Goal: Information Seeking & Learning: Find contact information

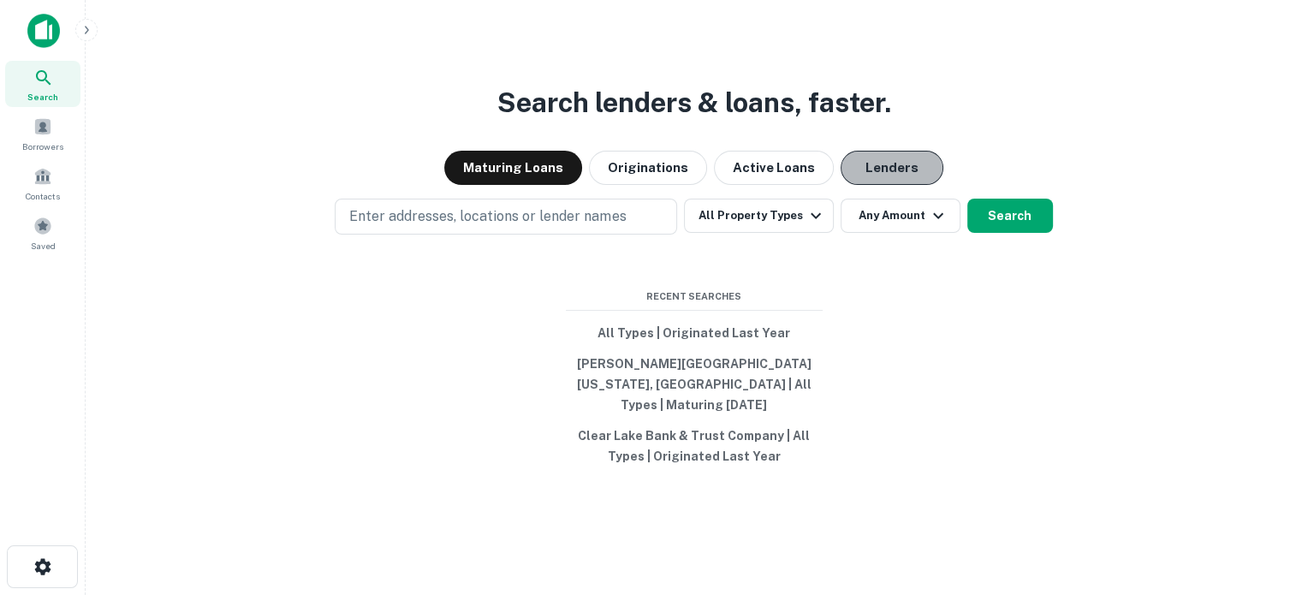
click at [863, 167] on button "Lenders" at bounding box center [892, 168] width 103 height 34
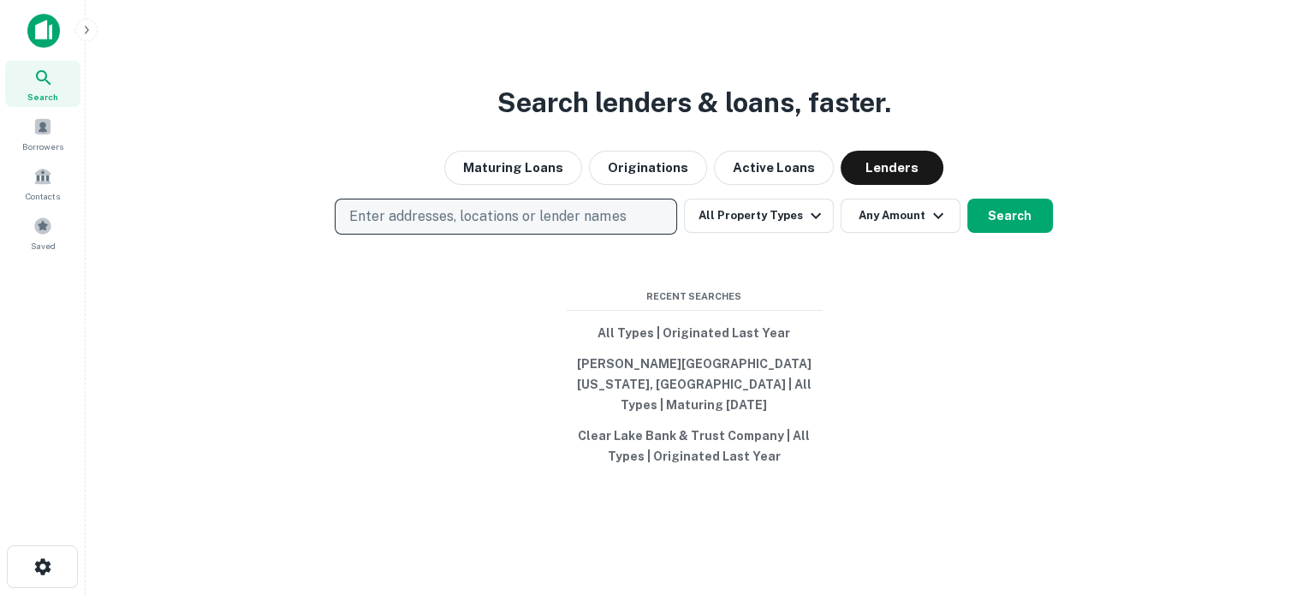
click at [448, 227] on p "Enter addresses, locations or lender names" at bounding box center [487, 216] width 277 height 21
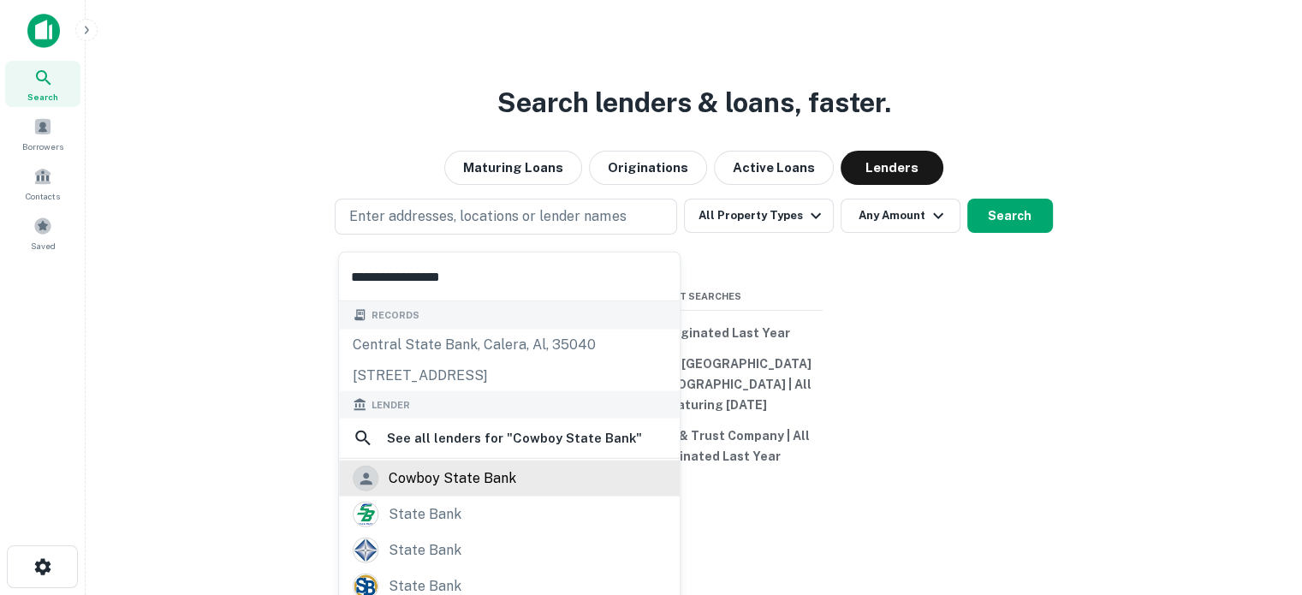
type input "**********"
click at [432, 472] on div "cowboy state bank" at bounding box center [453, 479] width 128 height 26
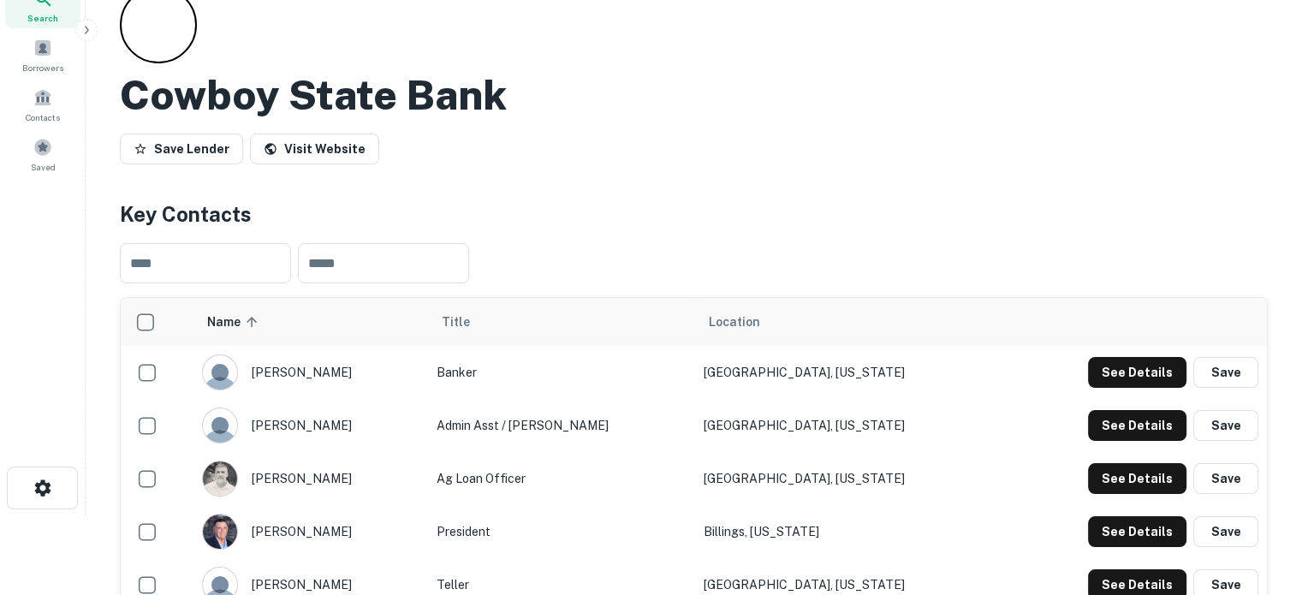
scroll to position [171, 0]
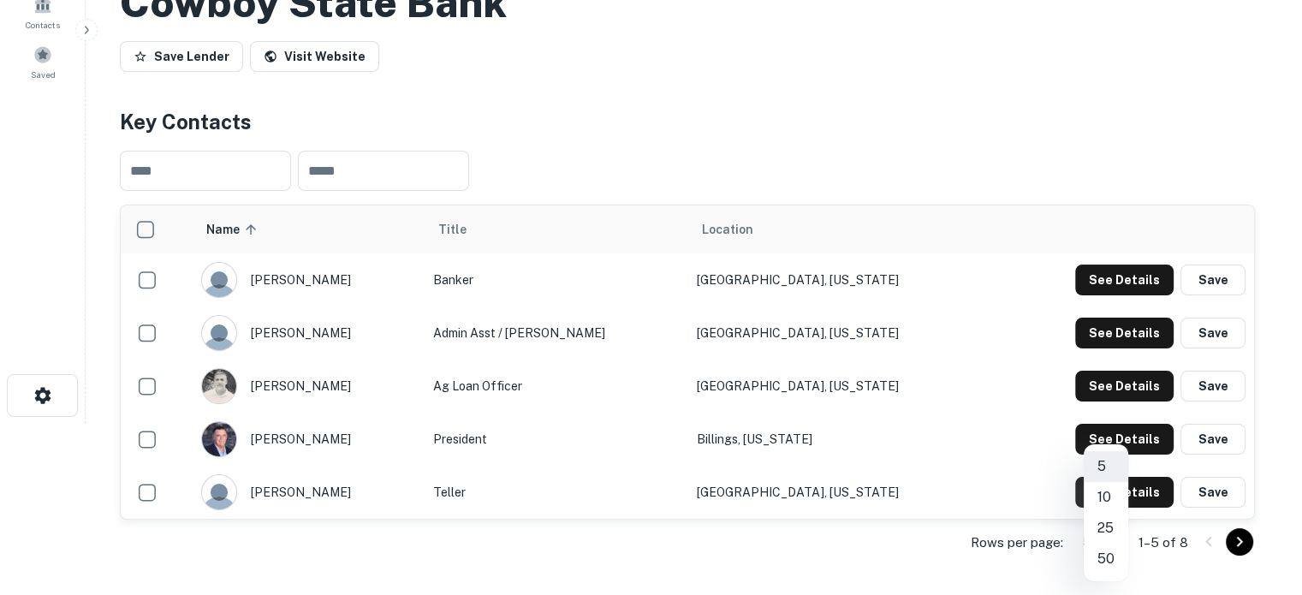
click at [1110, 424] on body "Search Borrowers Contacts Saved Back to search Cowboy State Bank Save Lender Vi…" at bounding box center [651, 126] width 1302 height 595
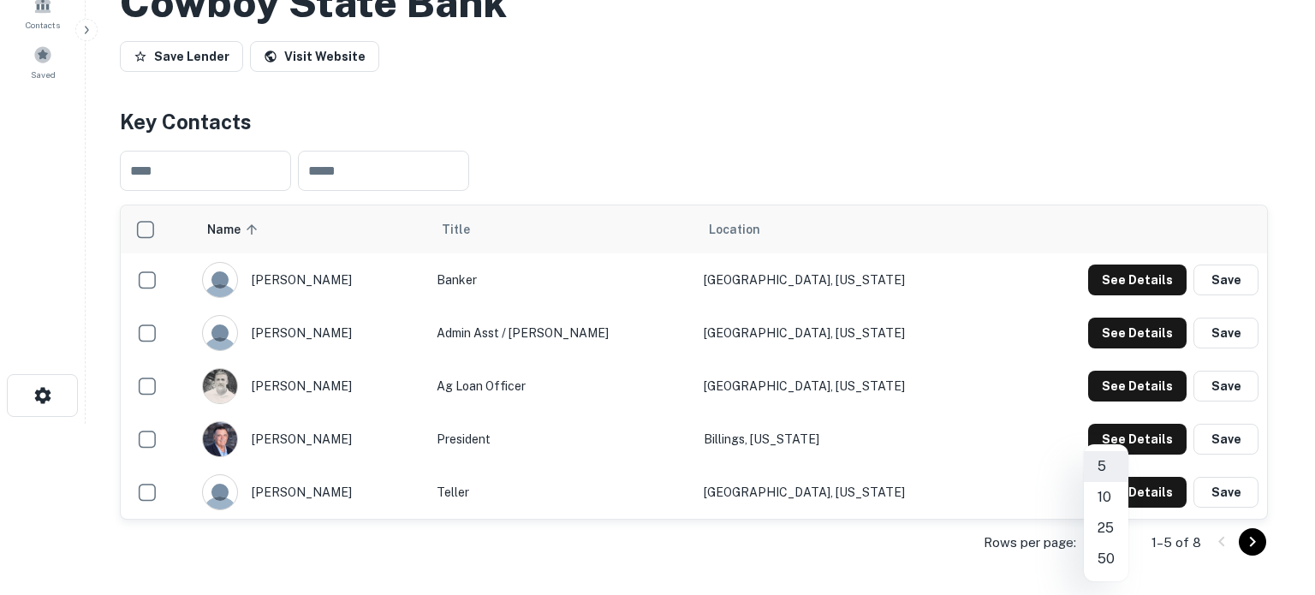
click at [1110, 531] on li "25" at bounding box center [1106, 528] width 45 height 31
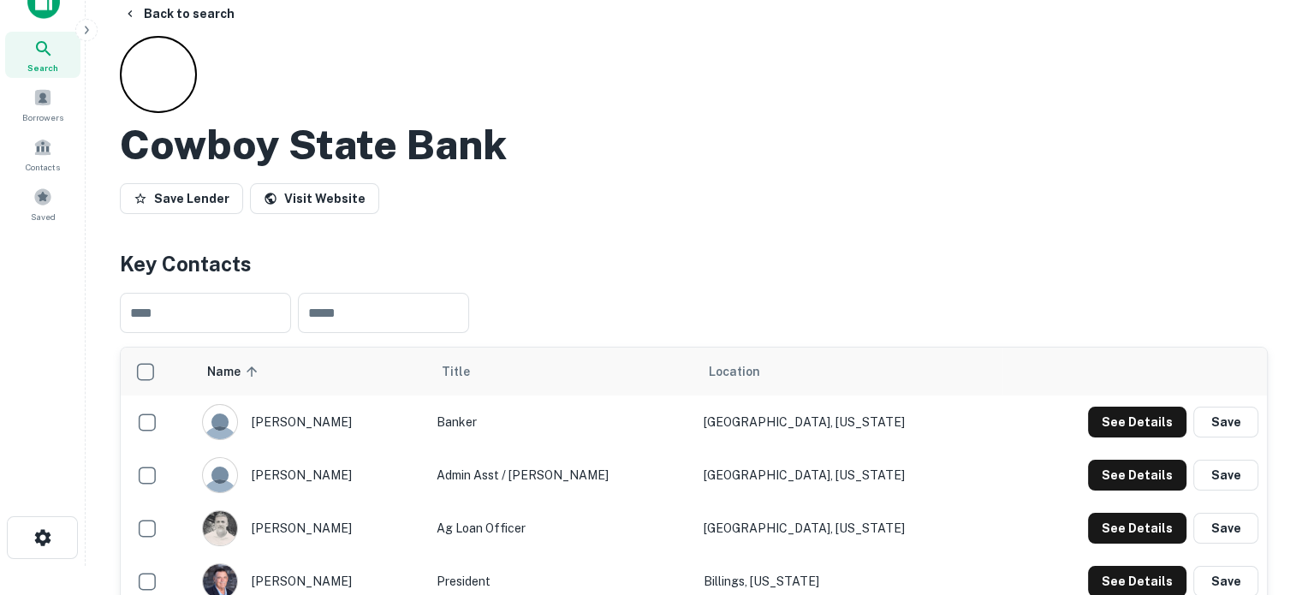
scroll to position [0, 0]
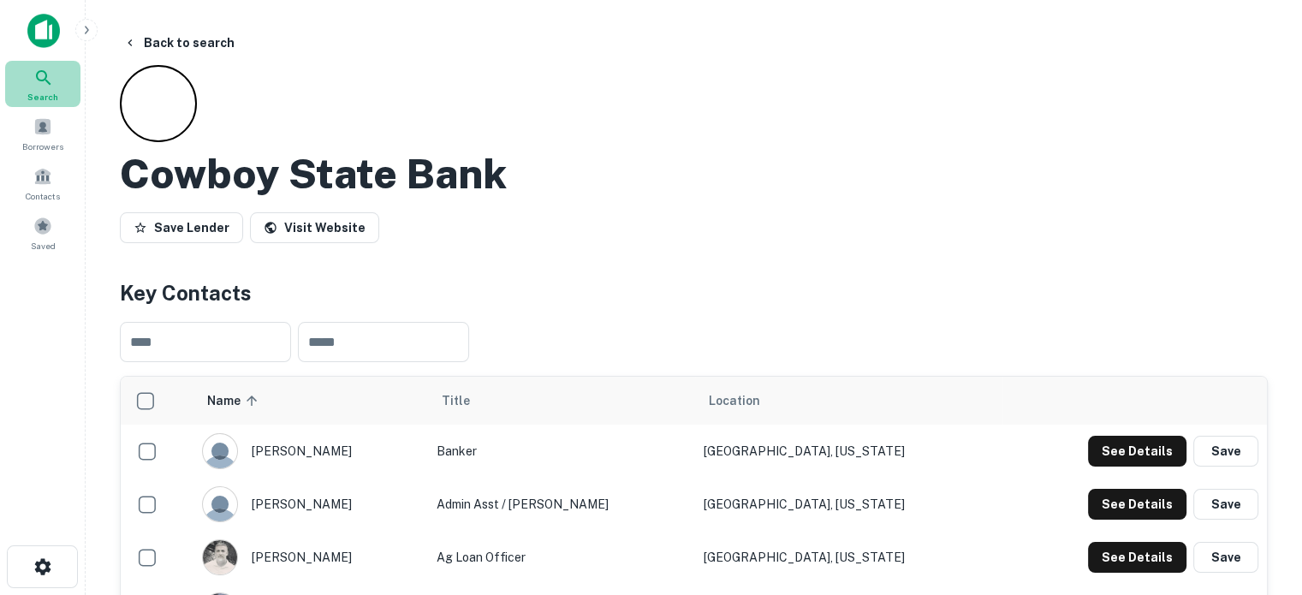
click at [37, 82] on icon at bounding box center [43, 78] width 21 height 21
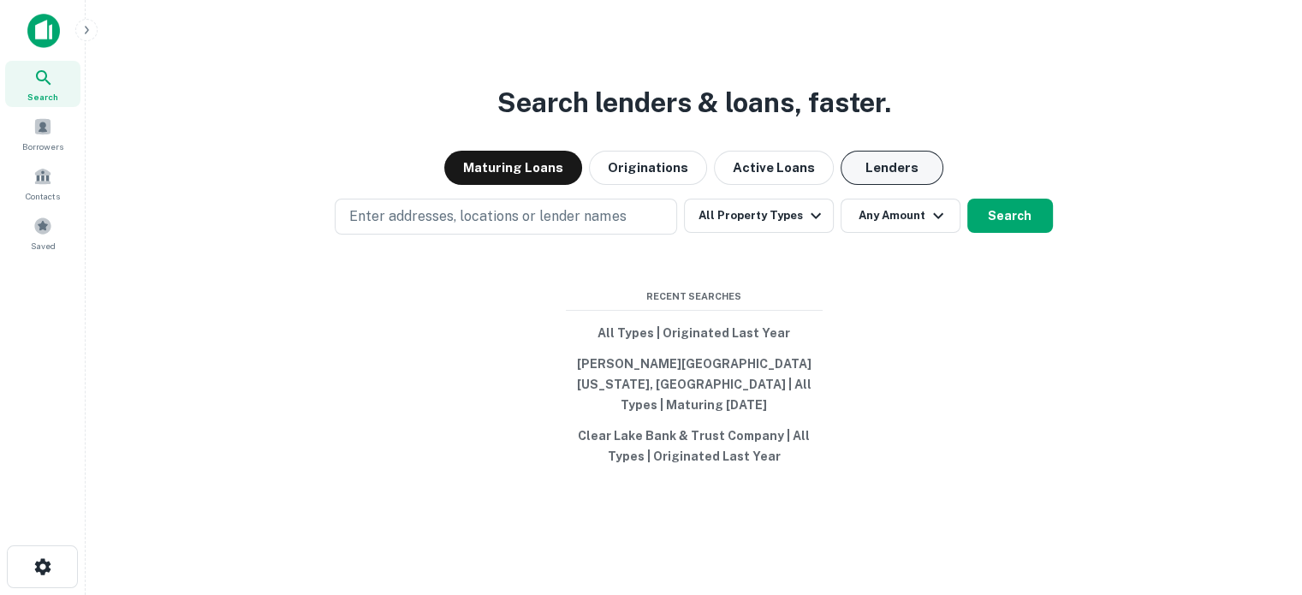
click at [862, 177] on button "Lenders" at bounding box center [892, 168] width 103 height 34
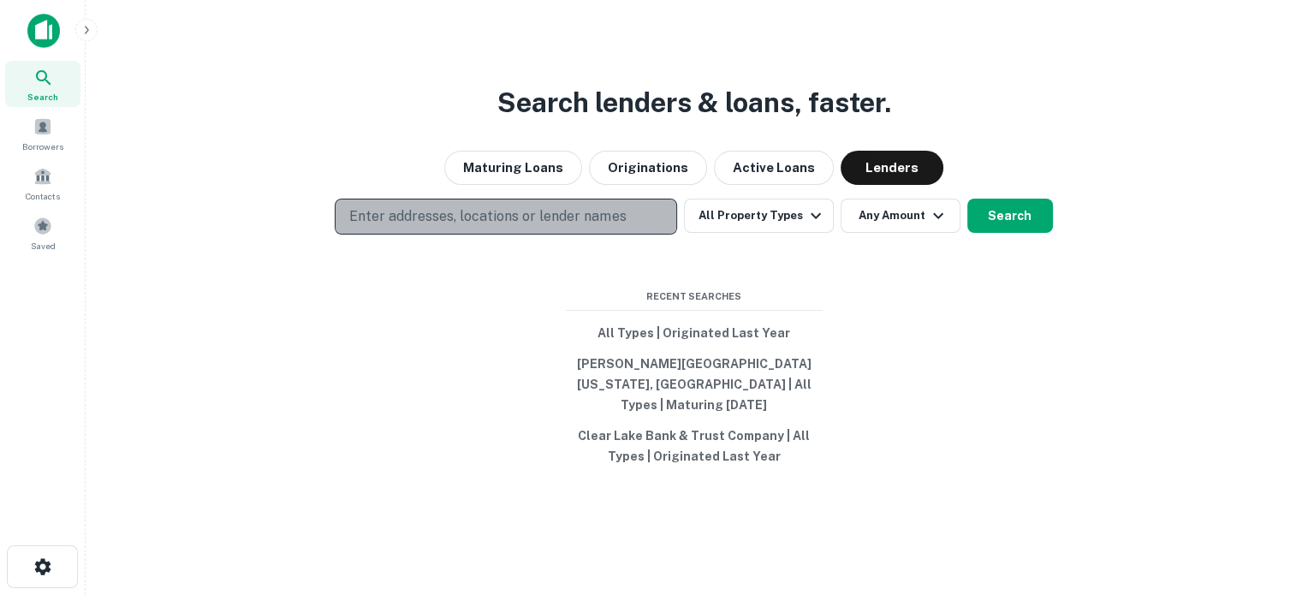
click at [545, 227] on p "Enter addresses, locations or lender names" at bounding box center [487, 216] width 277 height 21
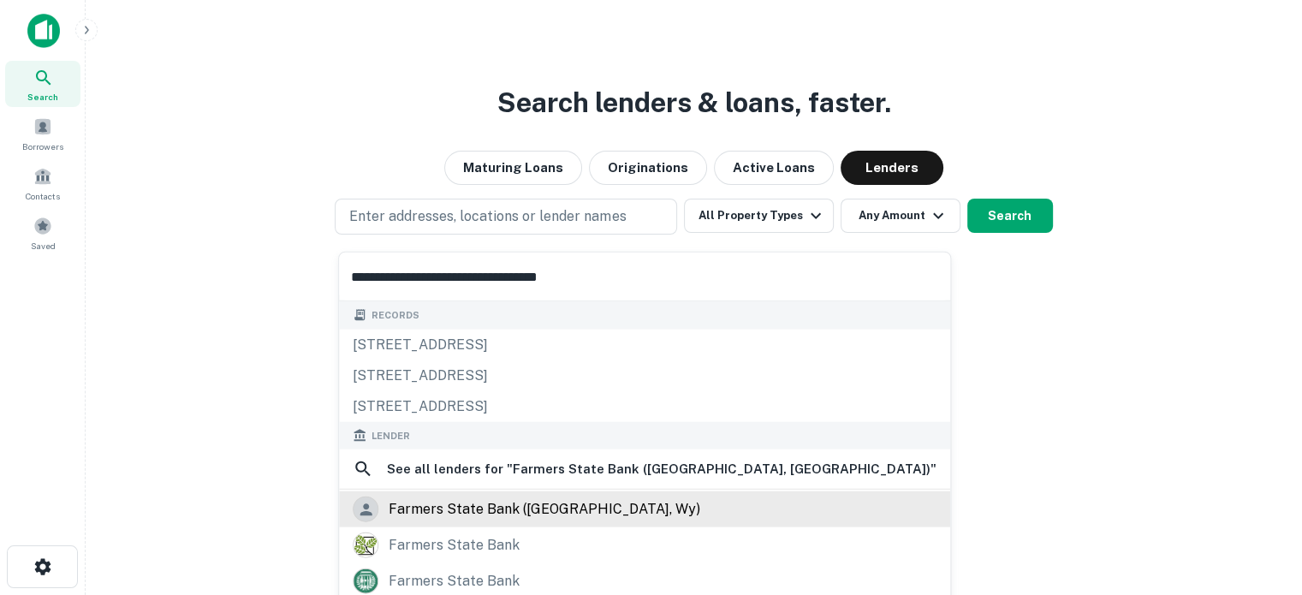
type input "**********"
click at [501, 512] on div "farmers state bank (pine bluffs, wy)" at bounding box center [545, 510] width 312 height 26
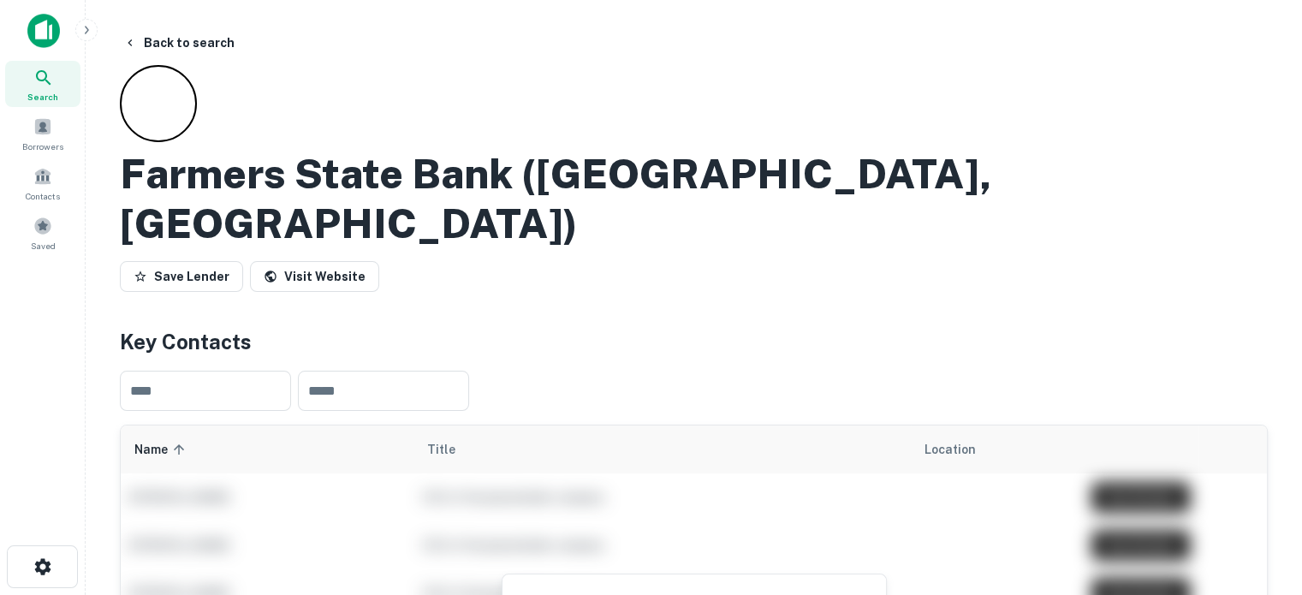
drag, startPoint x: 48, startPoint y: 92, endPoint x: 238, endPoint y: 146, distance: 197.8
click at [49, 92] on span "Search" at bounding box center [42, 97] width 31 height 14
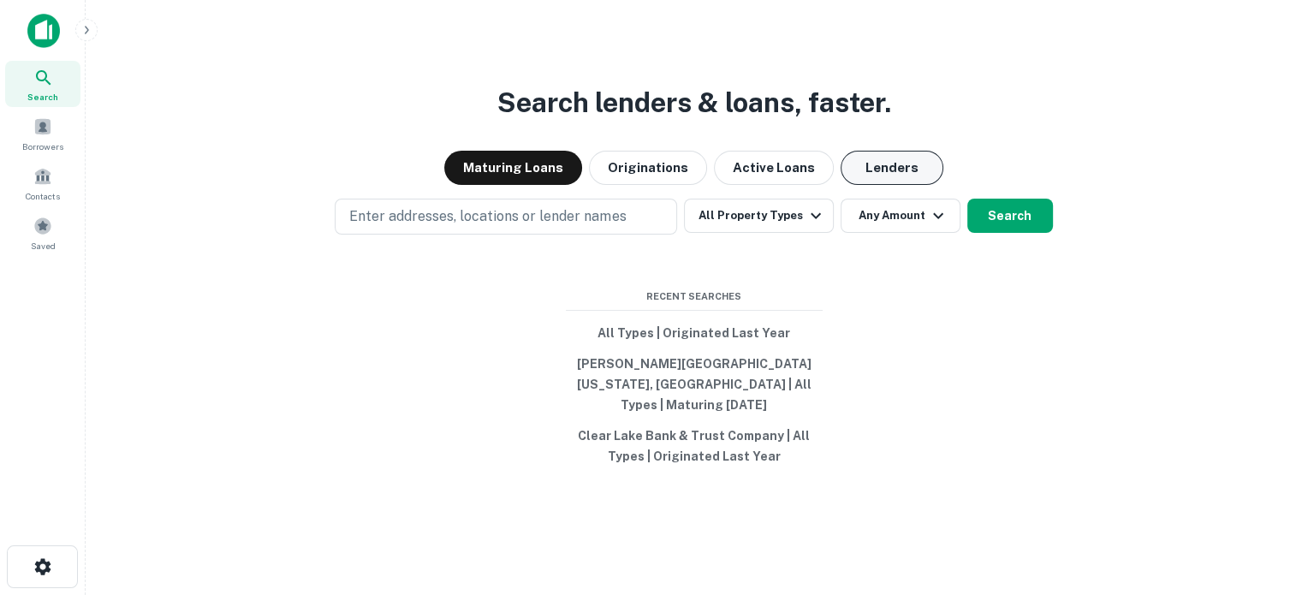
click at [882, 181] on button "Lenders" at bounding box center [892, 168] width 103 height 34
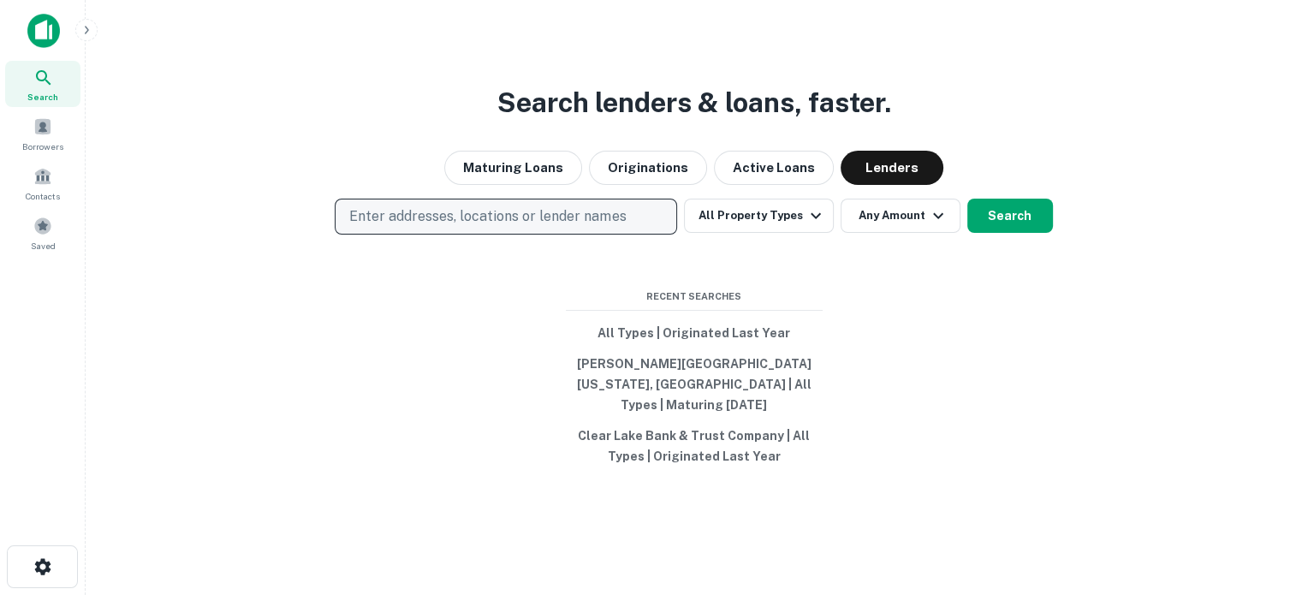
click at [619, 223] on p "Enter addresses, locations or lender names" at bounding box center [487, 216] width 277 height 21
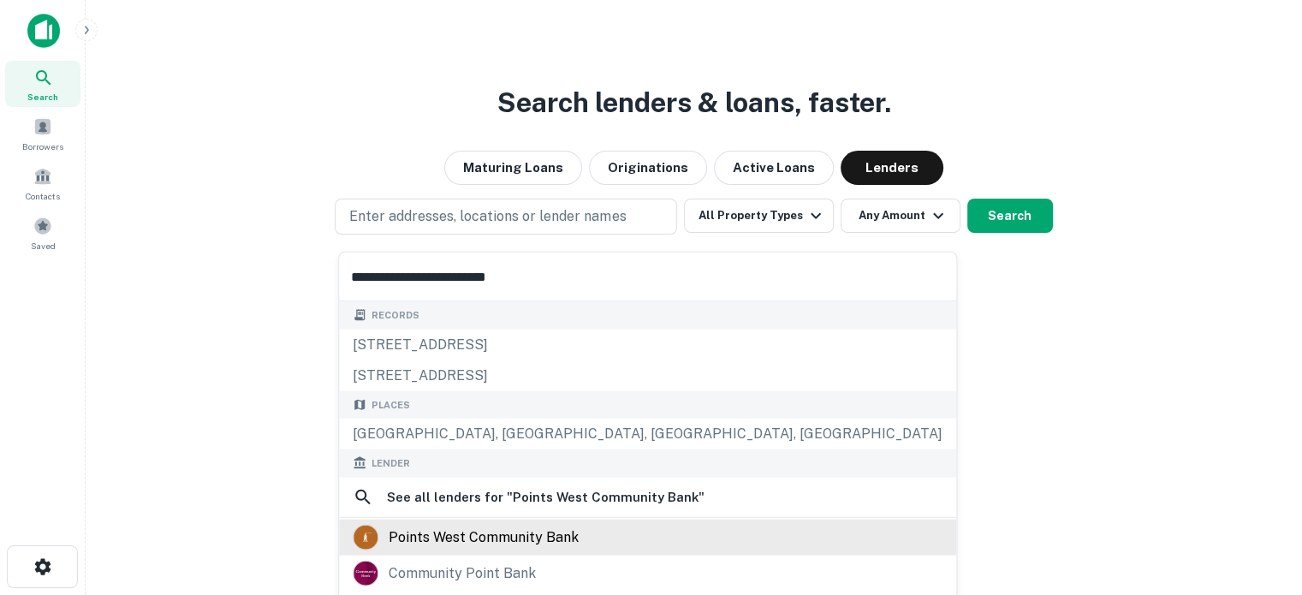
type input "**********"
click at [524, 539] on div "points west community bank" at bounding box center [484, 537] width 190 height 26
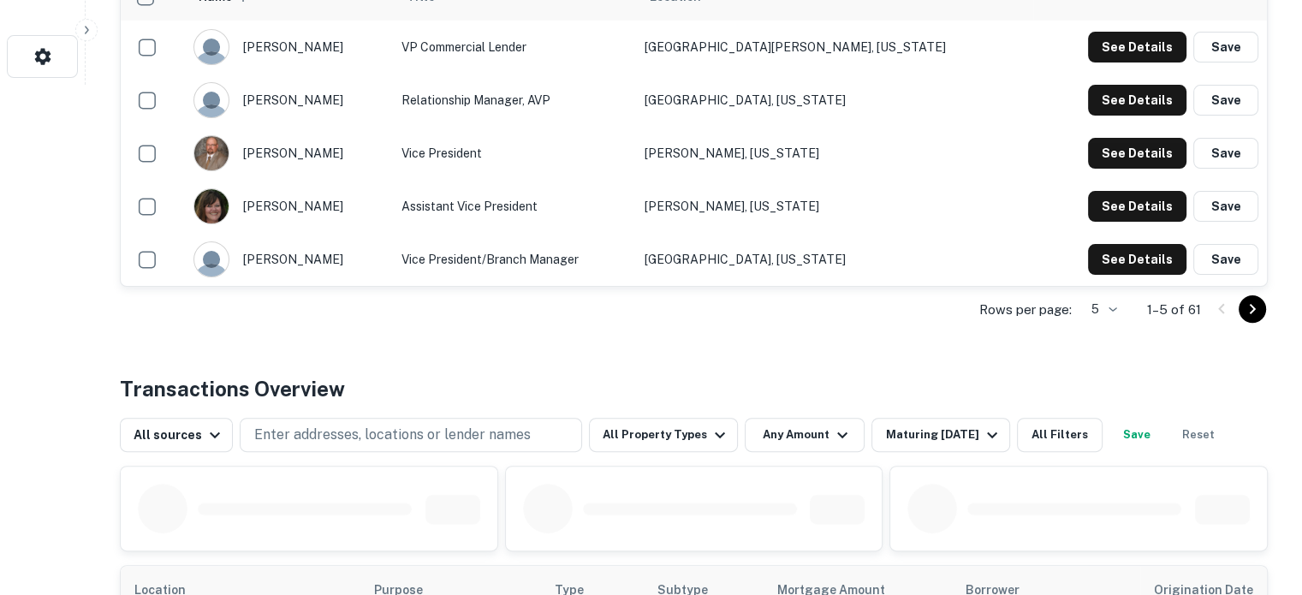
scroll to position [599, 0]
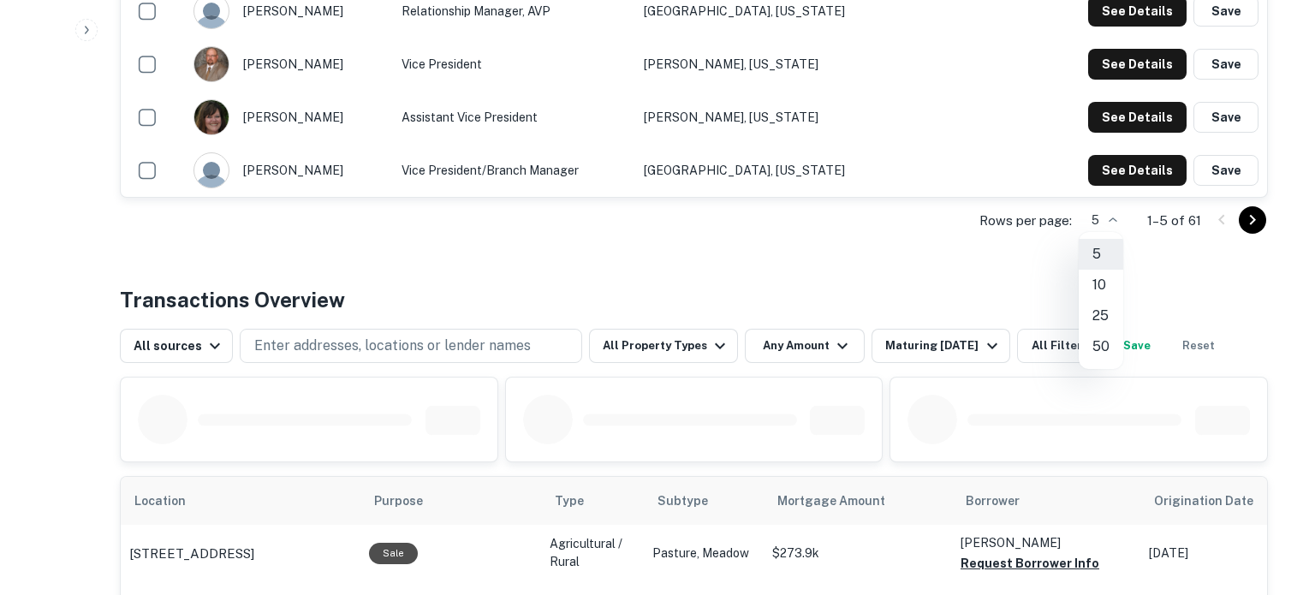
click at [1100, 340] on li "50" at bounding box center [1101, 346] width 45 height 31
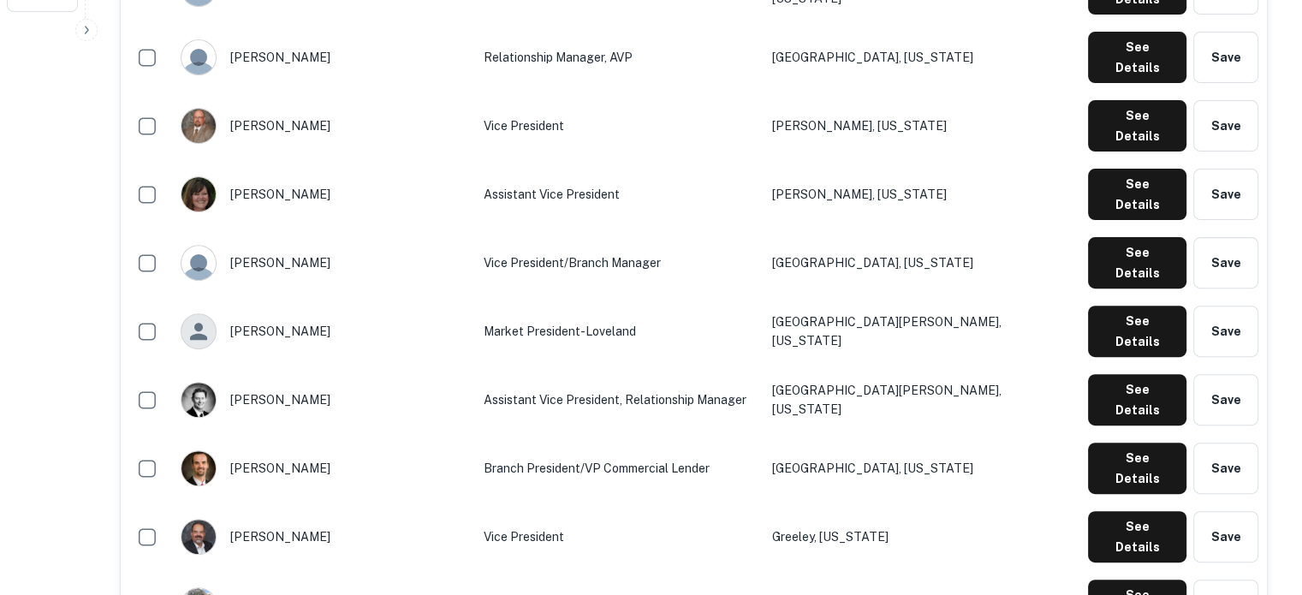
scroll to position [428, 0]
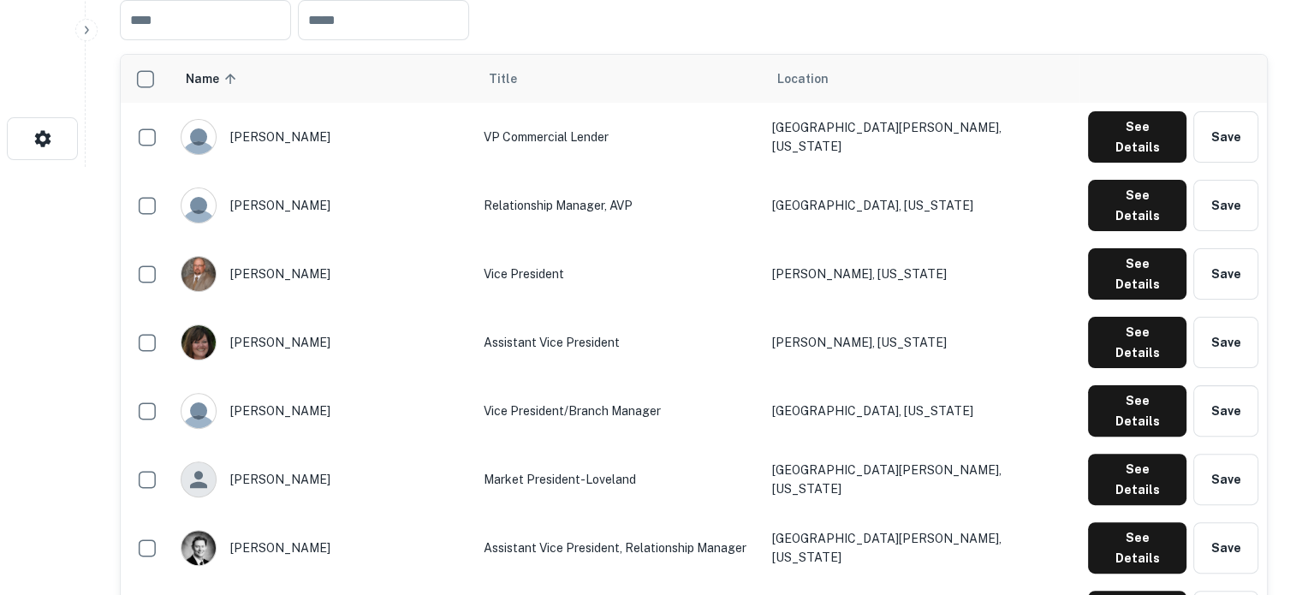
drag, startPoint x: 250, startPoint y: 129, endPoint x: 339, endPoint y: 133, distance: 89.1
click at [339, 133] on div "alan rogers" at bounding box center [323, 137] width 285 height 36
drag, startPoint x: 331, startPoint y: 129, endPoint x: 316, endPoint y: 130, distance: 14.6
click at [316, 130] on div "alan rogers" at bounding box center [323, 137] width 285 height 36
copy div "alan rogers"
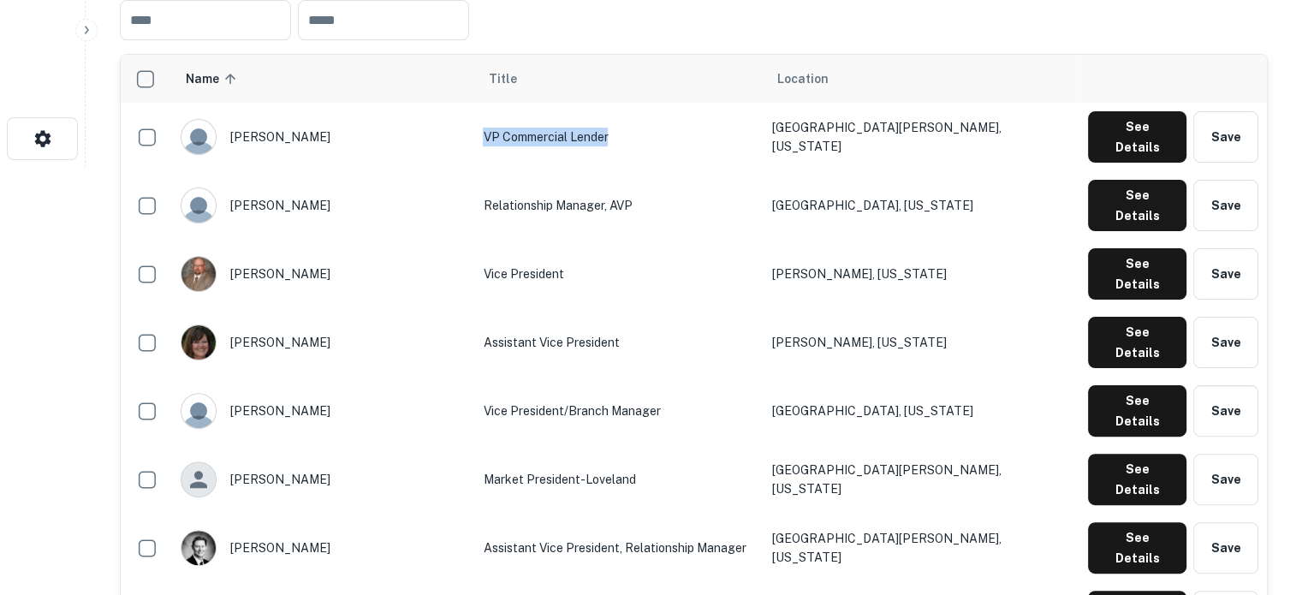
drag, startPoint x: 450, startPoint y: 128, endPoint x: 579, endPoint y: 127, distance: 128.5
click at [579, 127] on td "VP Commercial Lender" at bounding box center [618, 137] width 289 height 69
copy td "VP Commercial Lender"
drag, startPoint x: 960, startPoint y: 132, endPoint x: 832, endPoint y: 134, distance: 127.6
click at [832, 134] on td "Fort Collins, Colorado" at bounding box center [922, 137] width 316 height 69
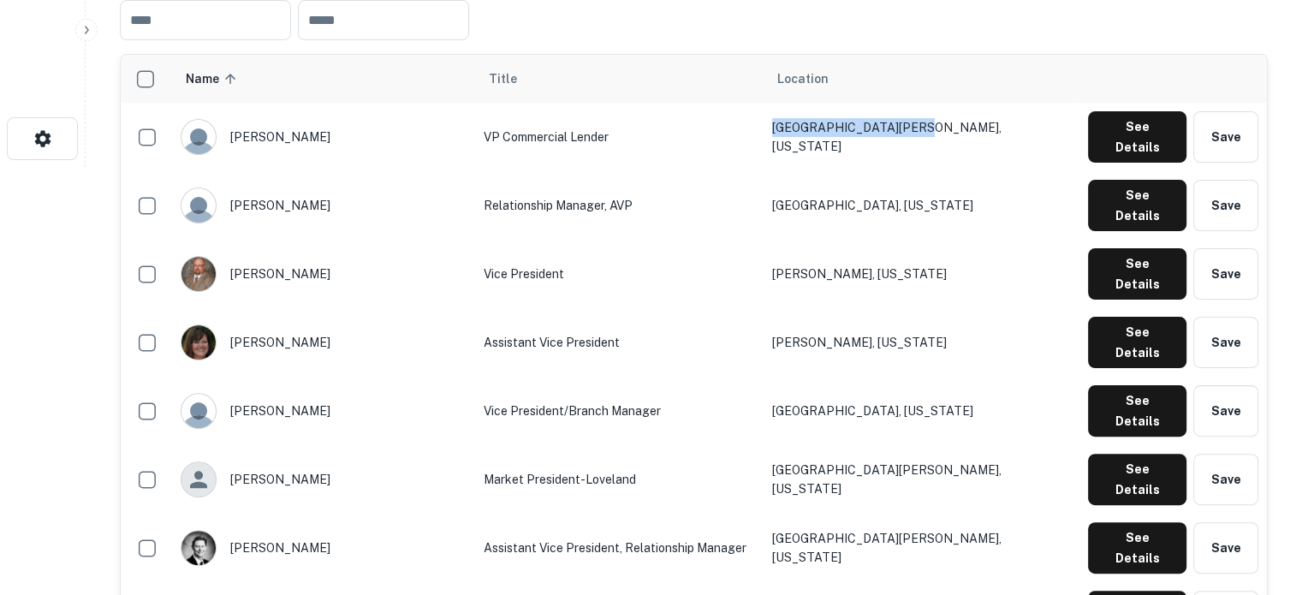
copy td "Fort Collins, Colorado"
click at [1128, 122] on button "See Details" at bounding box center [1137, 136] width 98 height 51
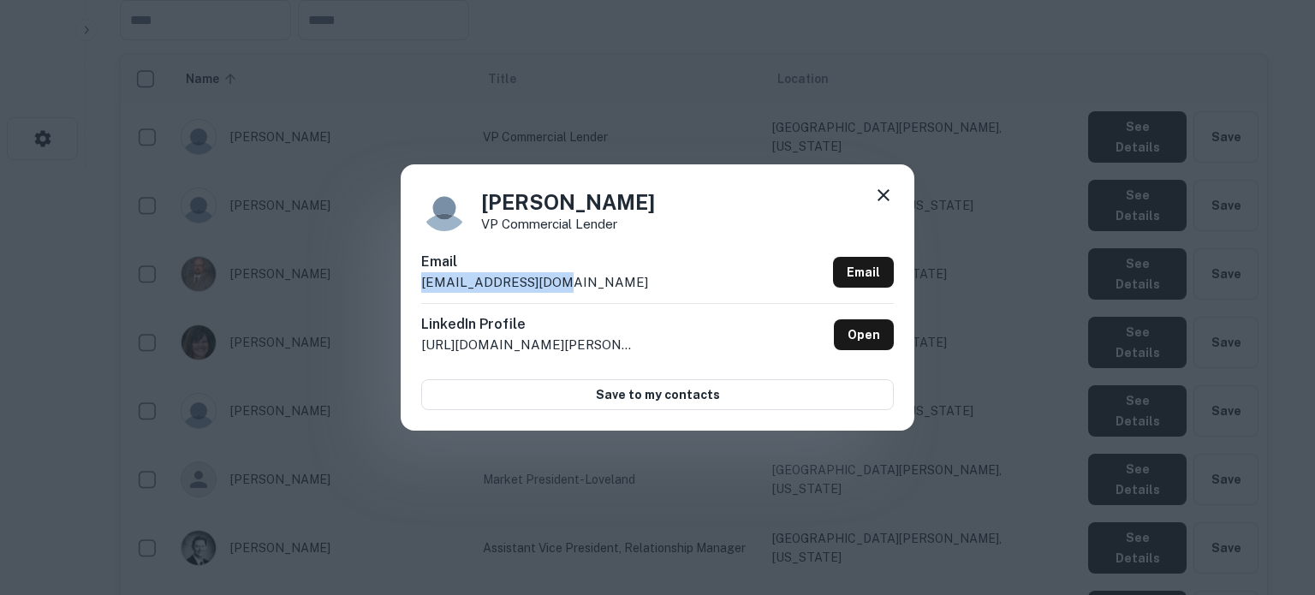
drag, startPoint x: 641, startPoint y: 289, endPoint x: 418, endPoint y: 281, distance: 222.8
click at [418, 281] on div "Alan Rogers VP Commercial Lender Email arogers@pwcbank.com Email LinkedIn Profi…" at bounding box center [658, 296] width 514 height 265
copy p "arogers@pwcbank.com"
click at [884, 196] on icon at bounding box center [884, 195] width 12 height 12
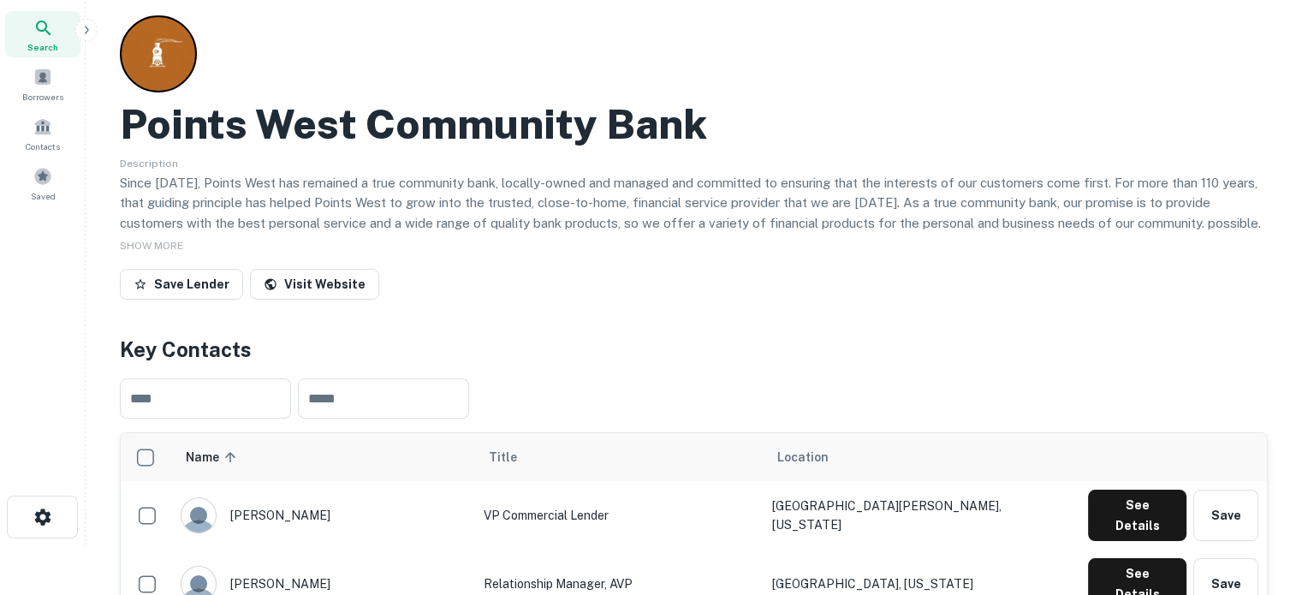
scroll to position [0, 0]
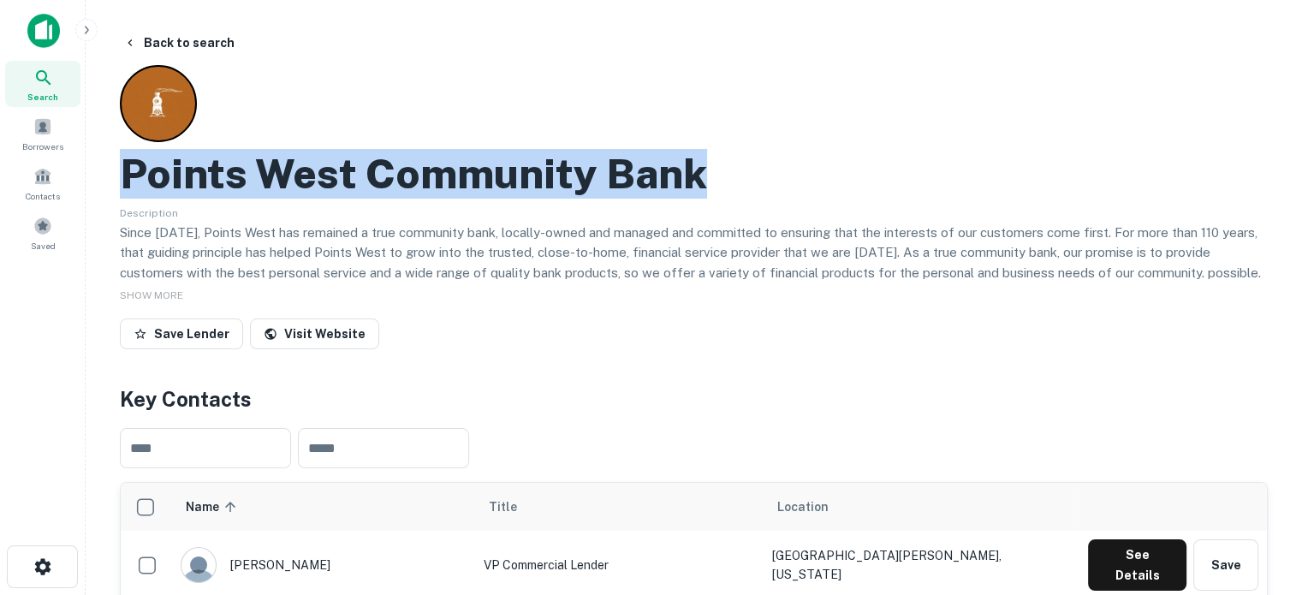
drag, startPoint x: 127, startPoint y: 176, endPoint x: 709, endPoint y: 186, distance: 582.4
click at [709, 186] on div "Points West Community Bank" at bounding box center [694, 174] width 1148 height 50
copy h2 "Points West Community Bank"
click at [58, 85] on div "Search" at bounding box center [42, 84] width 75 height 46
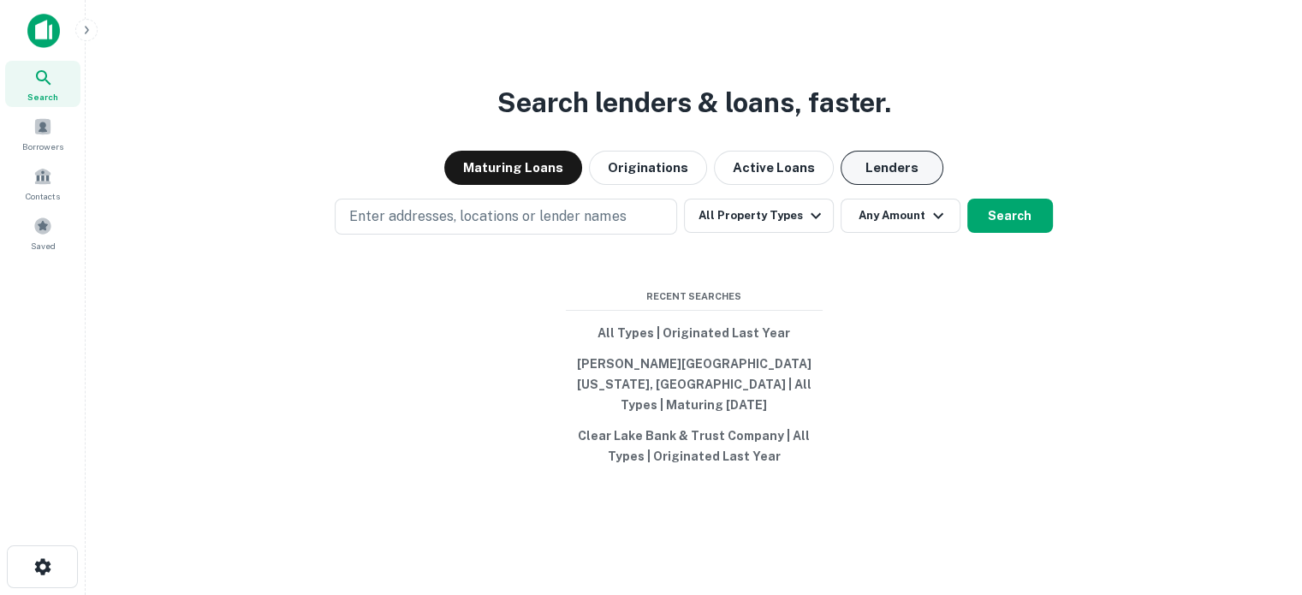
click at [891, 185] on button "Lenders" at bounding box center [892, 168] width 103 height 34
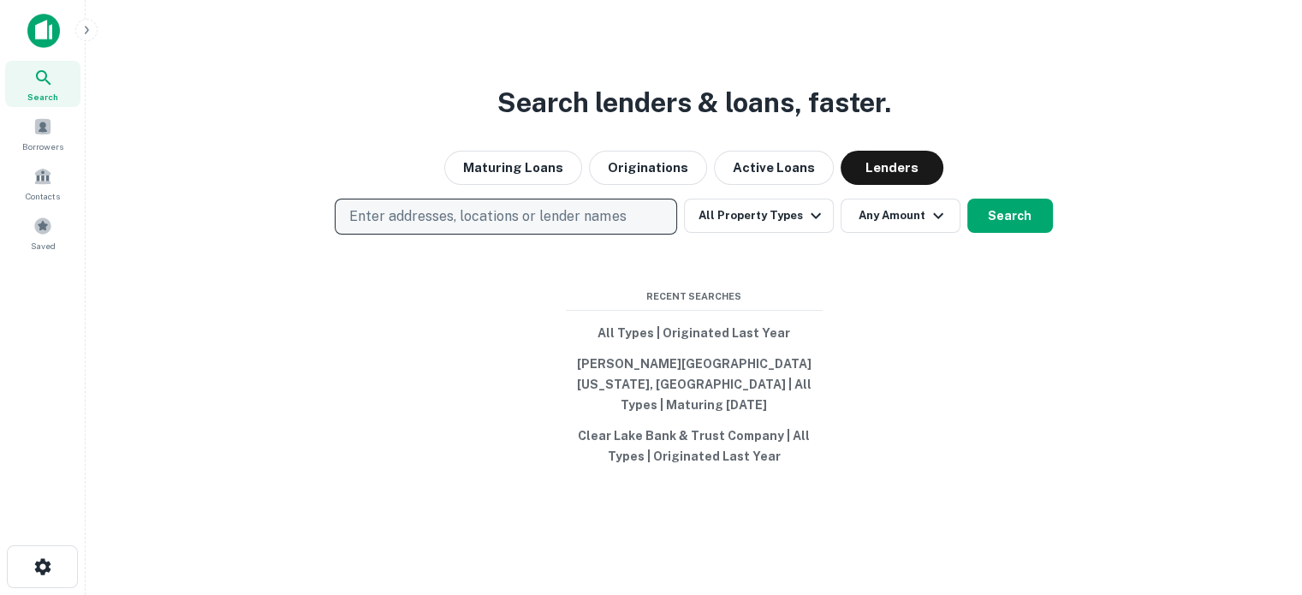
click at [528, 225] on p "Enter addresses, locations or lender names" at bounding box center [487, 216] width 277 height 21
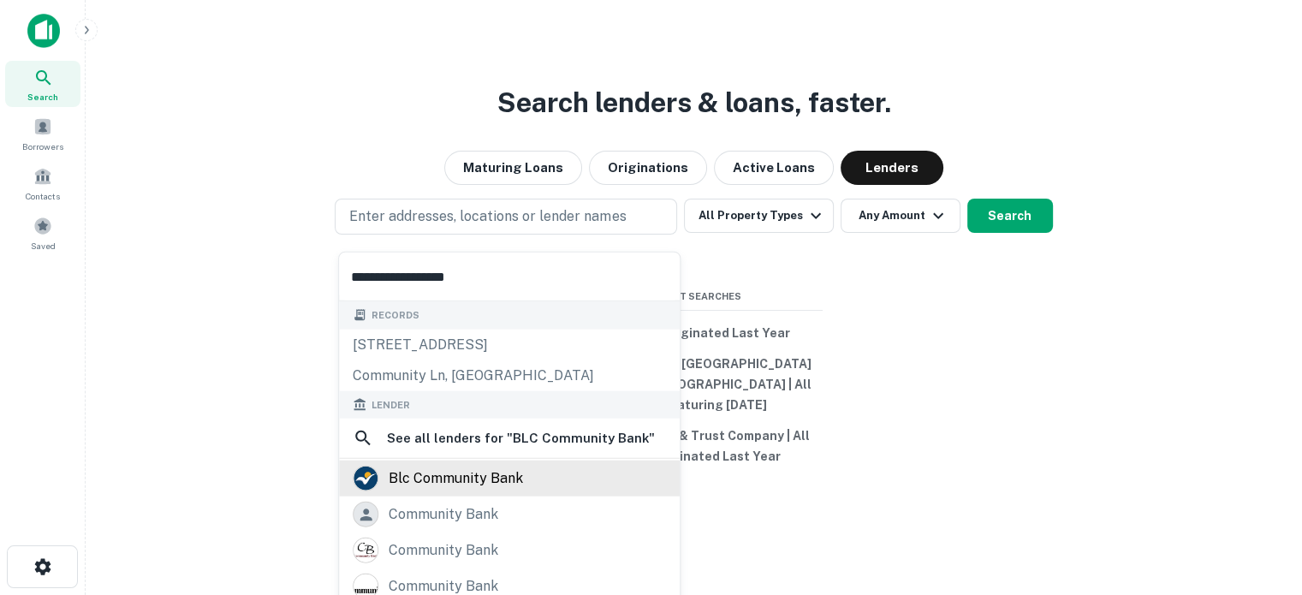
type input "**********"
click at [478, 473] on div "blc community bank" at bounding box center [456, 479] width 134 height 26
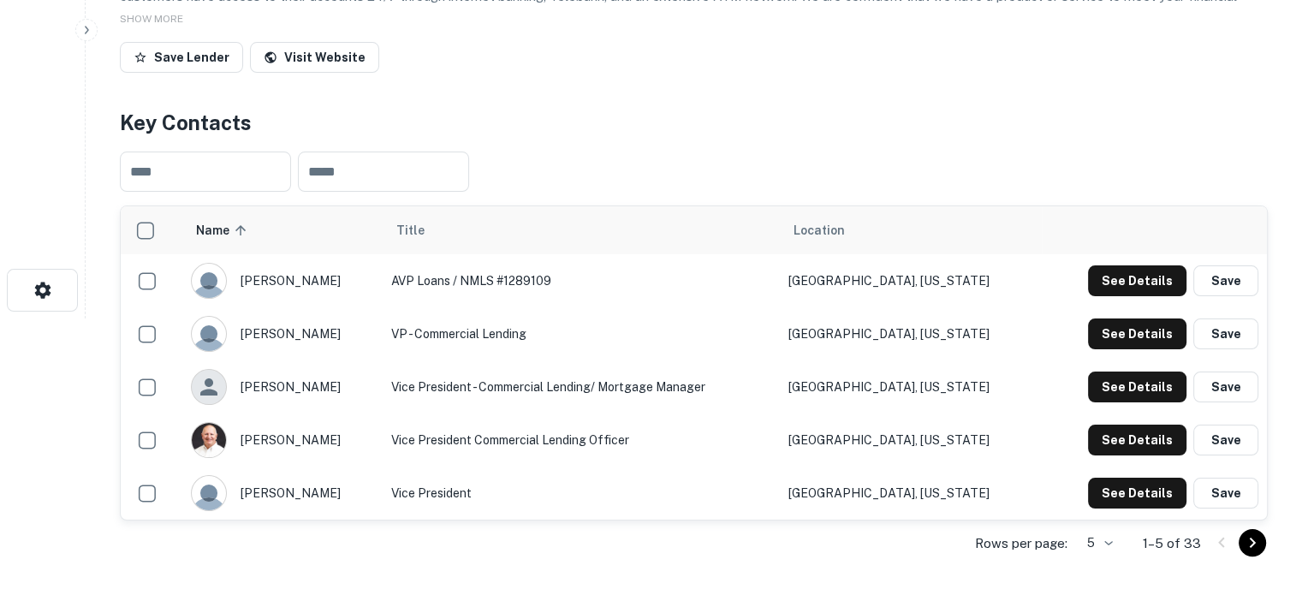
scroll to position [428, 0]
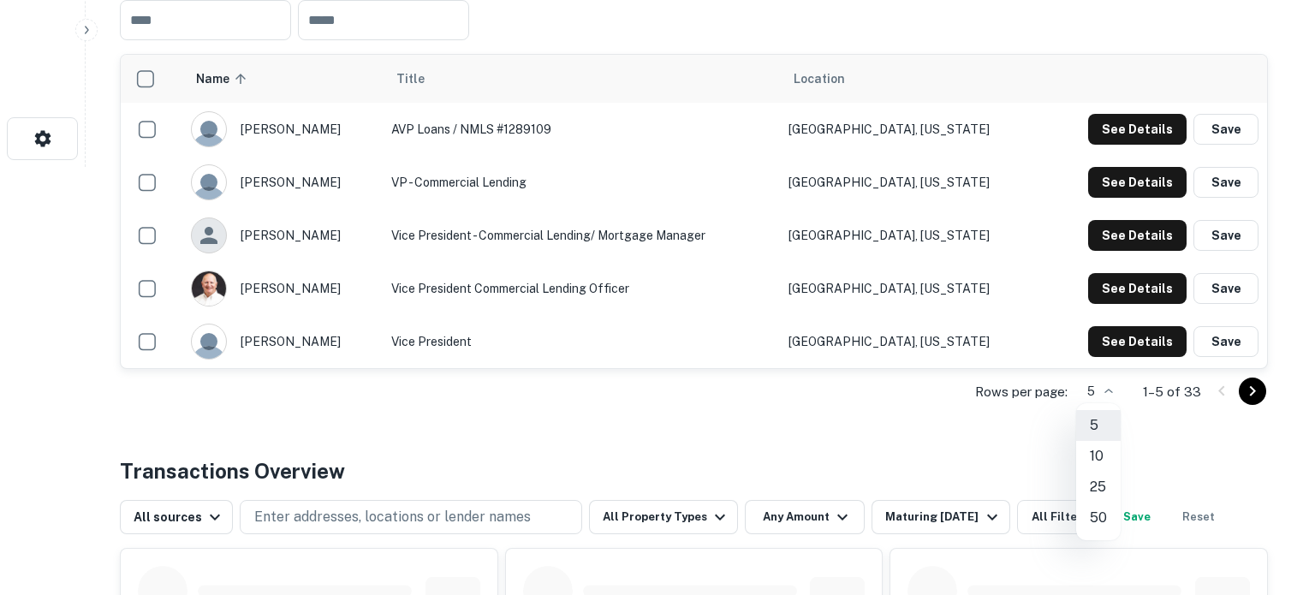
click at [1094, 506] on li "50" at bounding box center [1098, 518] width 45 height 31
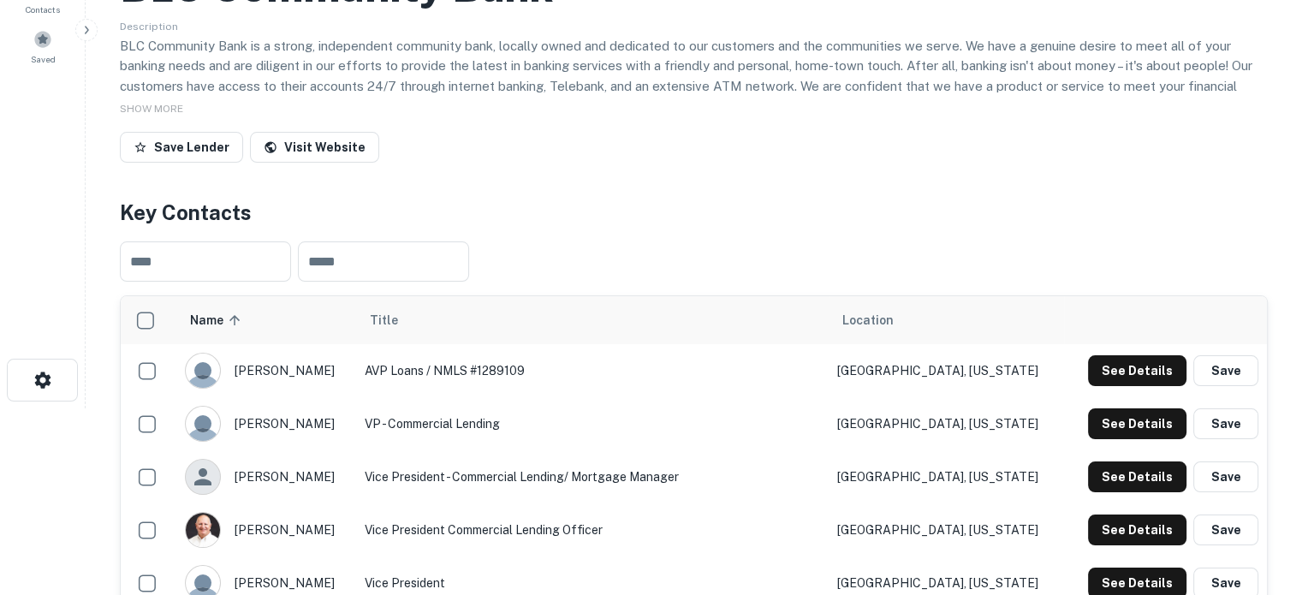
scroll to position [259, 0]
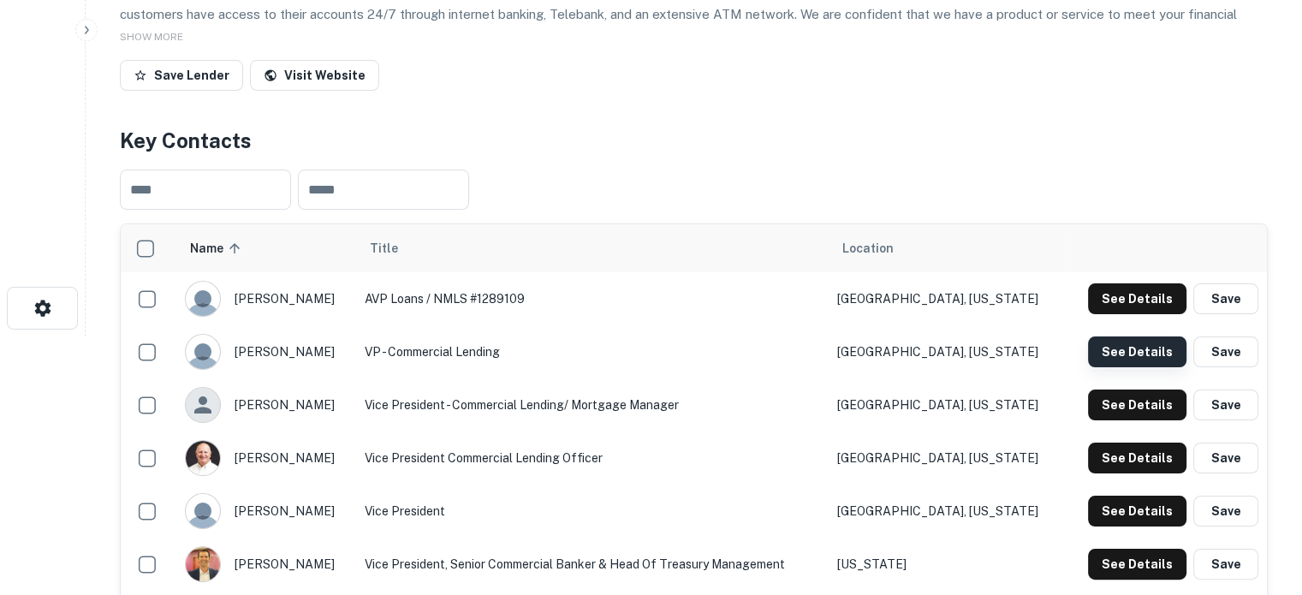
click at [1125, 343] on button "See Details" at bounding box center [1137, 352] width 98 height 31
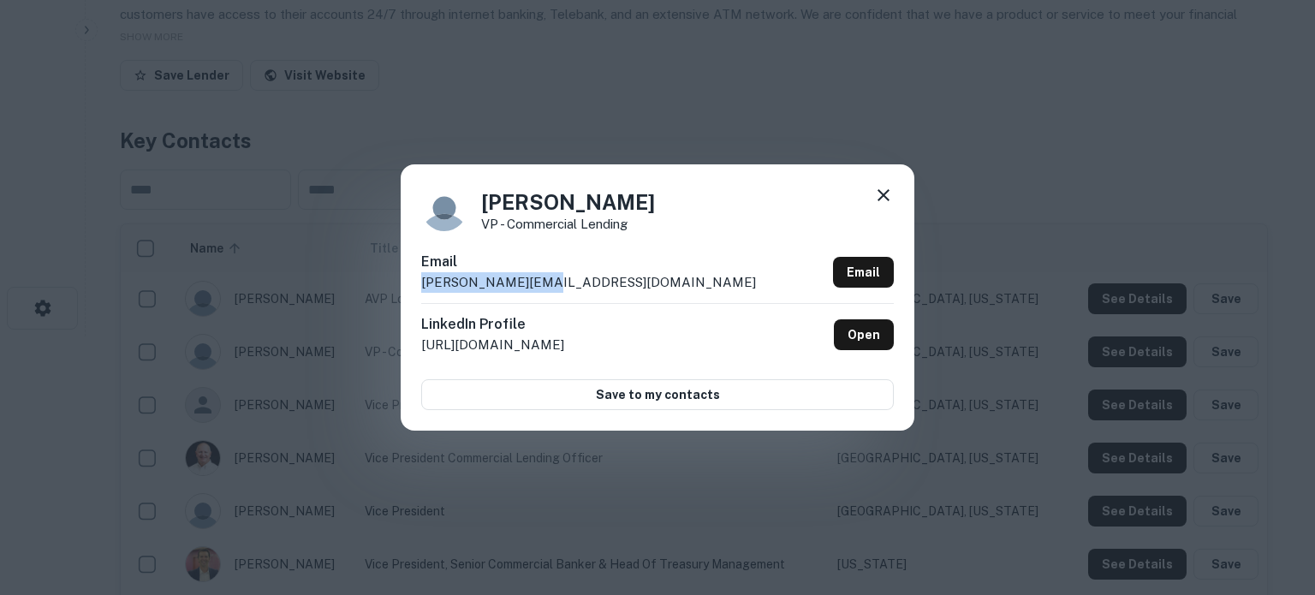
drag, startPoint x: 420, startPoint y: 286, endPoint x: 561, endPoint y: 287, distance: 141.3
click at [561, 287] on div "Dennis Hietpas VP - Commercial Lending Email dennish@blccb.com Email LinkedIn P…" at bounding box center [658, 296] width 514 height 265
copy p "dennish@blccb.com"
click at [876, 194] on icon at bounding box center [883, 195] width 21 height 21
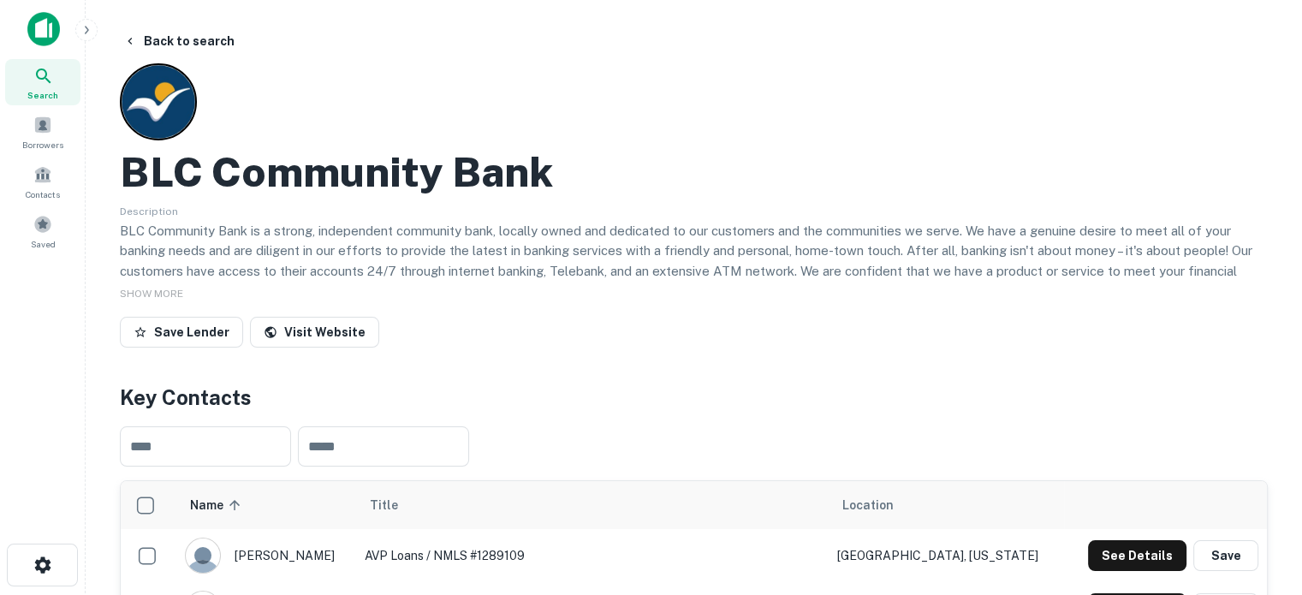
scroll to position [0, 0]
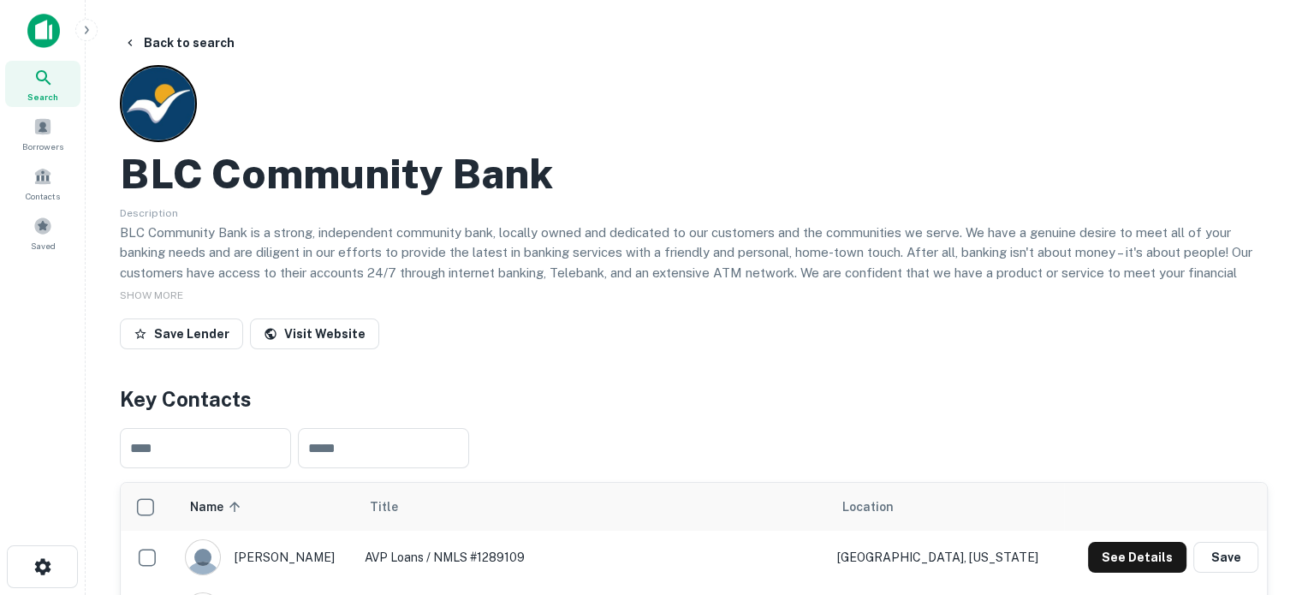
click at [44, 96] on span "Search" at bounding box center [42, 97] width 31 height 14
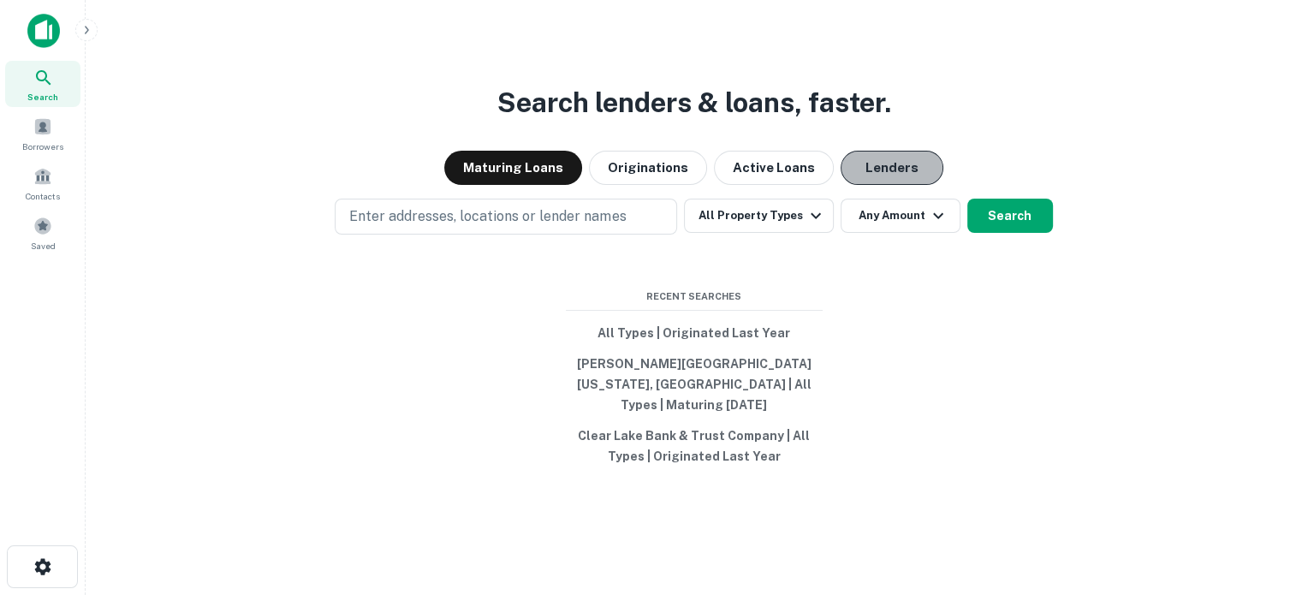
click at [864, 176] on button "Lenders" at bounding box center [892, 168] width 103 height 34
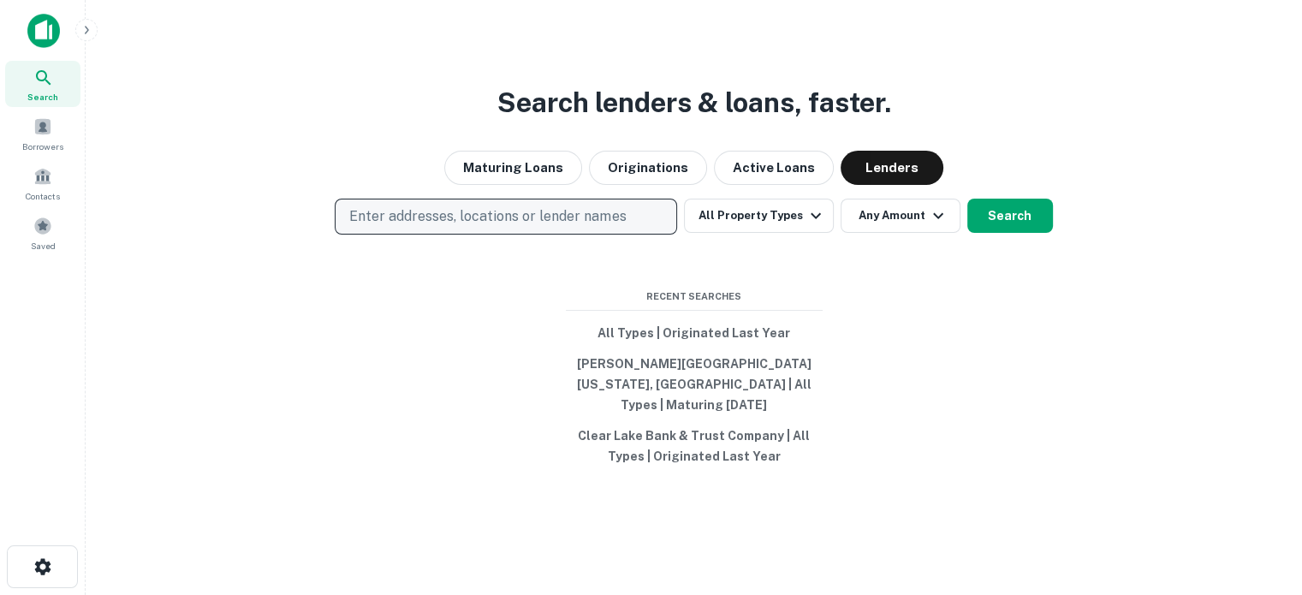
click at [538, 222] on p "Enter addresses, locations or lender names" at bounding box center [487, 216] width 277 height 21
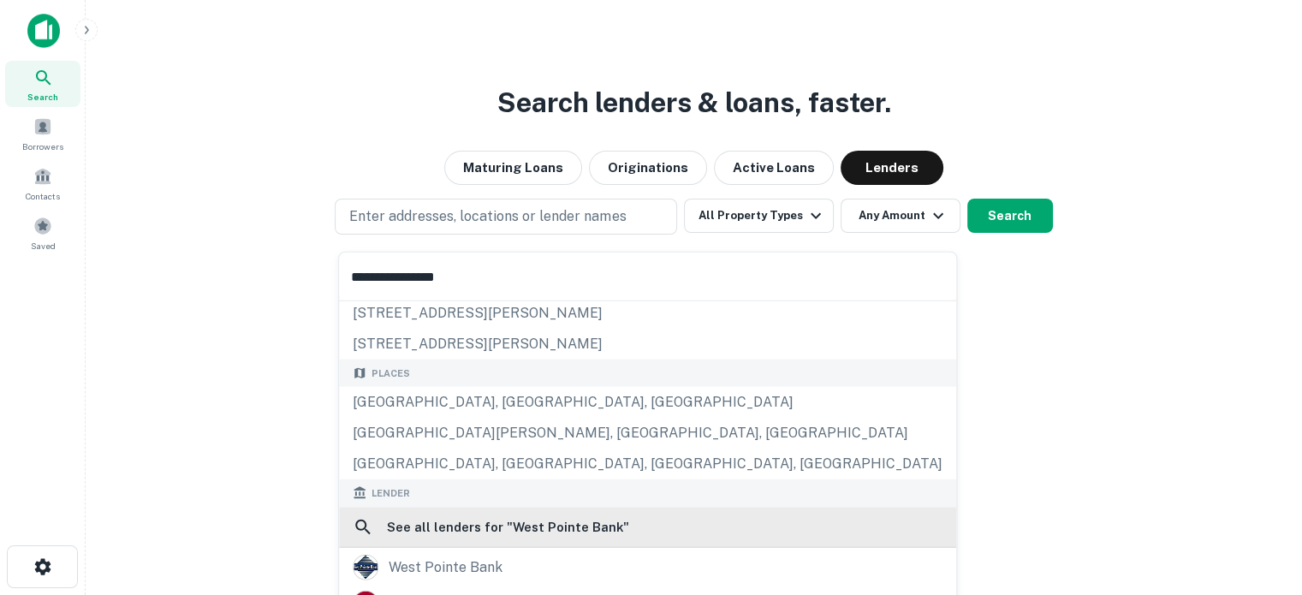
scroll to position [86, 0]
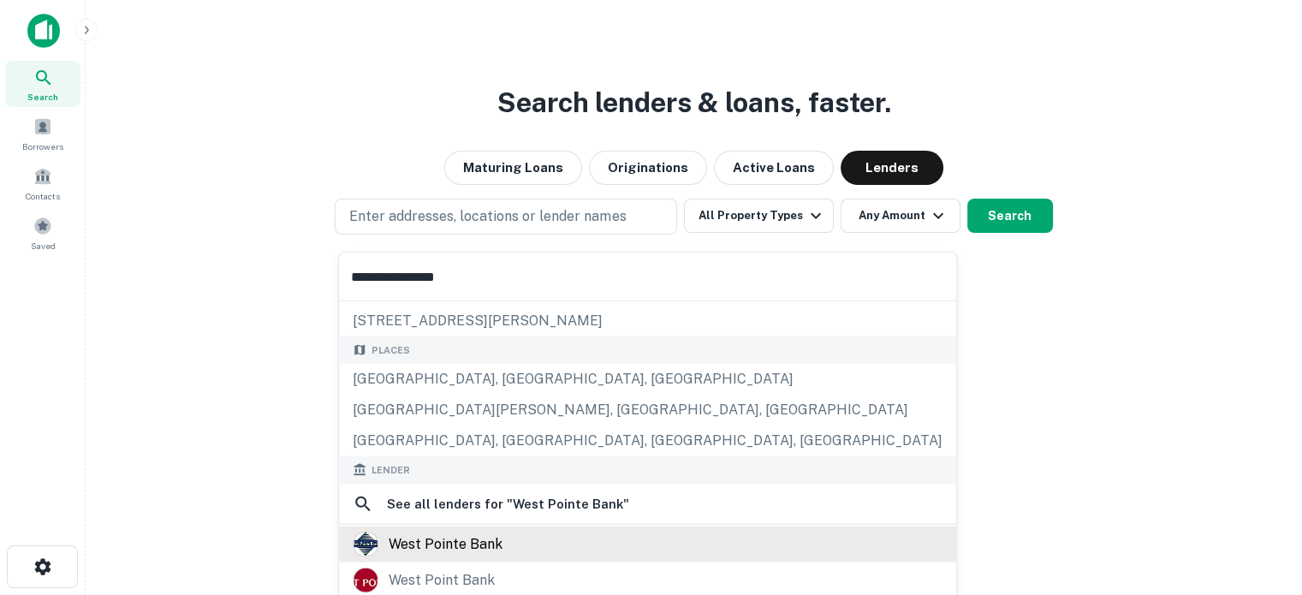
type input "**********"
click at [517, 542] on div "west pointe bank" at bounding box center [648, 544] width 590 height 26
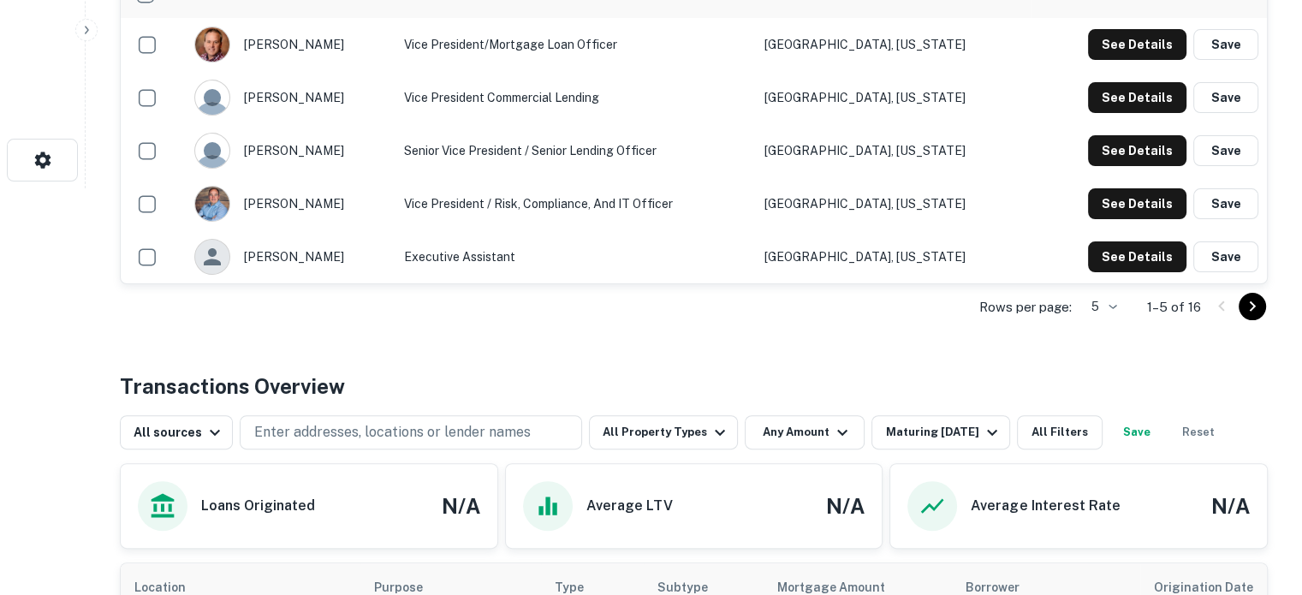
scroll to position [428, 0]
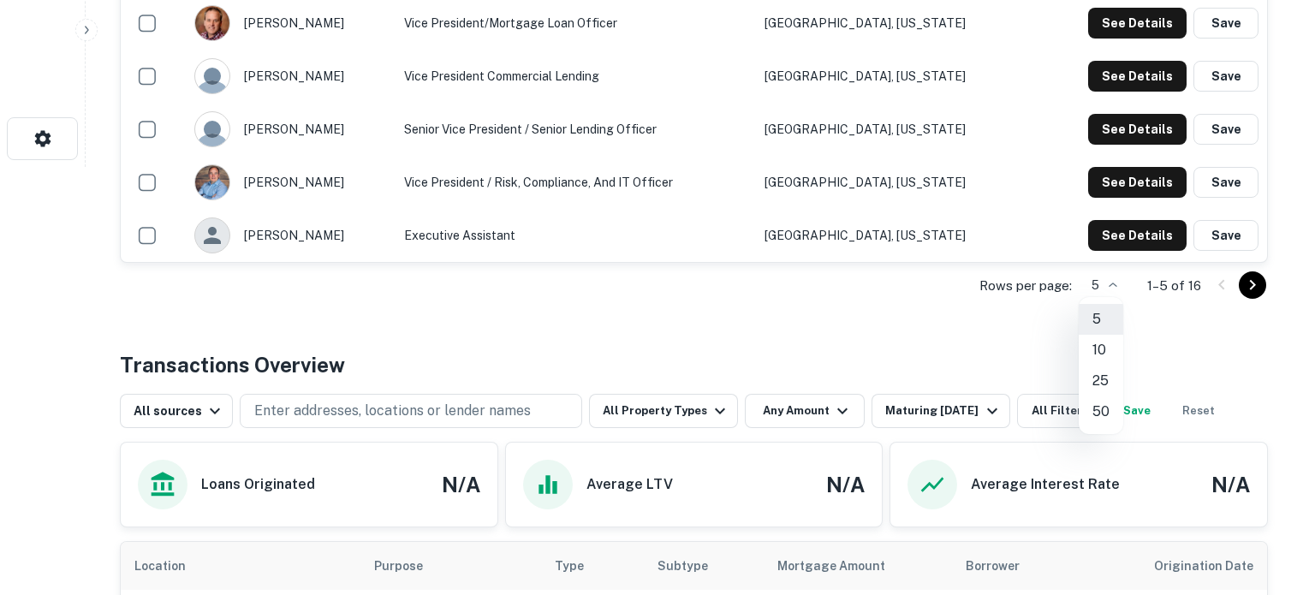
click at [1092, 374] on li "25" at bounding box center [1101, 381] width 45 height 31
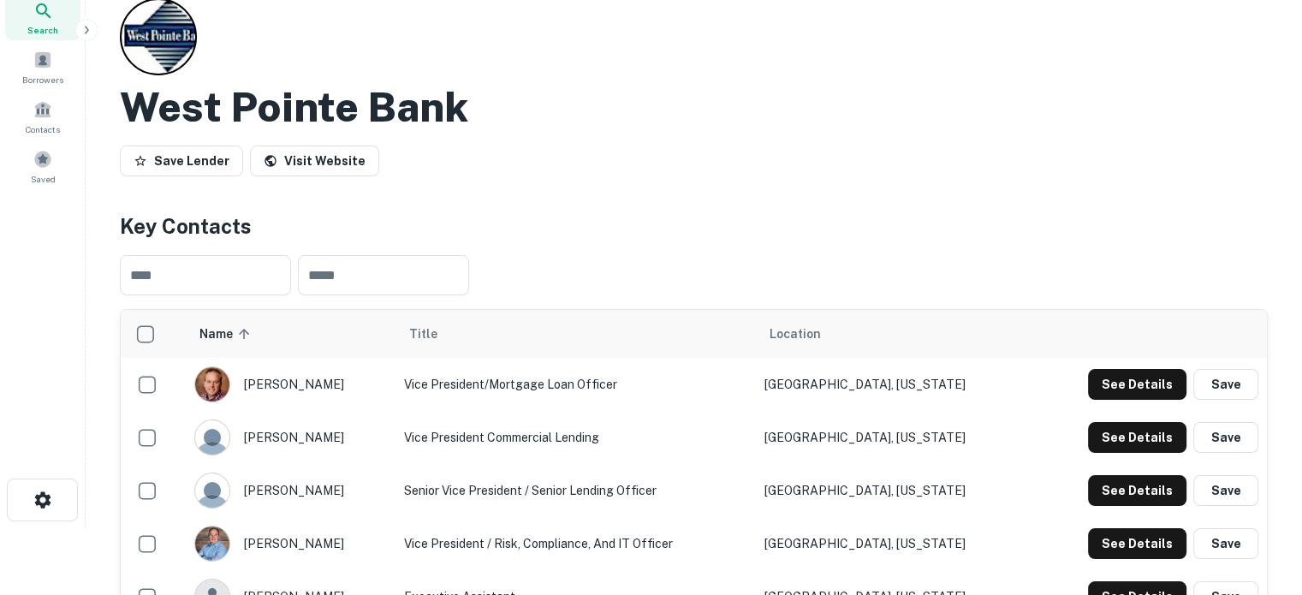
scroll to position [0, 0]
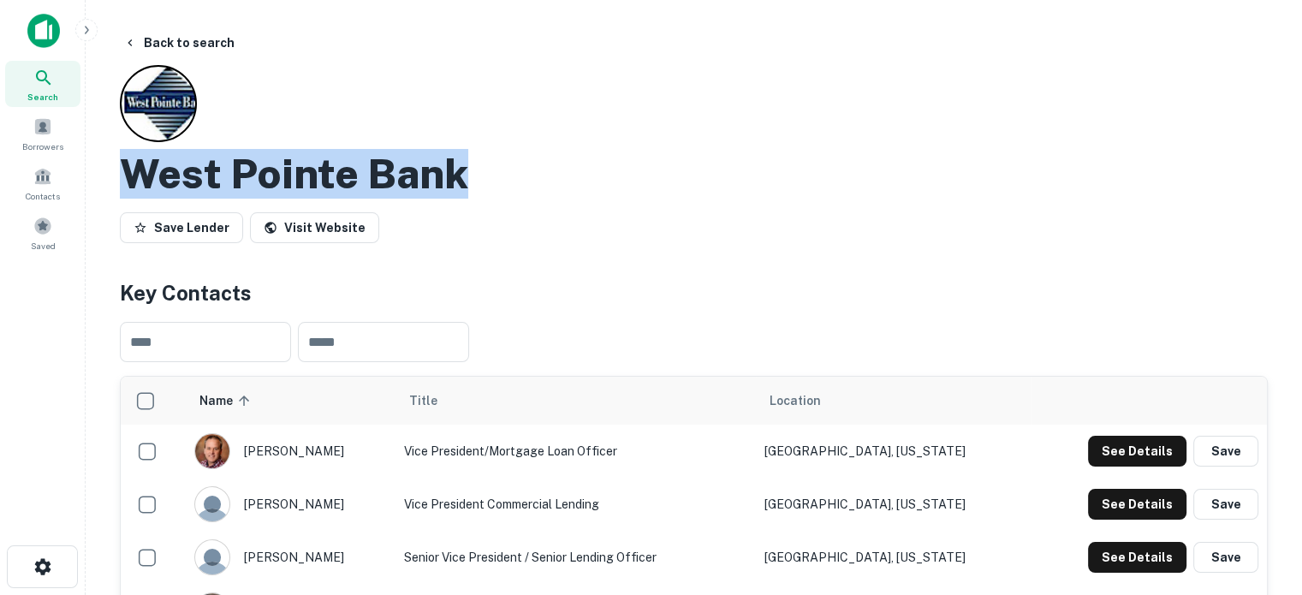
drag, startPoint x: 109, startPoint y: 169, endPoint x: 490, endPoint y: 188, distance: 381.5
copy h2 "West Pointe Bank"
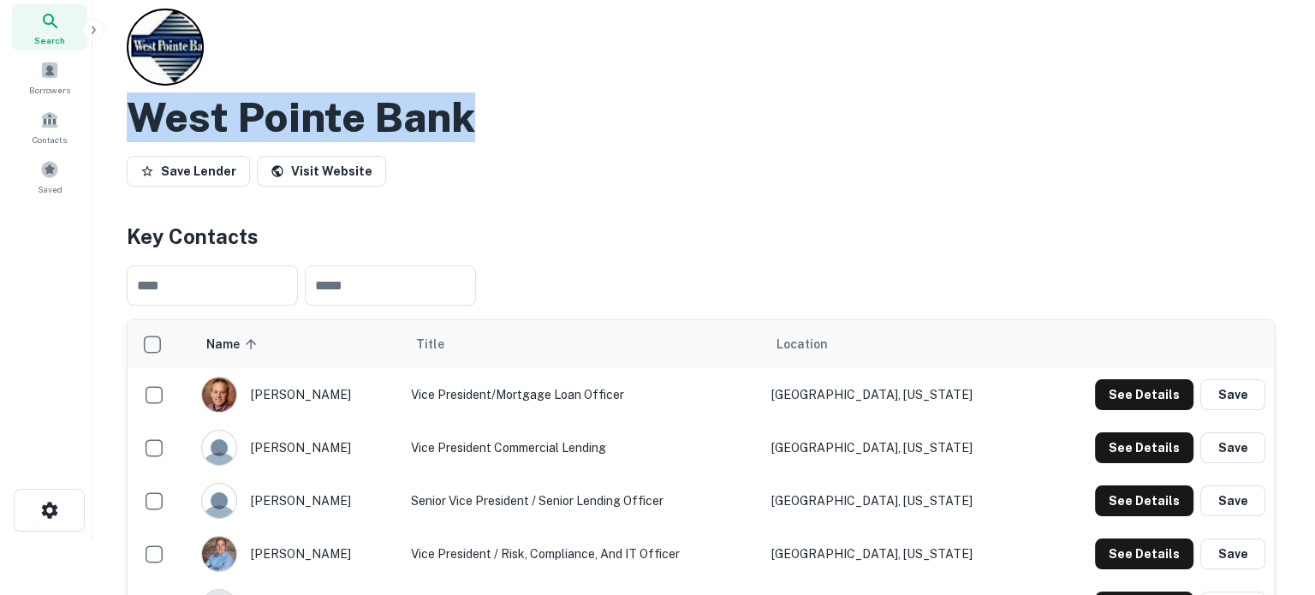
scroll to position [86, 0]
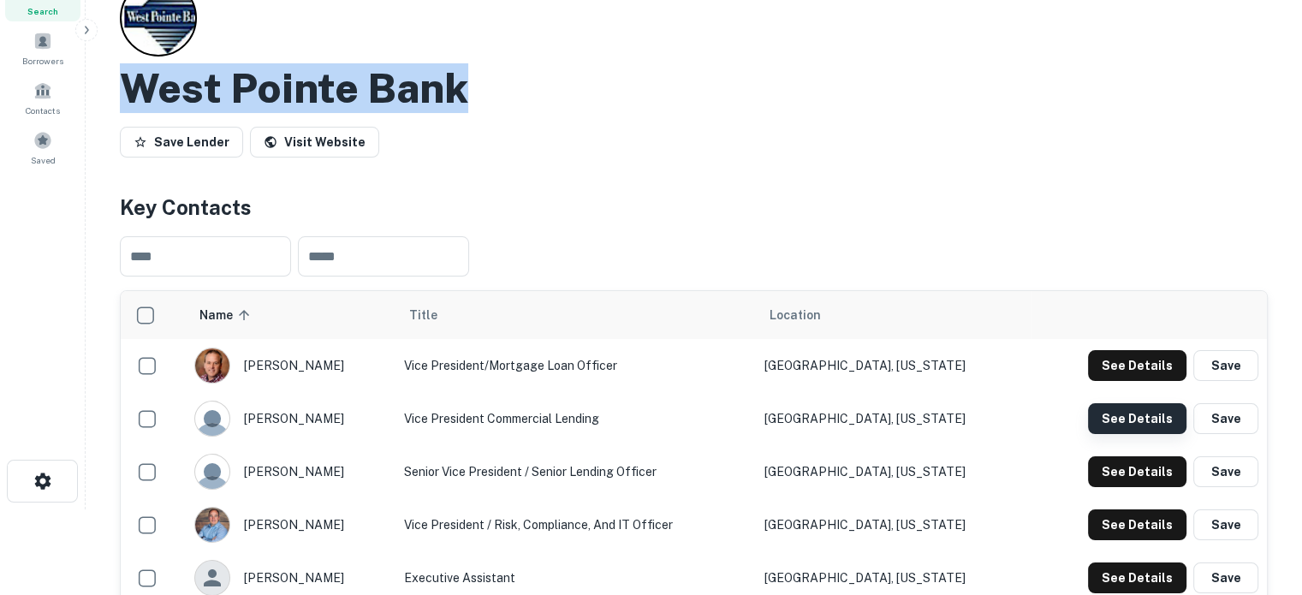
click at [1115, 422] on button "See Details" at bounding box center [1137, 418] width 98 height 31
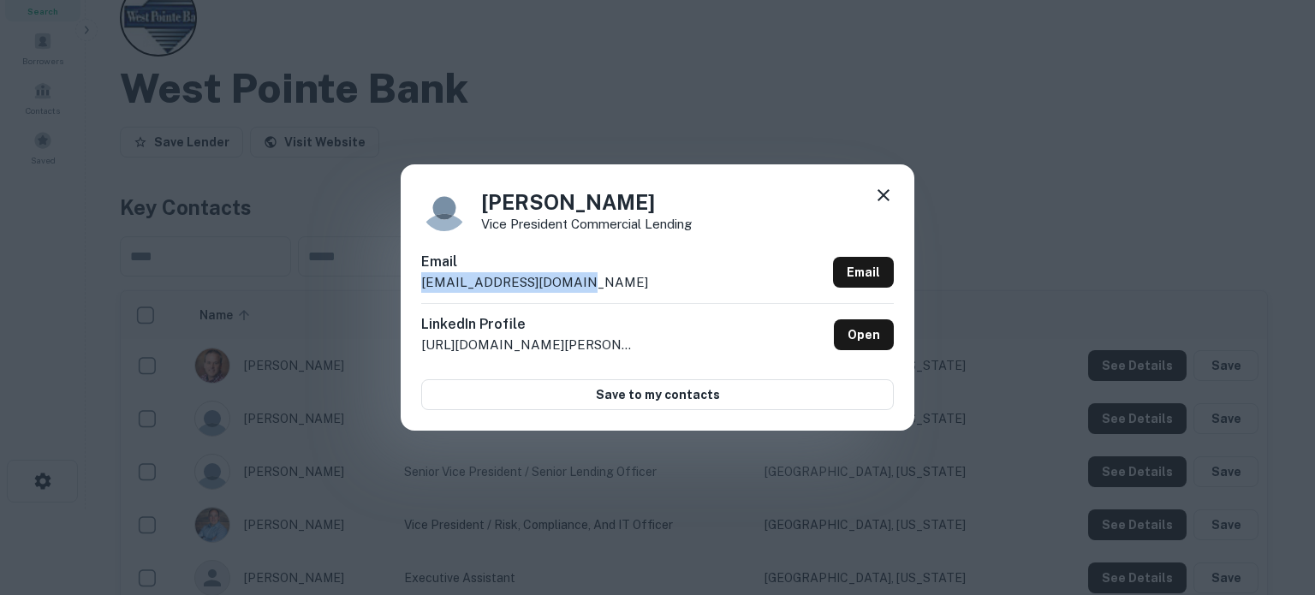
drag, startPoint x: 418, startPoint y: 289, endPoint x: 586, endPoint y: 287, distance: 167.9
click at [582, 287] on div "Darin Wendt Vice President Commercial Lending Email darinw@westptebank.com Emai…" at bounding box center [658, 296] width 514 height 265
copy p "darinw@westptebank.com"
click at [879, 193] on icon at bounding box center [883, 195] width 21 height 21
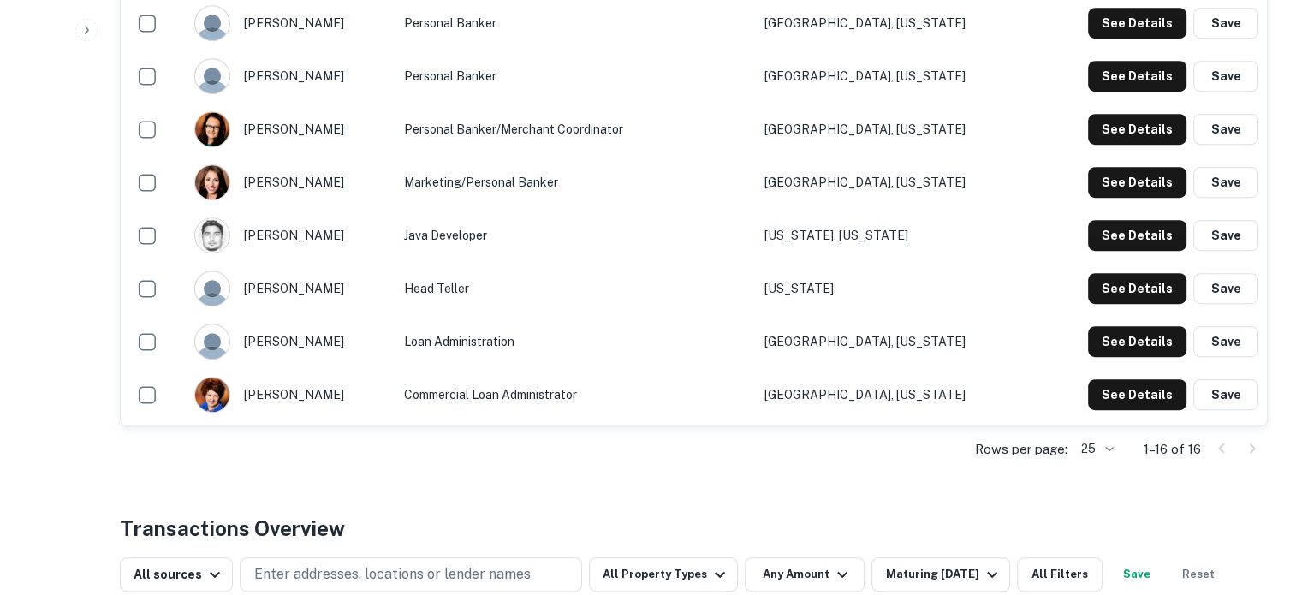
scroll to position [856, 0]
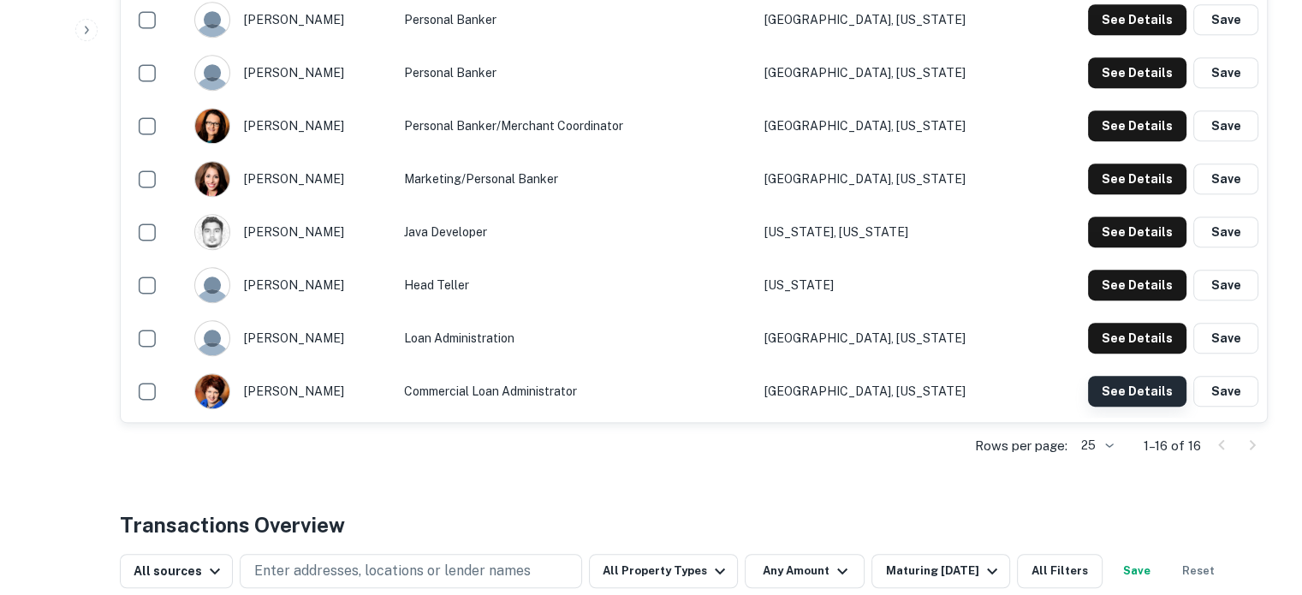
click at [1116, 402] on button "See Details" at bounding box center [1137, 391] width 98 height 31
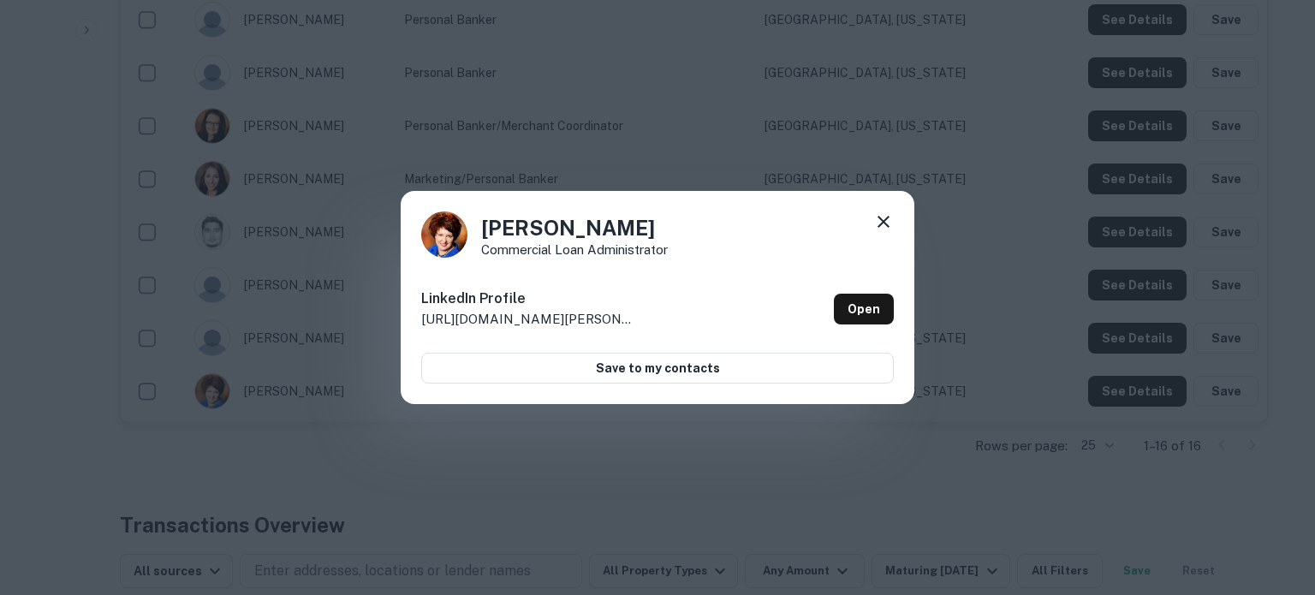
click at [879, 221] on icon at bounding box center [883, 222] width 21 height 21
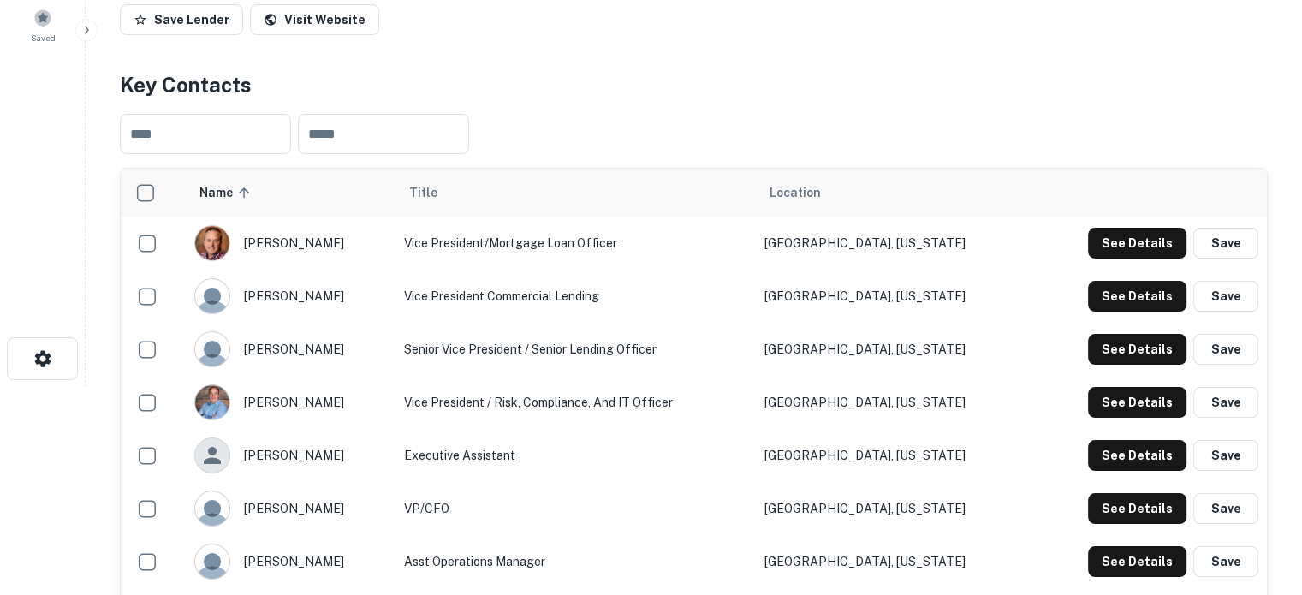
scroll to position [86, 0]
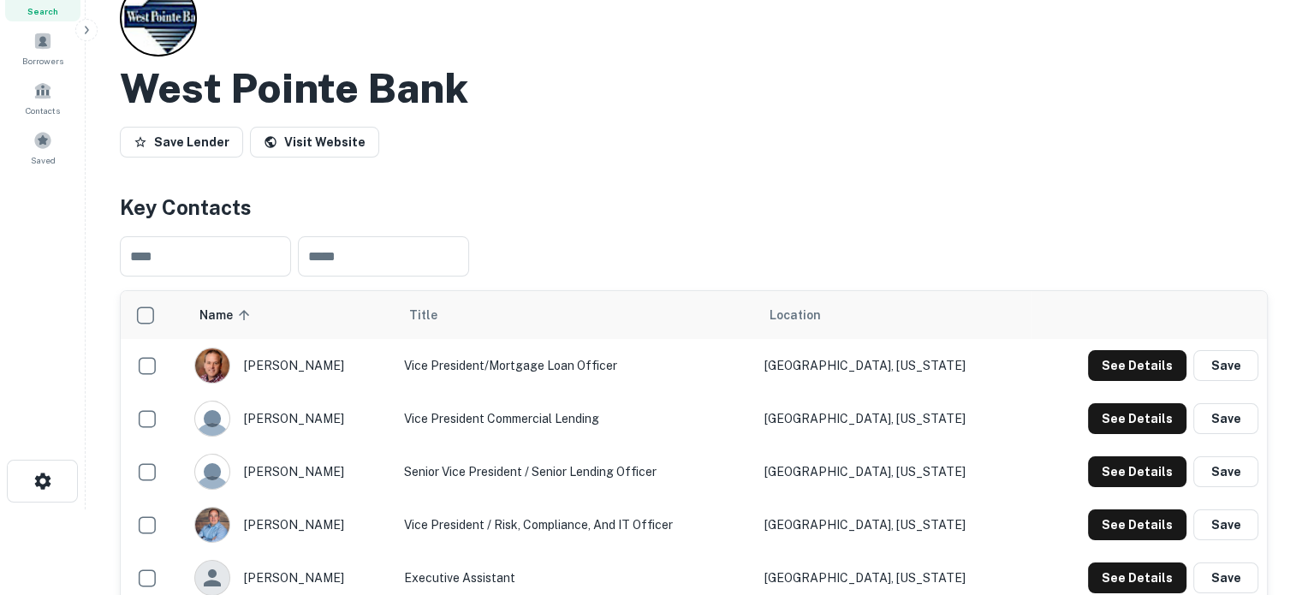
click at [48, 16] on span "Search" at bounding box center [42, 11] width 31 height 14
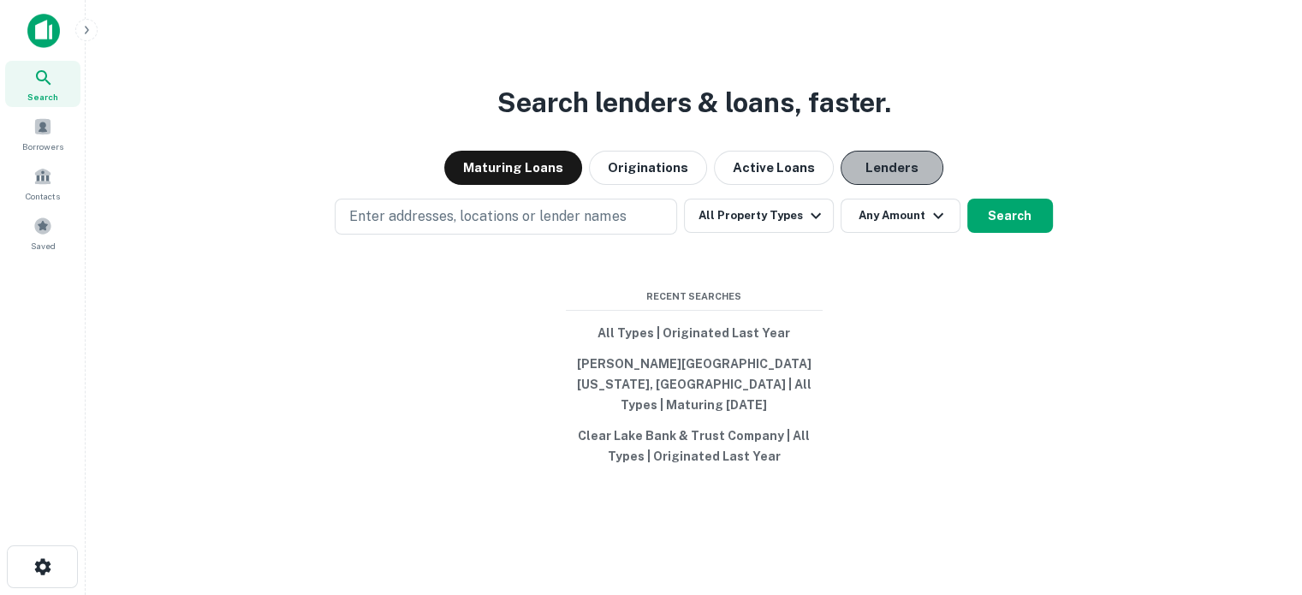
click at [886, 185] on button "Lenders" at bounding box center [892, 168] width 103 height 34
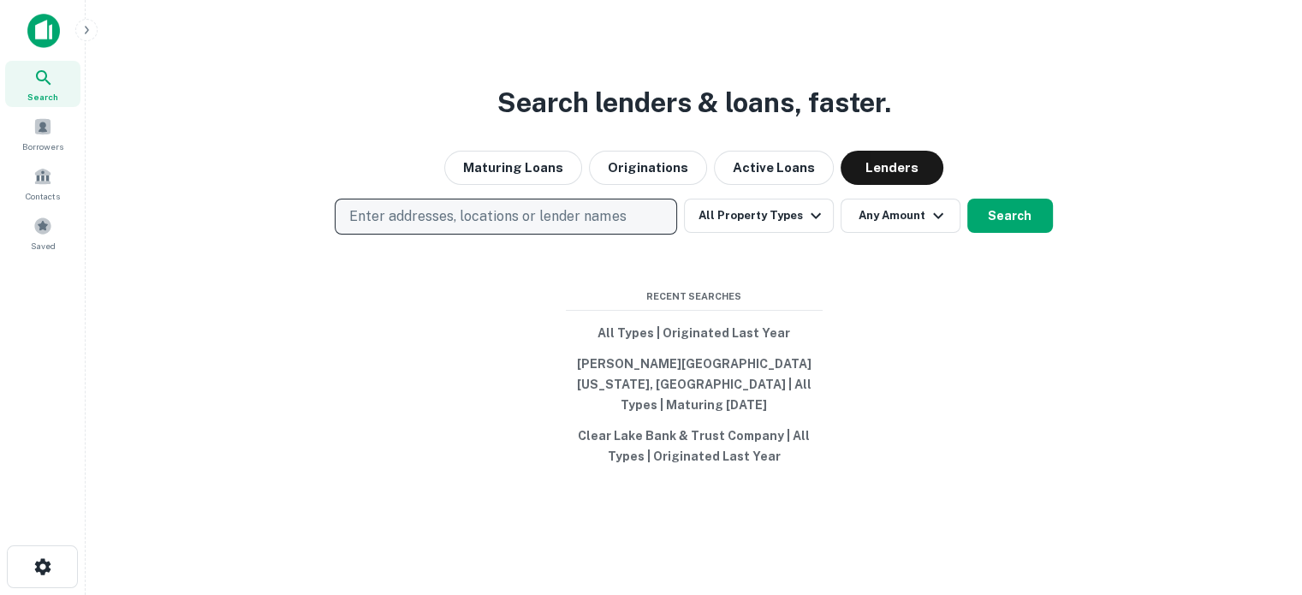
click at [611, 222] on p "Enter addresses, locations or lender names" at bounding box center [487, 216] width 277 height 21
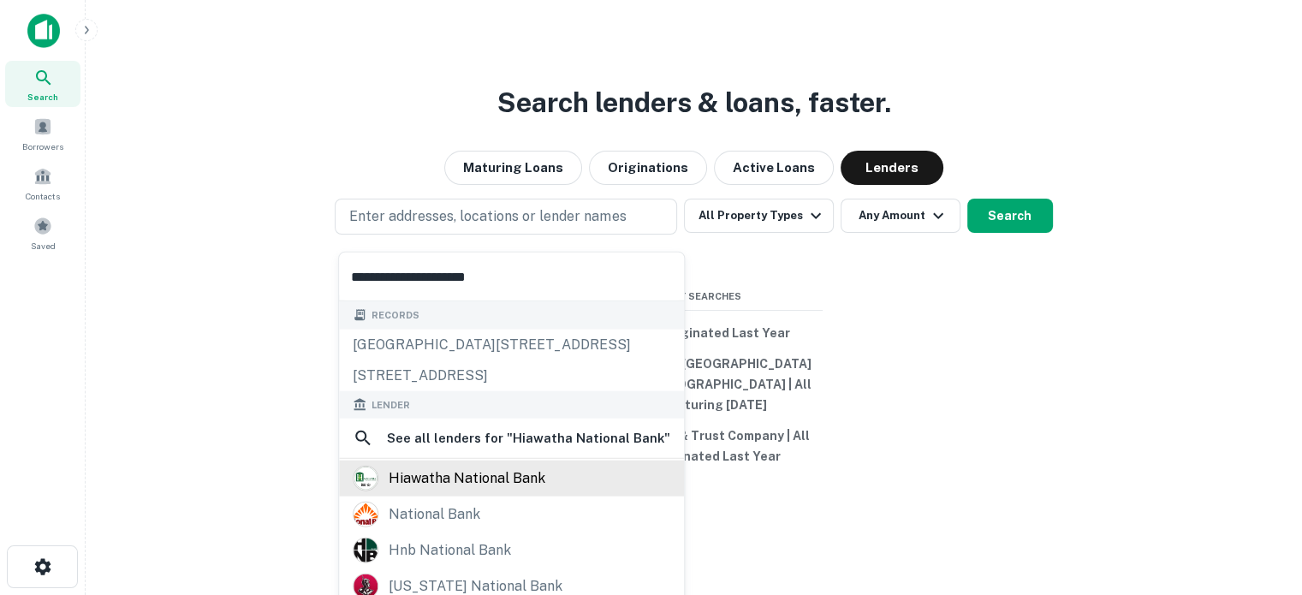
type input "**********"
click at [476, 487] on div "hiawatha national bank" at bounding box center [467, 479] width 157 height 26
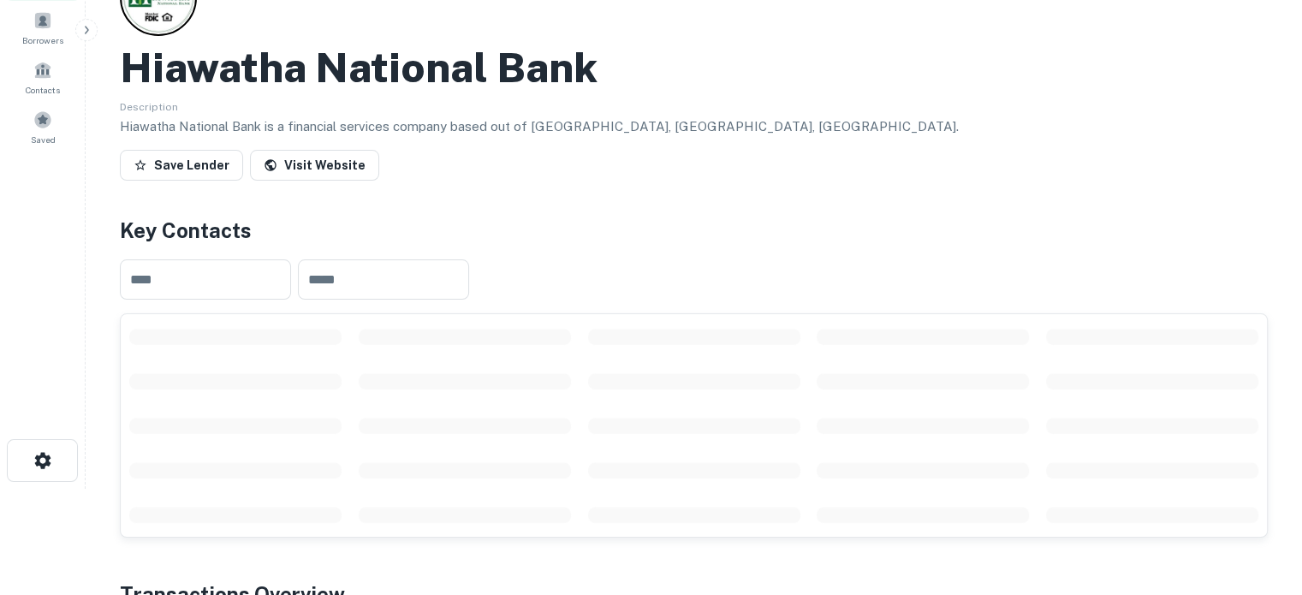
scroll to position [257, 0]
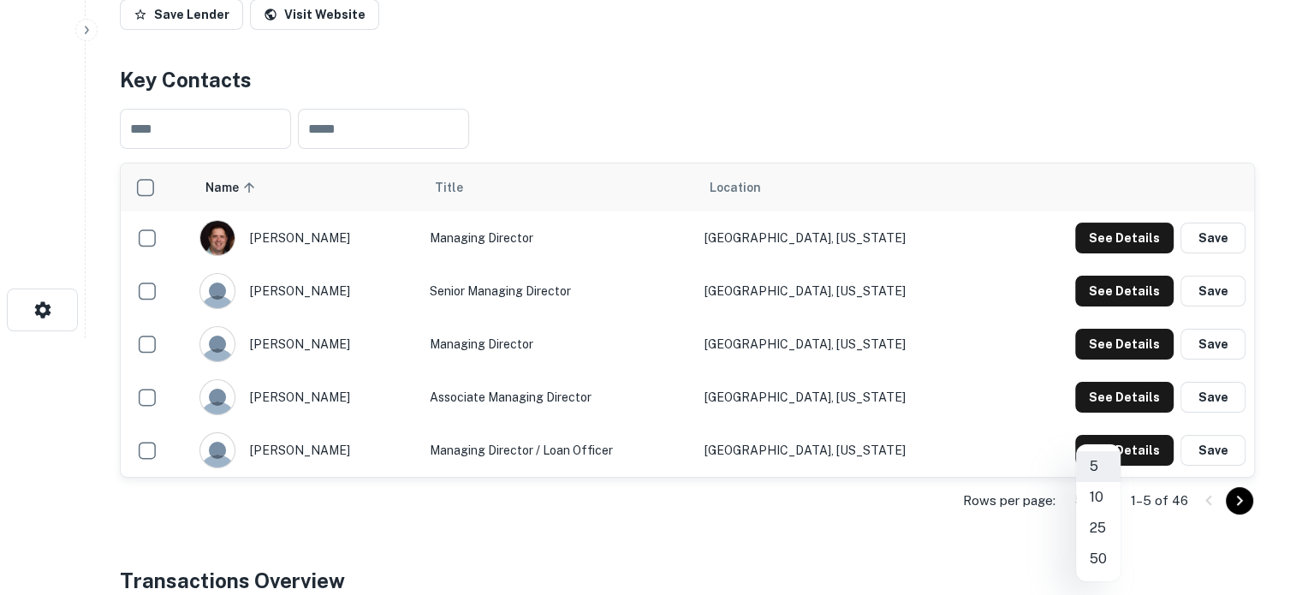
click at [1106, 338] on body "Search Borrowers Contacts Saved Back to search Hiawatha National Bank Descripti…" at bounding box center [651, 40] width 1302 height 595
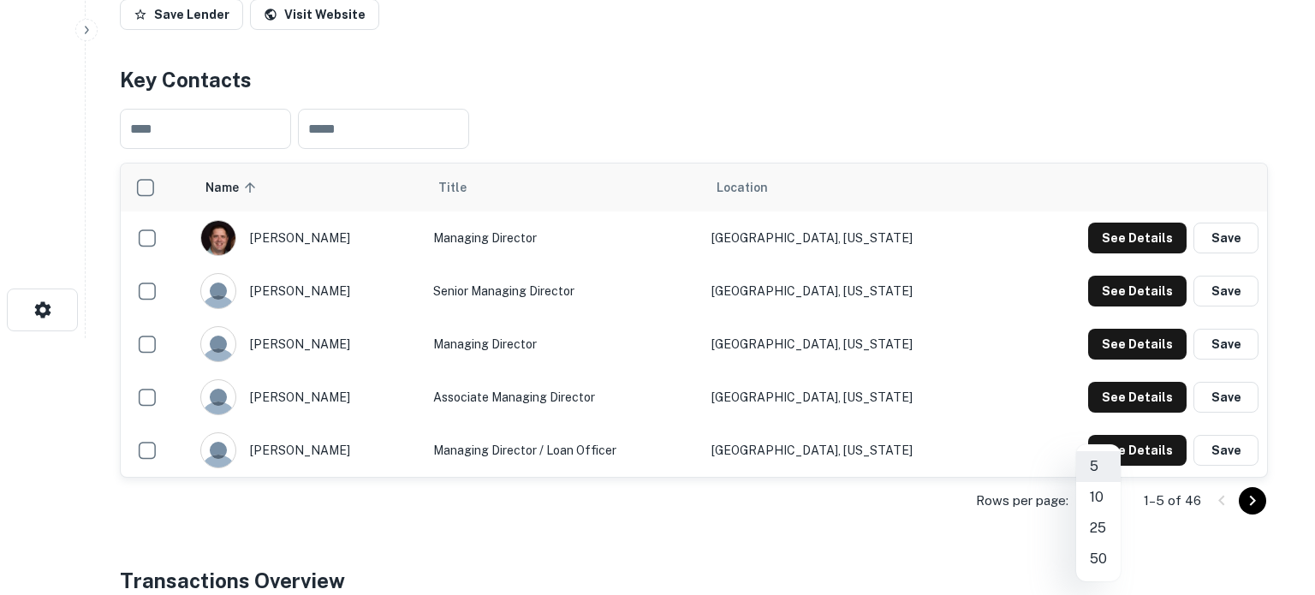
click at [1101, 555] on li "50" at bounding box center [1098, 559] width 45 height 31
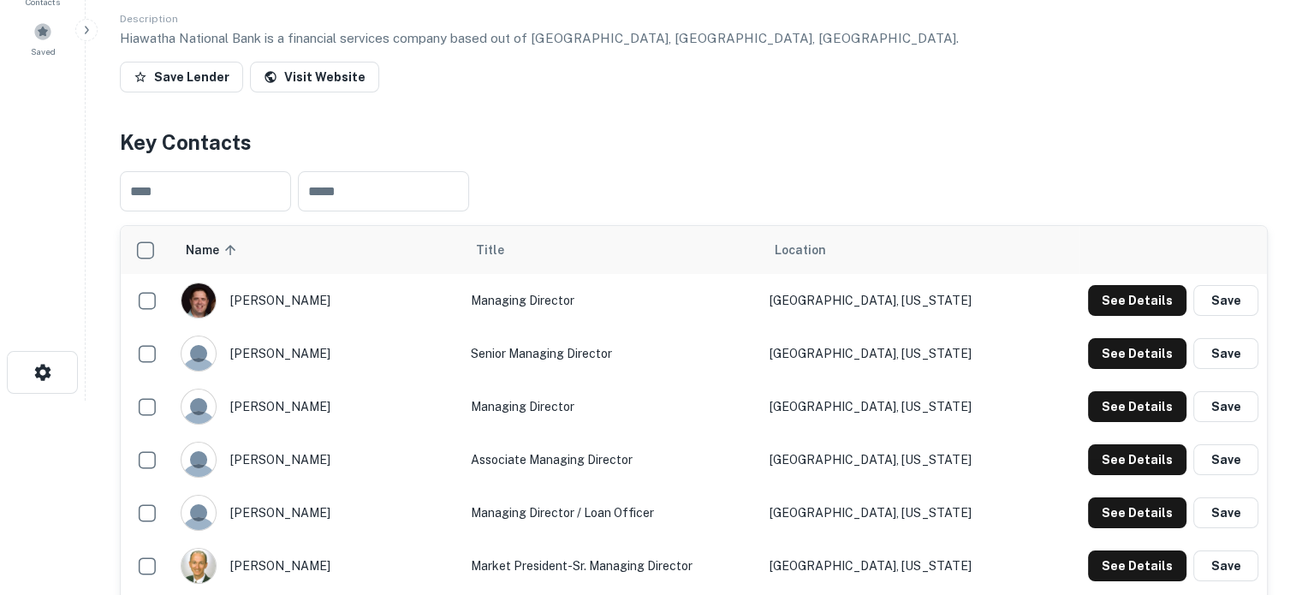
scroll to position [0, 0]
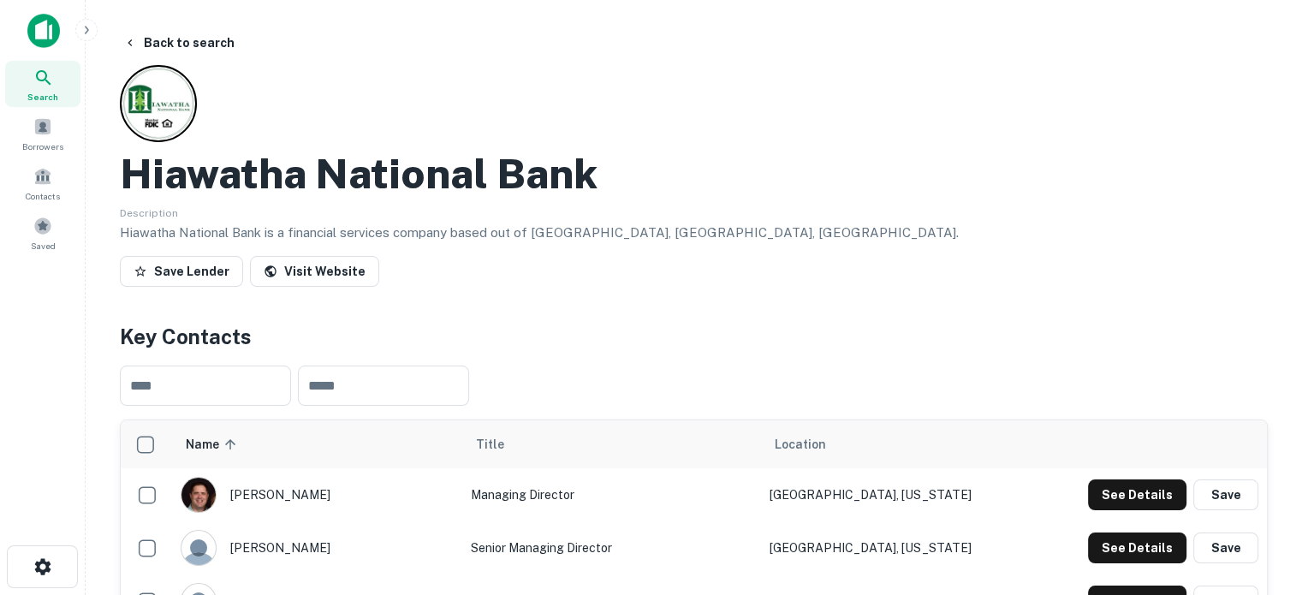
click at [66, 85] on div "Search" at bounding box center [42, 84] width 75 height 46
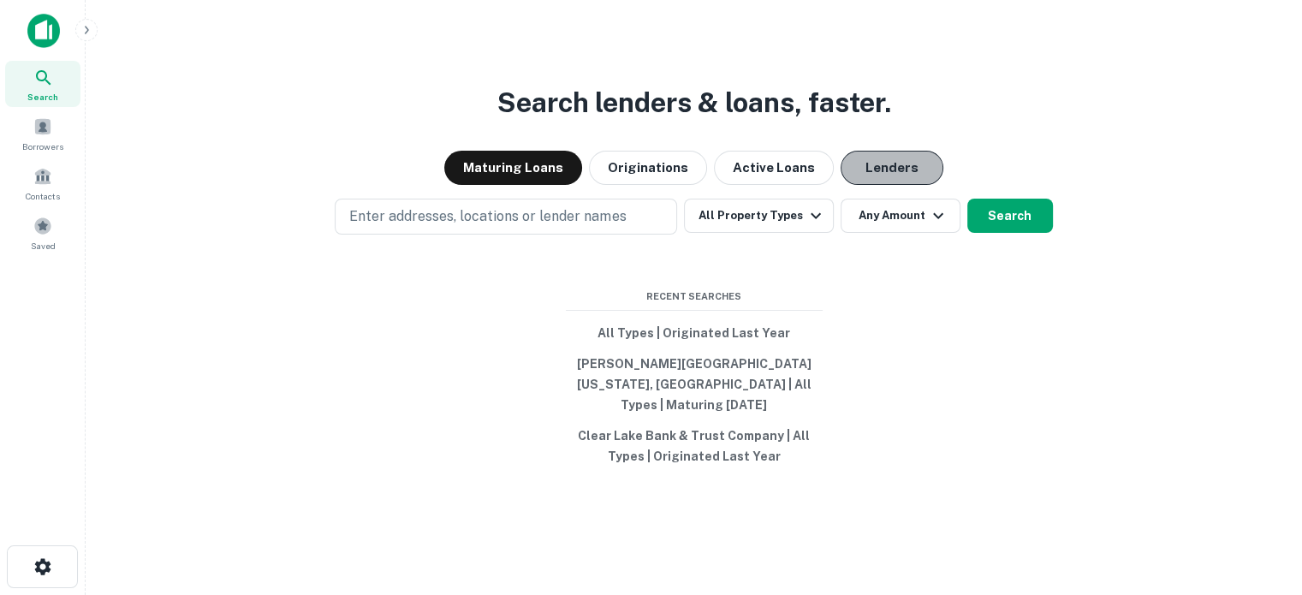
click at [870, 185] on button "Lenders" at bounding box center [892, 168] width 103 height 34
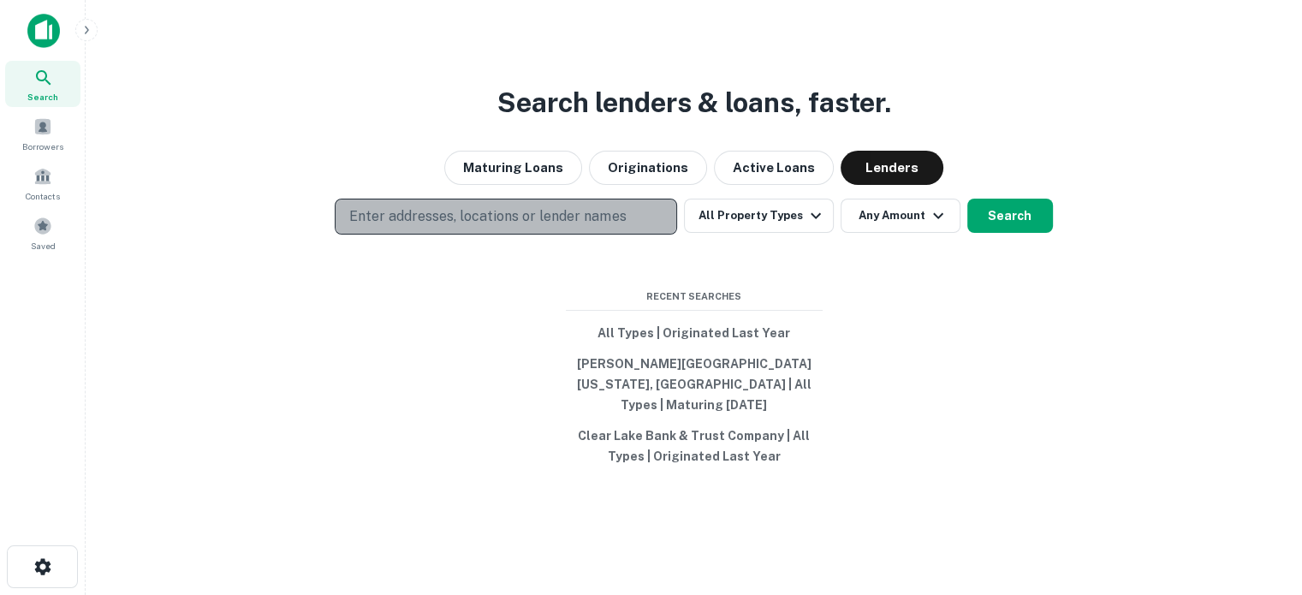
click at [456, 227] on p "Enter addresses, locations or lender names" at bounding box center [487, 216] width 277 height 21
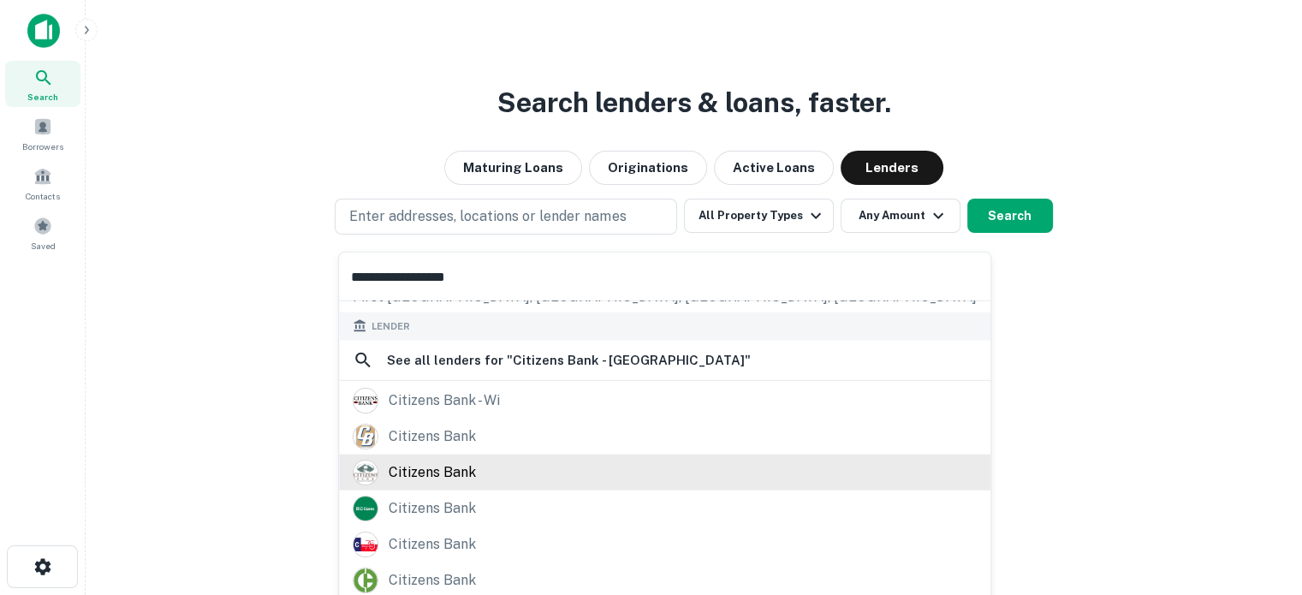
scroll to position [241, 0]
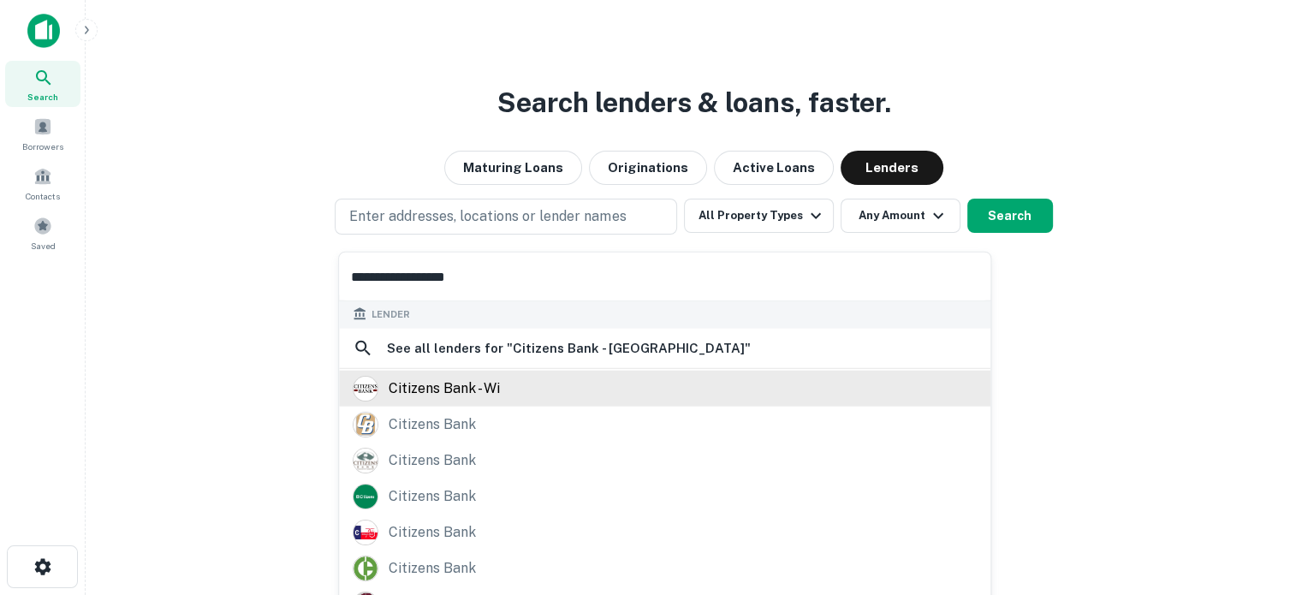
type input "**********"
click at [473, 398] on div "citizens bank - wi" at bounding box center [444, 388] width 111 height 26
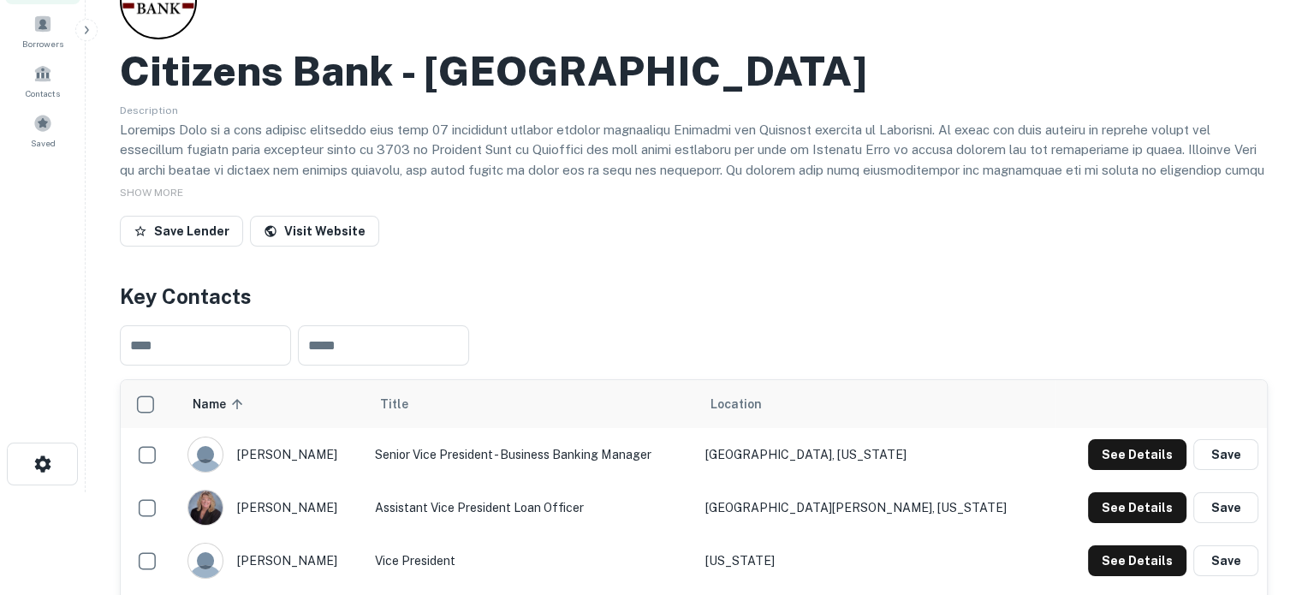
scroll to position [257, 0]
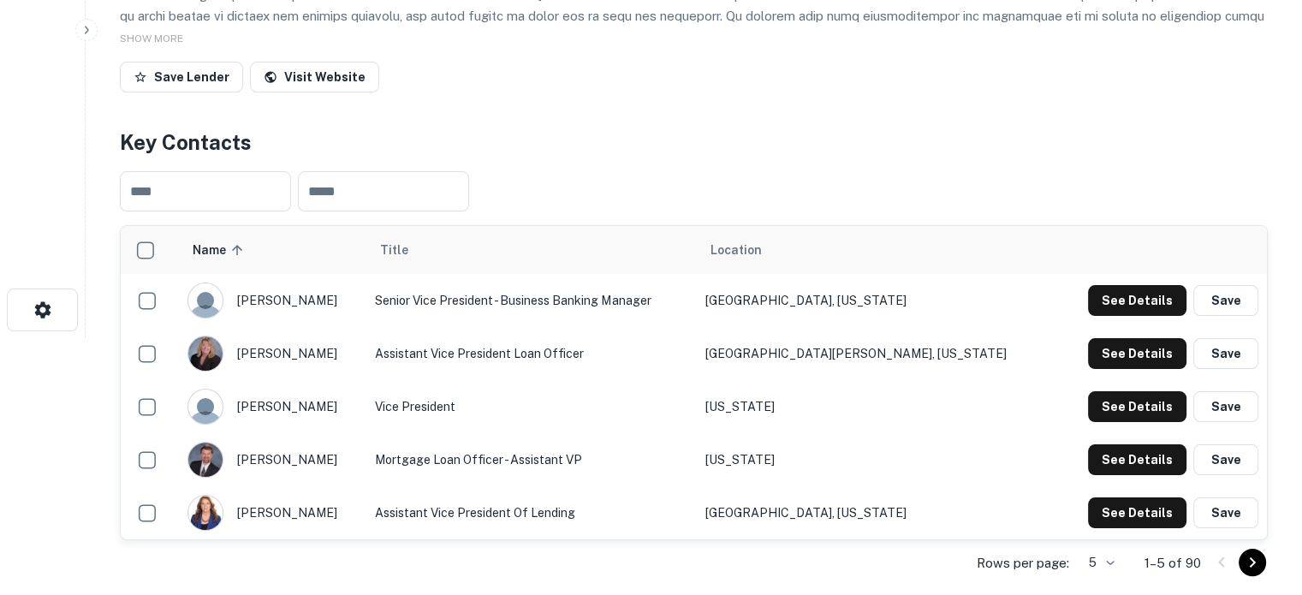
click at [1106, 338] on body "Search Borrowers Contacts Saved Back to search Citizens Bank - [GEOGRAPHIC_DATA…" at bounding box center [651, 40] width 1302 height 595
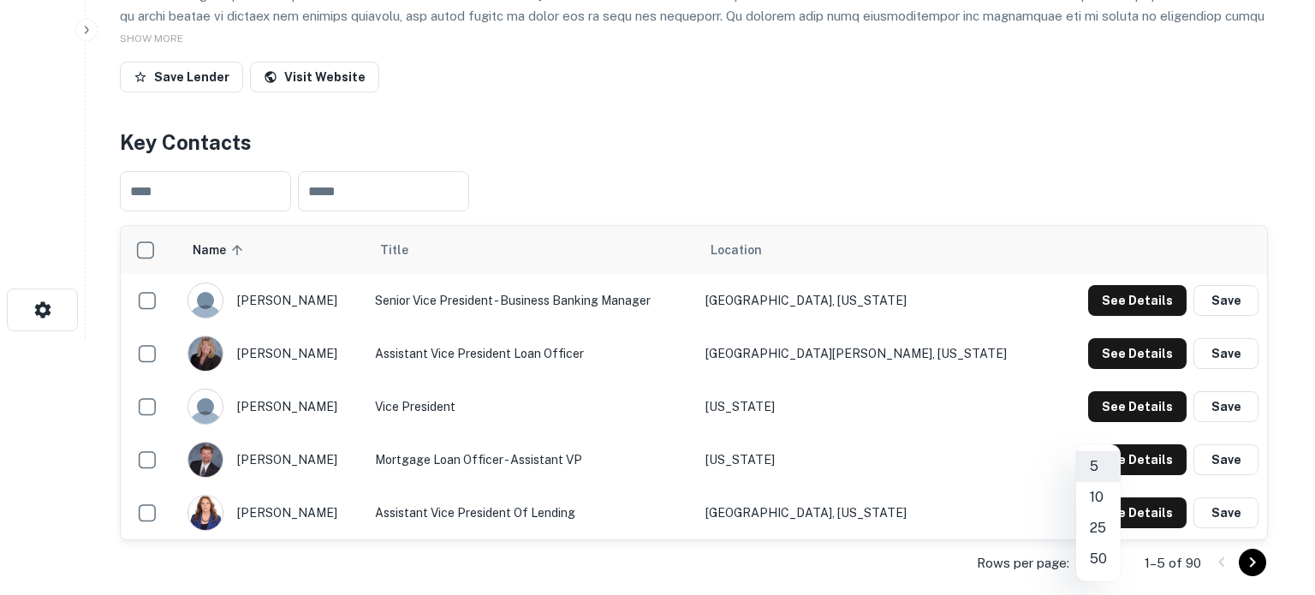
click at [1106, 563] on li "50" at bounding box center [1098, 559] width 45 height 31
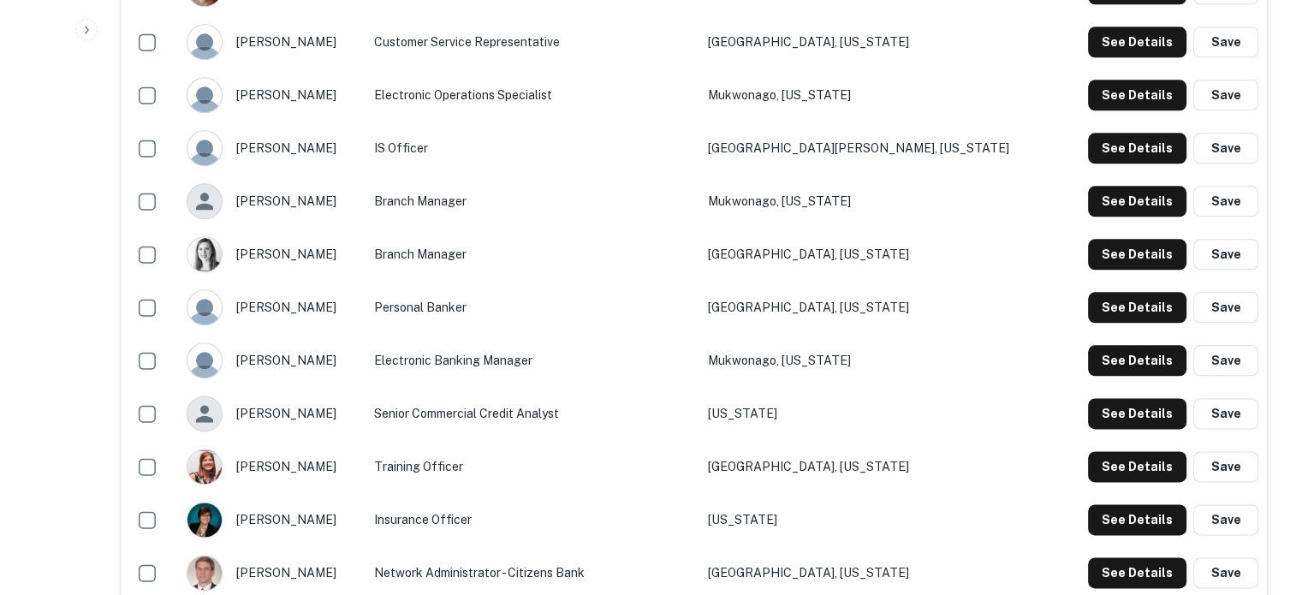
scroll to position [1884, 0]
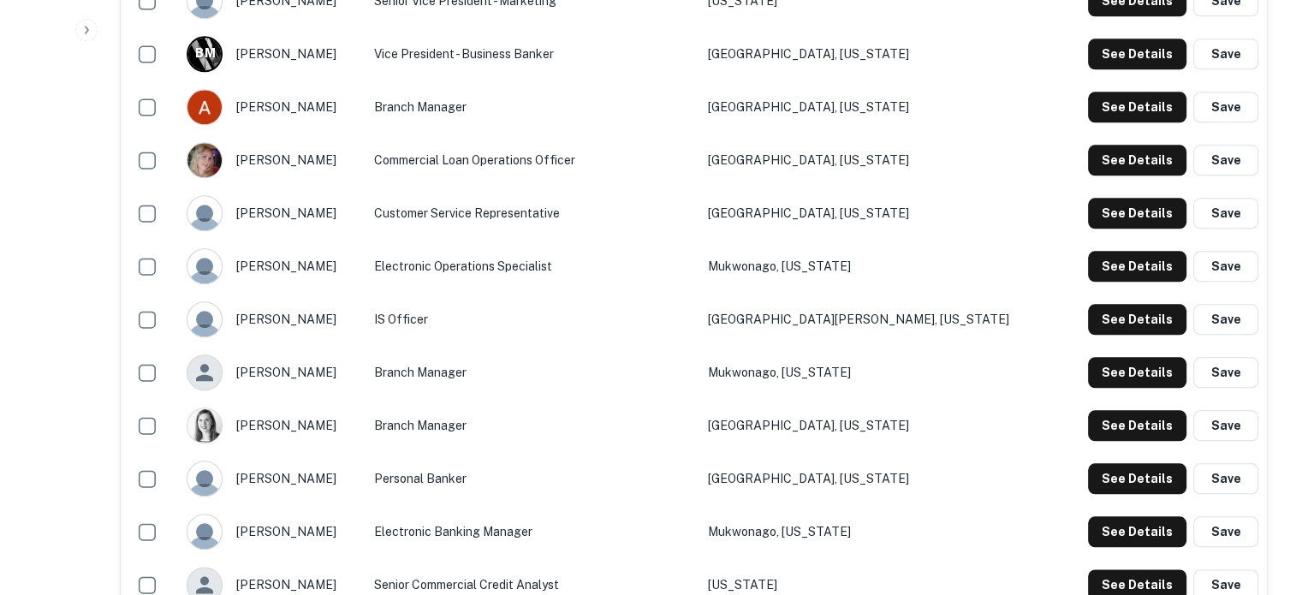
drag, startPoint x: 241, startPoint y: 164, endPoint x: 328, endPoint y: 164, distance: 86.5
click at [328, 164] on div "alana chetto" at bounding box center [272, 160] width 170 height 36
click at [336, 210] on div "amanda dalgren" at bounding box center [272, 213] width 170 height 36
drag, startPoint x: 244, startPoint y: 158, endPoint x: 317, endPoint y: 158, distance: 72.8
click at [317, 158] on div "alana chetto" at bounding box center [272, 160] width 170 height 36
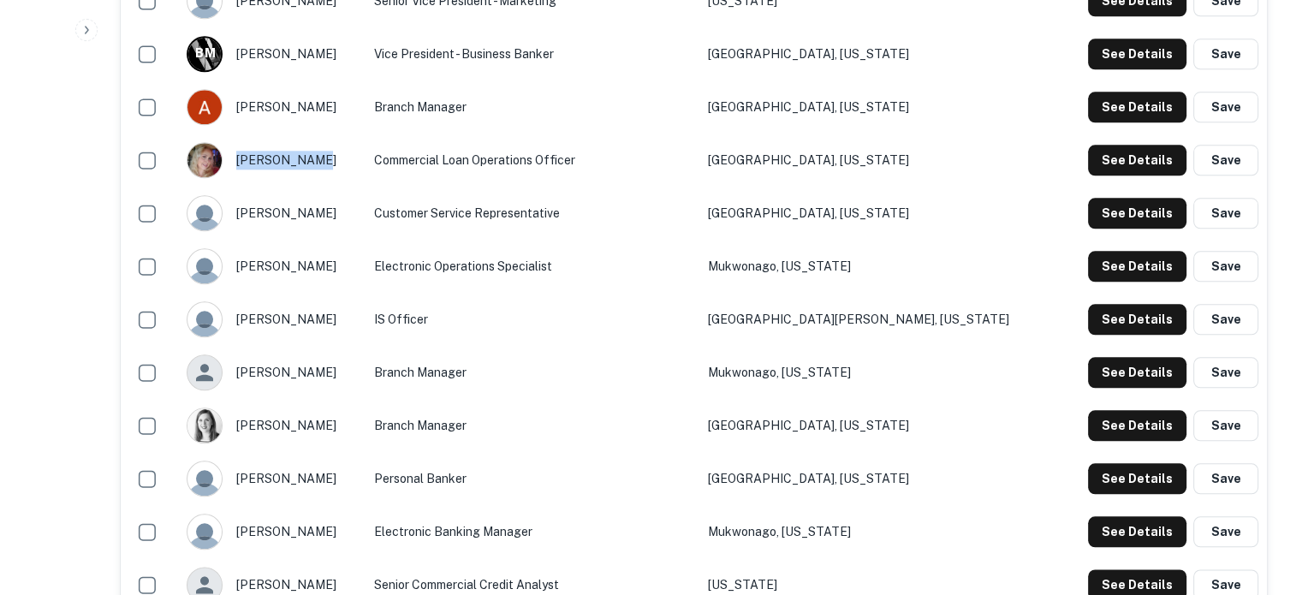
drag, startPoint x: 328, startPoint y: 157, endPoint x: 314, endPoint y: 158, distance: 13.8
click at [314, 158] on div "alana chetto" at bounding box center [272, 160] width 170 height 36
copy div "alana chetto"
drag, startPoint x: 447, startPoint y: 159, endPoint x: 671, endPoint y: 167, distance: 223.6
click at [671, 167] on td "Commercial Loan Operations Officer" at bounding box center [533, 160] width 334 height 53
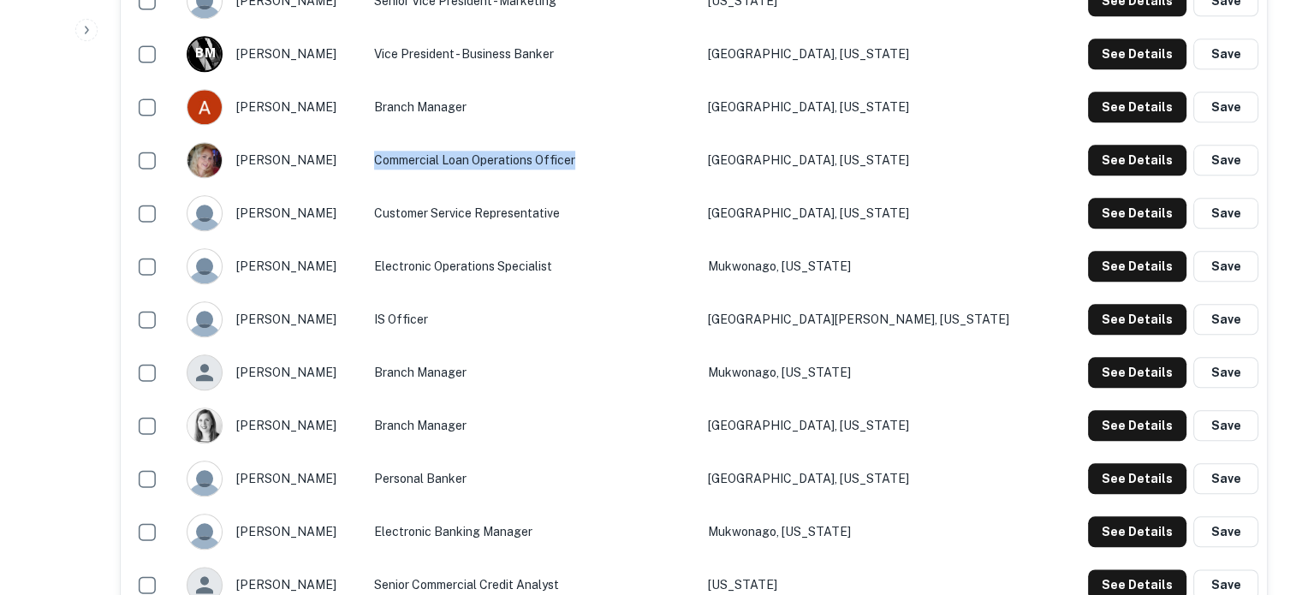
copy td "Commercial Loan Operations Officer"
drag, startPoint x: 826, startPoint y: 166, endPoint x: 950, endPoint y: 159, distance: 123.5
click at [950, 159] on td "New Berlin, Wisconsin" at bounding box center [878, 160] width 357 height 53
click at [998, 181] on td "New Berlin, Wisconsin" at bounding box center [878, 160] width 357 height 53
click at [1124, 170] on button "See Details" at bounding box center [1137, 160] width 98 height 31
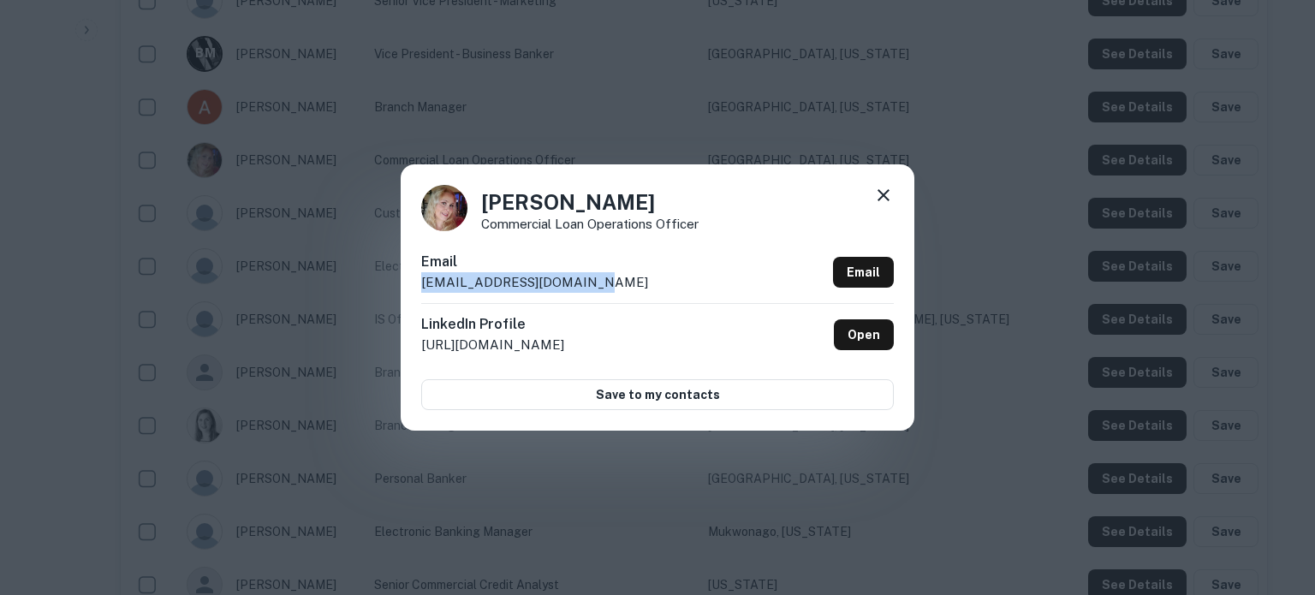
drag, startPoint x: 420, startPoint y: 286, endPoint x: 586, endPoint y: 287, distance: 165.3
click at [586, 287] on div "Alana Chetto Commercial Loan Operations Officer Email achetto@citizenbank.bank …" at bounding box center [658, 296] width 514 height 265
copy p "achetto@citizenbank.bank"
click at [887, 194] on icon at bounding box center [883, 195] width 21 height 21
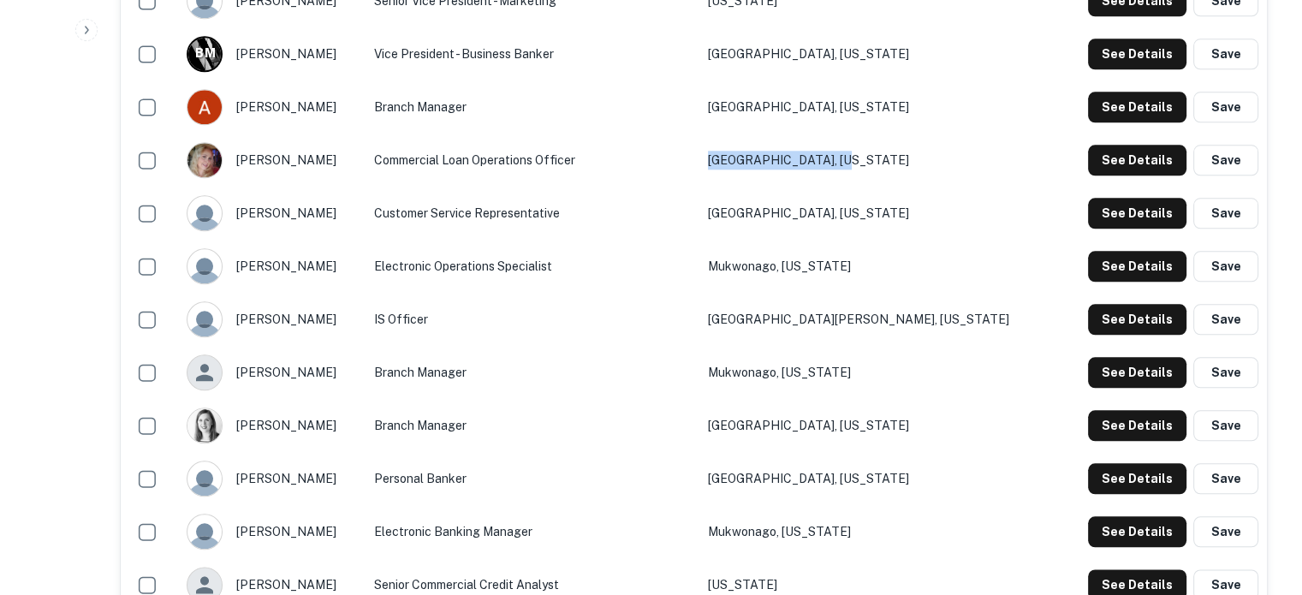
drag, startPoint x: 867, startPoint y: 165, endPoint x: 993, endPoint y: 170, distance: 126.0
click at [993, 170] on tr "alana chetto Commercial Loan Operations Officer New Berlin, Wisconsin See Detai…" at bounding box center [694, 160] width 1147 height 53
copy tr "New Berlin, Wisconsin"
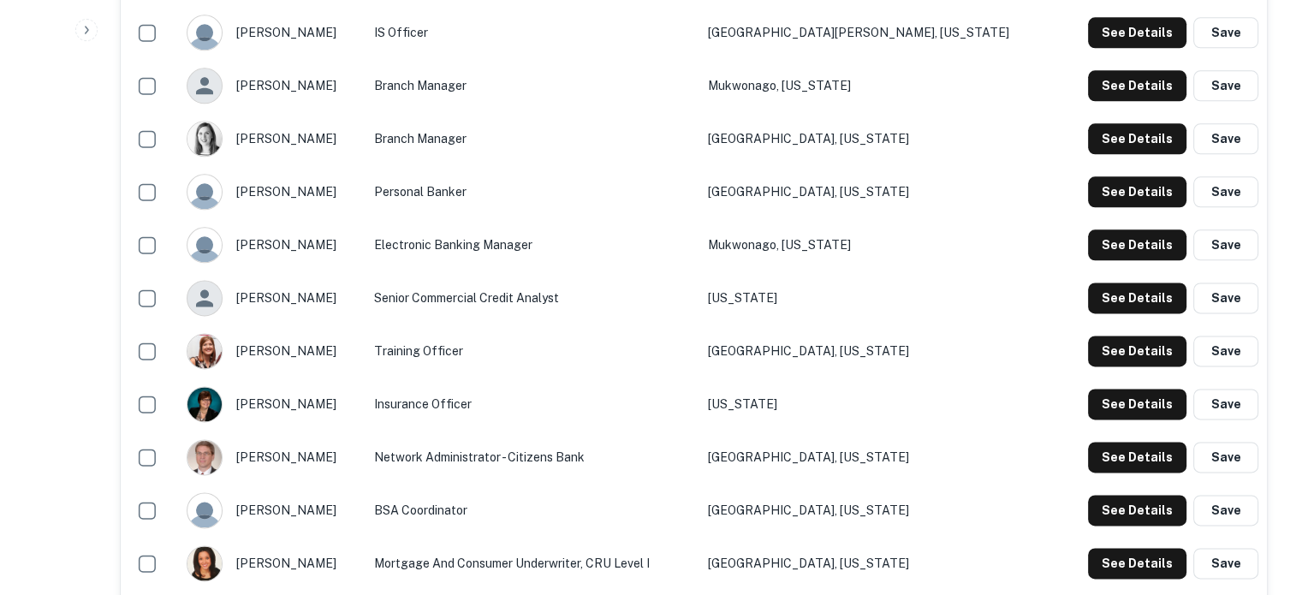
scroll to position [2141, 0]
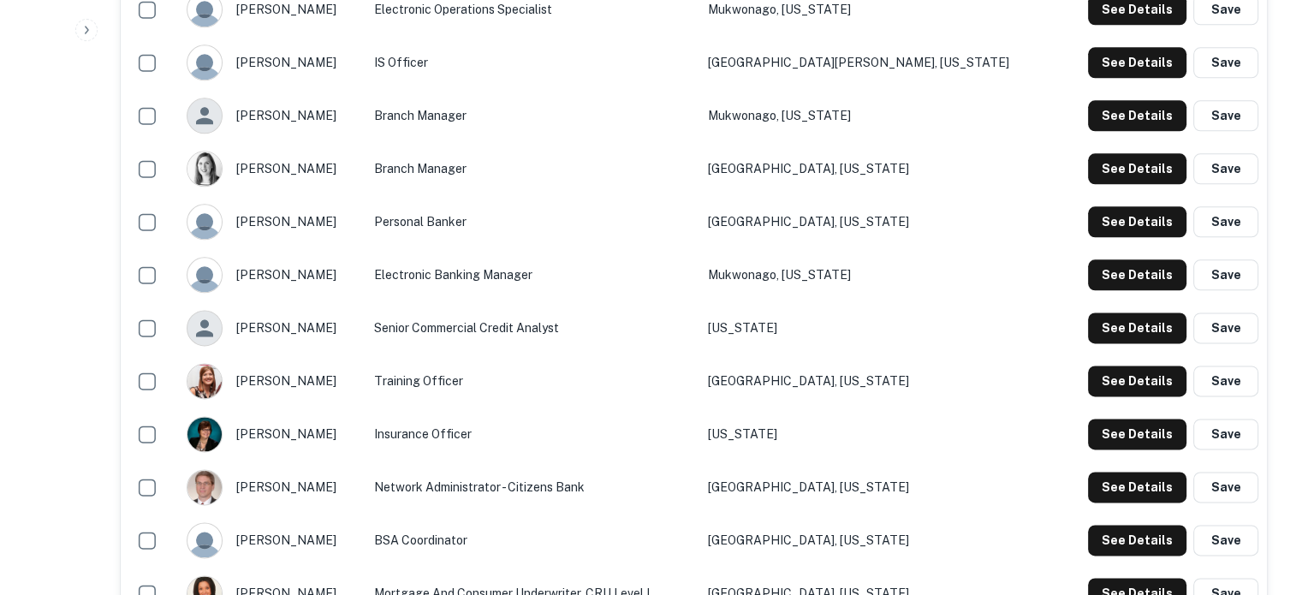
drag, startPoint x: 241, startPoint y: 325, endPoint x: 356, endPoint y: 329, distance: 115.7
click at [356, 329] on div "brandon hutchinson" at bounding box center [272, 328] width 170 height 36
copy div "brandon hutchinson"
drag, startPoint x: 448, startPoint y: 327, endPoint x: 671, endPoint y: 337, distance: 223.7
click at [671, 337] on td "Senior Commercial Credit Analyst" at bounding box center [533, 327] width 334 height 53
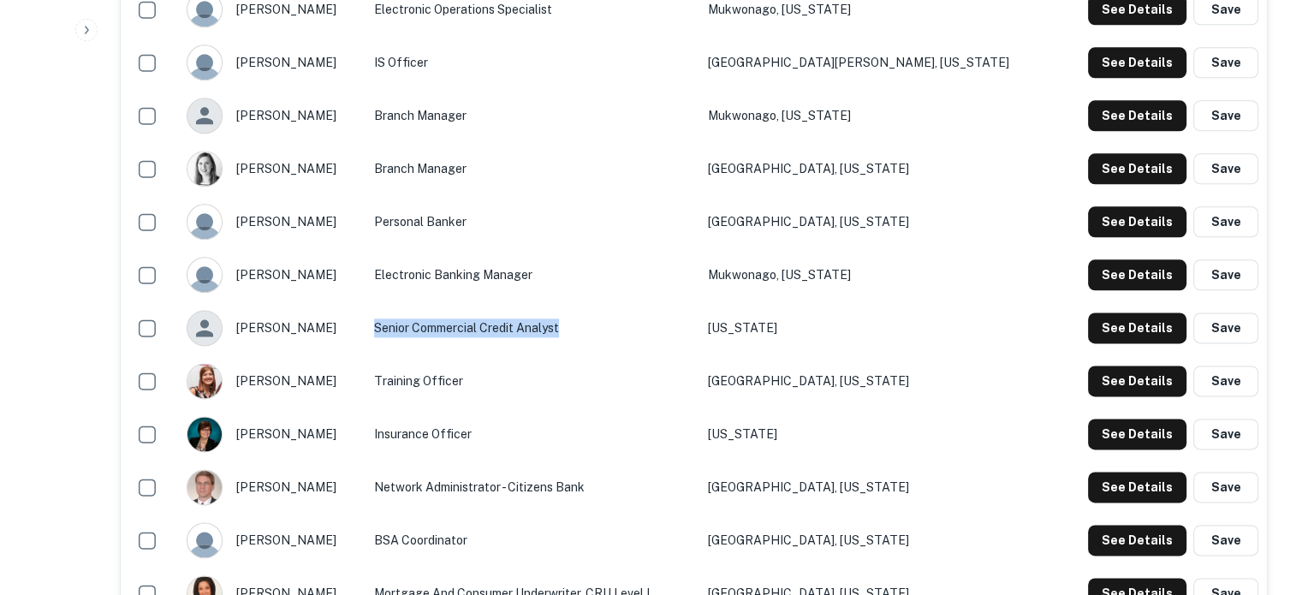
copy td "Senior Commercial Credit Analyst"
click at [1118, 338] on button "See Details" at bounding box center [1137, 328] width 98 height 31
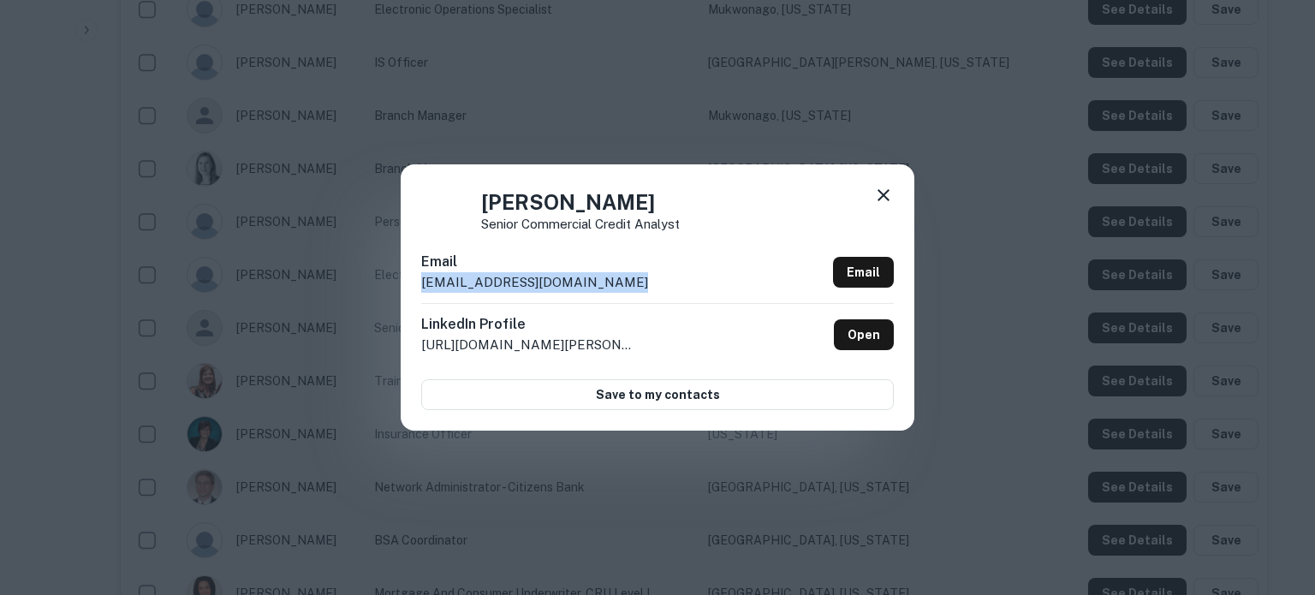
drag, startPoint x: 647, startPoint y: 283, endPoint x: 725, endPoint y: 425, distance: 161.8
click at [406, 287] on div "Brandon Hutchinson Senior Commercial Credit Analyst Email bhutchinson@citizenba…" at bounding box center [658, 296] width 514 height 265
copy p "bhutchinson@citizenbank.bank"
click at [885, 198] on icon at bounding box center [884, 195] width 12 height 12
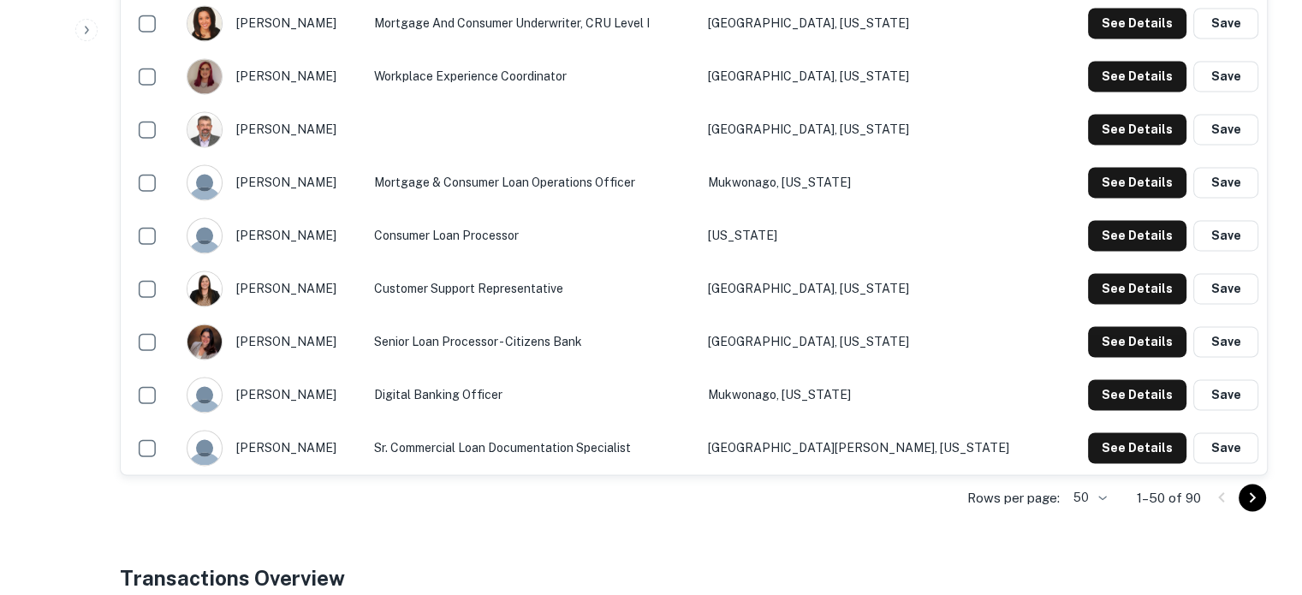
scroll to position [2740, 0]
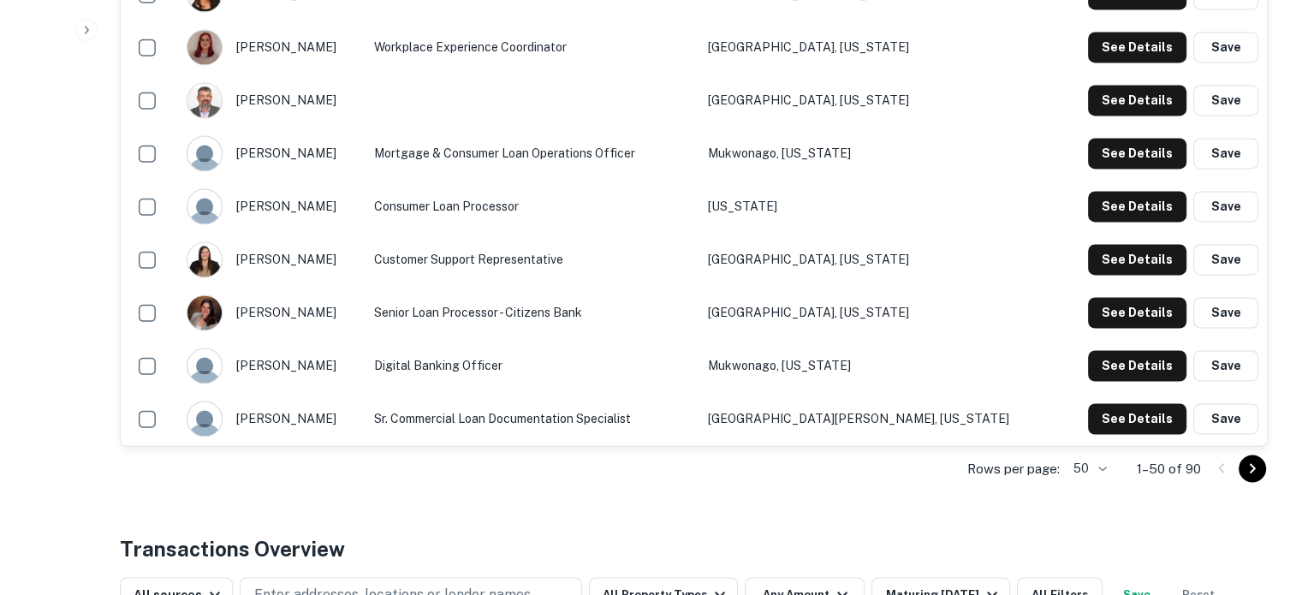
drag, startPoint x: 318, startPoint y: 420, endPoint x: 307, endPoint y: 415, distance: 11.5
click at [307, 415] on div "kara pirelli" at bounding box center [272, 419] width 170 height 36
click at [271, 420] on div "kara pirelli" at bounding box center [272, 419] width 170 height 36
drag, startPoint x: 246, startPoint y: 420, endPoint x: 304, endPoint y: 415, distance: 58.4
click at [304, 415] on div "kara pirelli" at bounding box center [272, 419] width 170 height 36
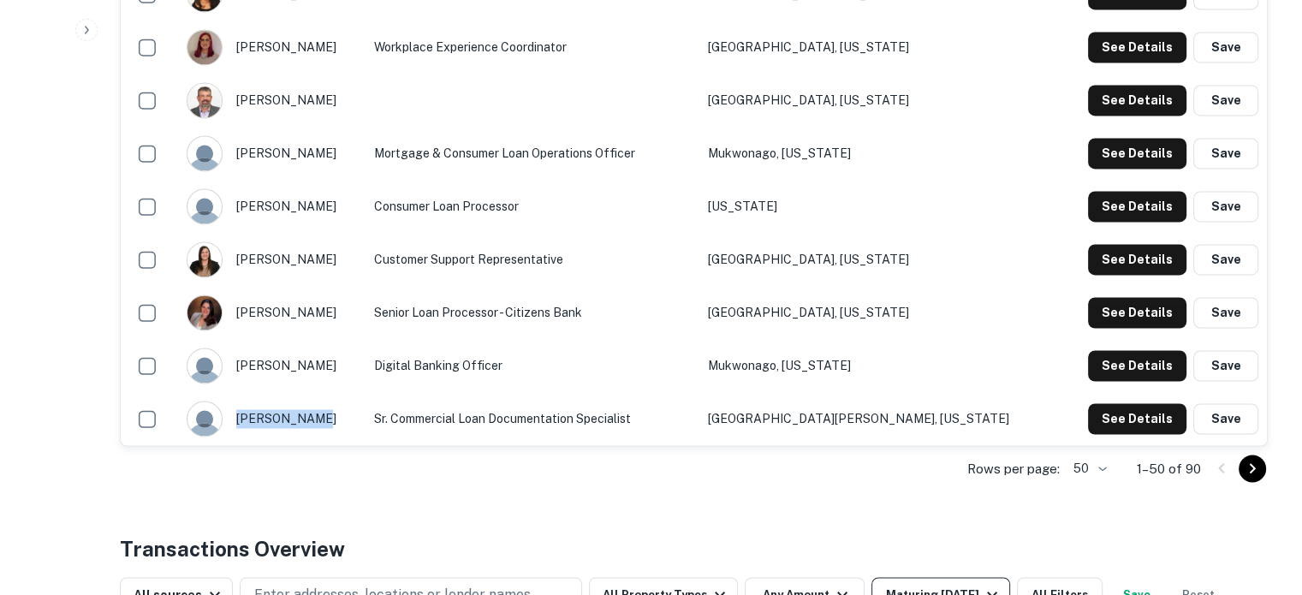
copy div "kara pirelli"
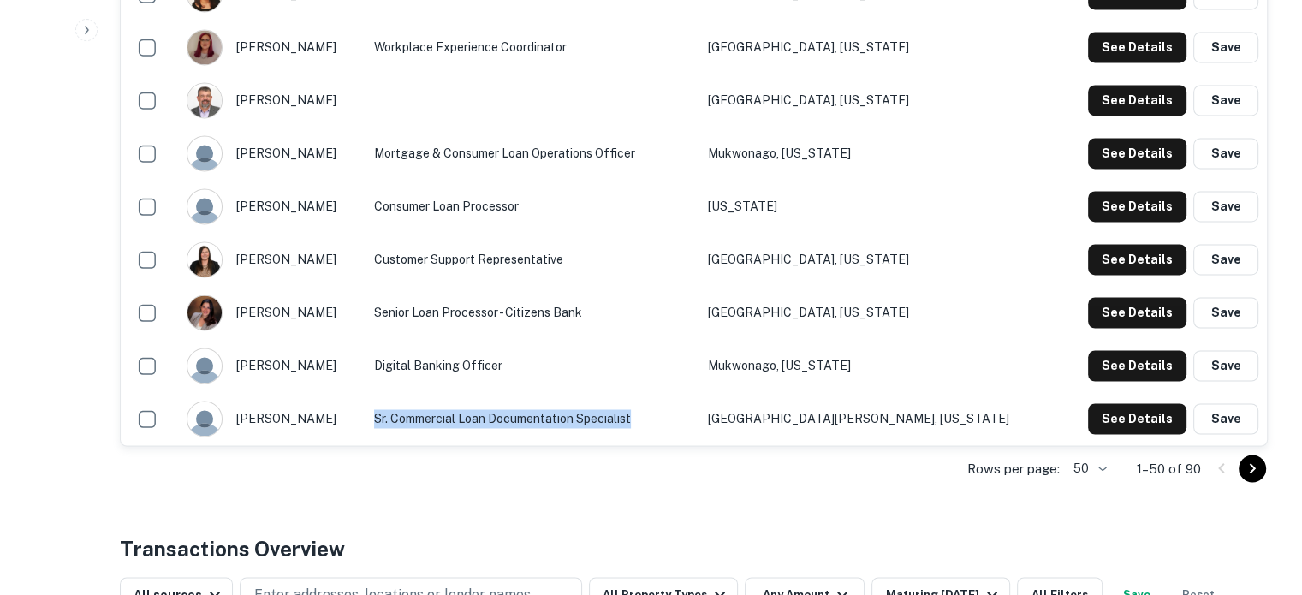
drag, startPoint x: 447, startPoint y: 416, endPoint x: 722, endPoint y: 423, distance: 275.0
click at [700, 423] on td "Sr. Commercial Loan Documentation Specialist" at bounding box center [533, 418] width 334 height 53
copy td "Sr. Commercial Loan Documentation Specialist"
drag, startPoint x: 970, startPoint y: 427, endPoint x: 833, endPoint y: 418, distance: 137.3
click at [833, 418] on td "East Troy, Wisconsin" at bounding box center [878, 418] width 357 height 53
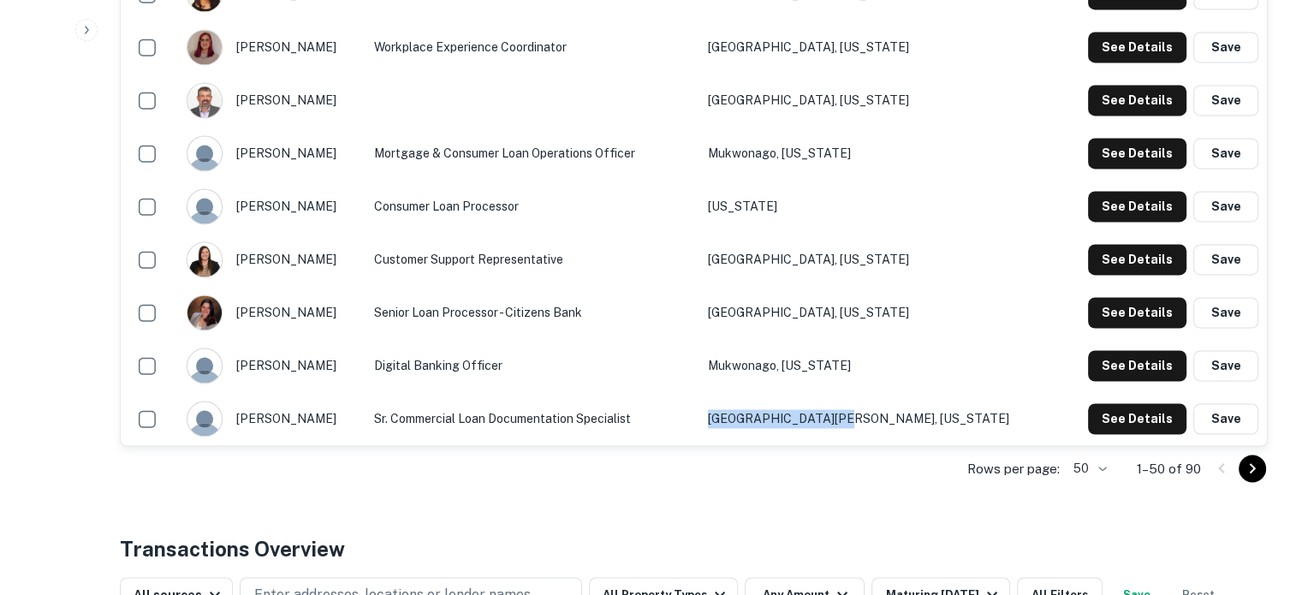
copy td "East Troy, Wisconsin"
click at [1104, 422] on button "See Details" at bounding box center [1137, 418] width 98 height 31
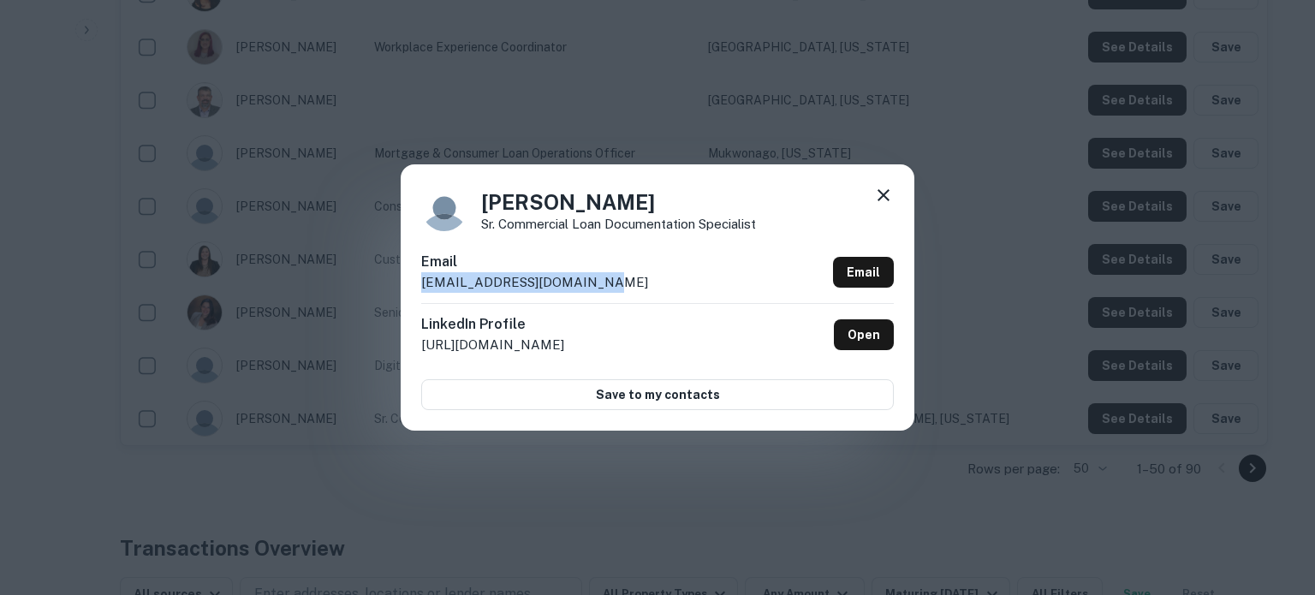
drag, startPoint x: 421, startPoint y: 280, endPoint x: 614, endPoint y: 288, distance: 192.8
click at [614, 288] on div "Email kpirelli@citizenbank.bank Email" at bounding box center [657, 277] width 473 height 51
click at [890, 201] on icon at bounding box center [883, 195] width 21 height 21
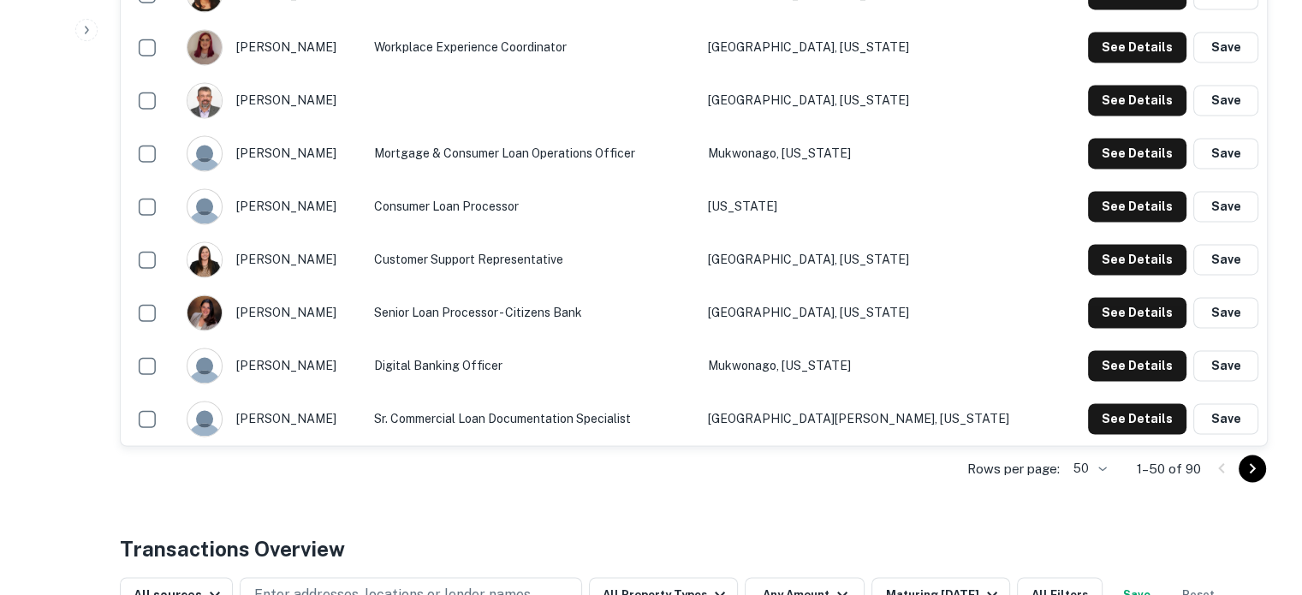
click at [1248, 458] on icon "Go to next page" at bounding box center [1253, 468] width 21 height 21
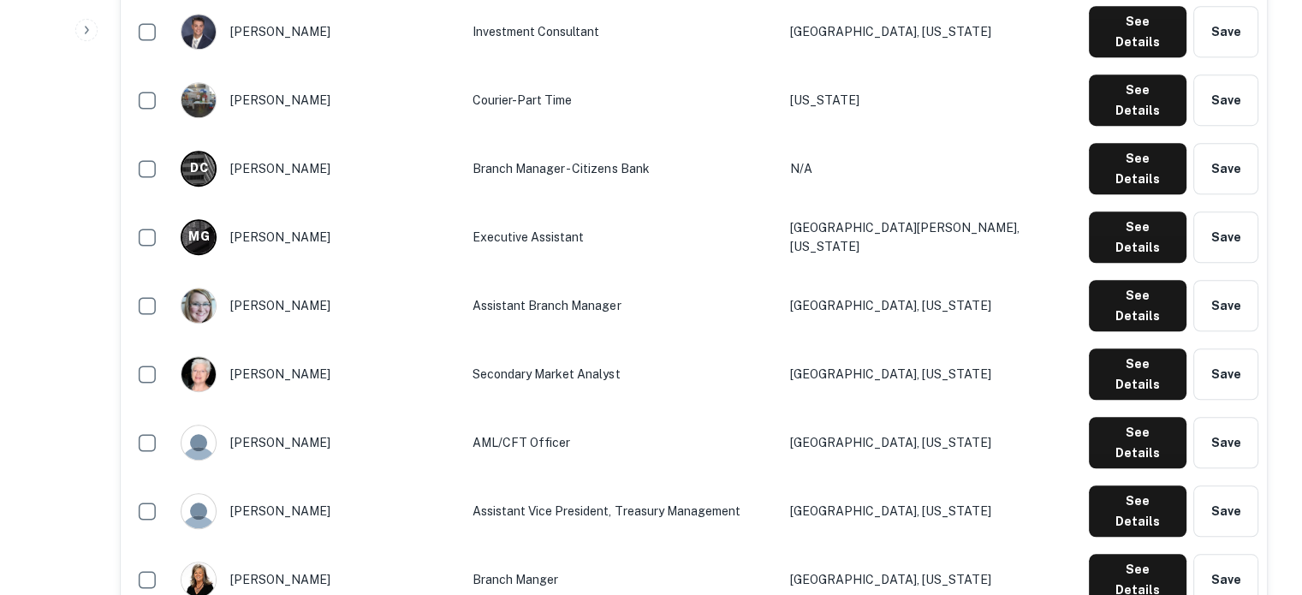
scroll to position [1285, 0]
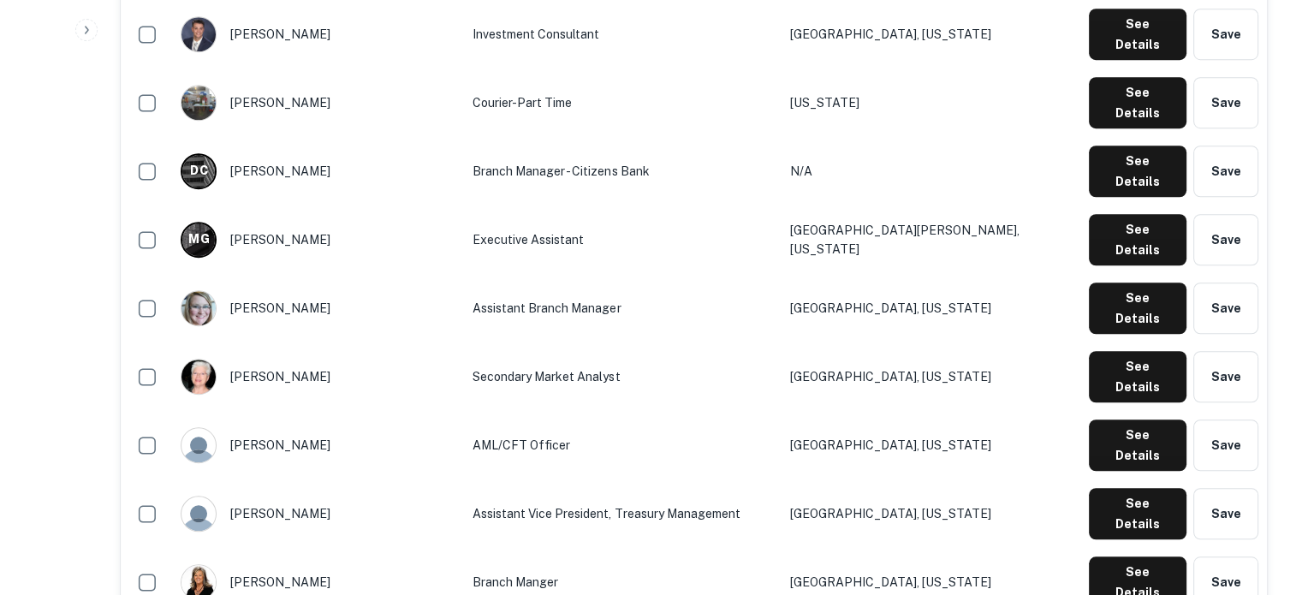
drag, startPoint x: 233, startPoint y: 444, endPoint x: 302, endPoint y: 440, distance: 69.4
drag, startPoint x: 418, startPoint y: 441, endPoint x: 653, endPoint y: 441, distance: 234.6
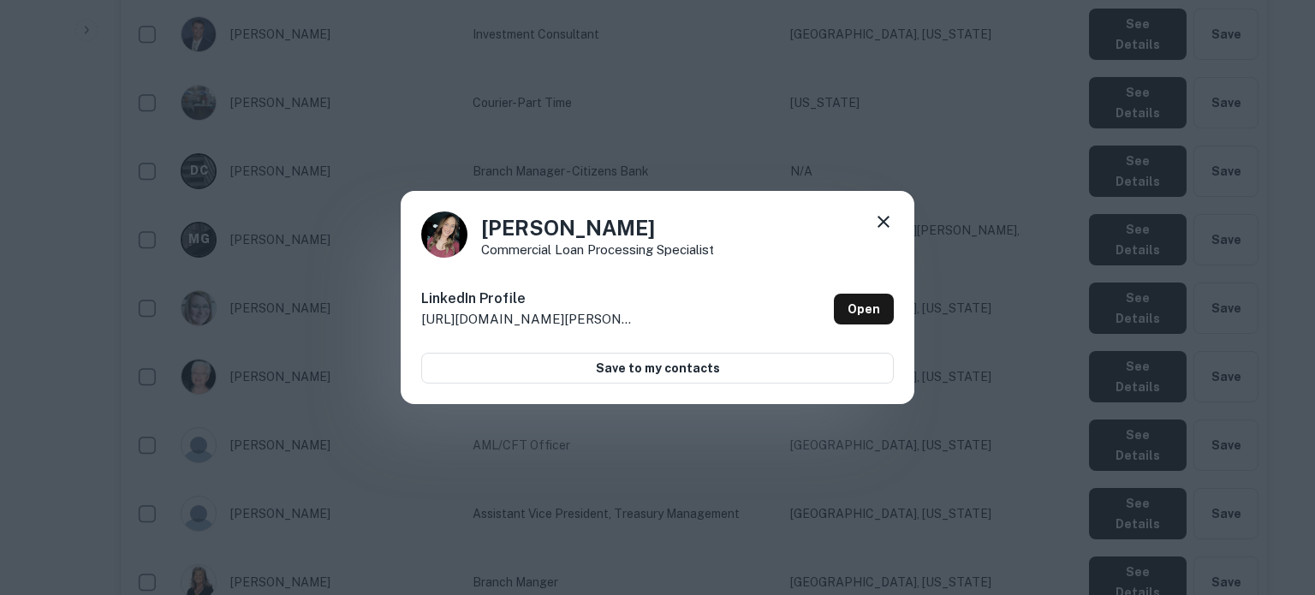
click at [889, 222] on icon at bounding box center [883, 222] width 21 height 21
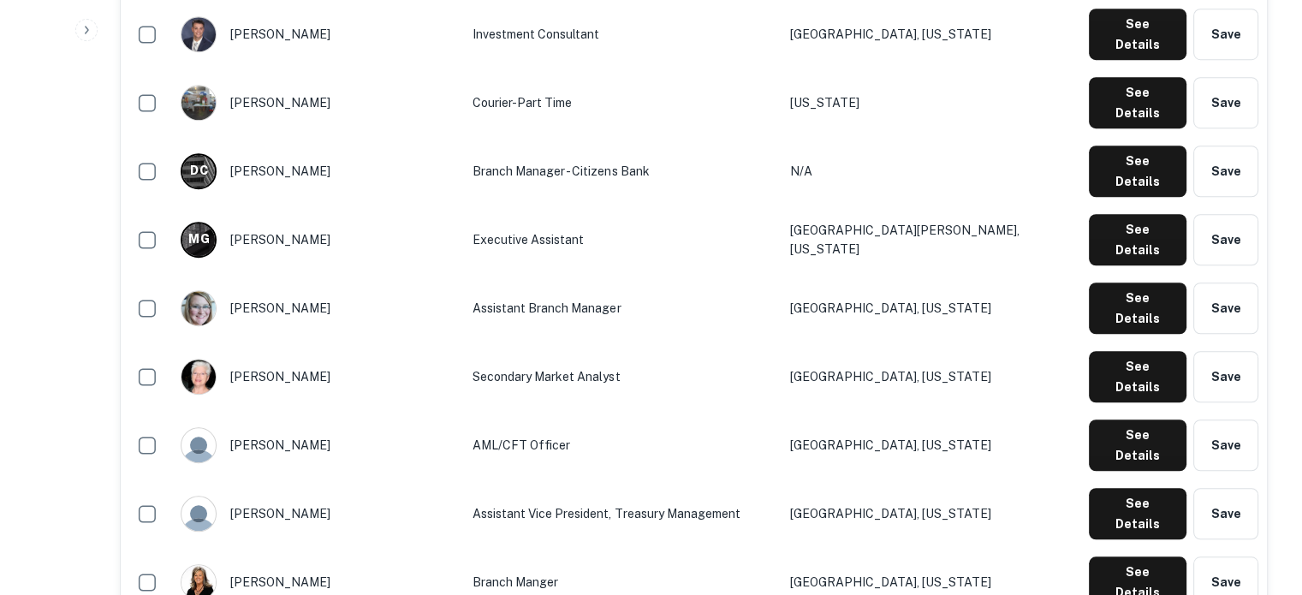
drag, startPoint x: 853, startPoint y: 444, endPoint x: 969, endPoint y: 446, distance: 115.6
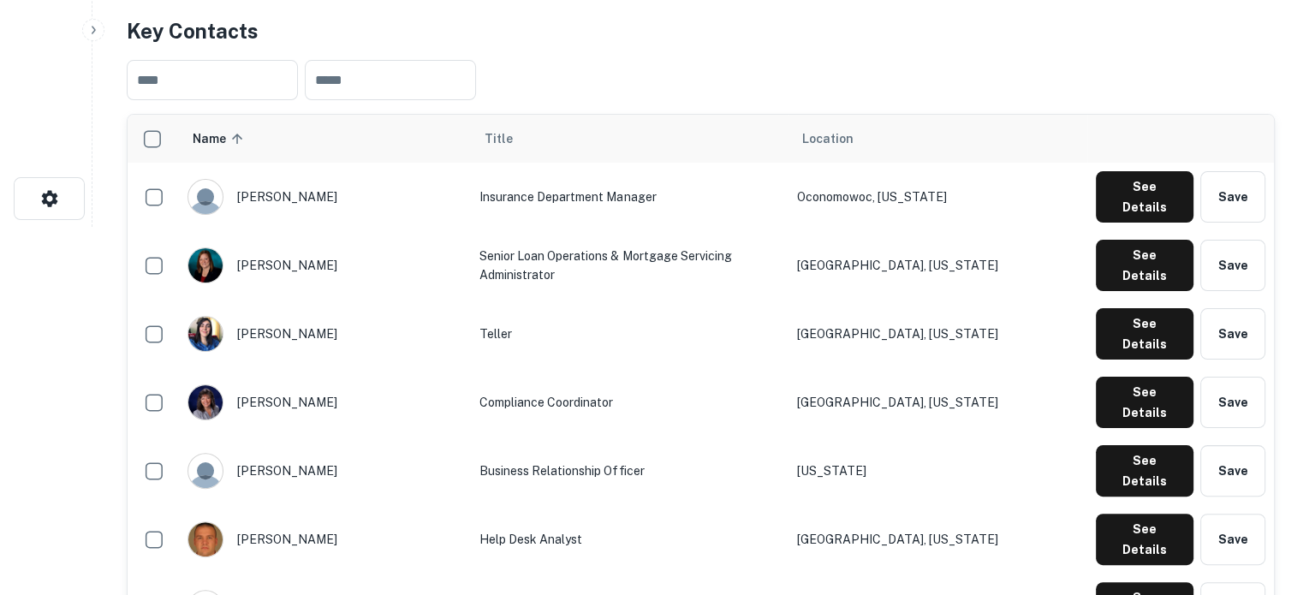
scroll to position [257, 0]
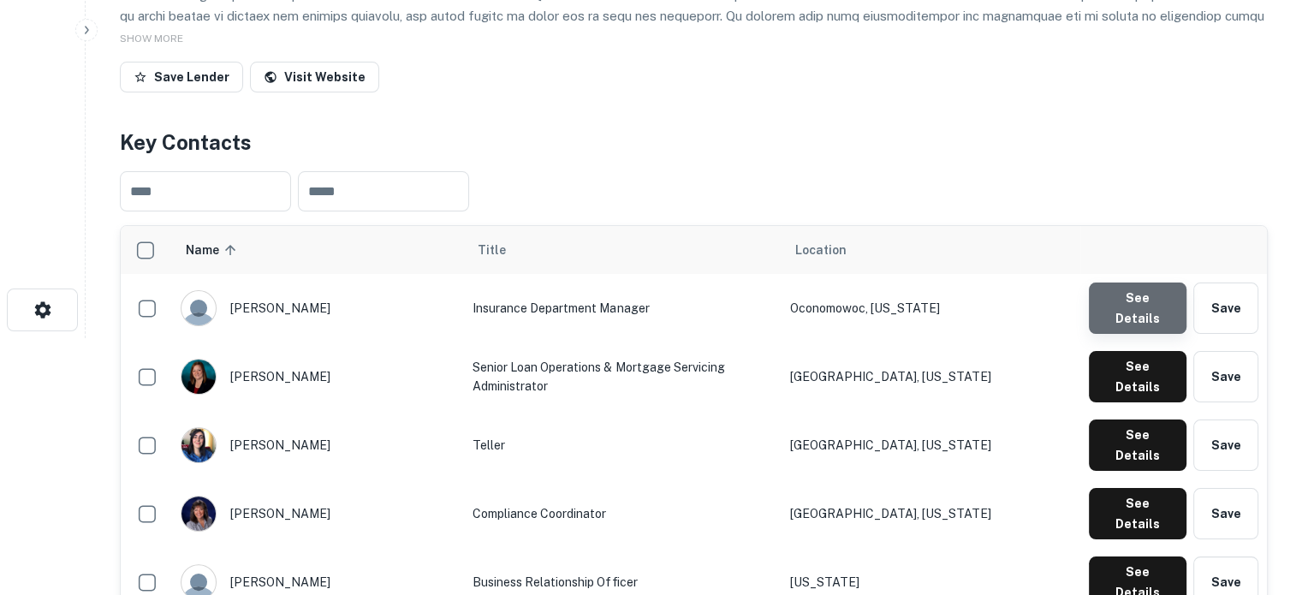
click at [1172, 307] on button "See Details" at bounding box center [1138, 308] width 98 height 51
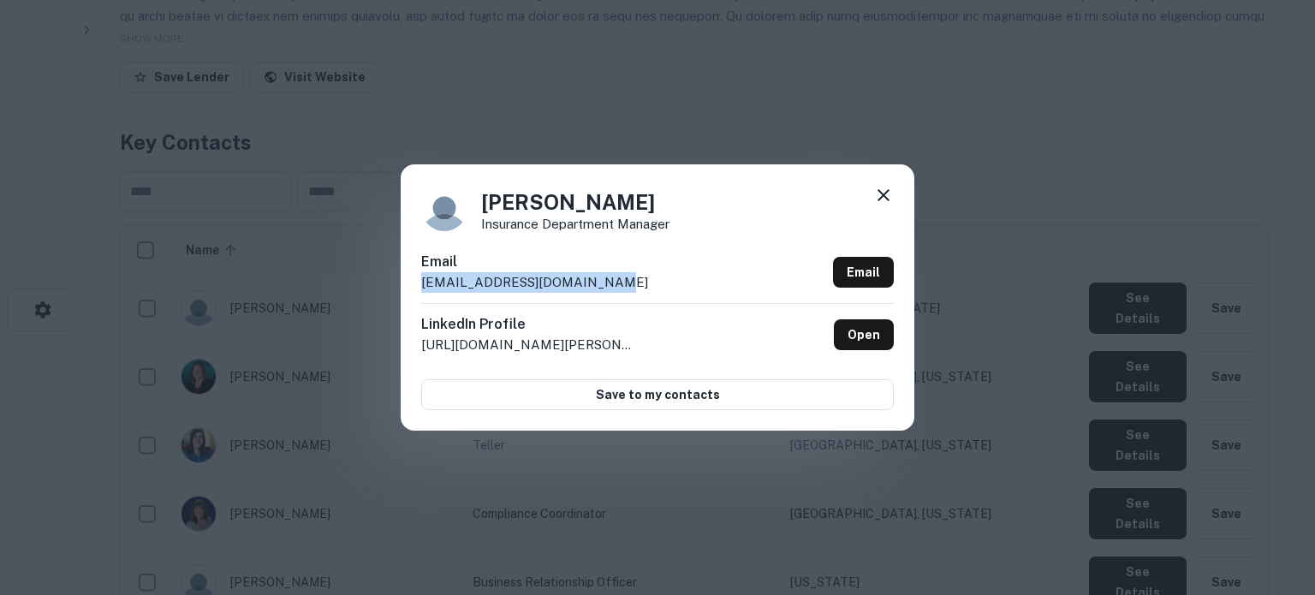
drag, startPoint x: 613, startPoint y: 281, endPoint x: 414, endPoint y: 277, distance: 199.6
click at [414, 277] on div "Laurel Brinkman Insurance Department Manager Email lbrinkman@citizenbank.bank E…" at bounding box center [658, 296] width 514 height 265
click at [888, 197] on icon at bounding box center [883, 195] width 21 height 21
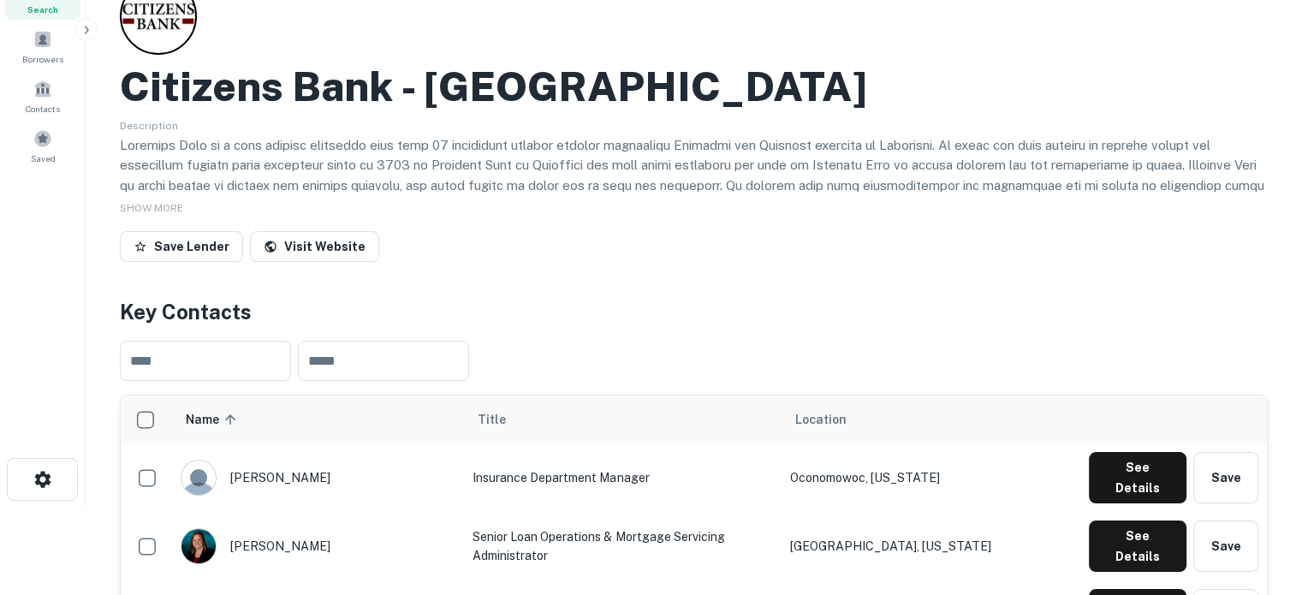
scroll to position [86, 0]
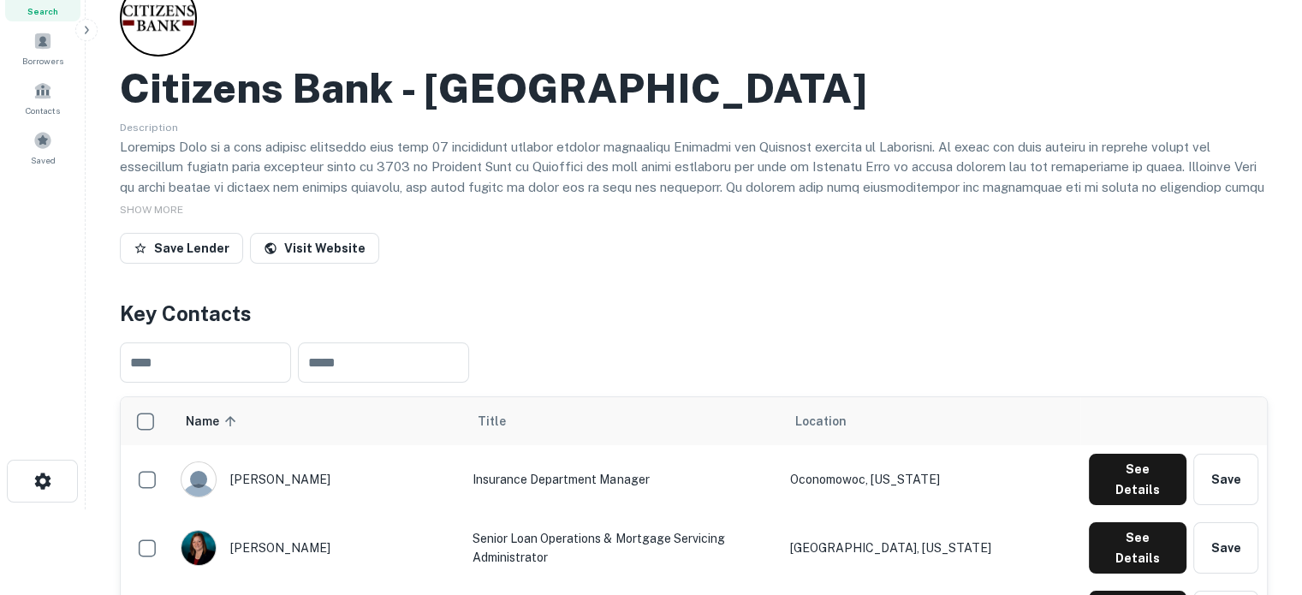
click at [55, 16] on span "Search" at bounding box center [42, 11] width 31 height 14
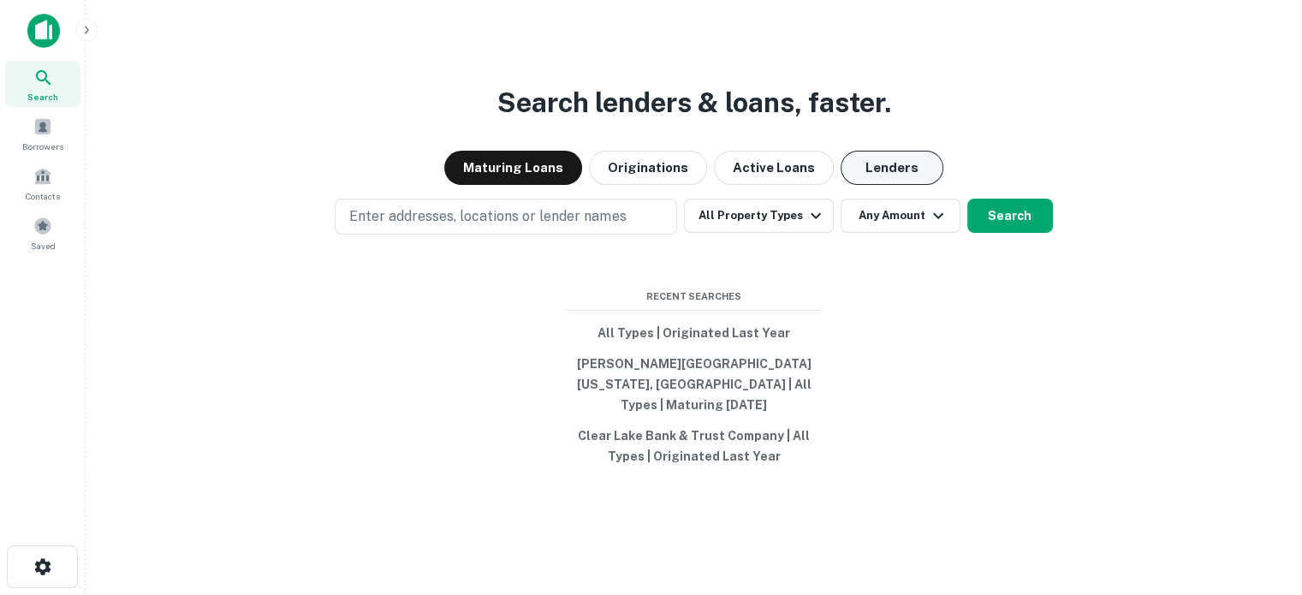
click at [900, 170] on button "Lenders" at bounding box center [892, 168] width 103 height 34
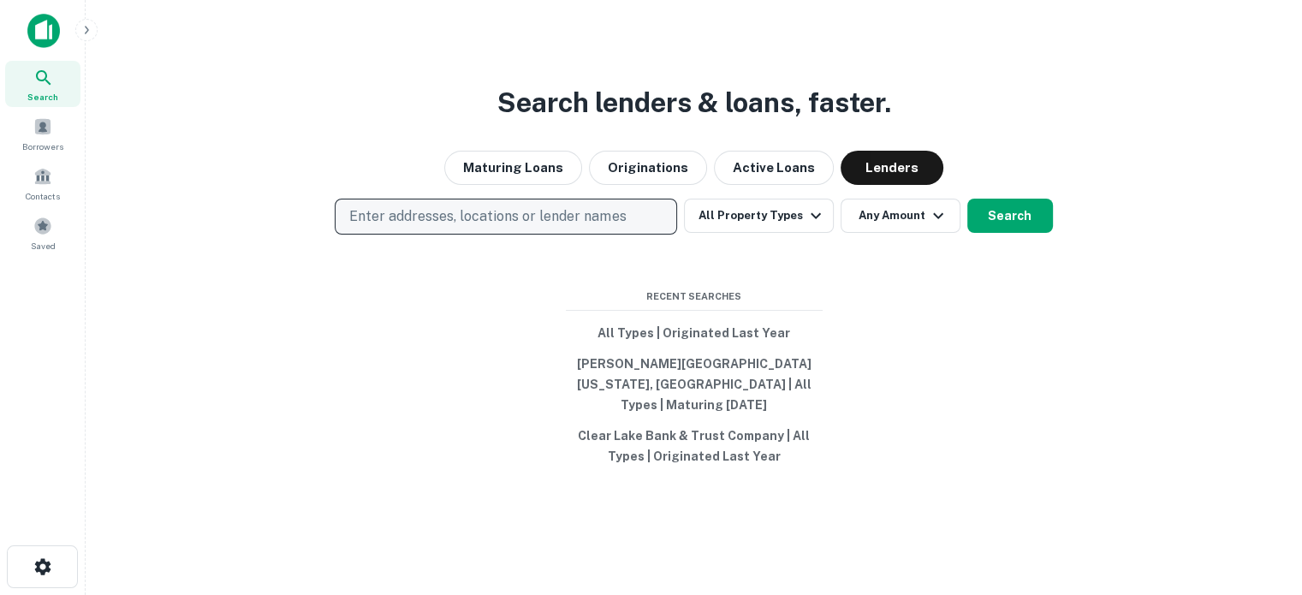
click at [602, 227] on p "Enter addresses, locations or lender names" at bounding box center [487, 216] width 277 height 21
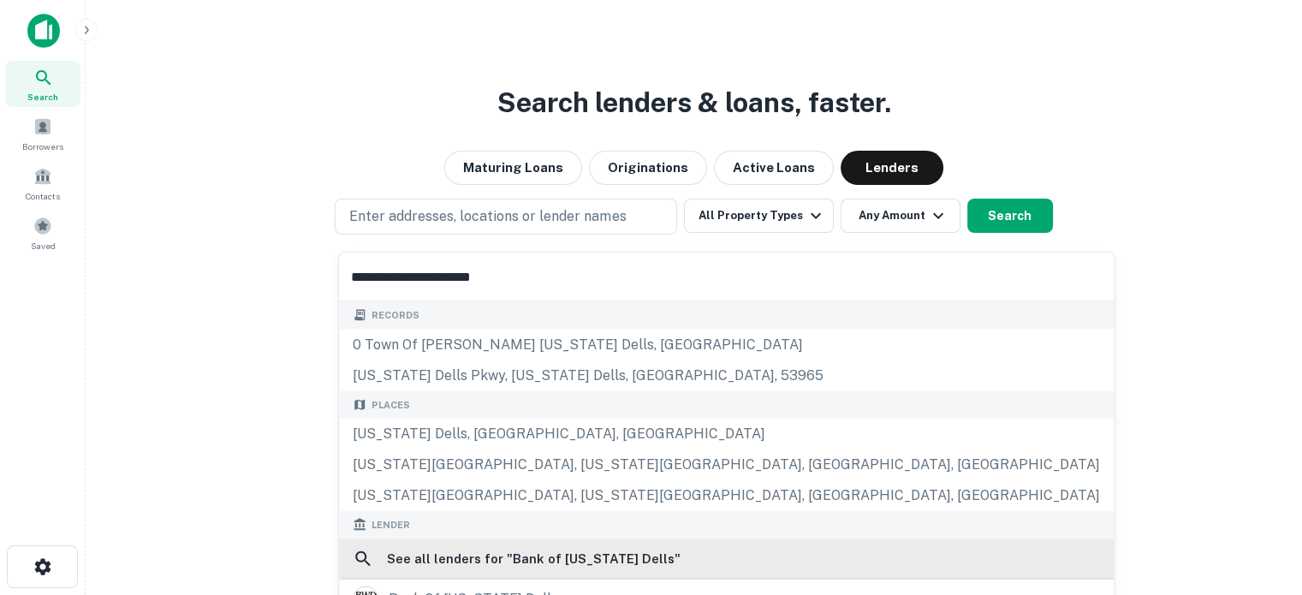
scroll to position [86, 0]
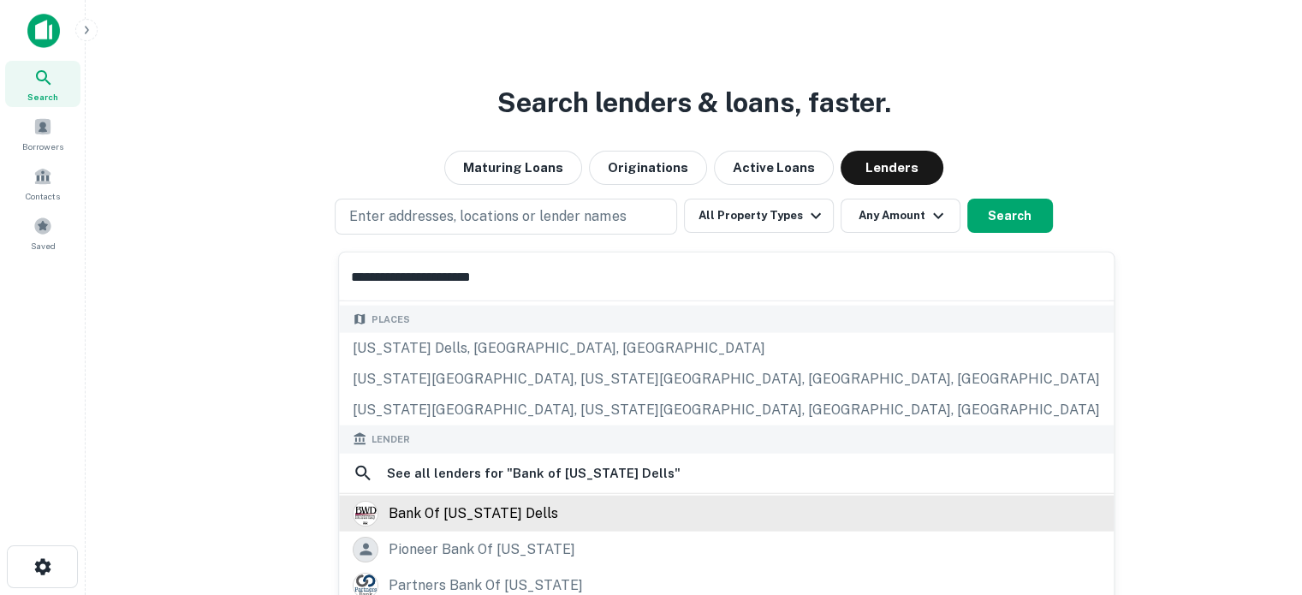
type input "**********"
click at [524, 522] on div "bank of wisconsin dells" at bounding box center [474, 513] width 170 height 26
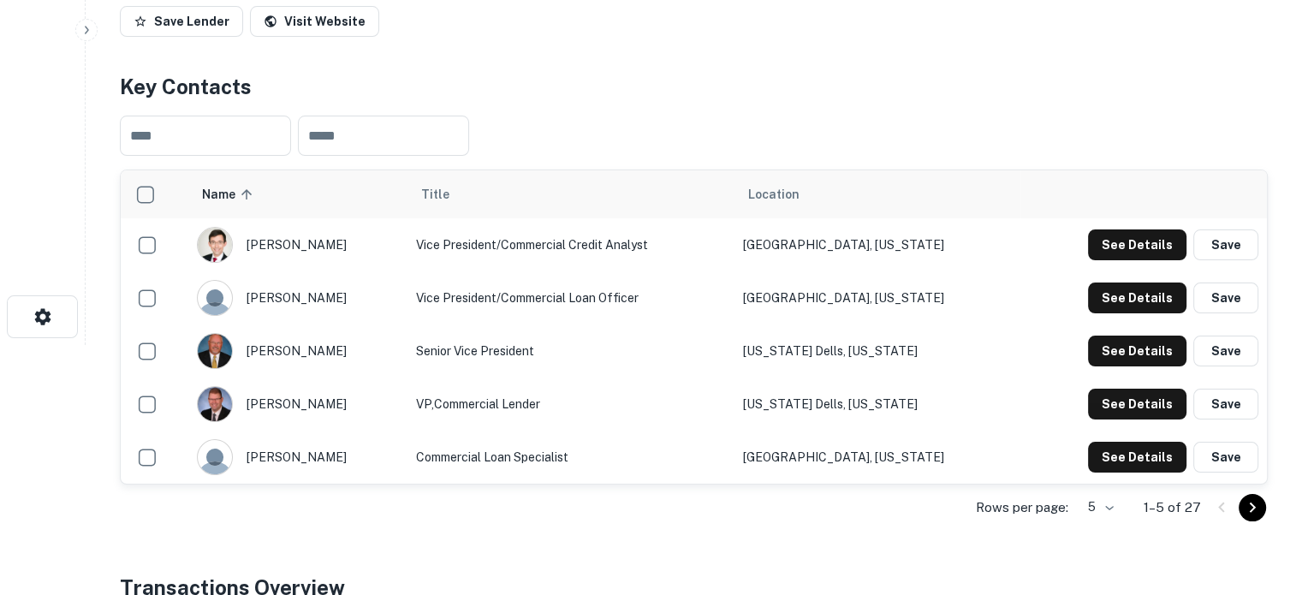
scroll to position [343, 0]
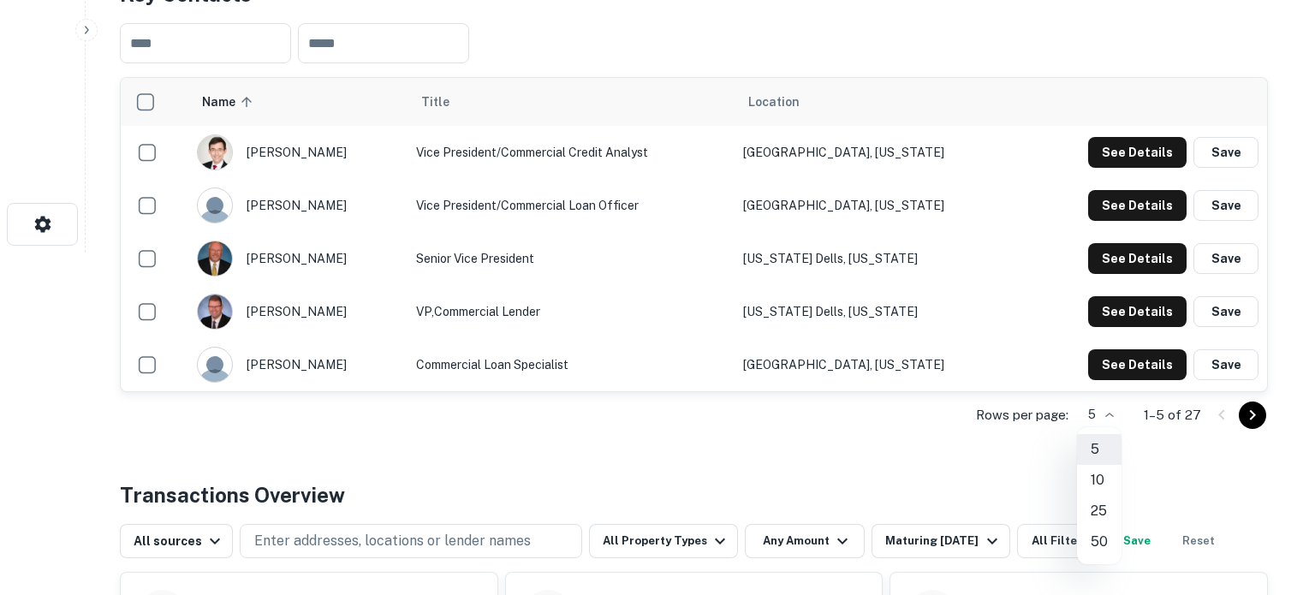
click at [1108, 527] on li "50" at bounding box center [1099, 542] width 45 height 31
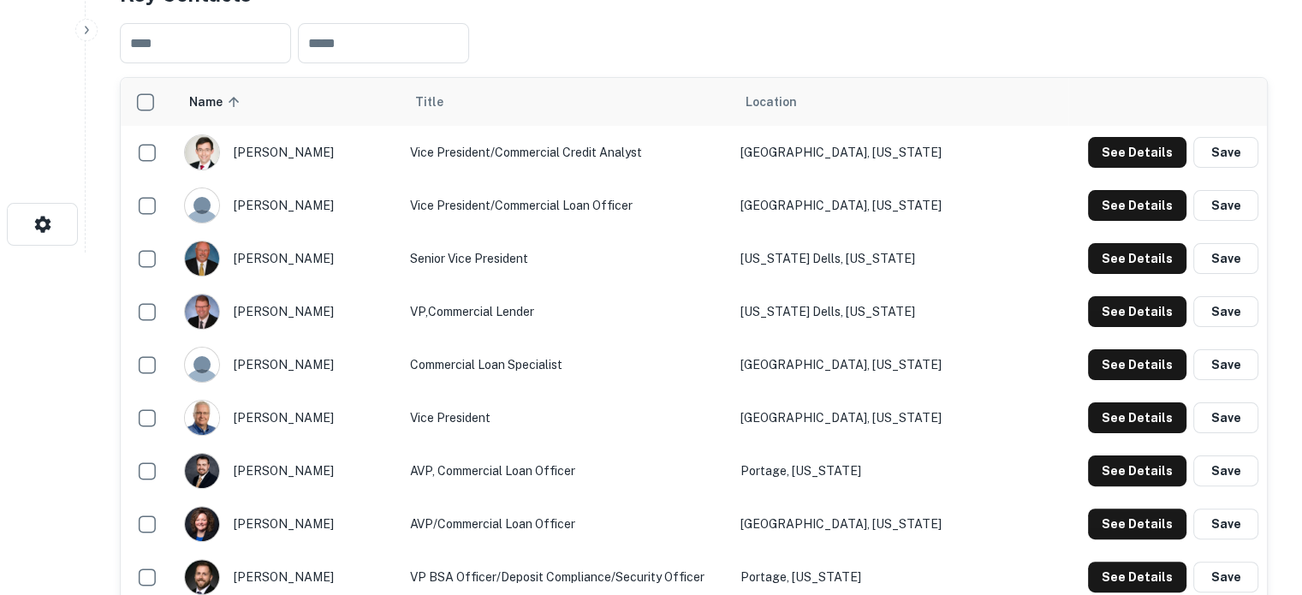
scroll to position [0, 0]
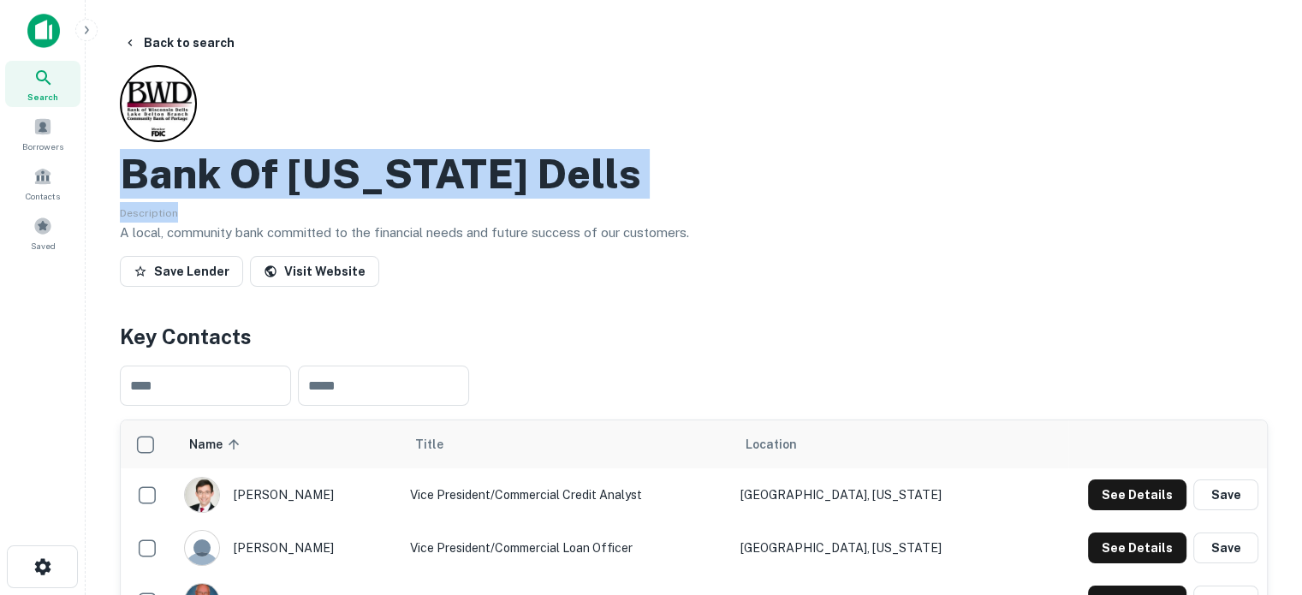
drag, startPoint x: 112, startPoint y: 164, endPoint x: 773, endPoint y: 215, distance: 663.0
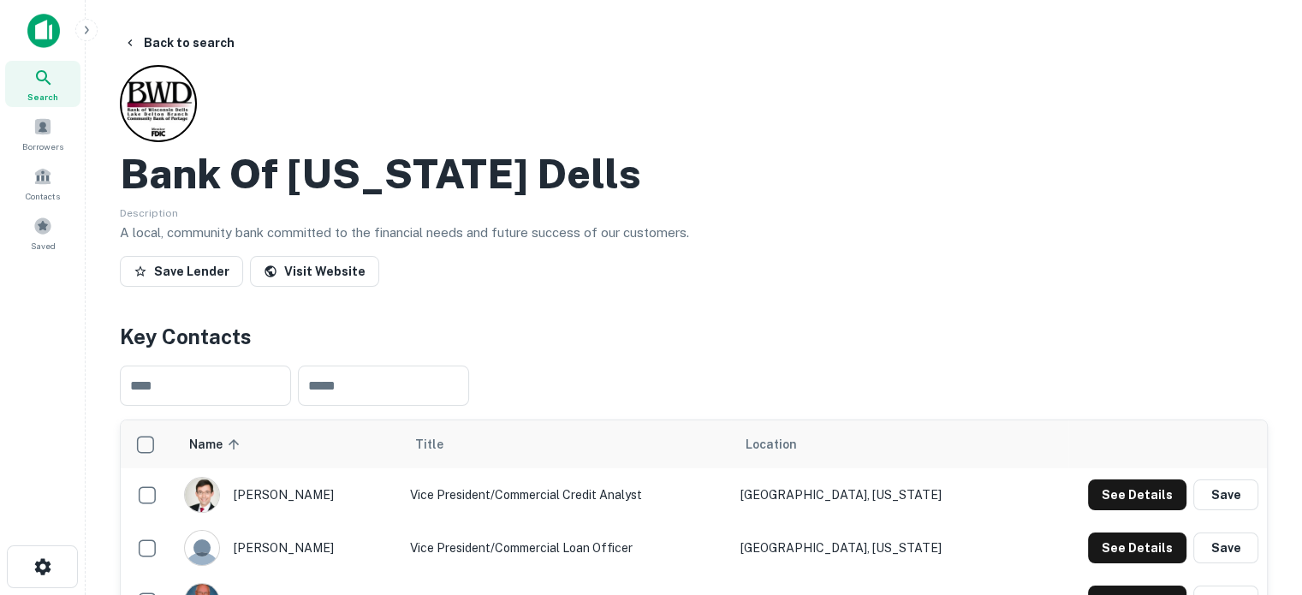
click at [703, 223] on p "A local, community bank committed to the financial needs and future success of …" at bounding box center [694, 233] width 1148 height 21
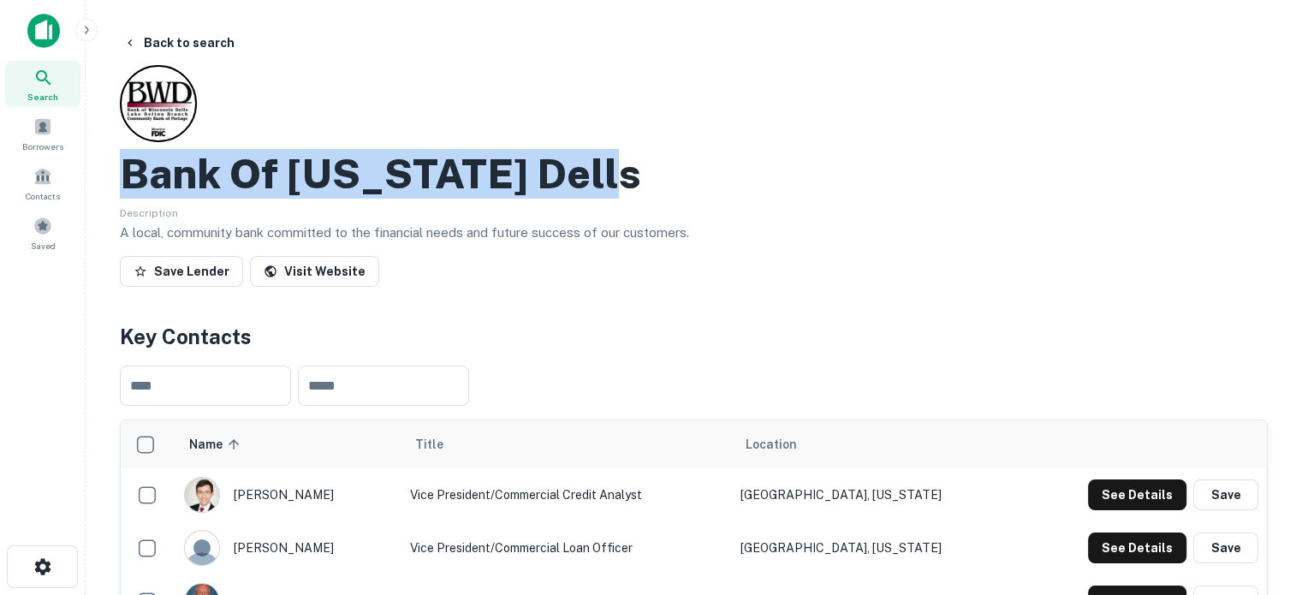
drag, startPoint x: 128, startPoint y: 178, endPoint x: 634, endPoint y: 184, distance: 505.3
click at [634, 184] on div "Bank Of Wisconsin Dells" at bounding box center [694, 174] width 1148 height 50
copy h2 "Bank Of Wisconsin Dells"
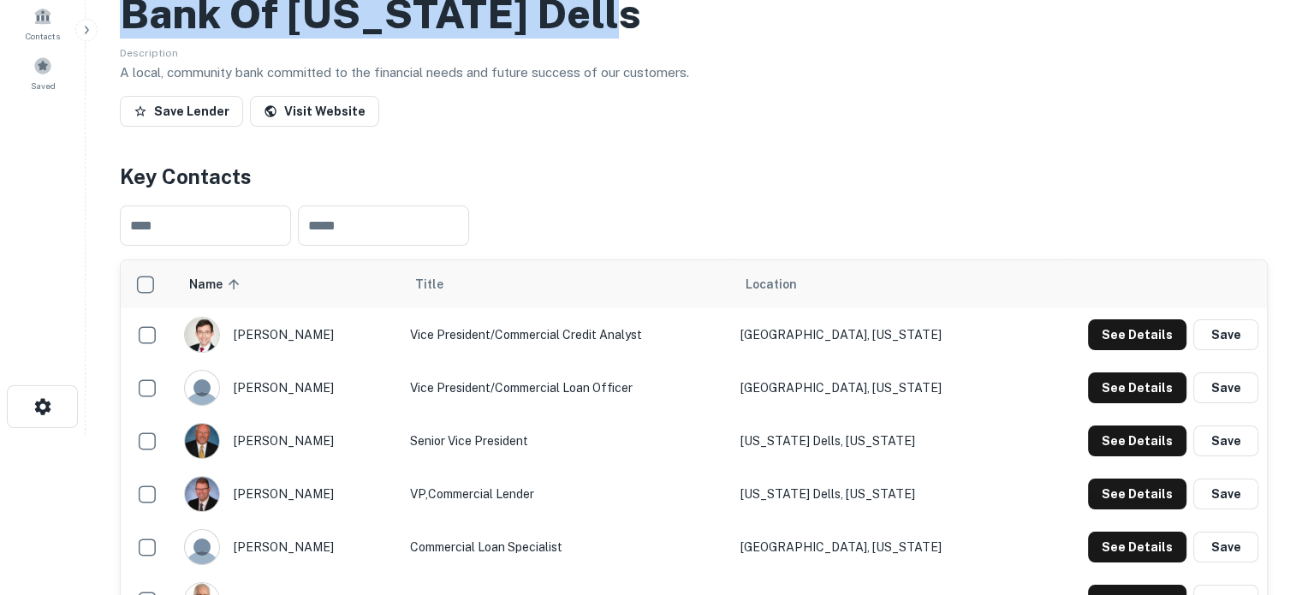
scroll to position [171, 0]
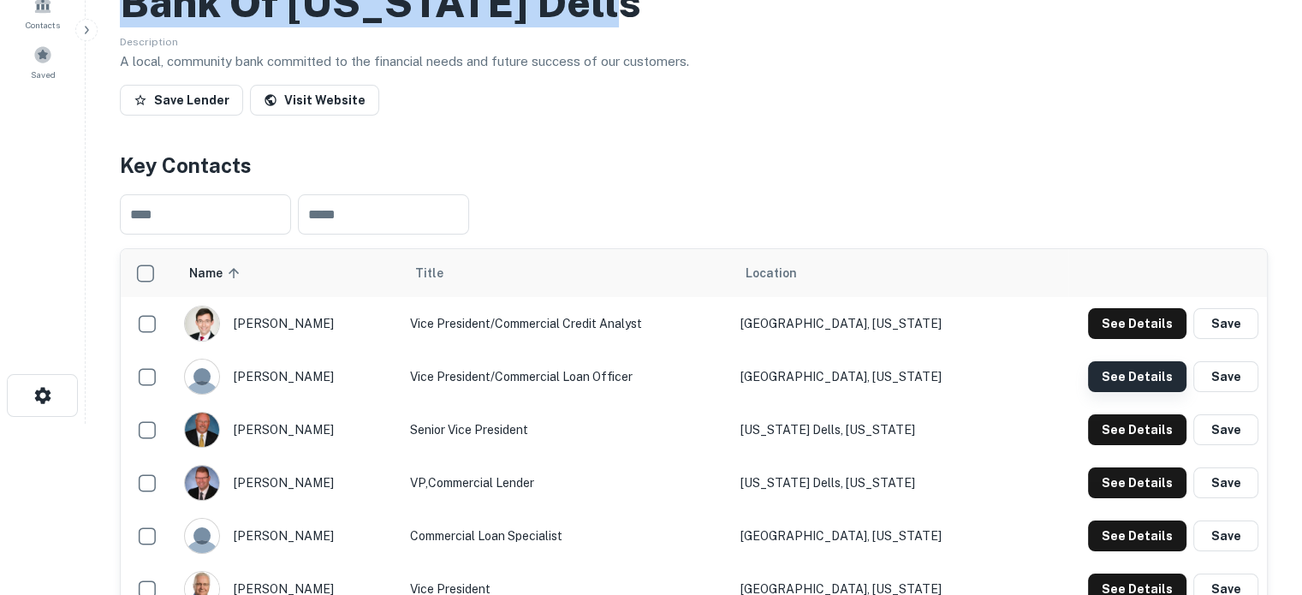
click at [1137, 379] on button "See Details" at bounding box center [1137, 376] width 98 height 31
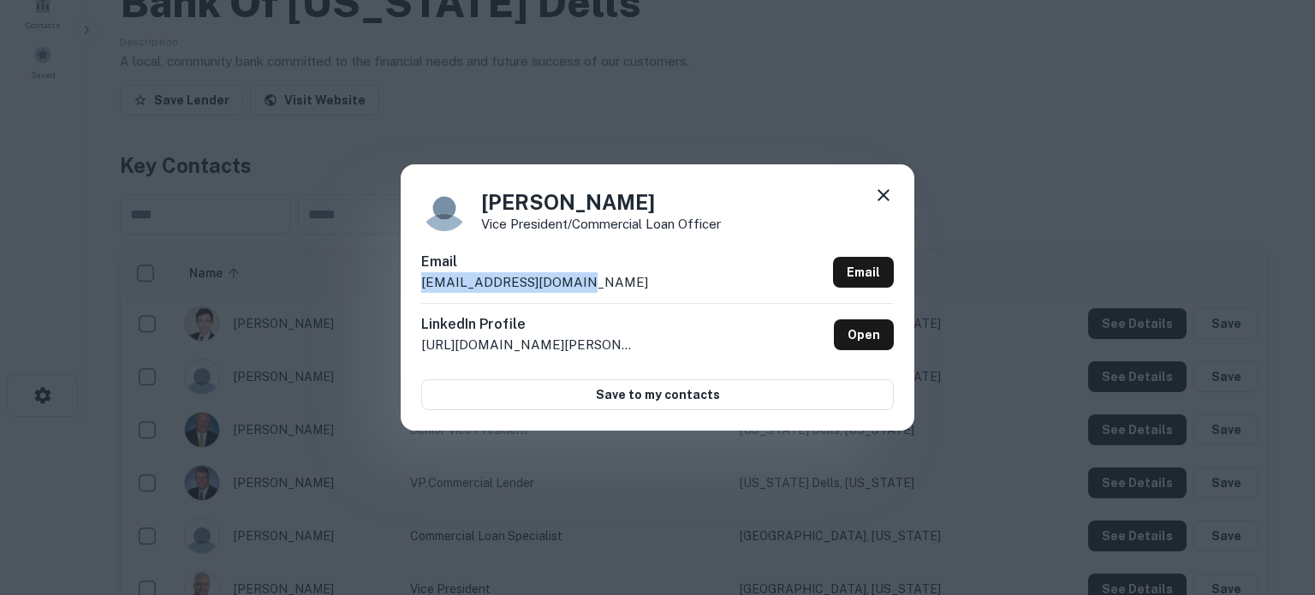
drag, startPoint x: 424, startPoint y: 284, endPoint x: 578, endPoint y: 290, distance: 154.3
click at [578, 290] on div "Email egiebel@dellsbank.bank Email" at bounding box center [657, 277] width 473 height 51
copy p "egiebel@dellsbank.bank"
click at [884, 197] on icon at bounding box center [884, 195] width 12 height 12
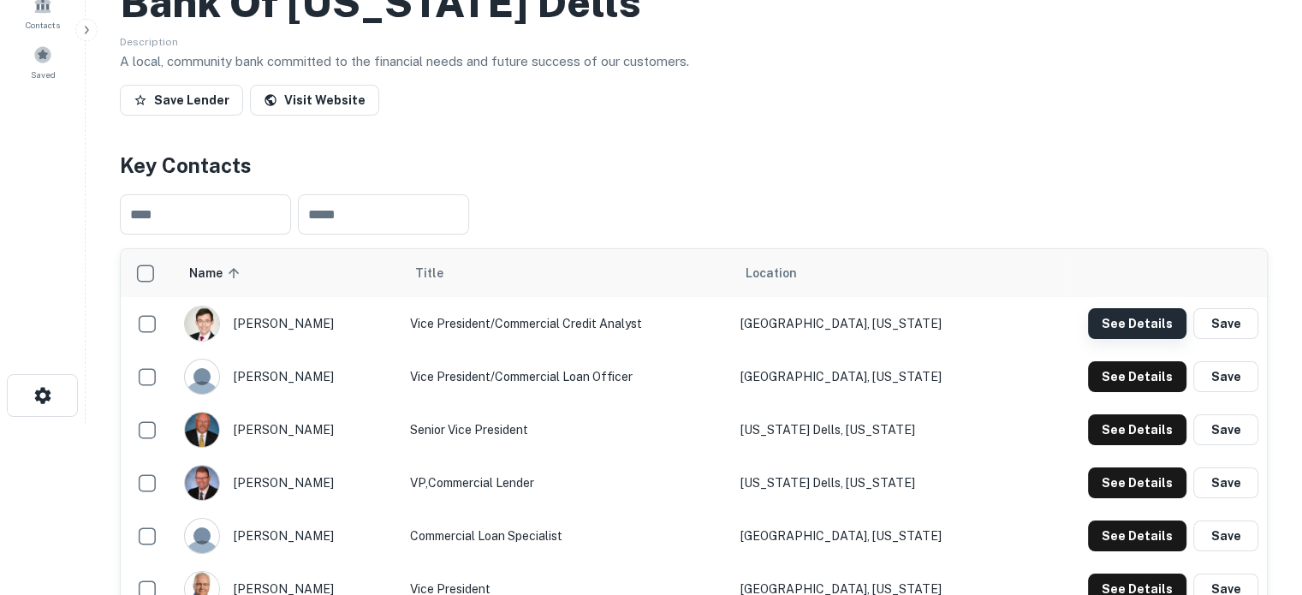
click at [1130, 333] on button "See Details" at bounding box center [1137, 323] width 98 height 31
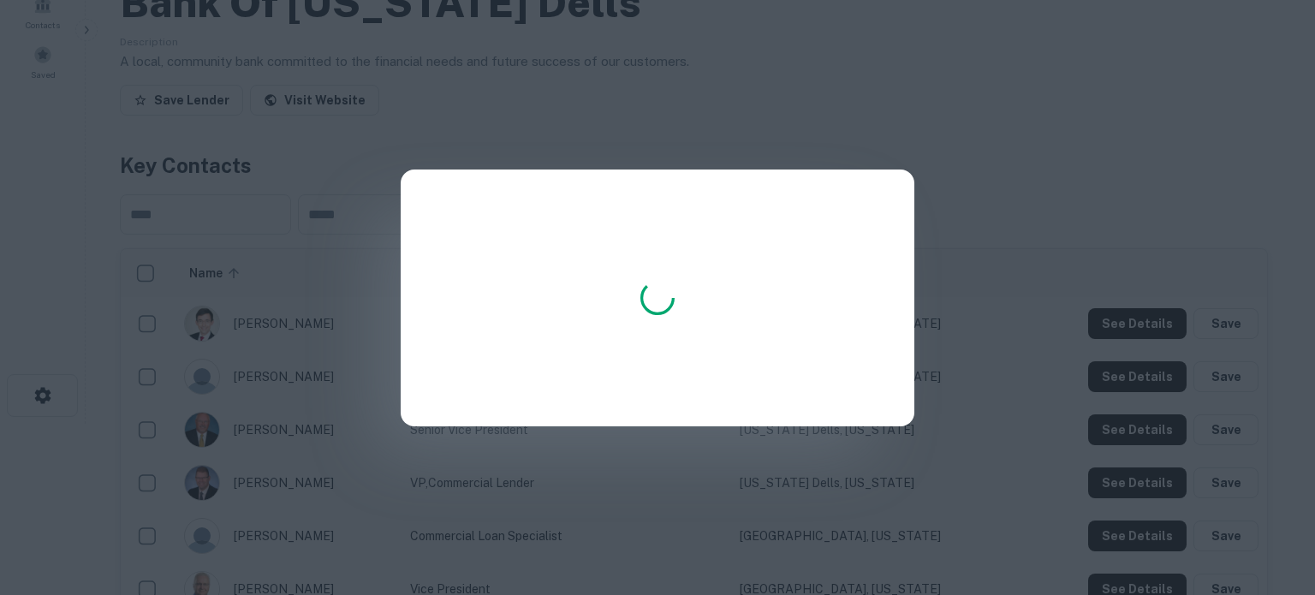
click at [955, 215] on div at bounding box center [657, 297] width 1315 height 595
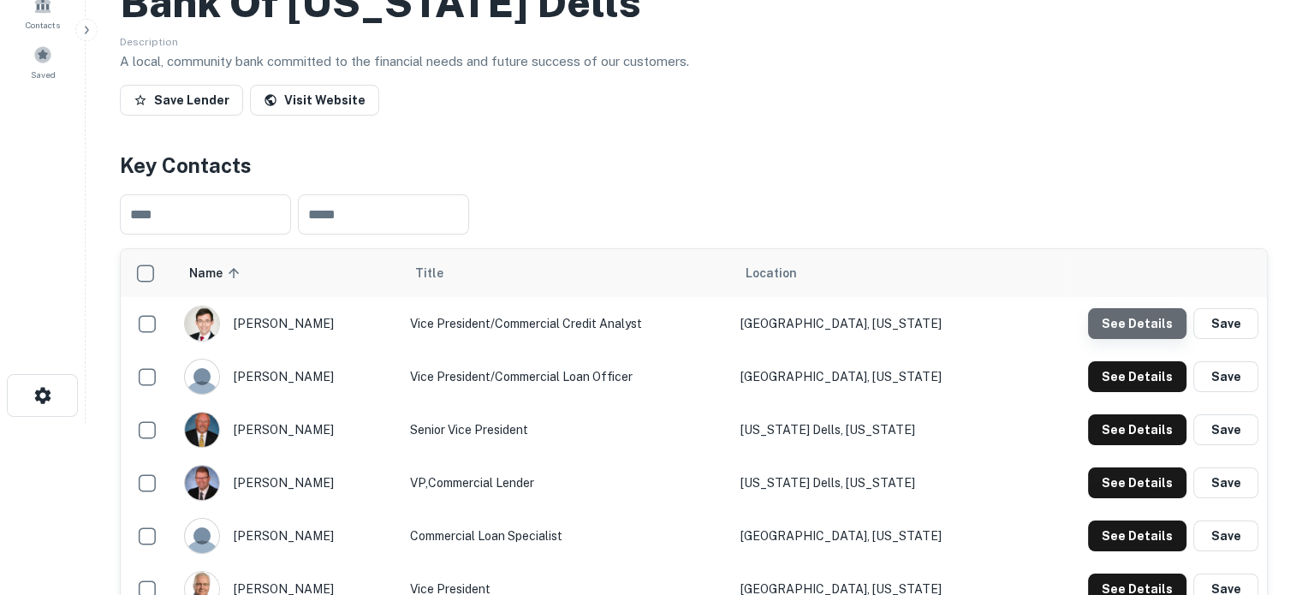
click at [1148, 313] on button "See Details" at bounding box center [1137, 323] width 98 height 31
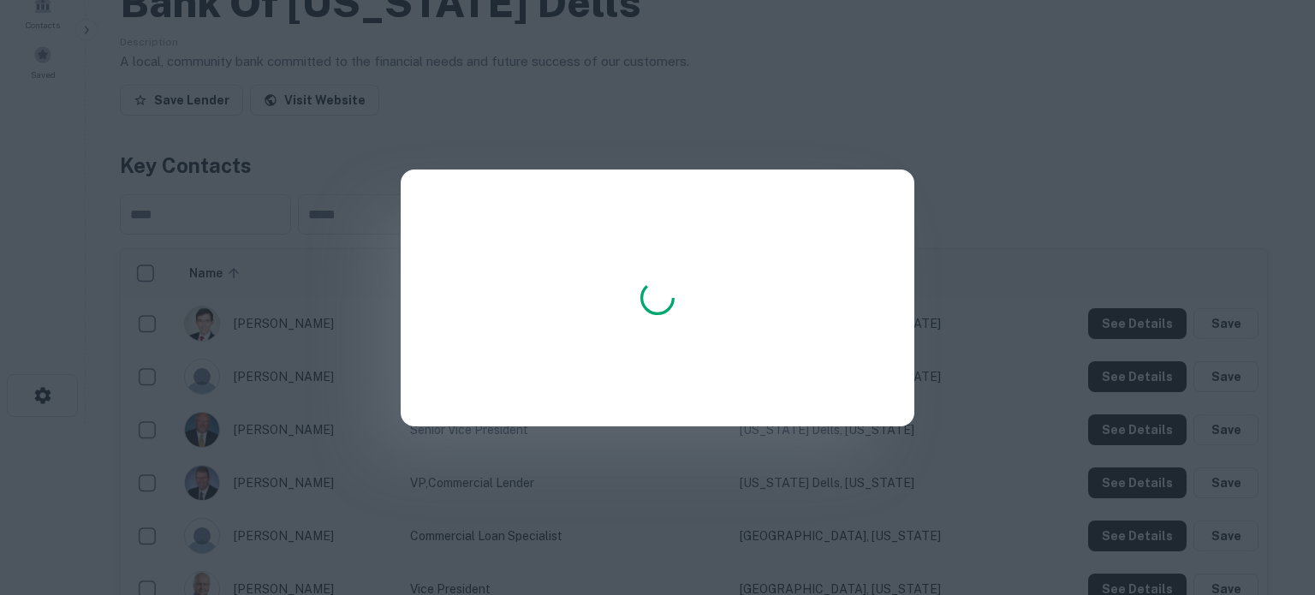
click at [1000, 199] on div at bounding box center [657, 297] width 1315 height 595
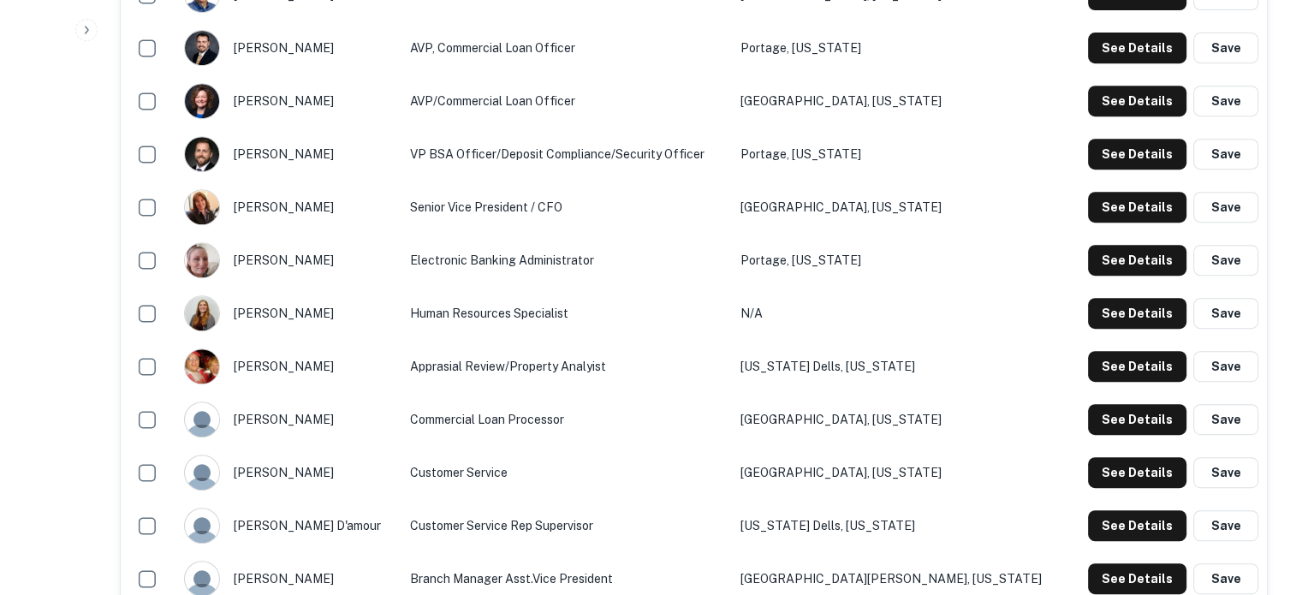
scroll to position [856, 0]
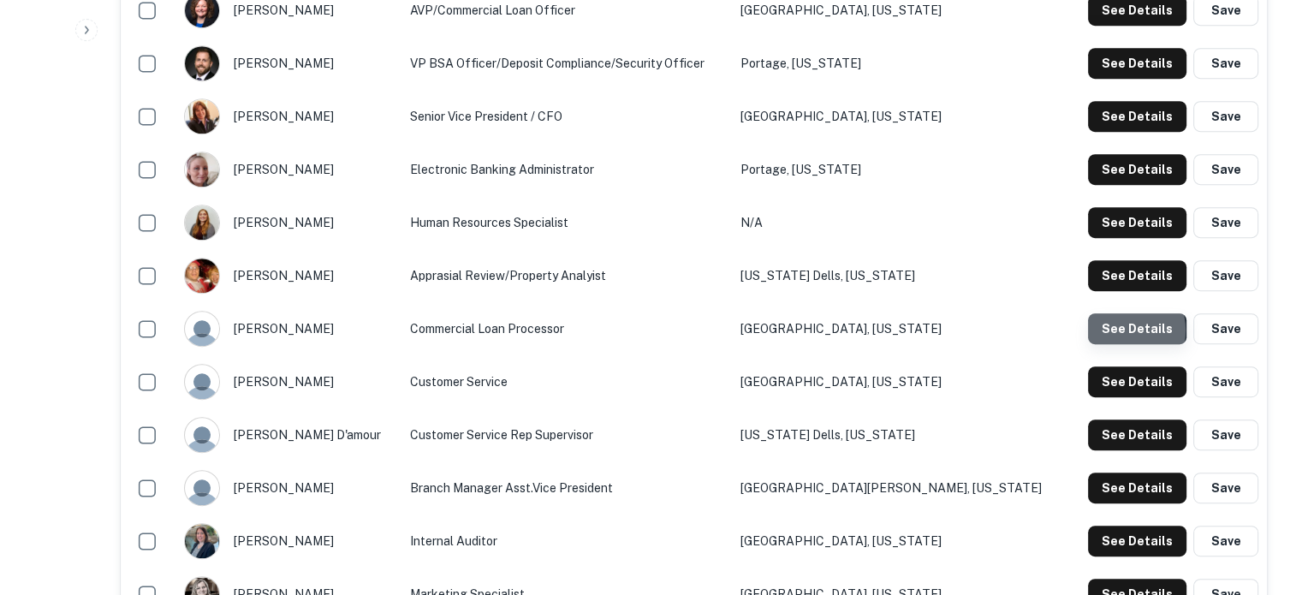
click at [1120, 331] on button "See Details" at bounding box center [1137, 328] width 98 height 31
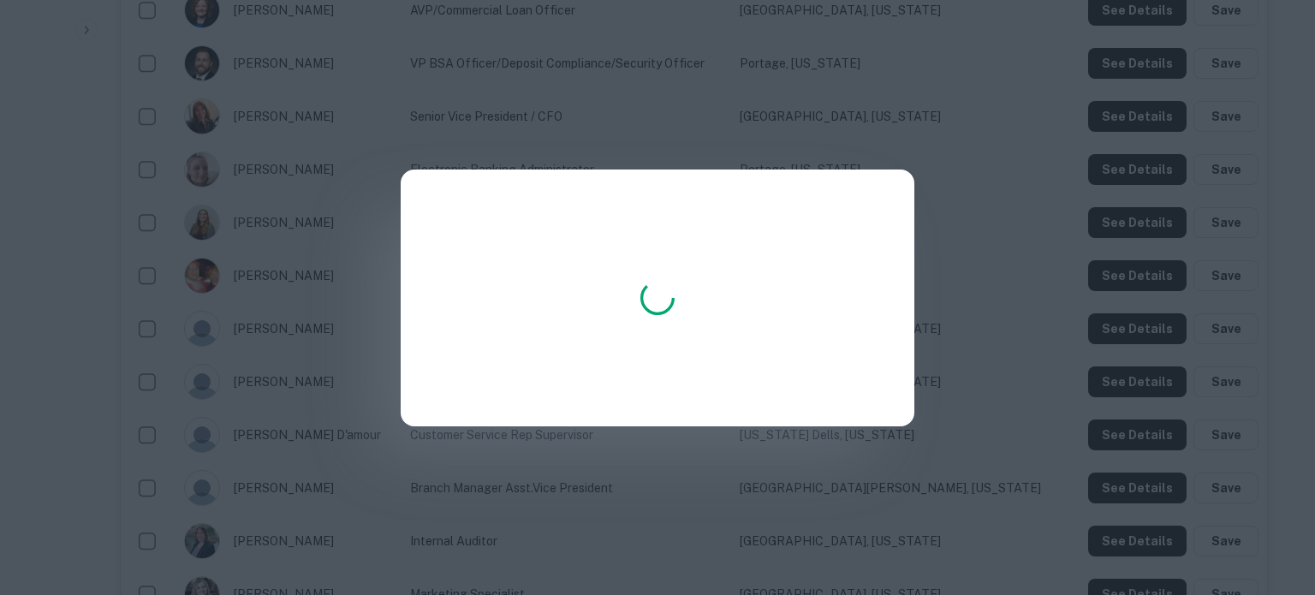
click at [621, 479] on div at bounding box center [657, 297] width 1315 height 595
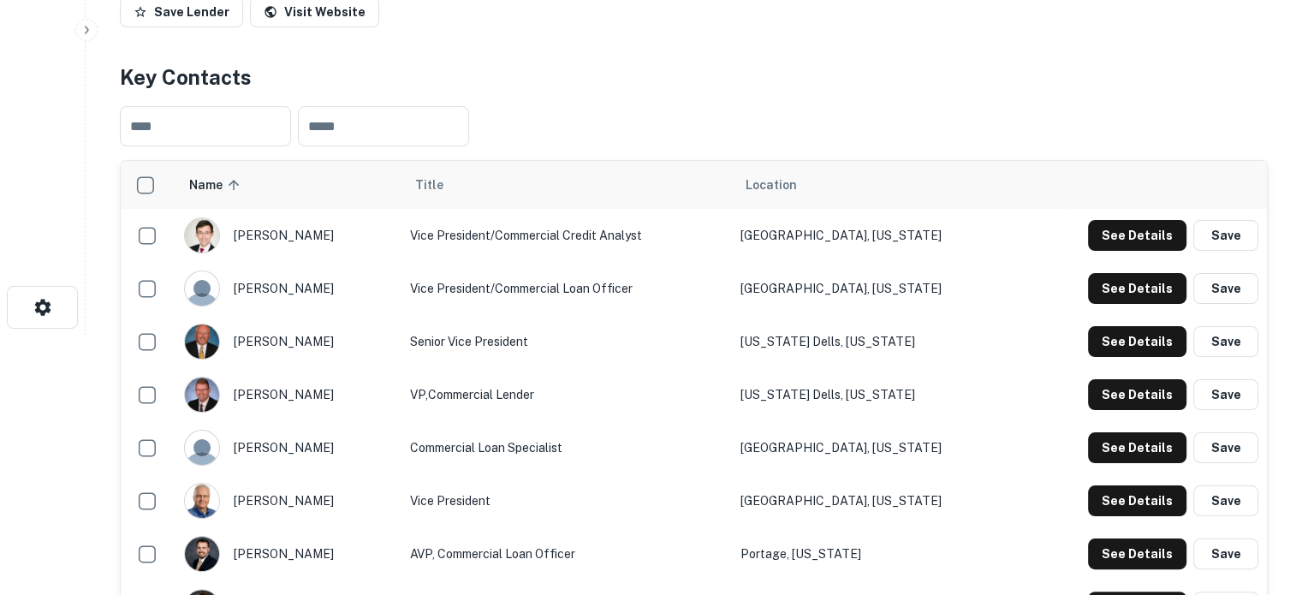
scroll to position [257, 0]
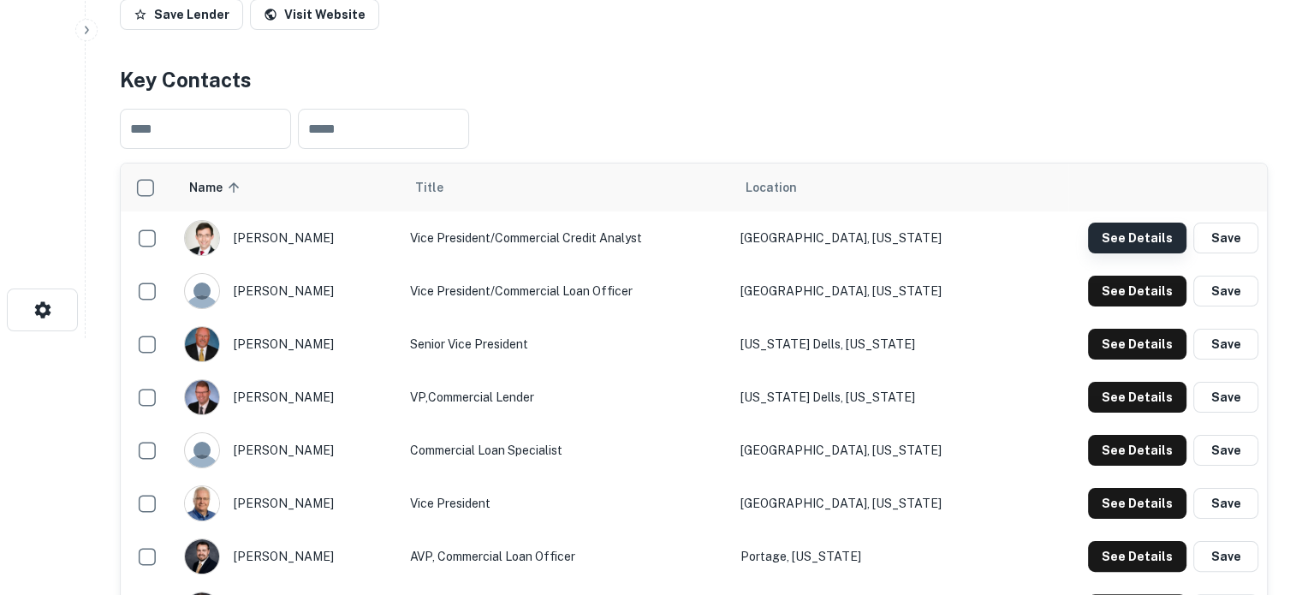
click at [1126, 239] on button "See Details" at bounding box center [1137, 238] width 98 height 31
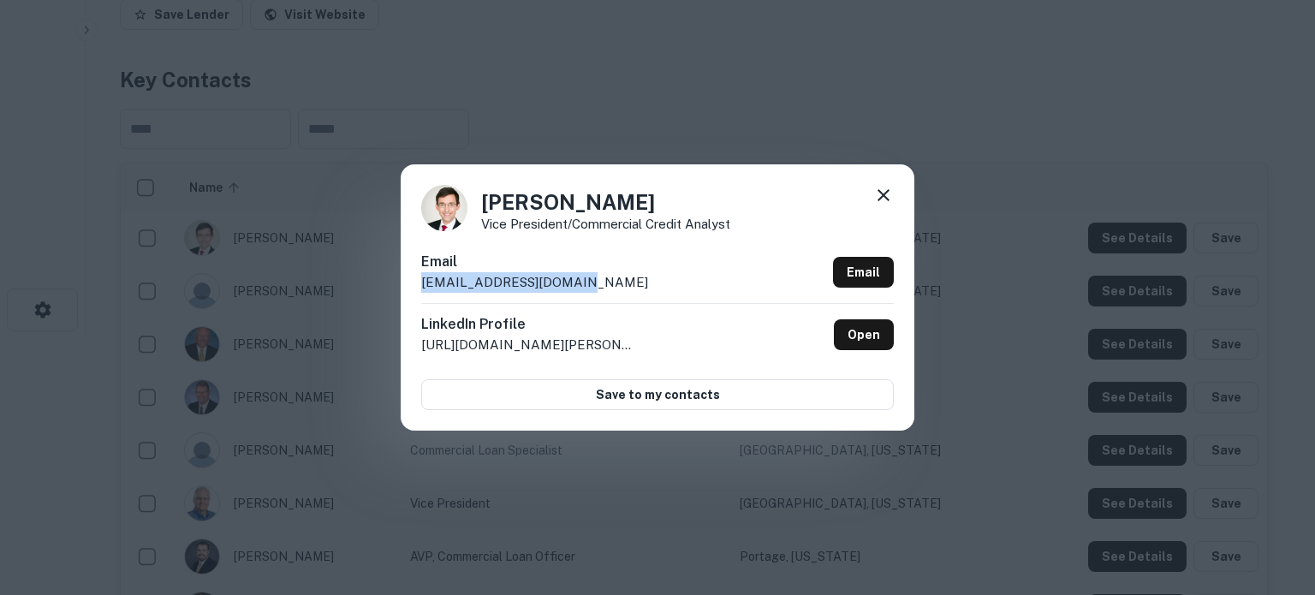
drag, startPoint x: 599, startPoint y: 275, endPoint x: 420, endPoint y: 293, distance: 179.9
click at [420, 293] on div "Brian Jensen Vice President/Commercial Credit Analyst Email bjensen@dellsbank.b…" at bounding box center [658, 296] width 514 height 265
copy p "bjensen@dellsbank.bank"
click at [891, 193] on icon at bounding box center [883, 195] width 21 height 21
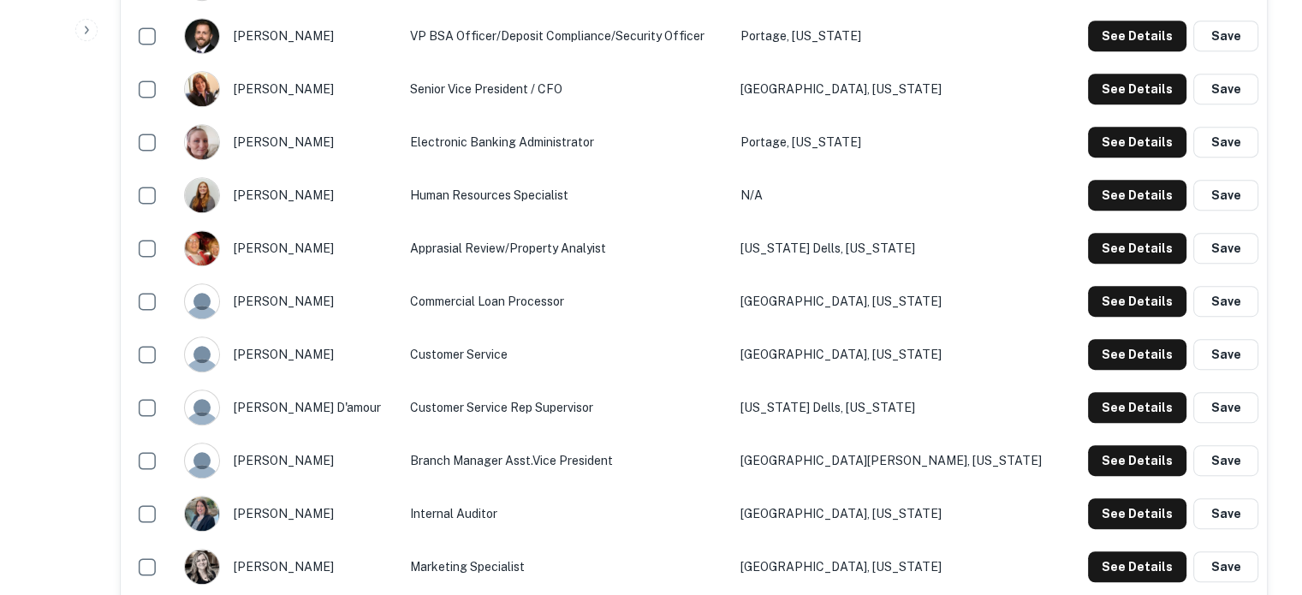
scroll to position [942, 0]
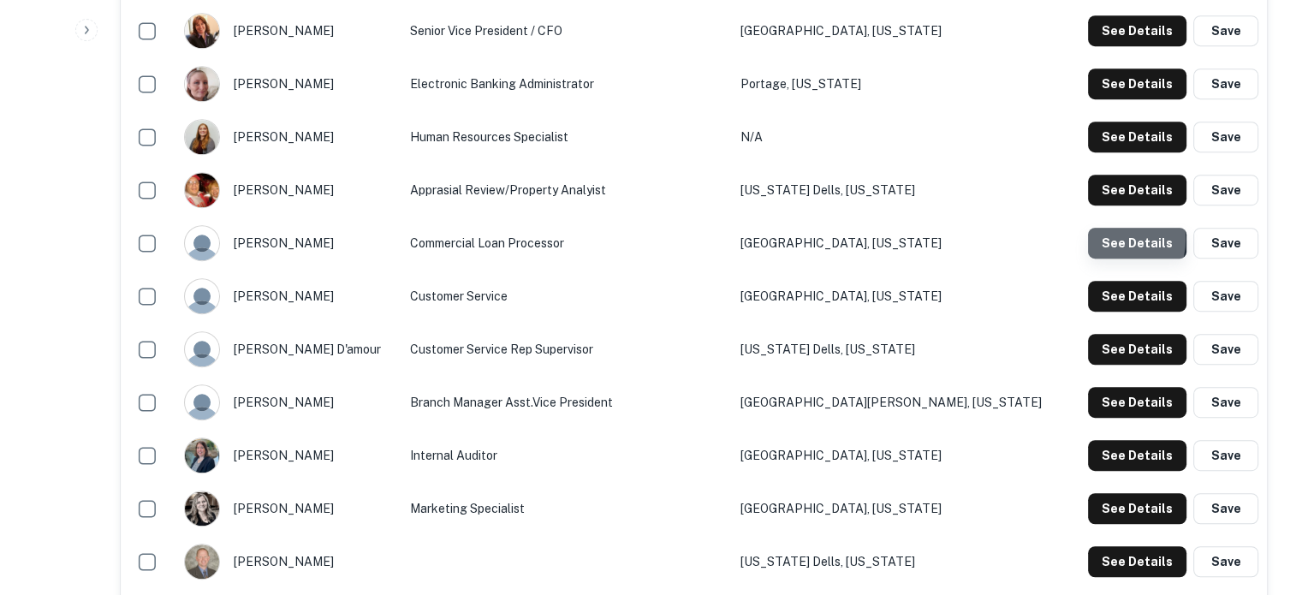
click at [1106, 241] on button "See Details" at bounding box center [1137, 243] width 98 height 31
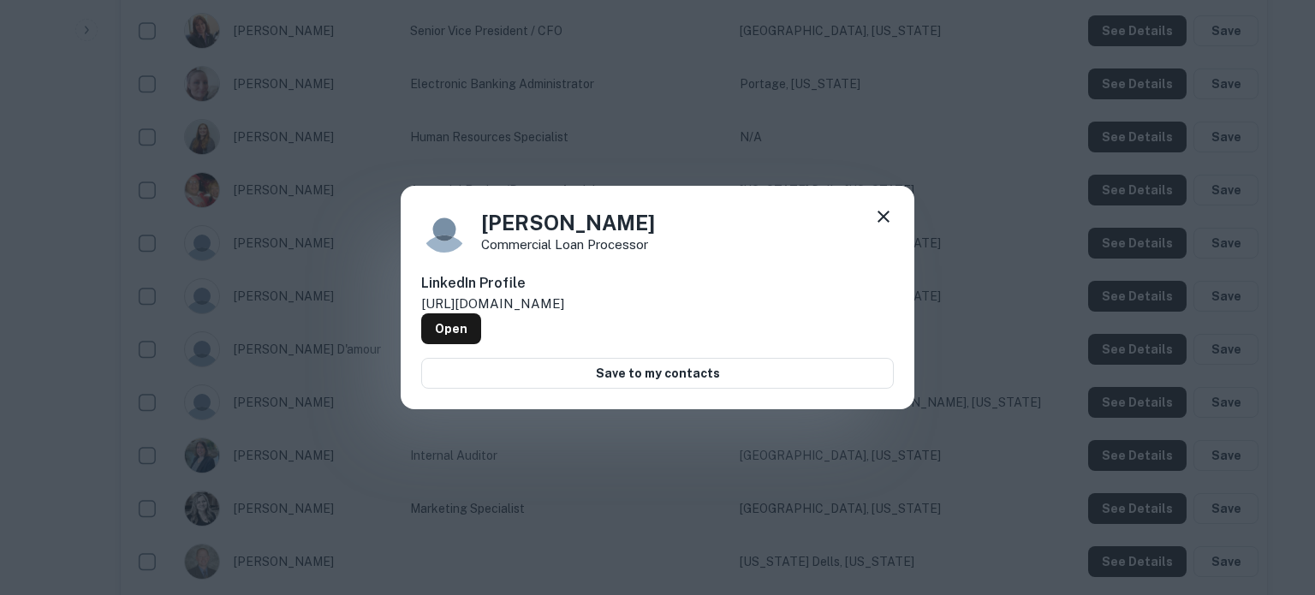
click at [879, 223] on icon at bounding box center [883, 216] width 21 height 21
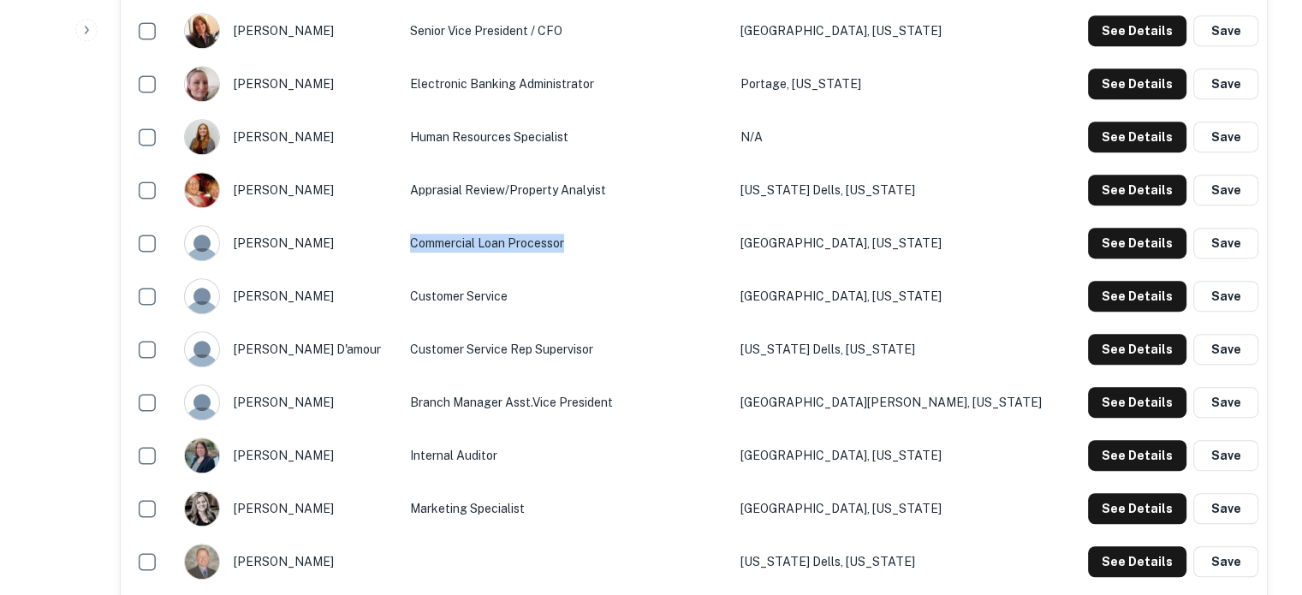
drag, startPoint x: 411, startPoint y: 257, endPoint x: 583, endPoint y: 250, distance: 172.3
click at [583, 250] on td "Commercial Loan Processor" at bounding box center [567, 243] width 330 height 53
copy td "Commercial Loan Processor"
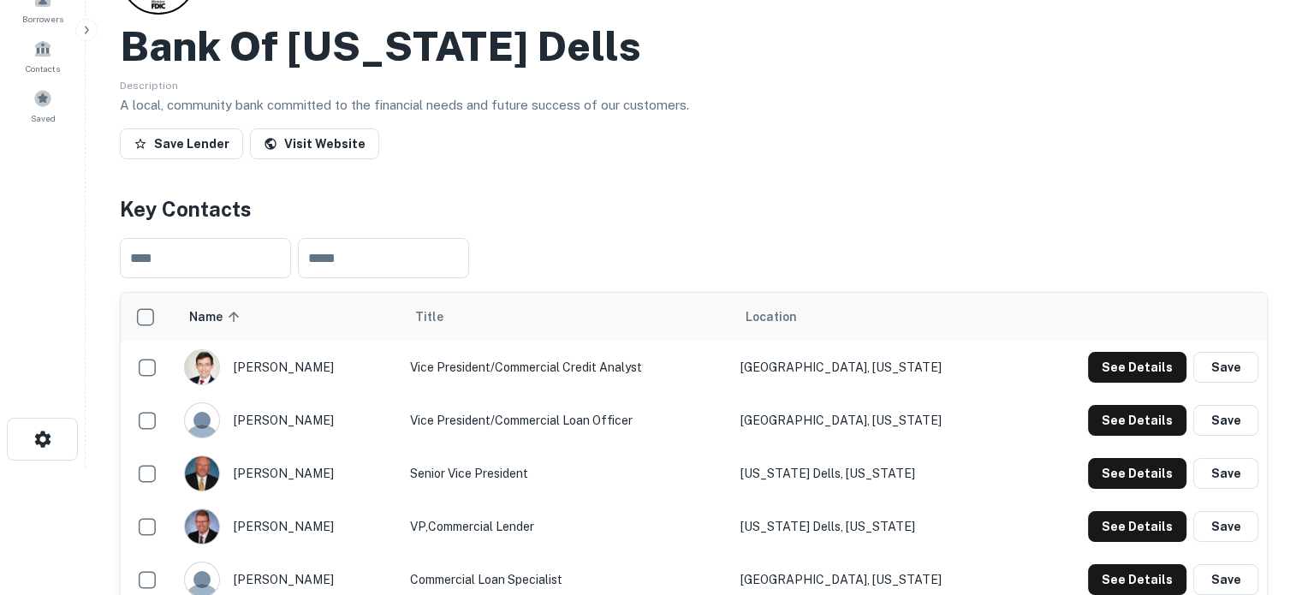
scroll to position [0, 0]
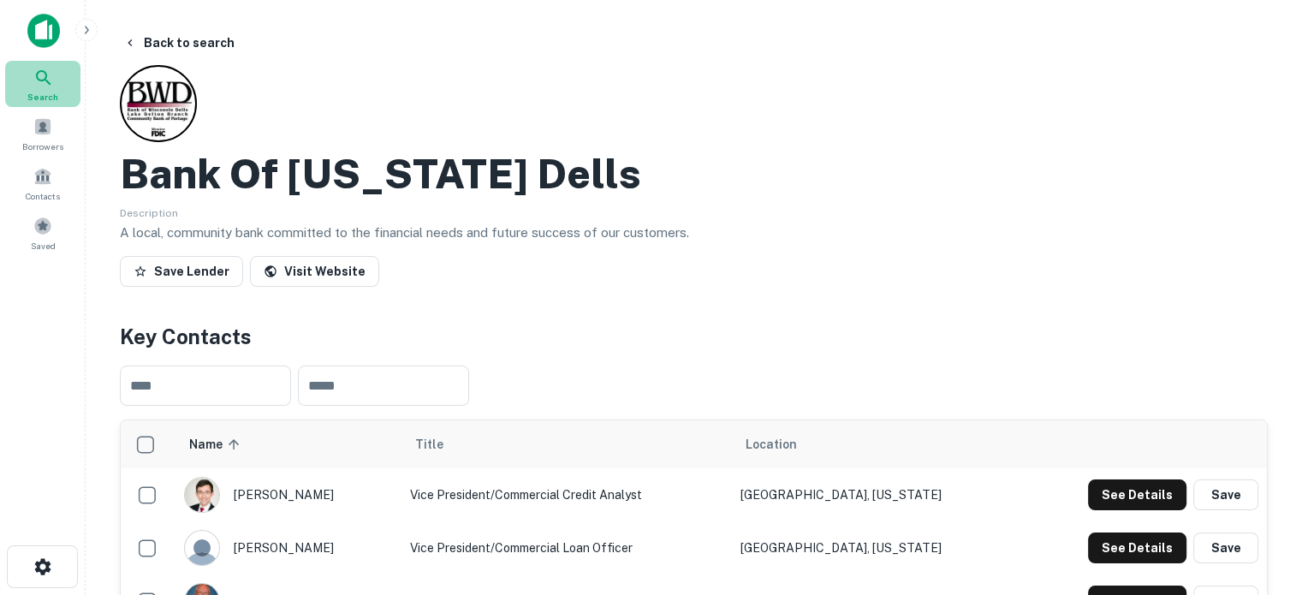
click at [57, 92] on span "Search" at bounding box center [42, 97] width 31 height 14
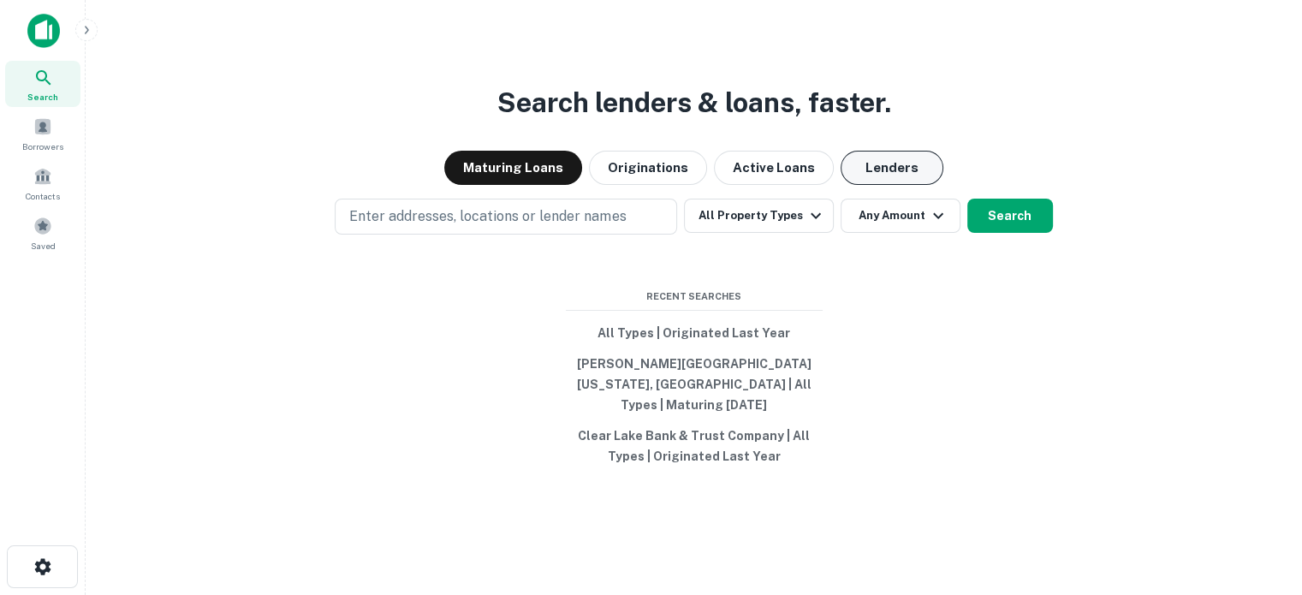
click at [901, 185] on button "Lenders" at bounding box center [892, 168] width 103 height 34
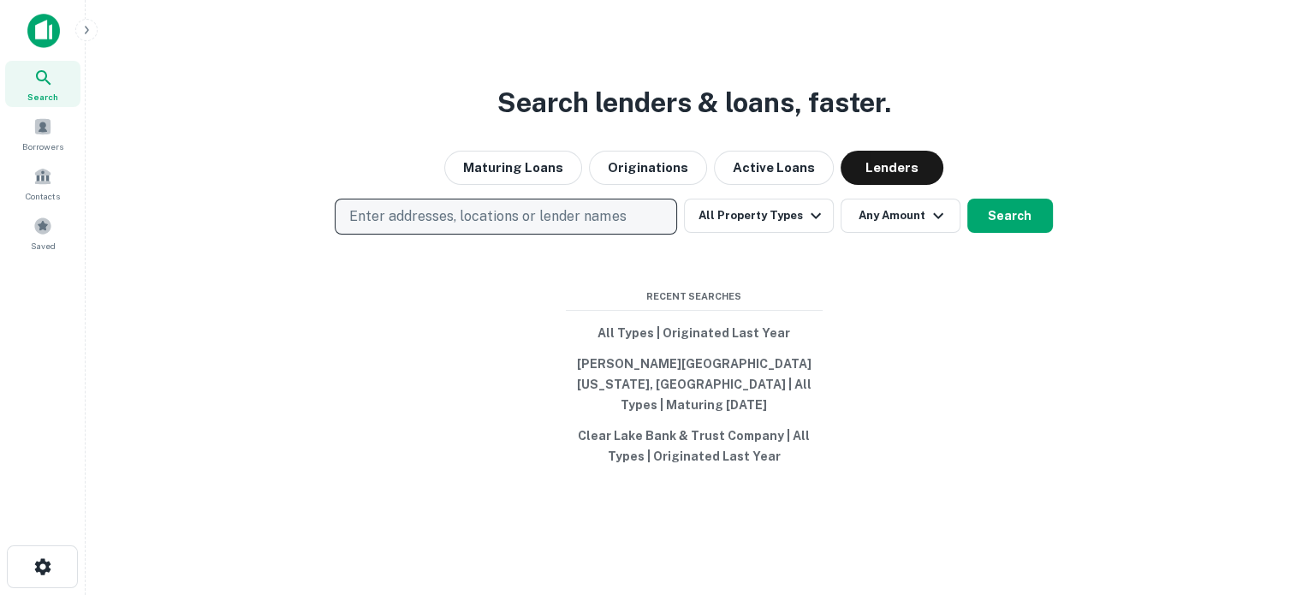
click at [545, 227] on p "Enter addresses, locations or lender names" at bounding box center [487, 216] width 277 height 21
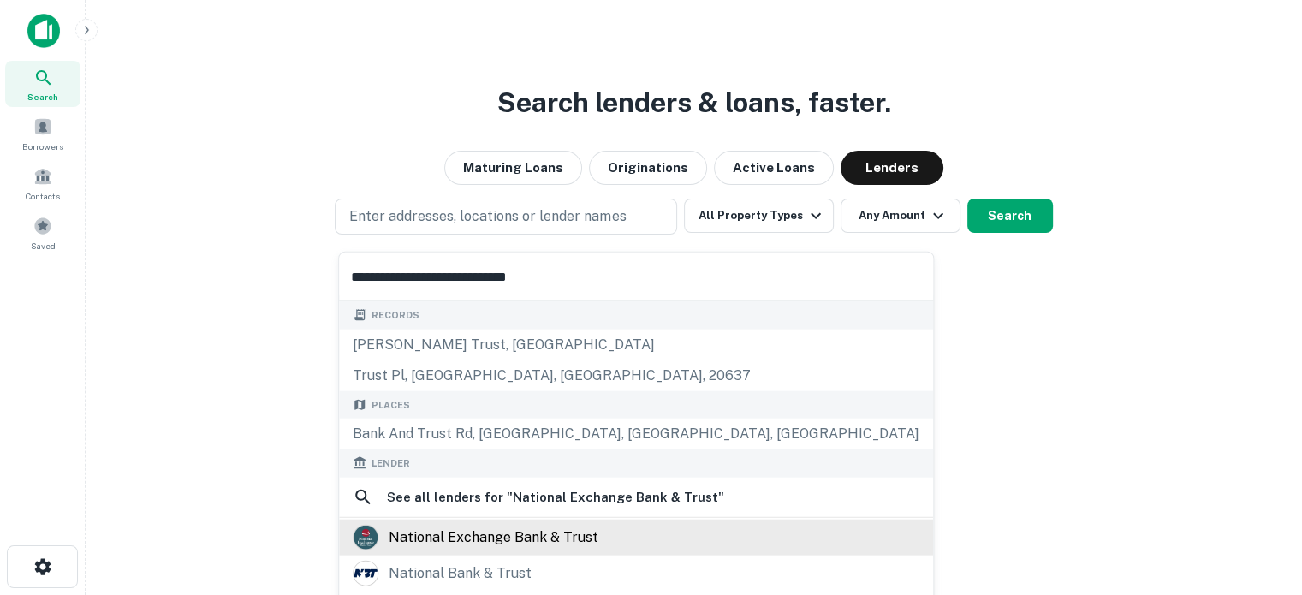
type input "**********"
click at [532, 535] on div "national exchange bank & trust" at bounding box center [494, 537] width 210 height 26
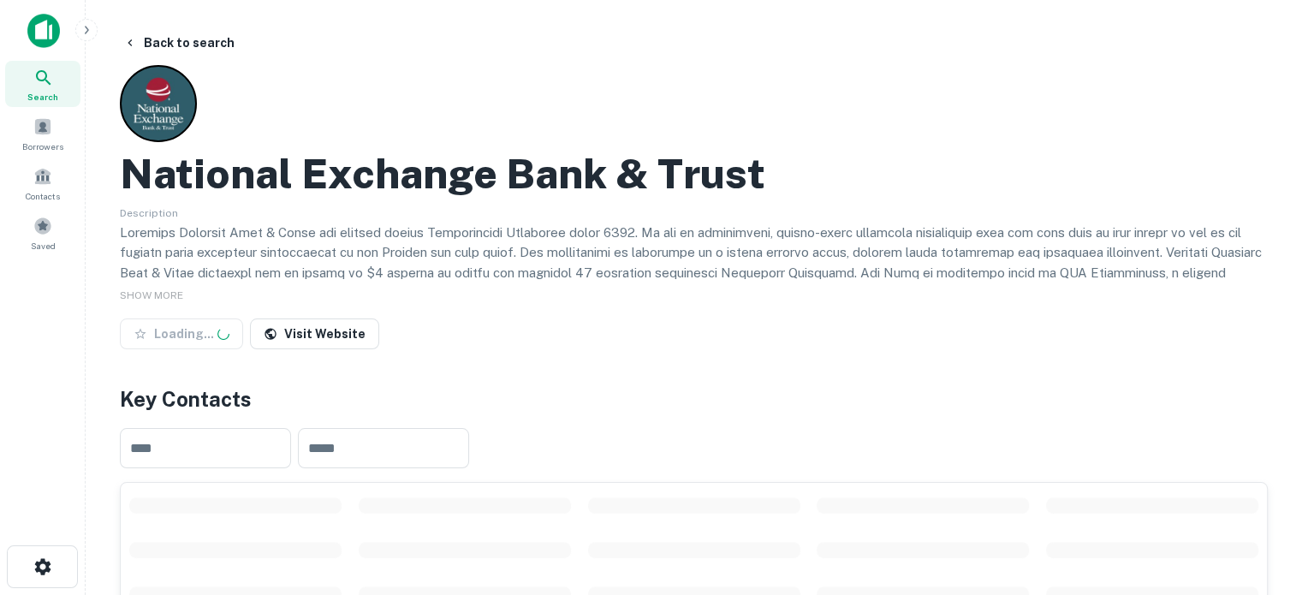
scroll to position [257, 0]
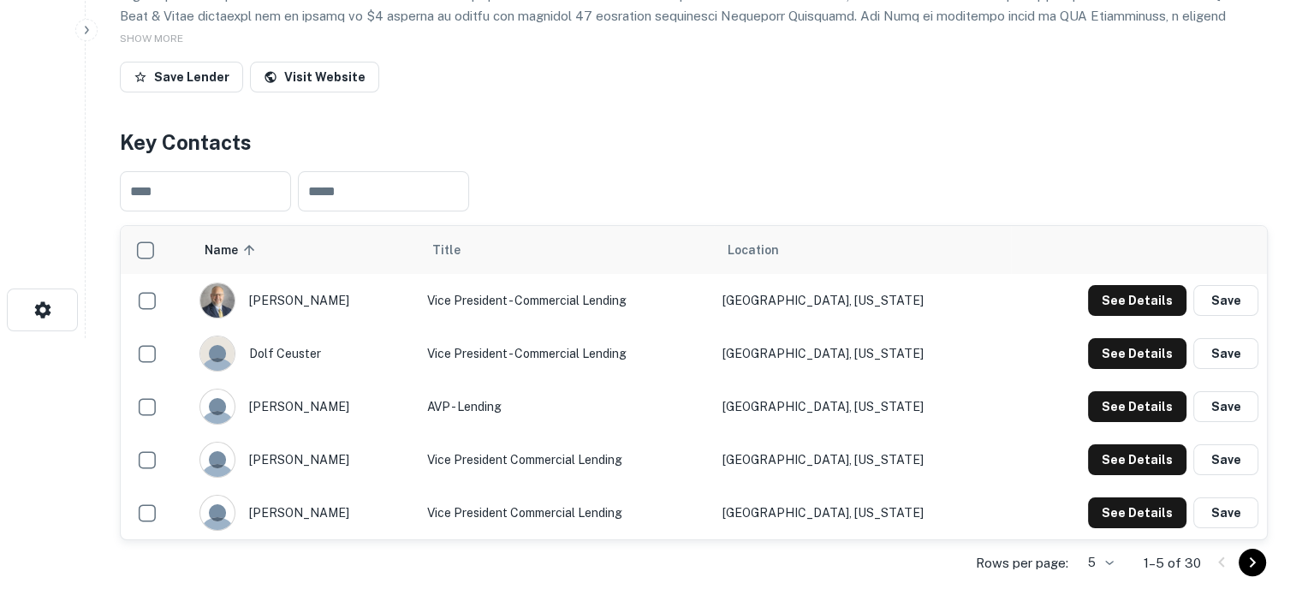
click at [1118, 338] on body "Search Borrowers Contacts Saved Back to search National Exchange Bank & Trust D…" at bounding box center [651, 40] width 1302 height 595
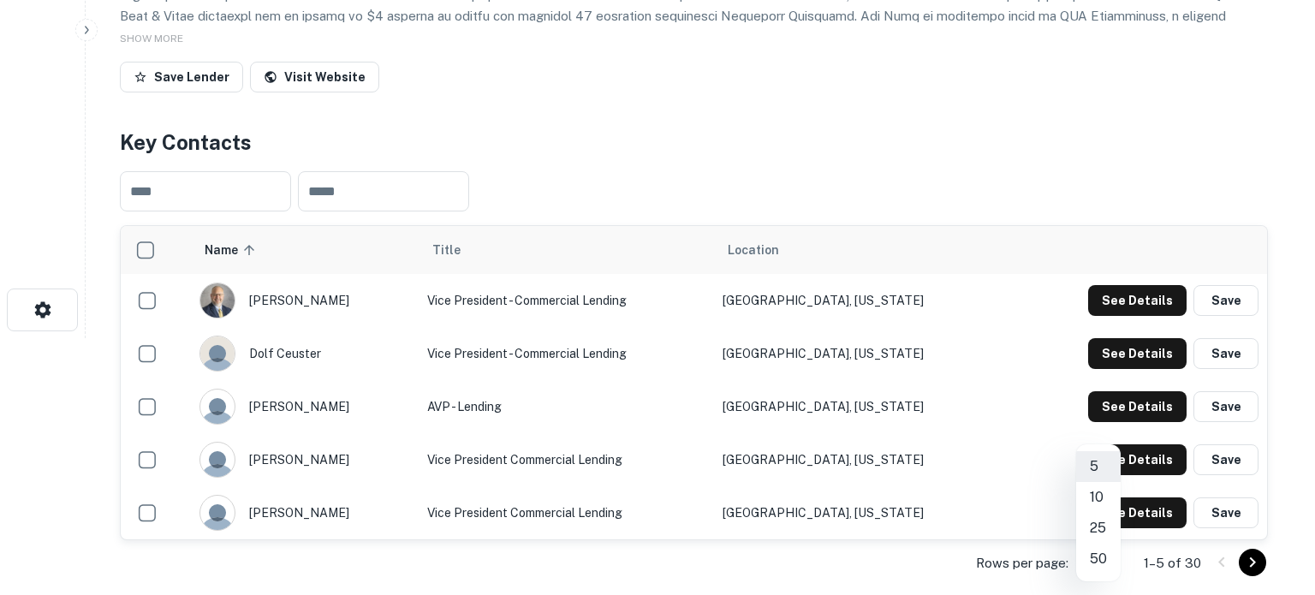
click at [1104, 553] on li "50" at bounding box center [1098, 559] width 45 height 31
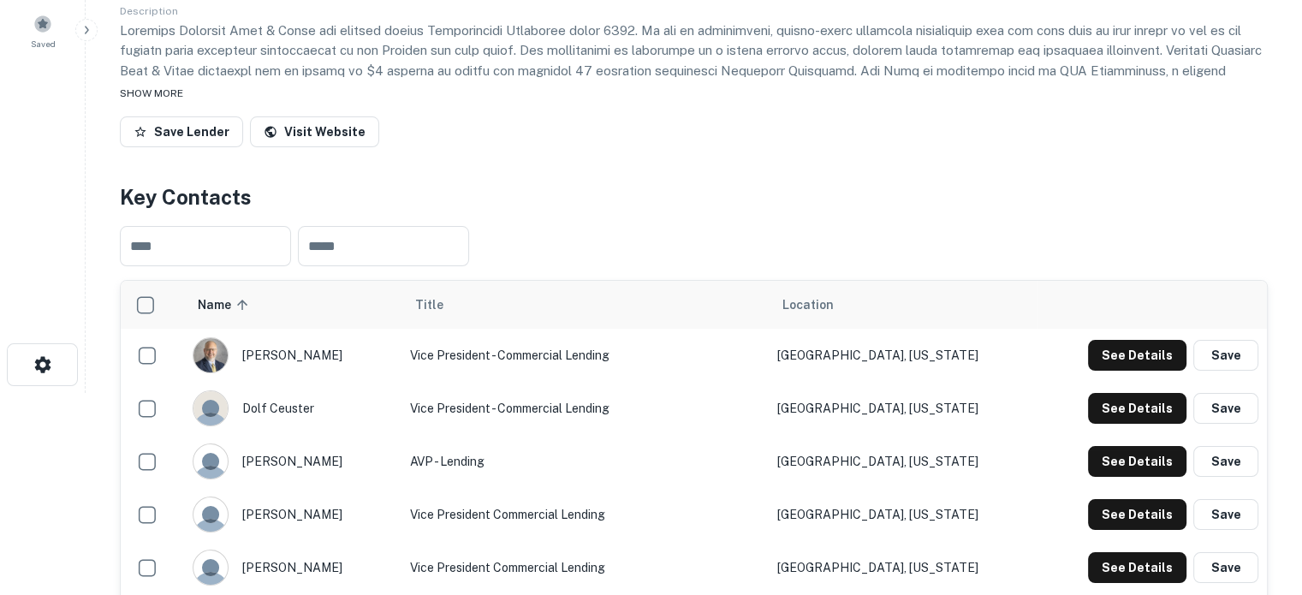
scroll to position [86, 0]
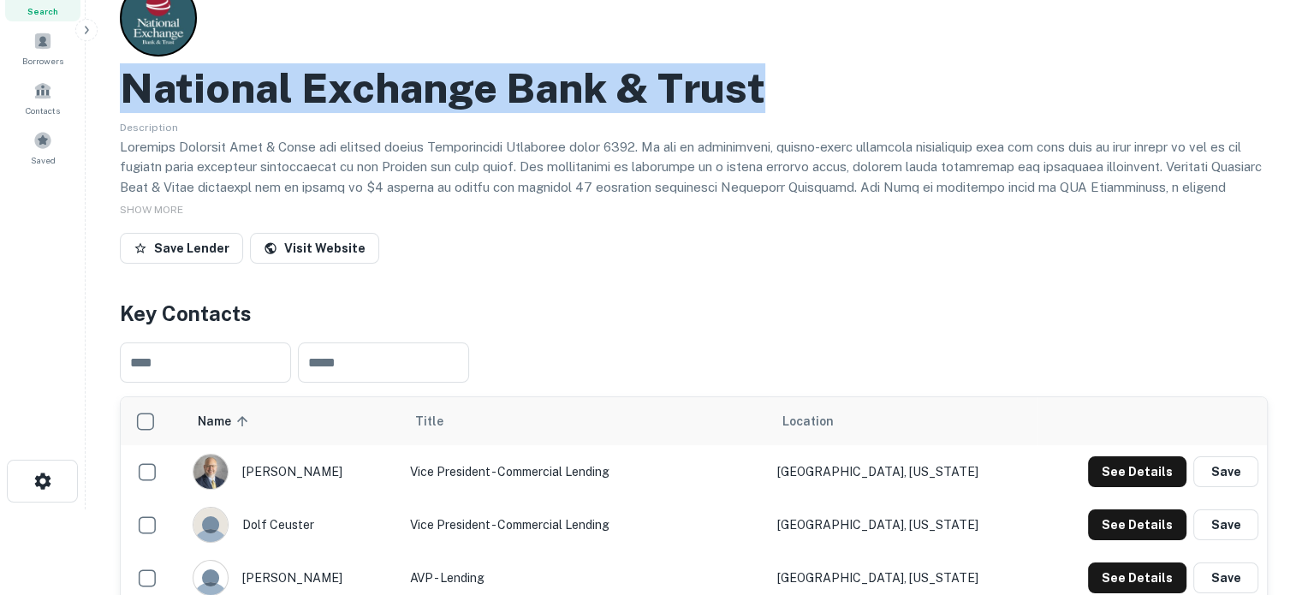
drag, startPoint x: 124, startPoint y: 98, endPoint x: 810, endPoint y: 92, distance: 686.0
click at [810, 92] on div "National Exchange Bank & Trust" at bounding box center [694, 88] width 1148 height 50
copy h2 "National Exchange Bank & Trust"
click at [1116, 469] on button "See Details" at bounding box center [1137, 471] width 98 height 31
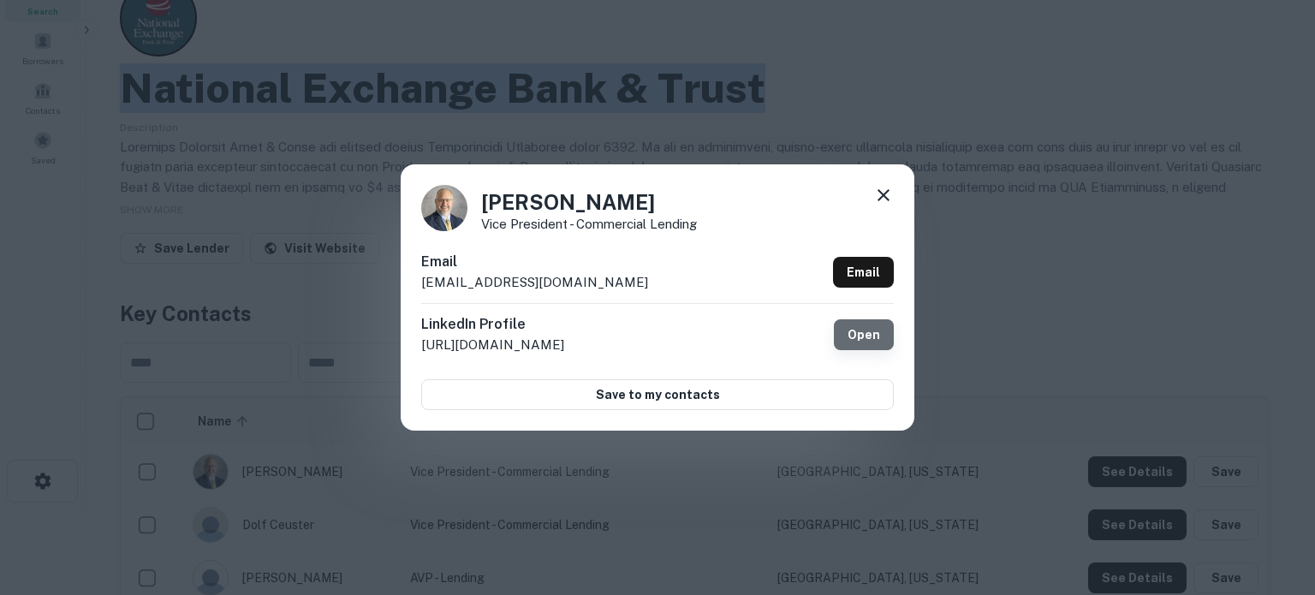
click at [856, 331] on link "Open" at bounding box center [864, 334] width 60 height 31
click at [888, 194] on icon at bounding box center [883, 195] width 21 height 21
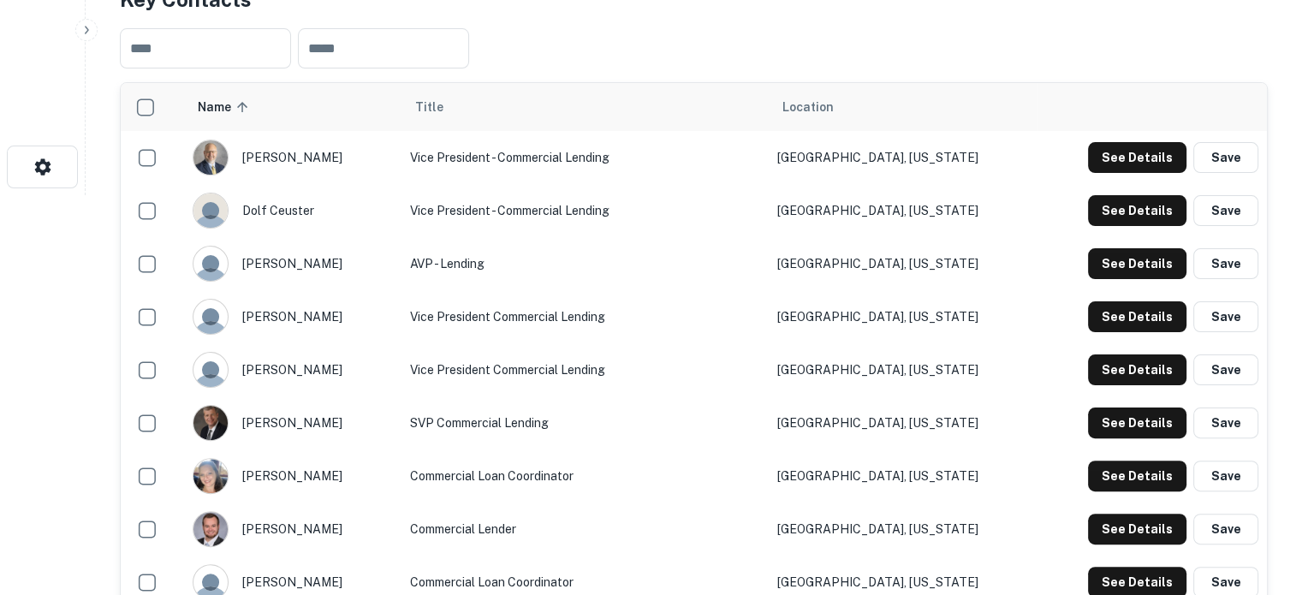
scroll to position [257, 0]
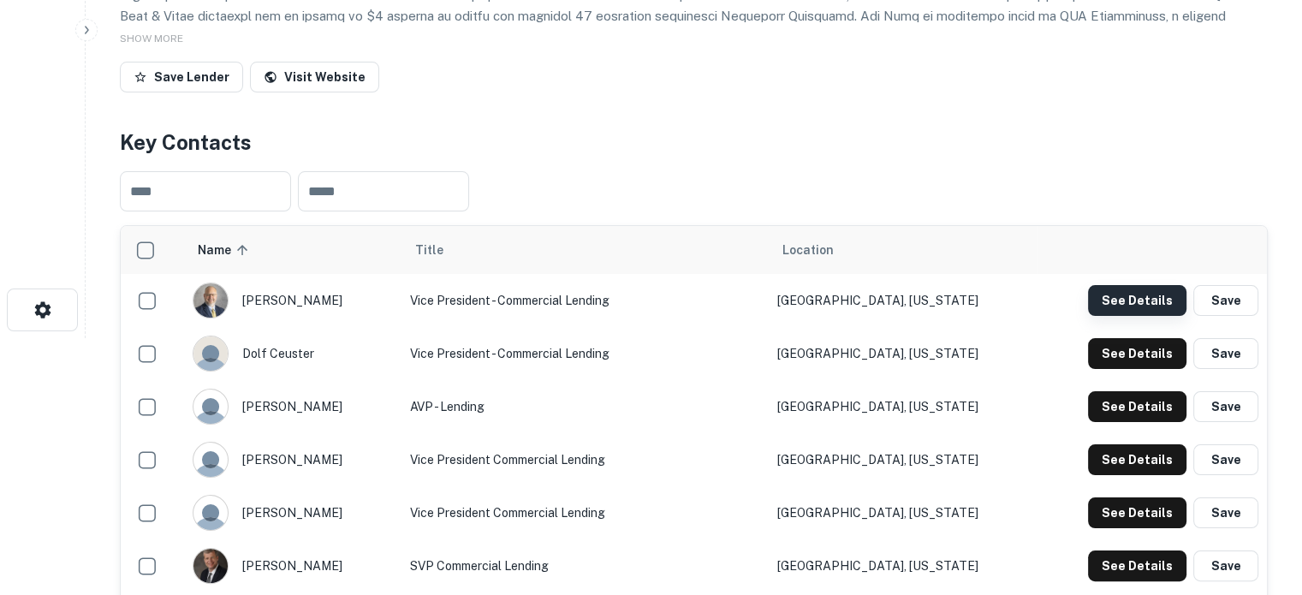
click at [1095, 311] on button "See Details" at bounding box center [1137, 300] width 98 height 31
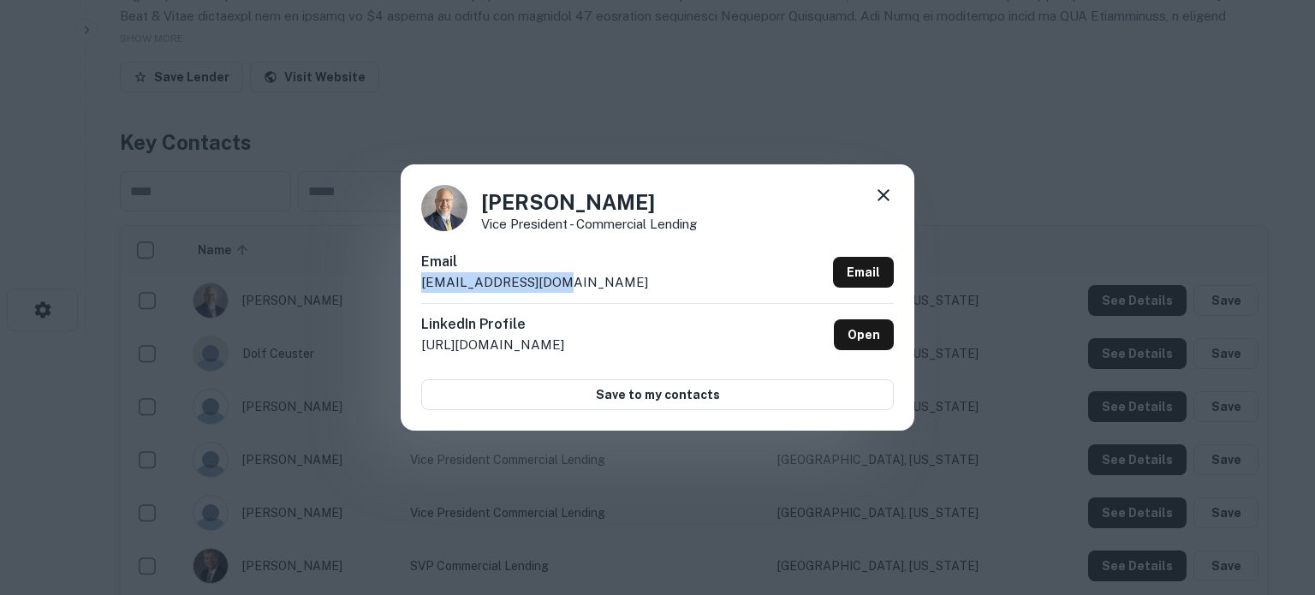
drag, startPoint x: 424, startPoint y: 285, endPoint x: 579, endPoint y: 277, distance: 155.2
click at [579, 277] on div "Email dmohorich@nebat.com Email" at bounding box center [657, 277] width 473 height 51
copy p "dmohorich@nebat.com"
click at [887, 193] on icon at bounding box center [884, 195] width 12 height 12
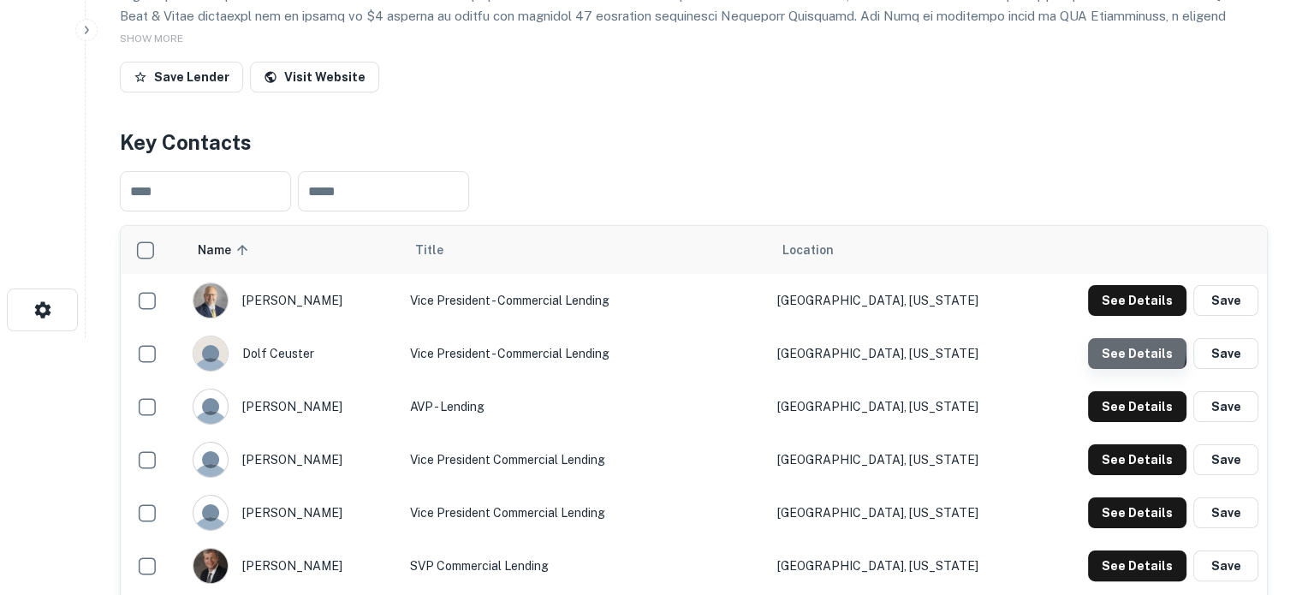
click at [1110, 348] on button "See Details" at bounding box center [1137, 353] width 98 height 31
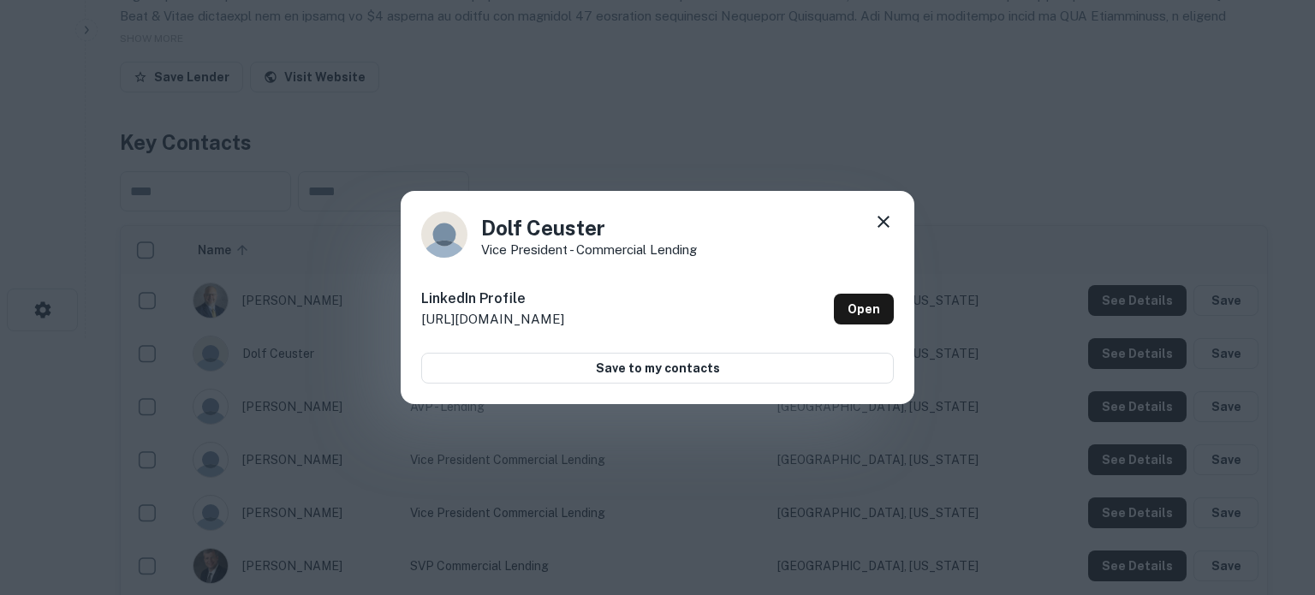
click at [880, 222] on icon at bounding box center [883, 222] width 21 height 21
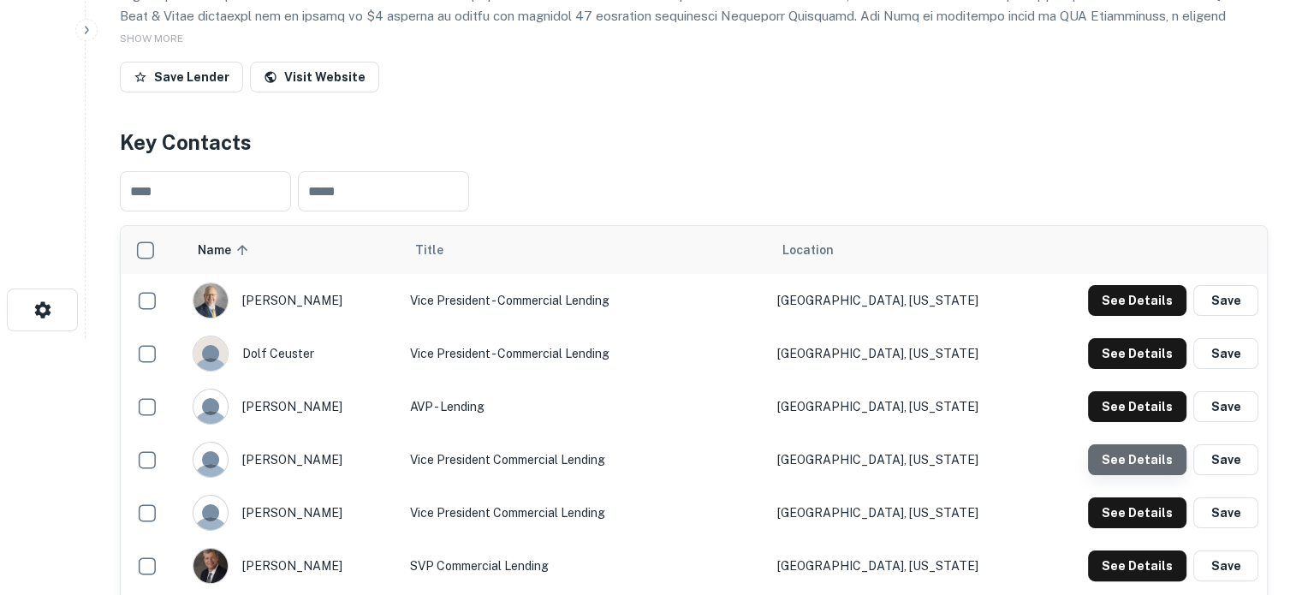
click at [1142, 463] on button "See Details" at bounding box center [1137, 459] width 98 height 31
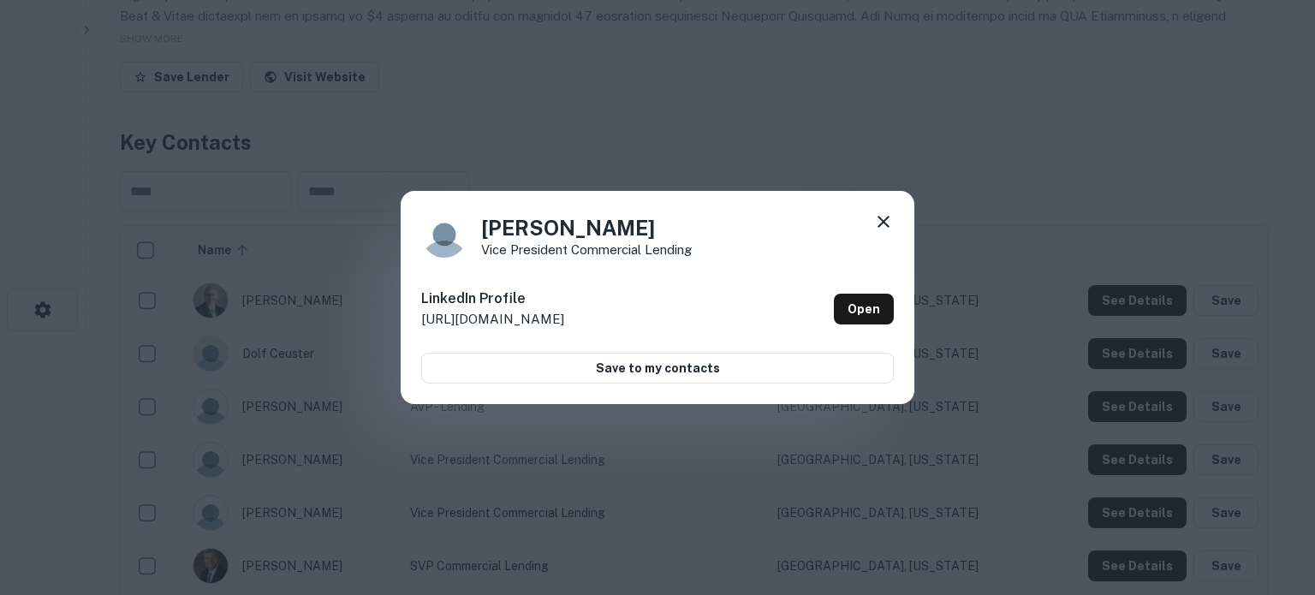
click at [887, 224] on icon at bounding box center [884, 222] width 12 height 12
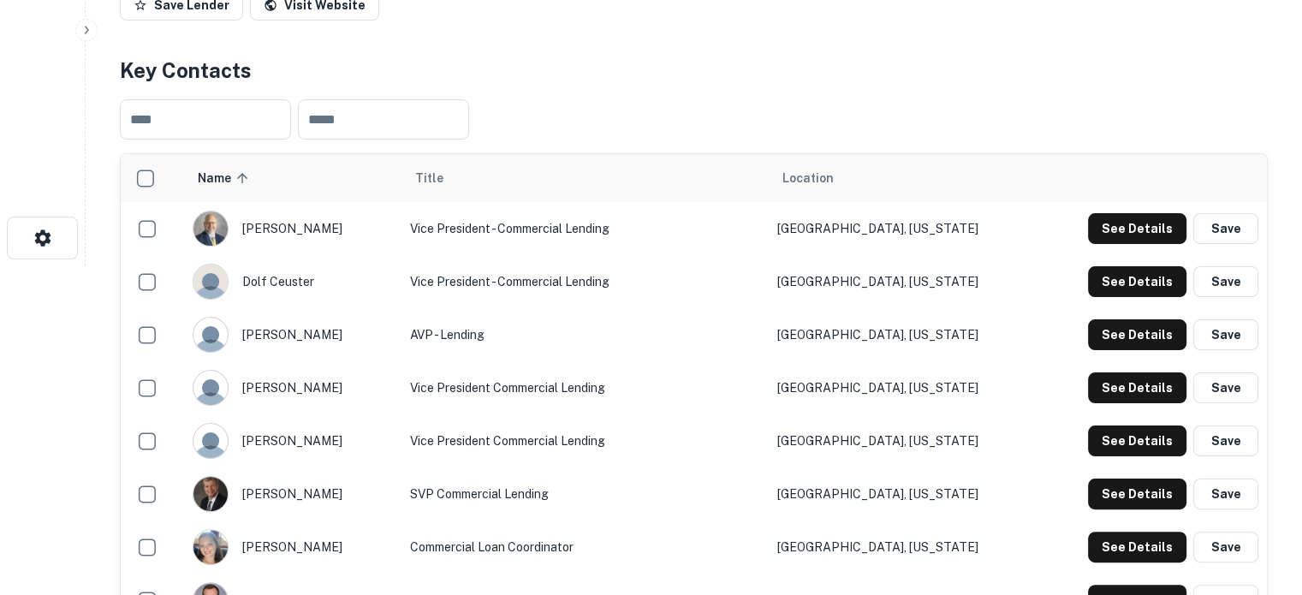
scroll to position [428, 0]
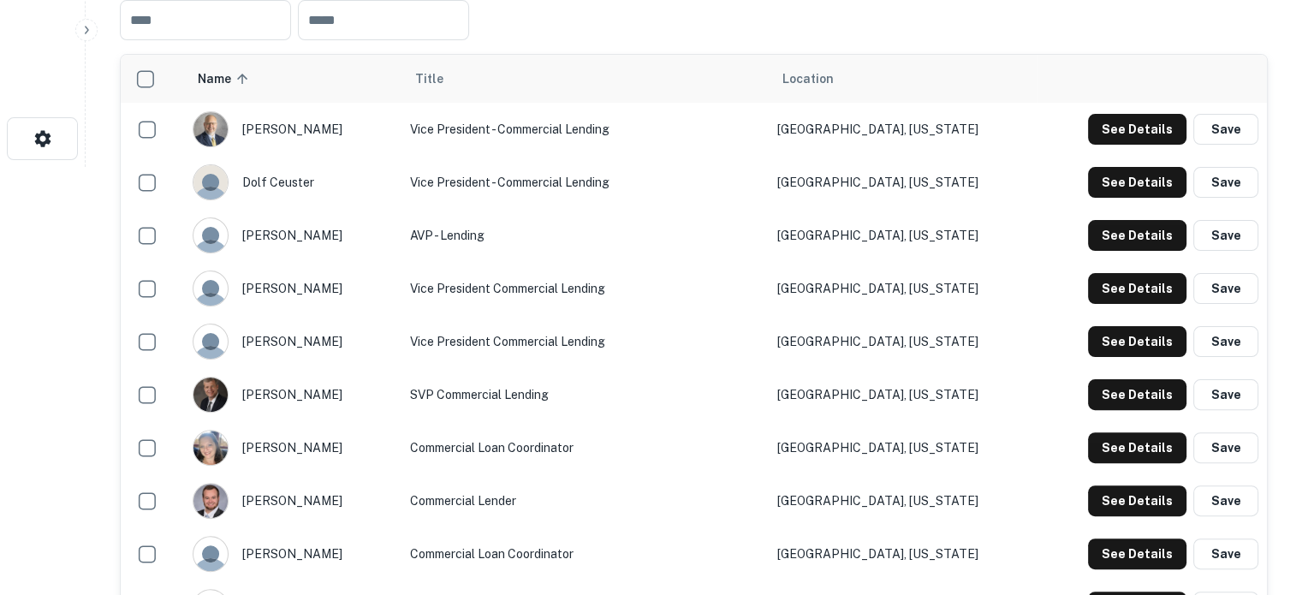
click at [1147, 359] on td "See Details Save" at bounding box center [1152, 341] width 230 height 53
click at [1142, 352] on button "See Details" at bounding box center [1137, 341] width 98 height 31
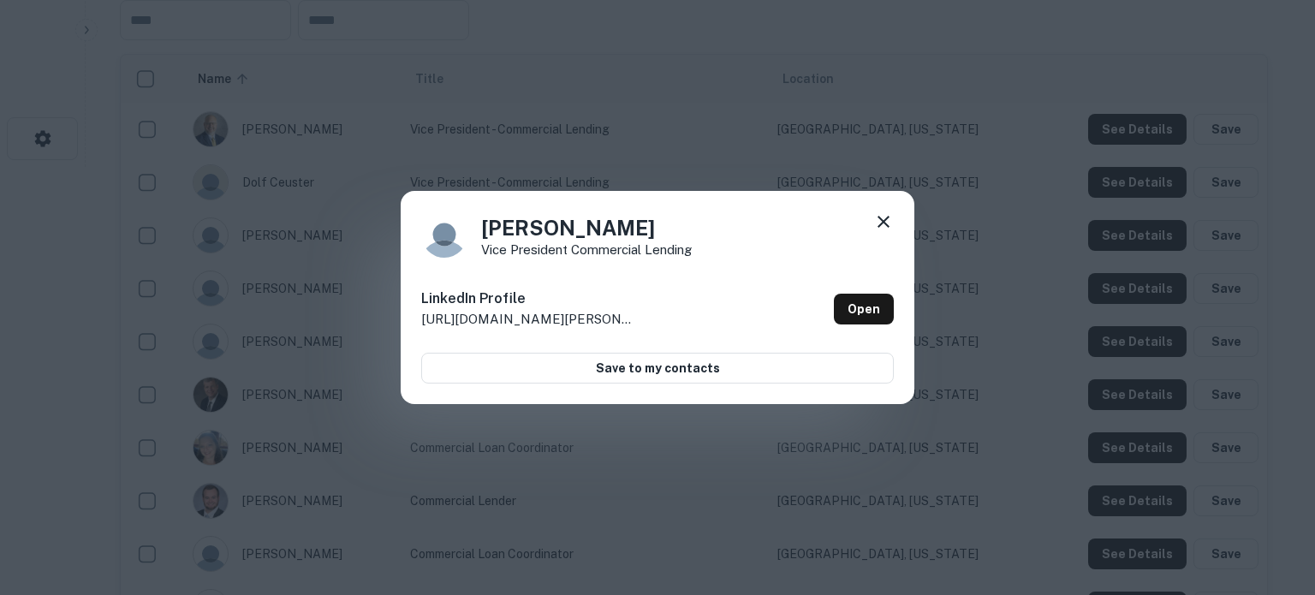
click at [894, 223] on div "Randy Lorenz Vice President Commercial Lending LinkedIn Profile http://www.link…" at bounding box center [658, 298] width 514 height 214
click at [886, 227] on icon at bounding box center [883, 222] width 21 height 21
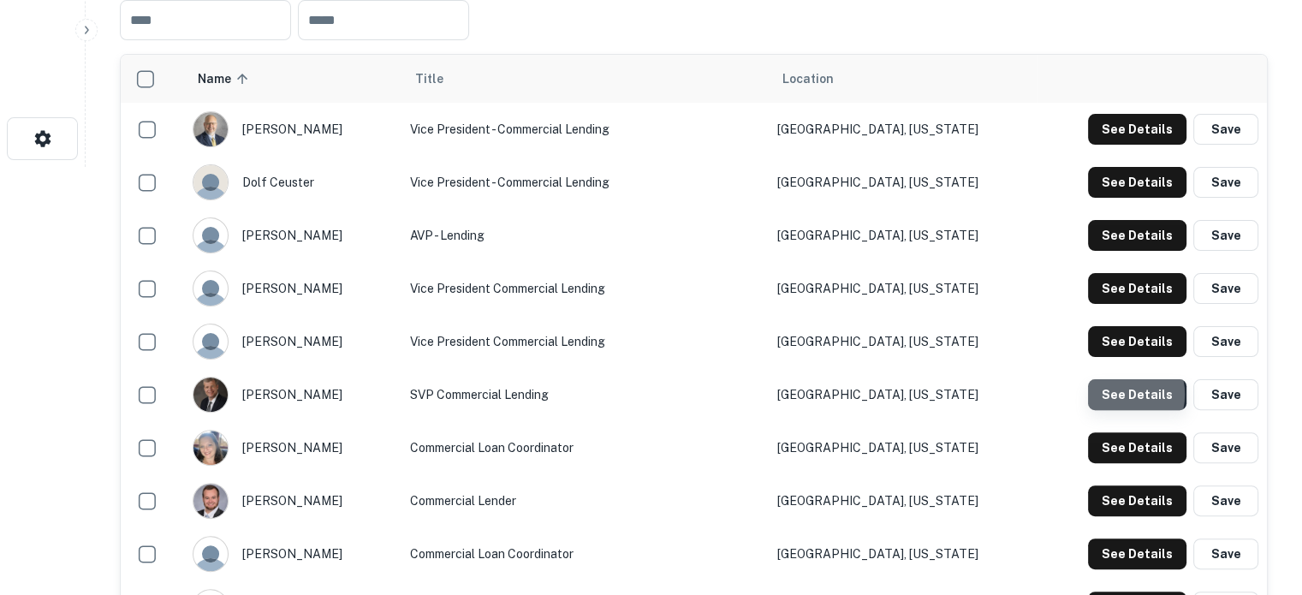
click at [1123, 396] on button "See Details" at bounding box center [1137, 394] width 98 height 31
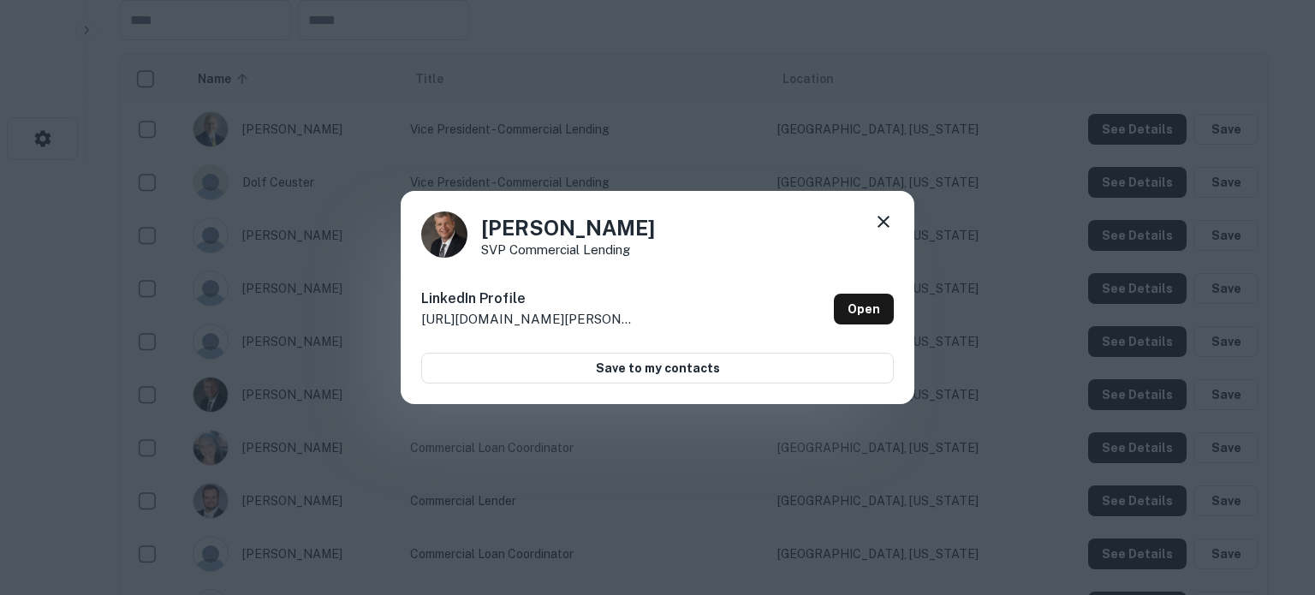
click at [891, 218] on icon at bounding box center [883, 222] width 21 height 21
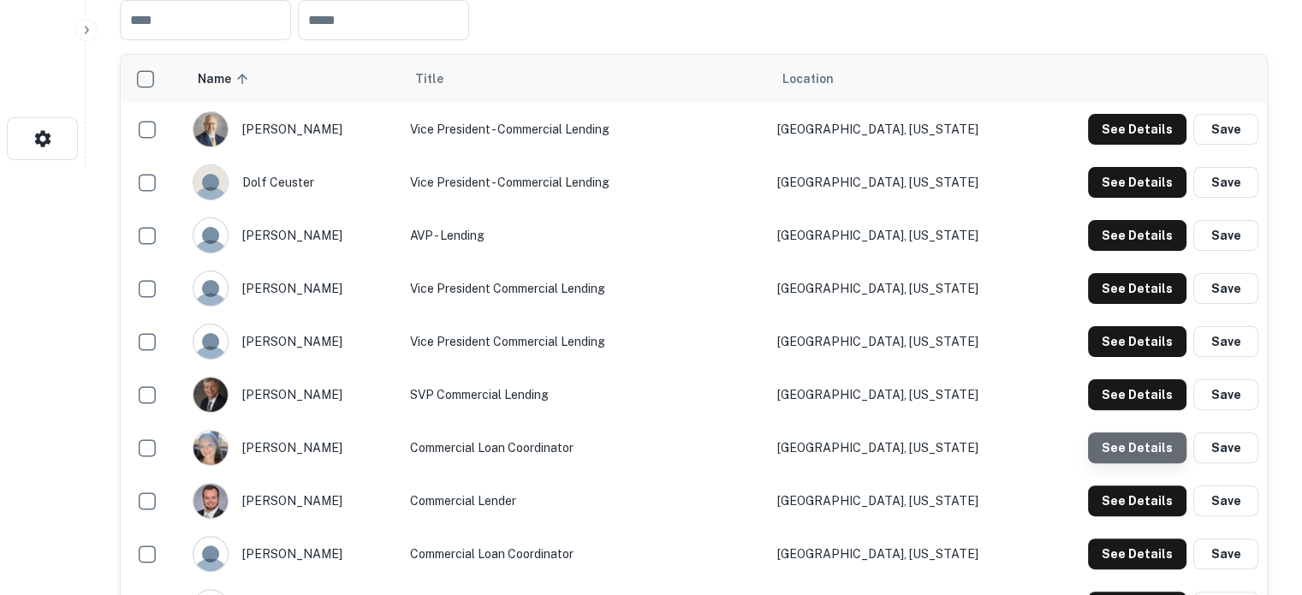
click at [1143, 451] on button "See Details" at bounding box center [1137, 447] width 98 height 31
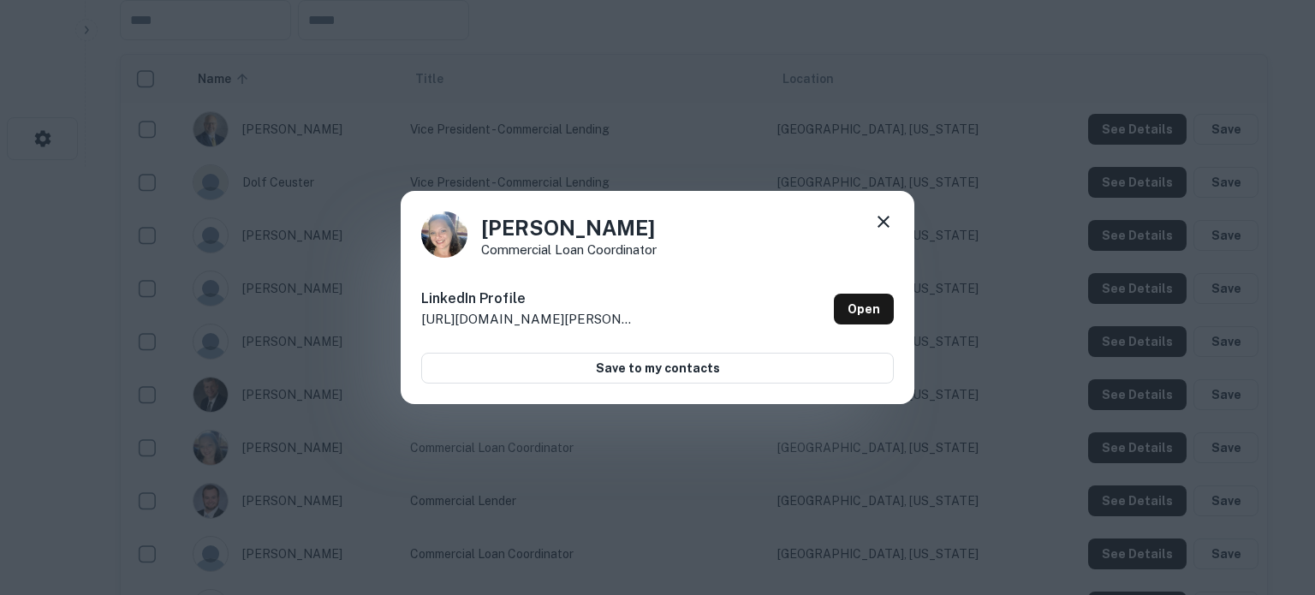
click at [886, 223] on icon at bounding box center [883, 222] width 21 height 21
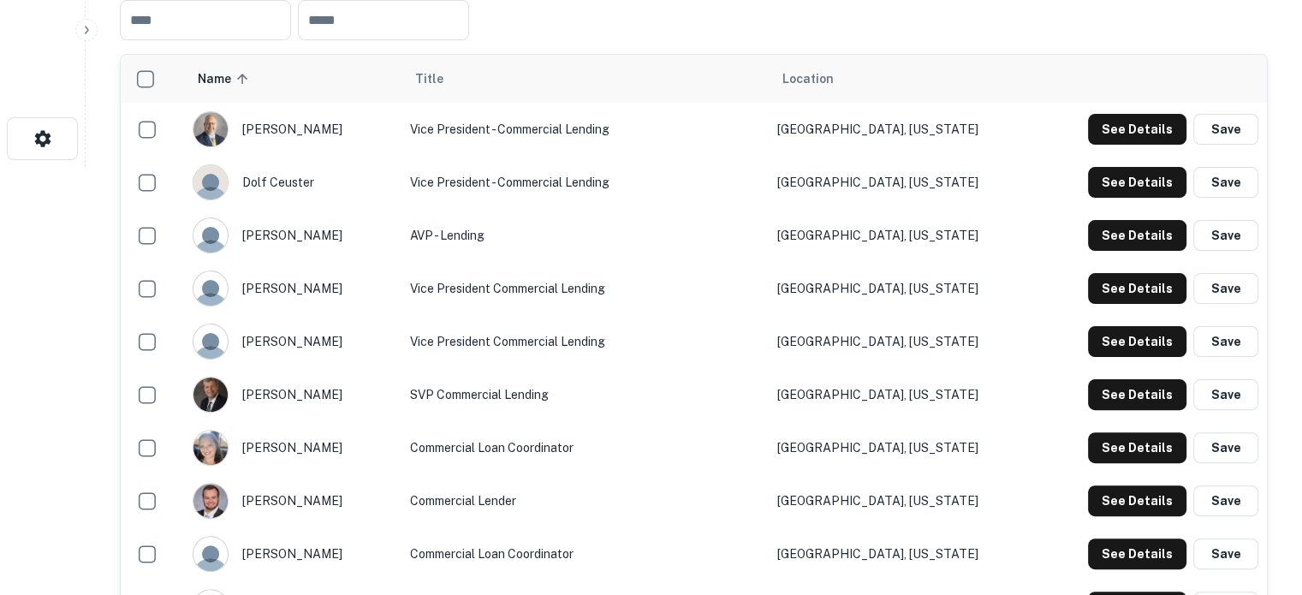
scroll to position [514, 0]
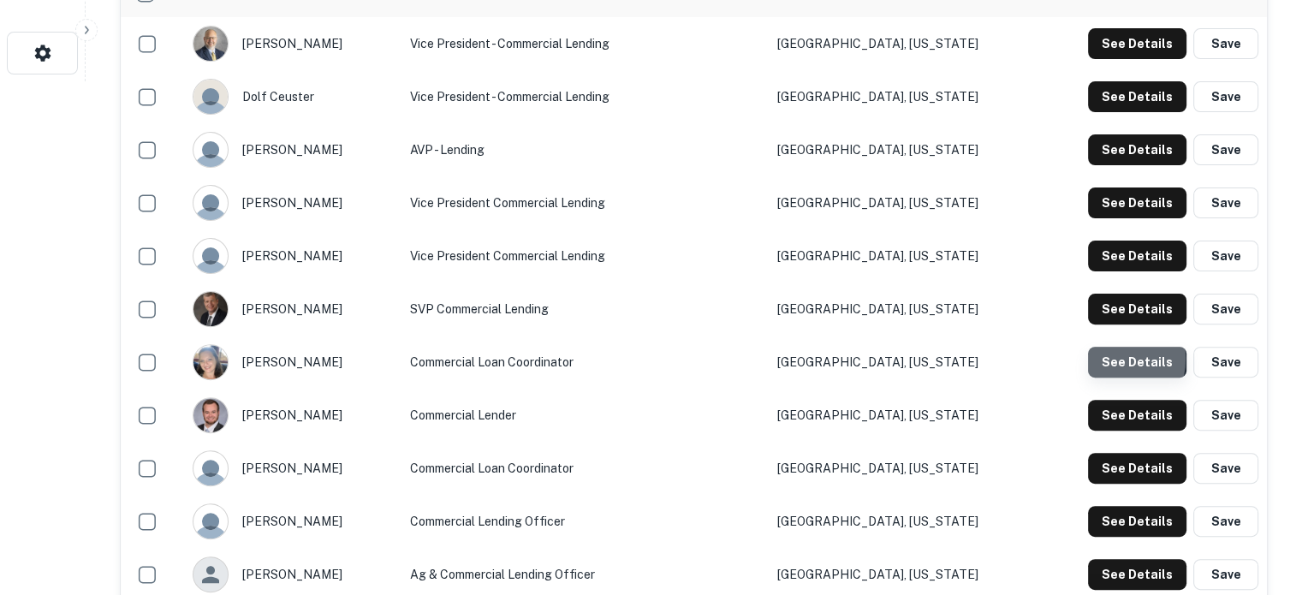
click at [1103, 360] on button "See Details" at bounding box center [1137, 362] width 98 height 31
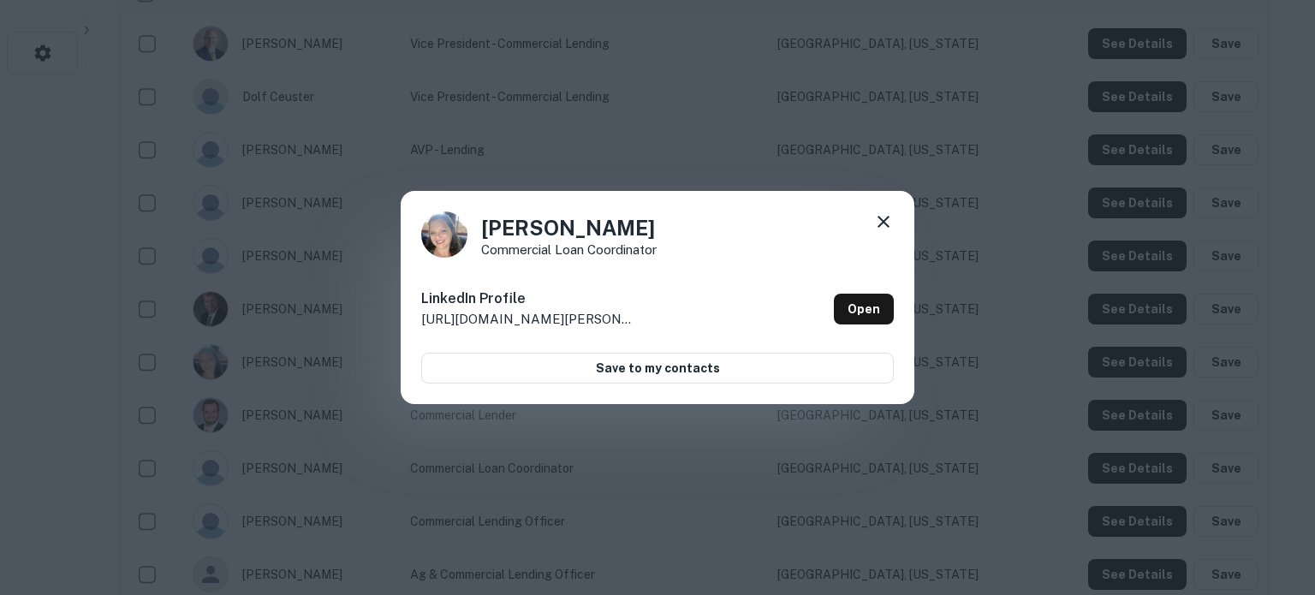
click at [885, 222] on icon at bounding box center [884, 222] width 12 height 12
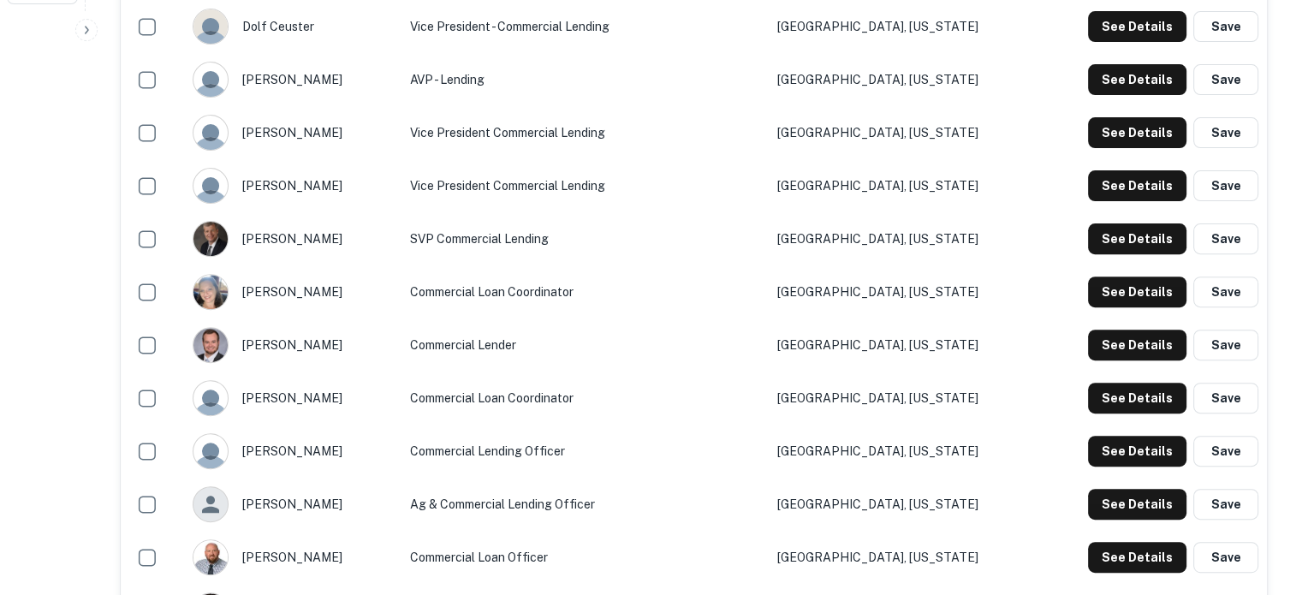
scroll to position [685, 0]
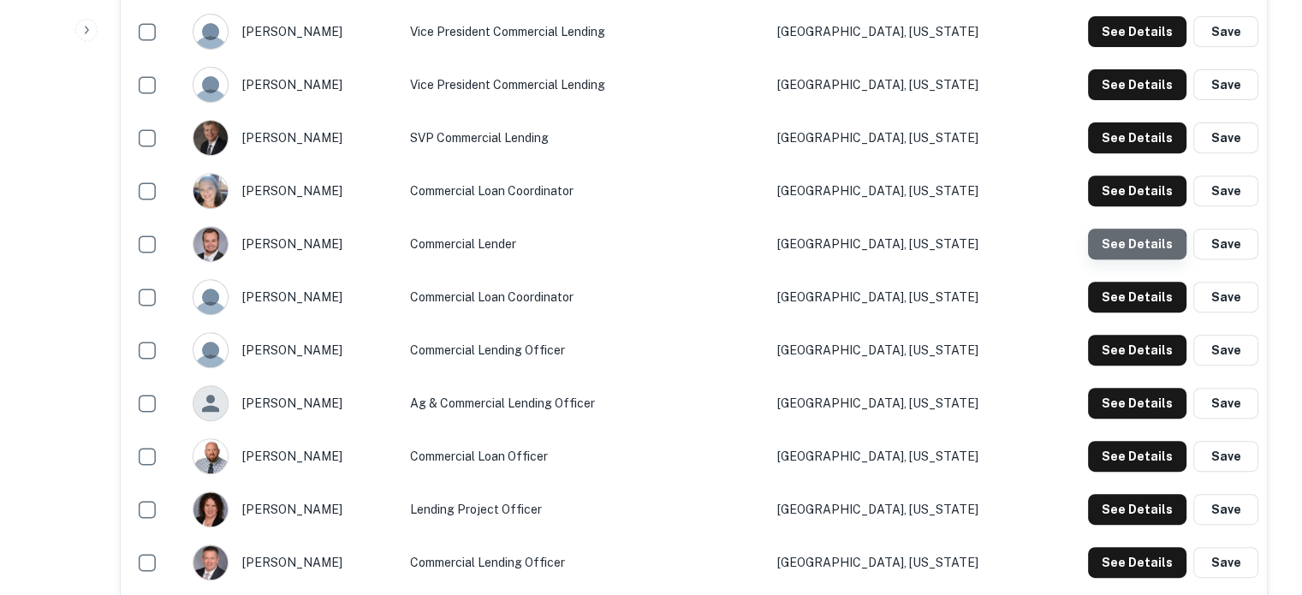
click at [1120, 253] on button "See Details" at bounding box center [1137, 244] width 98 height 31
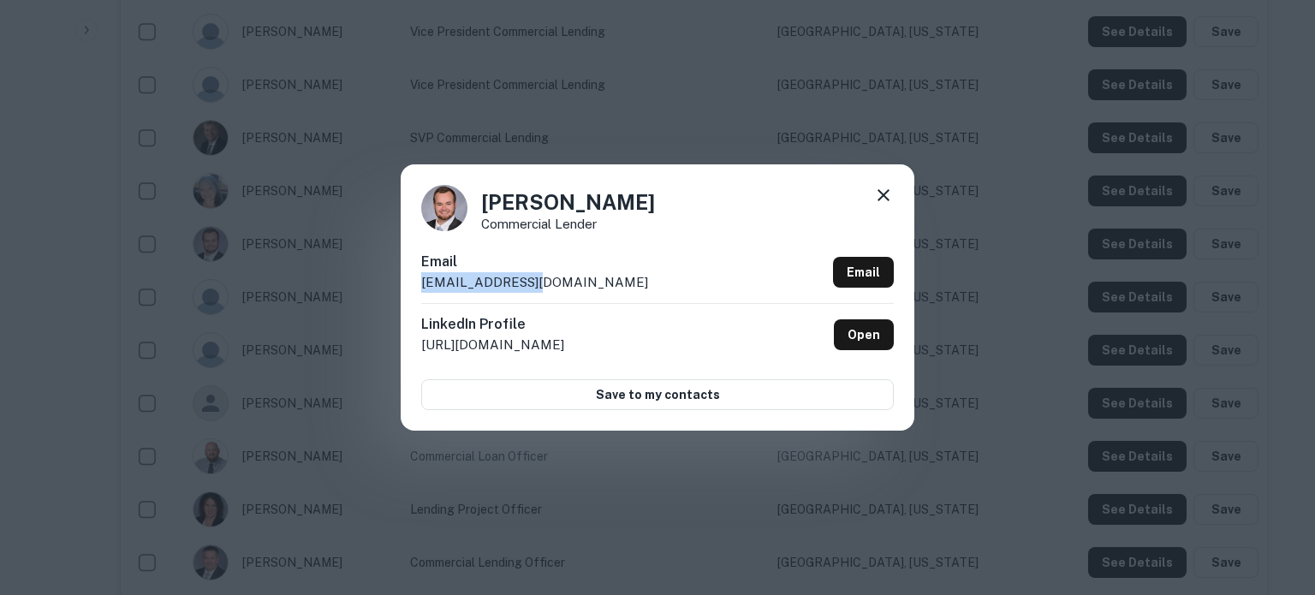
drag, startPoint x: 423, startPoint y: 290, endPoint x: 559, endPoint y: 282, distance: 136.4
click at [557, 283] on div "Email anavis@nebat.com Email" at bounding box center [657, 277] width 473 height 51
copy p "anavis@nebat.com"
click at [891, 198] on icon at bounding box center [883, 195] width 21 height 21
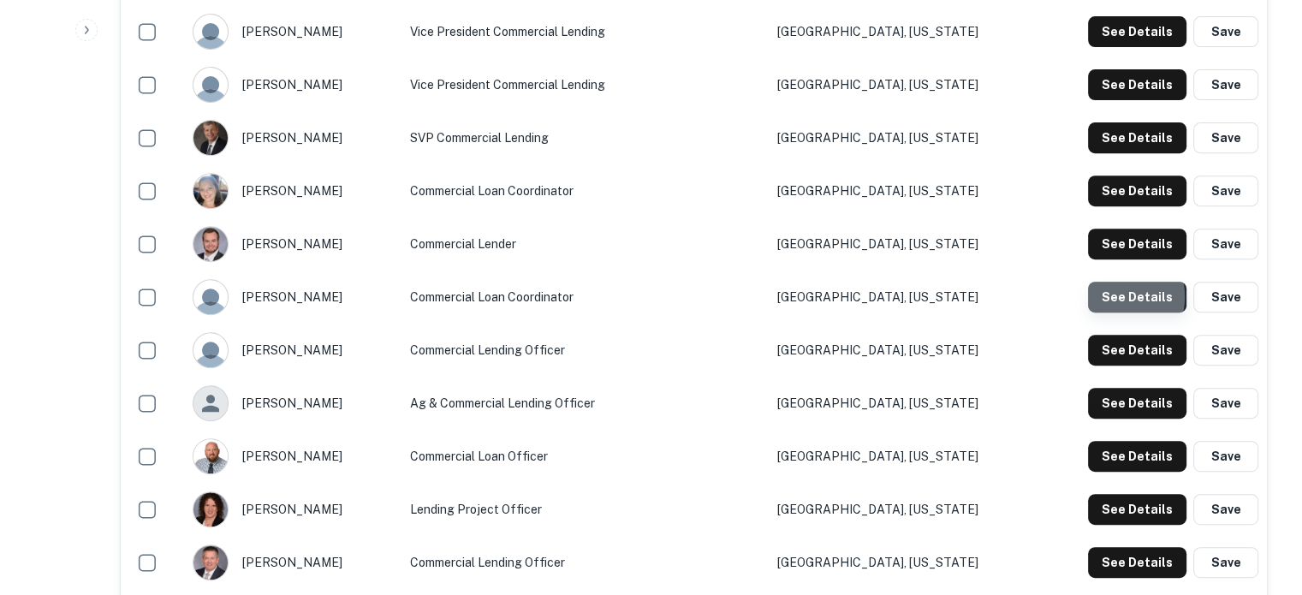
click at [1116, 298] on button "See Details" at bounding box center [1137, 297] width 98 height 31
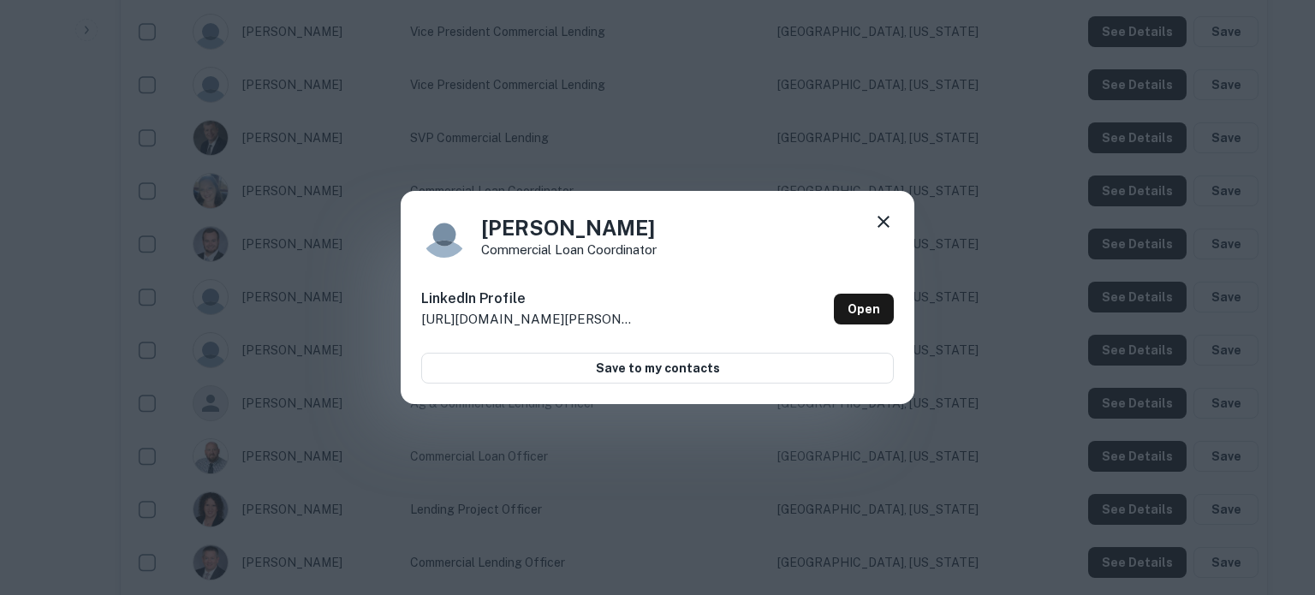
click at [879, 222] on icon at bounding box center [883, 222] width 21 height 21
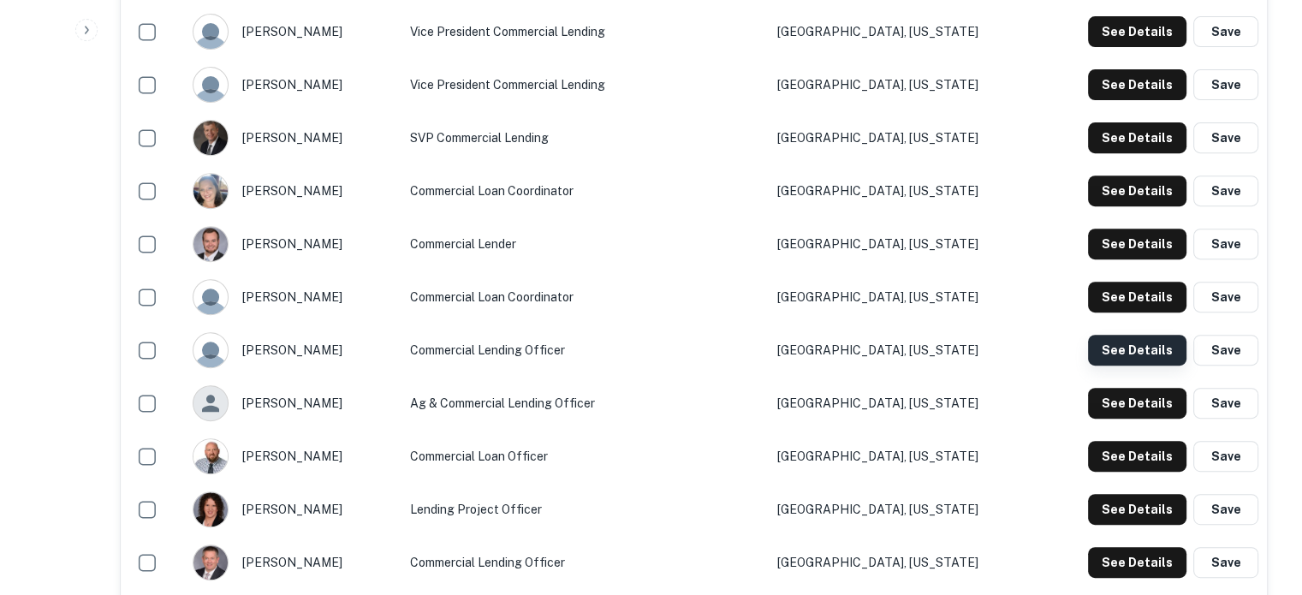
click at [1110, 345] on button "See Details" at bounding box center [1137, 350] width 98 height 31
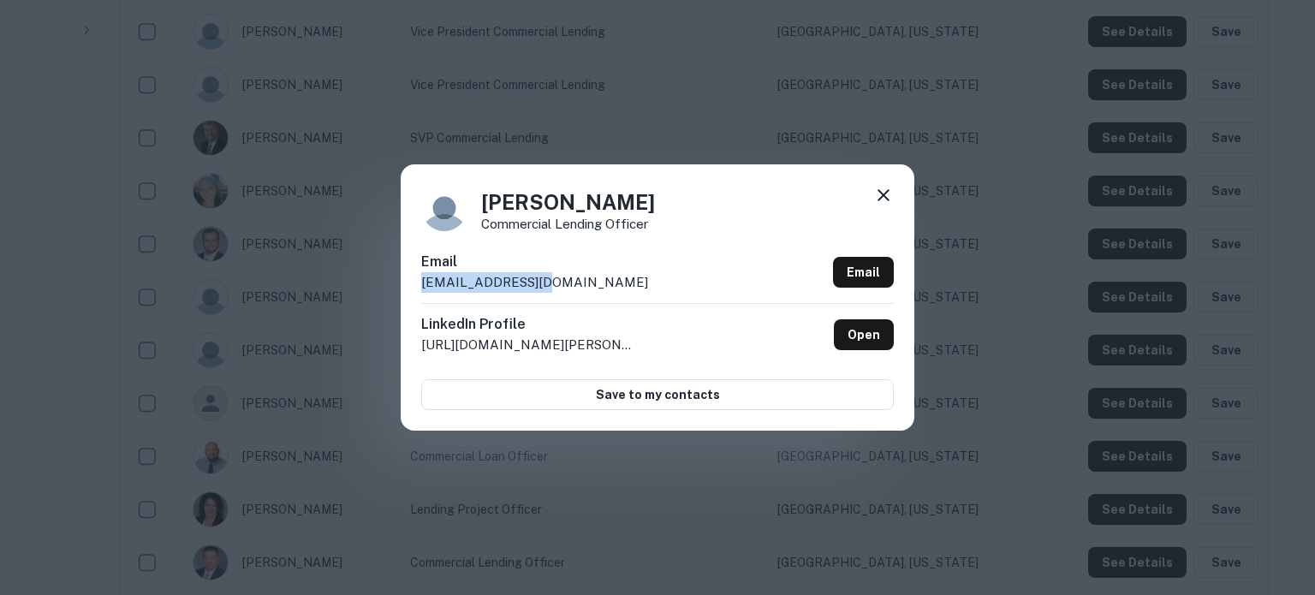
drag, startPoint x: 417, startPoint y: 289, endPoint x: 544, endPoint y: 287, distance: 126.7
click at [544, 287] on div "Dan Shilts Commercial Lending Officer Email dshilts@nebat.com Email LinkedIn Pr…" at bounding box center [658, 296] width 514 height 265
copy p "dshilts@nebat.com"
click at [887, 196] on icon at bounding box center [883, 195] width 21 height 21
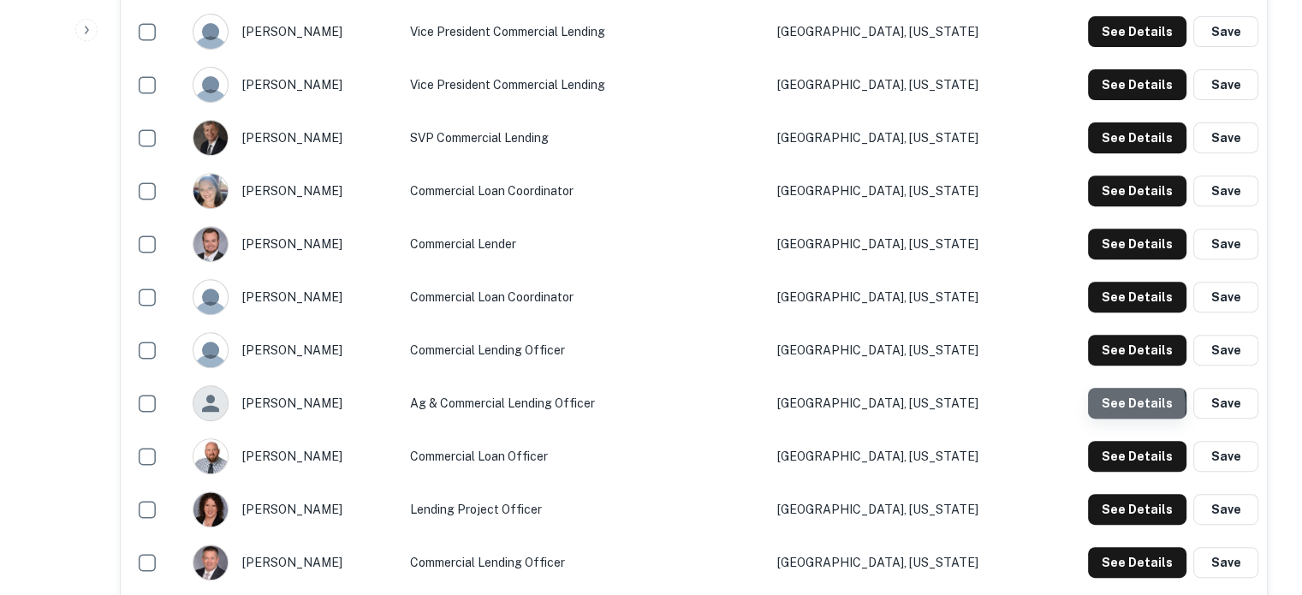
click at [1126, 407] on button "See Details" at bounding box center [1137, 403] width 98 height 31
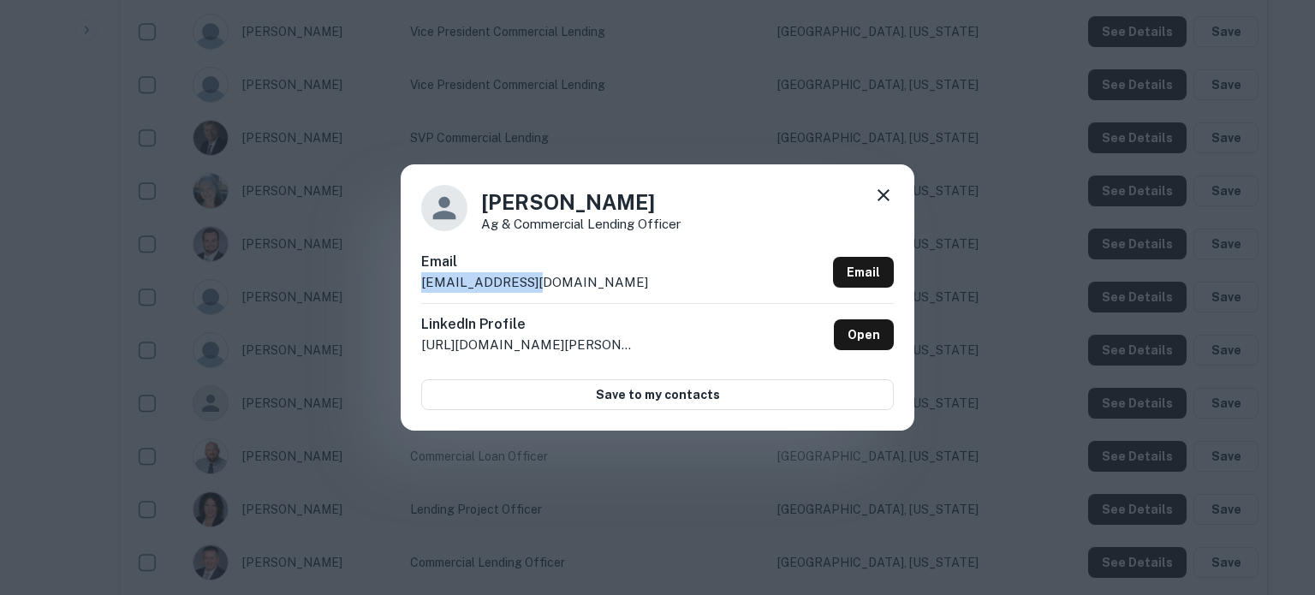
drag, startPoint x: 417, startPoint y: 287, endPoint x: 525, endPoint y: 287, distance: 107.9
click at [525, 287] on div "Josh Blatz Ag & Commercial Lending Officer Email jblatz@nebat.com Email LinkedI…" at bounding box center [658, 296] width 514 height 265
copy p "jblatz@nebat.com"
click at [884, 198] on icon at bounding box center [883, 195] width 21 height 21
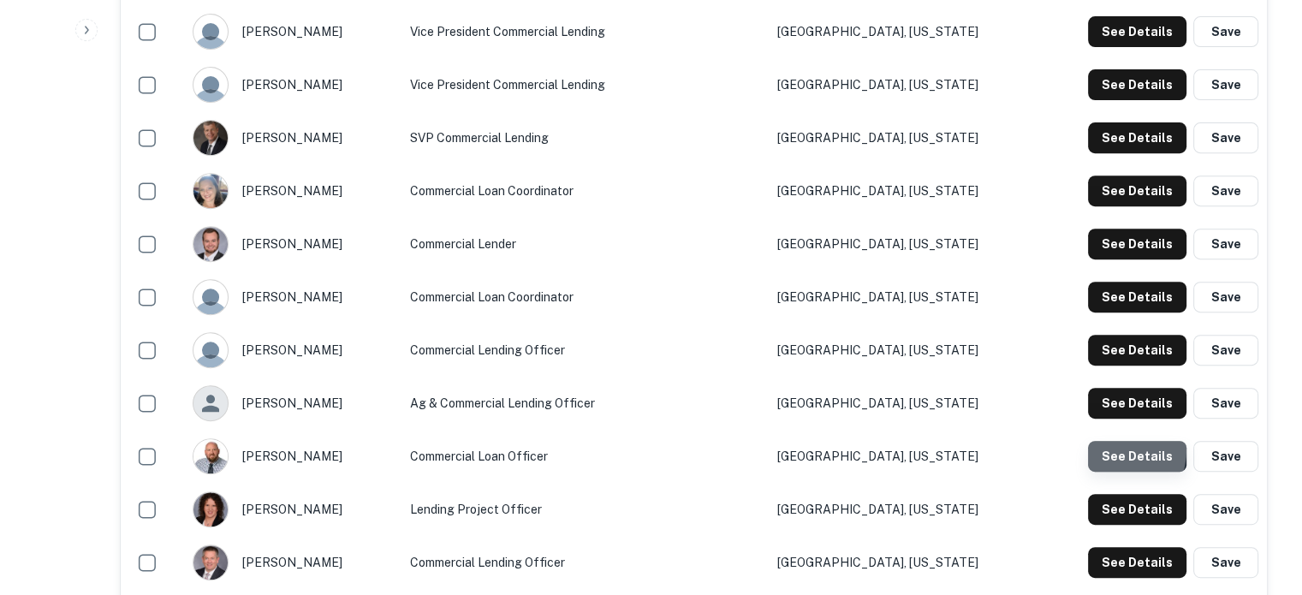
click at [1106, 450] on button "See Details" at bounding box center [1137, 456] width 98 height 31
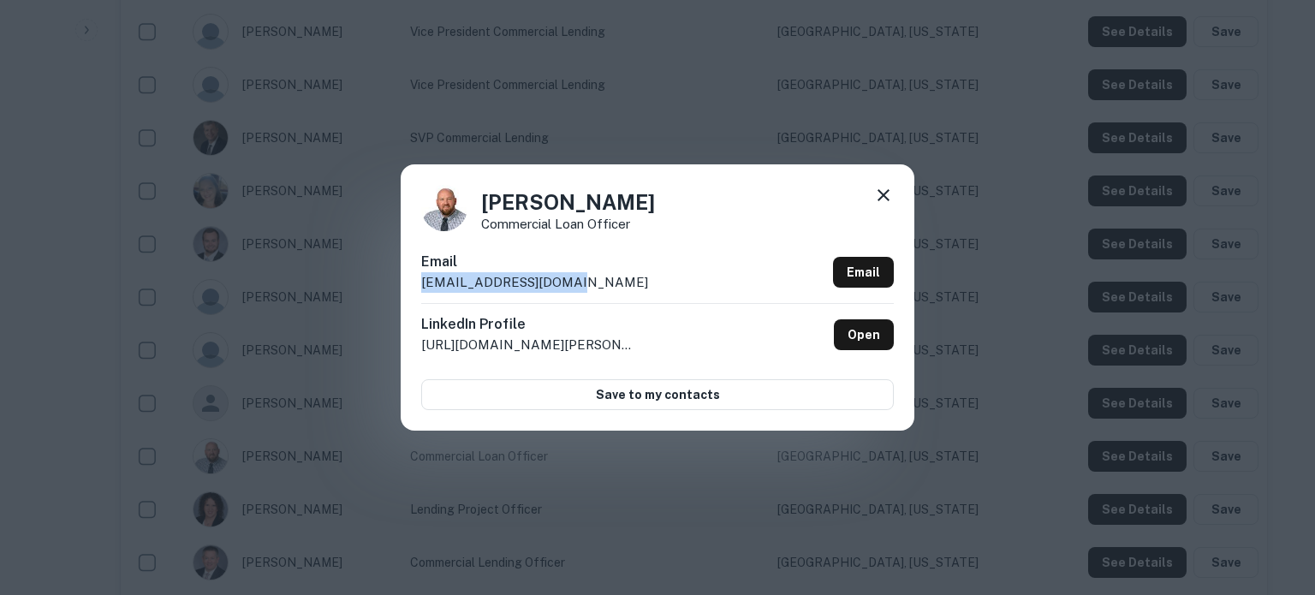
drag, startPoint x: 410, startPoint y: 283, endPoint x: 599, endPoint y: 286, distance: 189.3
click at [599, 286] on div "Kris Saiberlich Commercial Loan Officer Email ksaiberlich@nebat.com Email Linke…" at bounding box center [658, 296] width 514 height 265
copy p "ksaiberlich@nebat.com"
click at [880, 194] on icon at bounding box center [883, 195] width 21 height 21
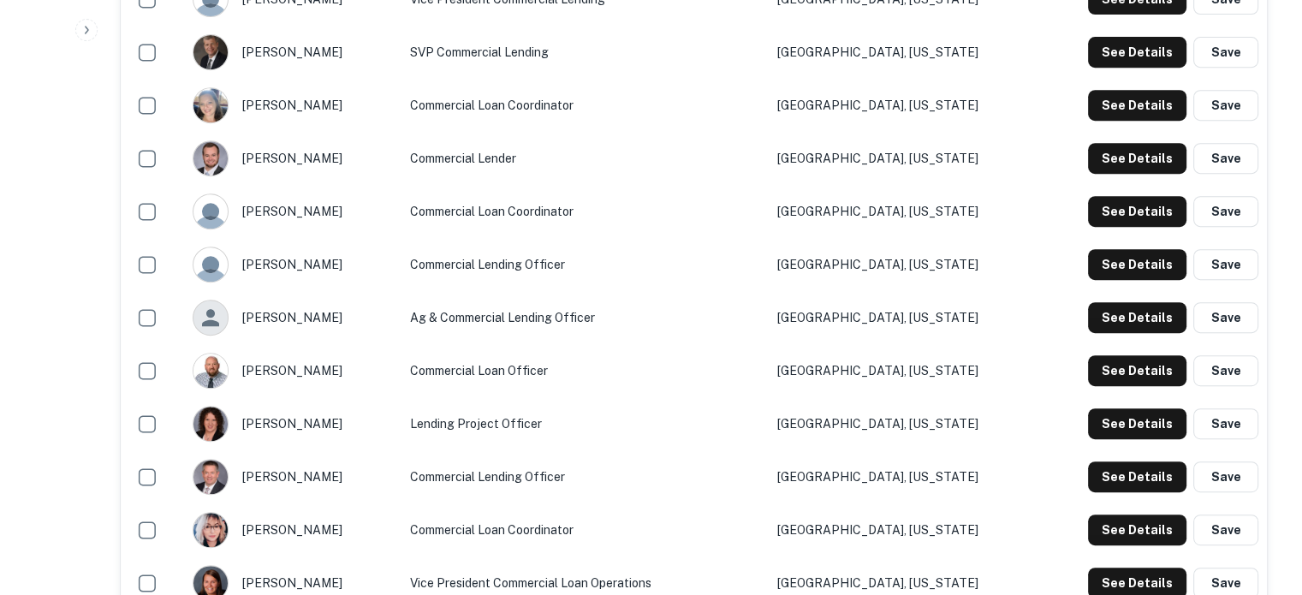
scroll to position [856, 0]
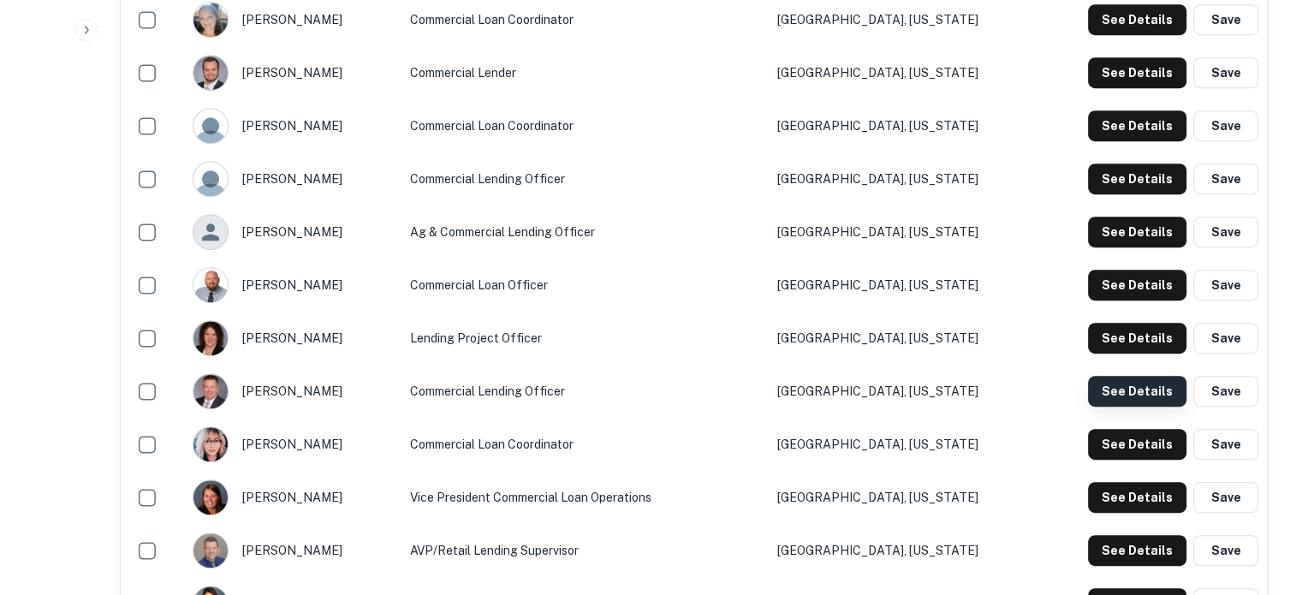
click at [1141, 397] on button "See Details" at bounding box center [1137, 391] width 98 height 31
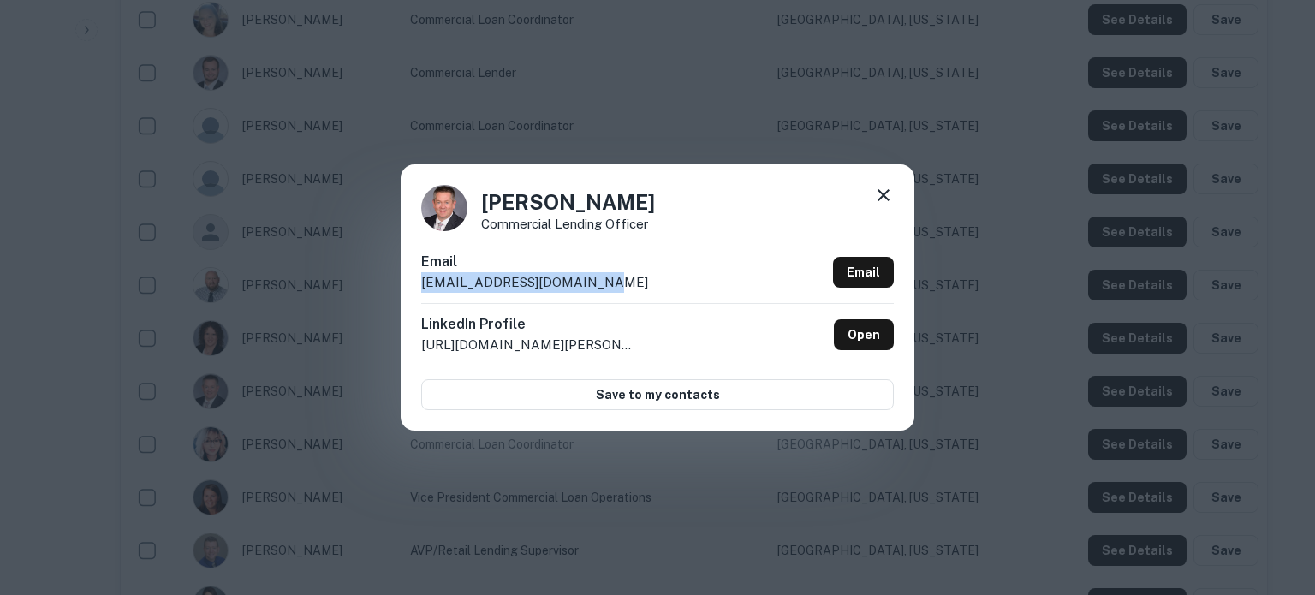
drag, startPoint x: 414, startPoint y: 289, endPoint x: 613, endPoint y: 291, distance: 198.7
click at [613, 291] on div "Shane Christophersen Commercial Lending Officer Email schristophersen@nebat.com…" at bounding box center [658, 296] width 514 height 265
copy p "schristophersen@nebat.com"
click at [883, 198] on icon at bounding box center [884, 195] width 12 height 12
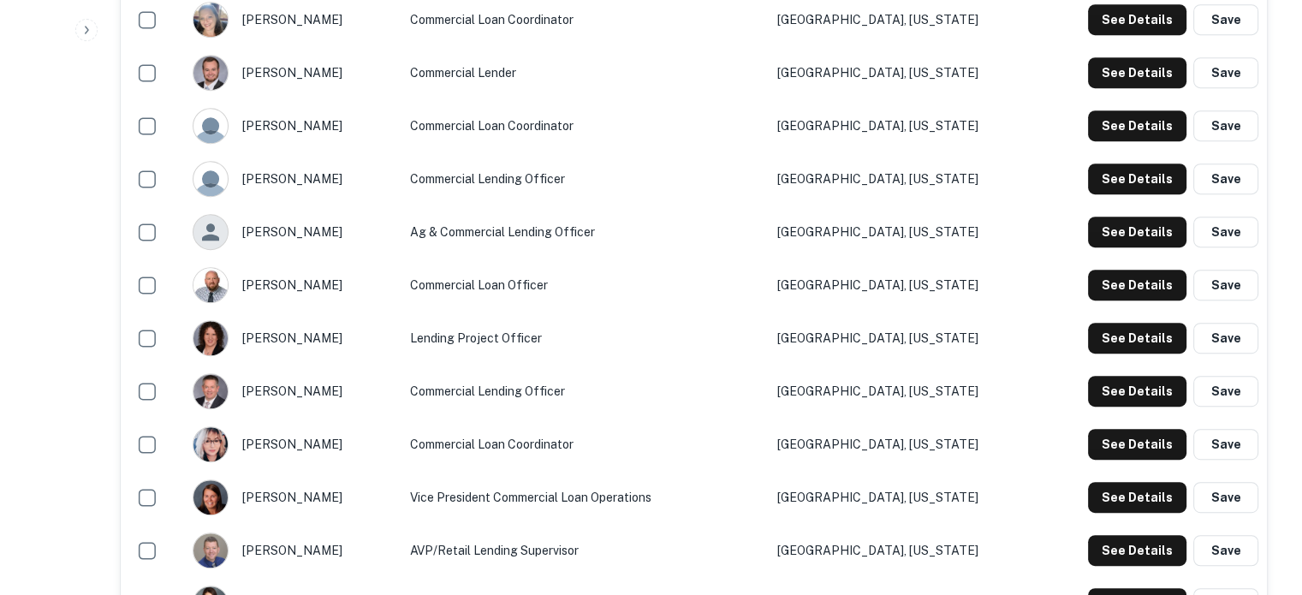
click at [1084, 456] on div "See Details Save" at bounding box center [1152, 444] width 213 height 31
click at [1088, 455] on div "See Details Save" at bounding box center [1152, 444] width 213 height 31
click at [1112, 451] on button "See Details" at bounding box center [1137, 444] width 98 height 31
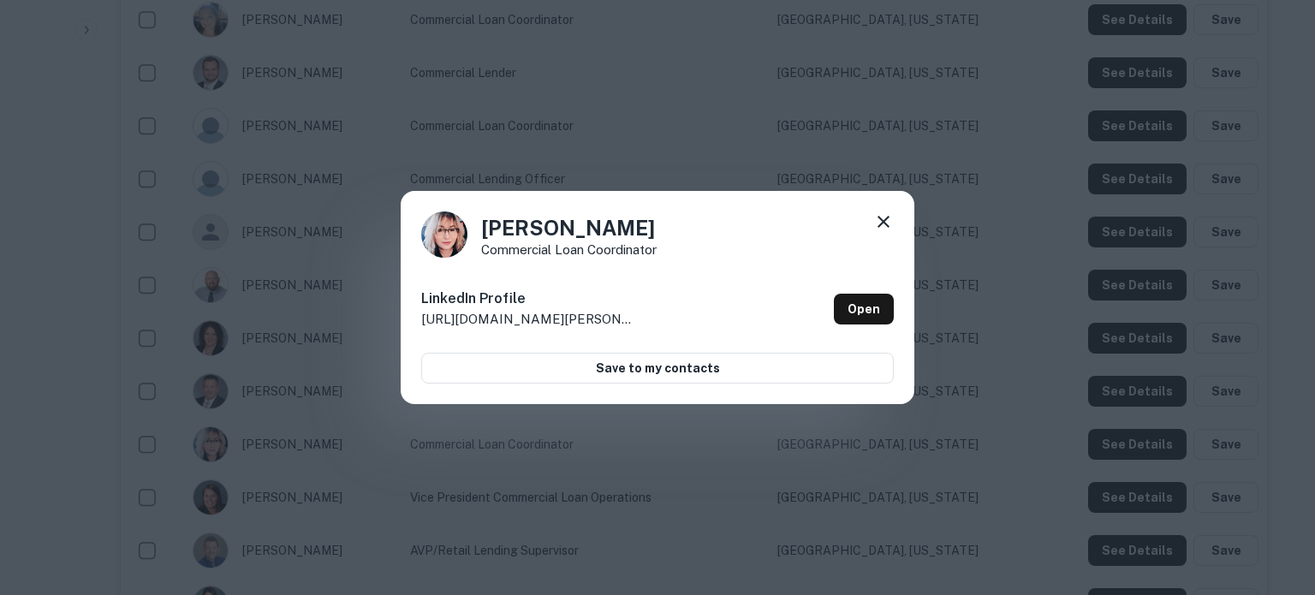
click at [891, 222] on icon at bounding box center [883, 222] width 21 height 21
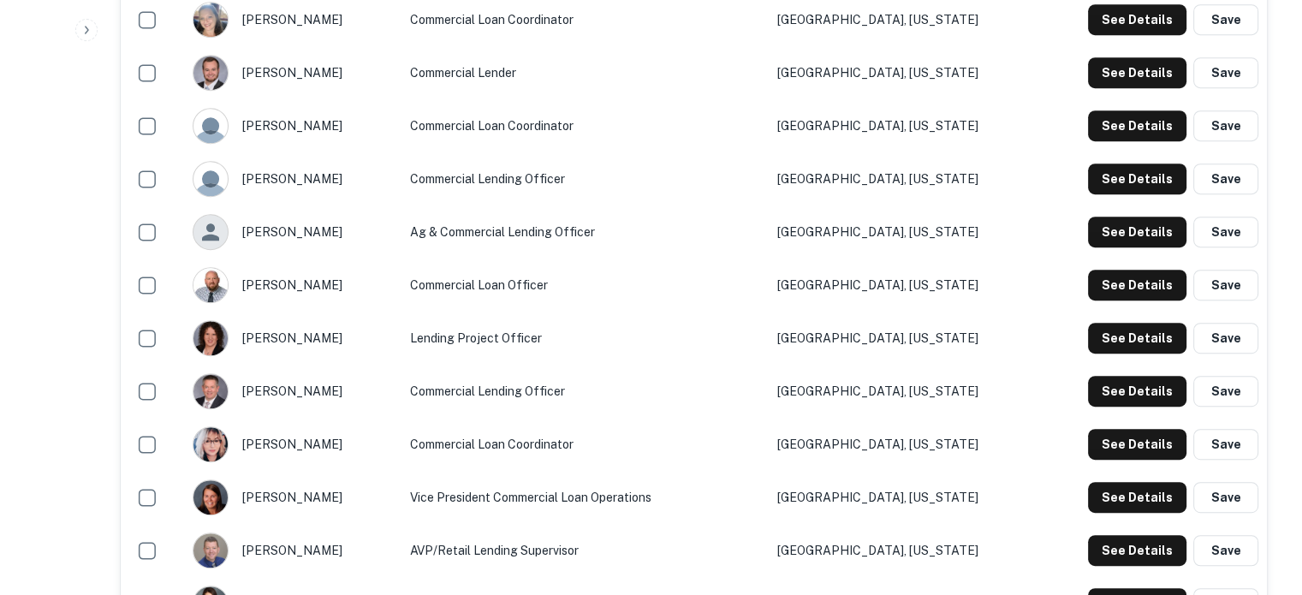
scroll to position [942, 0]
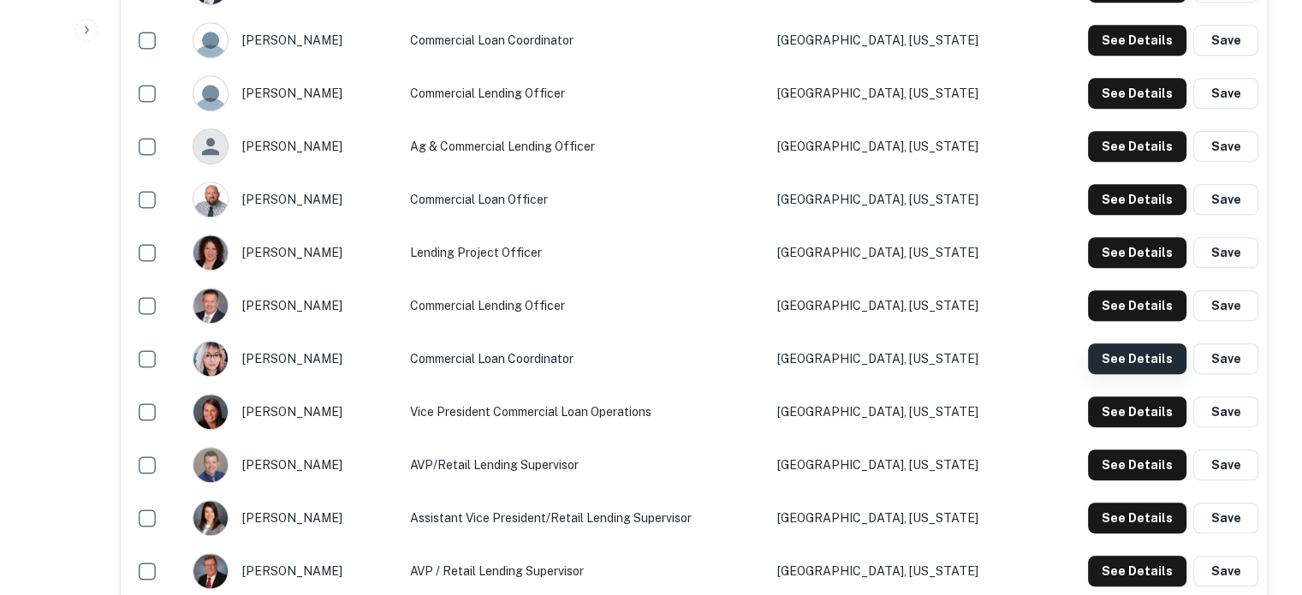
click at [1127, 362] on button "See Details" at bounding box center [1137, 358] width 98 height 31
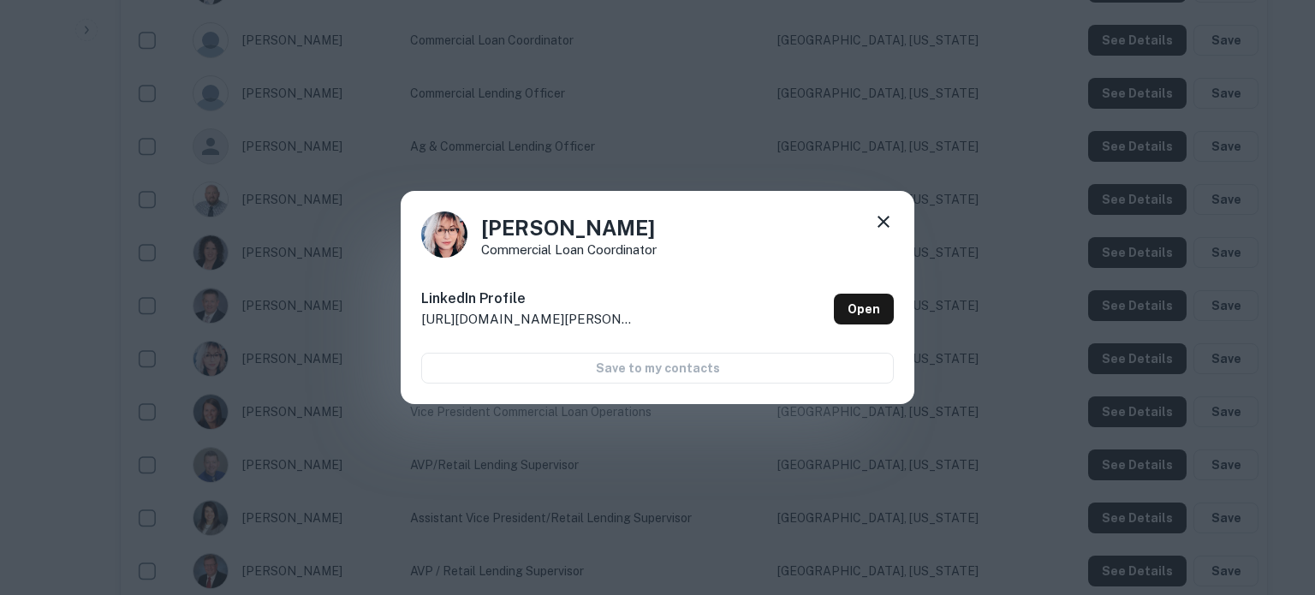
click at [885, 219] on icon at bounding box center [884, 222] width 12 height 12
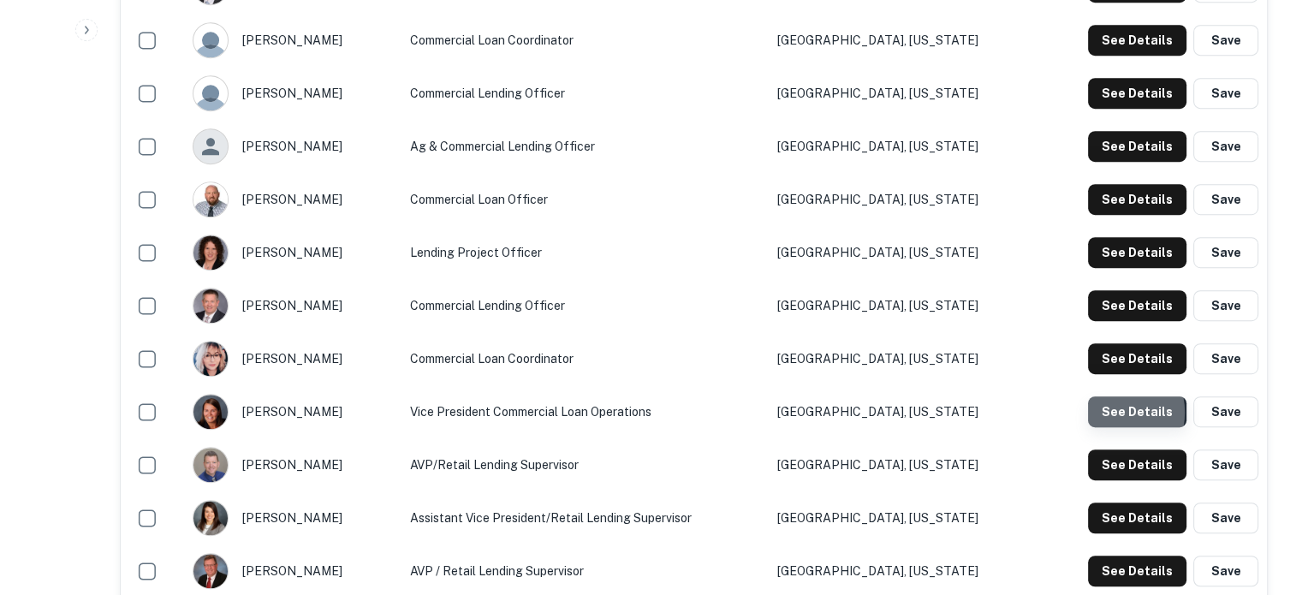
click at [1116, 414] on button "See Details" at bounding box center [1137, 411] width 98 height 31
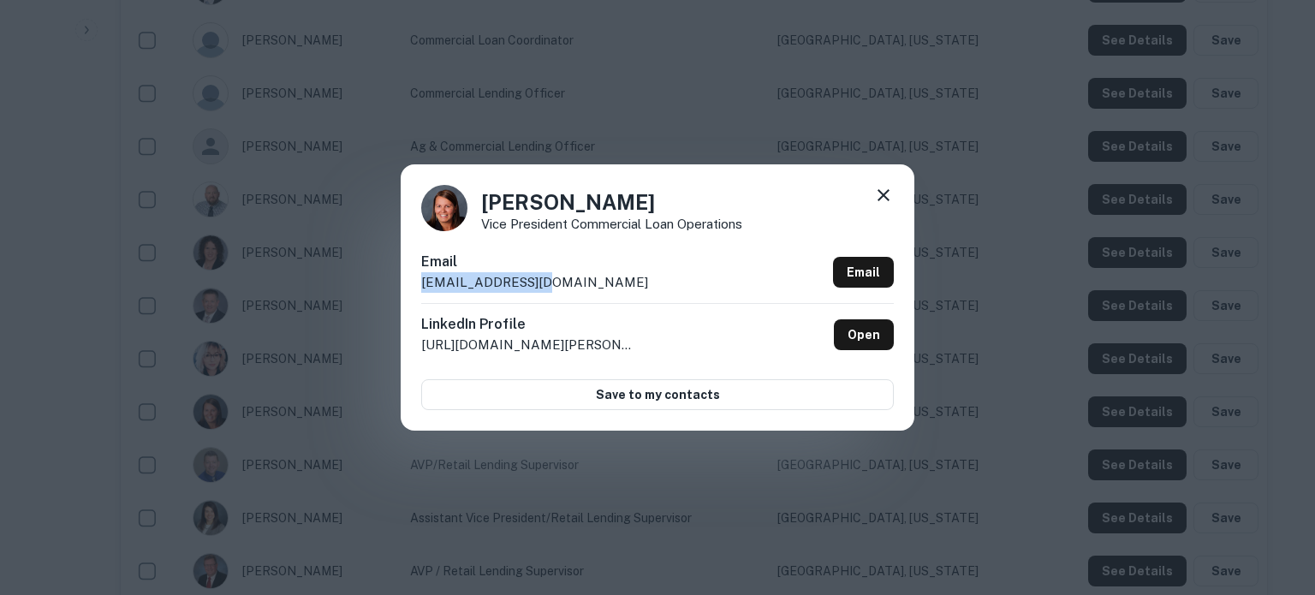
drag, startPoint x: 420, startPoint y: 286, endPoint x: 566, endPoint y: 290, distance: 145.6
click at [565, 288] on div "Amanda Fryman Vice President Commercial Loan Operations Email afryman@nebat.com…" at bounding box center [658, 296] width 514 height 265
copy p "afryman@nebat.com"
click at [881, 198] on icon at bounding box center [884, 195] width 12 height 12
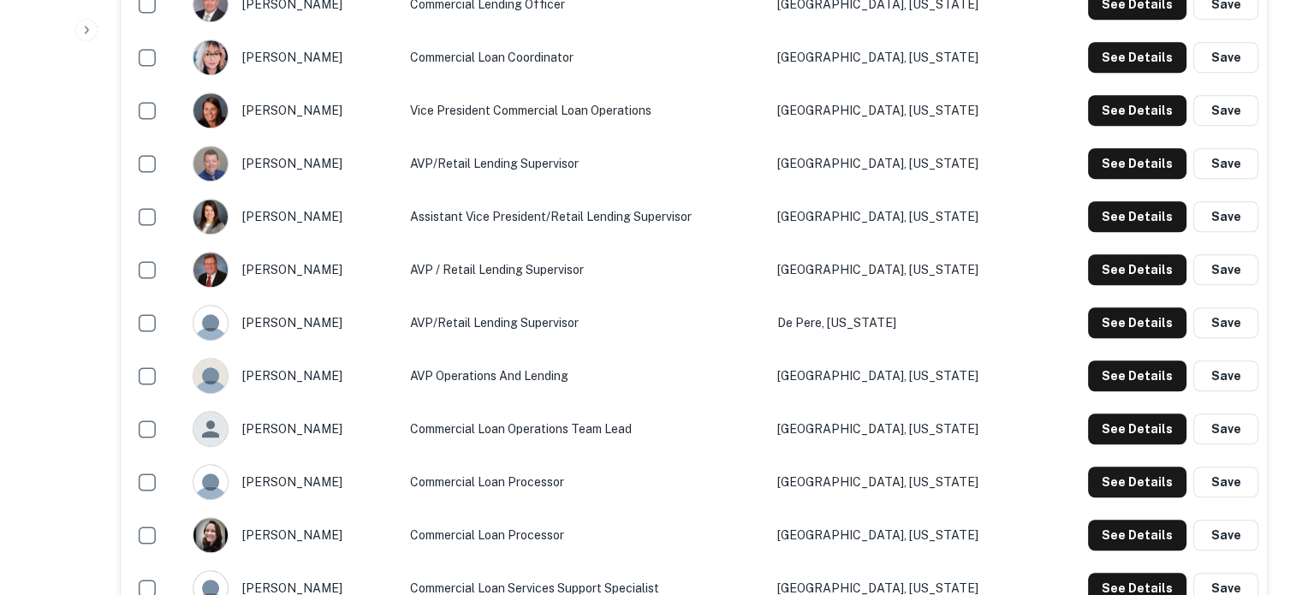
scroll to position [1285, 0]
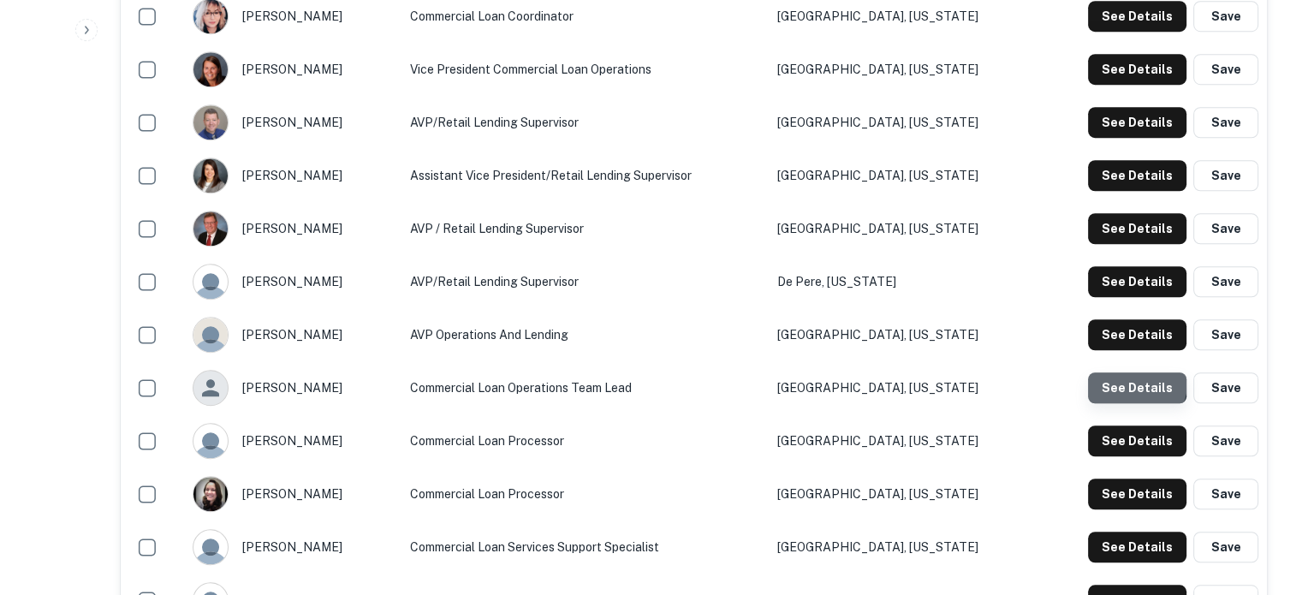
click at [1130, 384] on button "See Details" at bounding box center [1137, 388] width 98 height 31
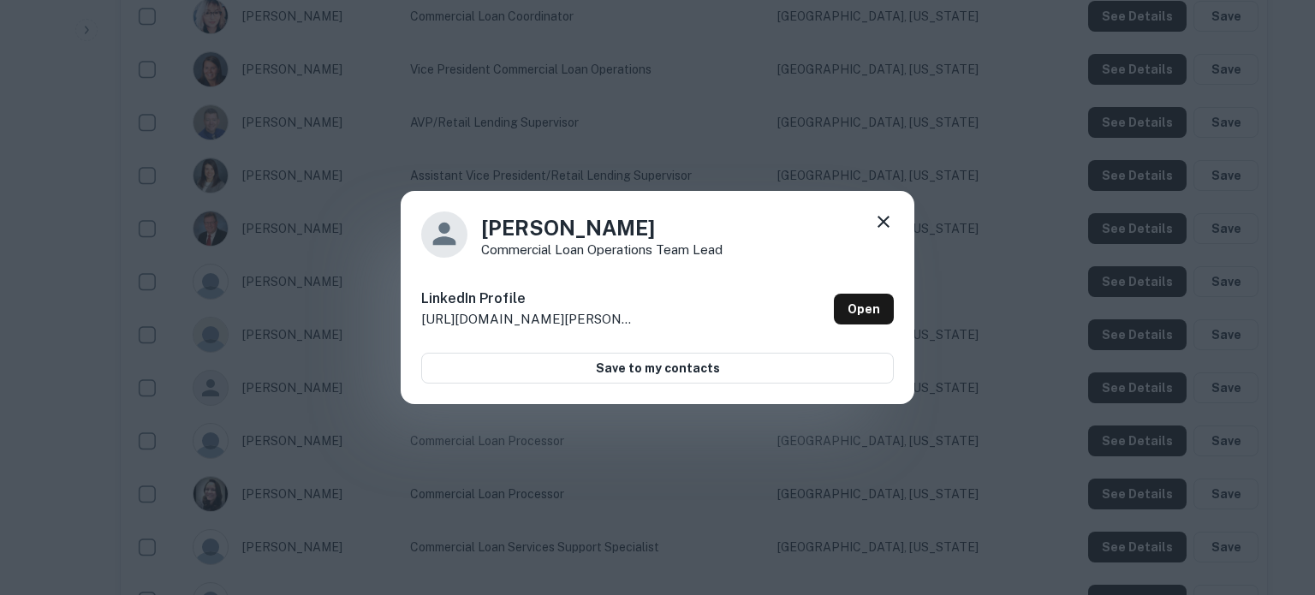
click at [890, 223] on icon at bounding box center [883, 222] width 21 height 21
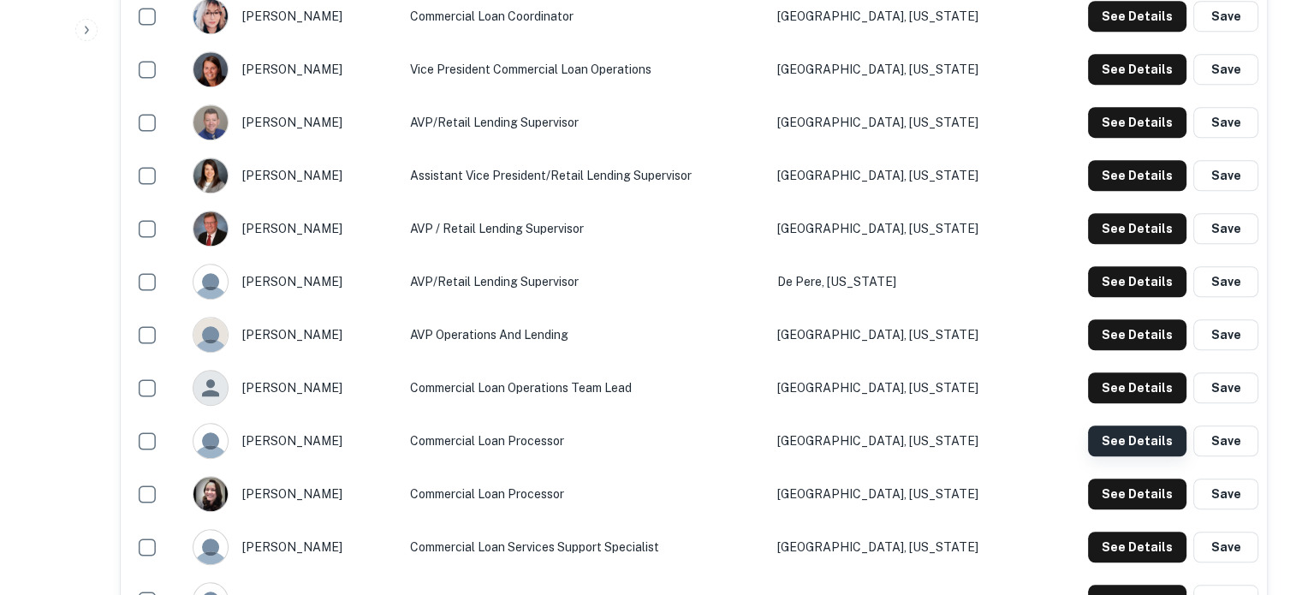
click at [1103, 442] on button "See Details" at bounding box center [1137, 441] width 98 height 31
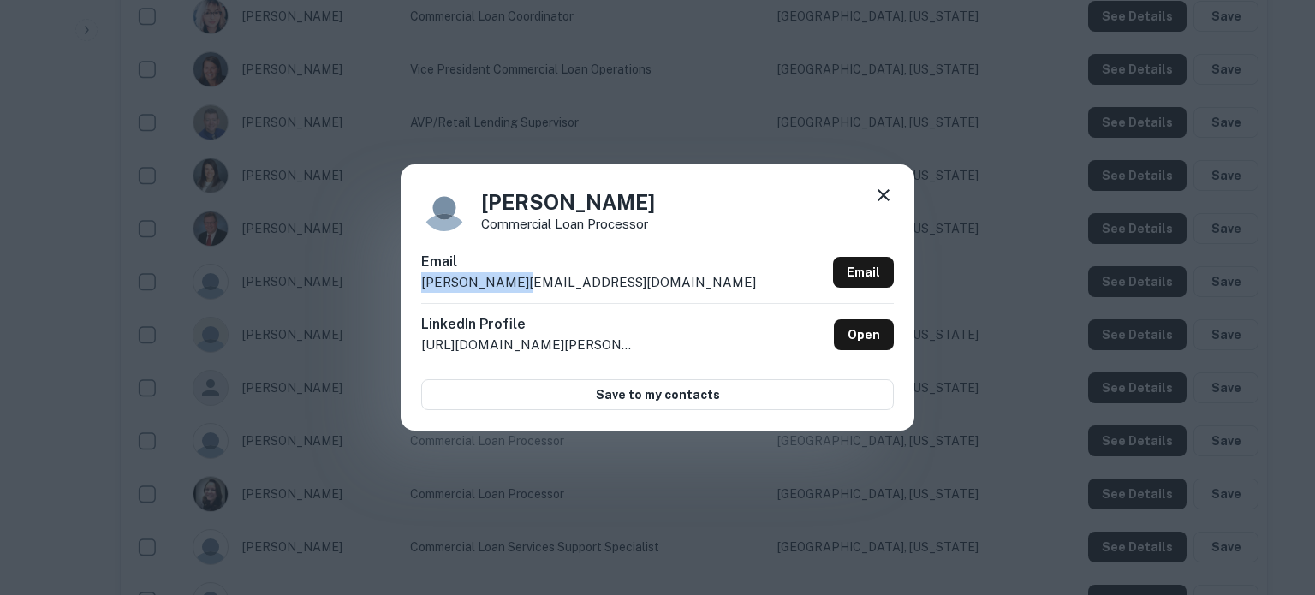
drag, startPoint x: 421, startPoint y: 294, endPoint x: 551, endPoint y: 295, distance: 129.3
click at [551, 295] on div "Email broe@nebat.com Email" at bounding box center [657, 277] width 473 height 51
copy p "broe@nebat.com"
click at [879, 194] on icon at bounding box center [883, 195] width 21 height 21
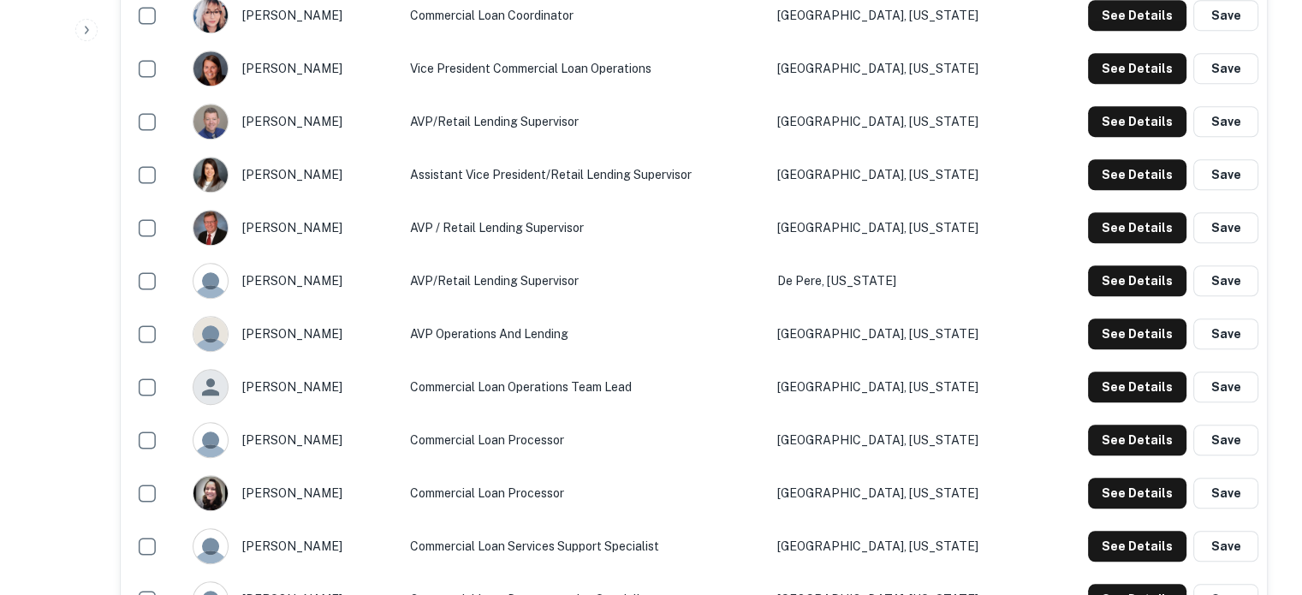
scroll to position [1456, 0]
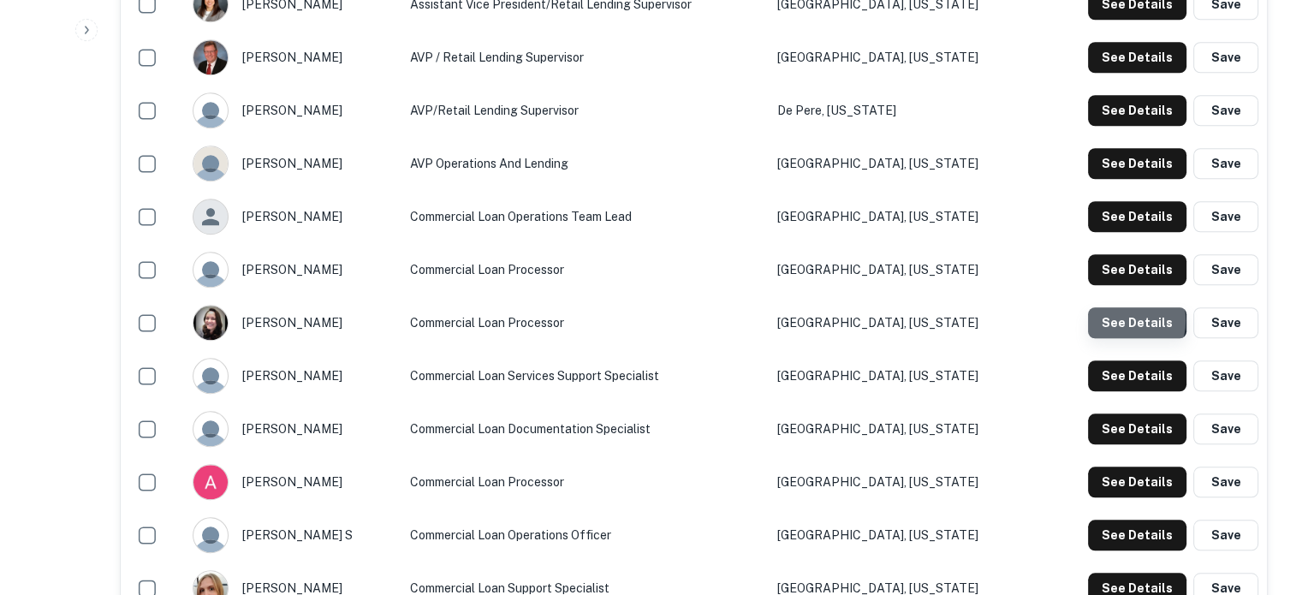
click at [1116, 321] on button "See Details" at bounding box center [1137, 322] width 98 height 31
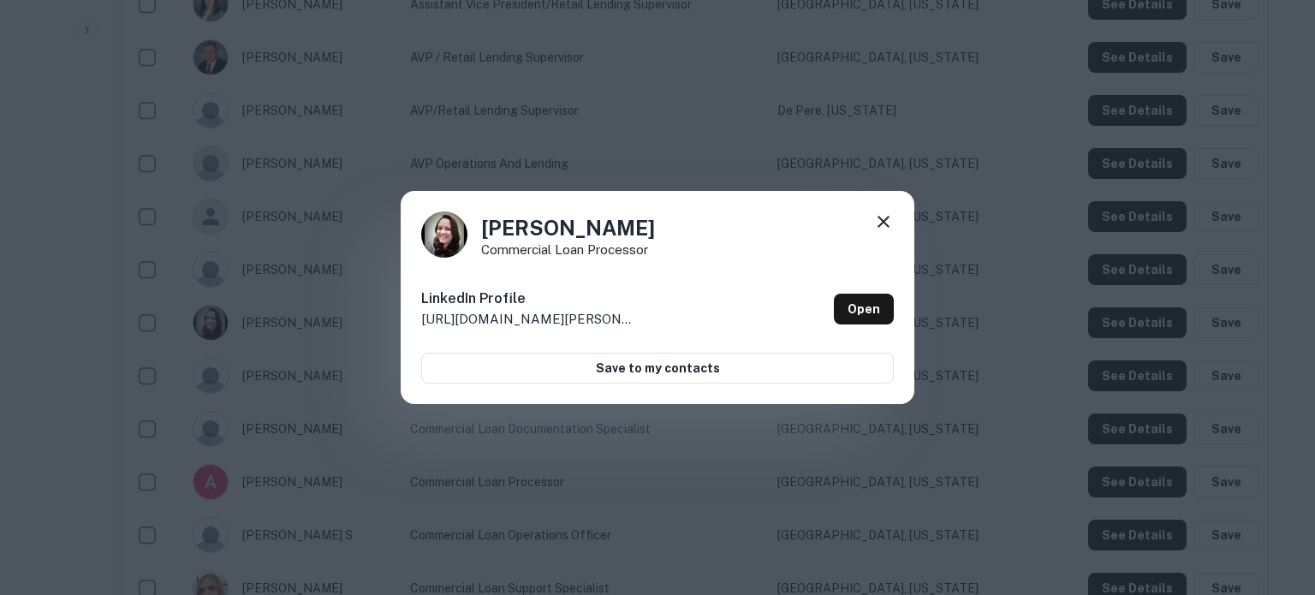
click at [877, 226] on icon at bounding box center [883, 222] width 21 height 21
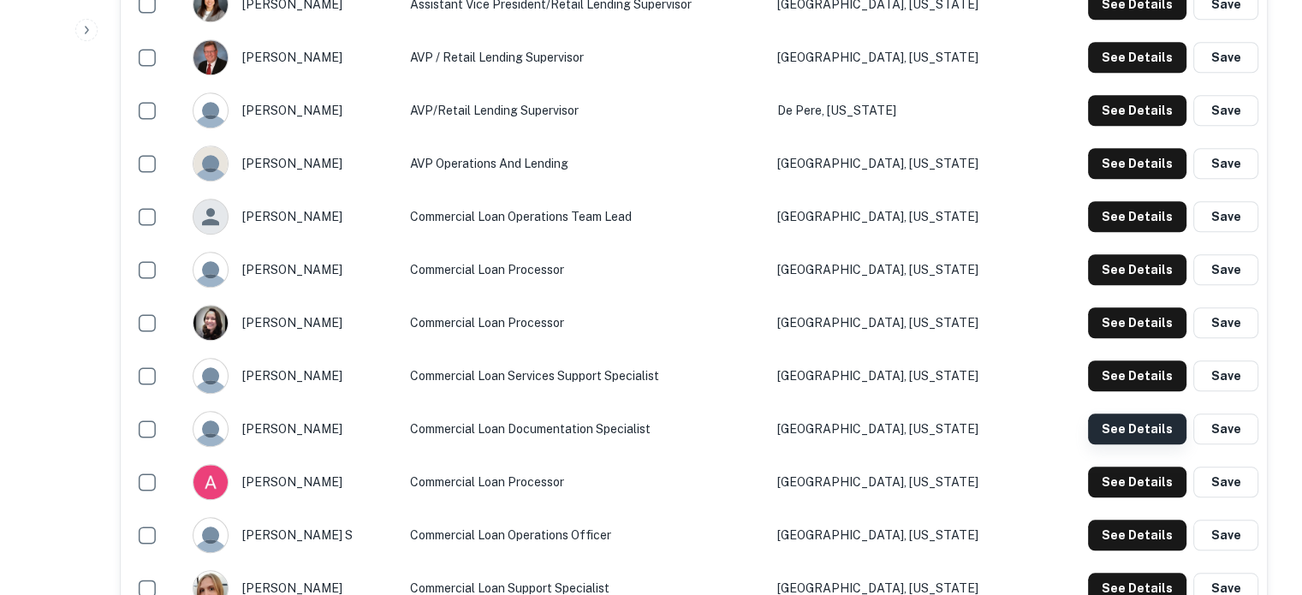
click at [1108, 439] on button "See Details" at bounding box center [1137, 429] width 98 height 31
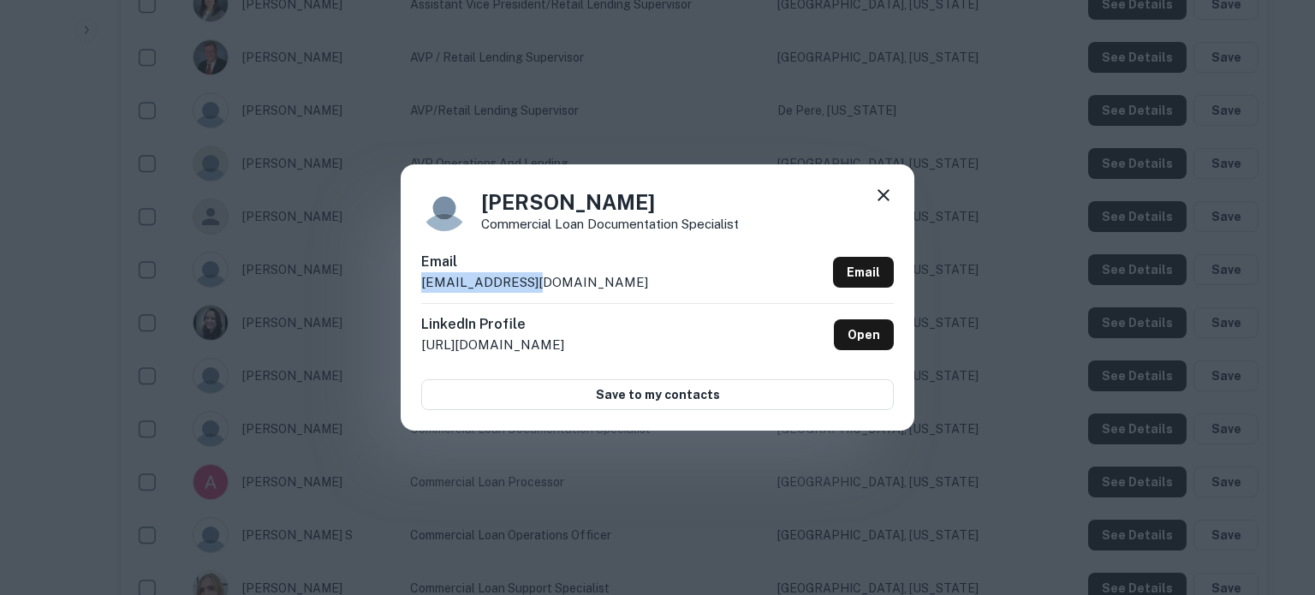
drag, startPoint x: 418, startPoint y: 291, endPoint x: 567, endPoint y: 289, distance: 149.0
click at [567, 289] on div "Merry Boede Commercial Loan Documentation Specialist Email mboede@nebat.com Ema…" at bounding box center [658, 296] width 514 height 265
copy p "mboede@nebat.com"
click at [880, 200] on icon at bounding box center [884, 195] width 12 height 12
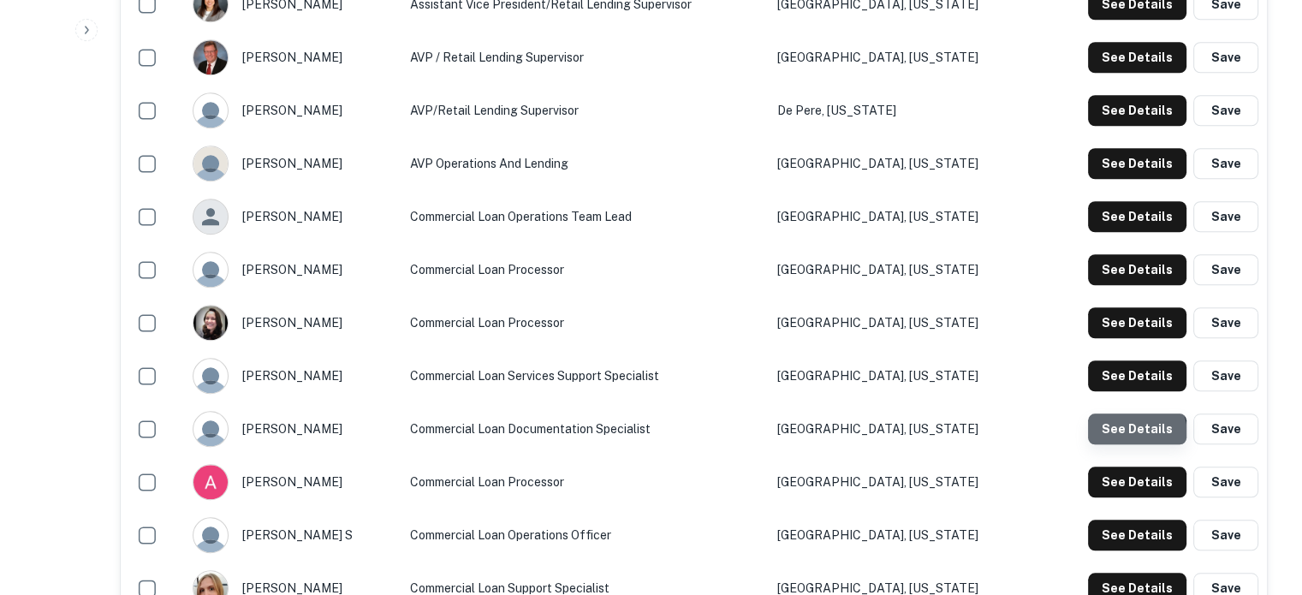
click at [1118, 438] on button "See Details" at bounding box center [1137, 429] width 98 height 31
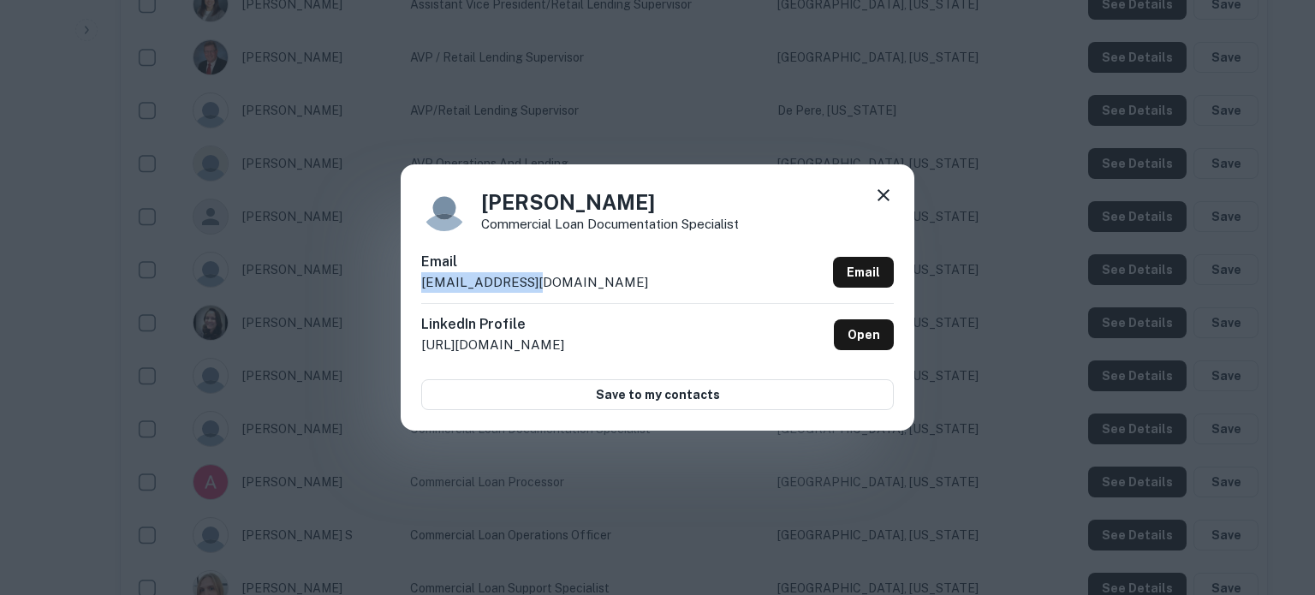
drag, startPoint x: 421, startPoint y: 287, endPoint x: 548, endPoint y: 289, distance: 126.8
click at [548, 289] on div "Email mboede@nebat.com Email" at bounding box center [657, 277] width 473 height 51
click at [882, 204] on icon at bounding box center [883, 195] width 21 height 21
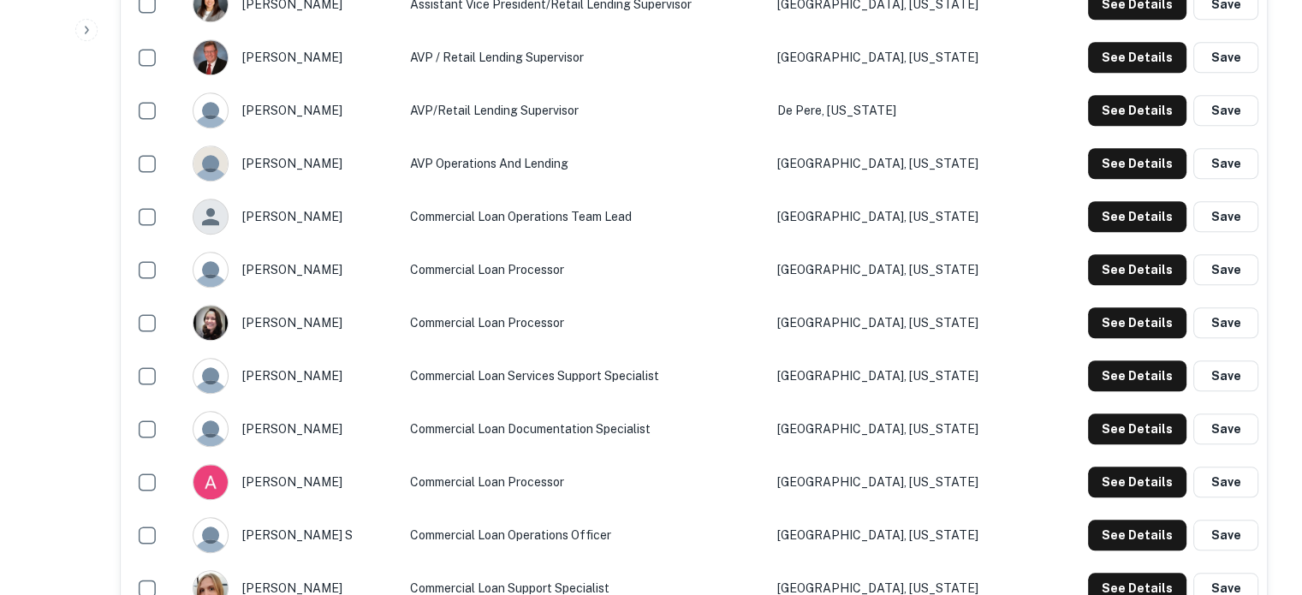
scroll to position [1627, 0]
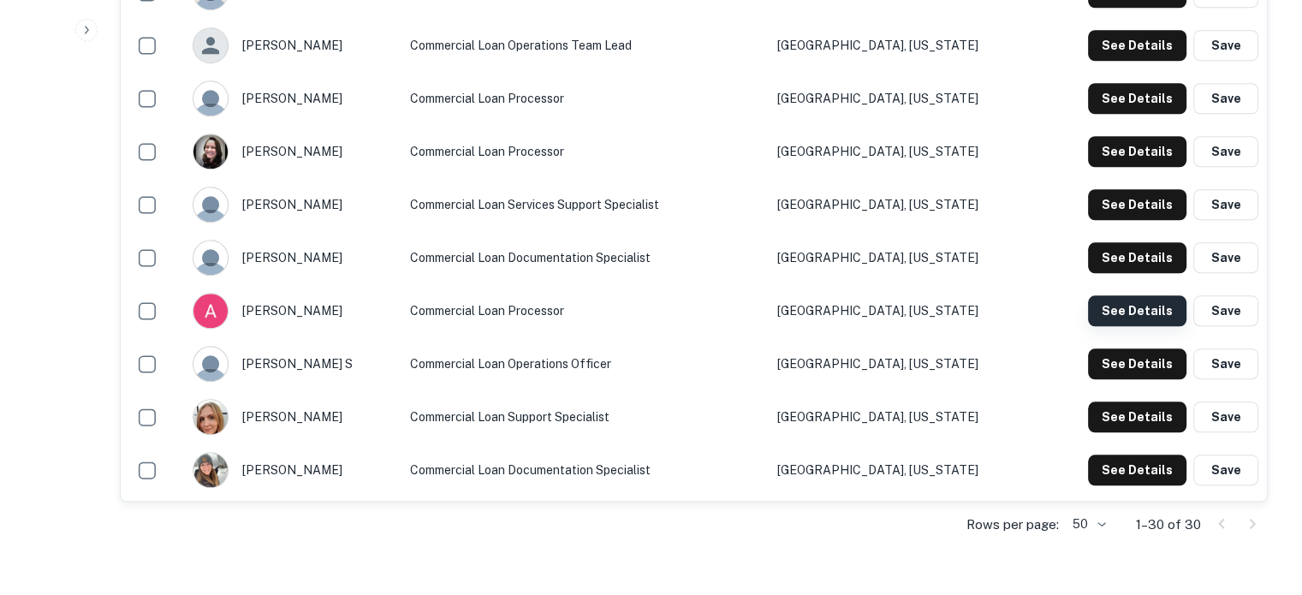
click at [1092, 318] on button "See Details" at bounding box center [1137, 310] width 98 height 31
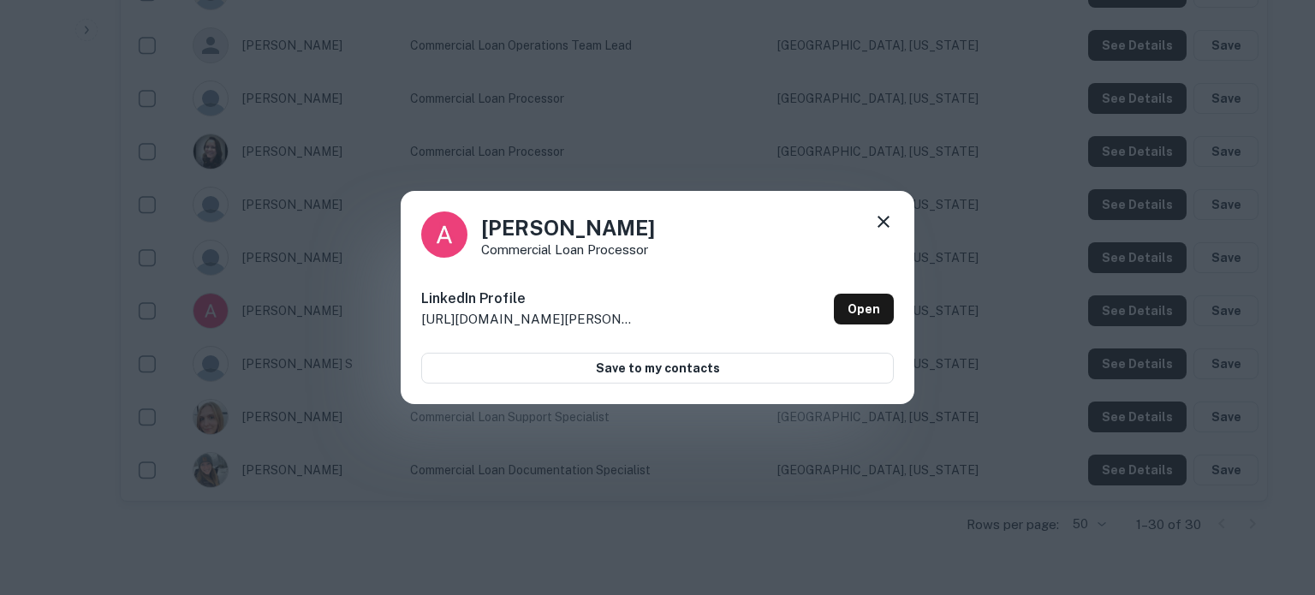
click at [884, 222] on icon at bounding box center [884, 222] width 12 height 12
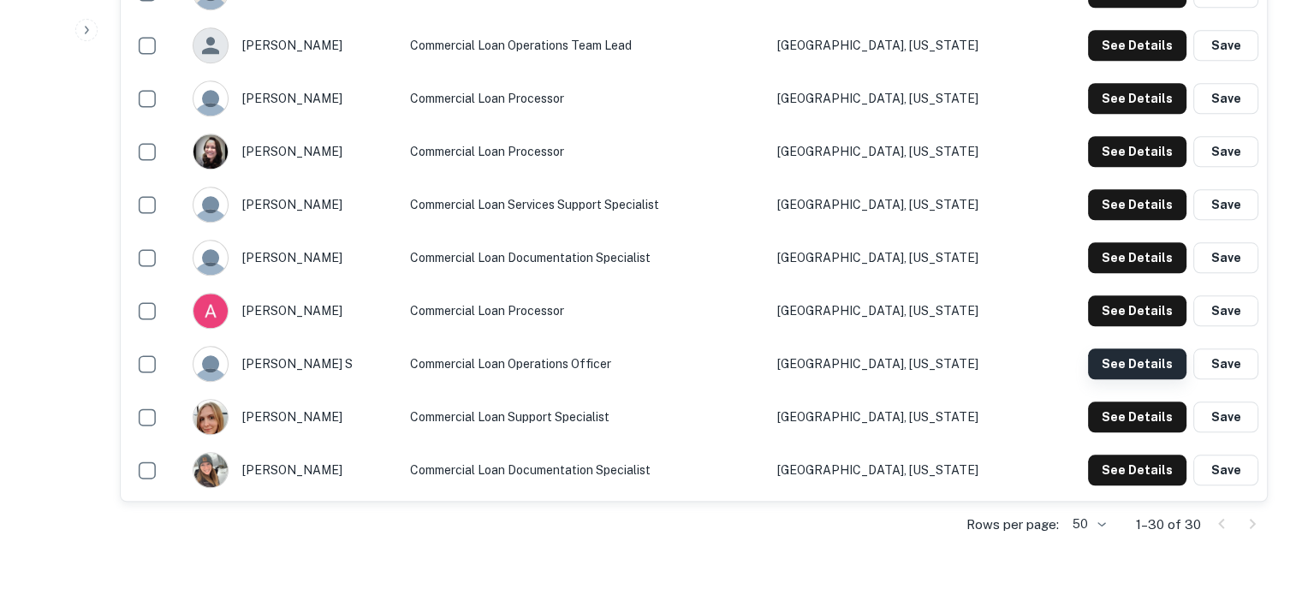
click at [1096, 367] on button "See Details" at bounding box center [1137, 364] width 98 height 31
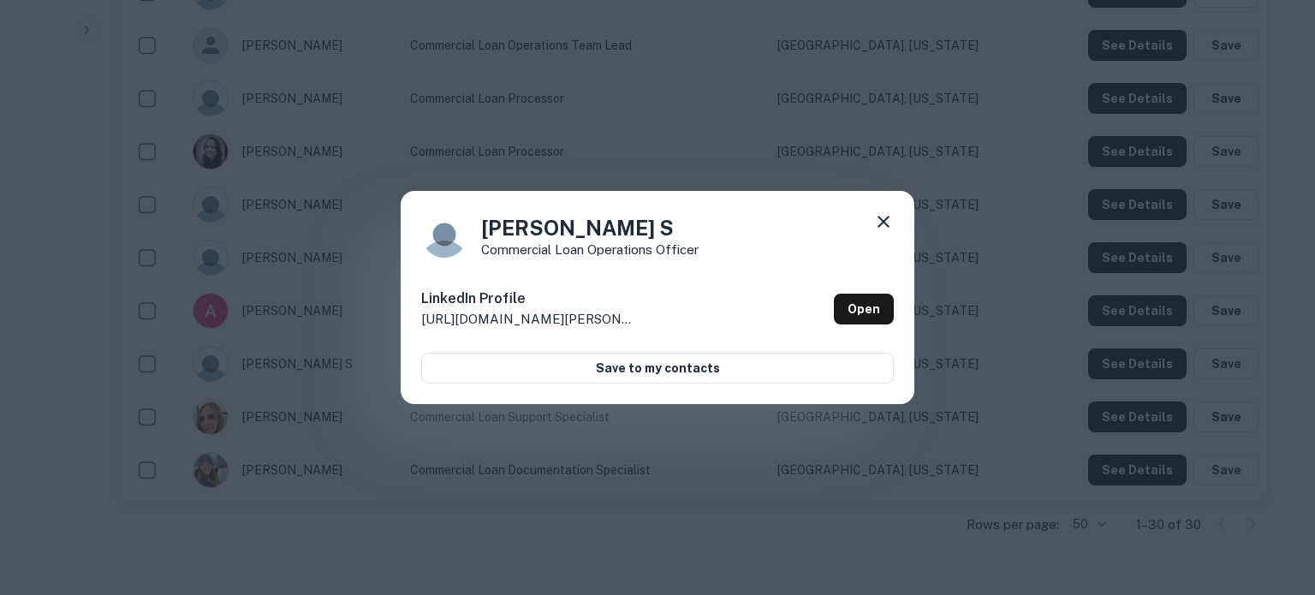
click at [889, 214] on icon at bounding box center [883, 222] width 21 height 21
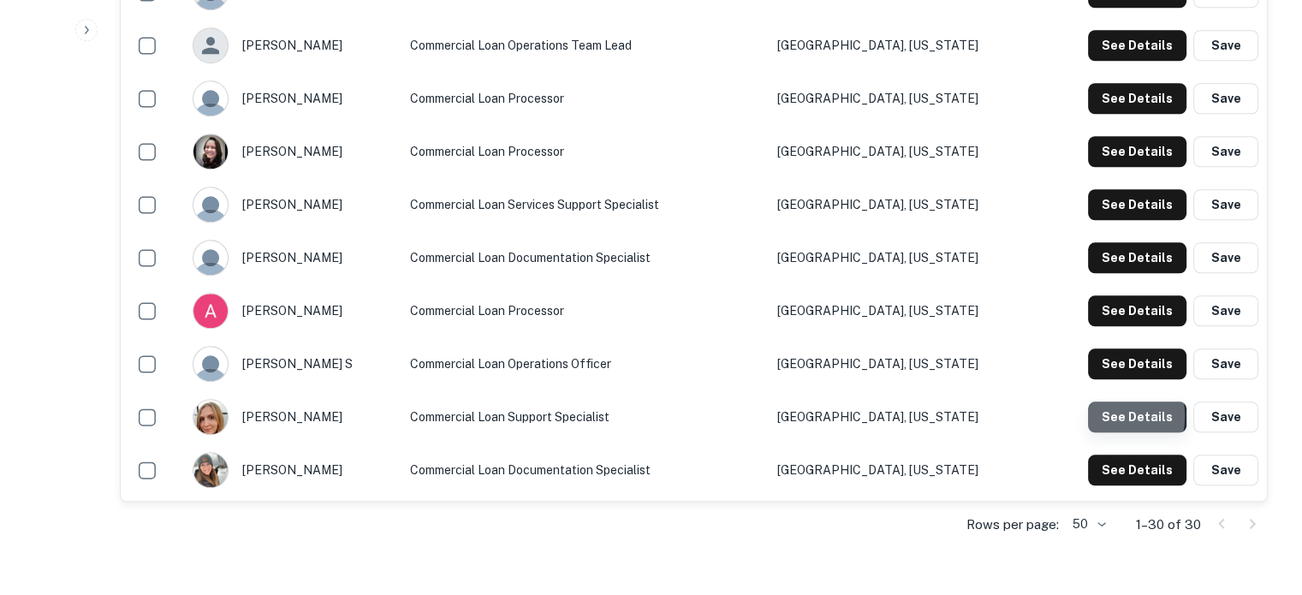
click at [1106, 417] on button "See Details" at bounding box center [1137, 417] width 98 height 31
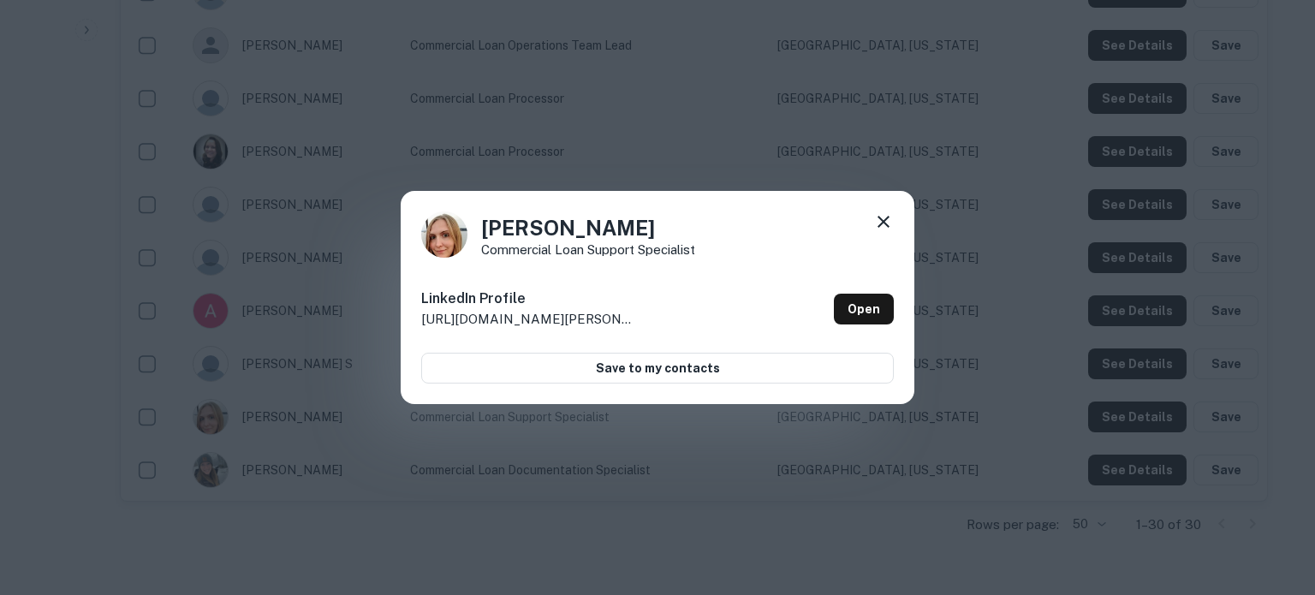
click at [877, 224] on icon at bounding box center [883, 222] width 21 height 21
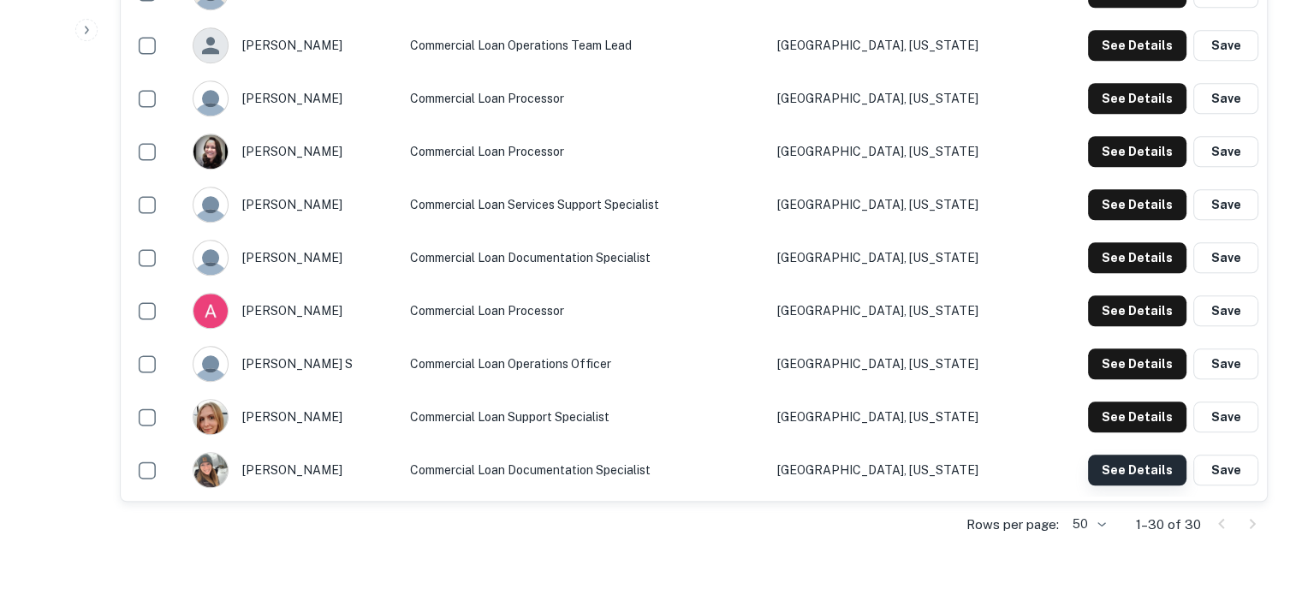
click at [1141, 480] on button "See Details" at bounding box center [1137, 470] width 98 height 31
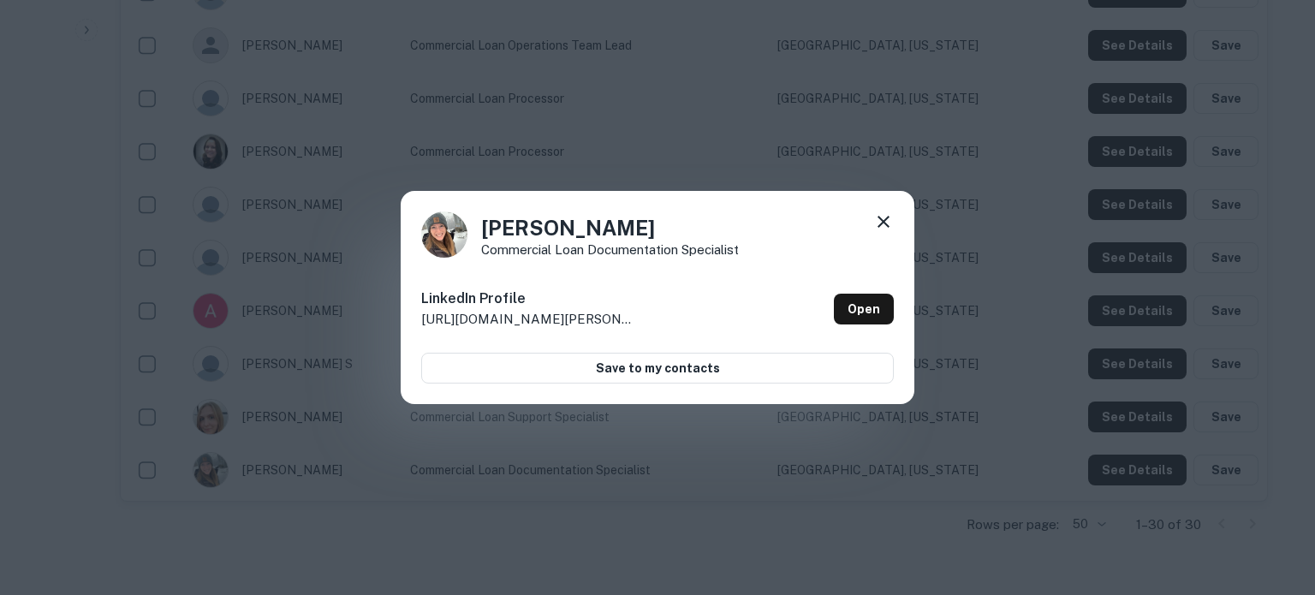
click at [881, 213] on icon at bounding box center [883, 222] width 21 height 21
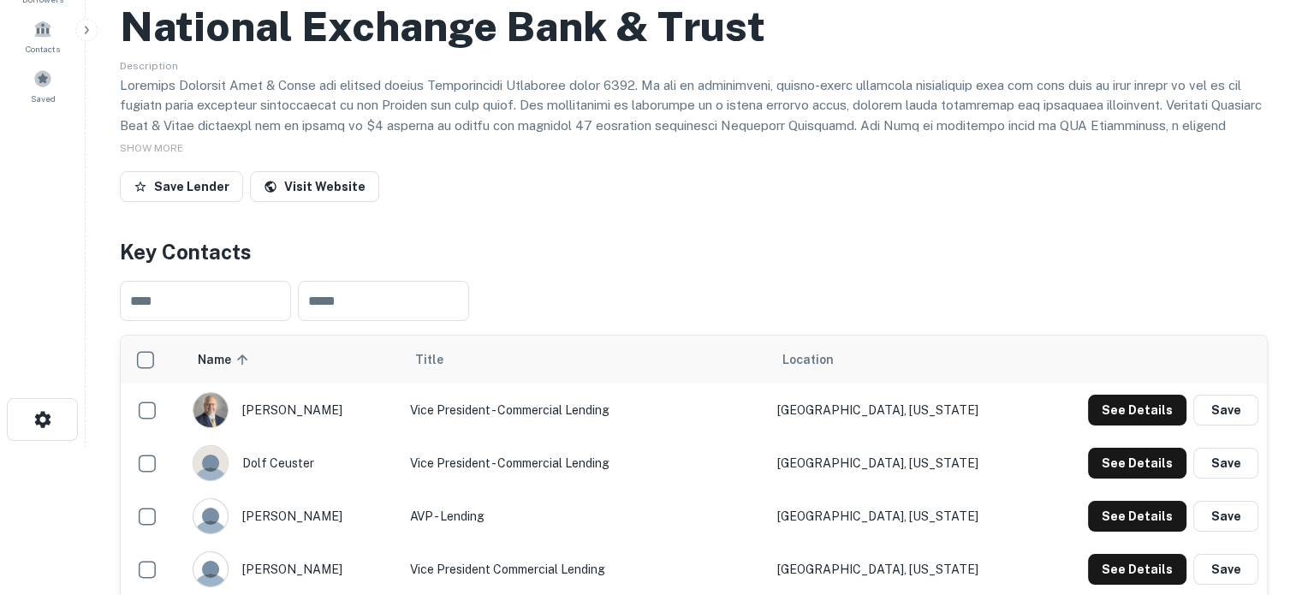
scroll to position [86, 0]
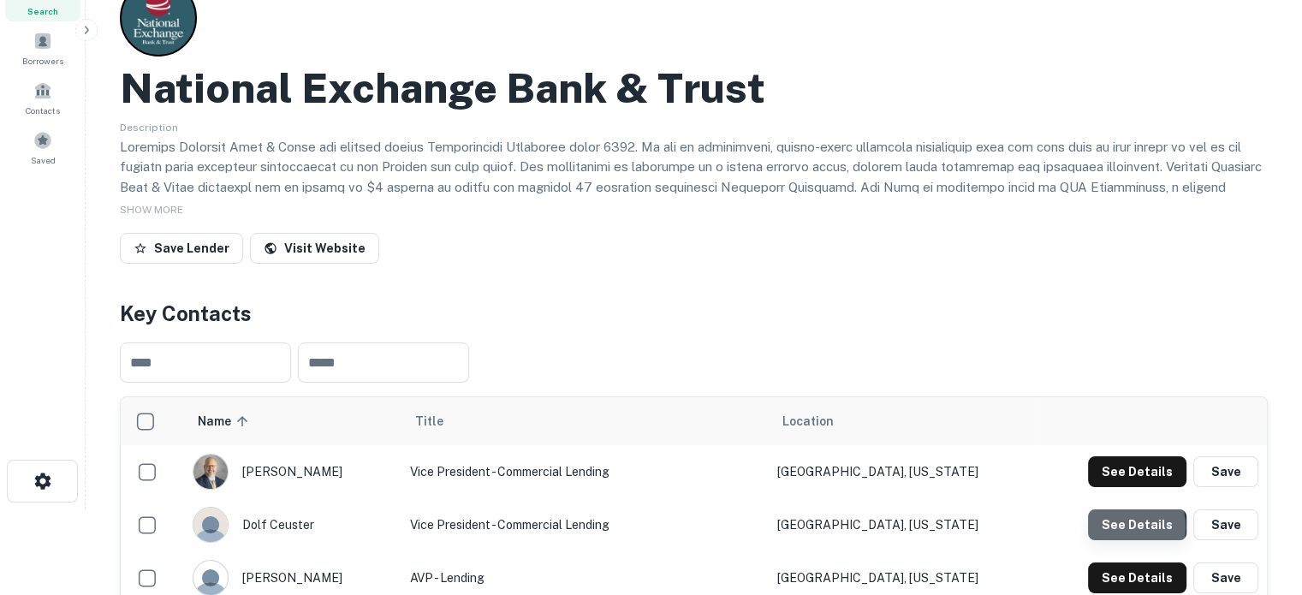
click at [1110, 528] on button "See Details" at bounding box center [1137, 525] width 98 height 31
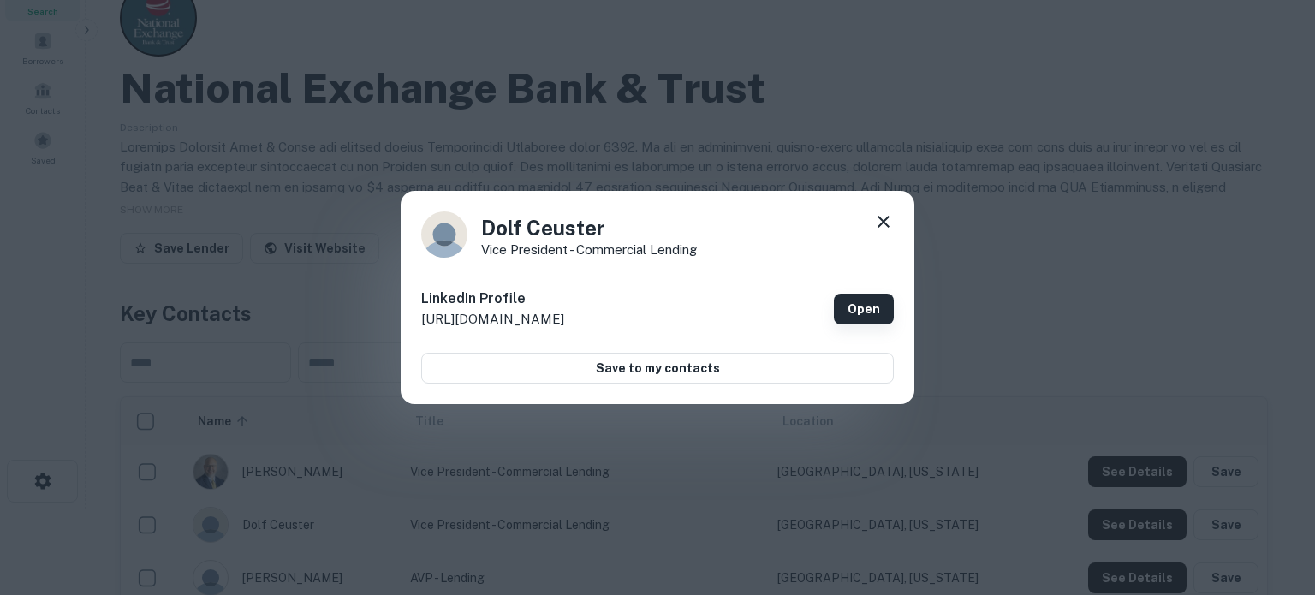
click at [867, 317] on link "Open" at bounding box center [864, 309] width 60 height 31
click at [877, 218] on icon at bounding box center [883, 222] width 21 height 21
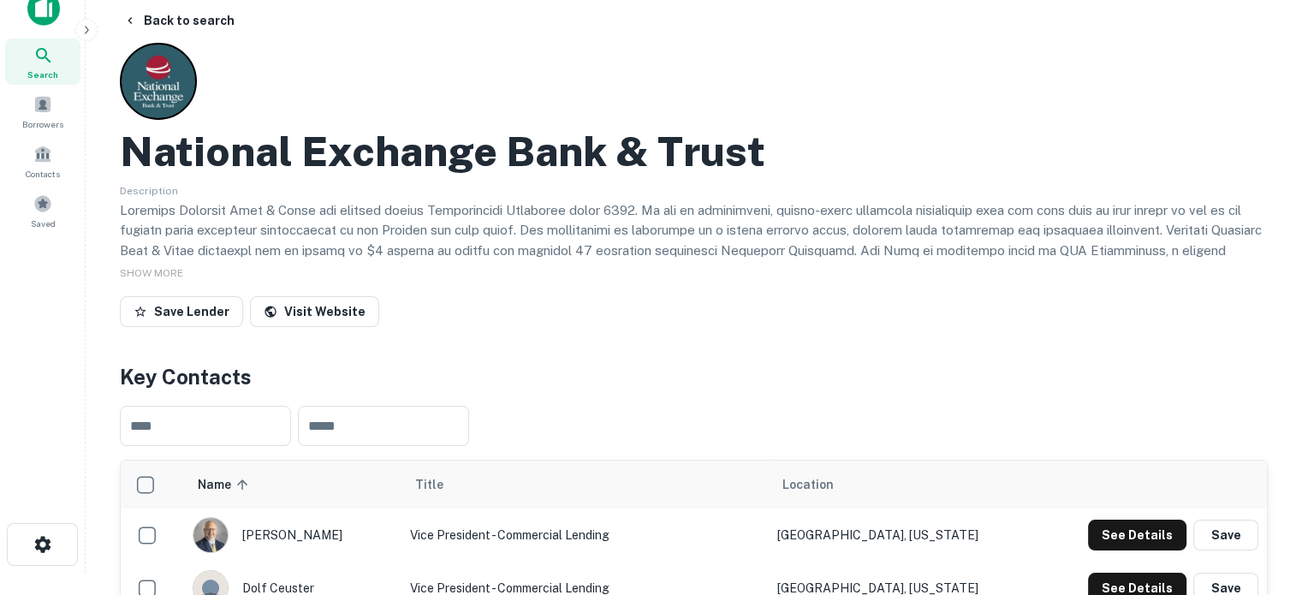
scroll to position [0, 0]
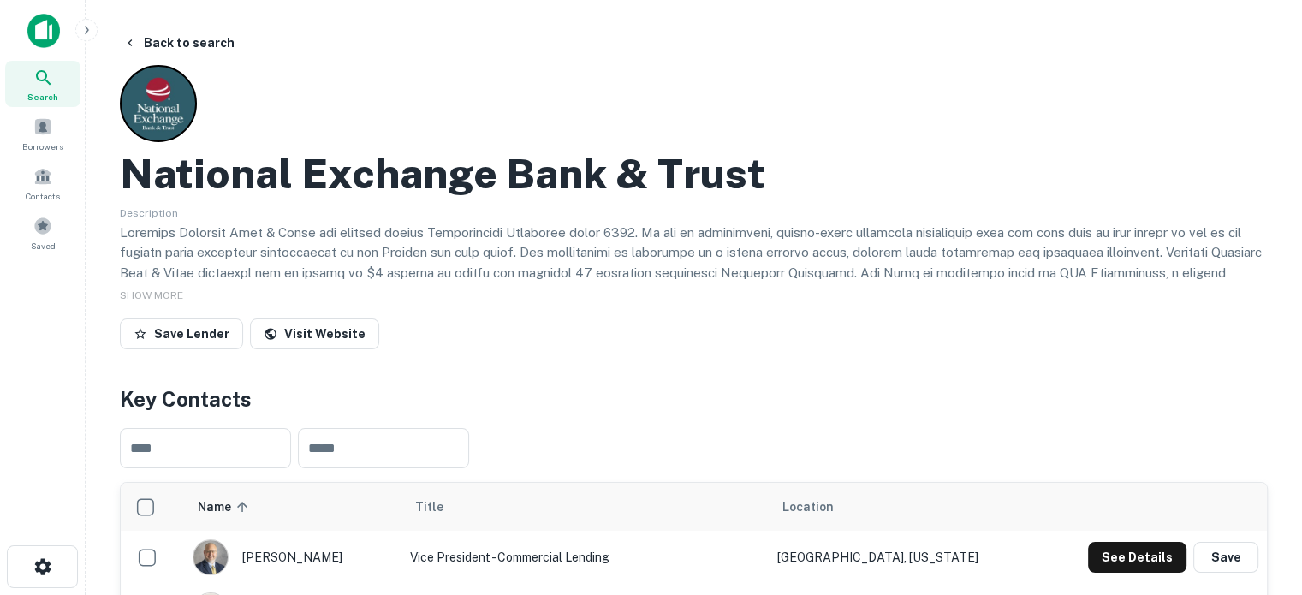
click at [55, 92] on span "Search" at bounding box center [42, 97] width 31 height 14
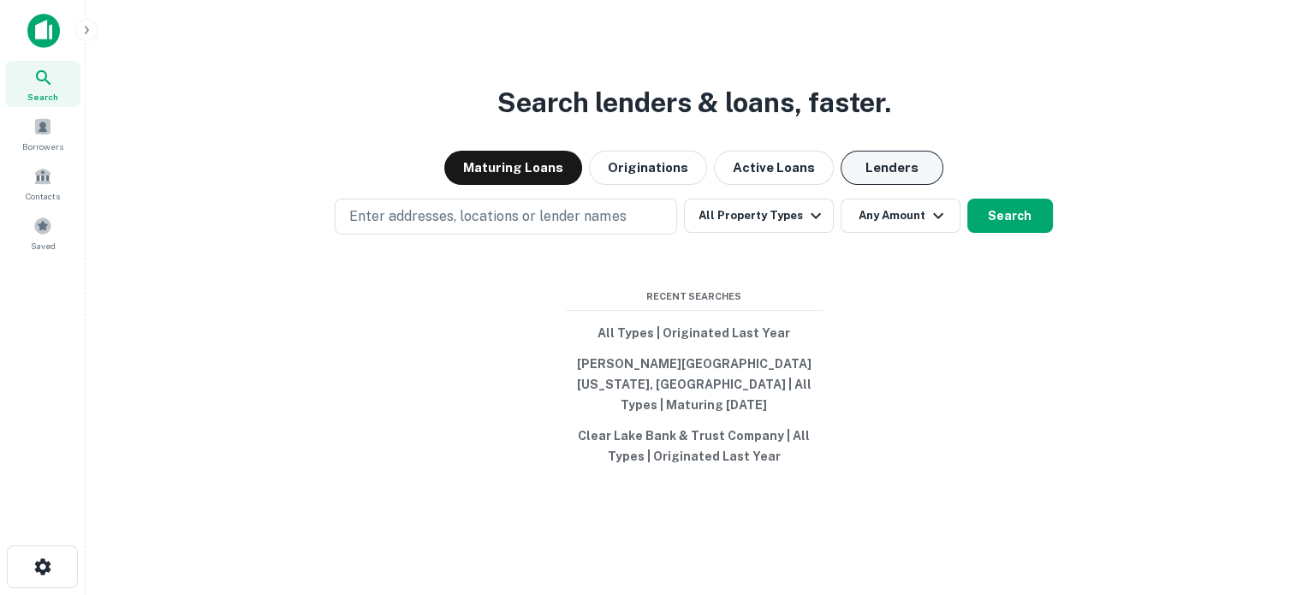
click at [899, 182] on button "Lenders" at bounding box center [892, 168] width 103 height 34
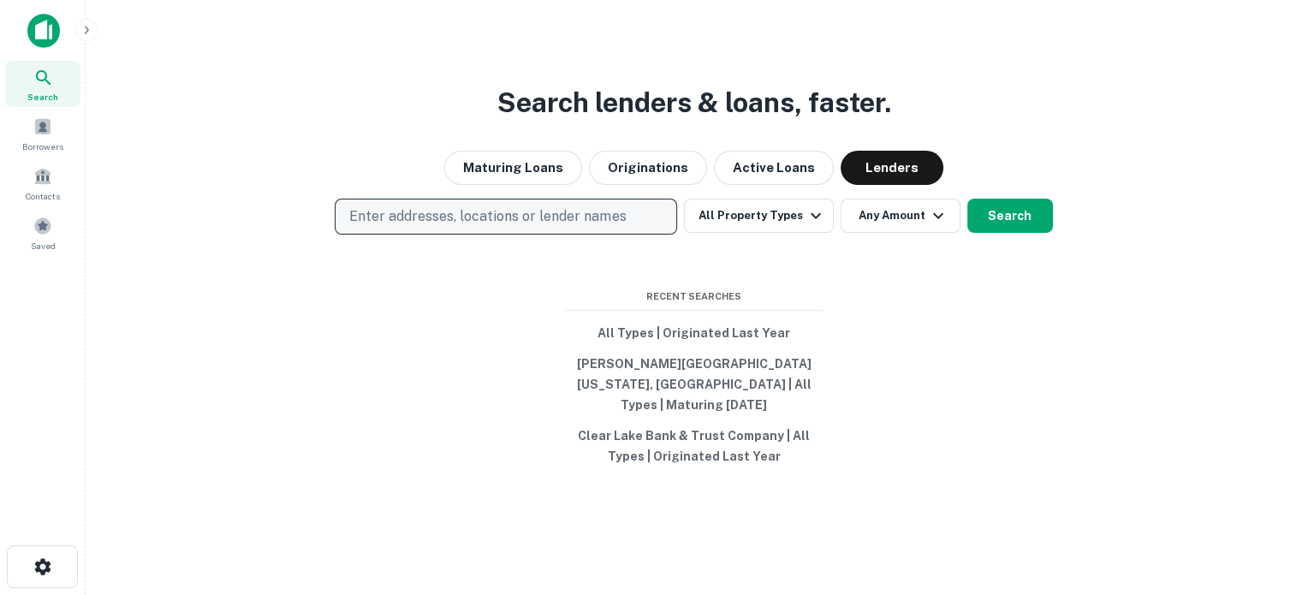
click at [575, 225] on p "Enter addresses, locations or lender names" at bounding box center [487, 216] width 277 height 21
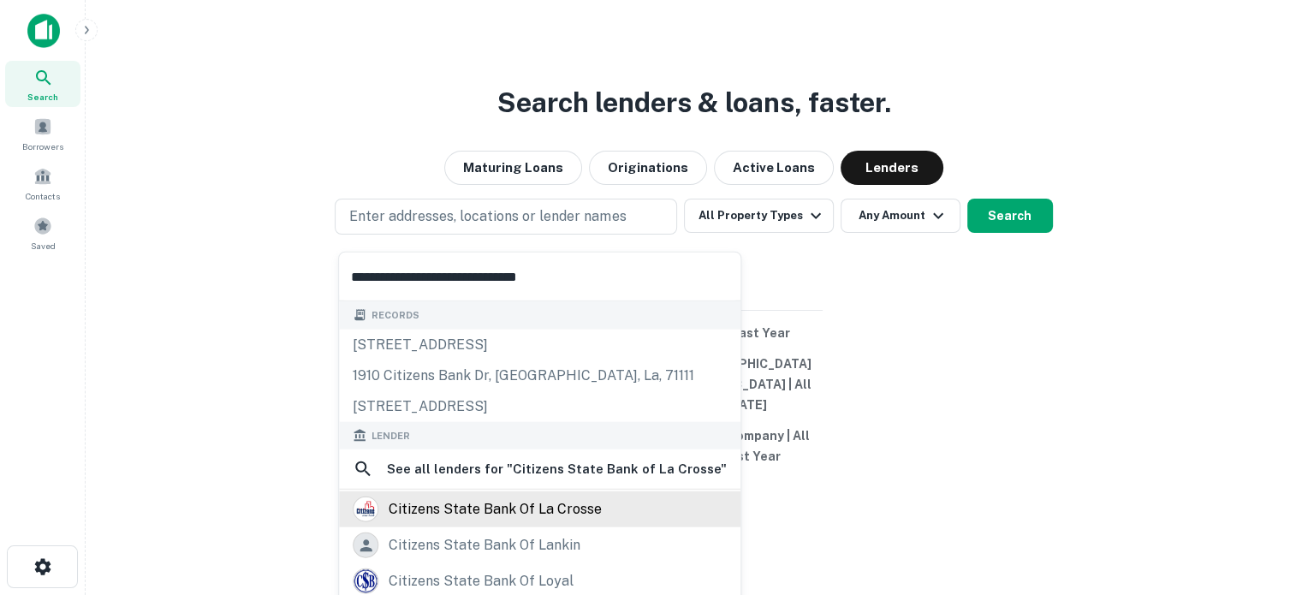
type input "**********"
click at [493, 503] on div "citizens state bank of la crosse" at bounding box center [495, 510] width 213 height 26
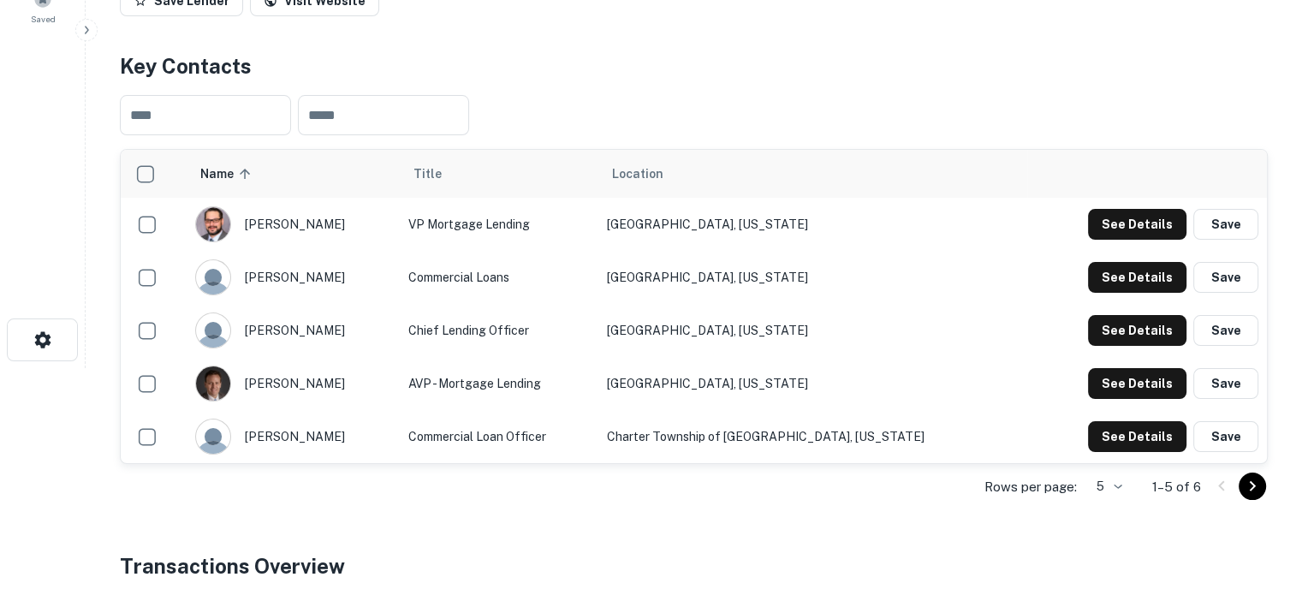
scroll to position [257, 0]
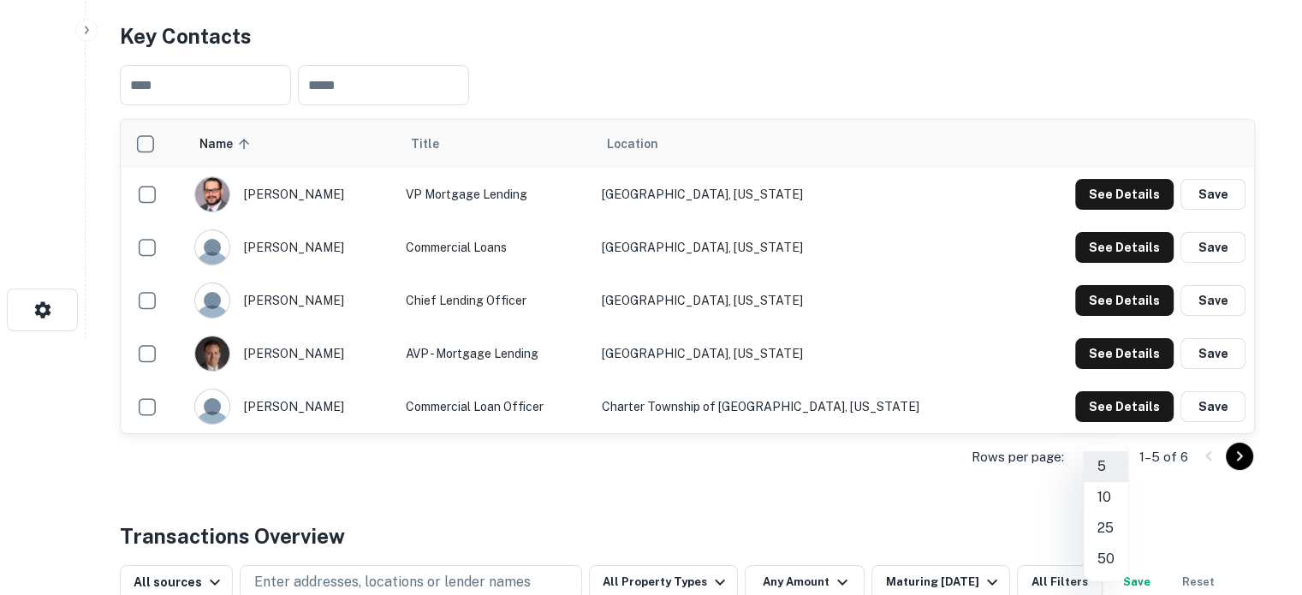
click at [1124, 338] on body "Search Borrowers Contacts Saved Back to search Citizens State Bank Of LA Crosse…" at bounding box center [651, 40] width 1302 height 595
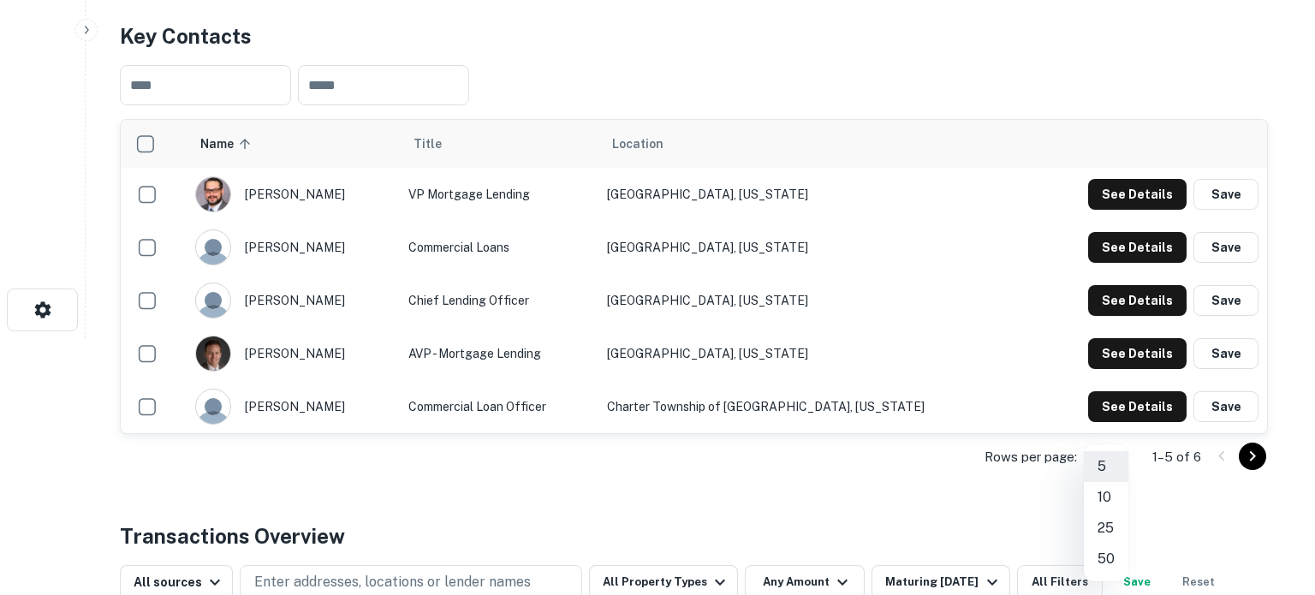
click at [1106, 506] on li "10" at bounding box center [1106, 497] width 45 height 31
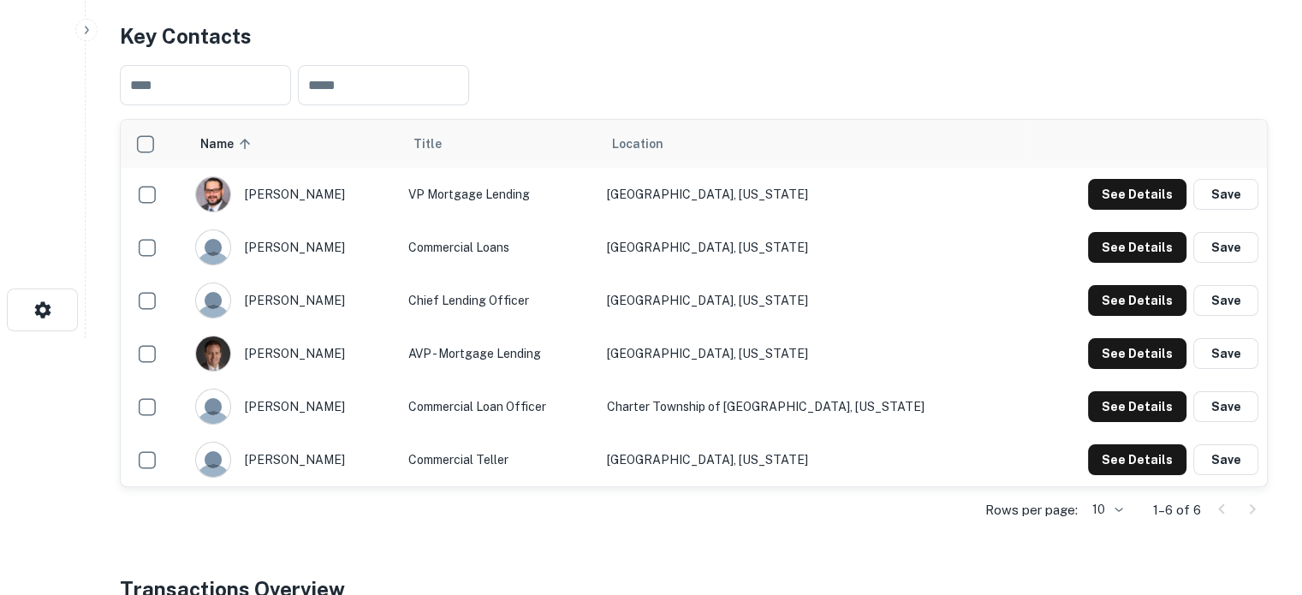
drag, startPoint x: 250, startPoint y: 254, endPoint x: 361, endPoint y: 256, distance: 110.5
click at [361, 256] on div "[PERSON_NAME]" at bounding box center [293, 247] width 197 height 36
drag, startPoint x: 345, startPoint y: 247, endPoint x: 315, endPoint y: 252, distance: 30.3
click at [315, 252] on div "[PERSON_NAME]" at bounding box center [293, 247] width 197 height 36
click at [1147, 253] on button "See Details" at bounding box center [1137, 247] width 98 height 31
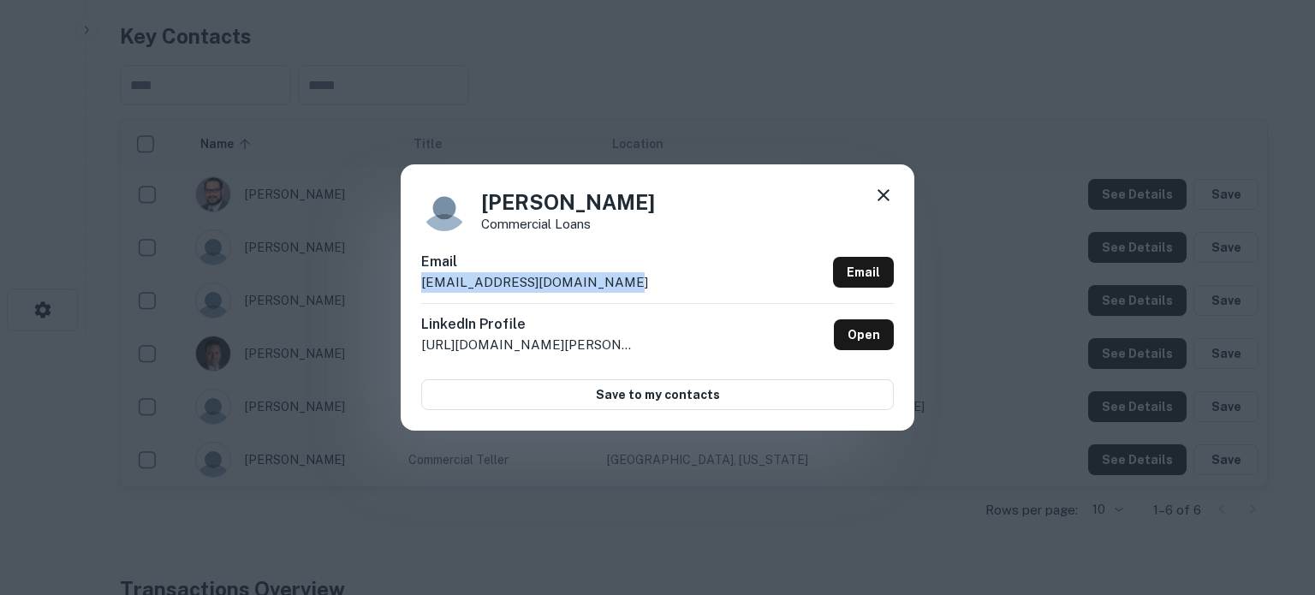
drag, startPoint x: 641, startPoint y: 298, endPoint x: 418, endPoint y: 284, distance: 223.1
click at [418, 284] on div "[PERSON_NAME] Commercial Loans Email [EMAIL_ADDRESS][DOMAIN_NAME] Email LinkedI…" at bounding box center [658, 296] width 514 height 265
copy p "[EMAIL_ADDRESS][DOMAIN_NAME]"
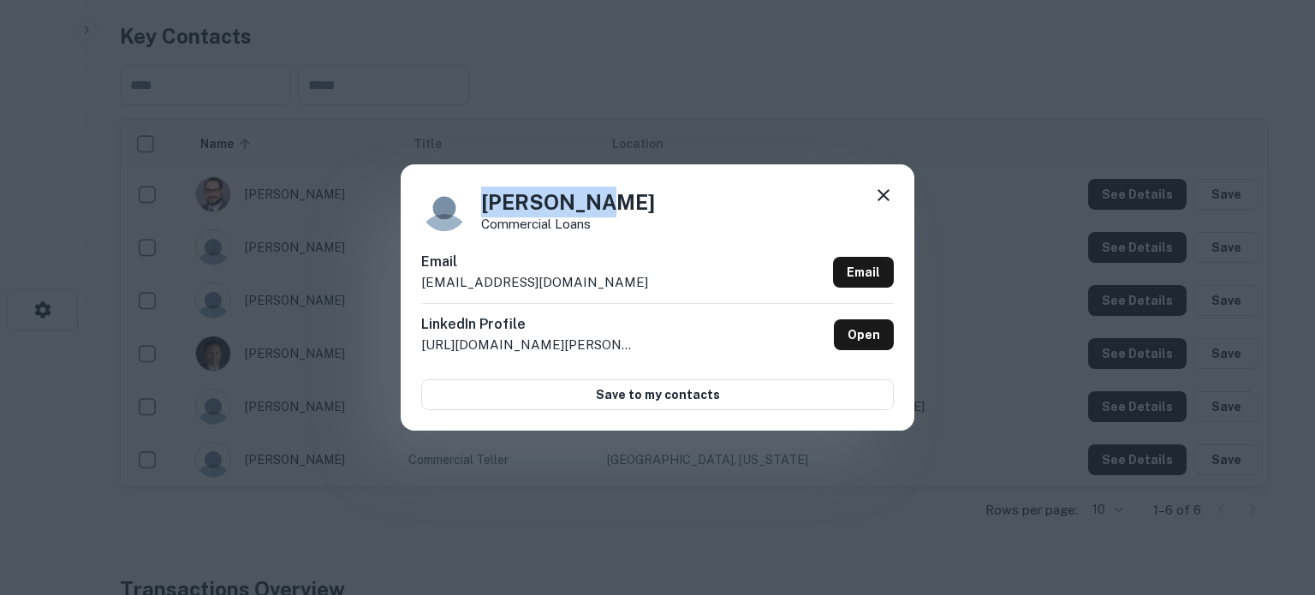
drag, startPoint x: 482, startPoint y: 202, endPoint x: 631, endPoint y: 206, distance: 149.0
click at [631, 206] on div "[PERSON_NAME] Commercial Loans" at bounding box center [657, 208] width 473 height 46
copy h4 "[PERSON_NAME]"
drag, startPoint x: 478, startPoint y: 225, endPoint x: 623, endPoint y: 235, distance: 145.9
click at [623, 235] on div "[PERSON_NAME] Commercial Loans Email [EMAIL_ADDRESS][DOMAIN_NAME] Email LinkedI…" at bounding box center [658, 296] width 514 height 265
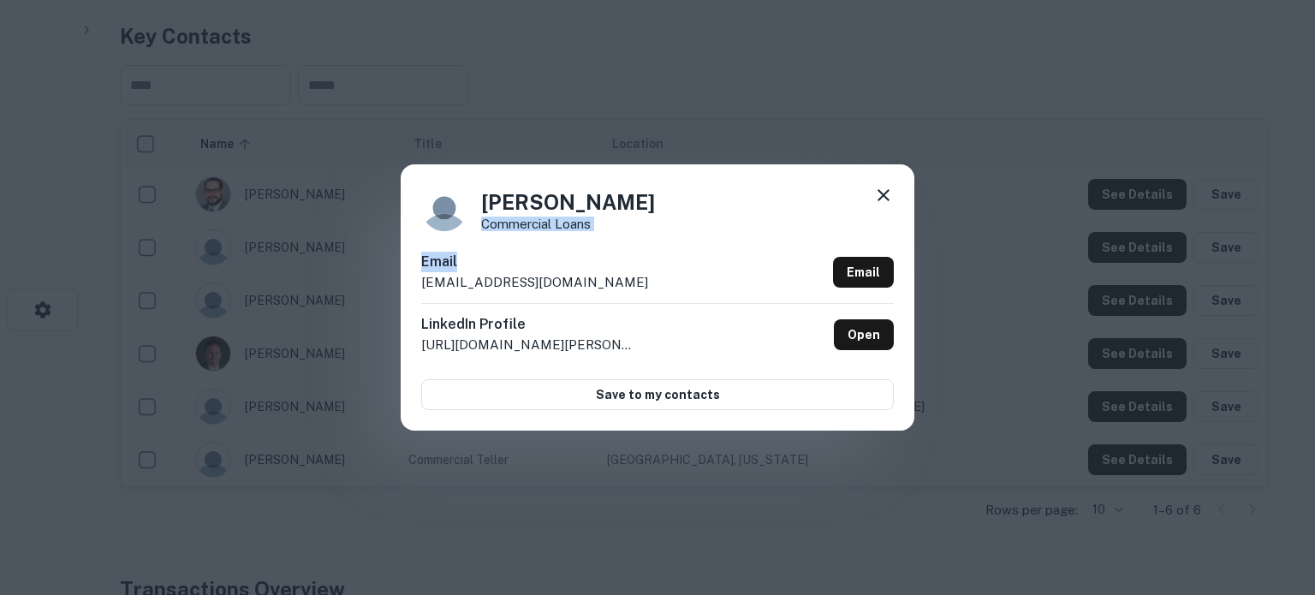
click at [610, 232] on div "[PERSON_NAME] Commercial Loans Email [EMAIL_ADDRESS][DOMAIN_NAME] Email LinkedI…" at bounding box center [658, 296] width 514 height 265
drag, startPoint x: 480, startPoint y: 226, endPoint x: 620, endPoint y: 230, distance: 140.5
click at [620, 230] on div "[PERSON_NAME] Commercial Loans" at bounding box center [657, 208] width 473 height 46
copy p "Commercial Loans"
click at [883, 193] on icon at bounding box center [883, 195] width 21 height 21
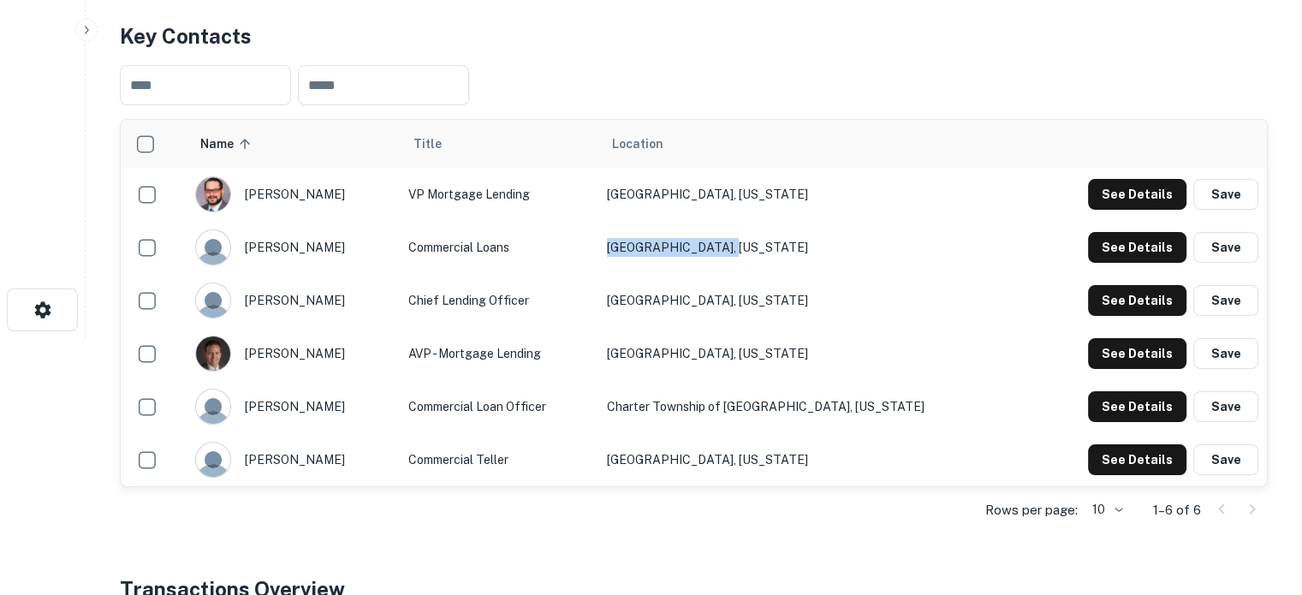
drag, startPoint x: 671, startPoint y: 248, endPoint x: 792, endPoint y: 252, distance: 120.8
click at [792, 252] on td "[GEOGRAPHIC_DATA], [US_STATE]" at bounding box center [813, 247] width 429 height 53
copy td "[GEOGRAPHIC_DATA], [US_STATE]"
drag, startPoint x: 253, startPoint y: 409, endPoint x: 331, endPoint y: 408, distance: 77.9
click at [331, 408] on div "[PERSON_NAME]" at bounding box center [293, 407] width 197 height 36
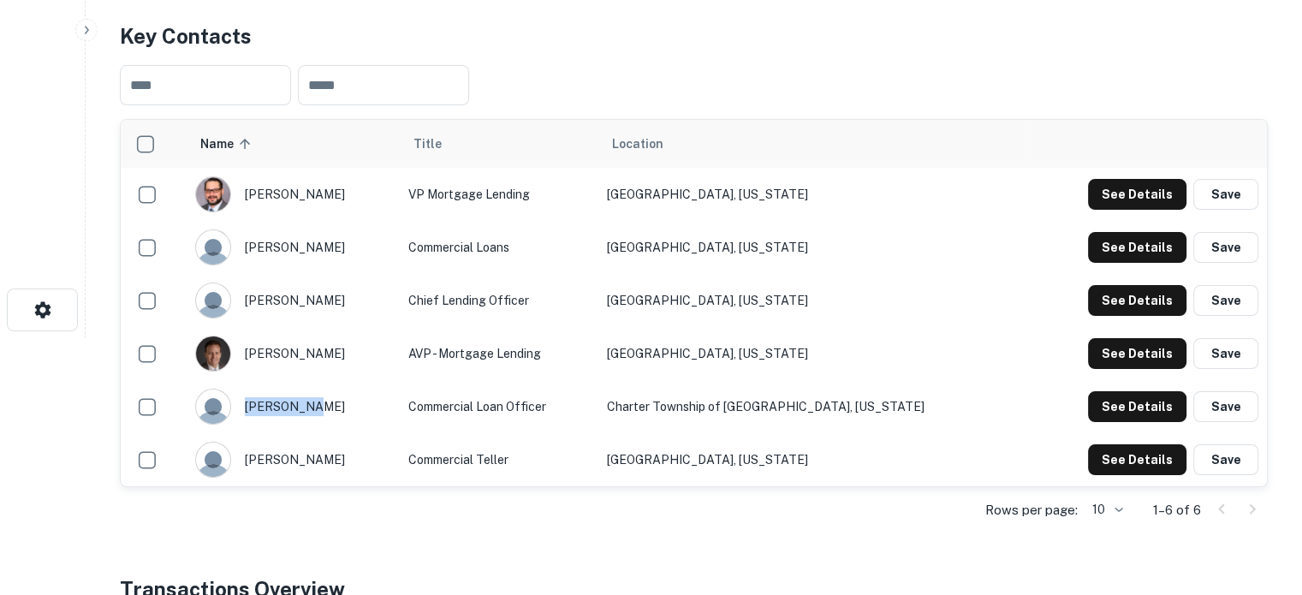
drag, startPoint x: 326, startPoint y: 405, endPoint x: 308, endPoint y: 407, distance: 18.1
click at [308, 407] on div "[PERSON_NAME]" at bounding box center [293, 407] width 197 height 36
copy div "[PERSON_NAME]"
click at [1126, 419] on button "See Details" at bounding box center [1137, 406] width 98 height 31
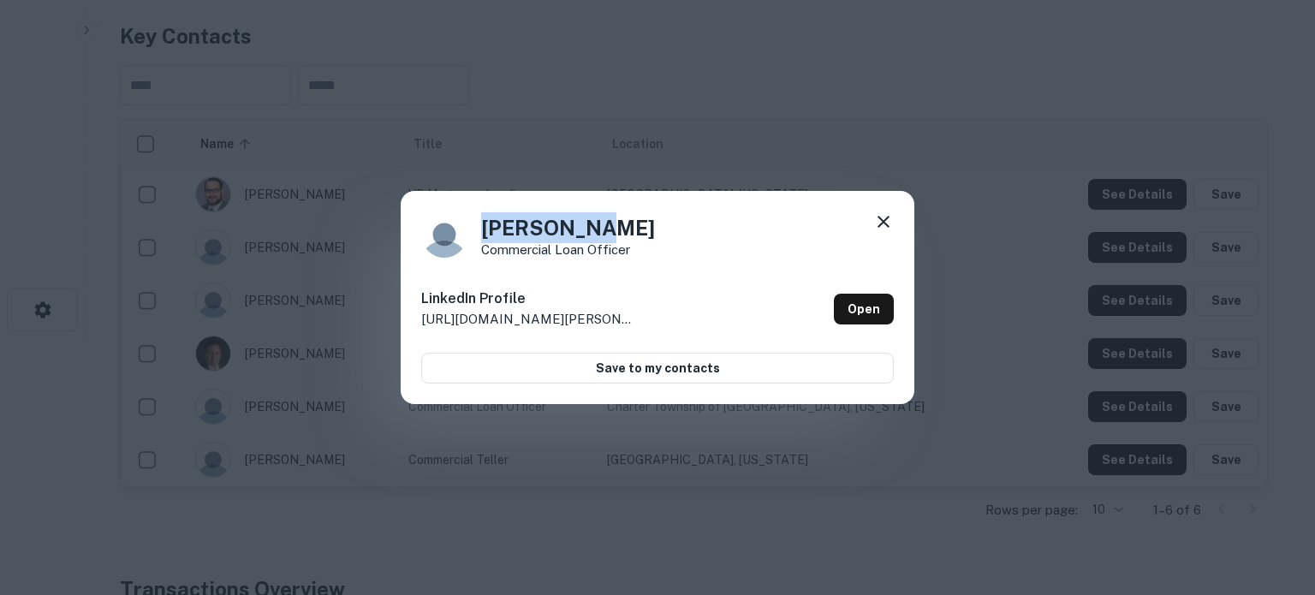
drag, startPoint x: 483, startPoint y: 230, endPoint x: 613, endPoint y: 235, distance: 130.2
click at [613, 235] on h4 "[PERSON_NAME]" at bounding box center [568, 227] width 174 height 31
copy h4 "[PERSON_NAME]"
drag, startPoint x: 483, startPoint y: 253, endPoint x: 635, endPoint y: 257, distance: 152.5
click at [635, 257] on div "[PERSON_NAME] Commercial Loan Officer" at bounding box center [657, 235] width 473 height 46
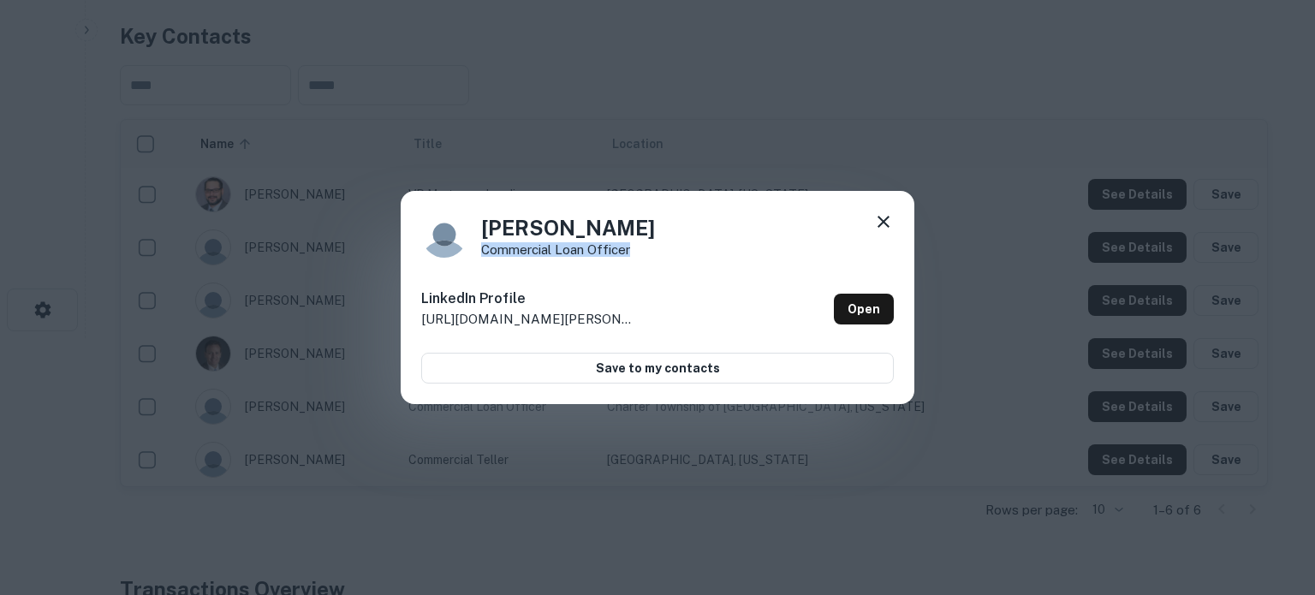
copy p "Commercial Loan Officer"
click at [885, 219] on icon at bounding box center [884, 222] width 12 height 12
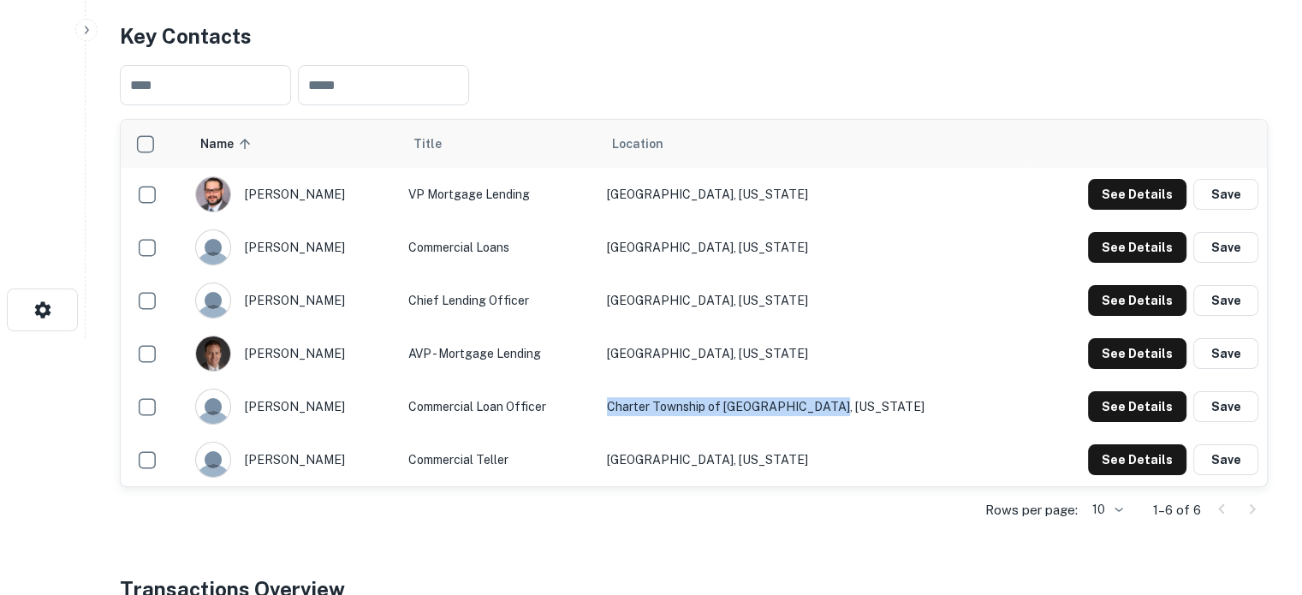
drag, startPoint x: 805, startPoint y: 412, endPoint x: 891, endPoint y: 409, distance: 86.5
click at [891, 409] on td "Charter Township of [GEOGRAPHIC_DATA], [US_STATE]" at bounding box center [813, 406] width 429 height 53
copy td "Charter Township of [GEOGRAPHIC_DATA], [US_STATE]"
drag, startPoint x: 661, startPoint y: 451, endPoint x: 771, endPoint y: 452, distance: 109.6
click at [764, 455] on td "[GEOGRAPHIC_DATA], [US_STATE]" at bounding box center [813, 459] width 429 height 53
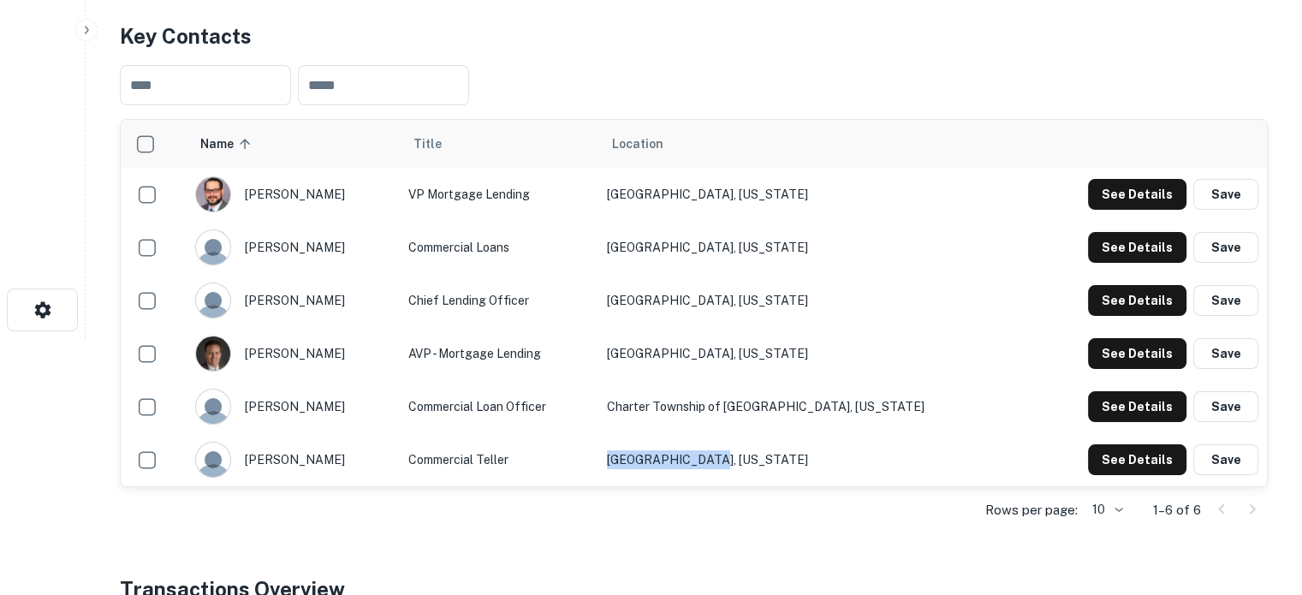
copy td "[GEOGRAPHIC_DATA], [US_STATE]"
drag, startPoint x: 435, startPoint y: 456, endPoint x: 555, endPoint y: 456, distance: 119.9
click at [555, 456] on td "Commercial Teller" at bounding box center [499, 459] width 199 height 53
copy td "Commercial Teller"
click at [1117, 462] on button "See Details" at bounding box center [1137, 459] width 98 height 31
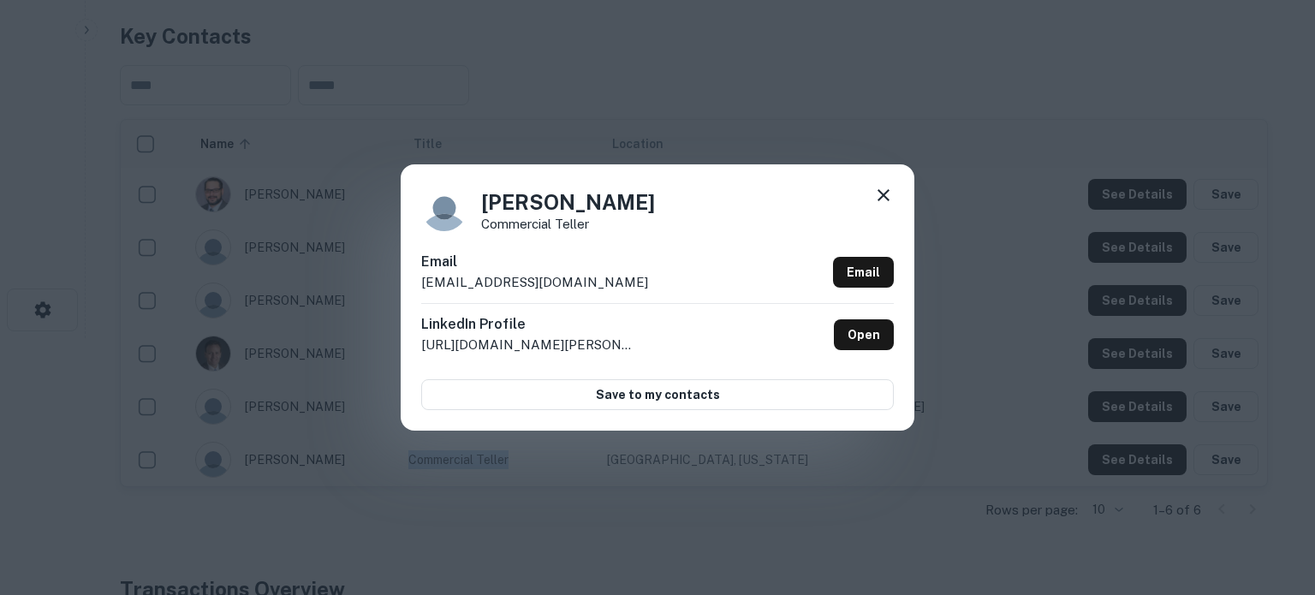
drag, startPoint x: 480, startPoint y: 207, endPoint x: 656, endPoint y: 212, distance: 176.5
click at [656, 212] on div "[PERSON_NAME] Commercial Teller" at bounding box center [657, 208] width 473 height 46
drag, startPoint x: 418, startPoint y: 285, endPoint x: 572, endPoint y: 282, distance: 154.2
click at [572, 282] on div "[PERSON_NAME] Commercial Teller Email [EMAIL_ADDRESS][DOMAIN_NAME] Email Linked…" at bounding box center [658, 296] width 514 height 265
click at [881, 202] on icon at bounding box center [883, 195] width 21 height 21
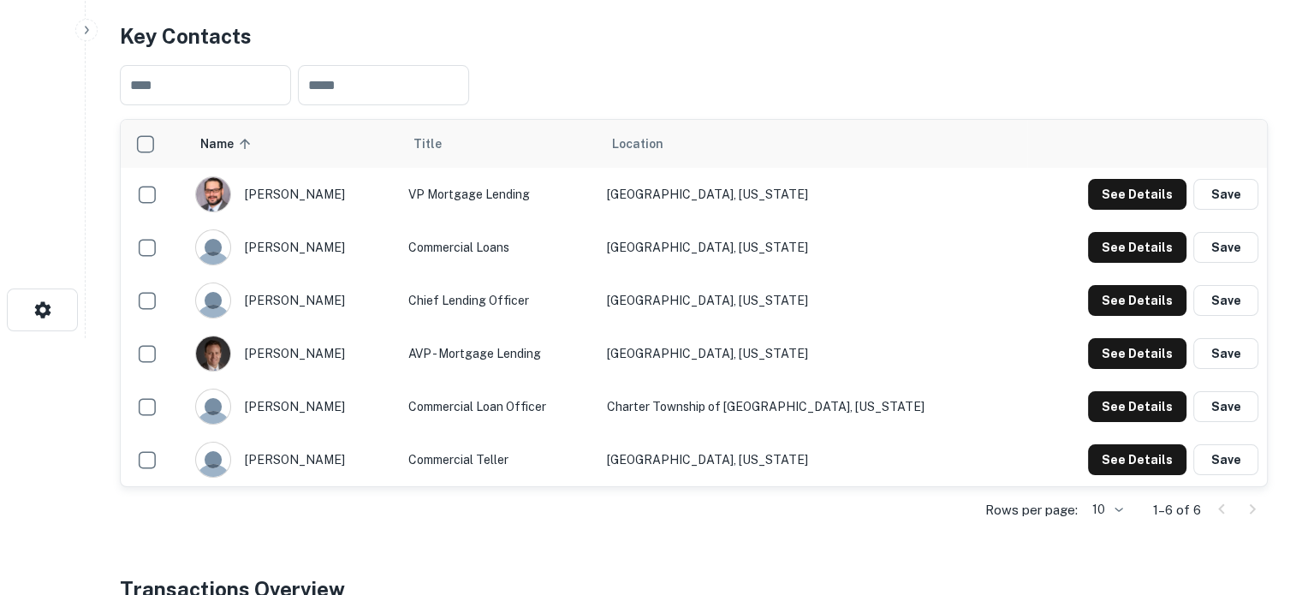
click at [813, 455] on td "[GEOGRAPHIC_DATA], [US_STATE]" at bounding box center [813, 459] width 429 height 53
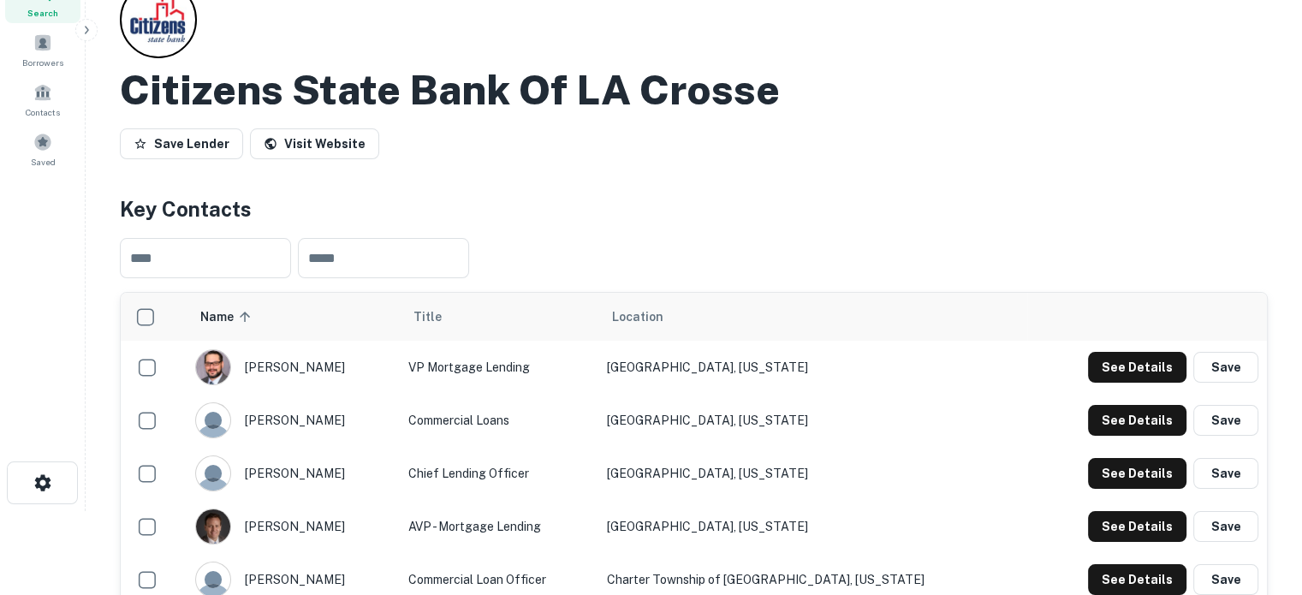
scroll to position [0, 0]
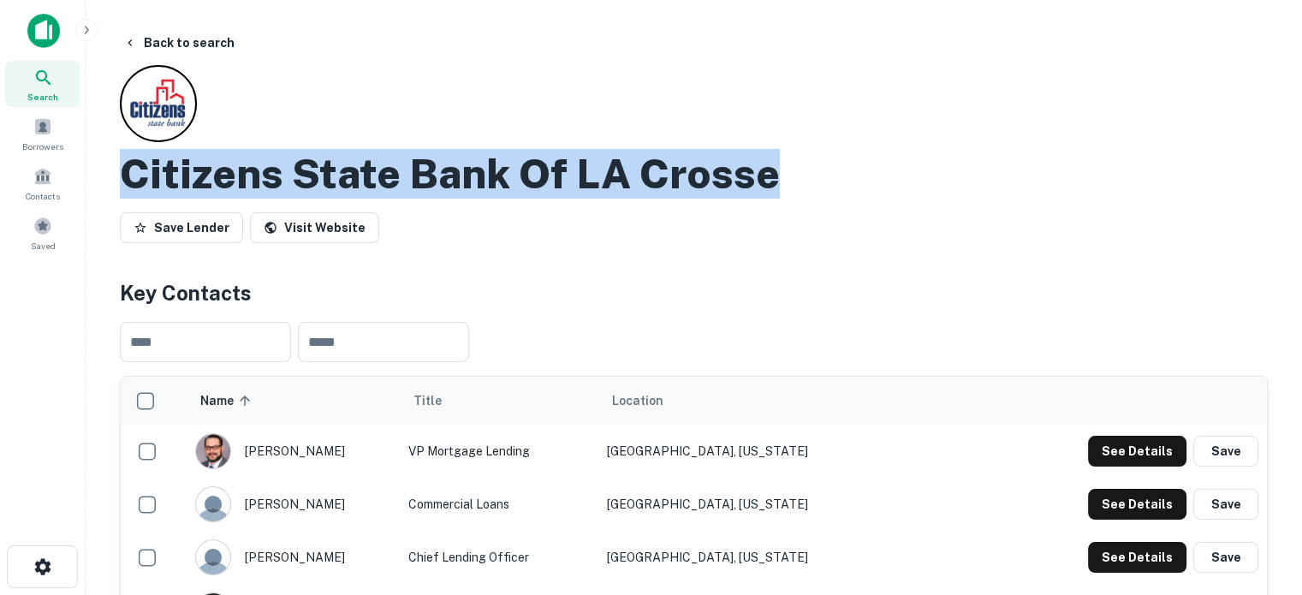
drag, startPoint x: 122, startPoint y: 176, endPoint x: 873, endPoint y: 190, distance: 752.0
click at [873, 190] on div "Citizens State Bank Of LA Crosse" at bounding box center [694, 174] width 1148 height 50
click at [53, 84] on icon at bounding box center [43, 78] width 21 height 21
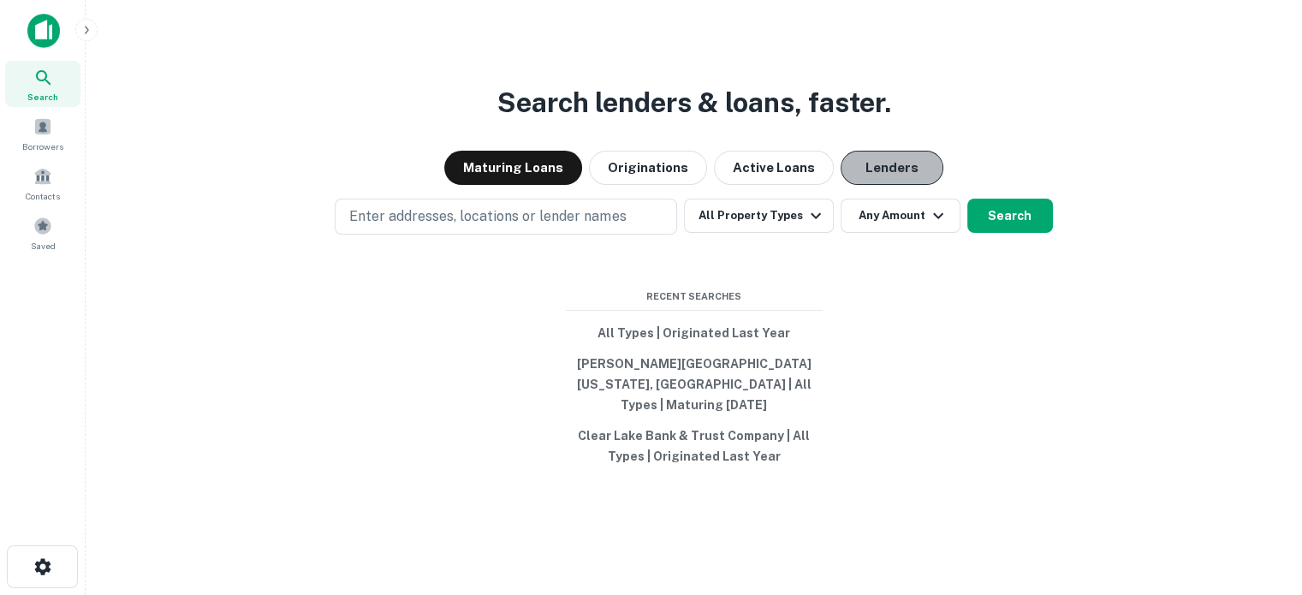
click at [873, 185] on button "Lenders" at bounding box center [892, 168] width 103 height 34
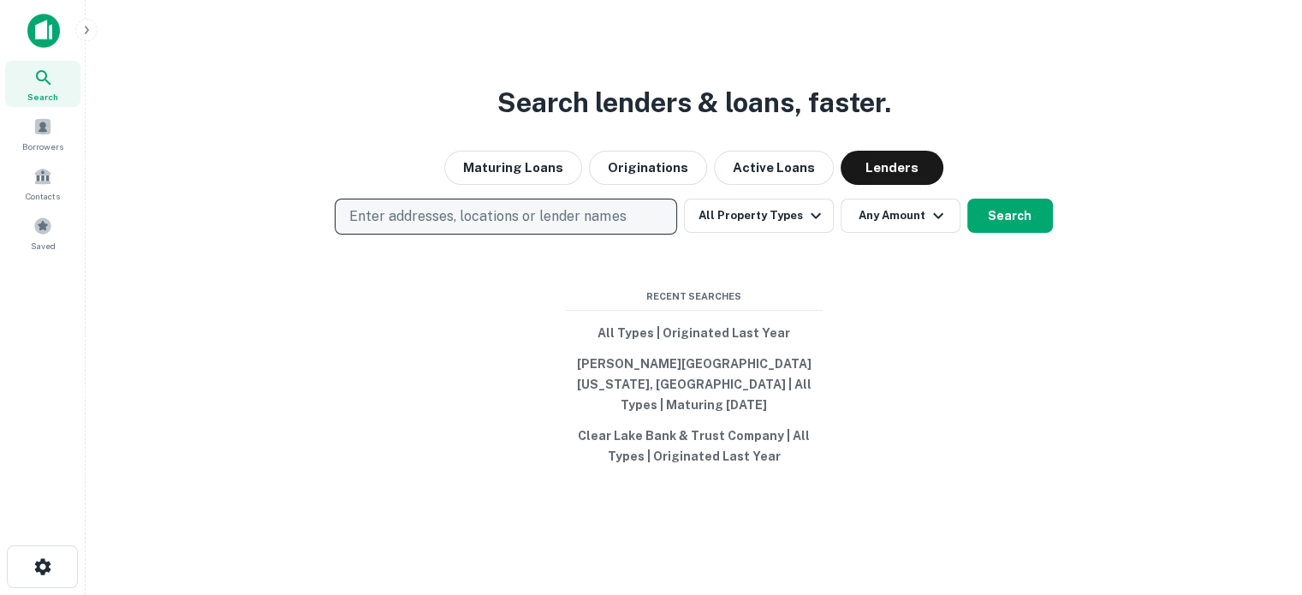
click at [589, 227] on p "Enter addresses, locations or lender names" at bounding box center [487, 216] width 277 height 21
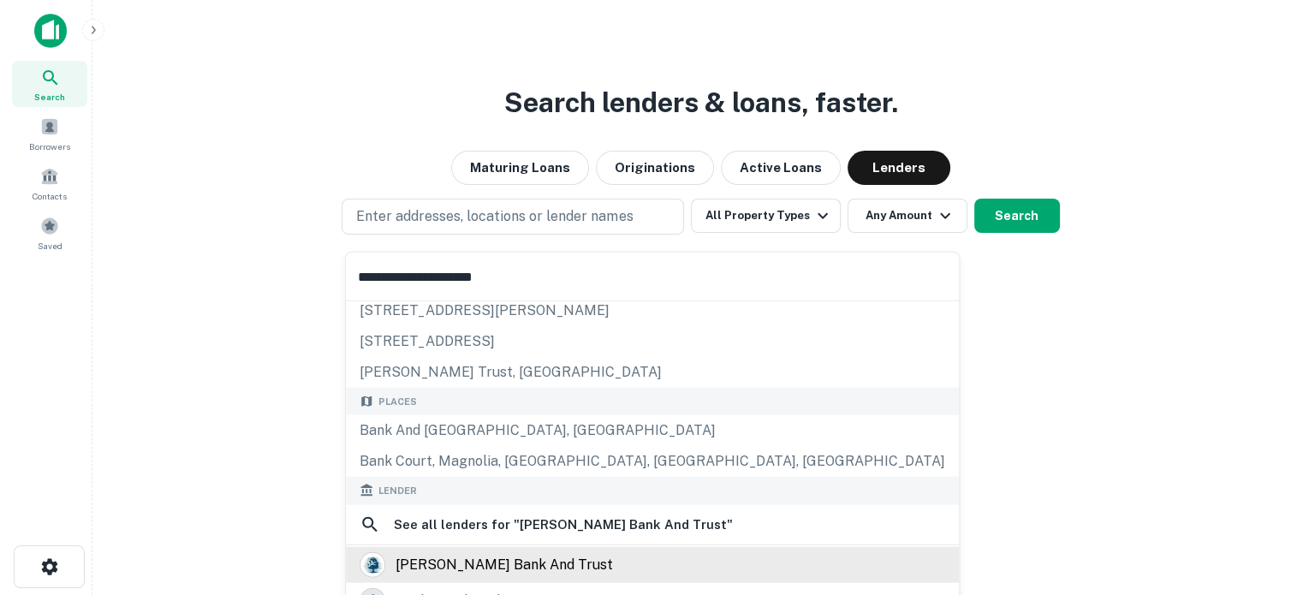
scroll to position [86, 0]
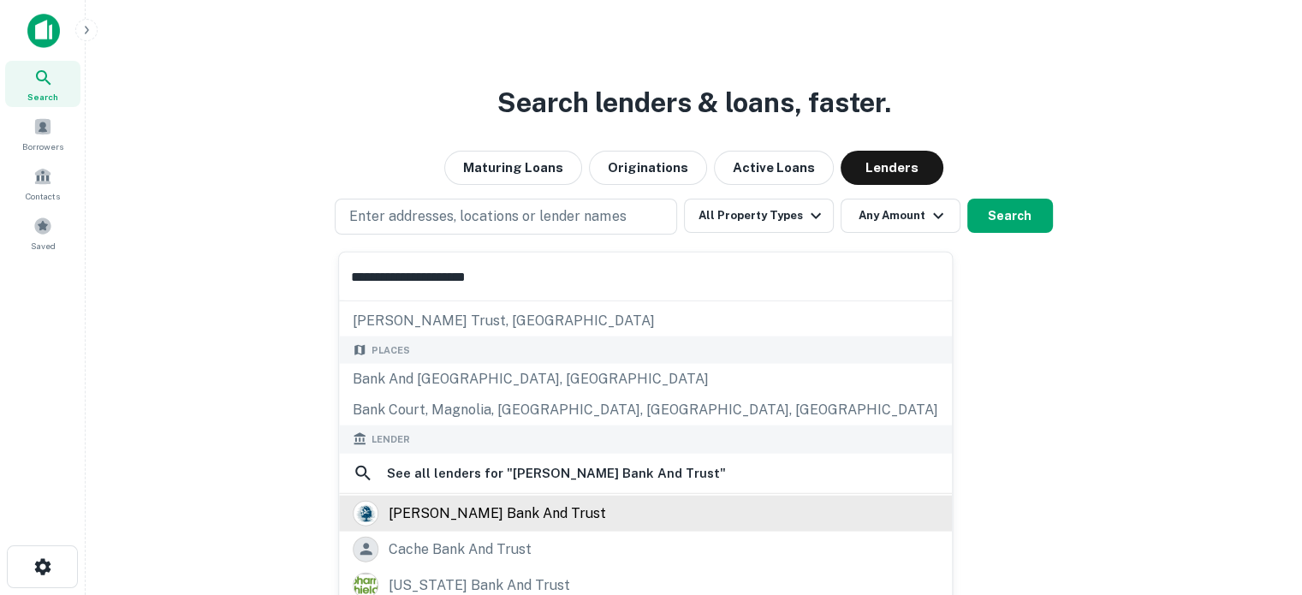
type input "**********"
click at [471, 516] on div "[PERSON_NAME] bank and trust" at bounding box center [498, 513] width 218 height 26
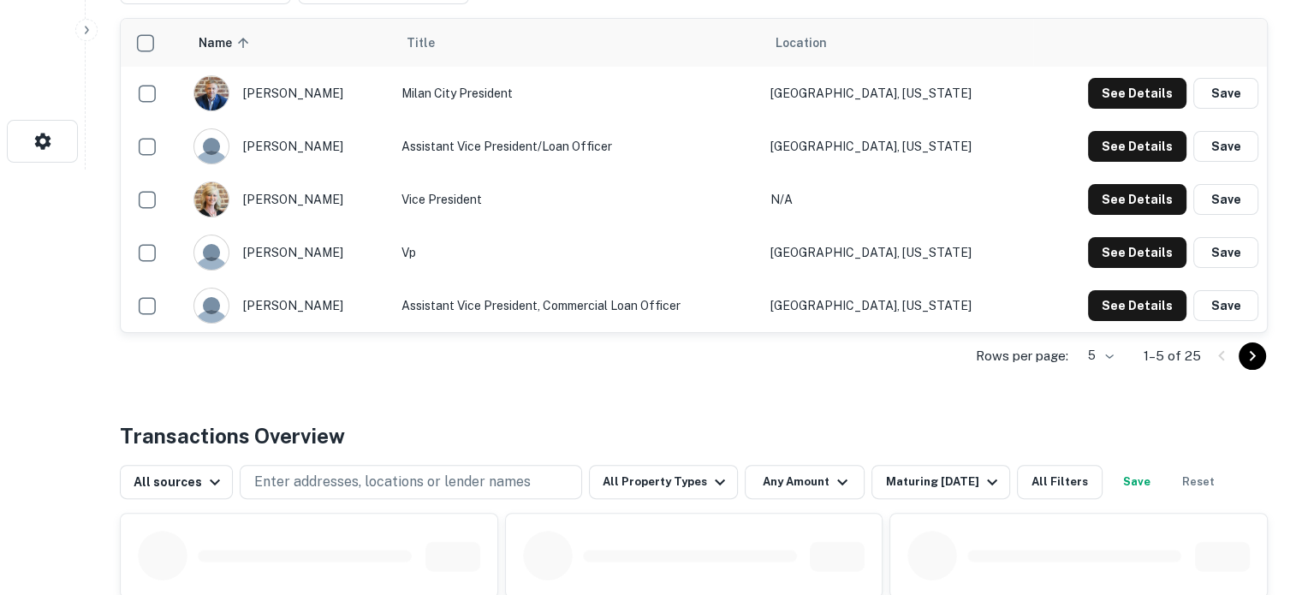
scroll to position [428, 0]
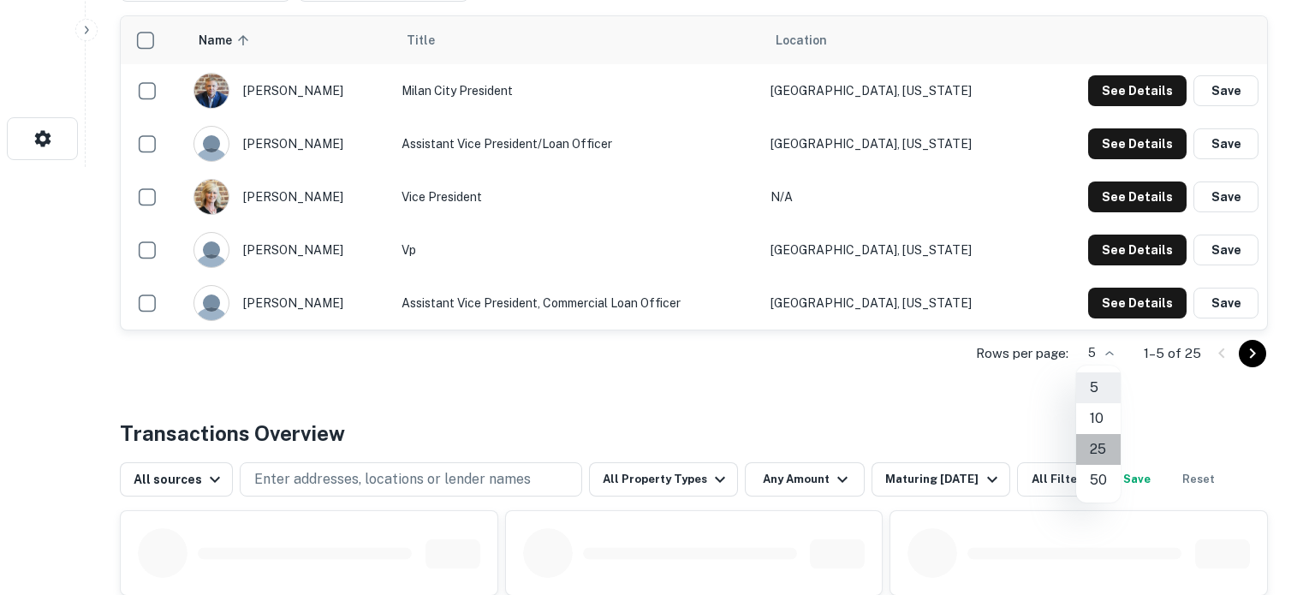
click at [1100, 448] on li "25" at bounding box center [1098, 449] width 45 height 31
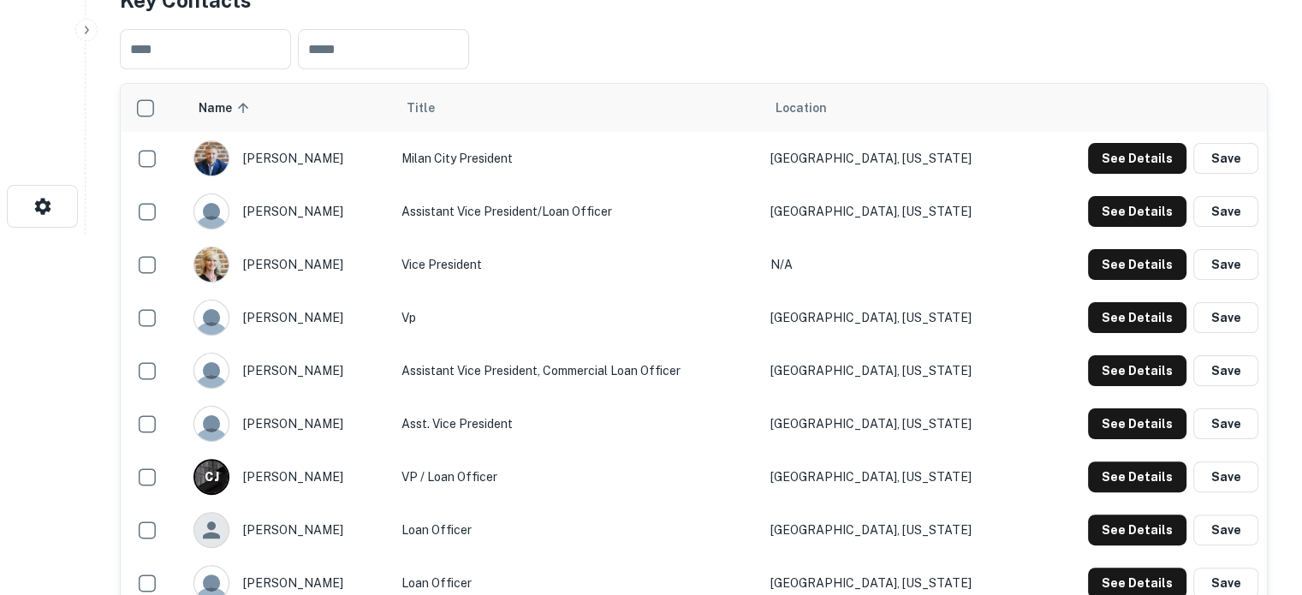
scroll to position [343, 0]
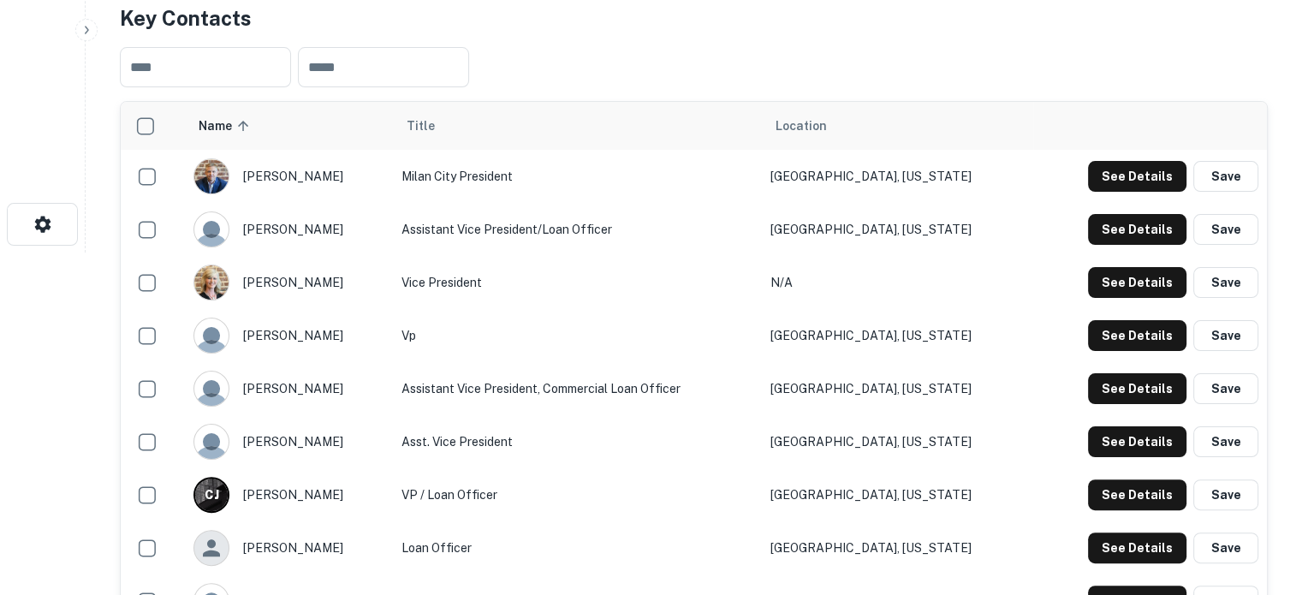
drag, startPoint x: 250, startPoint y: 384, endPoint x: 334, endPoint y: 387, distance: 84.0
click at [334, 387] on div "[PERSON_NAME]" at bounding box center [289, 389] width 191 height 36
drag, startPoint x: 373, startPoint y: 408, endPoint x: 408, endPoint y: 407, distance: 35.1
click at [373, 407] on td "[PERSON_NAME]" at bounding box center [289, 388] width 208 height 53
click at [1161, 391] on button "See Details" at bounding box center [1137, 388] width 98 height 31
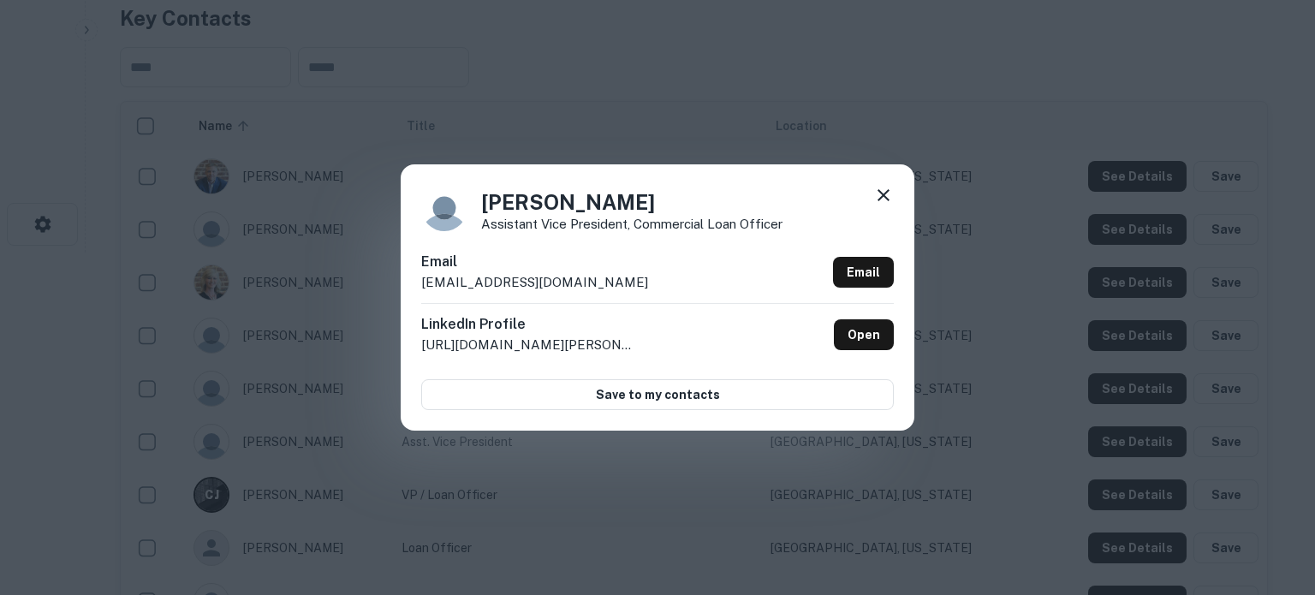
drag, startPoint x: 646, startPoint y: 208, endPoint x: 498, endPoint y: 222, distance: 147.9
click at [487, 212] on h4 "[PERSON_NAME]" at bounding box center [631, 202] width 301 height 31
copy h4 "[PERSON_NAME]"
drag, startPoint x: 484, startPoint y: 223, endPoint x: 796, endPoint y: 227, distance: 311.7
click at [796, 227] on div "[PERSON_NAME] Assistant Vice President, Commercial Loan Officer" at bounding box center [657, 208] width 473 height 46
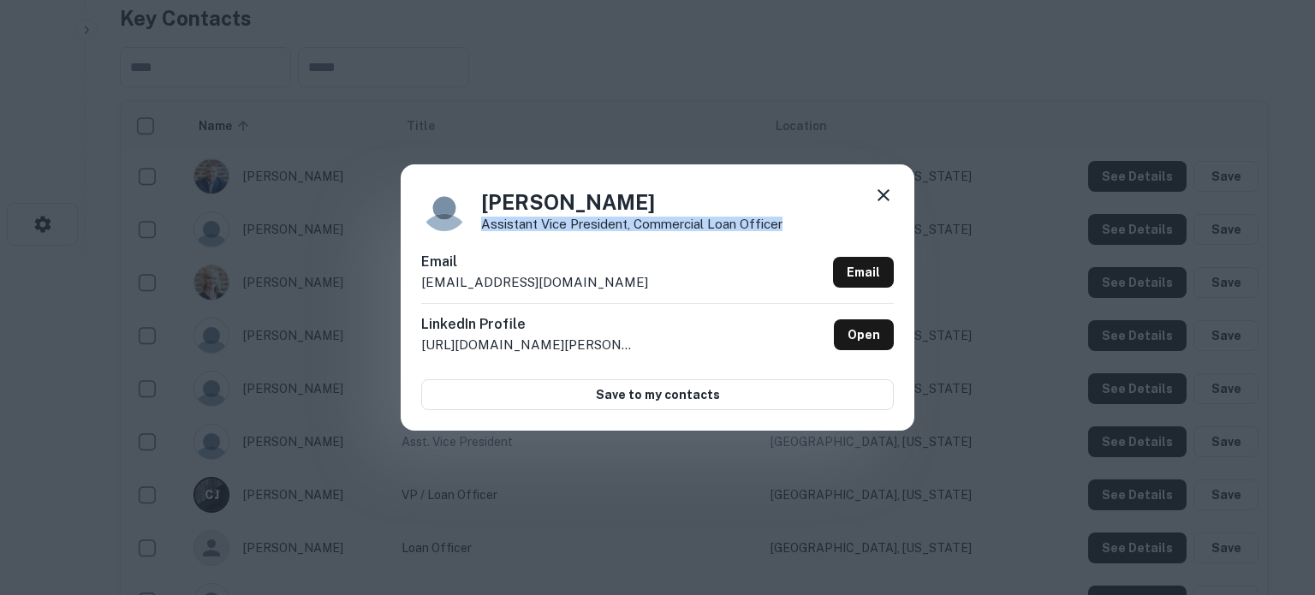
copy p "Assistant Vice President, Commercial Loan Officer"
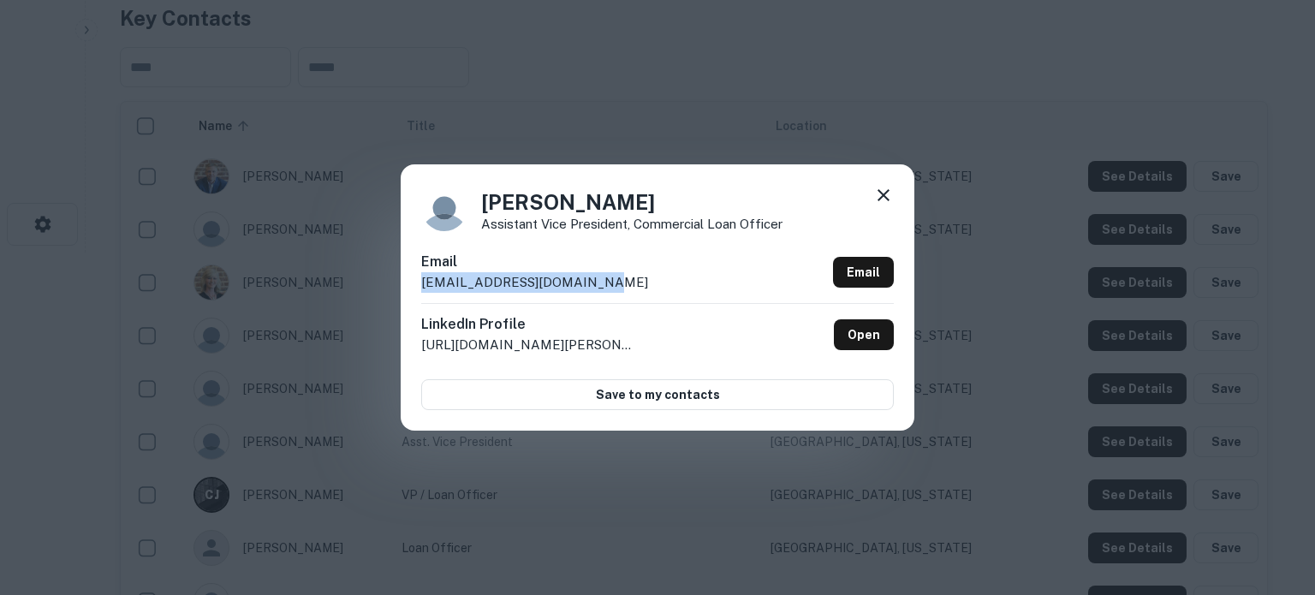
drag, startPoint x: 422, startPoint y: 282, endPoint x: 581, endPoint y: 287, distance: 158.5
click at [581, 287] on p "[EMAIL_ADDRESS][DOMAIN_NAME]" at bounding box center [534, 282] width 227 height 21
copy p "[EMAIL_ADDRESS][DOMAIN_NAME]"
click at [891, 196] on icon at bounding box center [883, 195] width 21 height 21
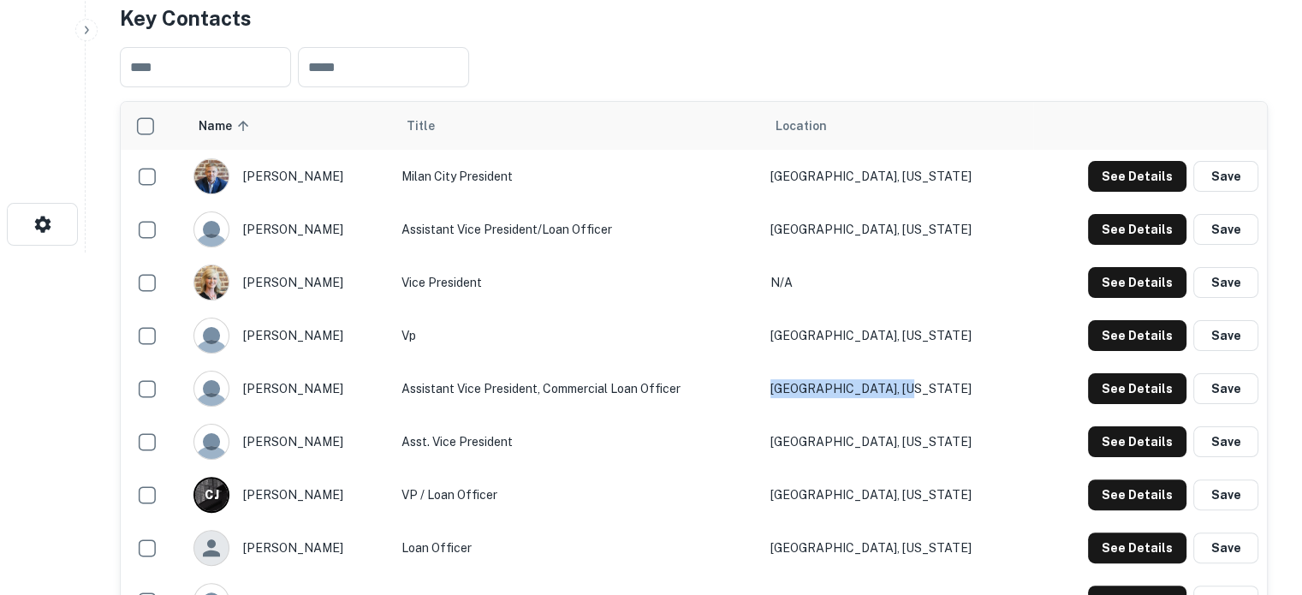
drag, startPoint x: 855, startPoint y: 389, endPoint x: 973, endPoint y: 387, distance: 117.3
click at [973, 387] on td "[GEOGRAPHIC_DATA], [US_STATE]" at bounding box center [898, 388] width 272 height 53
copy td "[GEOGRAPHIC_DATA], [US_STATE]"
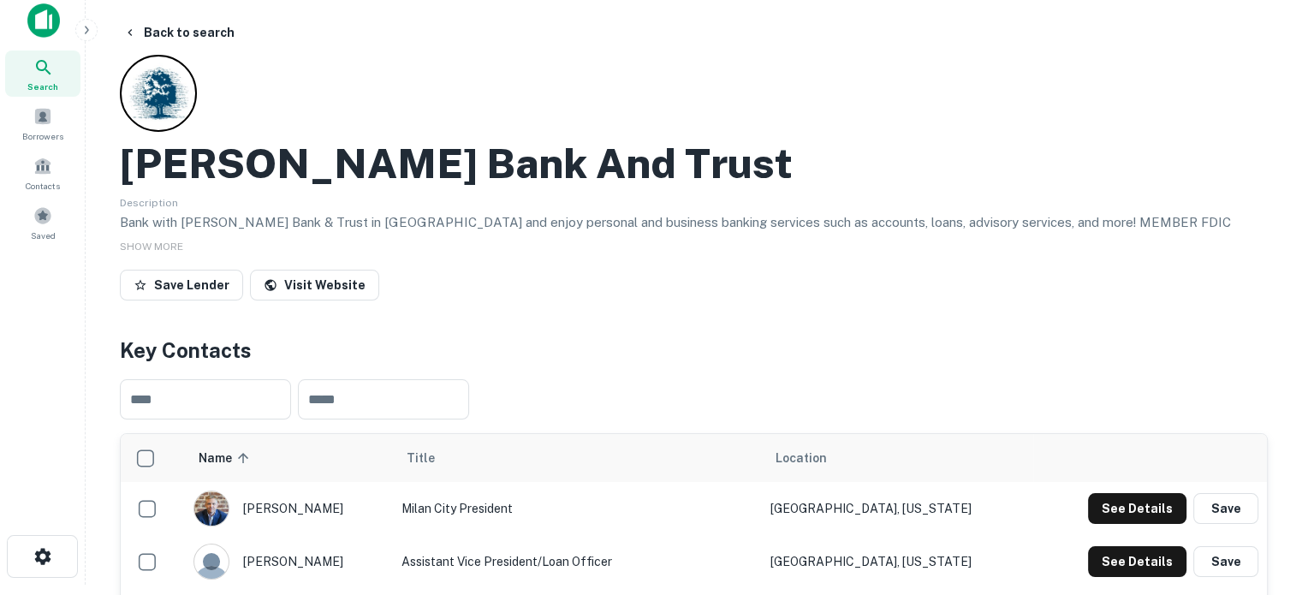
scroll to position [0, 0]
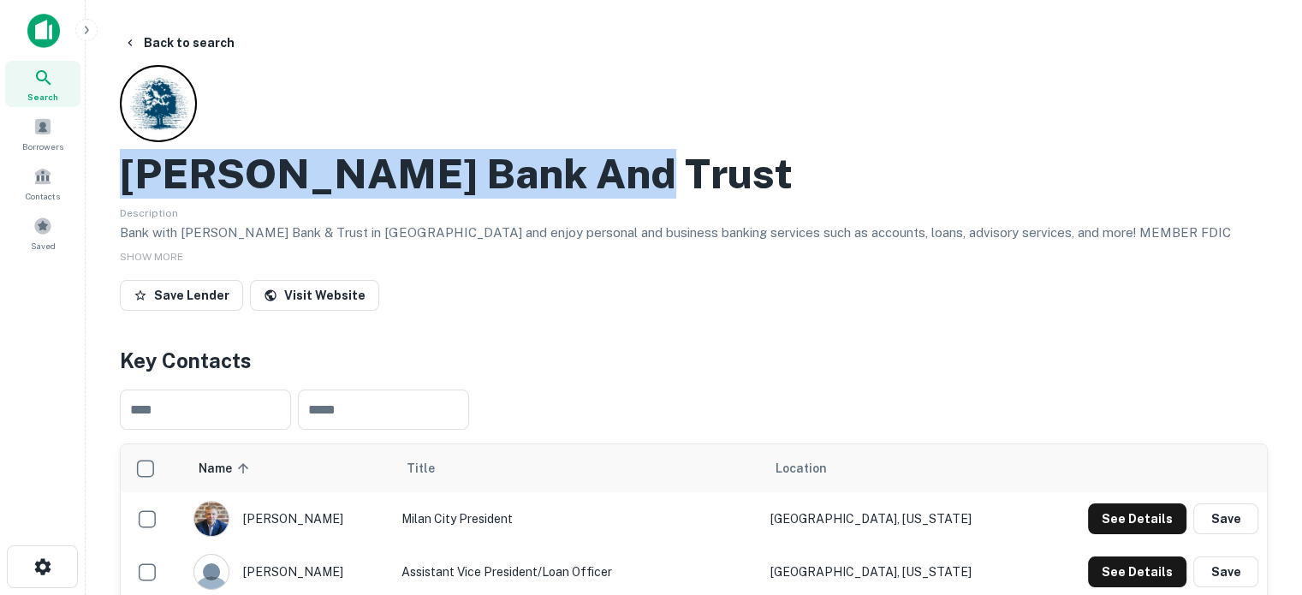
drag, startPoint x: 123, startPoint y: 171, endPoint x: 573, endPoint y: 181, distance: 449.7
click at [573, 181] on h2 "[PERSON_NAME] Bank And Trust" at bounding box center [456, 174] width 673 height 50
copy h2 "[PERSON_NAME] Bank And Trust"
click at [48, 97] on span "Search" at bounding box center [42, 97] width 31 height 14
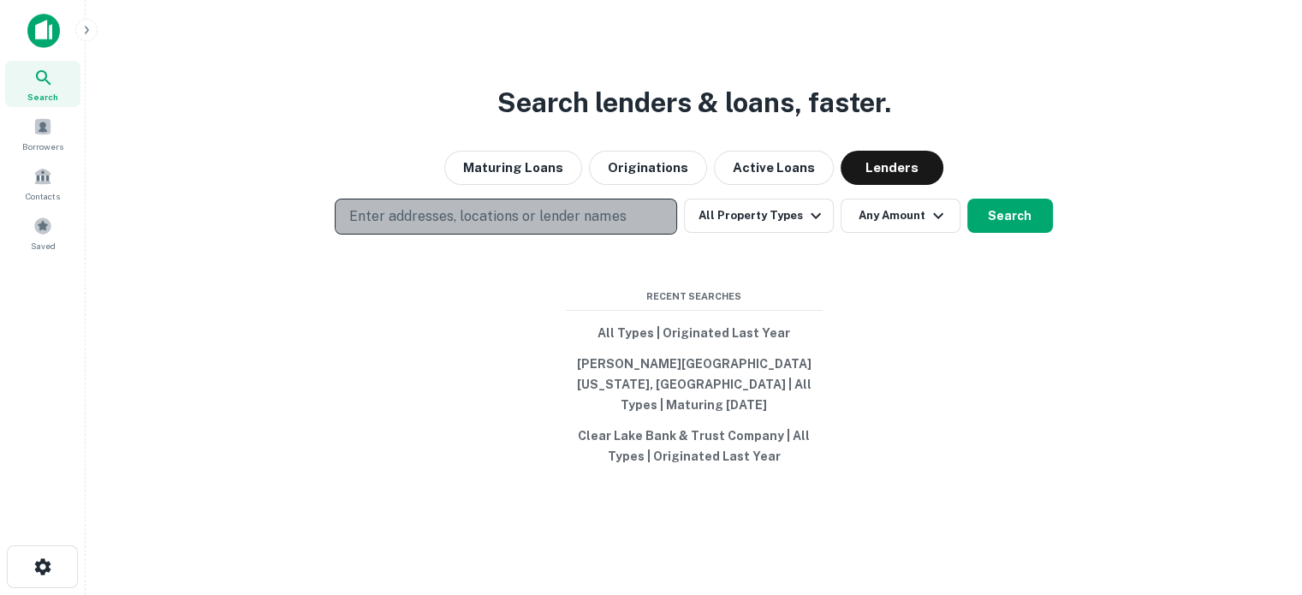
click at [538, 218] on p "Enter addresses, locations or lender names" at bounding box center [487, 216] width 277 height 21
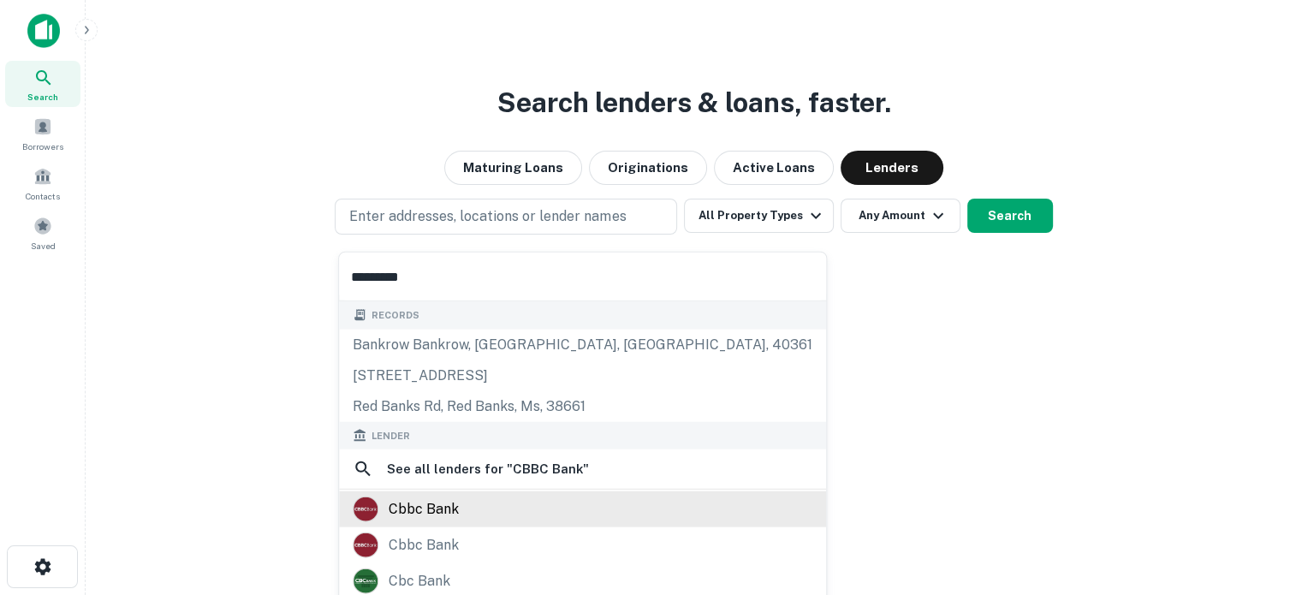
type input "*********"
click at [438, 510] on div "cbbc bank" at bounding box center [424, 510] width 70 height 26
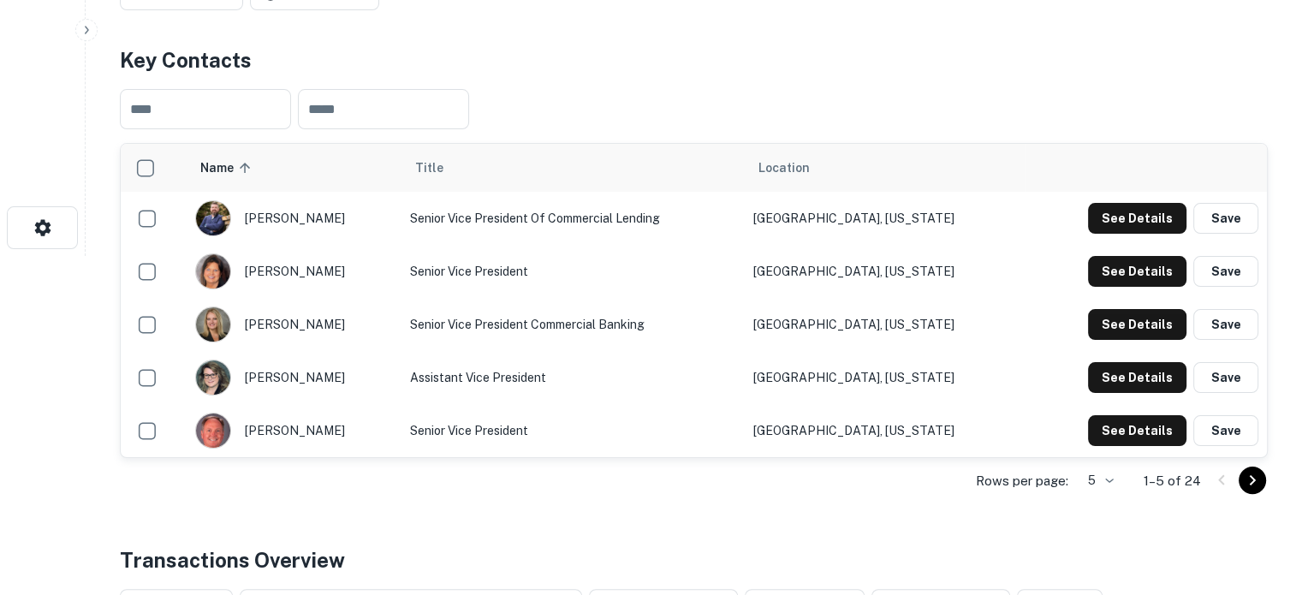
scroll to position [343, 0]
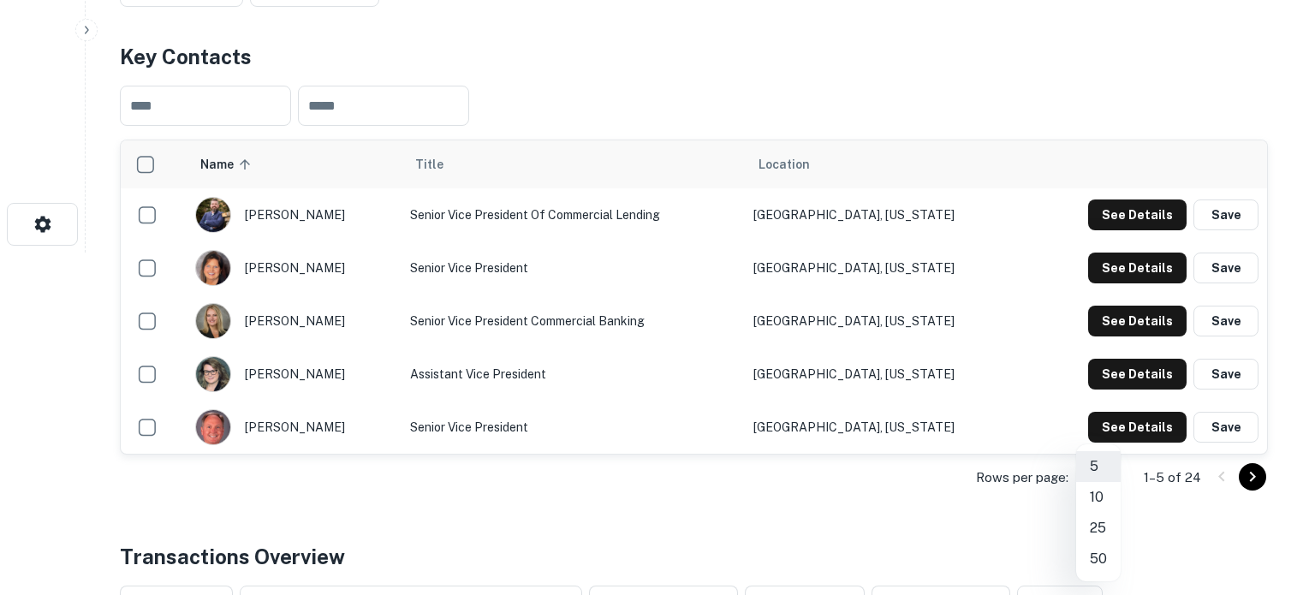
click at [1098, 533] on li "25" at bounding box center [1098, 528] width 45 height 31
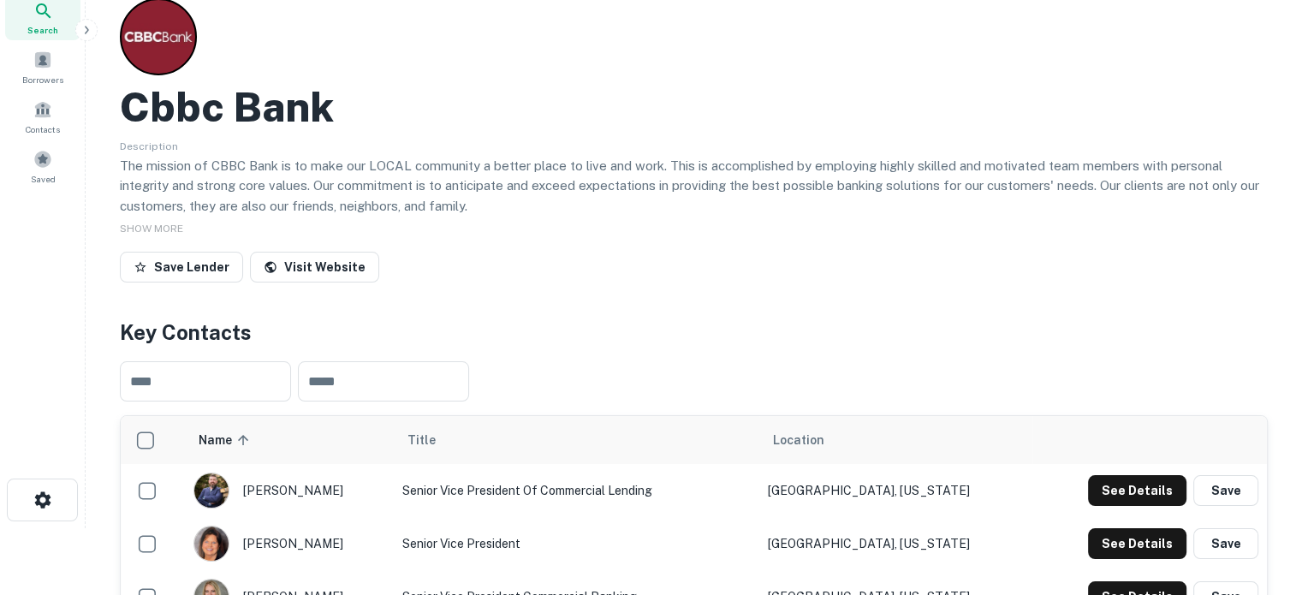
scroll to position [0, 0]
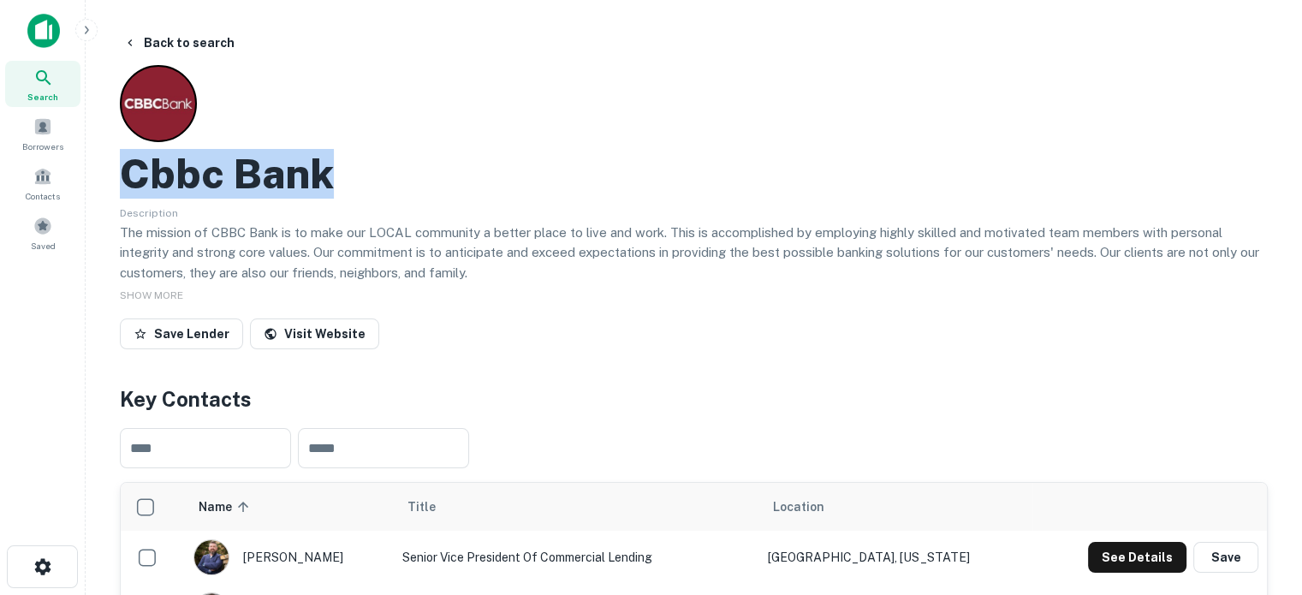
drag, startPoint x: 126, startPoint y: 179, endPoint x: 337, endPoint y: 176, distance: 210.7
click at [337, 176] on div "Cbbc Bank" at bounding box center [694, 174] width 1148 height 50
copy h2 "Cbbc Bank"
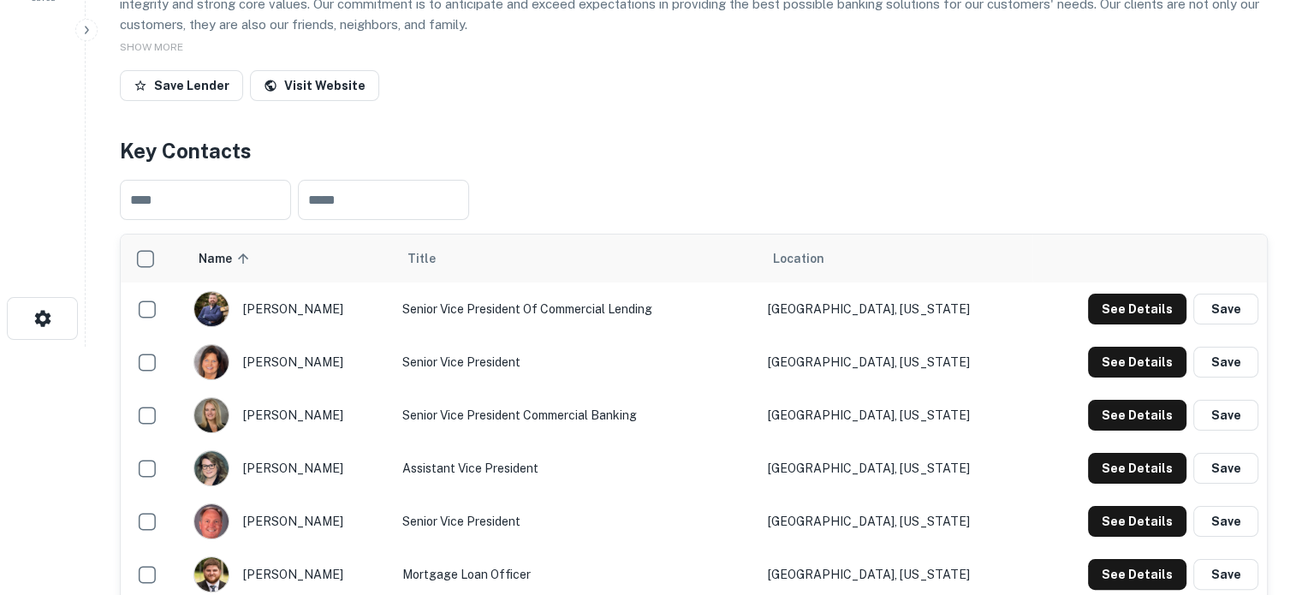
scroll to position [257, 0]
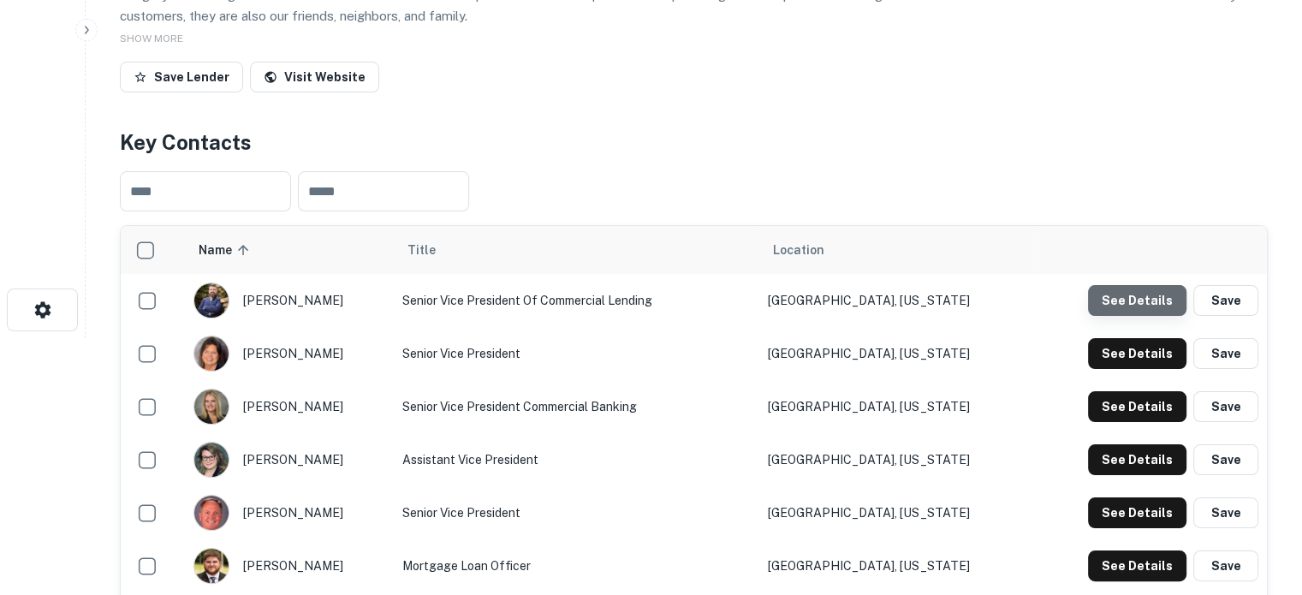
click at [1134, 310] on button "See Details" at bounding box center [1137, 300] width 98 height 31
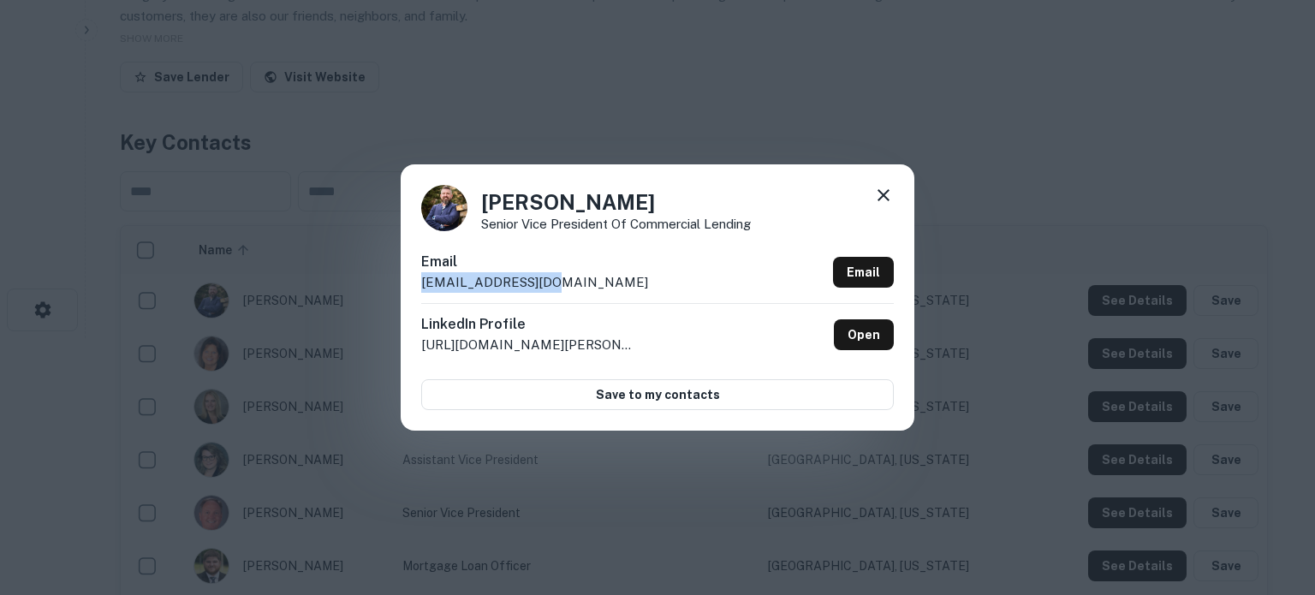
drag, startPoint x: 421, startPoint y: 288, endPoint x: 607, endPoint y: 277, distance: 186.1
click at [607, 277] on div "Email aowen@cbbcbank.com Email" at bounding box center [657, 277] width 473 height 51
copy p "aowen@cbbcbank.com"
drag, startPoint x: 883, startPoint y: 198, endPoint x: 874, endPoint y: 229, distance: 32.0
click at [883, 198] on icon at bounding box center [884, 195] width 12 height 12
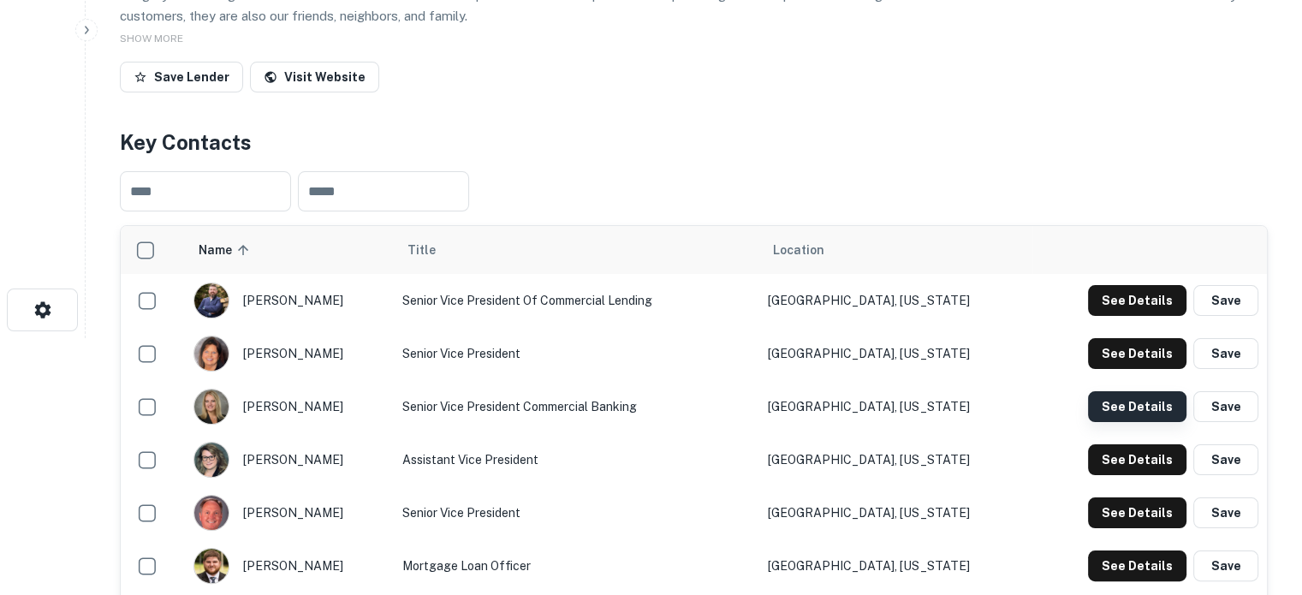
click at [1118, 409] on button "See Details" at bounding box center [1137, 406] width 98 height 31
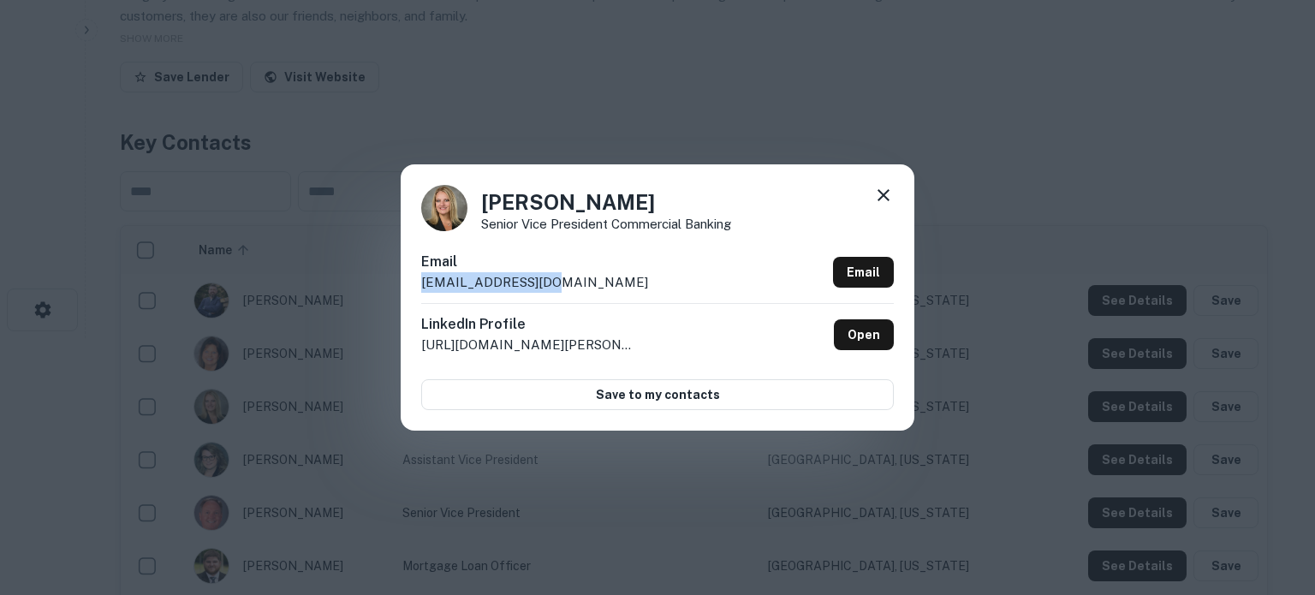
drag, startPoint x: 421, startPoint y: 285, endPoint x: 616, endPoint y: 287, distance: 194.4
click at [616, 287] on div "Email cford@cbbcbank.com Email" at bounding box center [657, 277] width 473 height 51
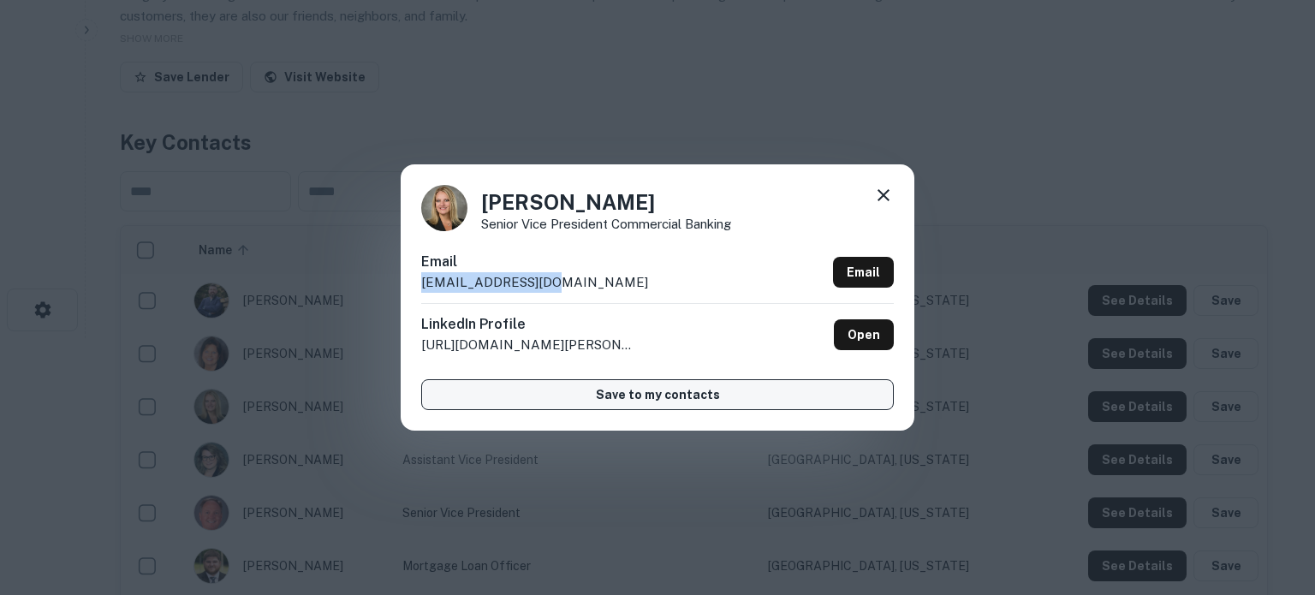
copy p "cford@cbbcbank.com"
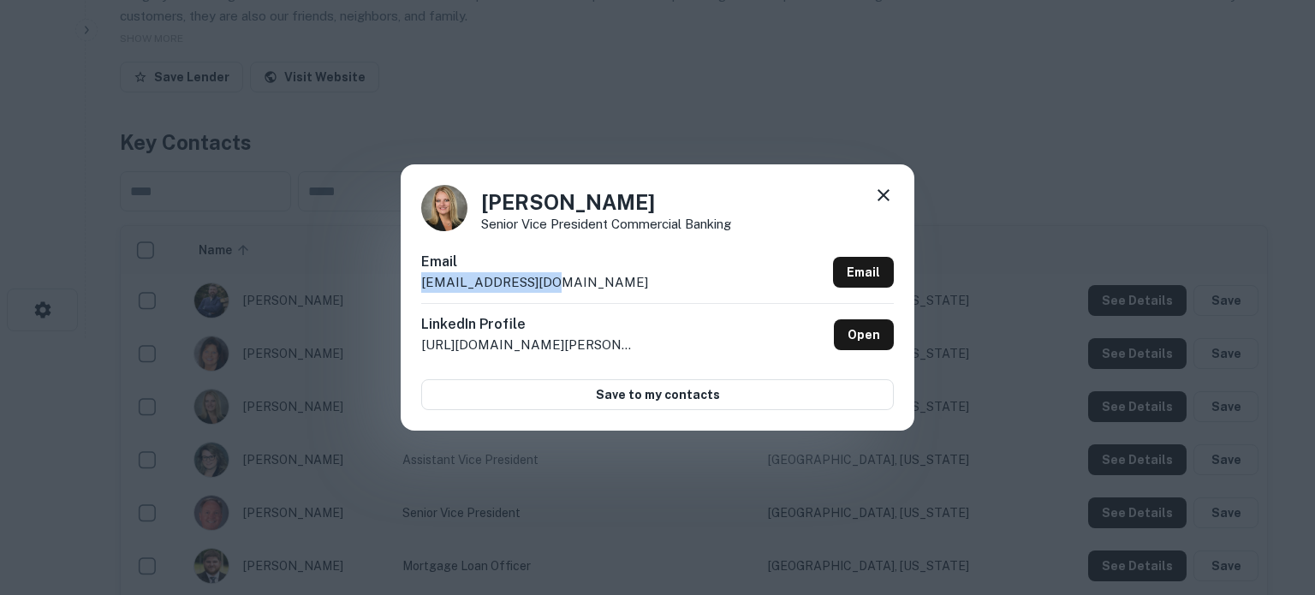
click at [880, 198] on icon at bounding box center [884, 195] width 12 height 12
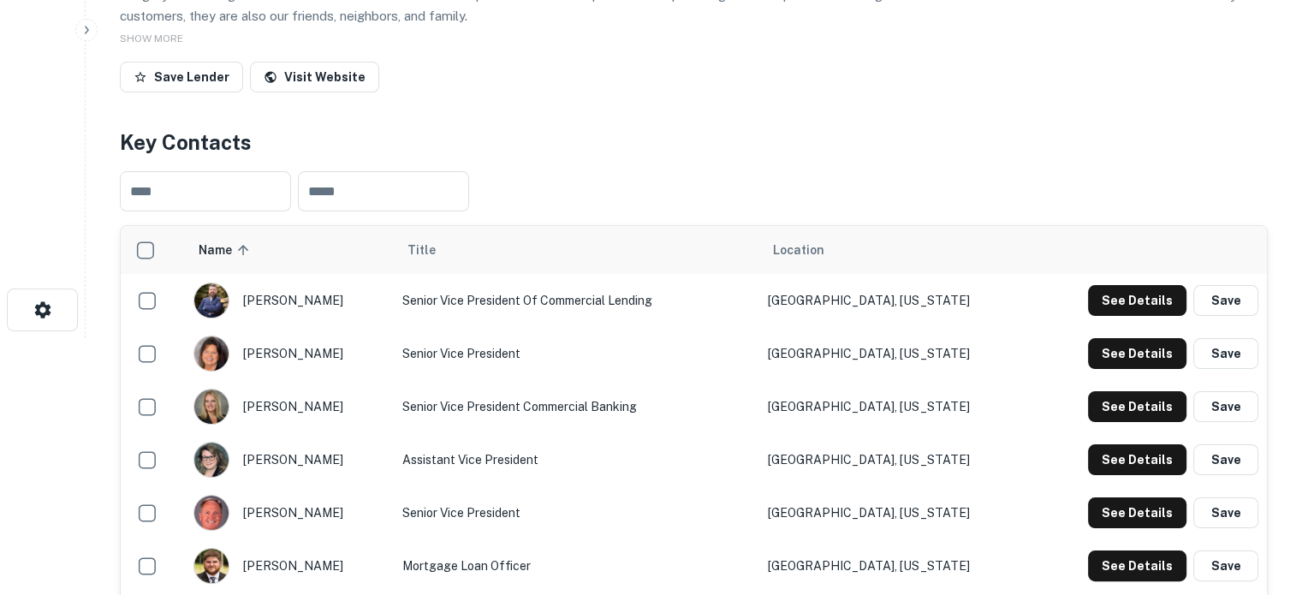
scroll to position [0, 0]
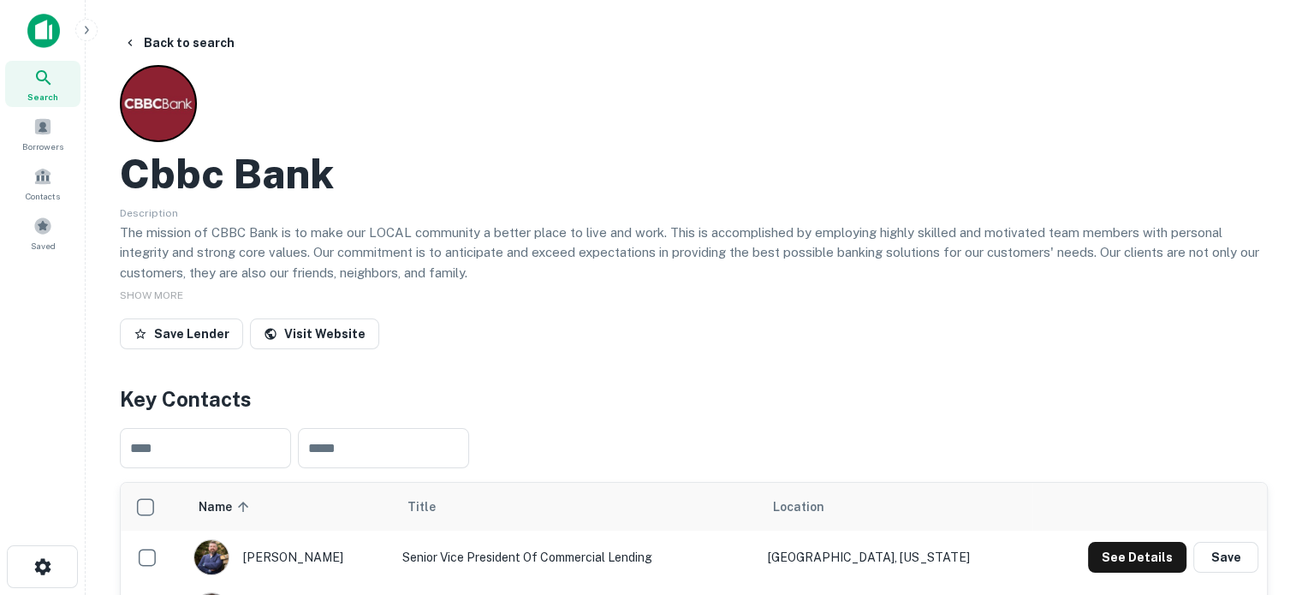
click at [55, 90] on span "Search" at bounding box center [42, 97] width 31 height 14
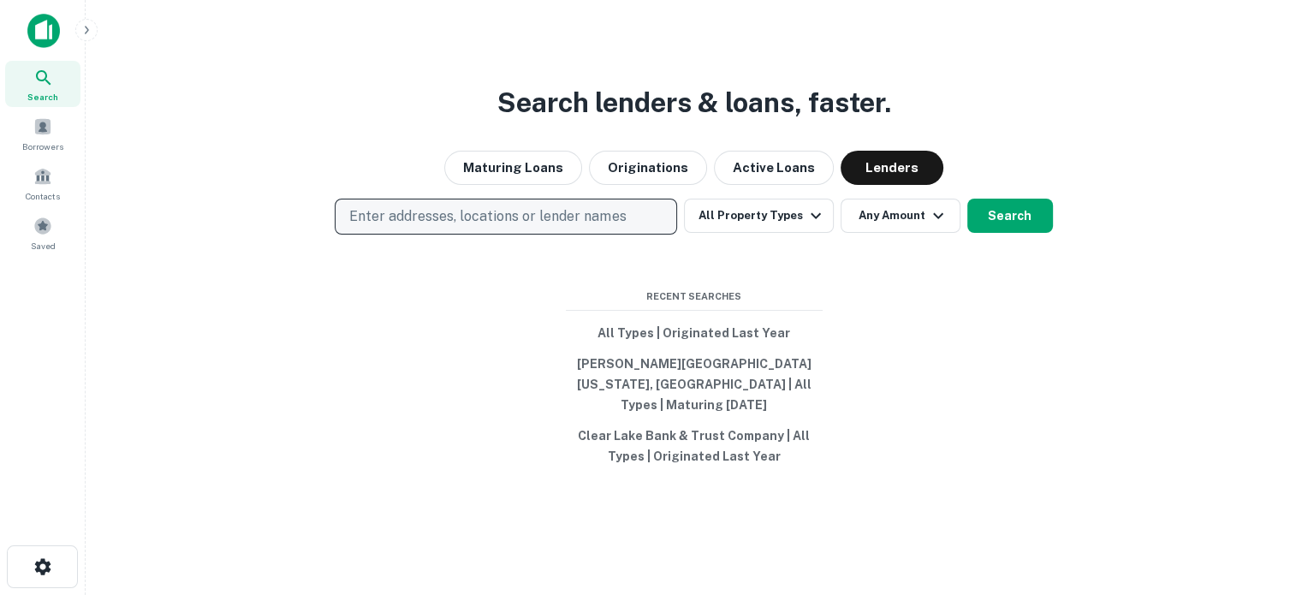
click at [611, 223] on p "Enter addresses, locations or lender names" at bounding box center [487, 216] width 277 height 21
type input "*"
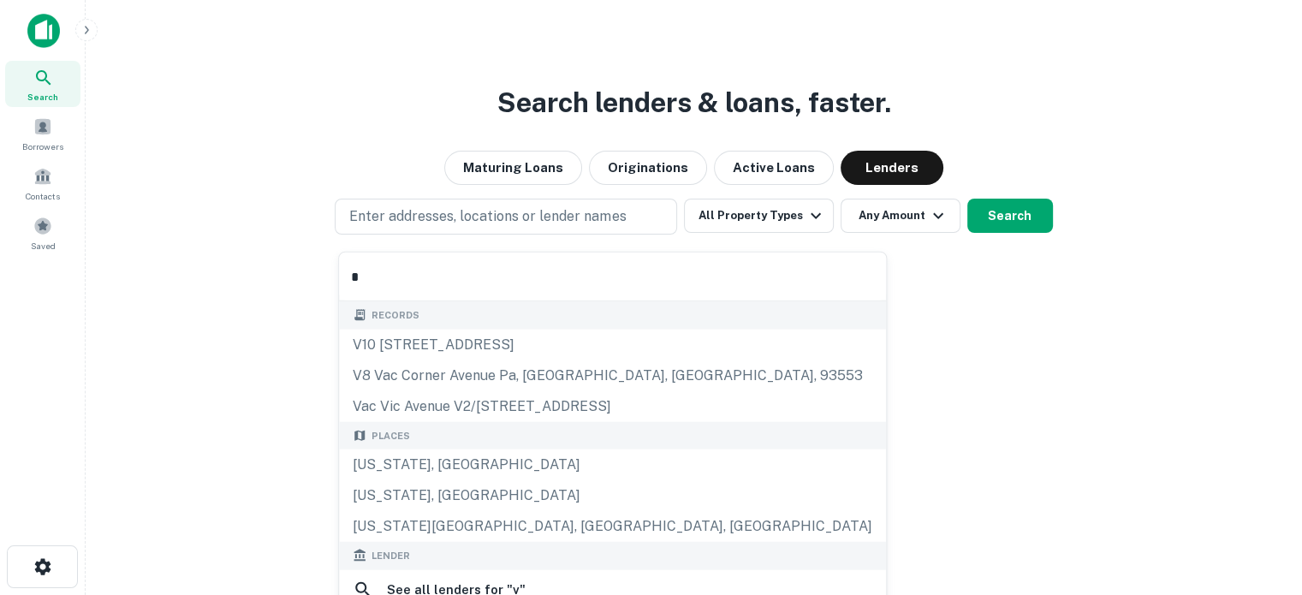
drag, startPoint x: 466, startPoint y: 285, endPoint x: 233, endPoint y: 270, distance: 233.4
click at [233, 270] on body "Search Borrowers Contacts Saved Search lenders & loans, faster. Maturing Loans …" at bounding box center [651, 297] width 1302 height 595
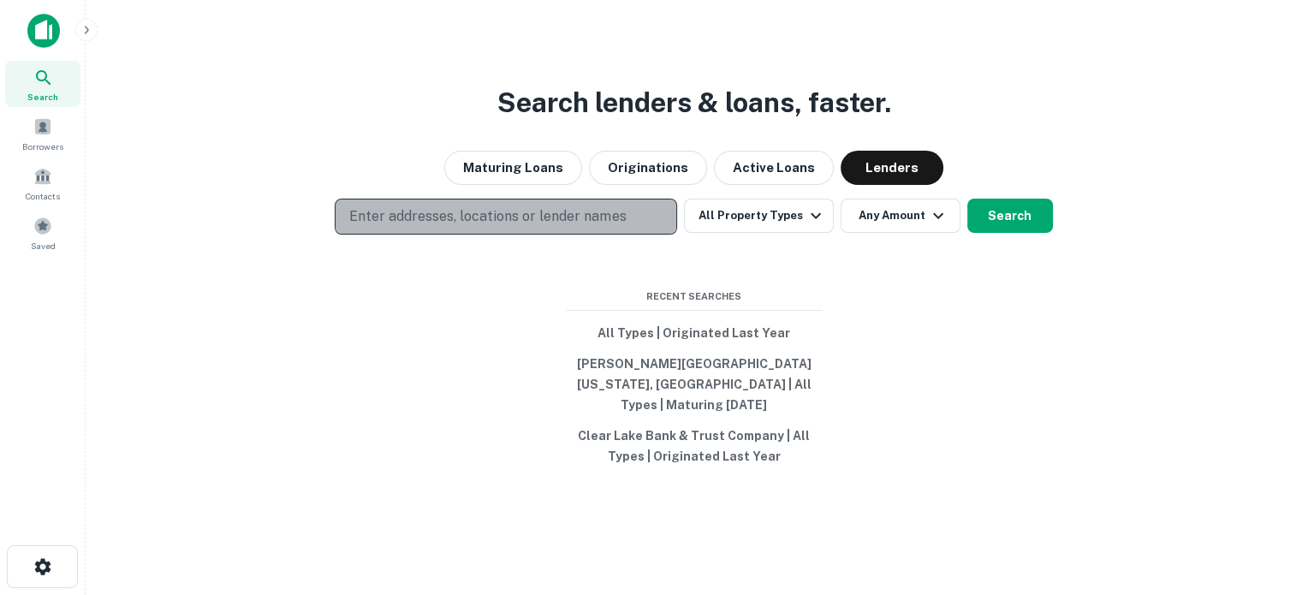
click at [468, 235] on button "Enter addresses, locations or lender names" at bounding box center [506, 217] width 343 height 36
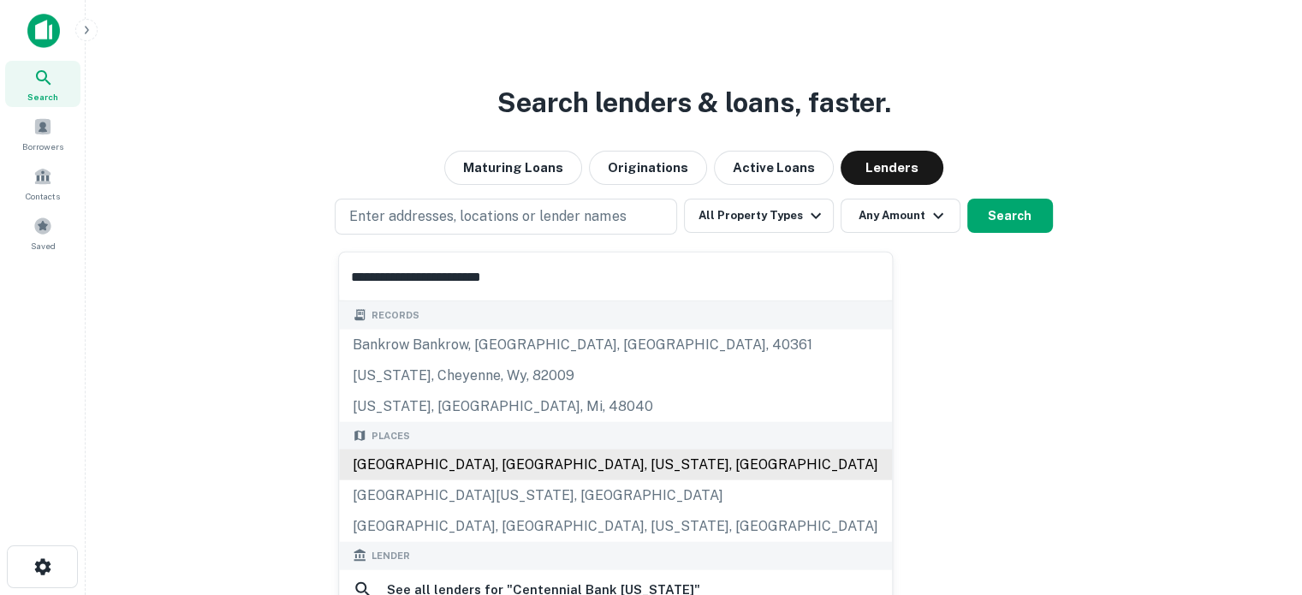
scroll to position [86, 0]
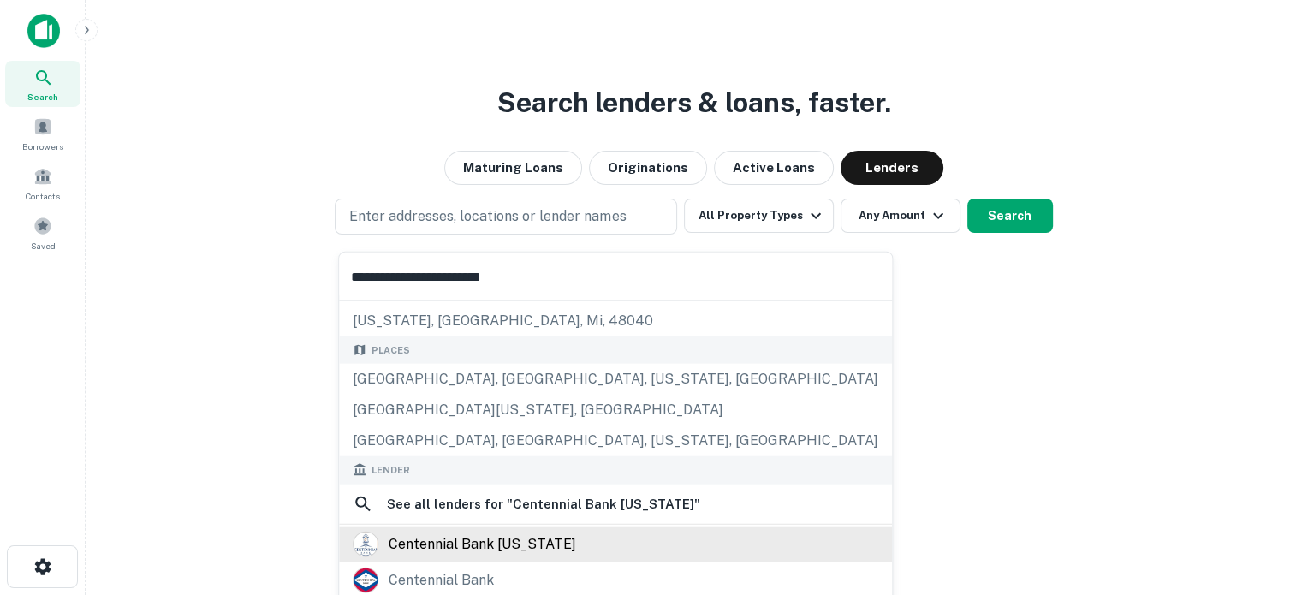
type input "**********"
click at [435, 545] on div "centennial bank [US_STATE]" at bounding box center [483, 544] width 188 height 26
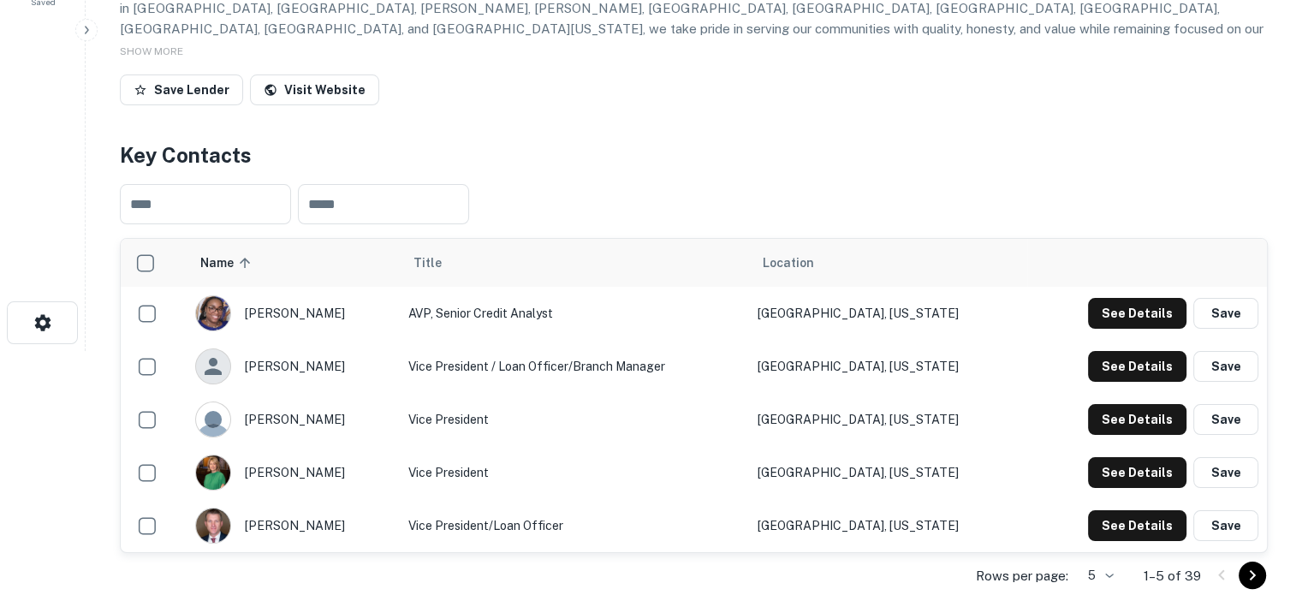
scroll to position [343, 0]
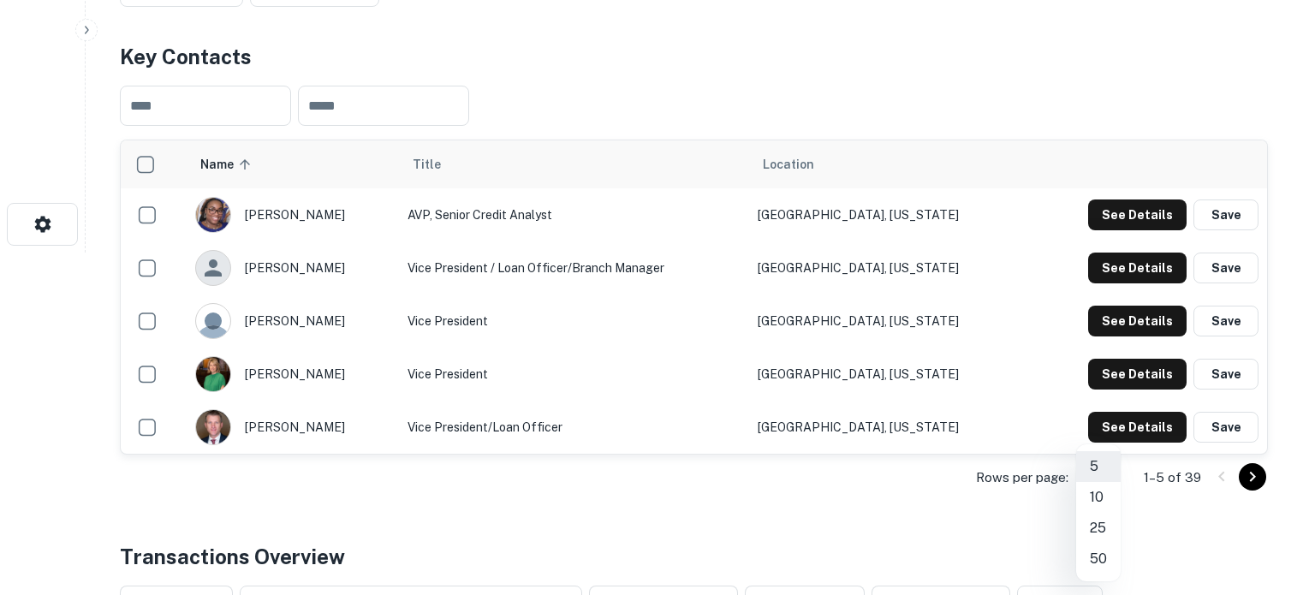
click at [1095, 564] on li "50" at bounding box center [1098, 559] width 45 height 31
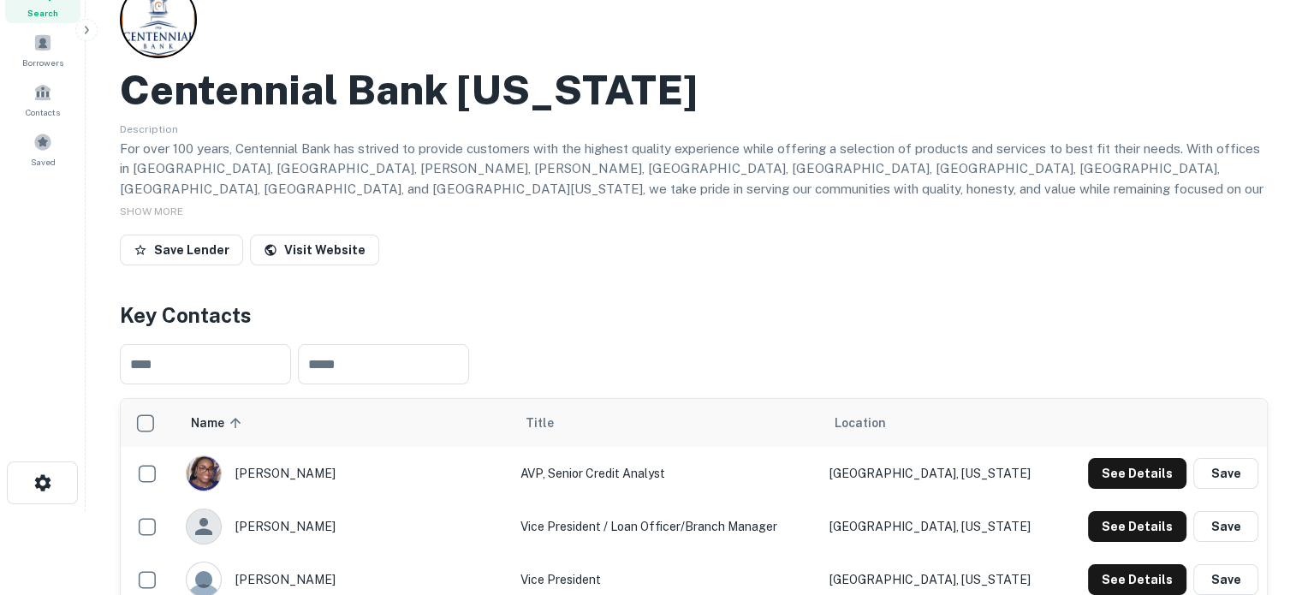
scroll to position [0, 0]
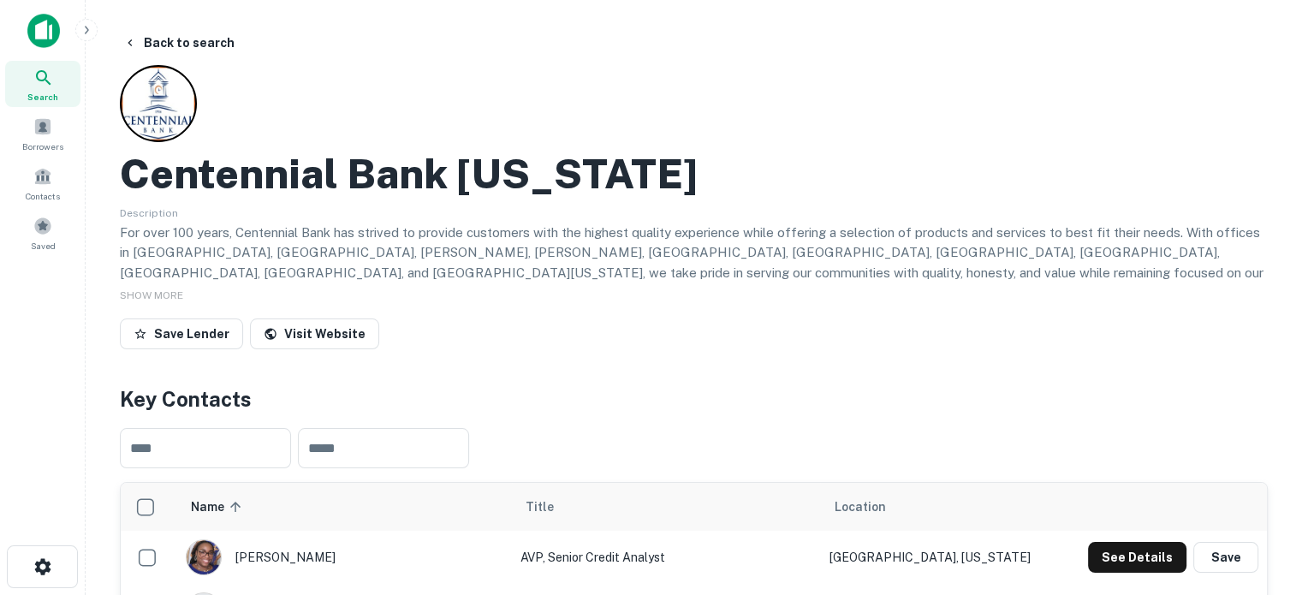
drag, startPoint x: 63, startPoint y: 85, endPoint x: 185, endPoint y: 102, distance: 123.6
click at [63, 85] on div "Search" at bounding box center [42, 84] width 75 height 46
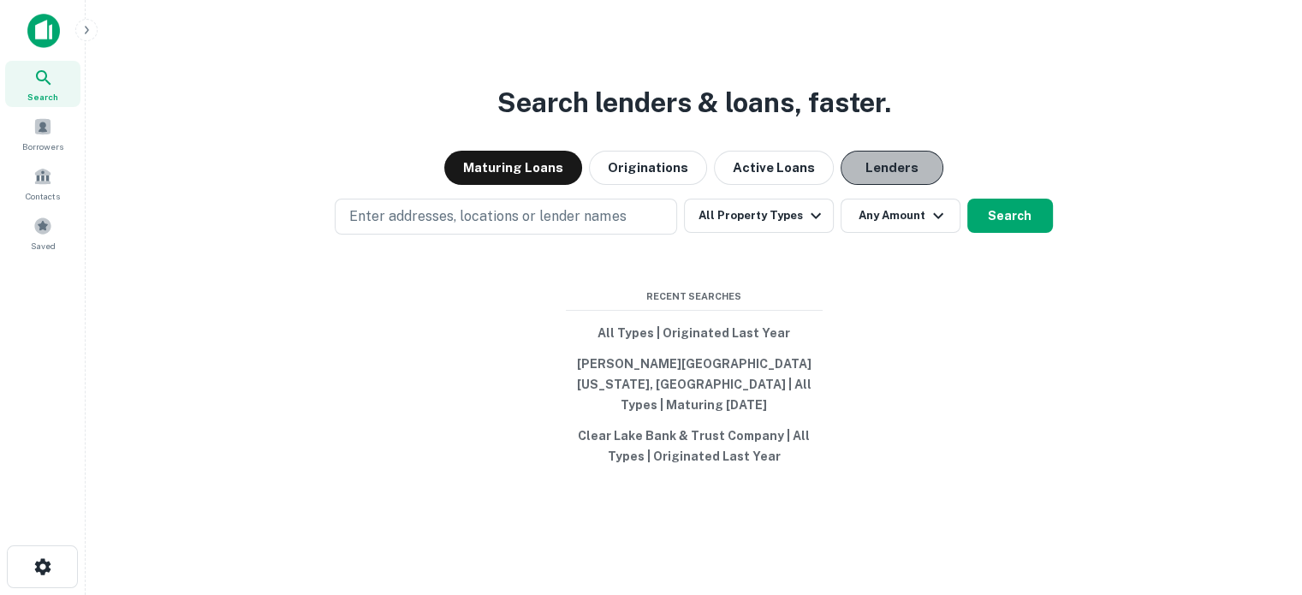
click at [900, 185] on button "Lenders" at bounding box center [892, 168] width 103 height 34
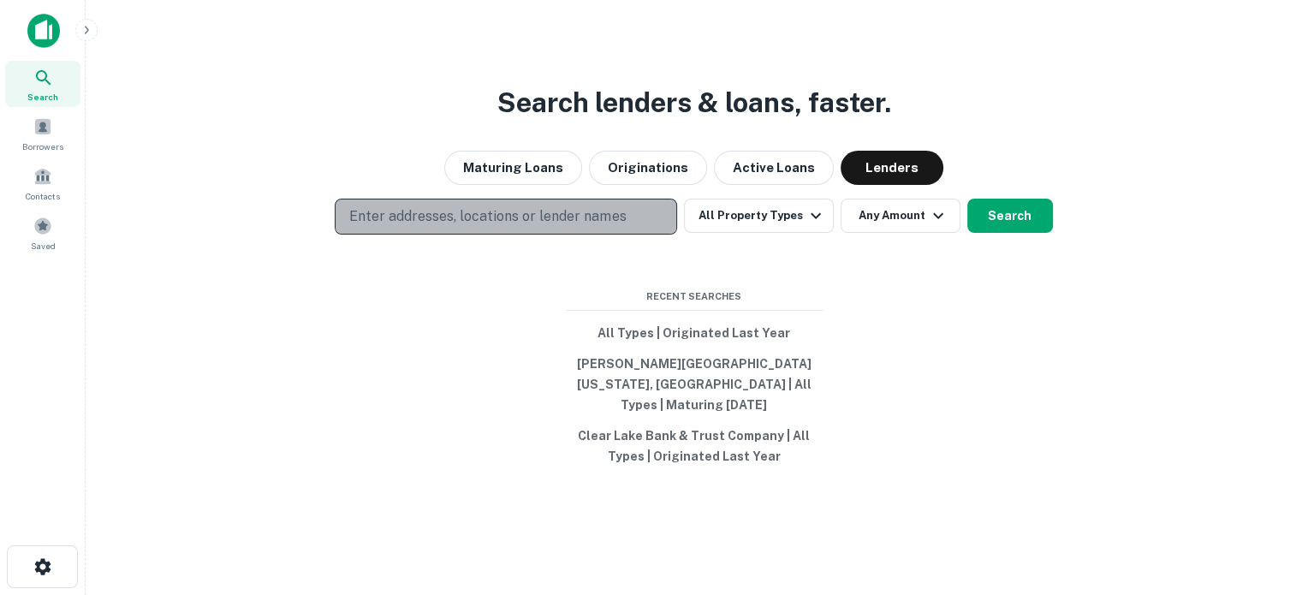
click at [554, 225] on p "Enter addresses, locations or lender names" at bounding box center [487, 216] width 277 height 21
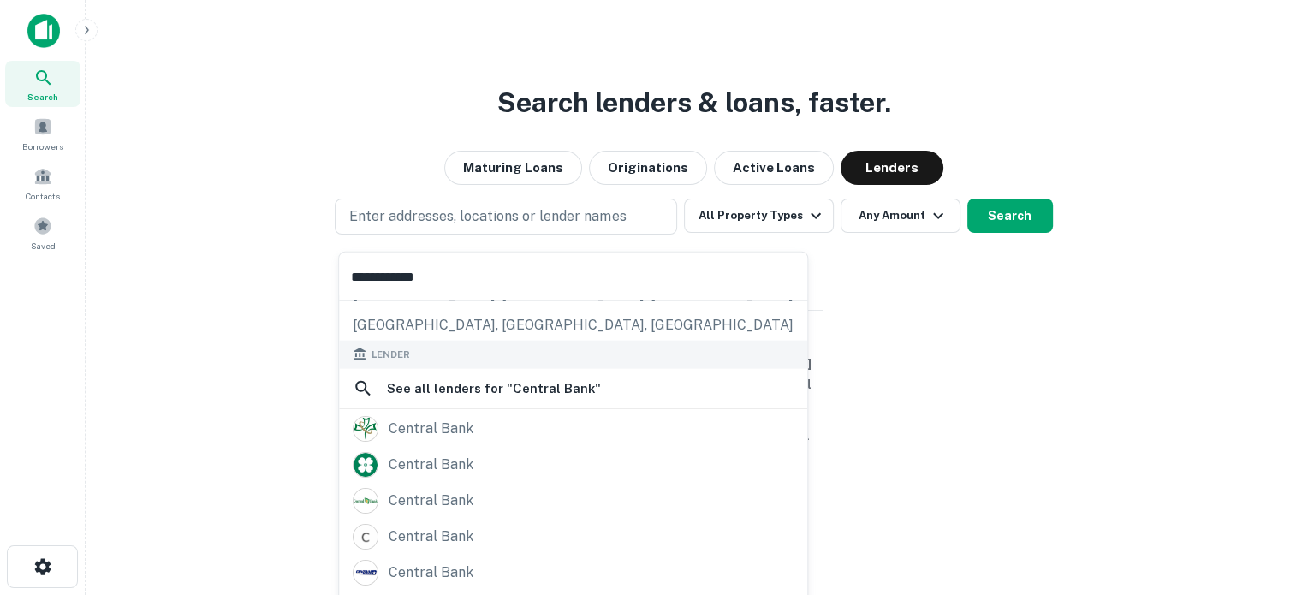
scroll to position [171, 0]
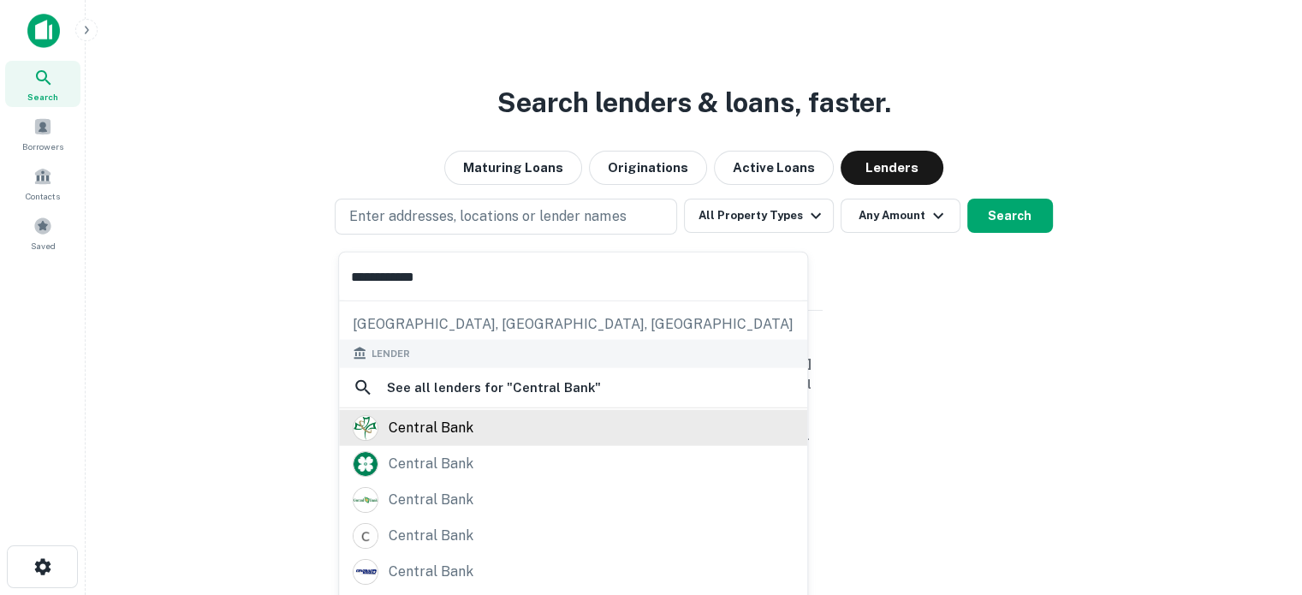
type input "**********"
click at [470, 431] on div "central bank" at bounding box center [431, 427] width 85 height 26
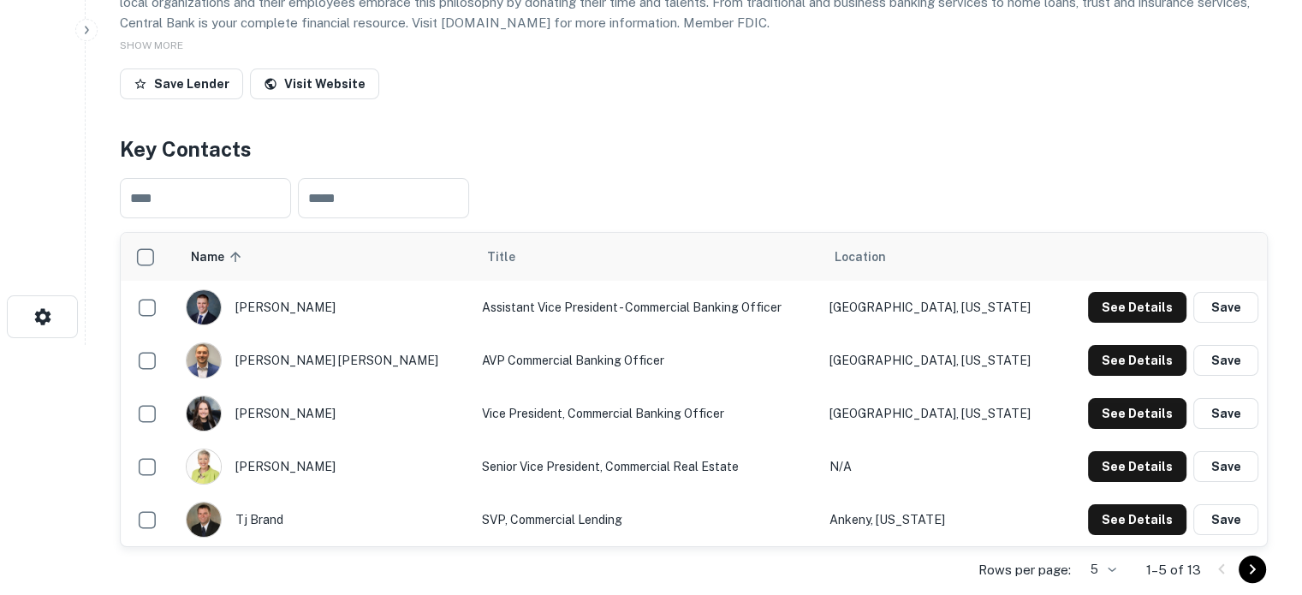
scroll to position [343, 0]
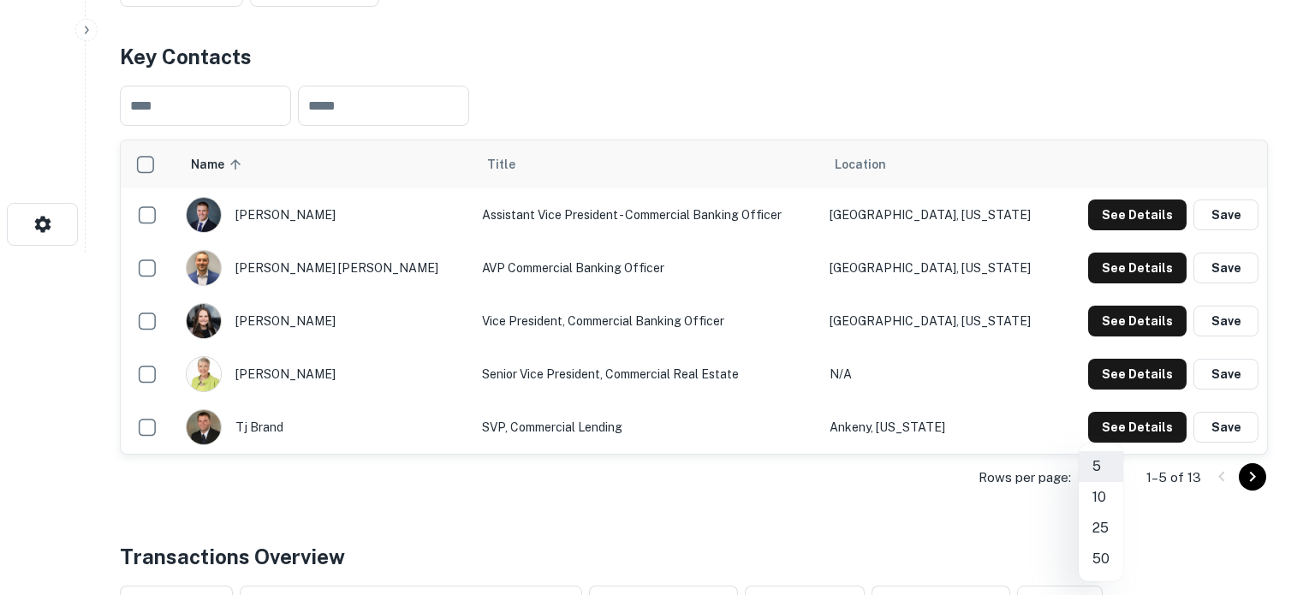
click at [1101, 523] on li "25" at bounding box center [1101, 528] width 45 height 31
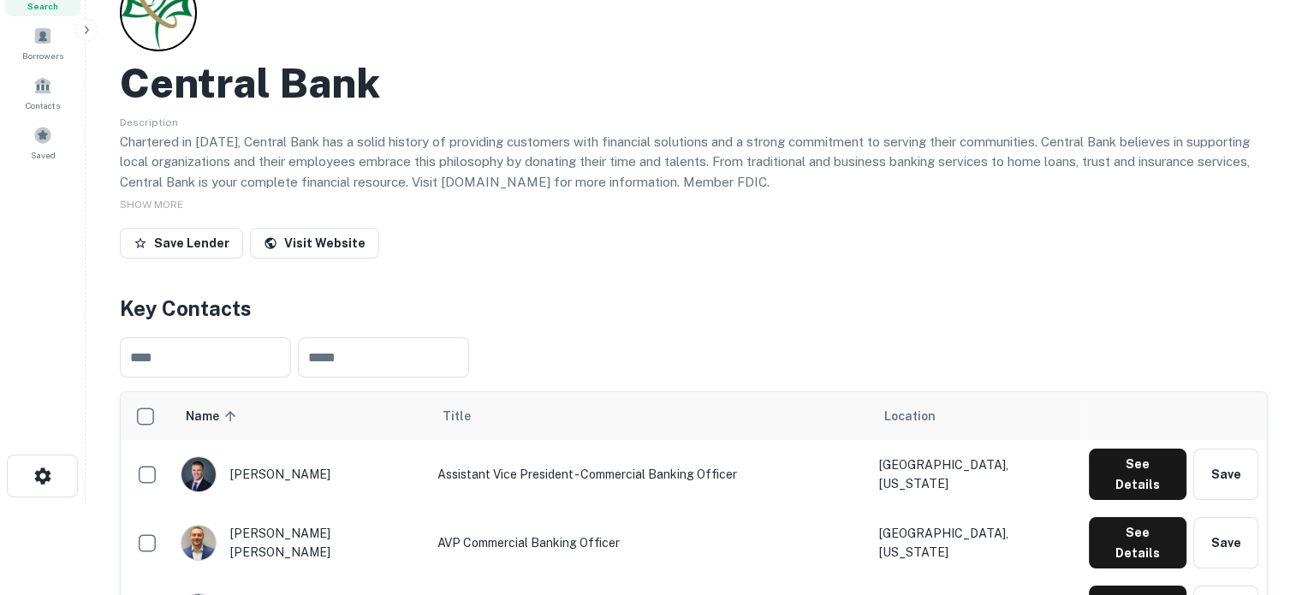
scroll to position [0, 0]
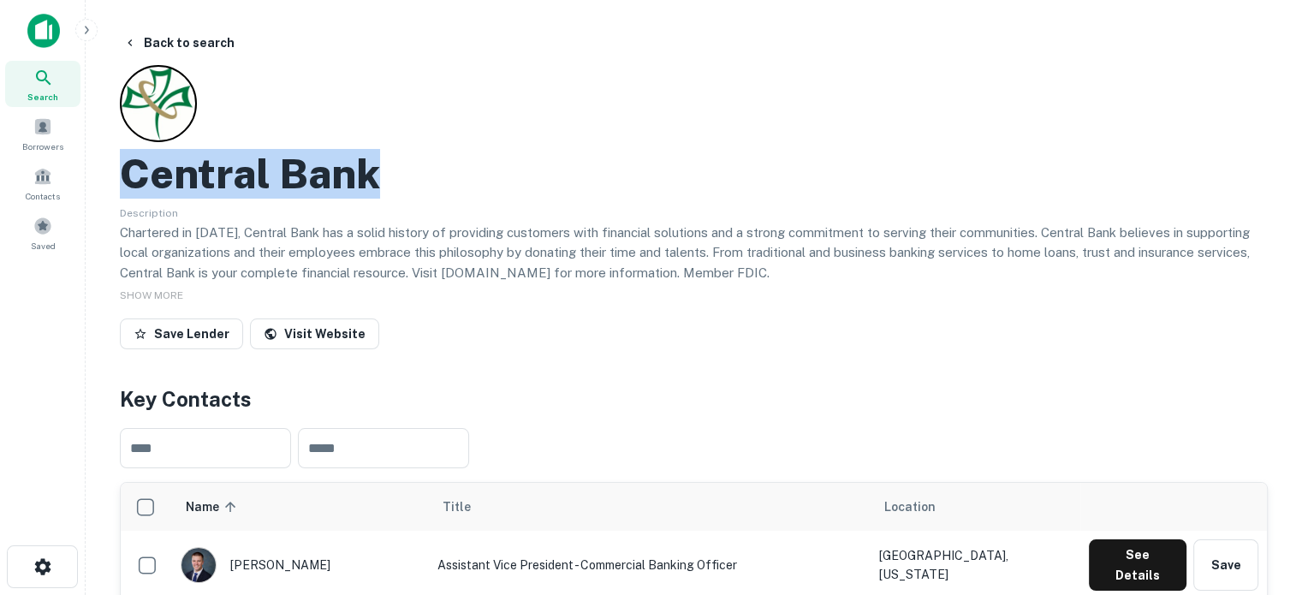
drag, startPoint x: 120, startPoint y: 181, endPoint x: 468, endPoint y: 163, distance: 349.0
click at [468, 163] on div "Central Bank" at bounding box center [694, 174] width 1148 height 50
copy h2 "Central Bank"
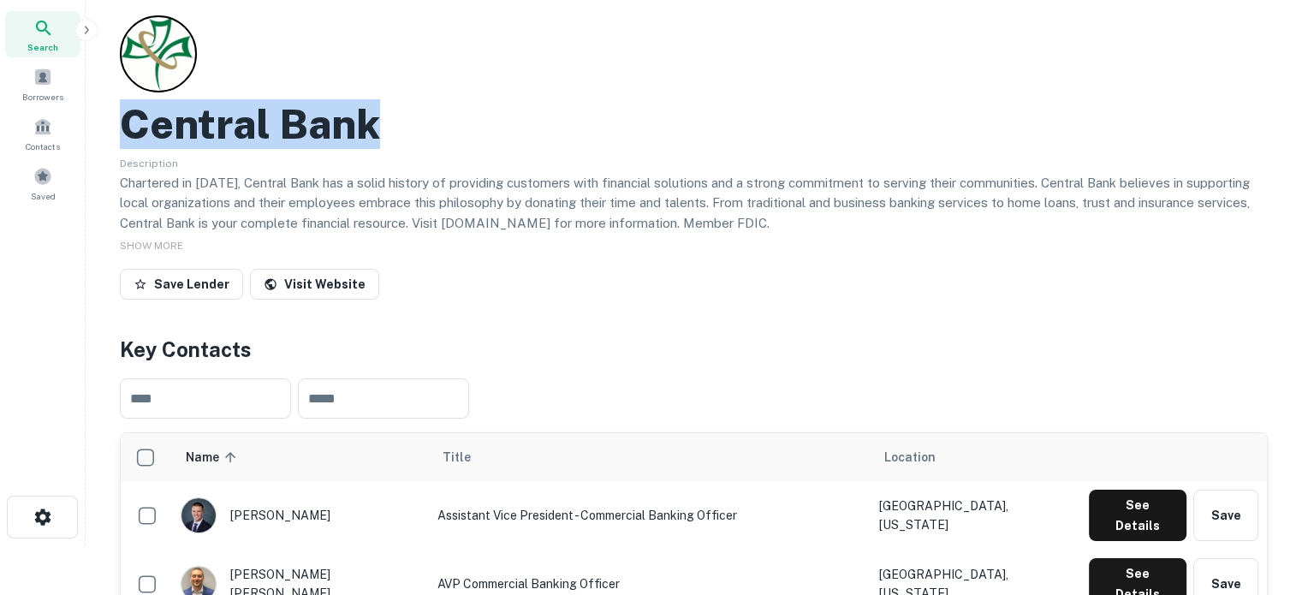
scroll to position [171, 0]
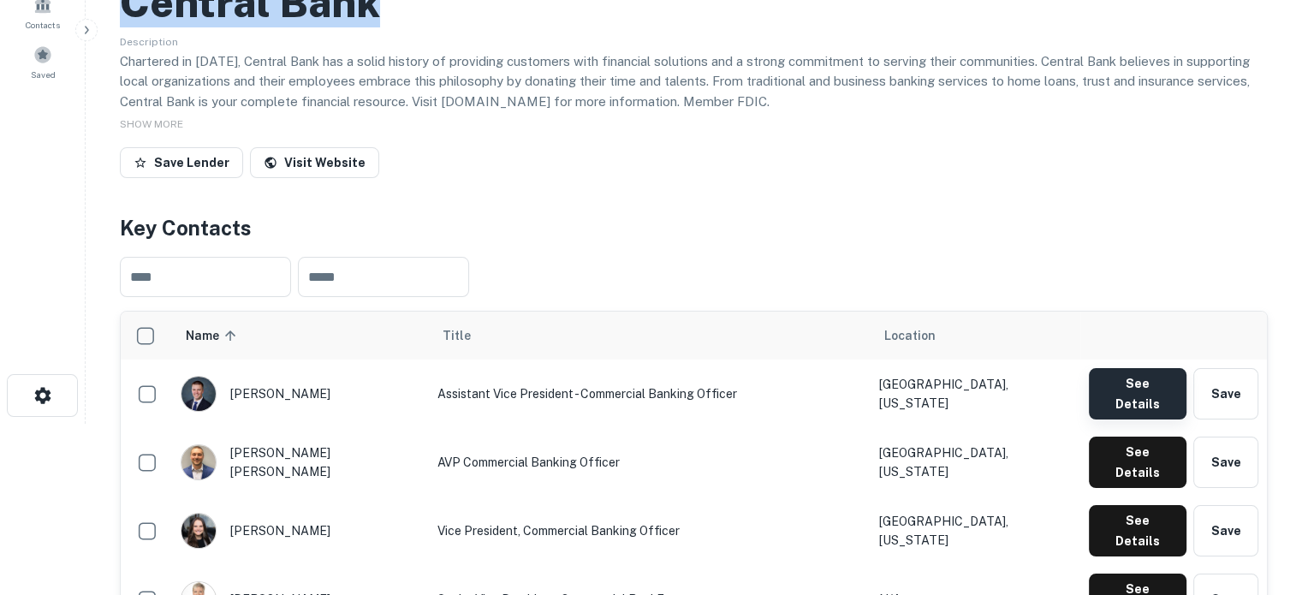
click at [1167, 392] on button "See Details" at bounding box center [1138, 393] width 98 height 51
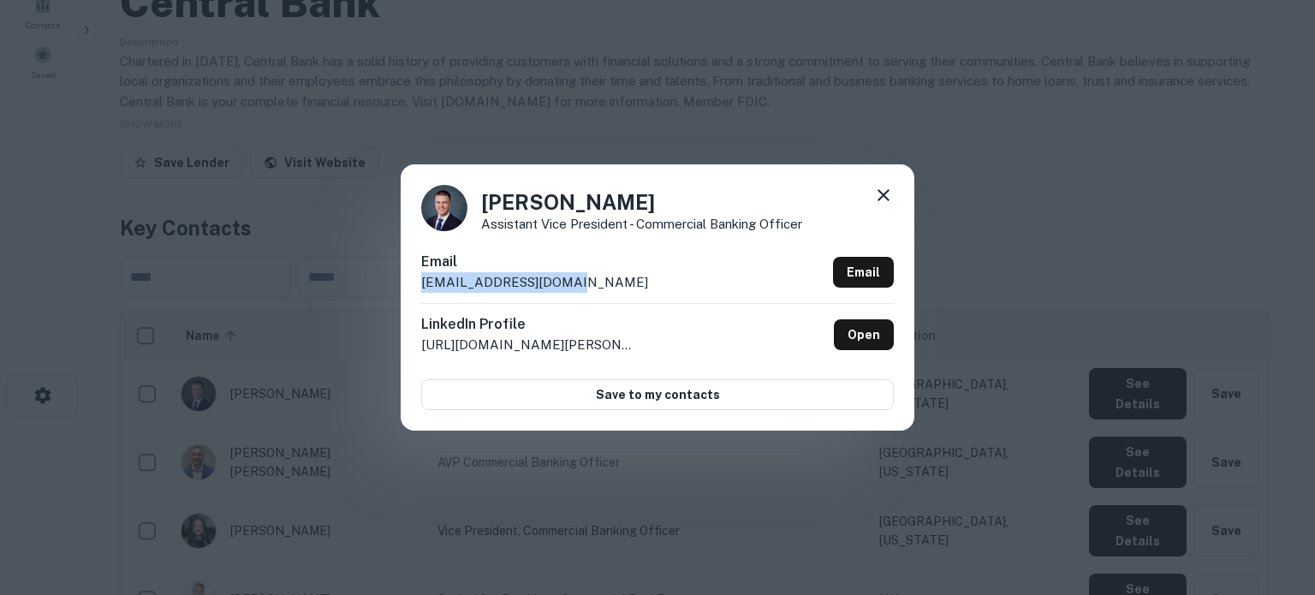
drag, startPoint x: 419, startPoint y: 283, endPoint x: 563, endPoint y: 282, distance: 143.9
click at [563, 282] on div "Cody Selig Assistant Vice President - Commercial Banking Officer Email cselig@m…" at bounding box center [658, 296] width 514 height 265
copy p "[EMAIL_ADDRESS][DOMAIN_NAME]"
click at [876, 189] on icon at bounding box center [883, 195] width 21 height 21
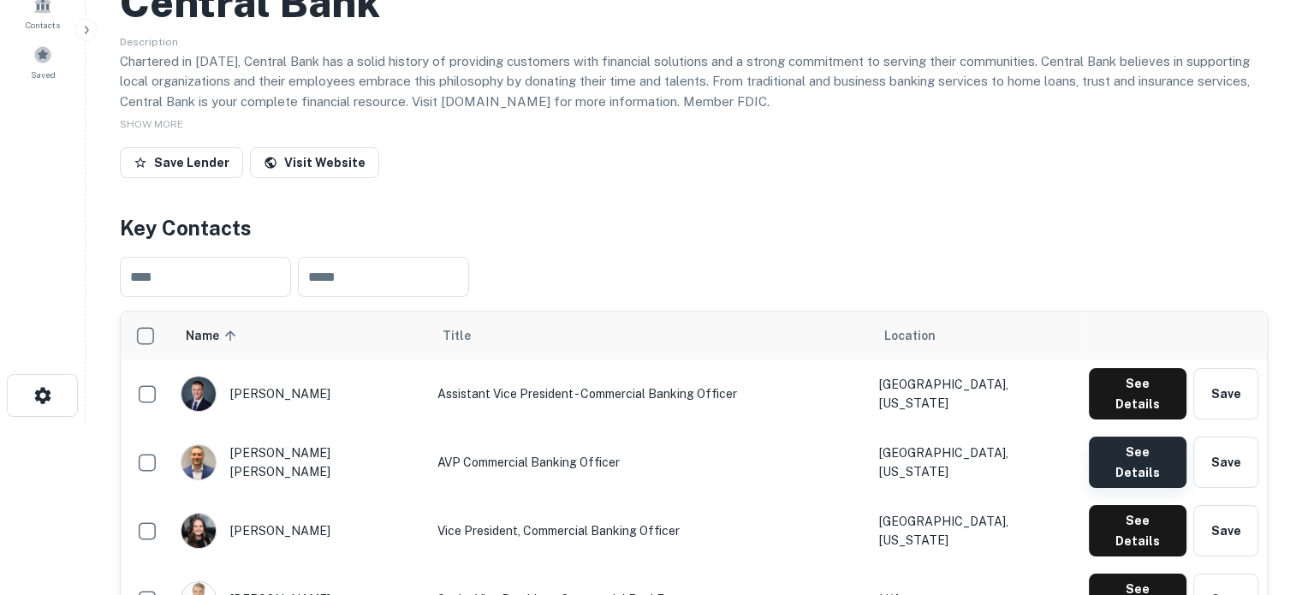
click at [1091, 441] on button "See Details" at bounding box center [1138, 462] width 98 height 51
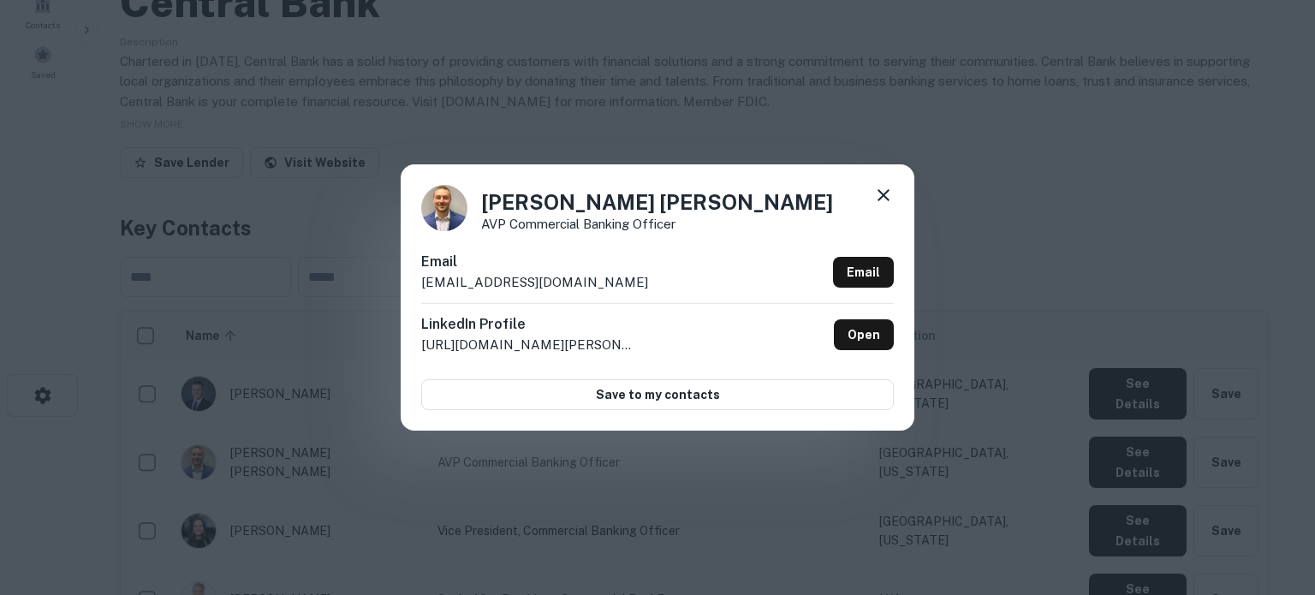
drag, startPoint x: 419, startPoint y: 289, endPoint x: 656, endPoint y: 289, distance: 237.2
click at [656, 289] on div "Connor Spindler AVP Commercial Banking Officer Email cspindler@centralbankonlin…" at bounding box center [658, 296] width 514 height 265
copy p "cspindler@centralbankonline.com"
click at [882, 200] on icon at bounding box center [883, 195] width 21 height 21
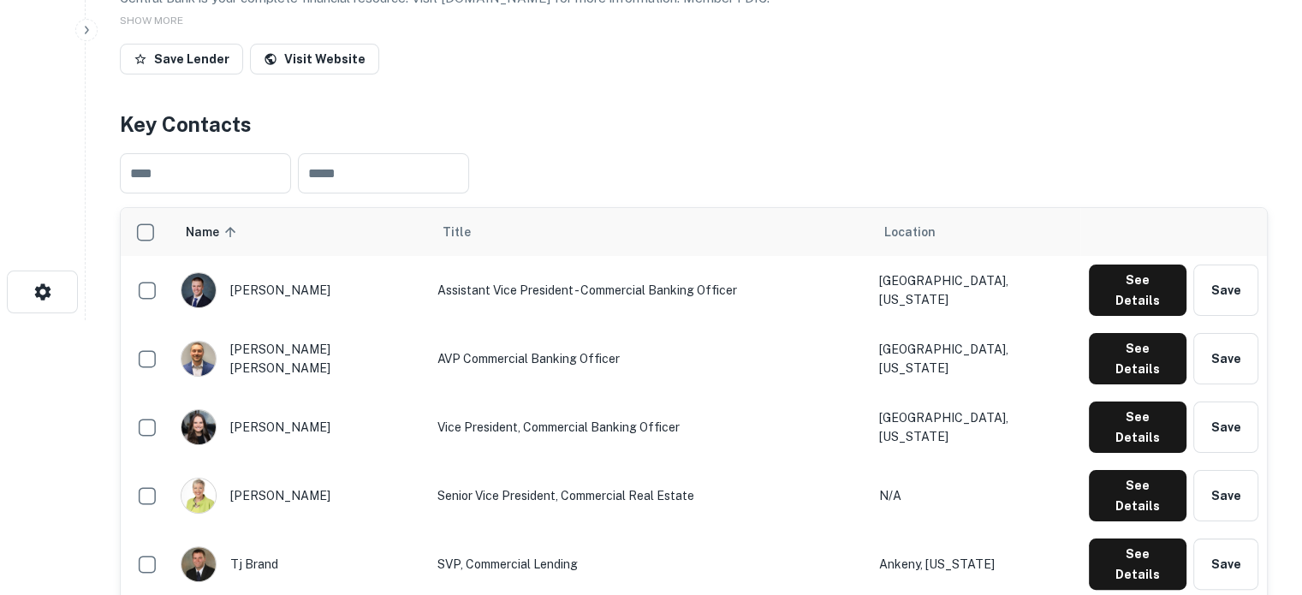
scroll to position [343, 0]
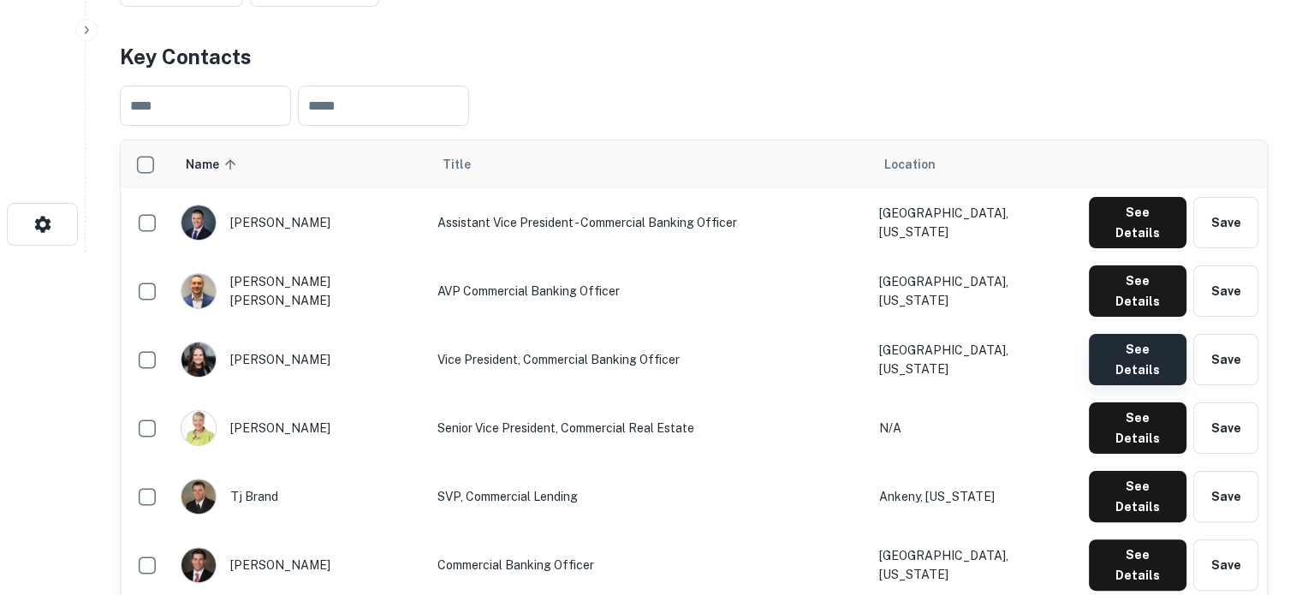
click at [1113, 334] on button "See Details" at bounding box center [1138, 359] width 98 height 51
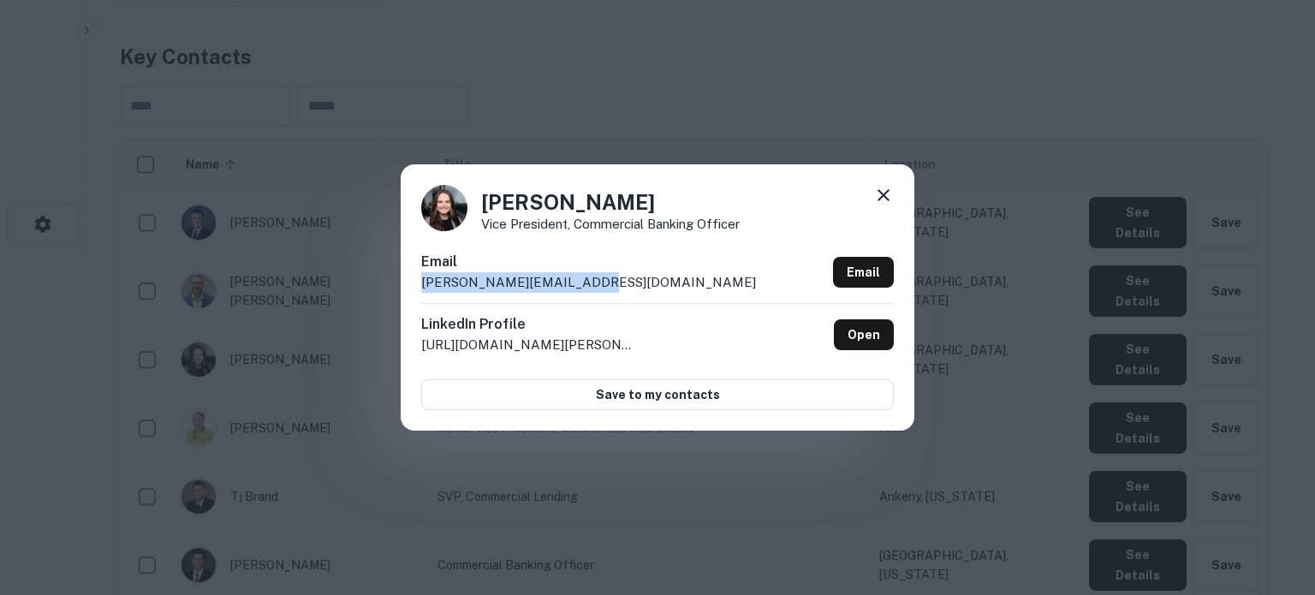
drag, startPoint x: 422, startPoint y: 283, endPoint x: 589, endPoint y: 282, distance: 167.0
click at [589, 282] on div "Email handerson@mycentral.bank Email" at bounding box center [657, 277] width 473 height 51
copy p "handerson@mycentral.bank"
click at [881, 191] on icon at bounding box center [883, 195] width 21 height 21
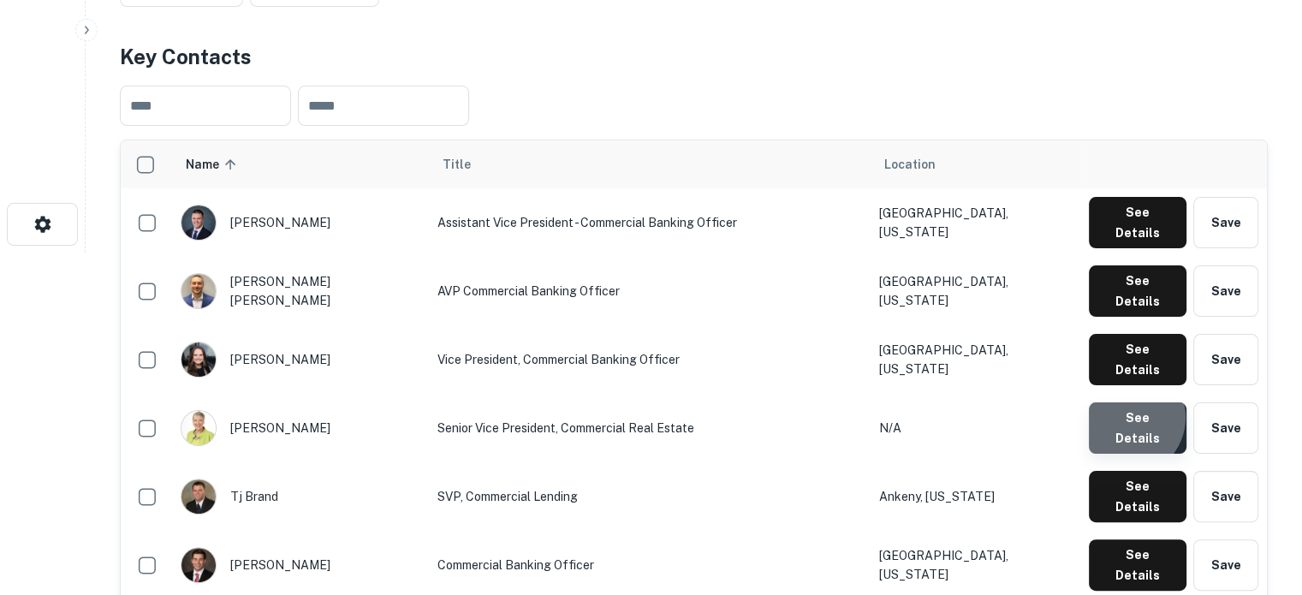
click at [1128, 402] on button "See Details" at bounding box center [1138, 427] width 98 height 51
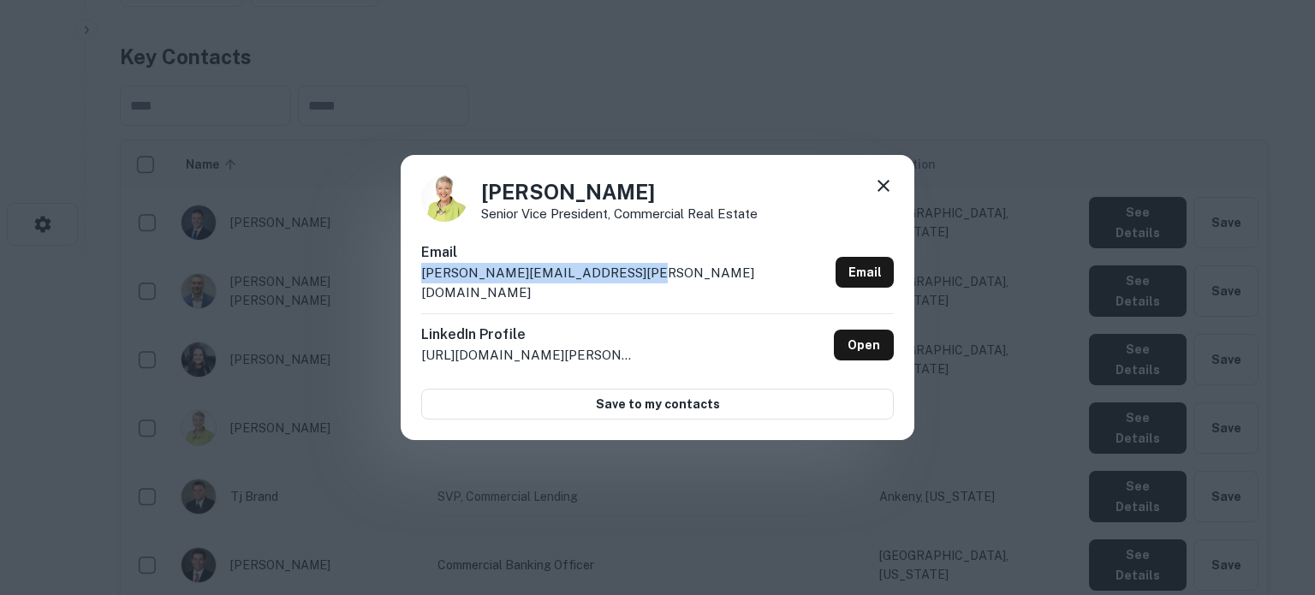
drag, startPoint x: 420, startPoint y: 287, endPoint x: 673, endPoint y: 297, distance: 252.8
click at [673, 297] on div "Michele Stevens Senior Vice President, Commercial Real Estate Email michele.ste…" at bounding box center [658, 298] width 514 height 286
copy p "michele.stevens@centralbank.net"
click at [879, 196] on icon at bounding box center [883, 186] width 21 height 21
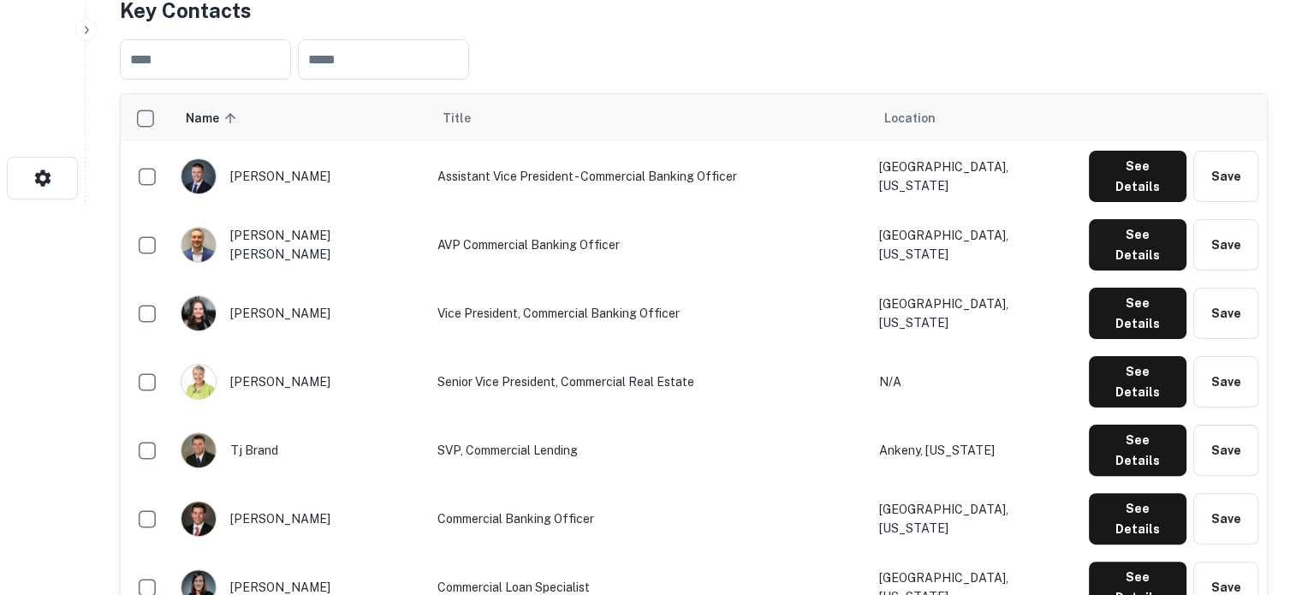
scroll to position [428, 0]
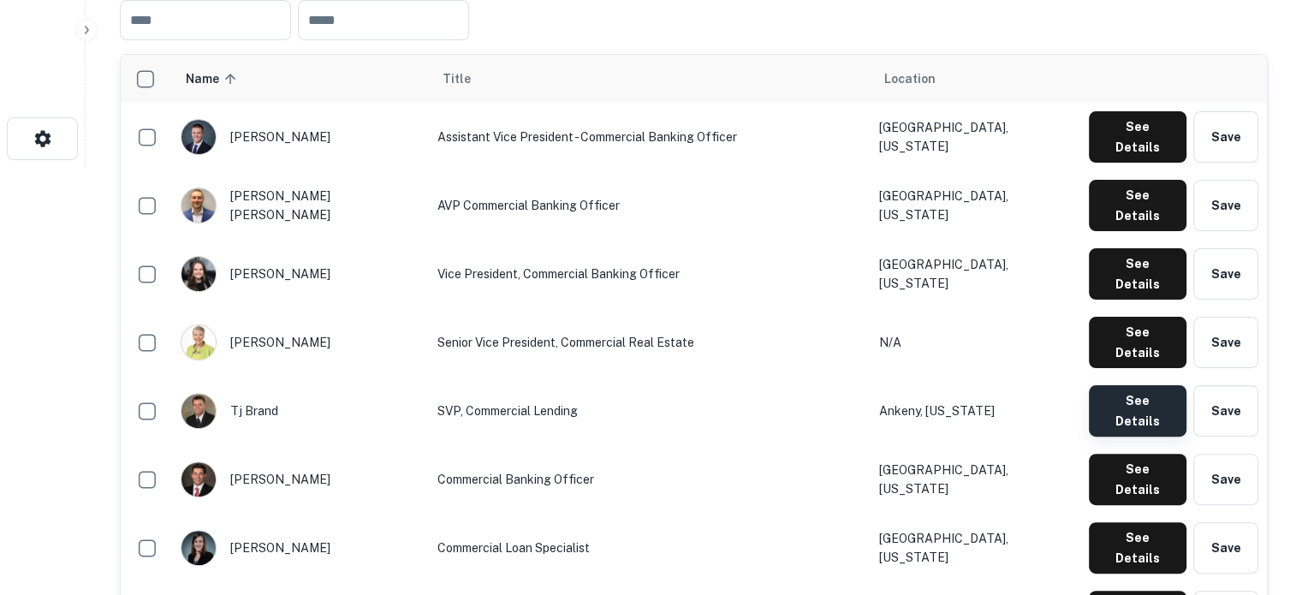
click at [1130, 385] on button "See Details" at bounding box center [1138, 410] width 98 height 51
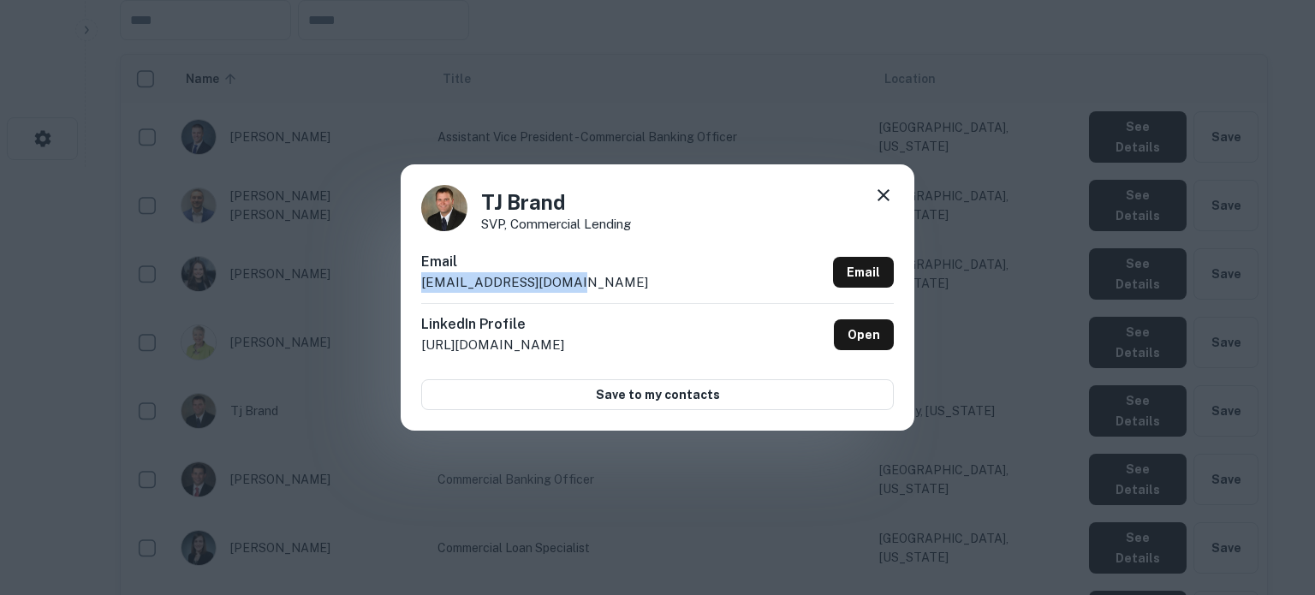
drag, startPoint x: 418, startPoint y: 288, endPoint x: 623, endPoint y: 297, distance: 205.7
click at [623, 297] on div "TJ Brand SVP, Commercial Lending Email tbrand@mycentral.bank Email LinkedIn Pro…" at bounding box center [658, 296] width 514 height 265
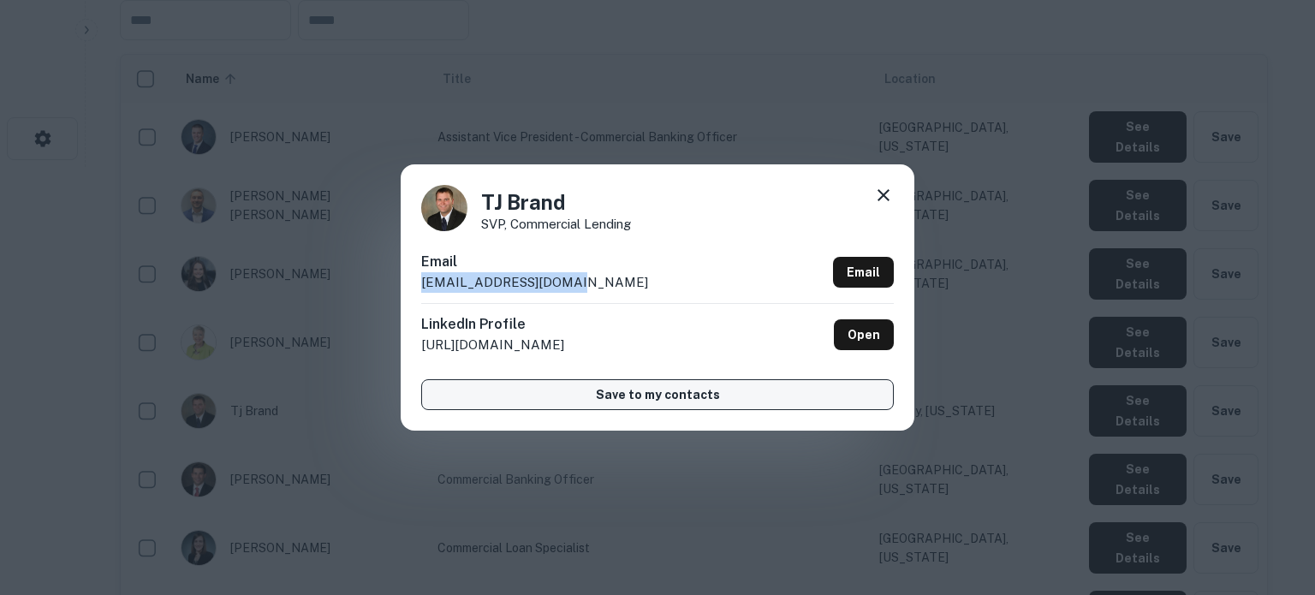
copy p "tbrand@mycentral.bank"
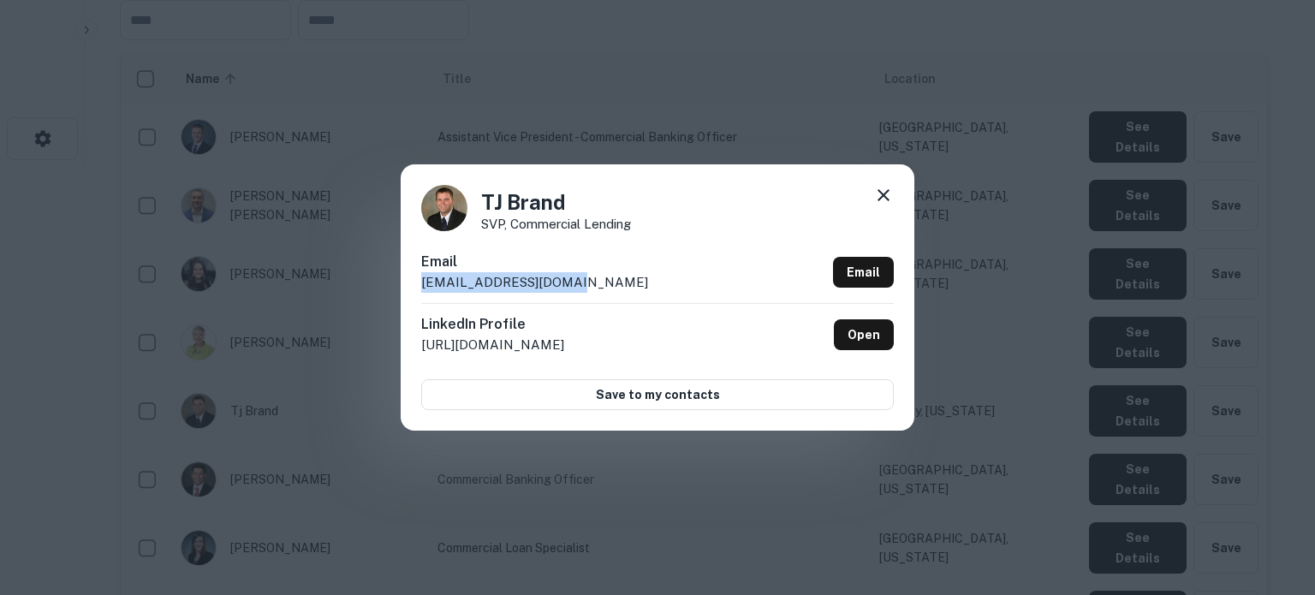
click at [876, 185] on icon at bounding box center [883, 195] width 21 height 21
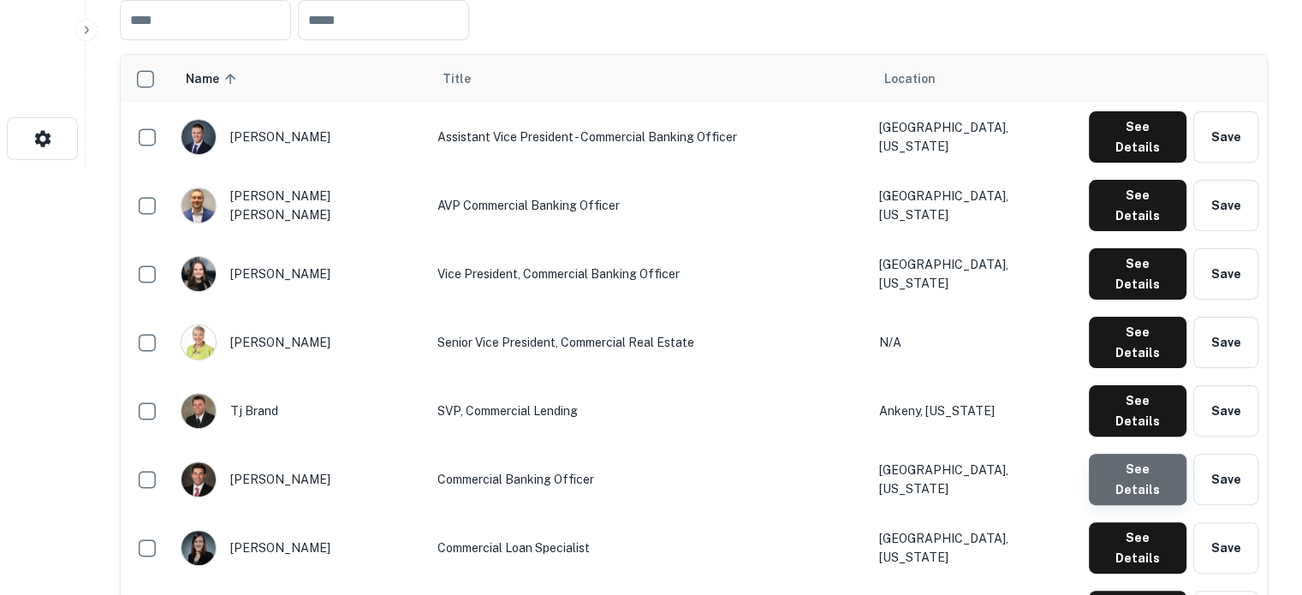
click at [1124, 454] on button "See Details" at bounding box center [1138, 479] width 98 height 51
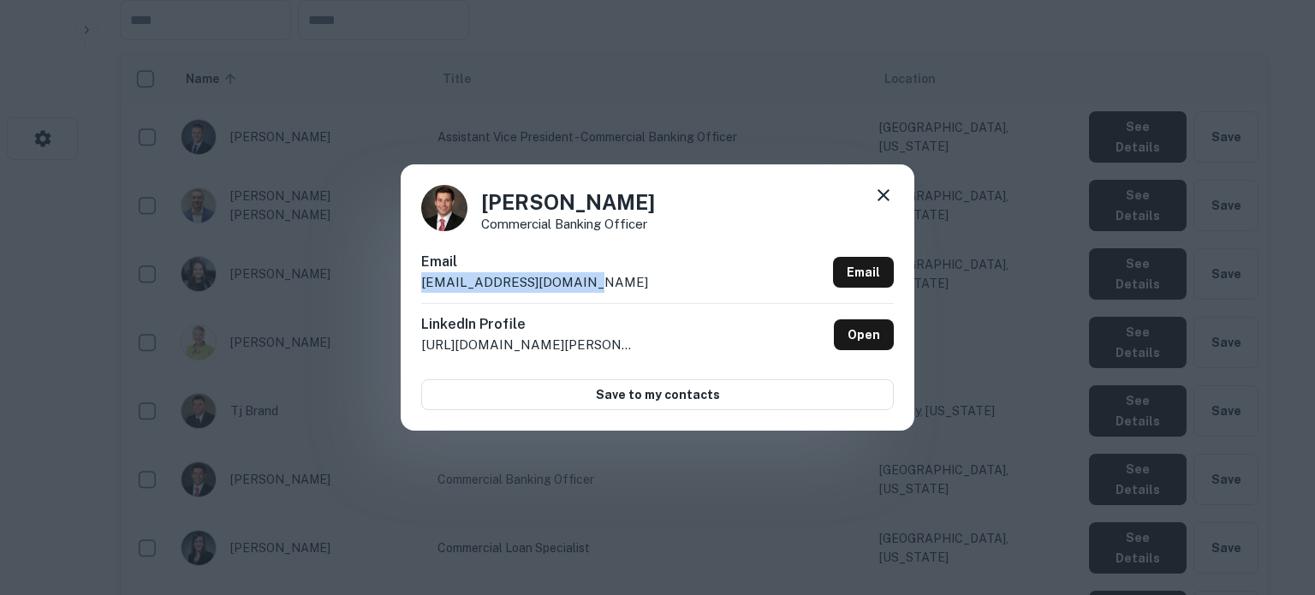
drag, startPoint x: 425, startPoint y: 287, endPoint x: 587, endPoint y: 287, distance: 161.8
click at [587, 287] on div "Email bstenzel@mycentral.bank Email" at bounding box center [657, 277] width 473 height 51
copy p "bstenzel@mycentral.bank"
click at [887, 191] on icon at bounding box center [884, 195] width 12 height 12
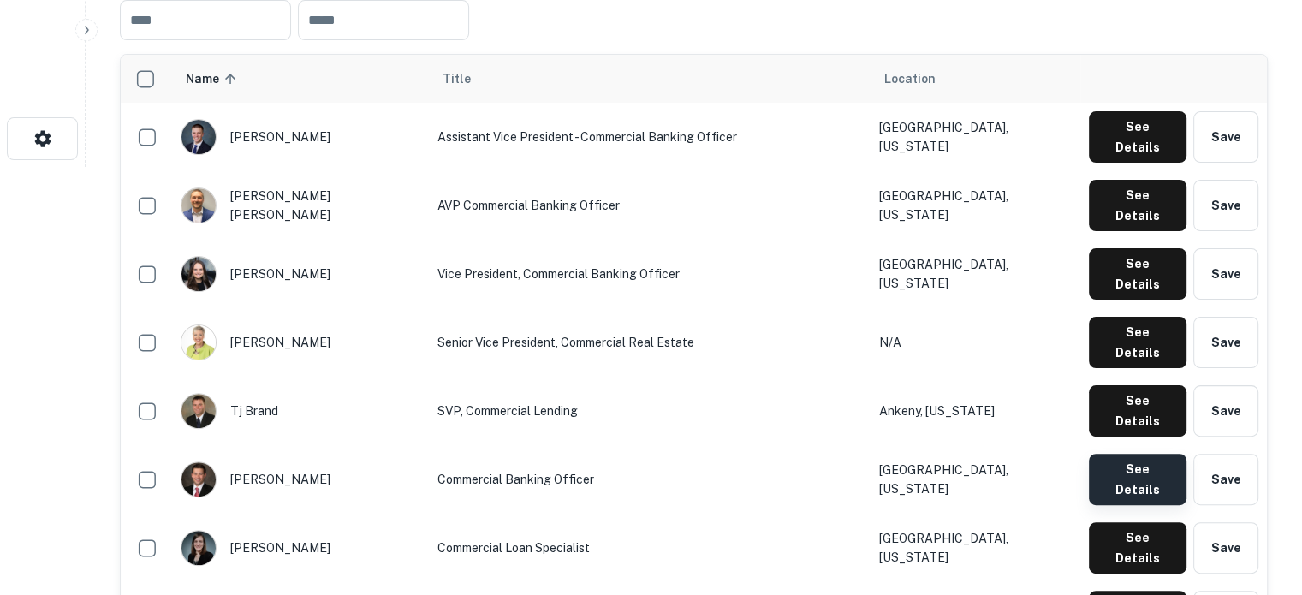
click at [1094, 454] on button "See Details" at bounding box center [1138, 479] width 98 height 51
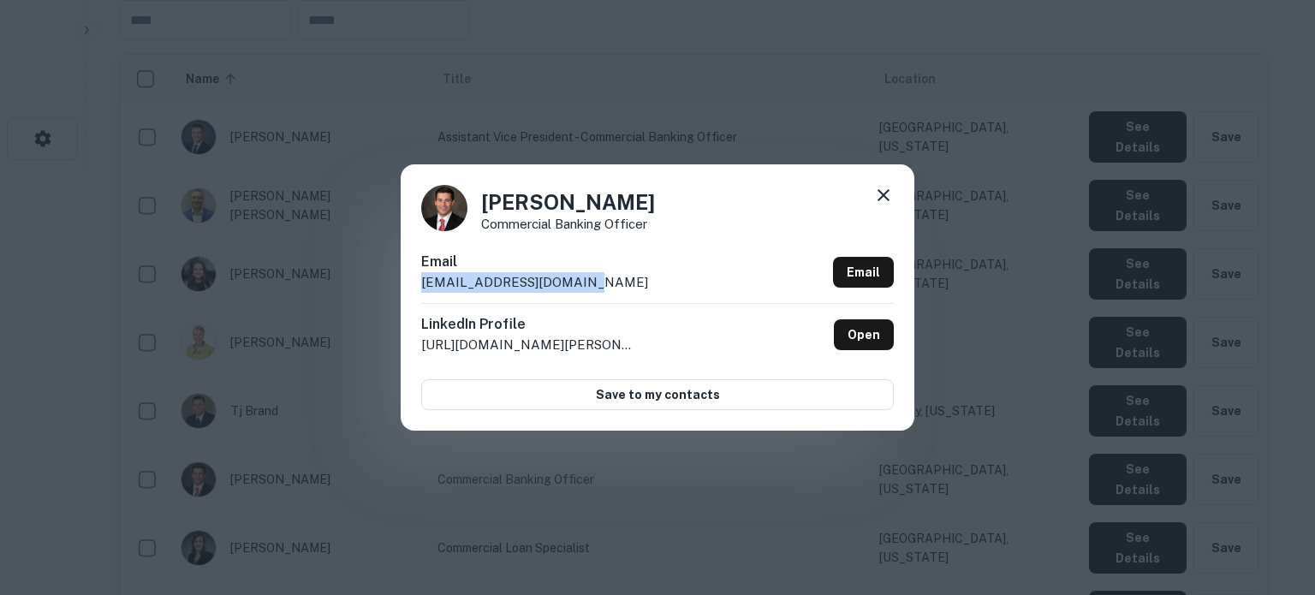
drag, startPoint x: 414, startPoint y: 289, endPoint x: 599, endPoint y: 289, distance: 185.0
click at [599, 289] on div "Brady Stenzel Commercial Banking Officer Email bstenzel@mycentral.bank Email Li…" at bounding box center [658, 296] width 514 height 265
copy p "bstenzel@mycentral.bank"
click at [880, 200] on icon at bounding box center [884, 195] width 12 height 12
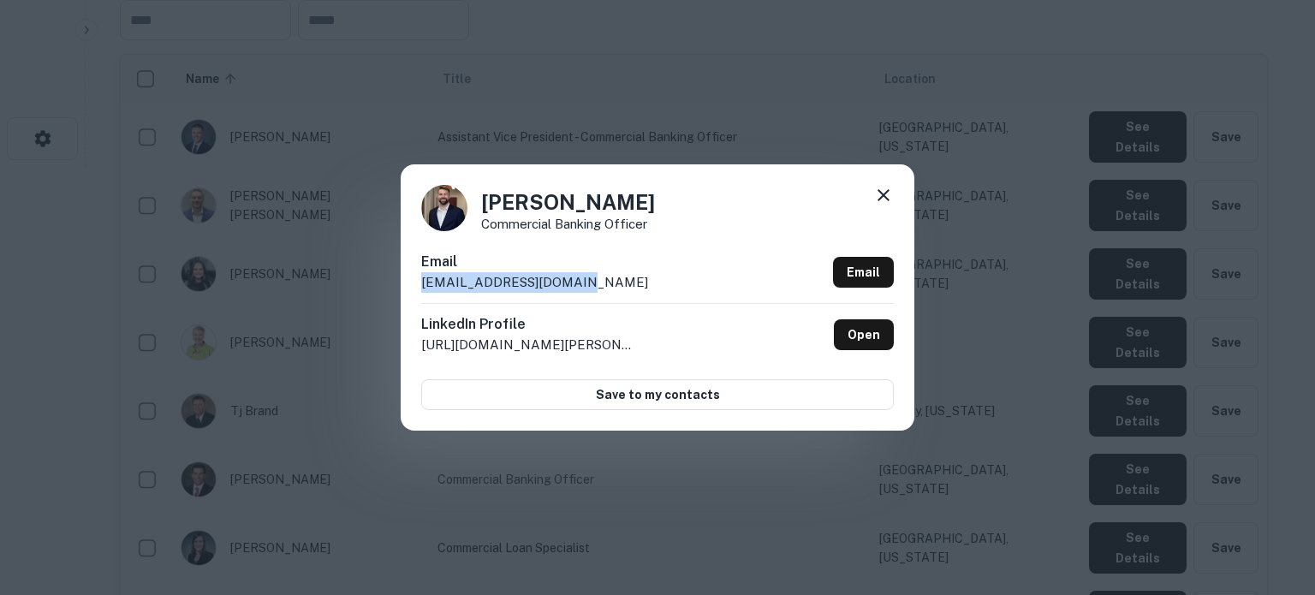
drag, startPoint x: 421, startPoint y: 282, endPoint x: 629, endPoint y: 286, distance: 207.3
click at [629, 286] on div "Email lkramer@mycentral.bank Email" at bounding box center [657, 277] width 473 height 51
copy p "lkramer@mycentral.bank"
click at [883, 191] on icon at bounding box center [883, 195] width 21 height 21
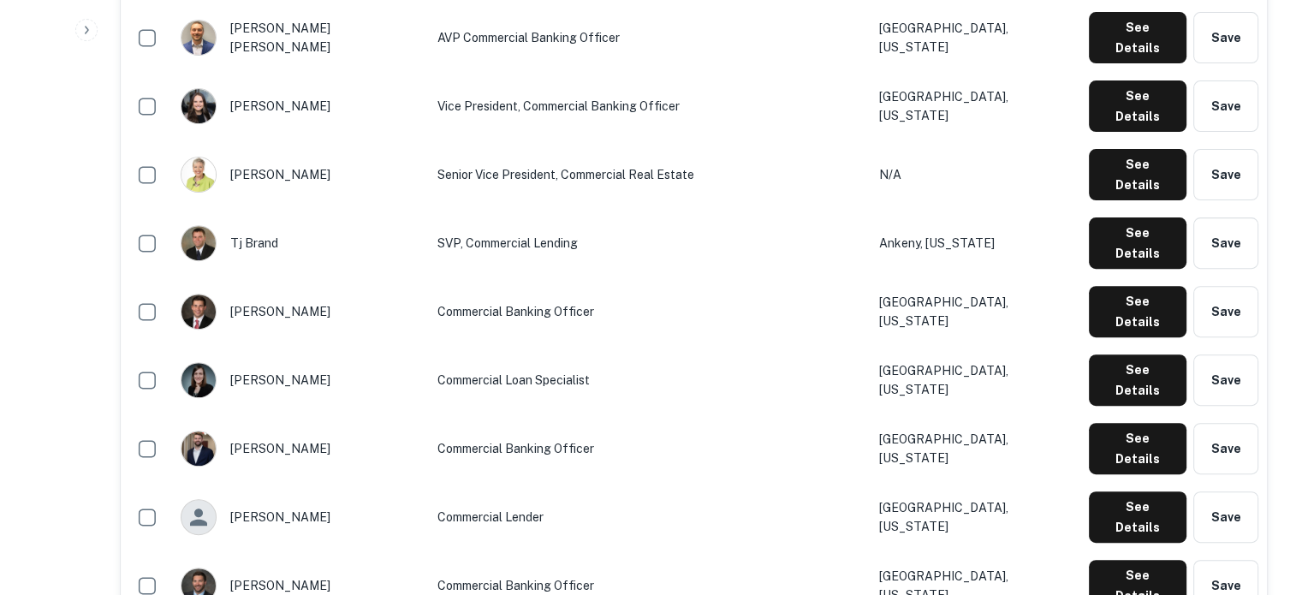
scroll to position [599, 0]
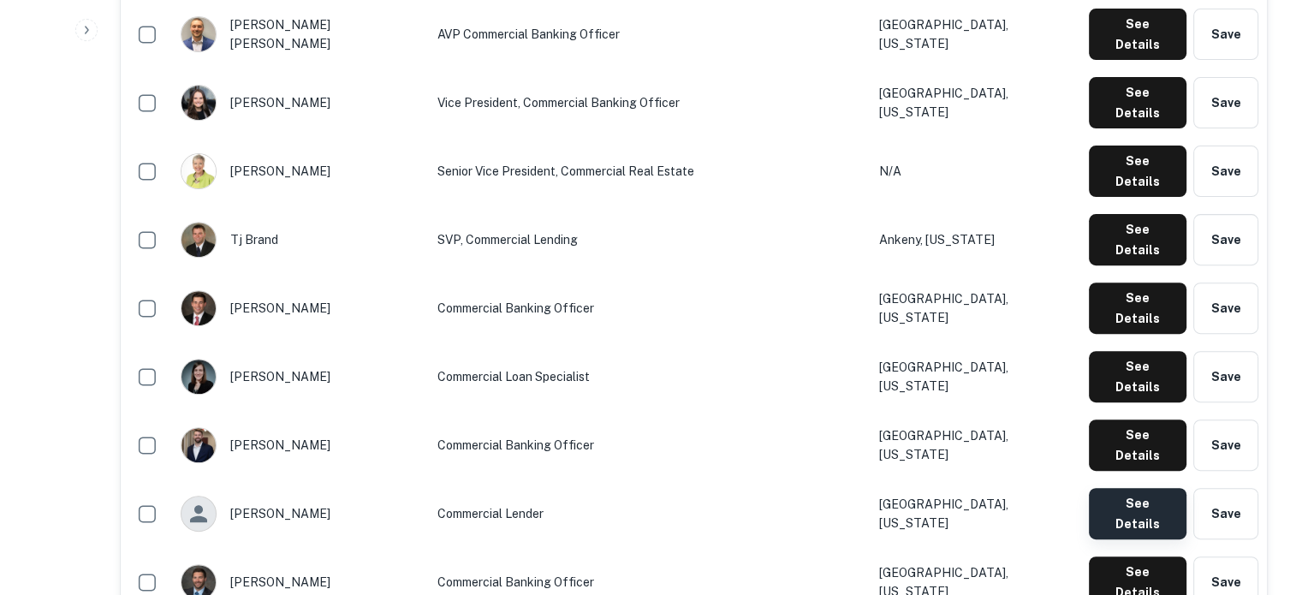
click at [1127, 488] on button "See Details" at bounding box center [1138, 513] width 98 height 51
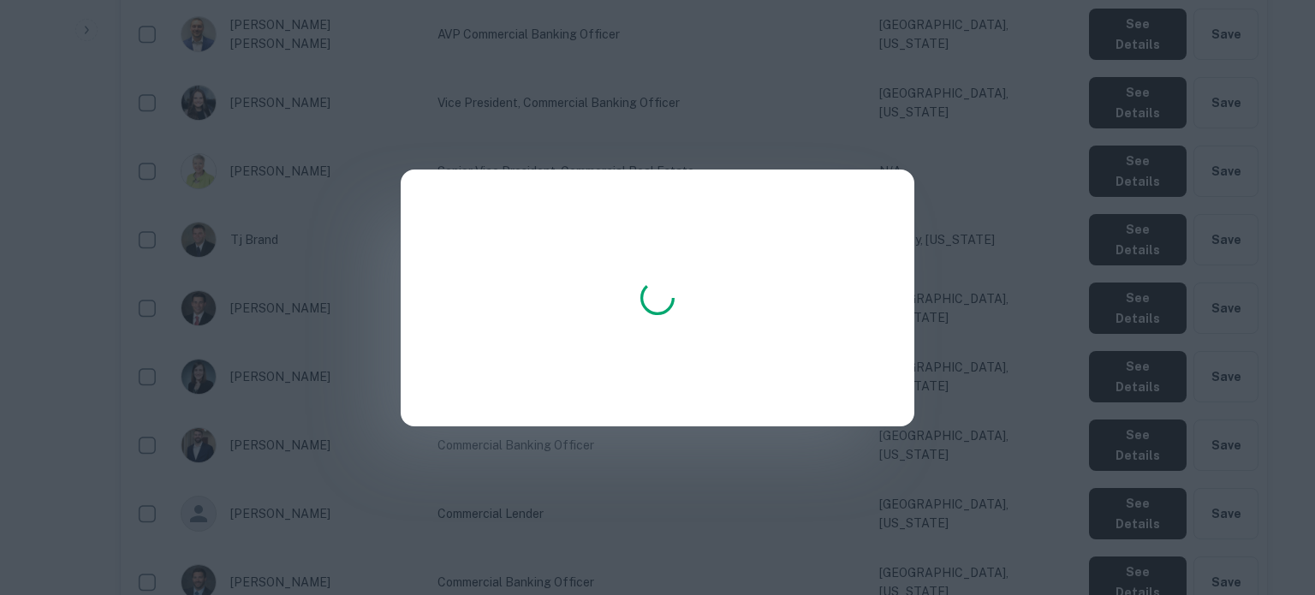
click at [927, 240] on div at bounding box center [657, 297] width 1315 height 595
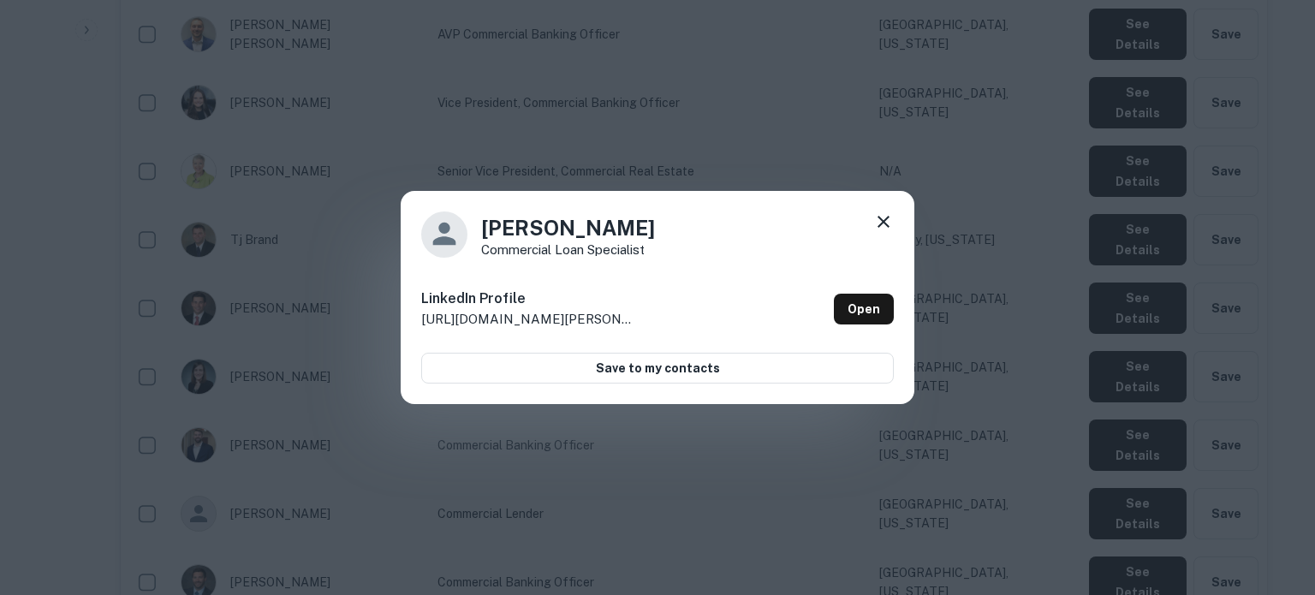
click at [884, 218] on icon at bounding box center [883, 222] width 21 height 21
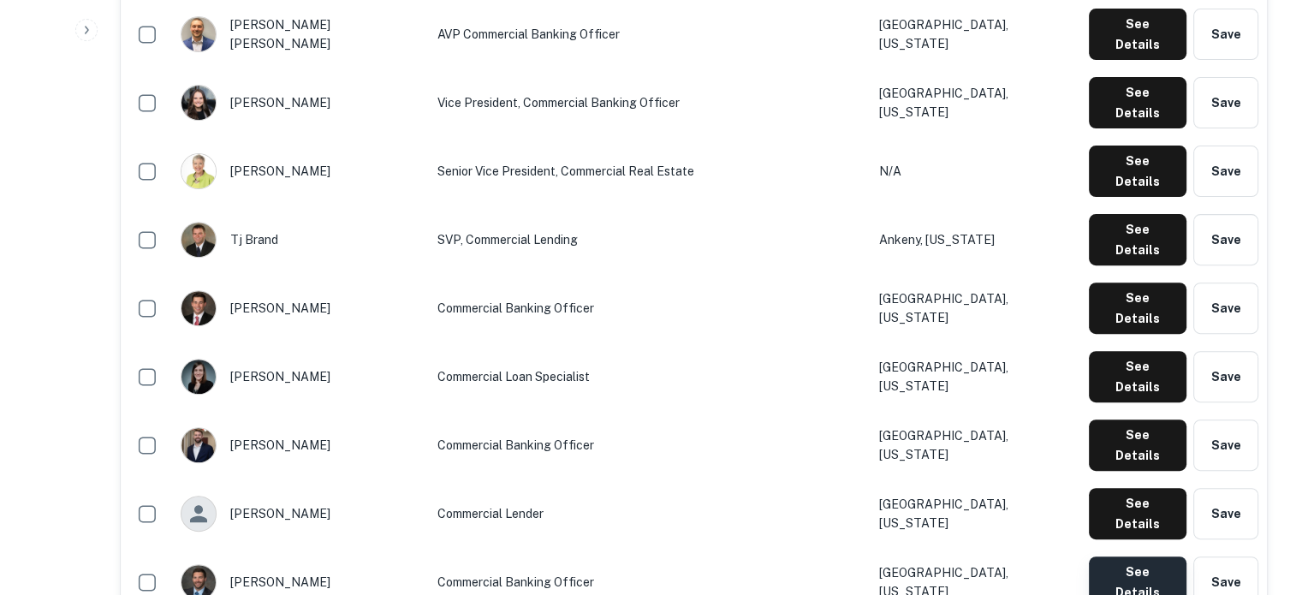
click at [1111, 557] on button "See Details" at bounding box center [1138, 582] width 98 height 51
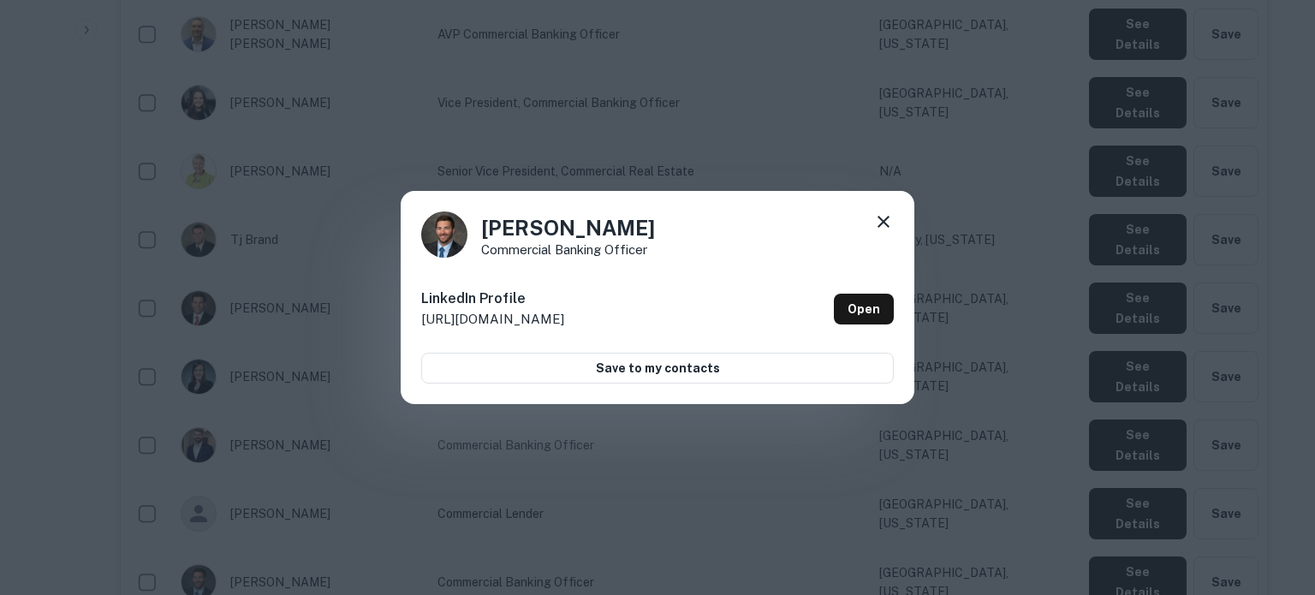
click at [892, 218] on icon at bounding box center [883, 222] width 21 height 21
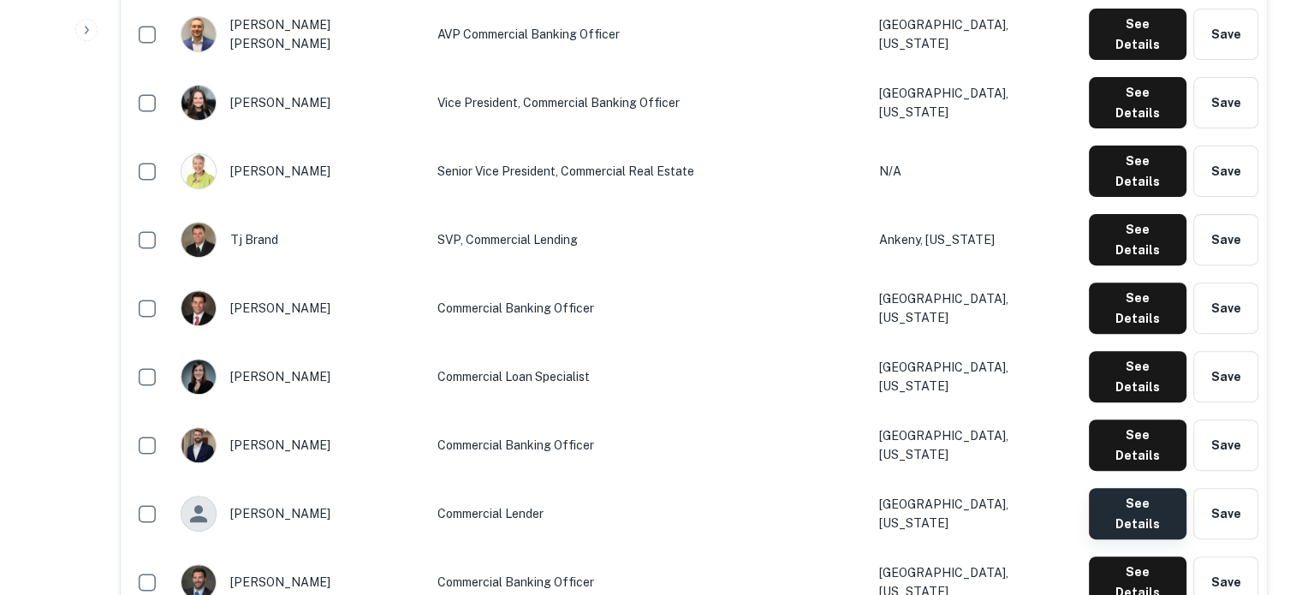
click at [1113, 488] on button "See Details" at bounding box center [1138, 513] width 98 height 51
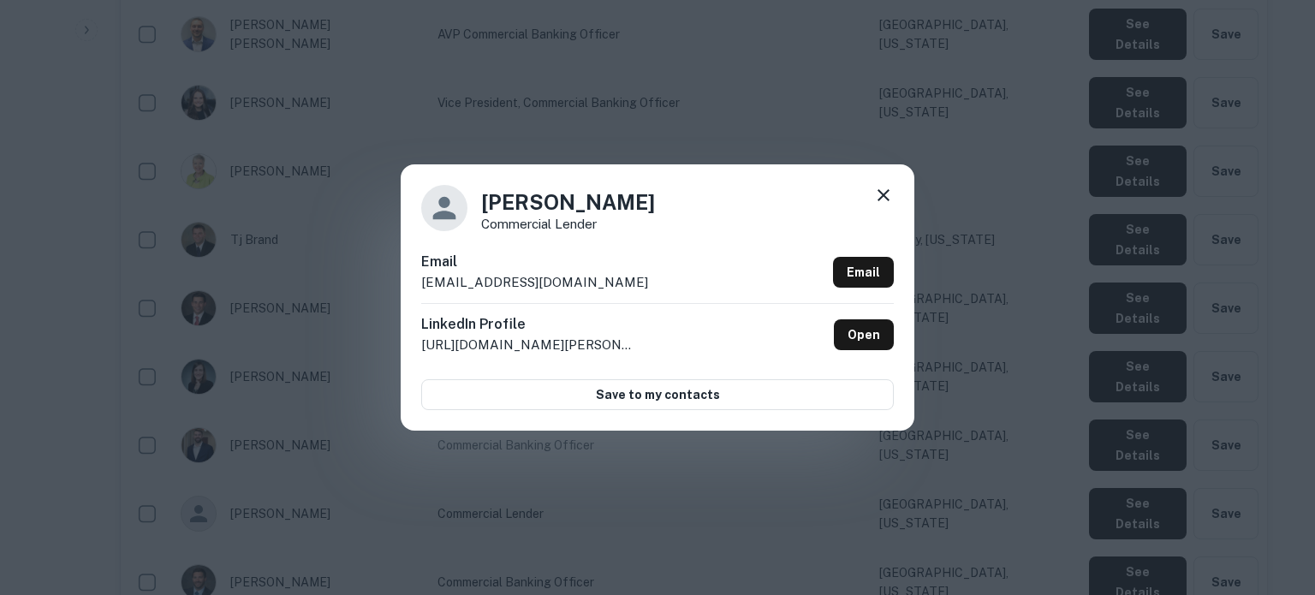
drag, startPoint x: 417, startPoint y: 290, endPoint x: 648, endPoint y: 285, distance: 231.3
click at [648, 285] on div "Tanner Gribben Commercial Lender Email tgribben@centralbankonline.com Email Lin…" at bounding box center [658, 296] width 514 height 265
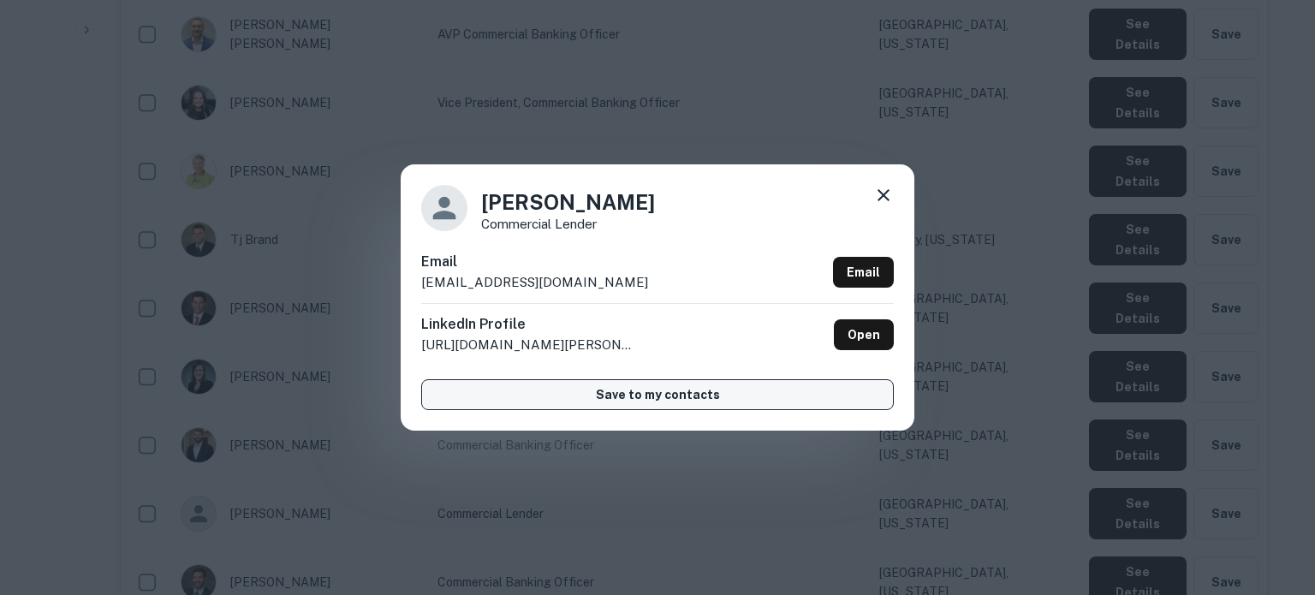
copy p "tgribben@centralbankonline.com"
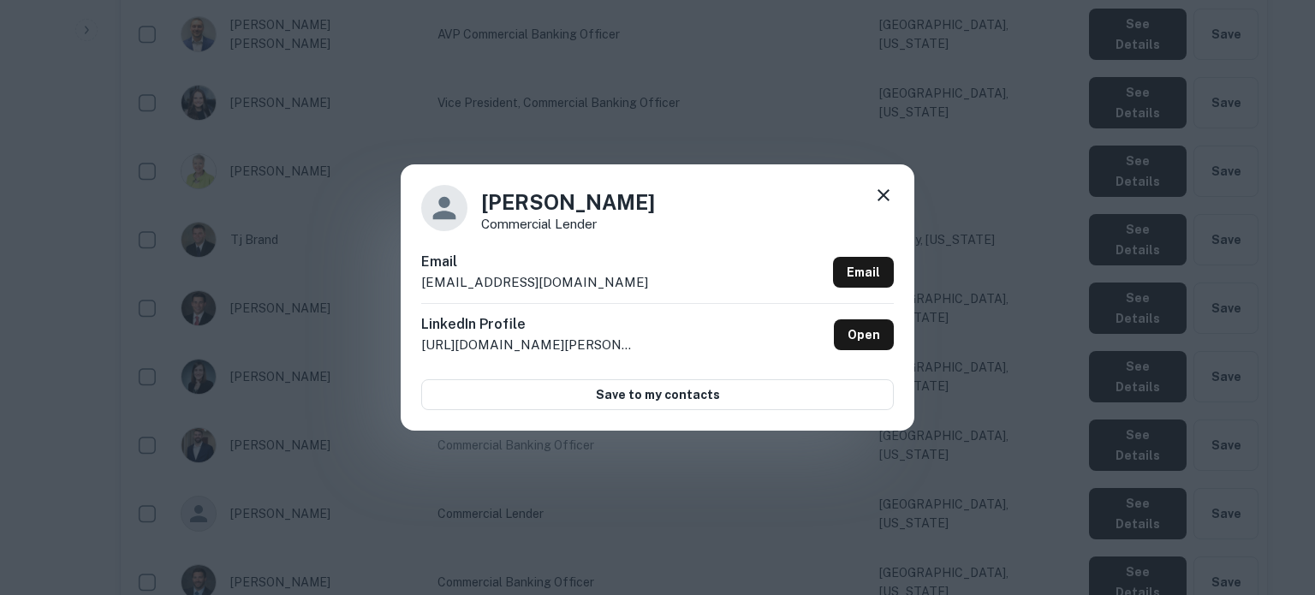
click at [891, 200] on icon at bounding box center [883, 195] width 21 height 21
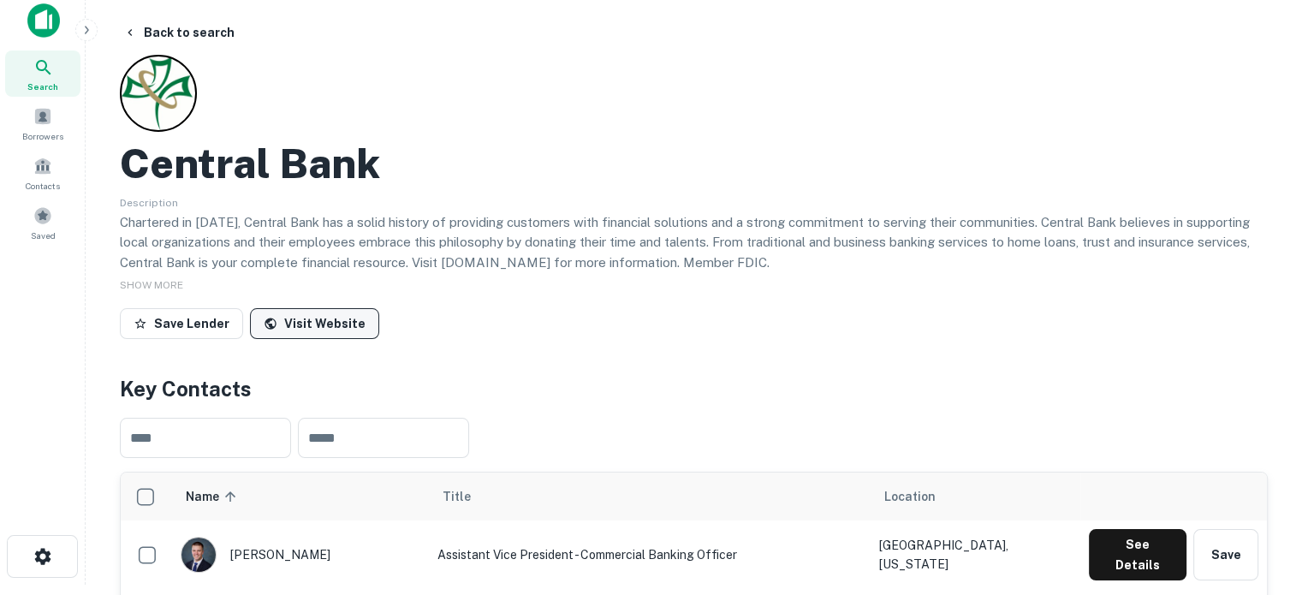
scroll to position [0, 0]
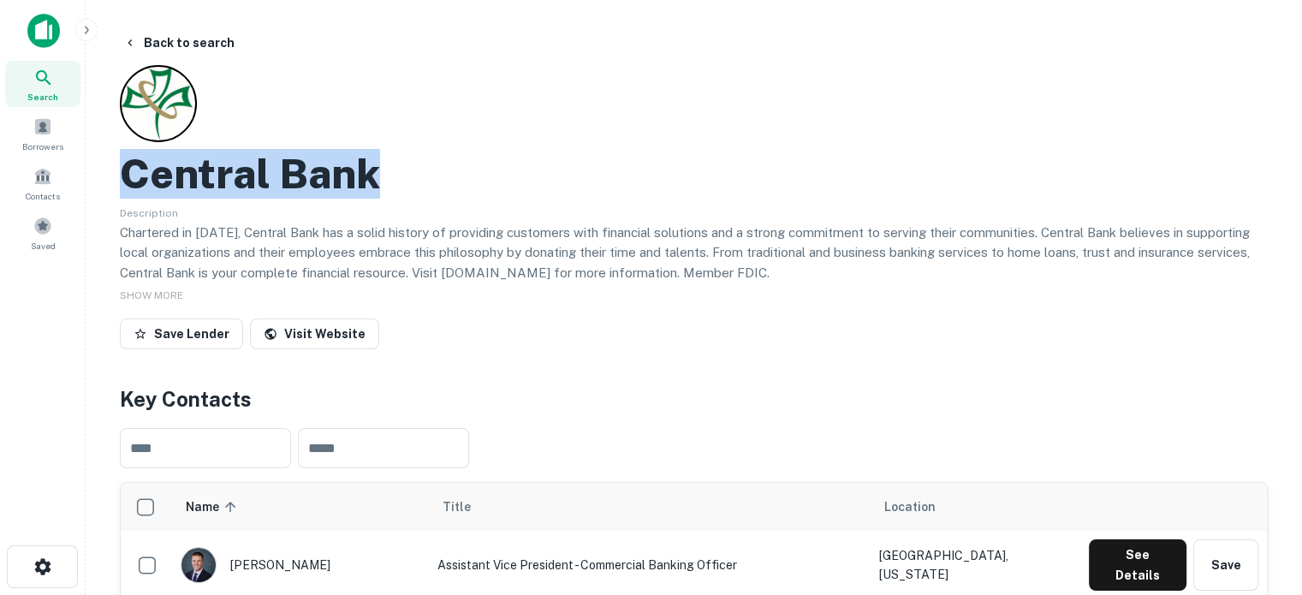
drag, startPoint x: 108, startPoint y: 167, endPoint x: 449, endPoint y: 189, distance: 341.5
click at [69, 83] on div "Search" at bounding box center [42, 84] width 75 height 46
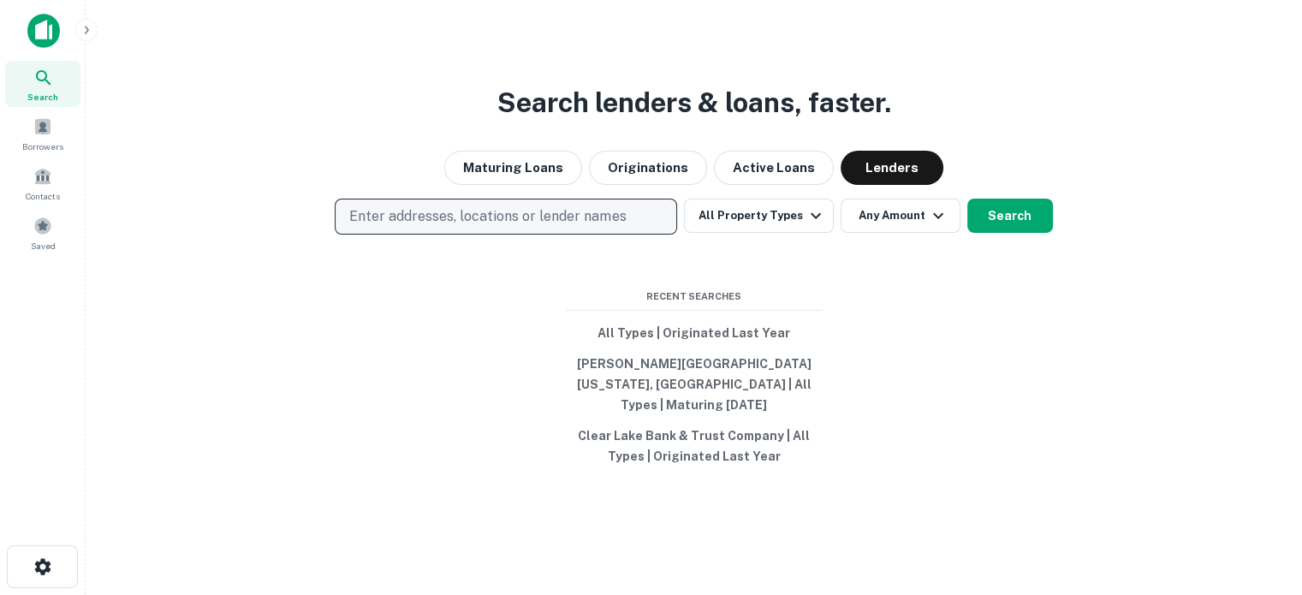
click at [577, 226] on p "Enter addresses, locations or lender names" at bounding box center [487, 216] width 277 height 21
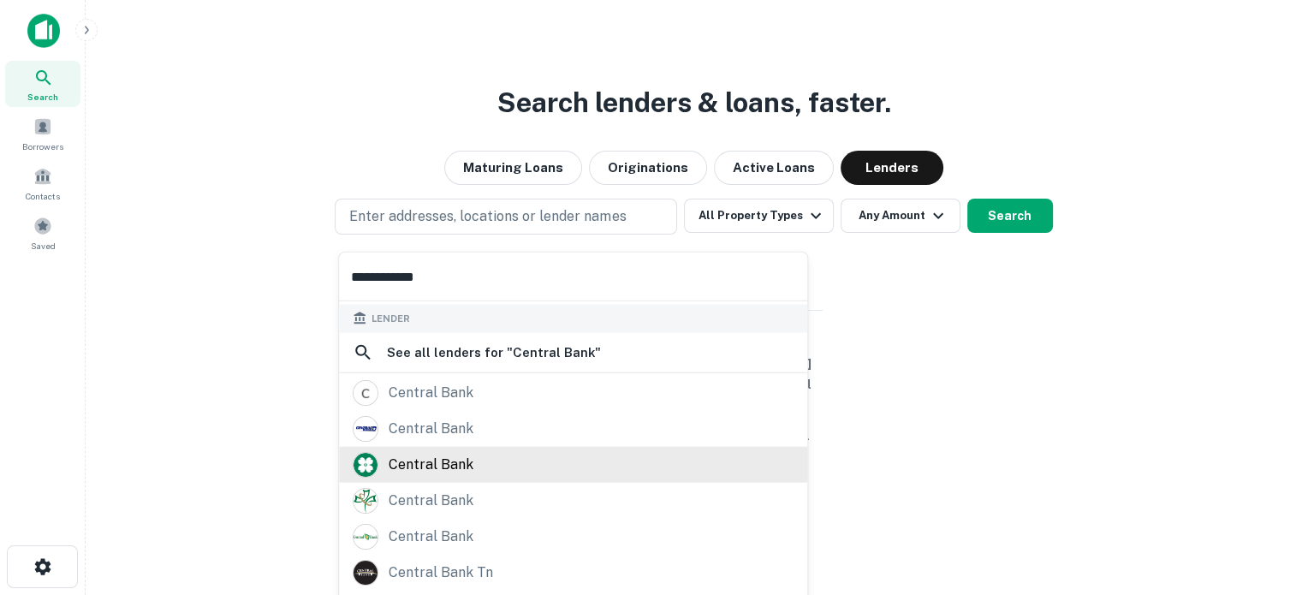
scroll to position [211, 0]
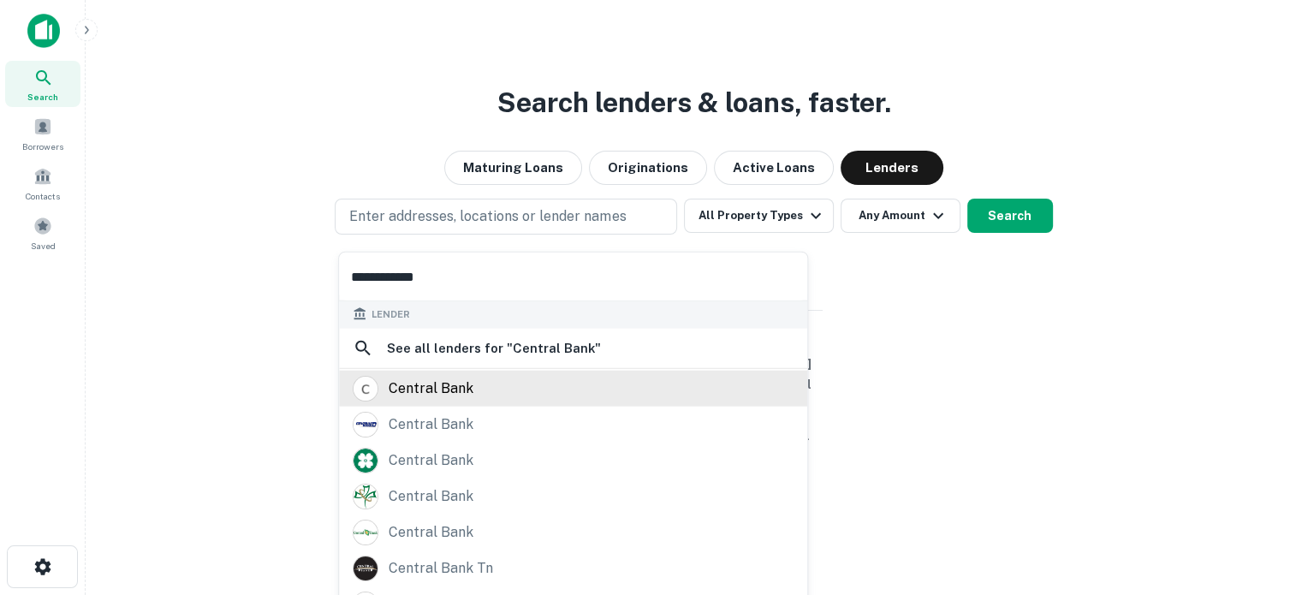
type input "**********"
click at [442, 394] on div "central bank" at bounding box center [431, 388] width 85 height 26
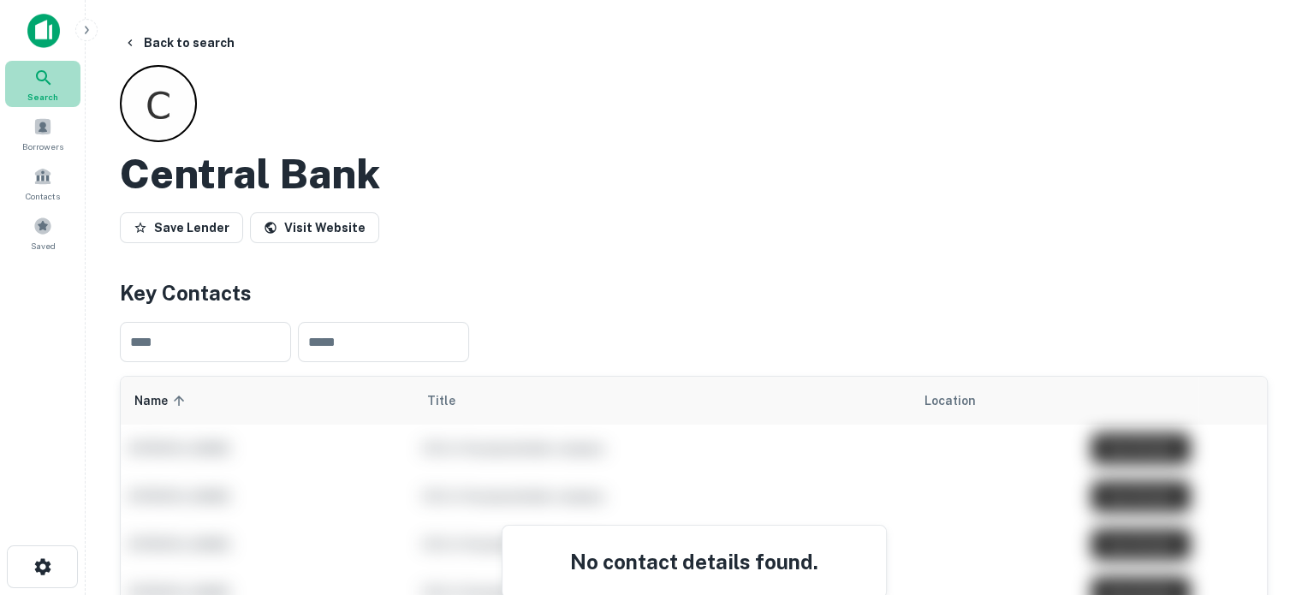
click at [41, 88] on div "Search" at bounding box center [42, 84] width 75 height 46
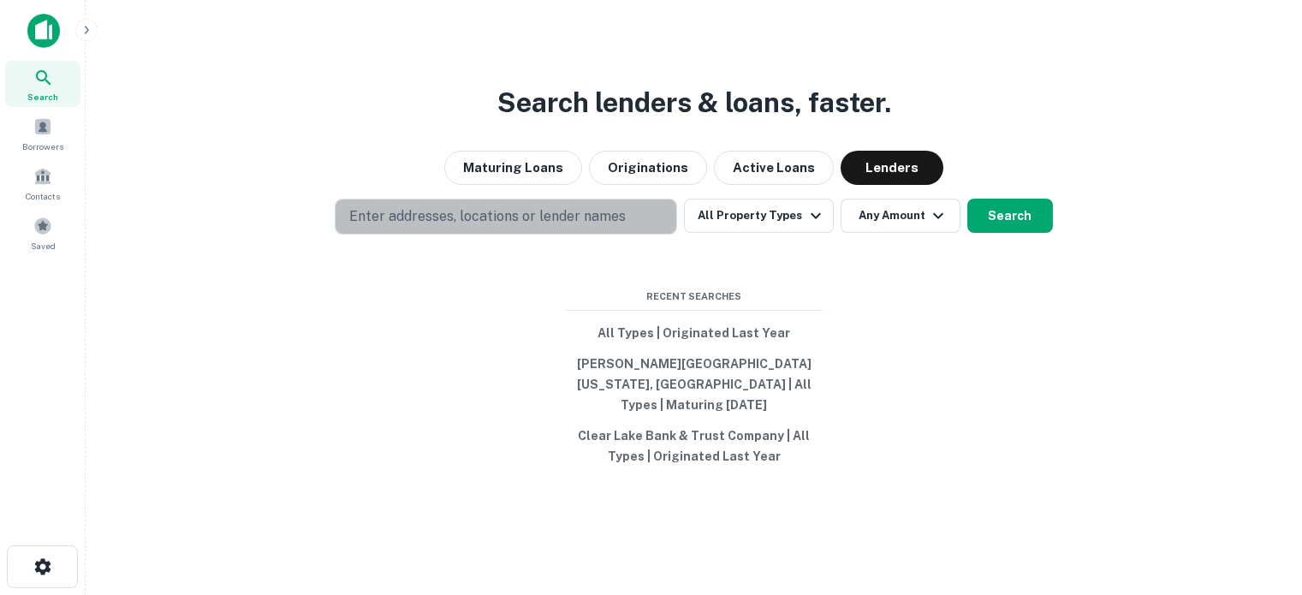
click at [492, 224] on p "Enter addresses, locations or lender names" at bounding box center [487, 216] width 277 height 21
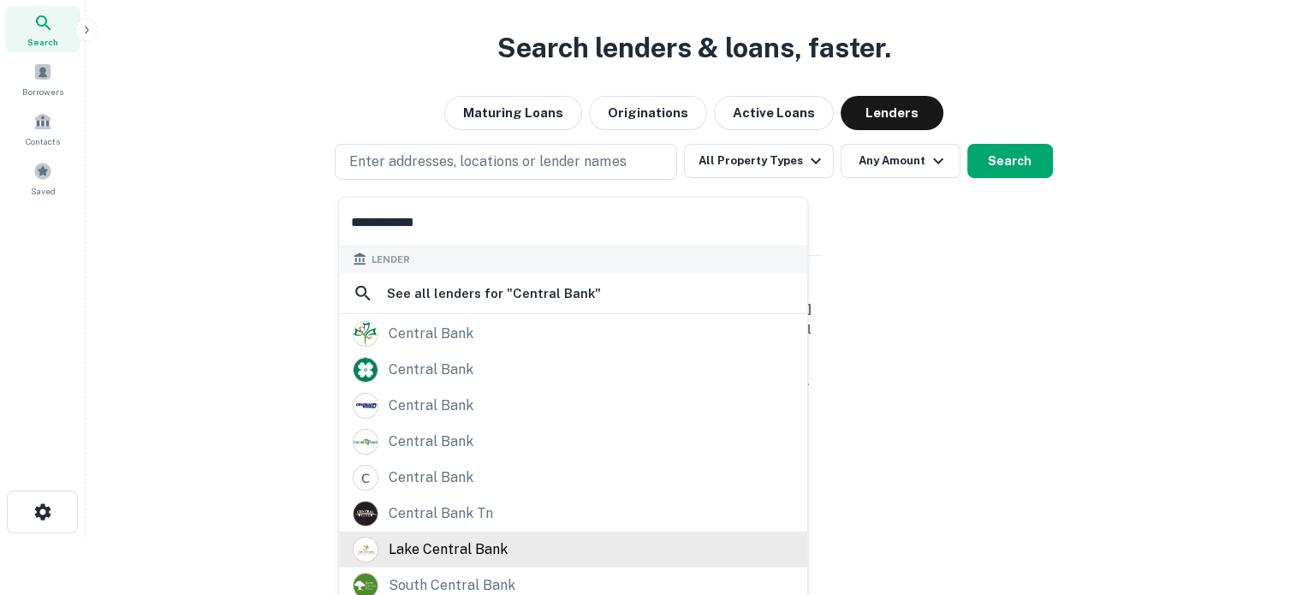
scroll to position [86, 0]
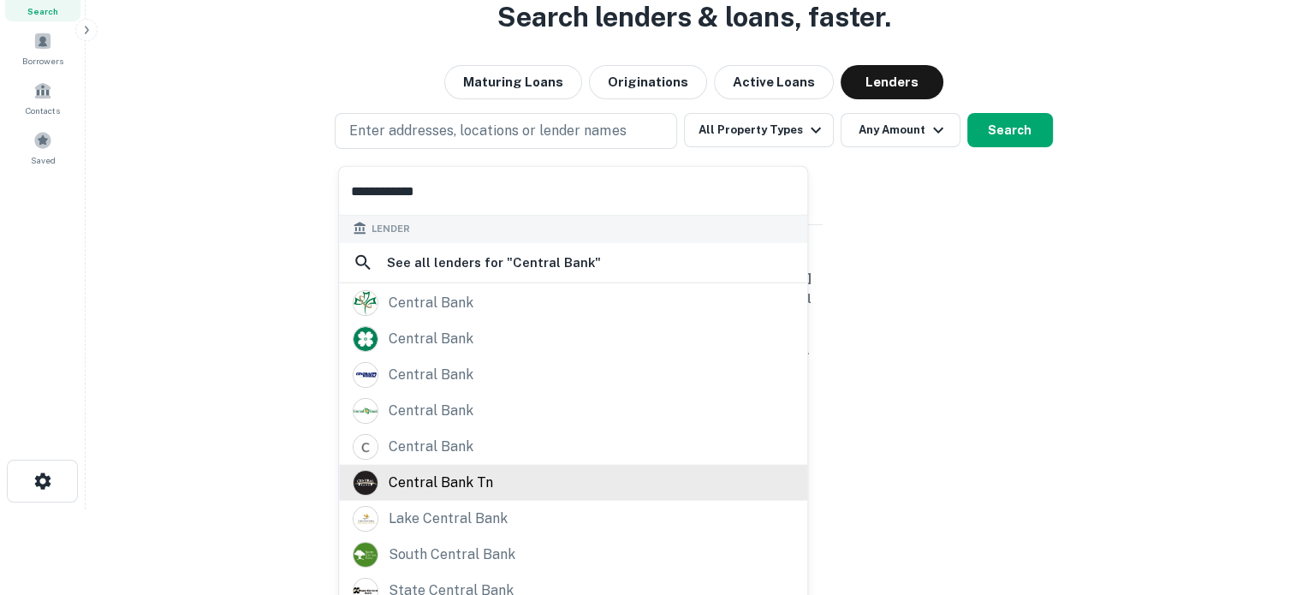
type input "**********"
click at [475, 492] on div "central bank tn" at bounding box center [441, 482] width 104 height 26
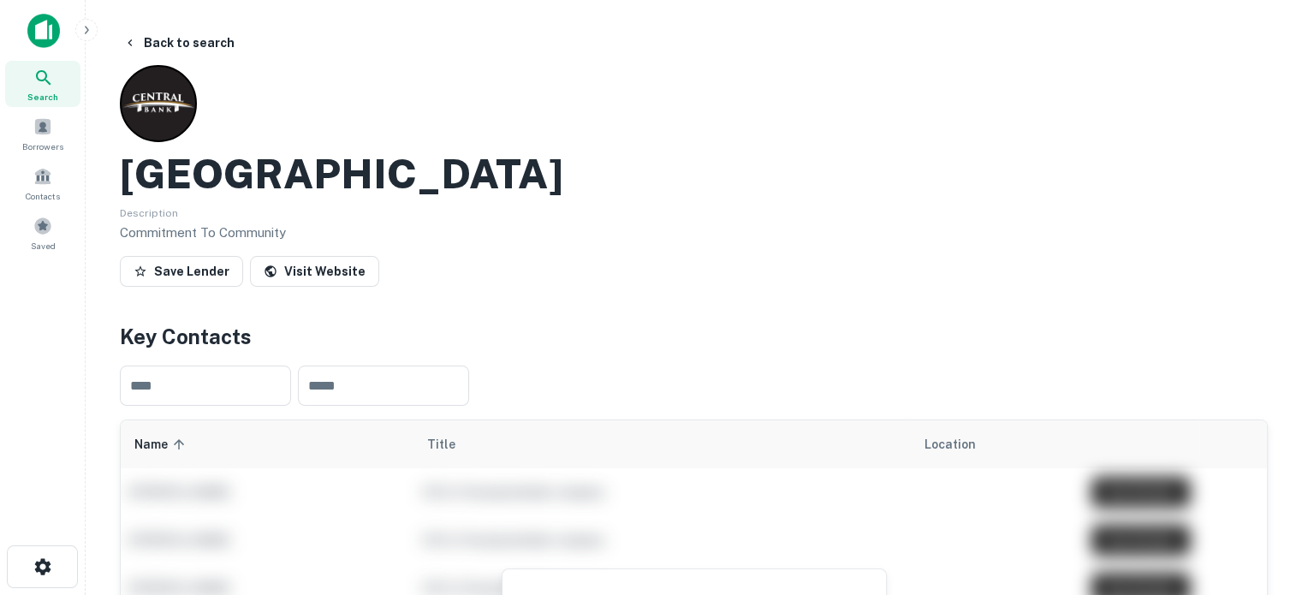
click at [51, 85] on icon at bounding box center [43, 78] width 21 height 21
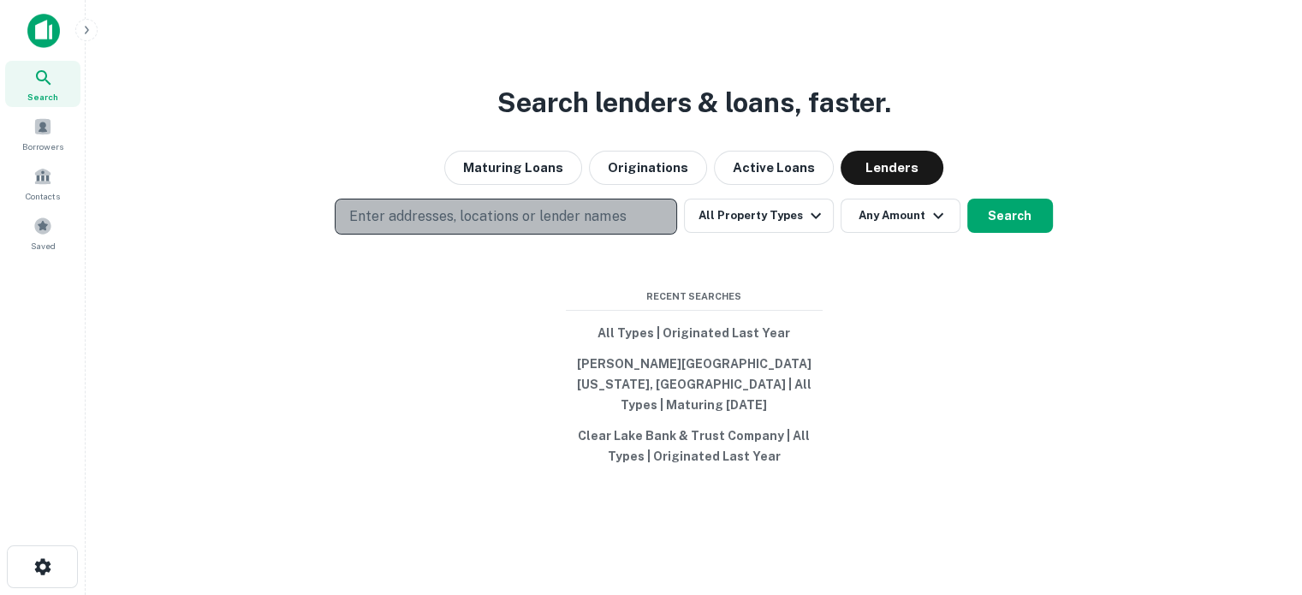
click at [582, 227] on p "Enter addresses, locations or lender names" at bounding box center [487, 216] width 277 height 21
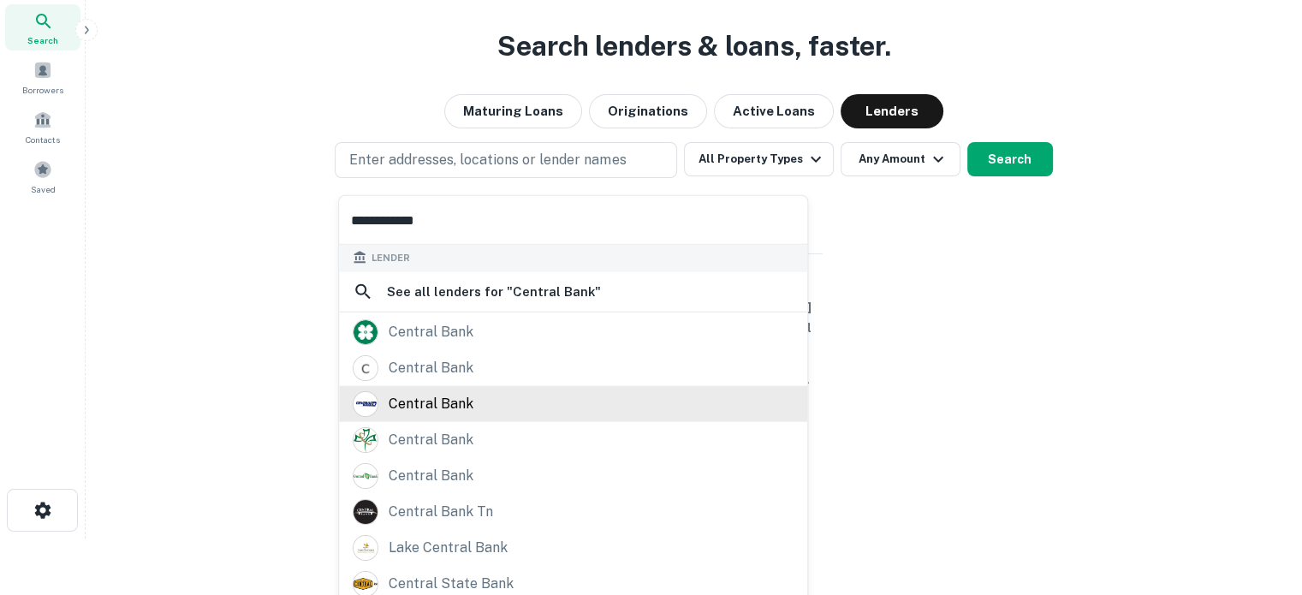
scroll to position [86, 0]
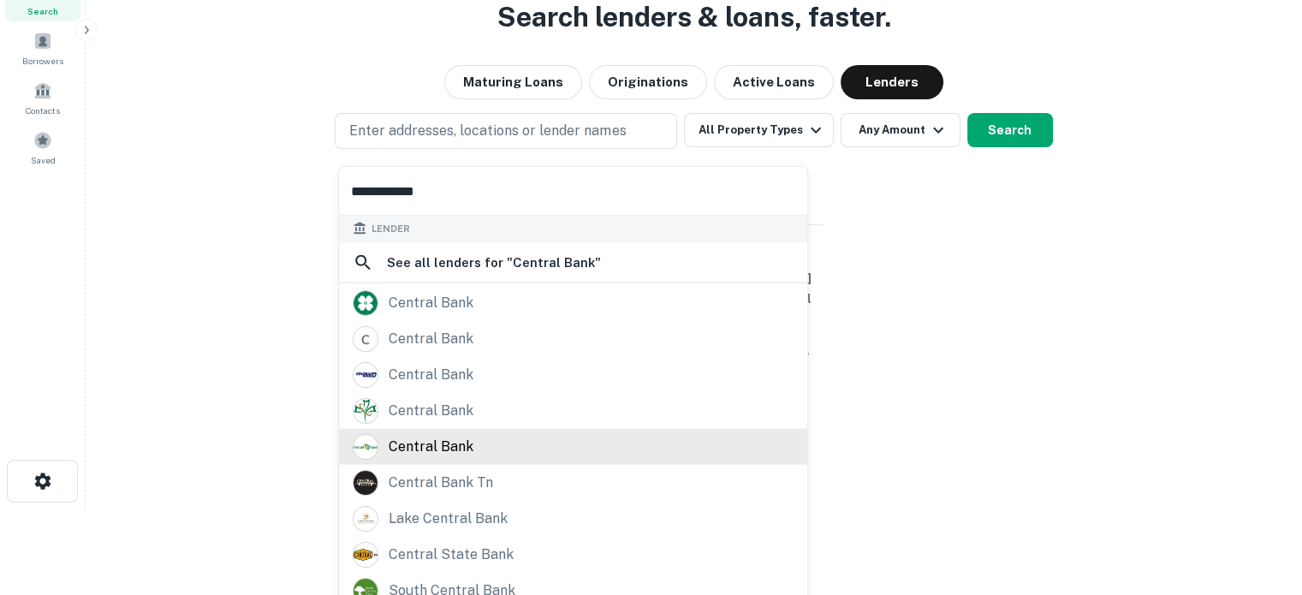
type input "**********"
click at [492, 450] on div "central bank" at bounding box center [573, 446] width 441 height 26
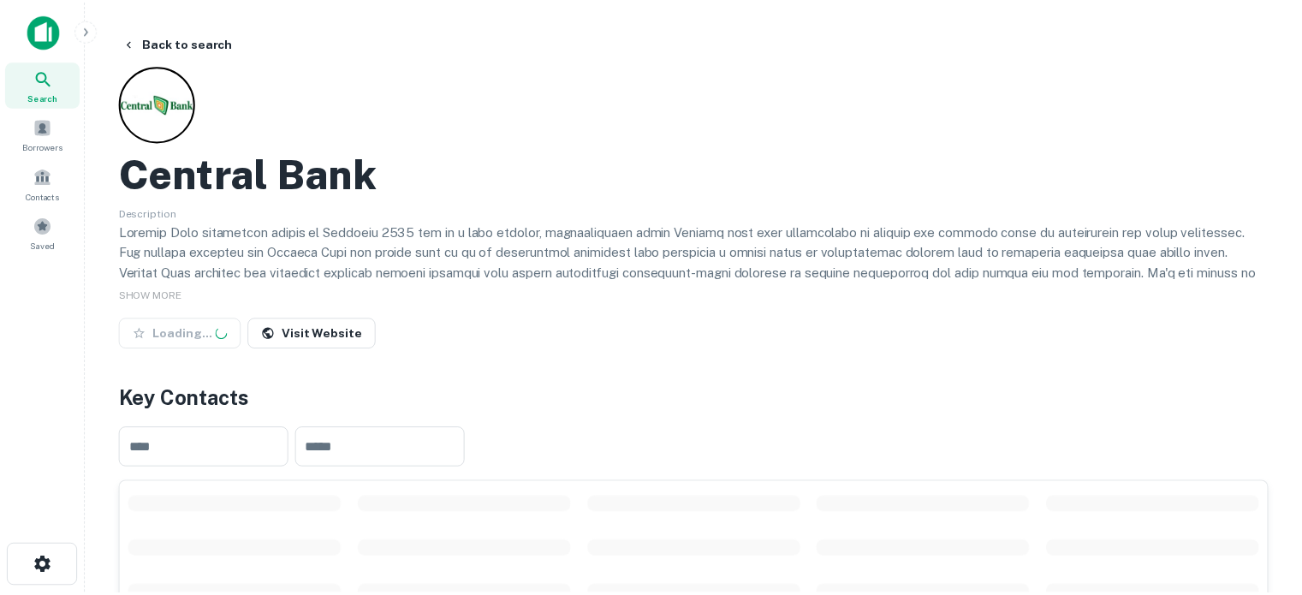
scroll to position [257, 0]
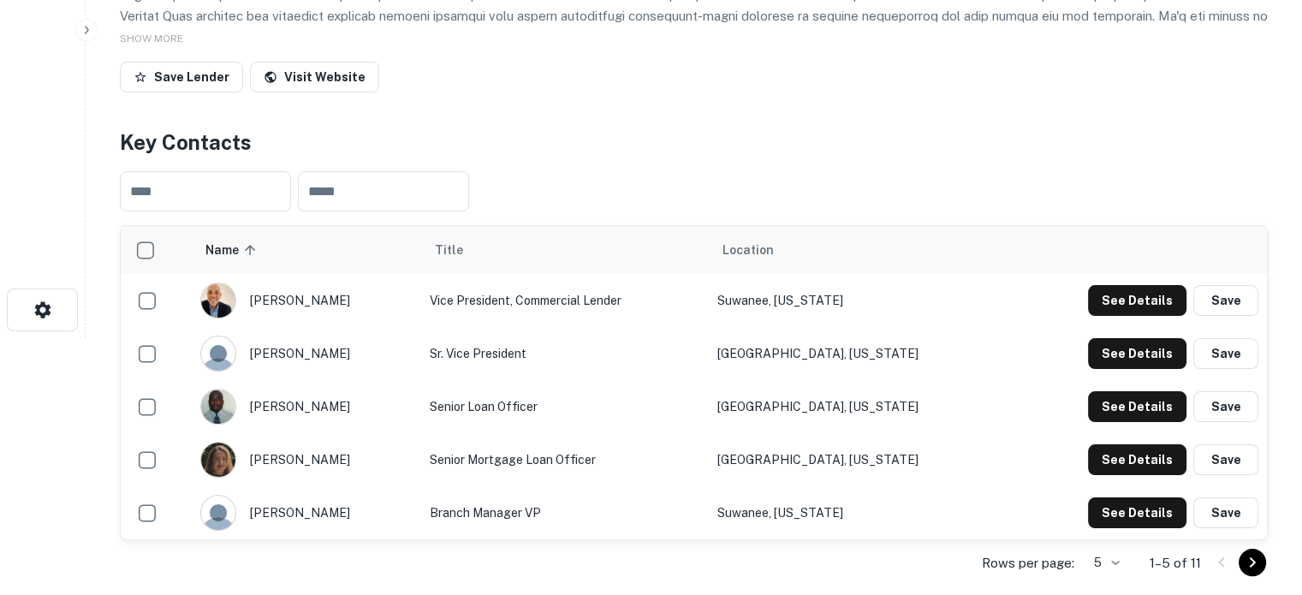
click at [1136, 563] on div "Rows per page: 5 * 1–5 of 11" at bounding box center [694, 563] width 1148 height 46
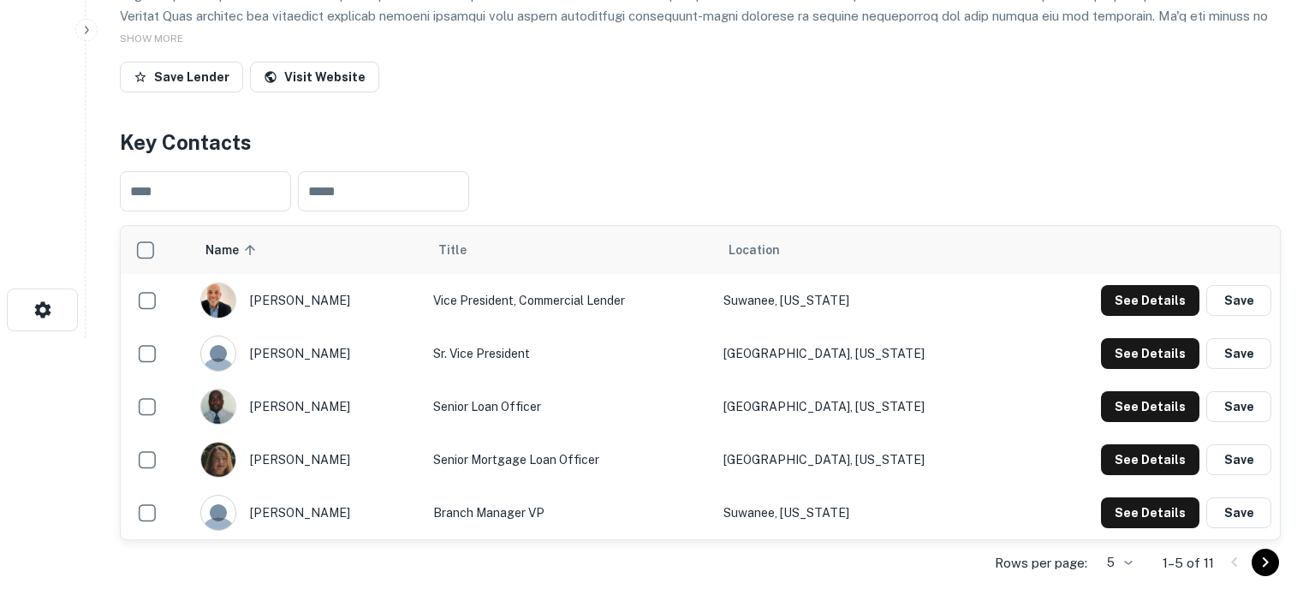
click at [1103, 338] on body "Search Borrowers Contacts Saved Back to search Central Bank Description SHOW MO…" at bounding box center [657, 40] width 1315 height 595
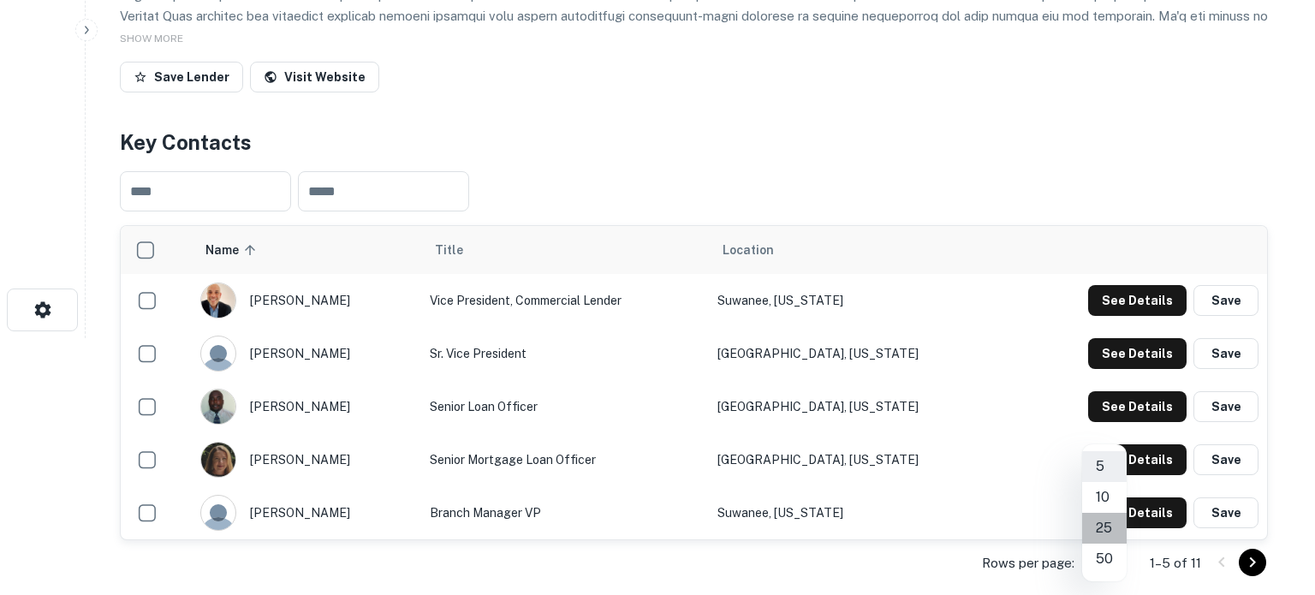
click at [1105, 533] on li "25" at bounding box center [1104, 528] width 45 height 31
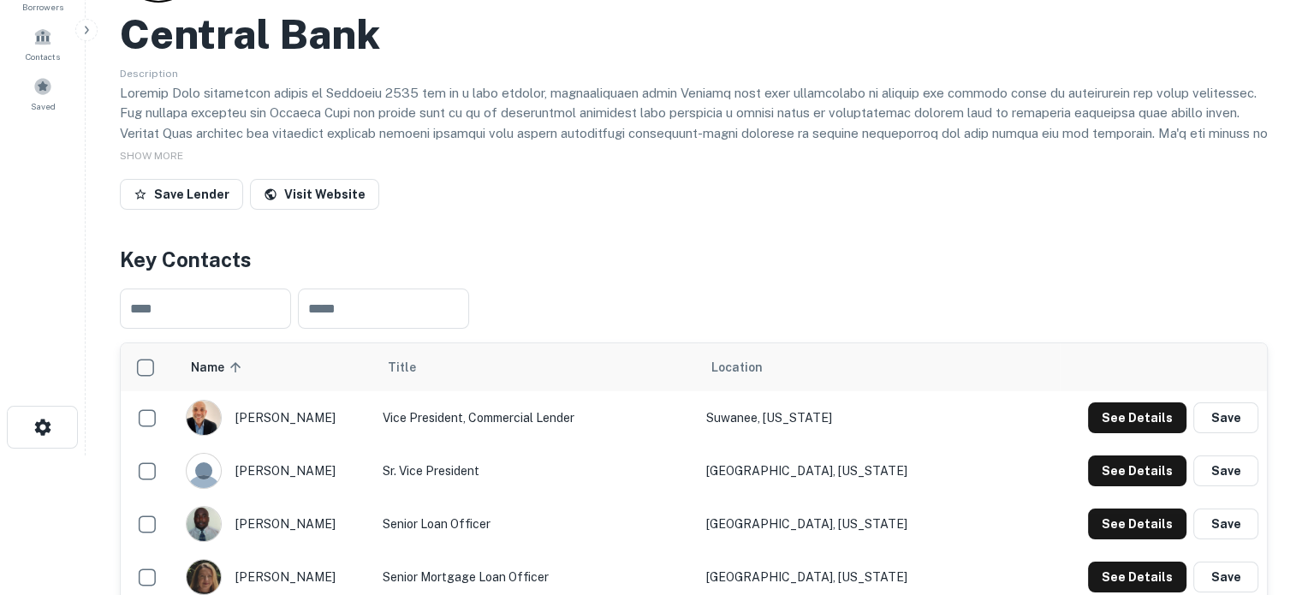
scroll to position [86, 0]
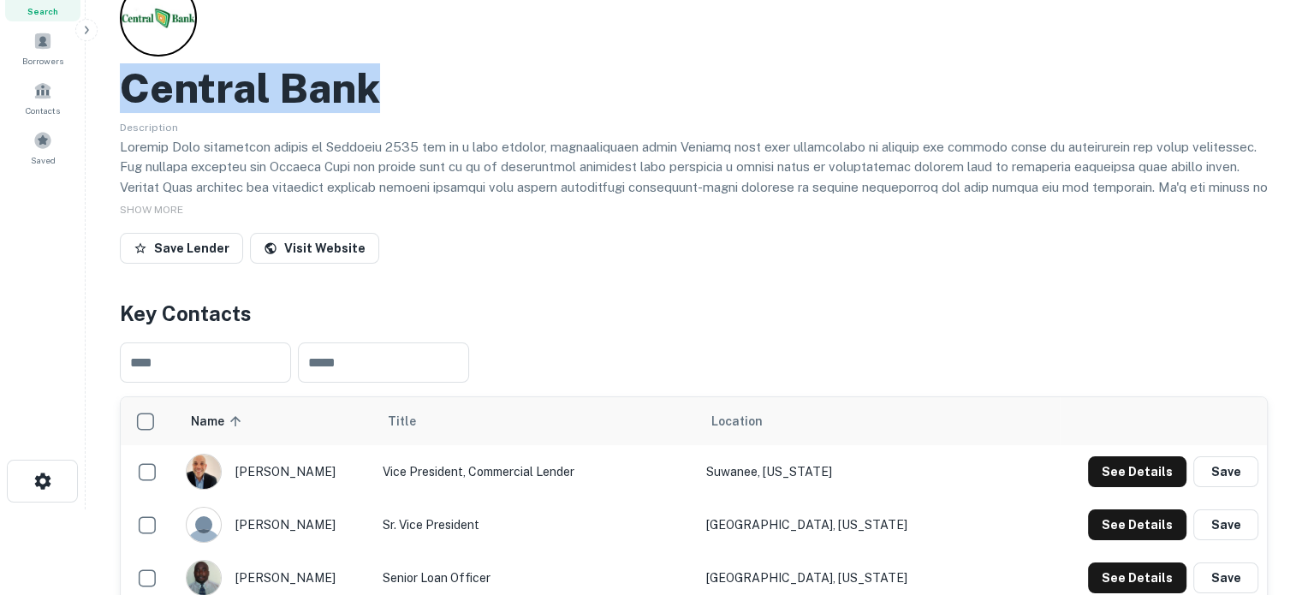
drag, startPoint x: 131, startPoint y: 92, endPoint x: 449, endPoint y: 92, distance: 317.7
copy h2 "Central Bank"
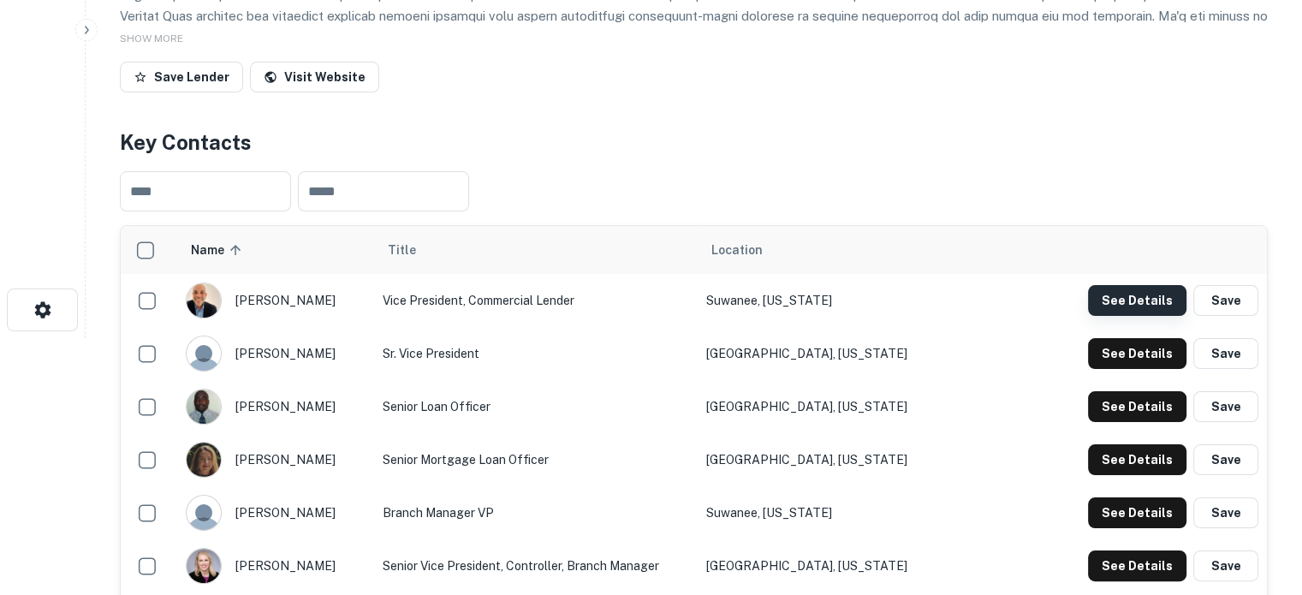
click at [1134, 316] on button "See Details" at bounding box center [1137, 300] width 98 height 31
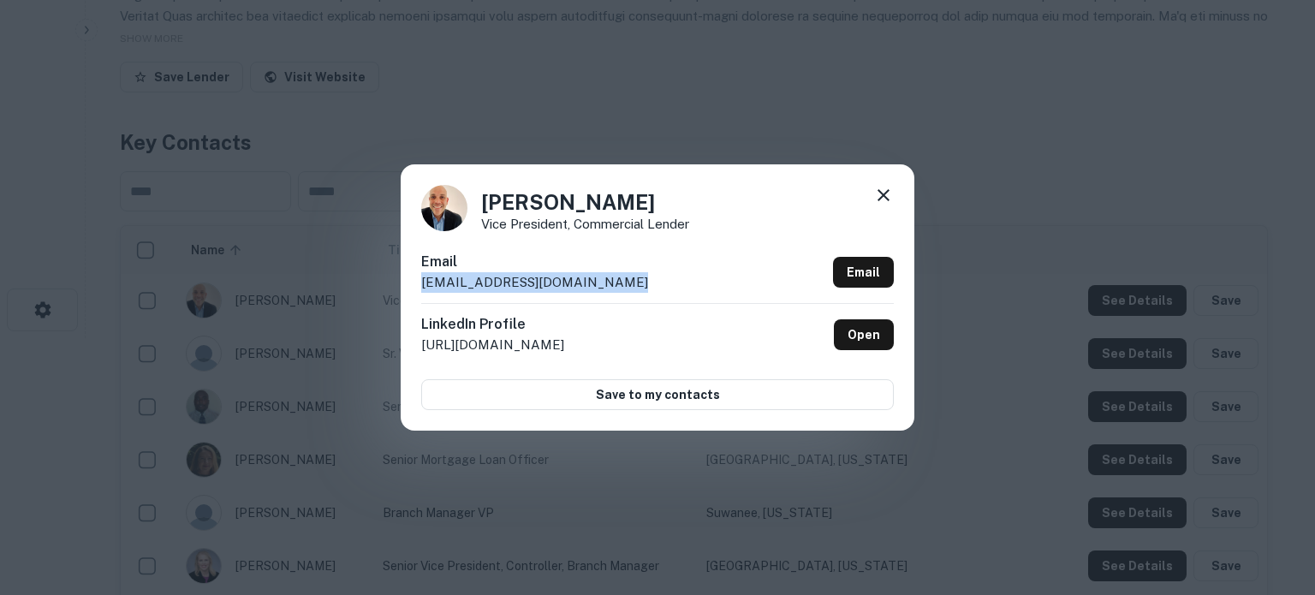
drag, startPoint x: 421, startPoint y: 285, endPoint x: 681, endPoint y: 339, distance: 265.0
click at [638, 291] on div "Email cmaldonado@centralbankfl.com Email" at bounding box center [657, 277] width 473 height 51
copy p "cmaldonado@centralbankfl.com"
click at [891, 201] on icon at bounding box center [883, 195] width 21 height 21
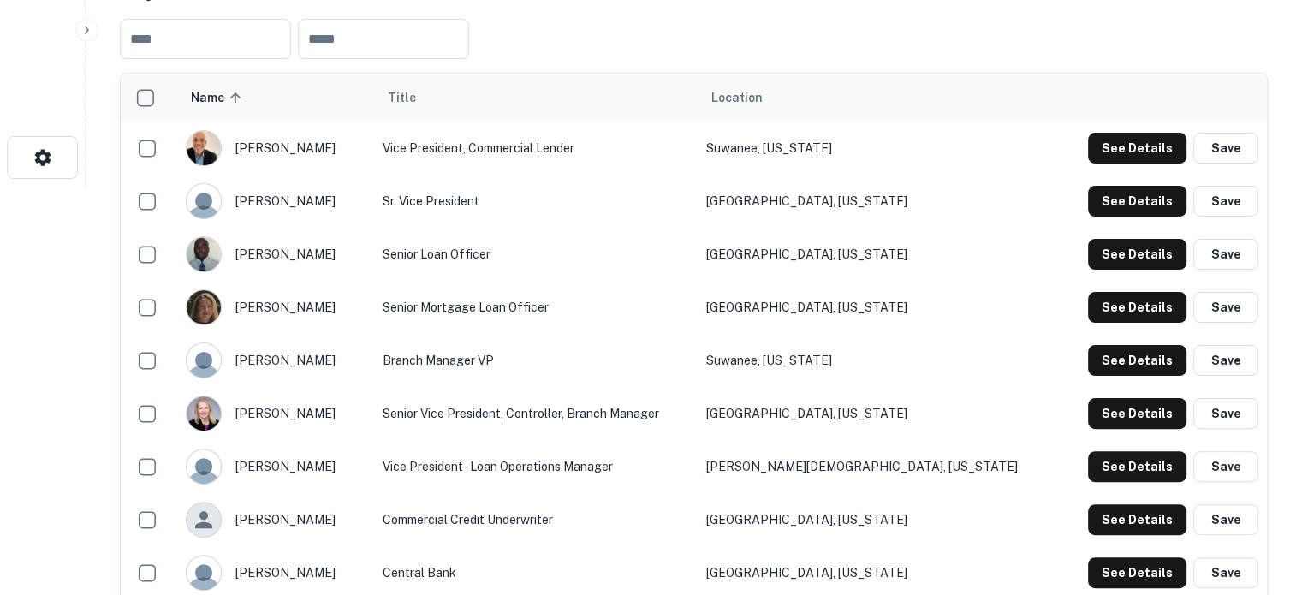
scroll to position [514, 0]
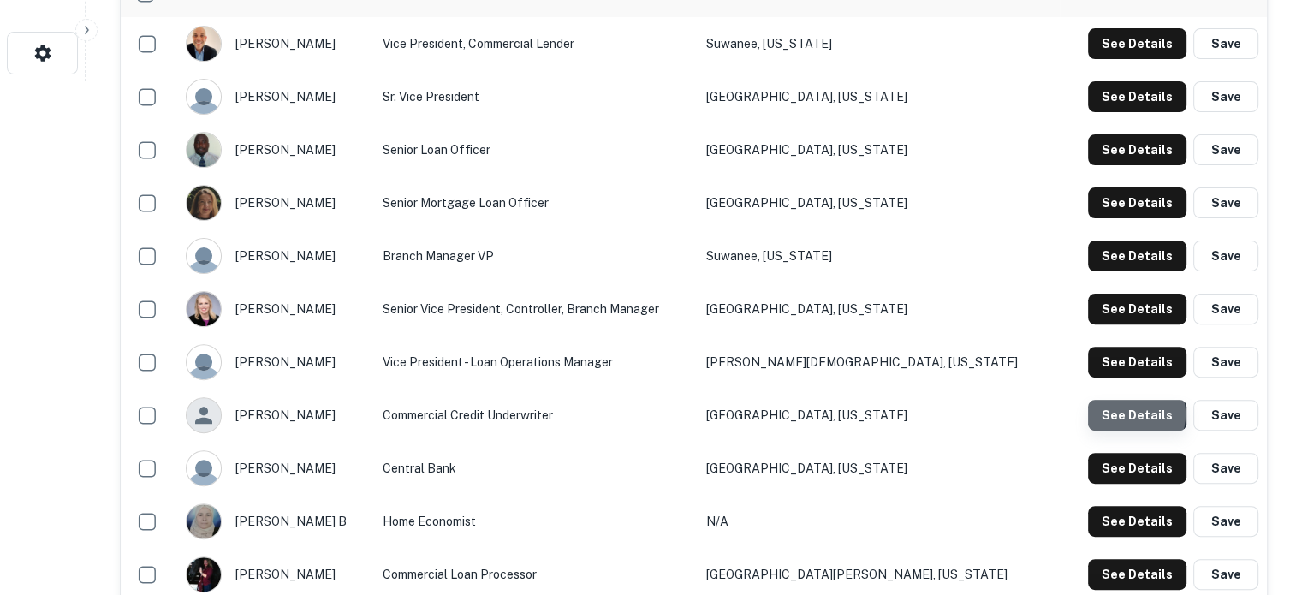
click at [1124, 415] on button "See Details" at bounding box center [1137, 415] width 98 height 31
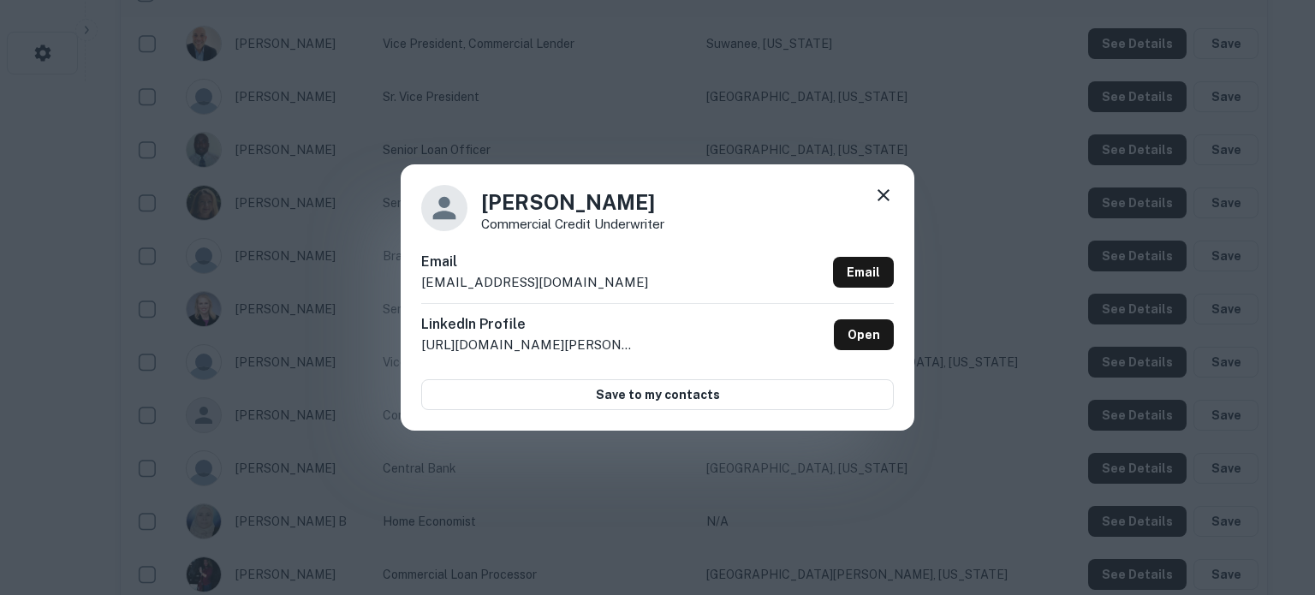
drag, startPoint x: 418, startPoint y: 284, endPoint x: 616, endPoint y: 272, distance: 198.2
click at [616, 272] on div "John Setnicka Commercial Credit Underwriter Email jsetnicka@centralbankfl.com E…" at bounding box center [658, 296] width 514 height 265
copy h6
click at [494, 294] on div "Email jsetnicka@centralbankfl.com Email" at bounding box center [657, 277] width 473 height 51
drag, startPoint x: 418, startPoint y: 287, endPoint x: 588, endPoint y: 287, distance: 170.4
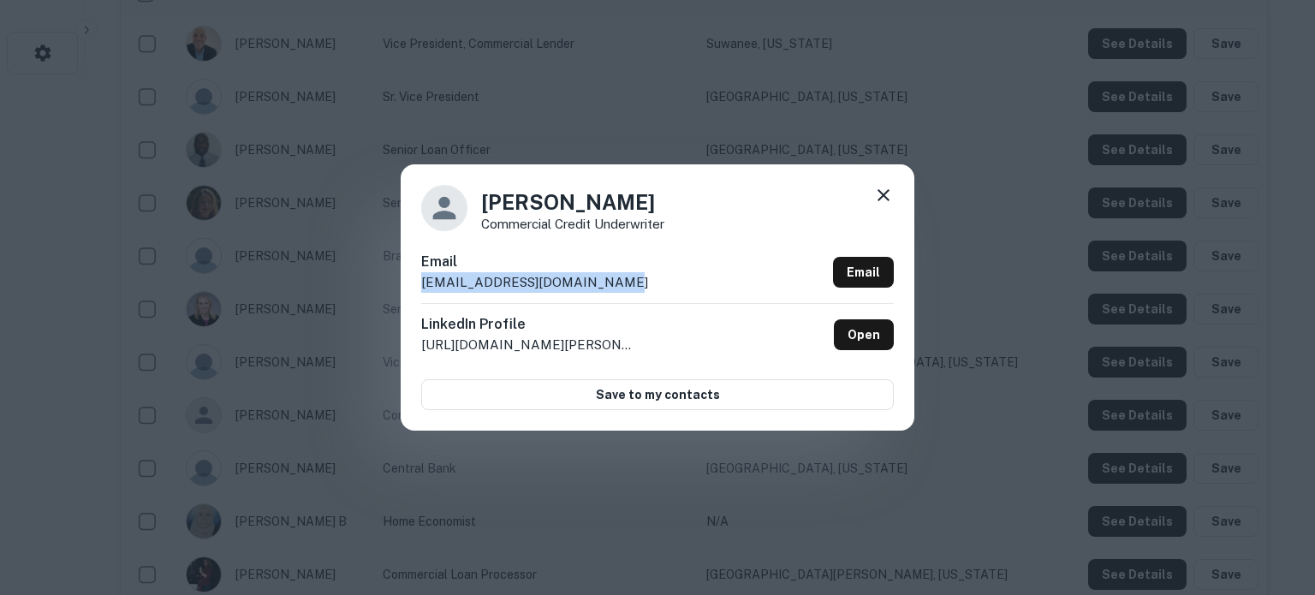
click at [588, 287] on div "John Setnicka Commercial Credit Underwriter Email jsetnicka@centralbankfl.com E…" at bounding box center [658, 296] width 514 height 265
copy p "jsetnicka@centralbankfl.com"
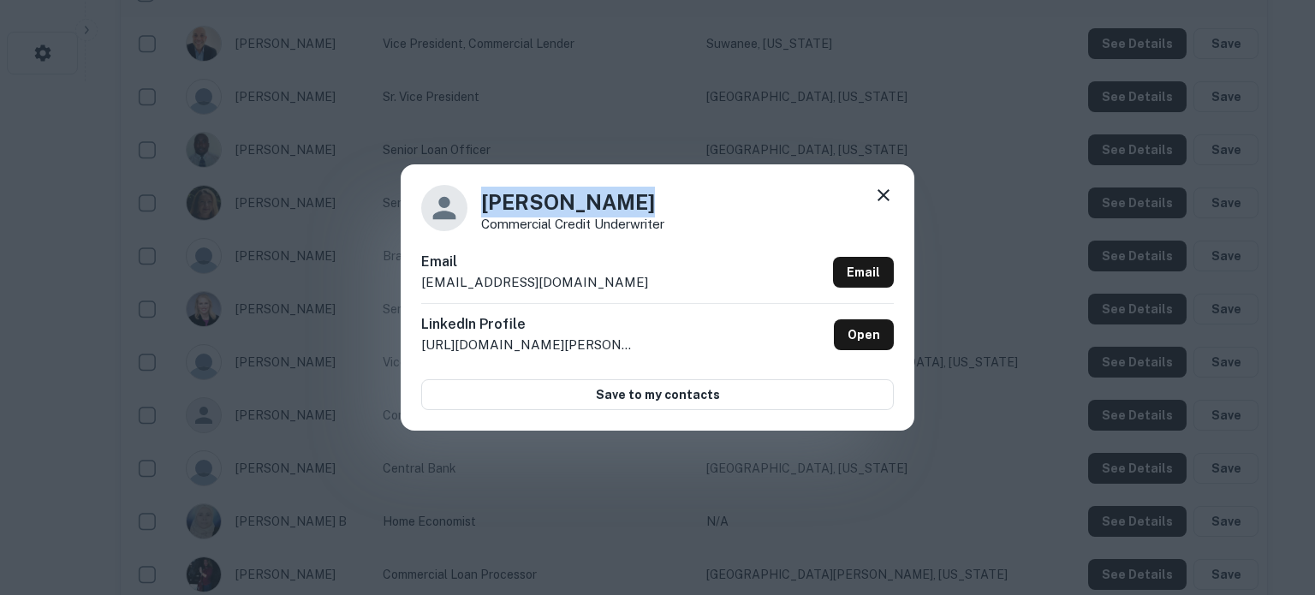
drag, startPoint x: 483, startPoint y: 207, endPoint x: 641, endPoint y: 201, distance: 157.7
click at [641, 201] on h4 "John Setnicka" at bounding box center [572, 202] width 183 height 31
copy h4 "John Setnicka"
drag, startPoint x: 486, startPoint y: 227, endPoint x: 681, endPoint y: 218, distance: 194.6
click at [681, 218] on div "John Setnicka Commercial Credit Underwriter" at bounding box center [657, 208] width 473 height 46
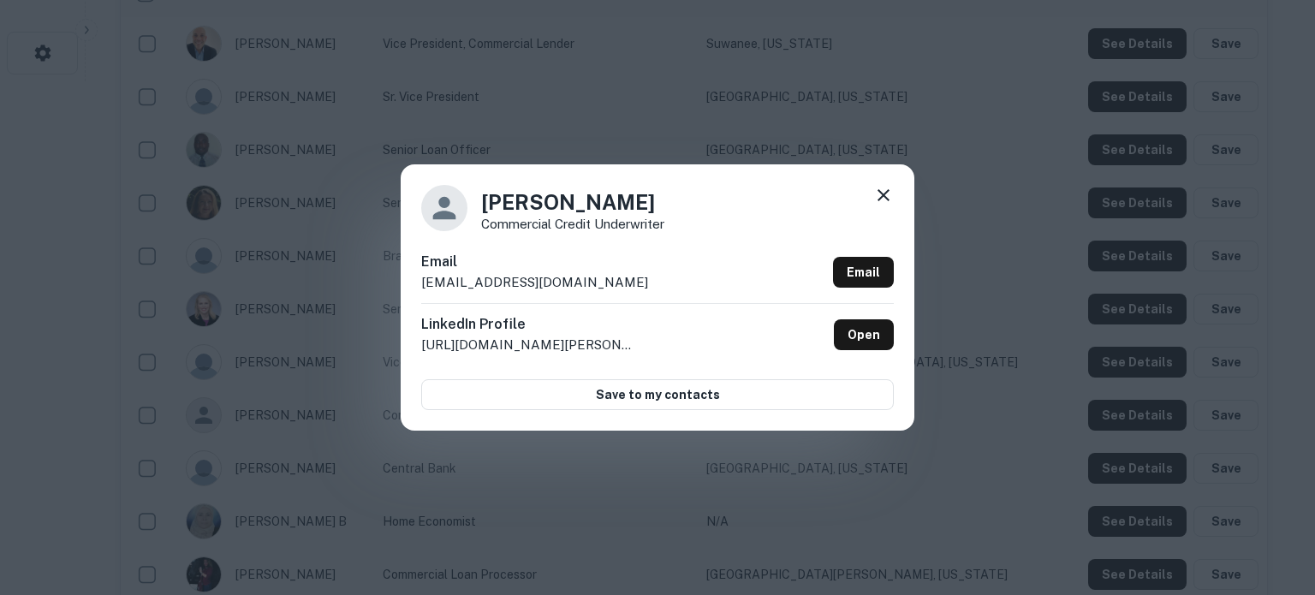
click at [592, 280] on p "jsetnicka@centralbankfl.com" at bounding box center [534, 282] width 227 height 21
drag, startPoint x: 480, startPoint y: 225, endPoint x: 671, endPoint y: 229, distance: 191.0
click at [671, 229] on div "John Setnicka Commercial Credit Underwriter" at bounding box center [657, 208] width 473 height 46
copy p "Commercial Credit Underwriter"
click at [896, 200] on div "John Setnicka Commercial Credit Underwriter Email jsetnicka@centralbankfl.com E…" at bounding box center [658, 296] width 514 height 265
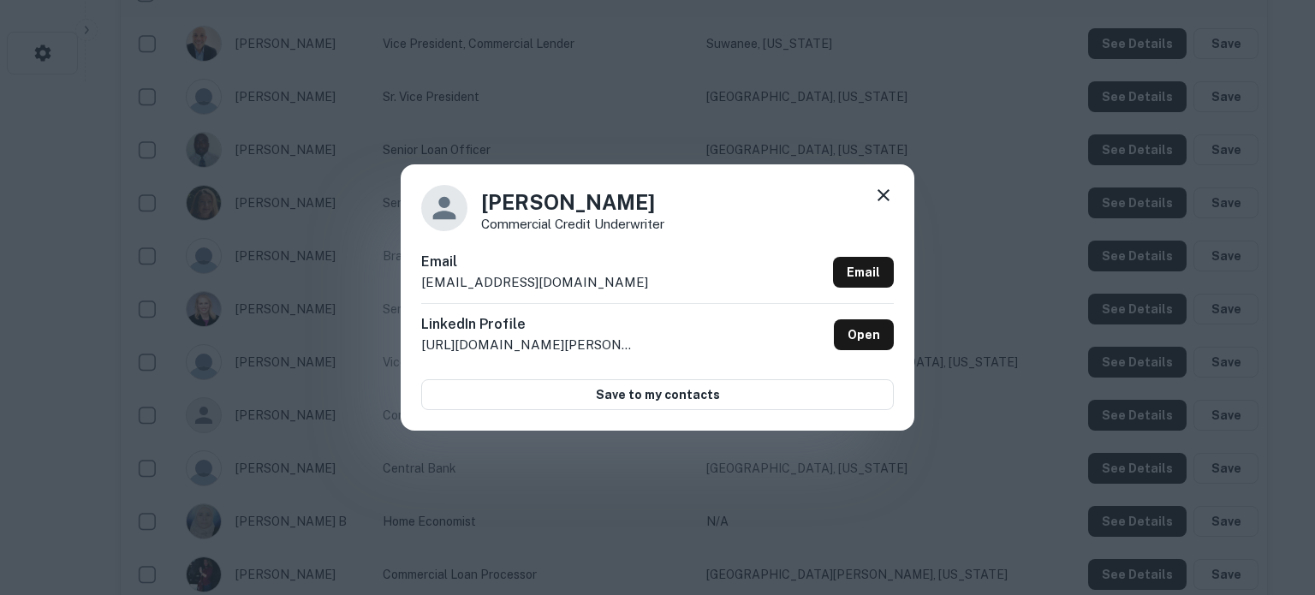
click at [888, 198] on icon at bounding box center [883, 195] width 21 height 21
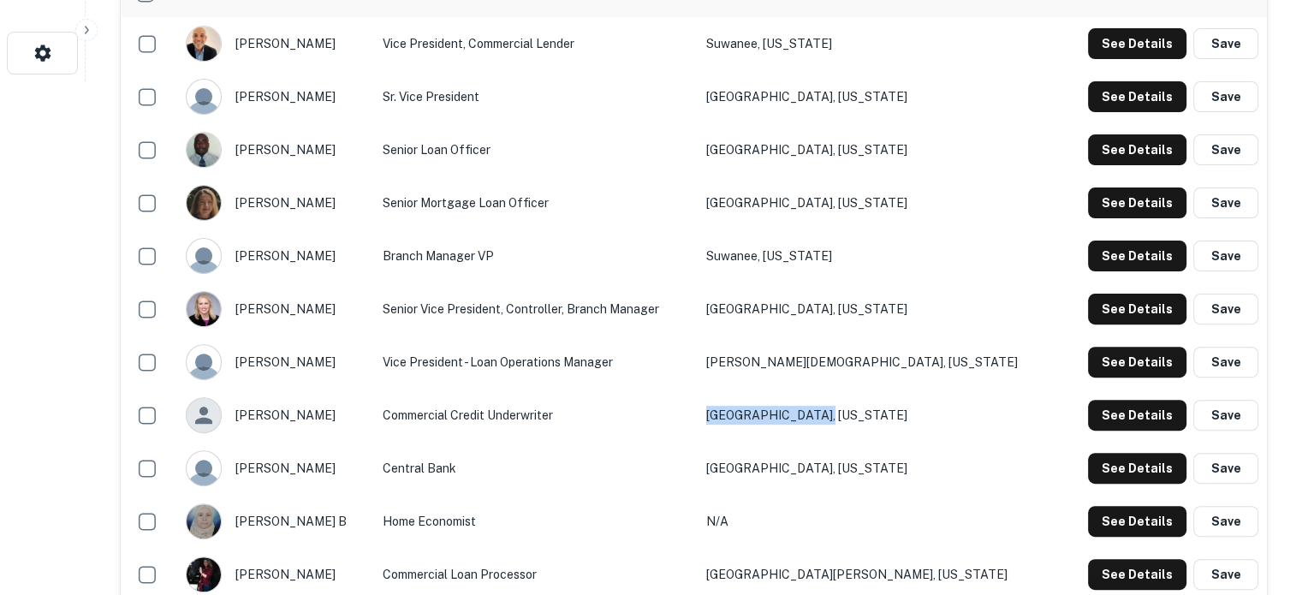
drag, startPoint x: 991, startPoint y: 420, endPoint x: 838, endPoint y: 417, distance: 153.3
click at [838, 417] on td "Columbia, Missouri" at bounding box center [879, 415] width 363 height 53
copy td "Columbia, Missouri"
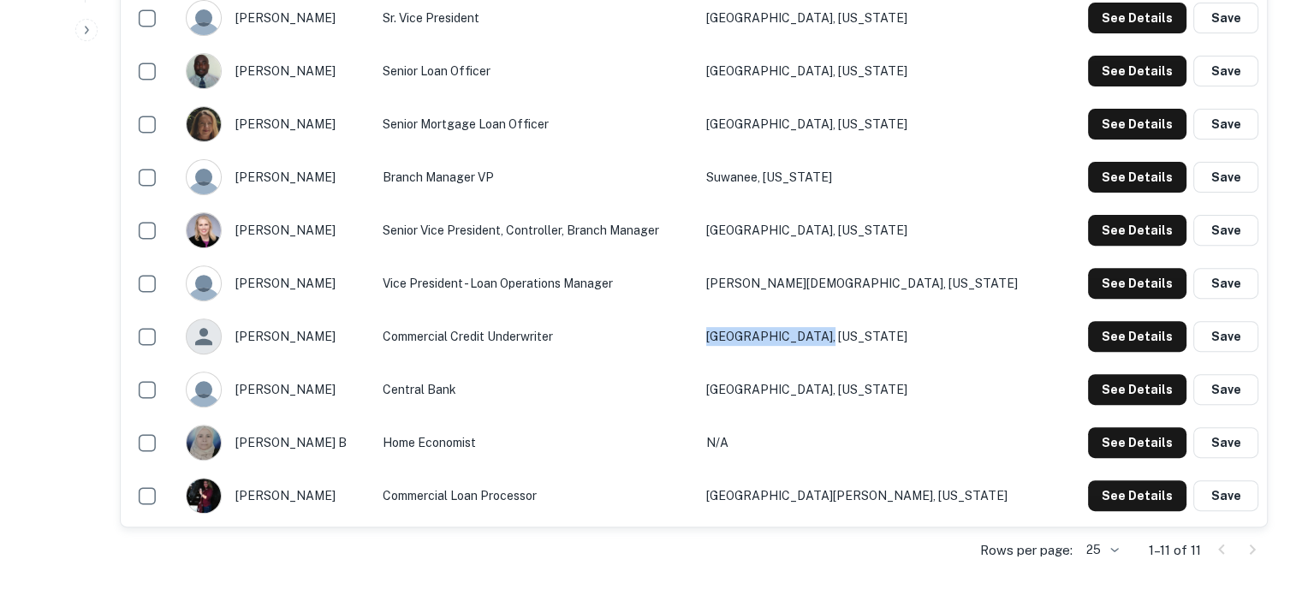
scroll to position [685, 0]
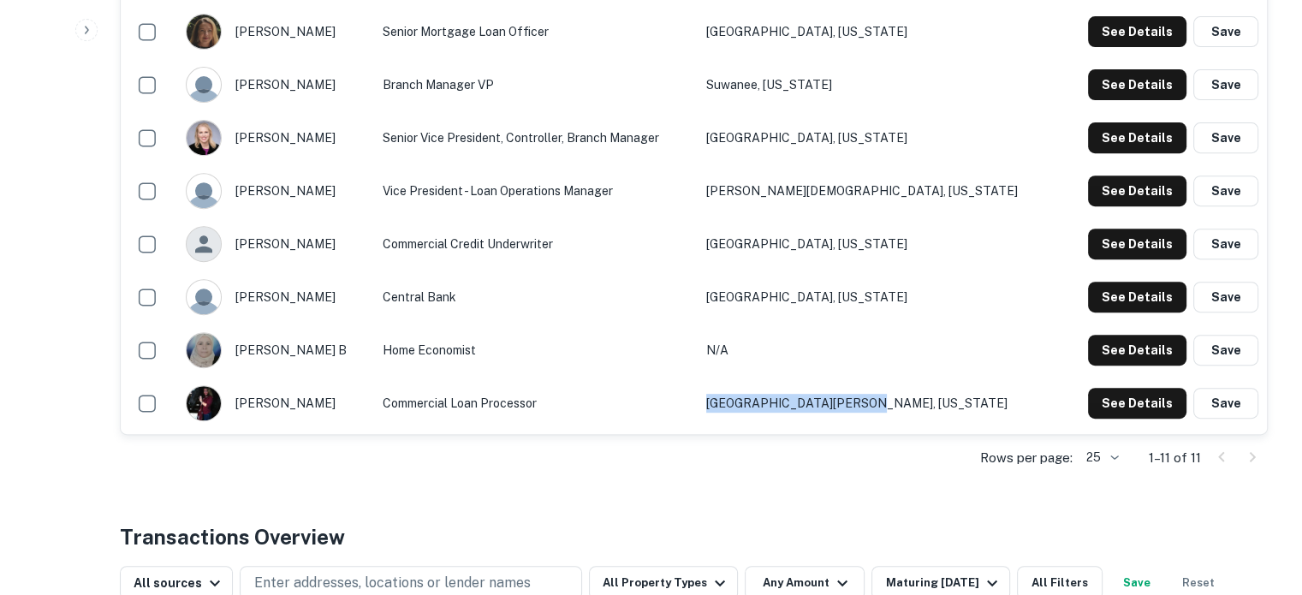
drag, startPoint x: 987, startPoint y: 407, endPoint x: 815, endPoint y: 408, distance: 172.1
click at [815, 408] on tr "deborah marlet Commercial Loan Processor New Port Richey, Florida See Details S…" at bounding box center [694, 403] width 1147 height 53
copy tr "New Port Richey, Florida"
click at [373, 410] on td "deborah marlet" at bounding box center [275, 403] width 196 height 53
drag, startPoint x: 456, startPoint y: 402, endPoint x: 659, endPoint y: 407, distance: 202.2
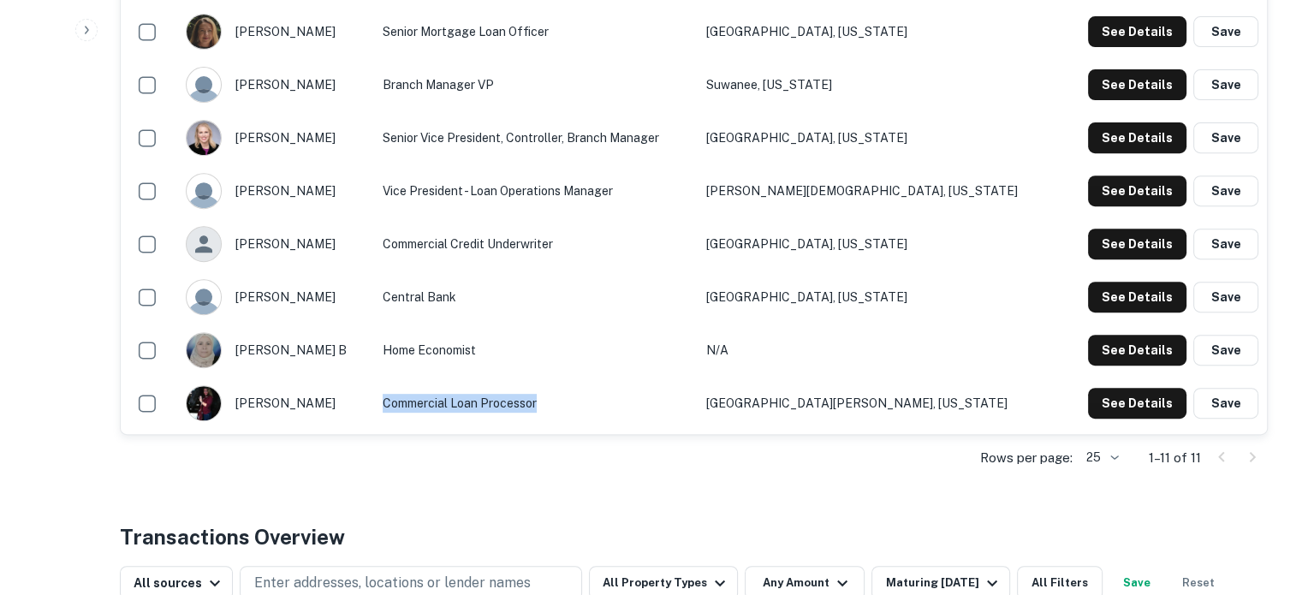
click at [659, 407] on td "Commercial Loan Processor" at bounding box center [536, 403] width 324 height 53
copy td "Commercial Loan Processor"
click at [1145, 417] on button "See Details" at bounding box center [1137, 403] width 98 height 31
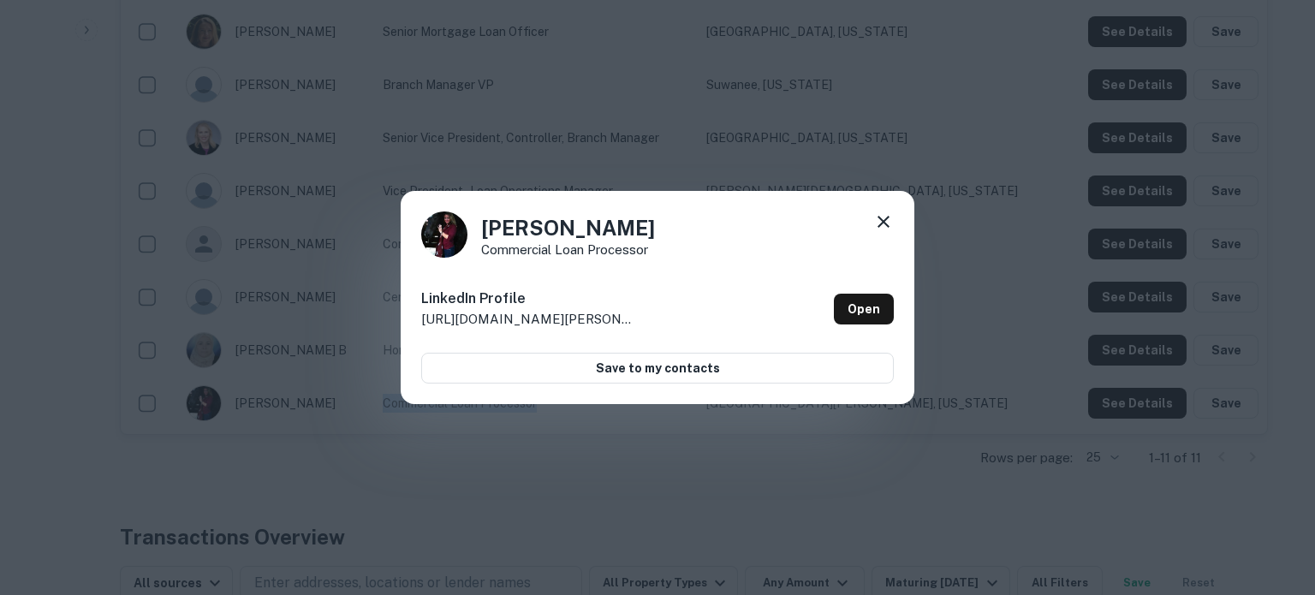
click at [885, 218] on icon at bounding box center [883, 222] width 21 height 21
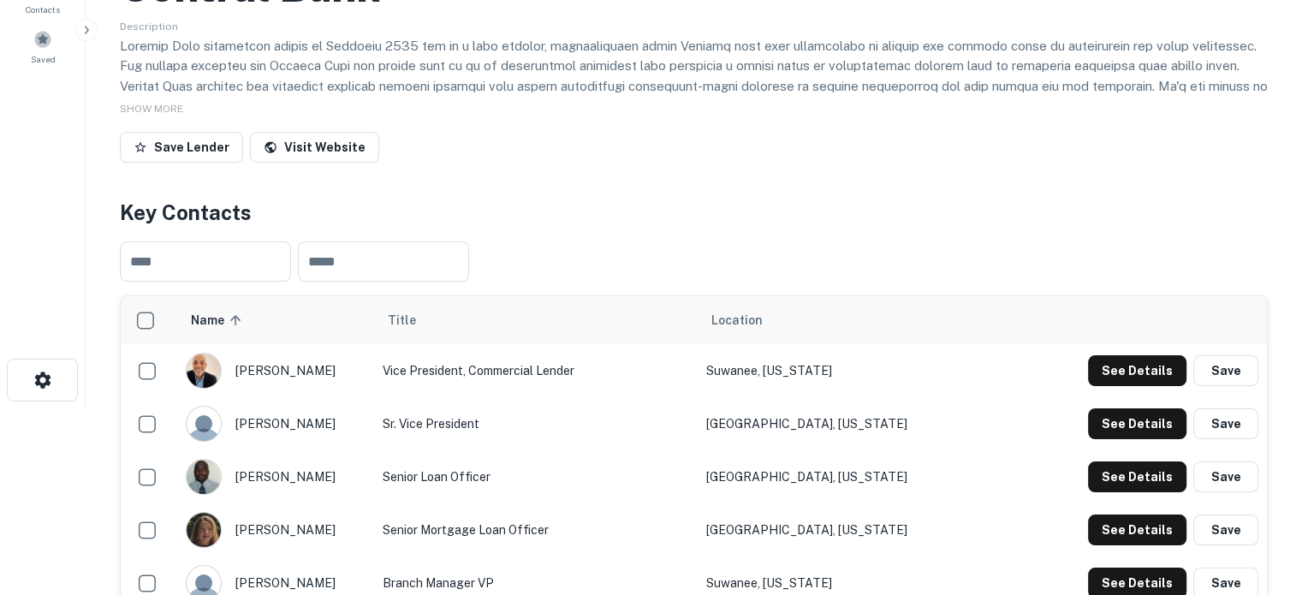
scroll to position [0, 0]
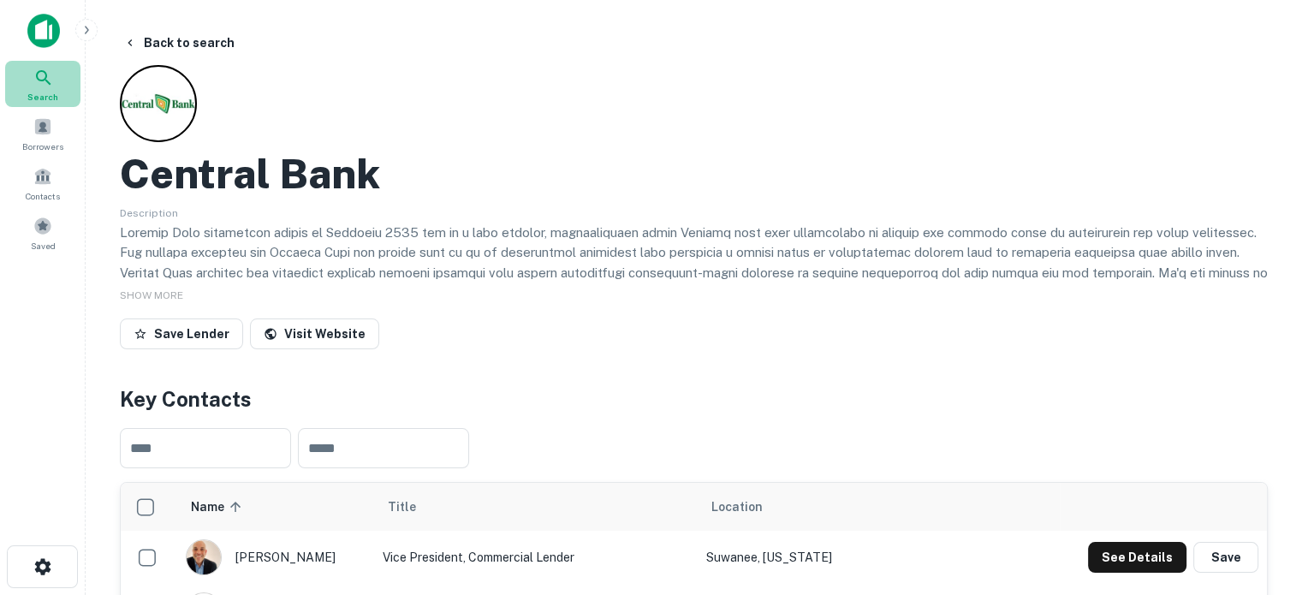
drag, startPoint x: 43, startPoint y: 78, endPoint x: 73, endPoint y: 55, distance: 37.9
click at [43, 78] on icon at bounding box center [43, 78] width 21 height 21
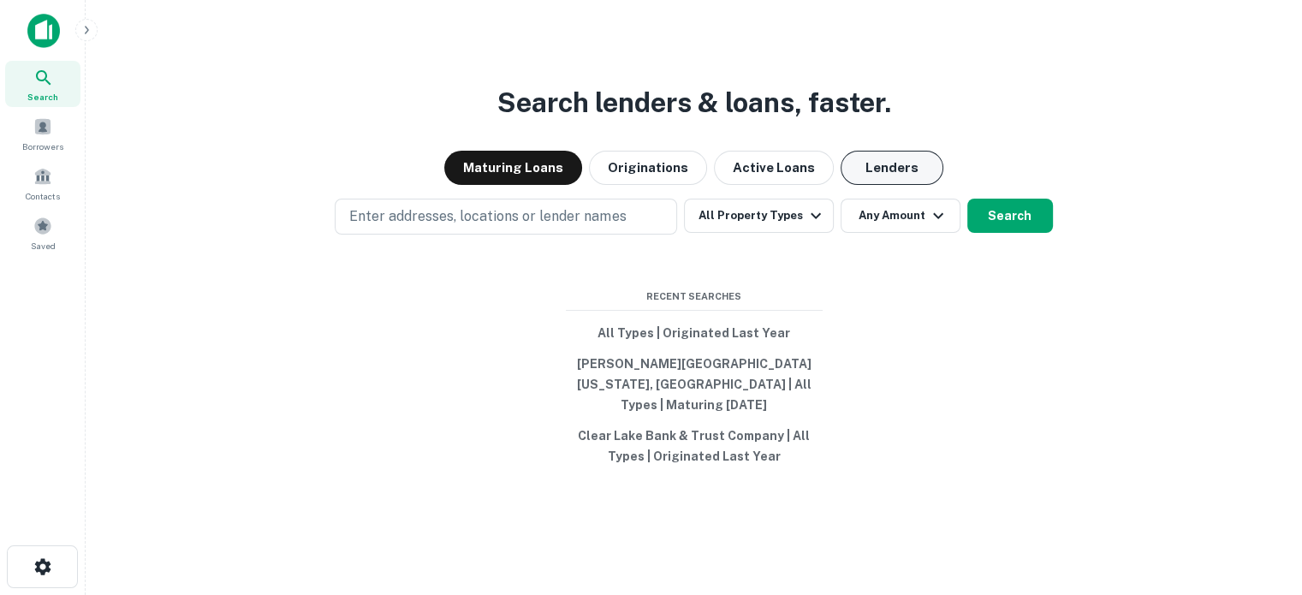
click at [879, 179] on button "Lenders" at bounding box center [892, 168] width 103 height 34
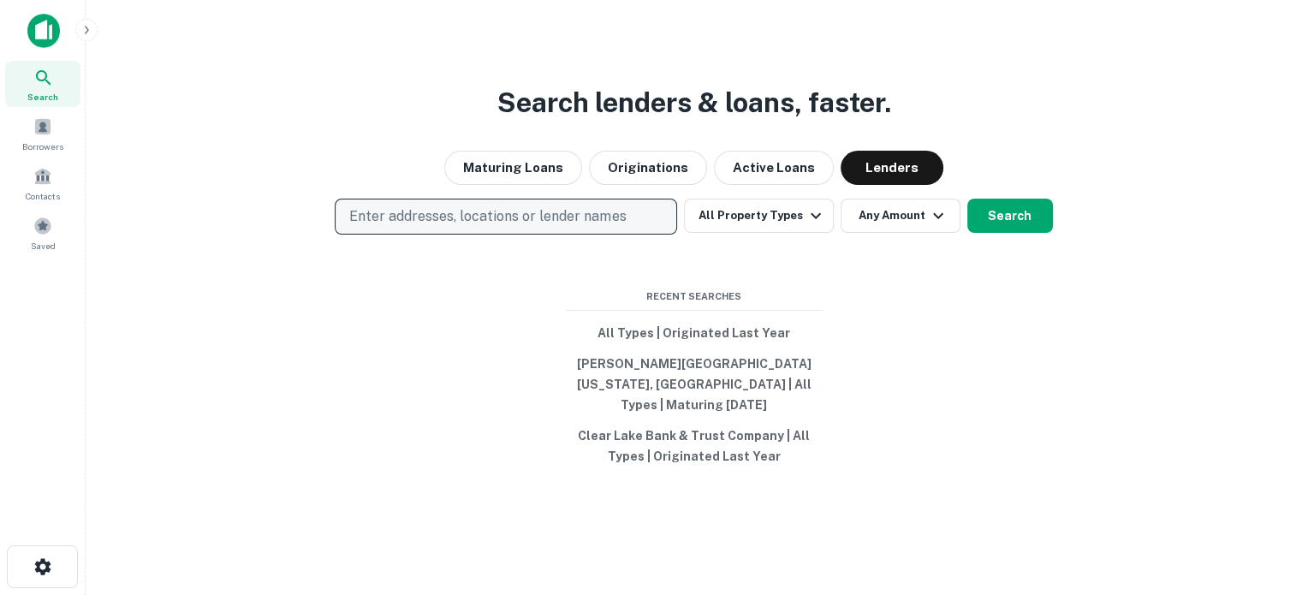
click at [611, 227] on p "Enter addresses, locations or lender names" at bounding box center [487, 216] width 277 height 21
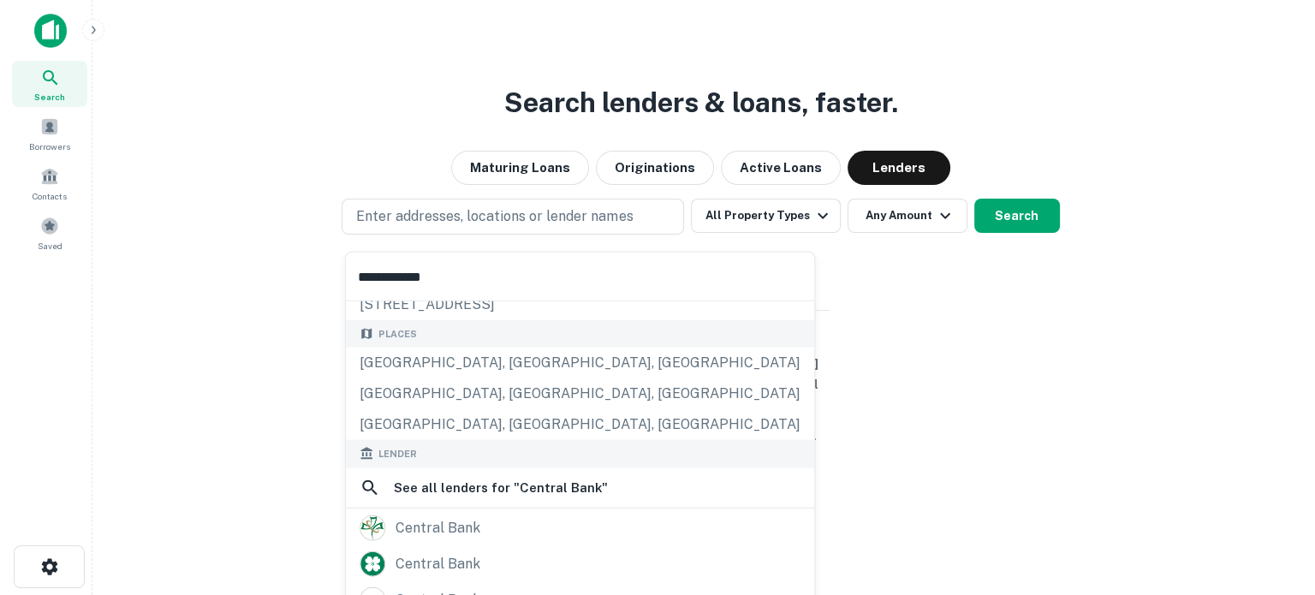
scroll to position [171, 0]
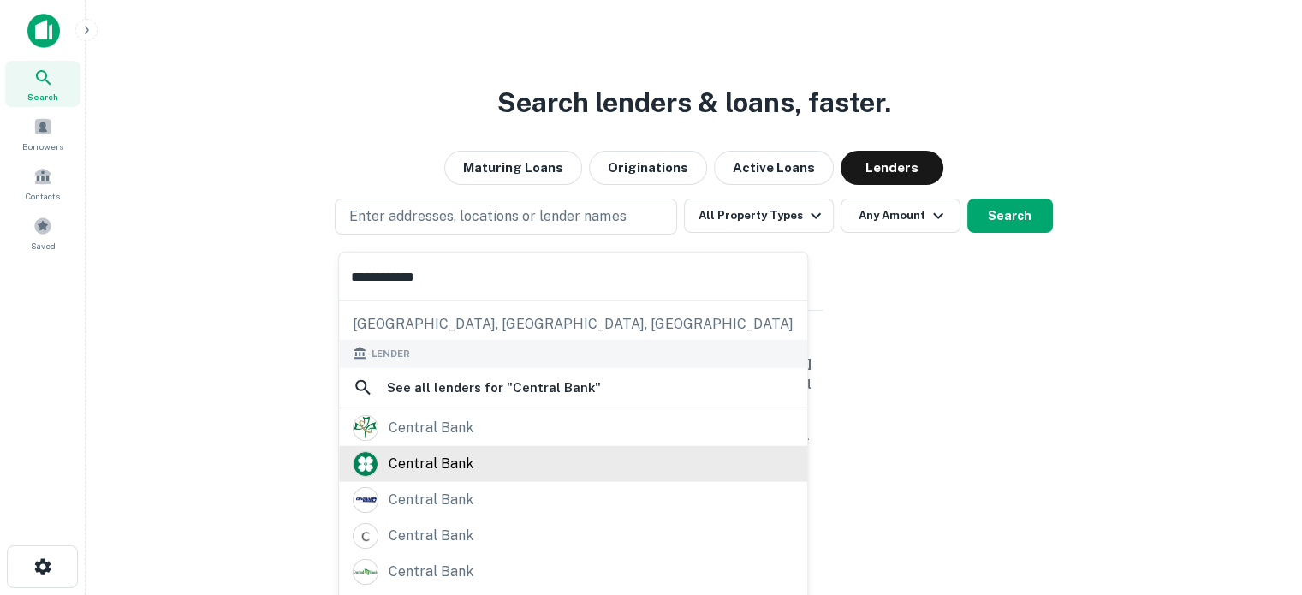
type input "**********"
click at [442, 471] on div "central bank" at bounding box center [431, 463] width 85 height 26
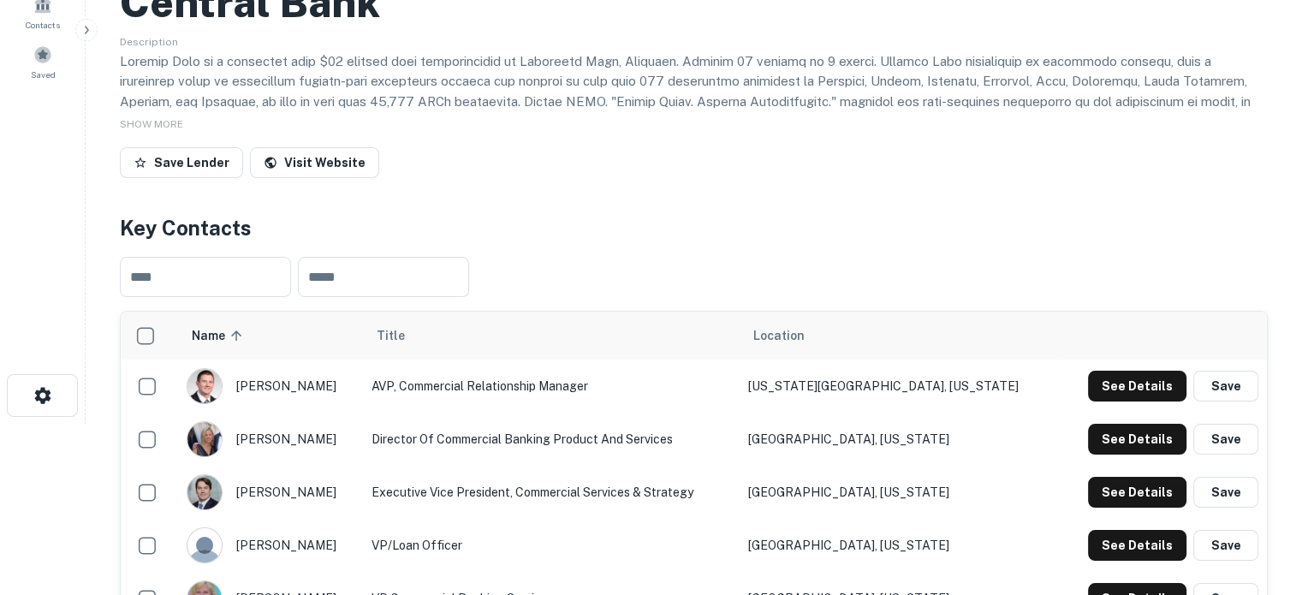
scroll to position [343, 0]
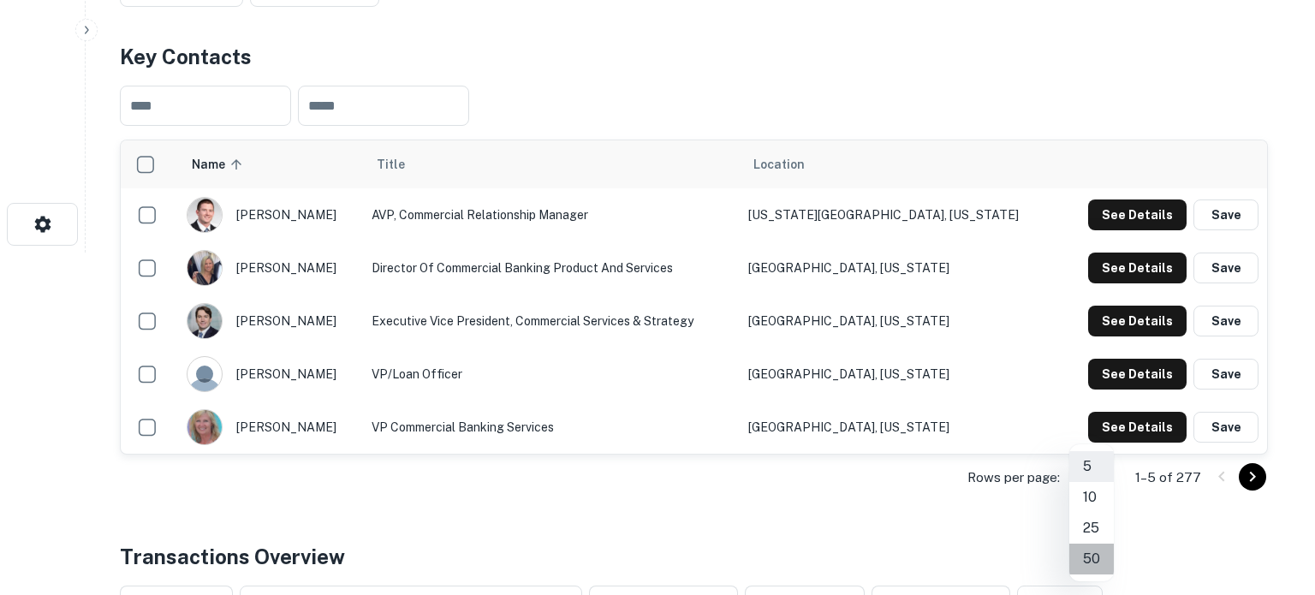
click at [1089, 554] on li "50" at bounding box center [1092, 559] width 45 height 31
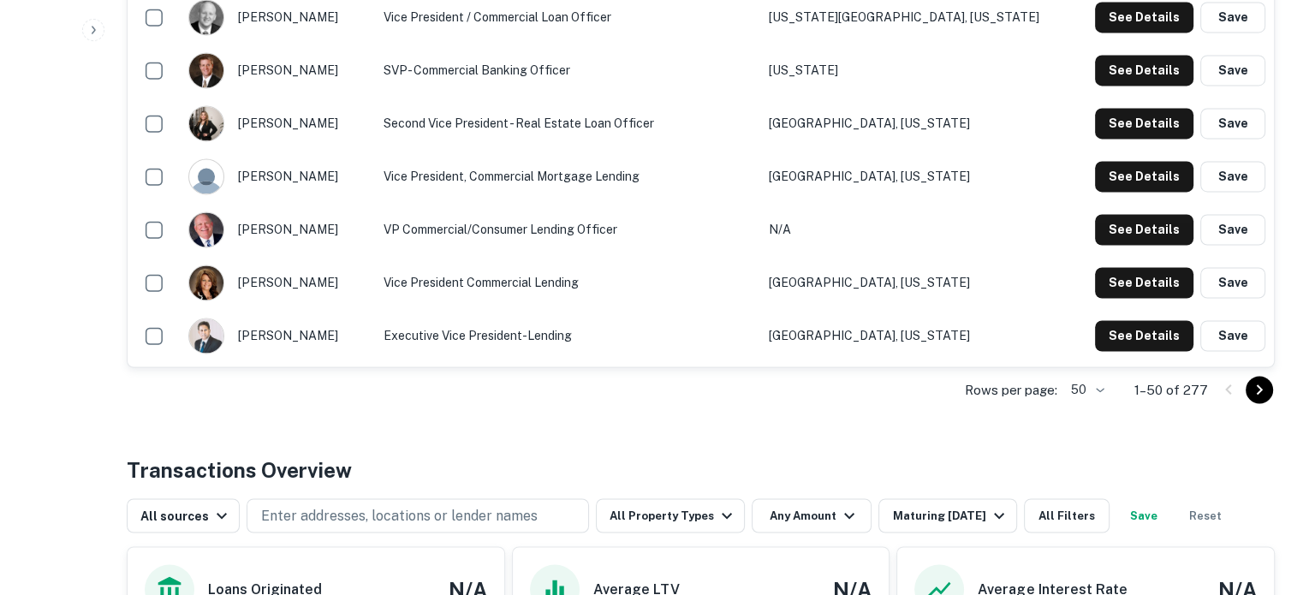
scroll to position [2826, 0]
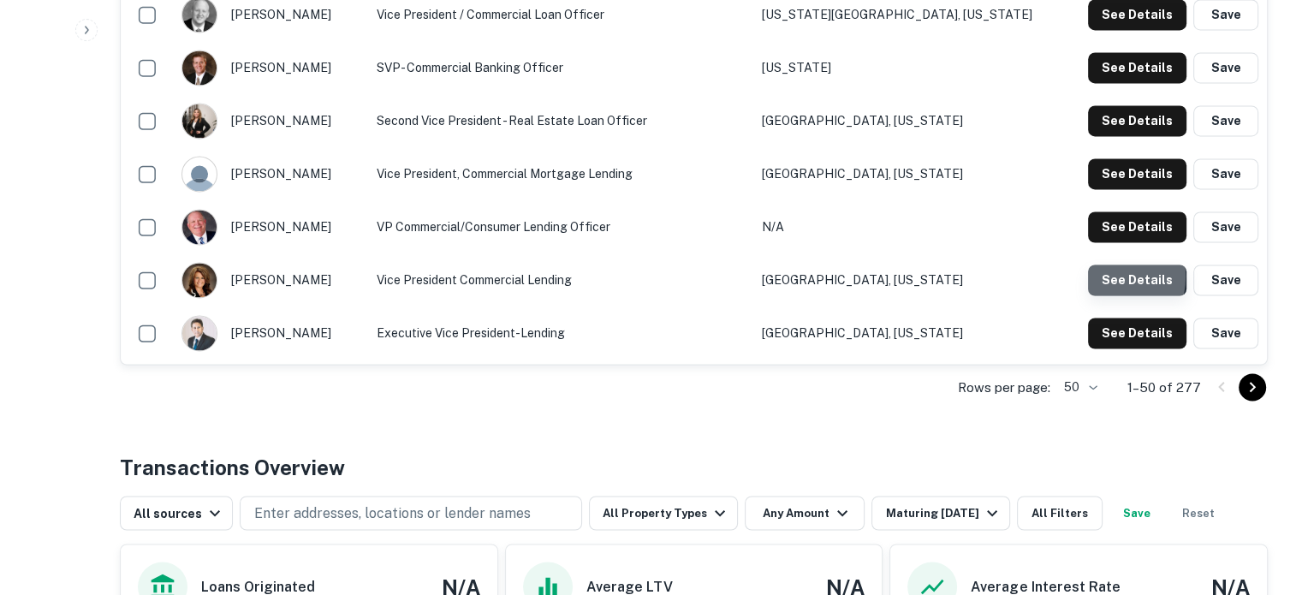
click at [1098, 277] on button "See Details" at bounding box center [1137, 280] width 98 height 31
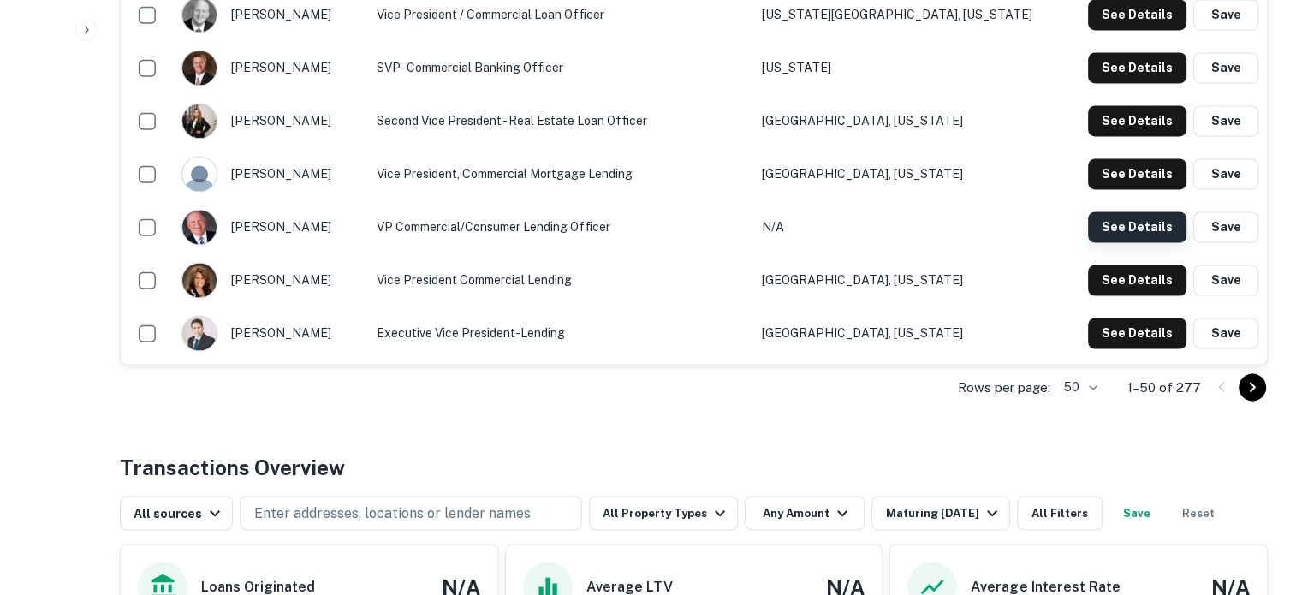
click at [1107, 218] on button "See Details" at bounding box center [1137, 227] width 98 height 31
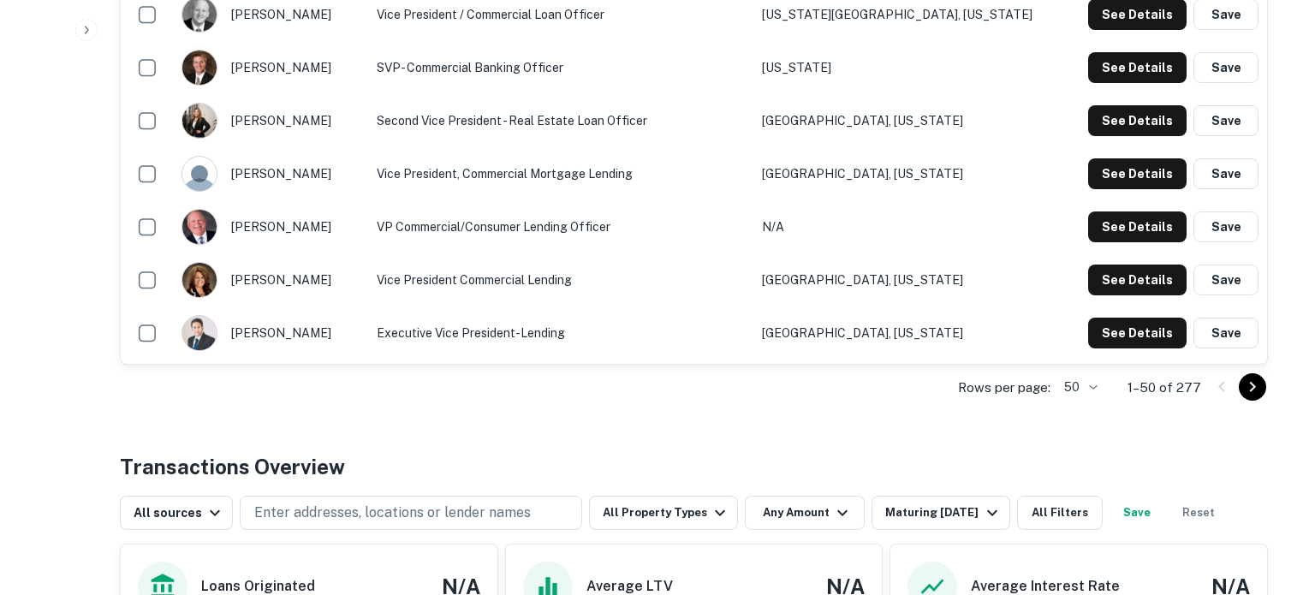
drag, startPoint x: 419, startPoint y: 283, endPoint x: 637, endPoint y: 283, distance: 218.4
copy p "[EMAIL_ADDRESS][DOMAIN_NAME]"
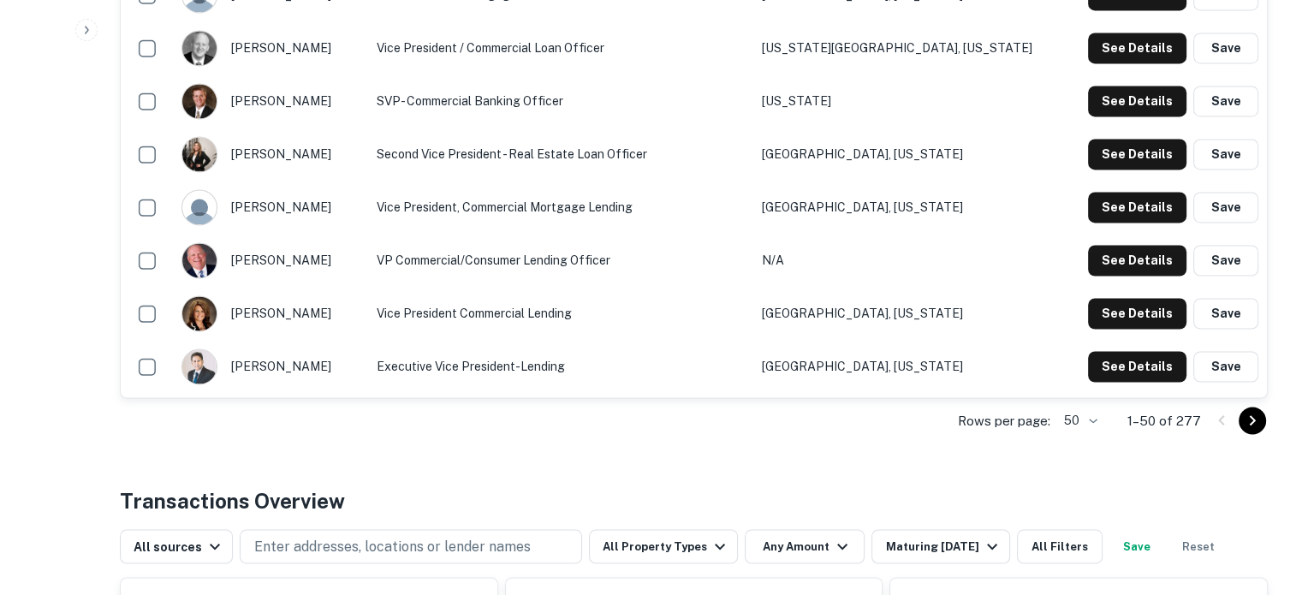
scroll to position [2655, 0]
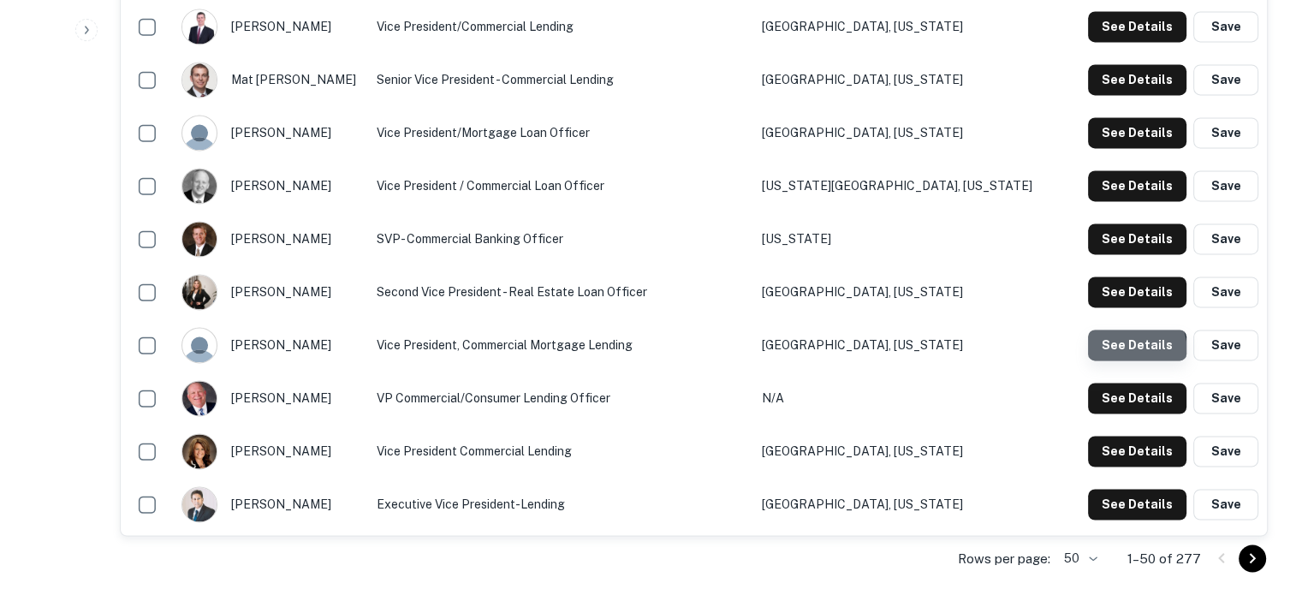
click at [1106, 355] on button "See Details" at bounding box center [1137, 345] width 98 height 31
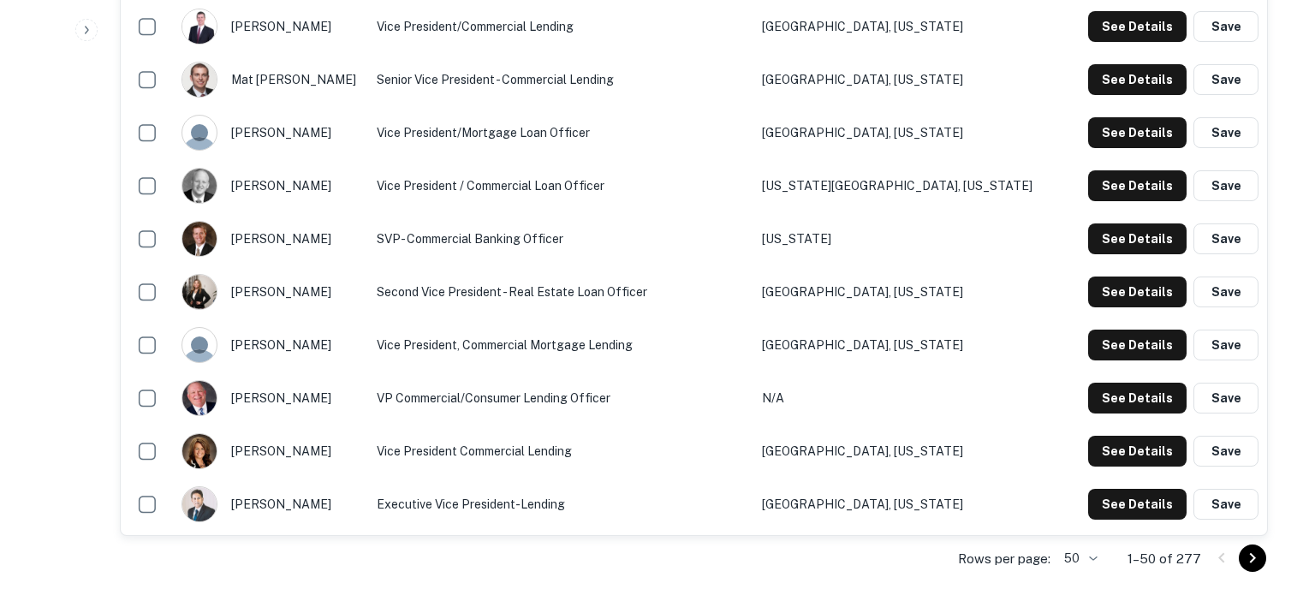
drag, startPoint x: 420, startPoint y: 283, endPoint x: 586, endPoint y: 278, distance: 165.4
copy p "[EMAIL_ADDRESS][DOMAIN_NAME]"
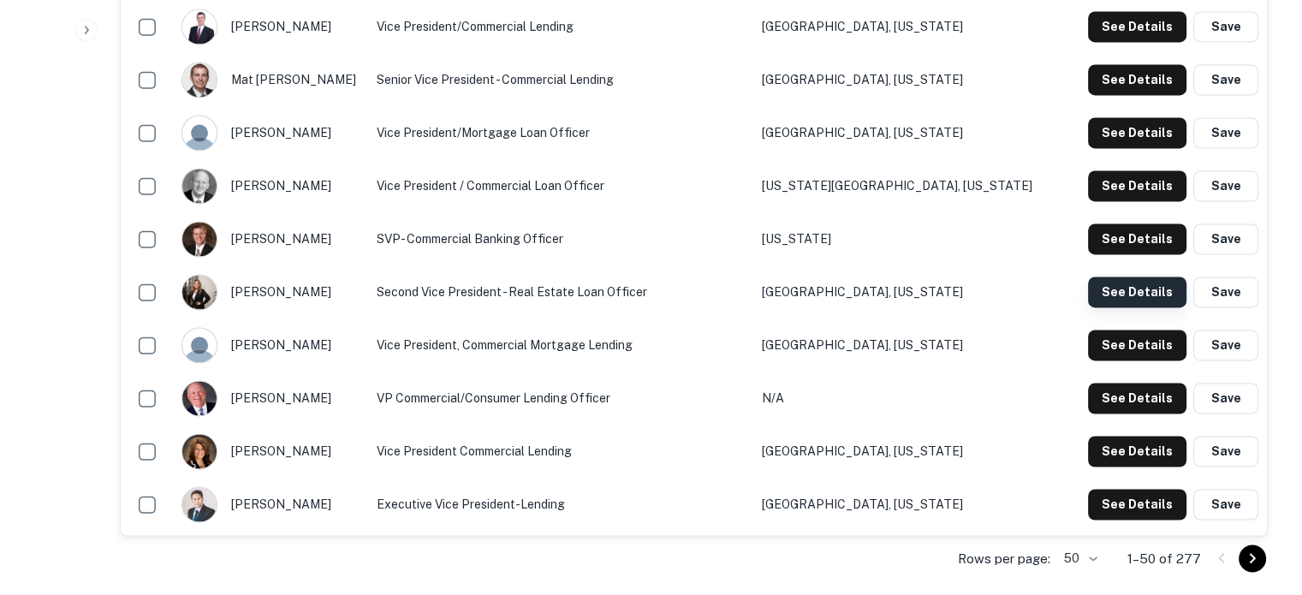
click at [1110, 288] on button "See Details" at bounding box center [1137, 292] width 98 height 31
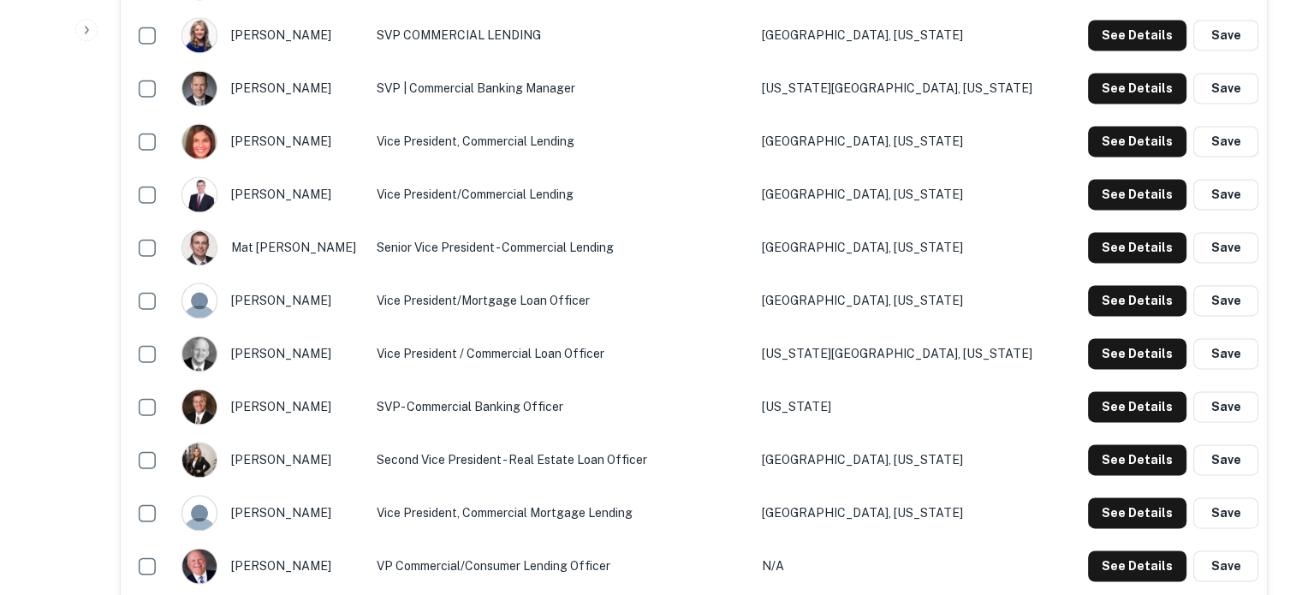
scroll to position [2483, 0]
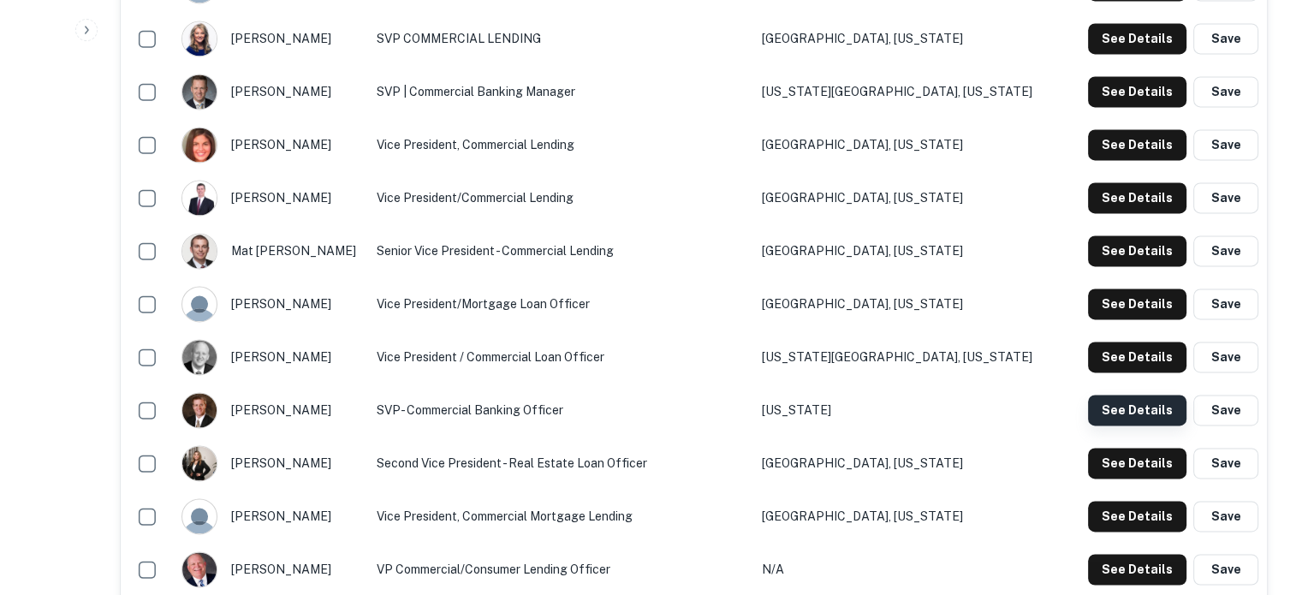
click at [1134, 417] on button "See Details" at bounding box center [1137, 410] width 98 height 31
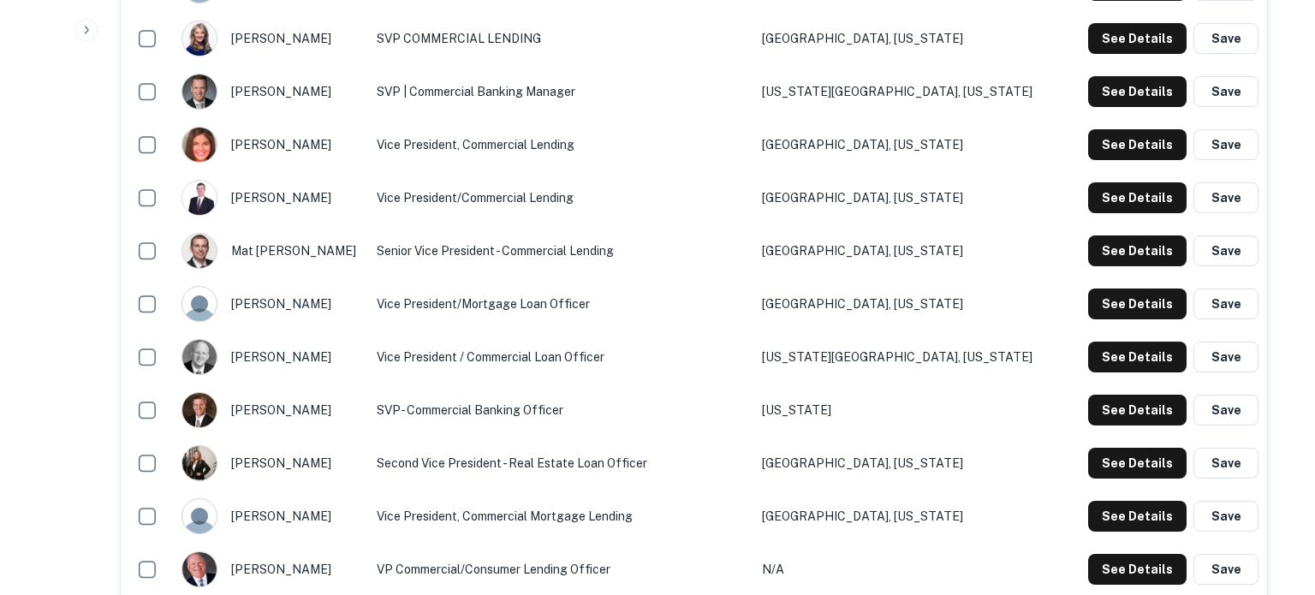
drag, startPoint x: 419, startPoint y: 289, endPoint x: 574, endPoint y: 287, distance: 155.0
copy p "mjanssen@fsb1879.com"
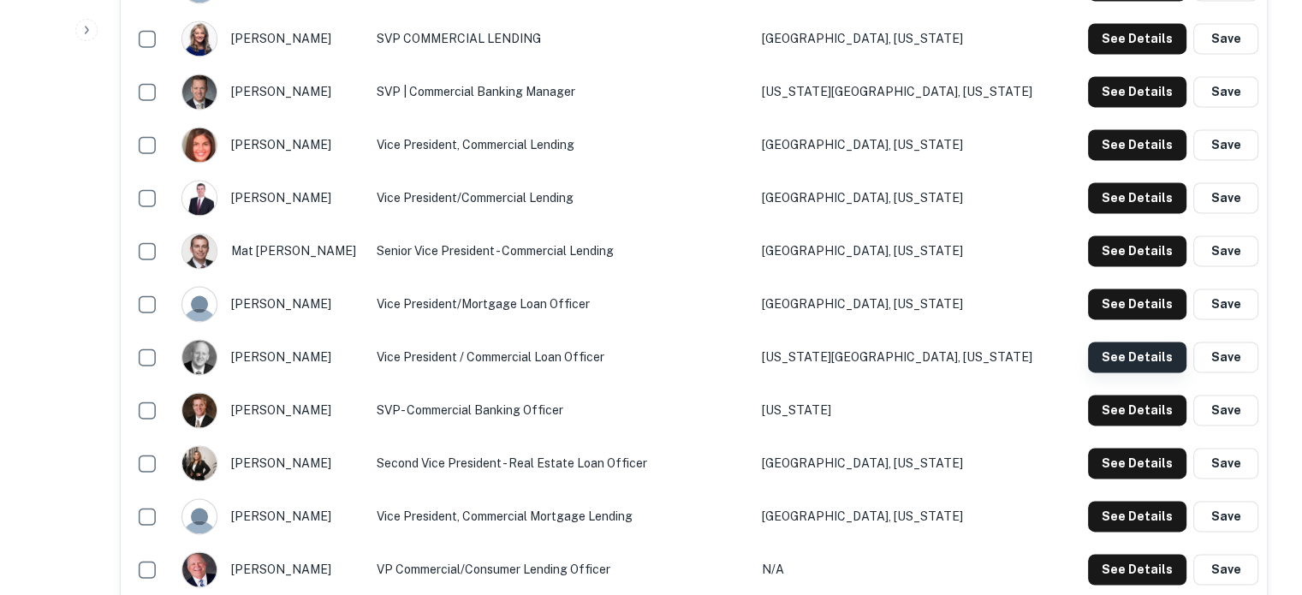
click at [1125, 362] on button "See Details" at bounding box center [1137, 357] width 98 height 31
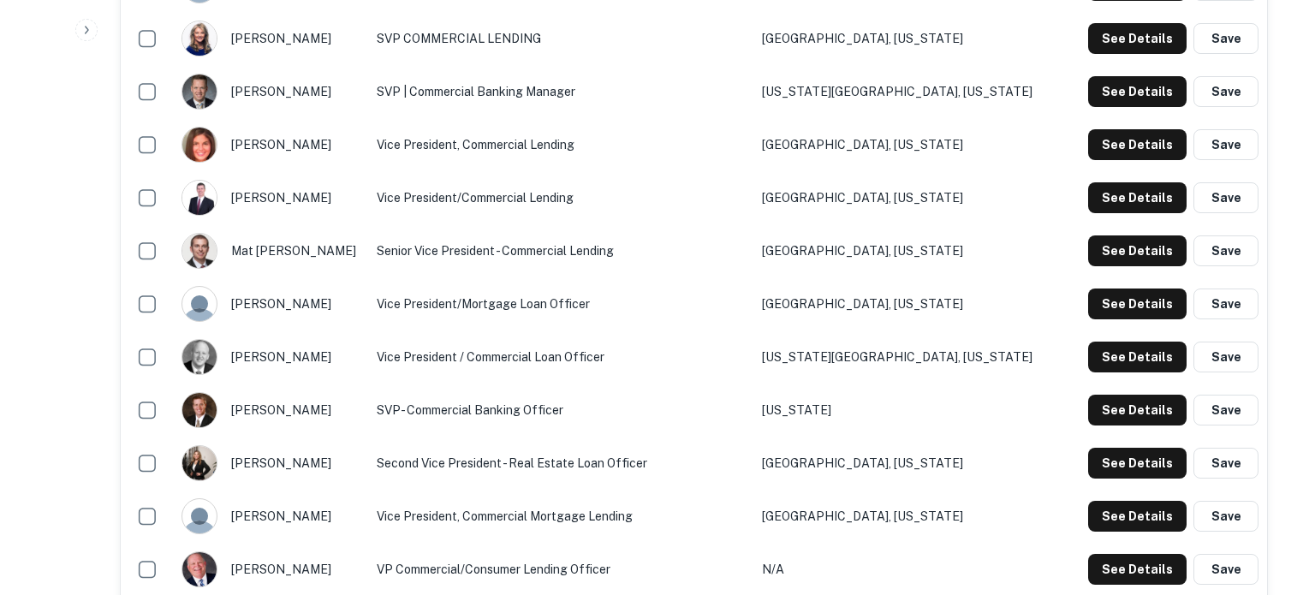
drag, startPoint x: 420, startPoint y: 283, endPoint x: 643, endPoint y: 284, distance: 222.7
copy p "mheimsoth@themissouribank.com"
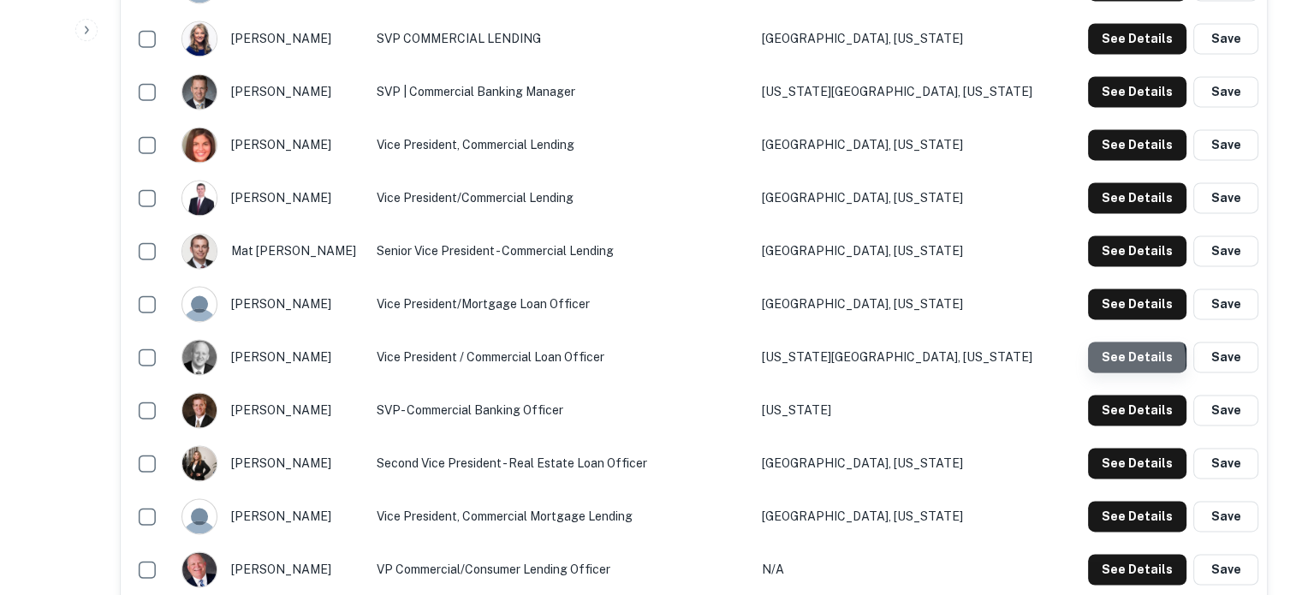
click at [1123, 361] on button "See Details" at bounding box center [1137, 357] width 98 height 31
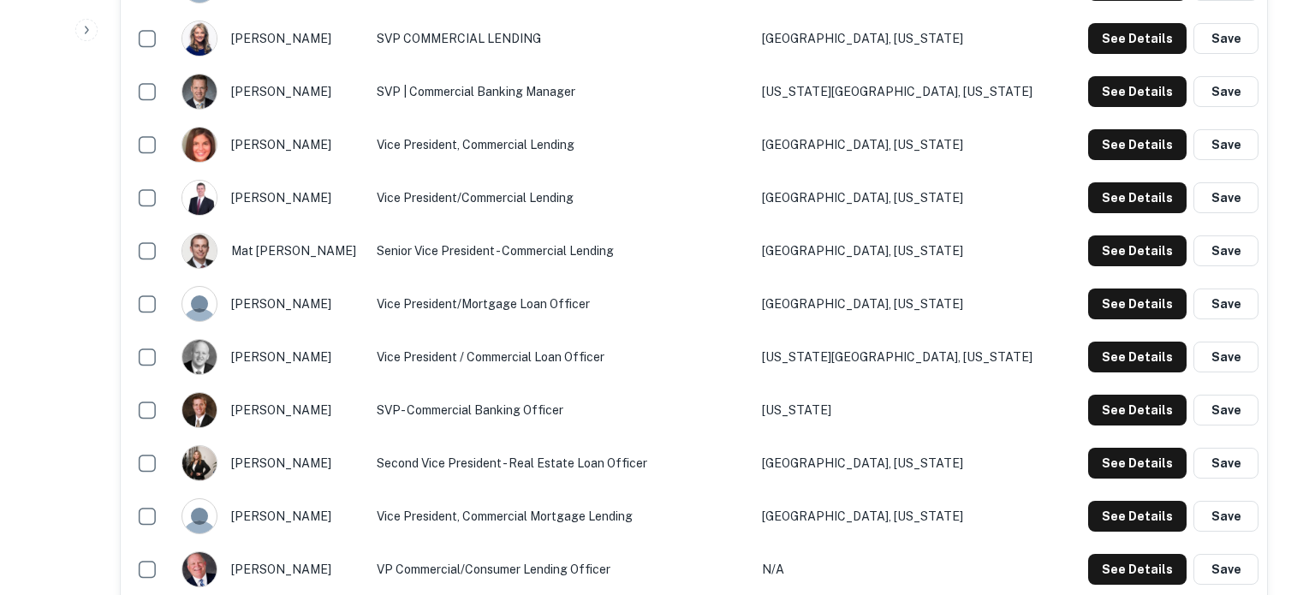
drag, startPoint x: 424, startPoint y: 284, endPoint x: 626, endPoint y: 290, distance: 202.2
copy p "mheimsoth@themissouribank.com"
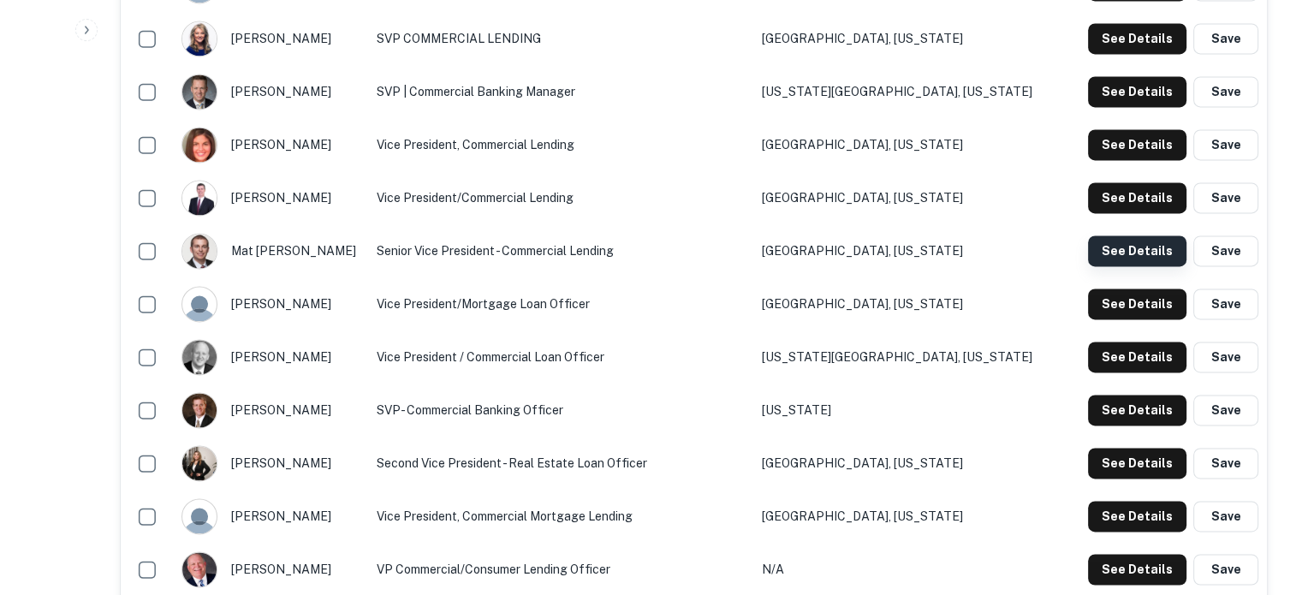
click at [1106, 248] on button "See Details" at bounding box center [1137, 250] width 98 height 31
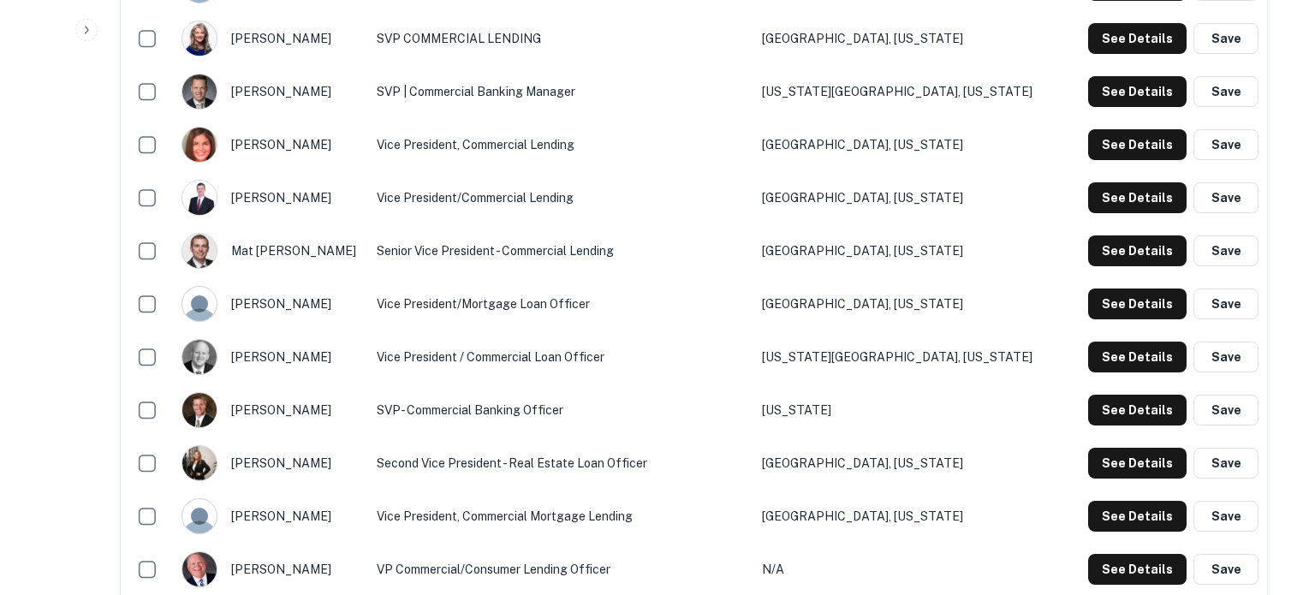
drag, startPoint x: 421, startPoint y: 293, endPoint x: 609, endPoint y: 287, distance: 187.6
copy p "mat.heinrich@centralbank.net"
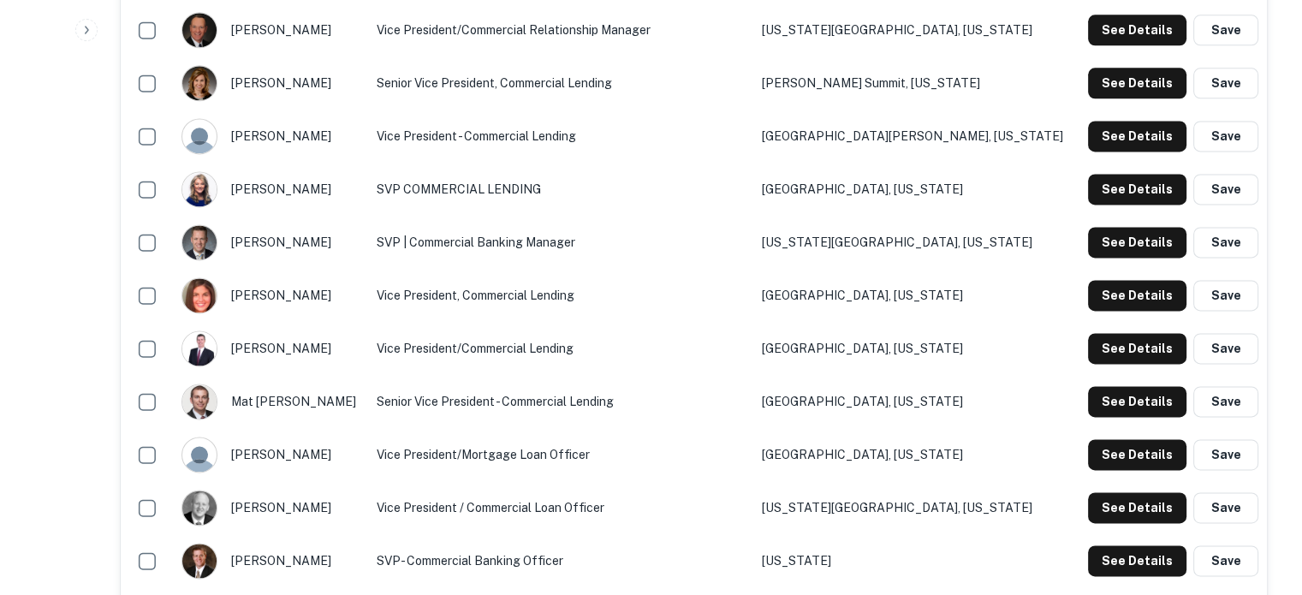
scroll to position [2312, 0]
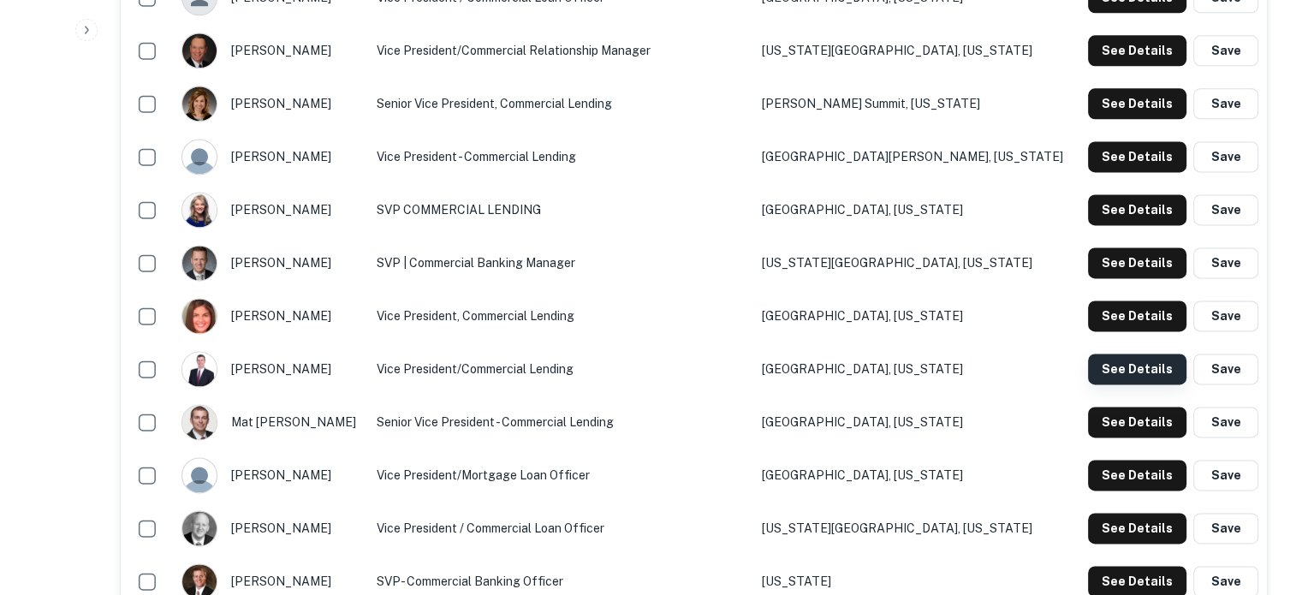
click at [1138, 358] on button "See Details" at bounding box center [1137, 369] width 98 height 31
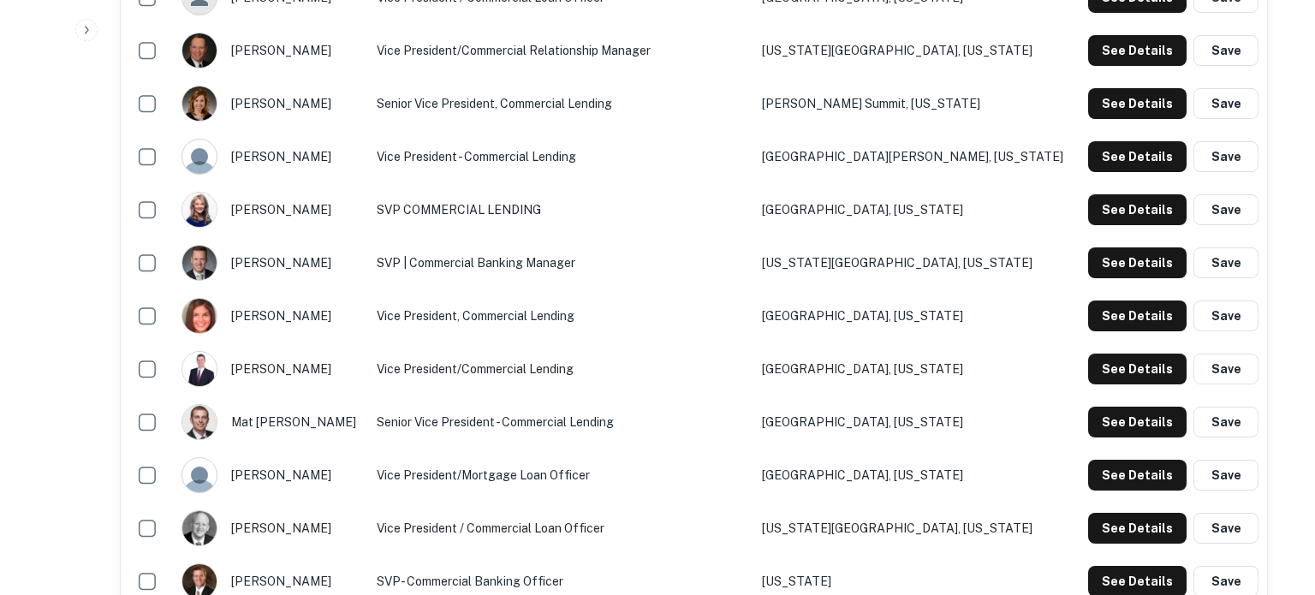
drag, startPoint x: 428, startPoint y: 287, endPoint x: 582, endPoint y: 285, distance: 154.2
drag, startPoint x: 423, startPoint y: 285, endPoint x: 605, endPoint y: 281, distance: 182.5
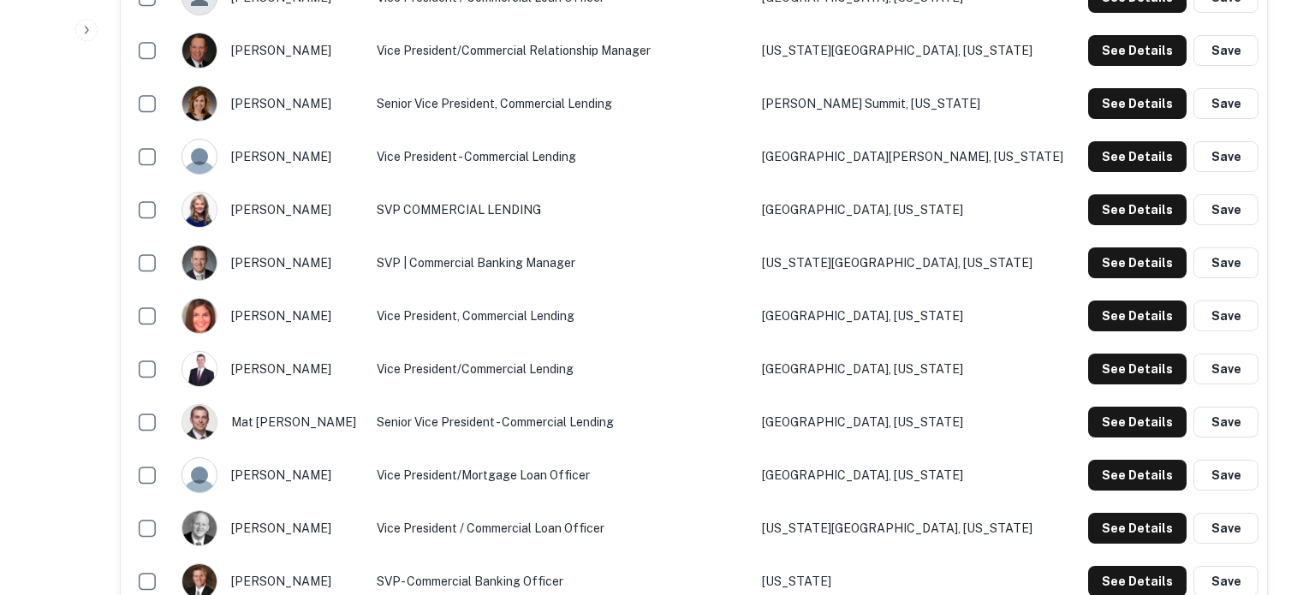
copy p "mark.vogt@centralbank.net"
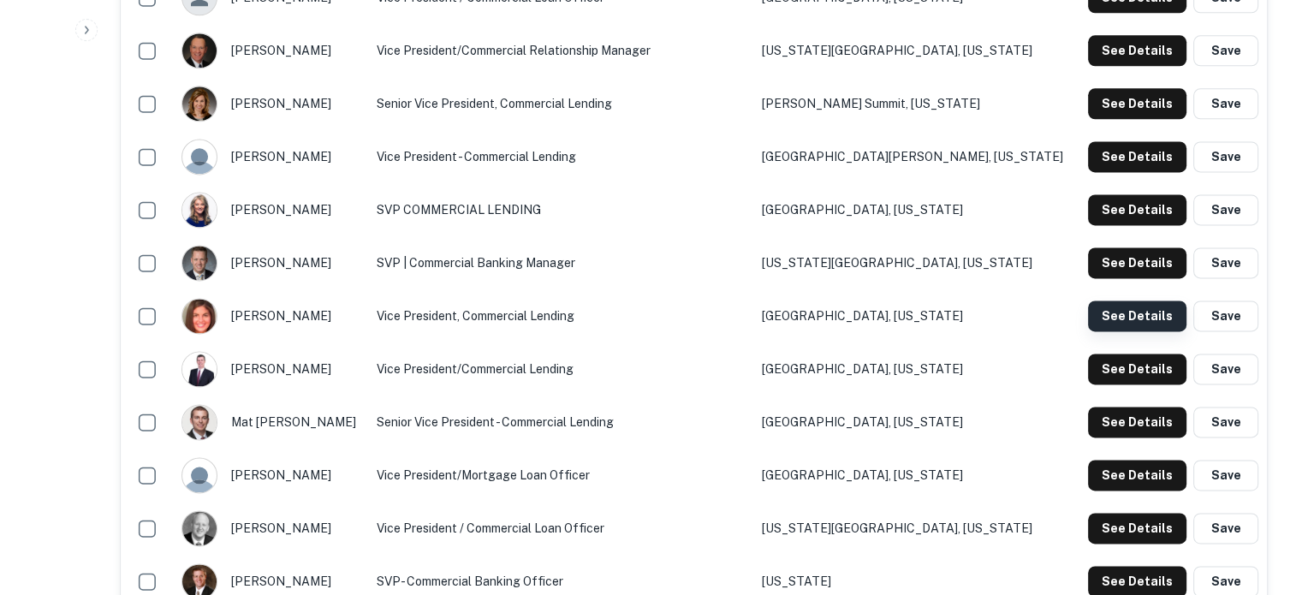
click at [1156, 328] on button "See Details" at bounding box center [1137, 316] width 98 height 31
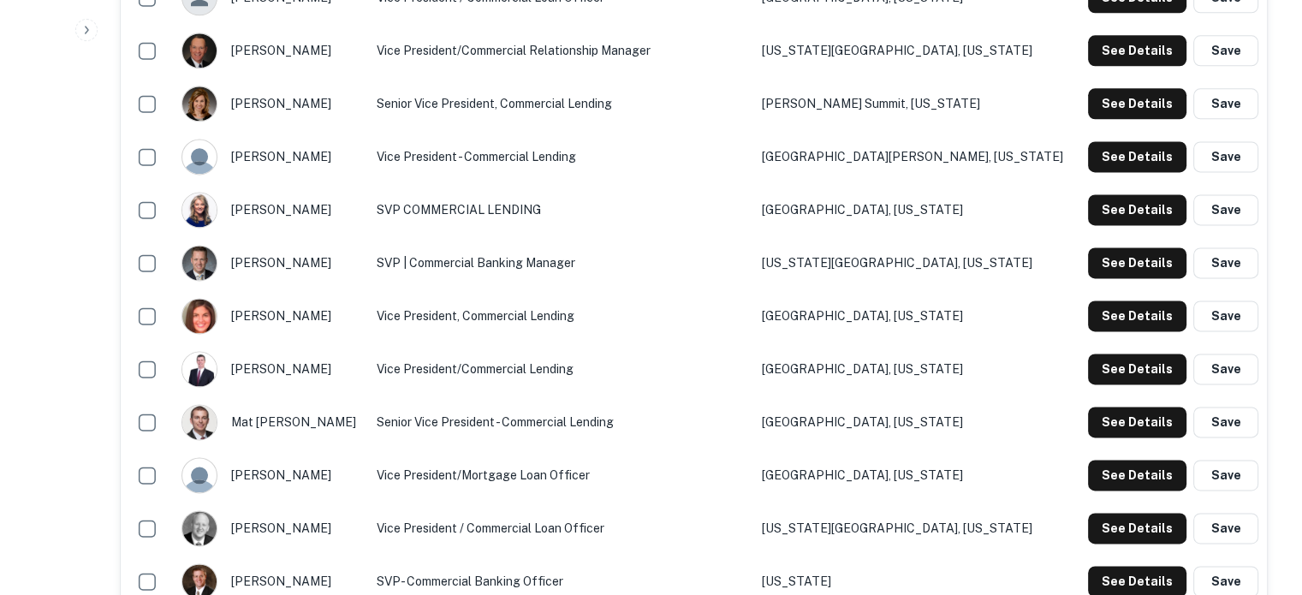
click at [1085, 266] on div "See Details Save" at bounding box center [1172, 262] width 174 height 31
click at [1105, 265] on button "See Details" at bounding box center [1137, 262] width 98 height 31
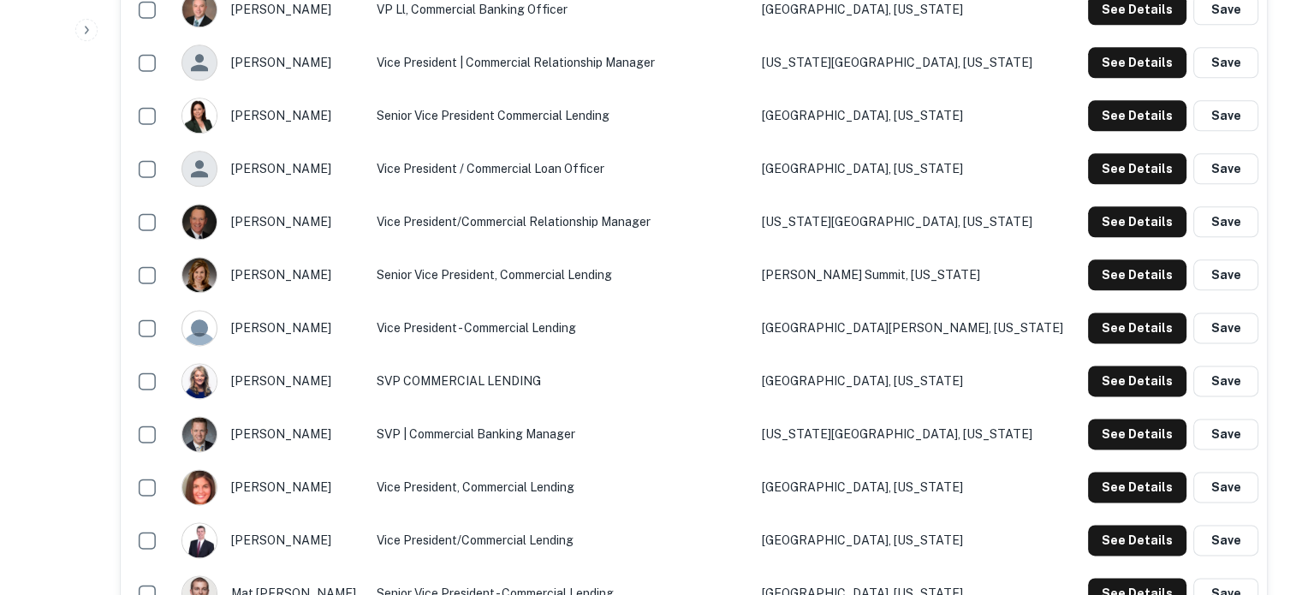
scroll to position [2055, 0]
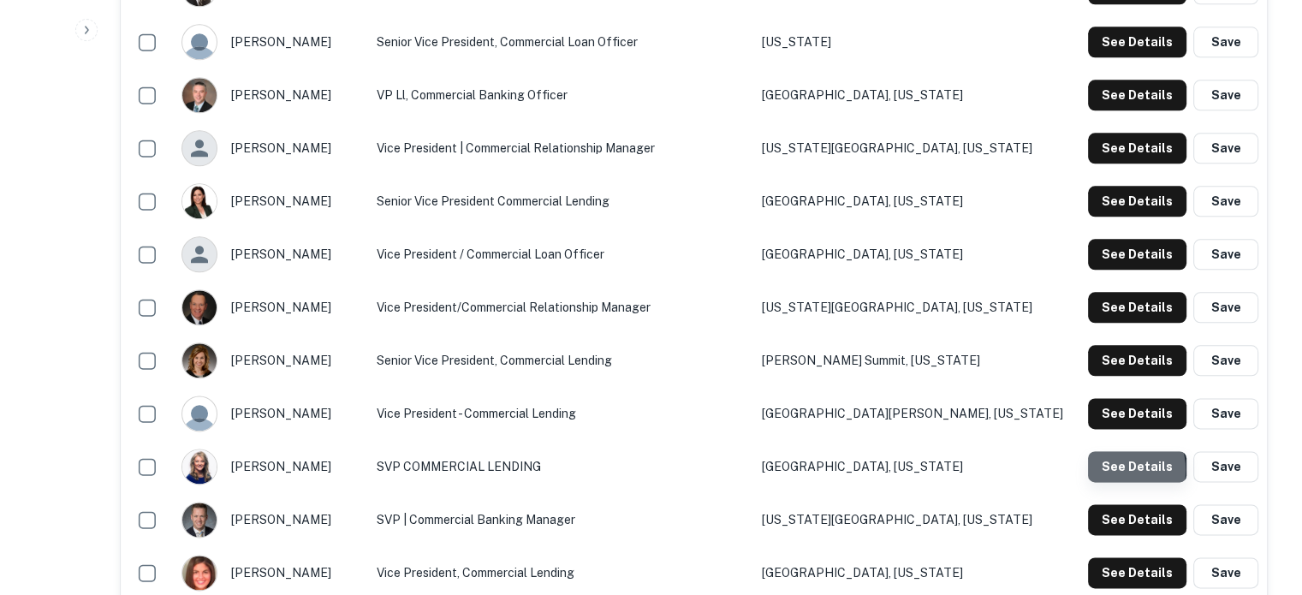
click at [1120, 471] on button "See Details" at bounding box center [1137, 466] width 98 height 31
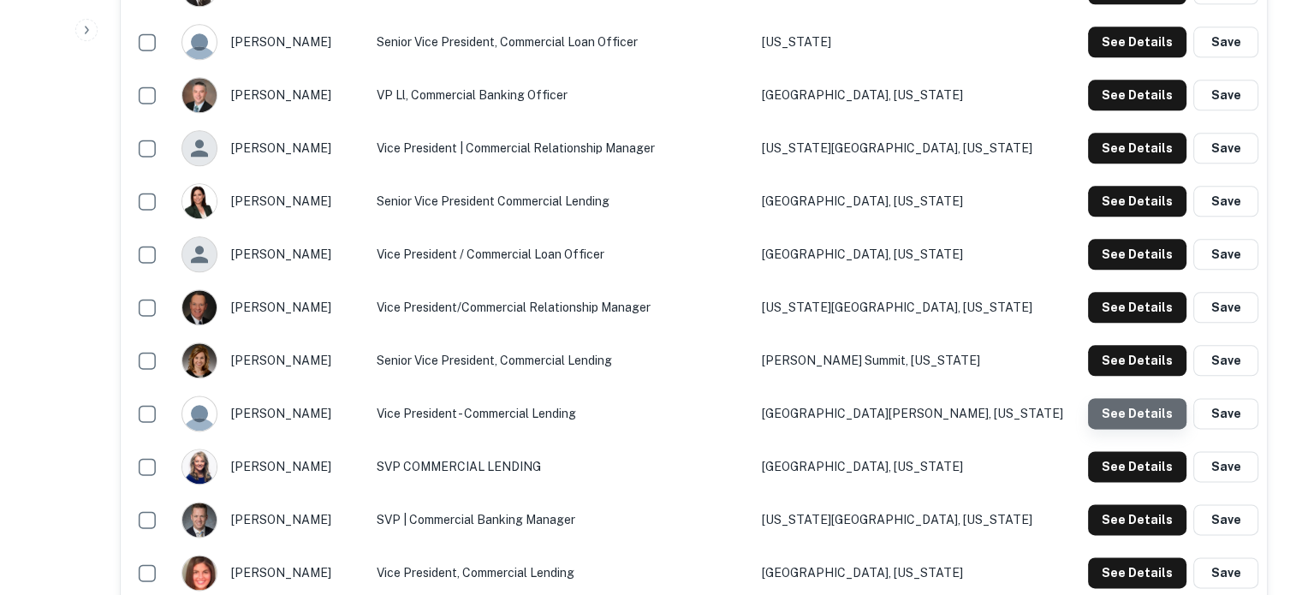
click at [1142, 420] on button "See Details" at bounding box center [1137, 413] width 98 height 31
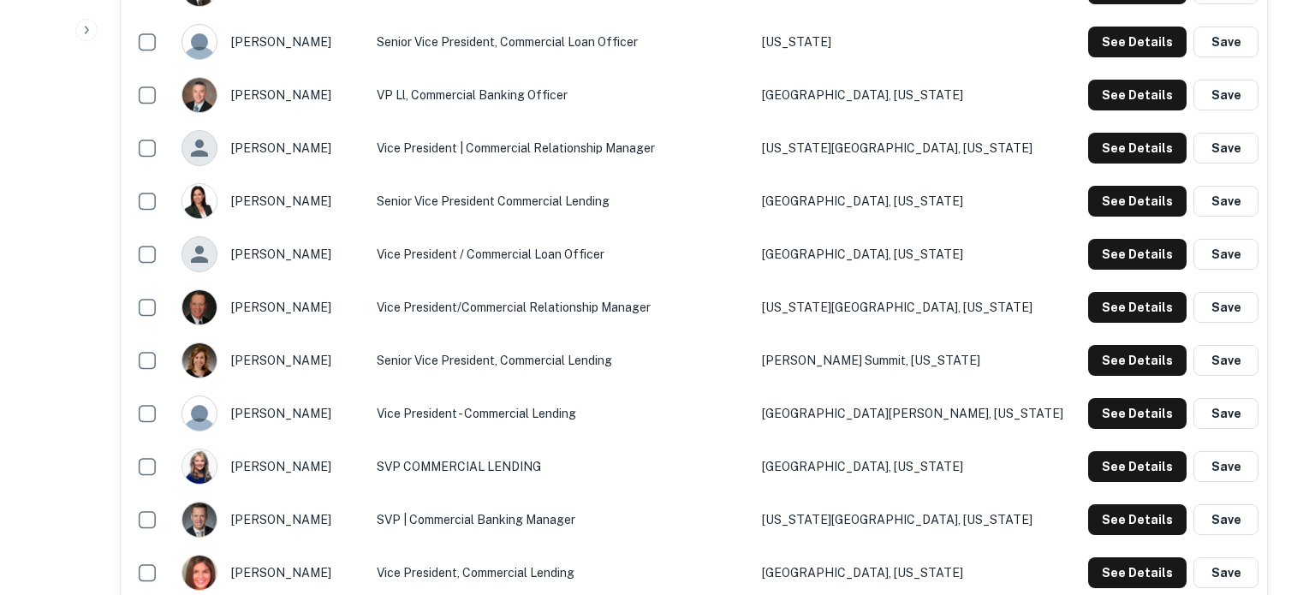
drag, startPoint x: 421, startPoint y: 289, endPoint x: 617, endPoint y: 287, distance: 195.3
copy p "kmccullough@centralbank.com"
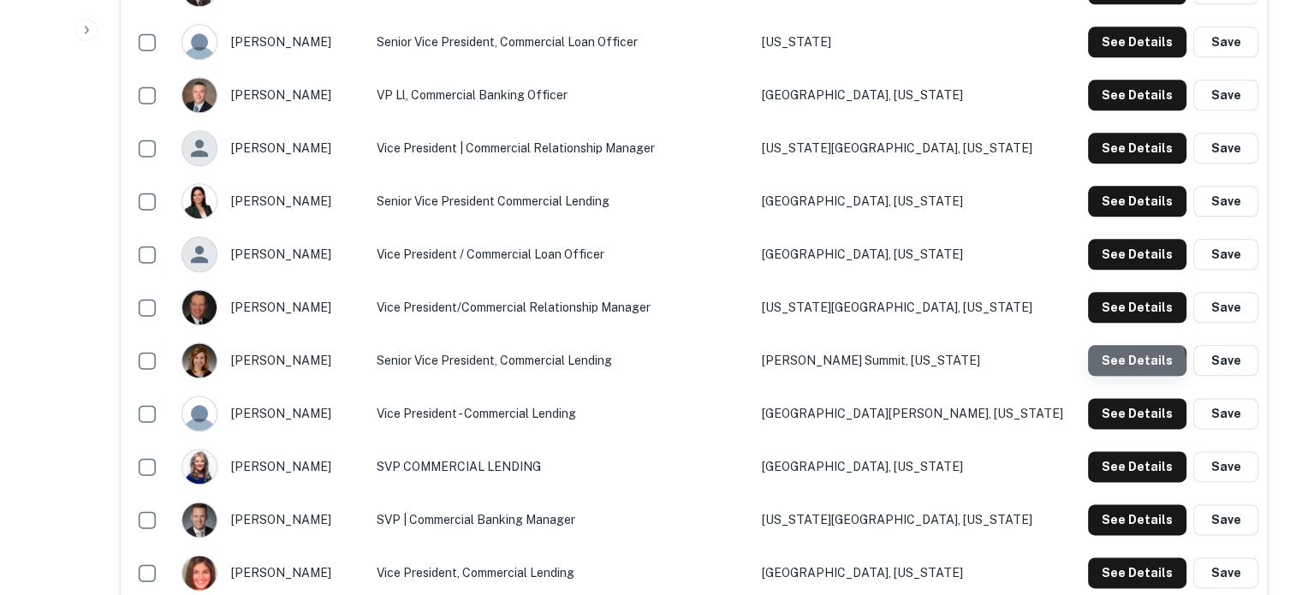
click at [1136, 365] on button "See Details" at bounding box center [1137, 360] width 98 height 31
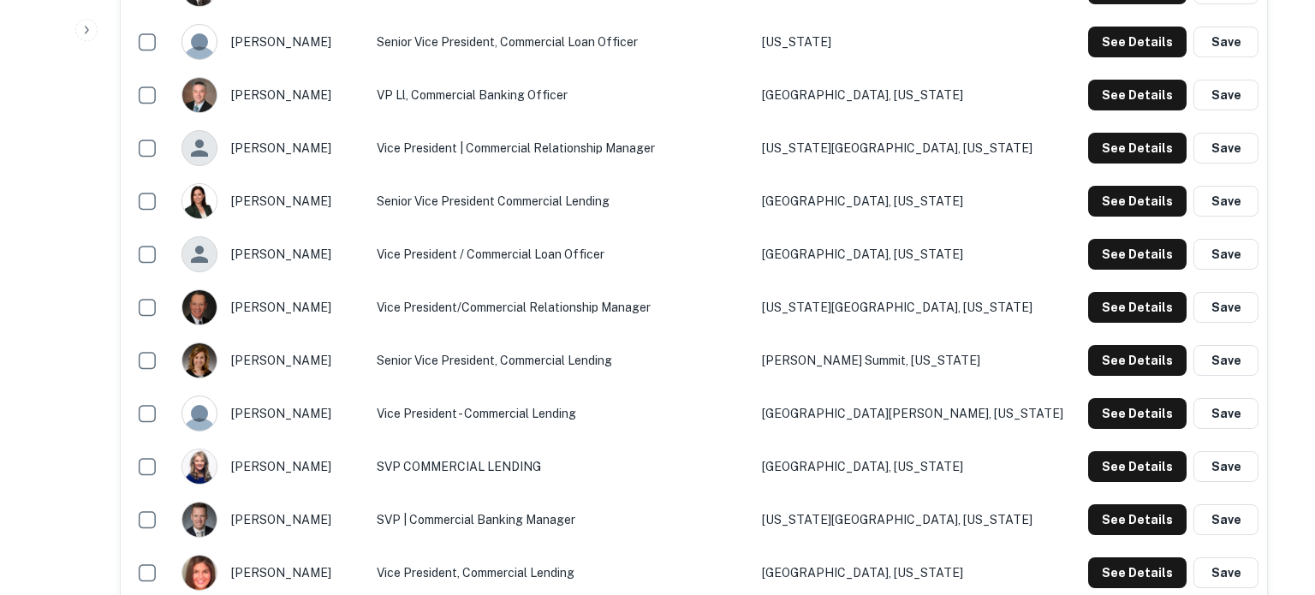
drag, startPoint x: 420, startPoint y: 286, endPoint x: 600, endPoint y: 285, distance: 179.8
copy p "keri.mathew@centralbank.net"
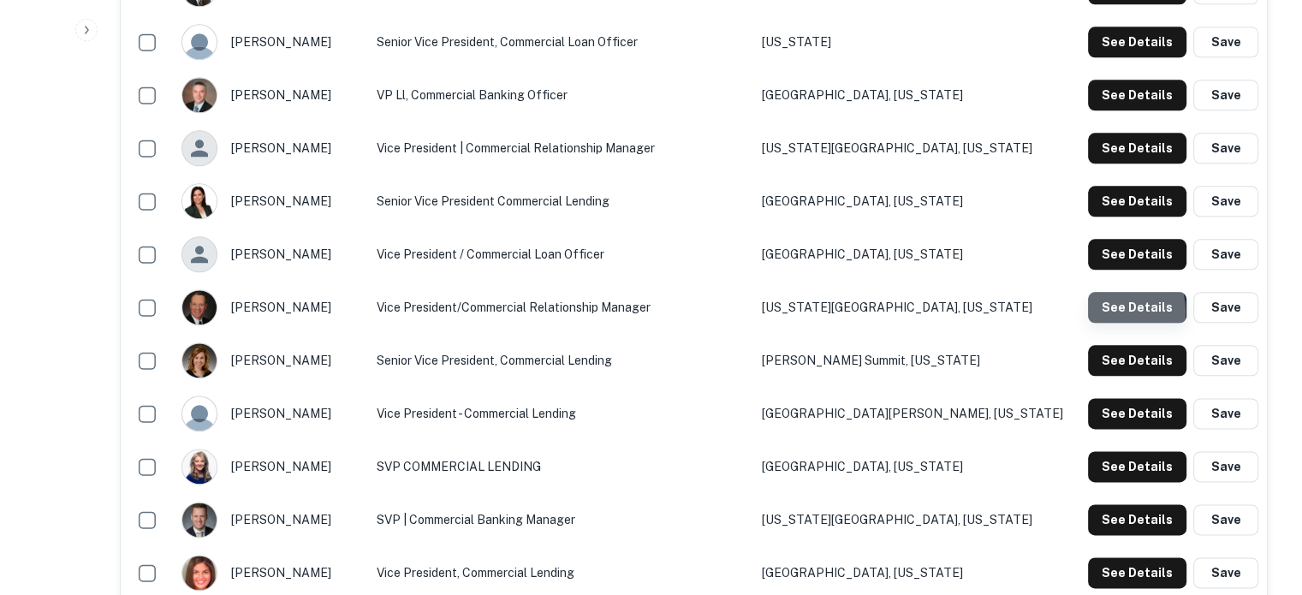
click at [1109, 313] on button "See Details" at bounding box center [1137, 307] width 98 height 31
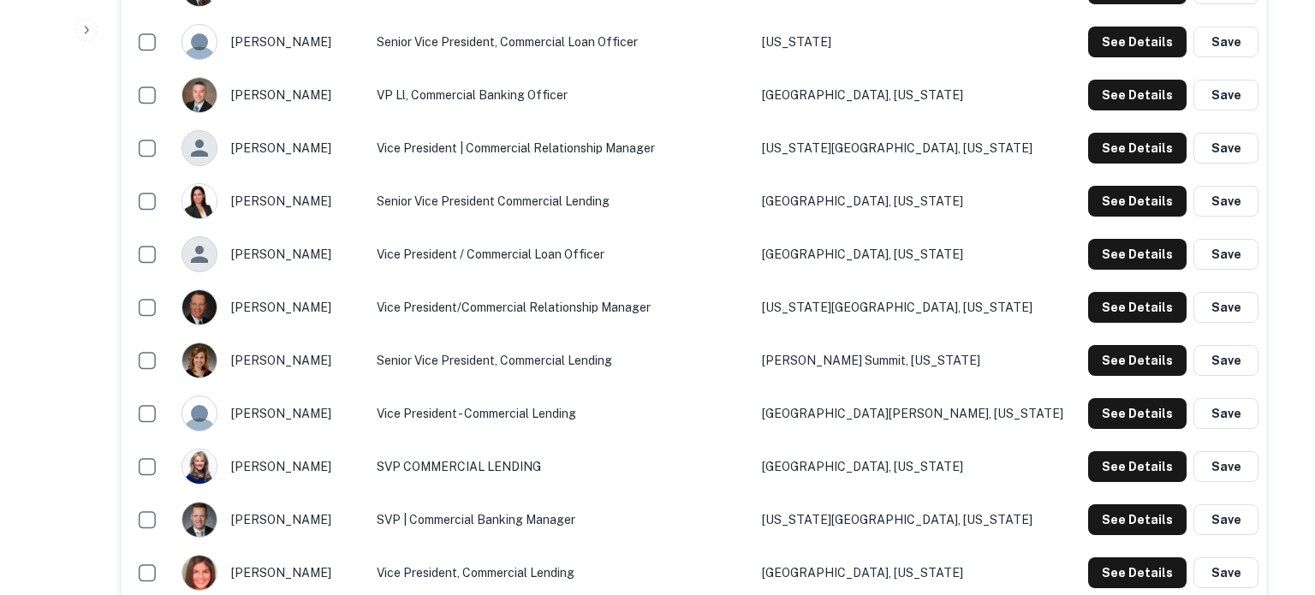
drag, startPoint x: 420, startPoint y: 283, endPoint x: 557, endPoint y: 284, distance: 136.2
copy p "kscheible@kc.rr.com"
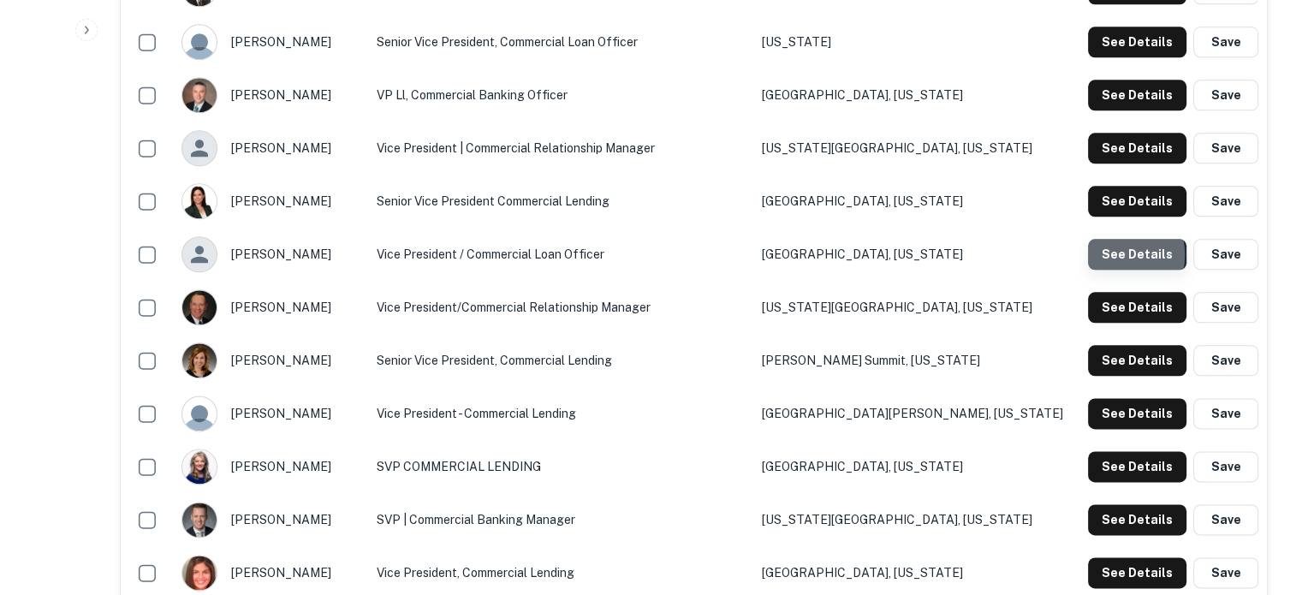
click at [1112, 256] on button "See Details" at bounding box center [1137, 254] width 98 height 31
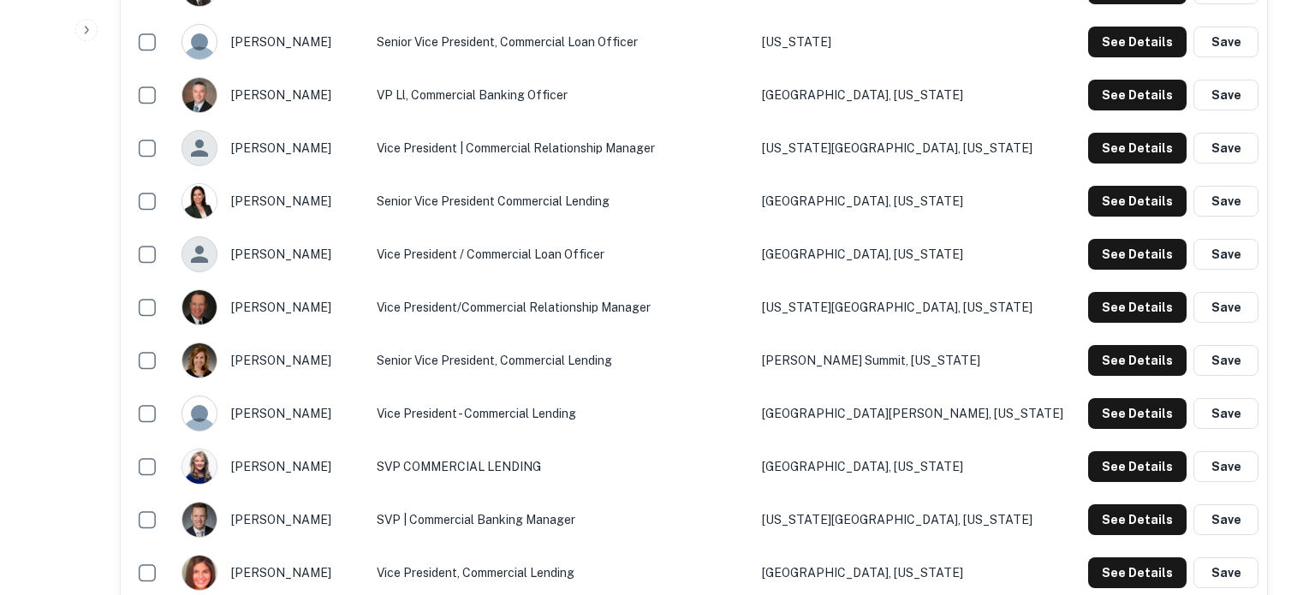
drag, startPoint x: 566, startPoint y: 289, endPoint x: 620, endPoint y: 293, distance: 54.1
drag, startPoint x: 420, startPoint y: 283, endPoint x: 652, endPoint y: 283, distance: 231.2
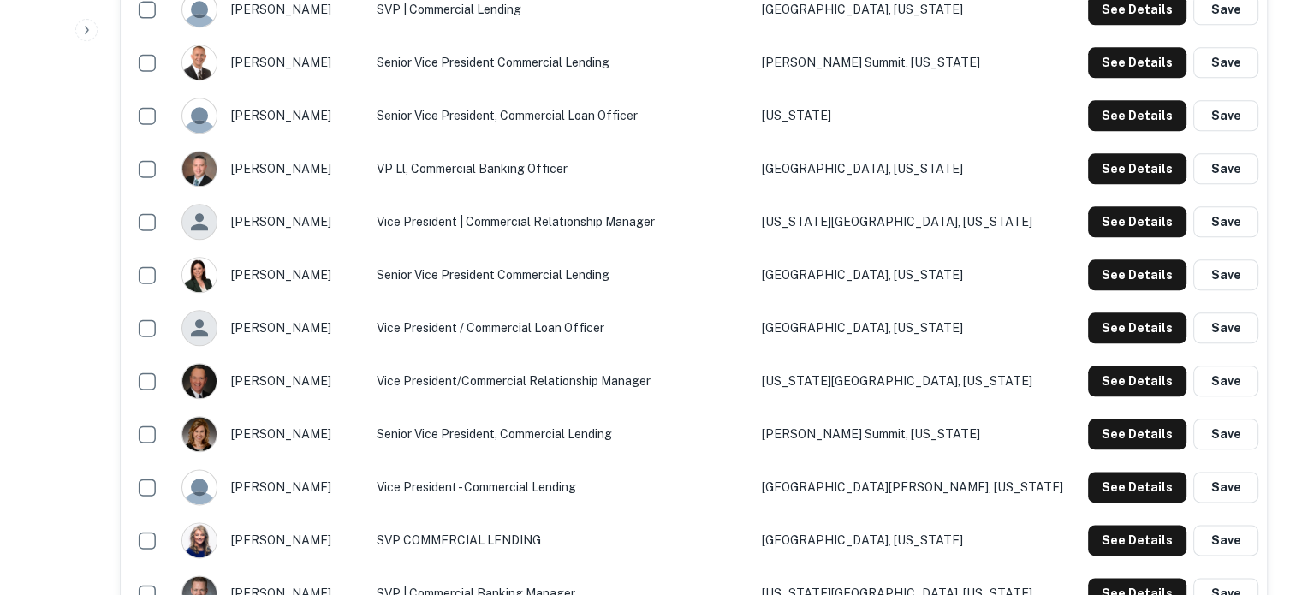
scroll to position [1884, 0]
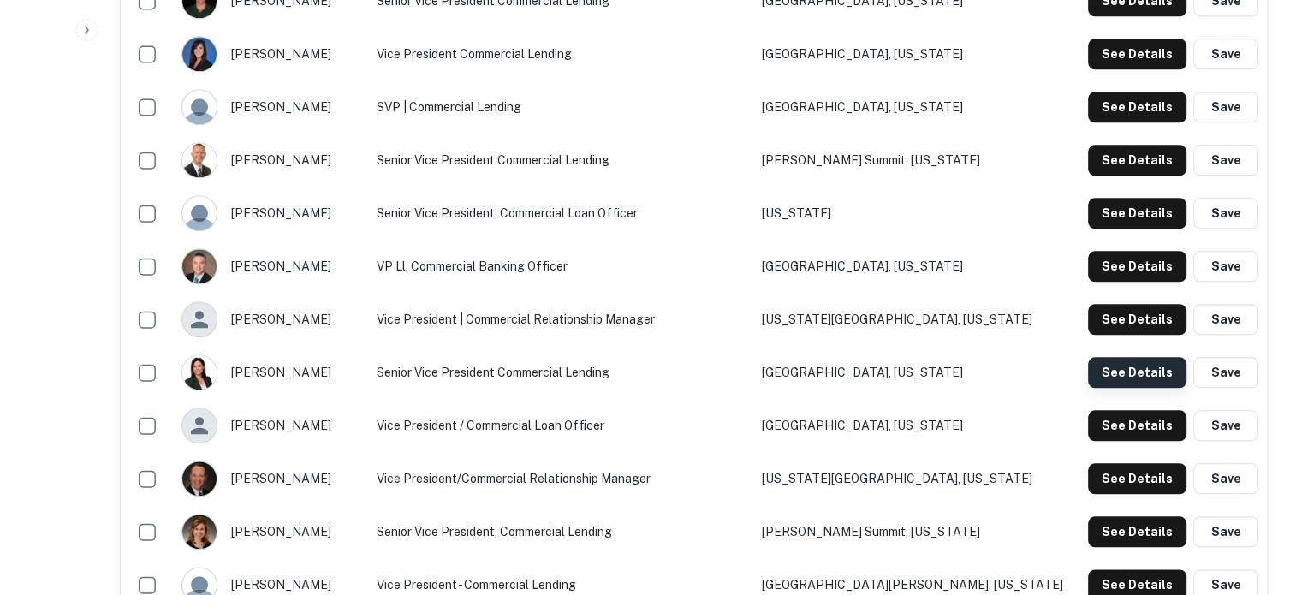
click at [1117, 377] on button "See Details" at bounding box center [1137, 372] width 98 height 31
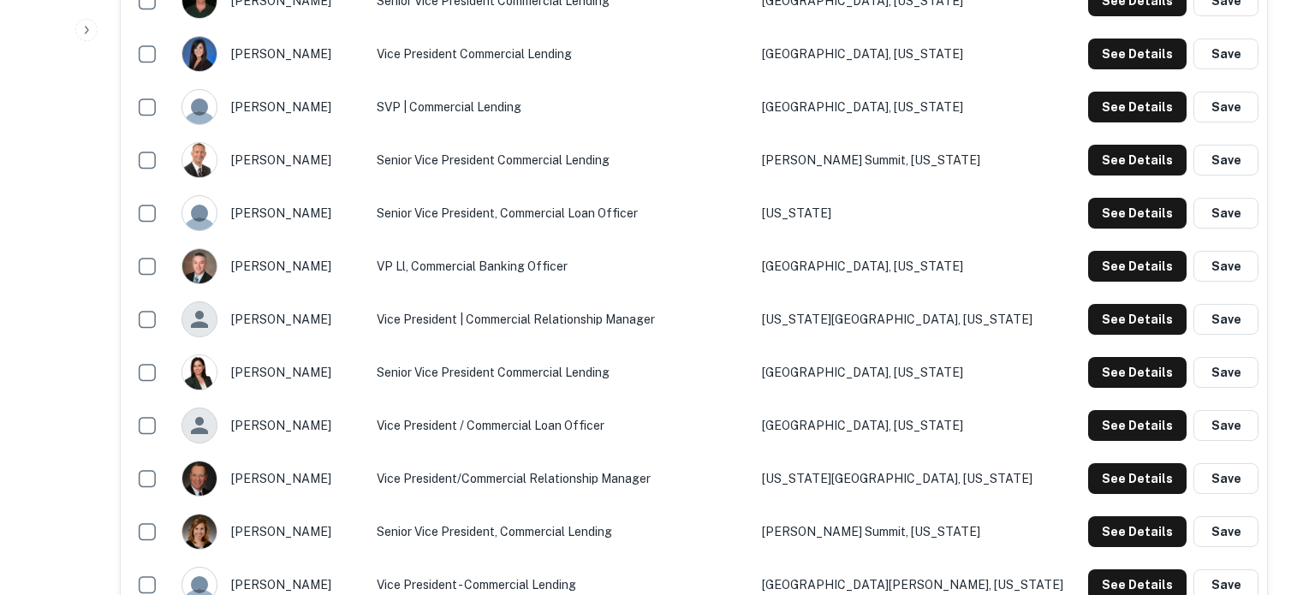
drag, startPoint x: 425, startPoint y: 283, endPoint x: 594, endPoint y: 280, distance: 169.6
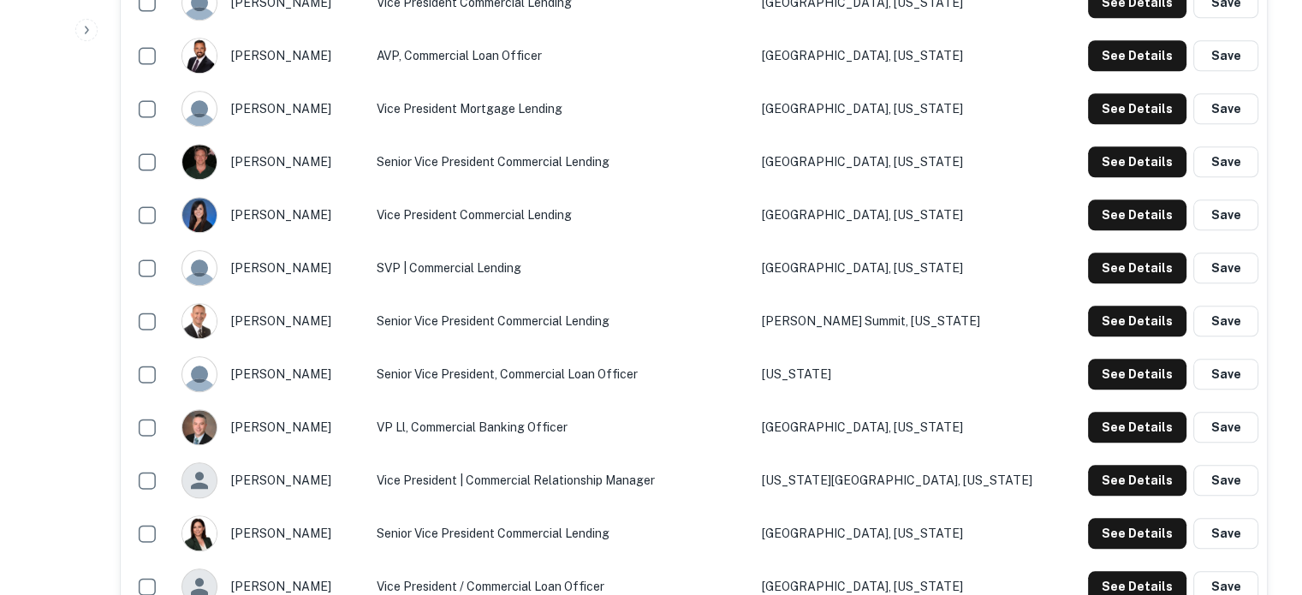
scroll to position [1713, 0]
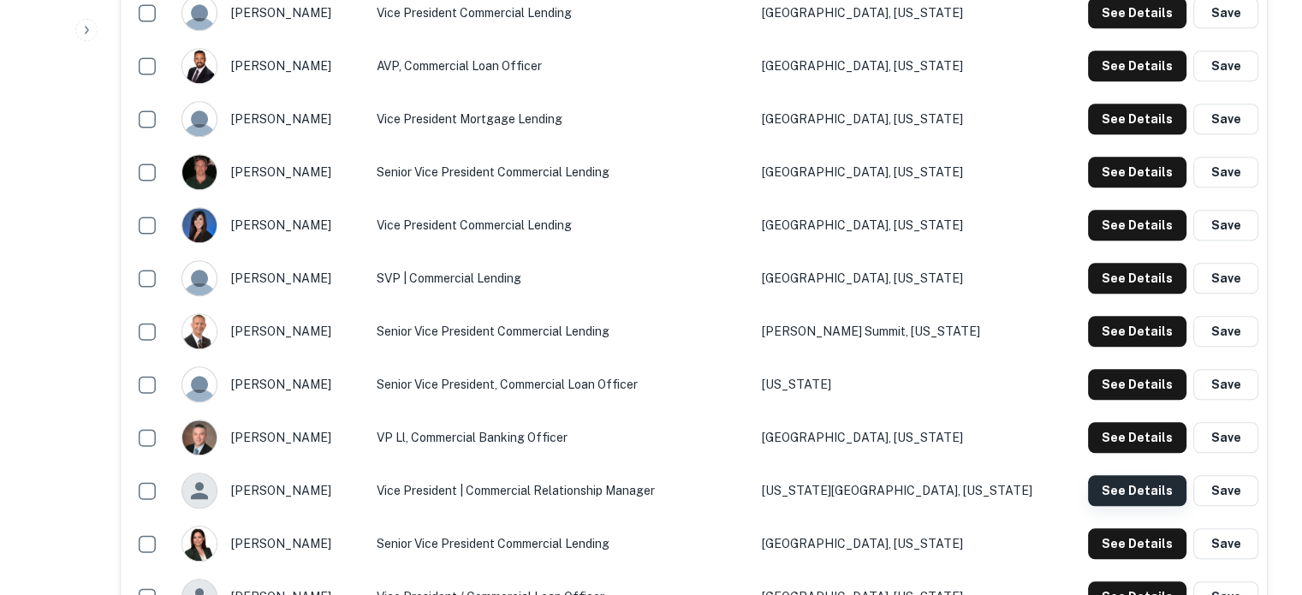
click at [1117, 486] on button "See Details" at bounding box center [1137, 490] width 98 height 31
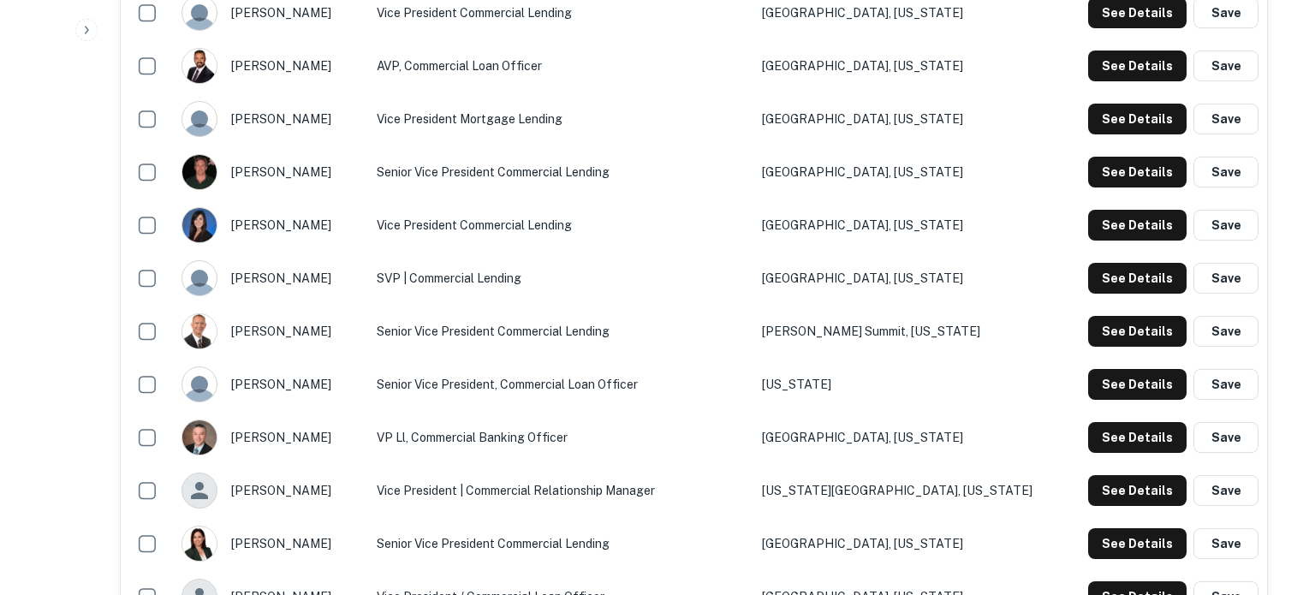
drag, startPoint x: 414, startPoint y: 284, endPoint x: 637, endPoint y: 290, distance: 222.7
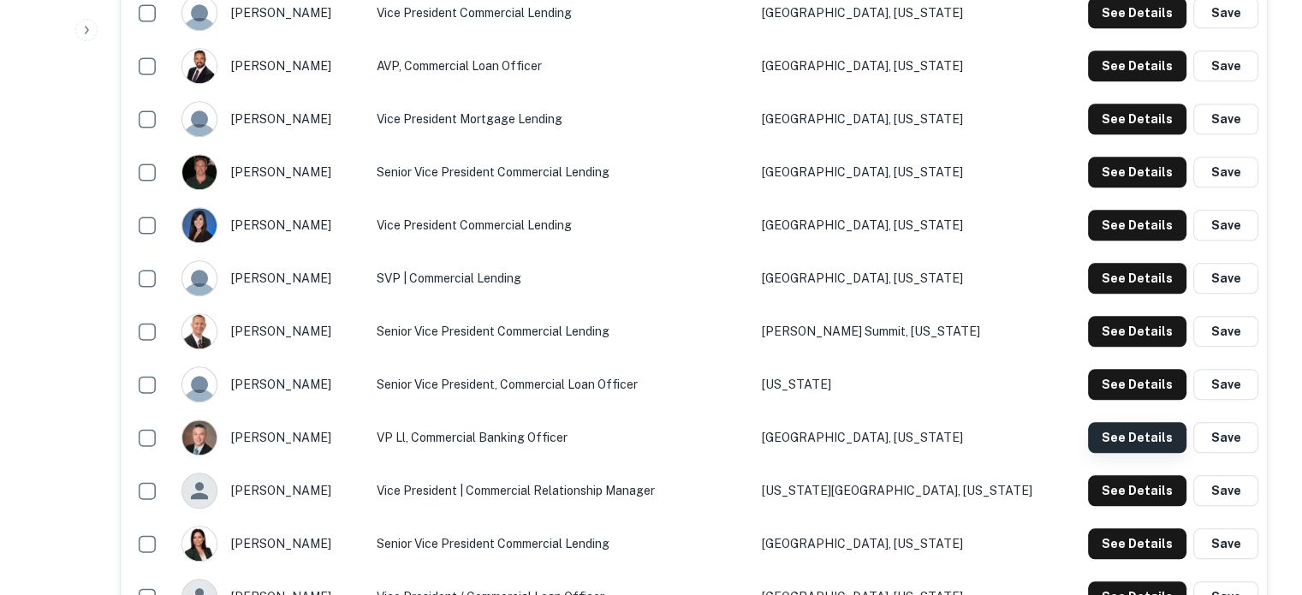
click at [1141, 444] on button "See Details" at bounding box center [1137, 437] width 98 height 31
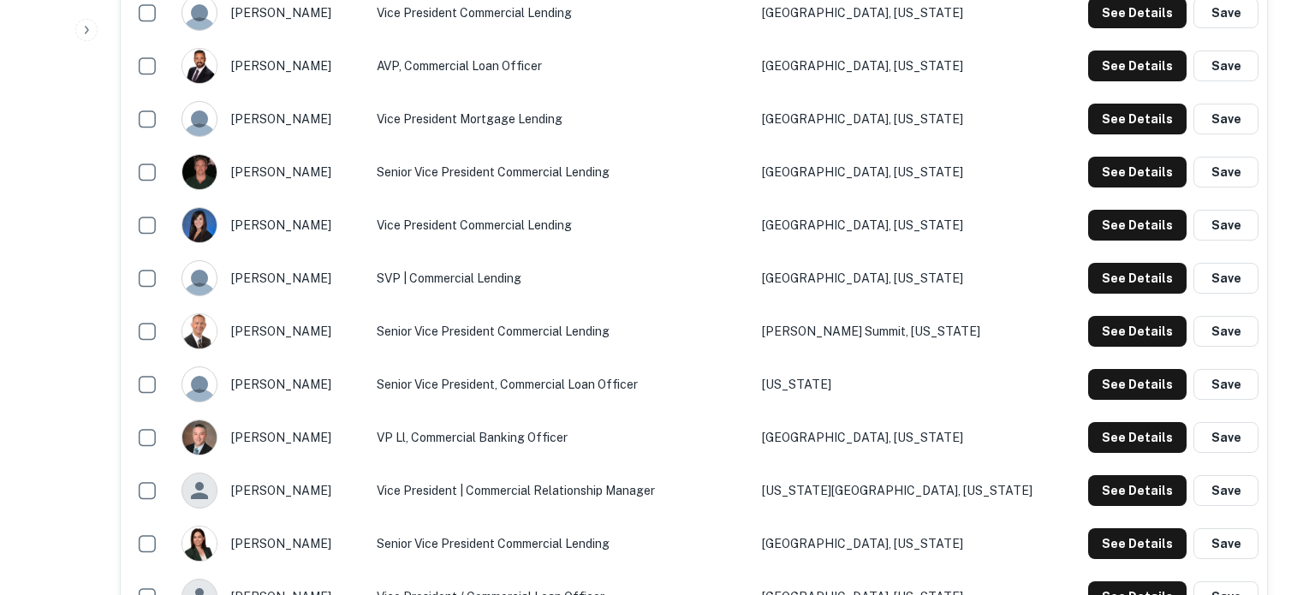
drag, startPoint x: 420, startPoint y: 288, endPoint x: 613, endPoint y: 291, distance: 193.6
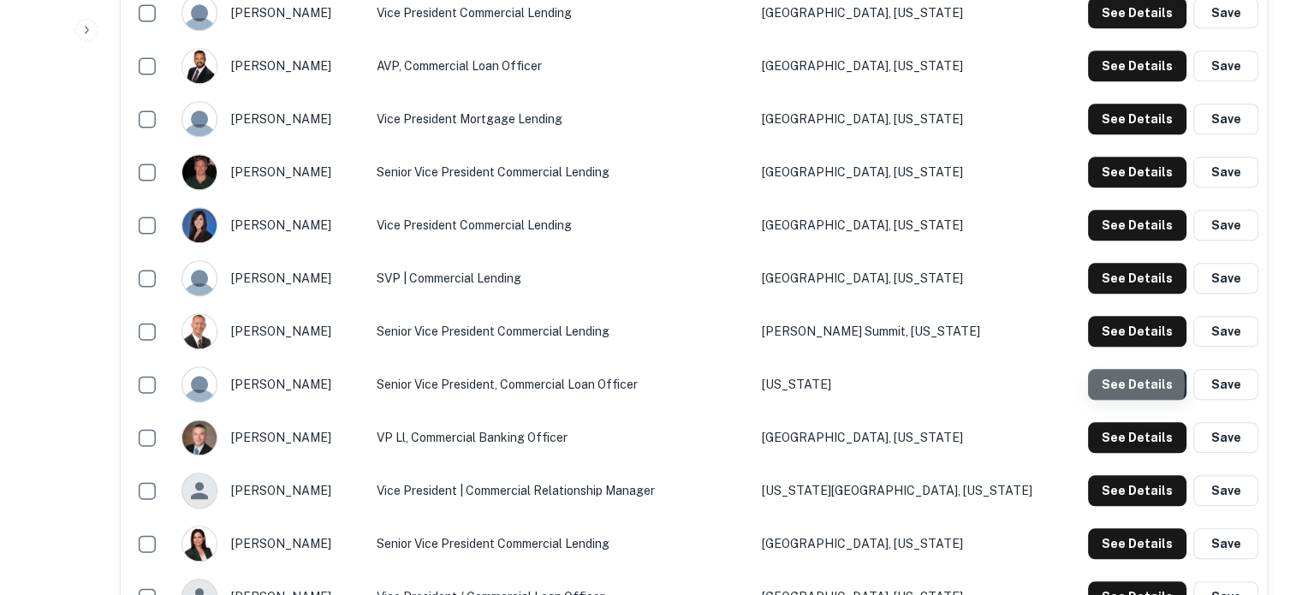
click at [1124, 385] on button "See Details" at bounding box center [1137, 384] width 98 height 31
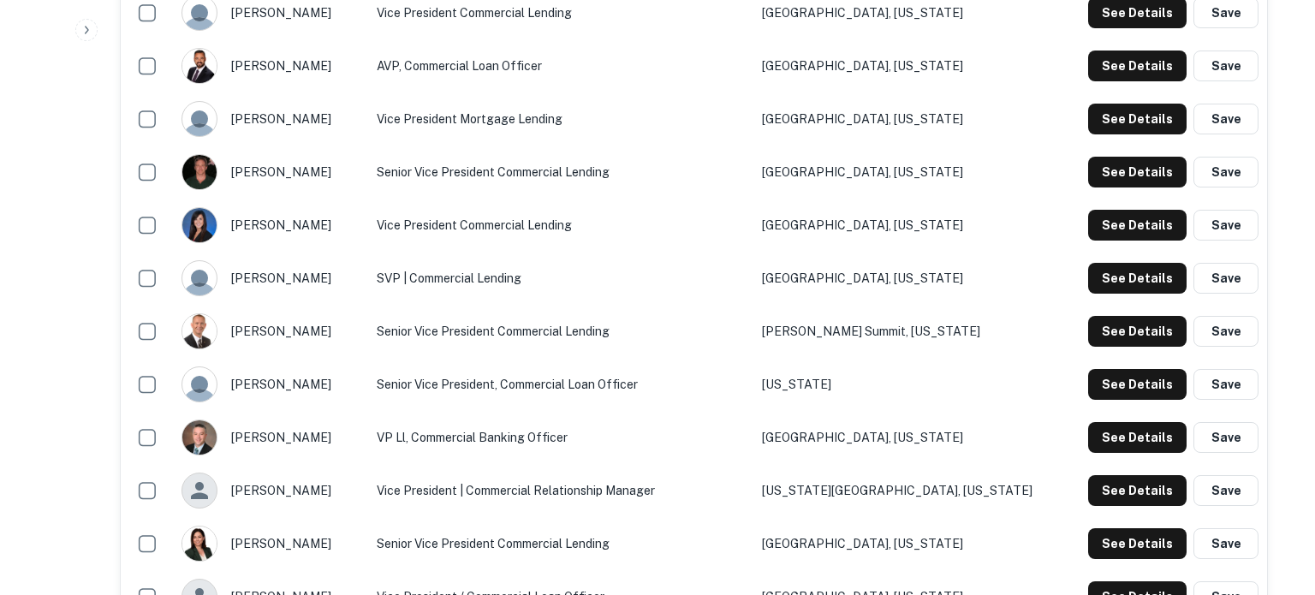
drag, startPoint x: 422, startPoint y: 282, endPoint x: 583, endPoint y: 289, distance: 161.1
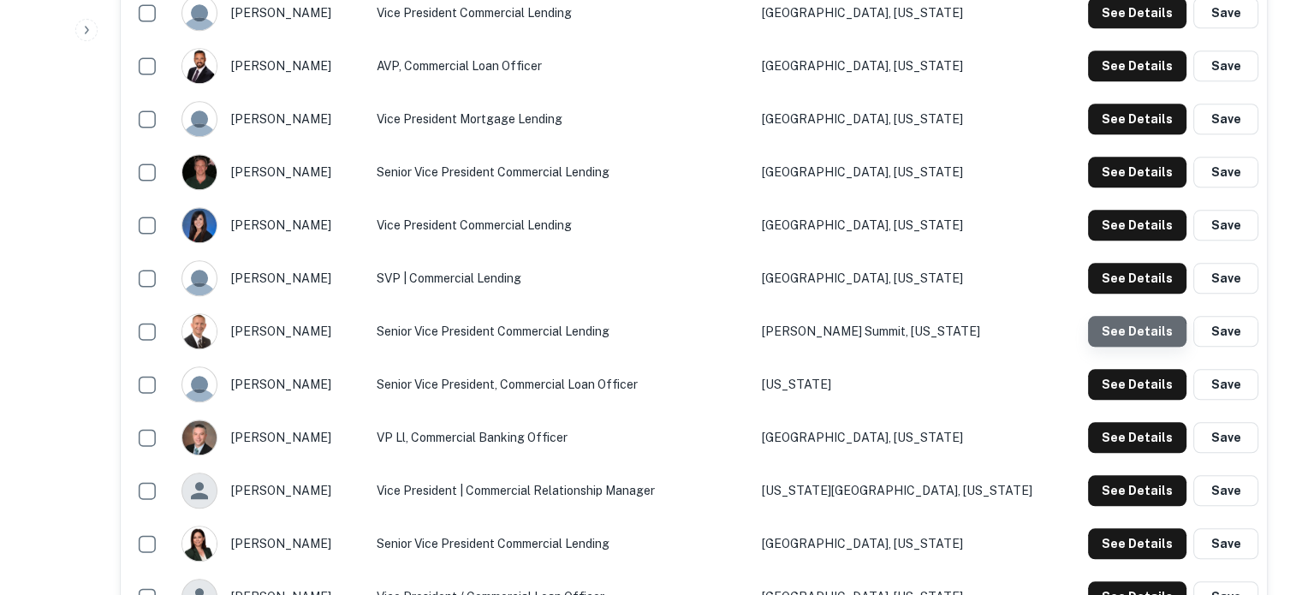
click at [1116, 345] on button "See Details" at bounding box center [1137, 331] width 98 height 31
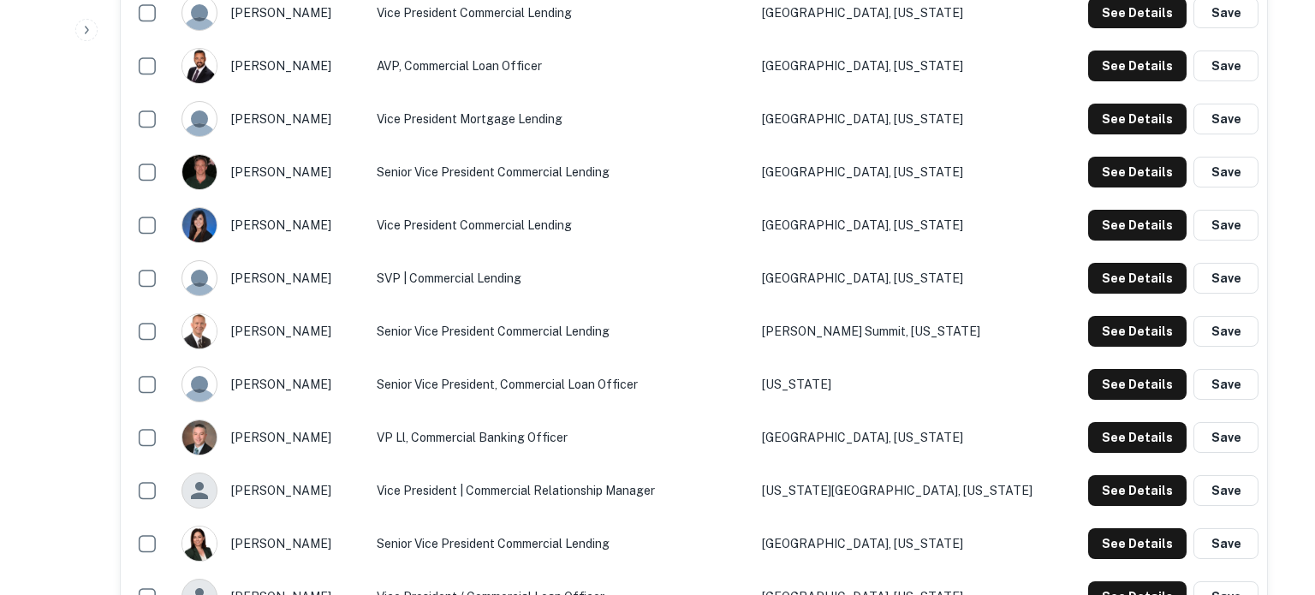
drag, startPoint x: 421, startPoint y: 283, endPoint x: 611, endPoint y: 290, distance: 189.4
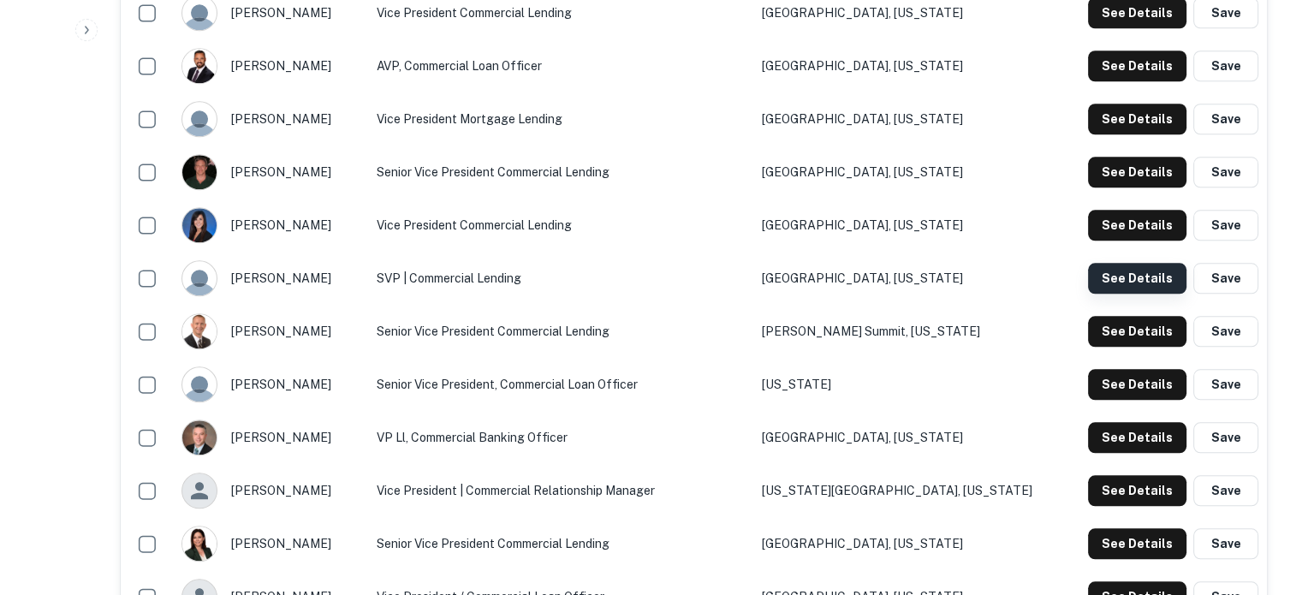
click at [1109, 288] on button "See Details" at bounding box center [1137, 278] width 98 height 31
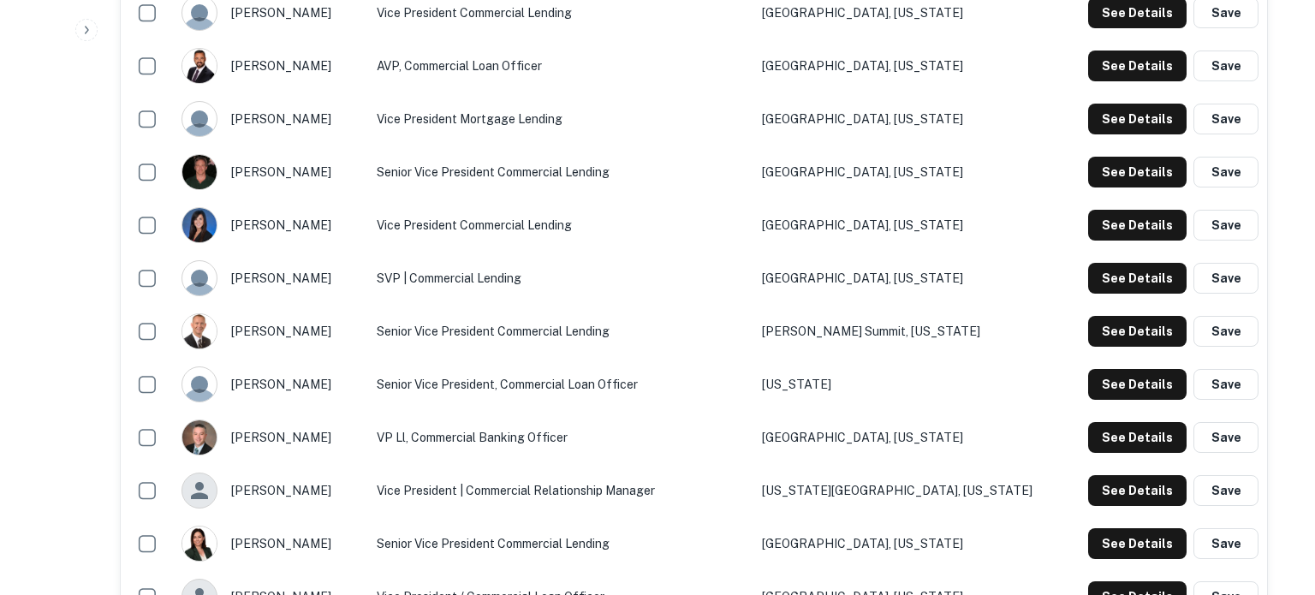
drag, startPoint x: 415, startPoint y: 292, endPoint x: 536, endPoint y: 291, distance: 120.7
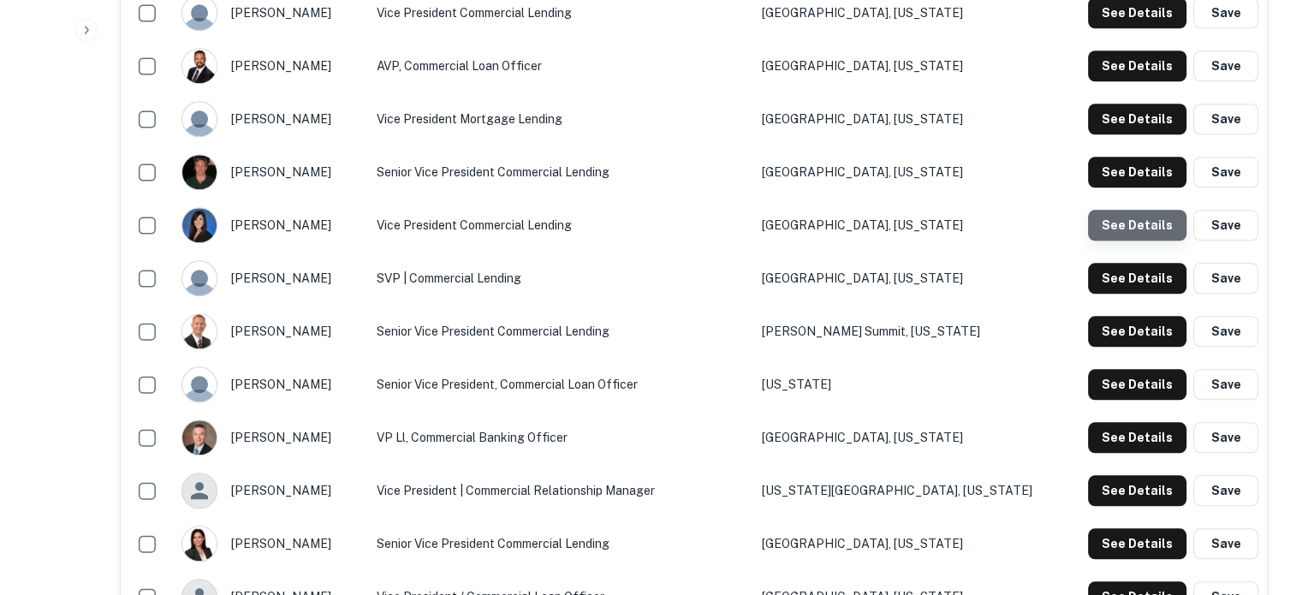
click at [1131, 238] on button "See Details" at bounding box center [1137, 225] width 98 height 31
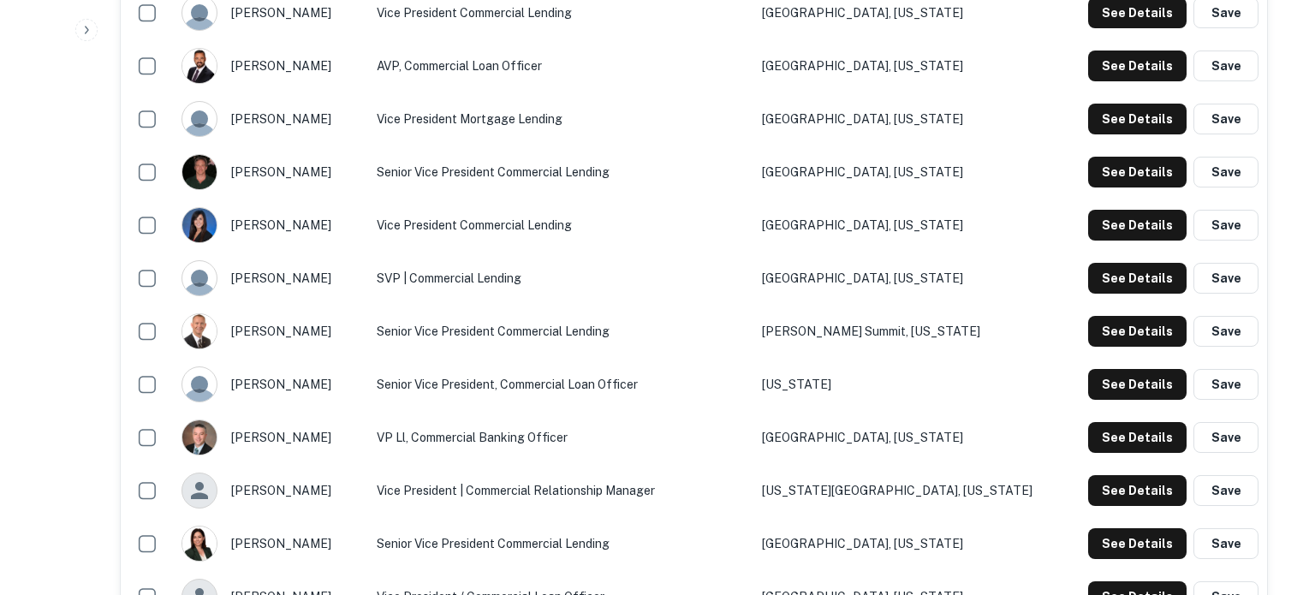
drag, startPoint x: 420, startPoint y: 286, endPoint x: 623, endPoint y: 287, distance: 203.0
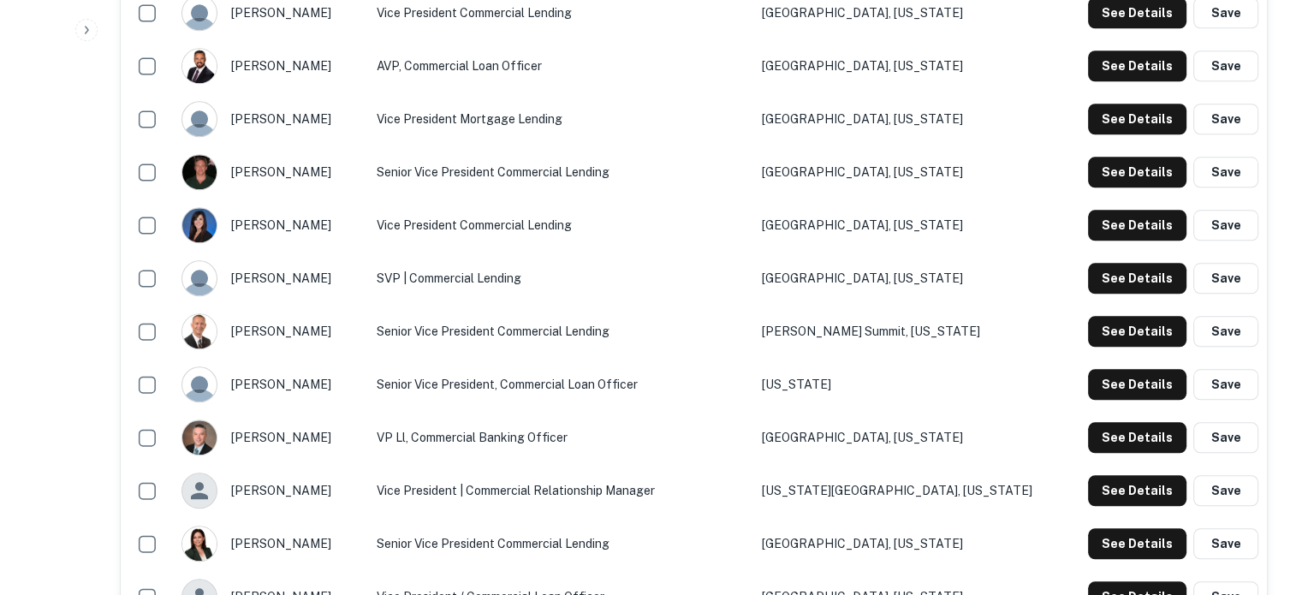
click at [1088, 177] on div "See Details Save" at bounding box center [1172, 172] width 174 height 31
click at [1130, 175] on button "See Details" at bounding box center [1137, 172] width 98 height 31
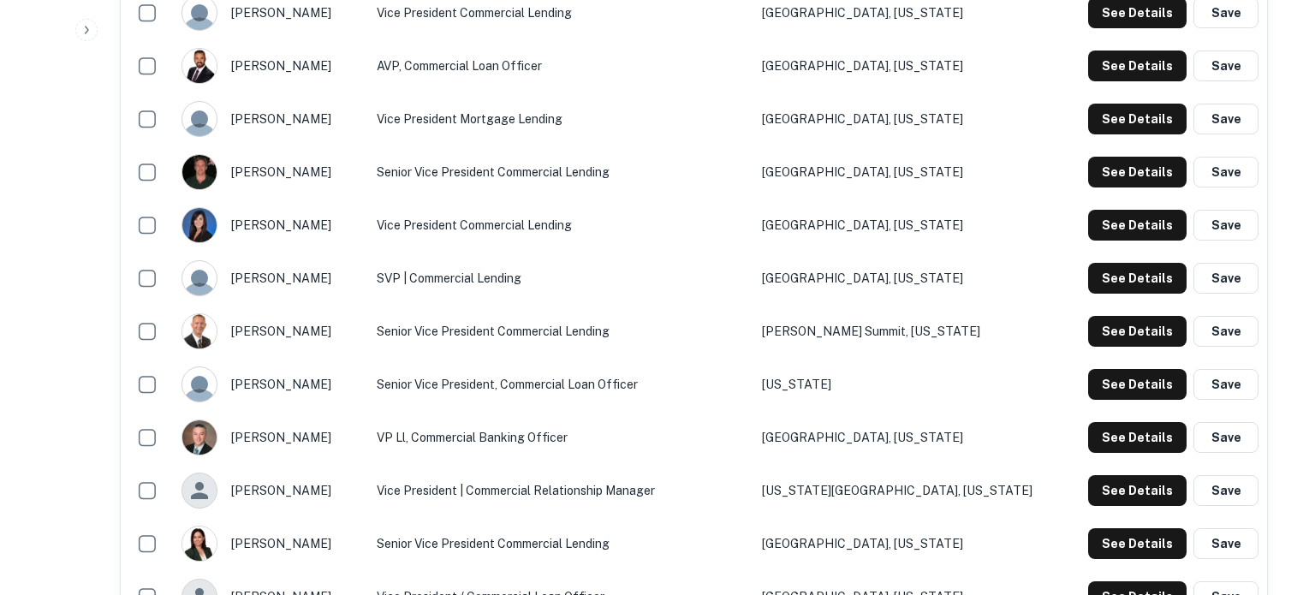
drag, startPoint x: 420, startPoint y: 284, endPoint x: 616, endPoint y: 293, distance: 195.4
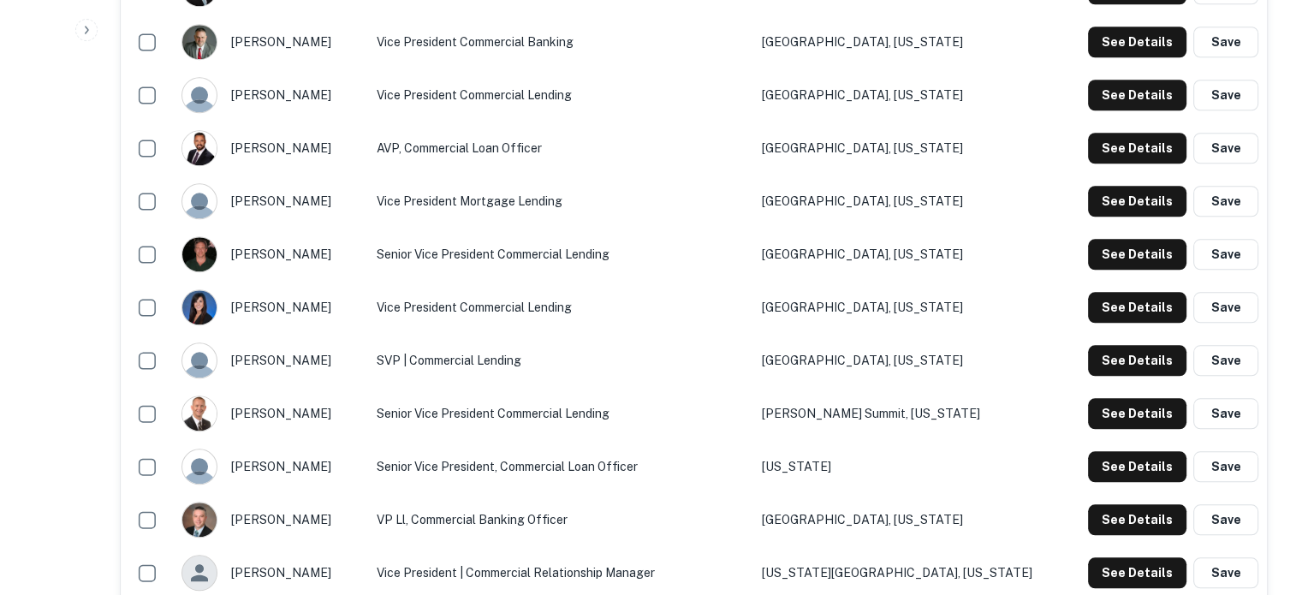
scroll to position [1541, 0]
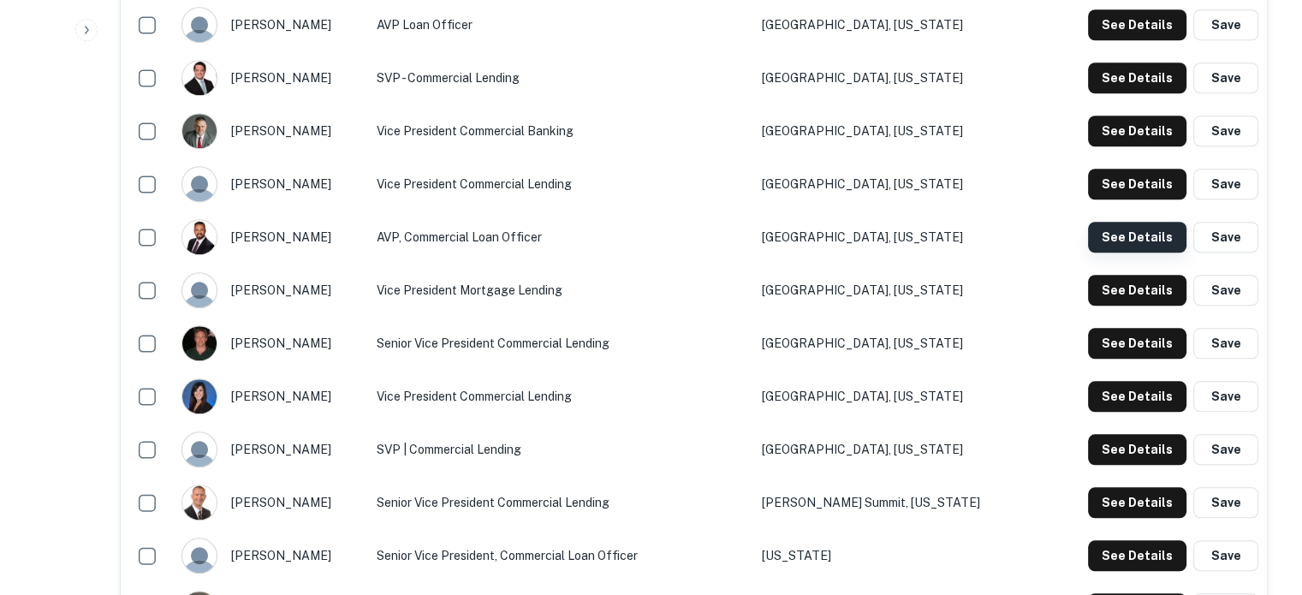
click at [1117, 241] on button "See Details" at bounding box center [1137, 237] width 98 height 31
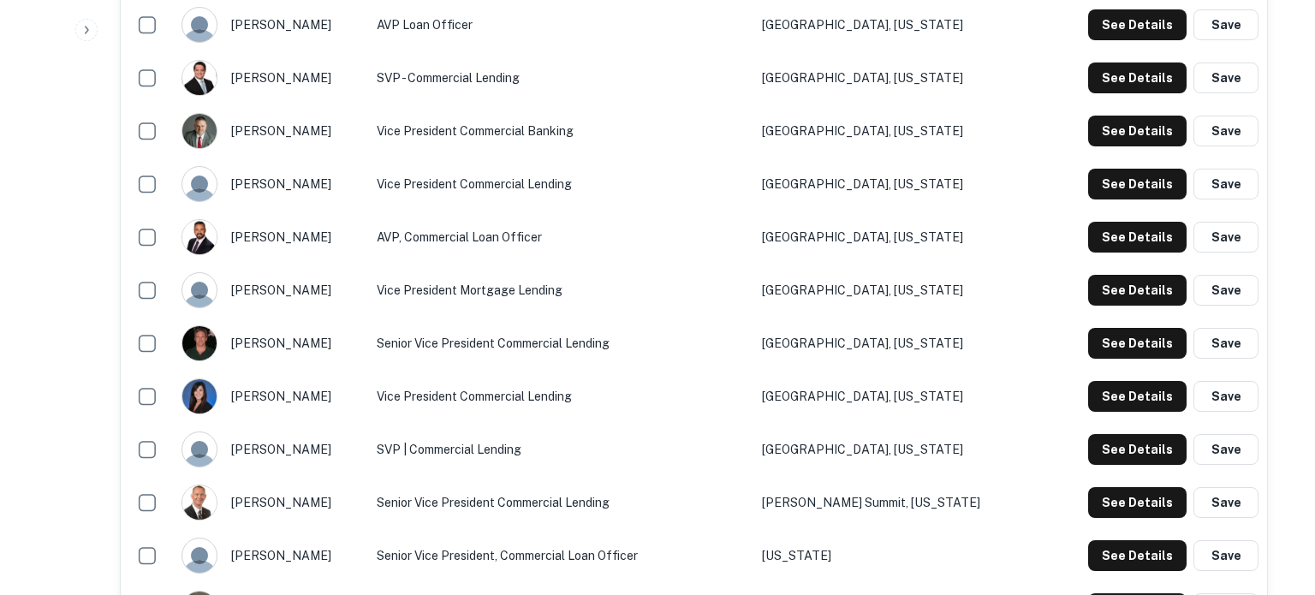
drag, startPoint x: 417, startPoint y: 289, endPoint x: 599, endPoint y: 287, distance: 182.4
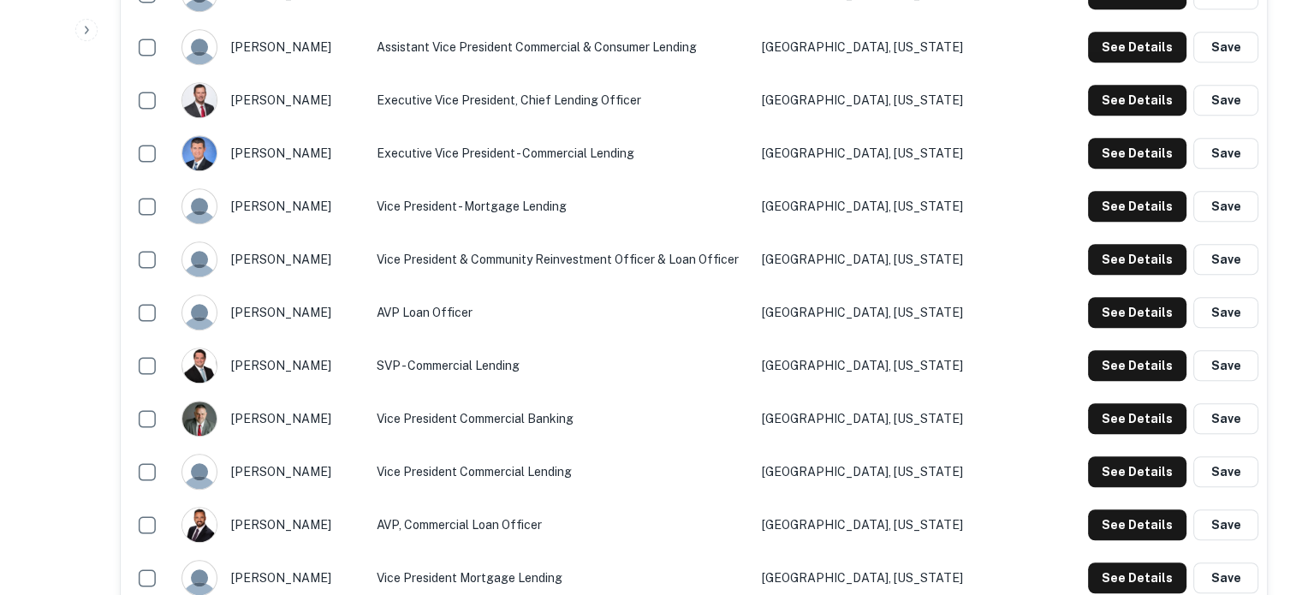
scroll to position [1199, 0]
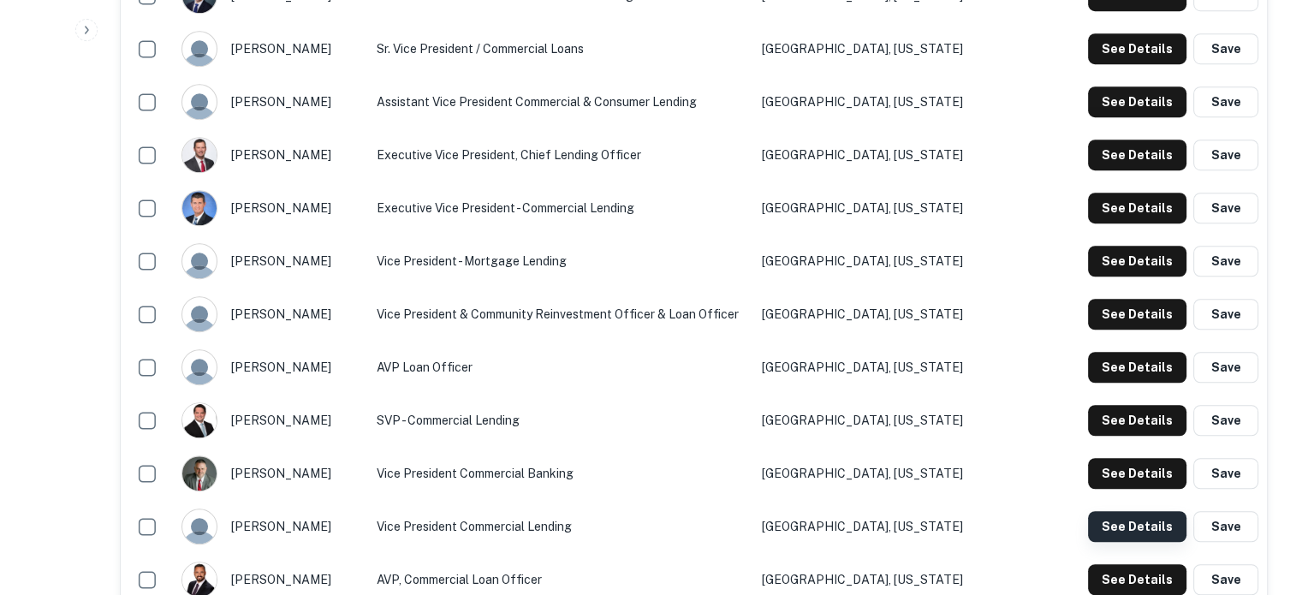
click at [1142, 531] on button "See Details" at bounding box center [1137, 526] width 98 height 31
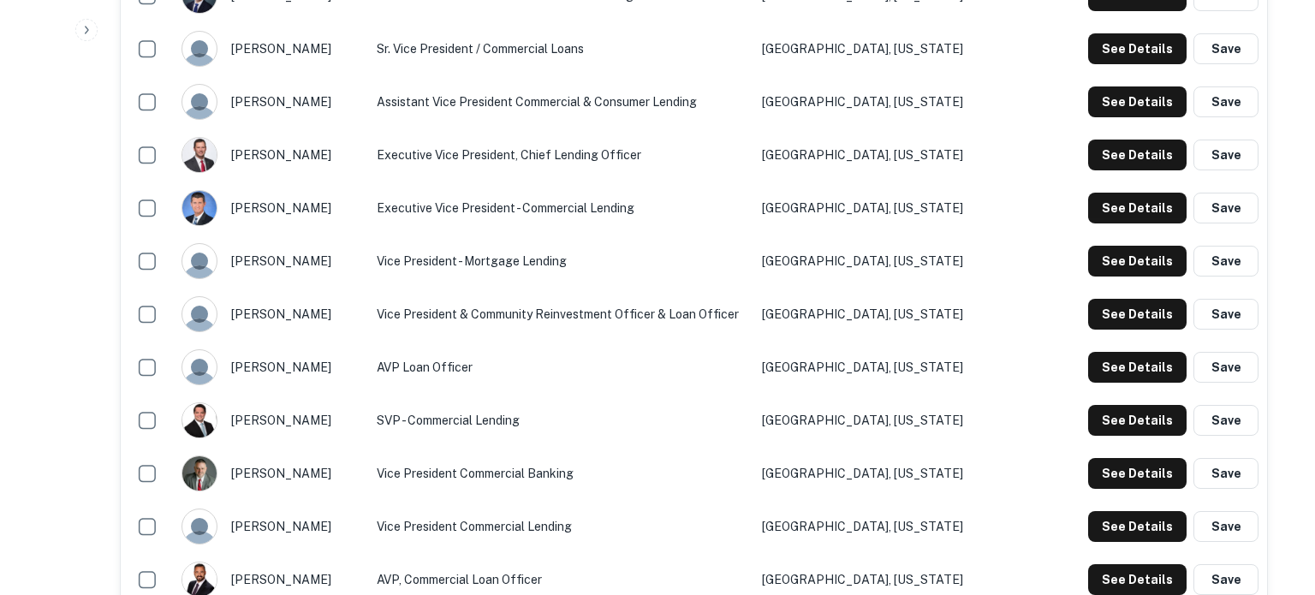
drag, startPoint x: 414, startPoint y: 285, endPoint x: 571, endPoint y: 285, distance: 156.7
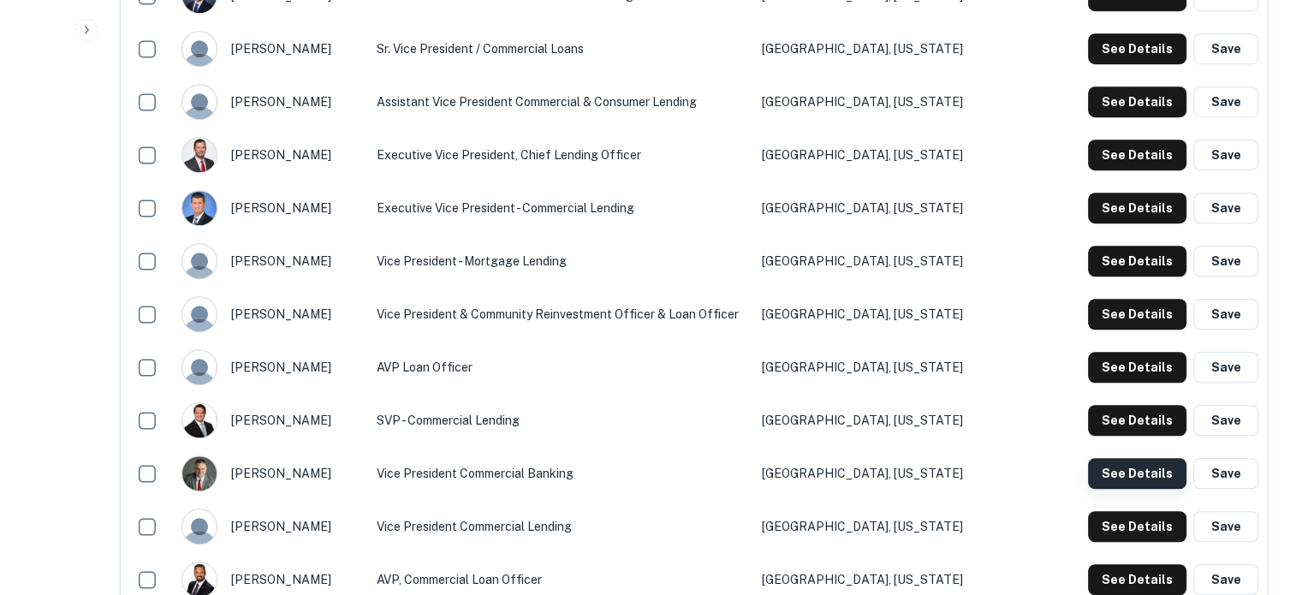
click at [1110, 477] on button "See Details" at bounding box center [1137, 473] width 98 height 31
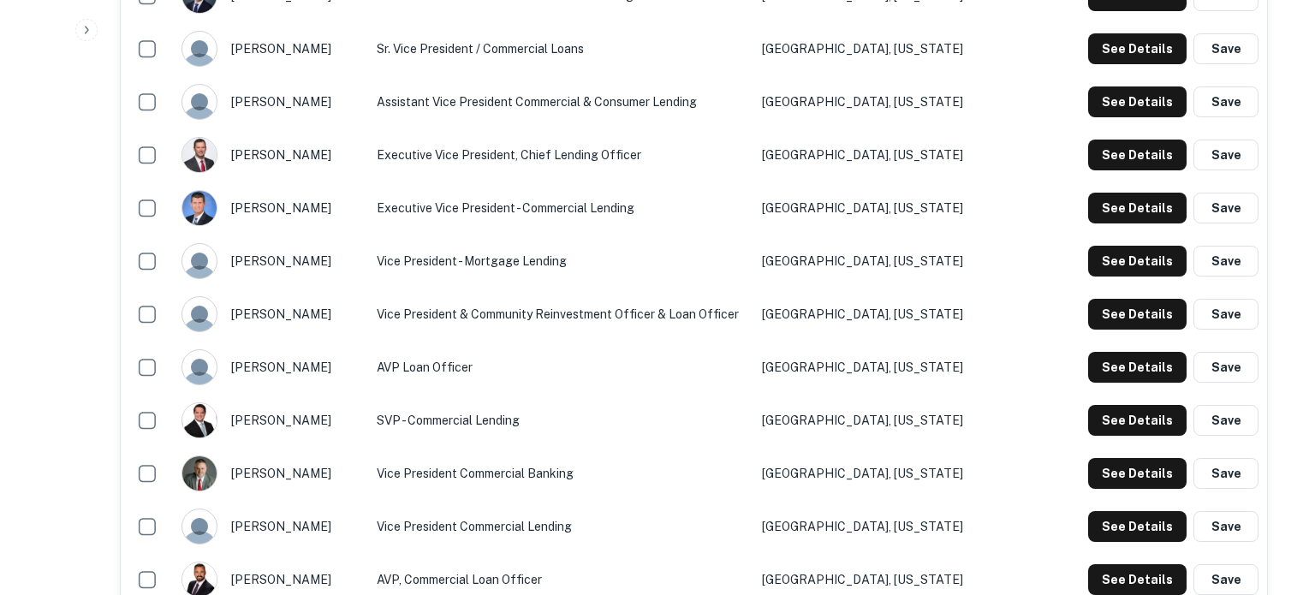
drag, startPoint x: 418, startPoint y: 289, endPoint x: 549, endPoint y: 288, distance: 131.0
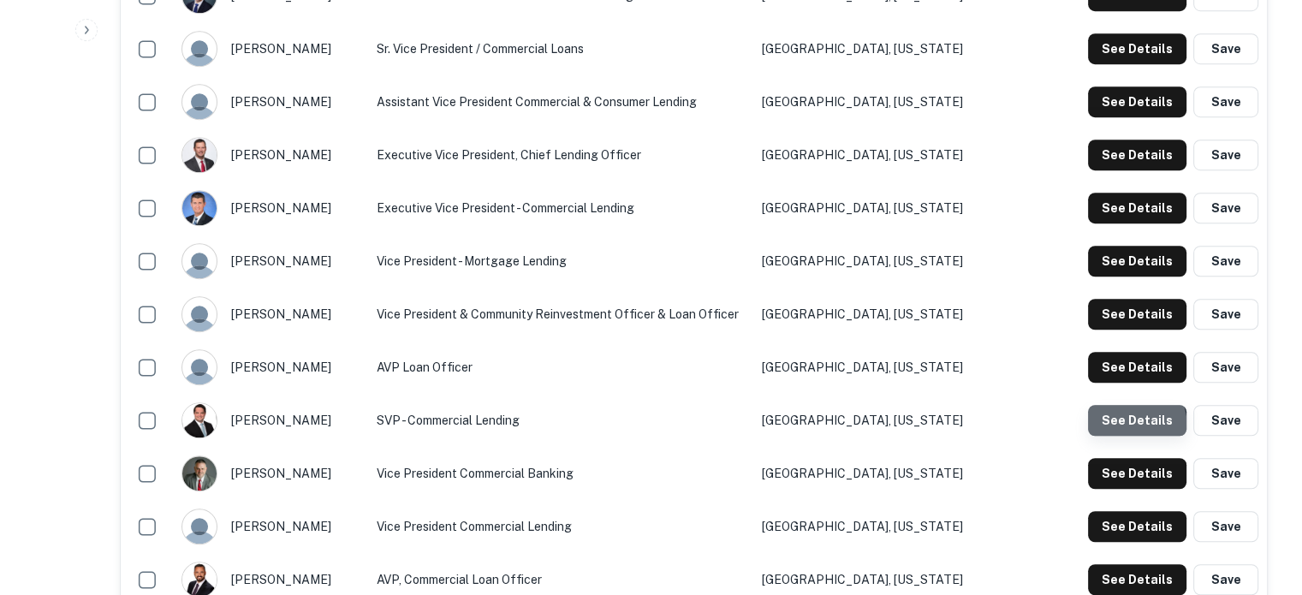
click at [1112, 430] on button "See Details" at bounding box center [1137, 420] width 98 height 31
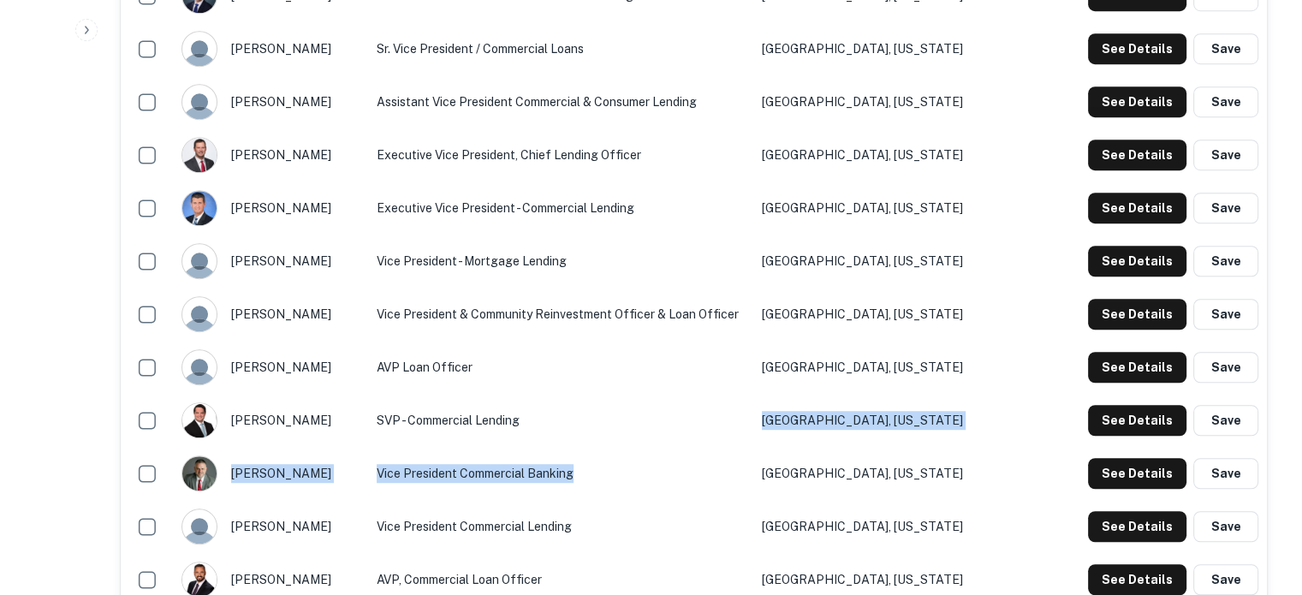
drag, startPoint x: 685, startPoint y: 442, endPoint x: 708, endPoint y: 496, distance: 58.7
click at [1109, 428] on button "See Details" at bounding box center [1137, 420] width 98 height 31
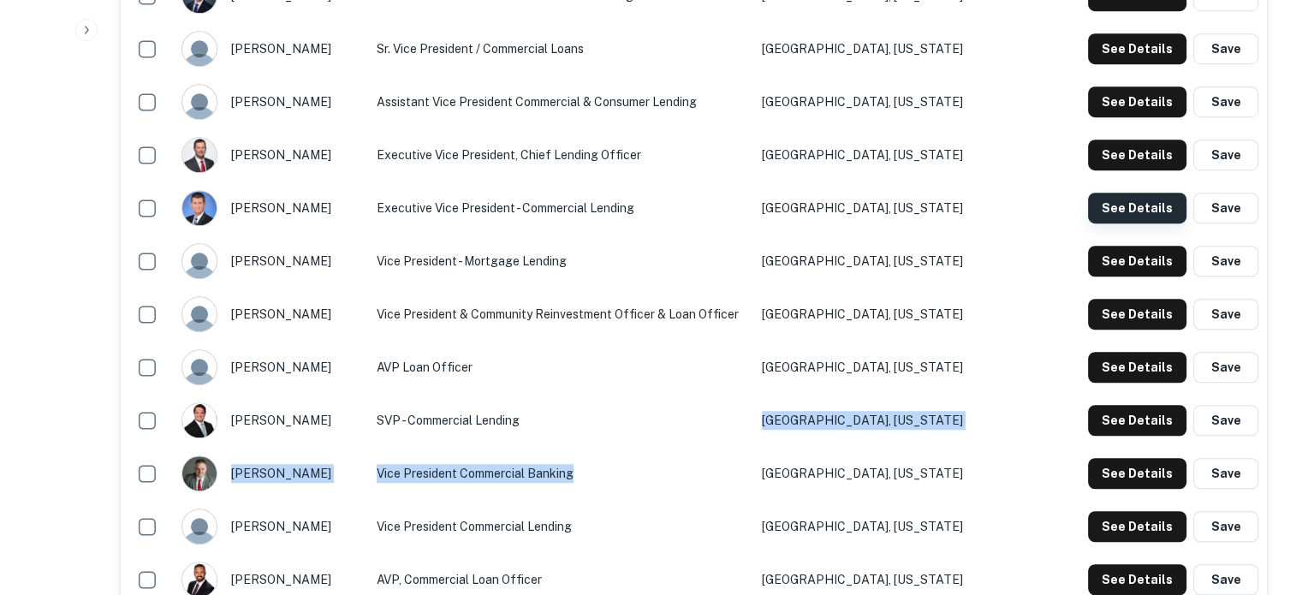
click at [1132, 212] on button "See Details" at bounding box center [1137, 208] width 98 height 31
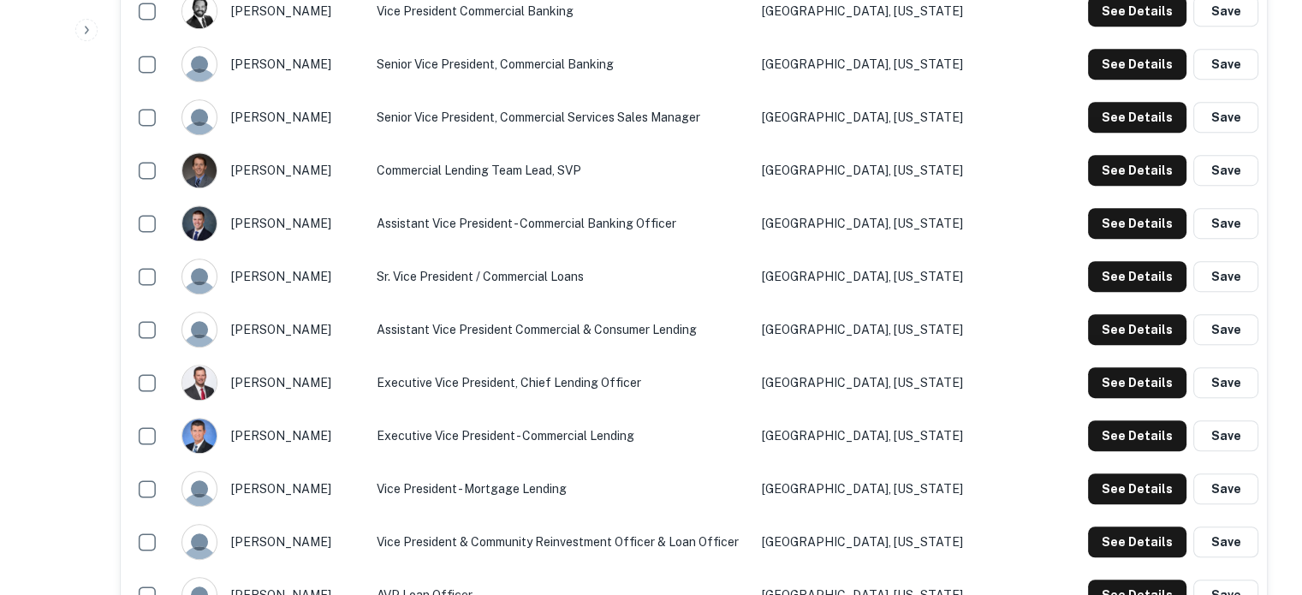
scroll to position [942, 0]
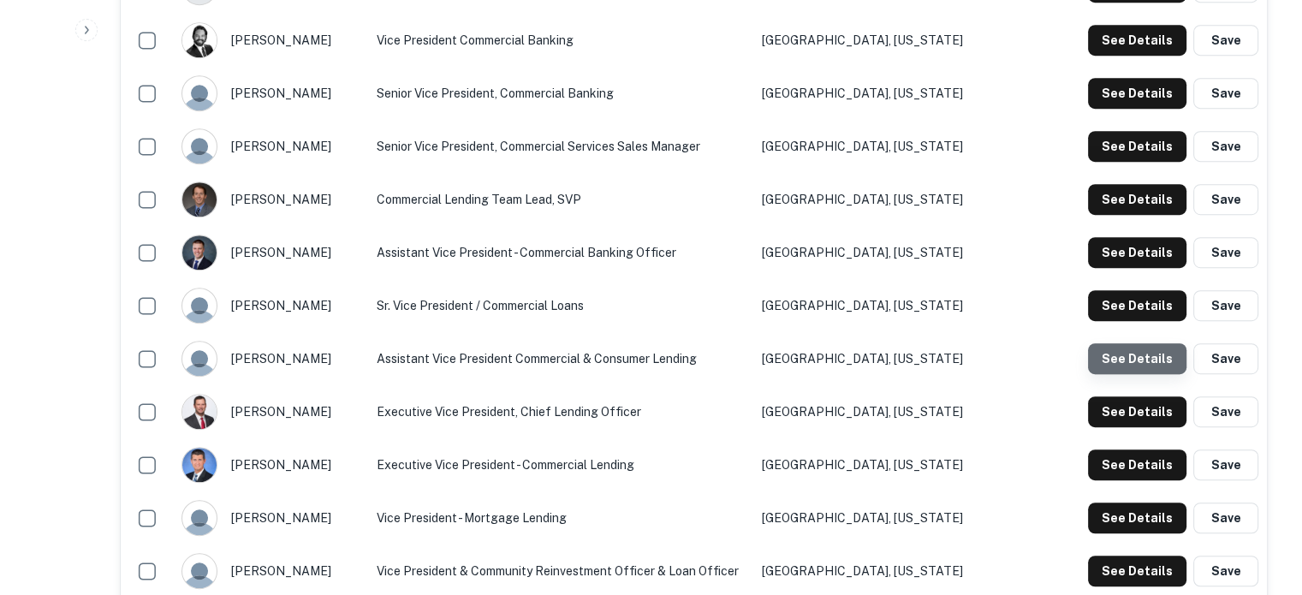
click at [1141, 362] on button "See Details" at bounding box center [1137, 358] width 98 height 31
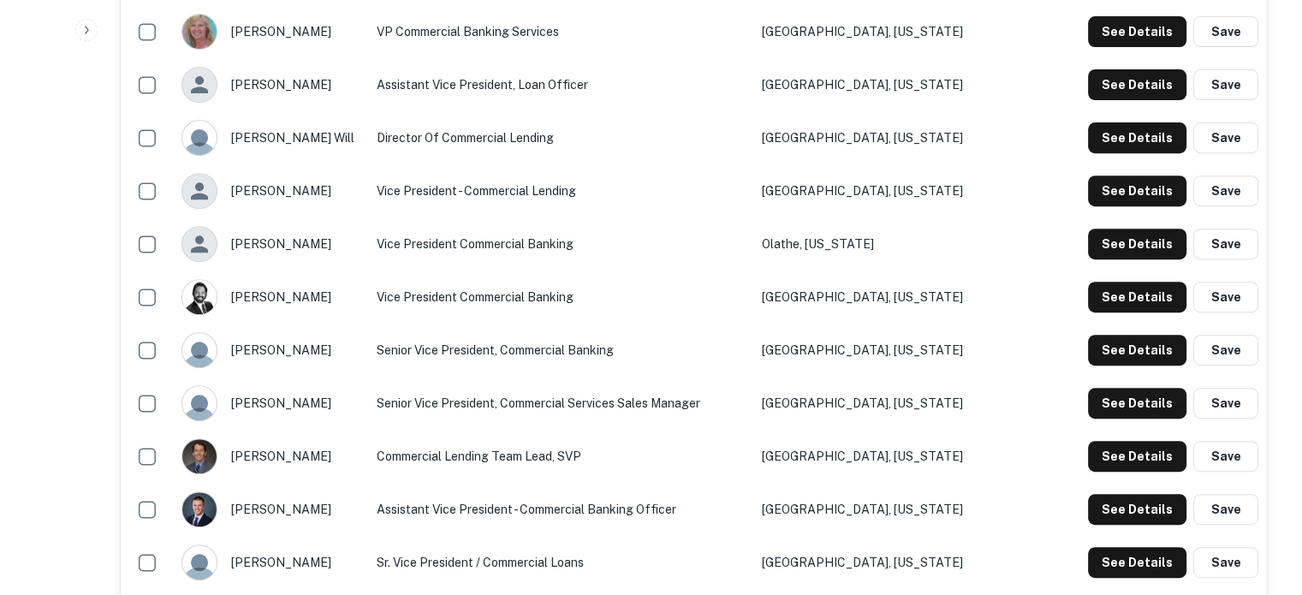
scroll to position [771, 0]
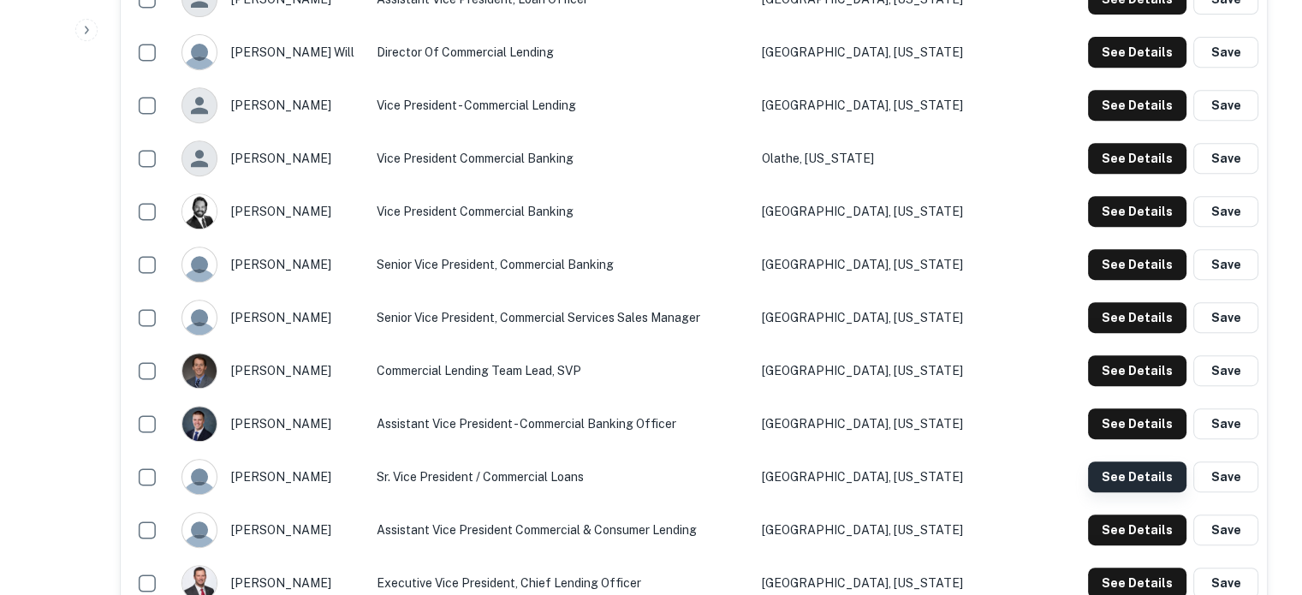
click at [1114, 474] on button "See Details" at bounding box center [1137, 477] width 98 height 31
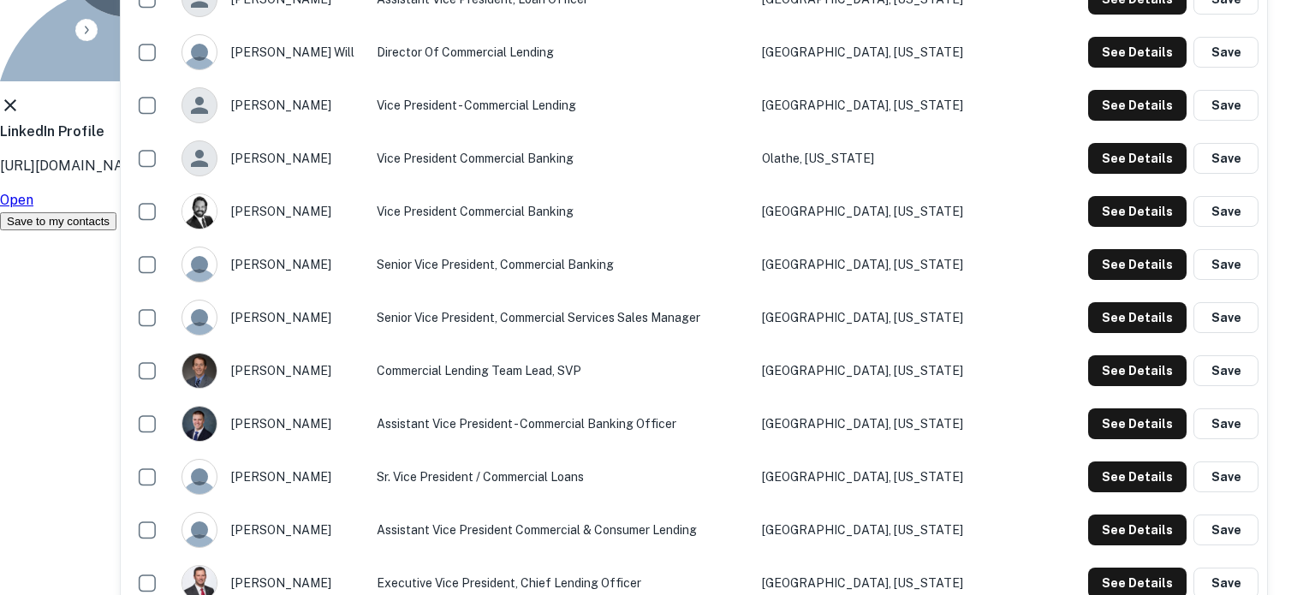
click at [21, 116] on icon at bounding box center [10, 105] width 21 height 21
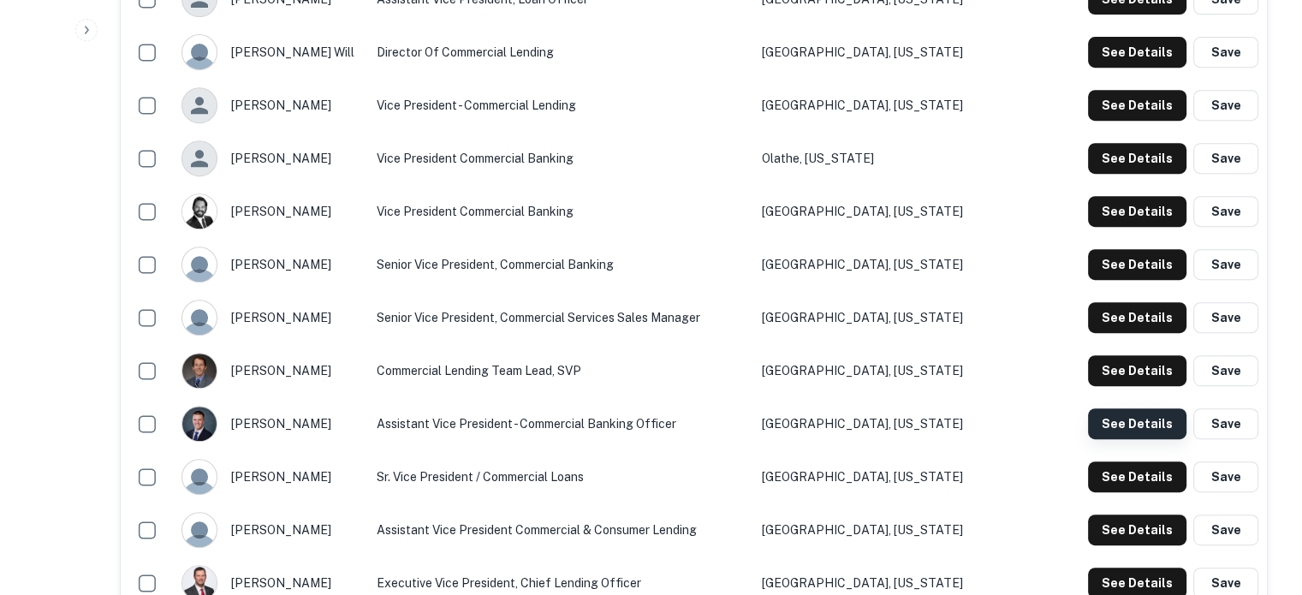
click at [1124, 426] on button "See Details" at bounding box center [1137, 423] width 98 height 31
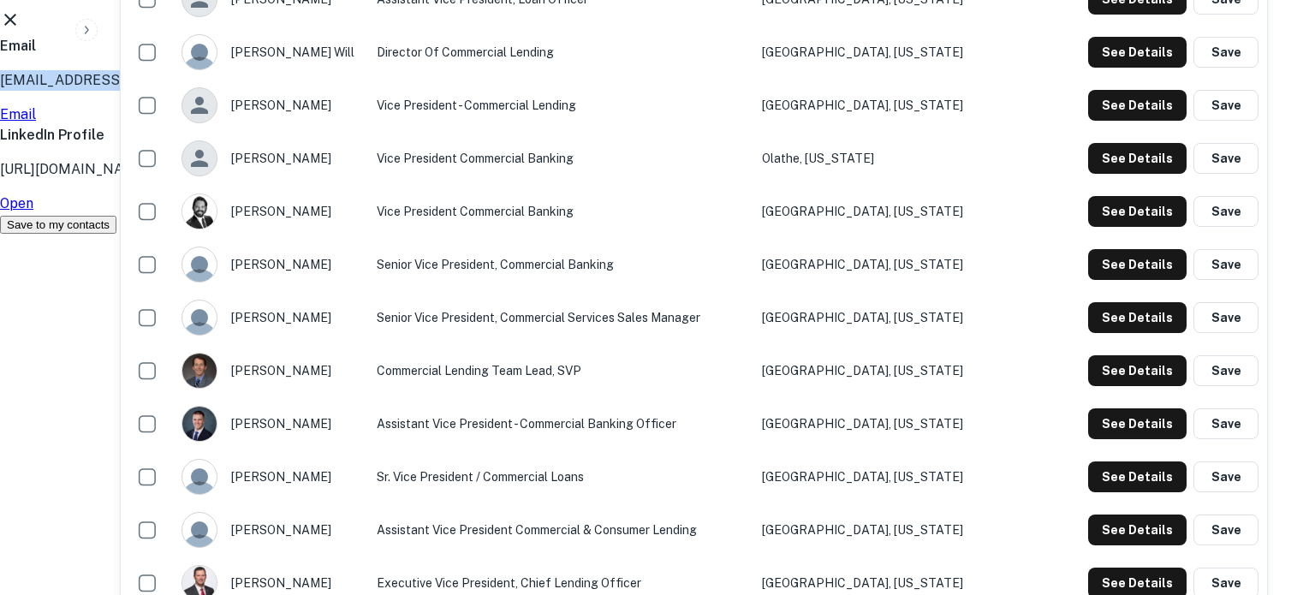
drag, startPoint x: 420, startPoint y: 283, endPoint x: 565, endPoint y: 285, distance: 145.6
click at [565, 235] on div "Cody Selig Assistant Vice President - Commercial Banking Officer Email cselig@m…" at bounding box center [651, 29] width 1302 height 410
click at [16, 26] on icon at bounding box center [10, 20] width 12 height 12
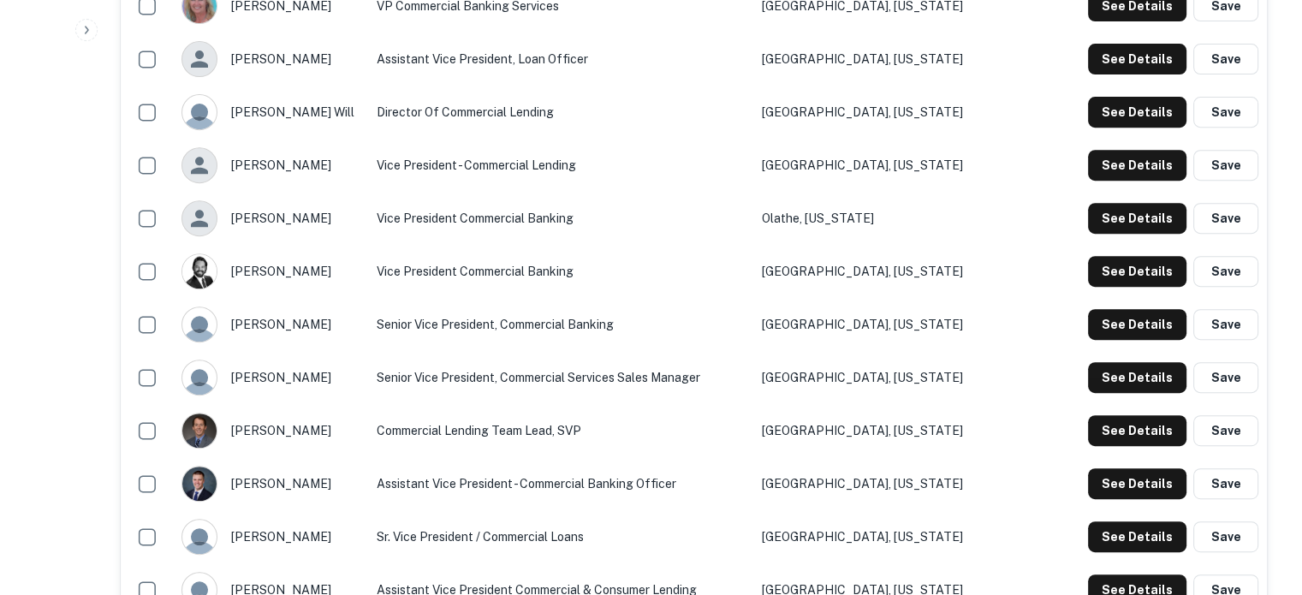
scroll to position [685, 0]
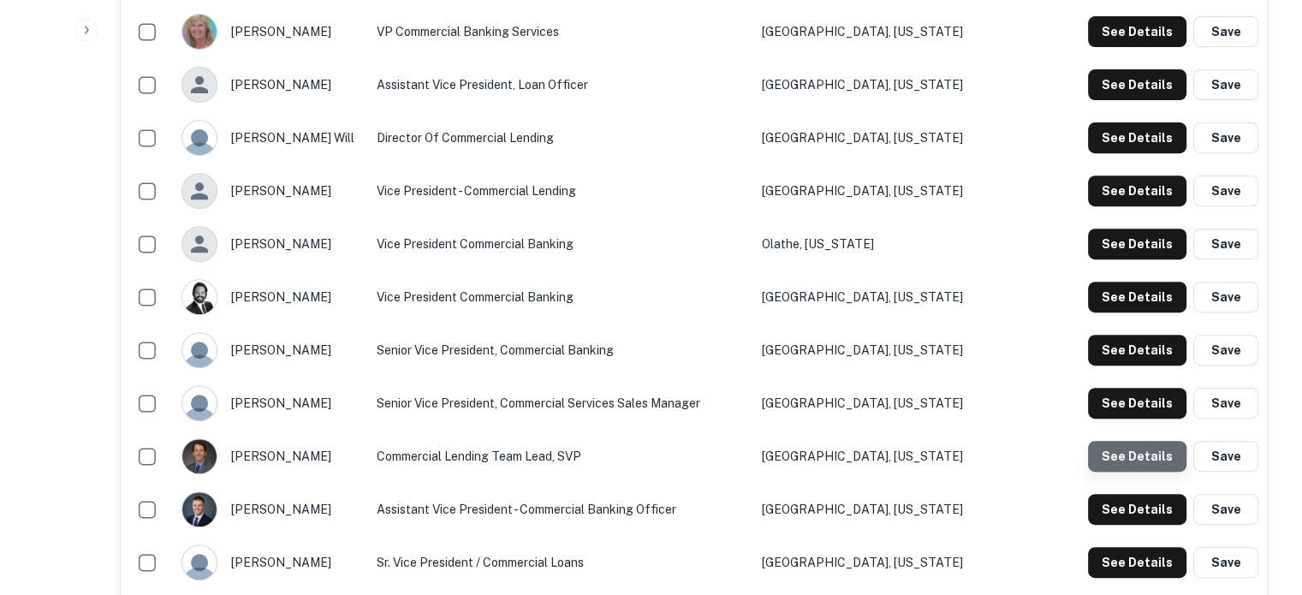
click at [1128, 464] on button "See Details" at bounding box center [1137, 456] width 98 height 31
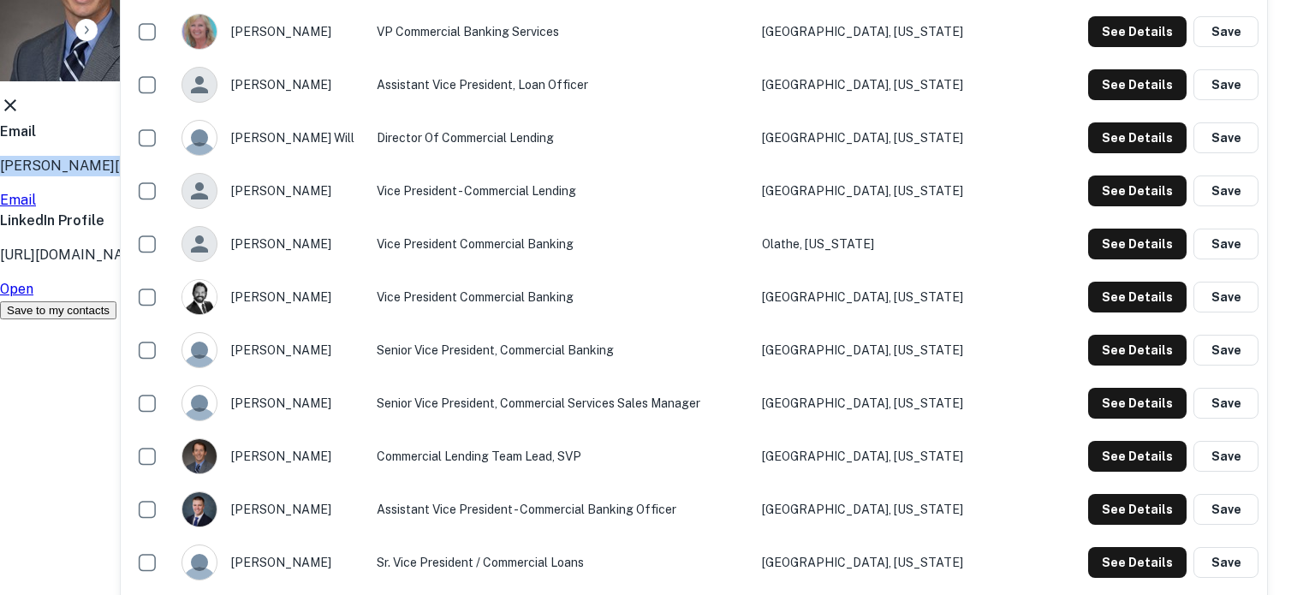
drag, startPoint x: 420, startPoint y: 285, endPoint x: 594, endPoint y: 286, distance: 173.8
click at [594, 286] on div "Cody Raithel Commercial Lending Team Lead, SVP Email cody.raithel@centralbank.n…" at bounding box center [651, 115] width 1302 height 410
click at [16, 111] on icon at bounding box center [10, 105] width 12 height 12
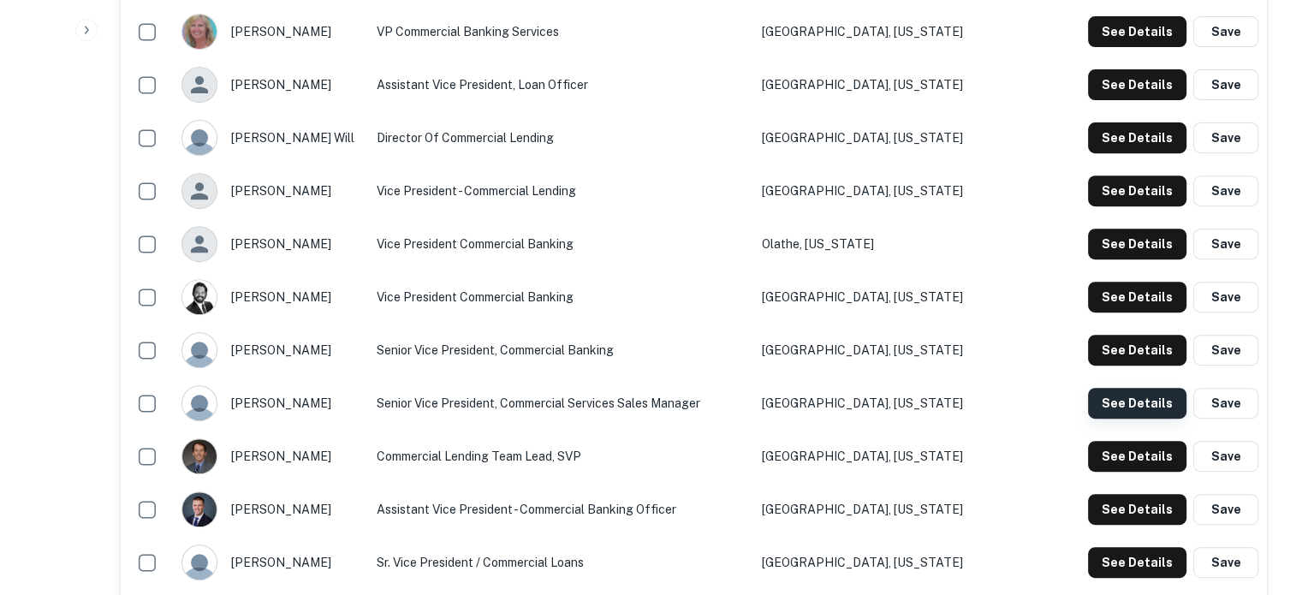
click at [1093, 401] on button "See Details" at bounding box center [1137, 403] width 98 height 31
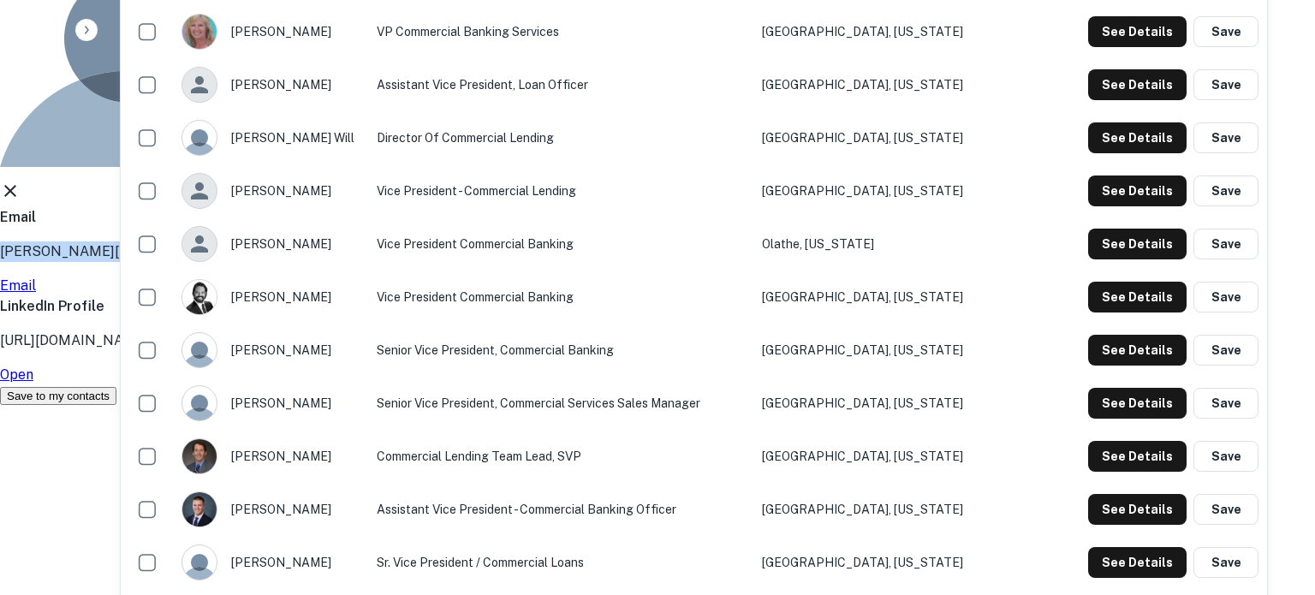
drag, startPoint x: 423, startPoint y: 292, endPoint x: 623, endPoint y: 289, distance: 200.4
click at [623, 289] on div "Email cindy.whaley@centralbank.net Email" at bounding box center [651, 251] width 1302 height 89
click at [21, 201] on icon at bounding box center [10, 191] width 21 height 21
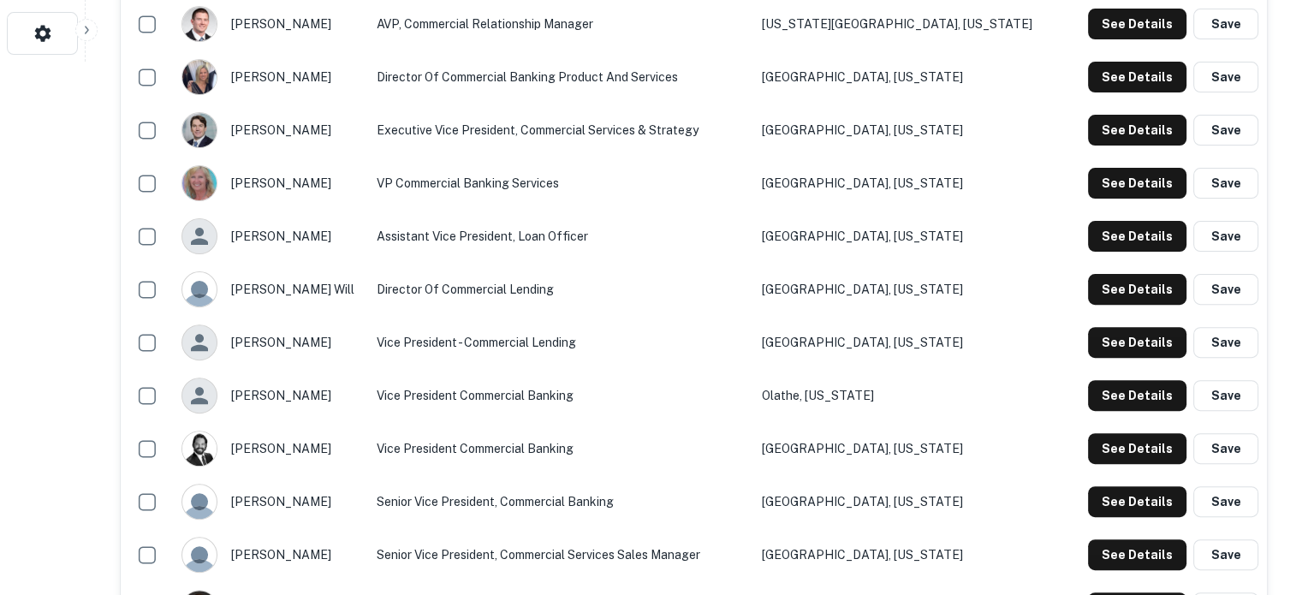
scroll to position [514, 0]
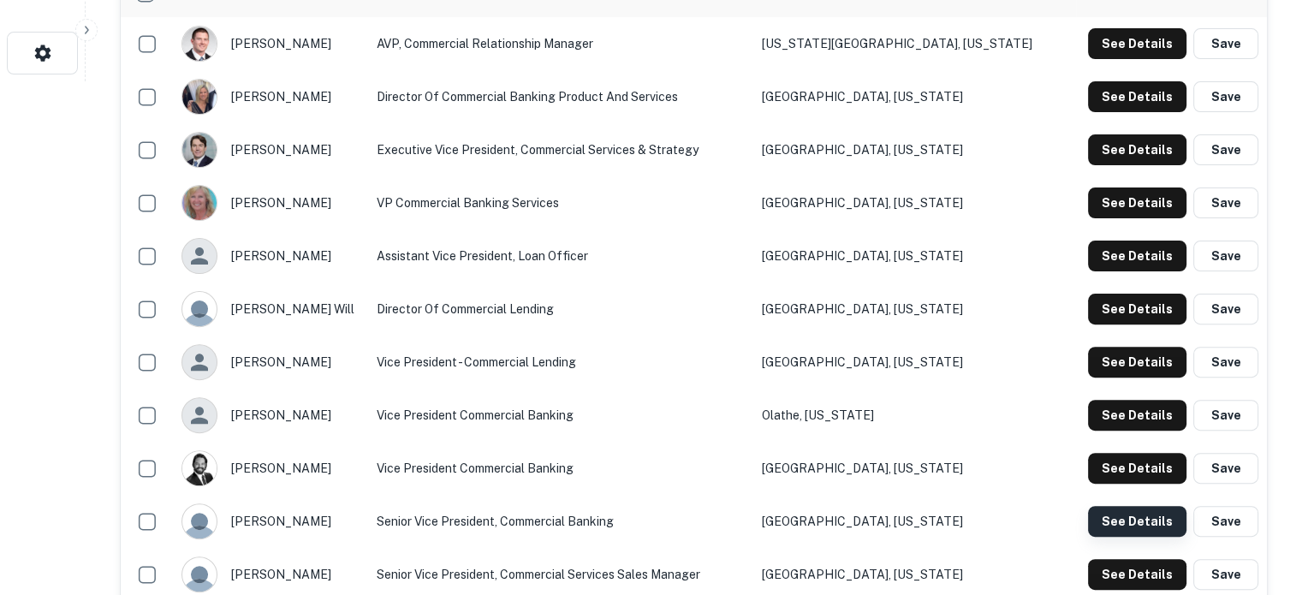
click at [1113, 510] on button "See Details" at bounding box center [1137, 521] width 98 height 31
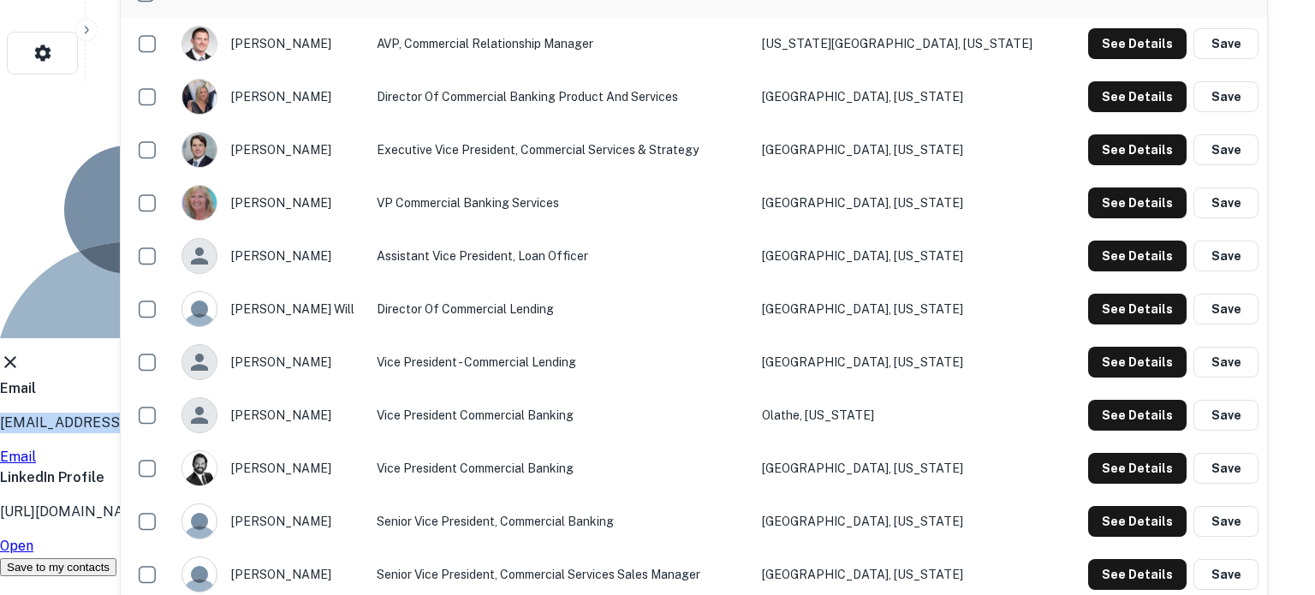
drag, startPoint x: 423, startPoint y: 285, endPoint x: 617, endPoint y: 288, distance: 193.5
click at [617, 379] on div "Email crosskopf@bankofmissouri.com Email" at bounding box center [651, 423] width 1302 height 89
click at [21, 352] on icon at bounding box center [10, 362] width 21 height 21
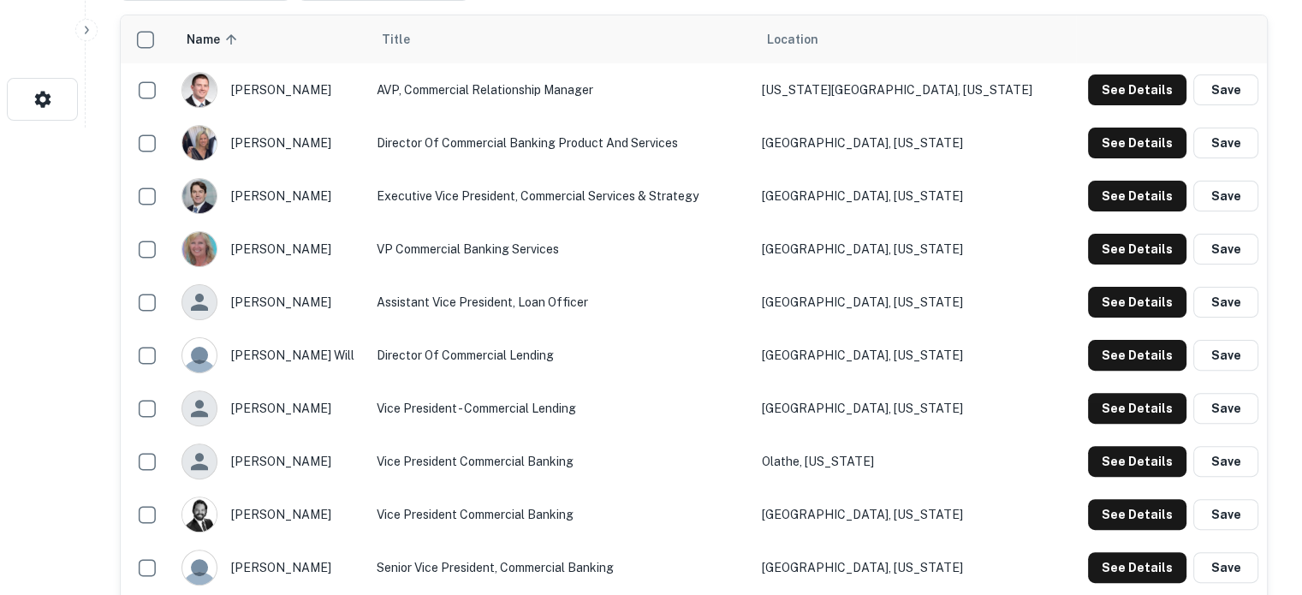
scroll to position [428, 0]
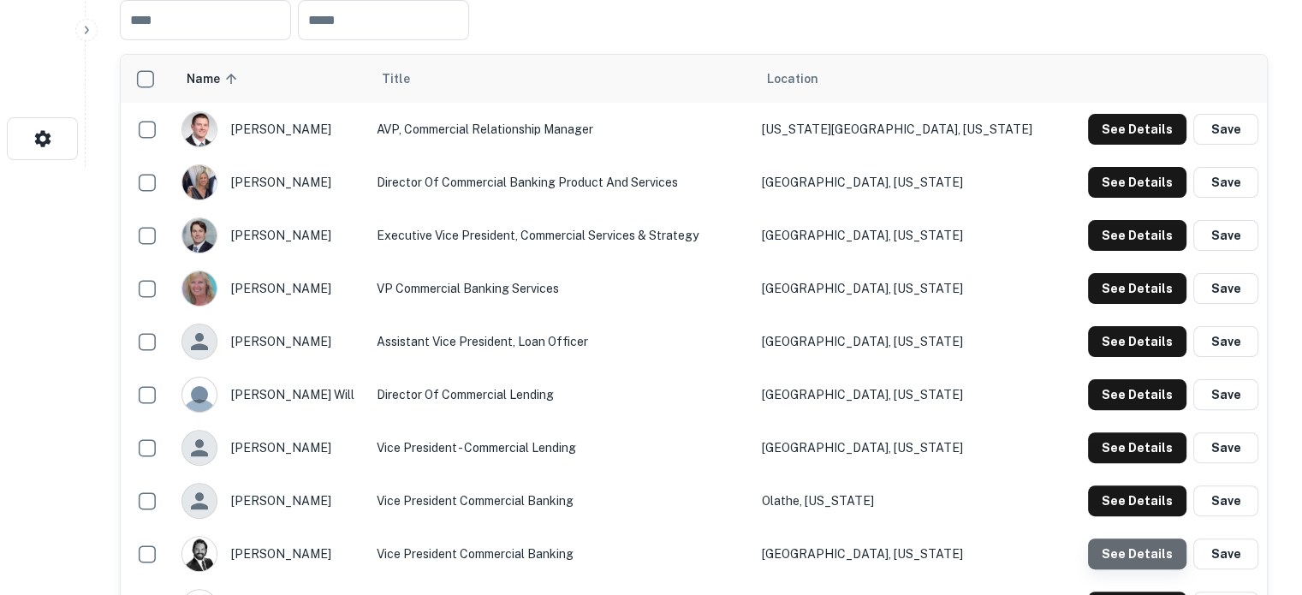
click at [1150, 544] on button "See Details" at bounding box center [1137, 554] width 98 height 31
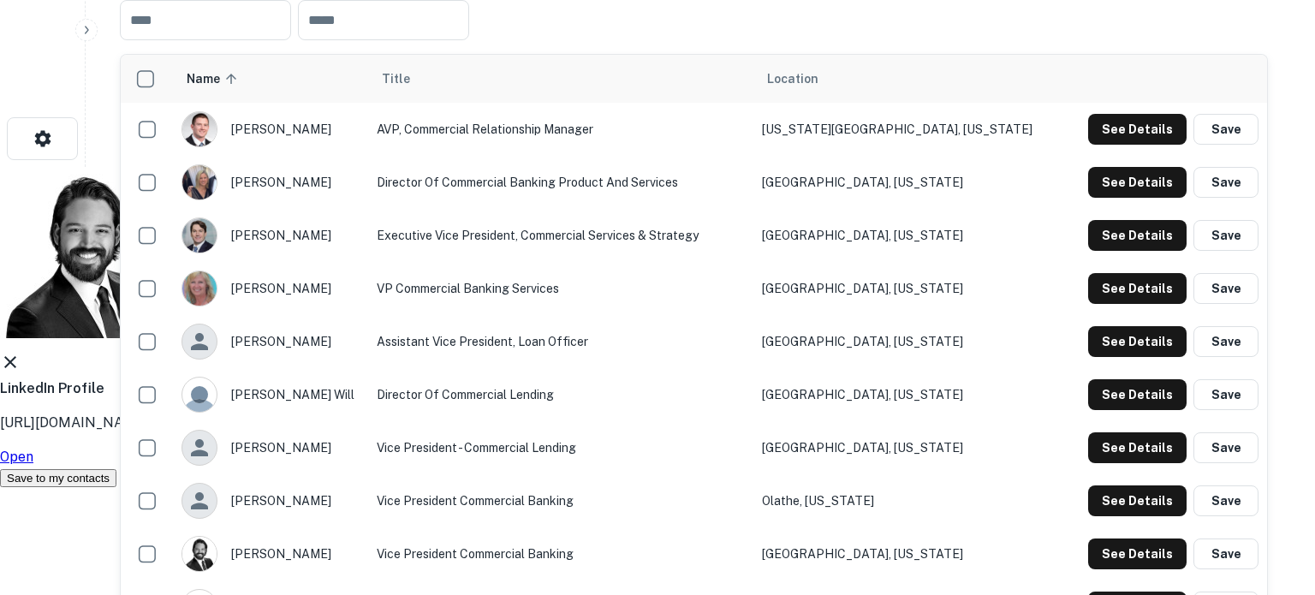
click at [872, 215] on div "Bryan Horton Vice President Commercial Banking" at bounding box center [651, 252] width 1302 height 171
click at [21, 352] on icon at bounding box center [10, 362] width 21 height 21
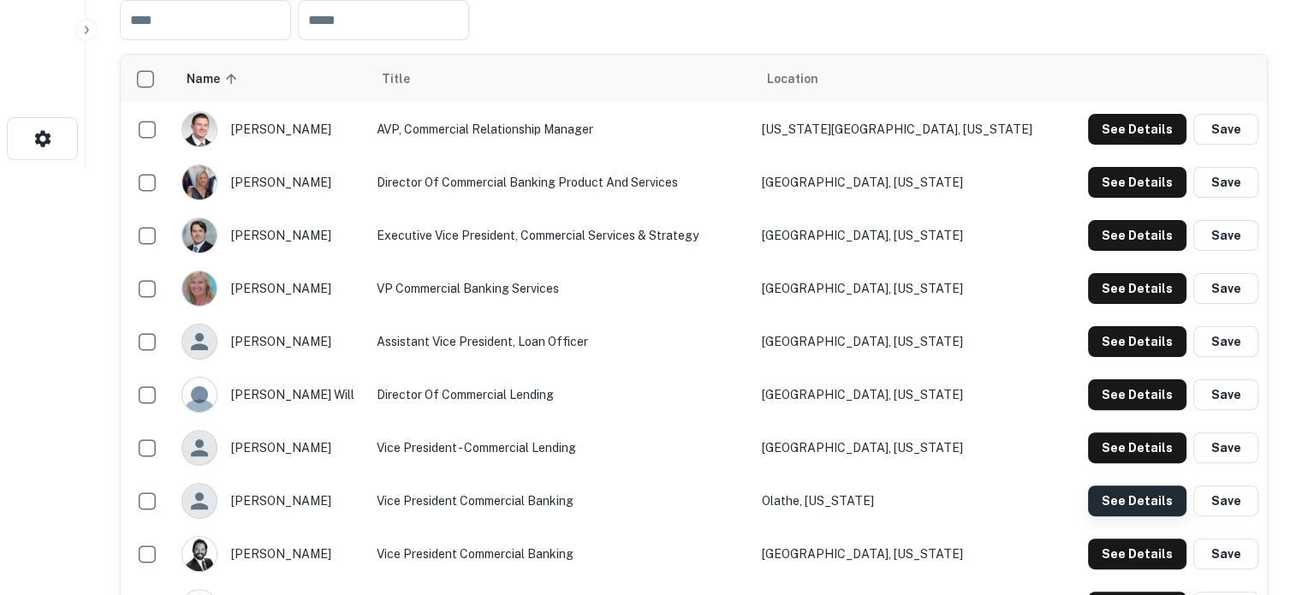
click at [1135, 503] on button "See Details" at bounding box center [1137, 501] width 98 height 31
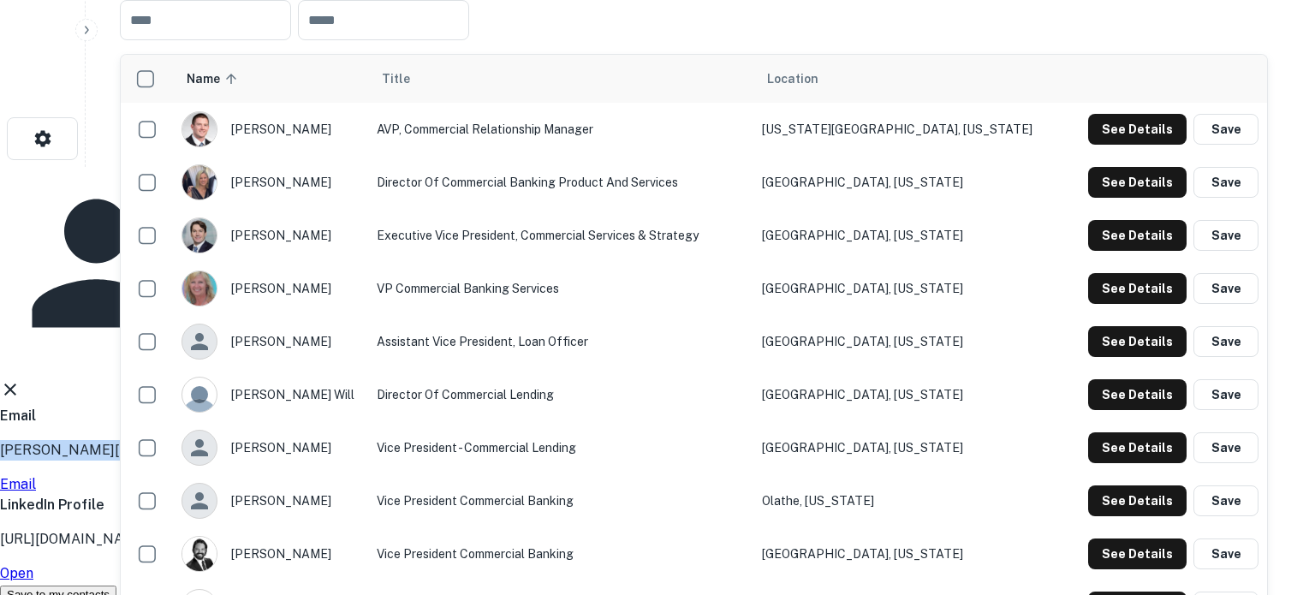
drag, startPoint x: 421, startPoint y: 286, endPoint x: 596, endPoint y: 287, distance: 174.7
click at [596, 287] on div "Brian Geary Vice President Commercial Banking Email brian.geary@centralbank.net…" at bounding box center [651, 386] width 1302 height 438
click at [884, 183] on div "Brian Geary Vice President Commercial Banking Email brian.geary@centralbank.net…" at bounding box center [651, 386] width 1302 height 438
click at [21, 379] on icon at bounding box center [10, 389] width 21 height 21
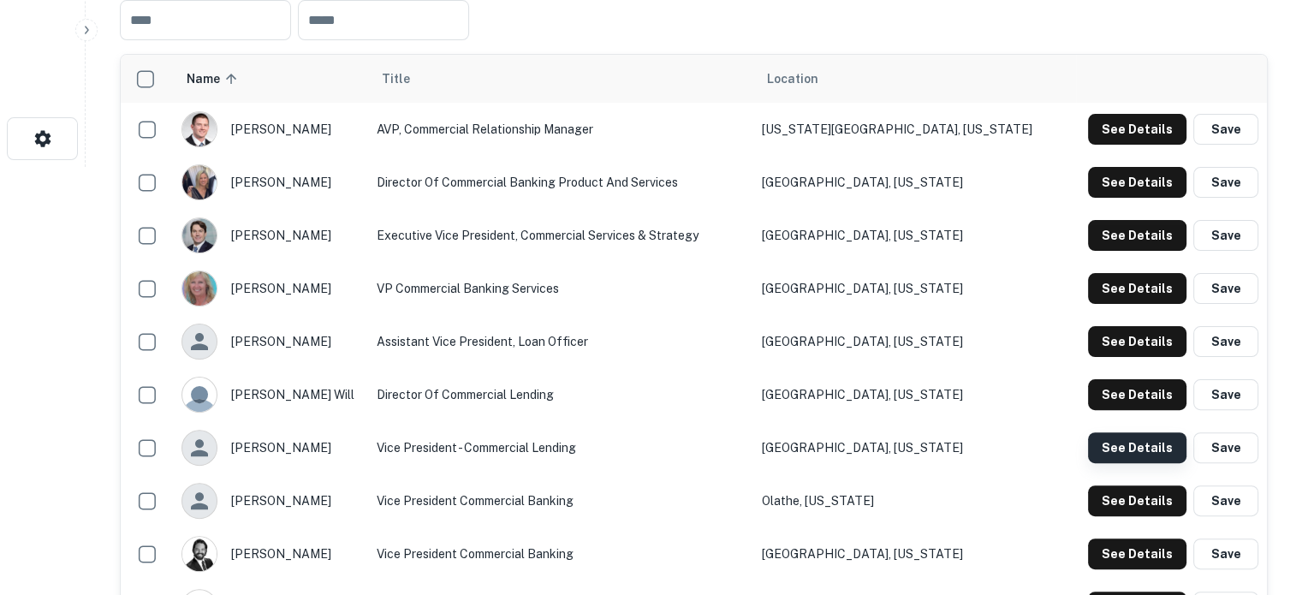
click at [1131, 460] on button "See Details" at bounding box center [1137, 447] width 98 height 31
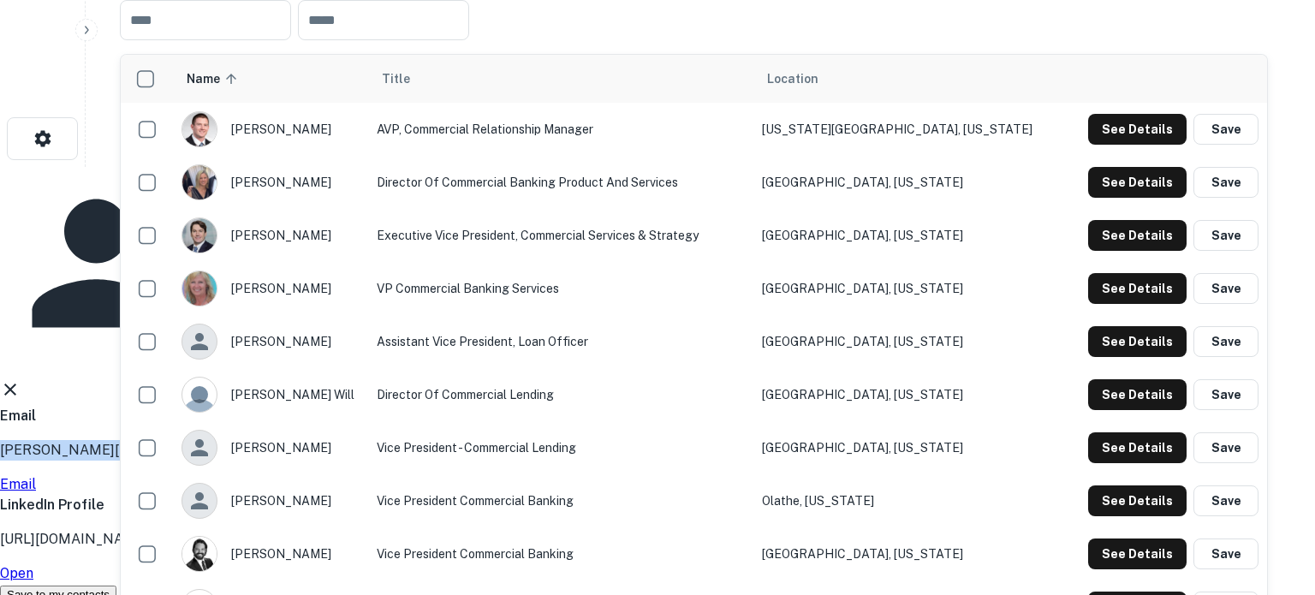
drag, startPoint x: 418, startPoint y: 286, endPoint x: 603, endPoint y: 281, distance: 185.0
click at [603, 281] on div "Brian Dial Vice President - Commercial Lending Email brian.dial@centralbank.net…" at bounding box center [651, 386] width 1302 height 438
click at [896, 188] on div "Brian Dial Vice President - Commercial Lending Email brian.dial@centralbank.net…" at bounding box center [651, 386] width 1302 height 438
click at [21, 379] on icon at bounding box center [10, 389] width 21 height 21
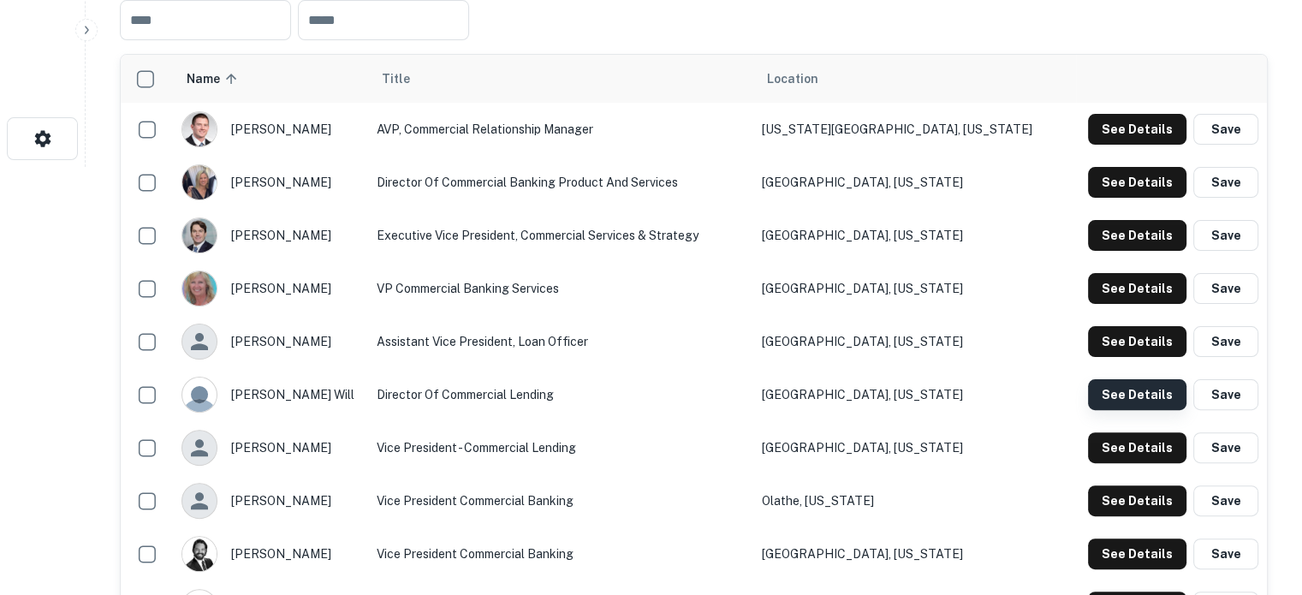
click at [1115, 397] on button "See Details" at bounding box center [1137, 394] width 98 height 31
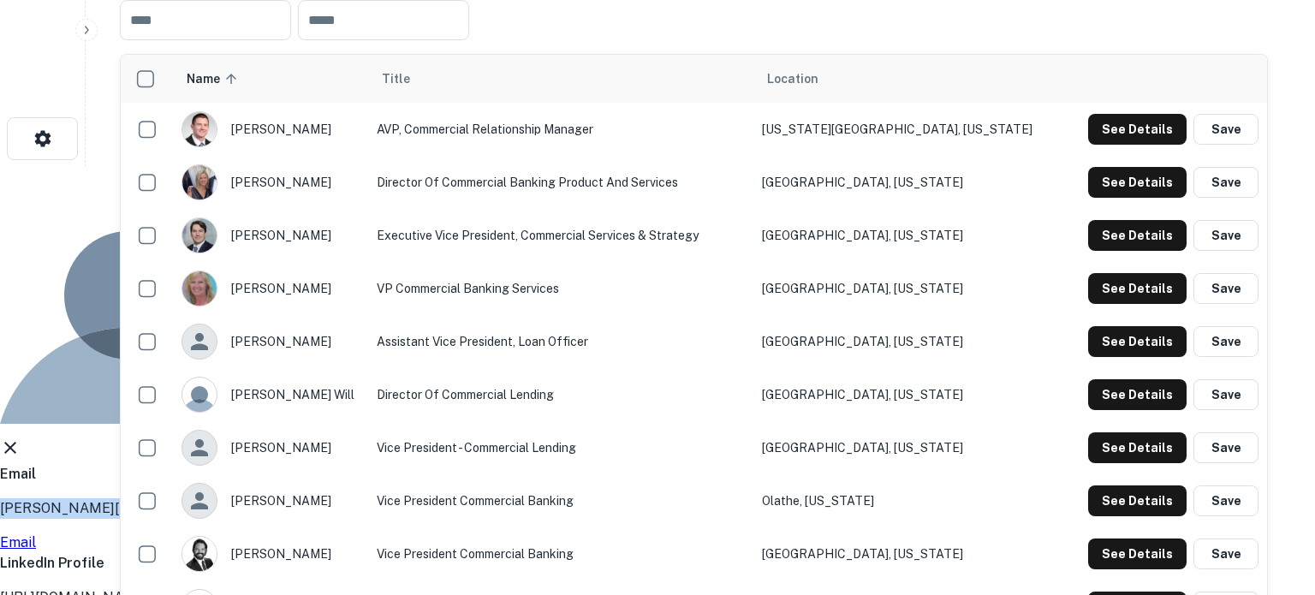
drag, startPoint x: 419, startPoint y: 286, endPoint x: 641, endPoint y: 283, distance: 221.8
click at [641, 283] on div "Blake Will Director of Commercial Lending Email blake.will@centralbank.net Emai…" at bounding box center [651, 415] width 1302 height 496
click at [21, 438] on icon at bounding box center [10, 448] width 21 height 21
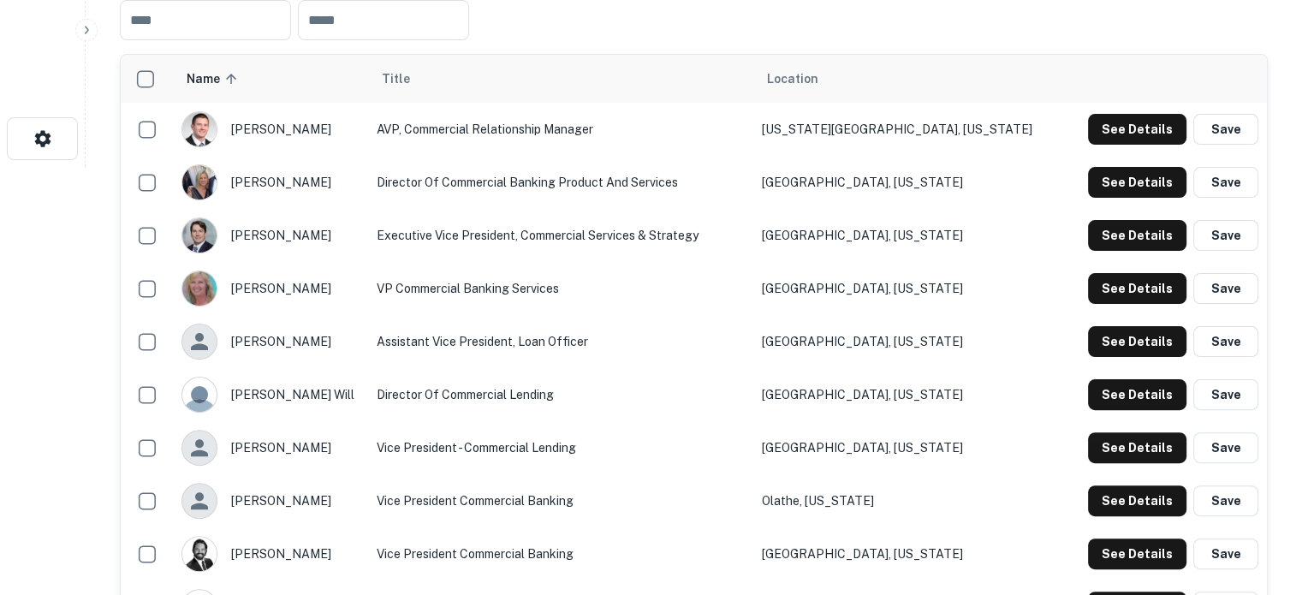
click at [1154, 305] on td "See Details Save" at bounding box center [1171, 288] width 191 height 53
click at [1153, 301] on button "See Details" at bounding box center [1137, 288] width 98 height 31
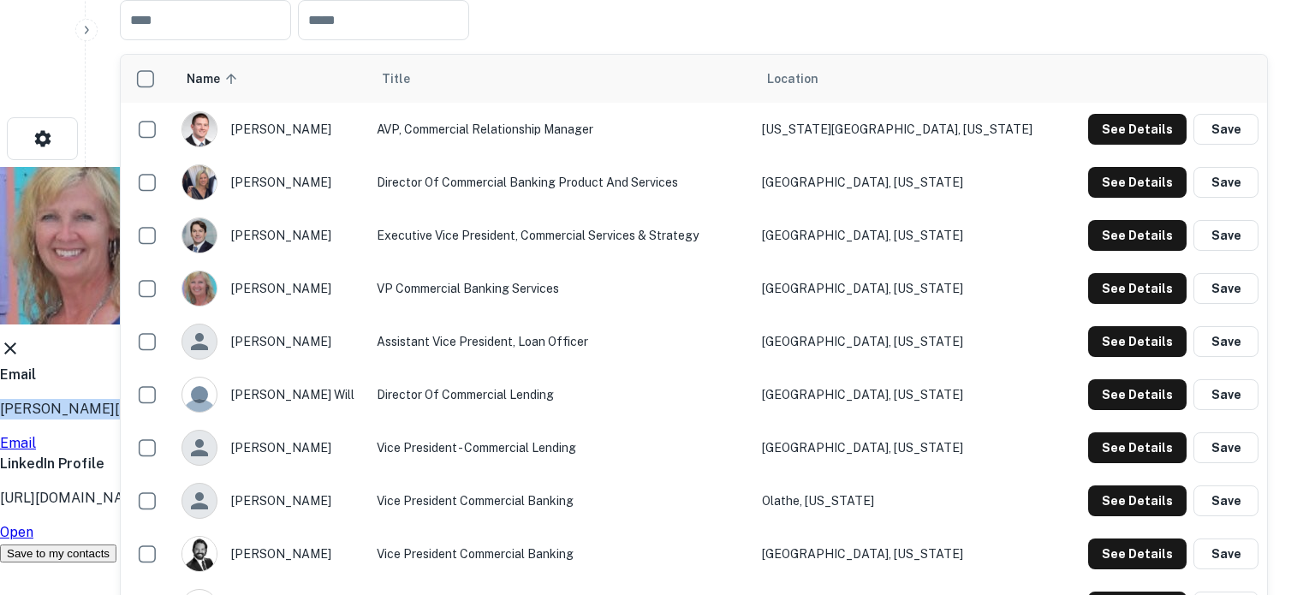
drag, startPoint x: 424, startPoint y: 287, endPoint x: 623, endPoint y: 287, distance: 199.5
click at [623, 365] on div "Email arlene.vogel@centralbank.net Email" at bounding box center [651, 409] width 1302 height 89
click at [16, 343] on icon at bounding box center [10, 349] width 12 height 12
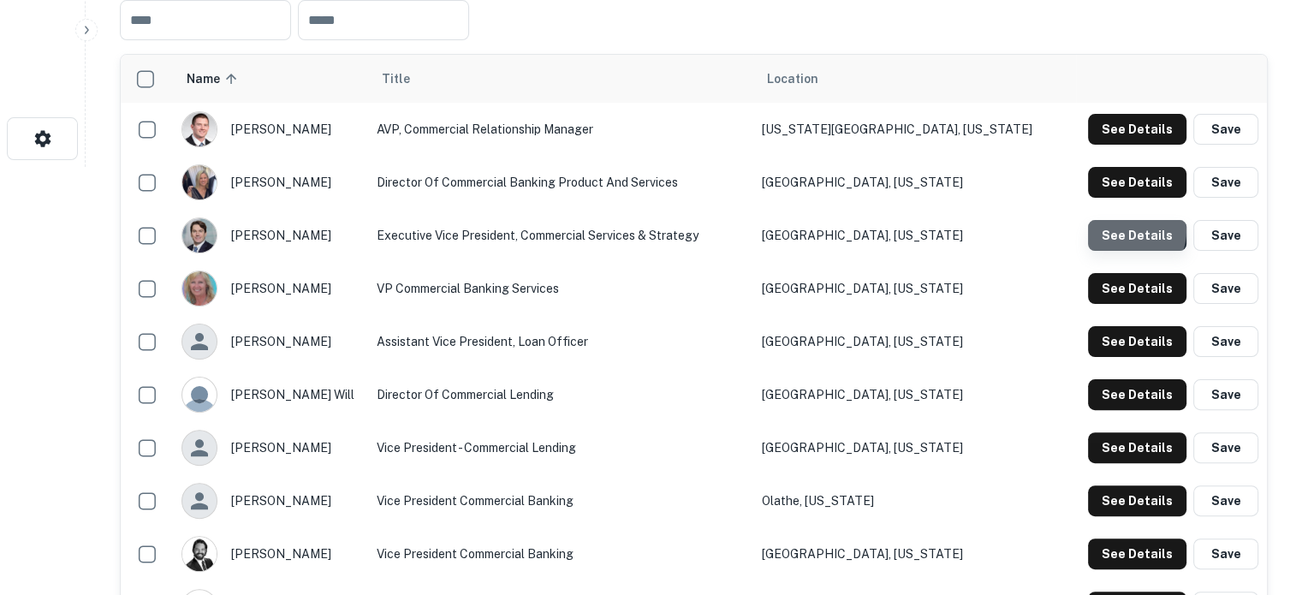
click at [1120, 230] on button "See Details" at bounding box center [1137, 235] width 98 height 31
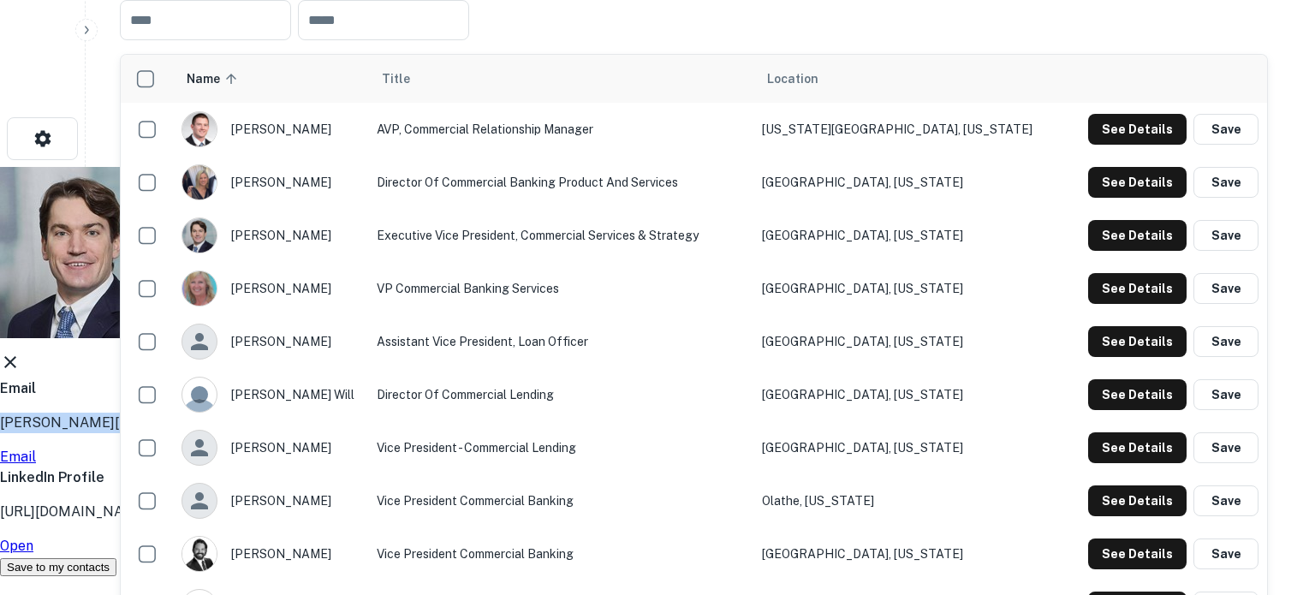
drag, startPoint x: 413, startPoint y: 291, endPoint x: 651, endPoint y: 286, distance: 238.1
click at [651, 286] on div "Andrew Grumney Executive Vice President, Commercial Services & Strategy Email a…" at bounding box center [651, 372] width 1302 height 410
click at [16, 356] on icon at bounding box center [10, 362] width 12 height 12
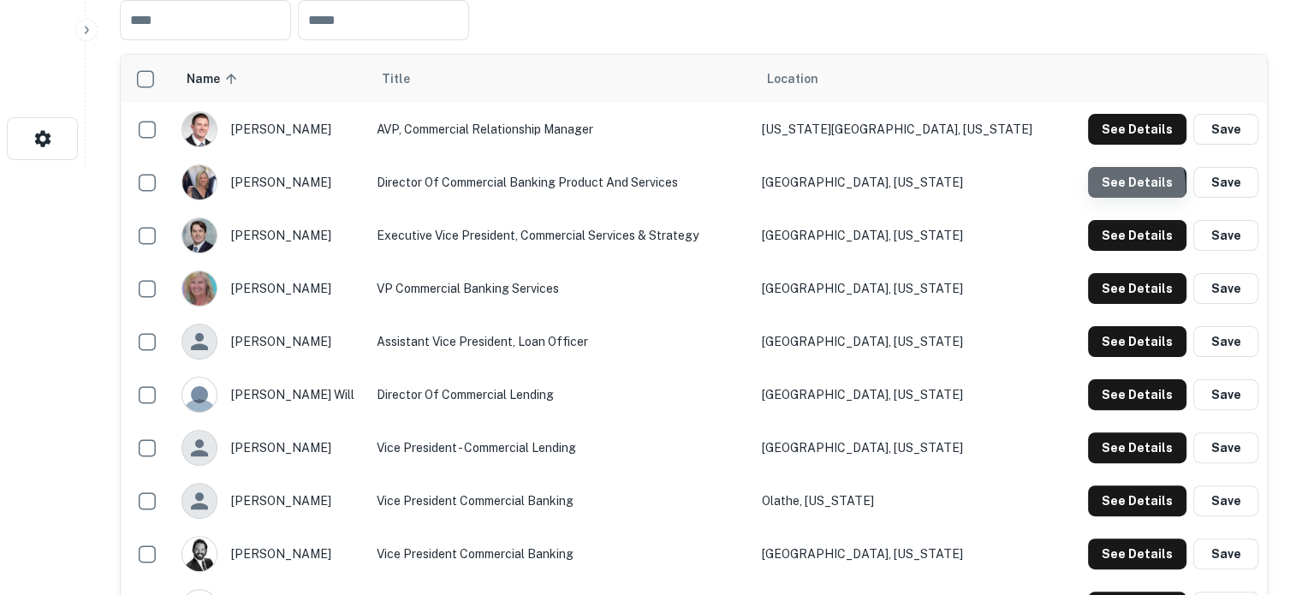
click at [1103, 189] on button "See Details" at bounding box center [1137, 182] width 98 height 31
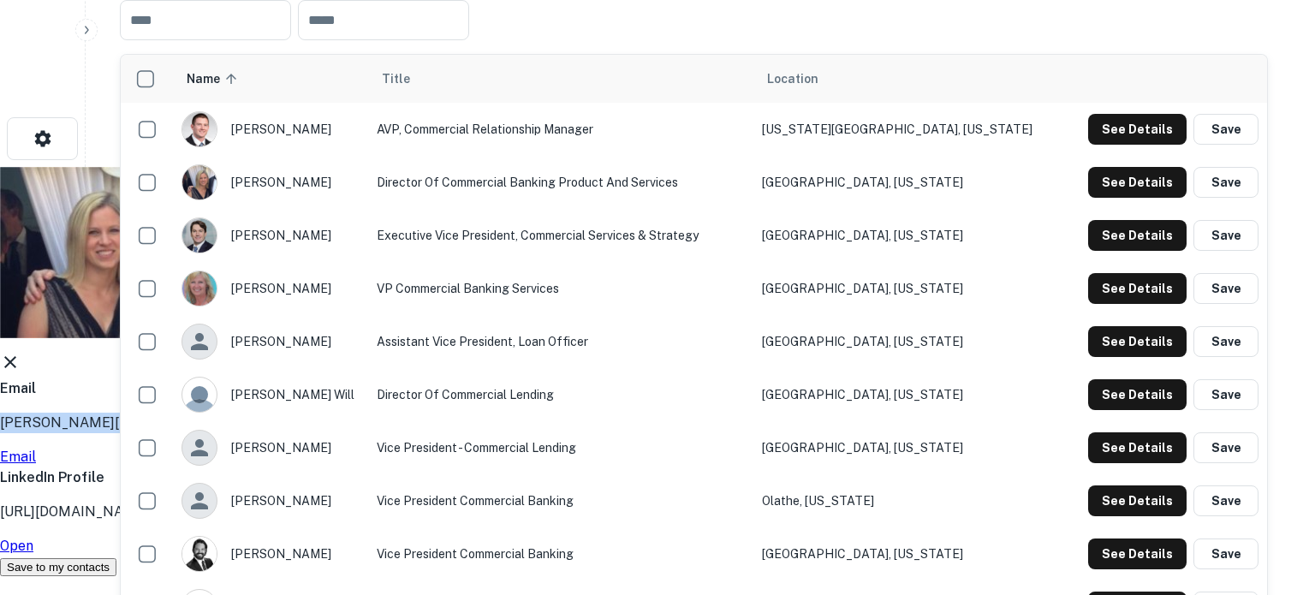
drag, startPoint x: 419, startPoint y: 288, endPoint x: 619, endPoint y: 287, distance: 200.4
click at [619, 287] on div "Amanda Vagle Director of Commercial Banking Product and Services Email amanda.v…" at bounding box center [651, 372] width 1302 height 410
click at [21, 352] on icon at bounding box center [10, 362] width 21 height 21
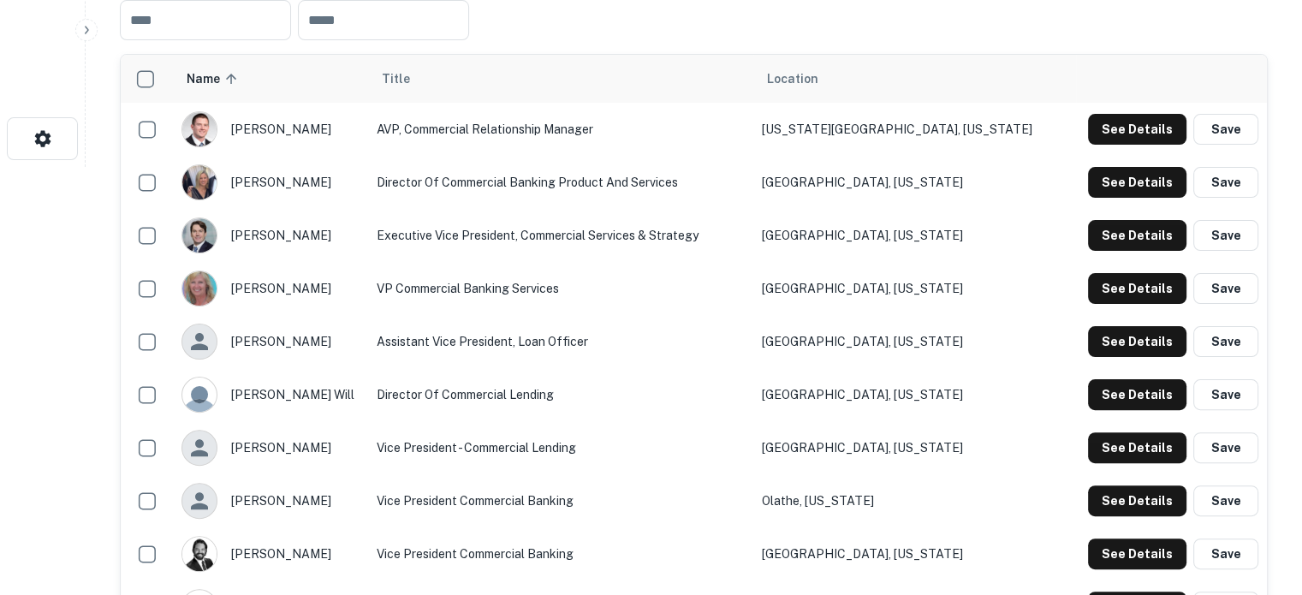
click at [1085, 130] on div "See Details Save" at bounding box center [1172, 129] width 174 height 31
click at [1105, 129] on button "See Details" at bounding box center [1137, 129] width 98 height 31
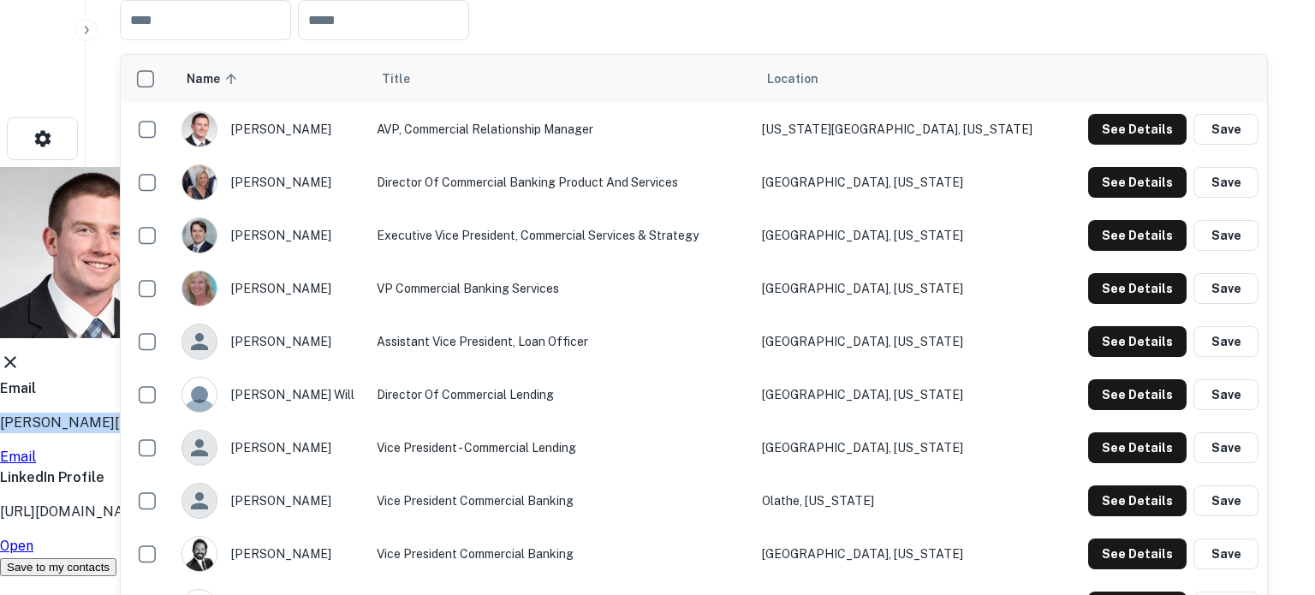
drag, startPoint x: 420, startPoint y: 287, endPoint x: 616, endPoint y: 285, distance: 195.3
click at [616, 285] on div "Adam Knowles AVP, Commercial Relationship Manager Email adam.knowles@centralban…" at bounding box center [651, 372] width 1302 height 410
click at [894, 199] on div "Adam Knowles AVP, Commercial Relationship Manager Email adam.knowles@centralban…" at bounding box center [651, 372] width 1302 height 410
click at [871, 199] on div "Adam Knowles AVP, Commercial Relationship Manager" at bounding box center [651, 252] width 1302 height 171
click at [21, 352] on icon at bounding box center [10, 362] width 21 height 21
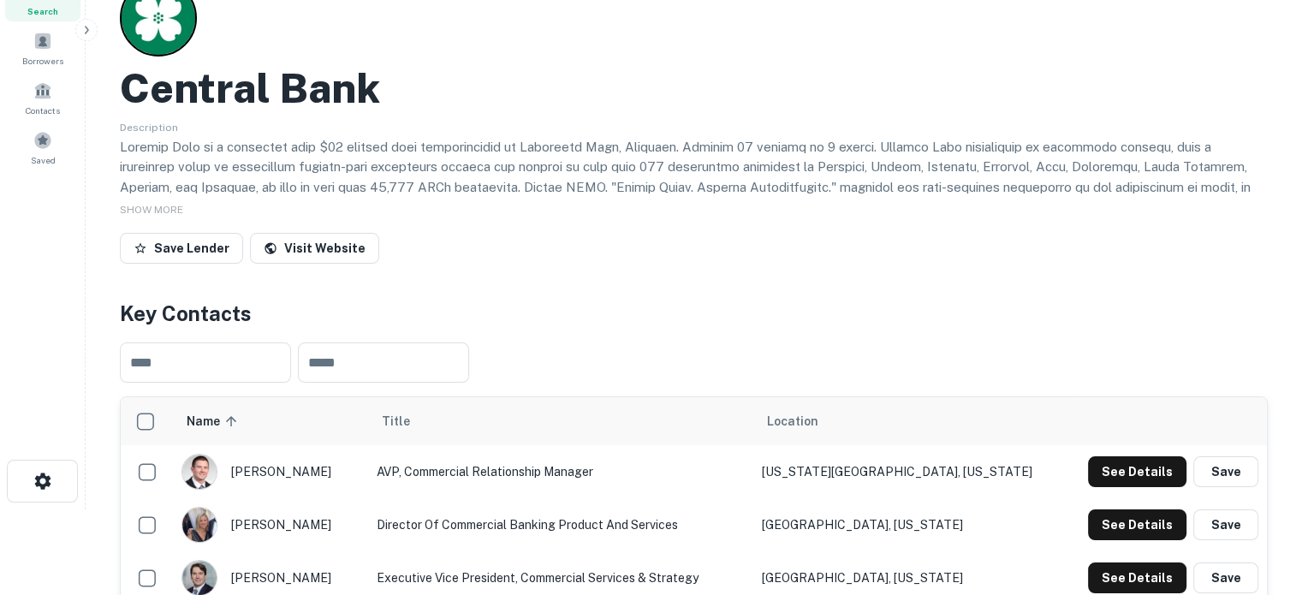
scroll to position [0, 0]
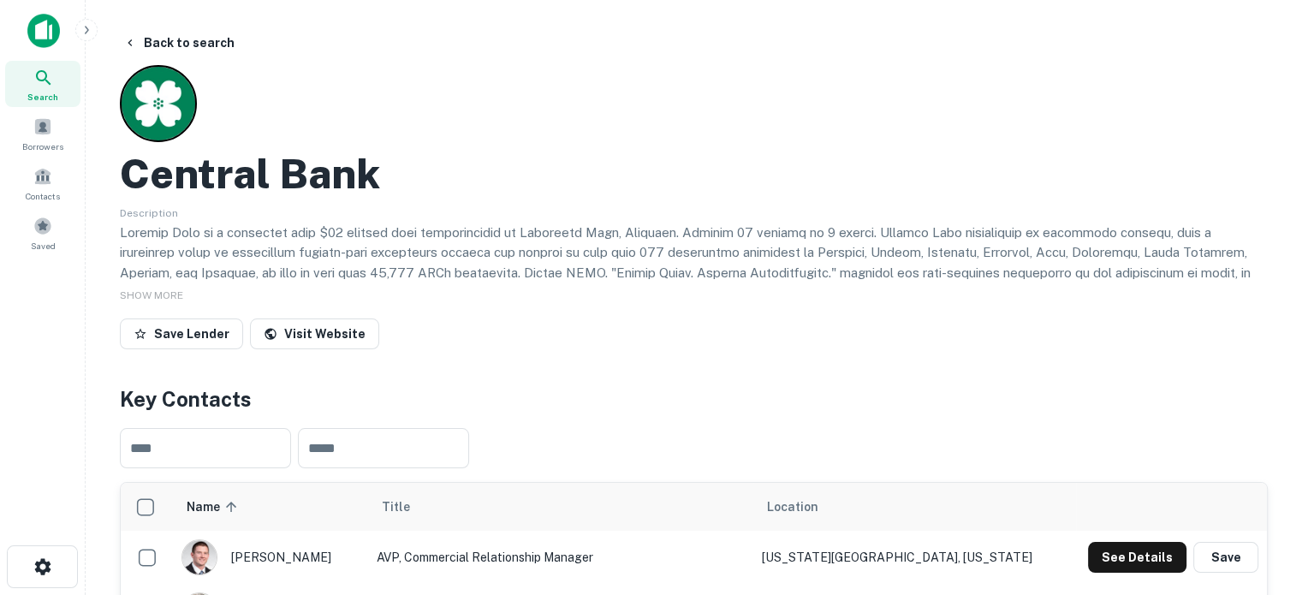
click at [51, 94] on span "Search" at bounding box center [42, 97] width 31 height 14
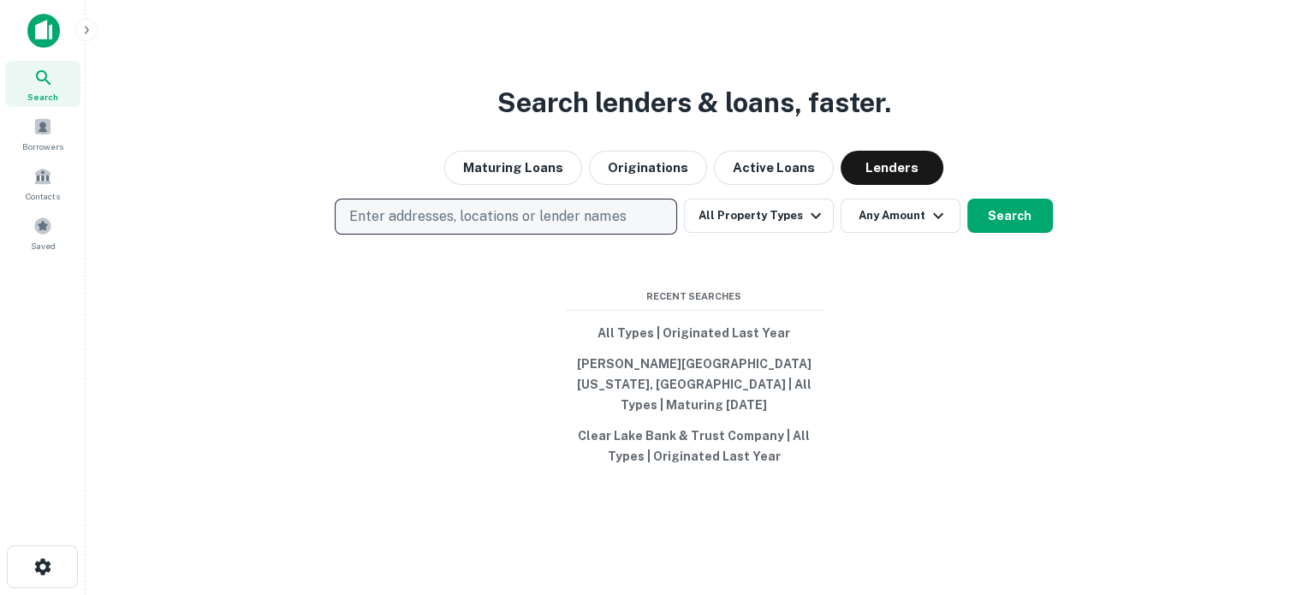
click at [538, 227] on p "Enter addresses, locations or lender names" at bounding box center [487, 216] width 277 height 21
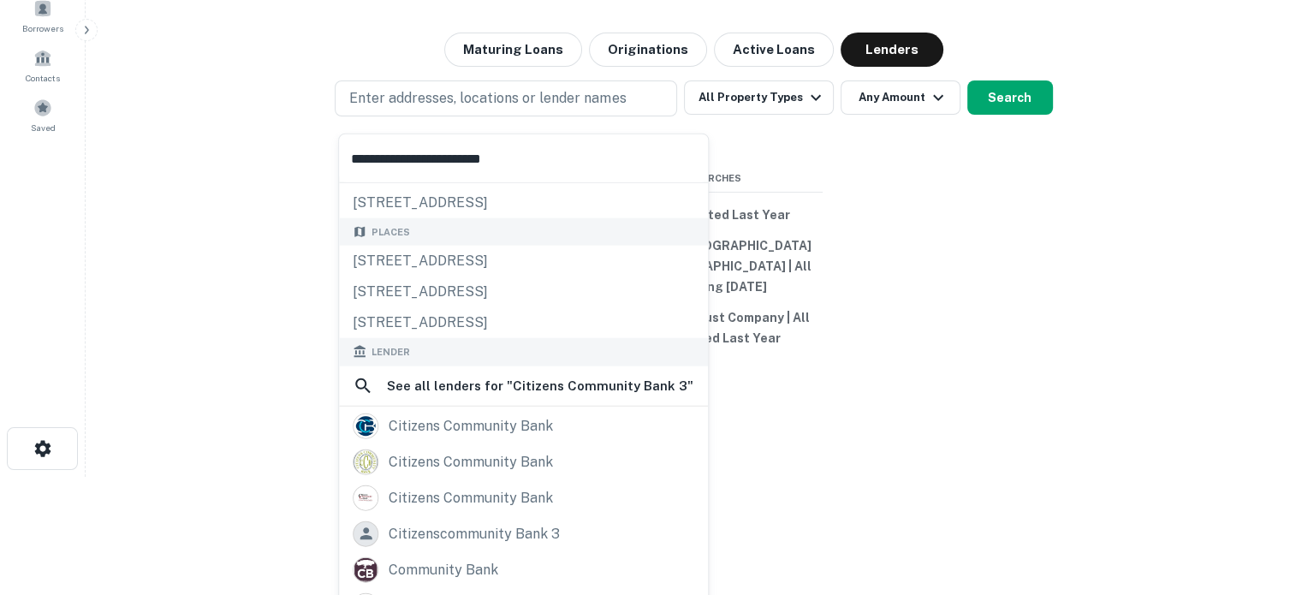
scroll to position [134, 0]
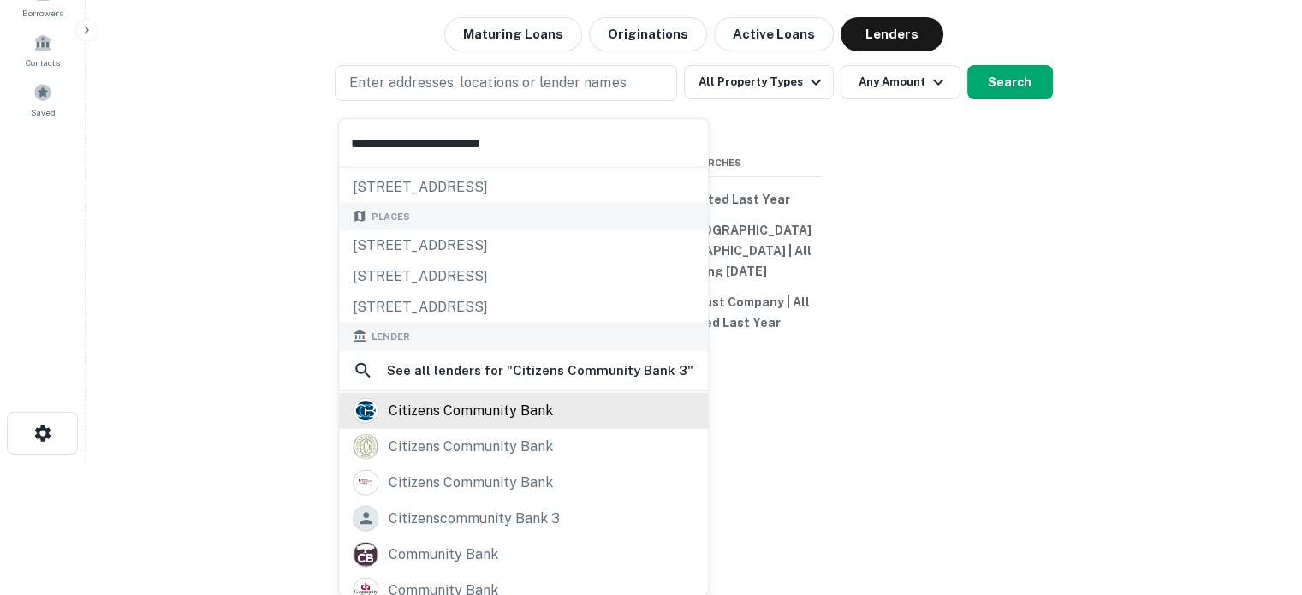
type input "**********"
click at [559, 408] on div "citizens community bank" at bounding box center [524, 410] width 342 height 26
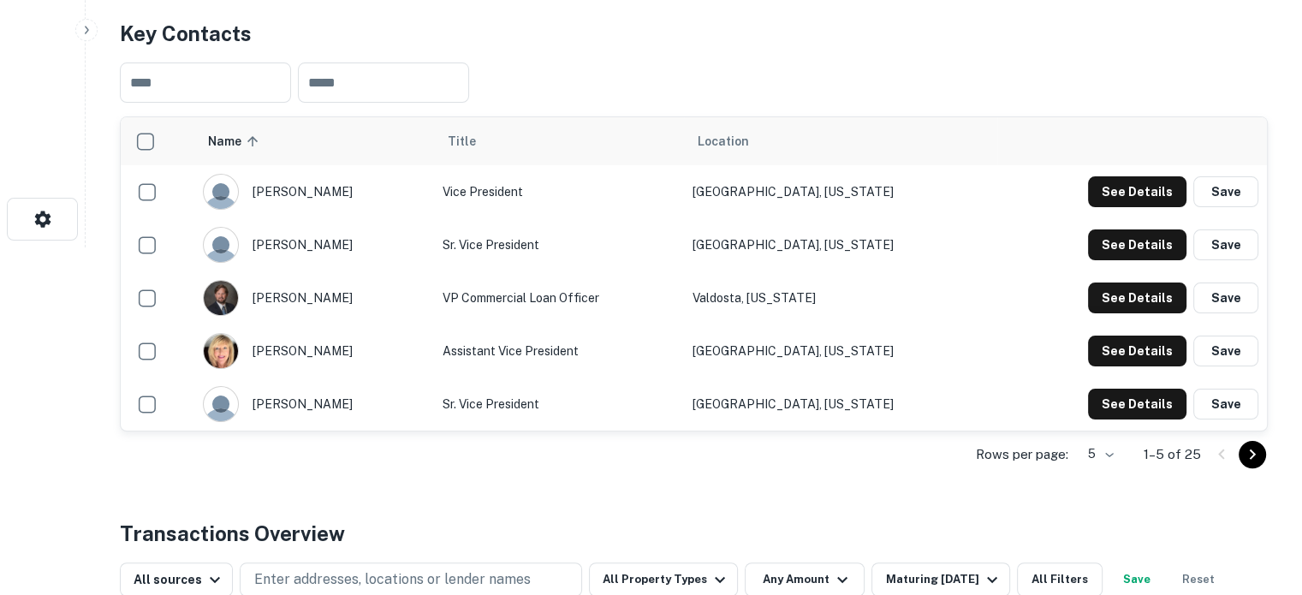
scroll to position [428, 0]
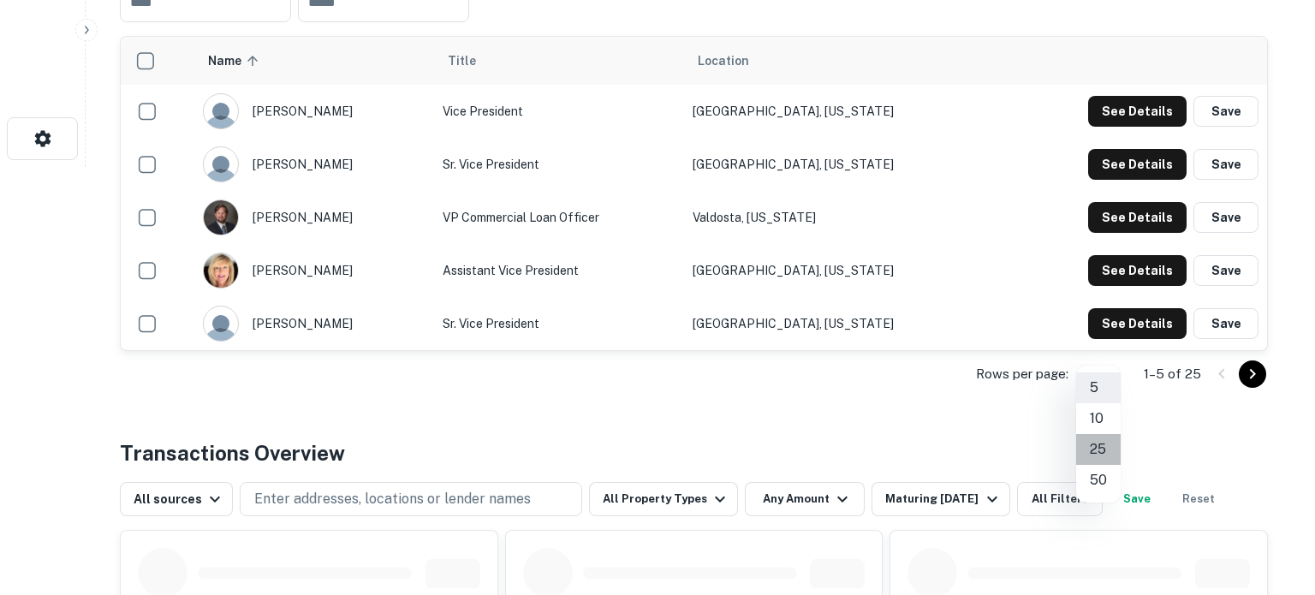
click at [1100, 445] on li "25" at bounding box center [1098, 449] width 45 height 31
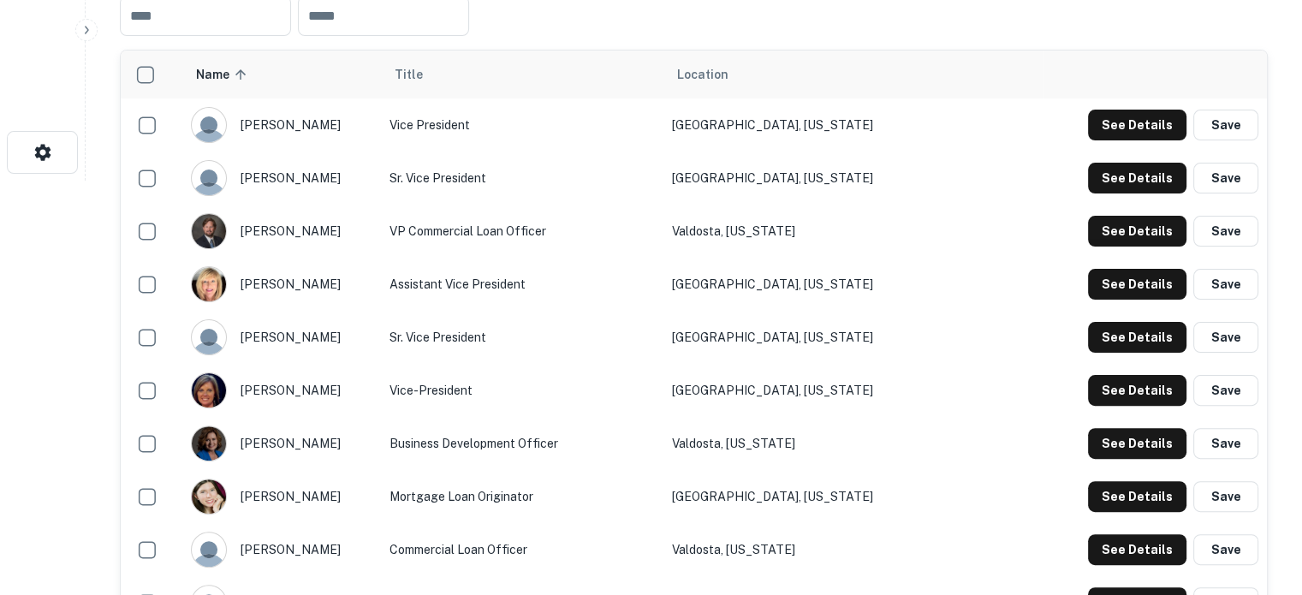
scroll to position [343, 0]
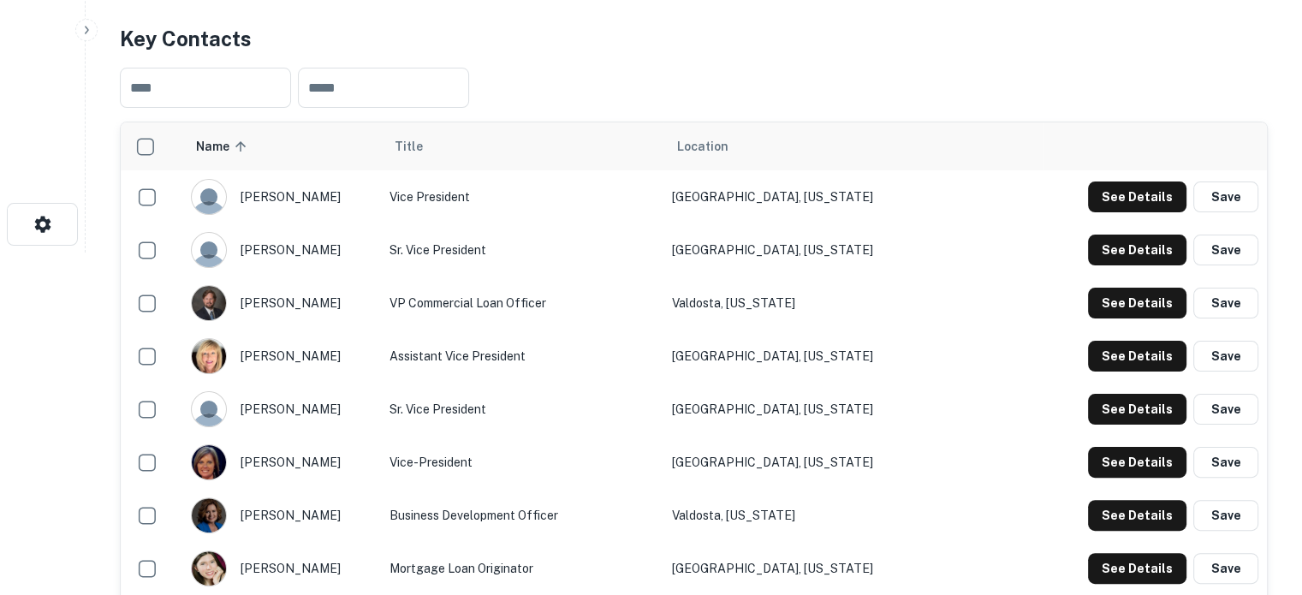
click at [656, 330] on td "Assistant Vice President" at bounding box center [522, 356] width 283 height 53
drag, startPoint x: 243, startPoint y: 285, endPoint x: 330, endPoint y: 283, distance: 86.5
click at [330, 285] on div "[PERSON_NAME]" at bounding box center [282, 303] width 182 height 36
copy div "[PERSON_NAME]"
drag, startPoint x: 479, startPoint y: 285, endPoint x: 593, endPoint y: 288, distance: 113.9
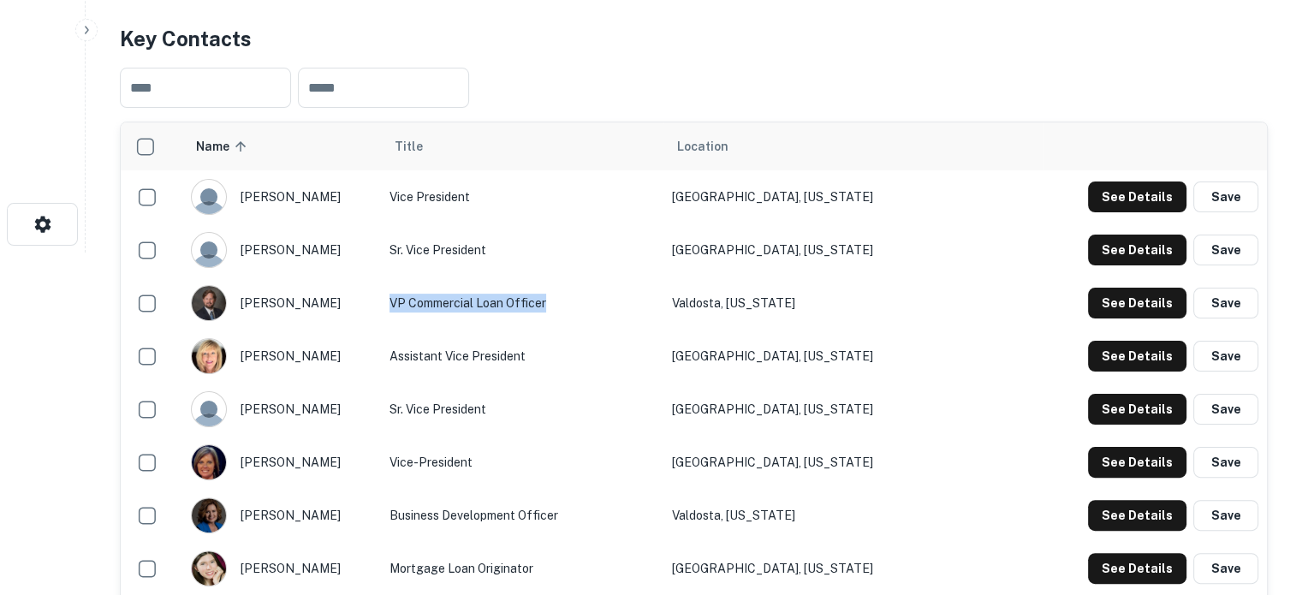
click at [593, 288] on td "VP Commercial Loan Officer" at bounding box center [522, 303] width 283 height 53
copy td "VP Commercial Loan Officer"
drag, startPoint x: 766, startPoint y: 283, endPoint x: 873, endPoint y: 274, distance: 108.3
click at [873, 277] on td "Valdosta, [US_STATE]" at bounding box center [854, 303] width 380 height 53
copy td "Valdosta, [US_STATE]"
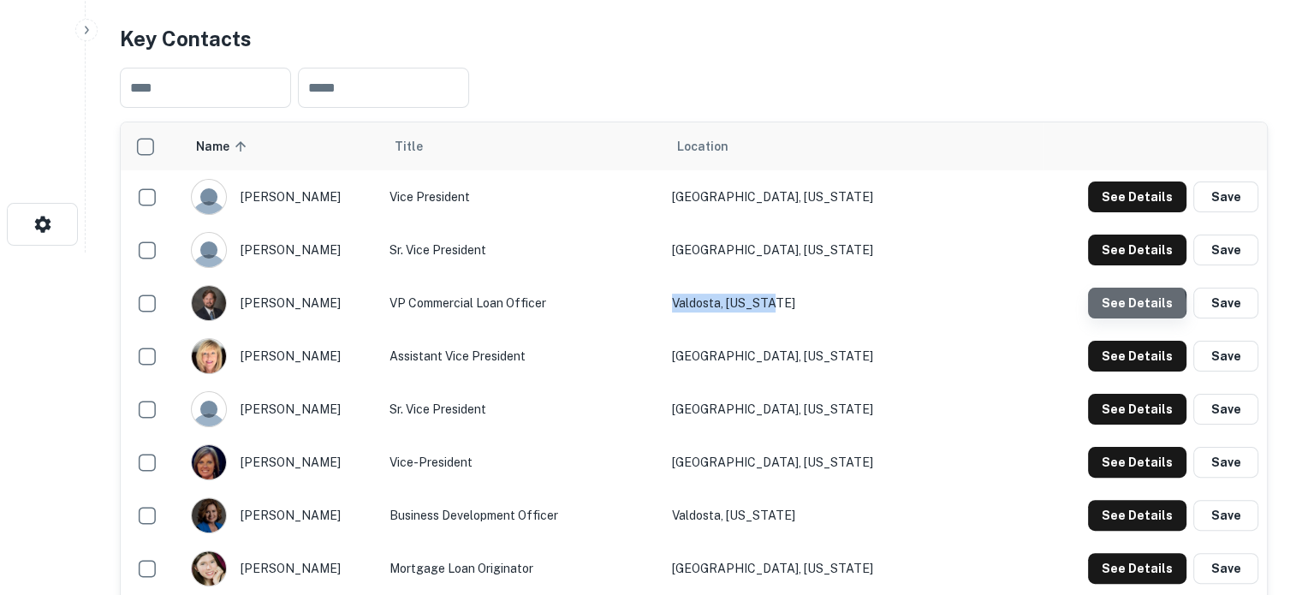
click at [1133, 288] on button "See Details" at bounding box center [1137, 303] width 98 height 31
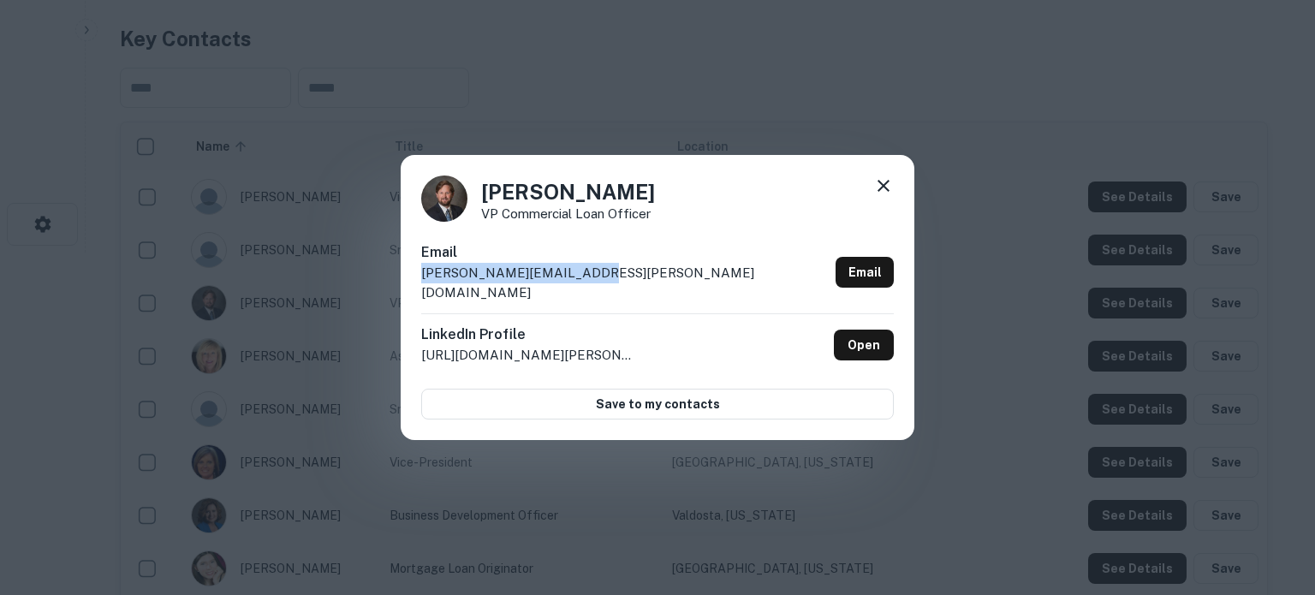
drag, startPoint x: 418, startPoint y: 283, endPoint x: 593, endPoint y: 279, distance: 175.6
click at [593, 278] on div "[PERSON_NAME] VP Commercial Loan Officer Email [PERSON_NAME][EMAIL_ADDRESS][PER…" at bounding box center [658, 298] width 514 height 286
copy p "[PERSON_NAME][EMAIL_ADDRESS][PERSON_NAME][DOMAIN_NAME]"
click at [887, 196] on icon at bounding box center [883, 186] width 21 height 21
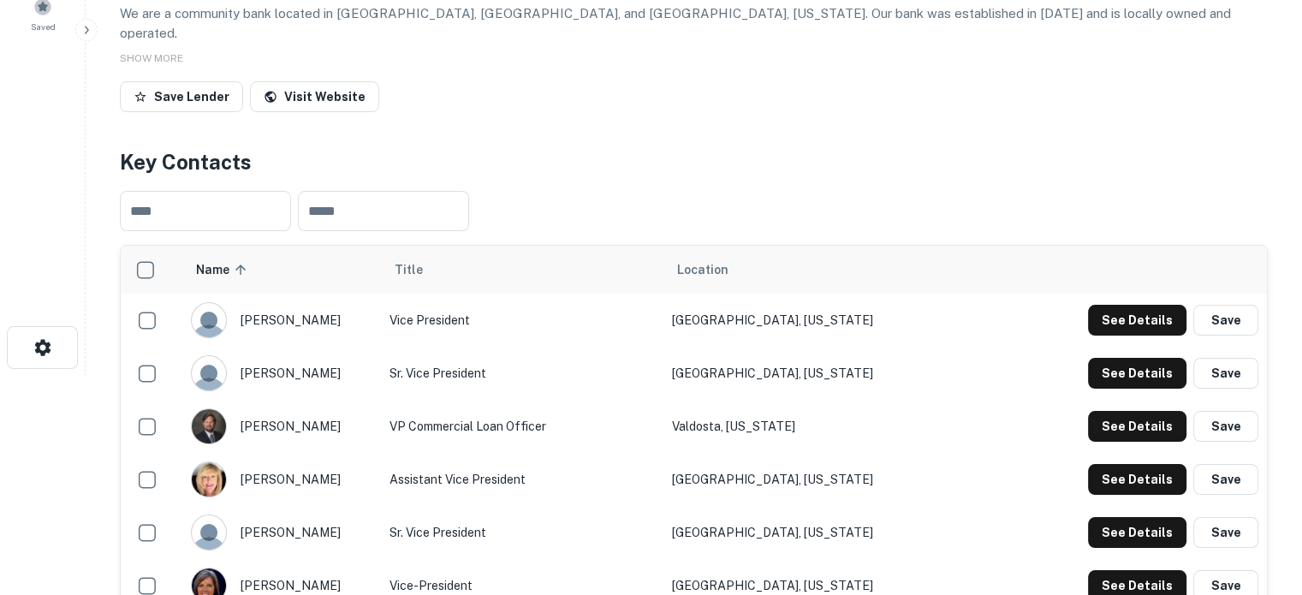
scroll to position [86, 0]
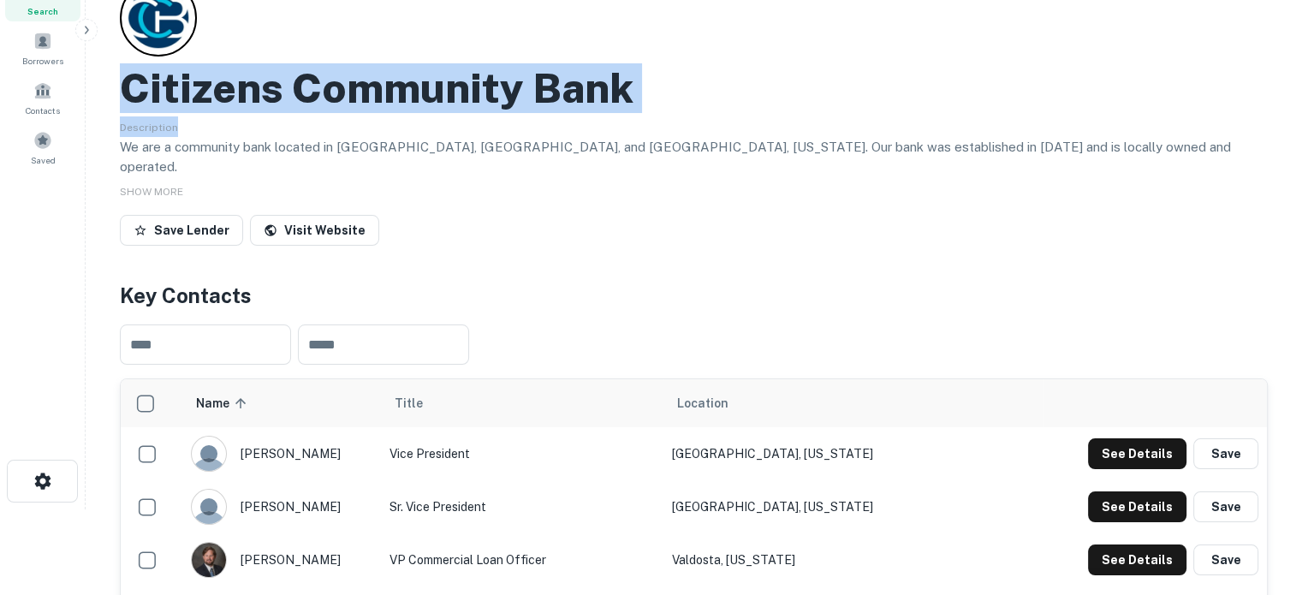
drag, startPoint x: 127, startPoint y: 96, endPoint x: 749, endPoint y: 119, distance: 623.0
click at [749, 119] on div "Citizens Community Bank Description We are a community bank located in Hahira, …" at bounding box center [694, 115] width 1148 height 273
copy div "Citizens Community Bank Description"
click at [540, 129] on div "Description We are a community bank located in Hahira, Valdosta, and Morven, Ge…" at bounding box center [694, 146] width 1148 height 61
drag, startPoint x: 124, startPoint y: 88, endPoint x: 628, endPoint y: 108, distance: 503.9
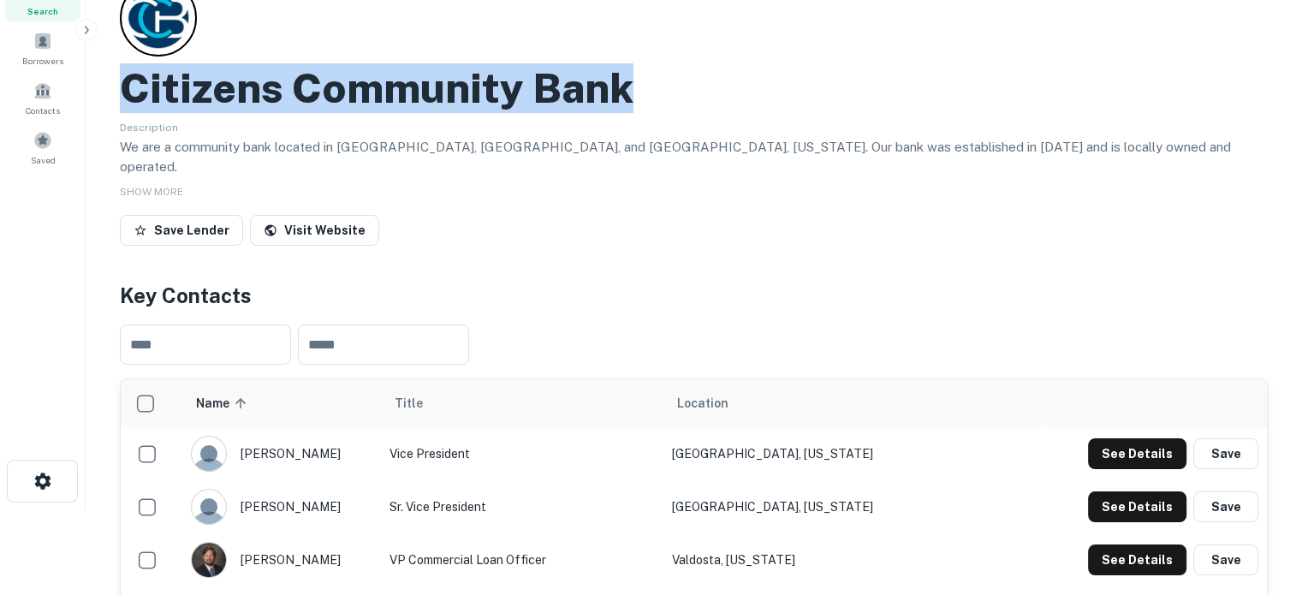
click at [628, 108] on h2 "Citizens Community Bank" at bounding box center [377, 88] width 514 height 50
copy h2 "Citizens Community Bank"
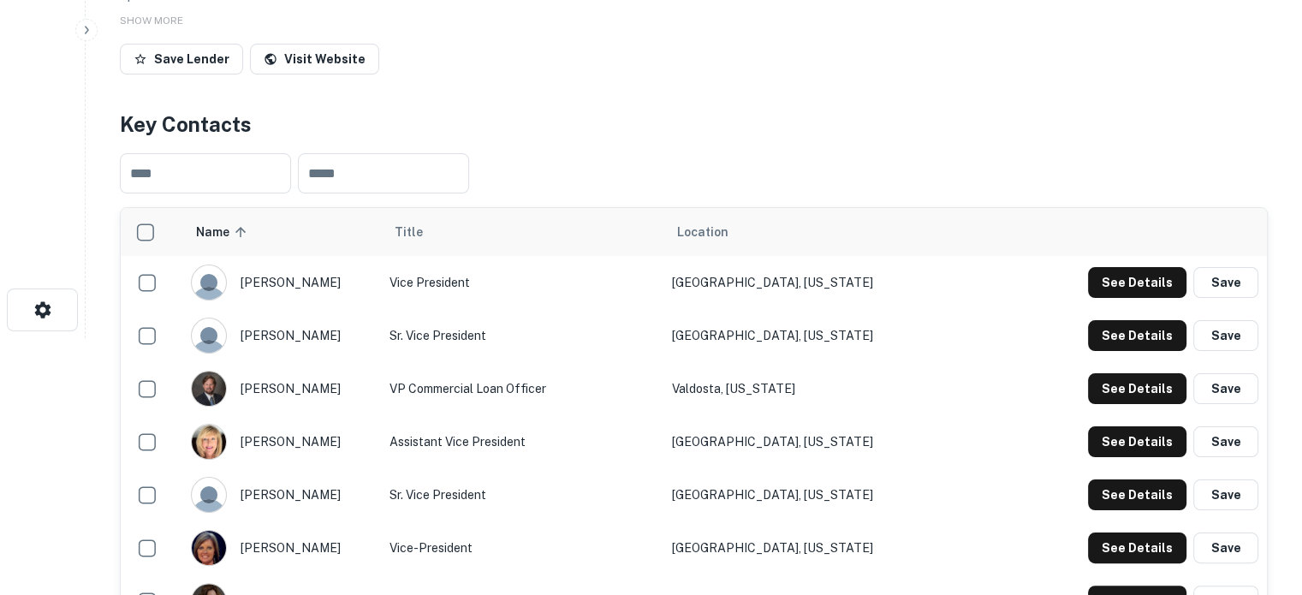
click at [861, 374] on td "Valdosta, Georgia" at bounding box center [854, 388] width 380 height 53
click at [839, 367] on td "Valdosta, Georgia" at bounding box center [854, 388] width 380 height 53
copy td "Georgia"
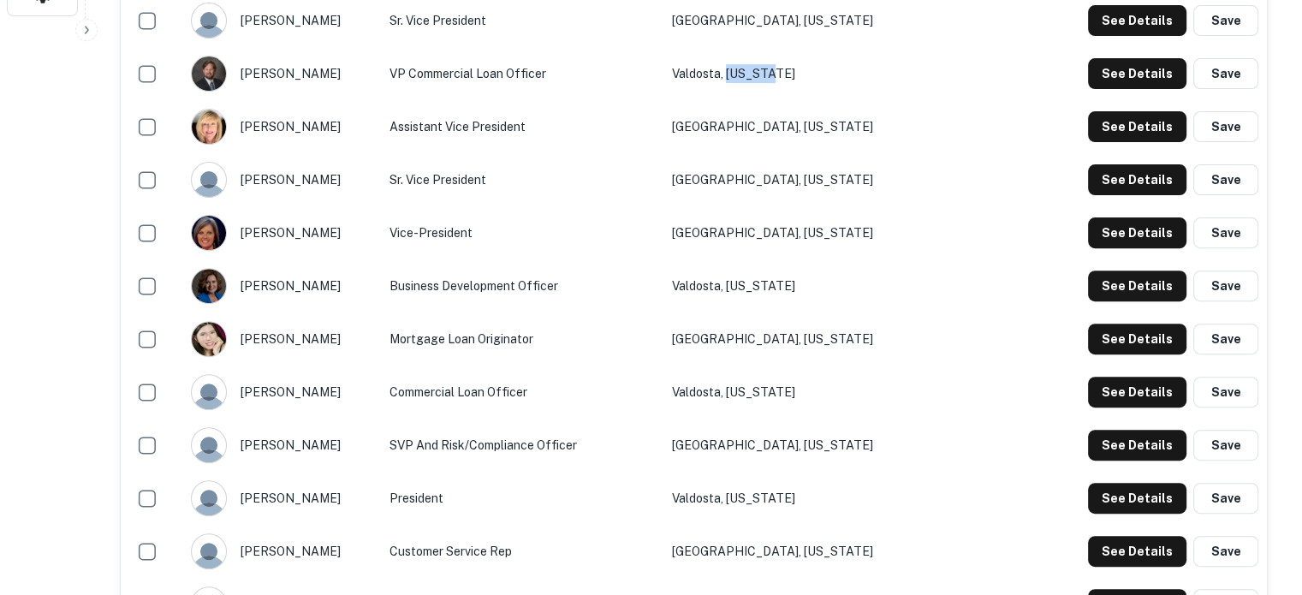
scroll to position [685, 0]
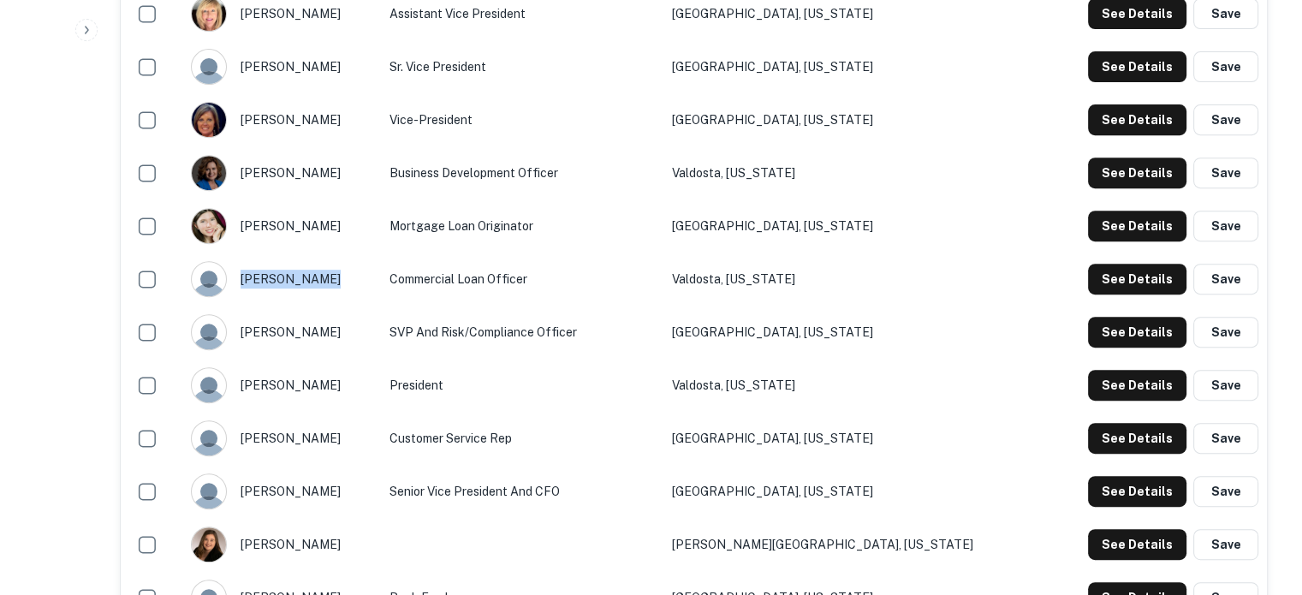
drag, startPoint x: 252, startPoint y: 259, endPoint x: 314, endPoint y: 263, distance: 62.6
click at [314, 263] on div "bill hatfield" at bounding box center [282, 279] width 182 height 36
copy div "bill hatfield"
click at [1146, 266] on button "See Details" at bounding box center [1137, 279] width 98 height 31
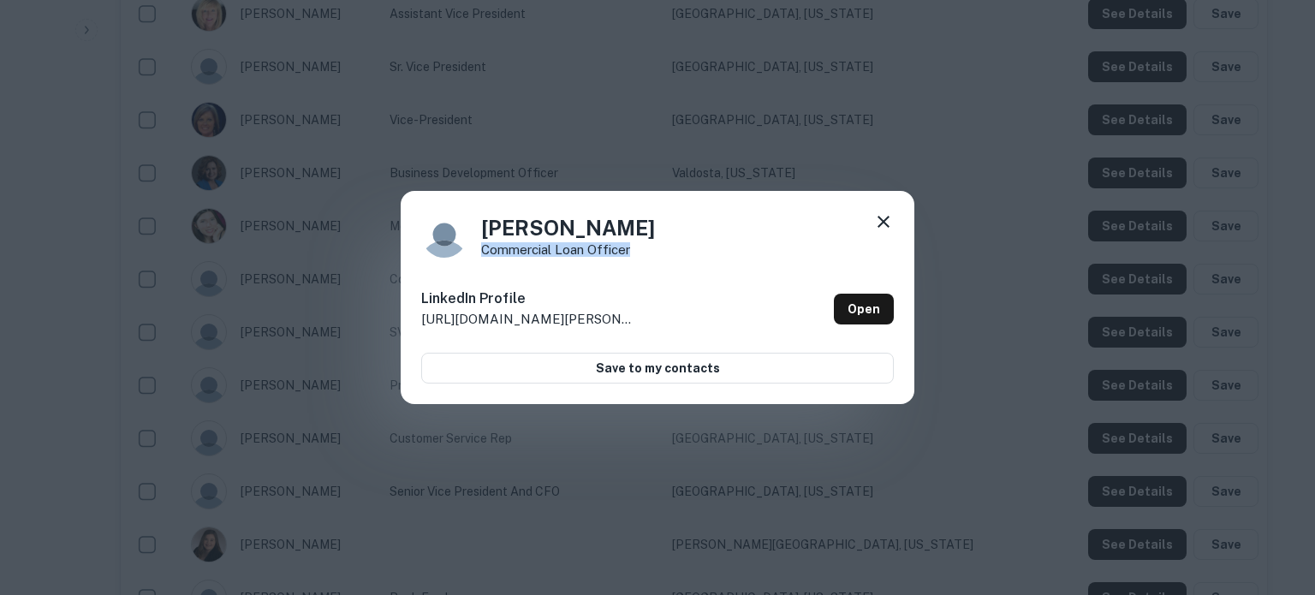
drag, startPoint x: 474, startPoint y: 253, endPoint x: 651, endPoint y: 253, distance: 176.4
click at [651, 253] on div "Bill Hatfield Commercial Loan Officer" at bounding box center [657, 235] width 473 height 46
copy p "Commercial Loan Officer"
click at [882, 225] on icon at bounding box center [883, 222] width 21 height 21
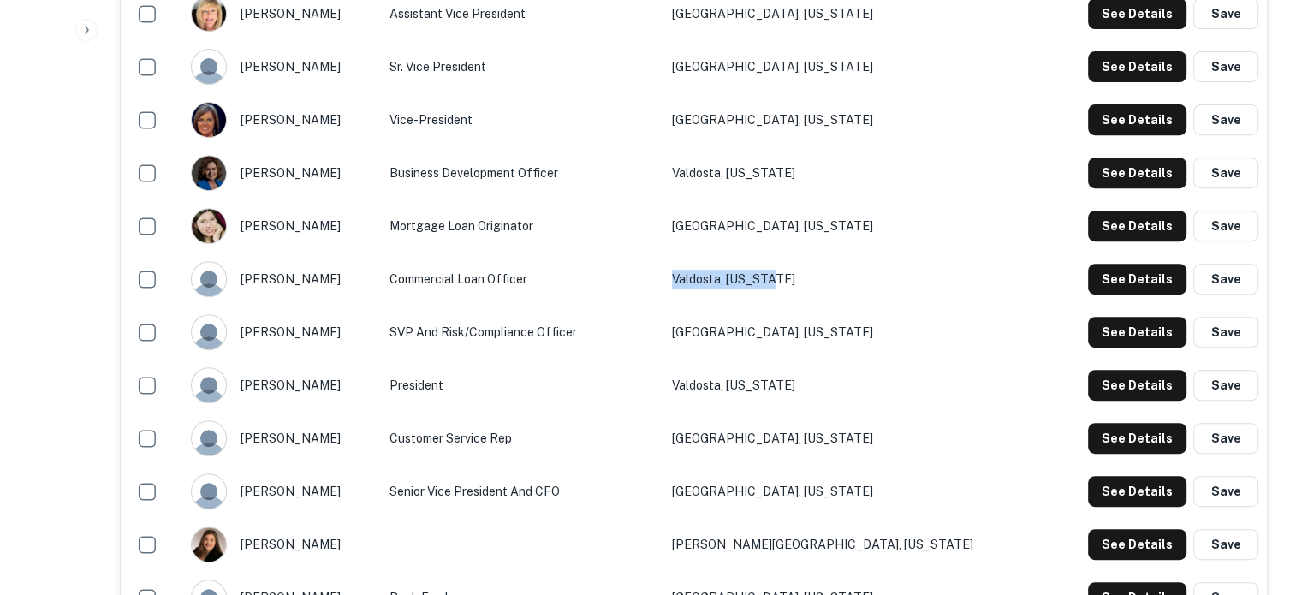
drag, startPoint x: 880, startPoint y: 263, endPoint x: 768, endPoint y: 263, distance: 112.2
click at [768, 263] on td "Valdosta, Georgia" at bounding box center [854, 279] width 380 height 53
copy td "Valdosta, Georgia"
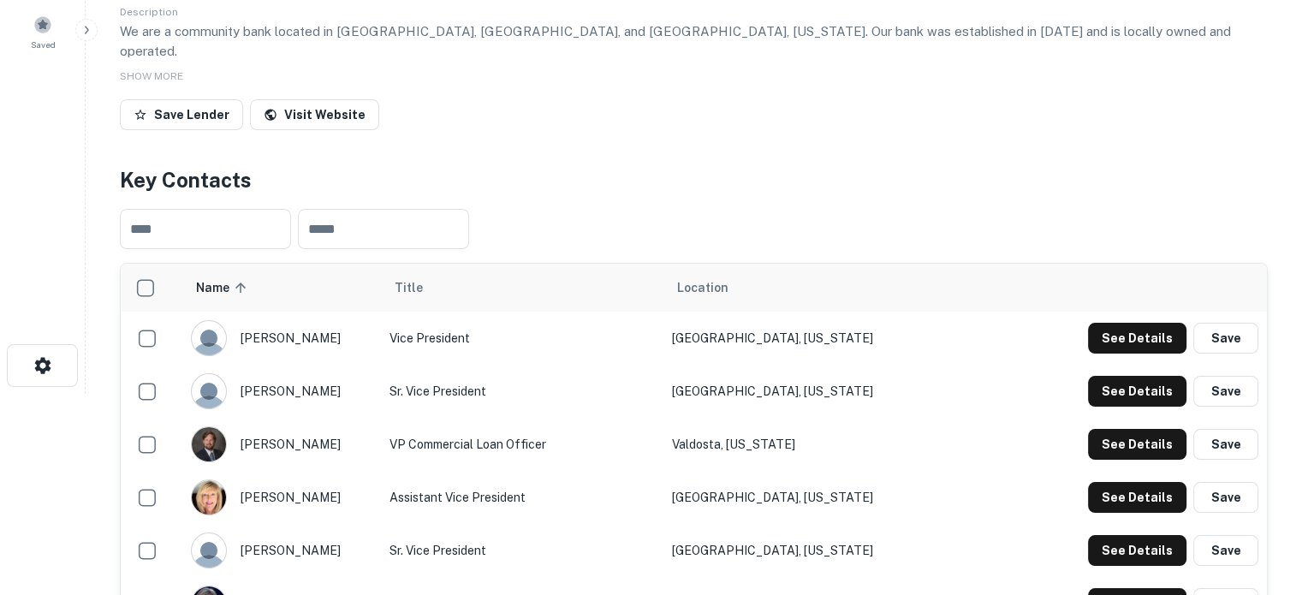
scroll to position [0, 0]
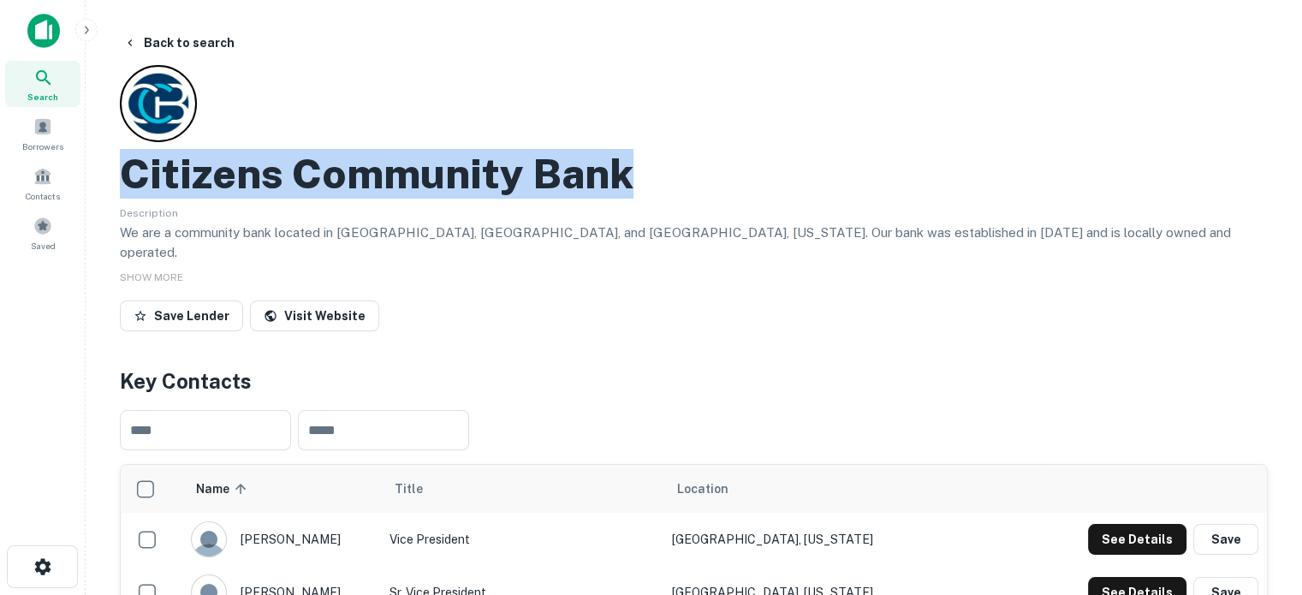
drag, startPoint x: 426, startPoint y: 176, endPoint x: 720, endPoint y: 188, distance: 294.8
click at [54, 83] on div "Search" at bounding box center [42, 84] width 75 height 46
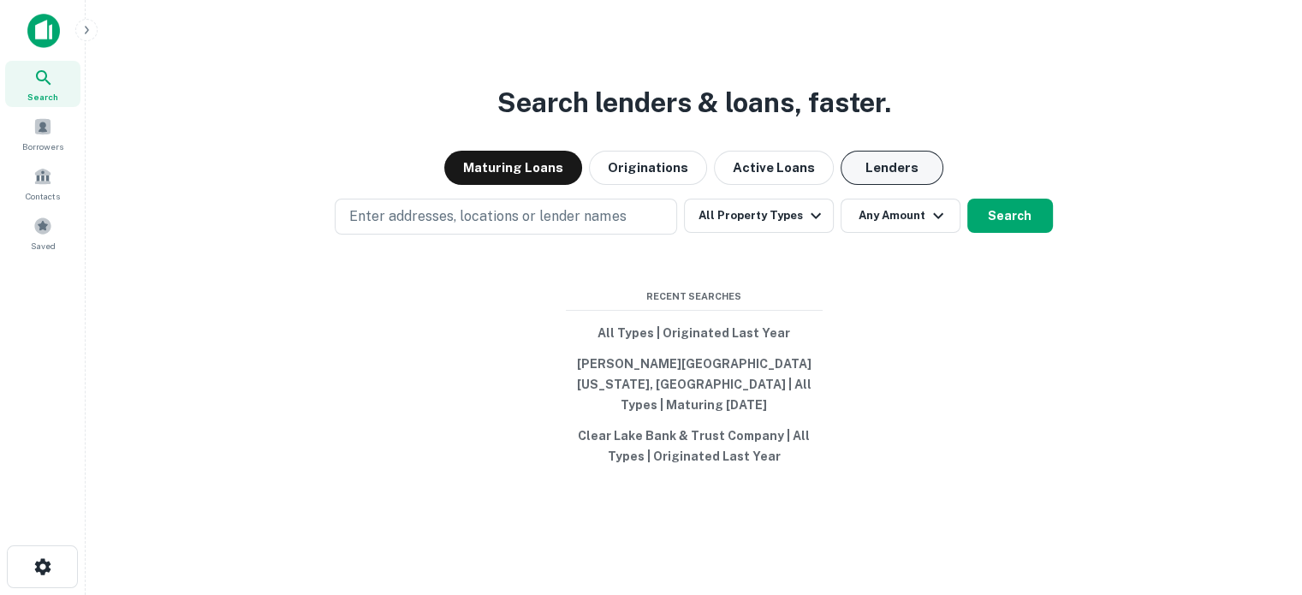
click at [903, 176] on button "Lenders" at bounding box center [892, 168] width 103 height 34
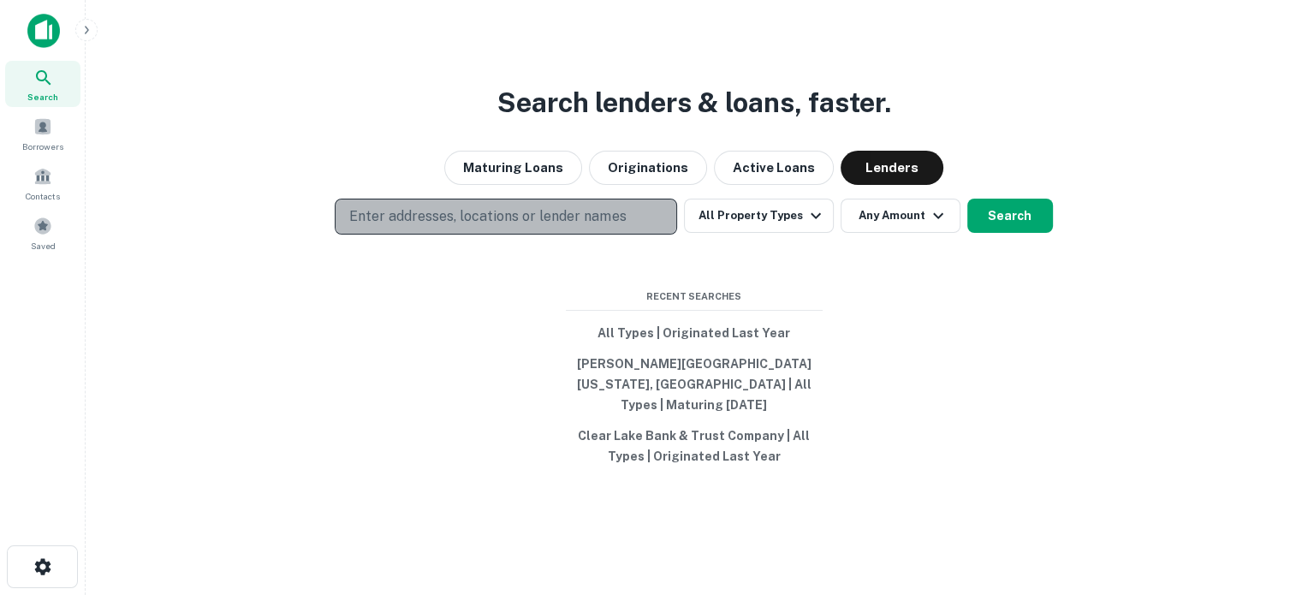
click at [555, 227] on p "Enter addresses, locations or lender names" at bounding box center [487, 216] width 277 height 21
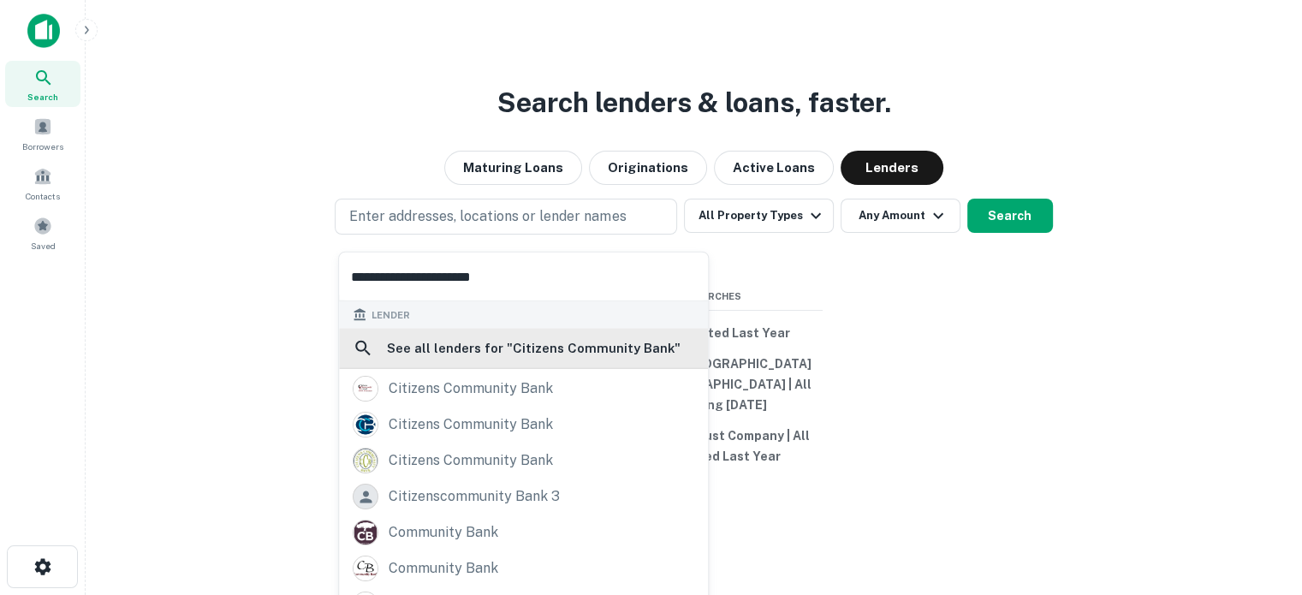
scroll to position [122, 0]
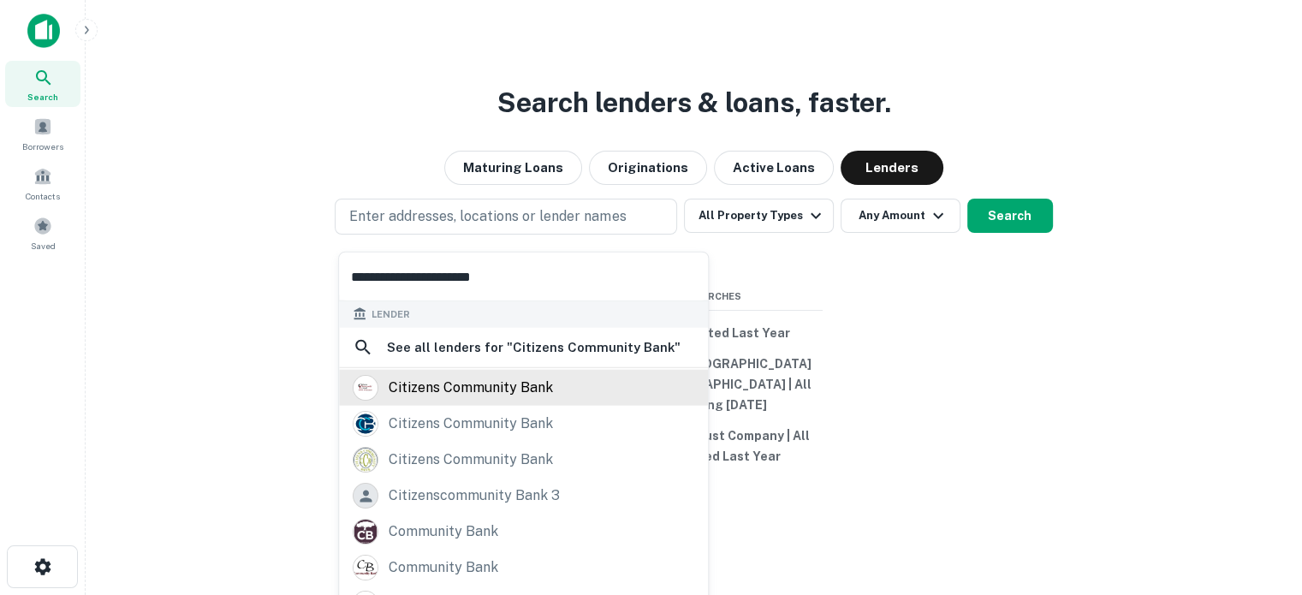
type input "**********"
click at [527, 396] on div "citizens community bank" at bounding box center [471, 388] width 164 height 26
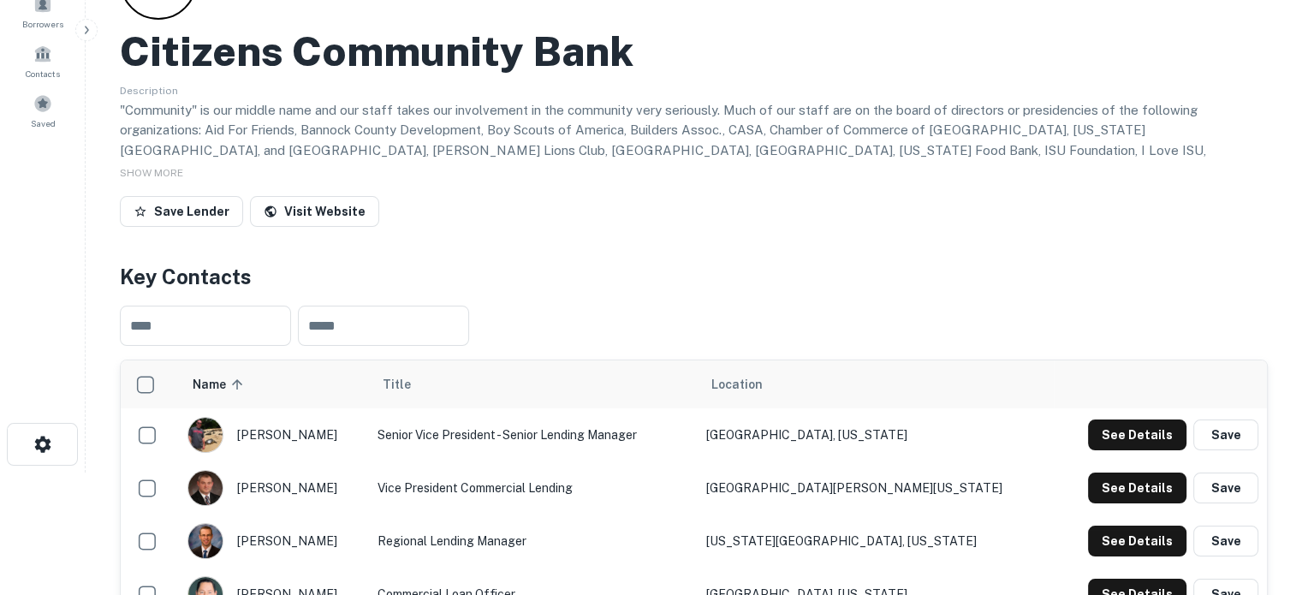
scroll to position [257, 0]
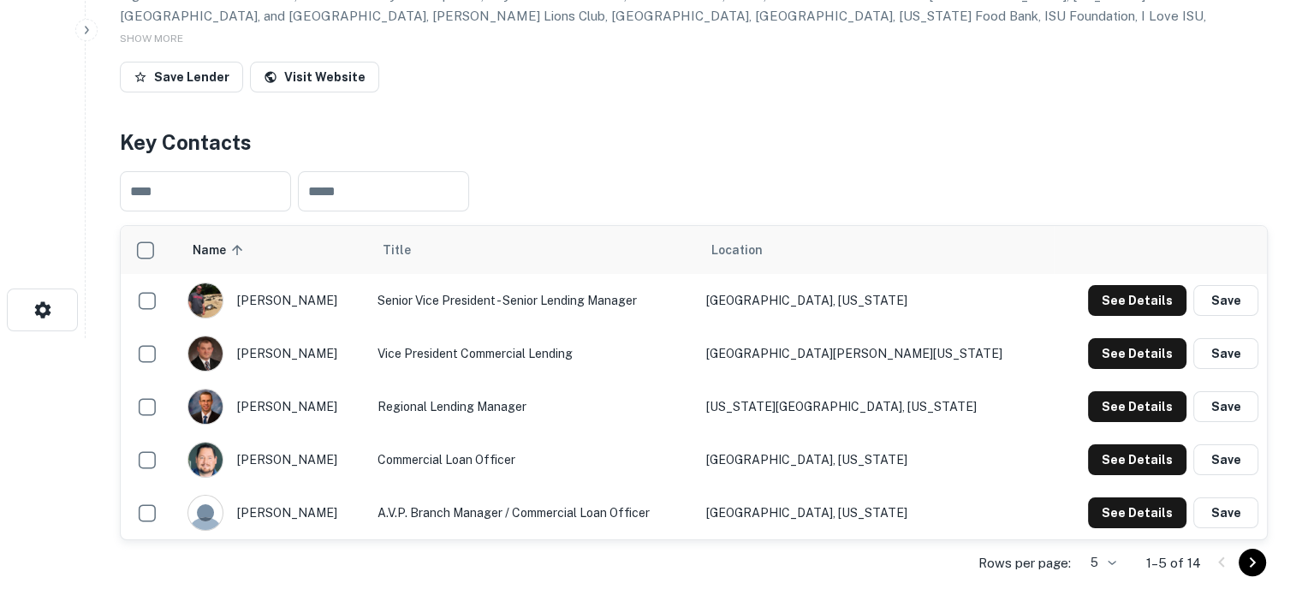
click at [1106, 338] on body "Search Borrowers Contacts Saved Back to search Citizens Community Bank Descript…" at bounding box center [651, 40] width 1302 height 595
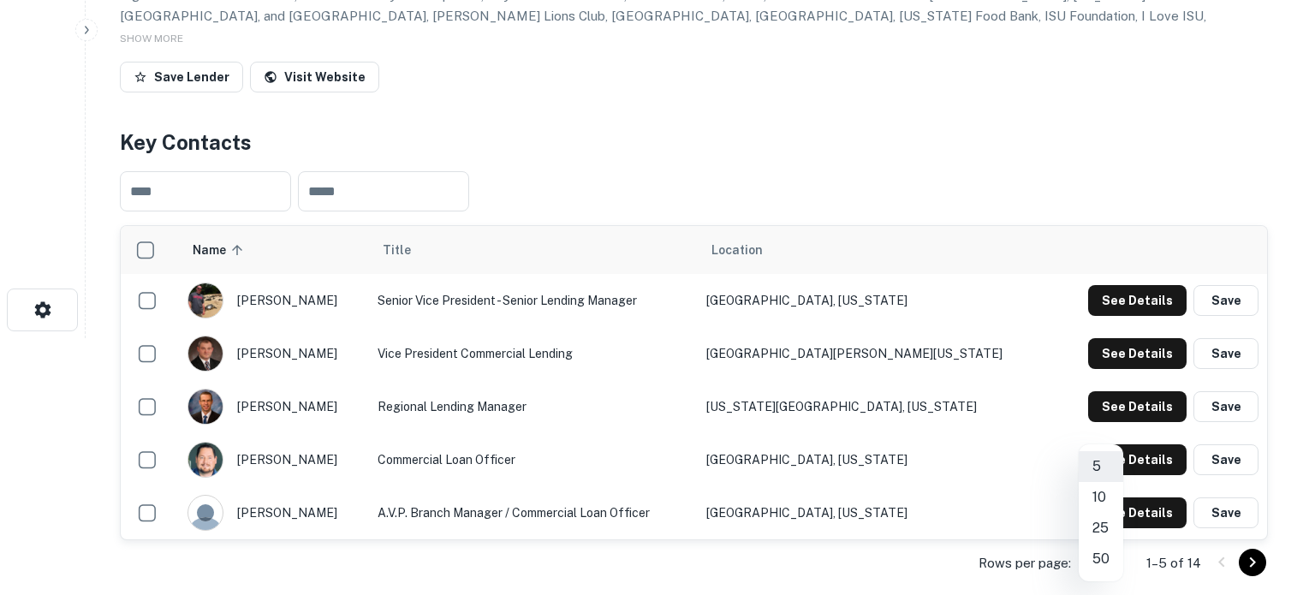
click at [1096, 519] on li "25" at bounding box center [1101, 528] width 45 height 31
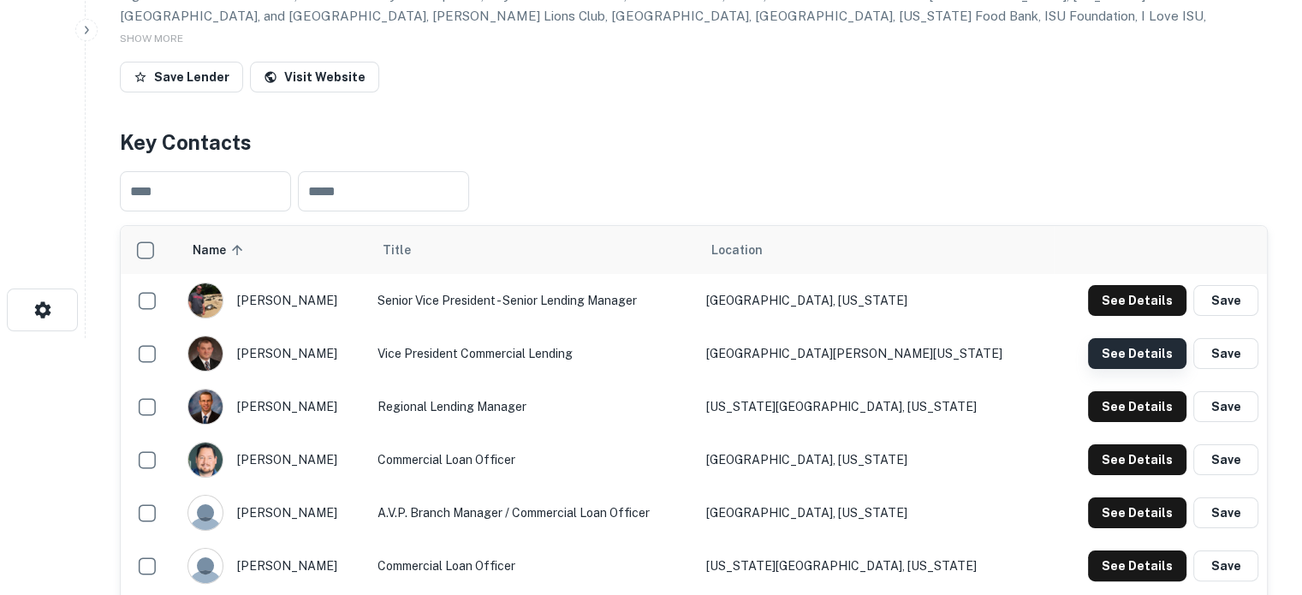
click at [1138, 363] on button "See Details" at bounding box center [1137, 353] width 98 height 31
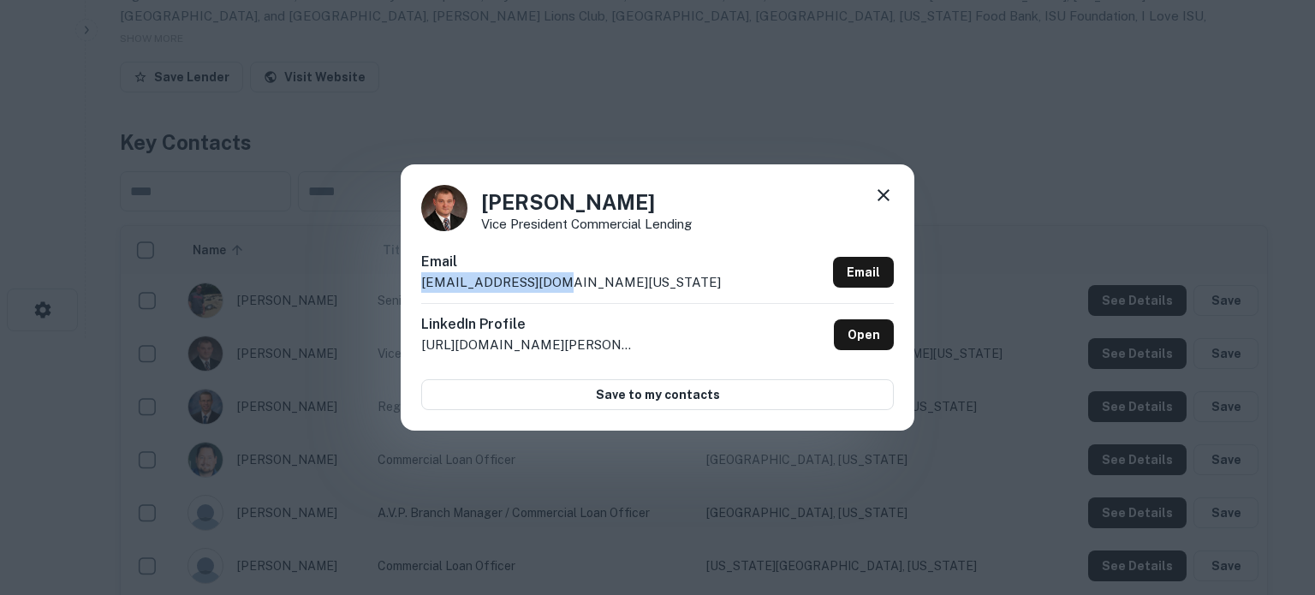
drag, startPoint x: 417, startPoint y: 285, endPoint x: 578, endPoint y: 283, distance: 161.0
click at [578, 283] on div "[PERSON_NAME] Vice President Commercial Lending Email [EMAIL_ADDRESS][DOMAIN_NA…" at bounding box center [658, 296] width 514 height 265
copy p "[EMAIL_ADDRESS][DOMAIN_NAME][US_STATE]"
drag, startPoint x: 887, startPoint y: 199, endPoint x: 834, endPoint y: 244, distance: 69.8
click at [887, 198] on icon at bounding box center [883, 195] width 21 height 21
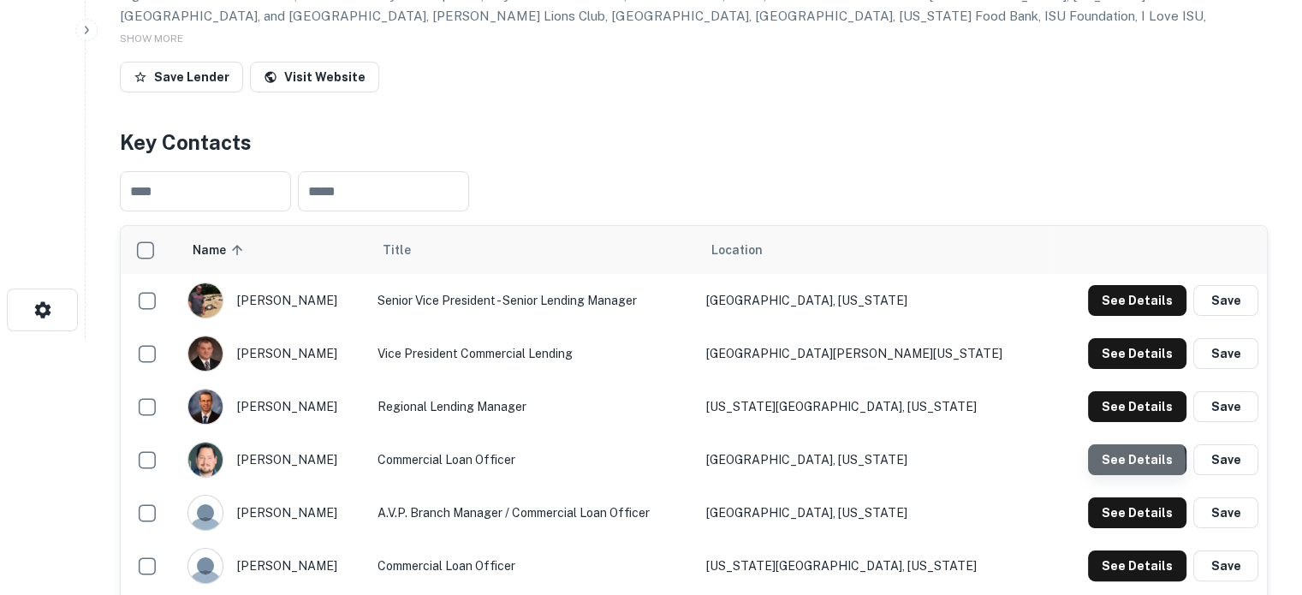
click at [1113, 463] on button "See Details" at bounding box center [1137, 459] width 98 height 31
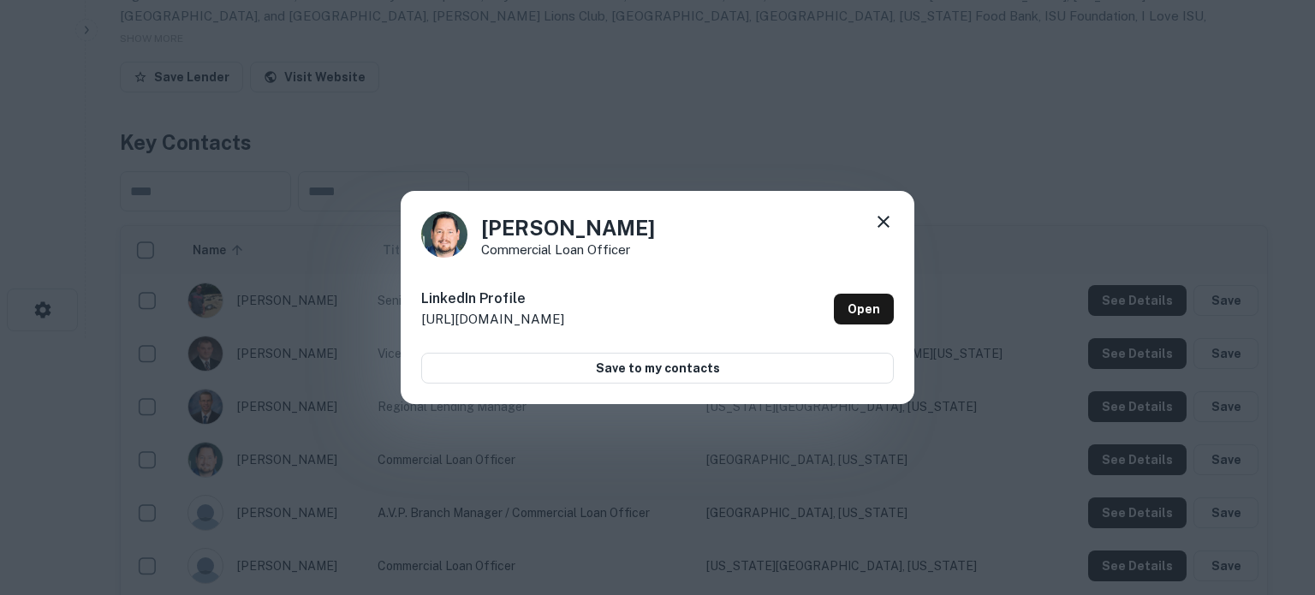
click at [885, 222] on icon at bounding box center [883, 222] width 21 height 21
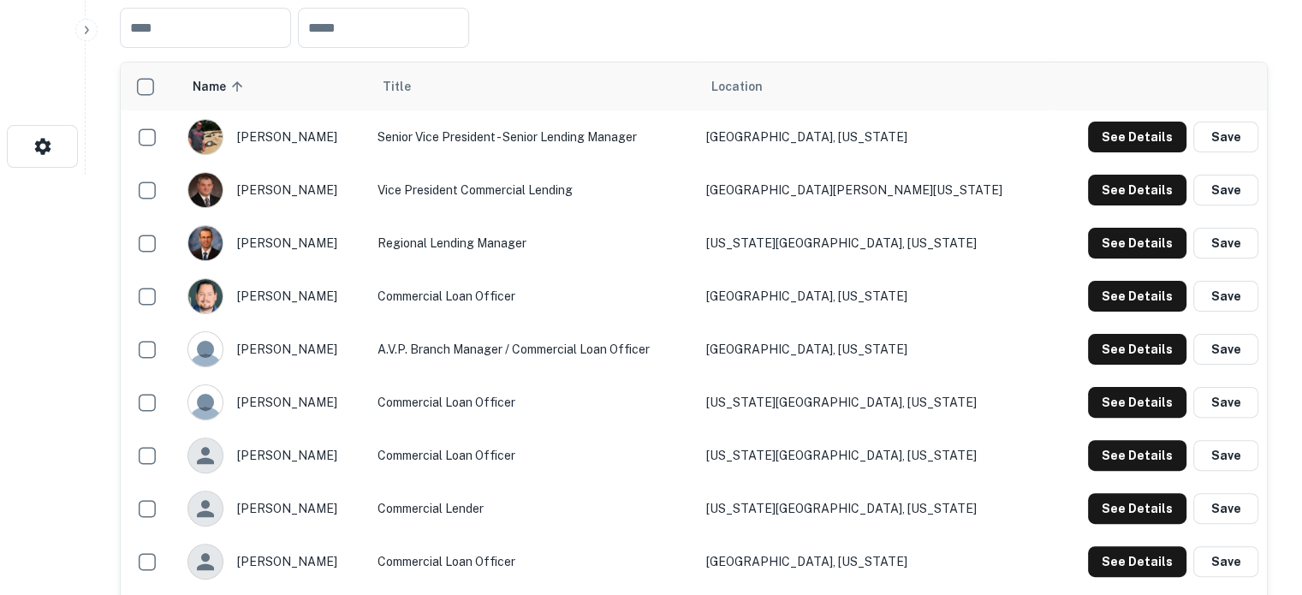
scroll to position [428, 0]
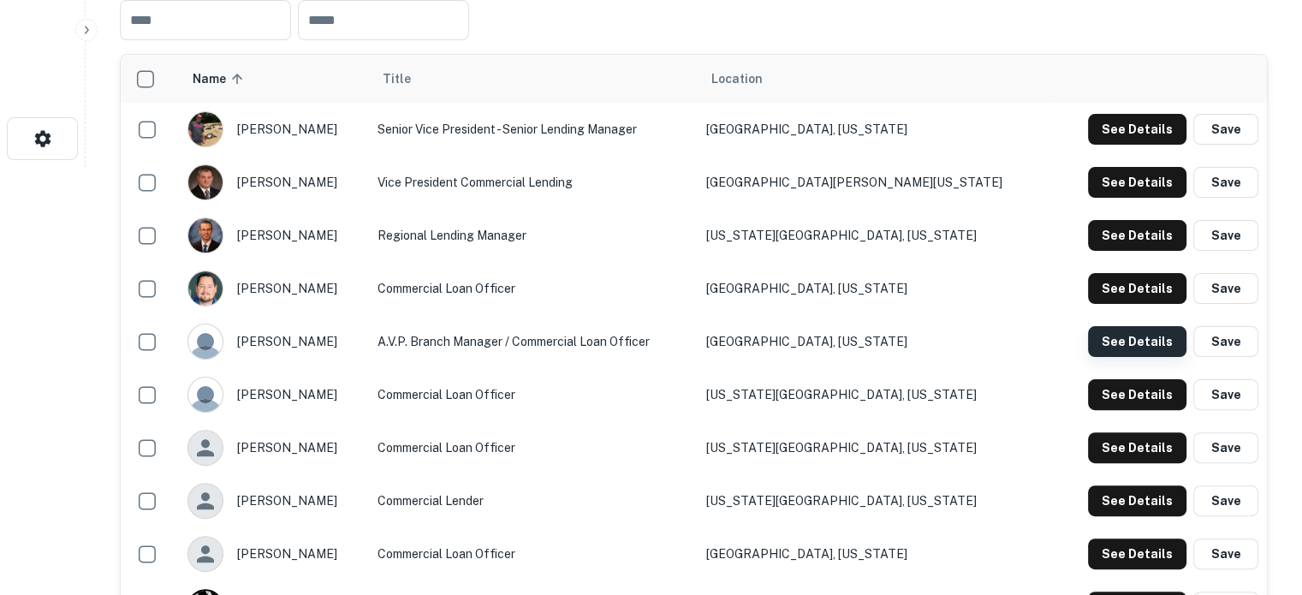
click at [1096, 343] on button "See Details" at bounding box center [1137, 341] width 98 height 31
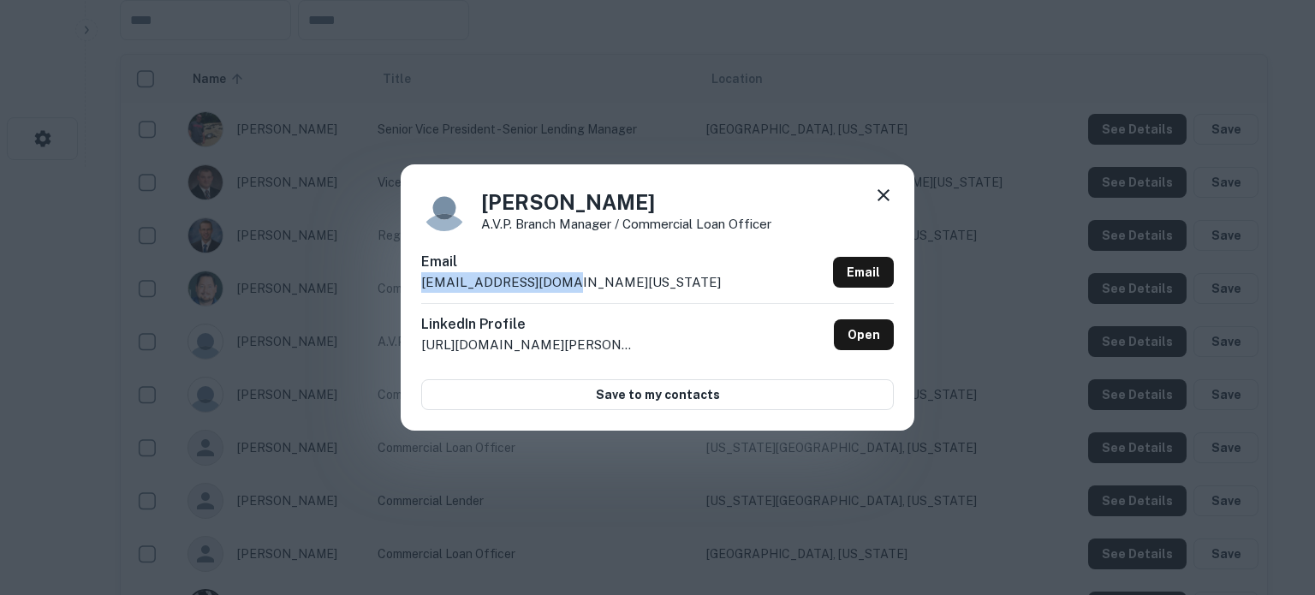
drag, startPoint x: 418, startPoint y: 289, endPoint x: 606, endPoint y: 287, distance: 188.4
click at [606, 287] on div "Karl Boehm A.V.P. Branch Manager / Commercial Loan Officer Email kboehm@ccb-ida…" at bounding box center [658, 296] width 514 height 265
copy p "kboehm@ccb-idaho.com"
click at [882, 197] on icon at bounding box center [884, 195] width 12 height 12
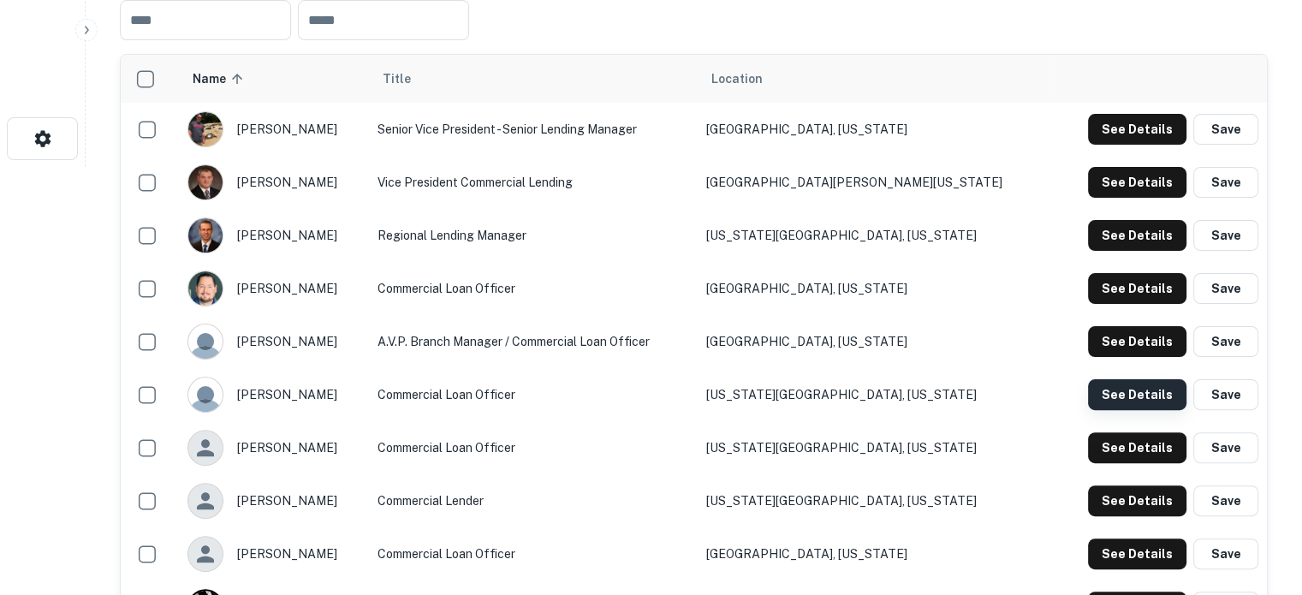
click at [1112, 396] on button "See Details" at bounding box center [1137, 394] width 98 height 31
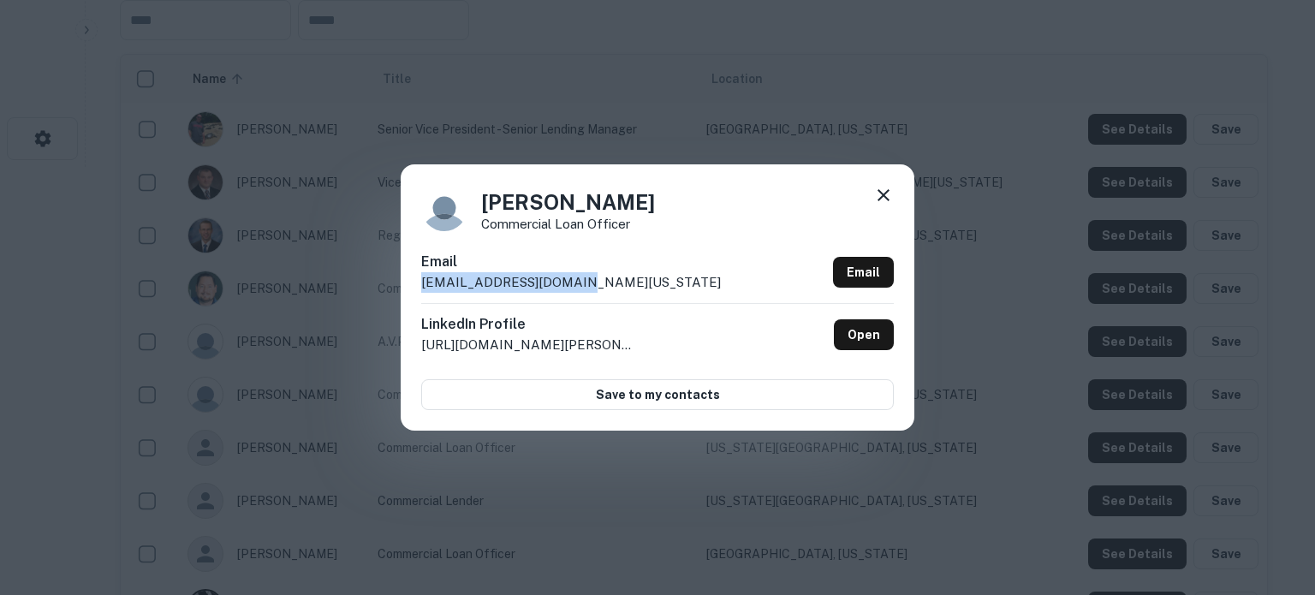
drag, startPoint x: 418, startPoint y: 286, endPoint x: 575, endPoint y: 283, distance: 157.6
click at [575, 283] on div "Kendall Buttars Commercial Loan Officer Email kbuttars@ccb-idaho.com Email Link…" at bounding box center [658, 296] width 514 height 265
copy p "kbuttars@ccb-idaho.com"
click at [885, 199] on icon at bounding box center [884, 195] width 12 height 12
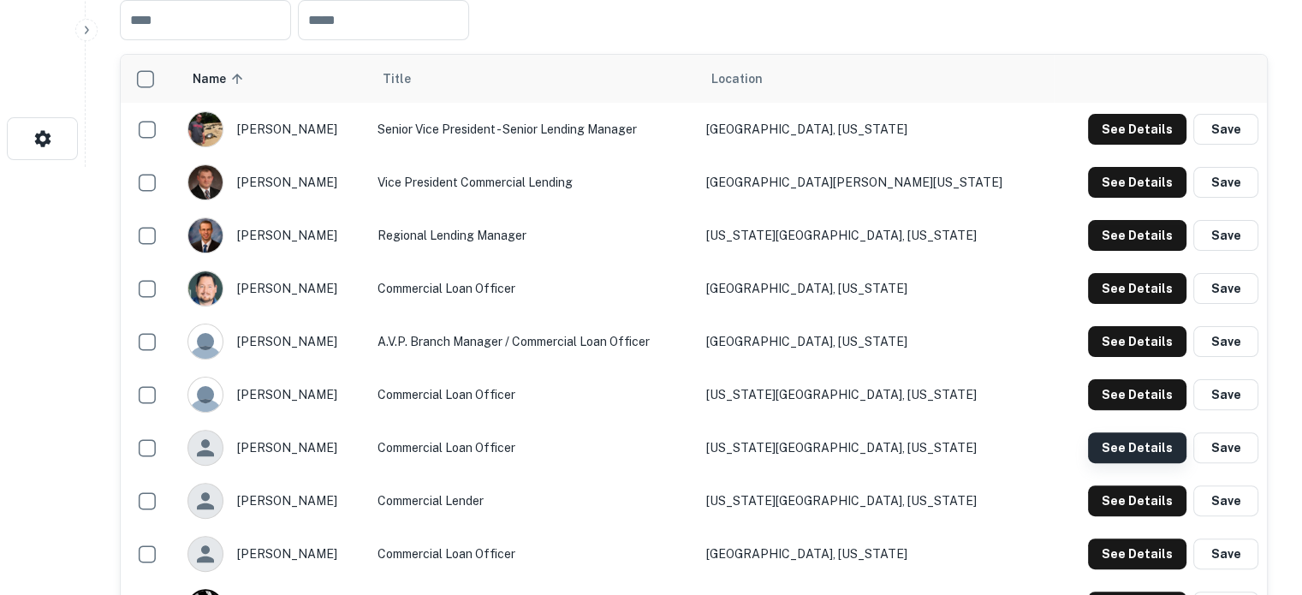
click at [1106, 450] on button "See Details" at bounding box center [1137, 447] width 98 height 31
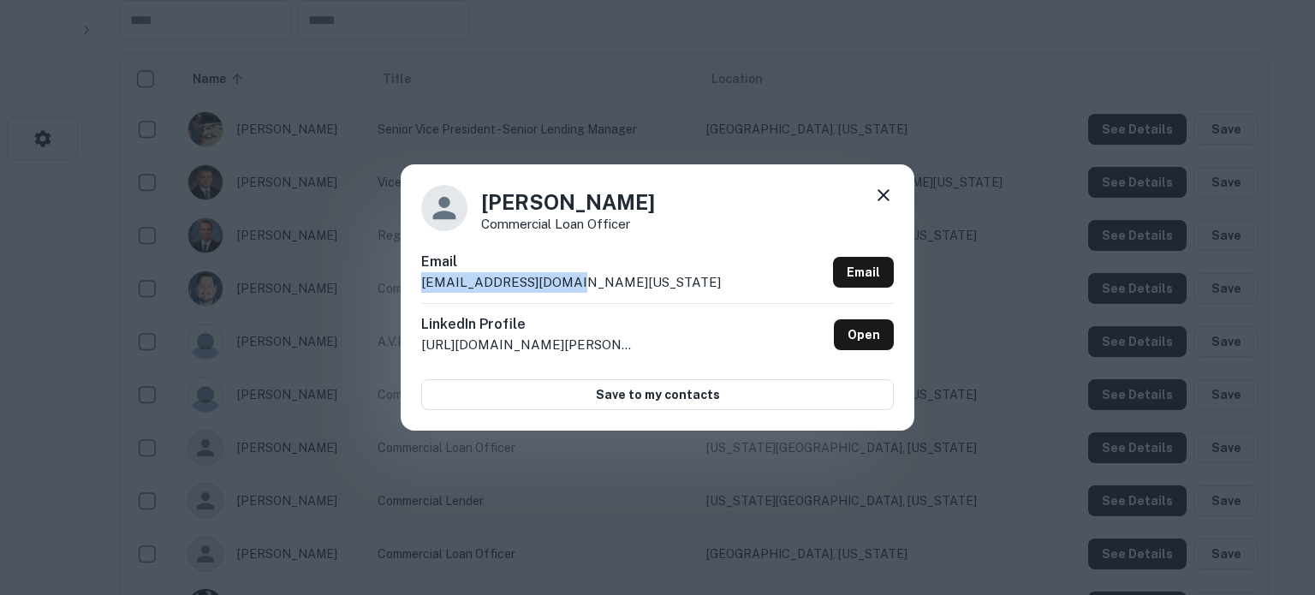
drag, startPoint x: 418, startPoint y: 286, endPoint x: 597, endPoint y: 287, distance: 179.0
click at [597, 287] on div "Monica Alonso Commercial Loan Officer Email malonso@ccb-idaho.com Email LinkedI…" at bounding box center [658, 296] width 514 height 265
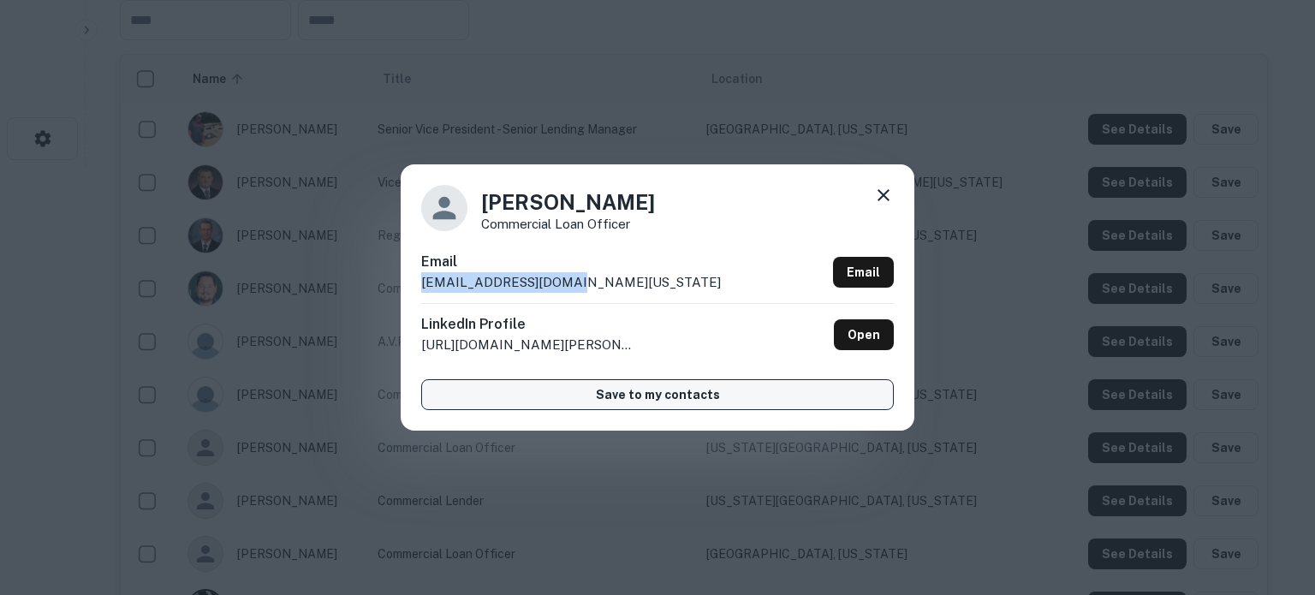
copy p "malonso@ccb-idaho.com"
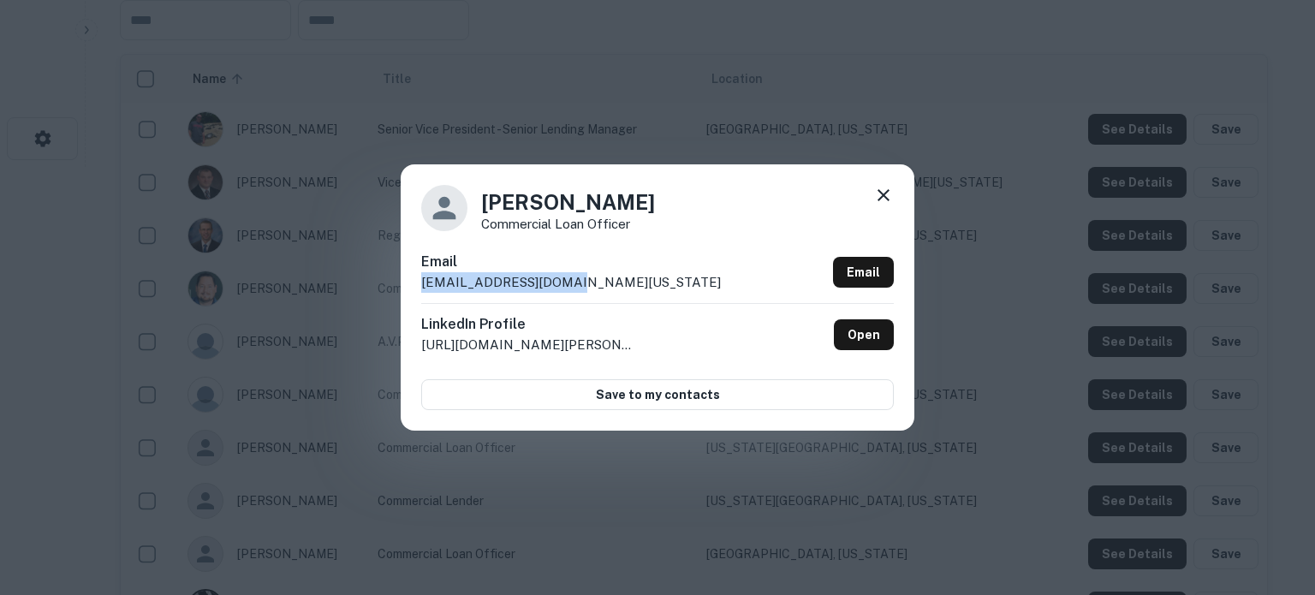
click at [887, 192] on icon at bounding box center [884, 195] width 12 height 12
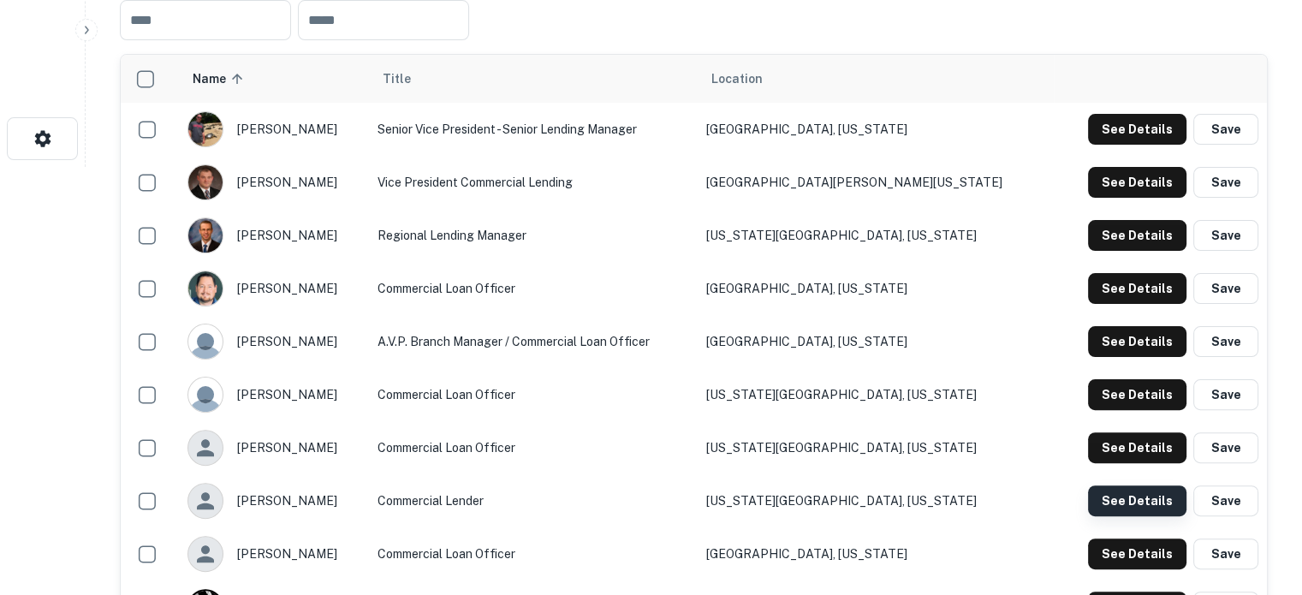
click at [1113, 500] on button "See Details" at bounding box center [1137, 501] width 98 height 31
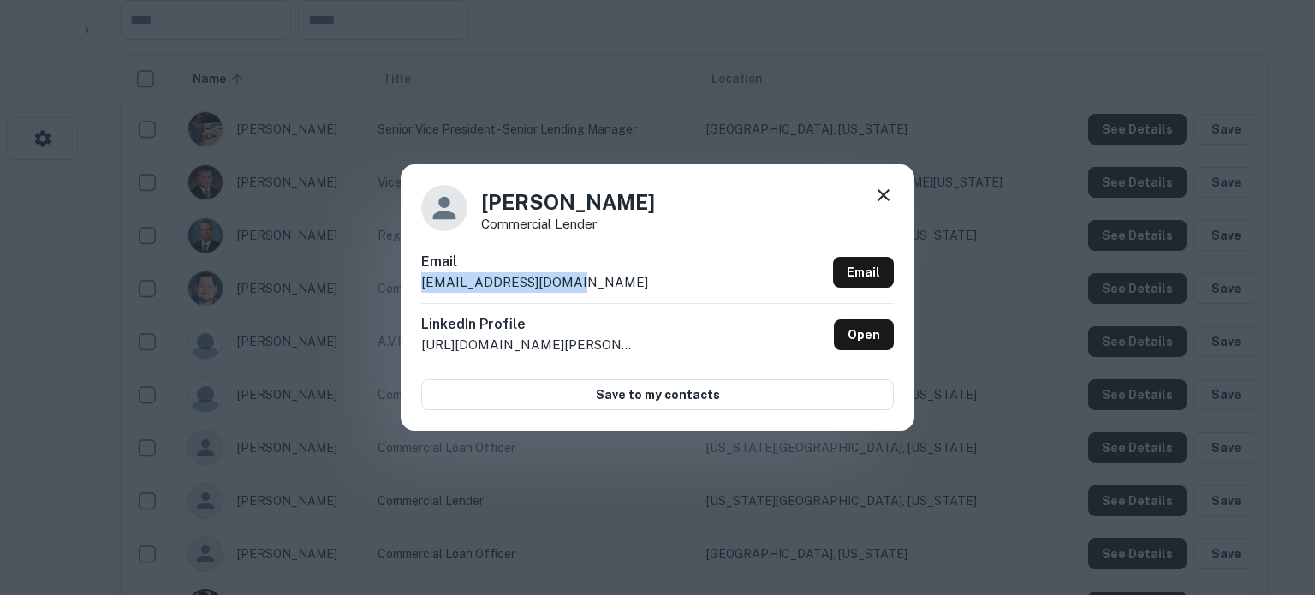
drag, startPoint x: 420, startPoint y: 287, endPoint x: 602, endPoint y: 283, distance: 182.5
click at [602, 283] on div "Sam Pulliam Commercial Lender Email spulliam@westmark.org Email LinkedIn Profil…" at bounding box center [658, 296] width 514 height 265
copy p "spulliam@westmark.org"
click at [887, 199] on icon at bounding box center [884, 195] width 12 height 12
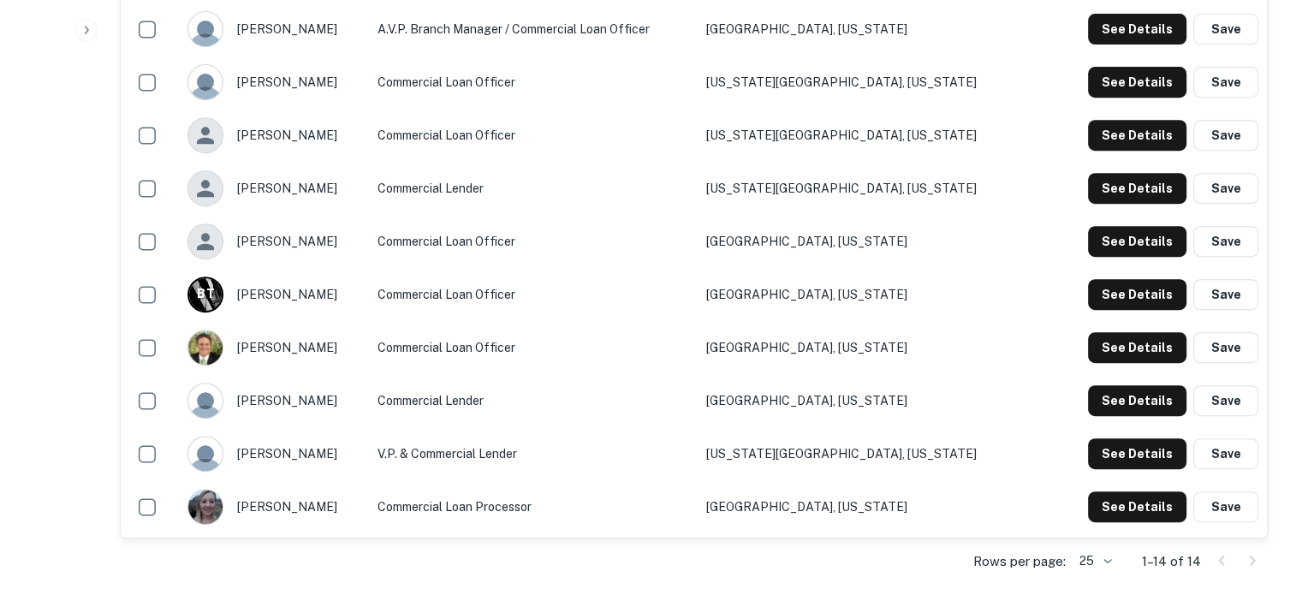
scroll to position [771, 0]
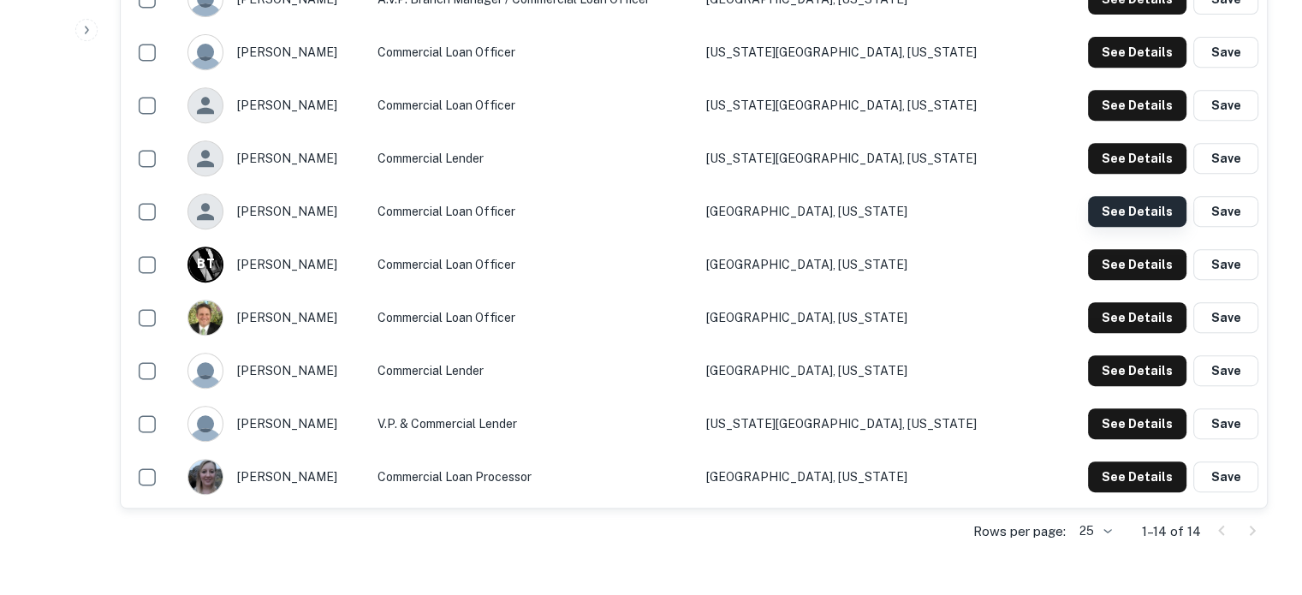
click at [1116, 212] on button "See Details" at bounding box center [1137, 211] width 98 height 31
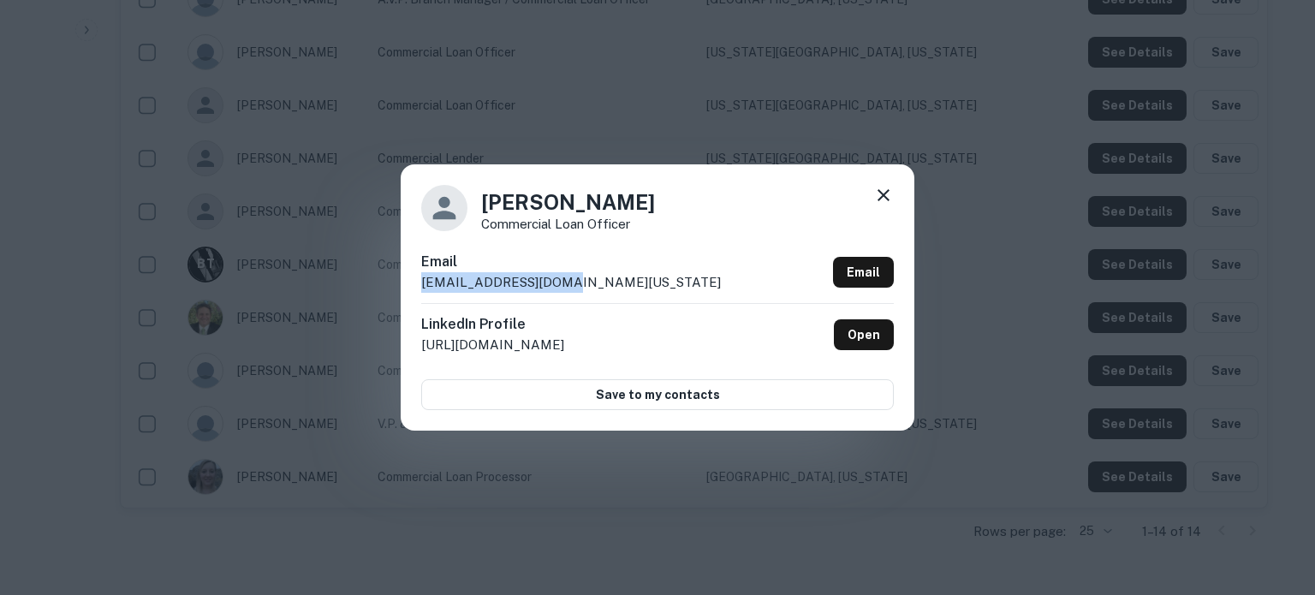
drag, startPoint x: 414, startPoint y: 287, endPoint x: 622, endPoint y: 278, distance: 208.3
click at [622, 278] on div "Tyler Evans Commercial Loan Officer Email tevans@ccb-idaho.com Email LinkedIn P…" at bounding box center [658, 296] width 514 height 265
copy p "tevans@ccb-idaho.com"
click at [883, 198] on icon at bounding box center [884, 195] width 12 height 12
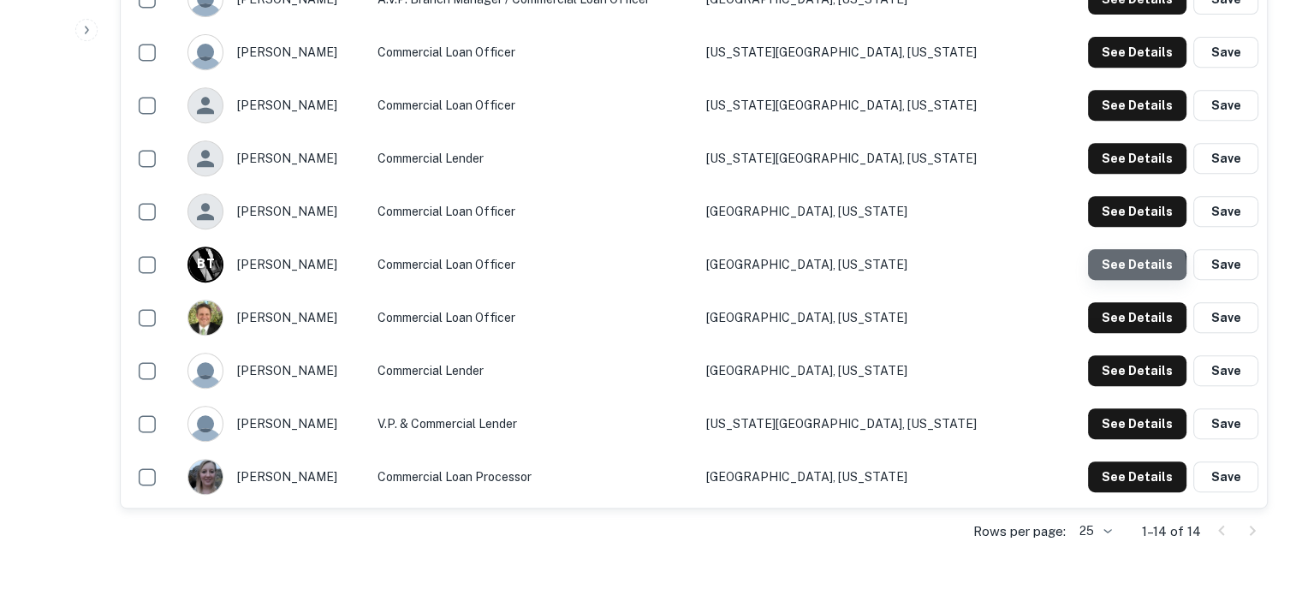
click at [1118, 270] on button "See Details" at bounding box center [1137, 264] width 98 height 31
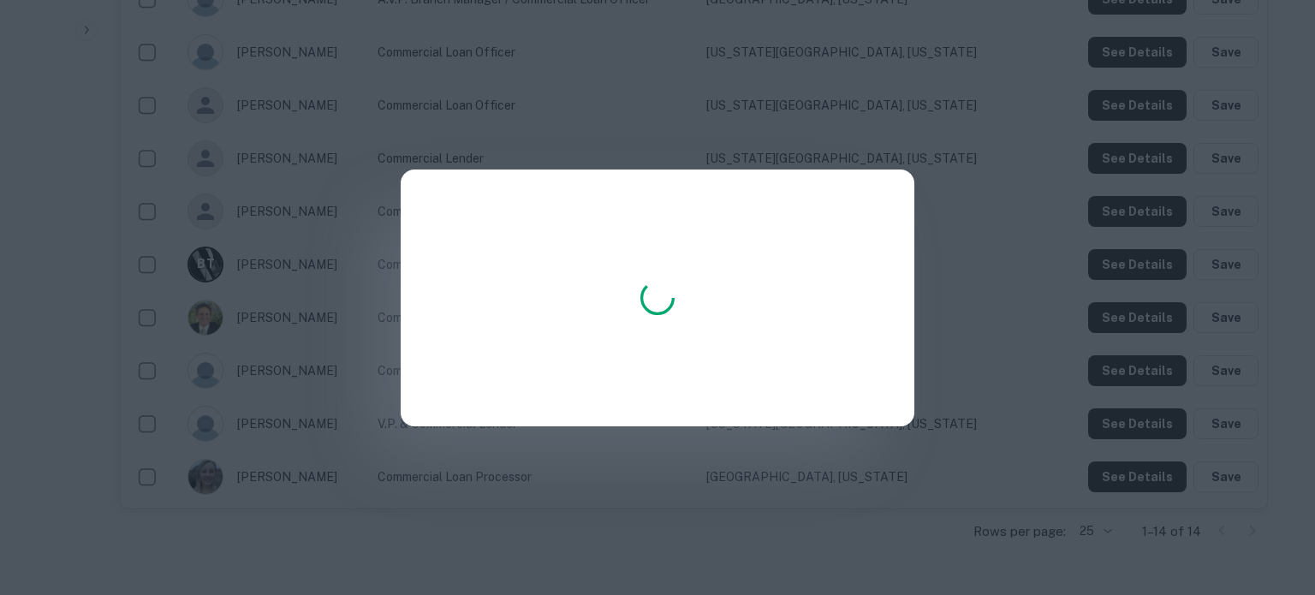
click at [1034, 363] on div at bounding box center [657, 297] width 1315 height 595
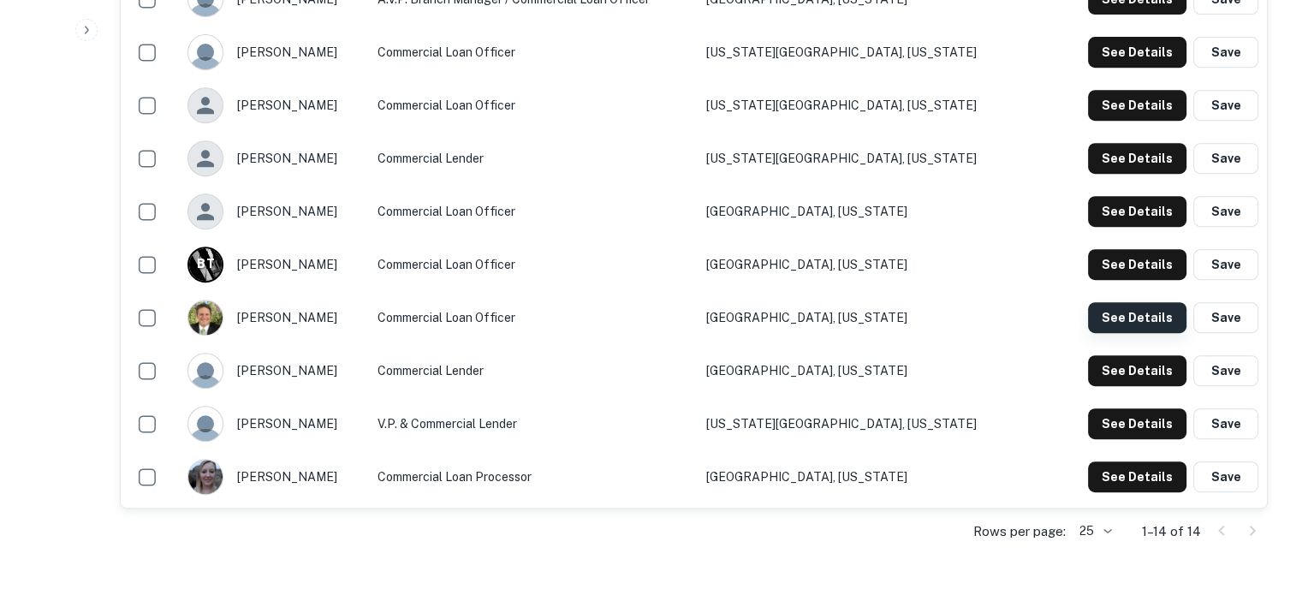
click at [1114, 326] on button "See Details" at bounding box center [1137, 317] width 98 height 31
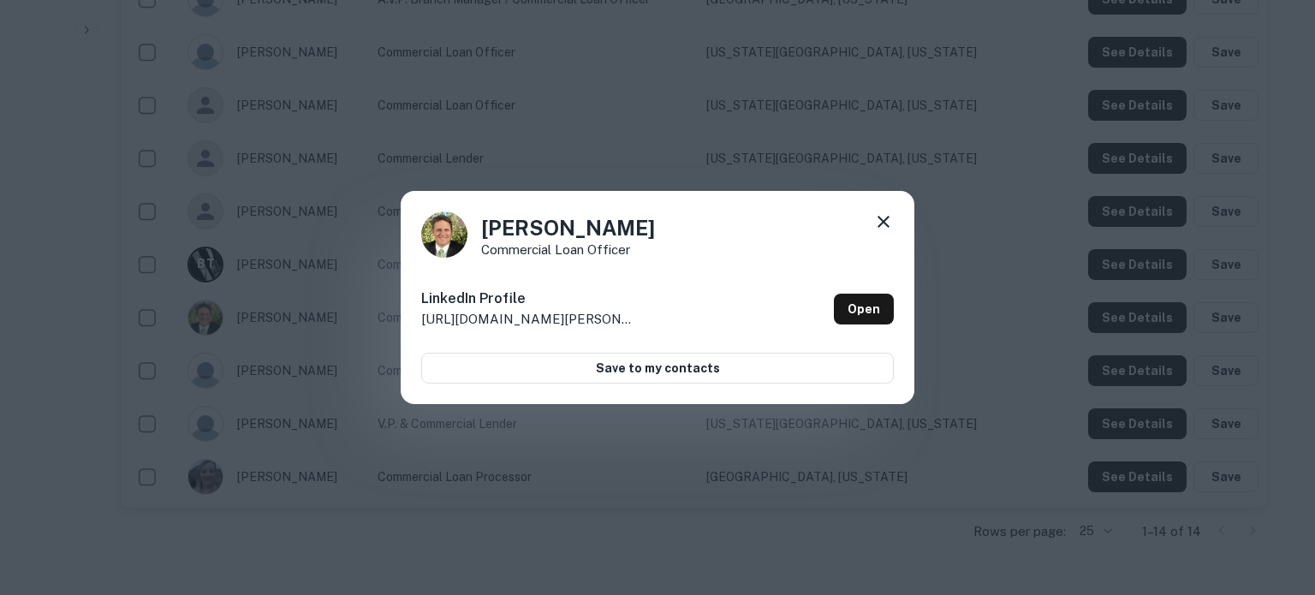
click at [885, 222] on icon at bounding box center [883, 222] width 21 height 21
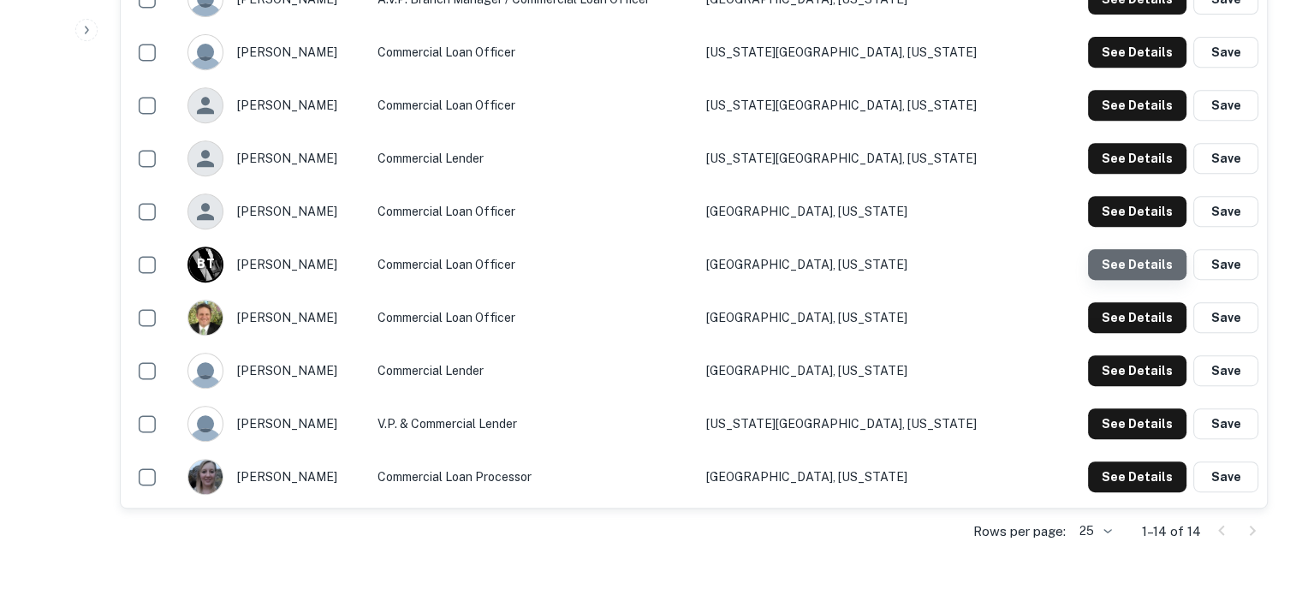
click at [1133, 278] on button "See Details" at bounding box center [1137, 264] width 98 height 31
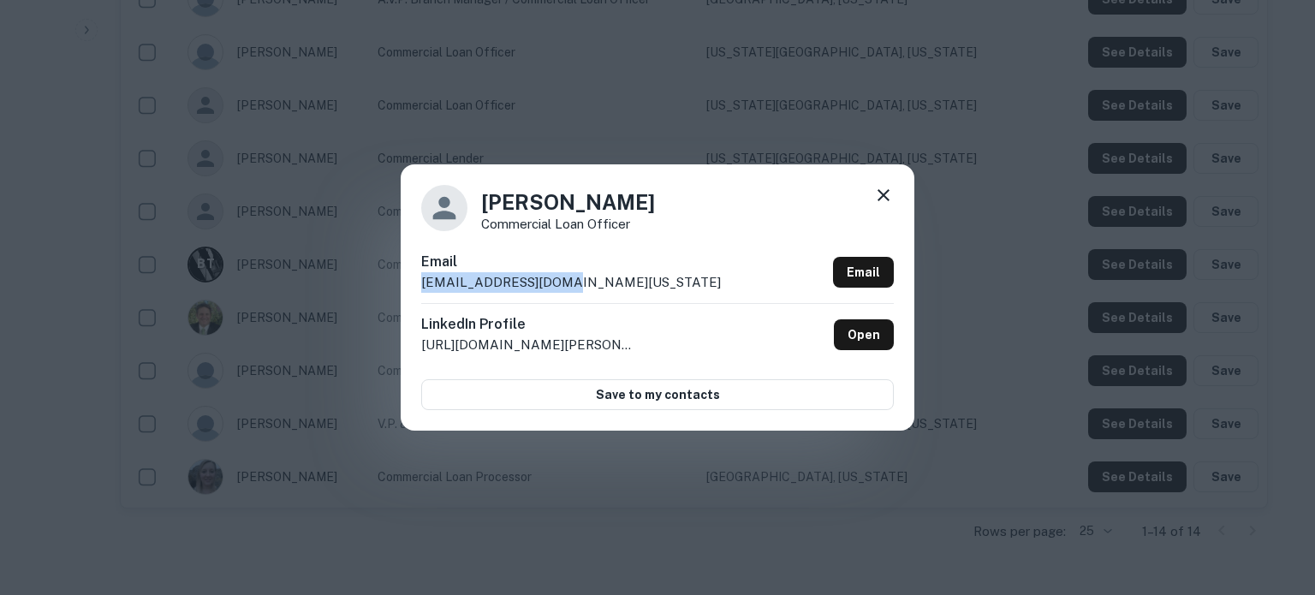
drag, startPoint x: 419, startPoint y: 285, endPoint x: 579, endPoint y: 285, distance: 160.1
click at [579, 285] on div "Brandon Tighe Commercial Loan Officer Email btighe@ccb-idaho.com Email LinkedIn…" at bounding box center [658, 296] width 514 height 265
copy p "btighe@ccb-idaho.com"
click at [886, 196] on icon at bounding box center [883, 195] width 21 height 21
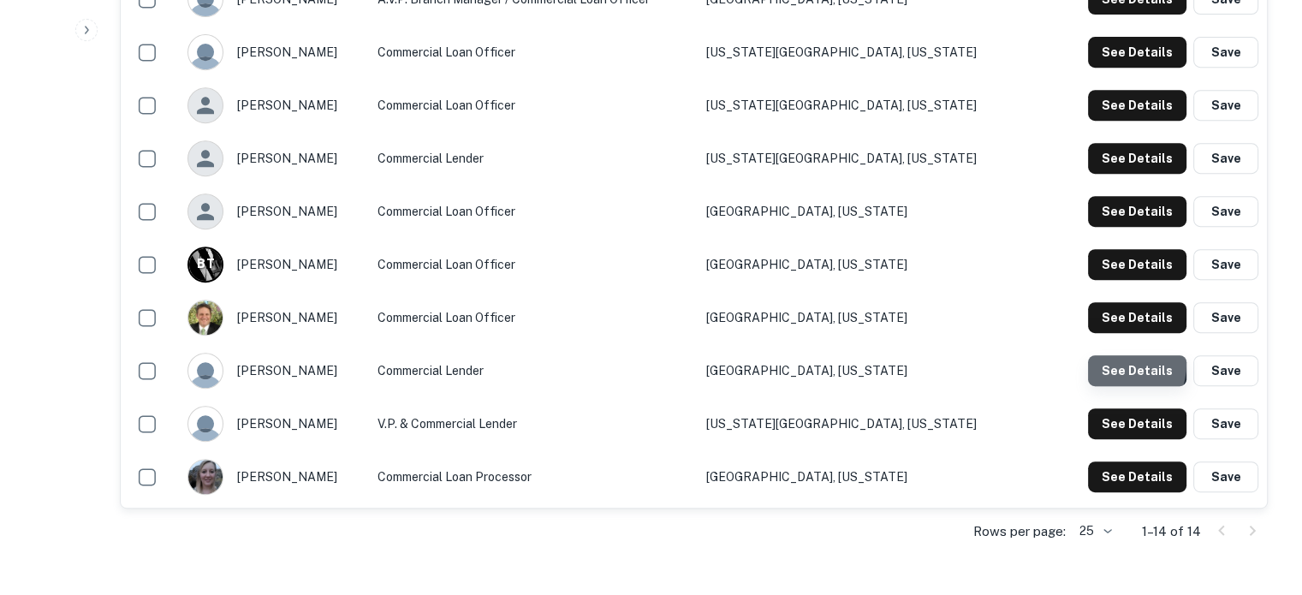
click at [1106, 364] on button "See Details" at bounding box center [1137, 370] width 98 height 31
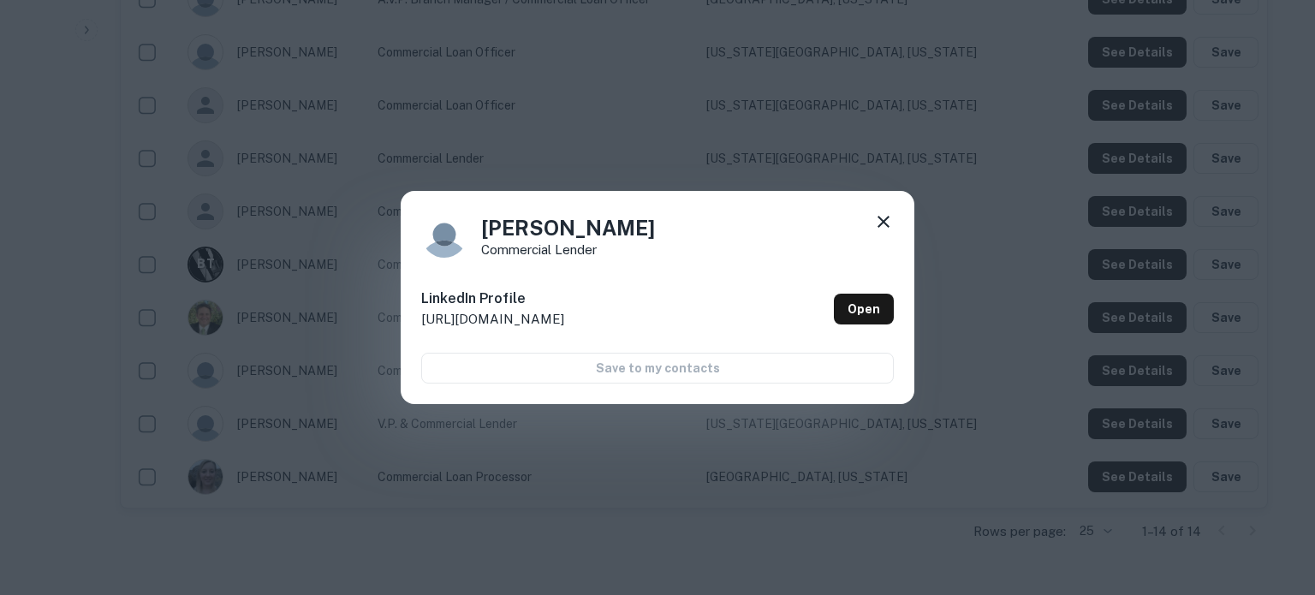
click at [879, 218] on icon at bounding box center [884, 222] width 12 height 12
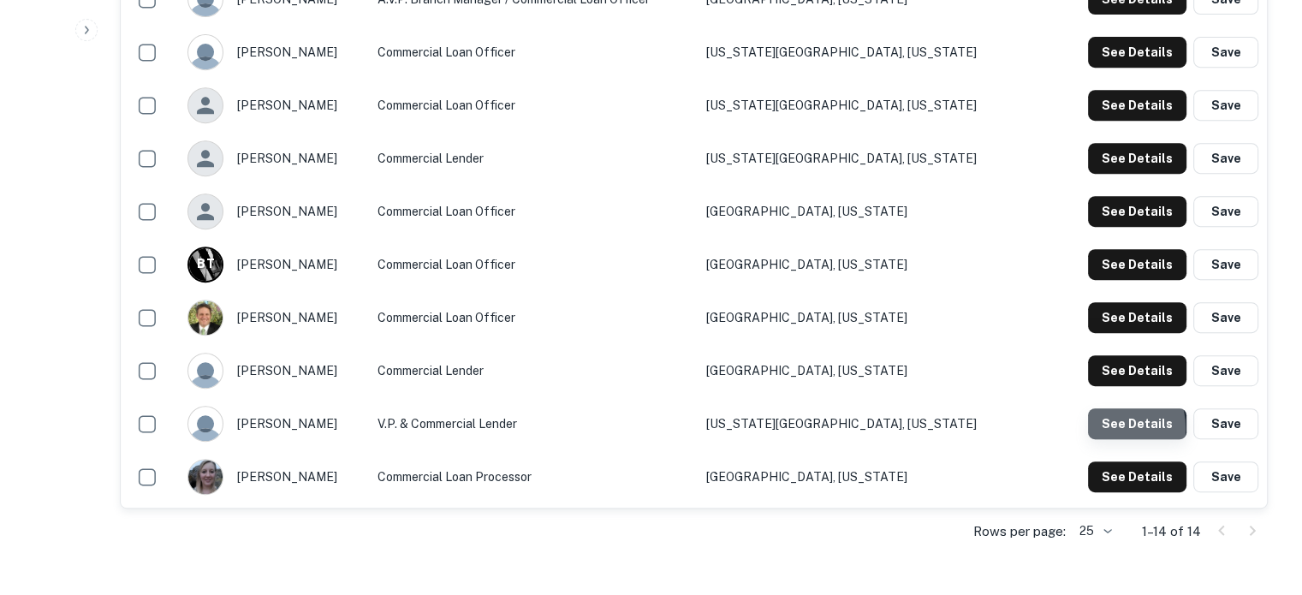
click at [1107, 430] on button "See Details" at bounding box center [1137, 423] width 98 height 31
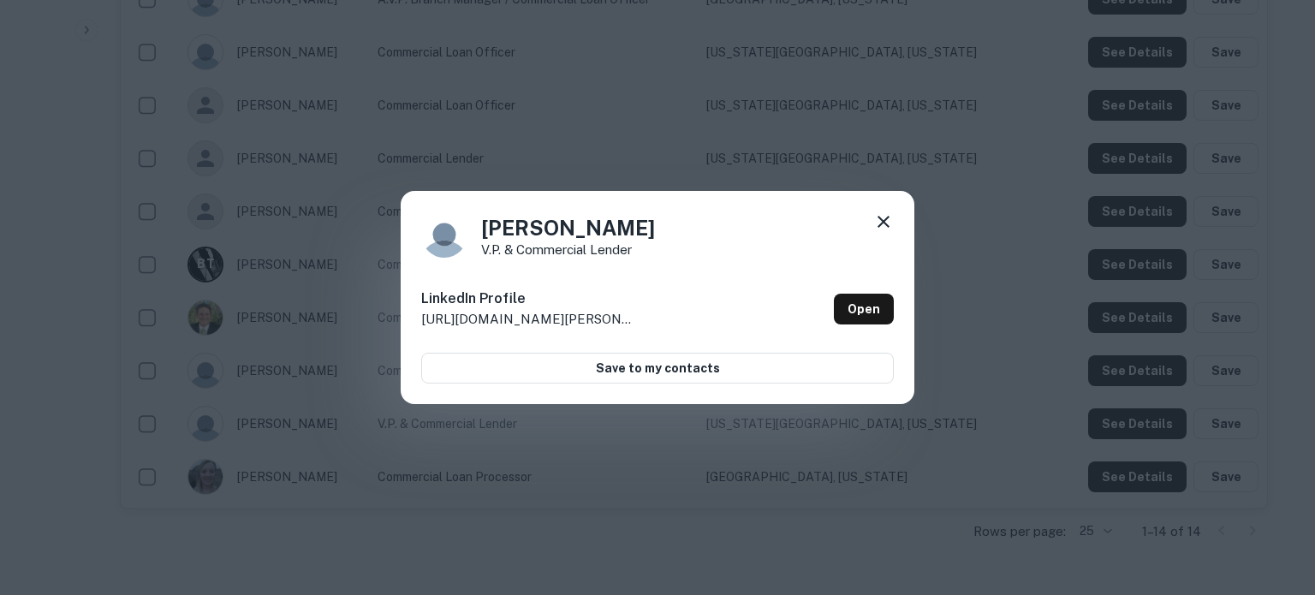
click at [881, 222] on icon at bounding box center [883, 222] width 21 height 21
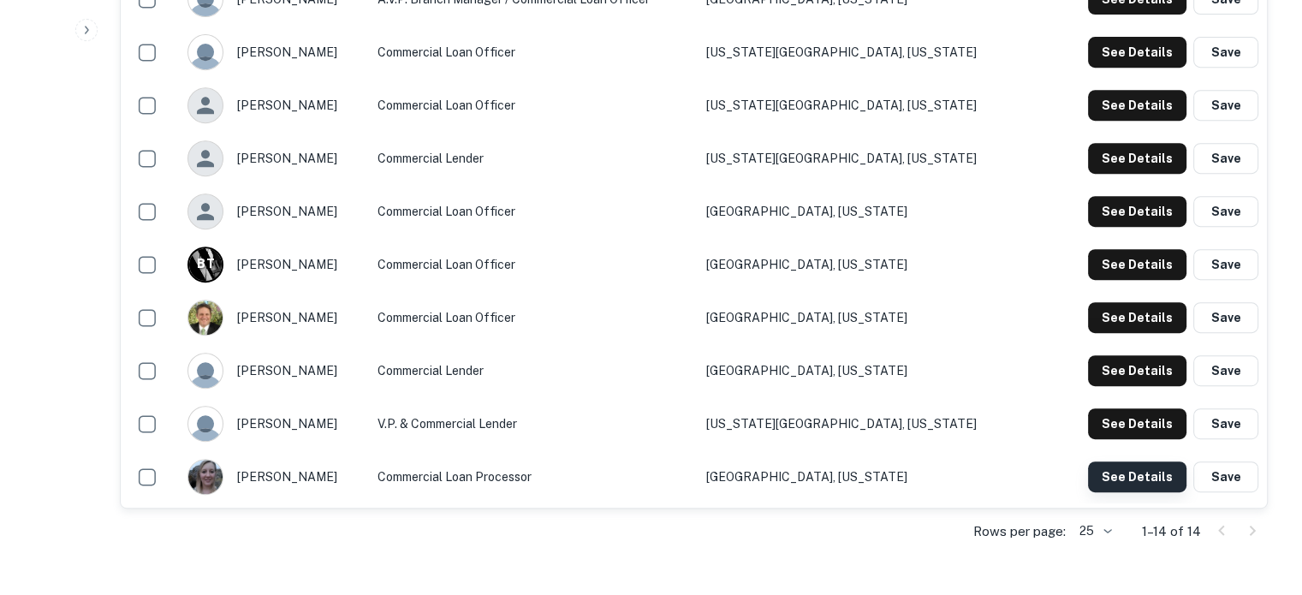
click at [1097, 480] on button "See Details" at bounding box center [1137, 477] width 98 height 31
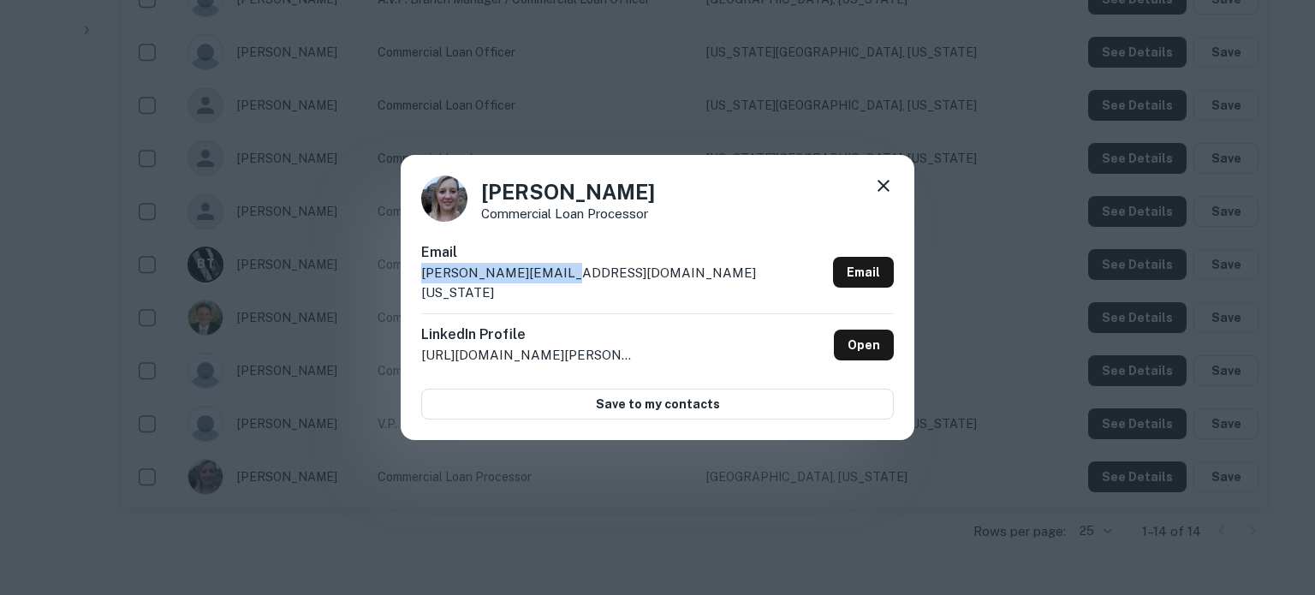
drag, startPoint x: 418, startPoint y: 287, endPoint x: 582, endPoint y: 278, distance: 164.6
click at [582, 278] on div "Darby Allen Commercial Loan Processor Email dallen@ccb-idaho.com Email LinkedIn…" at bounding box center [658, 298] width 514 height 286
copy p "dallen@ccb-idaho.com"
click at [878, 196] on icon at bounding box center [883, 186] width 21 height 21
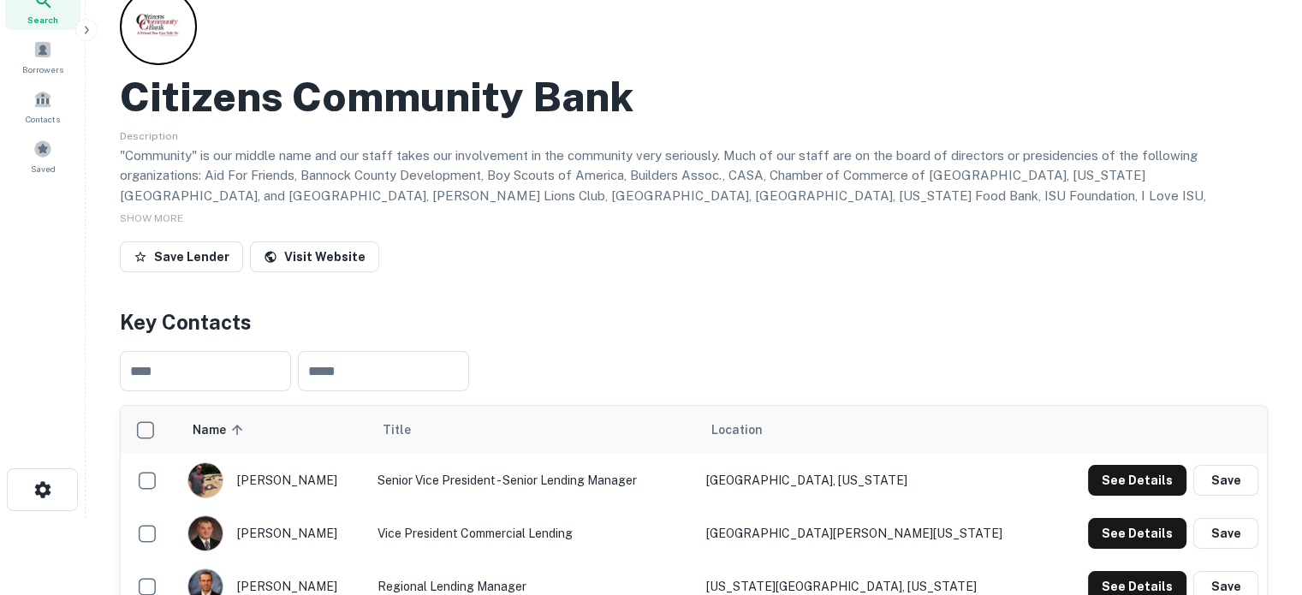
scroll to position [0, 0]
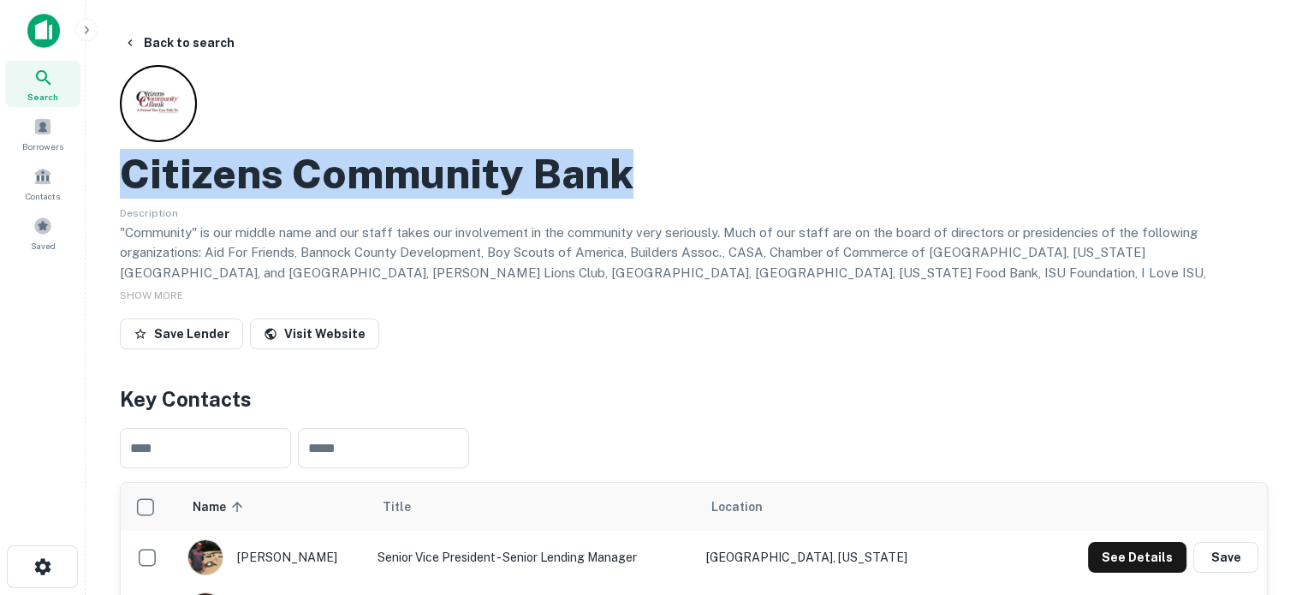
drag, startPoint x: 126, startPoint y: 169, endPoint x: 736, endPoint y: 188, distance: 610.9
click at [736, 188] on div "Citizens Community Bank" at bounding box center [694, 174] width 1148 height 50
copy h2 "Citizens Community Bank"
click at [17, 85] on div "Search" at bounding box center [42, 84] width 75 height 46
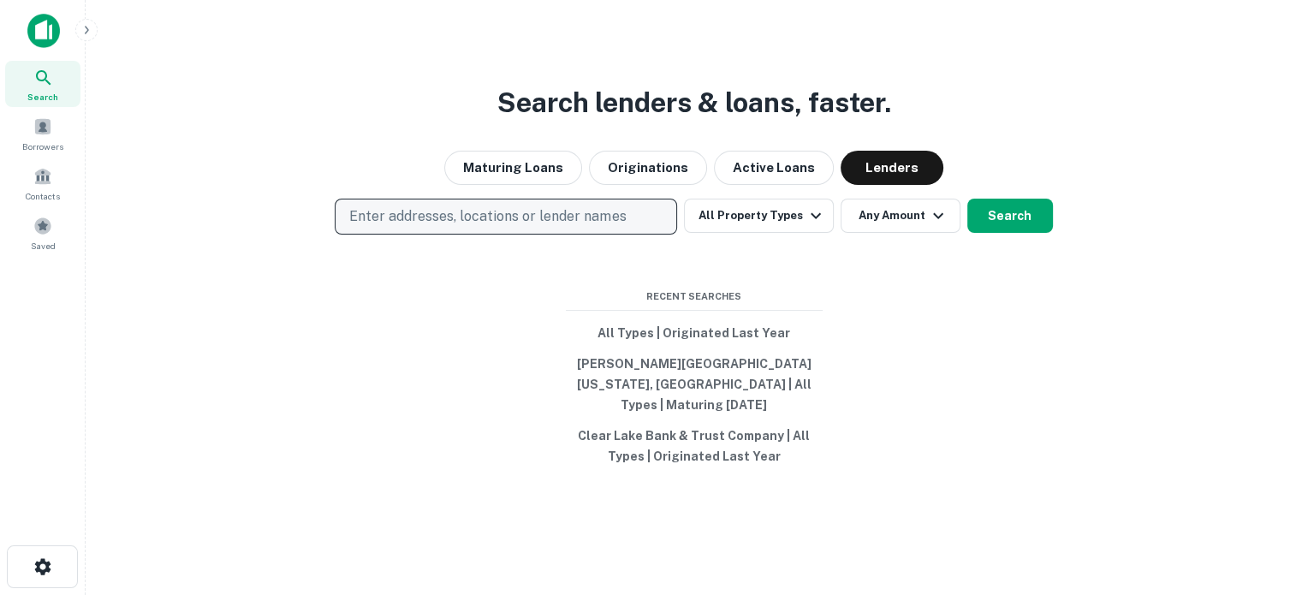
click at [610, 218] on p "Enter addresses, locations or lender names" at bounding box center [487, 216] width 277 height 21
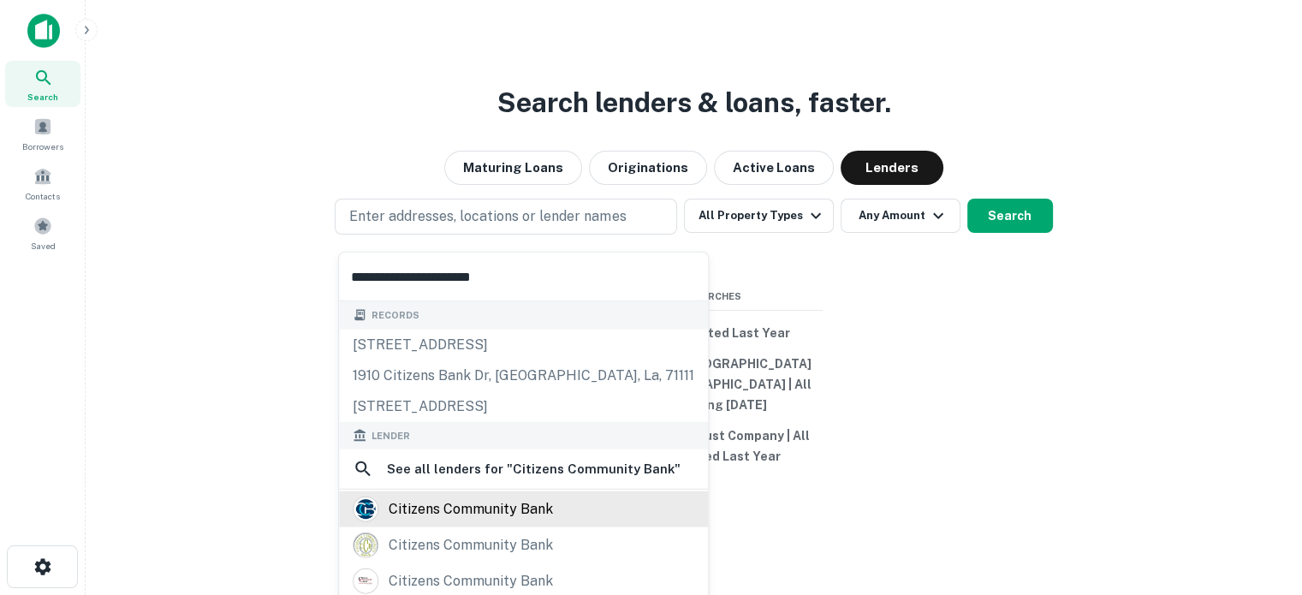
scroll to position [86, 0]
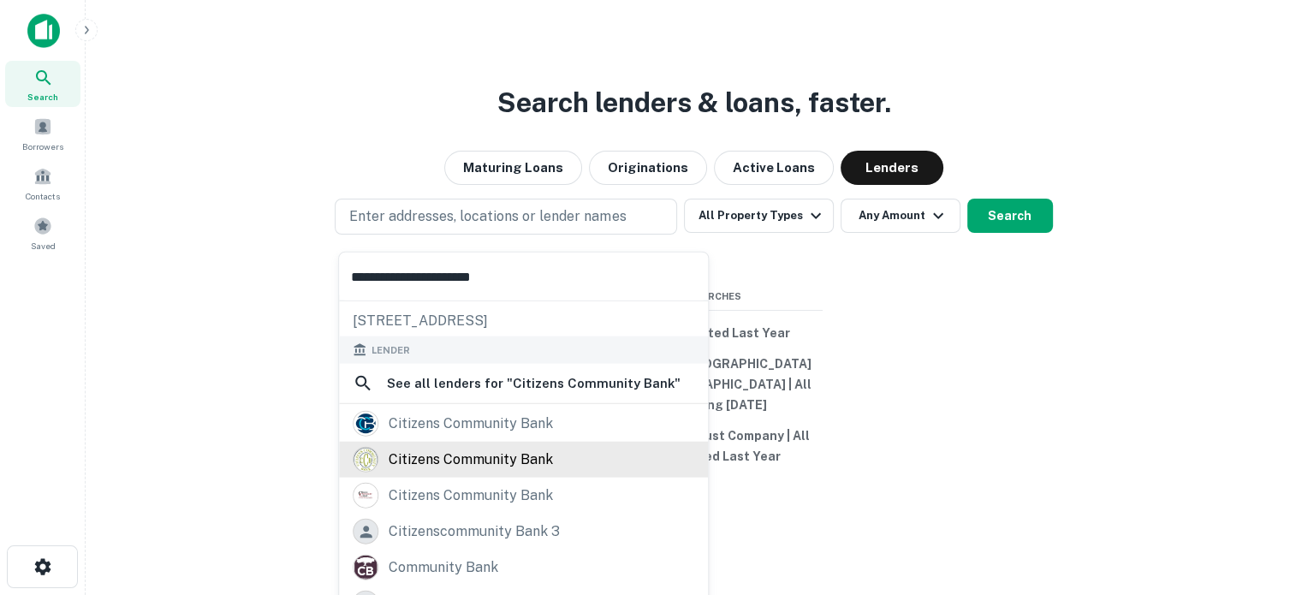
type input "**********"
click at [503, 456] on div "citizens community bank" at bounding box center [471, 460] width 164 height 26
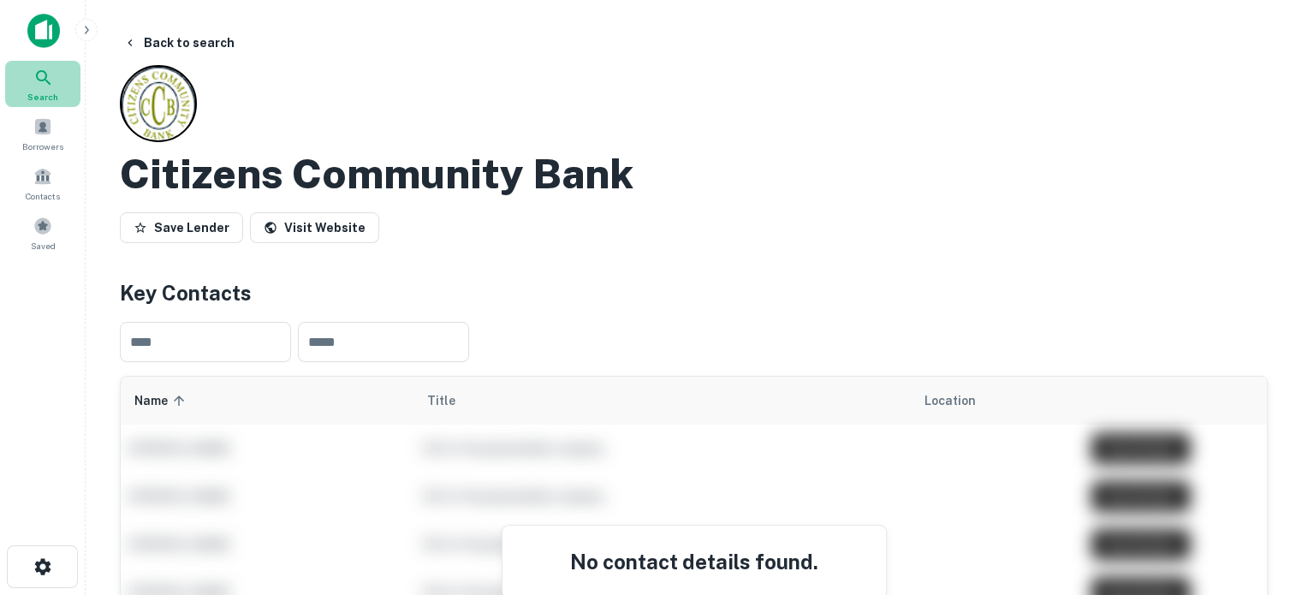
click at [55, 90] on span "Search" at bounding box center [42, 97] width 31 height 14
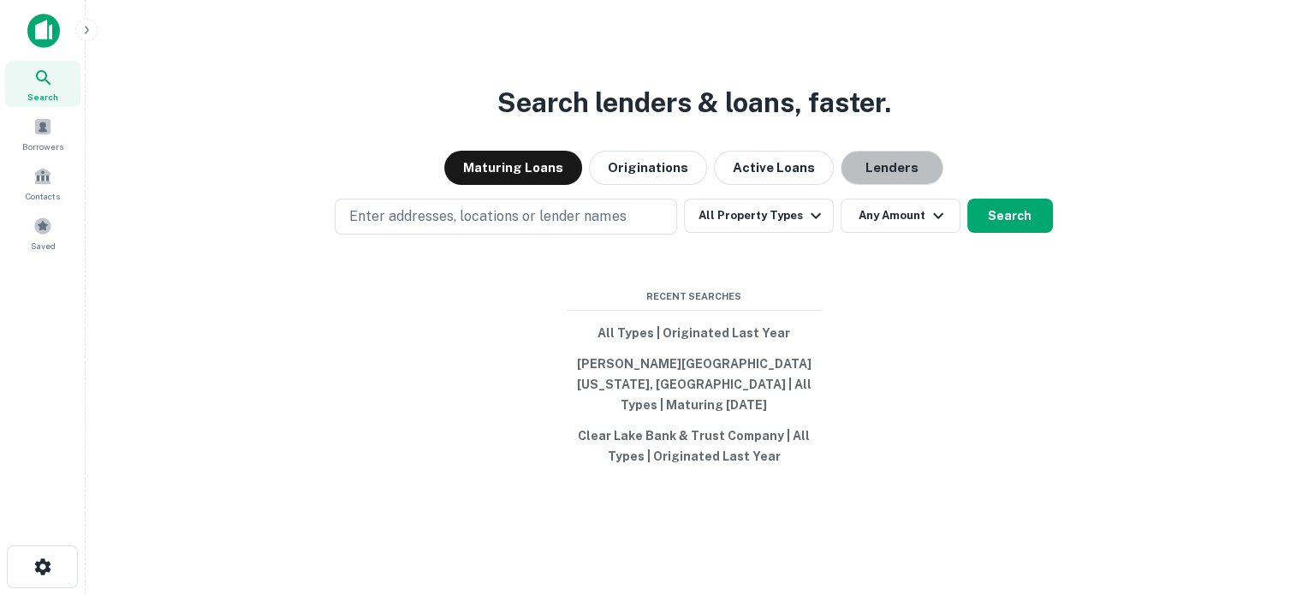
click at [915, 185] on button "Lenders" at bounding box center [892, 168] width 103 height 34
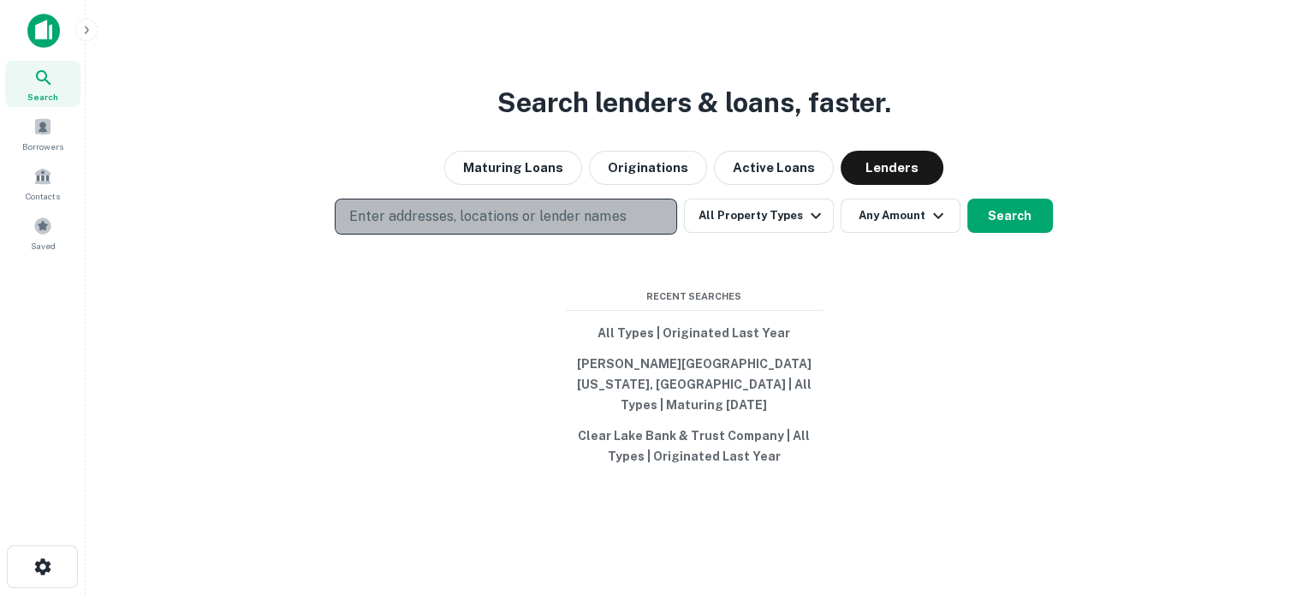
click at [642, 234] on button "Enter addresses, locations or lender names" at bounding box center [506, 217] width 343 height 36
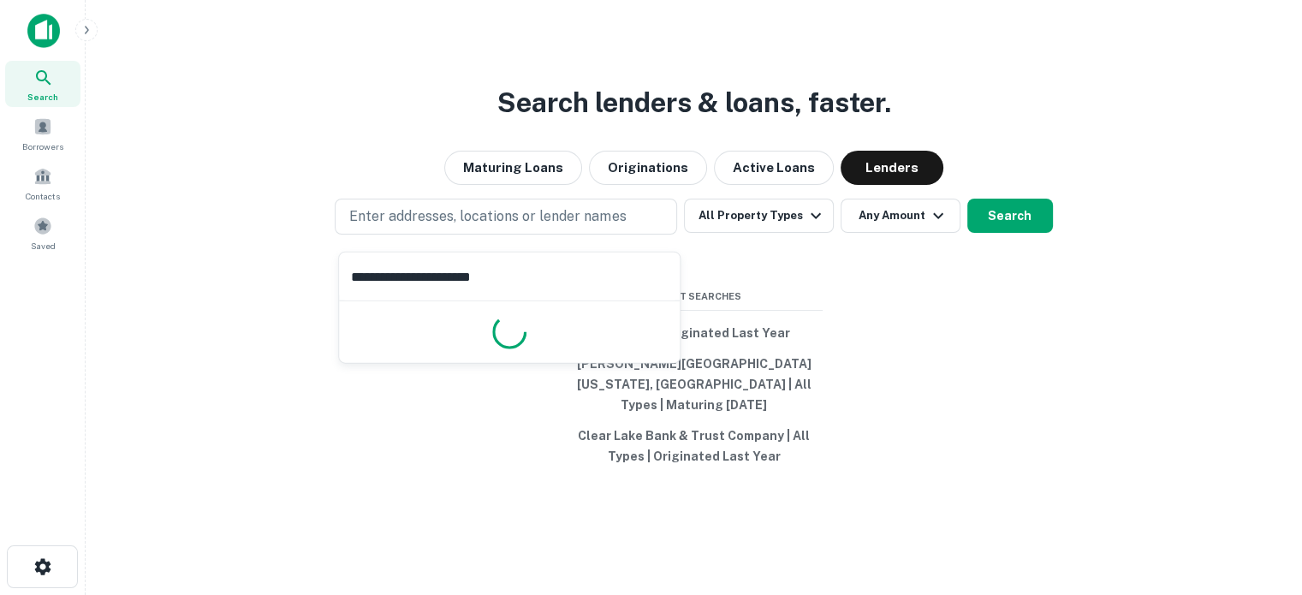
type input "**********"
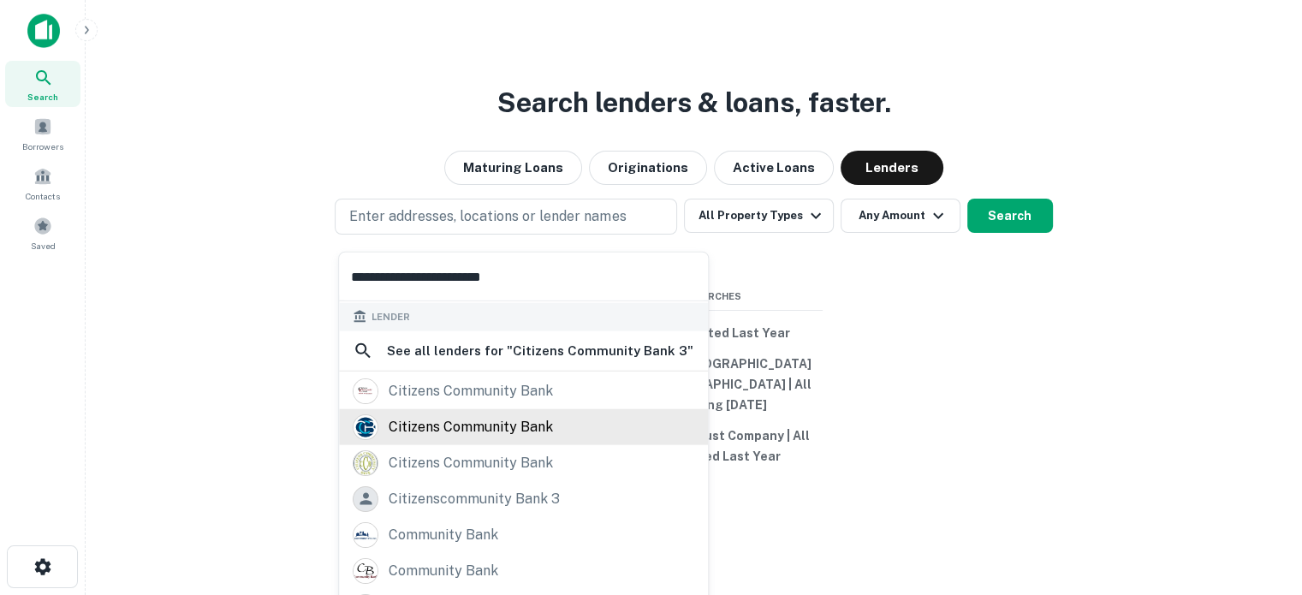
scroll to position [241, 0]
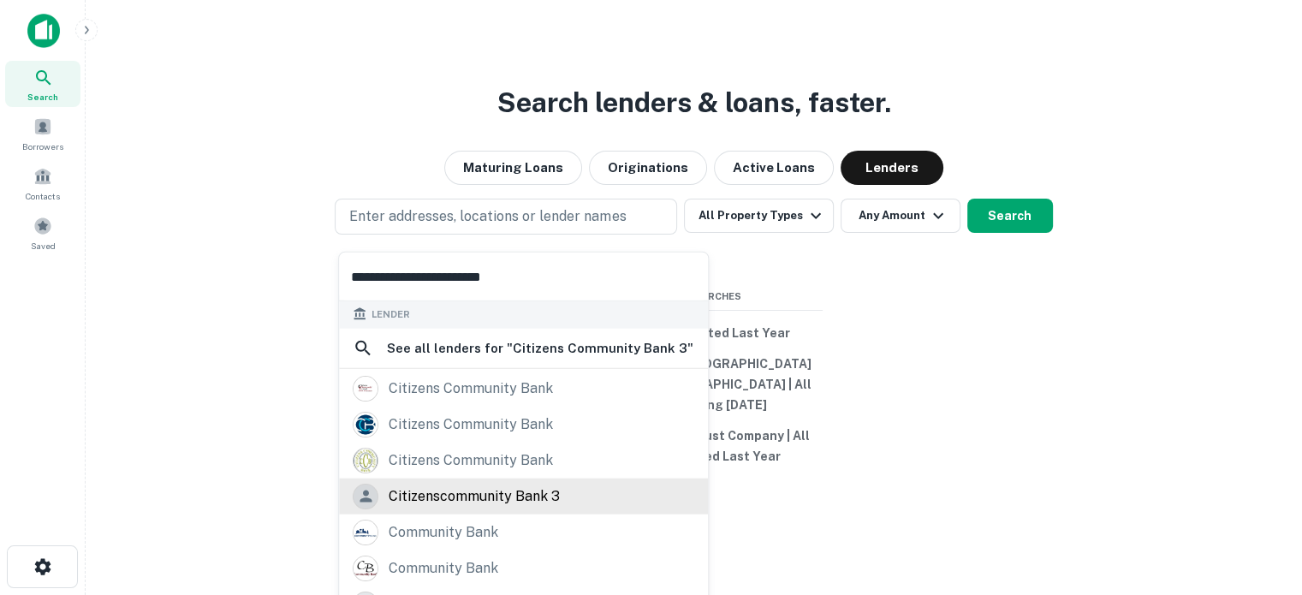
click at [560, 494] on div "citizenscommunity bank 3" at bounding box center [524, 496] width 342 height 26
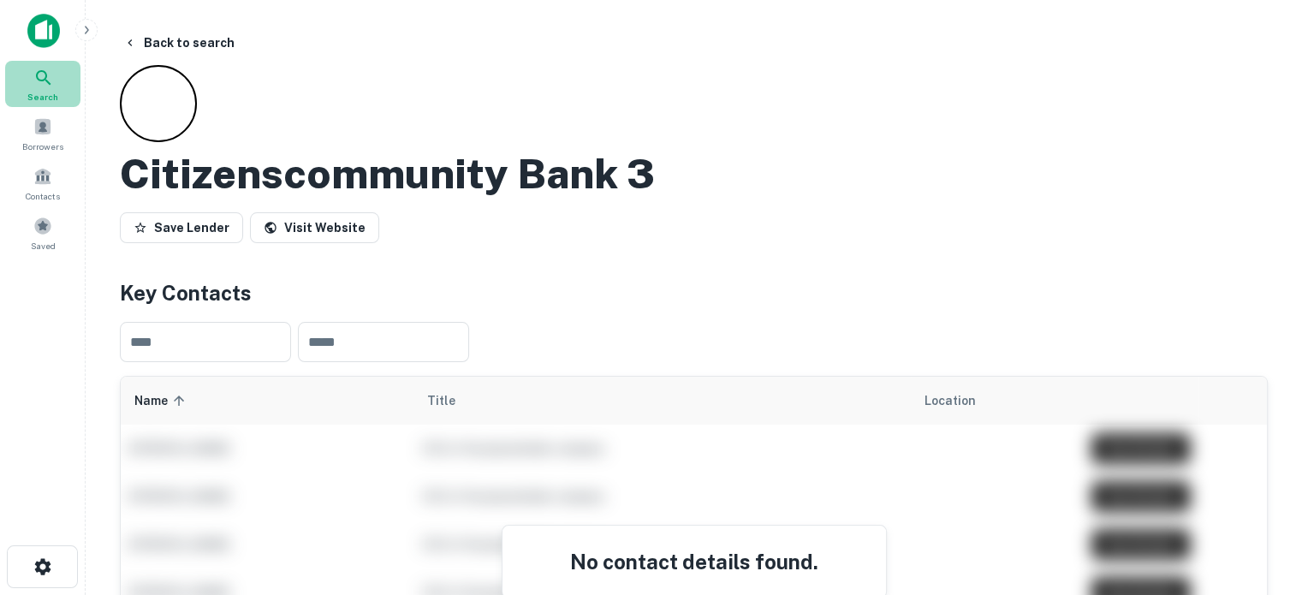
click at [49, 90] on span "Search" at bounding box center [42, 97] width 31 height 14
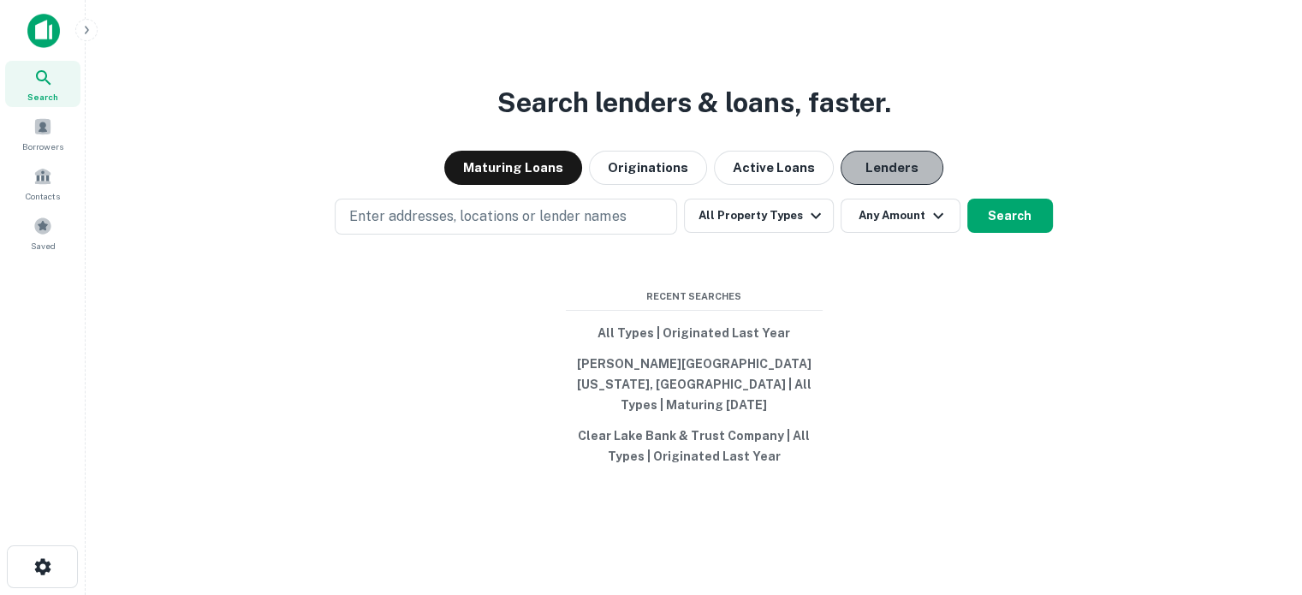
click at [891, 181] on button "Lenders" at bounding box center [892, 168] width 103 height 34
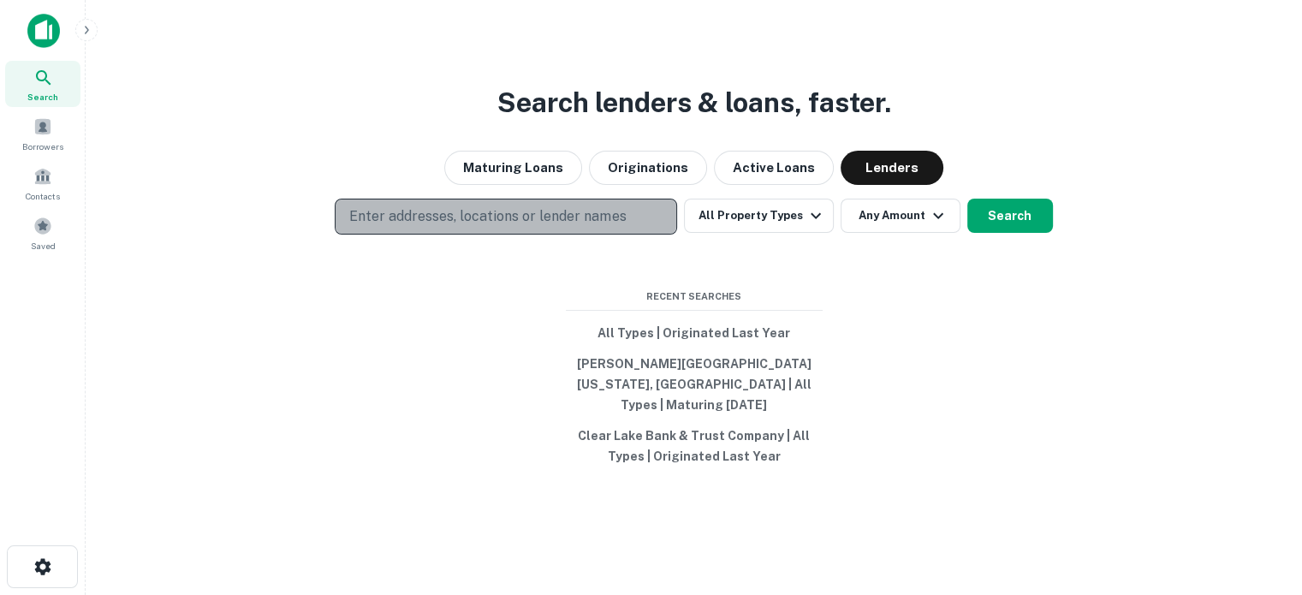
click at [571, 212] on button "Enter addresses, locations or lender names" at bounding box center [506, 217] width 343 height 36
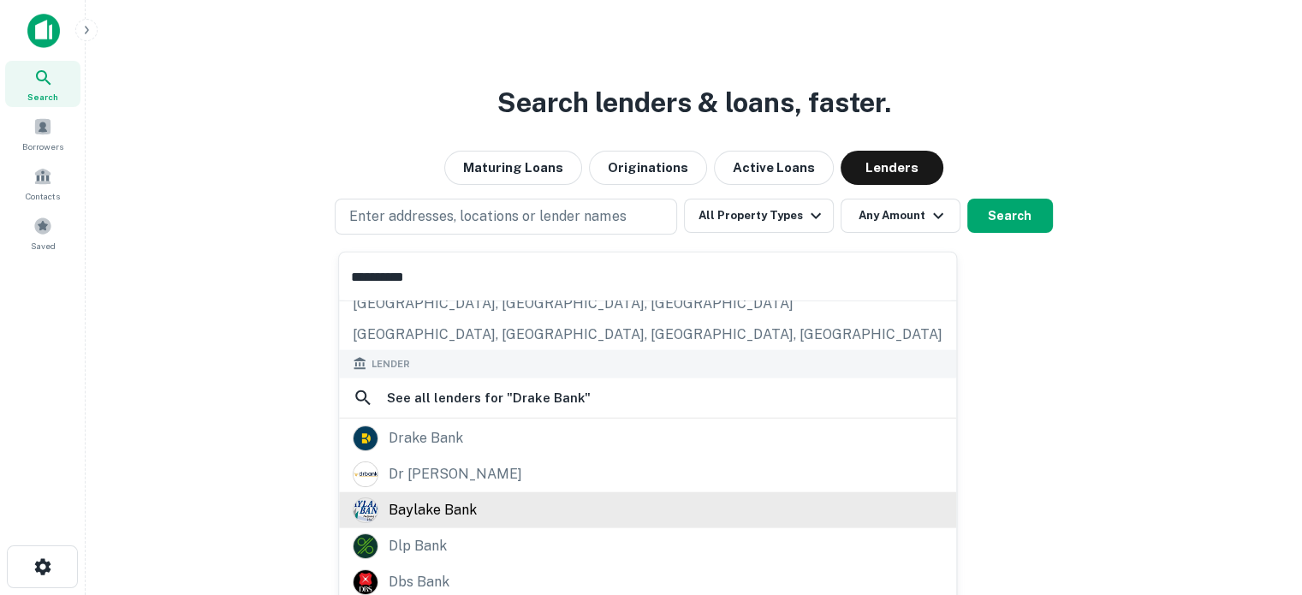
scroll to position [171, 0]
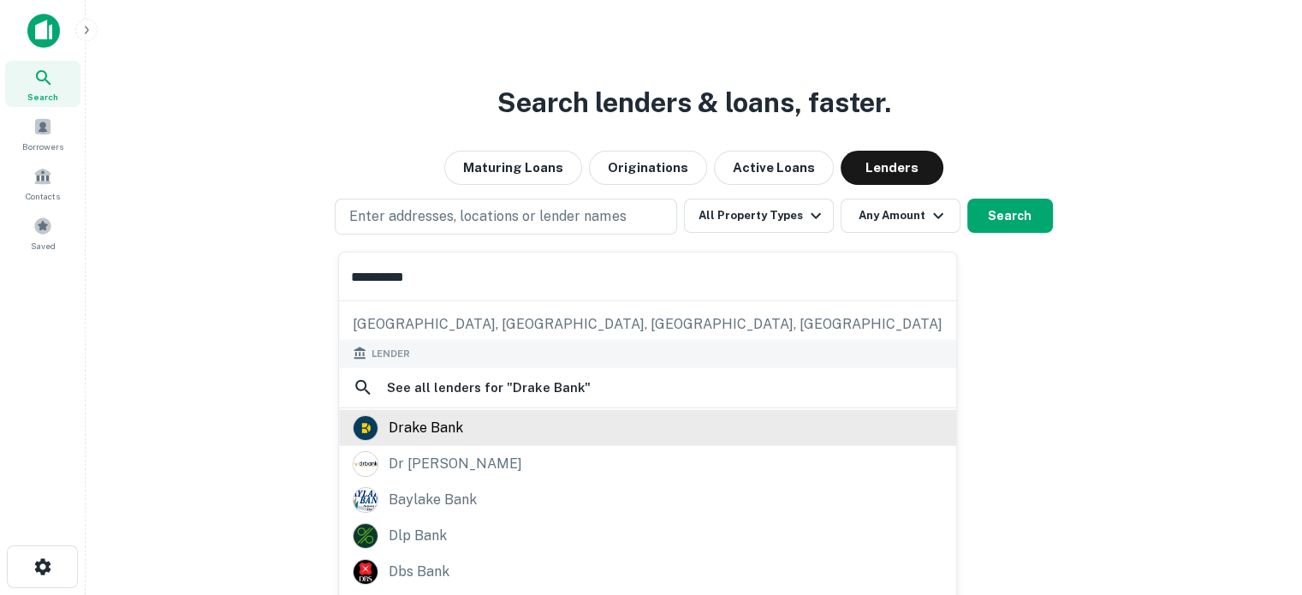
type input "**********"
click at [438, 432] on div "drake bank" at bounding box center [426, 427] width 75 height 26
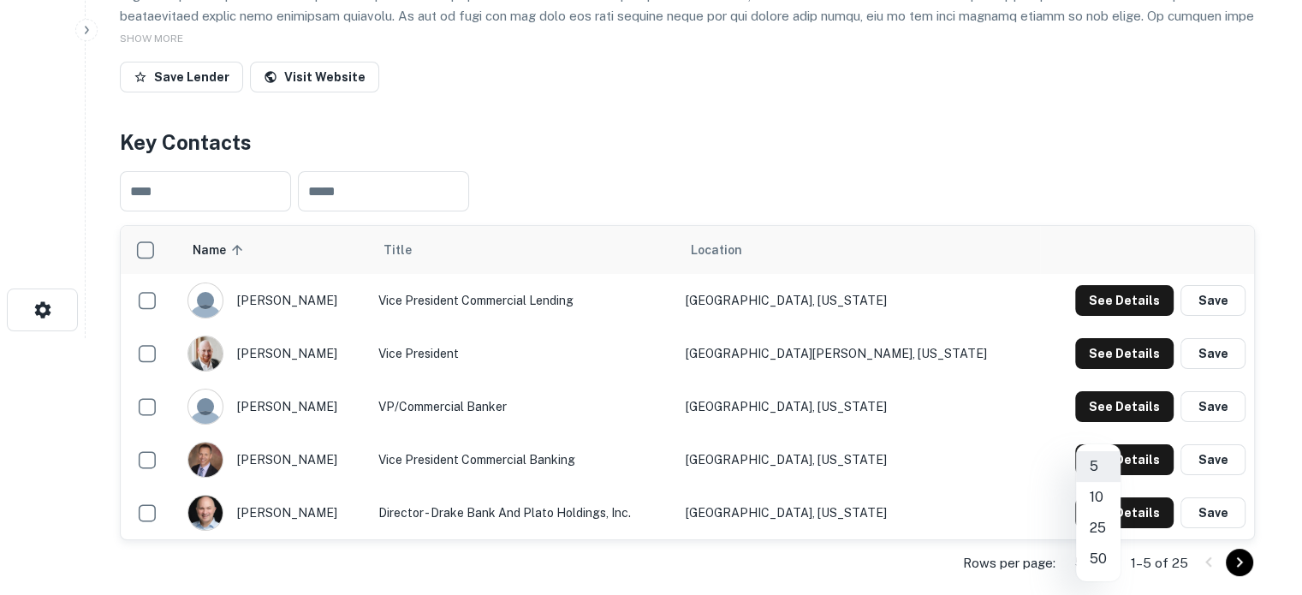
click at [1104, 338] on body "Search Borrowers Contacts Saved Back to search Drake Bank Description SHOW MORE…" at bounding box center [651, 40] width 1302 height 595
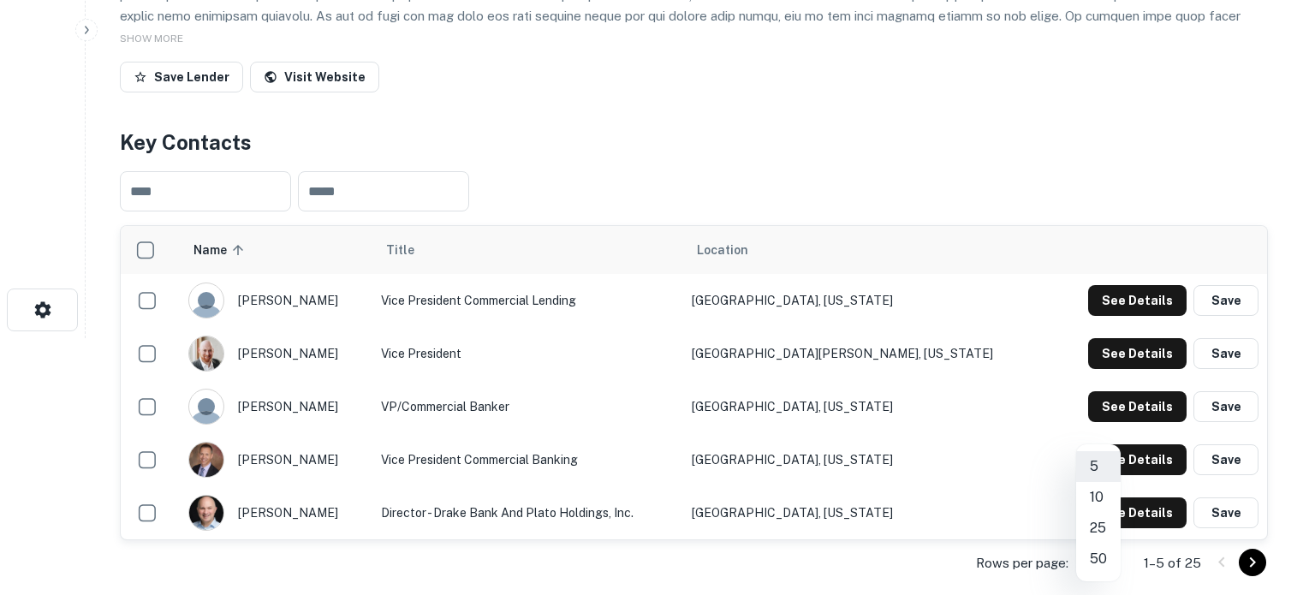
click at [1103, 533] on li "25" at bounding box center [1098, 528] width 45 height 31
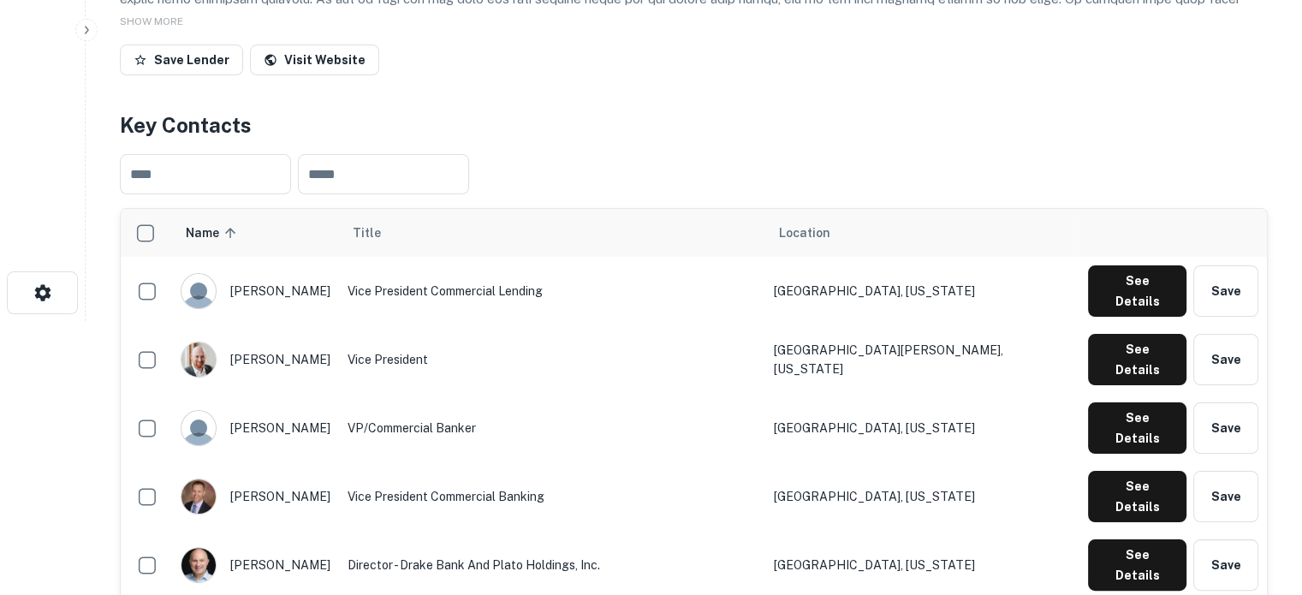
scroll to position [171, 0]
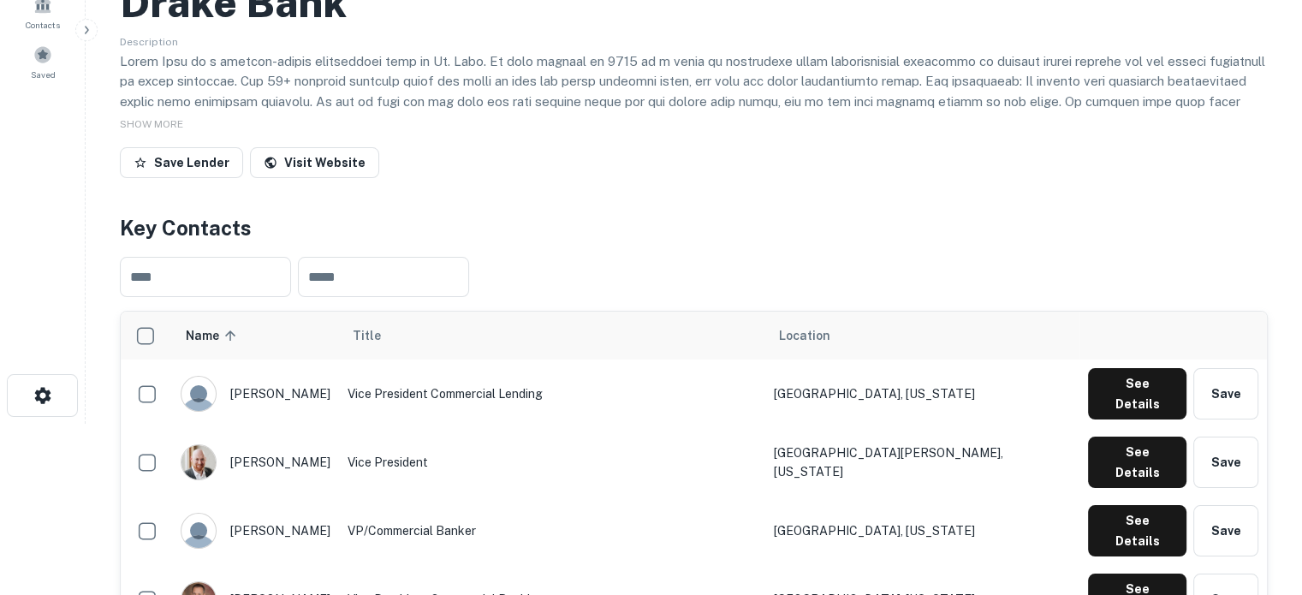
click at [775, 240] on h4 "Key Contacts" at bounding box center [694, 227] width 1148 height 31
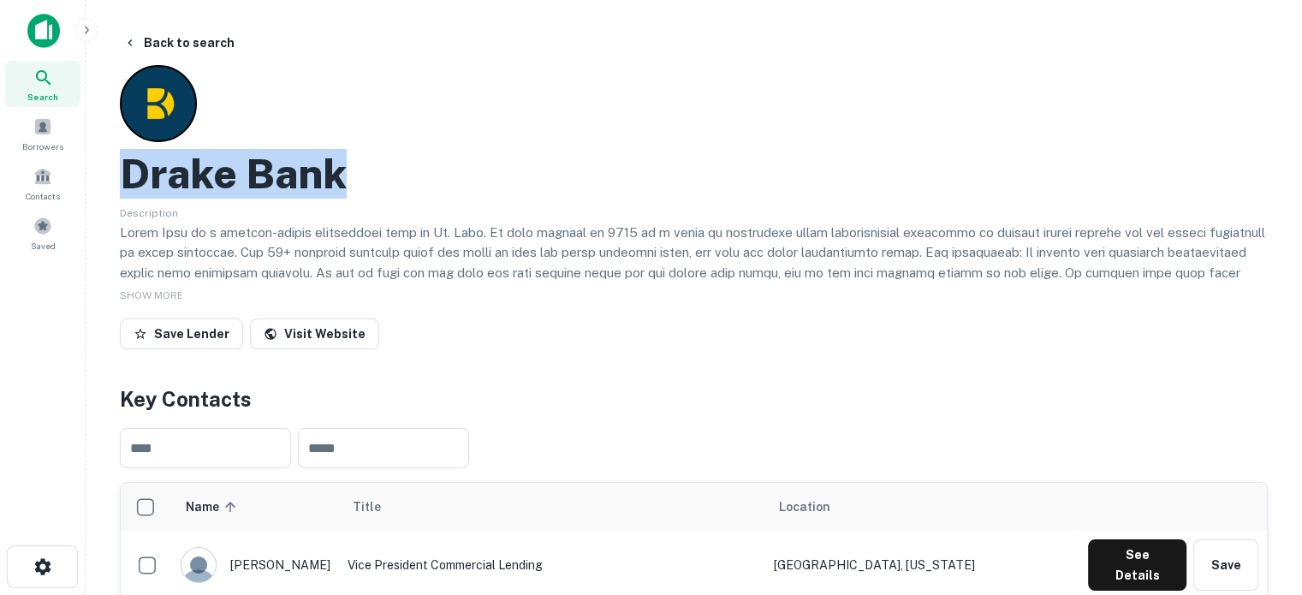
drag, startPoint x: 114, startPoint y: 170, endPoint x: 397, endPoint y: 171, distance: 283.5
copy h2 "Drake Bank"
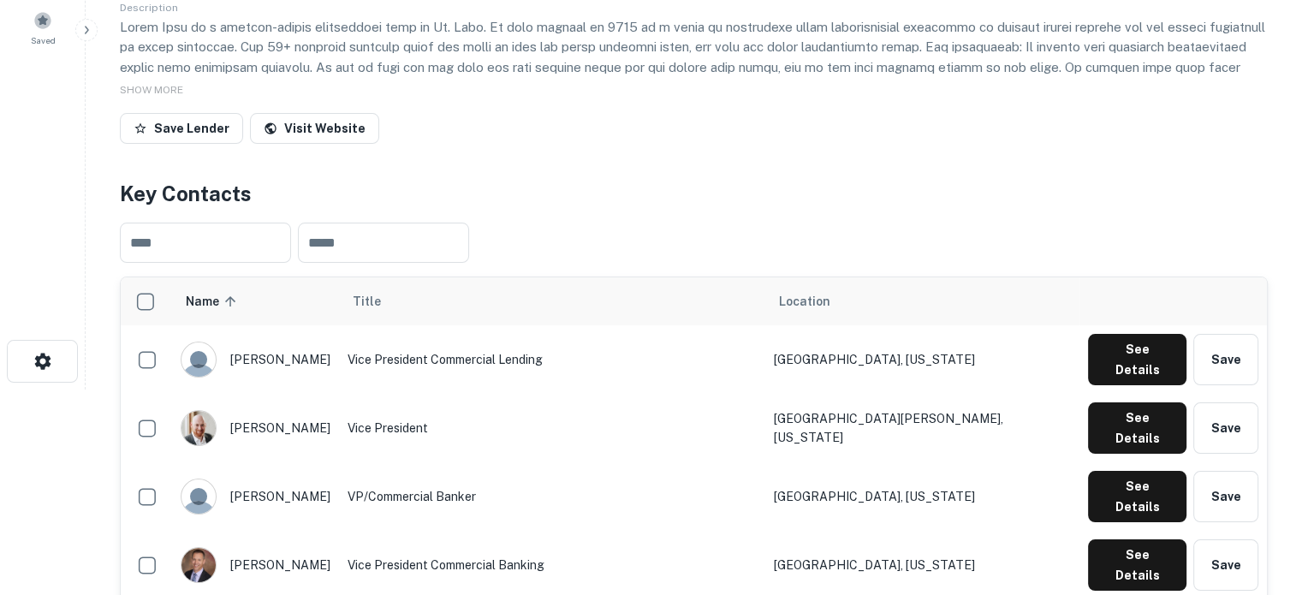
scroll to position [343, 0]
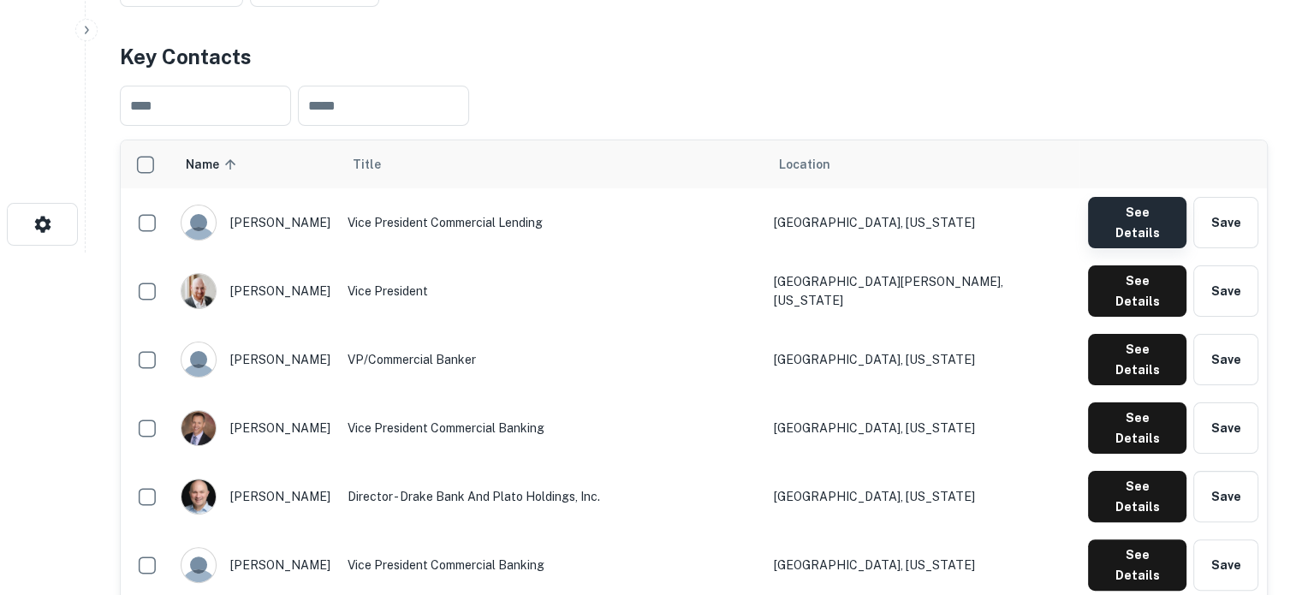
click at [1141, 227] on button "See Details" at bounding box center [1137, 222] width 98 height 51
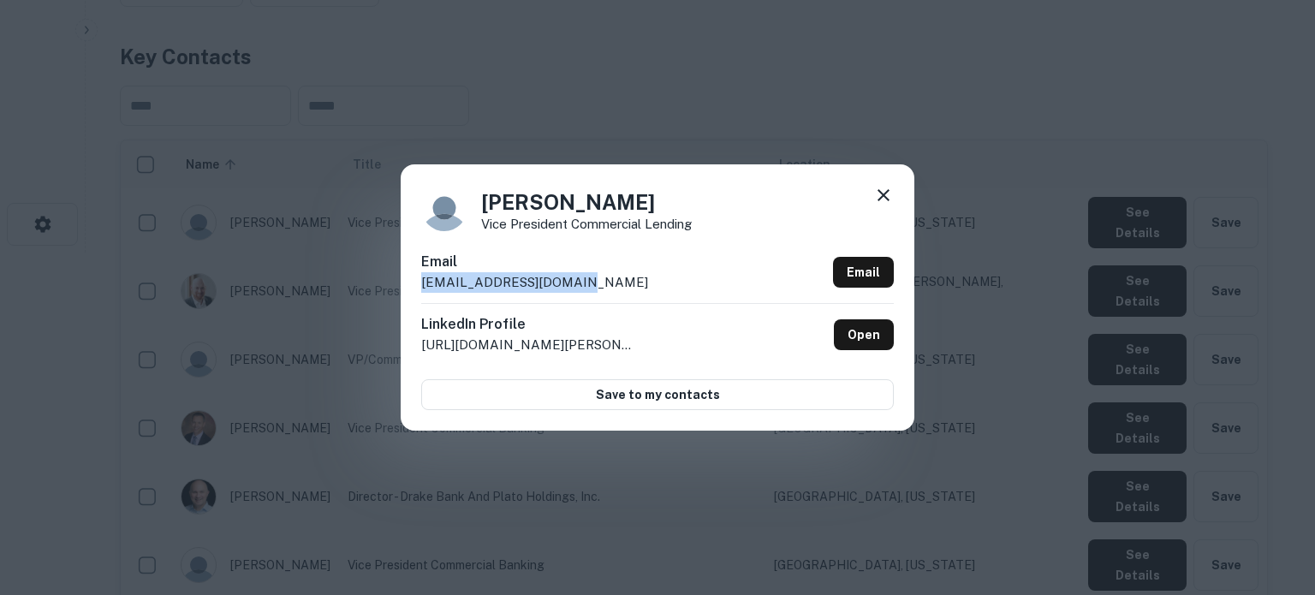
drag, startPoint x: 421, startPoint y: 286, endPoint x: 620, endPoint y: 289, distance: 198.7
click at [620, 289] on div "Email [EMAIL_ADDRESS][DOMAIN_NAME] Email" at bounding box center [657, 277] width 473 height 51
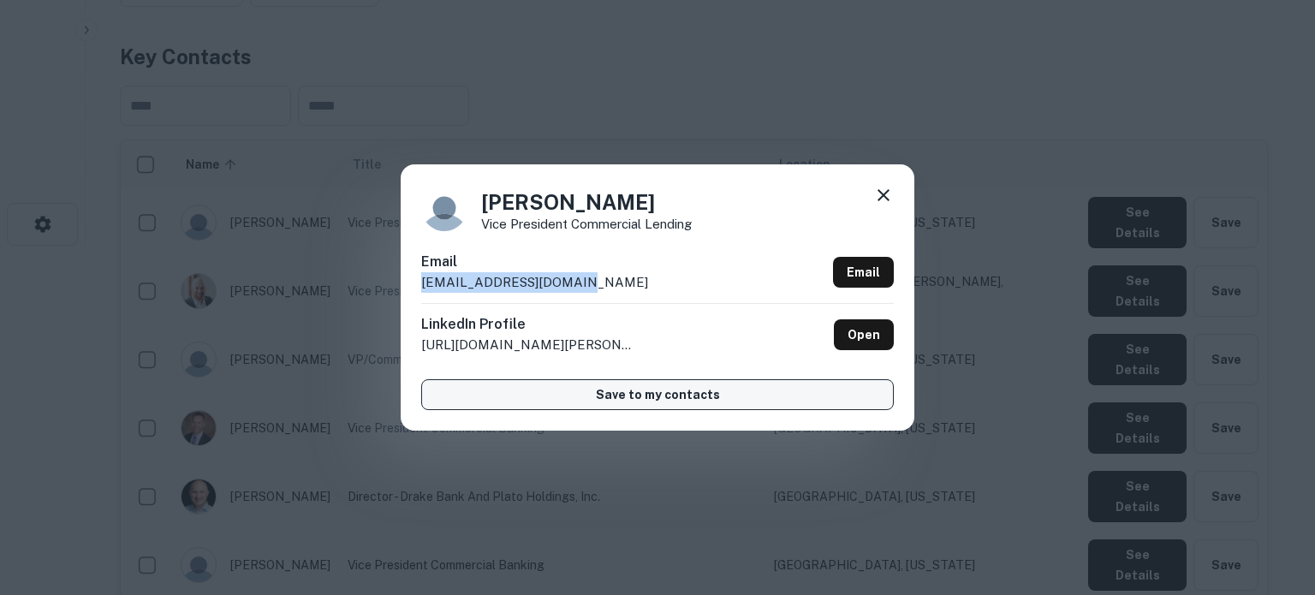
copy p "[EMAIL_ADDRESS][DOMAIN_NAME]"
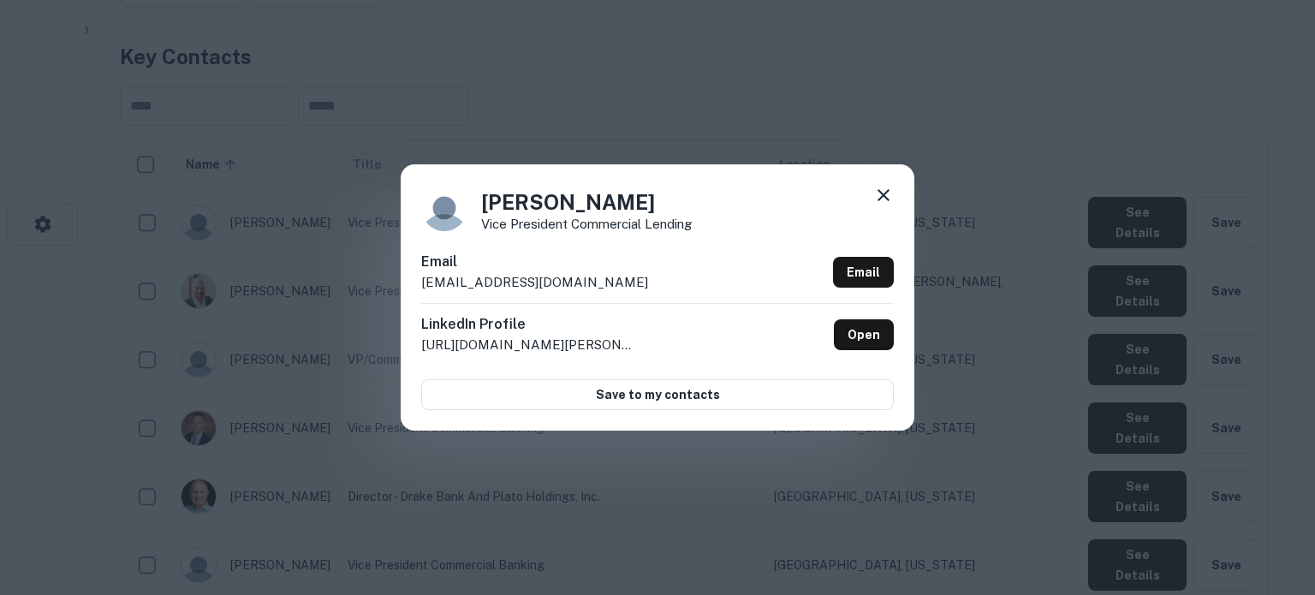
click at [480, 325] on h6 "LinkedIn Profile" at bounding box center [528, 324] width 214 height 21
click at [882, 195] on icon at bounding box center [884, 195] width 12 height 12
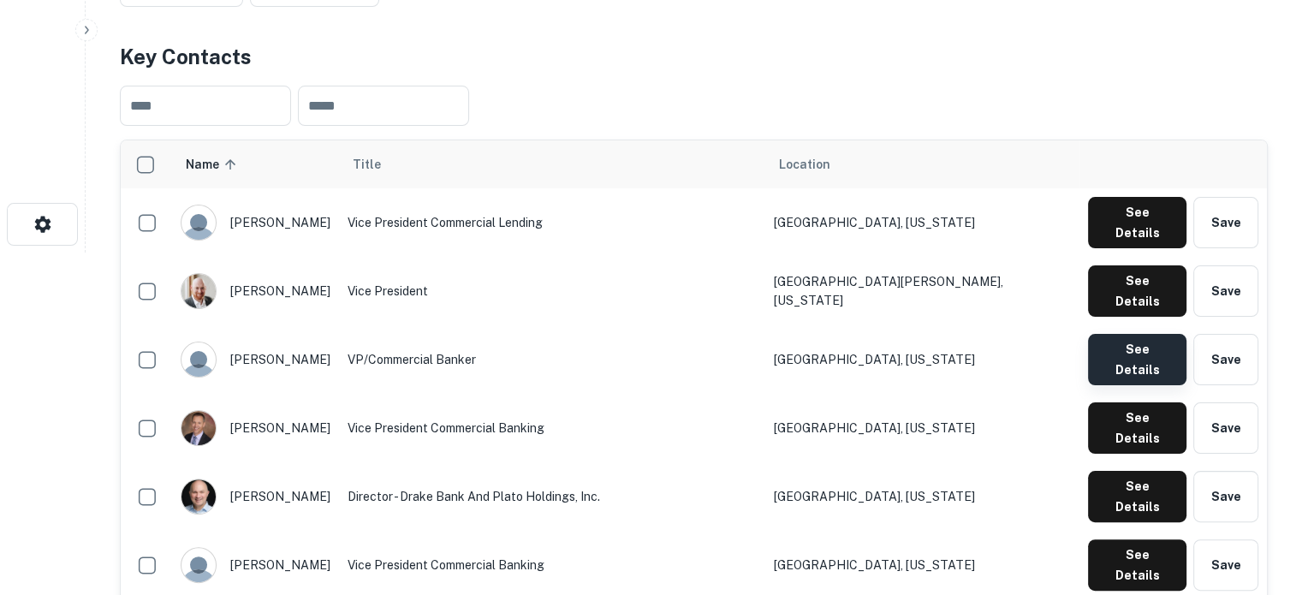
click at [1102, 334] on button "See Details" at bounding box center [1137, 359] width 98 height 51
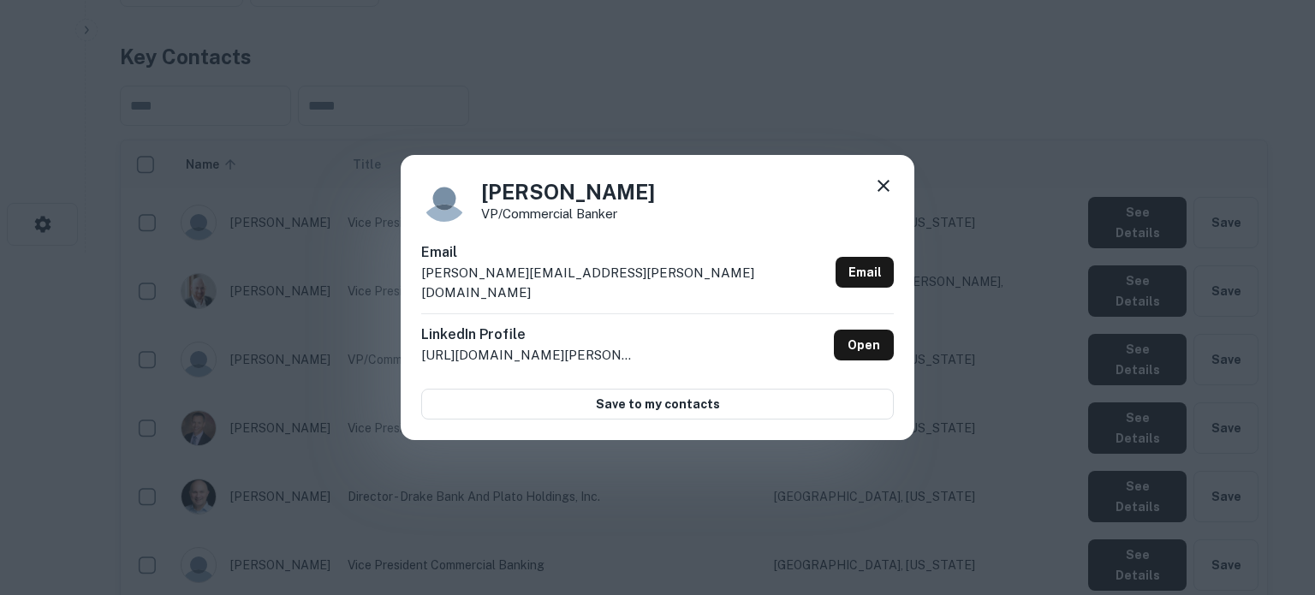
click at [572, 313] on div "LinkedIn Profile http://www.linkedin.com/in/frank-inamagua-31ba0731 Open" at bounding box center [657, 344] width 473 height 63
drag, startPoint x: 419, startPoint y: 283, endPoint x: 630, endPoint y: 287, distance: 211.5
click at [630, 287] on div "Frank Inamagua VP/Commercial Banker Email frank.inamagua@fridleymn.gov Email Li…" at bounding box center [658, 298] width 514 height 286
copy p "frank.inamagua@fridleymn.gov"
click at [888, 196] on icon at bounding box center [883, 186] width 21 height 21
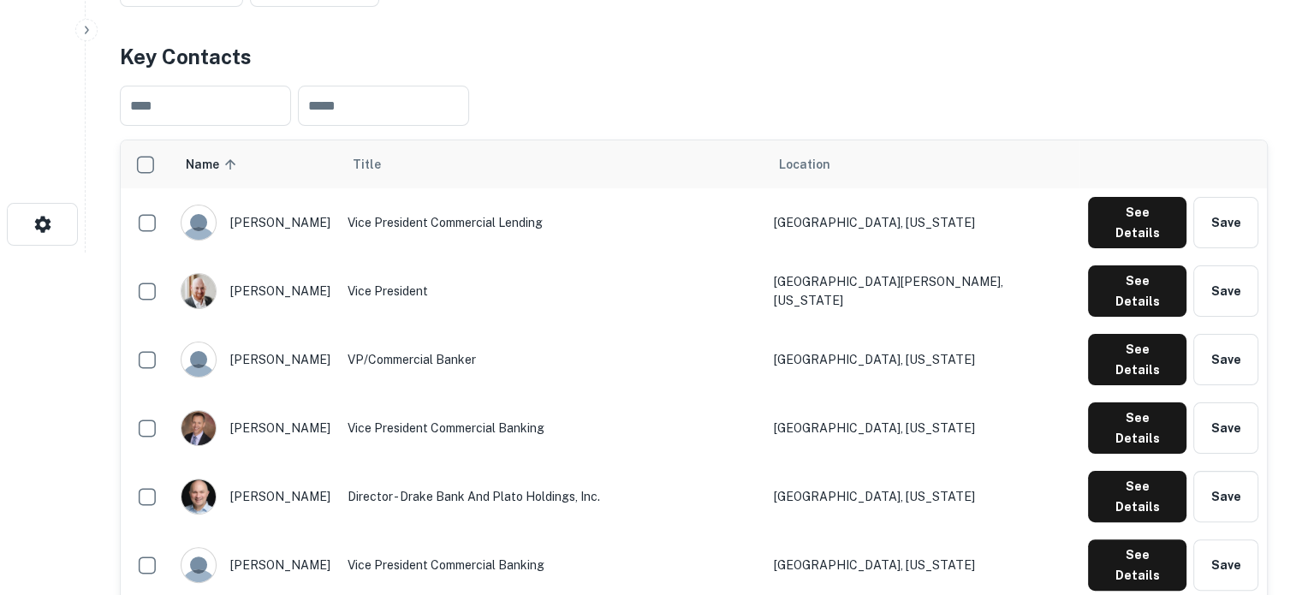
click at [1088, 402] on div "See Details Save" at bounding box center [1173, 427] width 170 height 51
click at [1100, 402] on button "See Details" at bounding box center [1137, 427] width 98 height 51
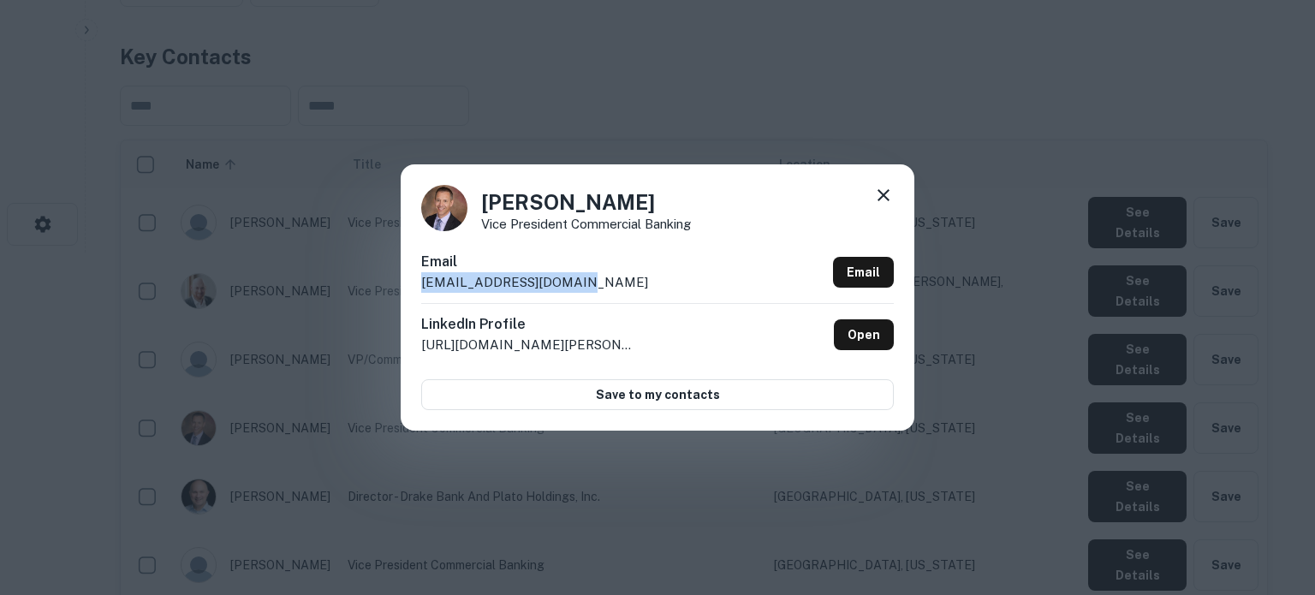
drag, startPoint x: 412, startPoint y: 285, endPoint x: 592, endPoint y: 282, distance: 179.9
click at [592, 282] on div "Gino Monico Vice President Commercial Banking Email gmonico@drake-bank.com Emai…" at bounding box center [658, 296] width 514 height 265
copy p "gmonico@drake-bank.com"
click at [880, 198] on icon at bounding box center [884, 195] width 12 height 12
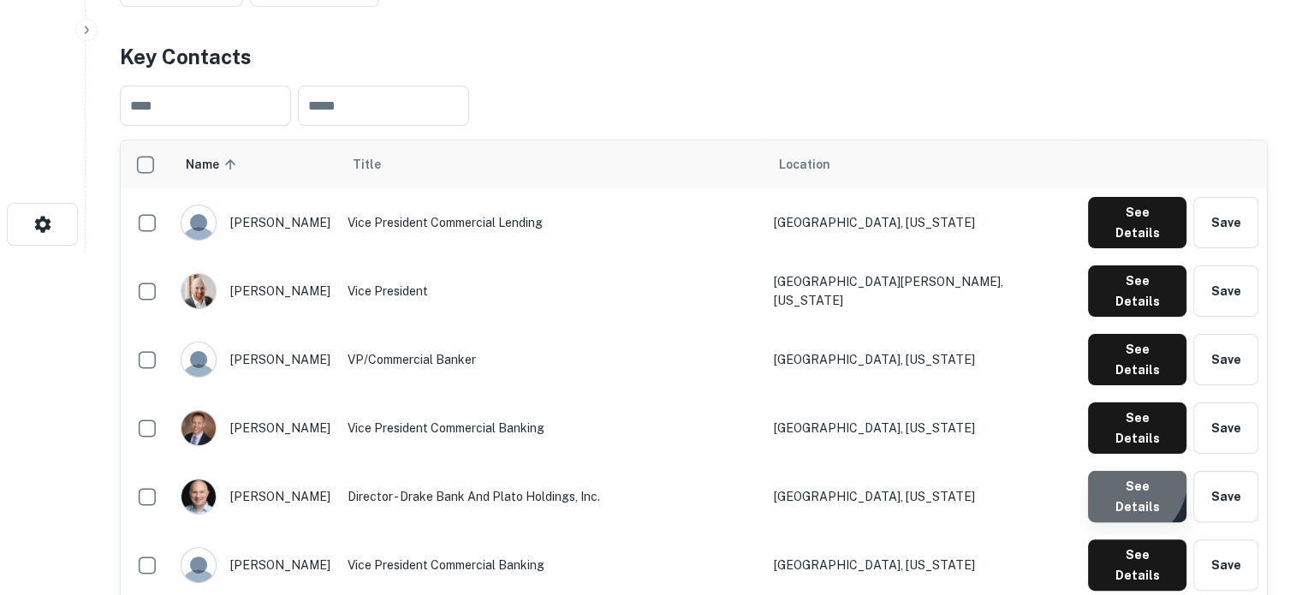
click at [1118, 471] on button "See Details" at bounding box center [1137, 496] width 98 height 51
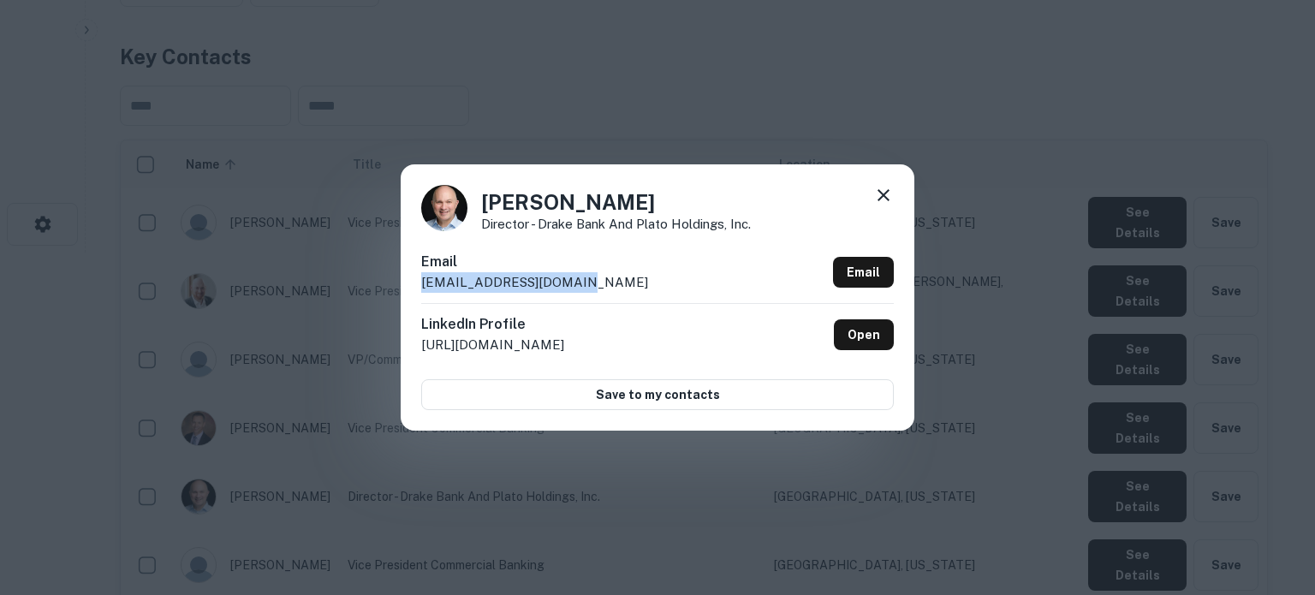
drag, startPoint x: 418, startPoint y: 287, endPoint x: 603, endPoint y: 285, distance: 185.0
click at [603, 285] on div "Greg Larson Director - Drake Bank and Plato Holdings, Inc. Email glarson@drake-…" at bounding box center [658, 296] width 514 height 265
copy p "glarson@drake-bank.com"
click at [887, 194] on icon at bounding box center [883, 195] width 21 height 21
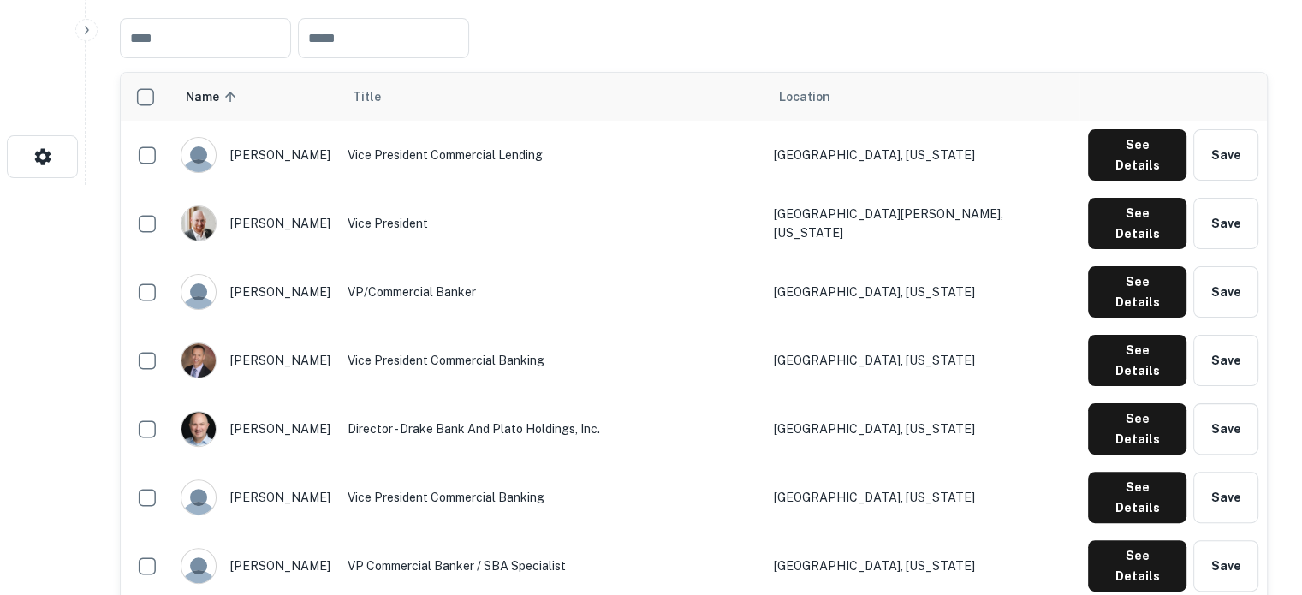
scroll to position [514, 0]
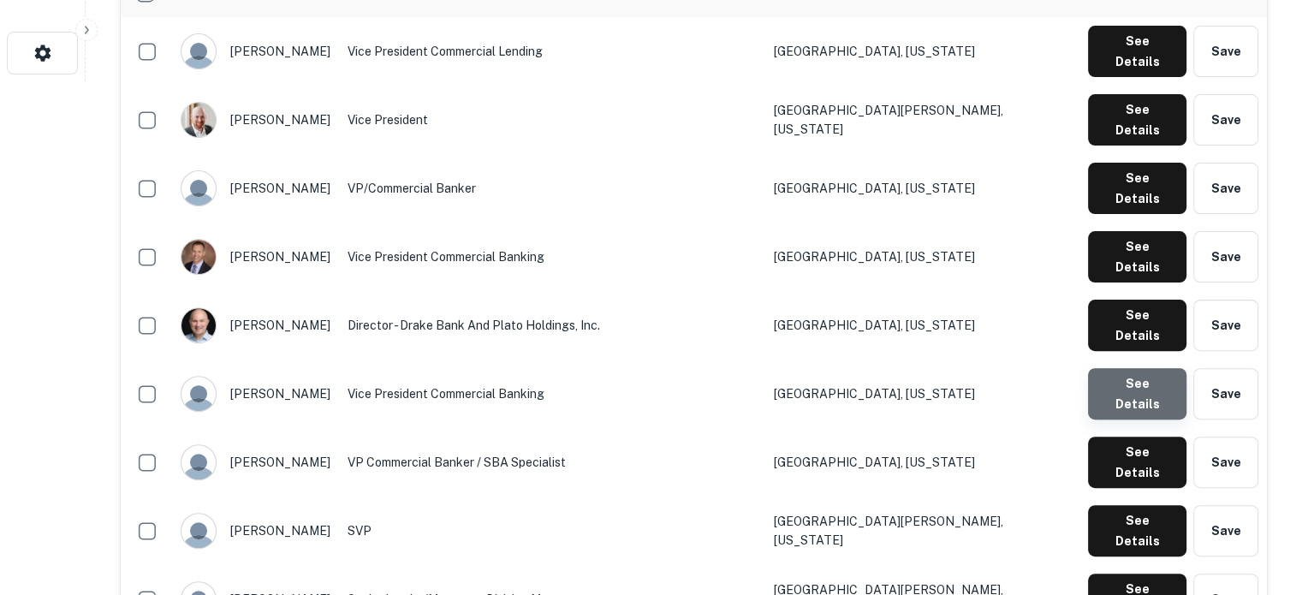
click at [1142, 368] on button "See Details" at bounding box center [1137, 393] width 98 height 51
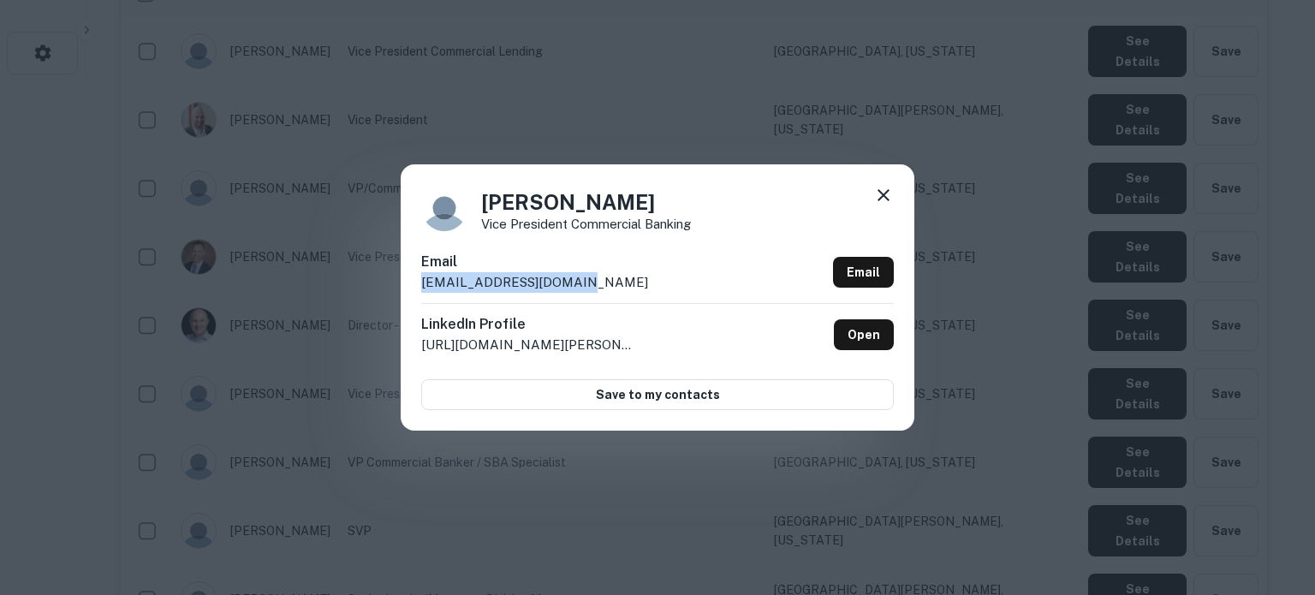
drag, startPoint x: 414, startPoint y: 286, endPoint x: 610, endPoint y: 284, distance: 195.3
click at [610, 284] on div "Karen Labate Vice President Commercial Banking Email klabate@drake-bank.com Ema…" at bounding box center [658, 296] width 514 height 265
copy p "klabate@drake-bank.com"
click at [881, 197] on icon at bounding box center [884, 195] width 12 height 12
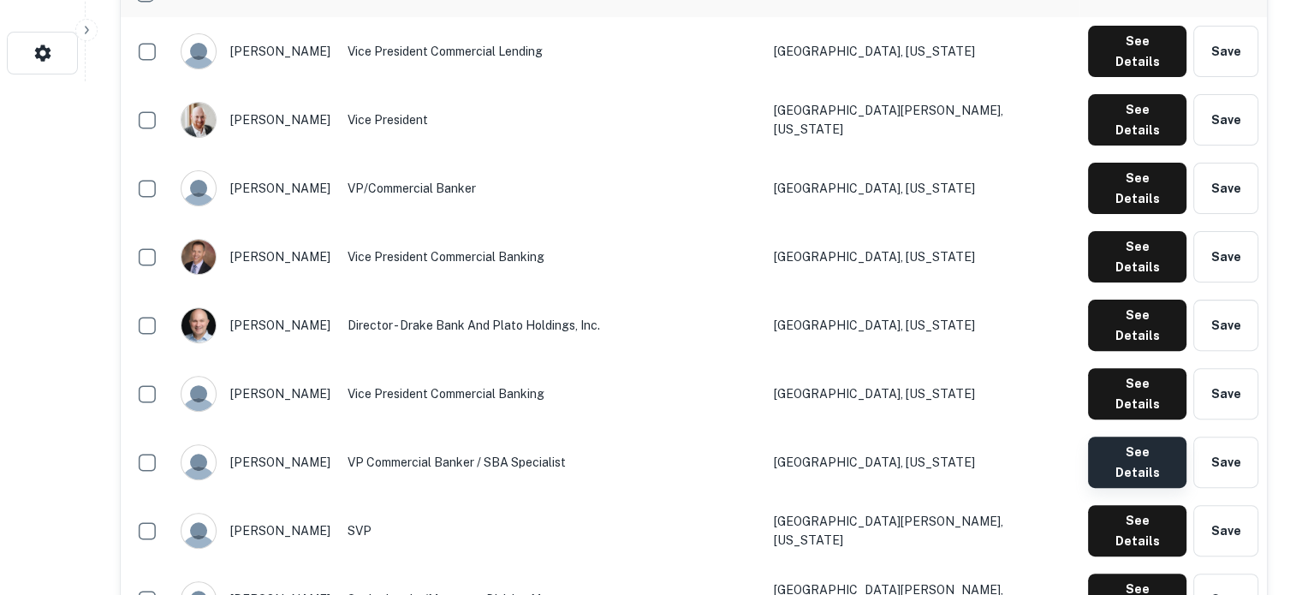
click at [1110, 437] on button "See Details" at bounding box center [1137, 462] width 98 height 51
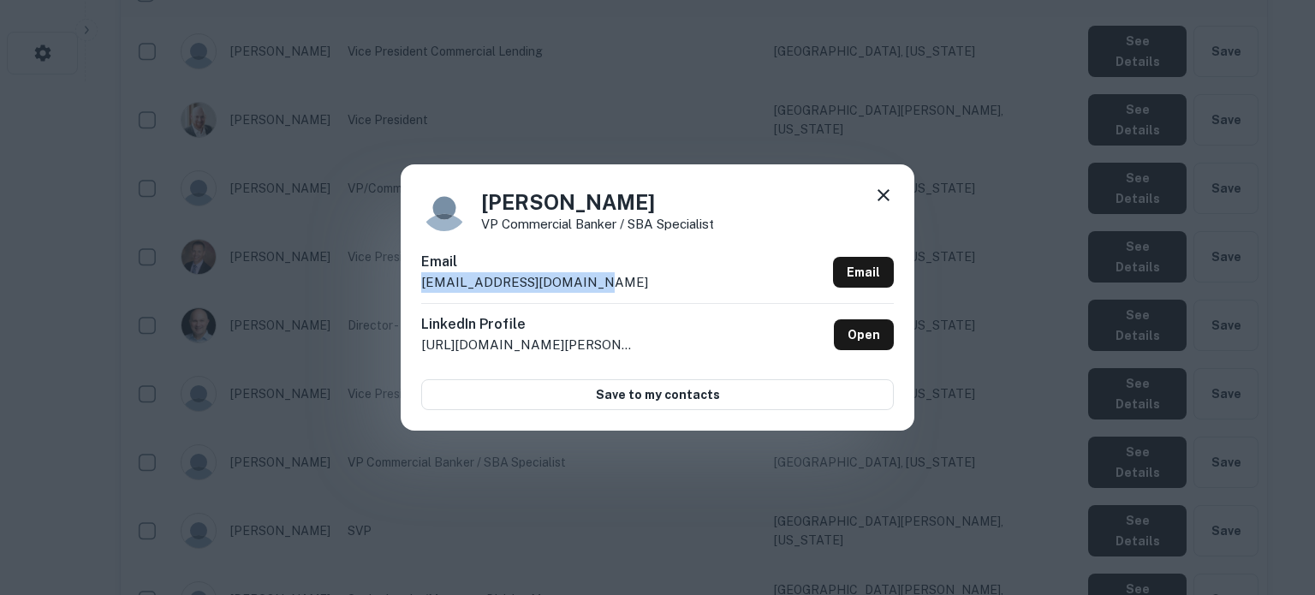
drag, startPoint x: 417, startPoint y: 287, endPoint x: 588, endPoint y: 283, distance: 171.3
click at [588, 283] on div "Lisa Franxman VP Commercial Banker / SBA Specialist Email lfranxman@drake-bank.…" at bounding box center [658, 296] width 514 height 265
copy p "lfranxman@drake-bank.com"
click at [887, 200] on icon at bounding box center [884, 195] width 12 height 12
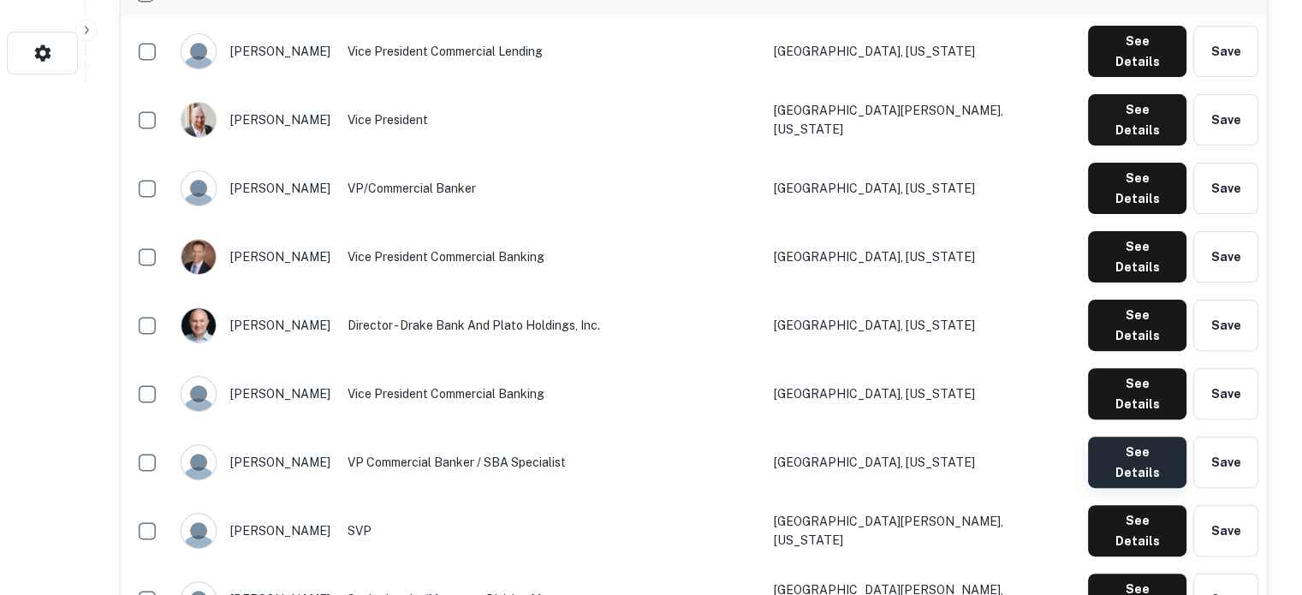
click at [1139, 437] on button "See Details" at bounding box center [1137, 462] width 98 height 51
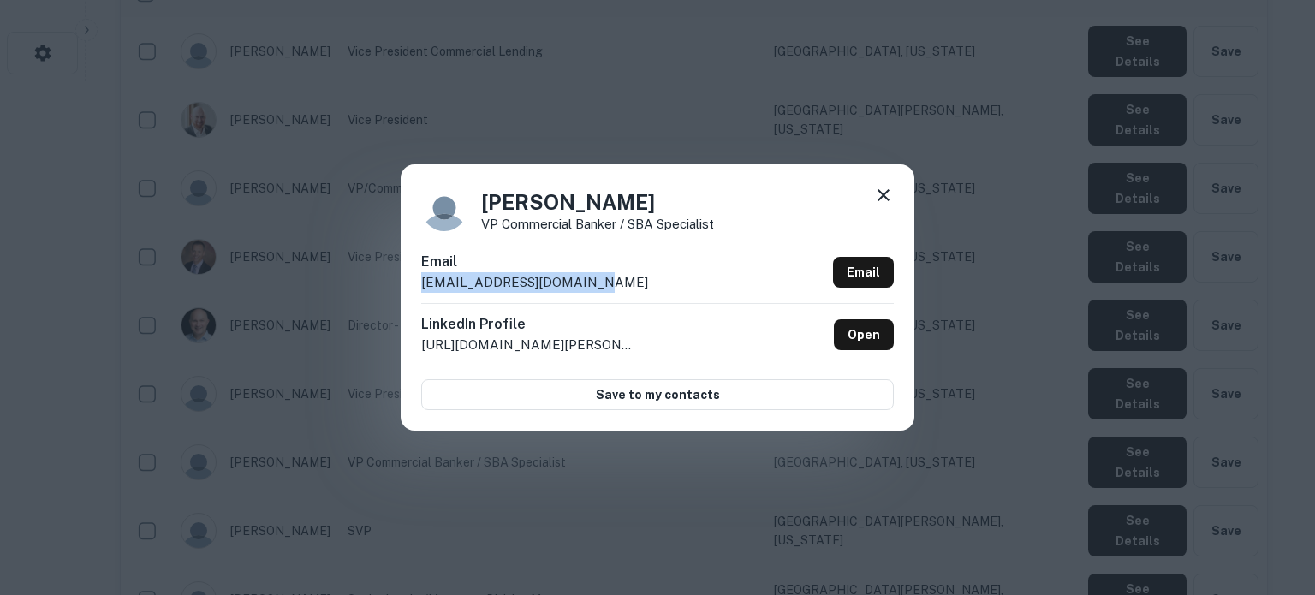
drag, startPoint x: 420, startPoint y: 285, endPoint x: 626, endPoint y: 287, distance: 205.5
click at [626, 287] on div "Lisa Franxman VP Commercial Banker / SBA Specialist Email lfranxman@drake-bank.…" at bounding box center [658, 296] width 514 height 265
copy p "lfranxman@drake-bank.com"
click at [885, 196] on icon at bounding box center [884, 195] width 12 height 12
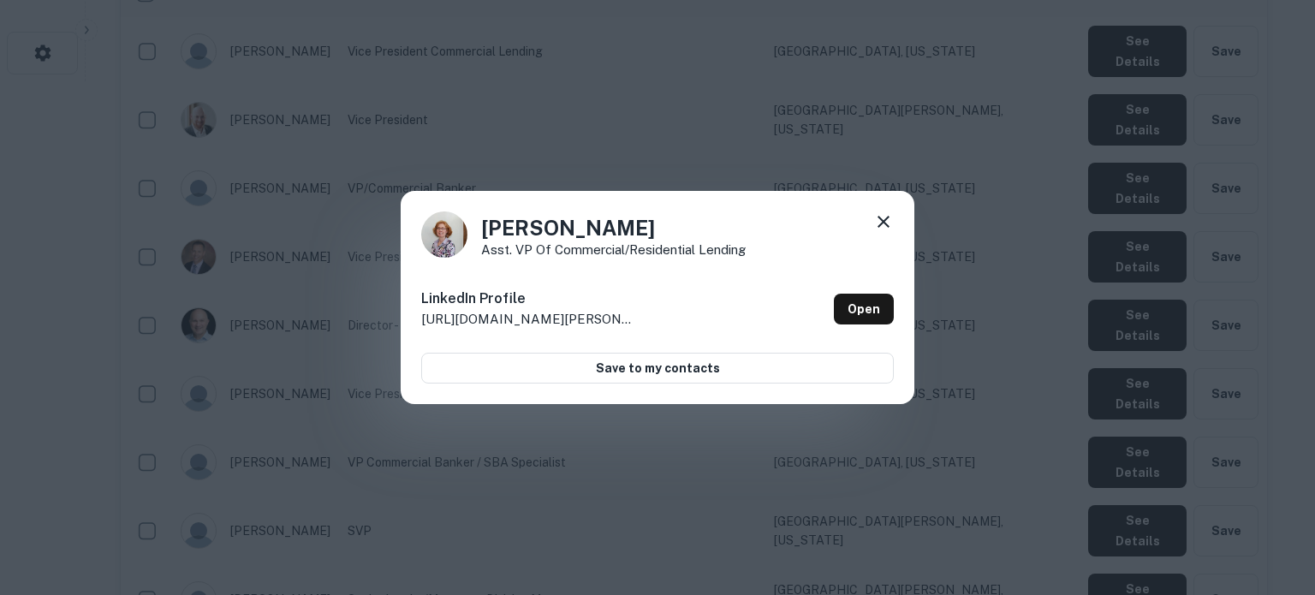
click at [891, 226] on icon at bounding box center [883, 222] width 21 height 21
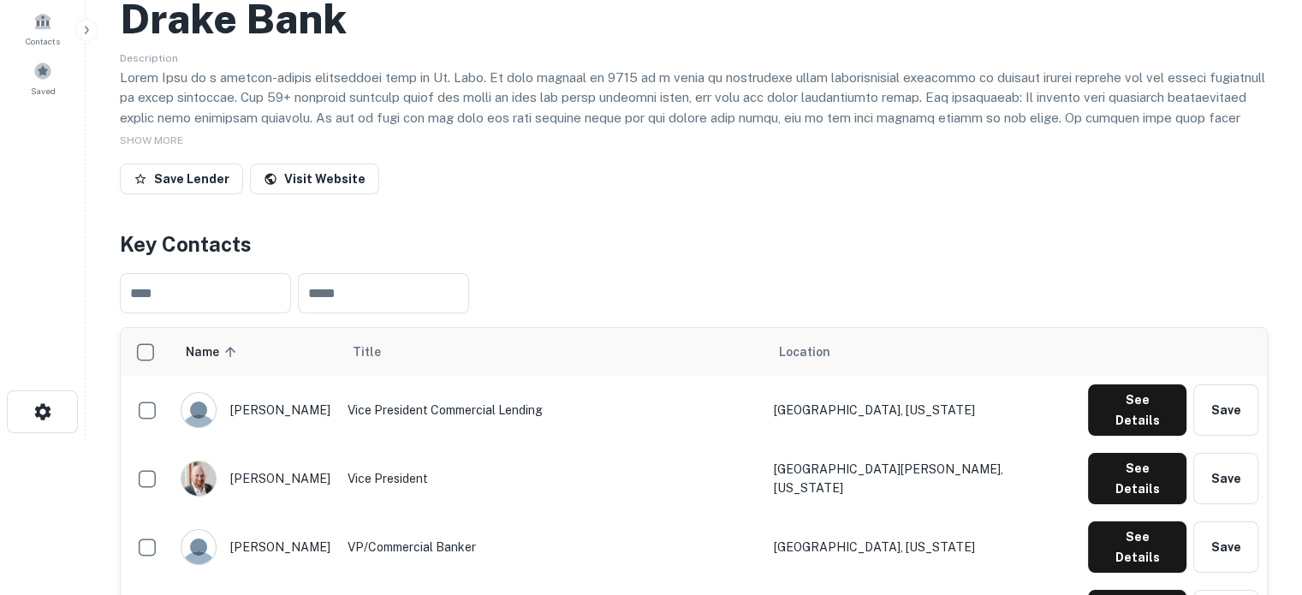
scroll to position [0, 0]
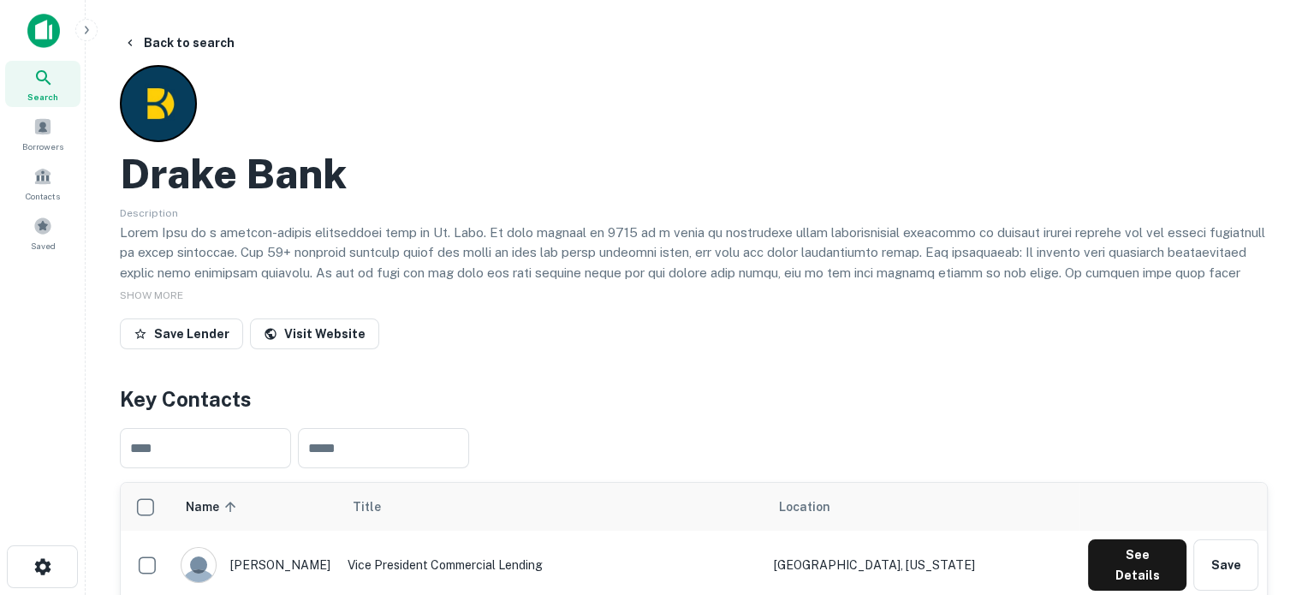
click at [48, 97] on span "Search" at bounding box center [42, 97] width 31 height 14
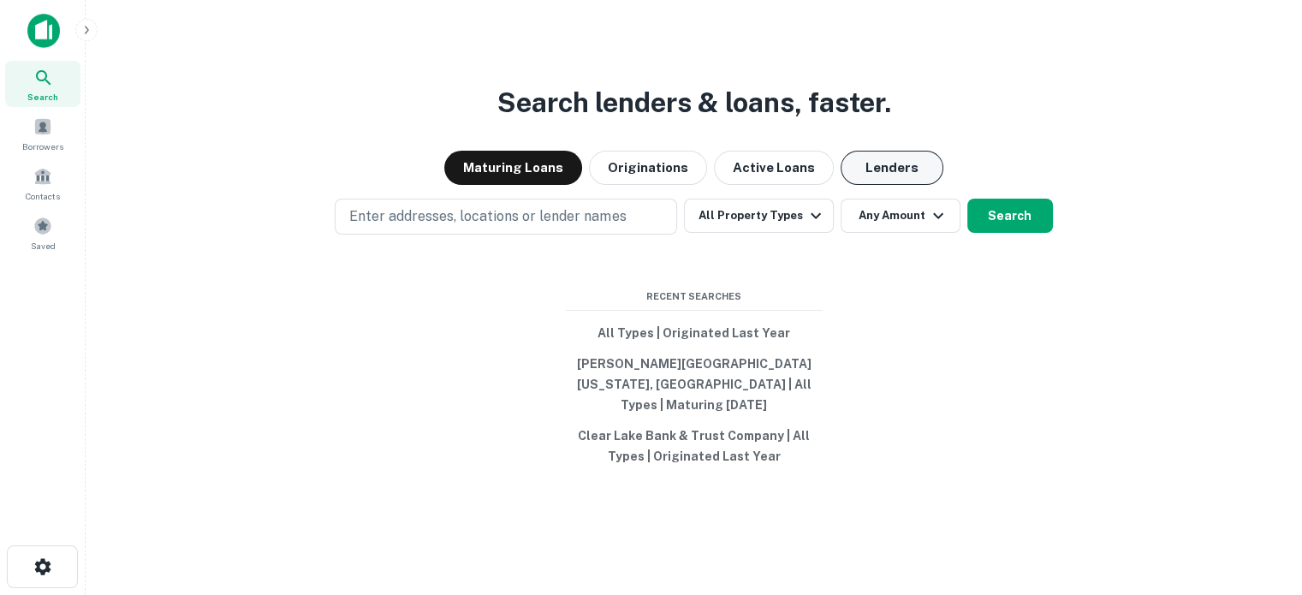
click at [887, 177] on button "Lenders" at bounding box center [892, 168] width 103 height 34
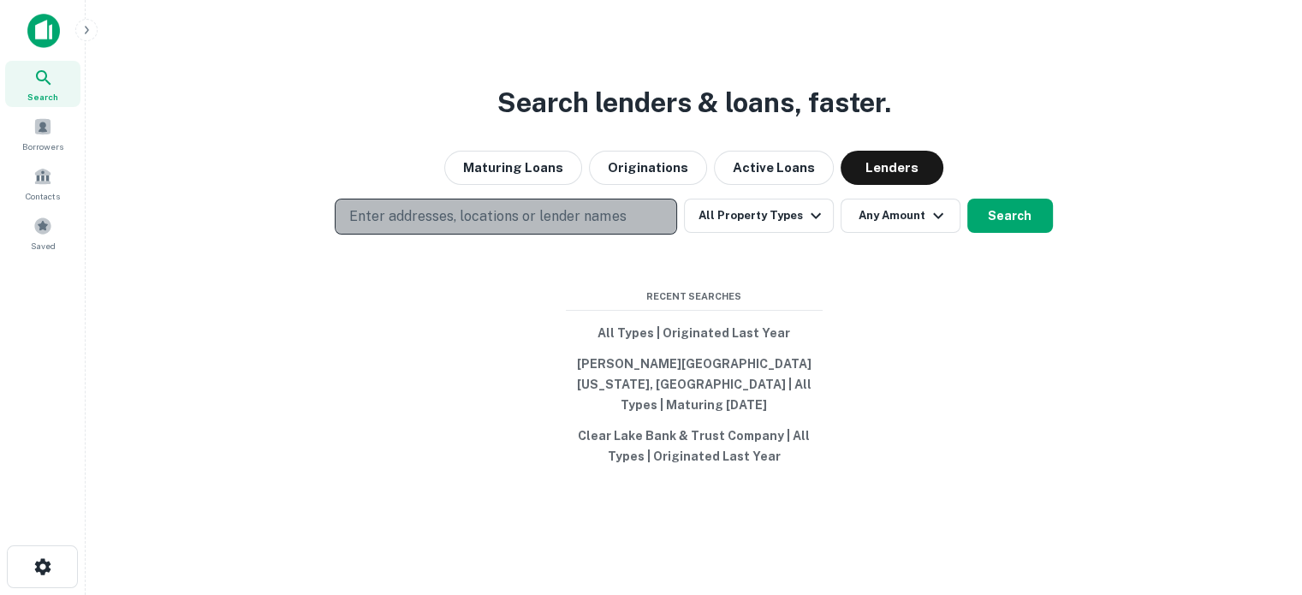
click at [659, 232] on button "Enter addresses, locations or lender names" at bounding box center [506, 217] width 343 height 36
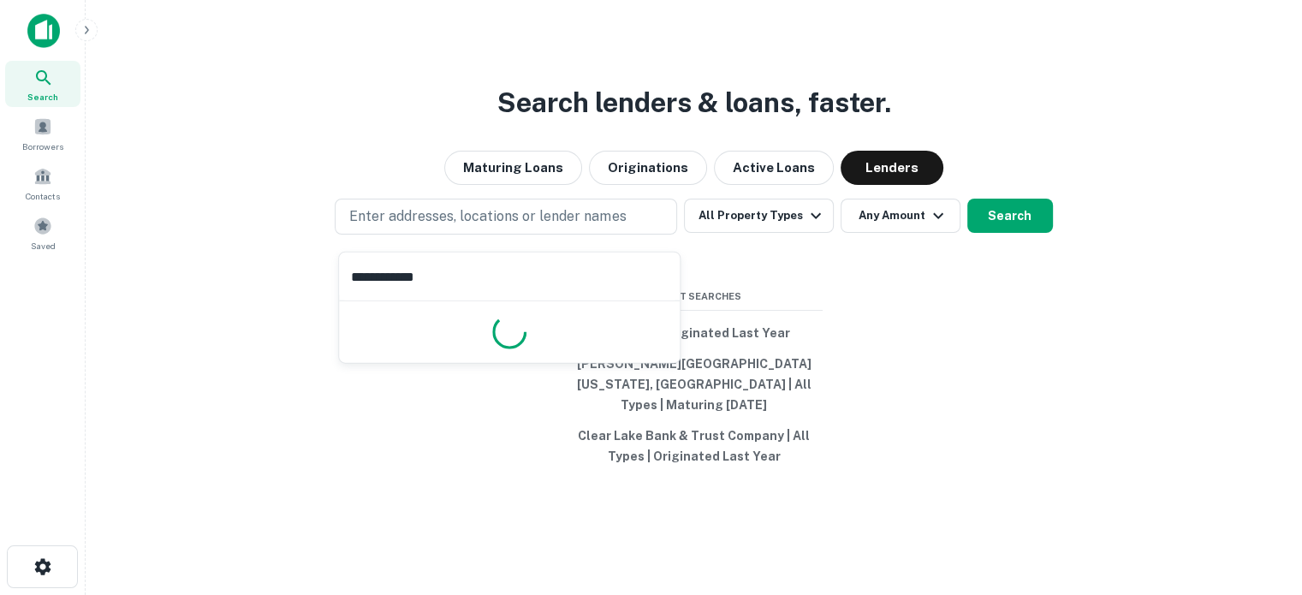
click at [475, 263] on input "**********" at bounding box center [509, 277] width 341 height 48
click at [470, 287] on input "**********" at bounding box center [509, 277] width 341 height 48
type input "**********"
click at [476, 290] on input "**********" at bounding box center [509, 277] width 341 height 48
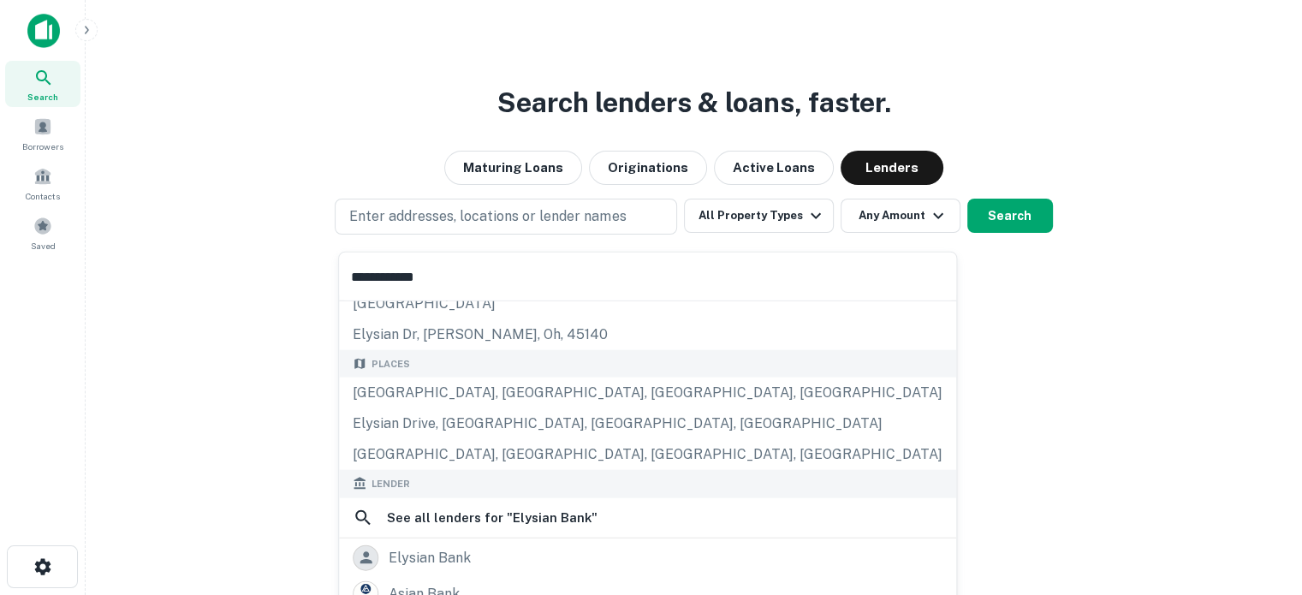
scroll to position [241, 0]
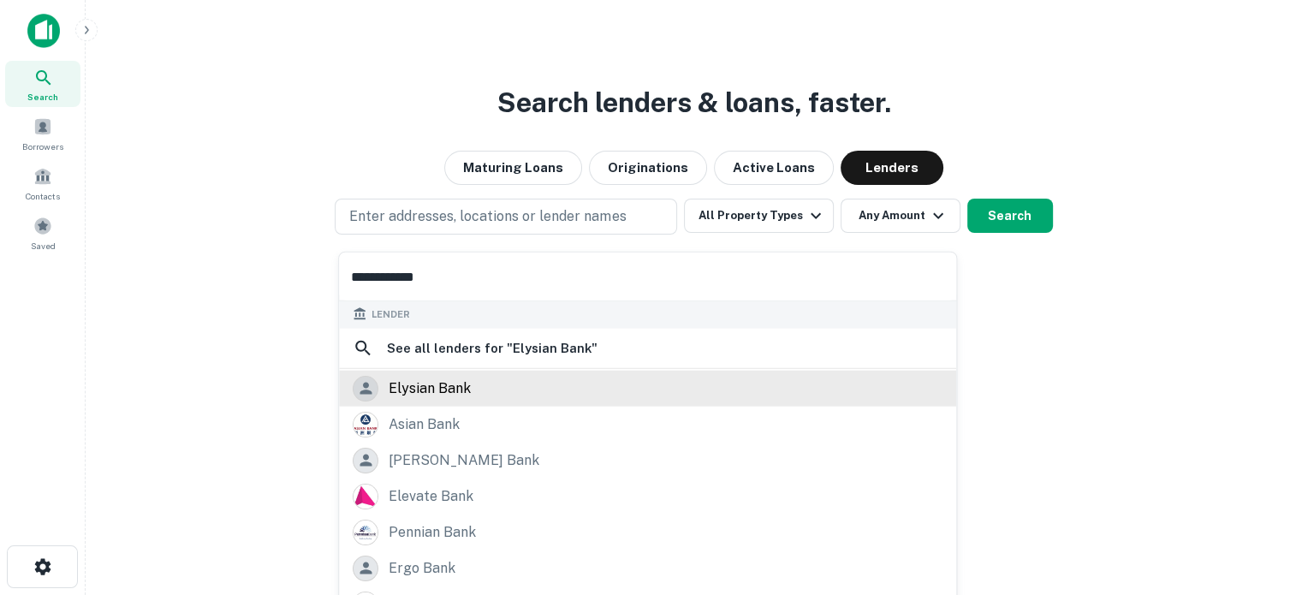
click at [482, 394] on div "elysian bank" at bounding box center [648, 388] width 590 height 26
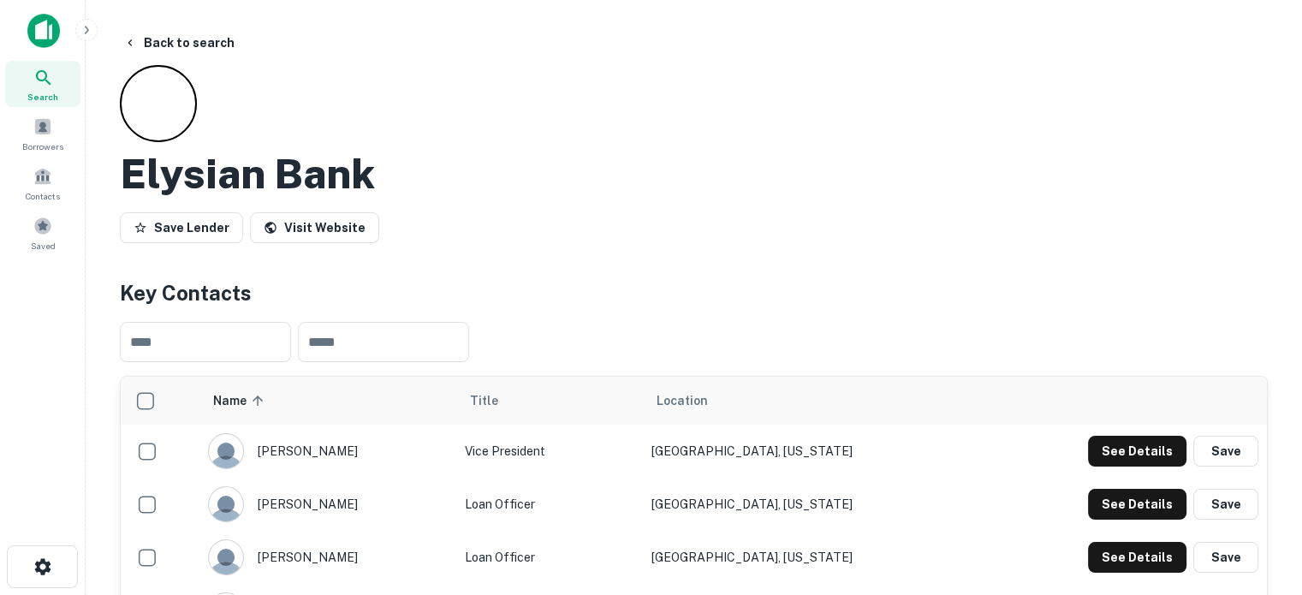
click at [55, 83] on div "Search" at bounding box center [42, 84] width 75 height 46
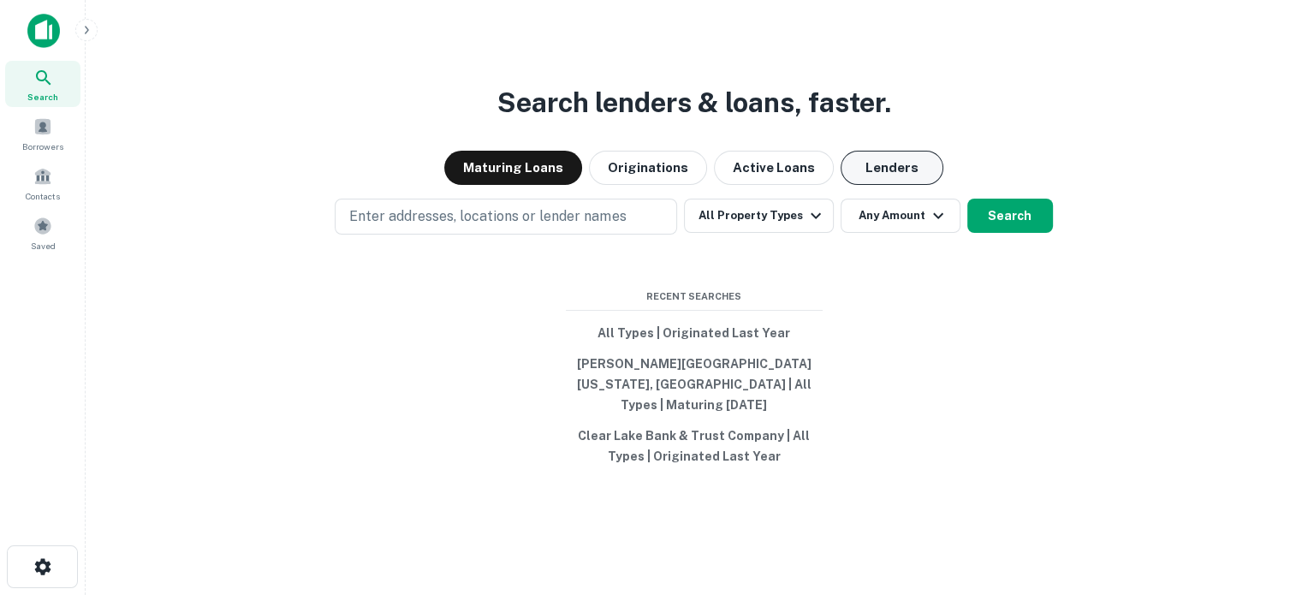
click at [859, 183] on button "Lenders" at bounding box center [892, 168] width 103 height 34
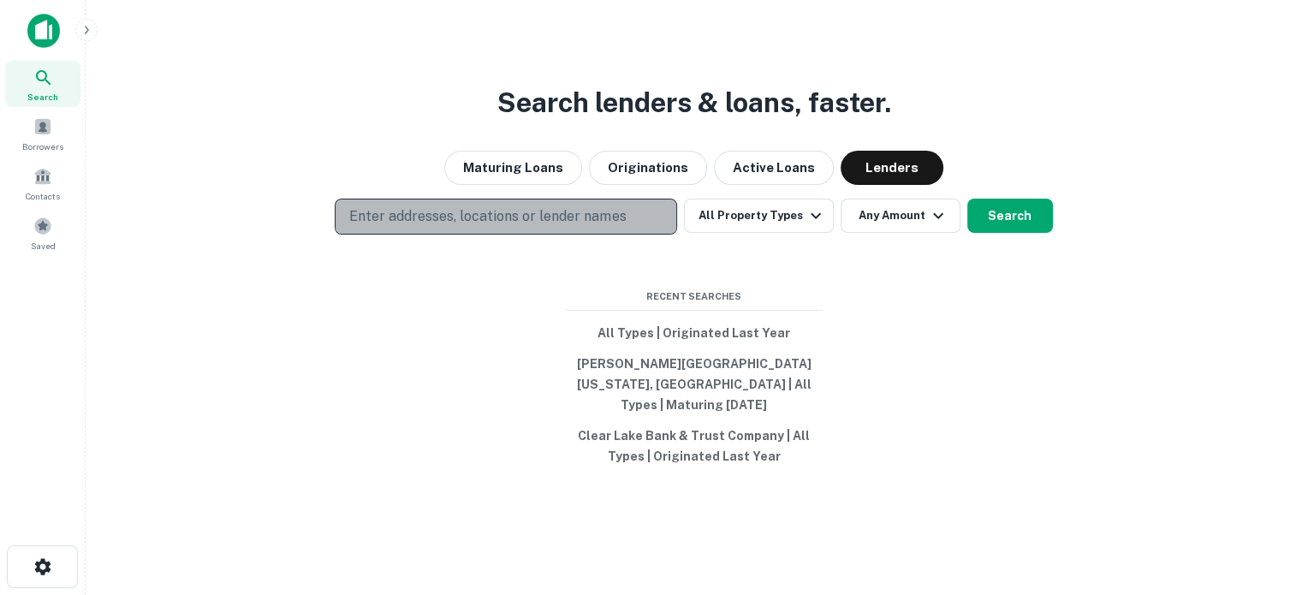
click at [581, 219] on p "Enter addresses, locations or lender names" at bounding box center [487, 216] width 277 height 21
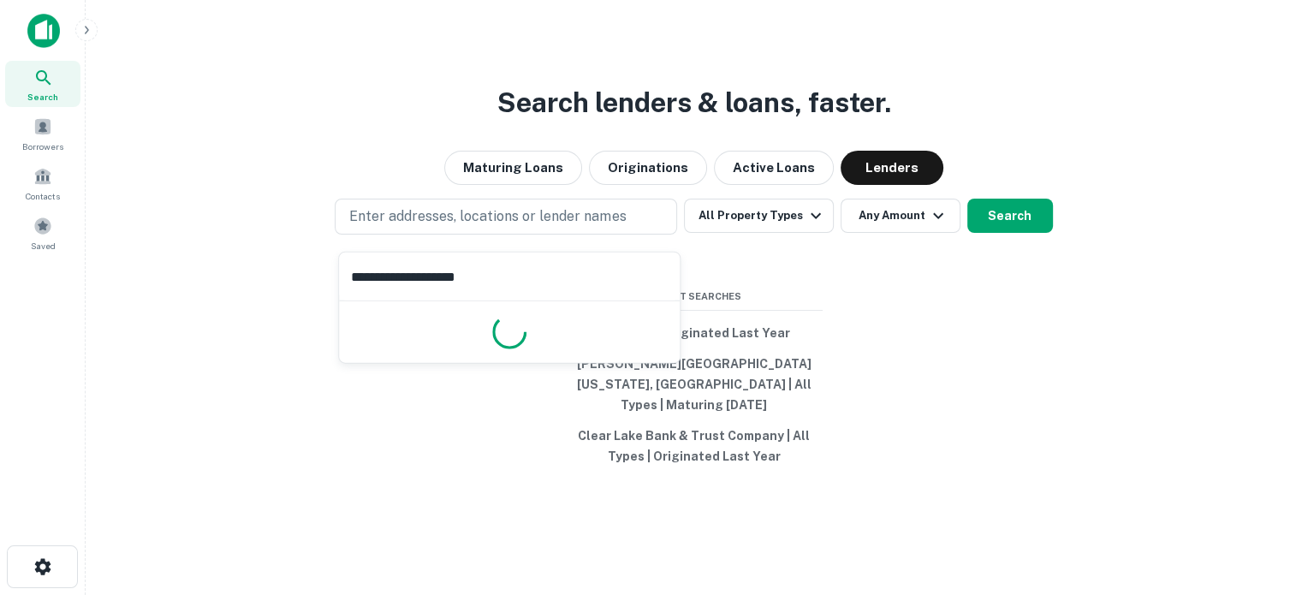
type input "**********"
drag, startPoint x: 896, startPoint y: 417, endPoint x: 847, endPoint y: 414, distance: 48.9
drag, startPoint x: 847, startPoint y: 414, endPoint x: 531, endPoint y: 290, distance: 339.2
click at [531, 289] on input "**********" at bounding box center [509, 277] width 341 height 48
drag, startPoint x: 411, startPoint y: 271, endPoint x: 496, endPoint y: 268, distance: 84.8
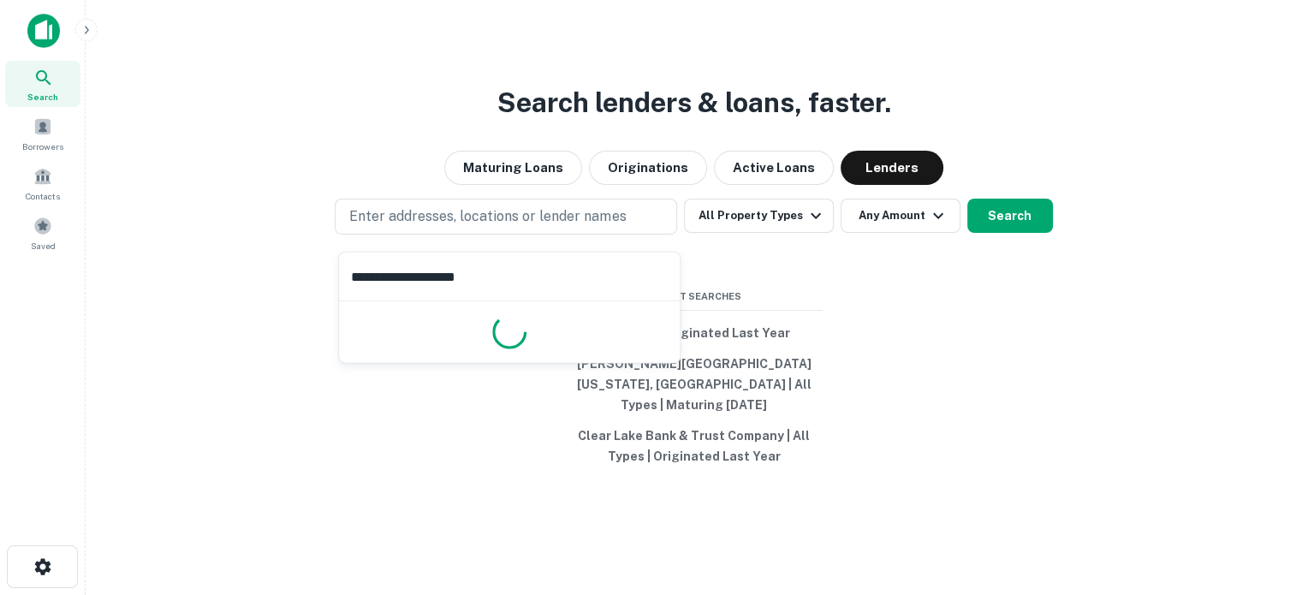
click at [492, 267] on input "**********" at bounding box center [509, 277] width 341 height 48
click at [500, 271] on input "**********" at bounding box center [509, 277] width 341 height 48
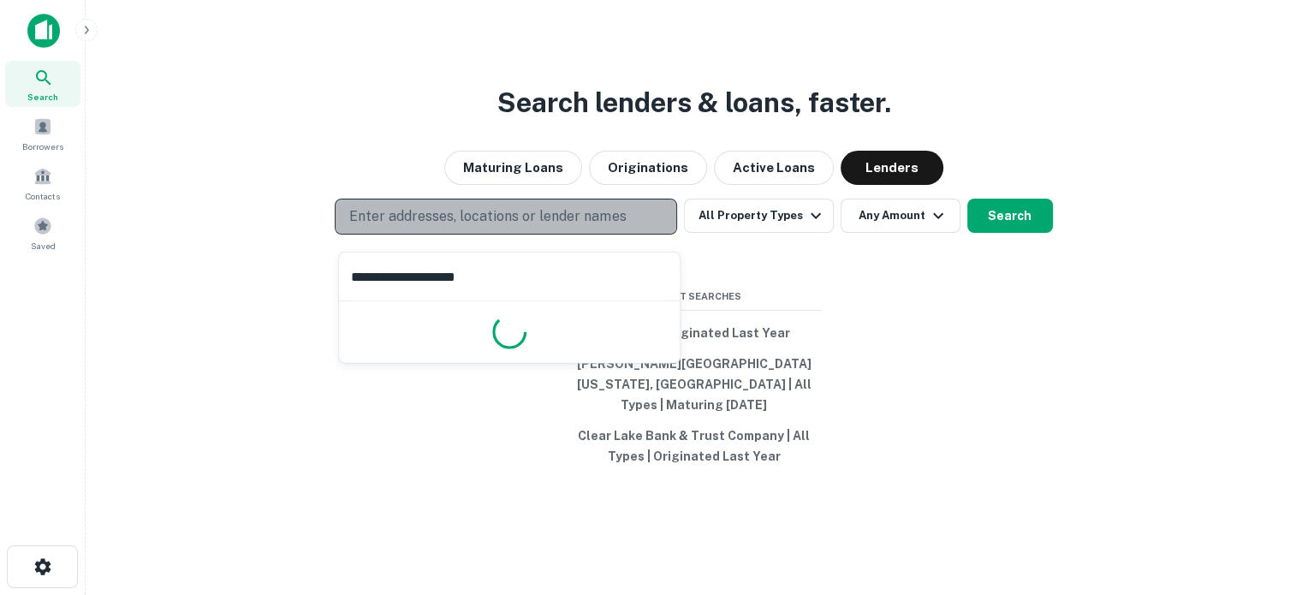
click at [522, 227] on p "Enter addresses, locations or lender names" at bounding box center [487, 216] width 277 height 21
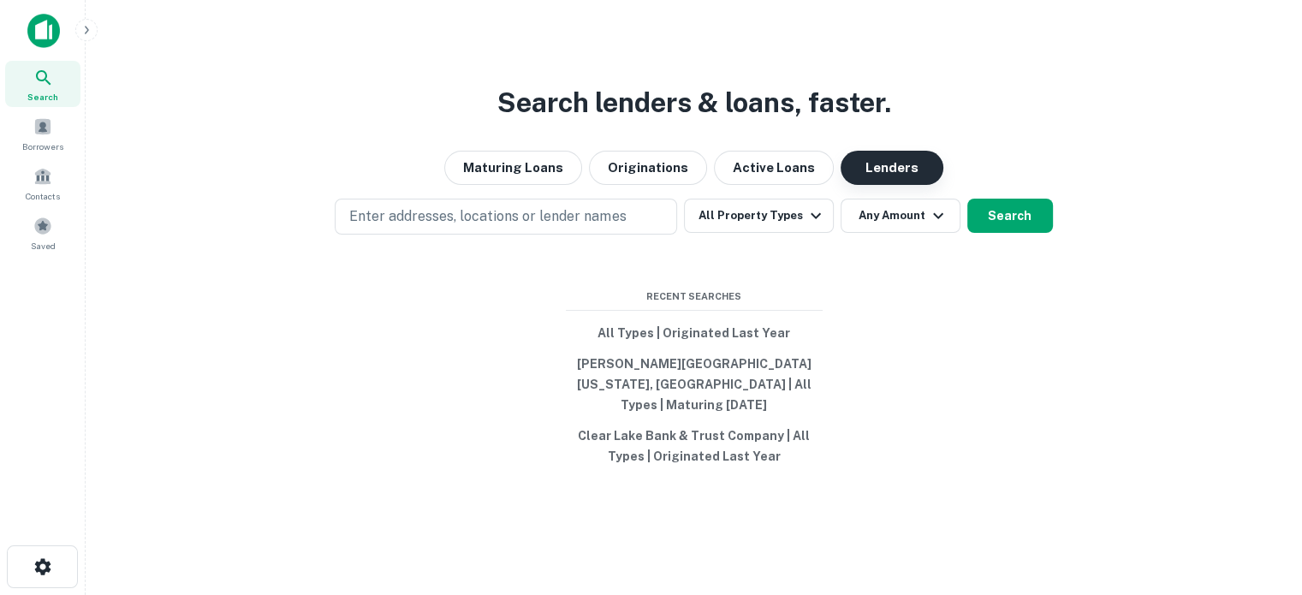
drag, startPoint x: 768, startPoint y: 226, endPoint x: 922, endPoint y: 189, distance: 158.5
click at [926, 204] on div "Search lenders & loans, faster. Maturing Loans Originations Active Loans Lender…" at bounding box center [693, 338] width 1189 height 595
click at [896, 174] on button "Lenders" at bounding box center [892, 168] width 103 height 34
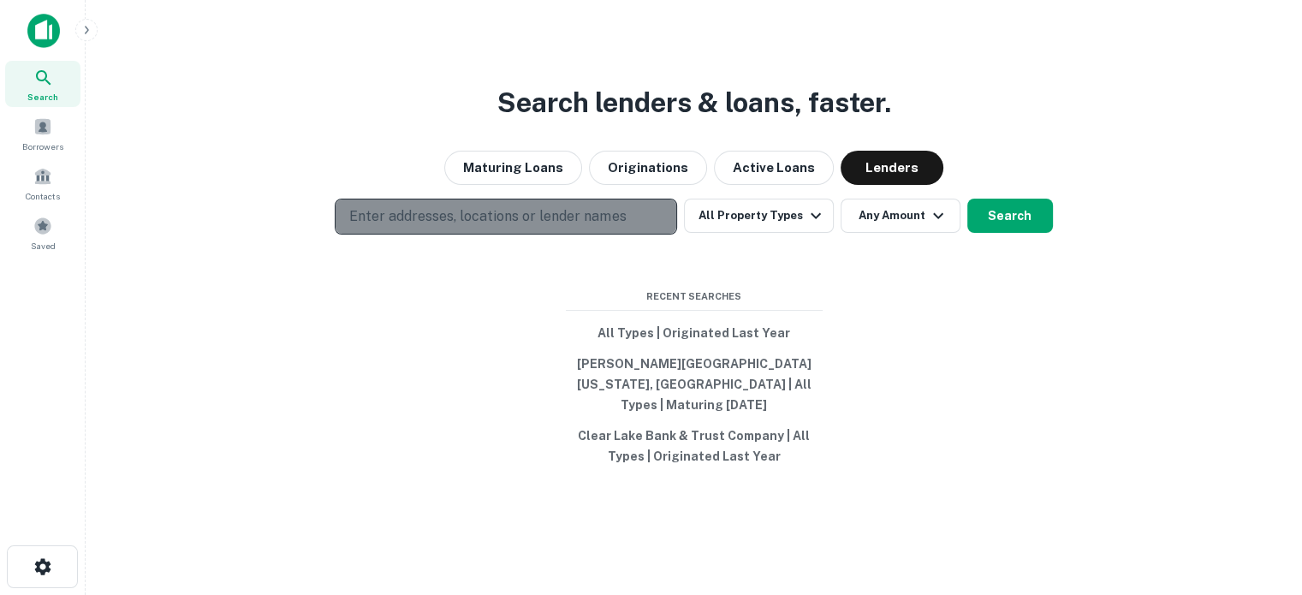
click at [585, 227] on p "Enter addresses, locations or lender names" at bounding box center [487, 216] width 277 height 21
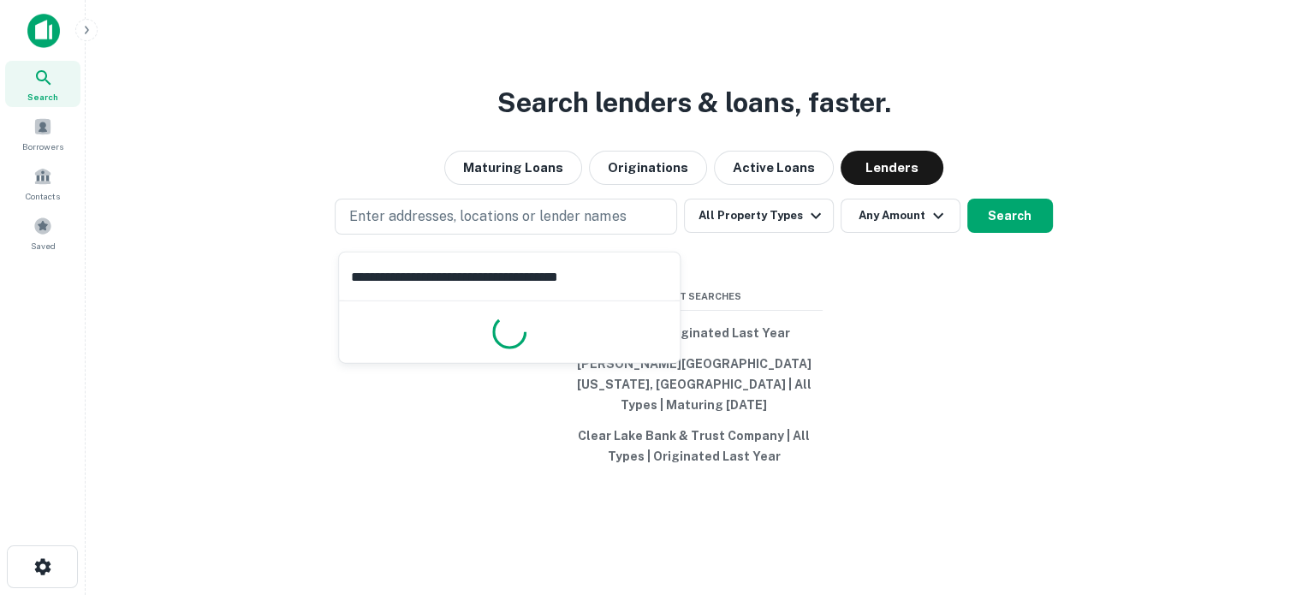
drag, startPoint x: 641, startPoint y: 267, endPoint x: 150, endPoint y: 266, distance: 490.7
click at [150, 266] on body "**********" at bounding box center [651, 297] width 1302 height 595
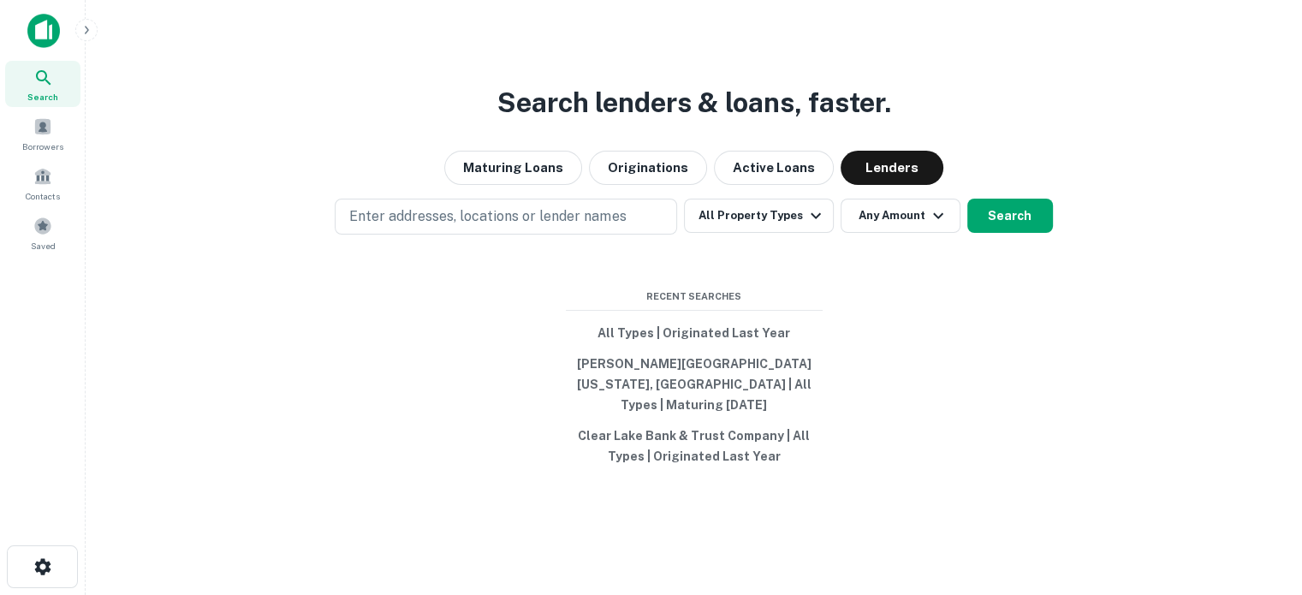
drag, startPoint x: 150, startPoint y: 266, endPoint x: 521, endPoint y: 314, distance: 373.9
click at [254, 289] on div "Search lenders & loans, faster. Maturing Loans Originations Active Loans Lender…" at bounding box center [693, 338] width 1189 height 595
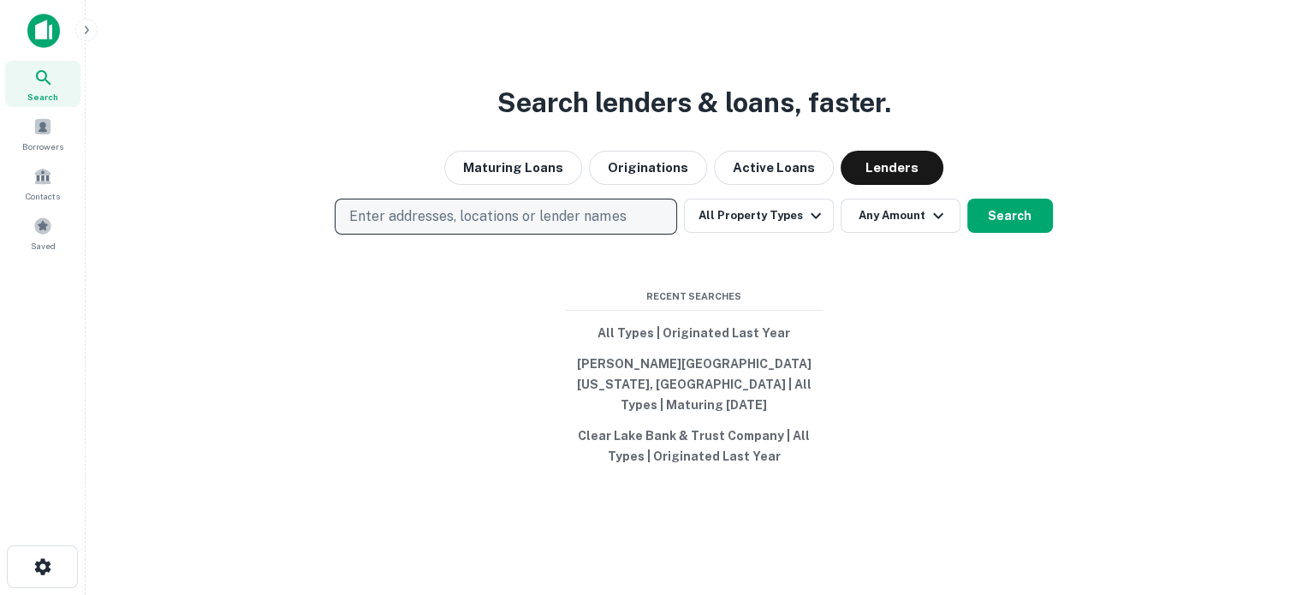
drag, startPoint x: 521, startPoint y: 314, endPoint x: 583, endPoint y: 234, distance: 101.9
click at [528, 309] on div "Search lenders & loans, faster. Maturing Loans Originations Active Loans Lender…" at bounding box center [693, 338] width 1189 height 595
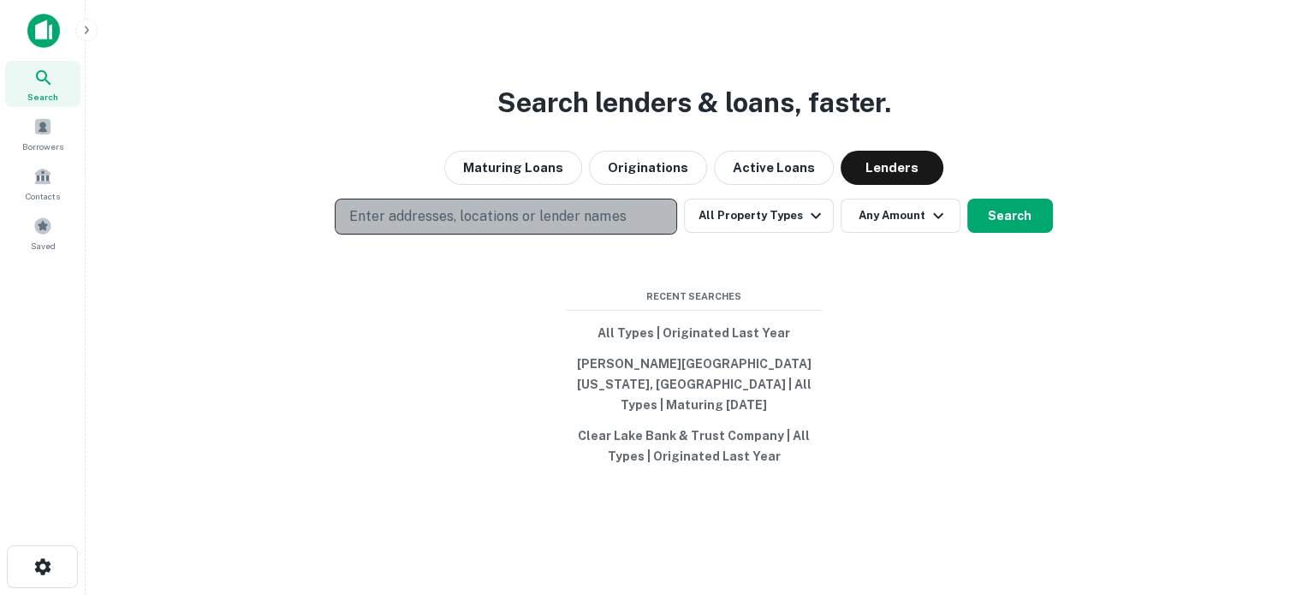
click at [585, 227] on p "Enter addresses, locations or lender names" at bounding box center [487, 216] width 277 height 21
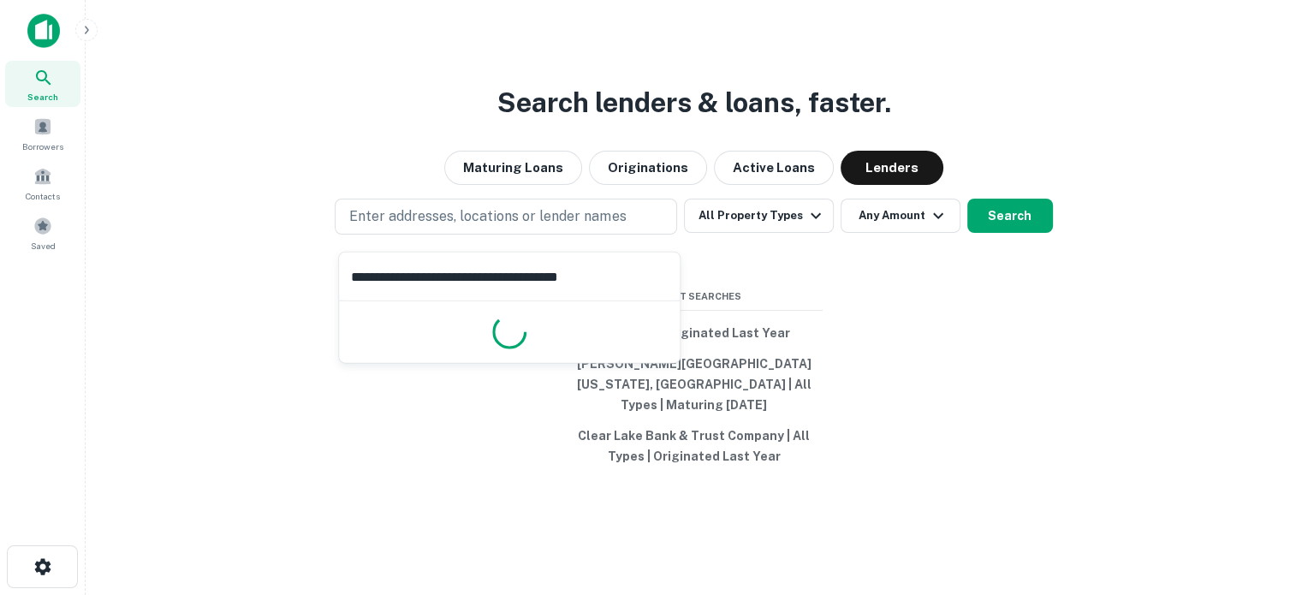
drag, startPoint x: 638, startPoint y: 276, endPoint x: 239, endPoint y: 271, distance: 399.1
click at [239, 271] on body "**********" at bounding box center [651, 297] width 1302 height 595
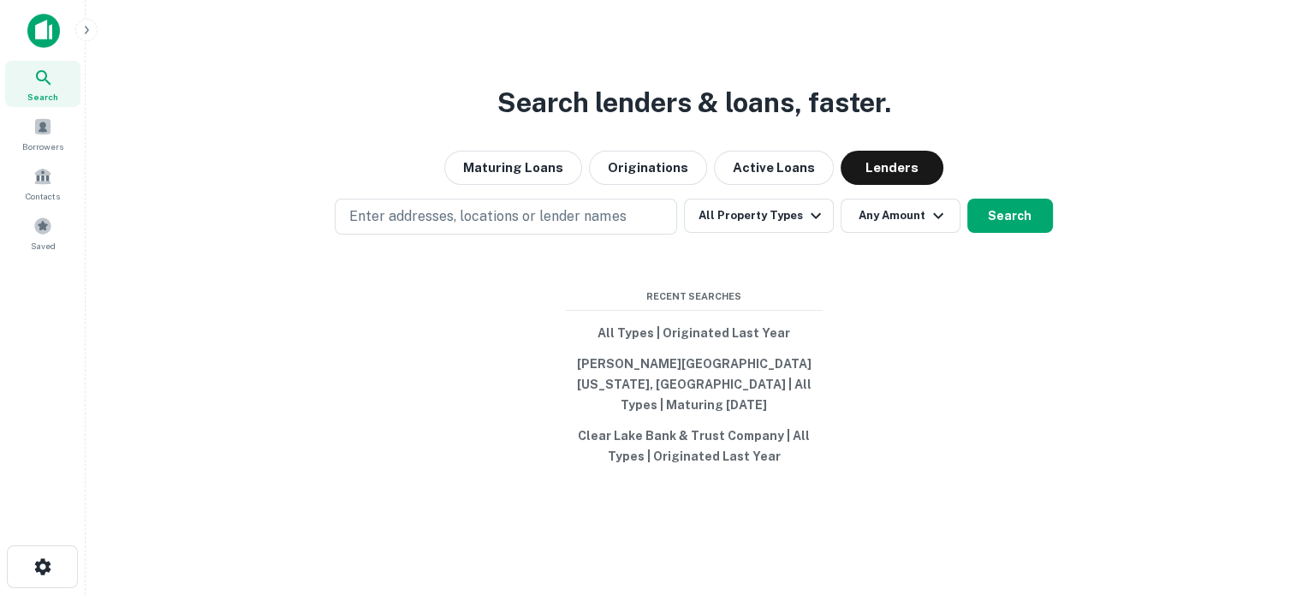
click at [239, 271] on div "Search lenders & loans, faster. Maturing Loans Originations Active Loans Lender…" at bounding box center [693, 338] width 1189 height 595
drag, startPoint x: 239, startPoint y: 271, endPoint x: 390, endPoint y: 271, distance: 151.6
click at [384, 271] on div "Search lenders & loans, faster. Maturing Loans Originations Active Loans Lender…" at bounding box center [693, 338] width 1189 height 595
click at [63, 78] on div "Search" at bounding box center [42, 84] width 75 height 46
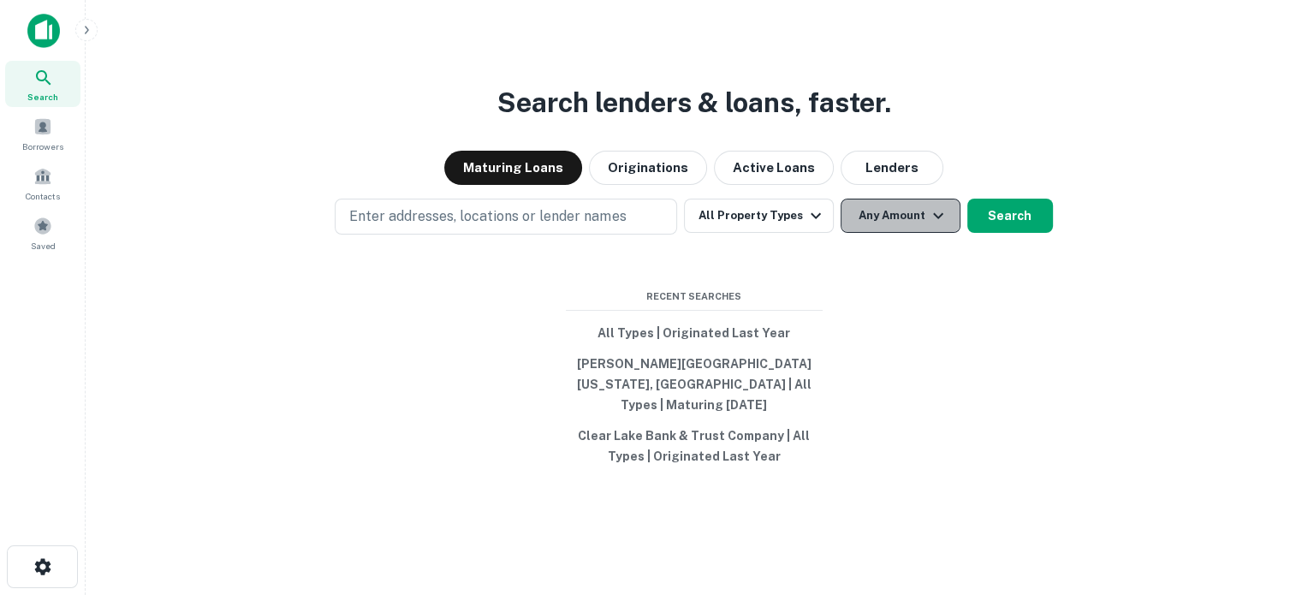
drag, startPoint x: 920, startPoint y: 229, endPoint x: 915, endPoint y: 212, distance: 17.9
click at [915, 212] on button "Any Amount" at bounding box center [901, 216] width 120 height 34
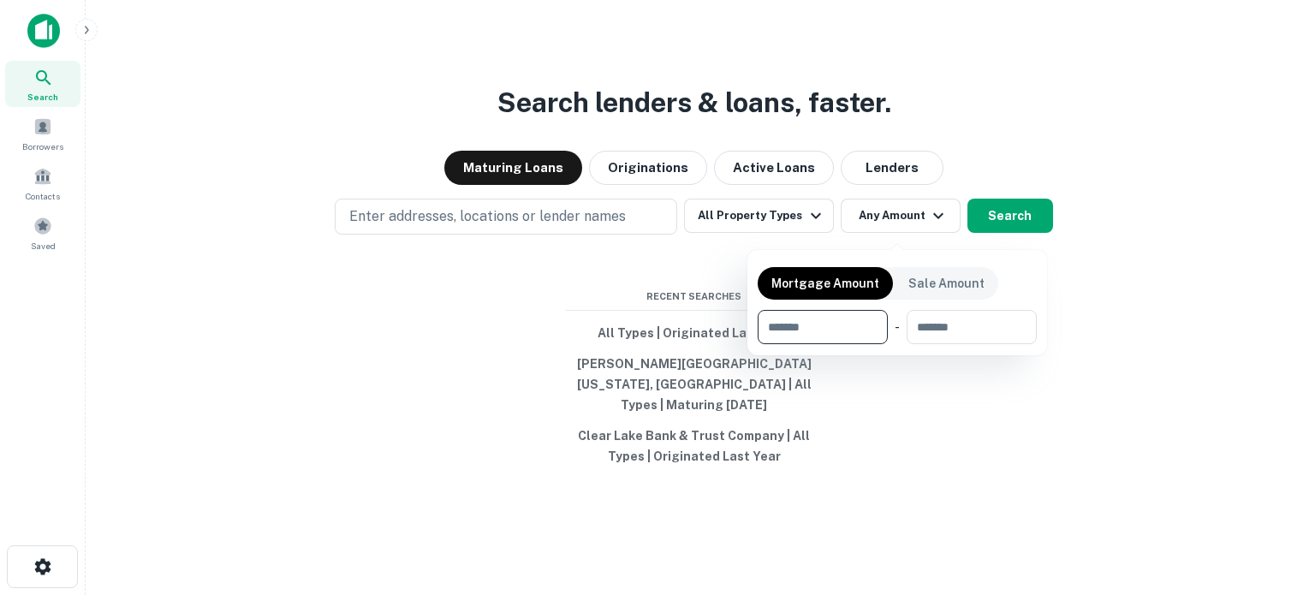
click at [902, 194] on div at bounding box center [657, 297] width 1315 height 595
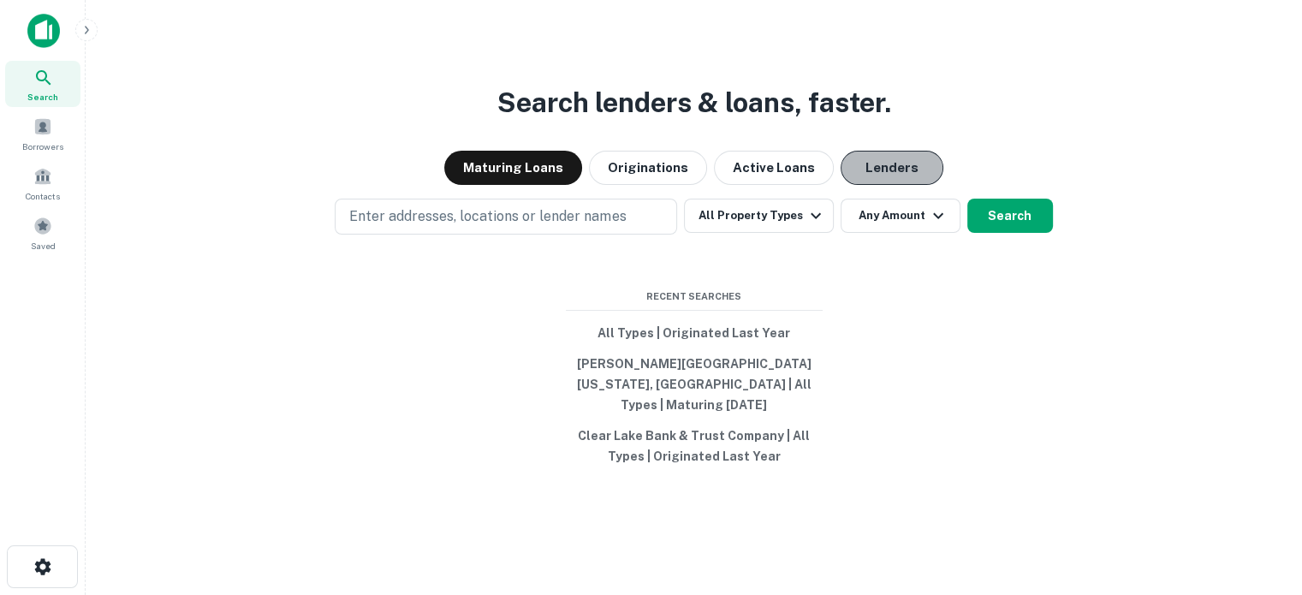
click at [902, 185] on button "Lenders" at bounding box center [892, 168] width 103 height 34
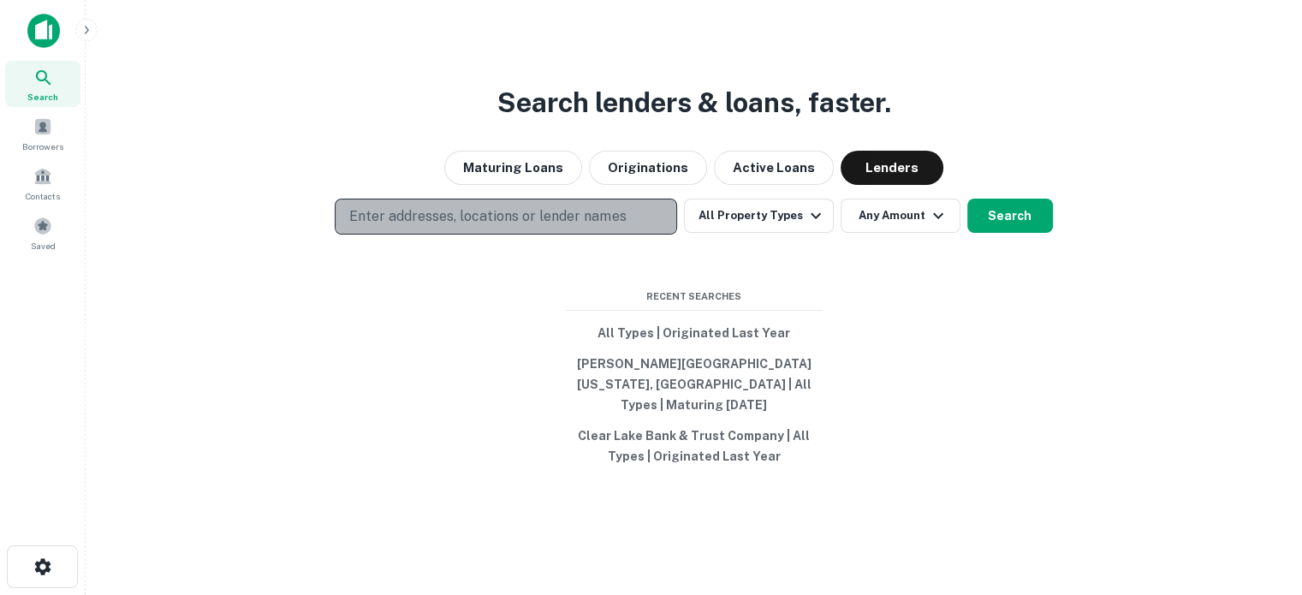
click at [635, 226] on button "Enter addresses, locations or lender names" at bounding box center [506, 217] width 343 height 36
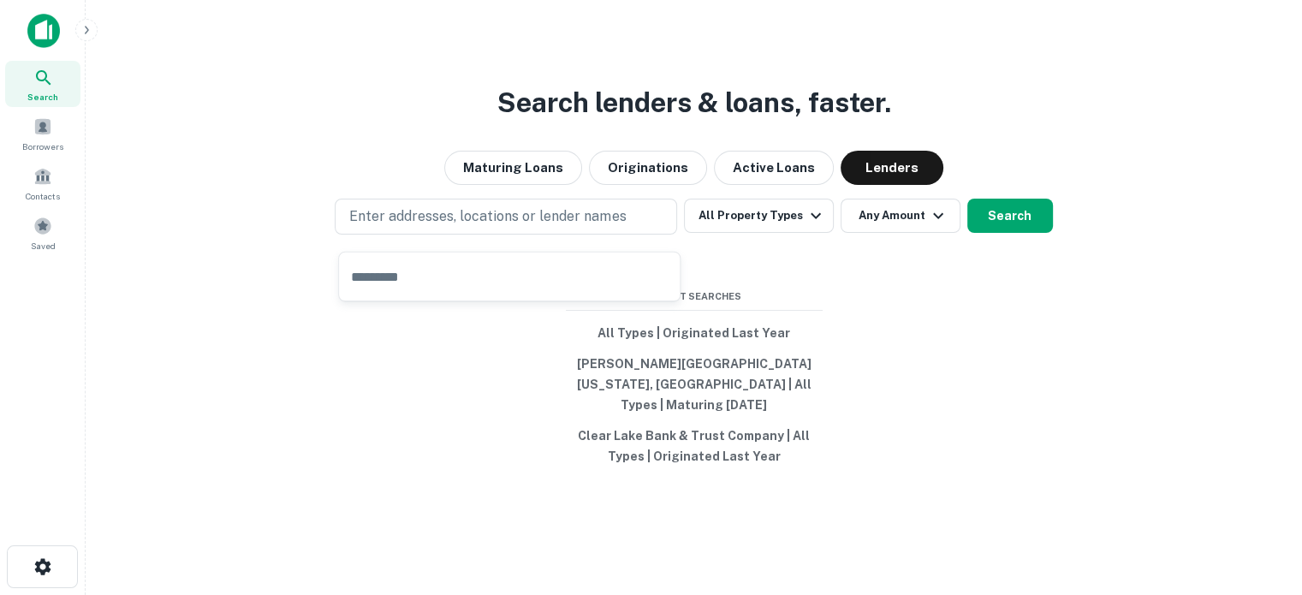
click at [538, 266] on input "text" at bounding box center [509, 277] width 341 height 48
click at [557, 265] on input "**********" at bounding box center [509, 277] width 341 height 48
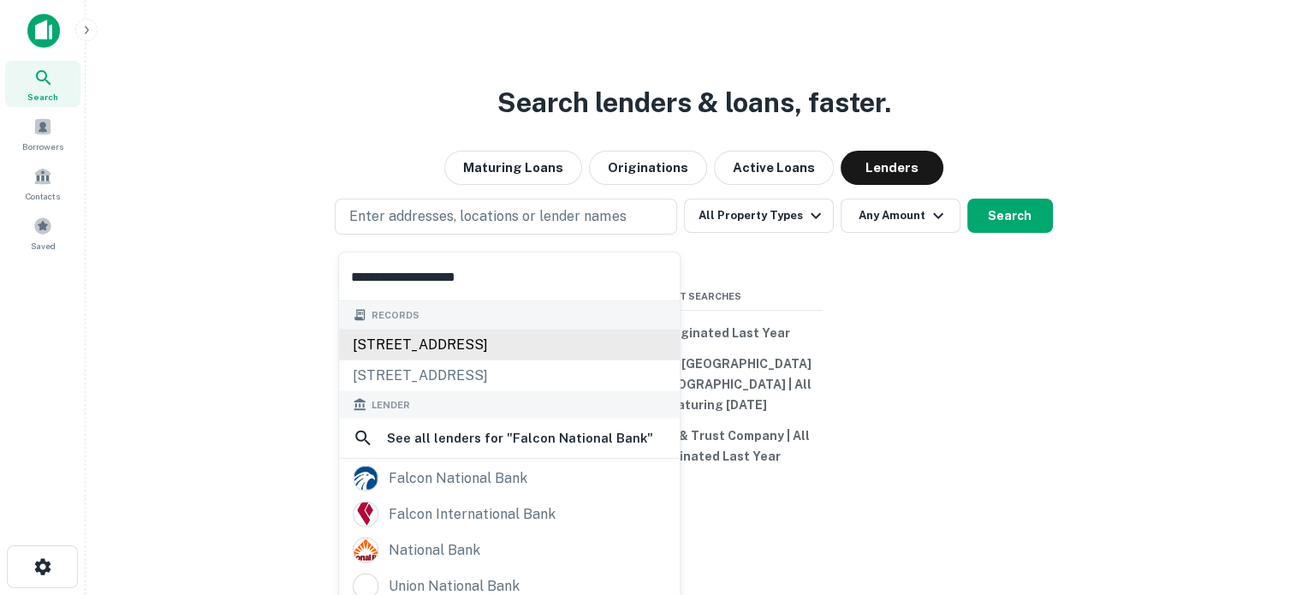
drag, startPoint x: 557, startPoint y: 265, endPoint x: 490, endPoint y: 330, distance: 92.7
type input "**********"
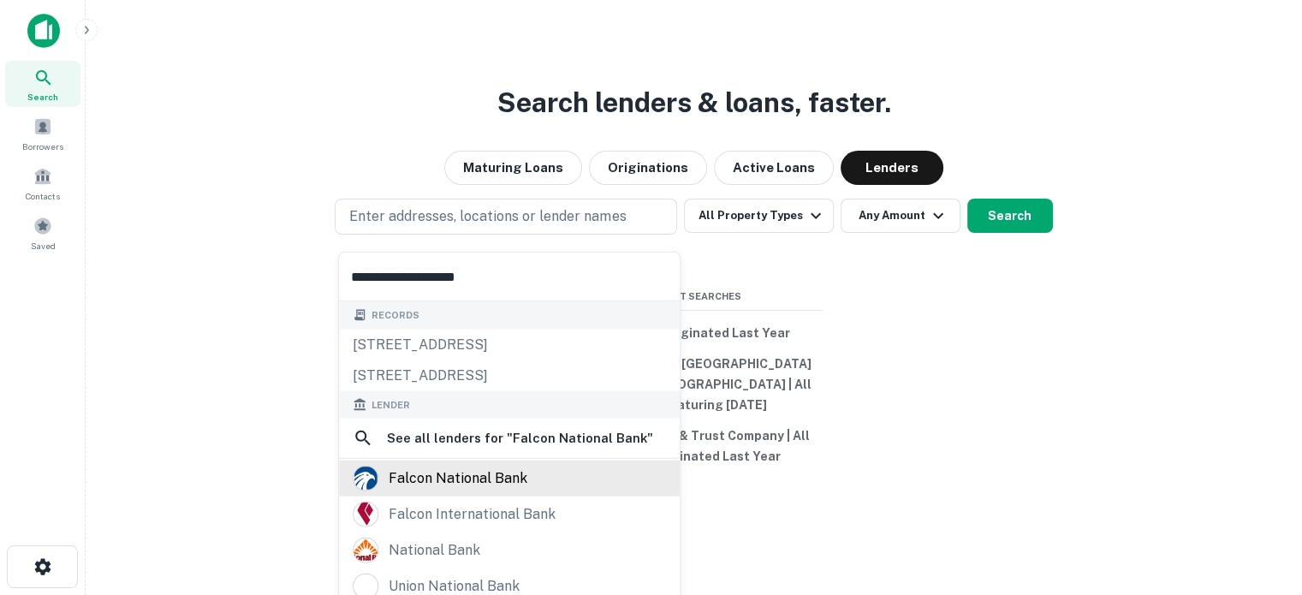
drag, startPoint x: 490, startPoint y: 330, endPoint x: 445, endPoint y: 482, distance: 158.8
click at [445, 482] on div "falcon national bank" at bounding box center [458, 479] width 139 height 26
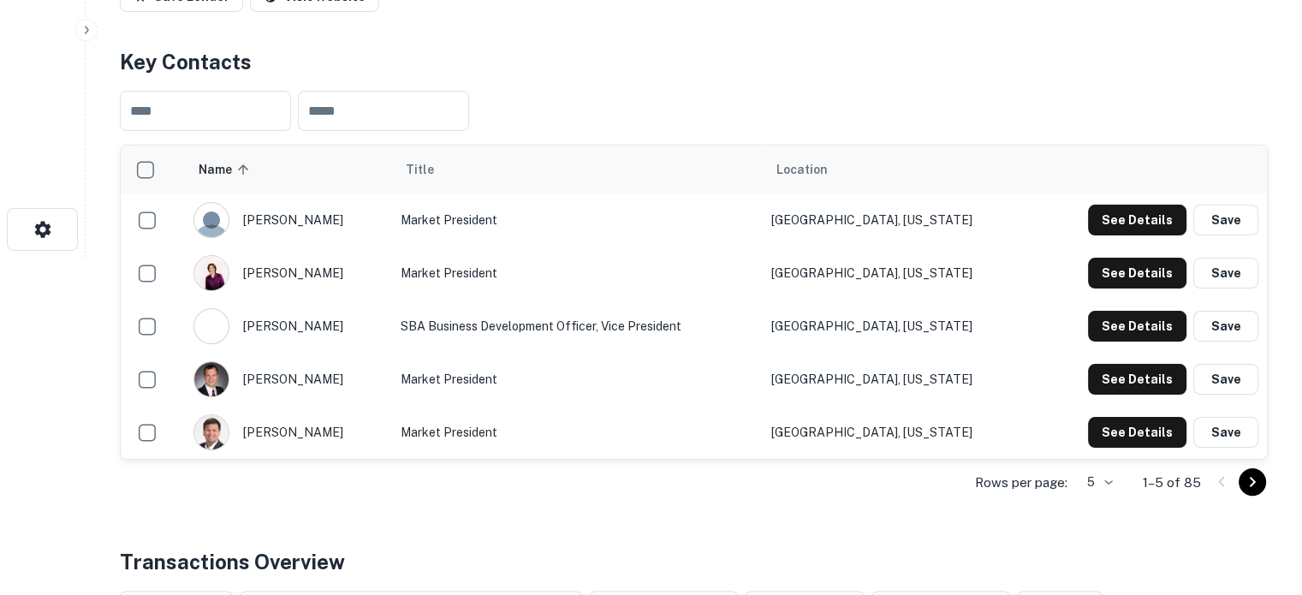
scroll to position [343, 0]
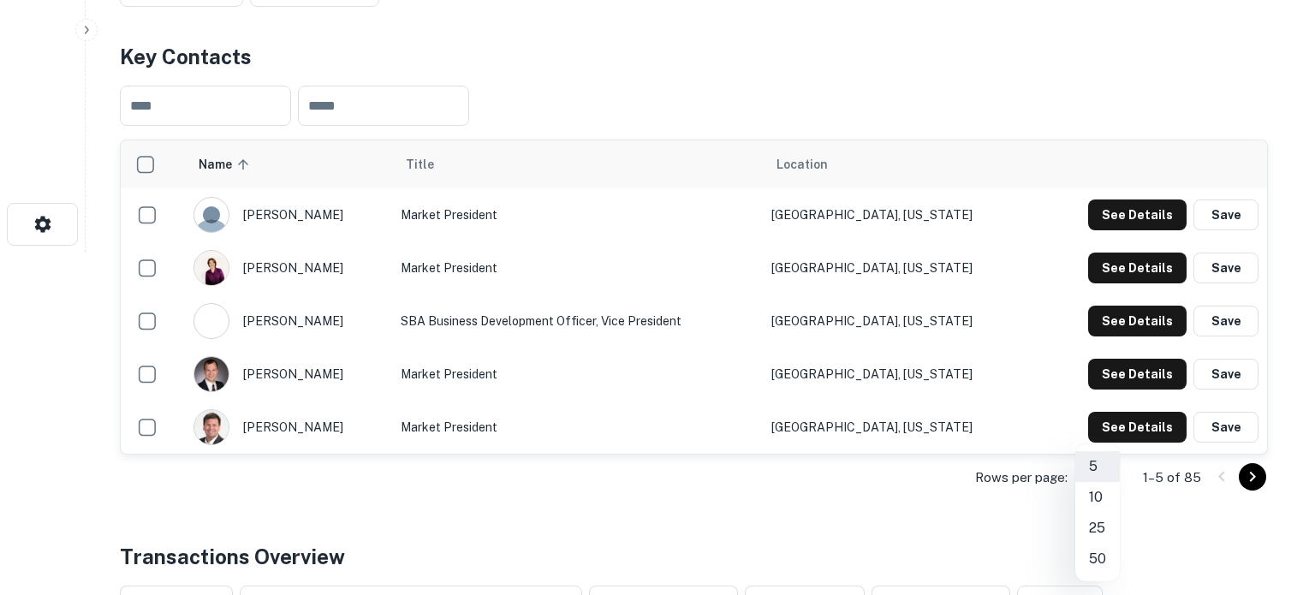
click at [1110, 555] on li "50" at bounding box center [1098, 559] width 45 height 31
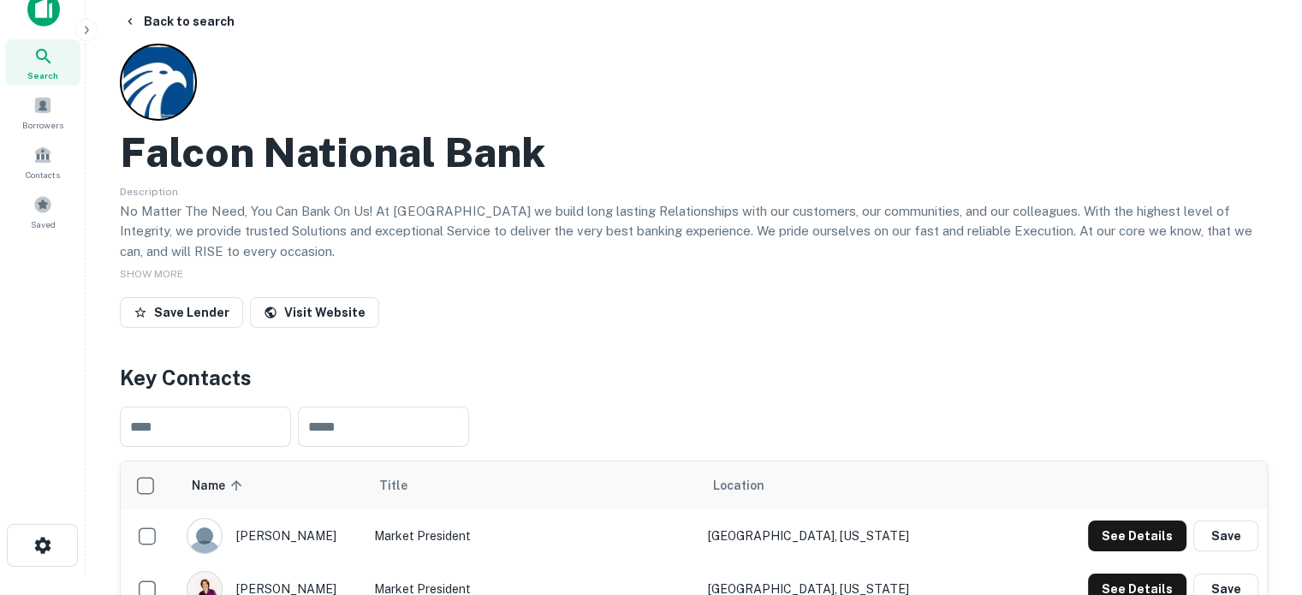
scroll to position [0, 0]
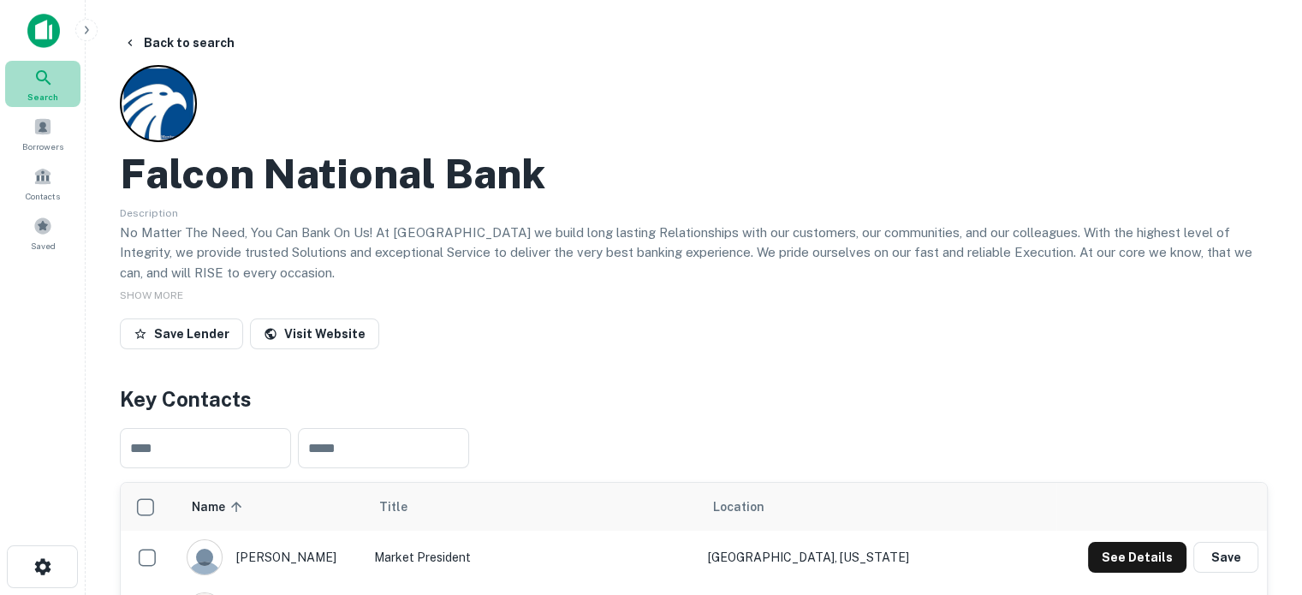
click at [30, 98] on span "Search" at bounding box center [42, 97] width 31 height 14
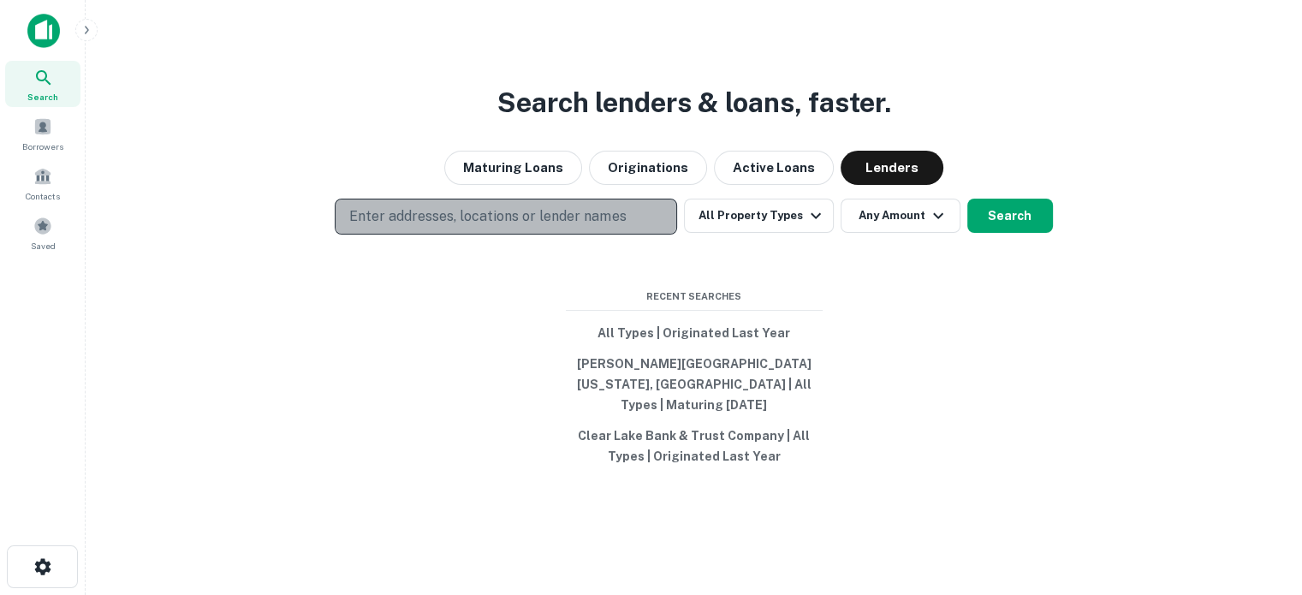
click at [620, 218] on p "Enter addresses, locations or lender names" at bounding box center [487, 216] width 277 height 21
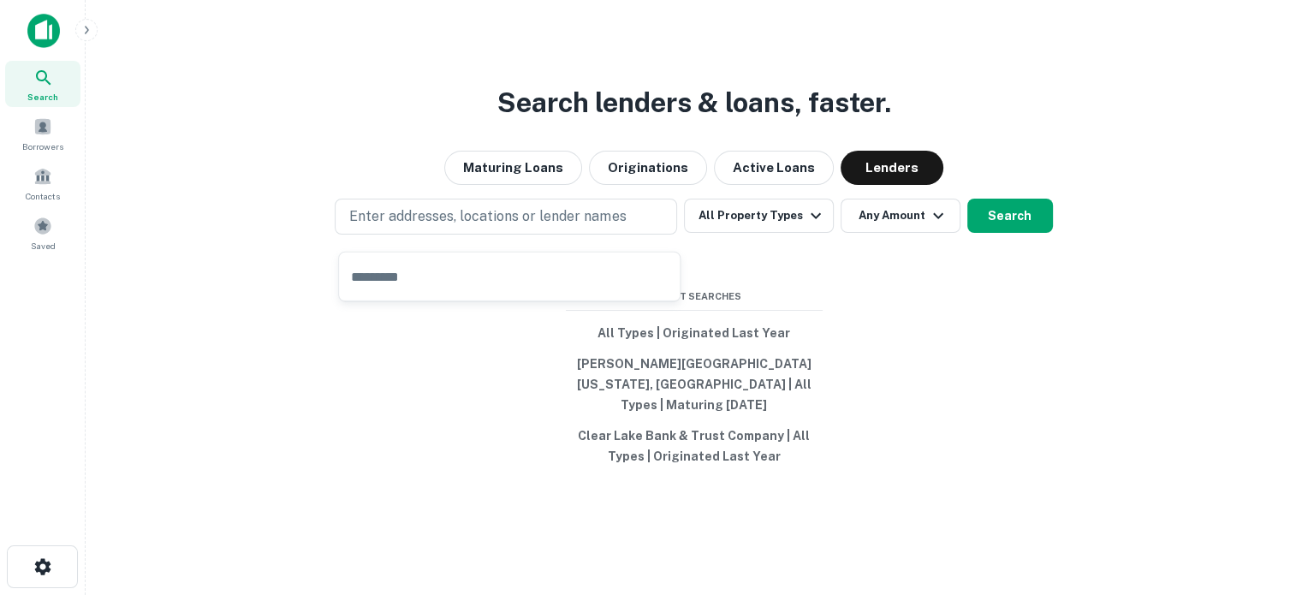
click at [531, 273] on input "text" at bounding box center [509, 277] width 341 height 48
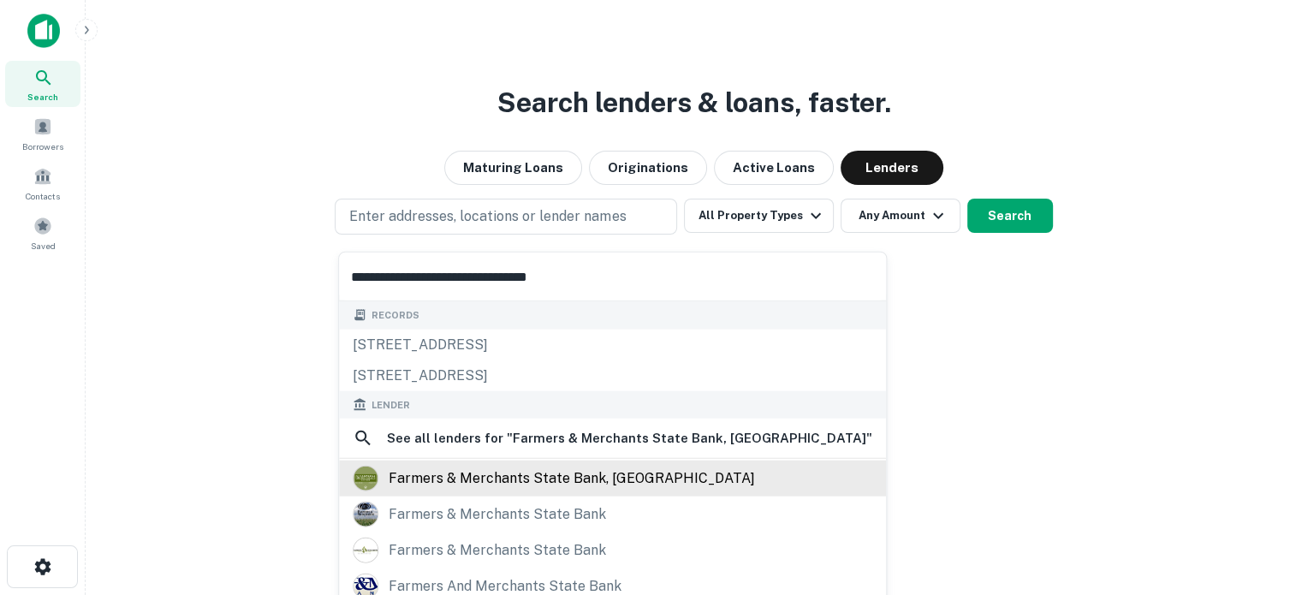
type input "**********"
click at [551, 486] on div "farmers & merchants state bank, [GEOGRAPHIC_DATA]" at bounding box center [572, 479] width 367 height 26
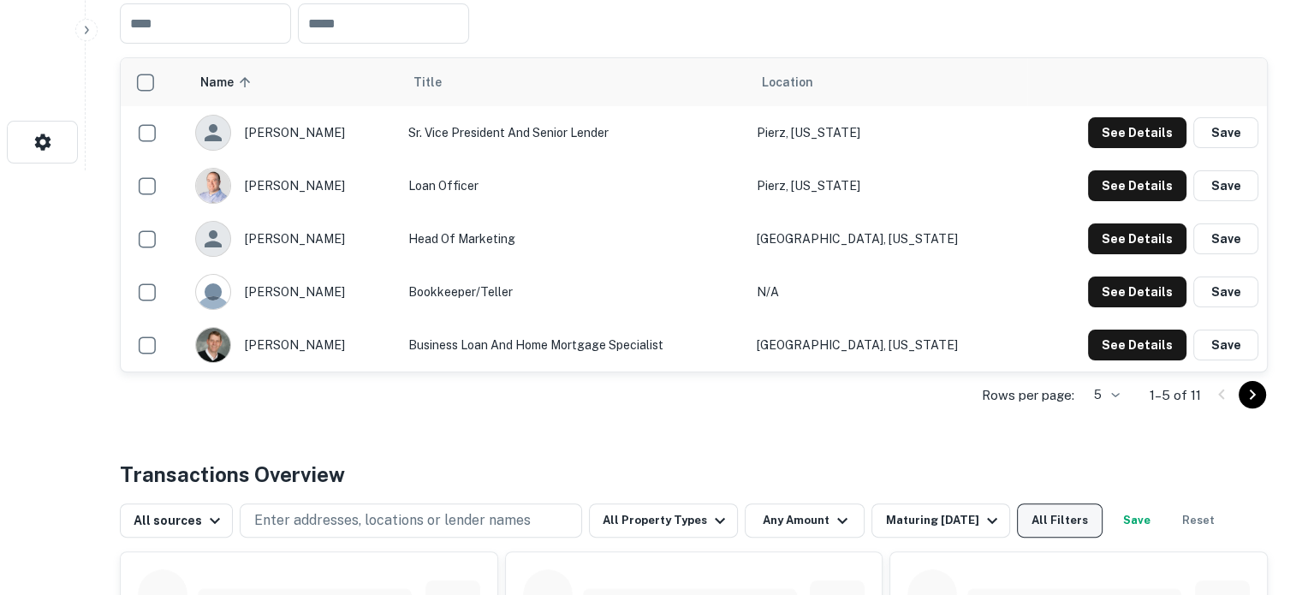
scroll to position [428, 0]
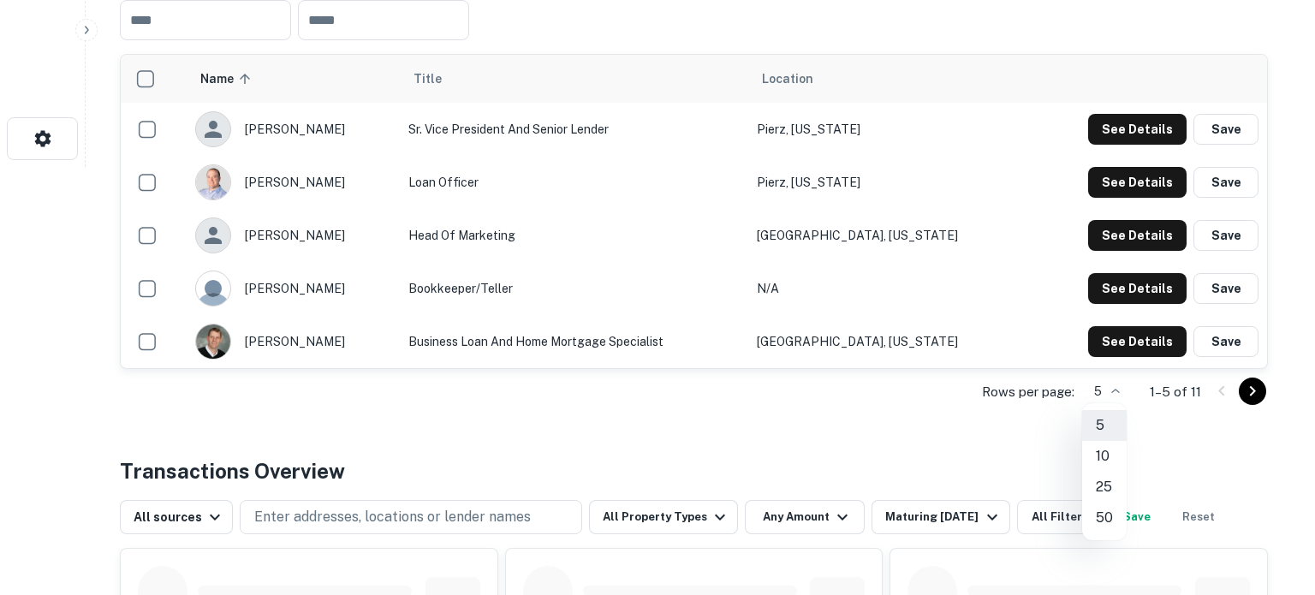
click at [1107, 395] on div at bounding box center [657, 297] width 1315 height 595
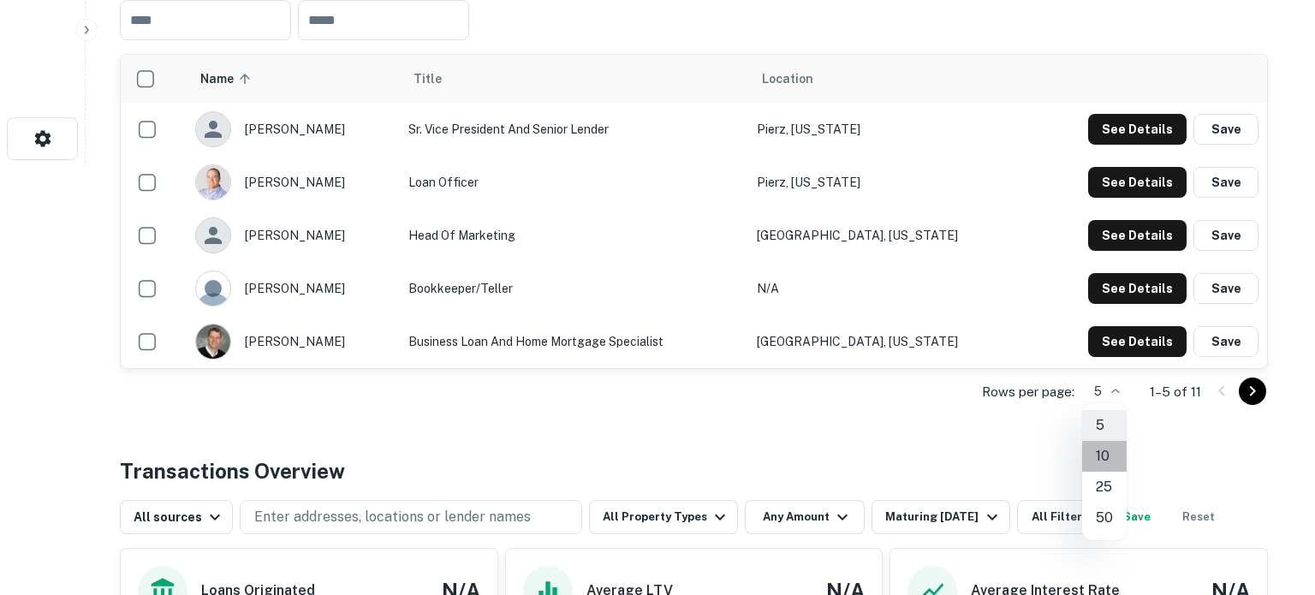
click at [1109, 459] on li "10" at bounding box center [1104, 456] width 45 height 31
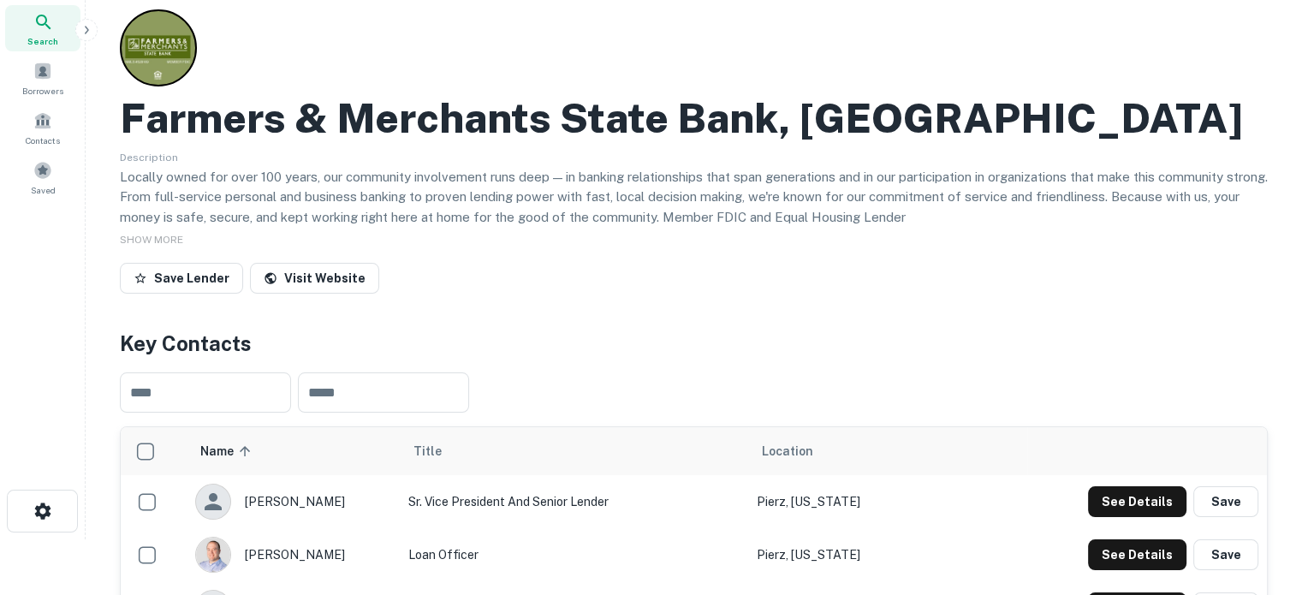
scroll to position [0, 0]
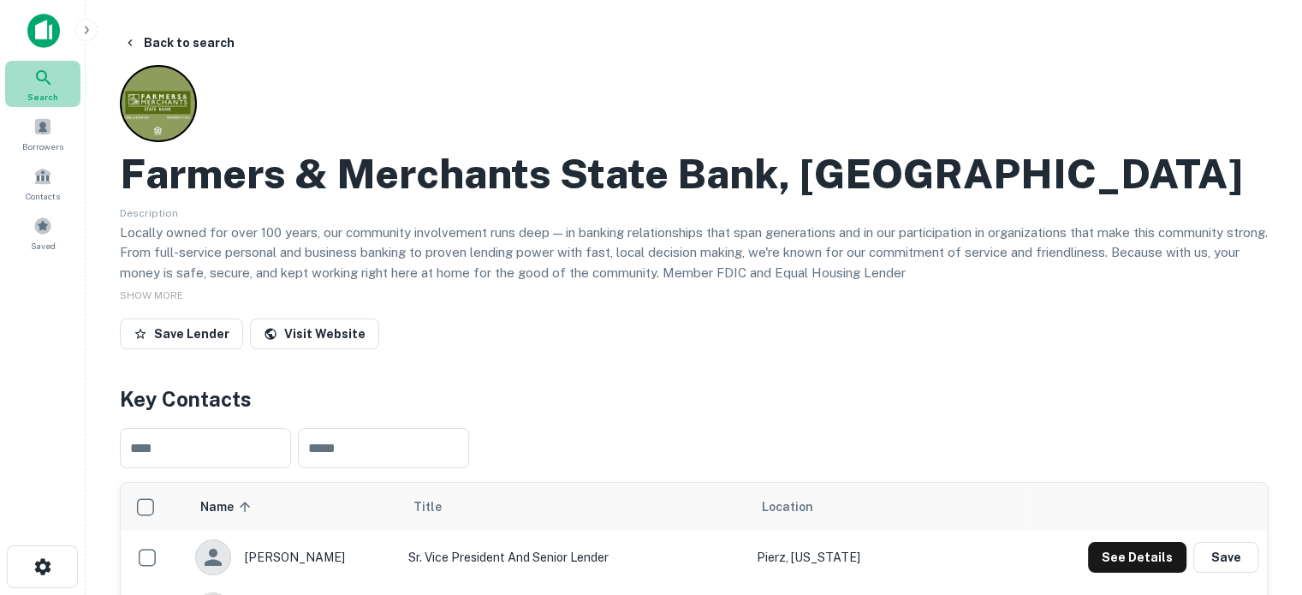
click at [26, 96] on div "Search" at bounding box center [42, 84] width 75 height 46
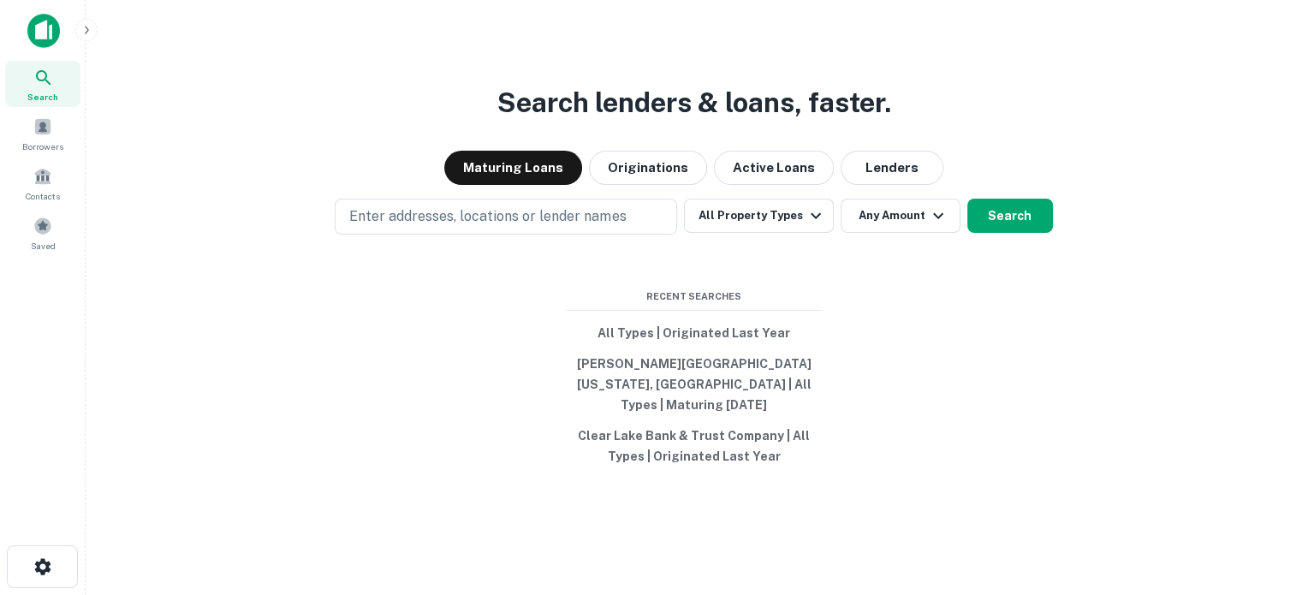
drag, startPoint x: 611, startPoint y: 231, endPoint x: 826, endPoint y: 200, distance: 218.1
click at [819, 202] on div "Search lenders & loans, faster. Maturing Loans Originations Active Loans Lender…" at bounding box center [693, 338] width 1189 height 595
click at [867, 184] on button "Lenders" at bounding box center [892, 168] width 103 height 34
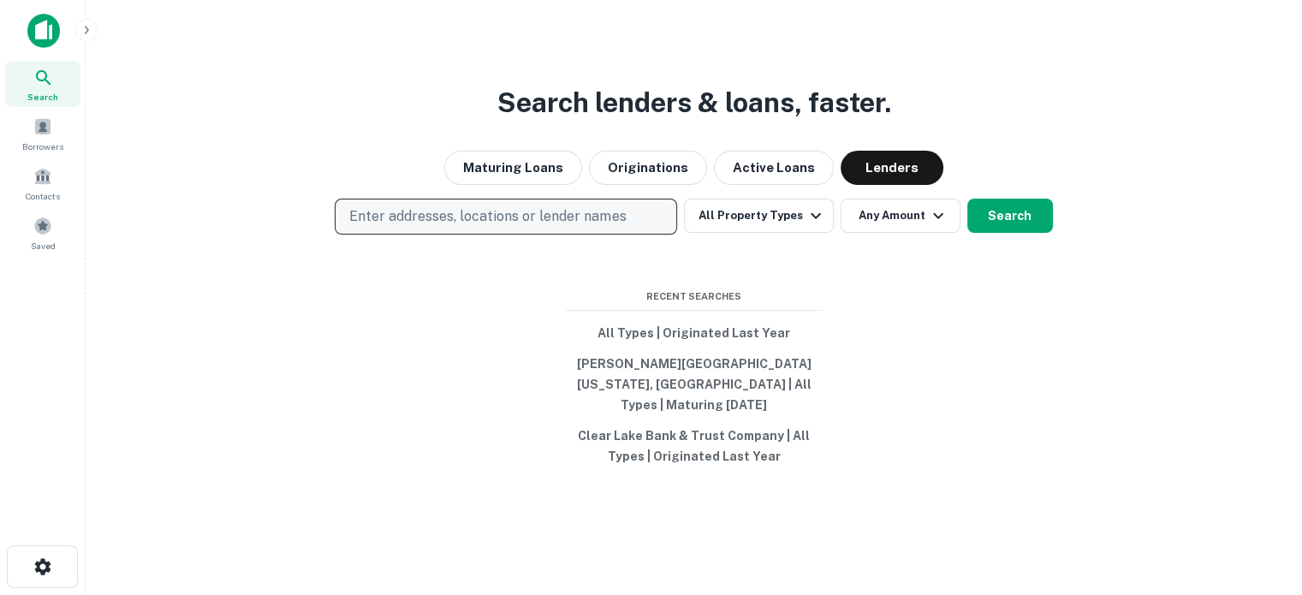
click at [628, 230] on button "Enter addresses, locations or lender names" at bounding box center [506, 217] width 343 height 36
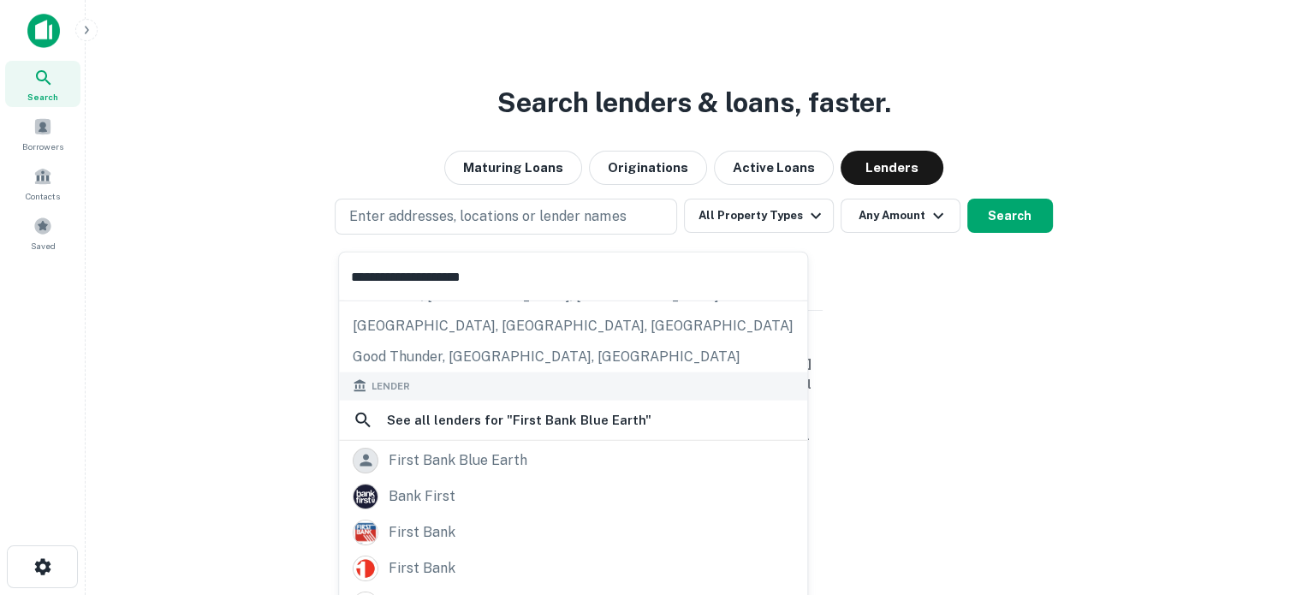
scroll to position [171, 0]
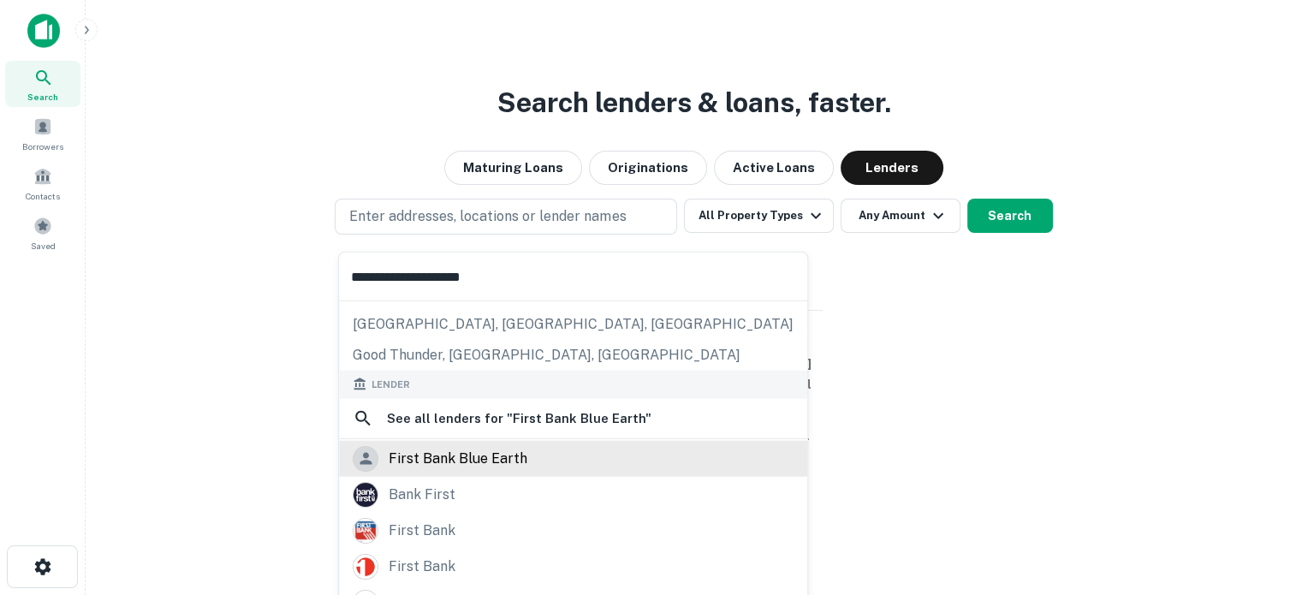
type input "**********"
click at [499, 451] on div "first bank blue earth" at bounding box center [458, 458] width 139 height 26
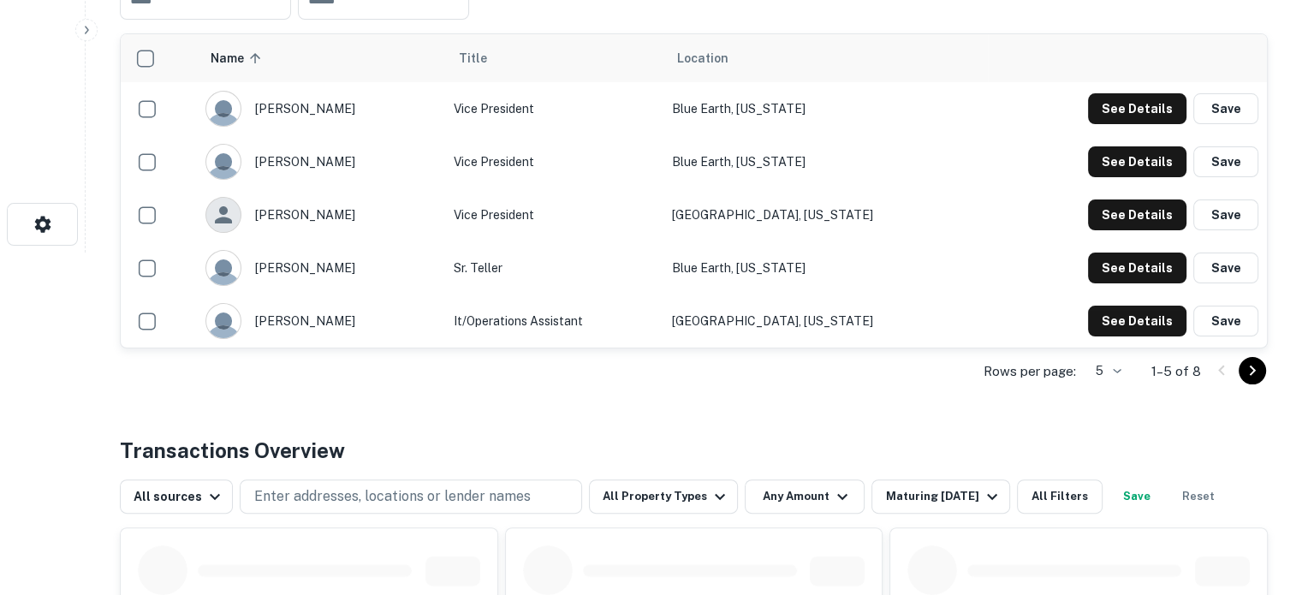
scroll to position [428, 0]
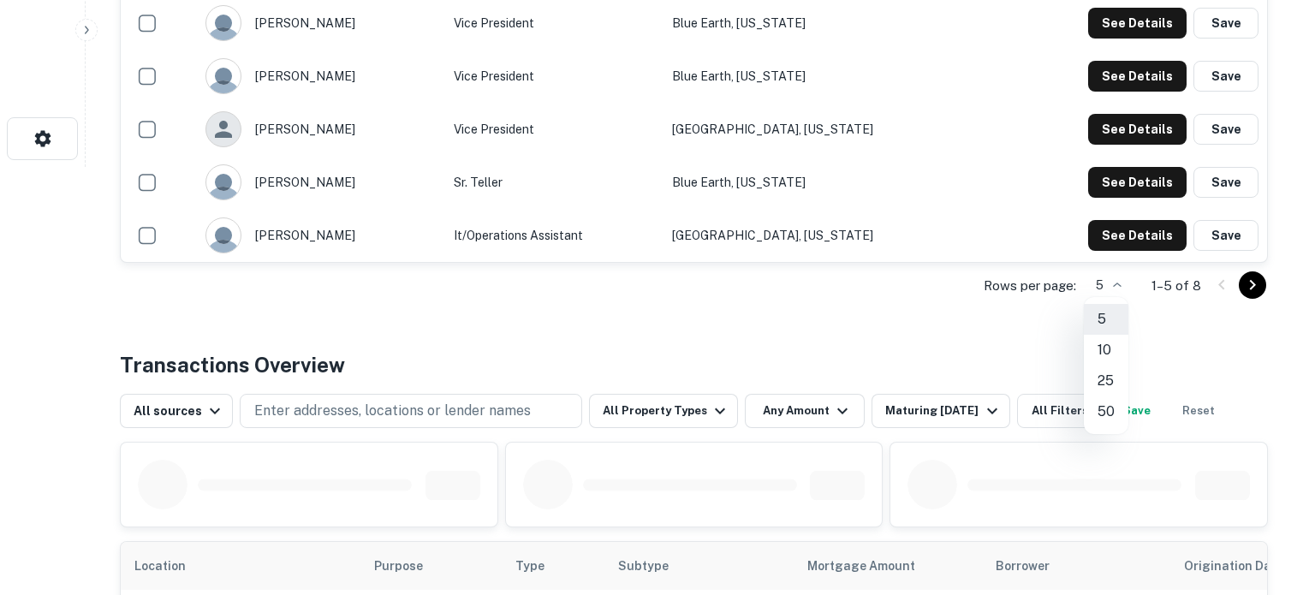
click at [1117, 380] on li "25" at bounding box center [1106, 381] width 45 height 31
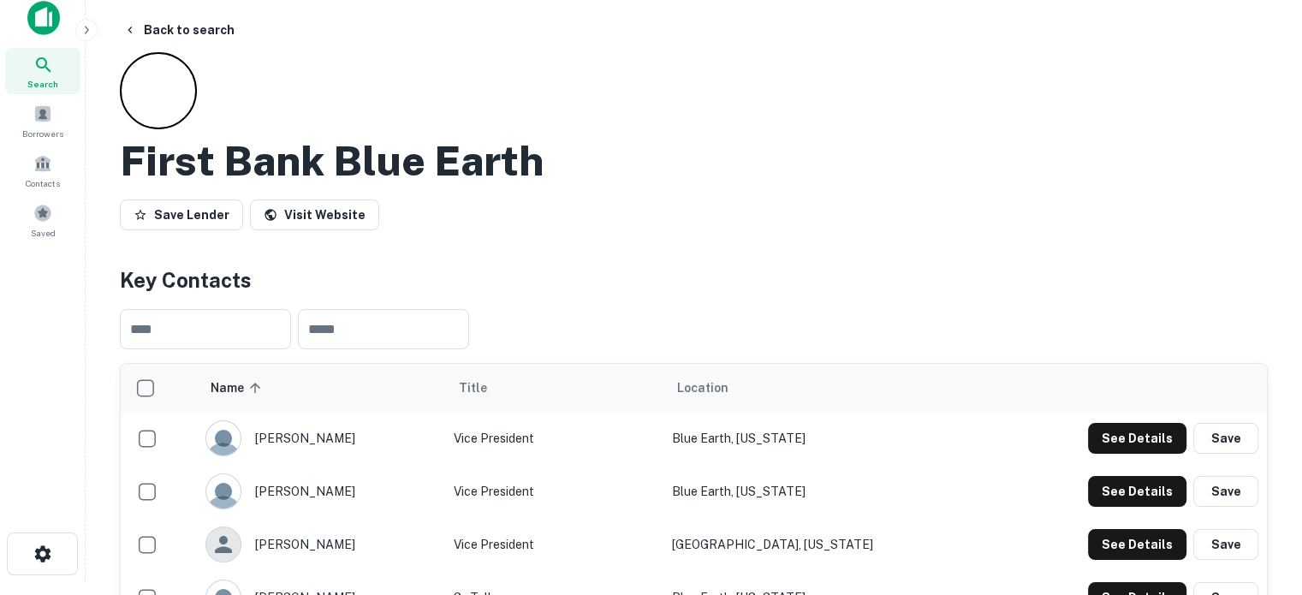
scroll to position [0, 0]
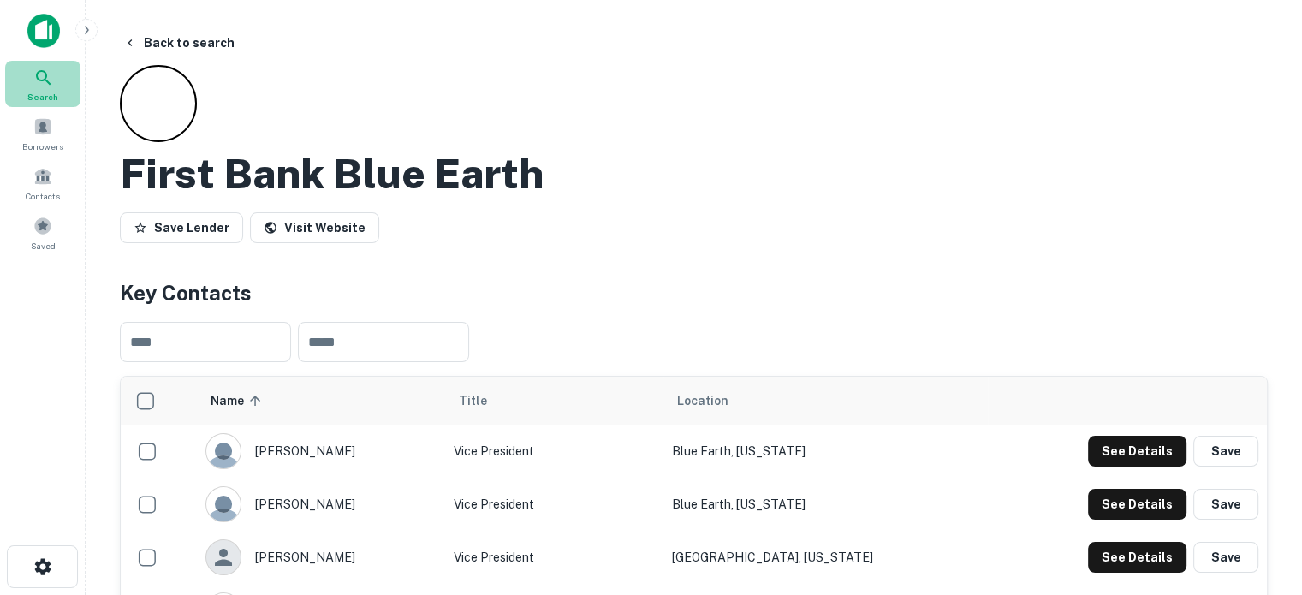
click at [58, 98] on div "Search" at bounding box center [42, 84] width 75 height 46
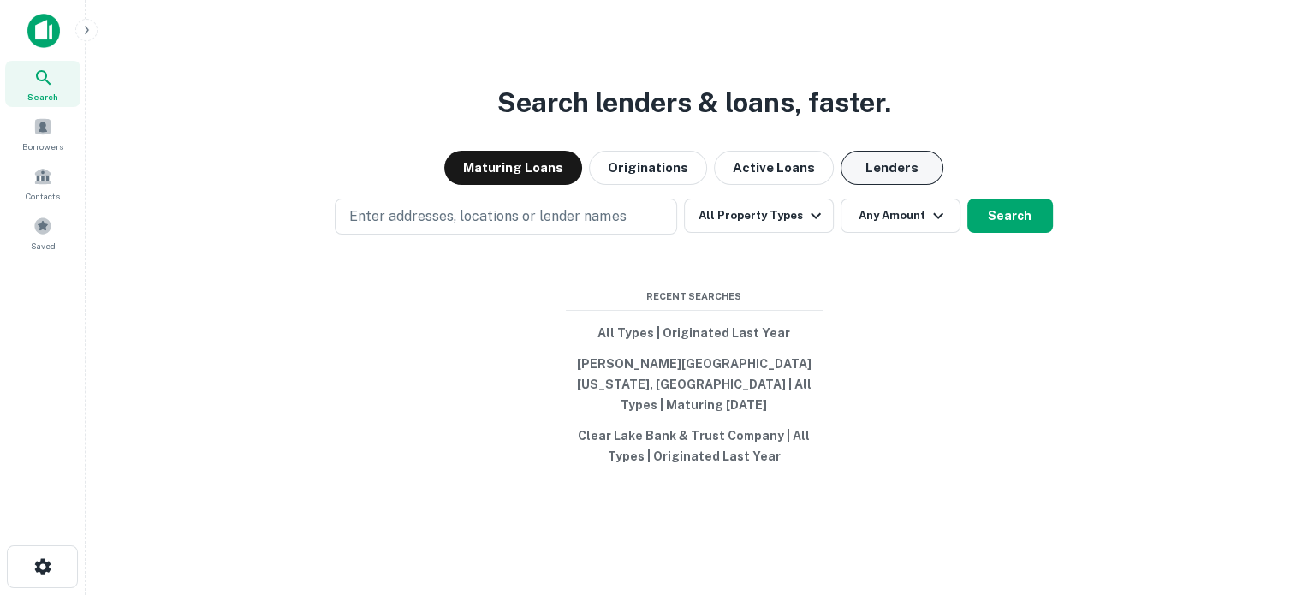
click at [867, 185] on button "Lenders" at bounding box center [892, 168] width 103 height 34
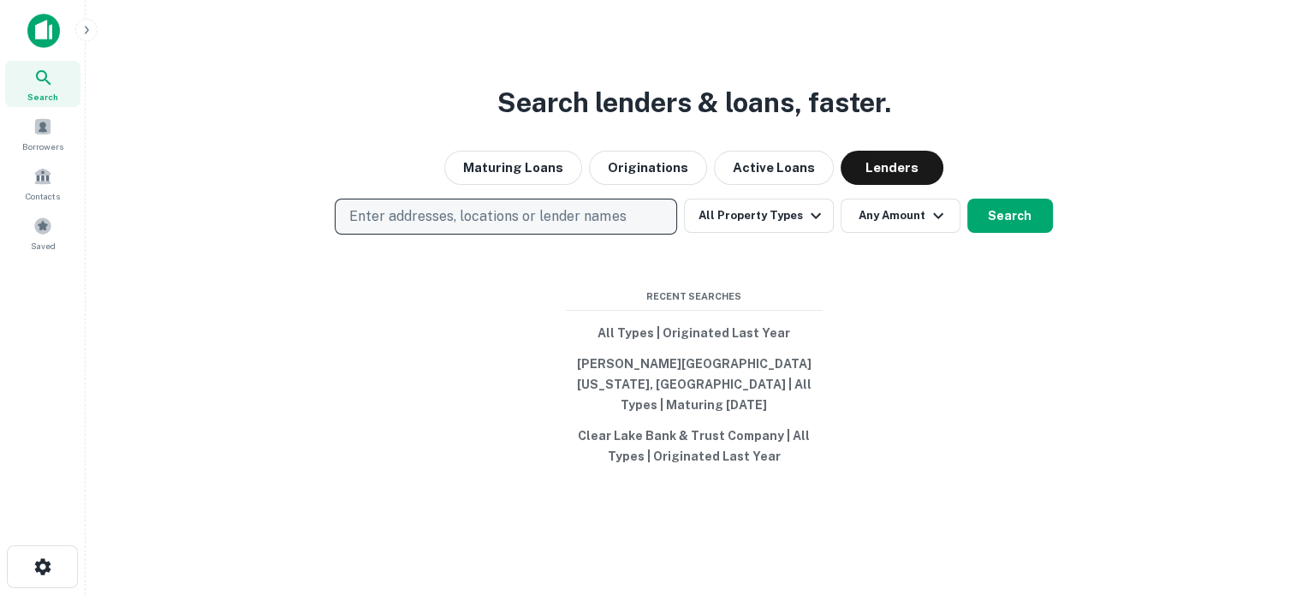
click at [501, 227] on p "Enter addresses, locations or lender names" at bounding box center [487, 216] width 277 height 21
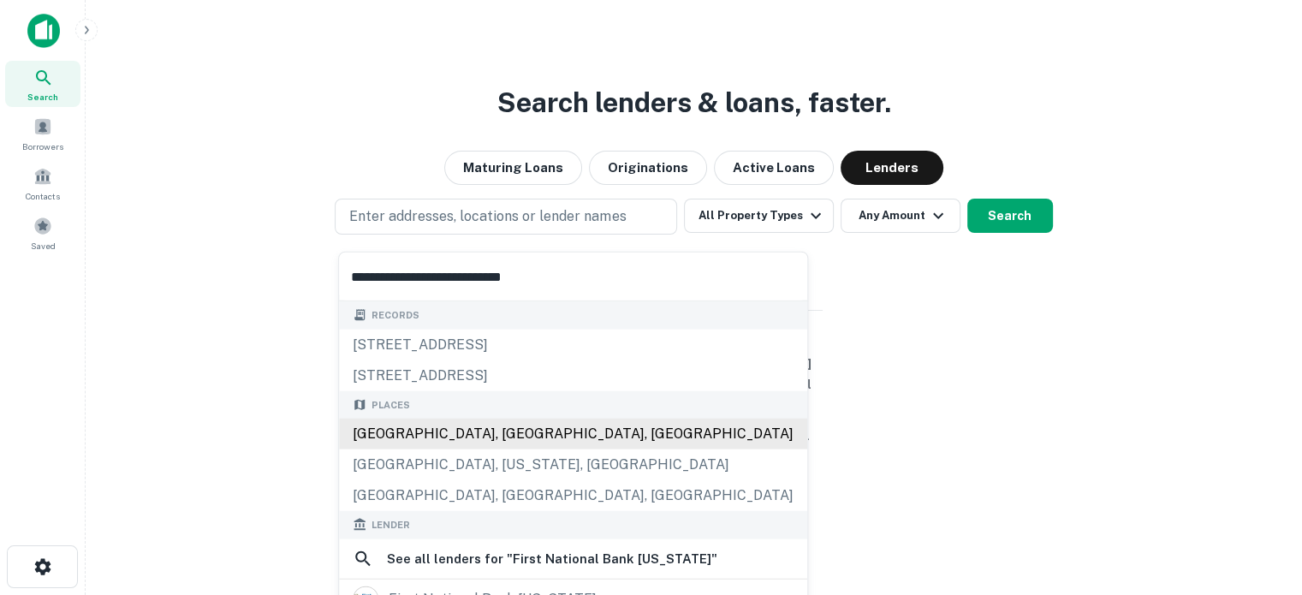
scroll to position [211, 0]
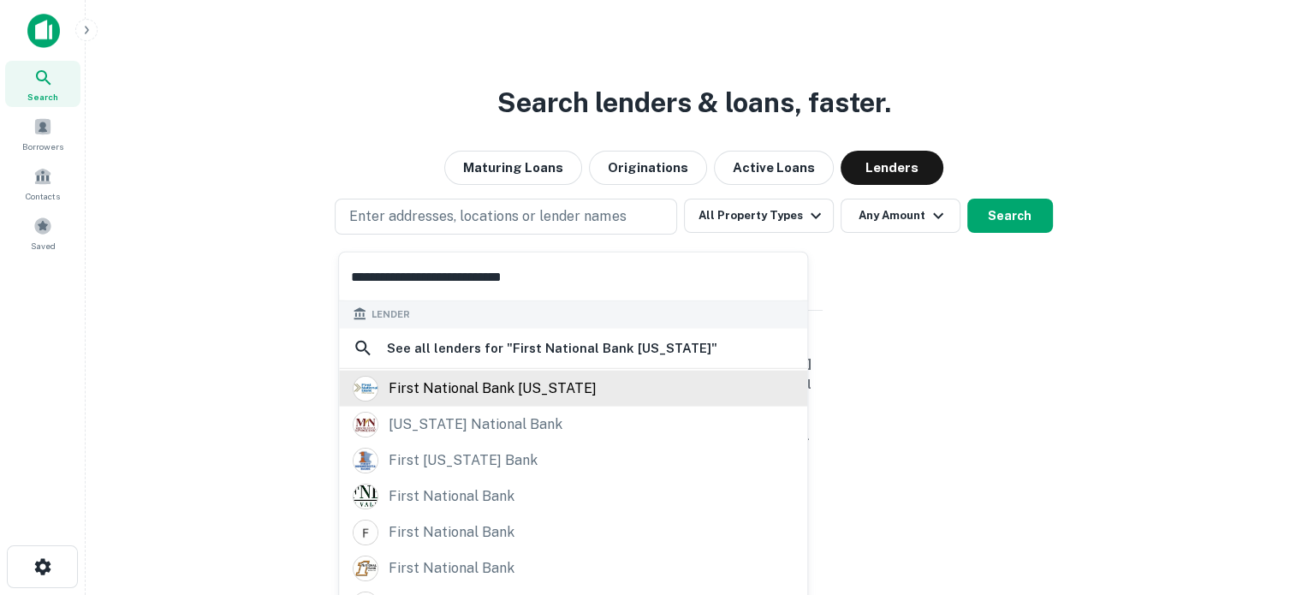
type input "**********"
click at [521, 394] on div "first national bank [US_STATE]" at bounding box center [493, 388] width 208 height 26
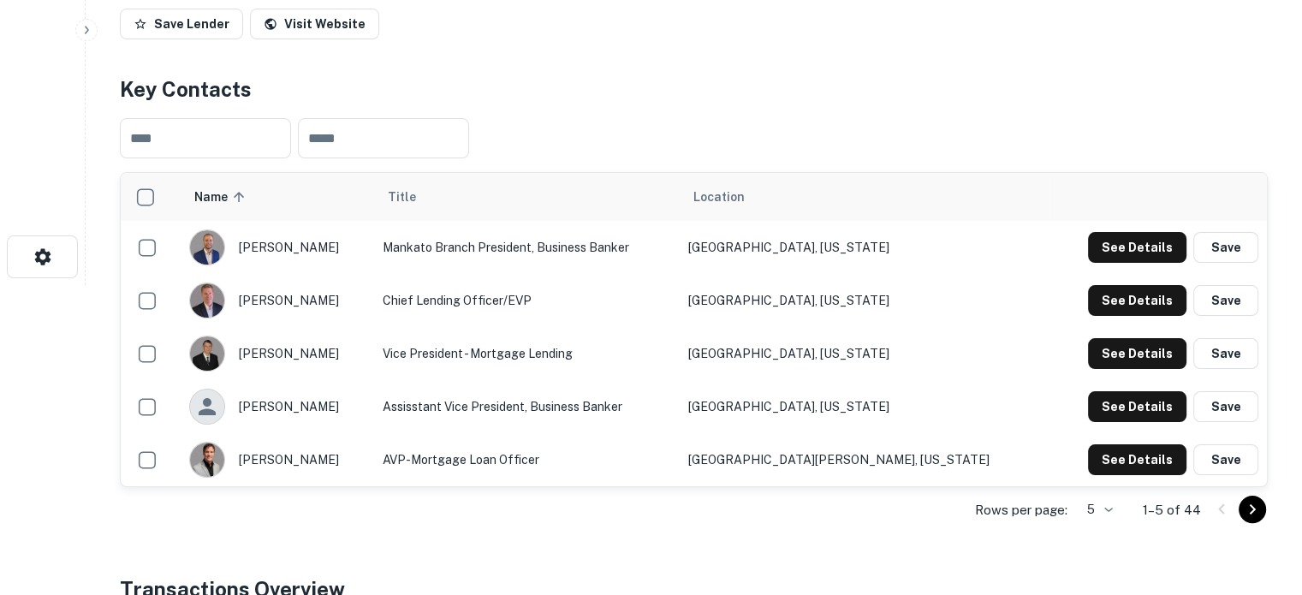
scroll to position [428, 0]
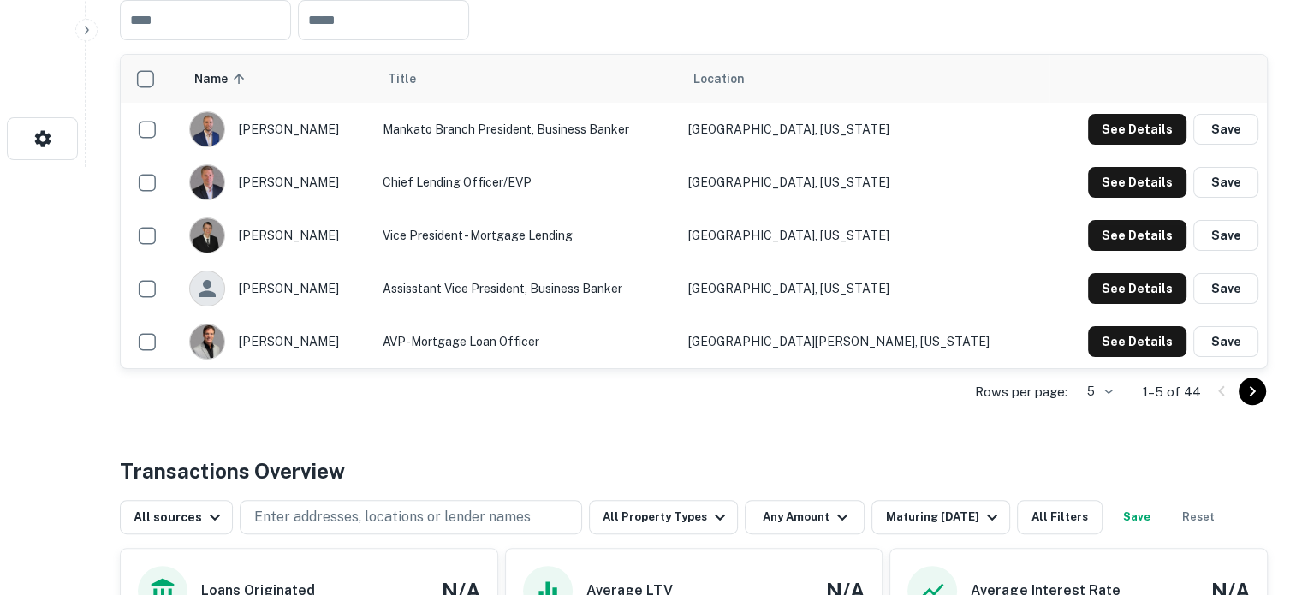
click at [1072, 400] on div "Rows per page: 5 * 1–5 of 44" at bounding box center [694, 392] width 1148 height 46
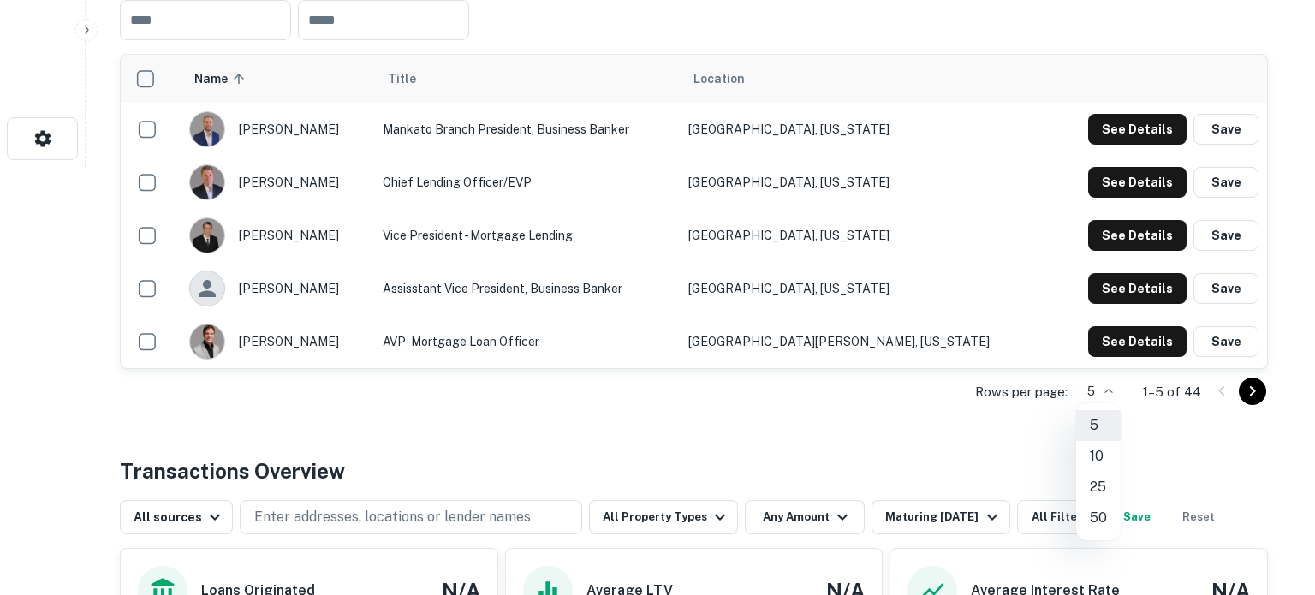
click at [1103, 520] on li "50" at bounding box center [1098, 518] width 45 height 31
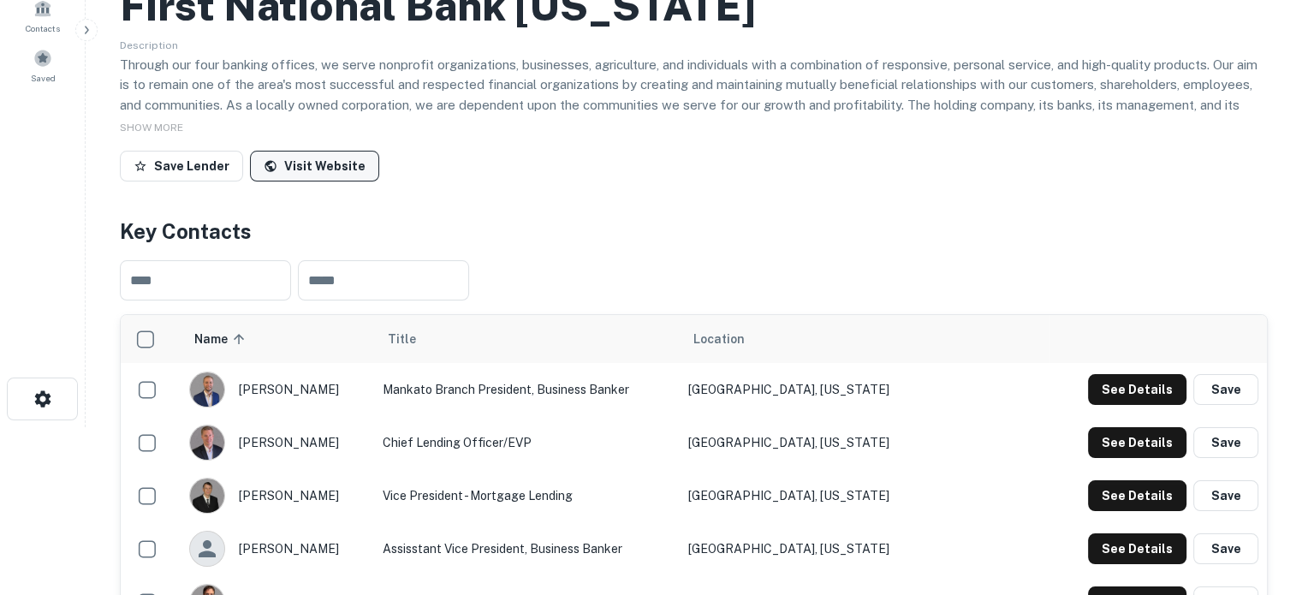
scroll to position [0, 0]
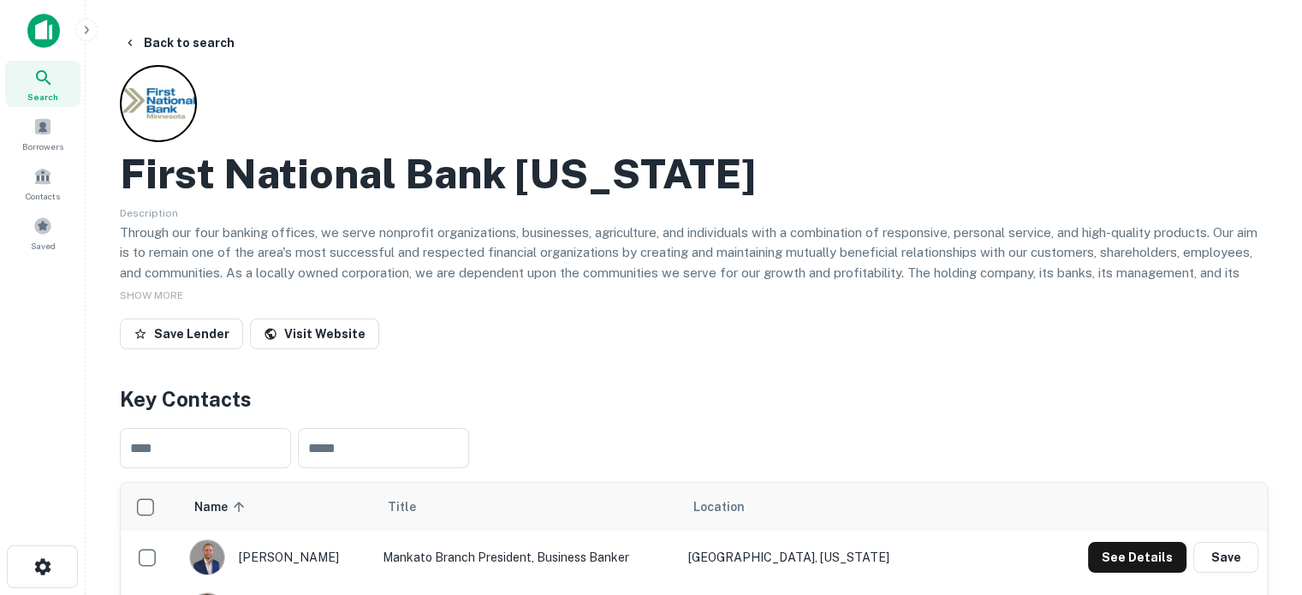
click at [41, 75] on icon at bounding box center [43, 78] width 21 height 21
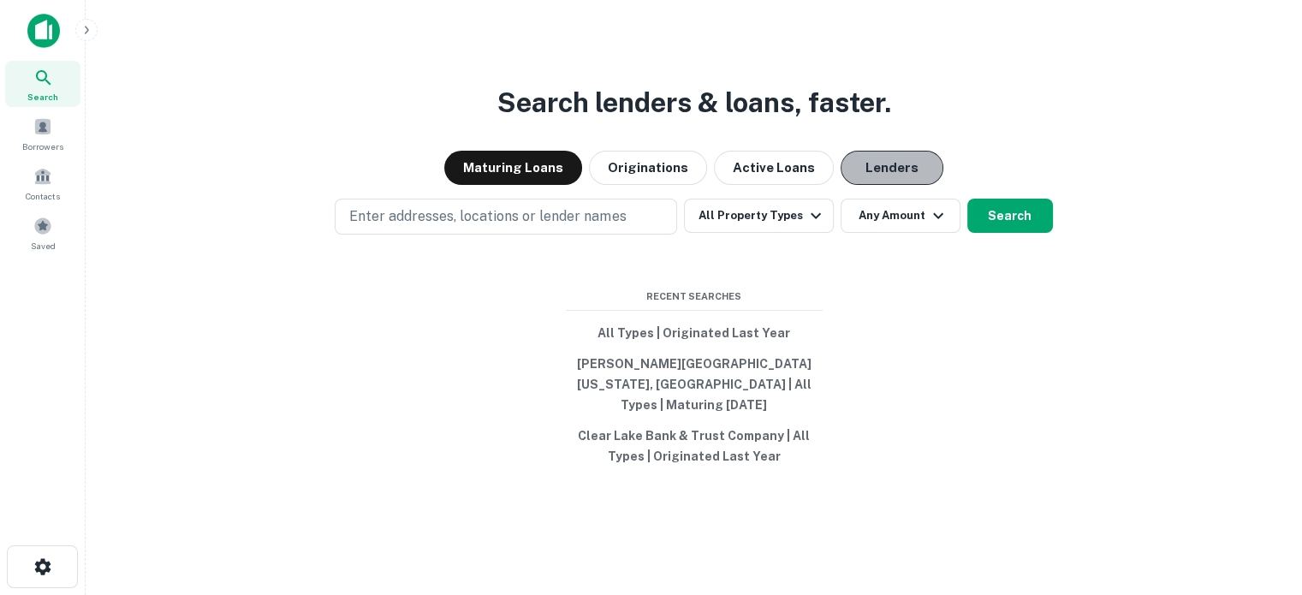
click at [891, 185] on button "Lenders" at bounding box center [892, 168] width 103 height 34
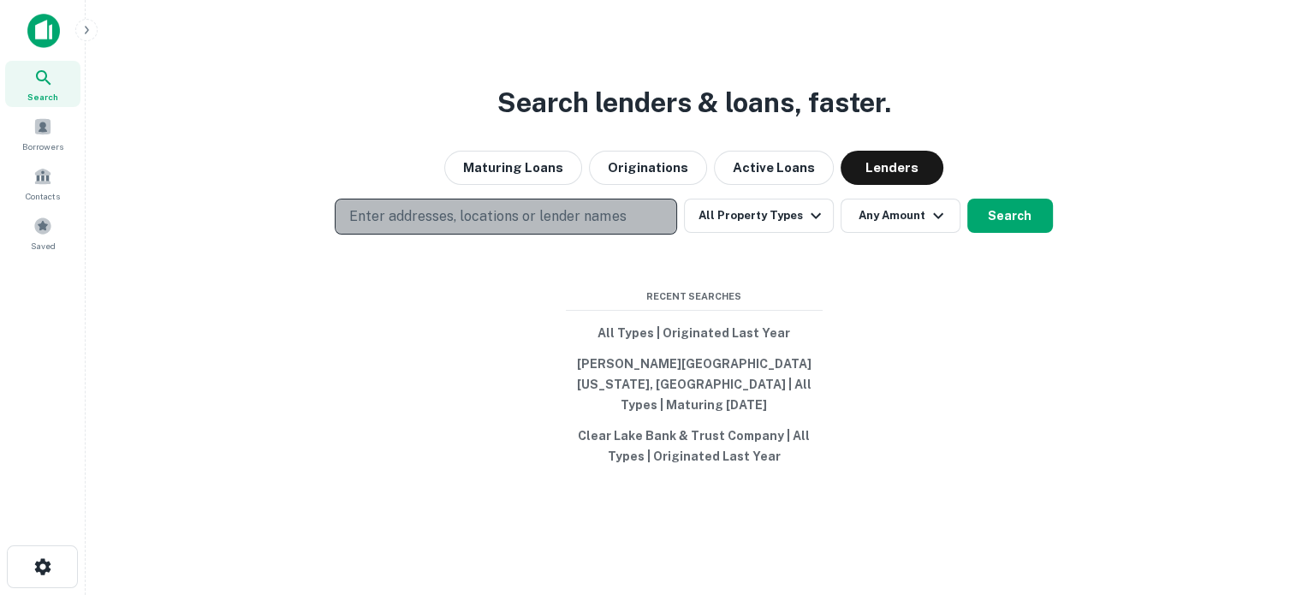
click at [539, 227] on p "Enter addresses, locations or lender names" at bounding box center [487, 216] width 277 height 21
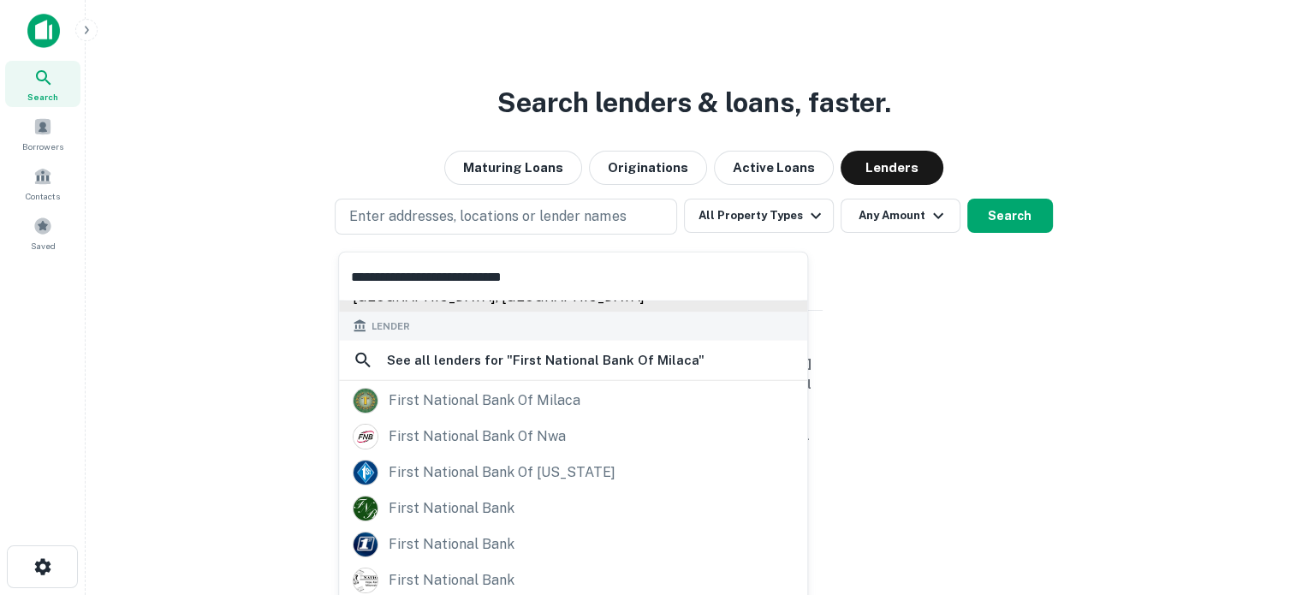
scroll to position [171, 0]
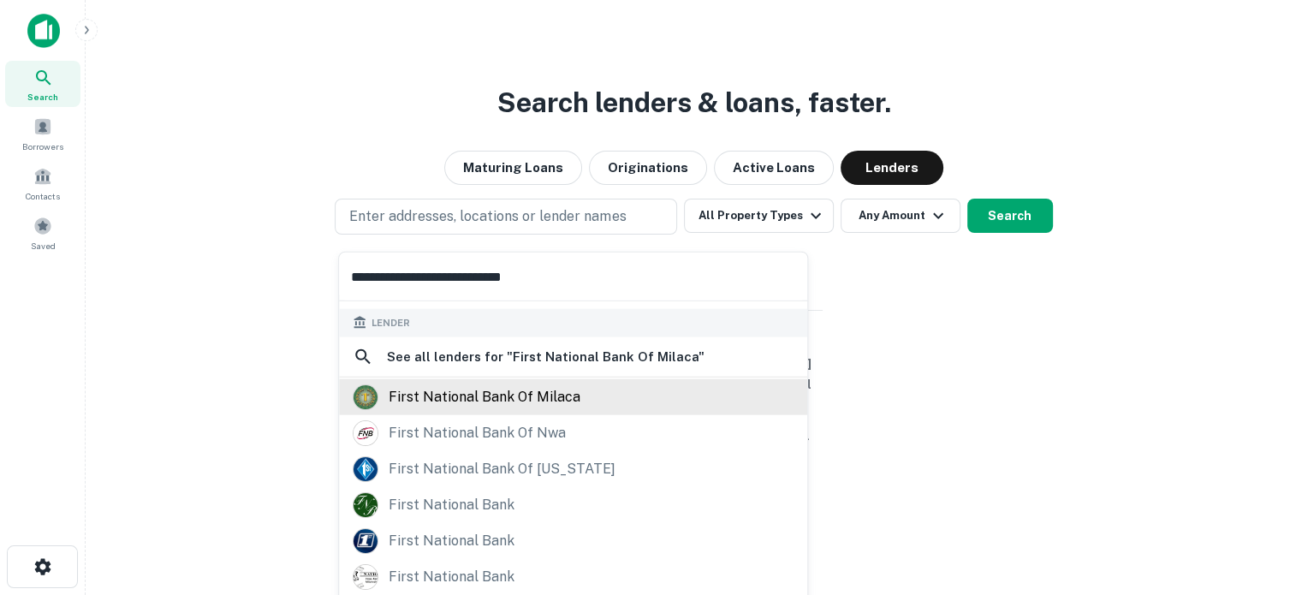
type input "**********"
click at [521, 401] on div "first national bank of milaca" at bounding box center [485, 397] width 192 height 26
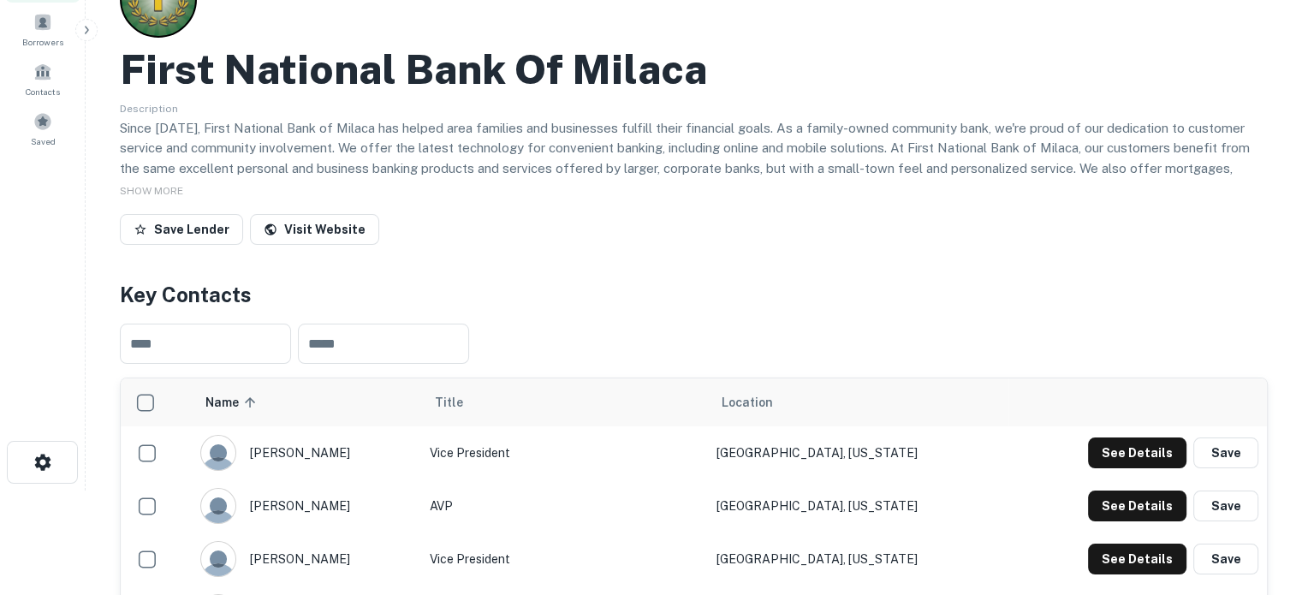
scroll to position [257, 0]
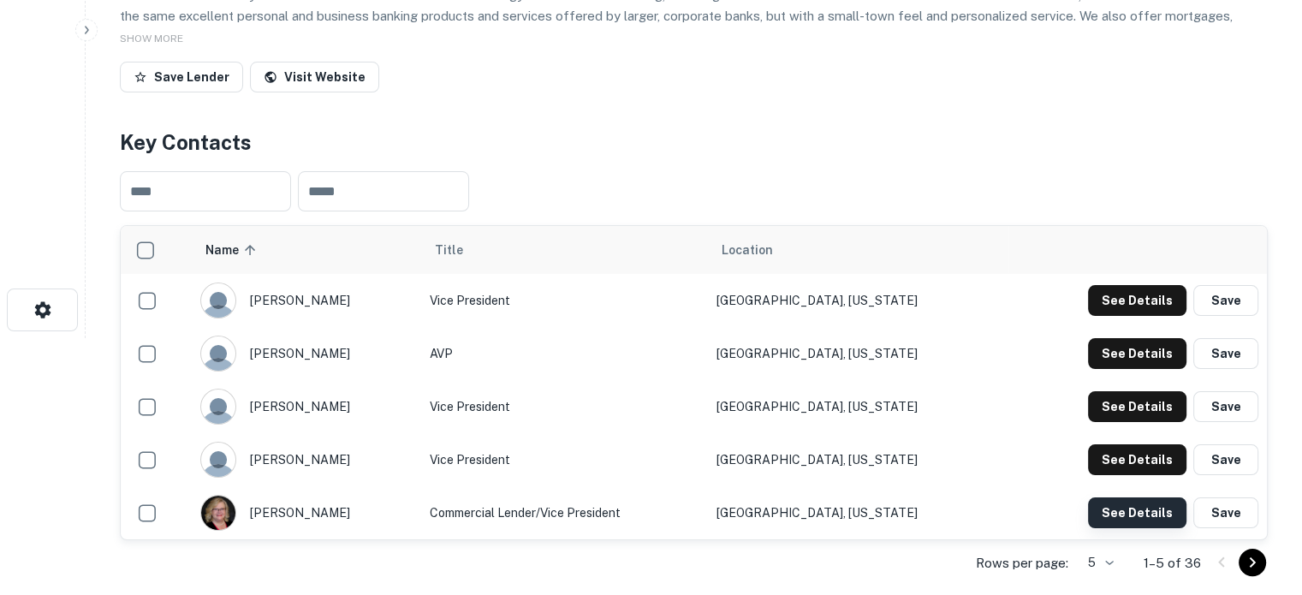
click at [1128, 521] on button "See Details" at bounding box center [1137, 513] width 98 height 31
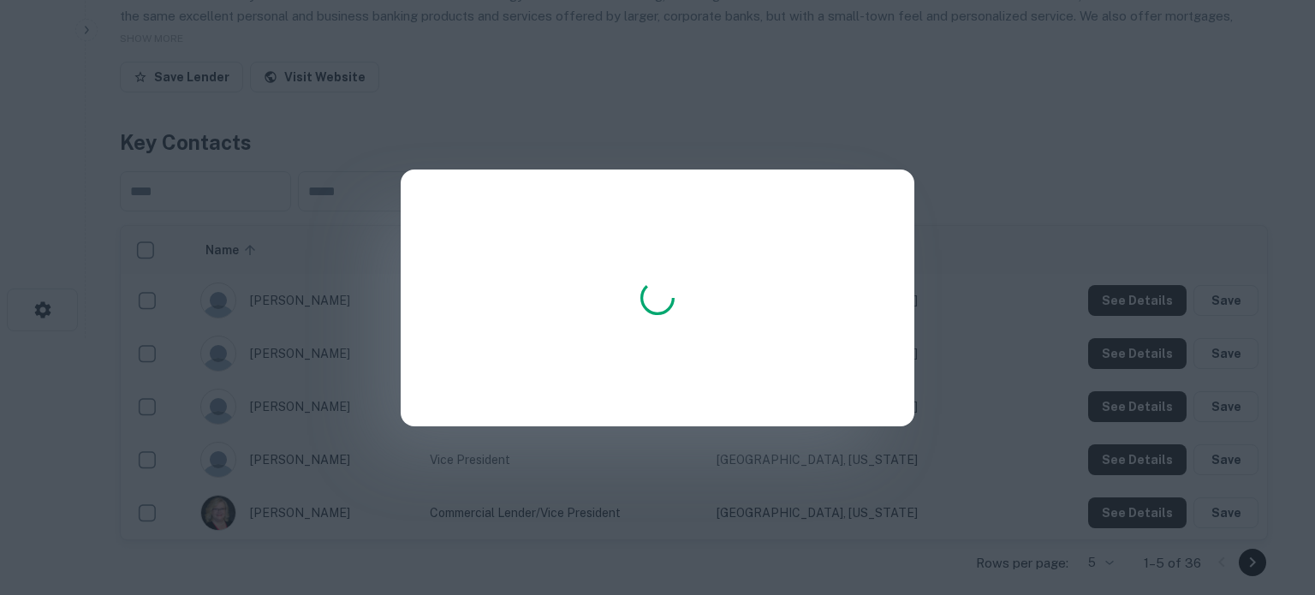
click at [1015, 473] on div at bounding box center [657, 297] width 1315 height 595
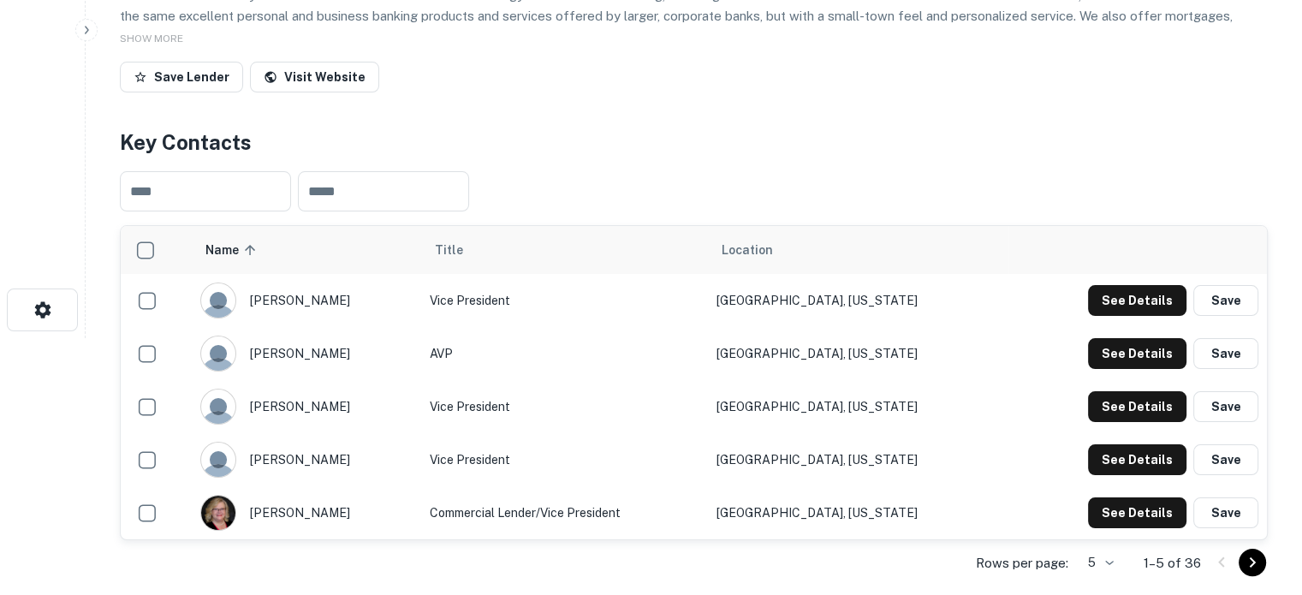
click at [1103, 338] on body "Search Borrowers Contacts Saved Back to search First National Bank Of Milaca De…" at bounding box center [651, 40] width 1302 height 595
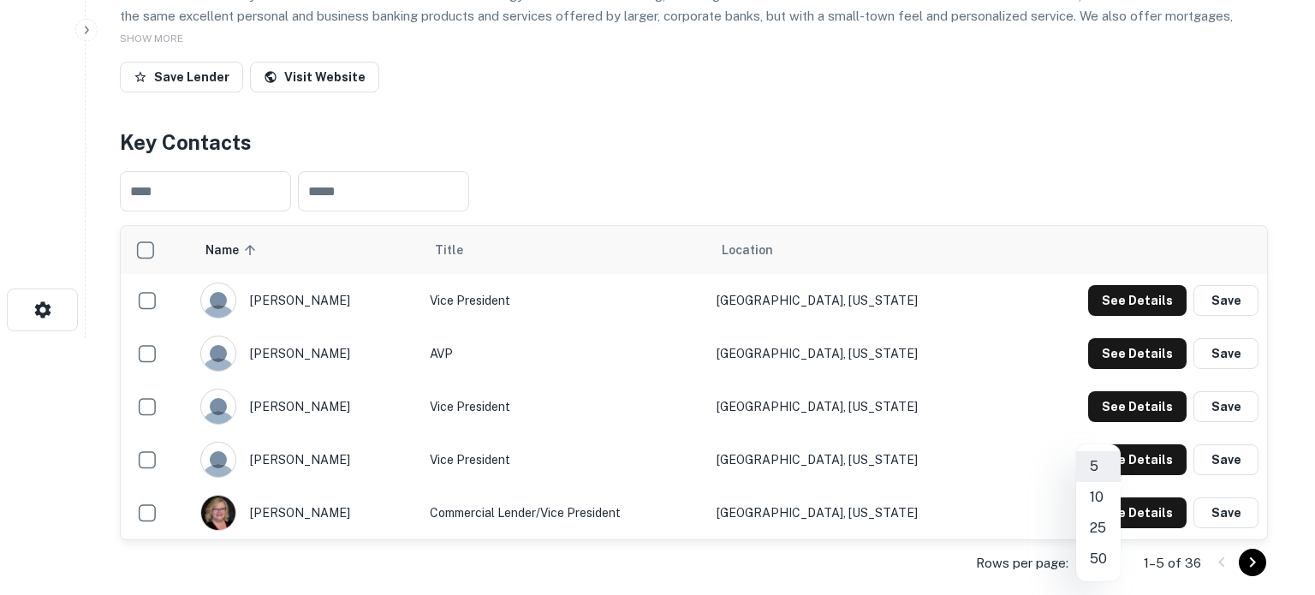
click at [1098, 561] on li "50" at bounding box center [1098, 559] width 45 height 31
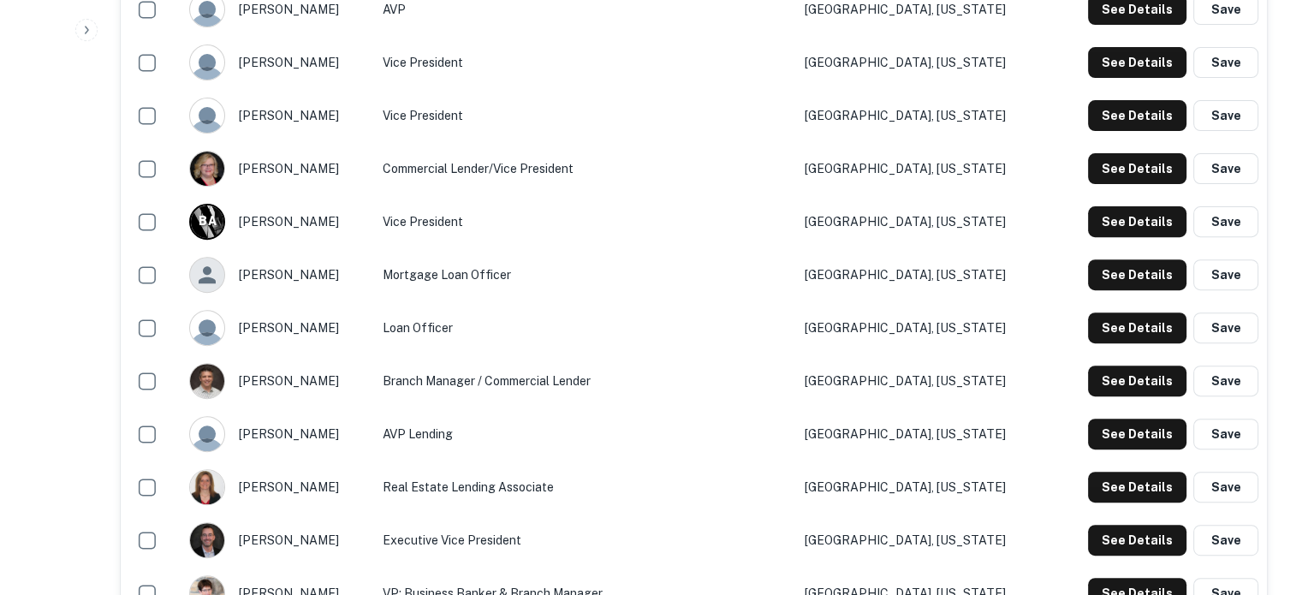
scroll to position [430, 0]
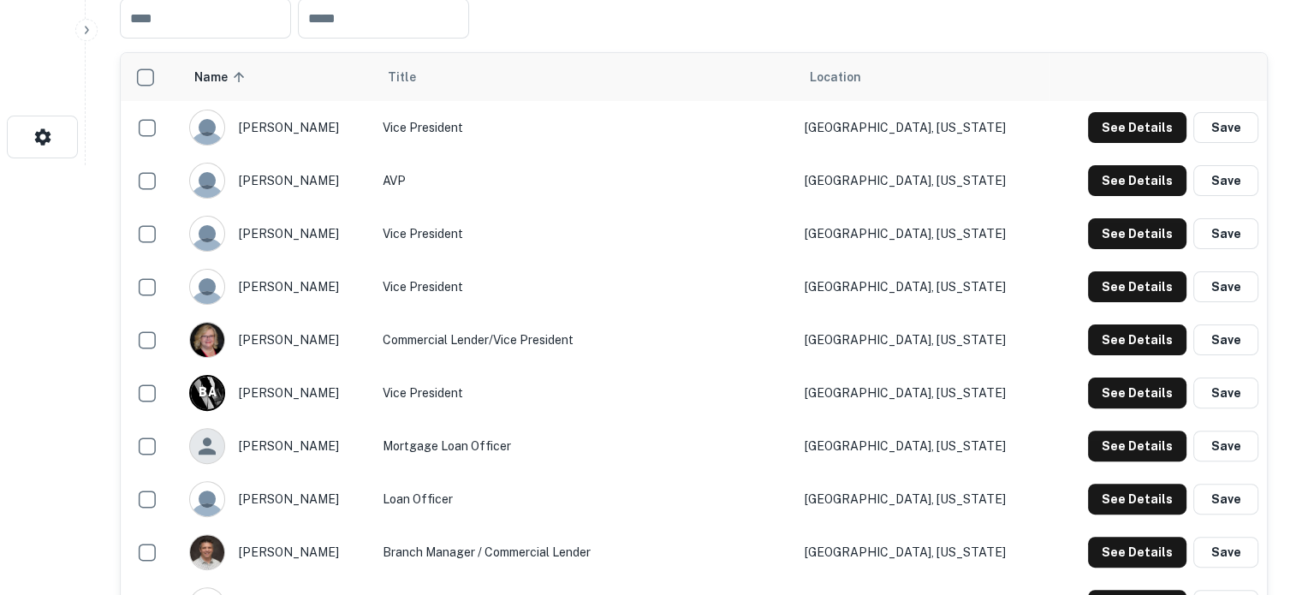
click at [349, 345] on div "sue natysin" at bounding box center [277, 340] width 176 height 36
click at [1135, 349] on button "See Details" at bounding box center [1137, 340] width 98 height 31
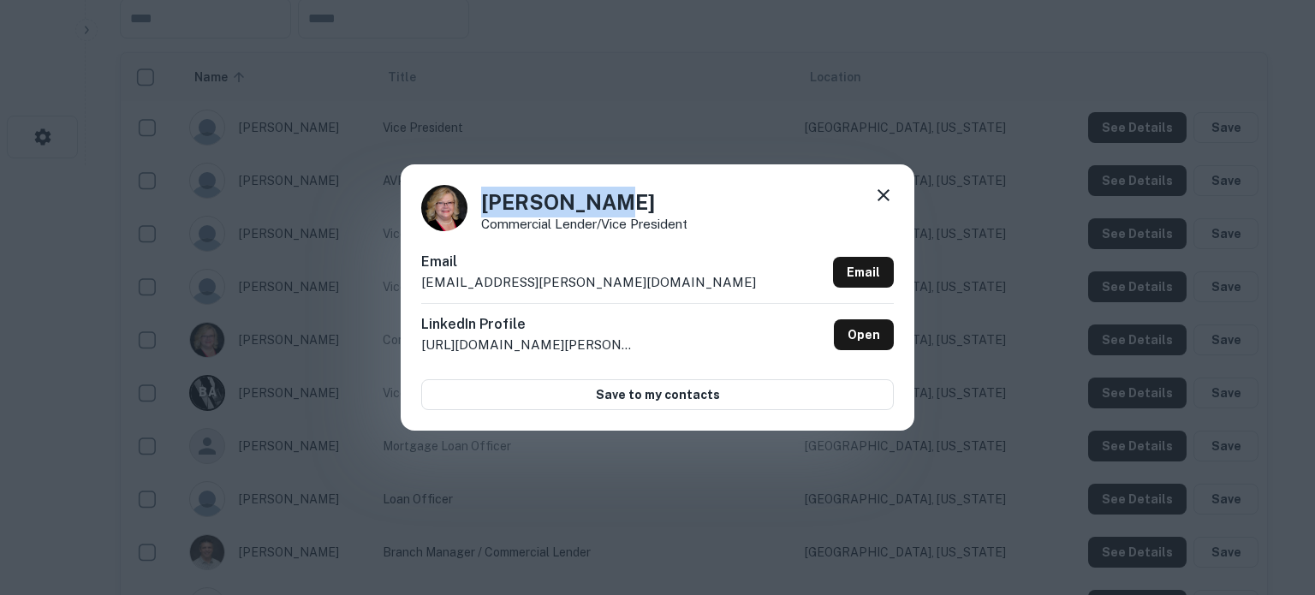
drag, startPoint x: 657, startPoint y: 200, endPoint x: 480, endPoint y: 211, distance: 177.6
click at [480, 211] on div "Sue Natysin Commercial Lender/Vice President" at bounding box center [657, 208] width 473 height 46
copy h4 "Sue Natysin"
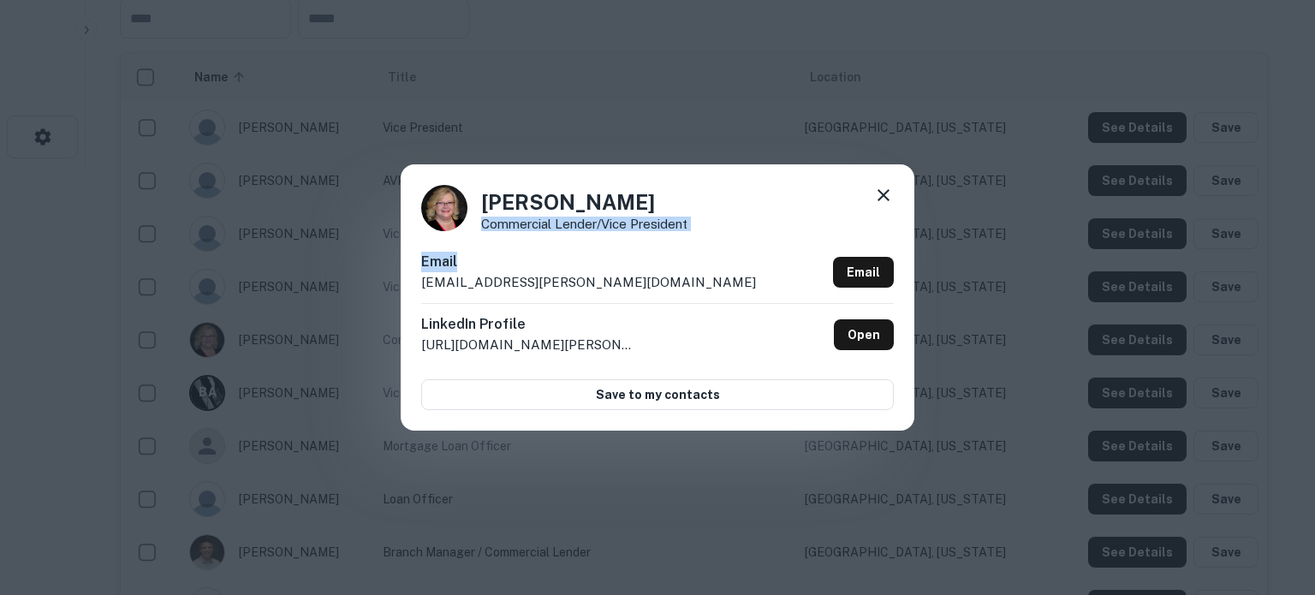
drag, startPoint x: 480, startPoint y: 225, endPoint x: 685, endPoint y: 232, distance: 204.8
click at [685, 232] on div "Sue Natysin Commercial Lender/Vice President Email sue.natysin@fnbmilaca.com Em…" at bounding box center [658, 296] width 514 height 265
drag, startPoint x: 481, startPoint y: 225, endPoint x: 672, endPoint y: 224, distance: 191.0
click at [672, 224] on p "Commercial Lender/Vice President" at bounding box center [584, 224] width 206 height 13
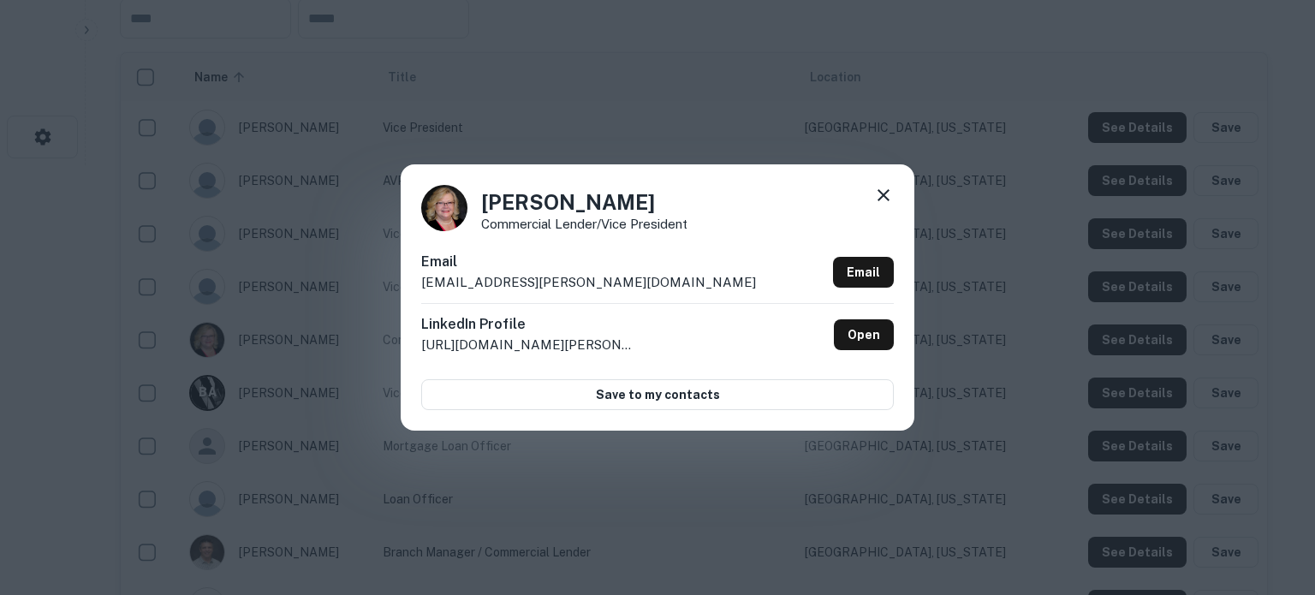
click at [692, 225] on div "Sue Natysin Commercial Lender/Vice President" at bounding box center [657, 208] width 473 height 46
drag, startPoint x: 709, startPoint y: 222, endPoint x: 483, endPoint y: 229, distance: 226.2
click at [483, 229] on div "Sue Natysin Commercial Lender/Vice President" at bounding box center [657, 208] width 473 height 46
copy p "Commercial Lender/Vice President"
drag, startPoint x: 617, startPoint y: 282, endPoint x: 401, endPoint y: 290, distance: 216.0
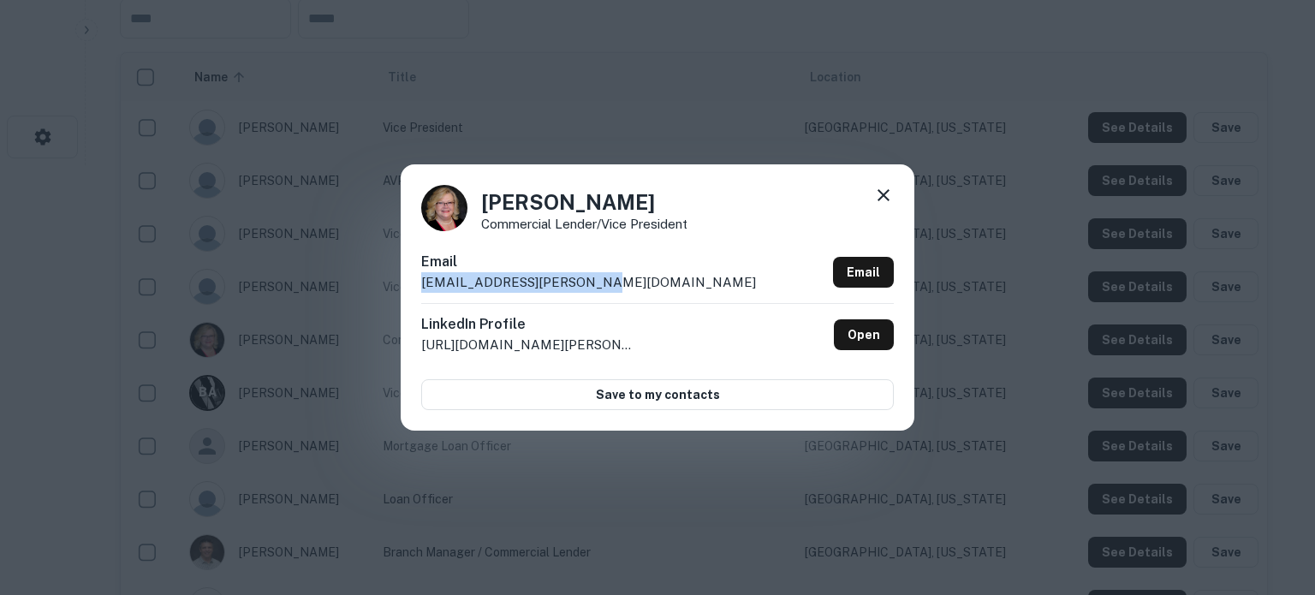
click at [401, 290] on div "Sue Natysin Commercial Lender/Vice President Email sue.natysin@fnbmilaca.com Em…" at bounding box center [658, 296] width 514 height 265
copy p "sue.natysin@fnbmilaca.com"
click at [877, 188] on icon at bounding box center [883, 195] width 21 height 21
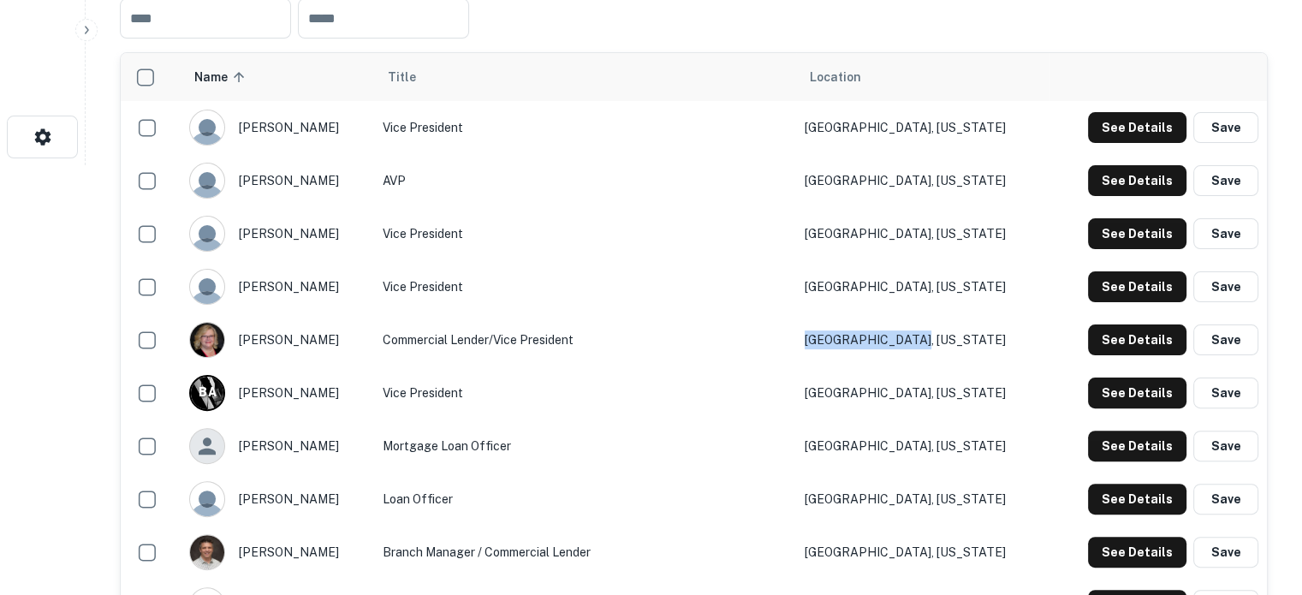
drag, startPoint x: 991, startPoint y: 349, endPoint x: 846, endPoint y: 348, distance: 144.7
click at [846, 348] on tr "sue natysin Commercial Lender/Vice President Milaca, Minnesota See Details Save" at bounding box center [694, 339] width 1147 height 53
copy tr "Milaca, Minnesota"
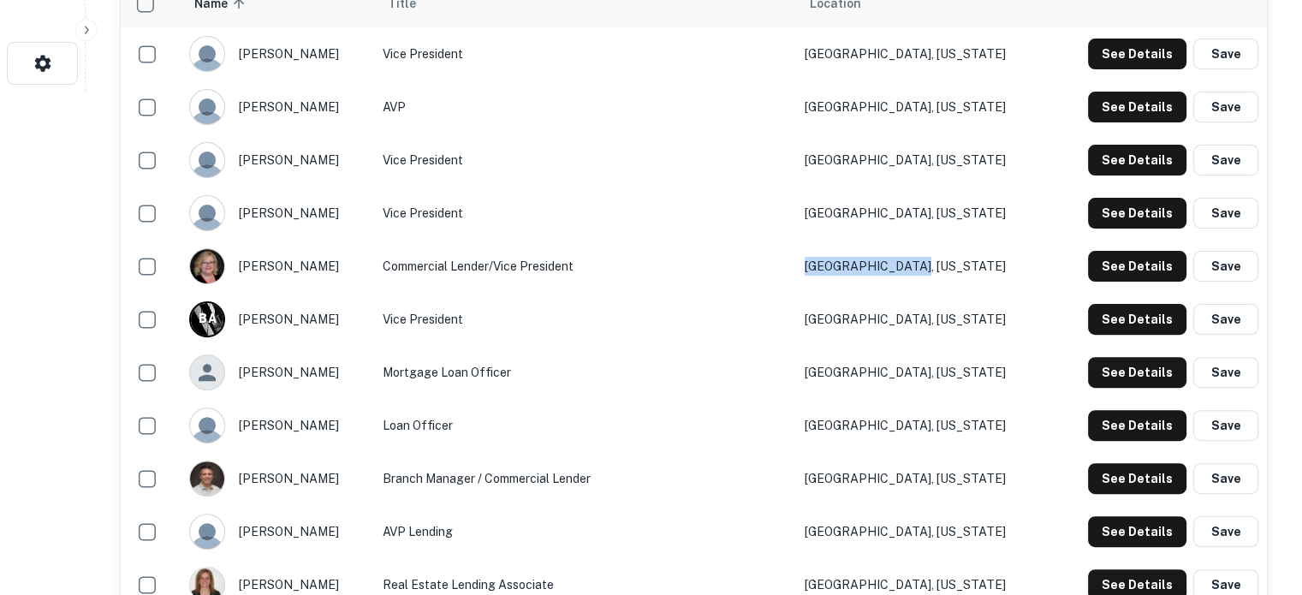
scroll to position [601, 0]
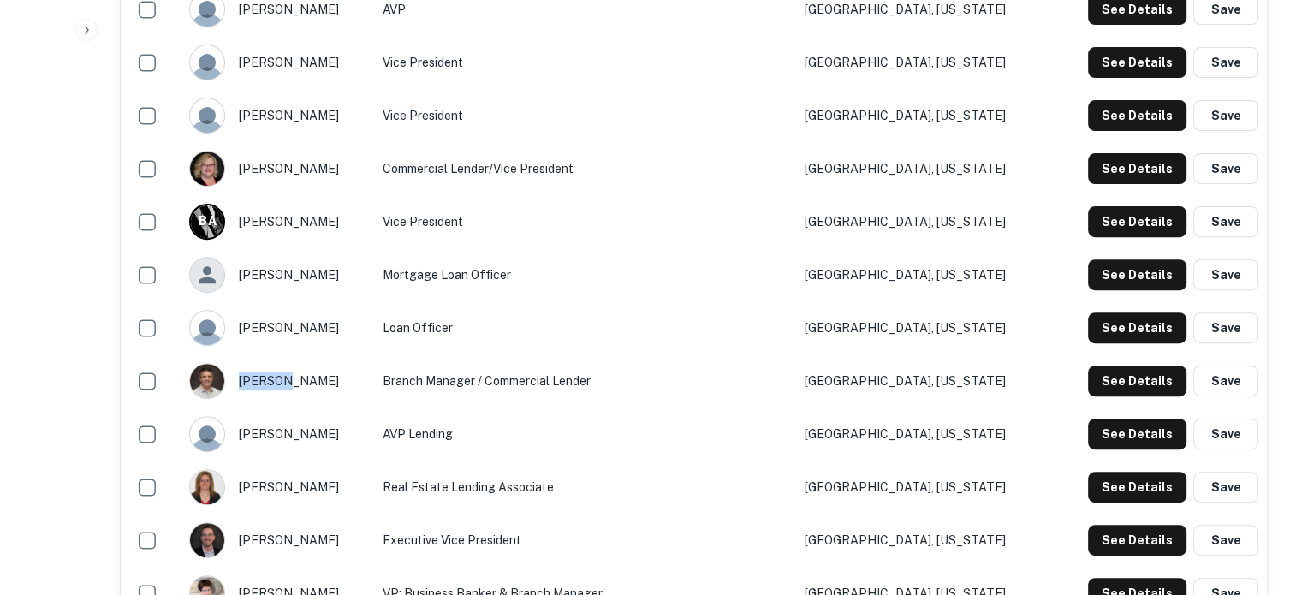
drag, startPoint x: 344, startPoint y: 389, endPoint x: 290, endPoint y: 383, distance: 54.3
click at [290, 383] on div "nate lieser" at bounding box center [277, 381] width 176 height 36
click at [1136, 384] on button "See Details" at bounding box center [1137, 381] width 98 height 31
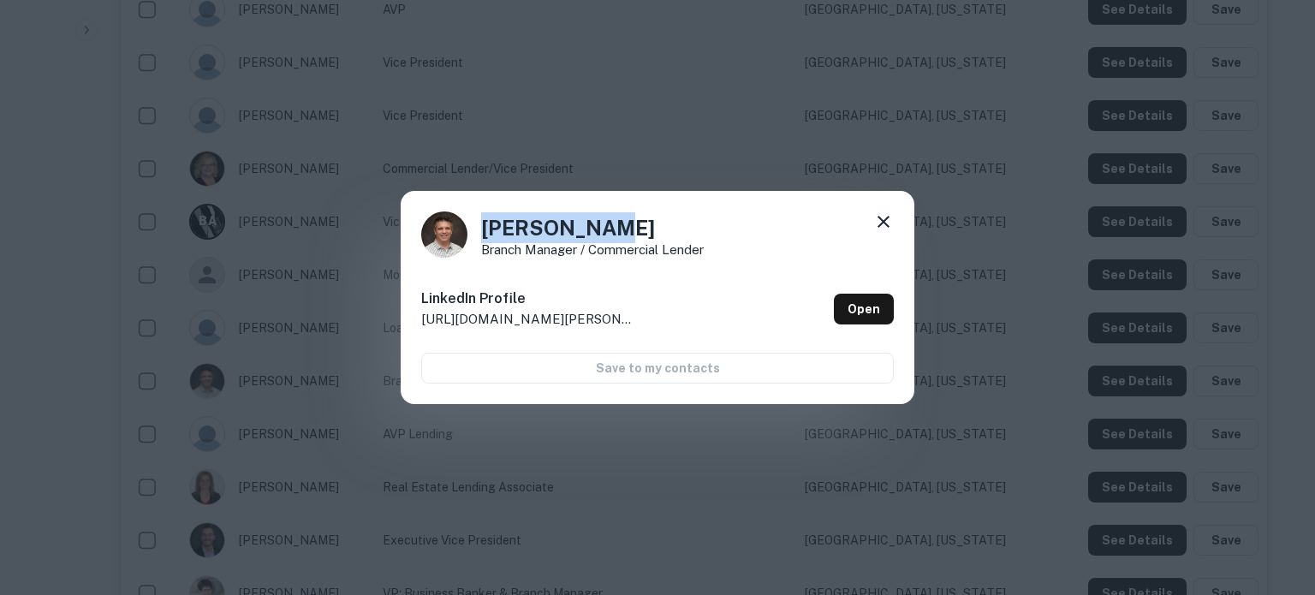
drag, startPoint x: 483, startPoint y: 235, endPoint x: 653, endPoint y: 231, distance: 170.4
click at [653, 231] on h4 "Nate Lieser" at bounding box center [592, 227] width 223 height 31
copy h4 "Nate Lieser"
drag, startPoint x: 474, startPoint y: 253, endPoint x: 723, endPoint y: 248, distance: 249.2
click at [723, 248] on div "Nate Lieser Branch Manager / Commercial Lender" at bounding box center [657, 235] width 473 height 46
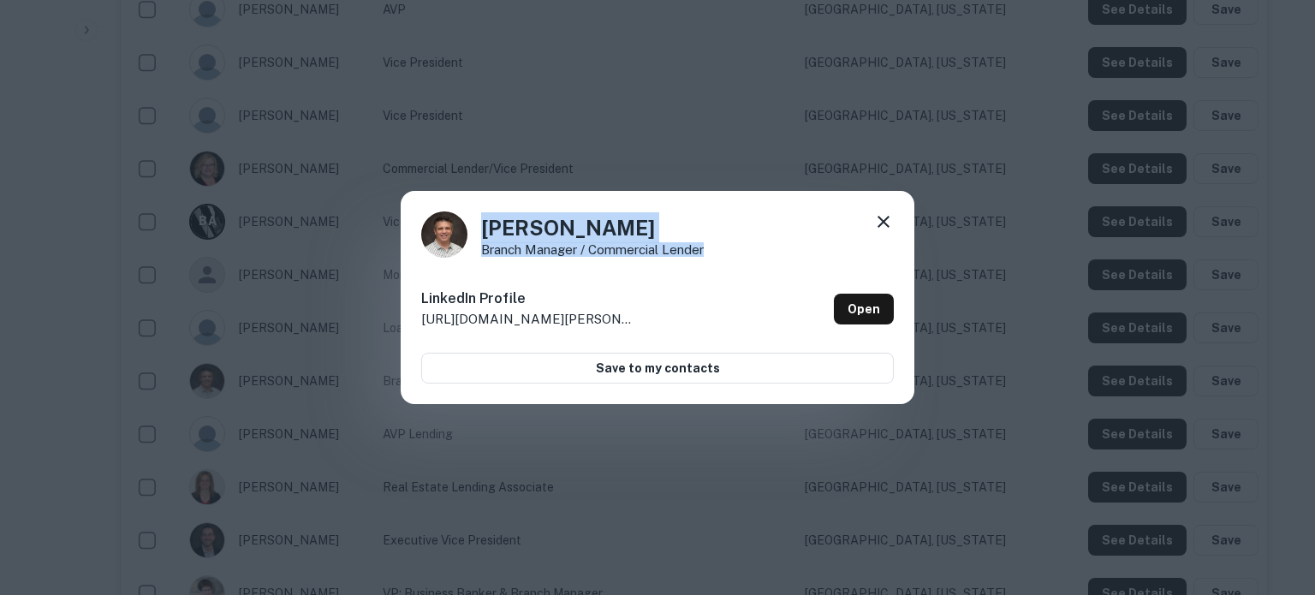
click at [722, 251] on div "Nate Lieser Branch Manager / Commercial Lender" at bounding box center [657, 235] width 473 height 46
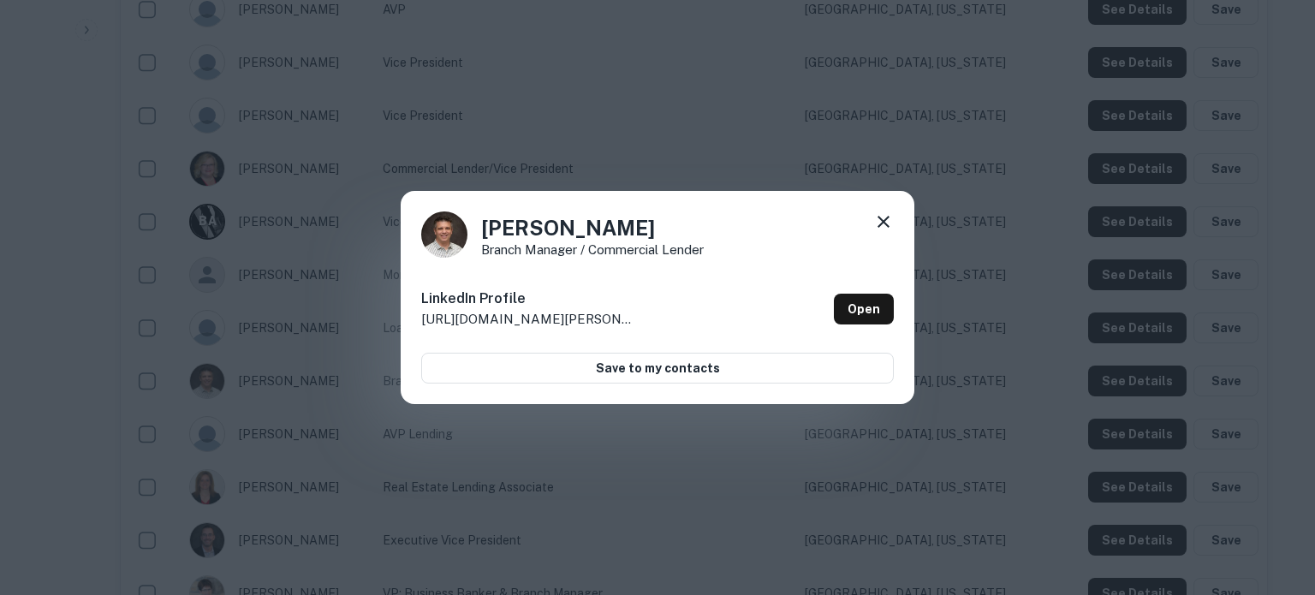
click at [706, 251] on div "Nate Lieser Branch Manager / Commercial Lender" at bounding box center [657, 235] width 473 height 46
drag, startPoint x: 483, startPoint y: 252, endPoint x: 725, endPoint y: 253, distance: 242.3
click at [725, 253] on div "Nate Lieser Branch Manager / Commercial Lender" at bounding box center [657, 235] width 473 height 46
copy p "Branch Manager / Commercial Lender"
click at [883, 218] on icon at bounding box center [883, 222] width 21 height 21
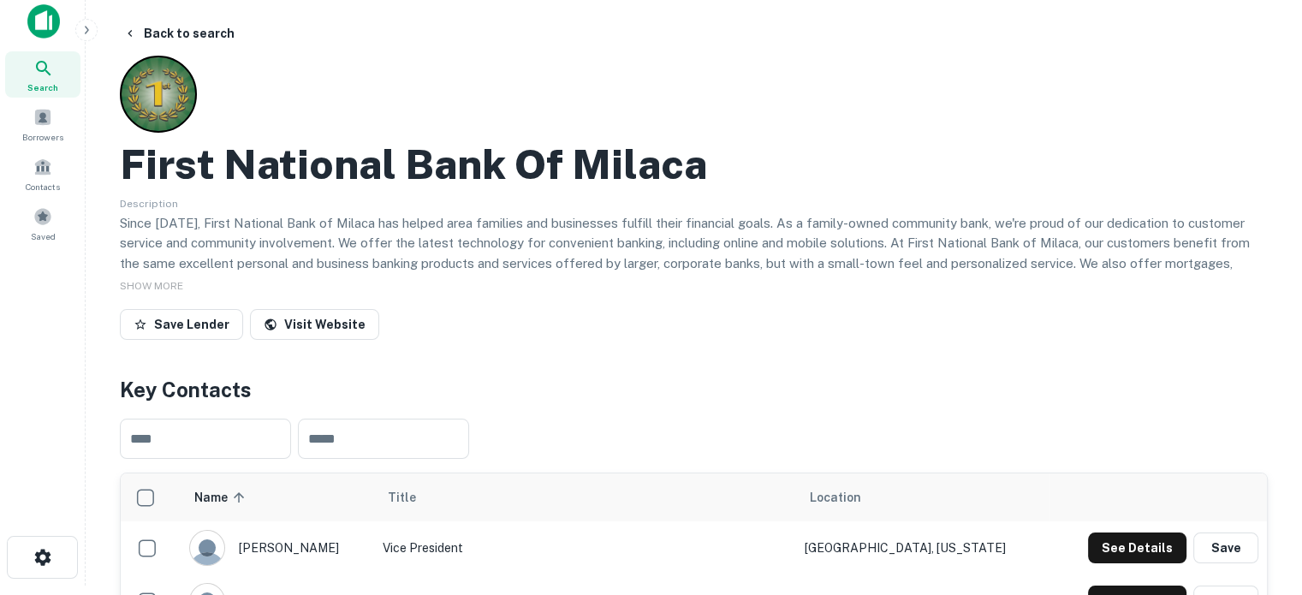
scroll to position [2, 0]
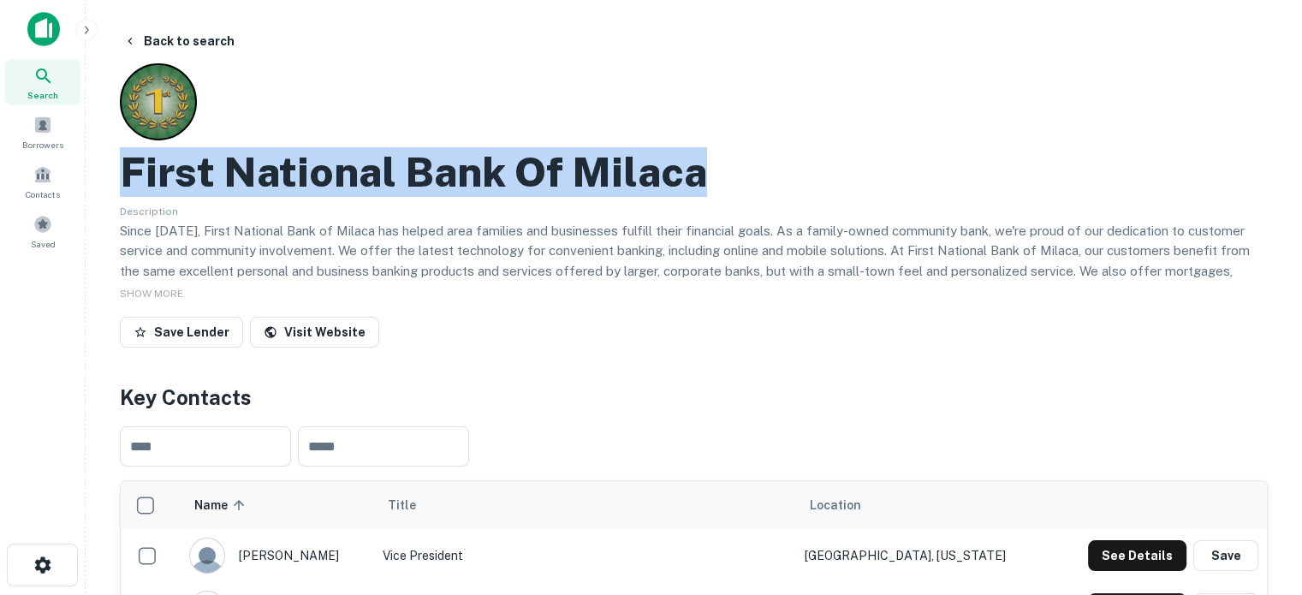
drag, startPoint x: 123, startPoint y: 174, endPoint x: 713, endPoint y: 168, distance: 590.0
click at [713, 168] on div "First National Bank Of Milaca" at bounding box center [694, 172] width 1148 height 50
copy h2 "First National Bank Of Milaca"
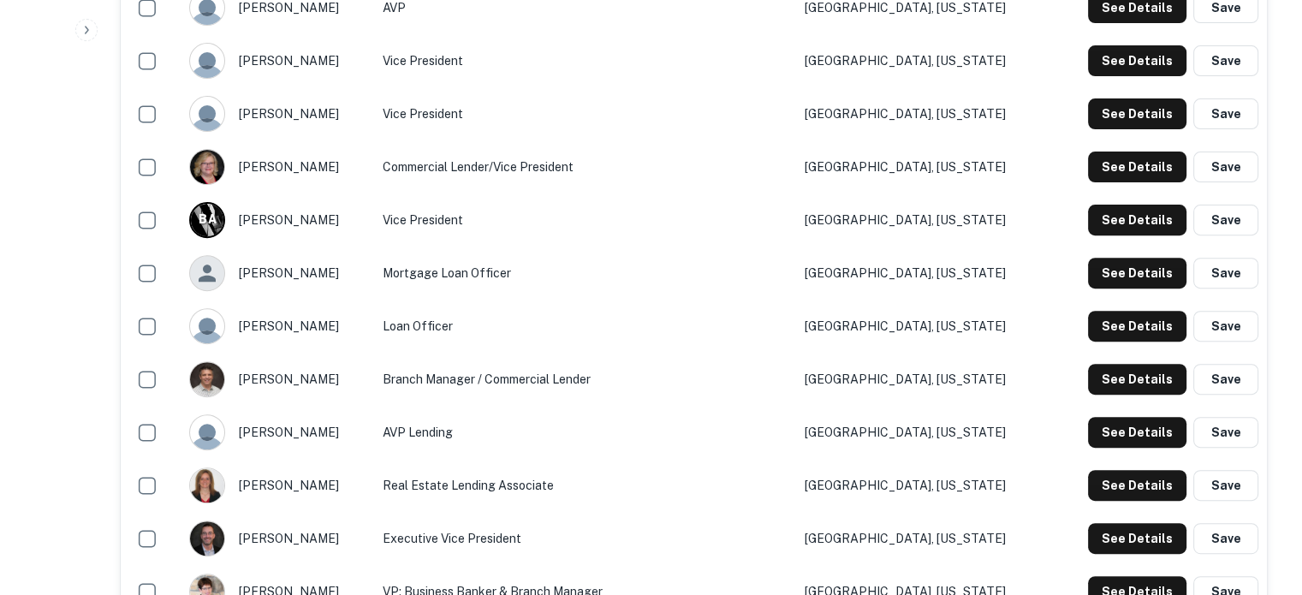
scroll to position [687, 0]
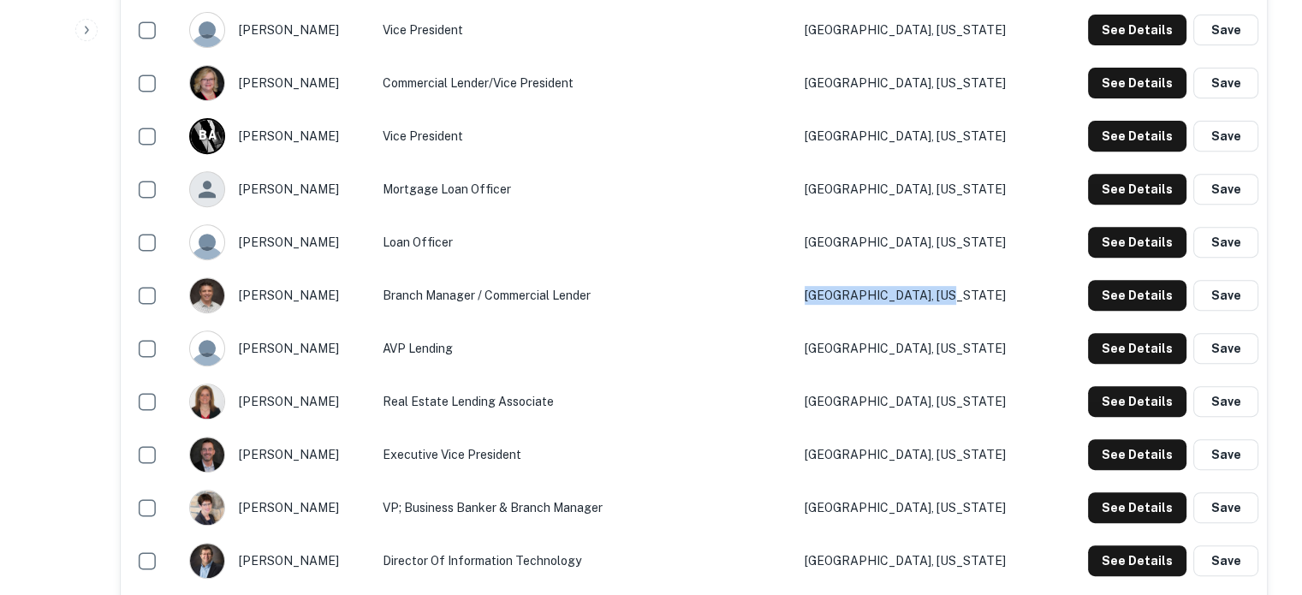
drag, startPoint x: 999, startPoint y: 296, endPoint x: 835, endPoint y: 307, distance: 164.7
click at [835, 307] on tr "nate lieser Branch Manager / Commercial Lender Minneapolis, Minnesota See Detai…" at bounding box center [694, 295] width 1147 height 53
copy tr "Minneapolis, Minnesota"
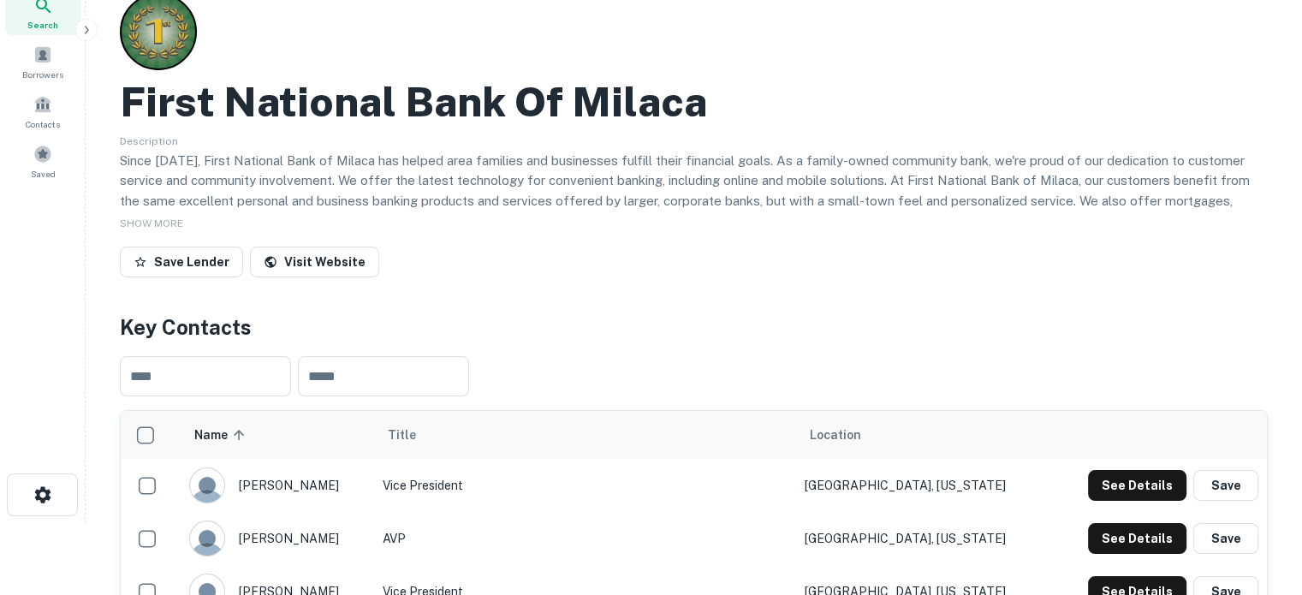
scroll to position [0, 0]
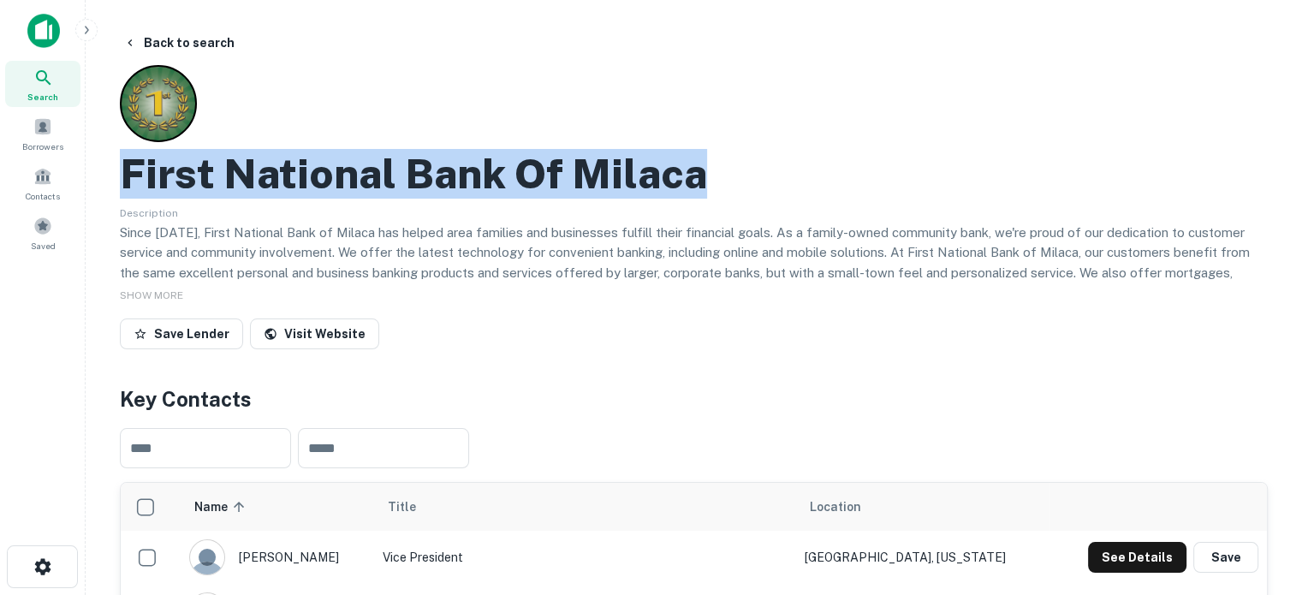
drag, startPoint x: 124, startPoint y: 170, endPoint x: 747, endPoint y: 192, distance: 623.0
copy h2 "First National Bank Of Milaca"
click at [31, 77] on div "Search" at bounding box center [42, 84] width 75 height 46
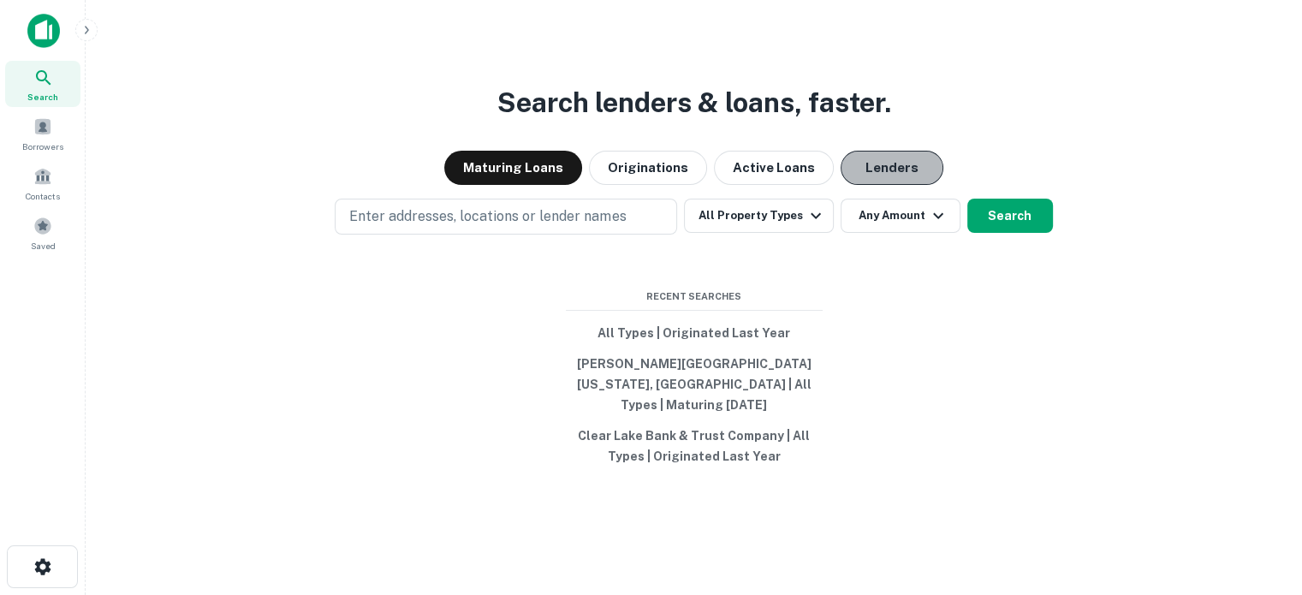
click at [867, 167] on button "Lenders" at bounding box center [892, 168] width 103 height 34
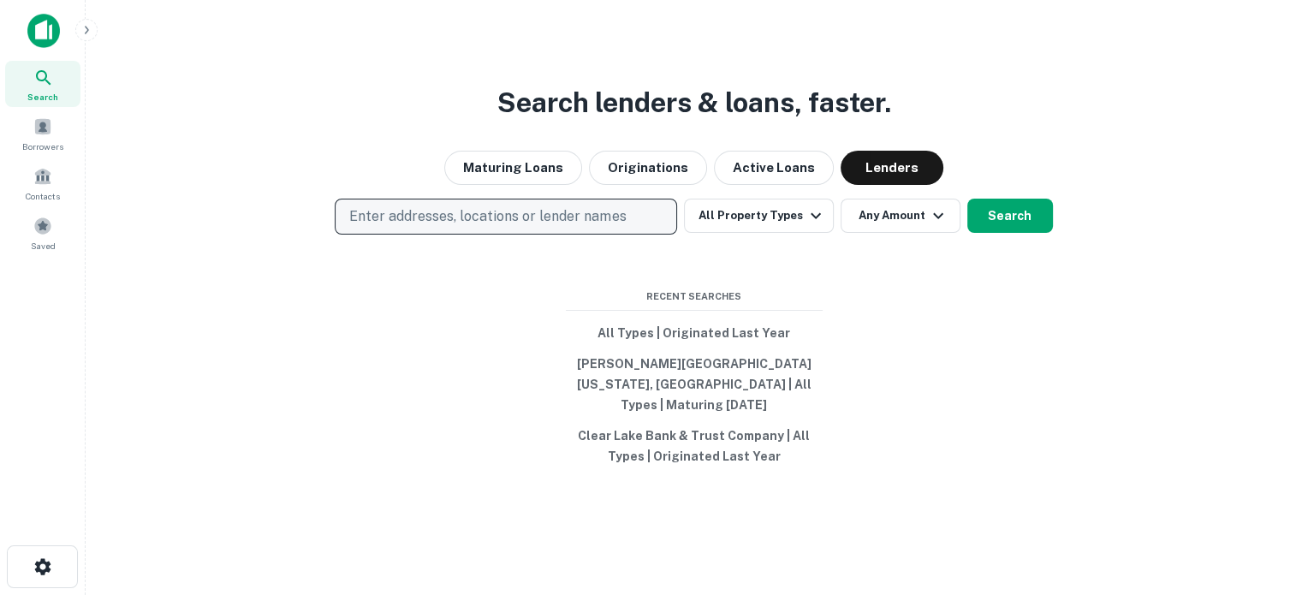
click at [559, 235] on button "Enter addresses, locations or lender names" at bounding box center [506, 217] width 343 height 36
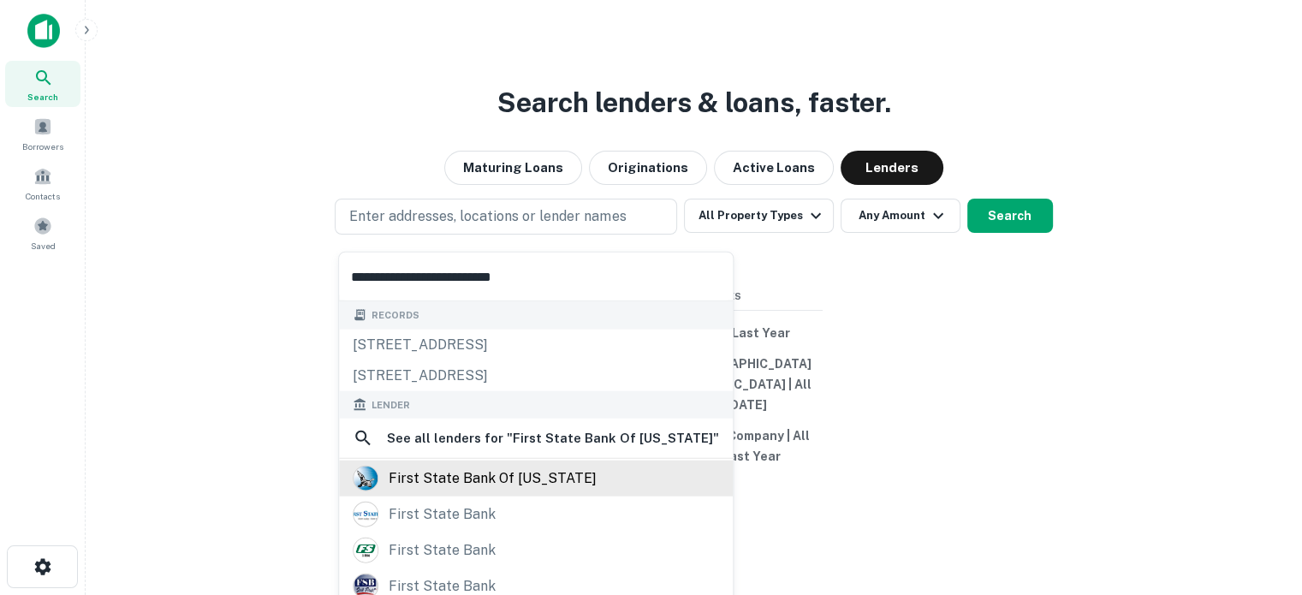
type input "**********"
click at [484, 472] on div "first state bank of [US_STATE]" at bounding box center [493, 479] width 208 height 26
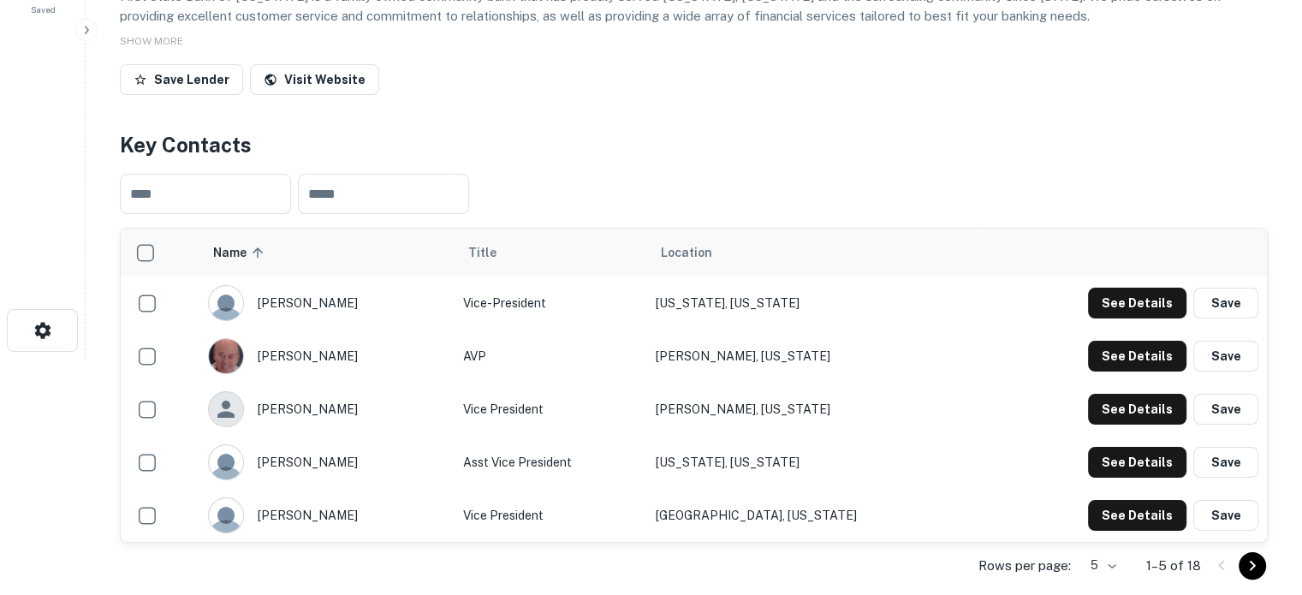
scroll to position [257, 0]
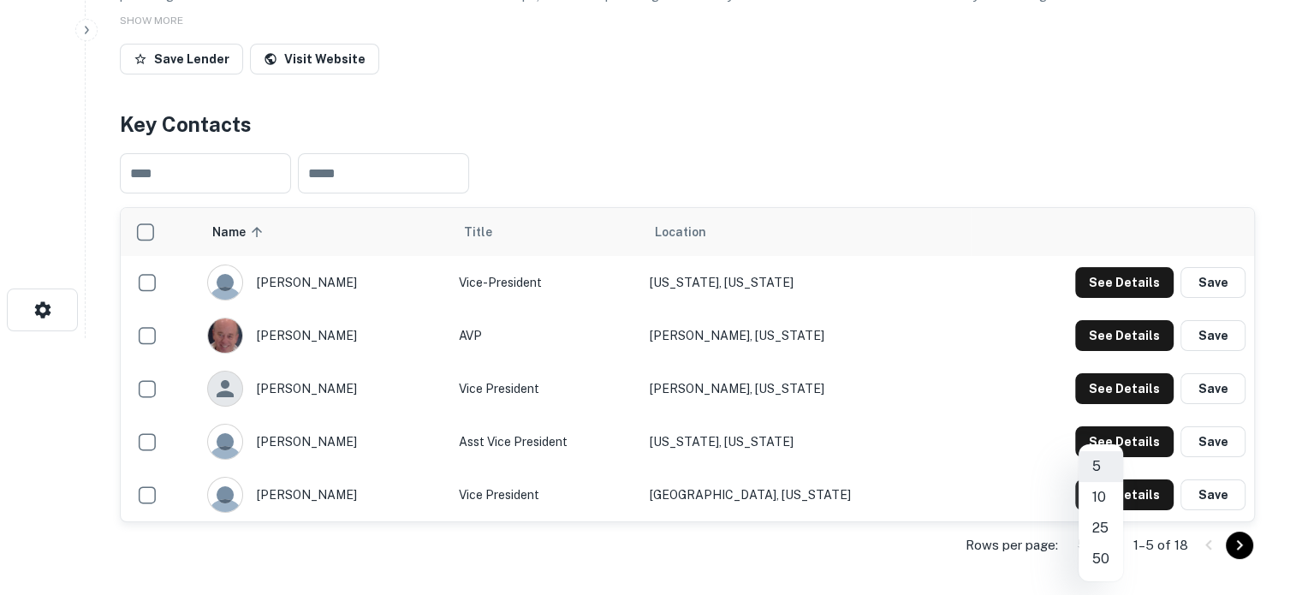
click at [1121, 338] on body "Search Borrowers Contacts Saved Back to search First State Bank Of [US_STATE] D…" at bounding box center [651, 40] width 1302 height 595
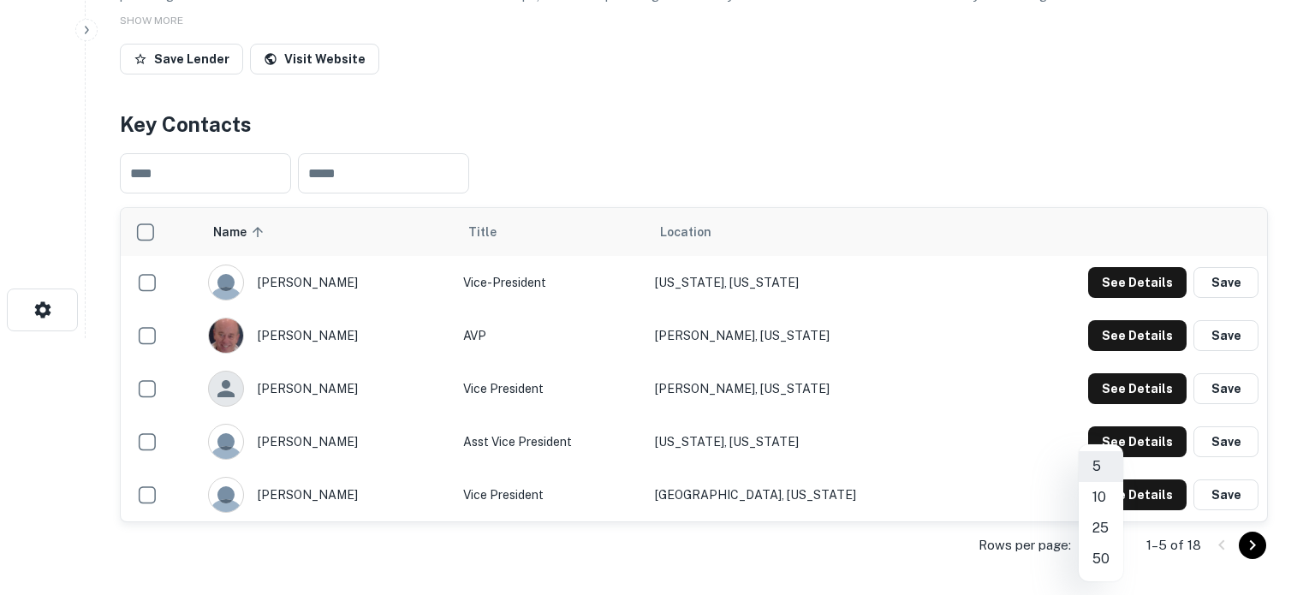
click at [1108, 531] on li "25" at bounding box center [1101, 528] width 45 height 31
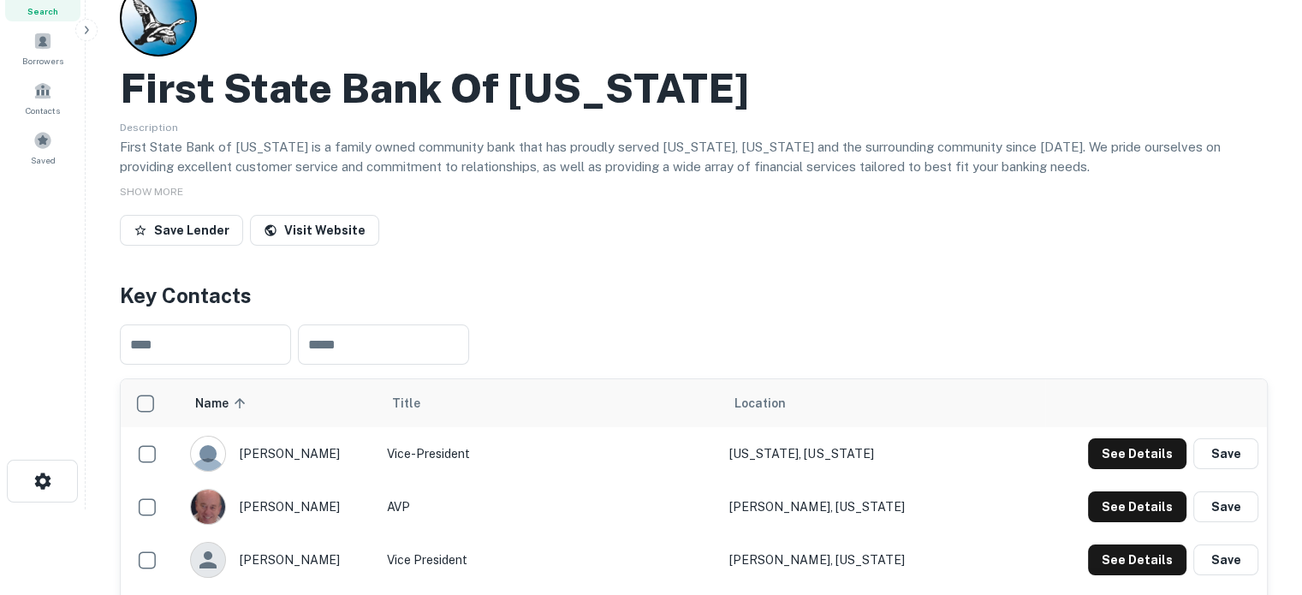
scroll to position [0, 0]
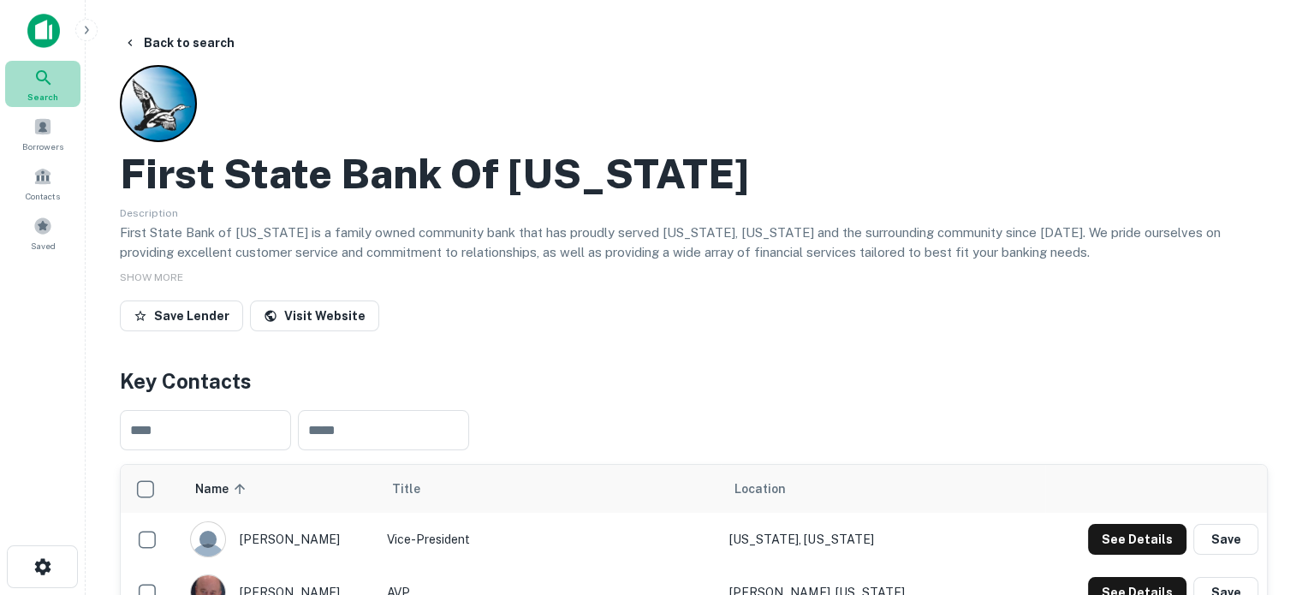
click at [62, 88] on div "Search" at bounding box center [42, 84] width 75 height 46
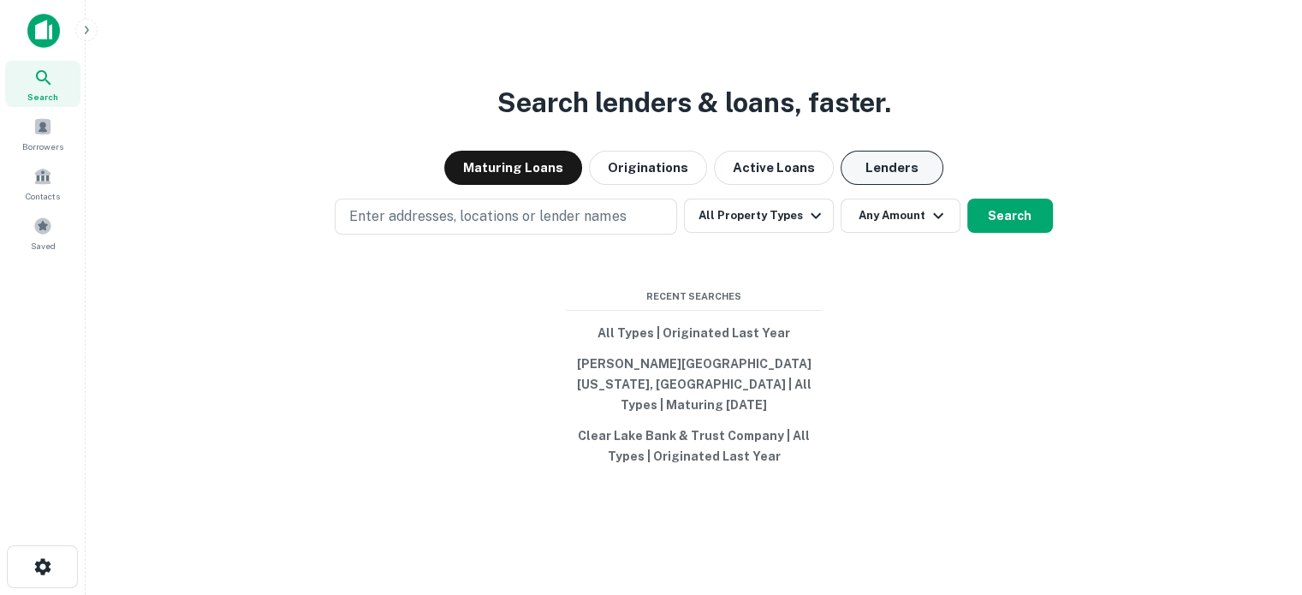
click at [879, 179] on button "Lenders" at bounding box center [892, 168] width 103 height 34
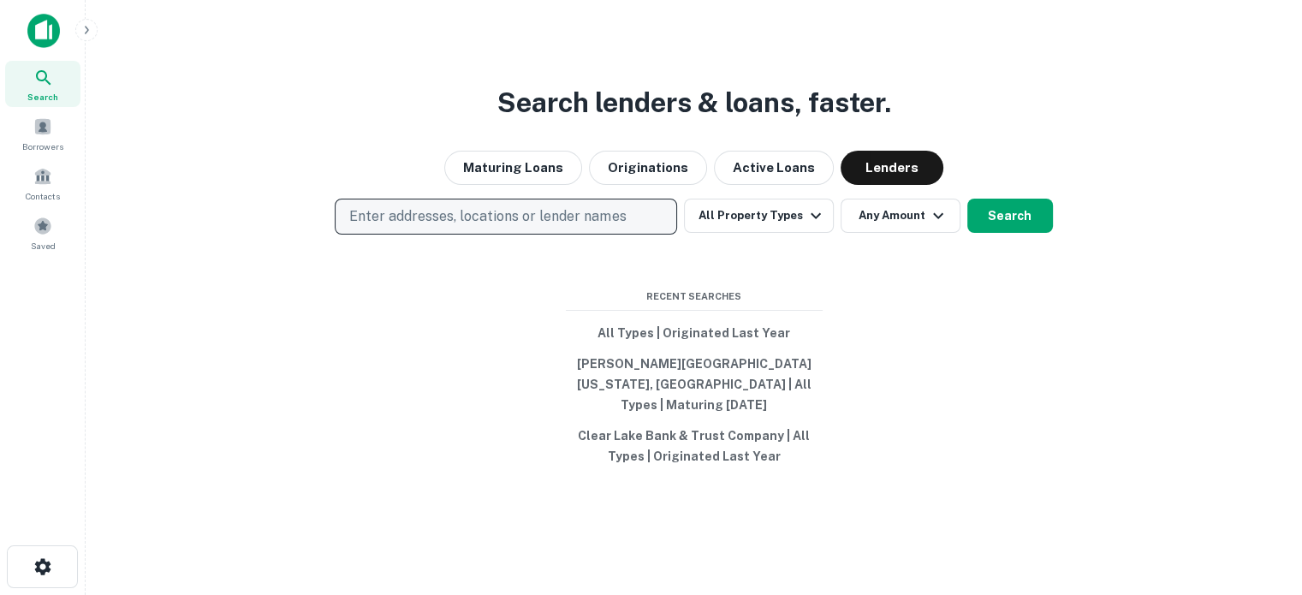
click at [540, 227] on p "Enter addresses, locations or lender names" at bounding box center [487, 216] width 277 height 21
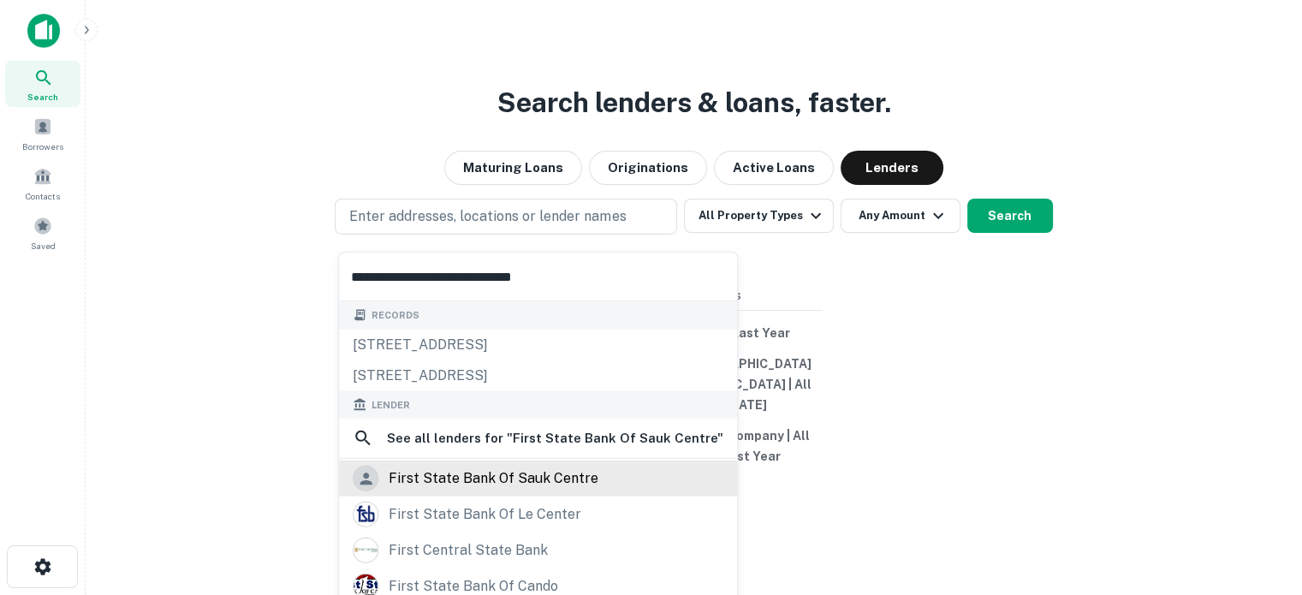
type input "**********"
click at [493, 470] on div "first state bank of sauk centre" at bounding box center [494, 479] width 210 height 26
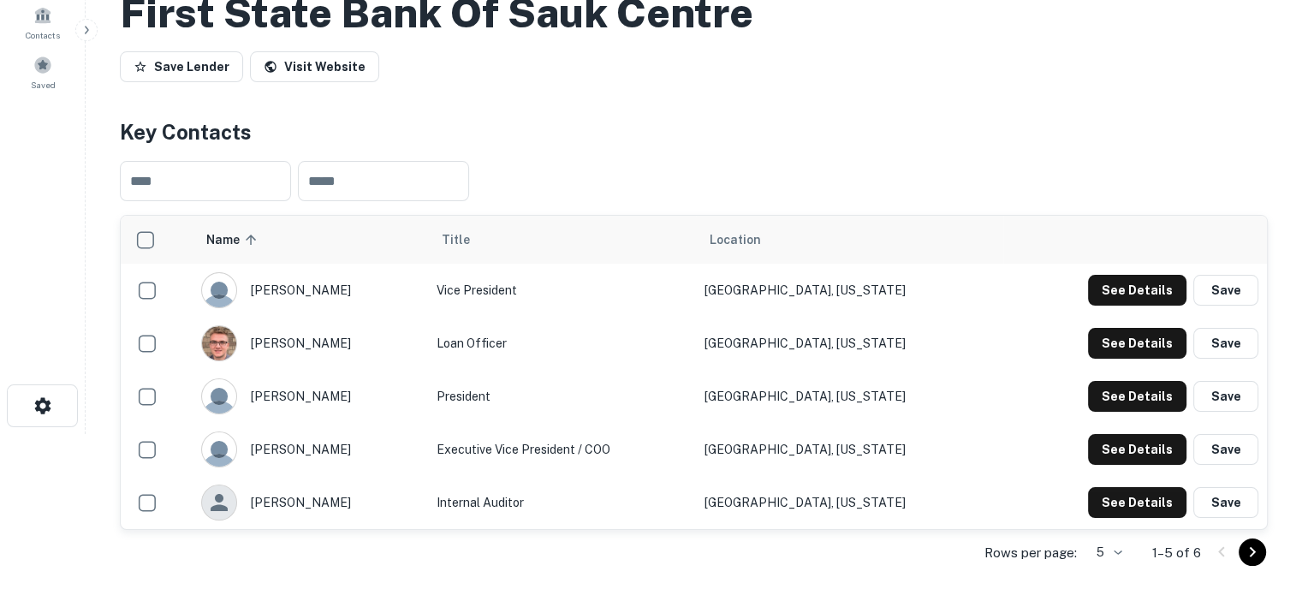
scroll to position [257, 0]
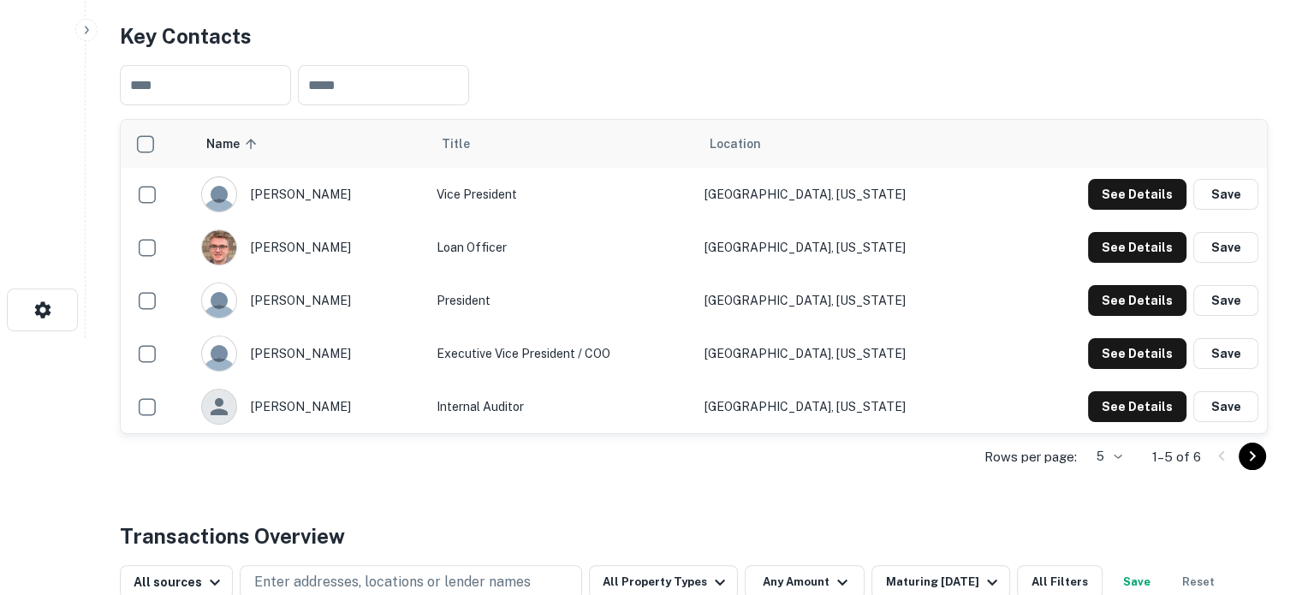
click at [1103, 338] on body "Search Borrowers Contacts Saved Back to search First State Bank Of Sauk Centre …" at bounding box center [651, 40] width 1302 height 595
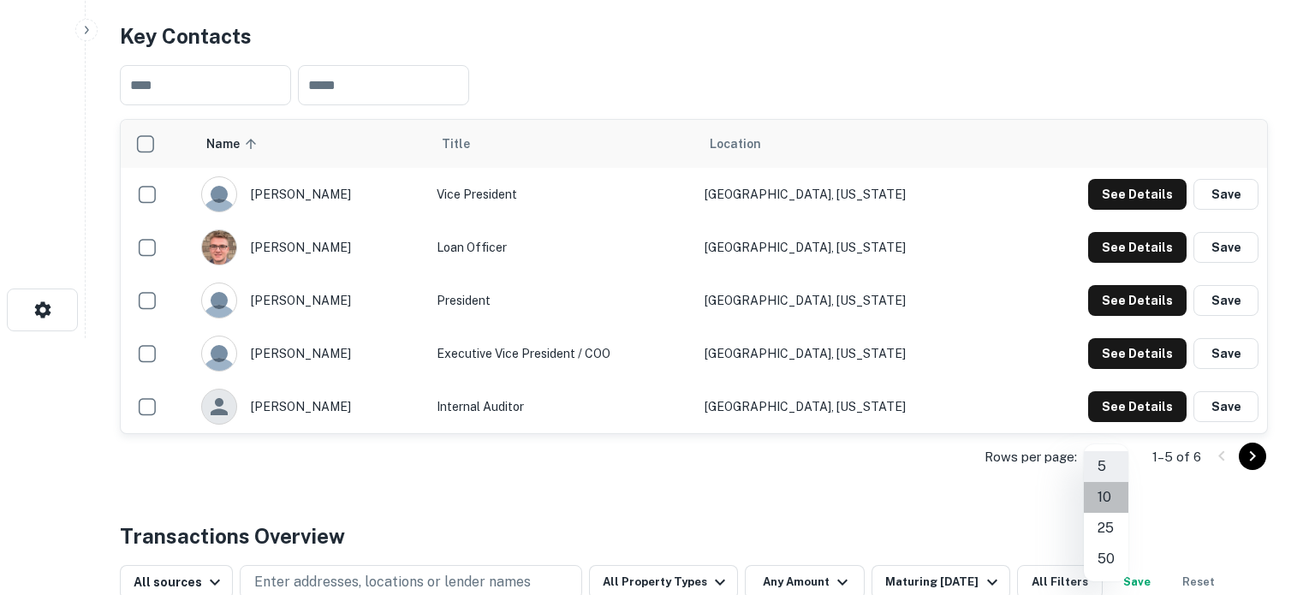
click at [1107, 496] on li "10" at bounding box center [1106, 497] width 45 height 31
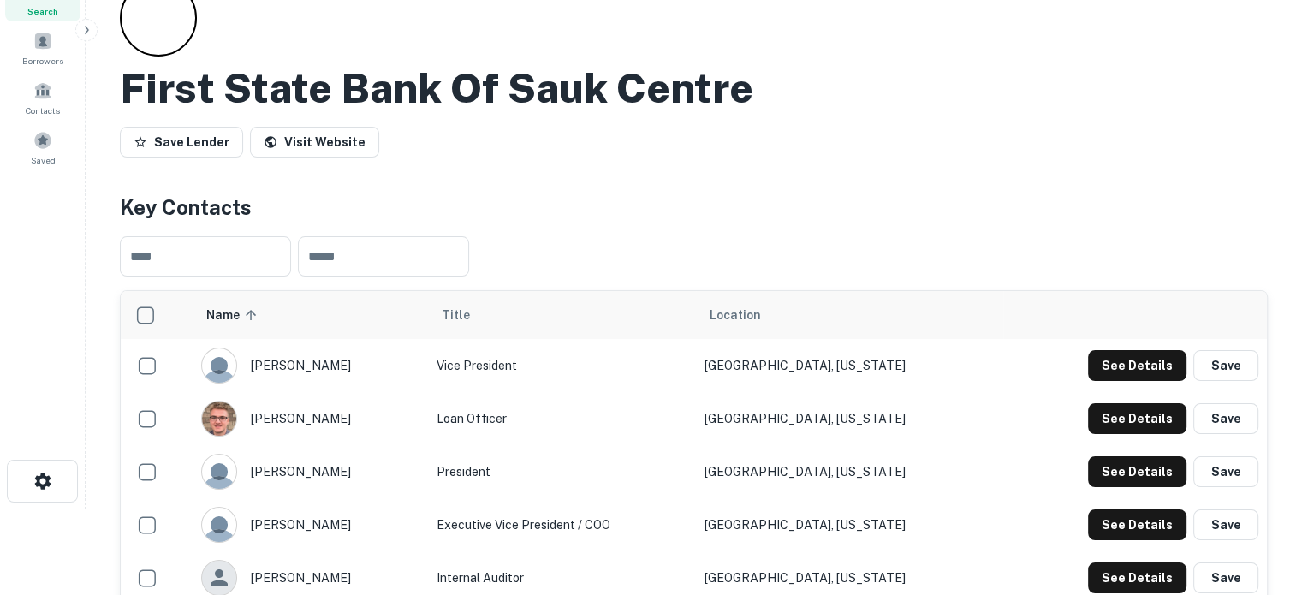
scroll to position [0, 0]
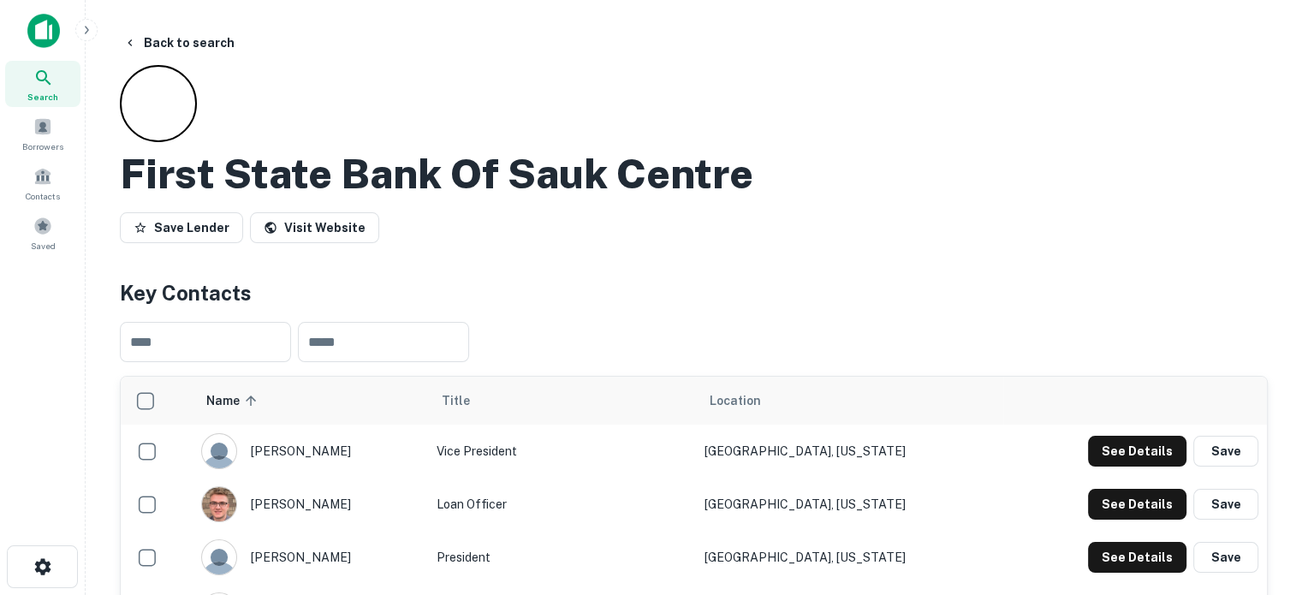
click at [45, 78] on icon at bounding box center [43, 78] width 21 height 21
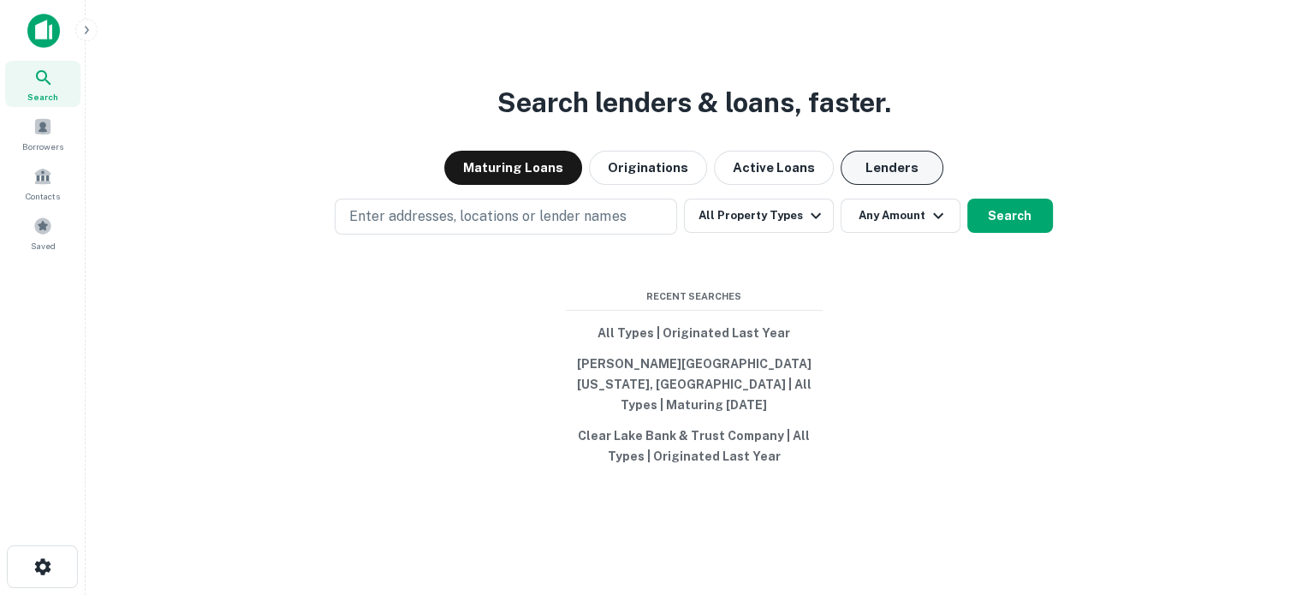
click at [881, 177] on button "Lenders" at bounding box center [892, 168] width 103 height 34
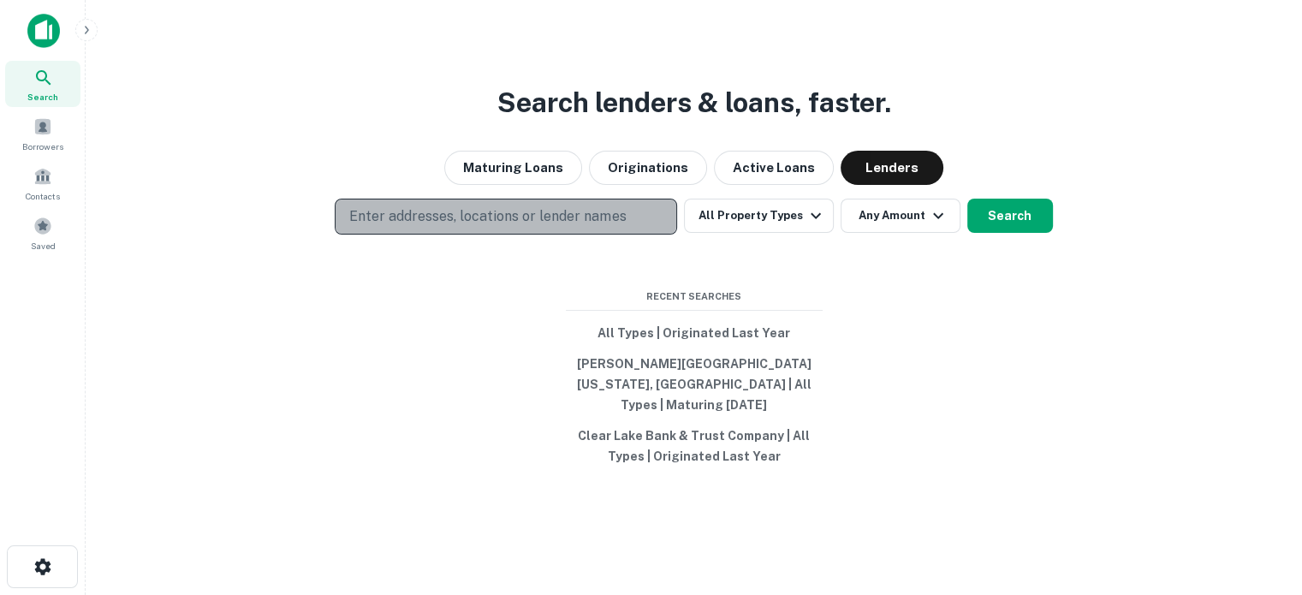
click at [598, 220] on p "Enter addresses, locations or lender names" at bounding box center [487, 216] width 277 height 21
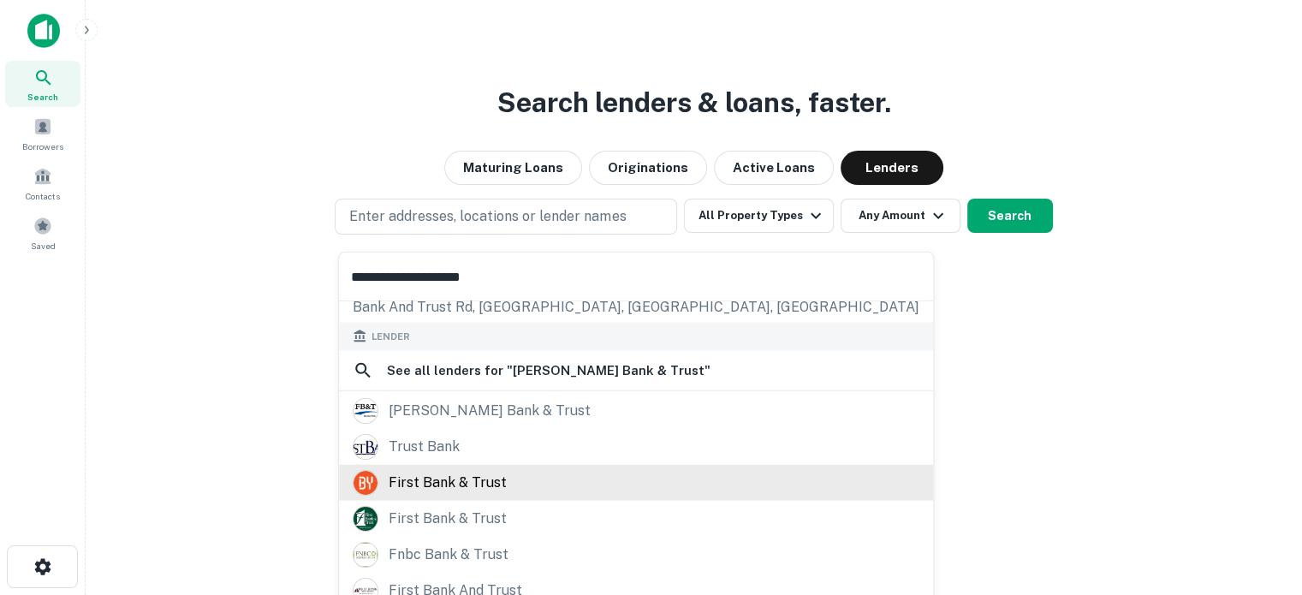
scroll to position [149, 0]
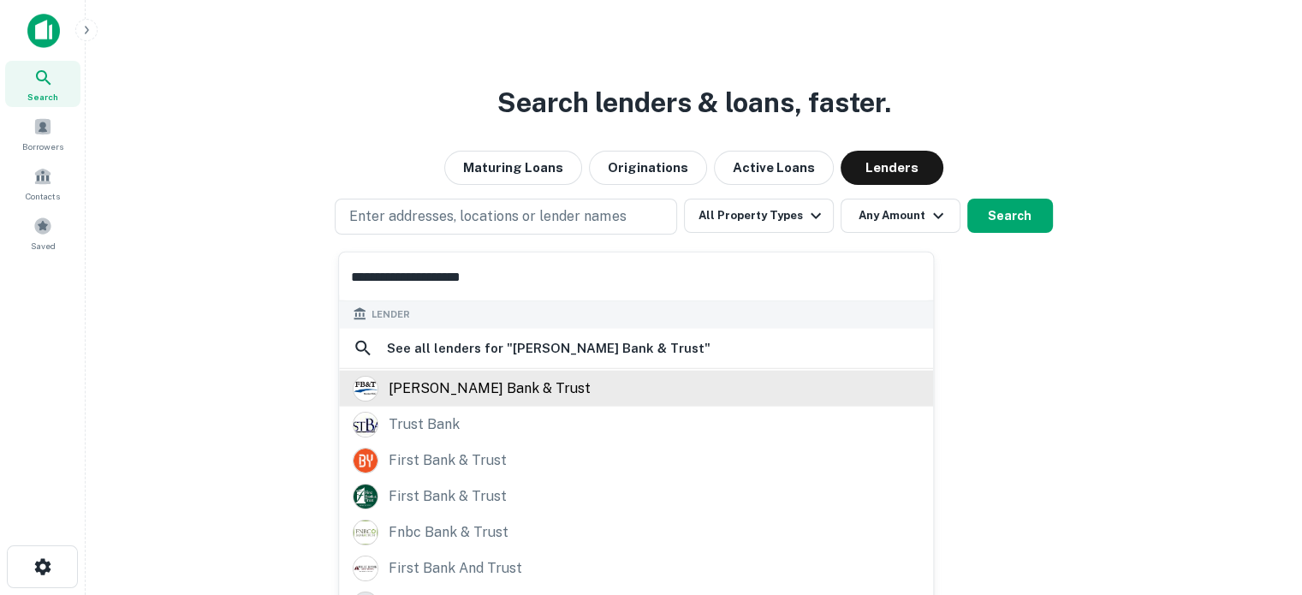
type input "**********"
click at [474, 389] on div "[PERSON_NAME] bank & trust" at bounding box center [490, 388] width 202 height 26
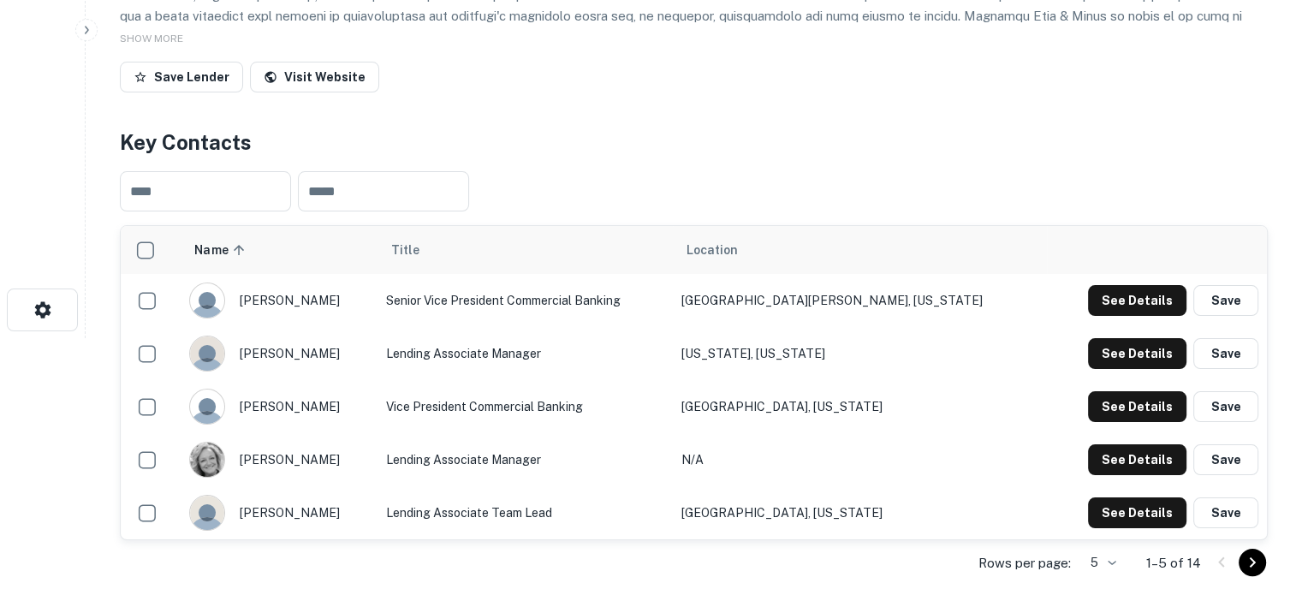
scroll to position [599, 0]
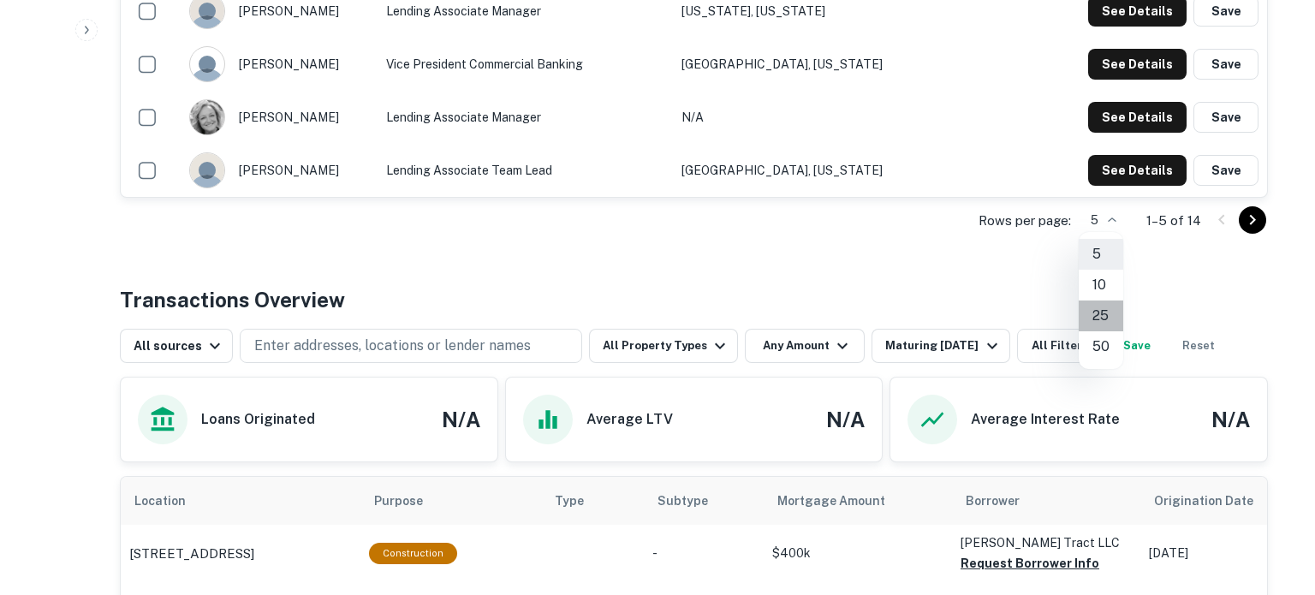
click at [1093, 321] on li "25" at bounding box center [1101, 316] width 45 height 31
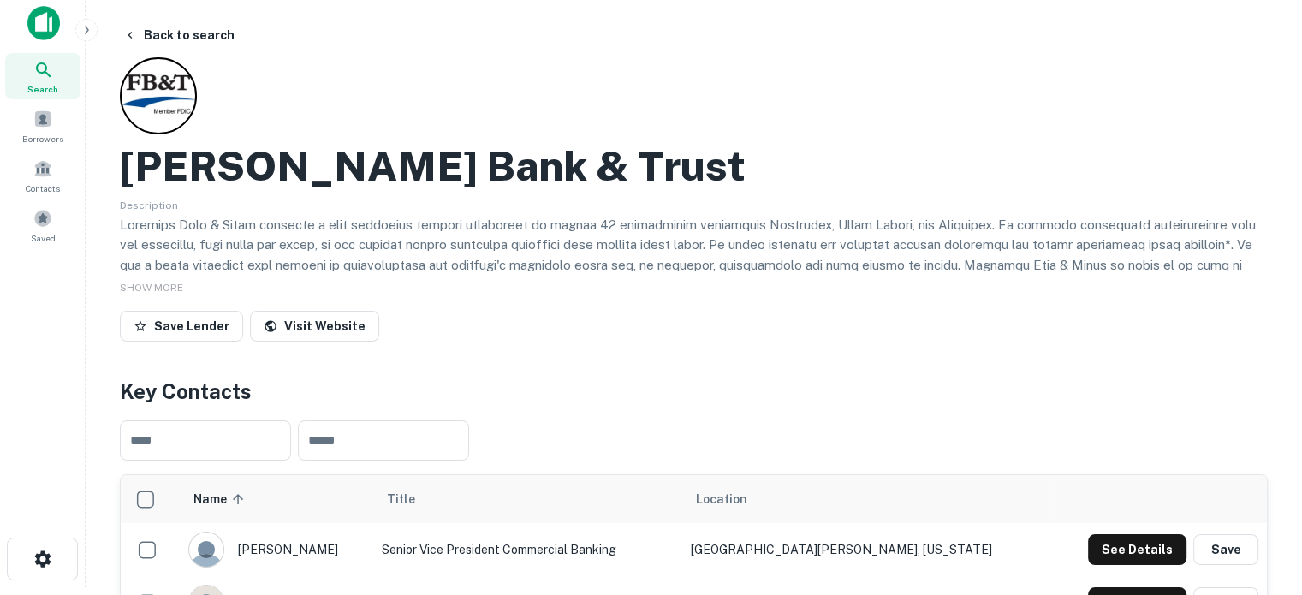
scroll to position [0, 0]
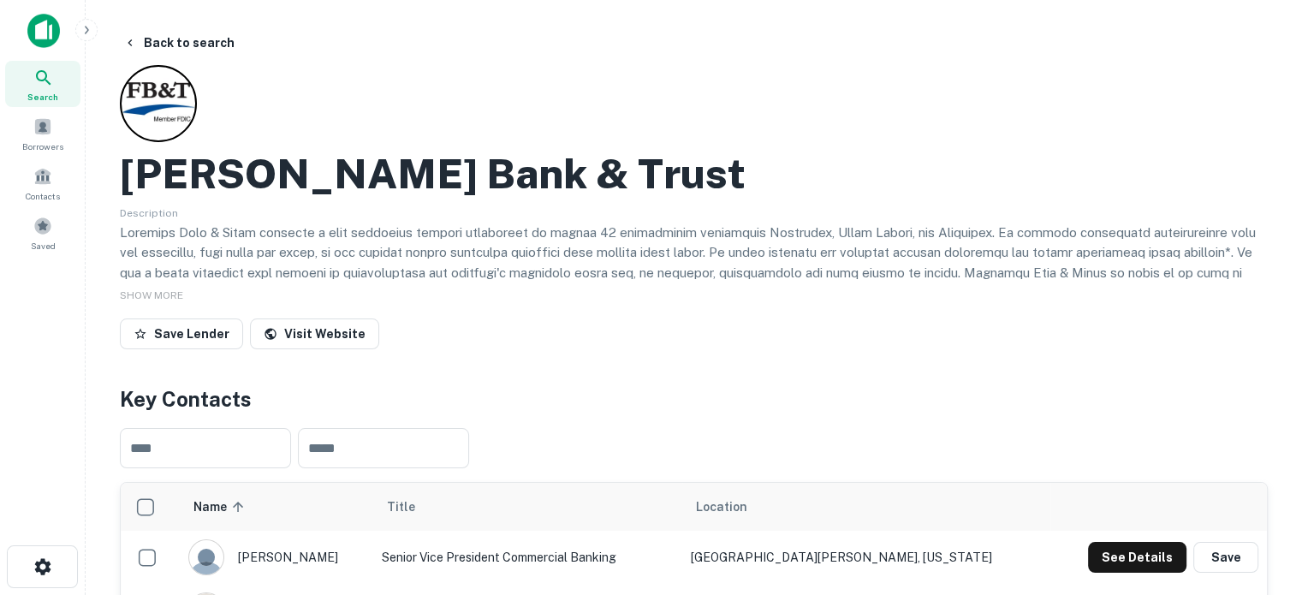
click at [128, 181] on h2 "Frandsen Bank & Trust" at bounding box center [433, 174] width 626 height 50
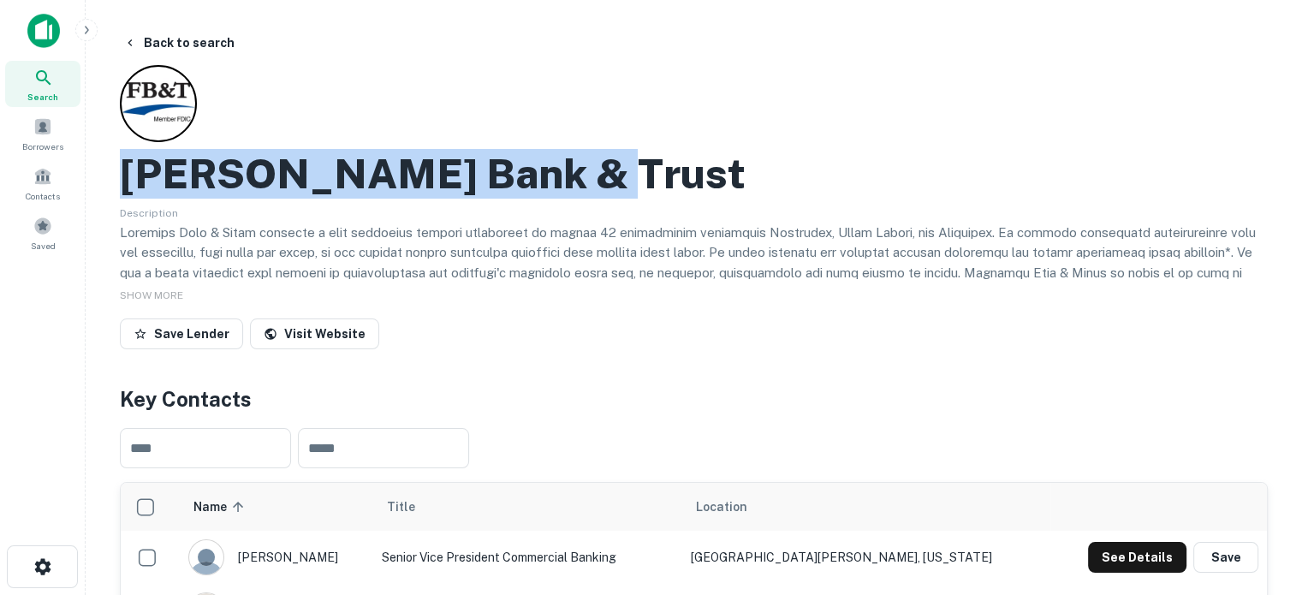
drag, startPoint x: 123, startPoint y: 177, endPoint x: 592, endPoint y: 198, distance: 468.9
click at [592, 198] on div "Frandsen Bank & Trust" at bounding box center [694, 174] width 1148 height 50
copy h2 "Frandsen Bank & Trust"
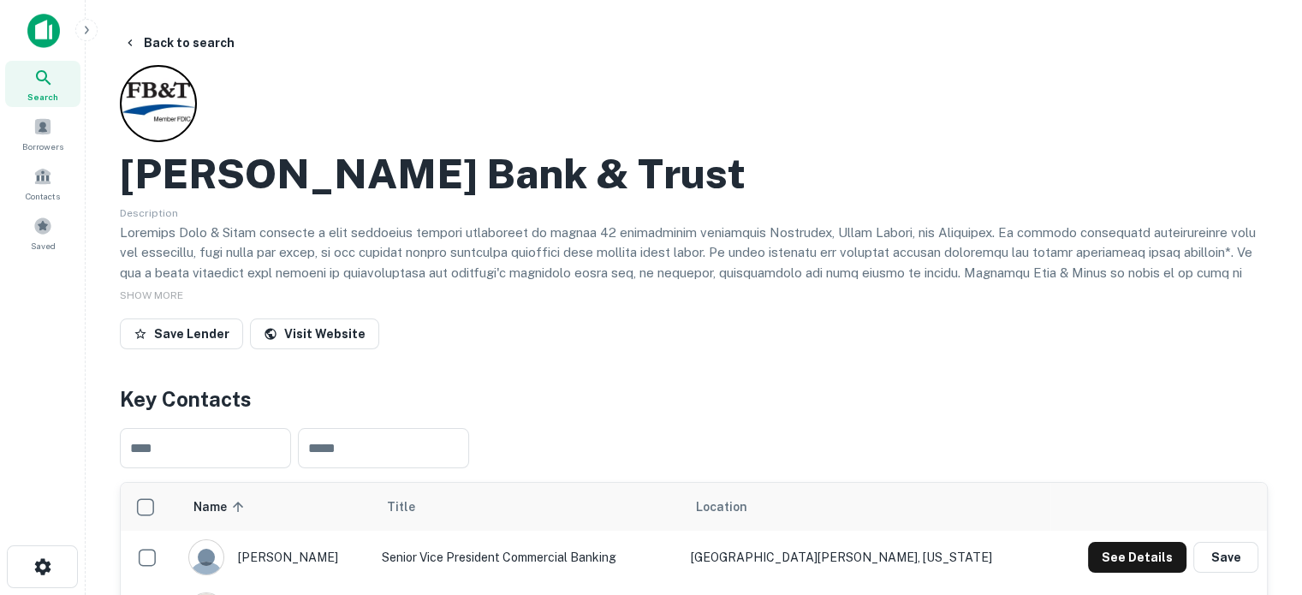
click at [795, 432] on div "​ ​" at bounding box center [694, 448] width 1148 height 68
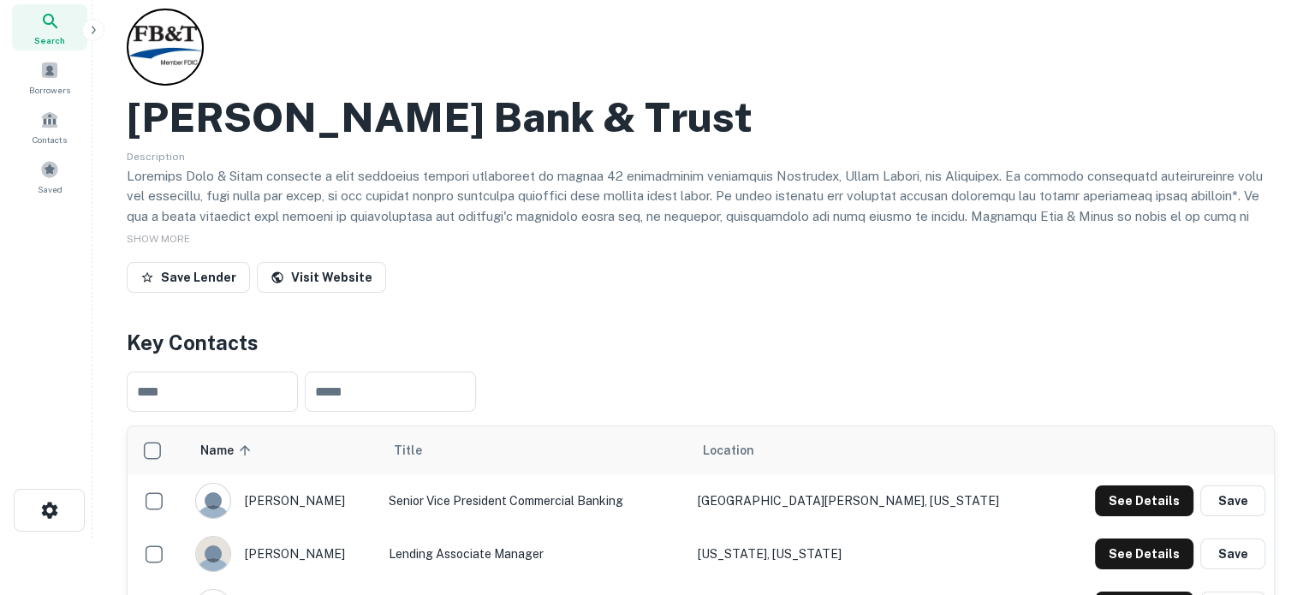
scroll to position [86, 0]
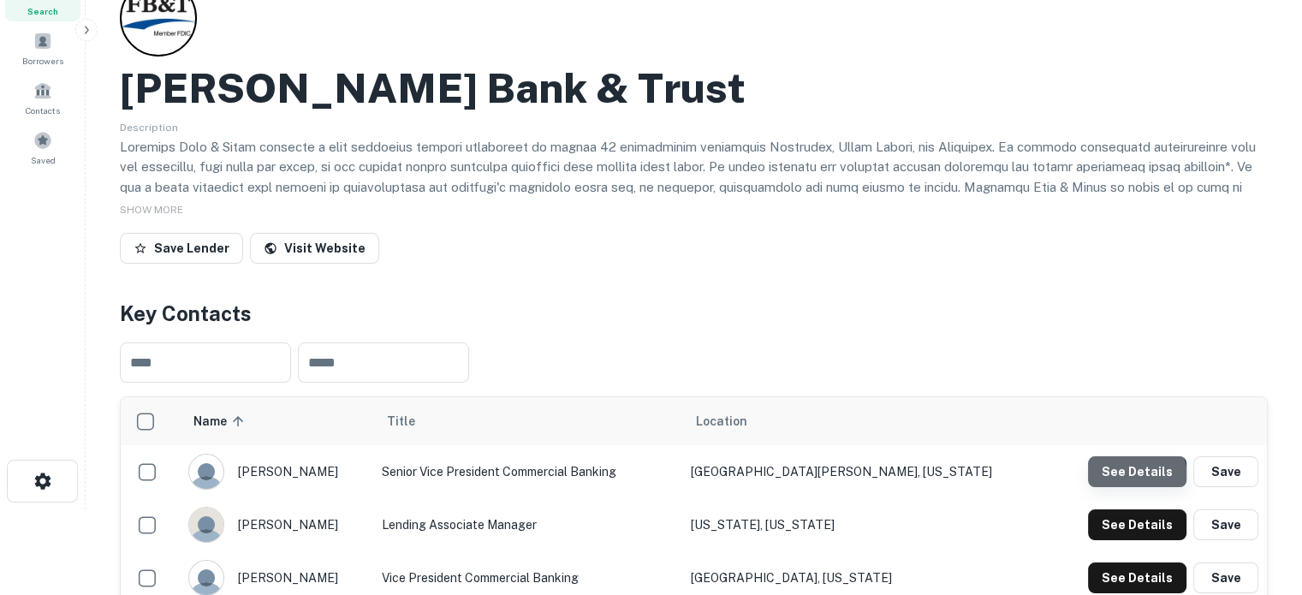
click at [1134, 479] on button "See Details" at bounding box center [1137, 471] width 98 height 31
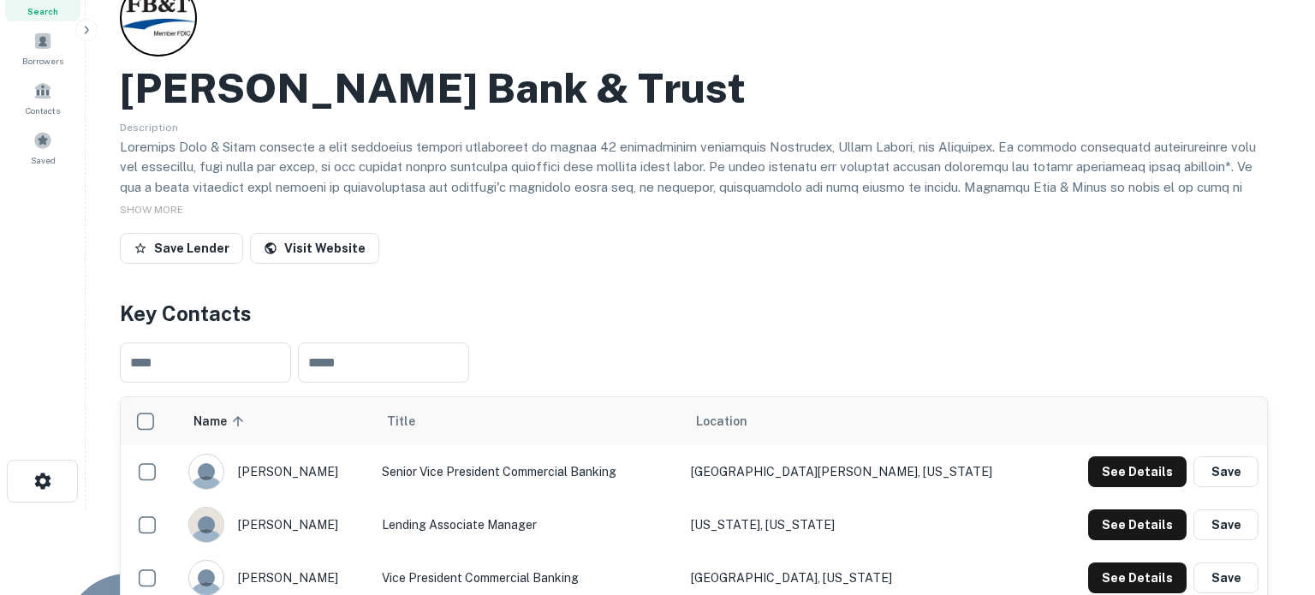
drag, startPoint x: 423, startPoint y: 283, endPoint x: 621, endPoint y: 283, distance: 197.8
copy p "rmcnamara@frandsenbank.com"
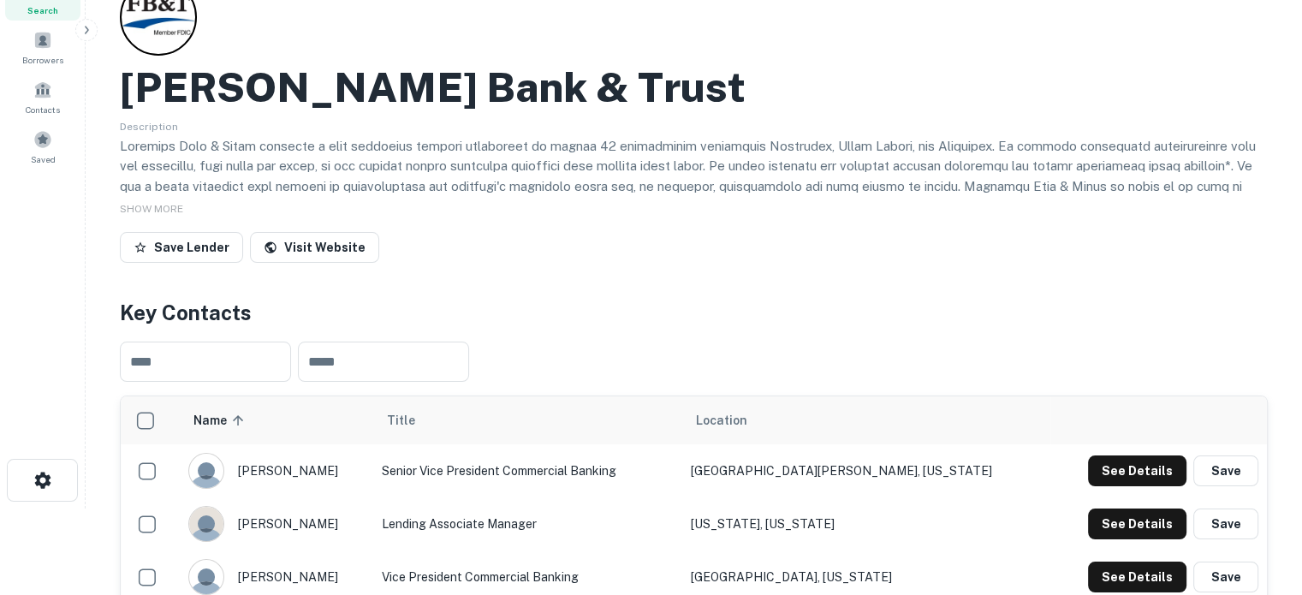
scroll to position [343, 0]
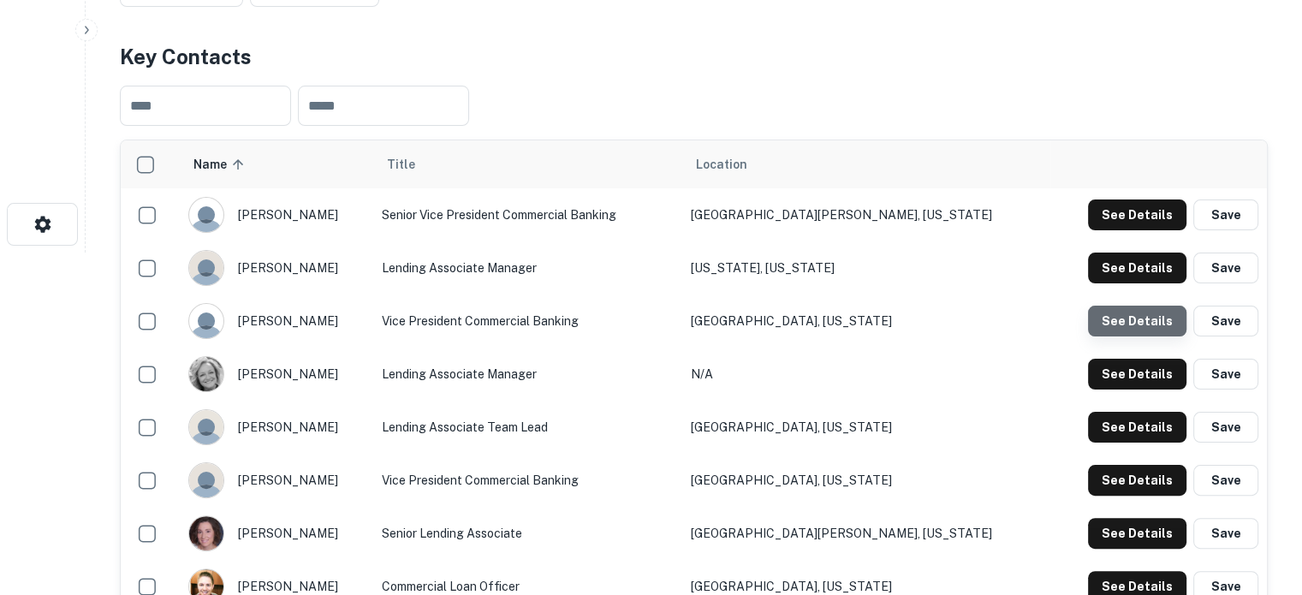
click at [1145, 325] on button "See Details" at bounding box center [1137, 321] width 98 height 31
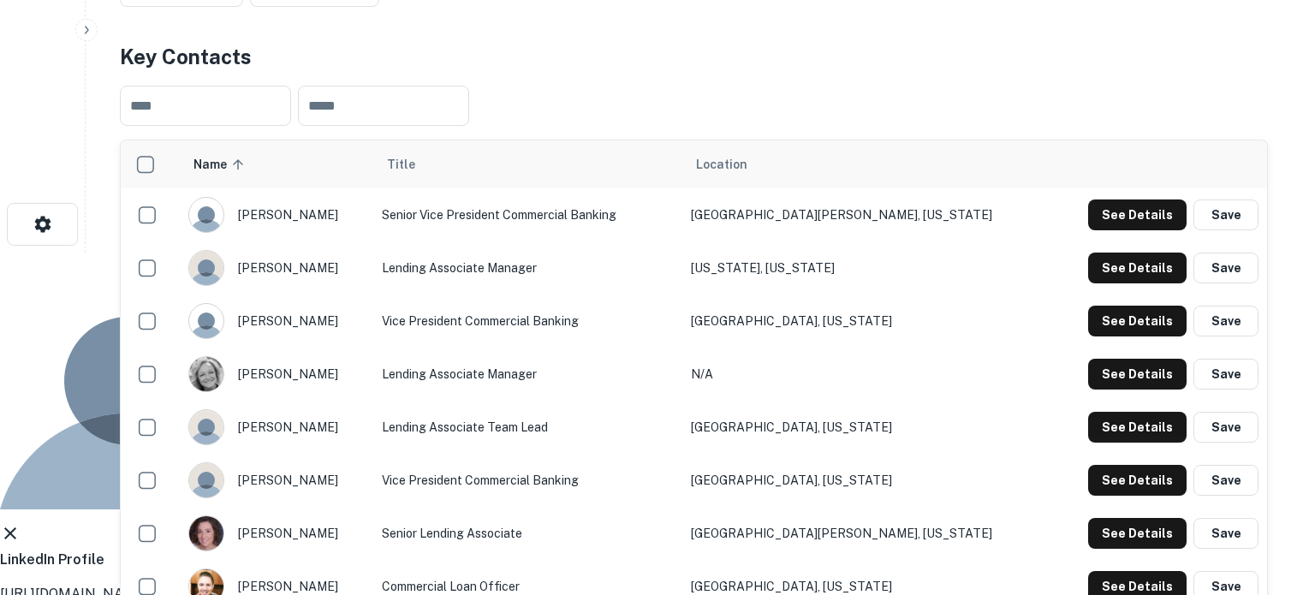
click at [21, 523] on icon at bounding box center [10, 533] width 21 height 21
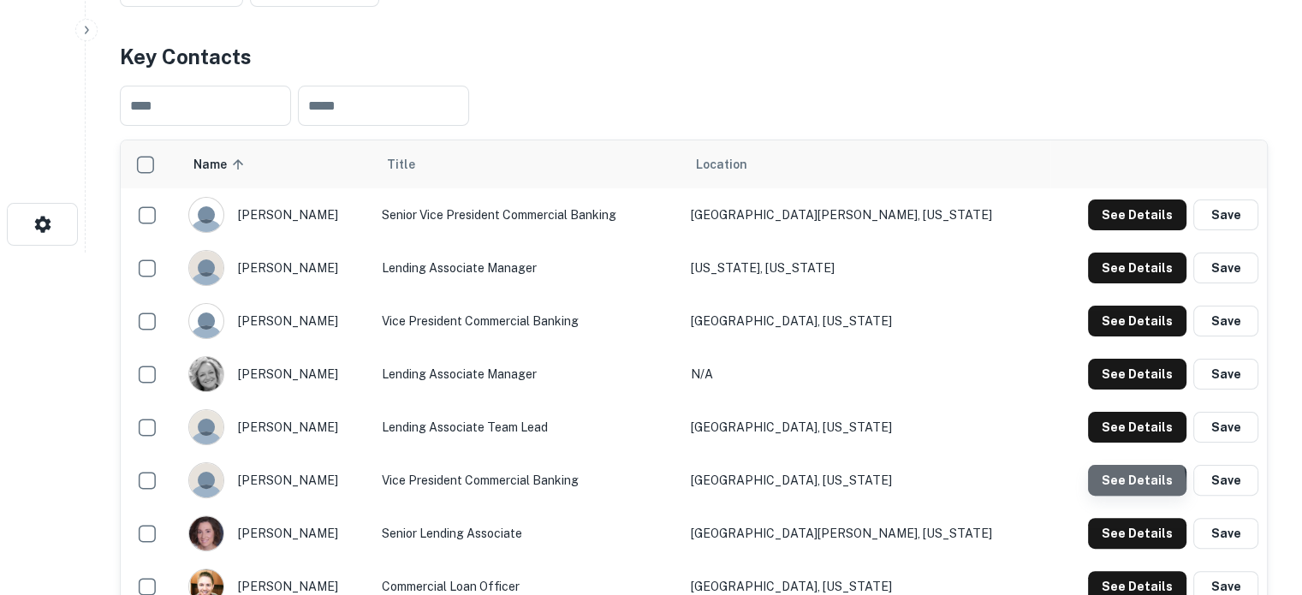
click at [1093, 488] on button "See Details" at bounding box center [1137, 480] width 98 height 31
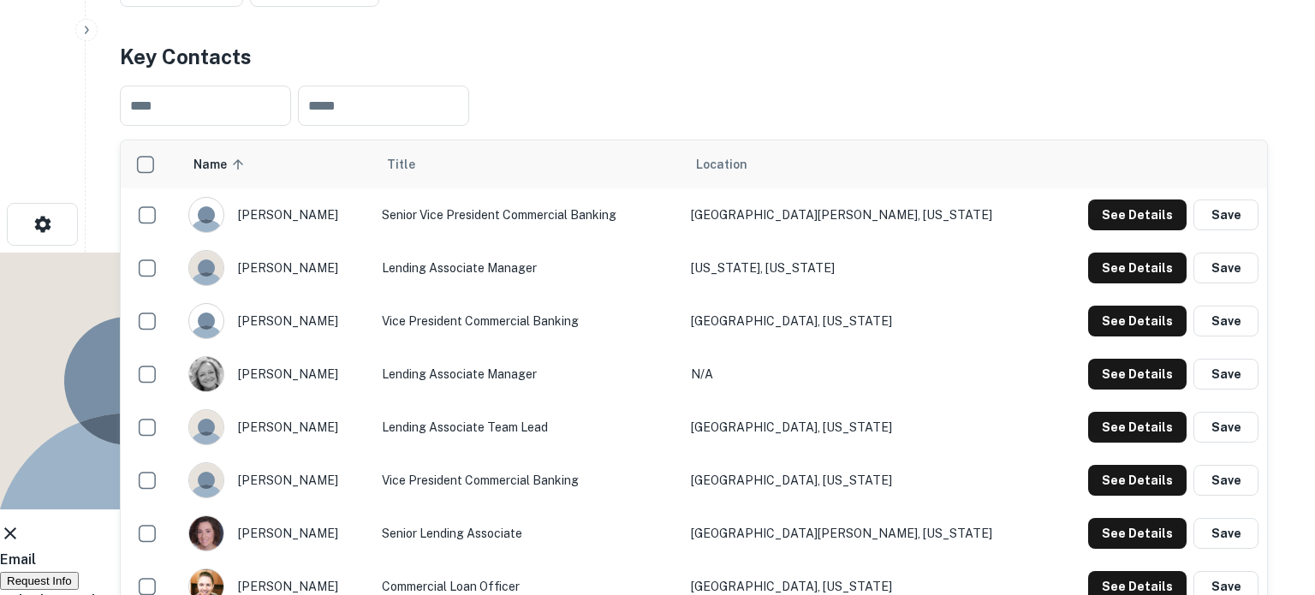
click at [21, 523] on icon at bounding box center [10, 533] width 21 height 21
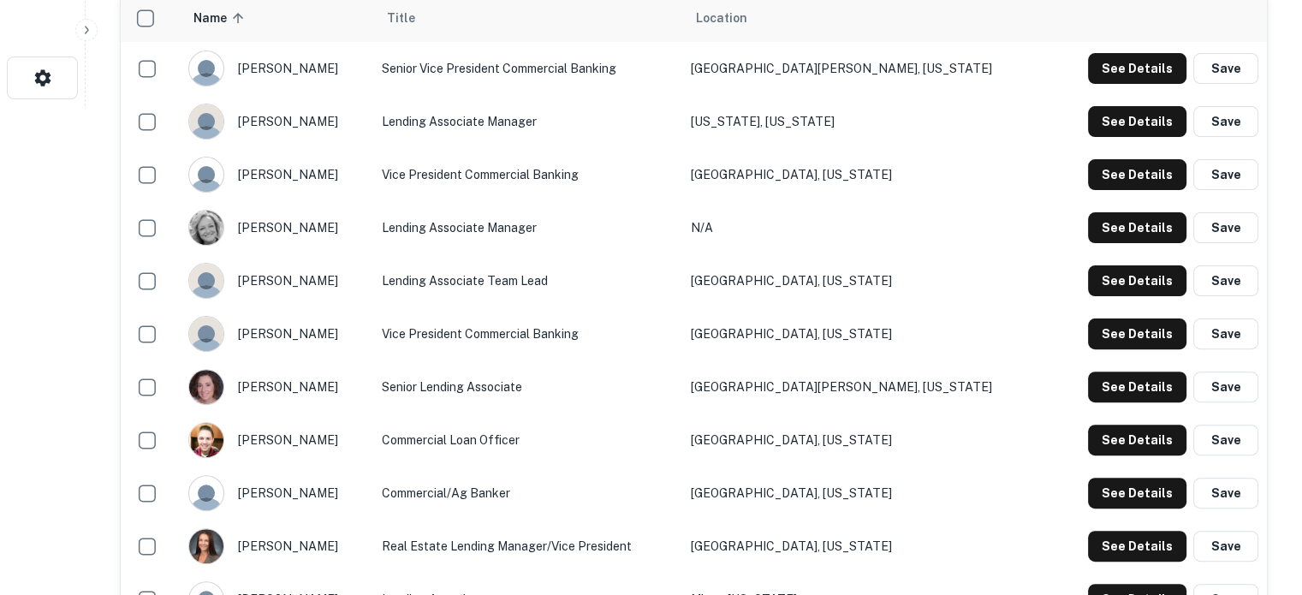
scroll to position [514, 0]
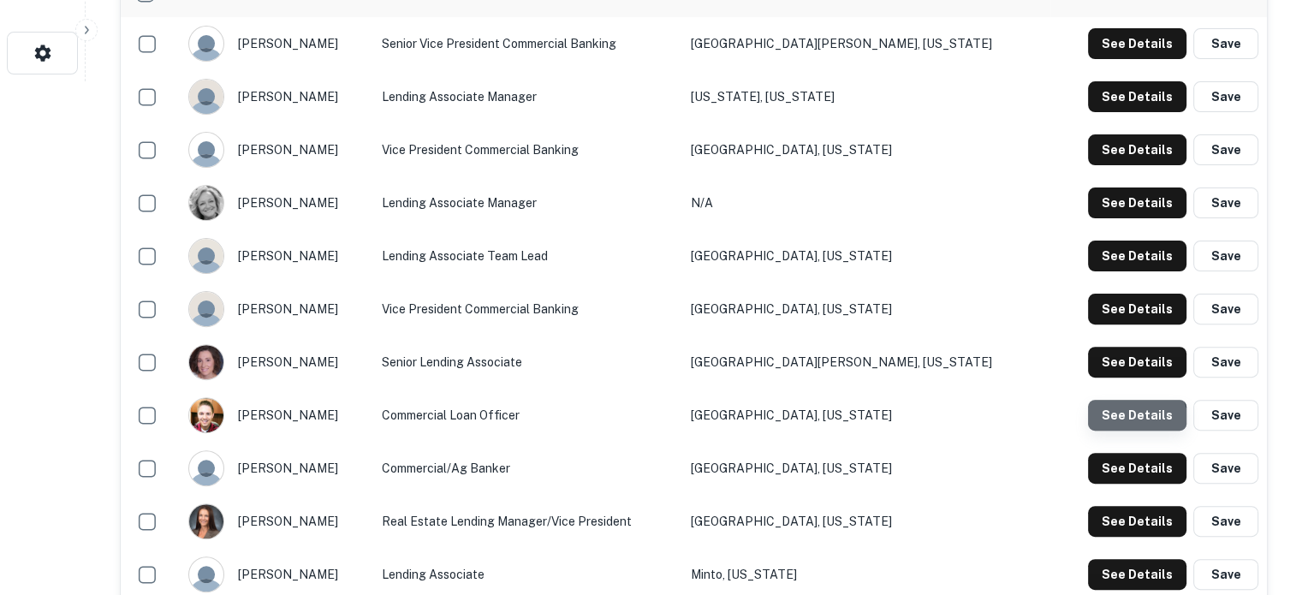
click at [1107, 431] on button "See Details" at bounding box center [1137, 415] width 98 height 31
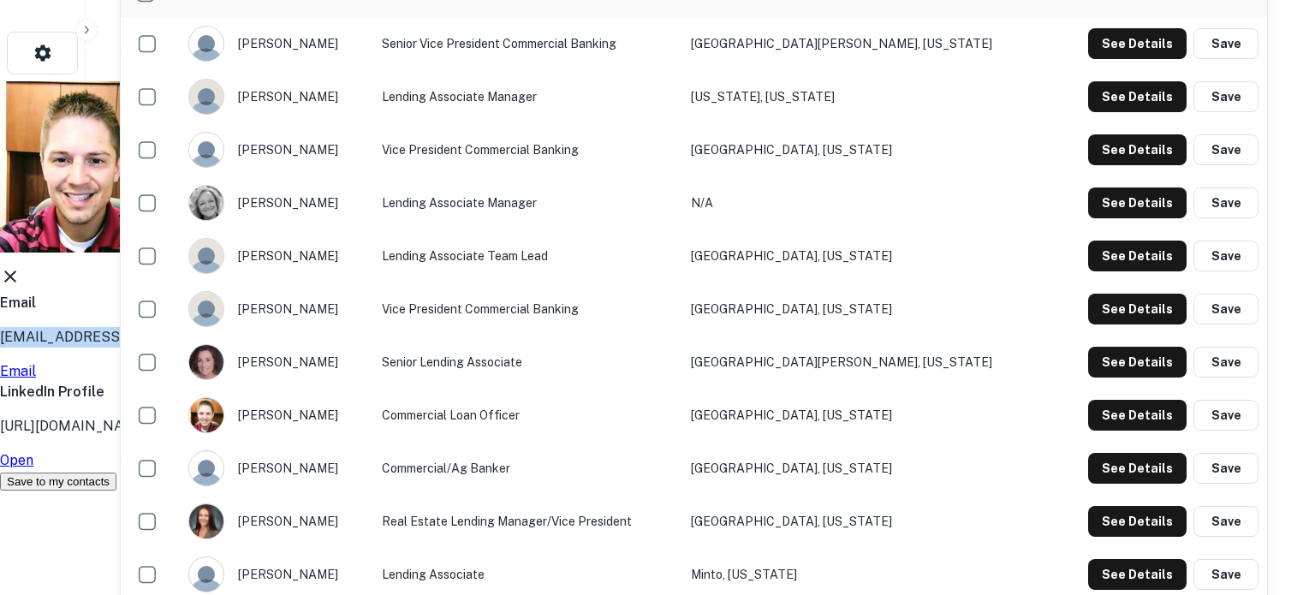
drag, startPoint x: 424, startPoint y: 290, endPoint x: 605, endPoint y: 284, distance: 181.6
click at [605, 293] on div "Email mflicek@frandsenbank.com Email" at bounding box center [651, 337] width 1302 height 89
copy p "mflicek@frandsenbank.com"
click at [21, 266] on icon at bounding box center [10, 276] width 21 height 21
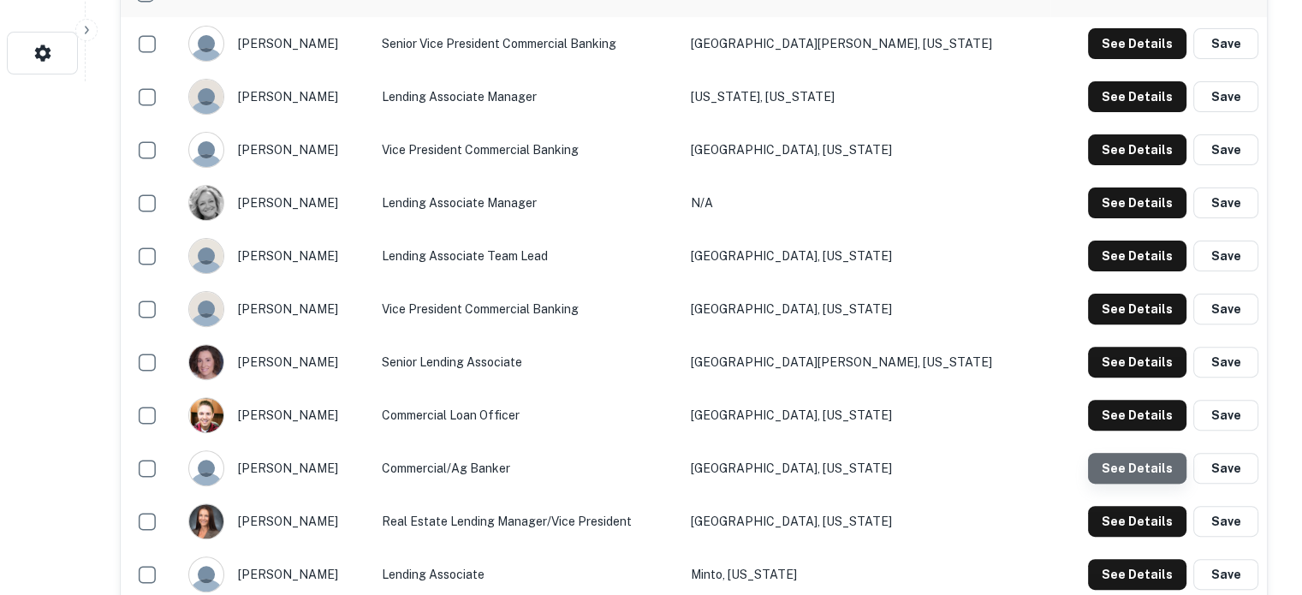
click at [1149, 466] on button "See Details" at bounding box center [1137, 468] width 98 height 31
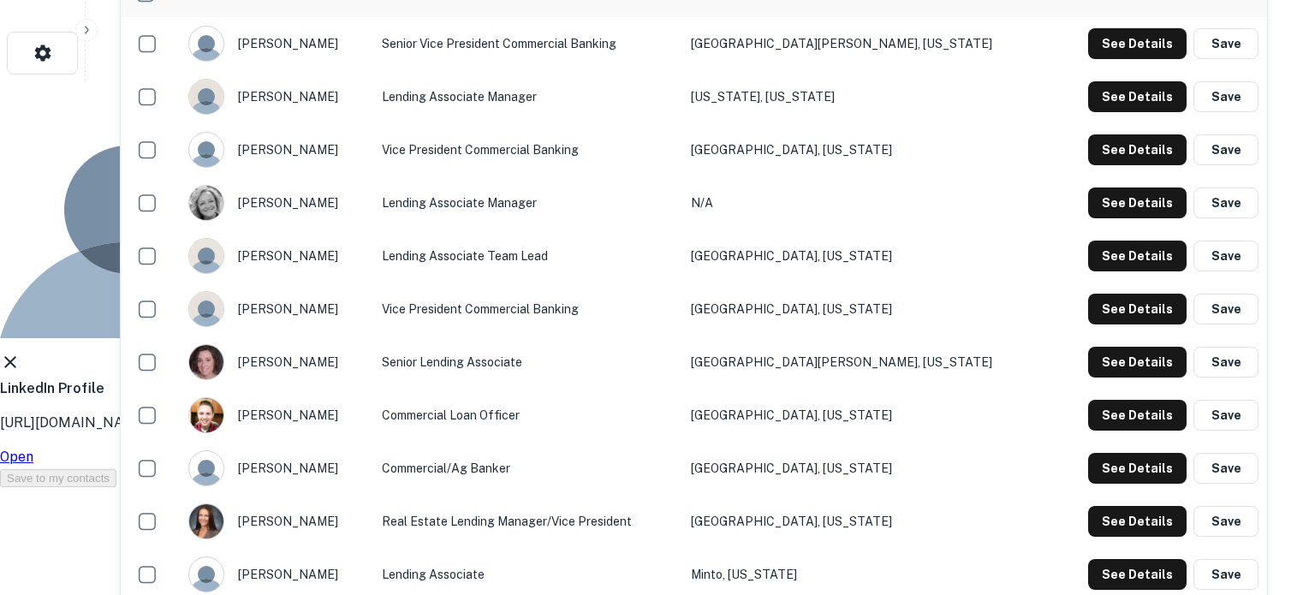
click at [21, 352] on icon at bounding box center [10, 362] width 21 height 21
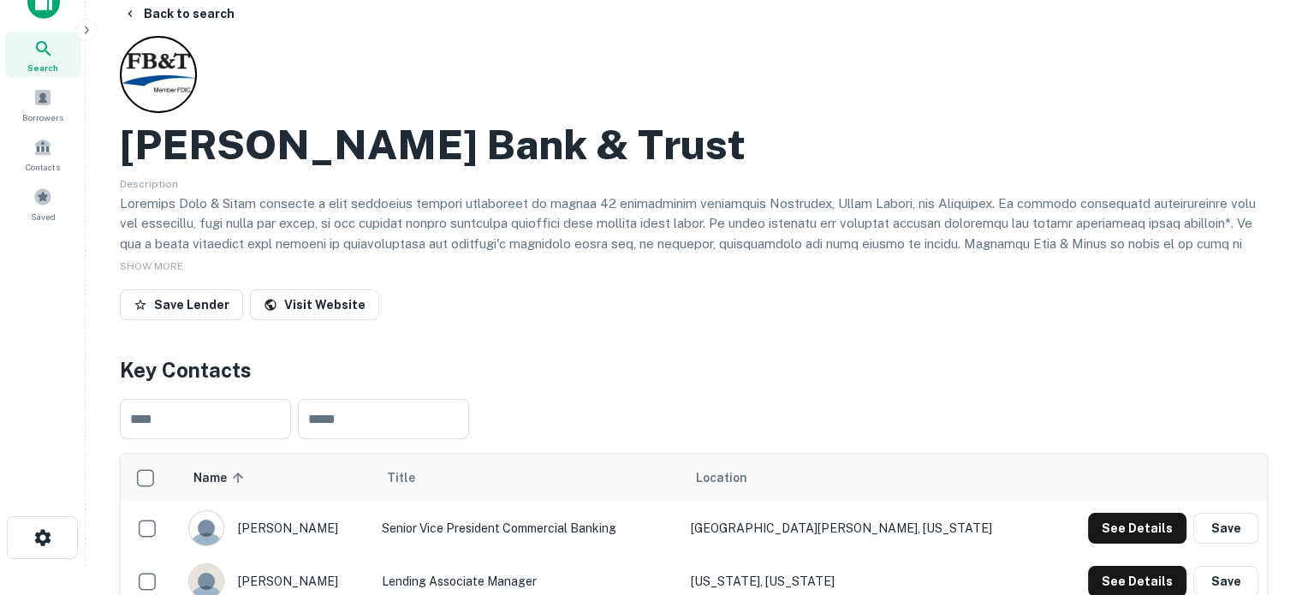
scroll to position [0, 0]
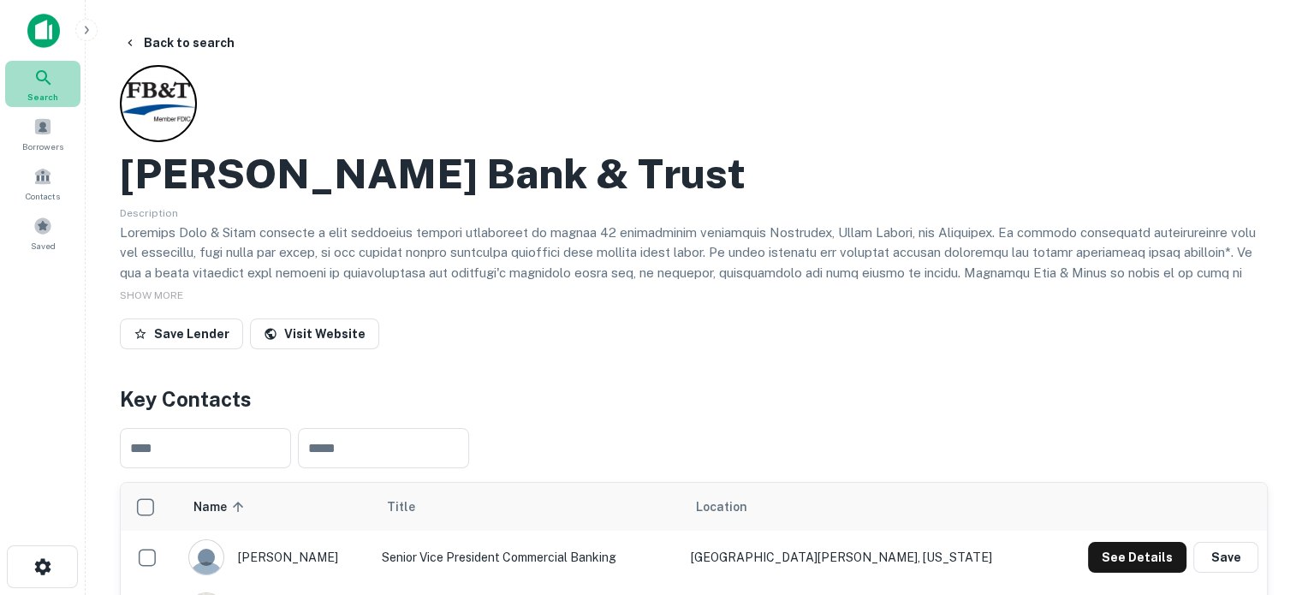
click at [47, 76] on icon at bounding box center [43, 78] width 21 height 21
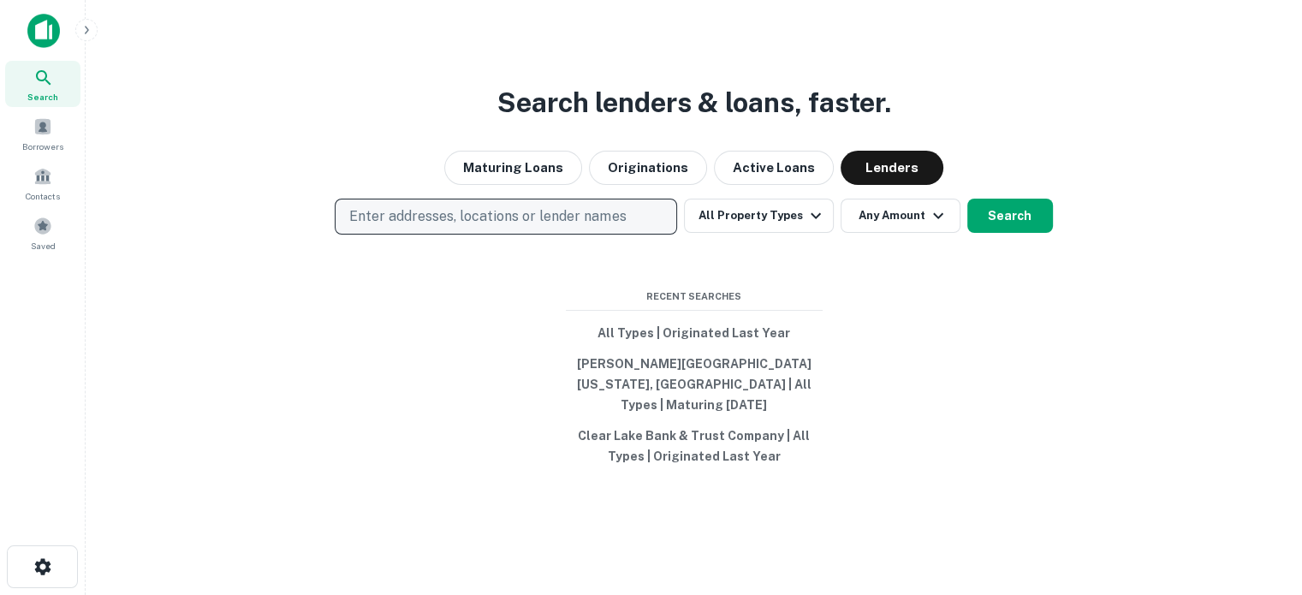
click at [659, 218] on button "Enter addresses, locations or lender names" at bounding box center [506, 217] width 343 height 36
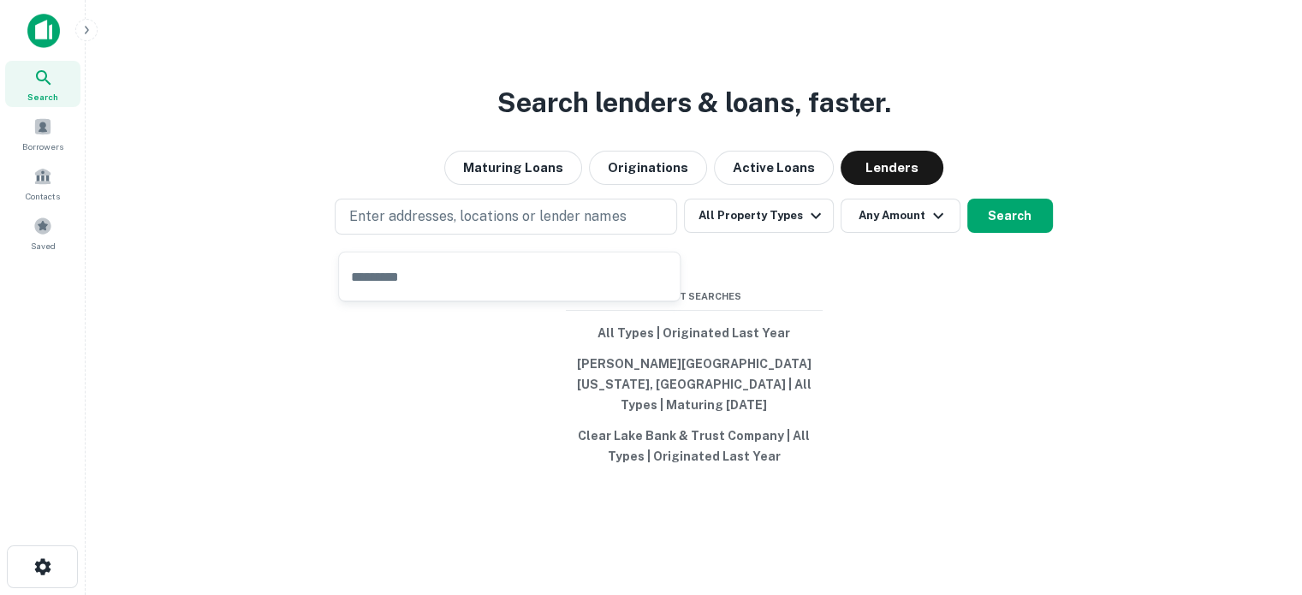
click at [408, 279] on input "text" at bounding box center [509, 277] width 341 height 48
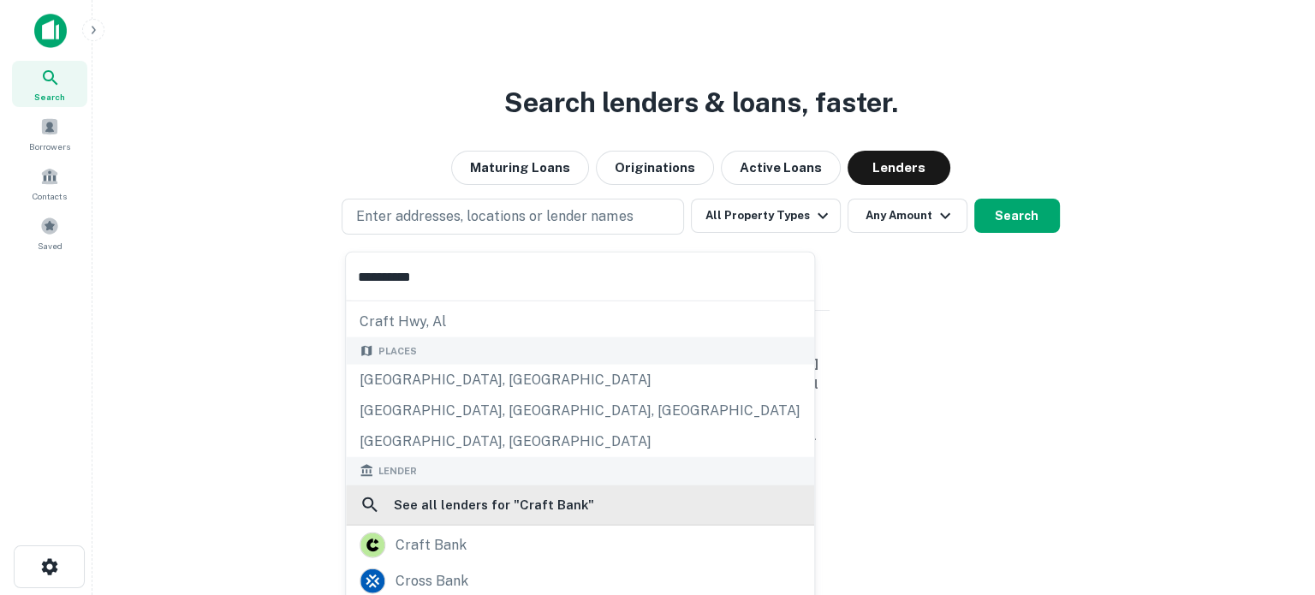
scroll to position [86, 0]
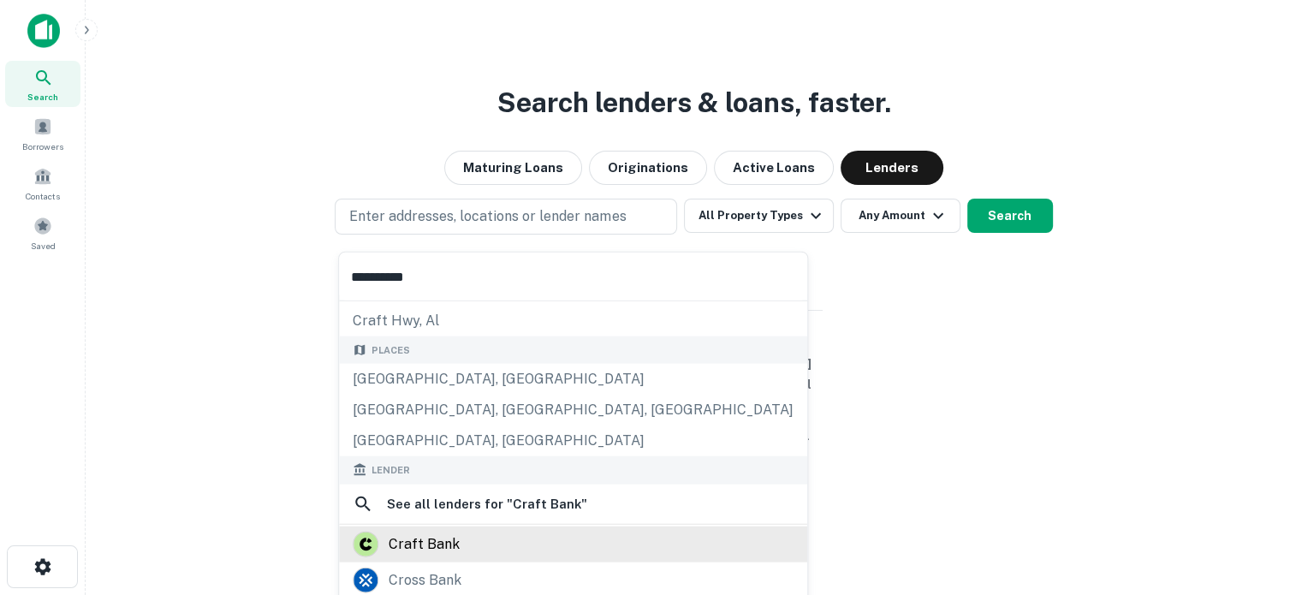
type input "**********"
click at [445, 537] on div "craft bank" at bounding box center [424, 544] width 71 height 26
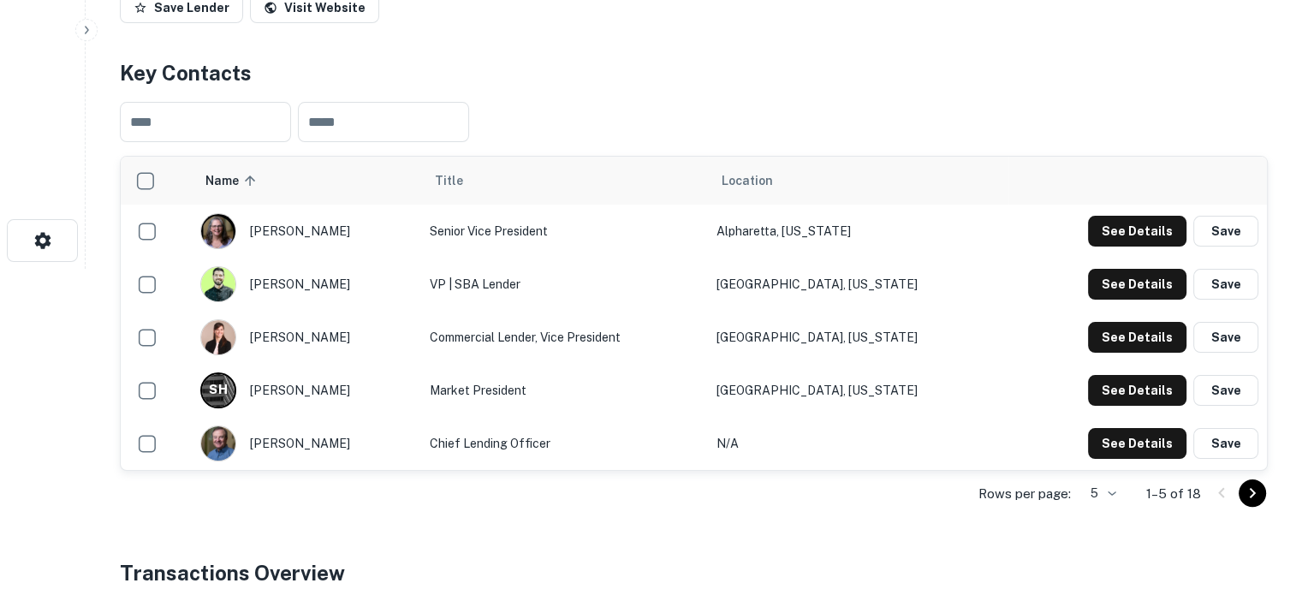
scroll to position [343, 0]
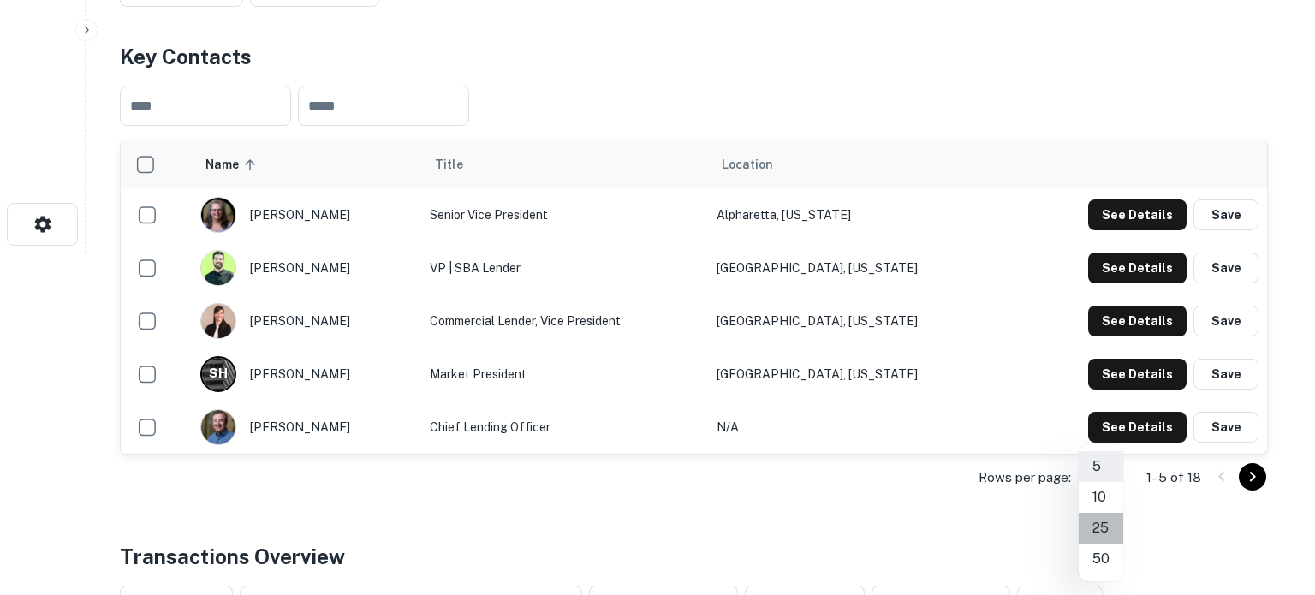
click at [1100, 523] on li "25" at bounding box center [1101, 528] width 45 height 31
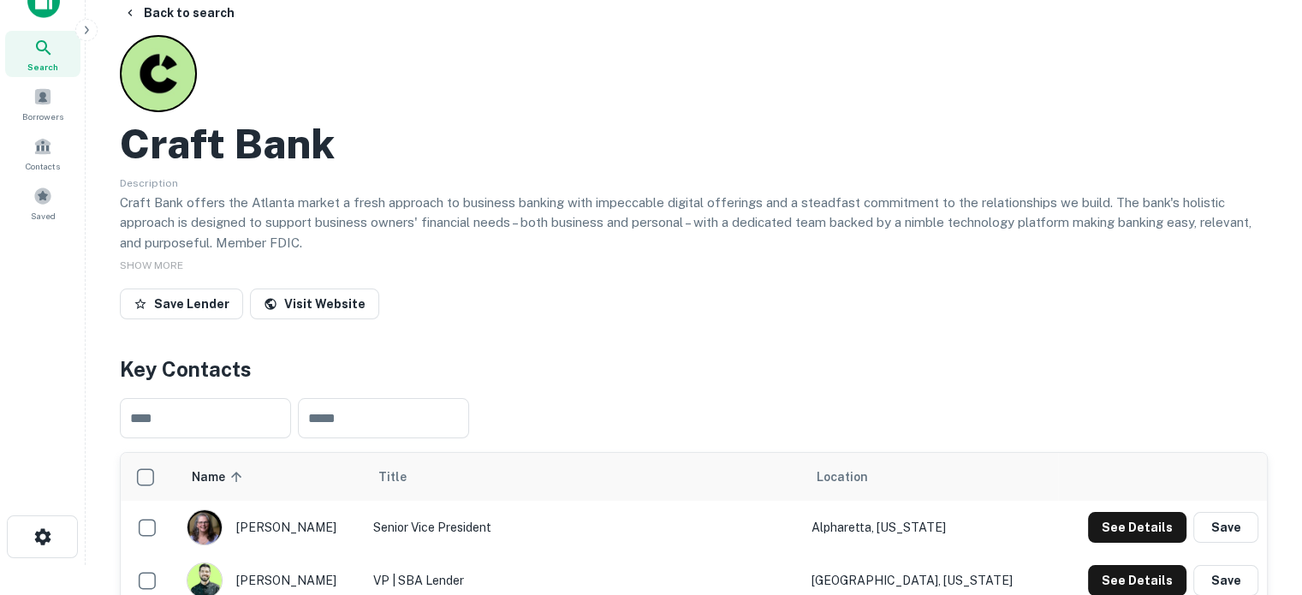
scroll to position [0, 0]
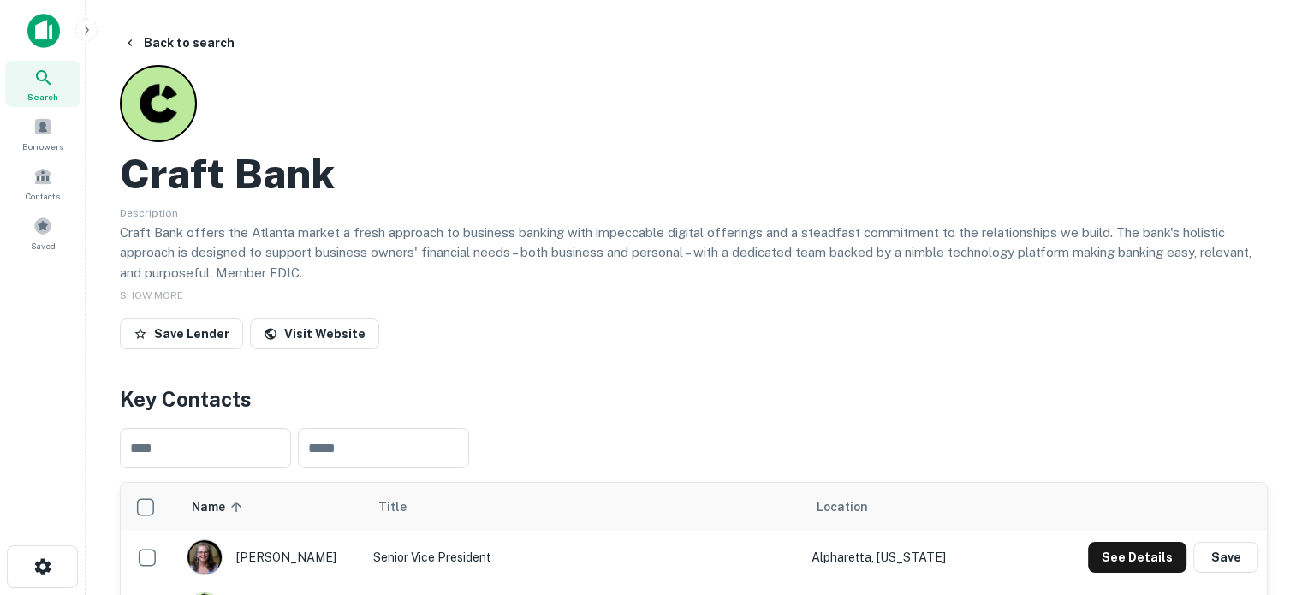
click at [57, 90] on span "Search" at bounding box center [42, 97] width 31 height 14
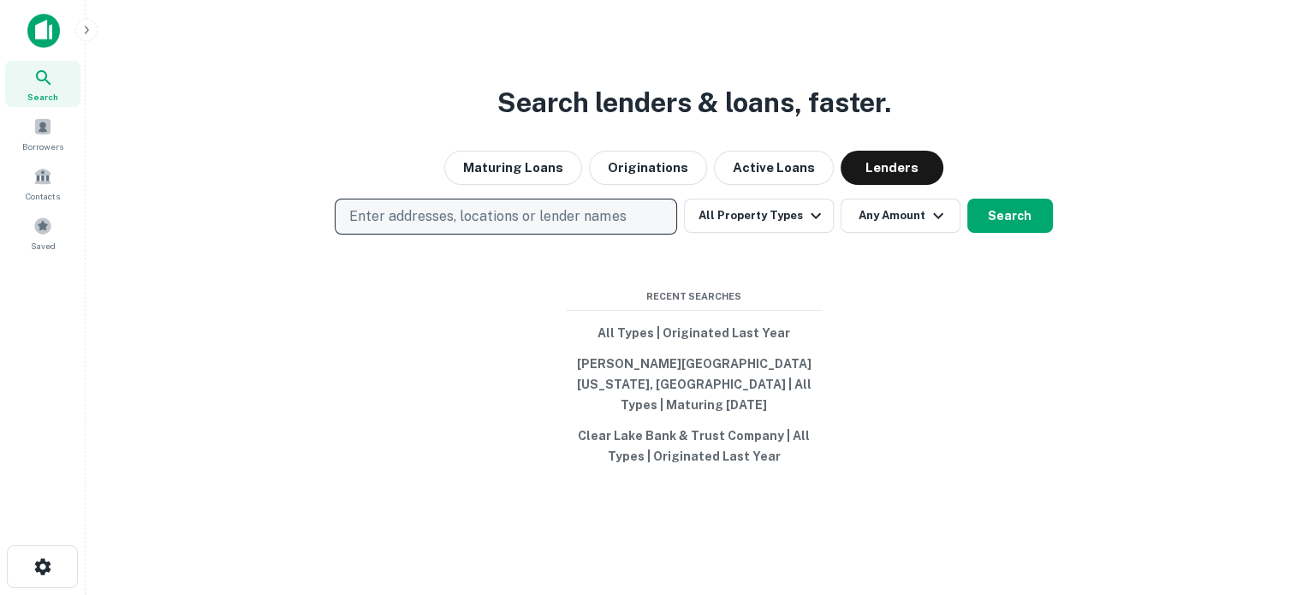
click at [560, 227] on p "Enter addresses, locations or lender names" at bounding box center [487, 216] width 277 height 21
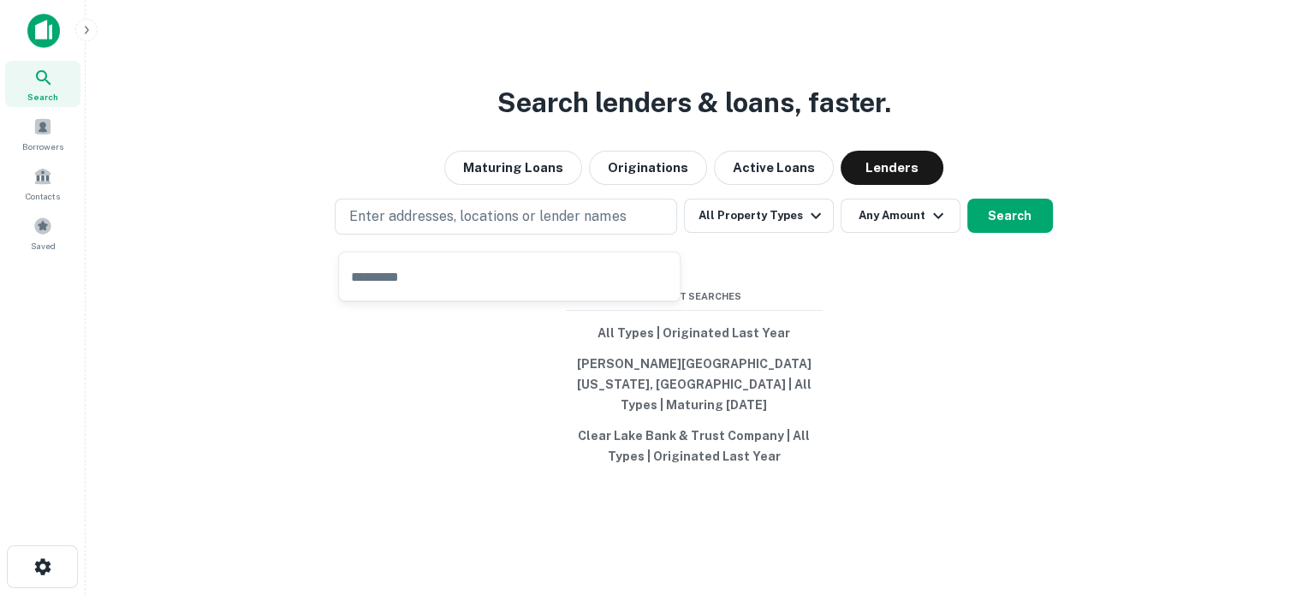
click at [498, 260] on input "text" at bounding box center [509, 277] width 341 height 48
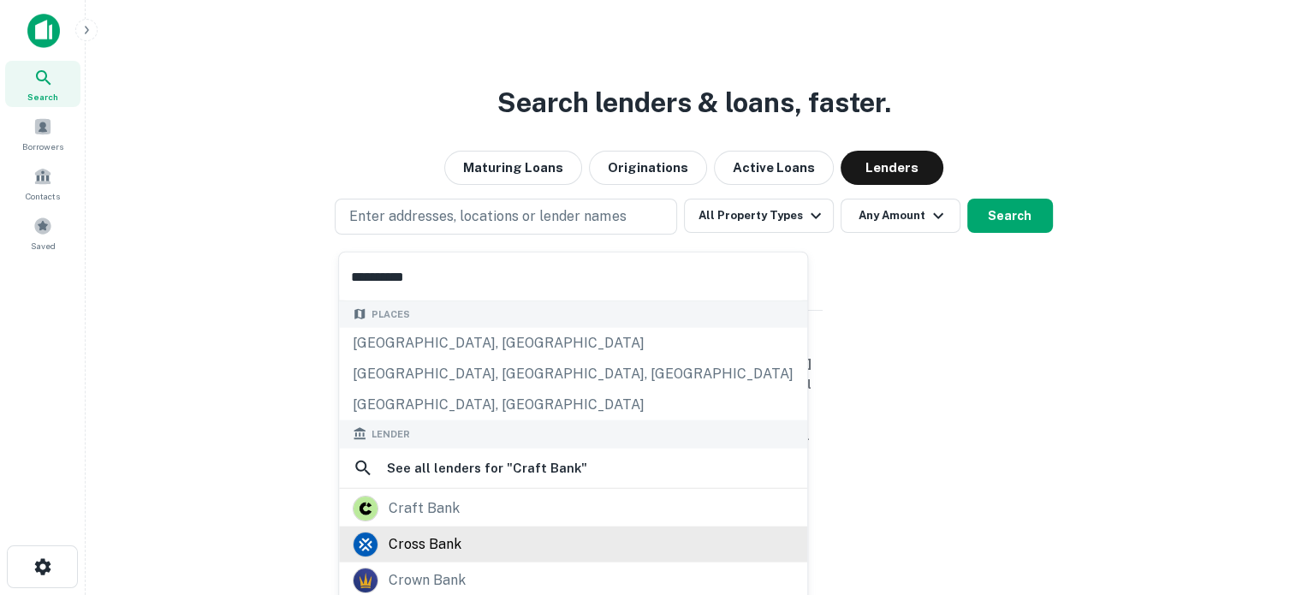
scroll to position [241, 0]
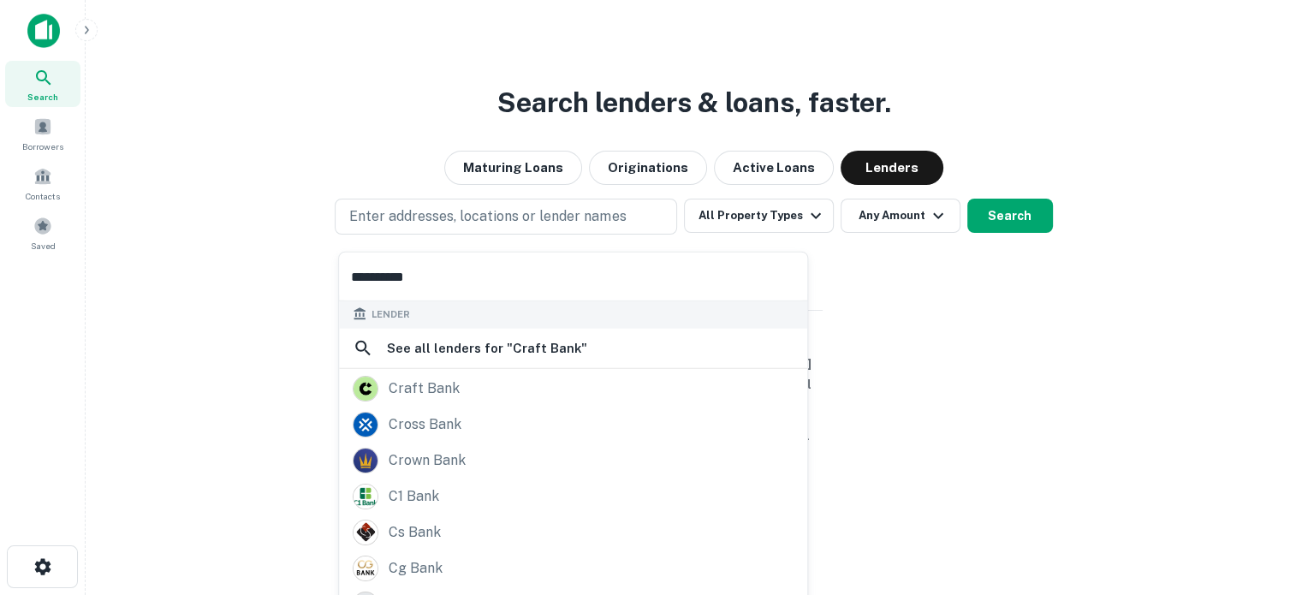
type input "**********"
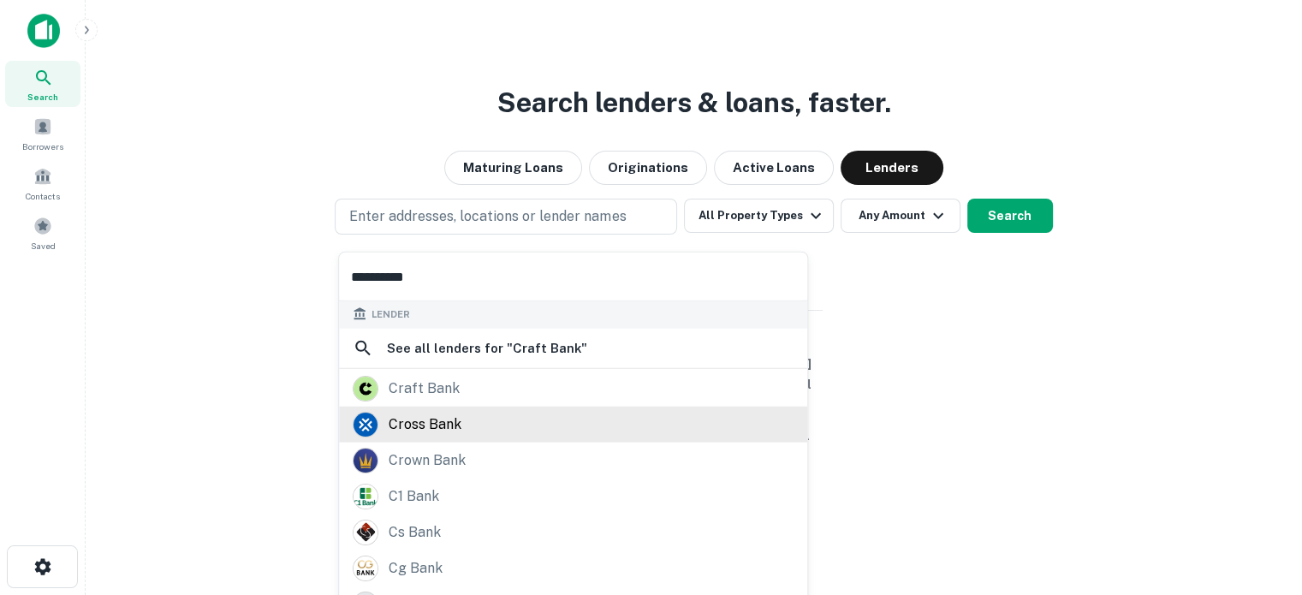
click at [444, 417] on div "cross bank" at bounding box center [425, 424] width 73 height 26
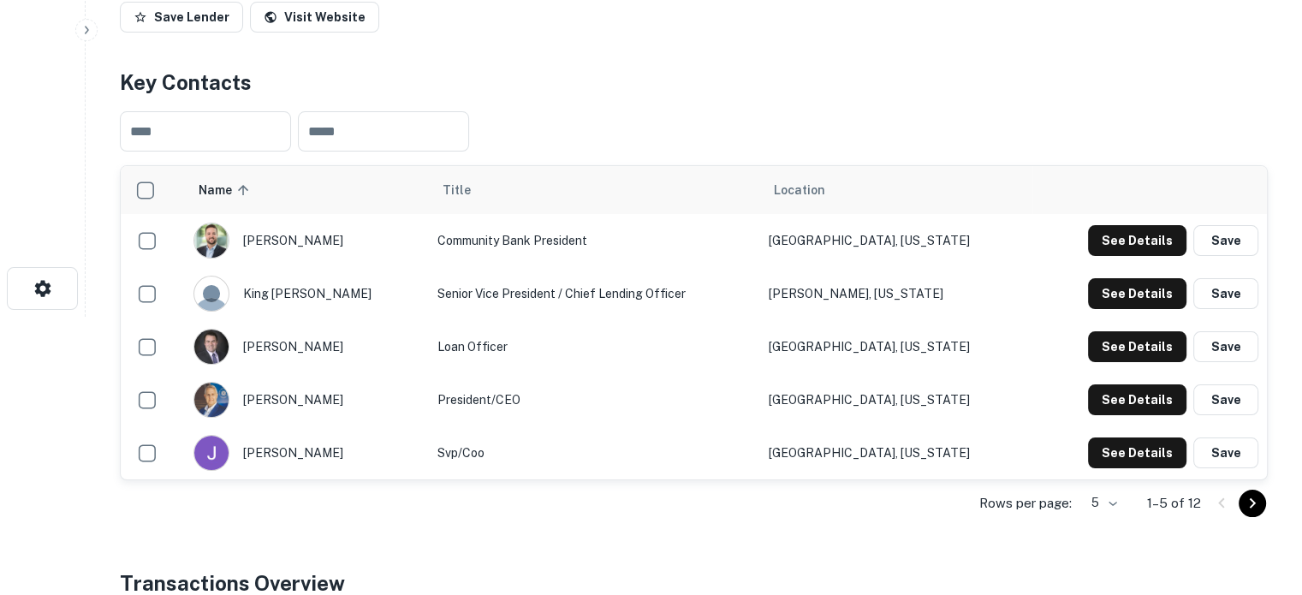
scroll to position [428, 0]
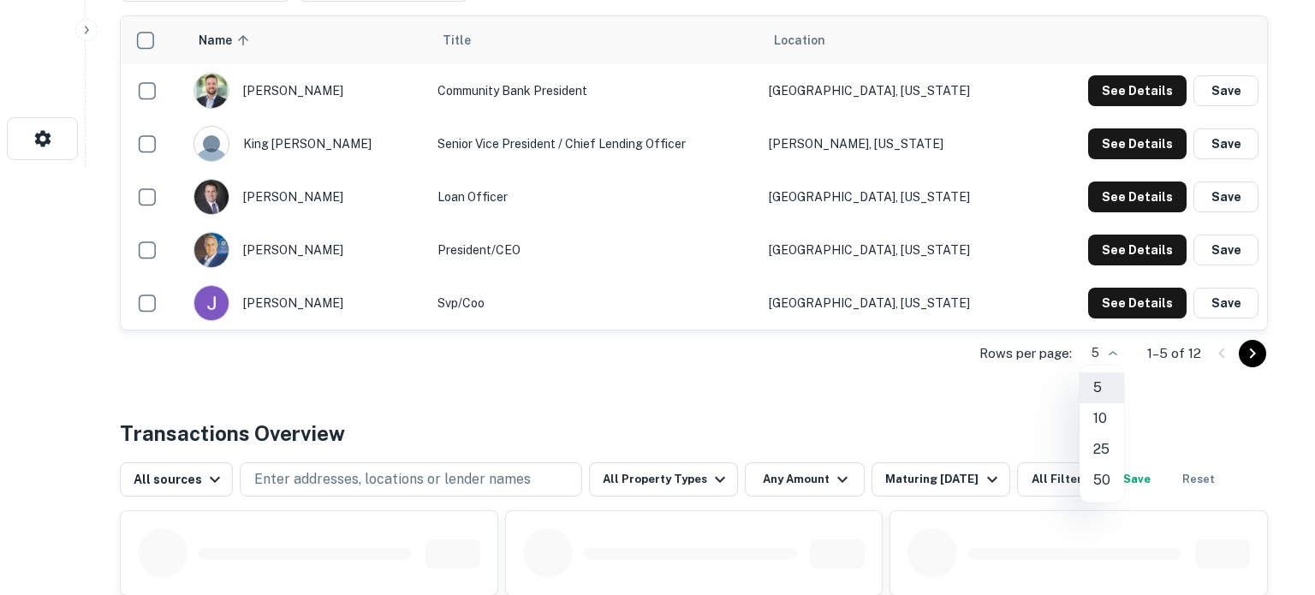
click at [1104, 444] on li "25" at bounding box center [1102, 449] width 45 height 31
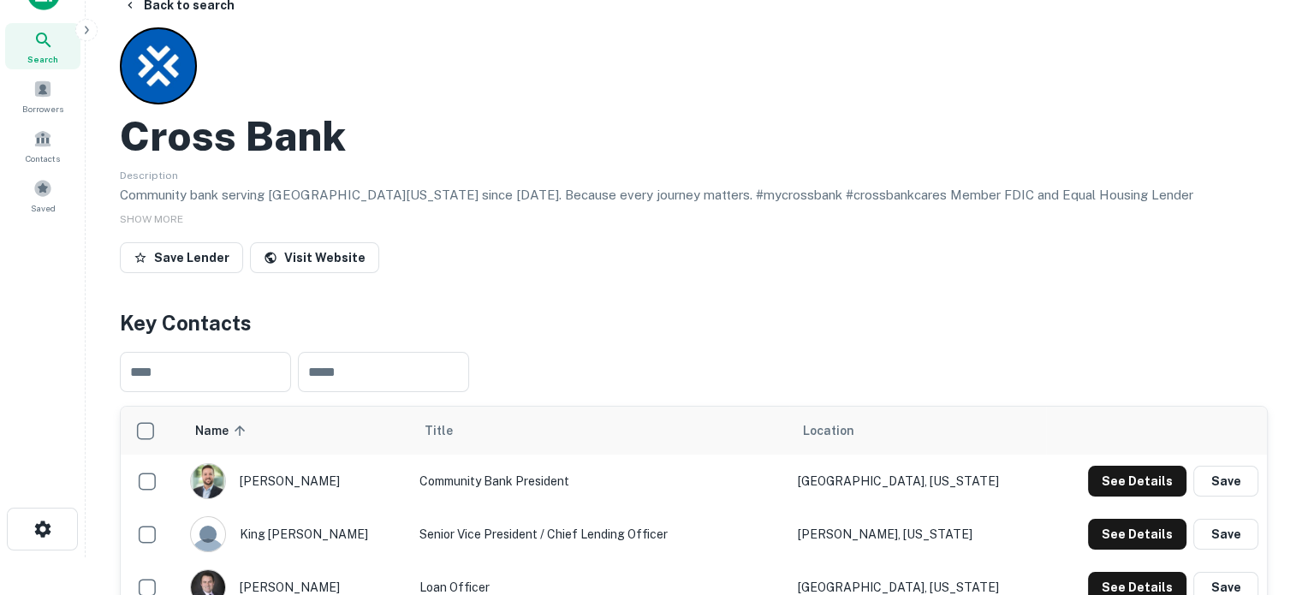
scroll to position [0, 0]
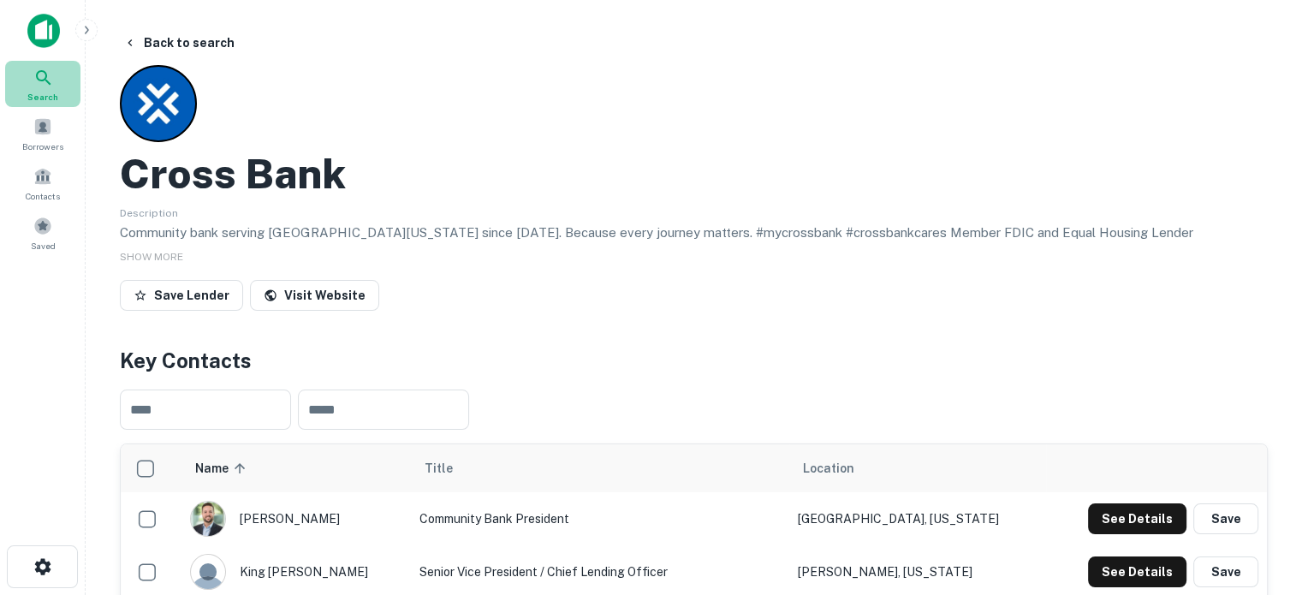
click at [40, 78] on icon at bounding box center [43, 78] width 21 height 21
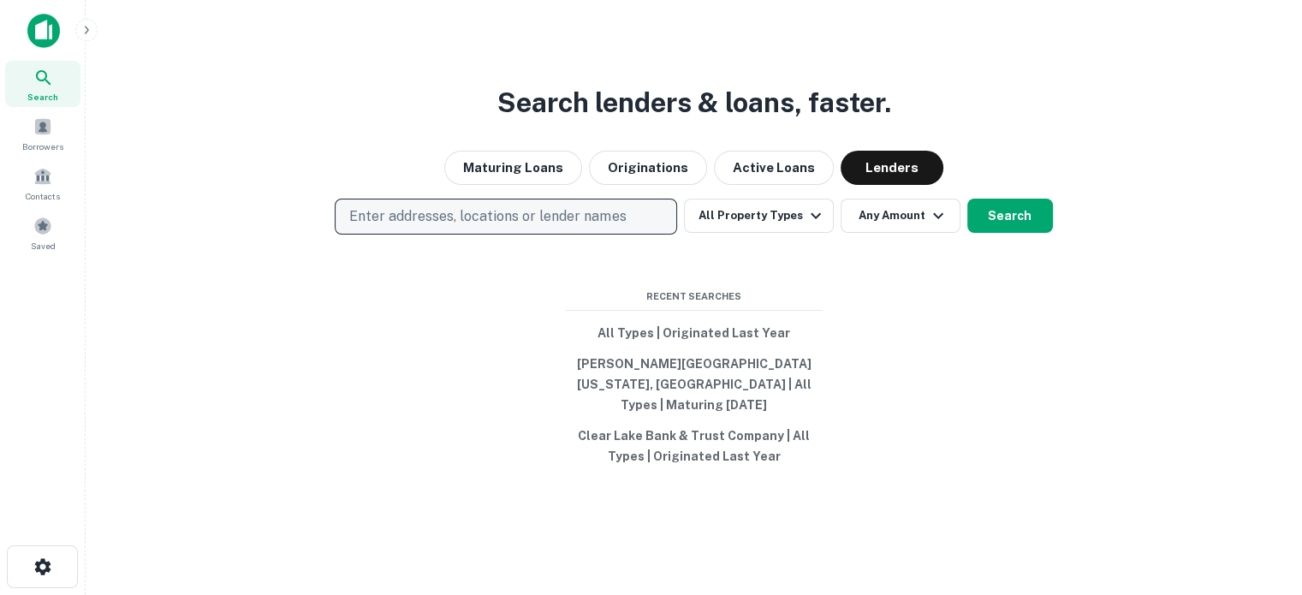
click at [499, 227] on p "Enter addresses, locations or lender names" at bounding box center [487, 216] width 277 height 21
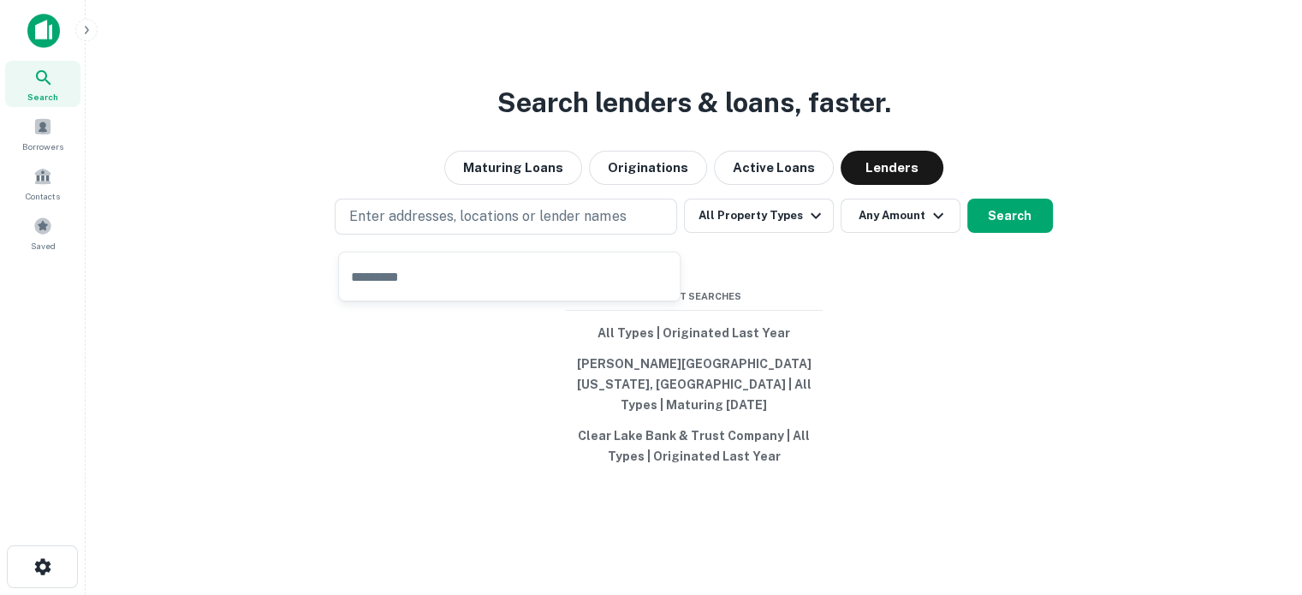
click at [456, 263] on input "text" at bounding box center [509, 277] width 341 height 48
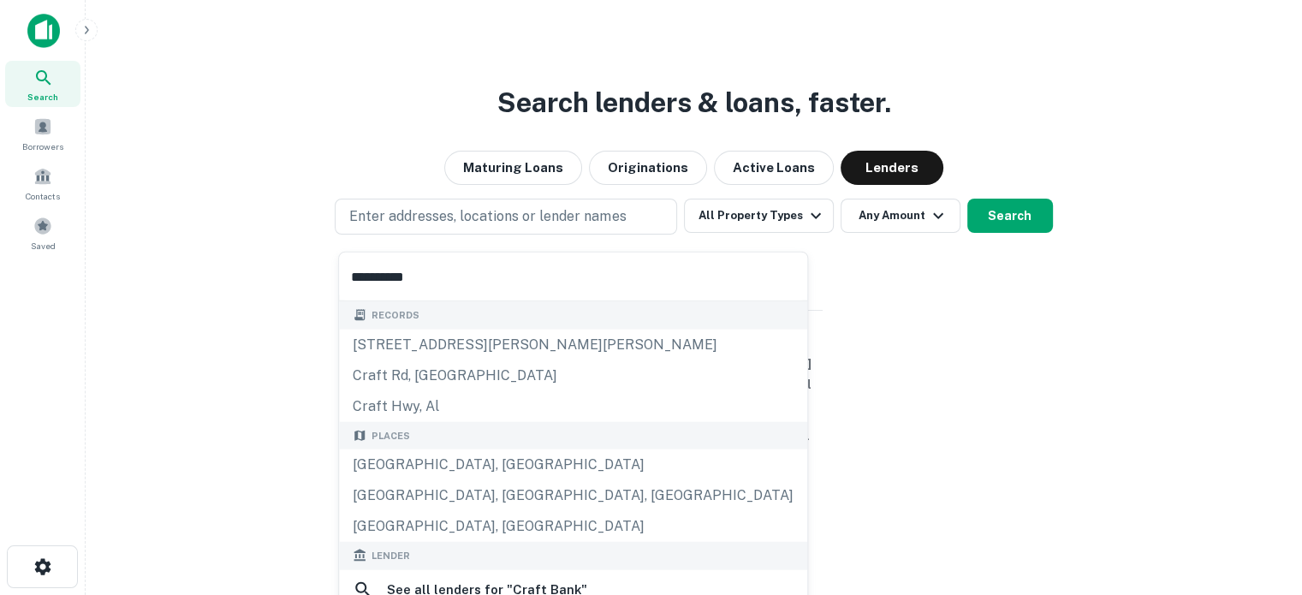
drag, startPoint x: 450, startPoint y: 274, endPoint x: 360, endPoint y: 270, distance: 90.9
click at [360, 270] on input "**********" at bounding box center [573, 277] width 468 height 48
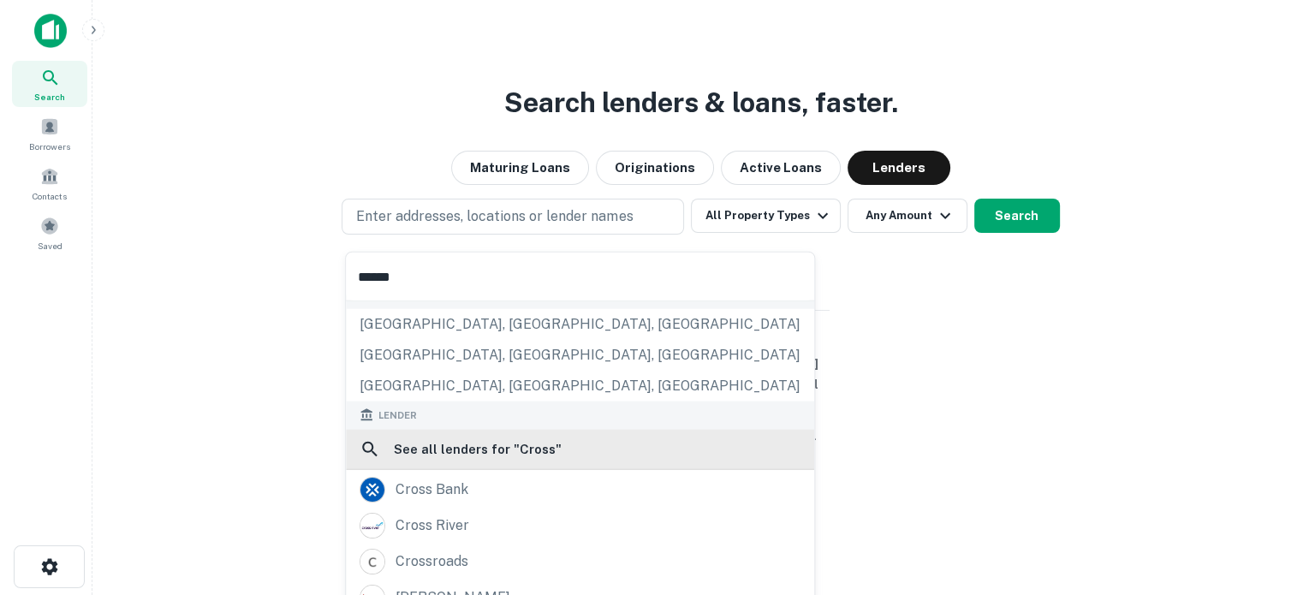
scroll to position [171, 0]
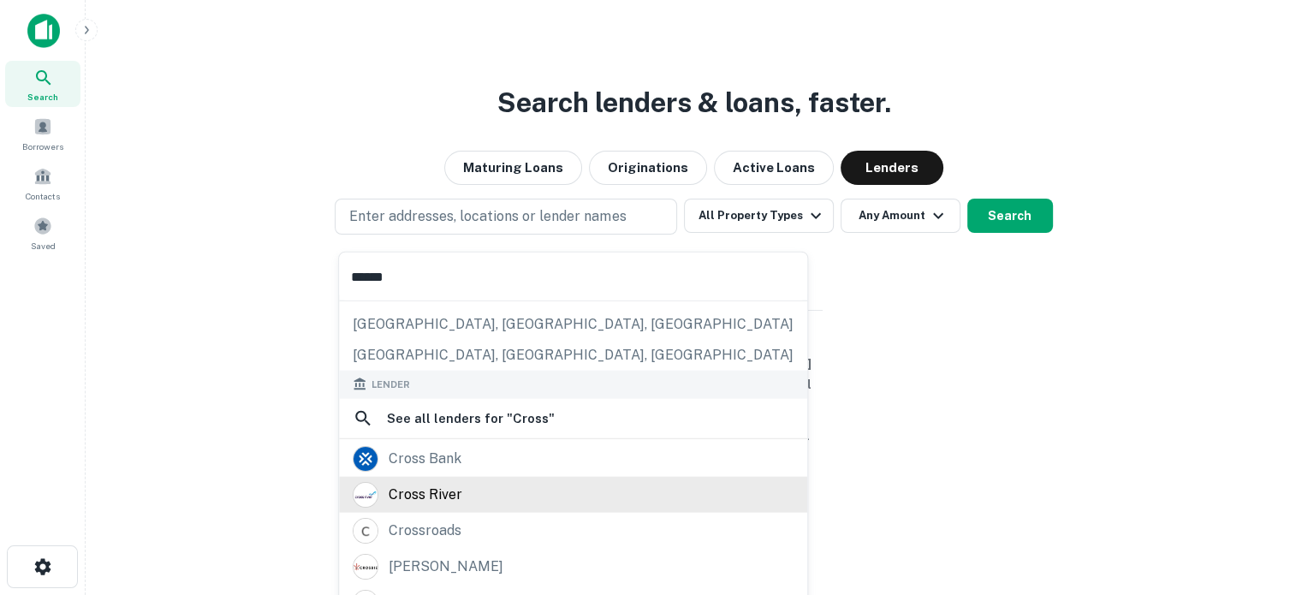
type input "*****"
click at [529, 498] on div "cross river" at bounding box center [573, 494] width 441 height 26
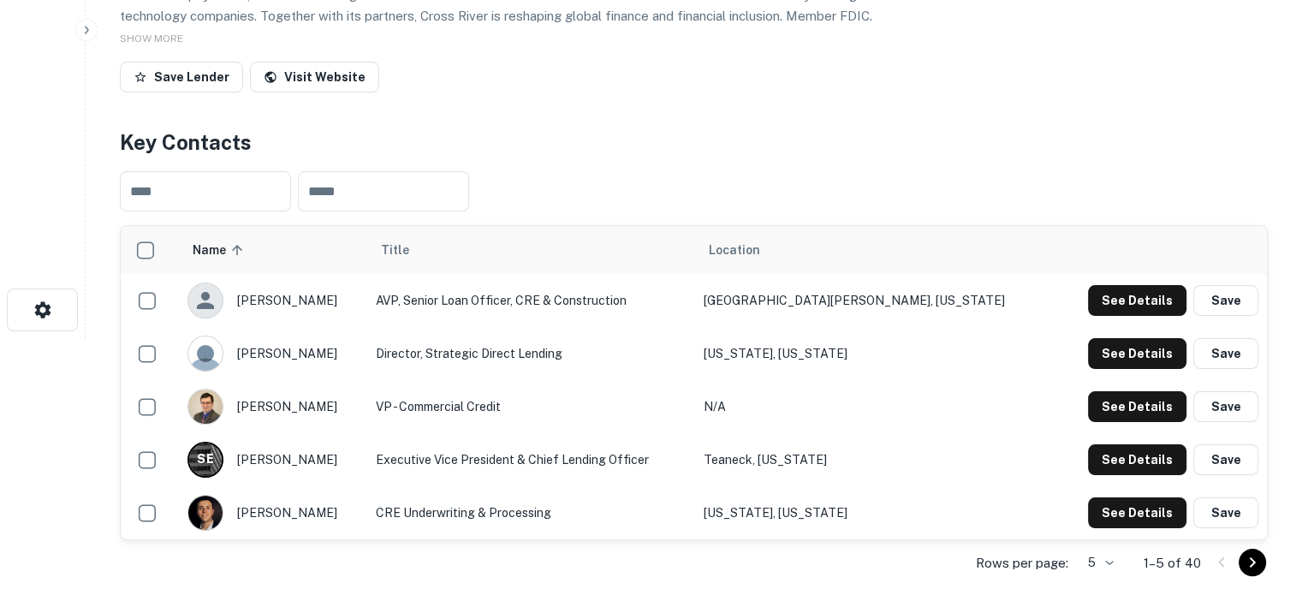
scroll to position [343, 0]
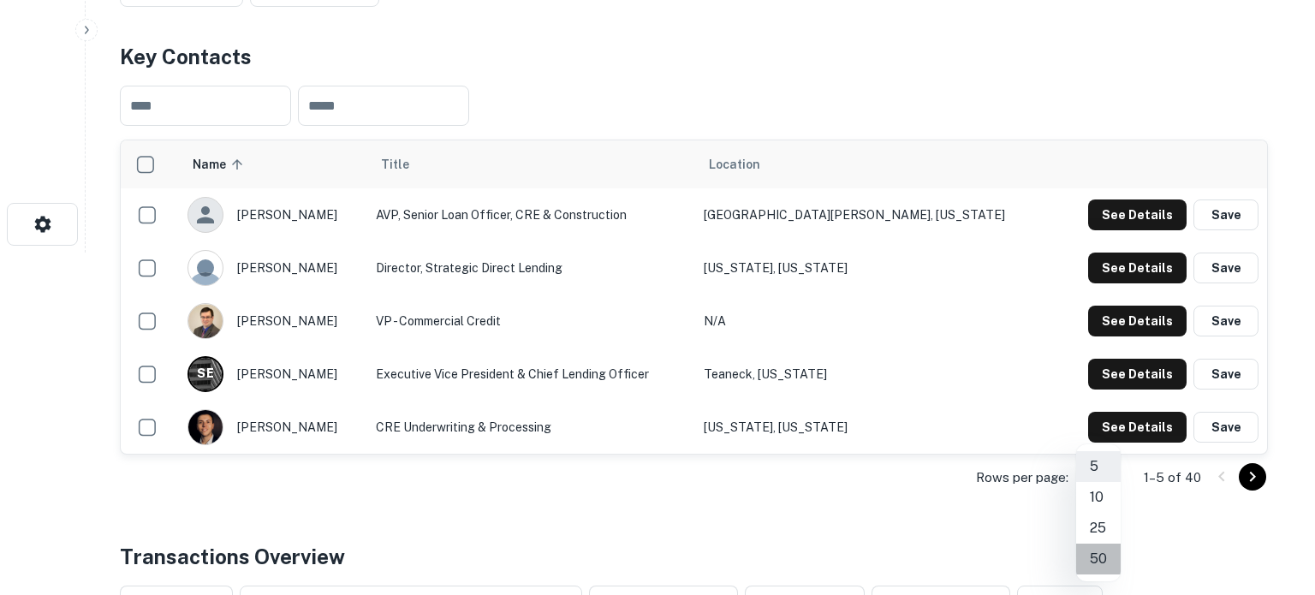
click at [1100, 552] on li "50" at bounding box center [1098, 559] width 45 height 31
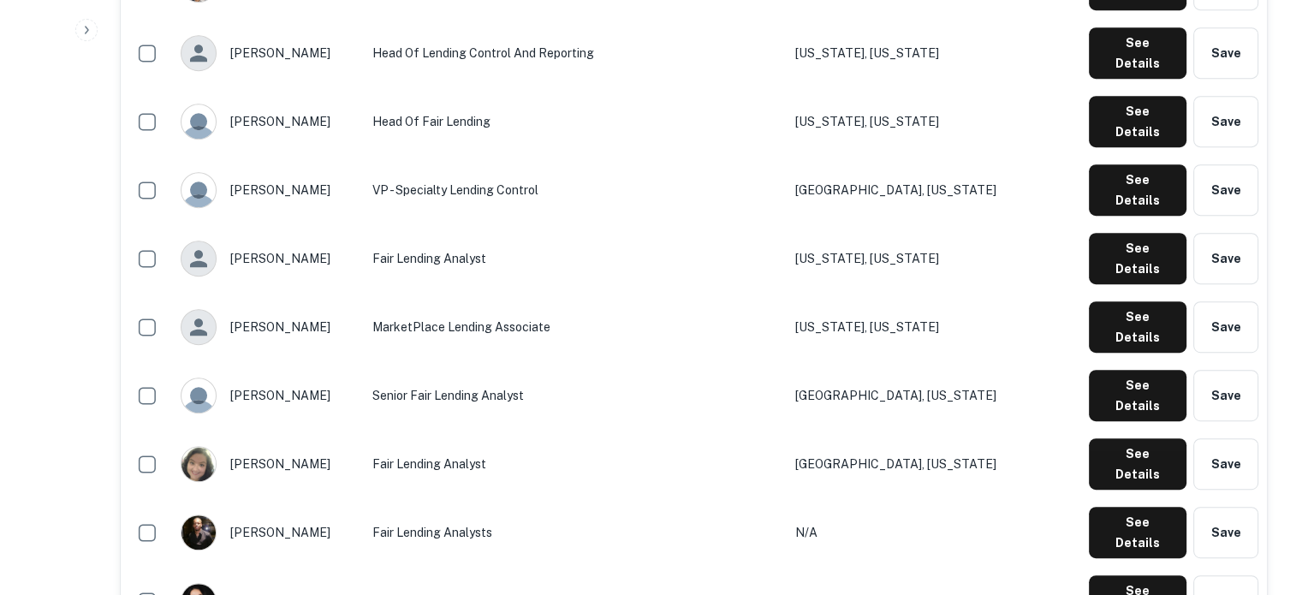
scroll to position [685, 0]
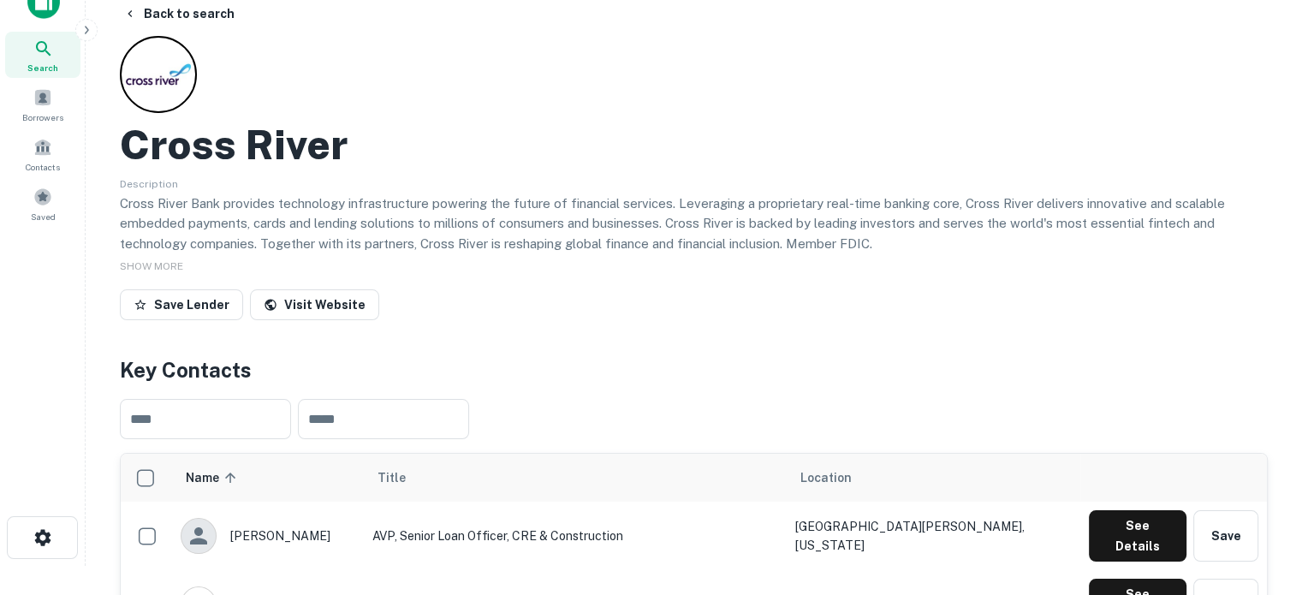
scroll to position [0, 0]
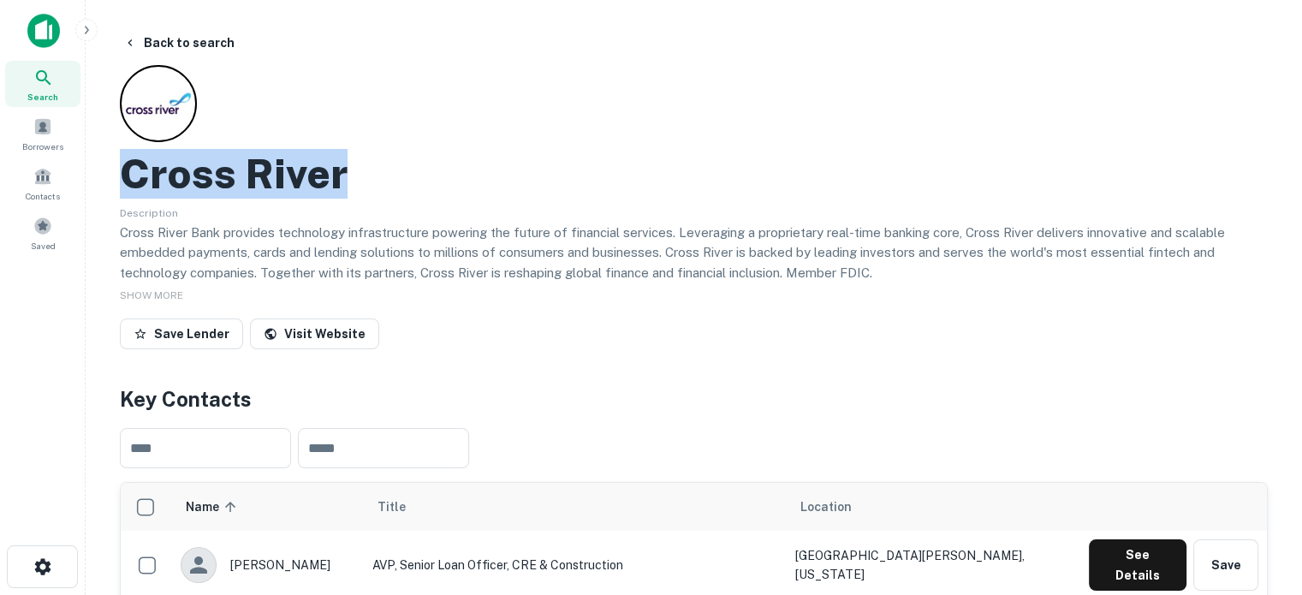
drag, startPoint x: 128, startPoint y: 188, endPoint x: 385, endPoint y: 188, distance: 257.8
click at [385, 188] on div "Cross River" at bounding box center [694, 174] width 1148 height 50
copy h2 "Cross River"
click at [59, 86] on div "Search" at bounding box center [42, 84] width 75 height 46
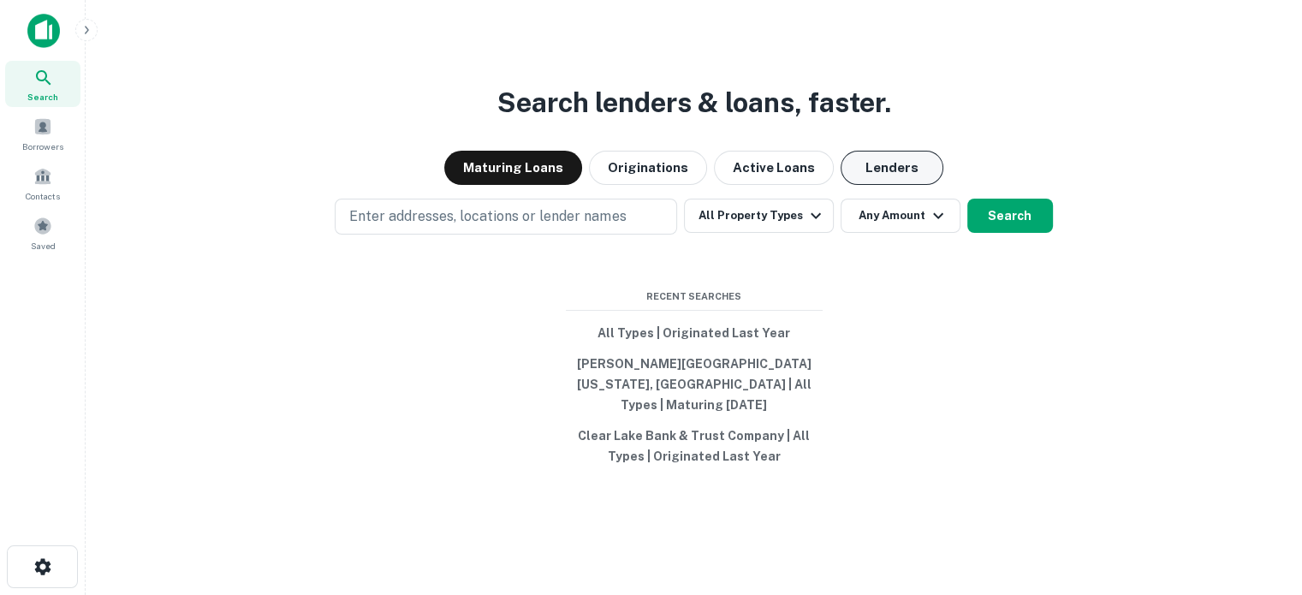
click at [869, 170] on button "Lenders" at bounding box center [892, 168] width 103 height 34
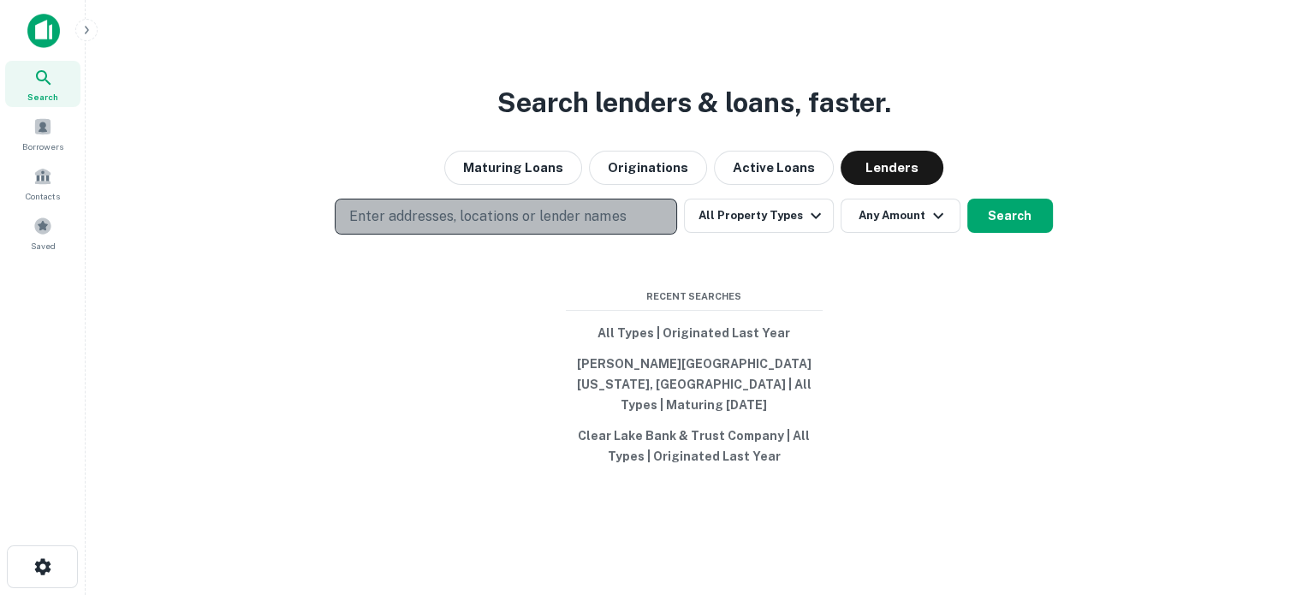
click at [539, 227] on p "Enter addresses, locations or lender names" at bounding box center [487, 216] width 277 height 21
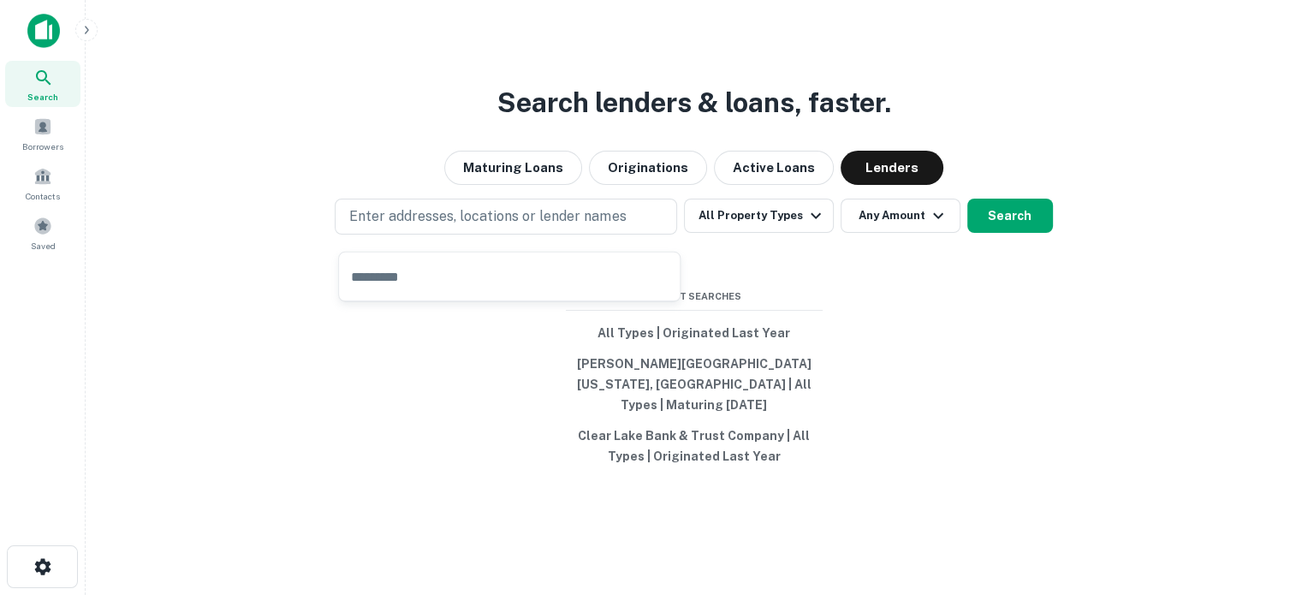
click at [426, 283] on input "text" at bounding box center [509, 277] width 341 height 48
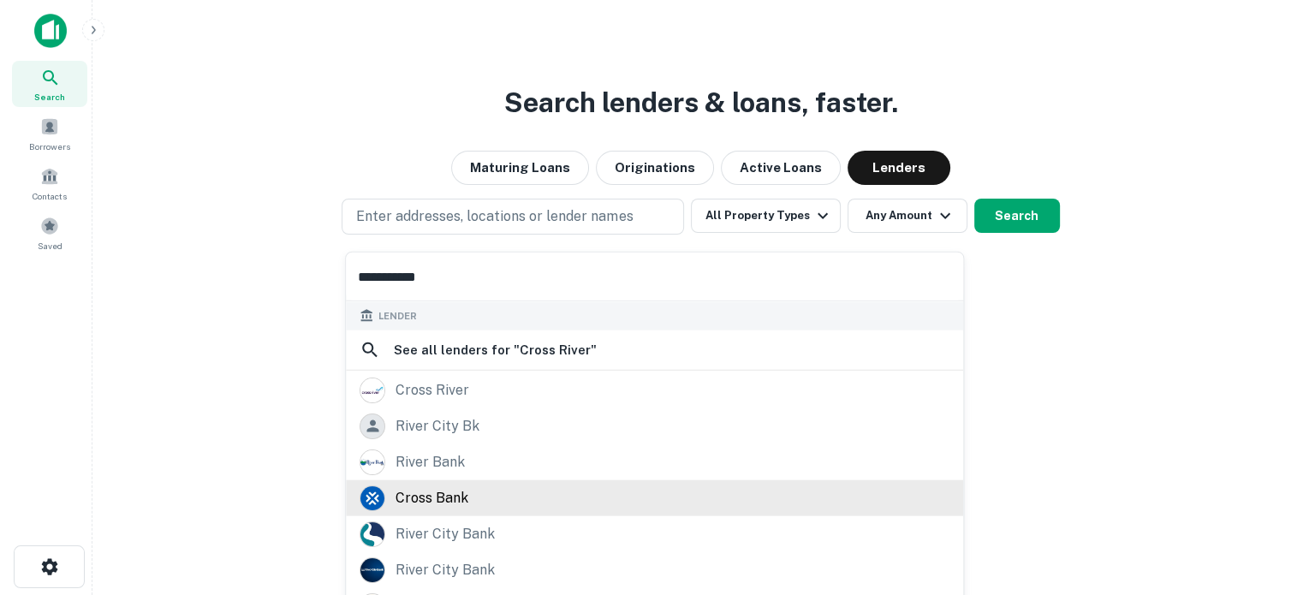
scroll to position [241, 0]
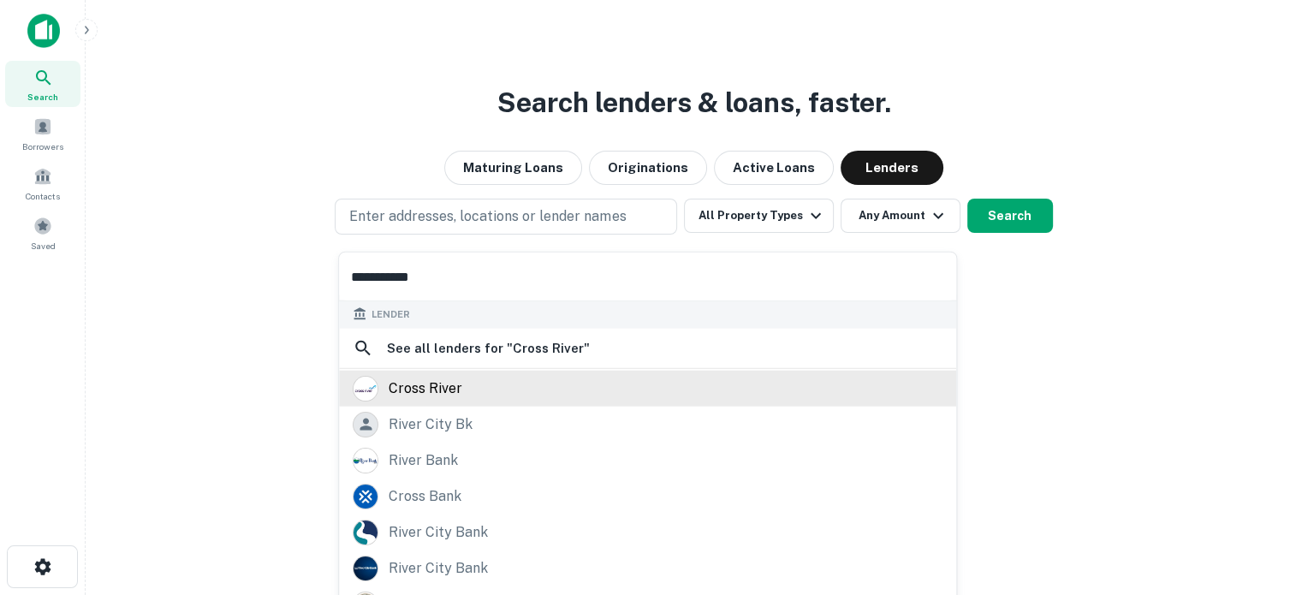
type input "**********"
click at [450, 395] on div "cross river" at bounding box center [426, 388] width 74 height 26
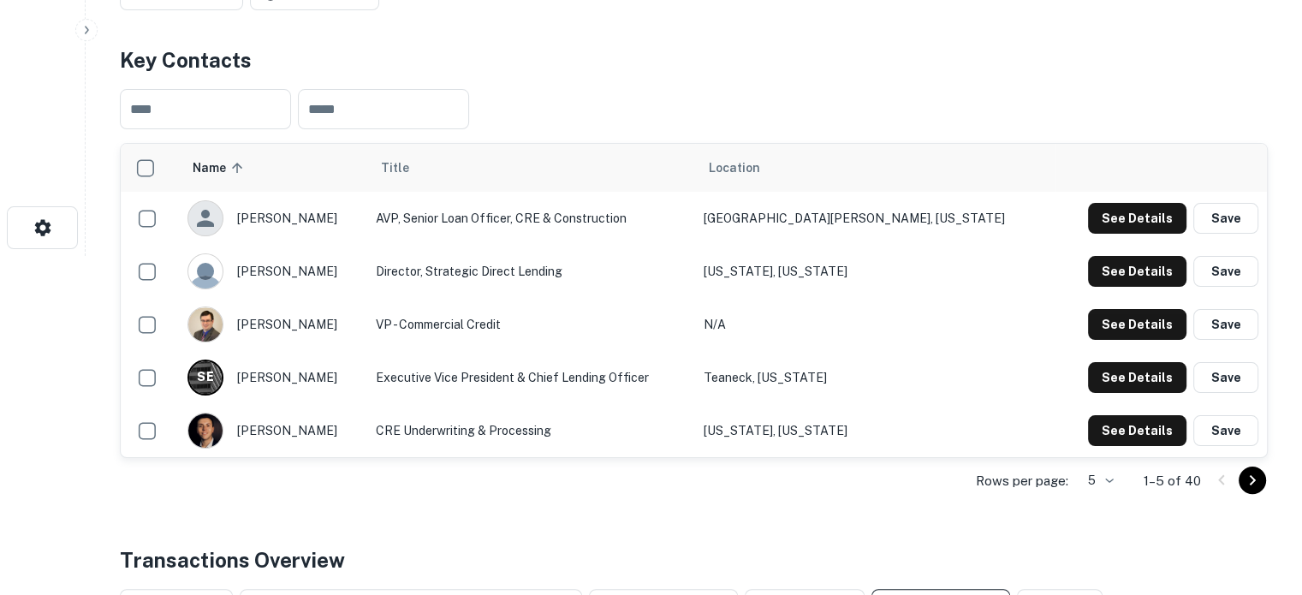
scroll to position [343, 0]
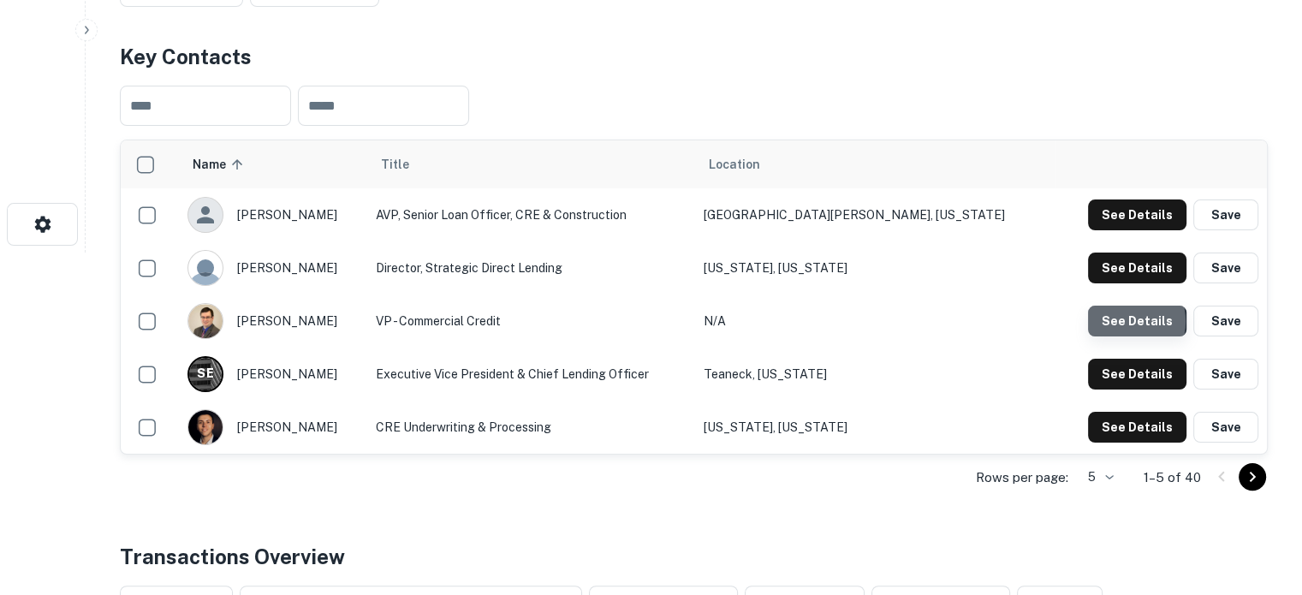
click at [1121, 321] on button "See Details" at bounding box center [1137, 321] width 98 height 31
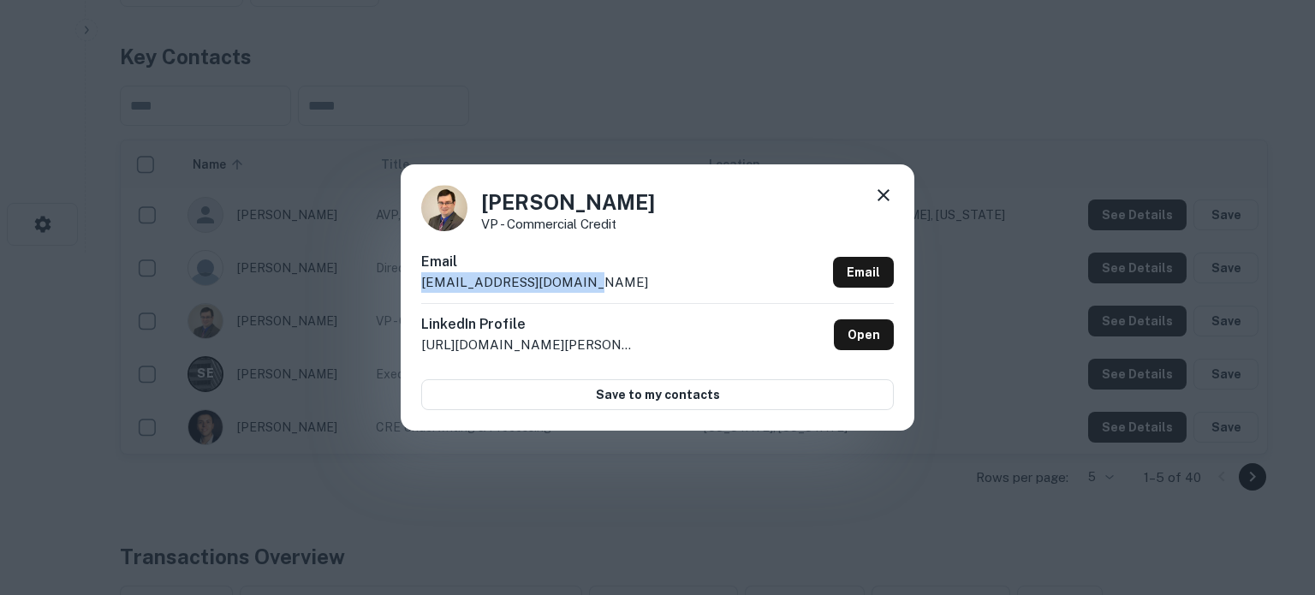
drag, startPoint x: 418, startPoint y: 285, endPoint x: 585, endPoint y: 282, distance: 167.0
click at [585, 282] on div "James Mueller VP - Commercial Credit Email jmueller@crossriver.com Email Linked…" at bounding box center [658, 296] width 514 height 265
copy p "jmueller@crossriver.com"
click at [874, 198] on icon at bounding box center [883, 195] width 21 height 21
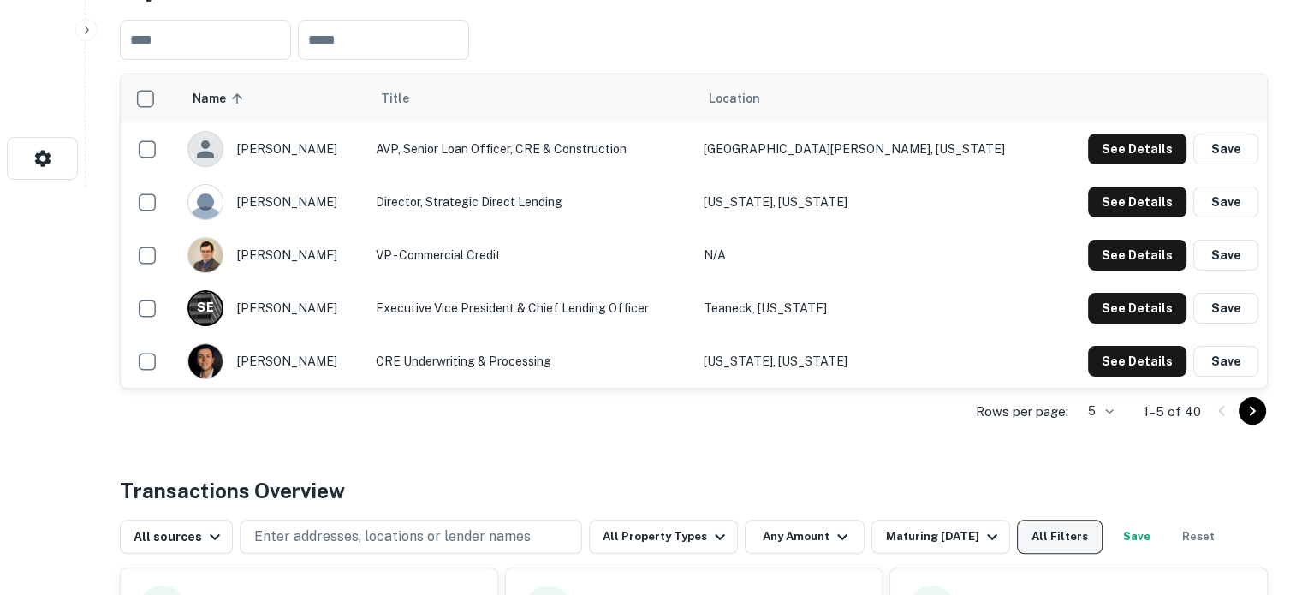
scroll to position [514, 0]
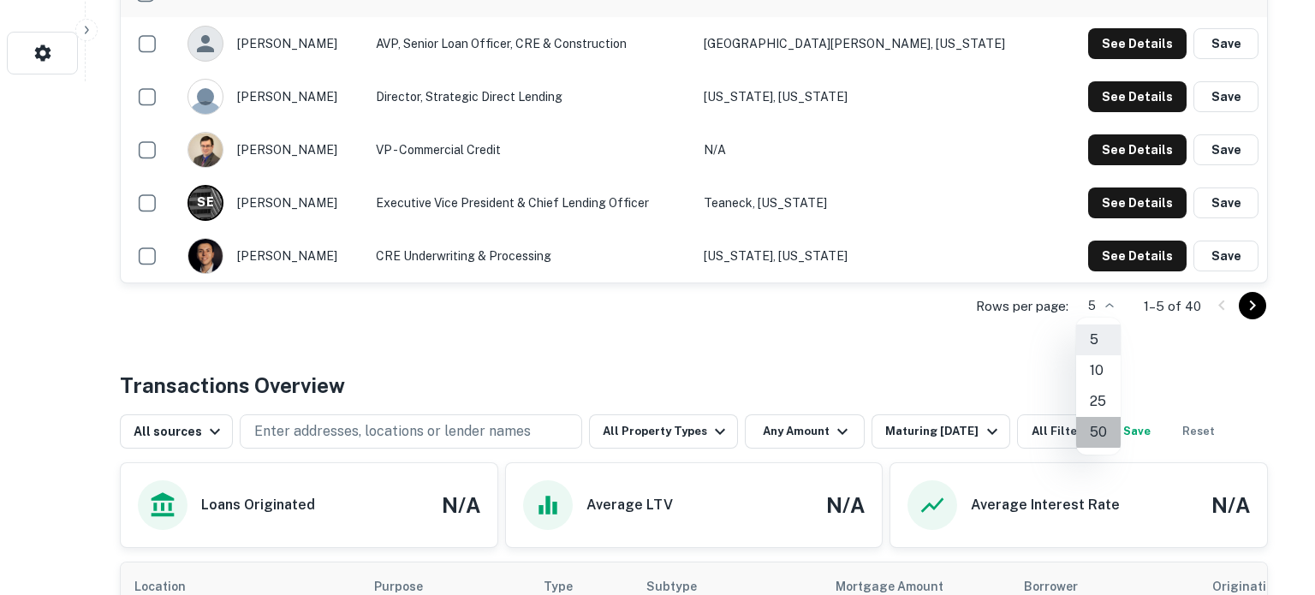
click at [1096, 426] on li "50" at bounding box center [1098, 432] width 45 height 31
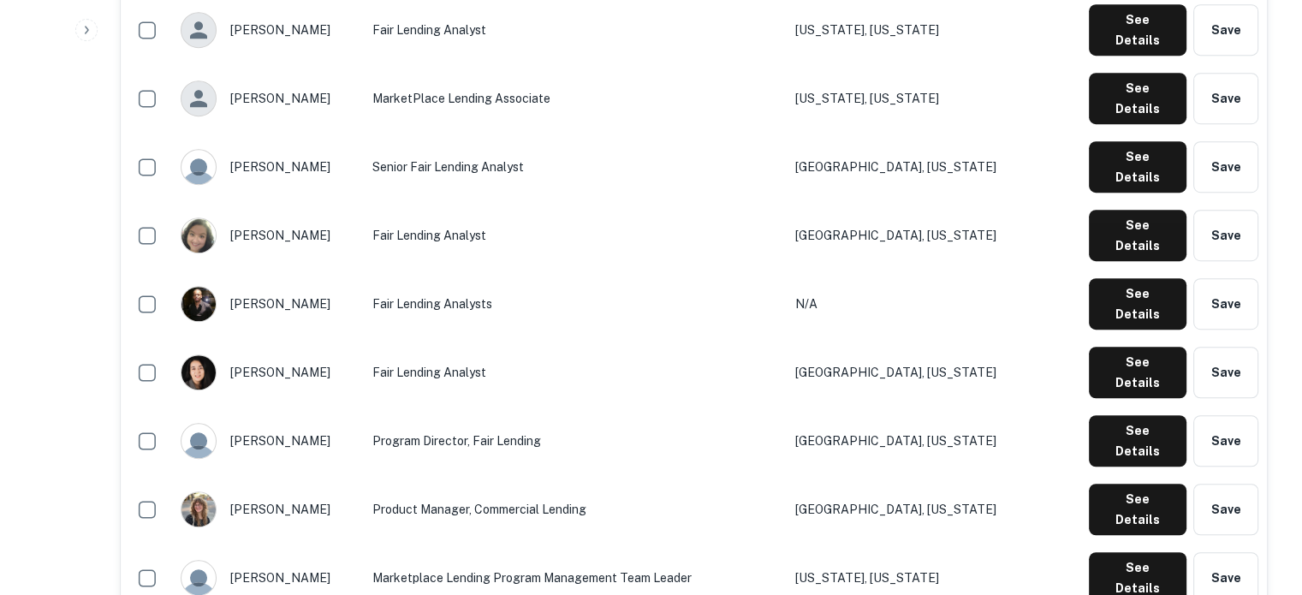
scroll to position [1113, 0]
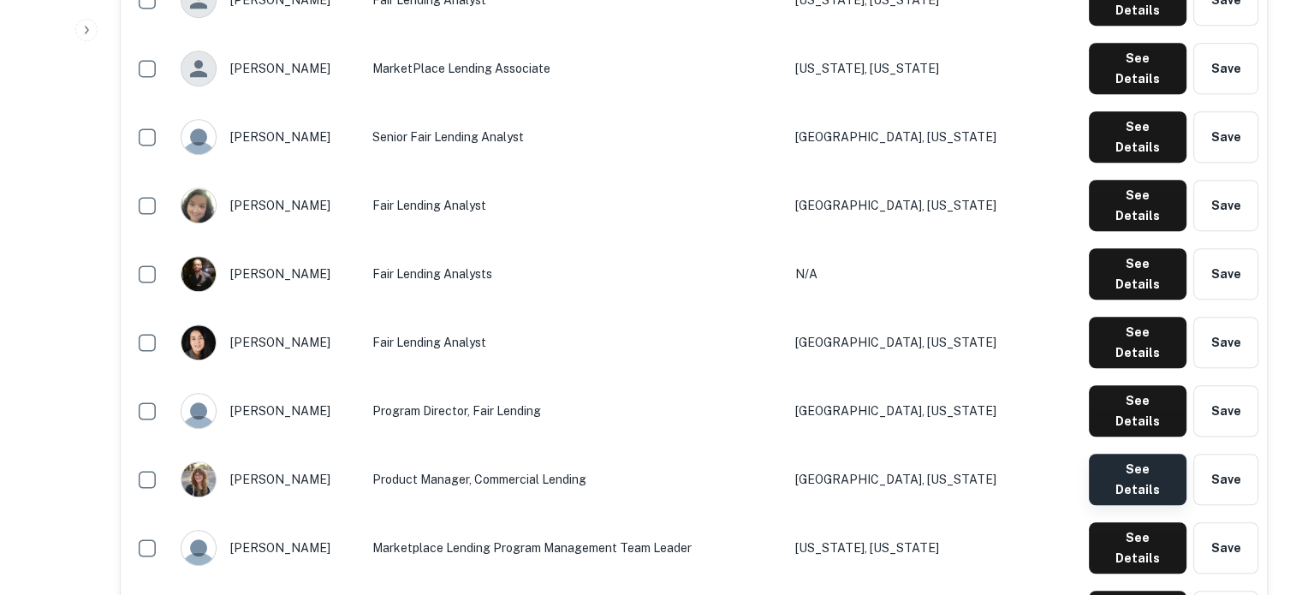
click at [1148, 454] on button "See Details" at bounding box center [1138, 479] width 98 height 51
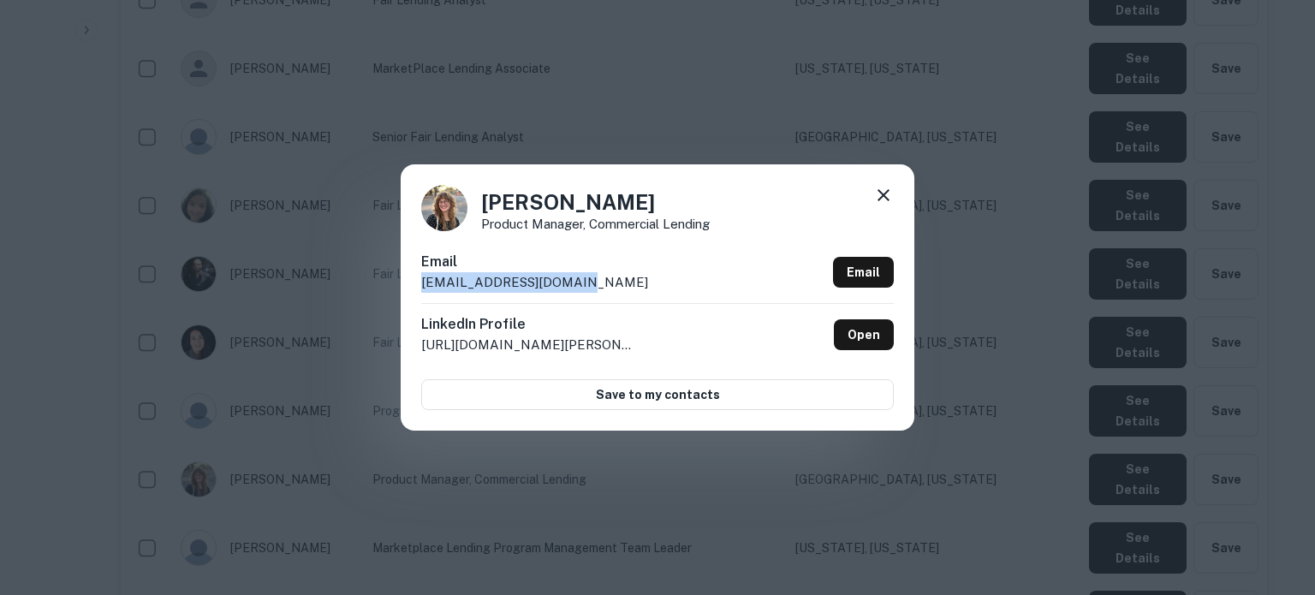
drag, startPoint x: 421, startPoint y: 287, endPoint x: 606, endPoint y: 290, distance: 185.0
click at [606, 290] on div "Email esheetz@crossriver.com Email" at bounding box center [657, 277] width 473 height 51
copy p "esheetz@crossriver.com"
click at [887, 193] on icon at bounding box center [884, 195] width 12 height 12
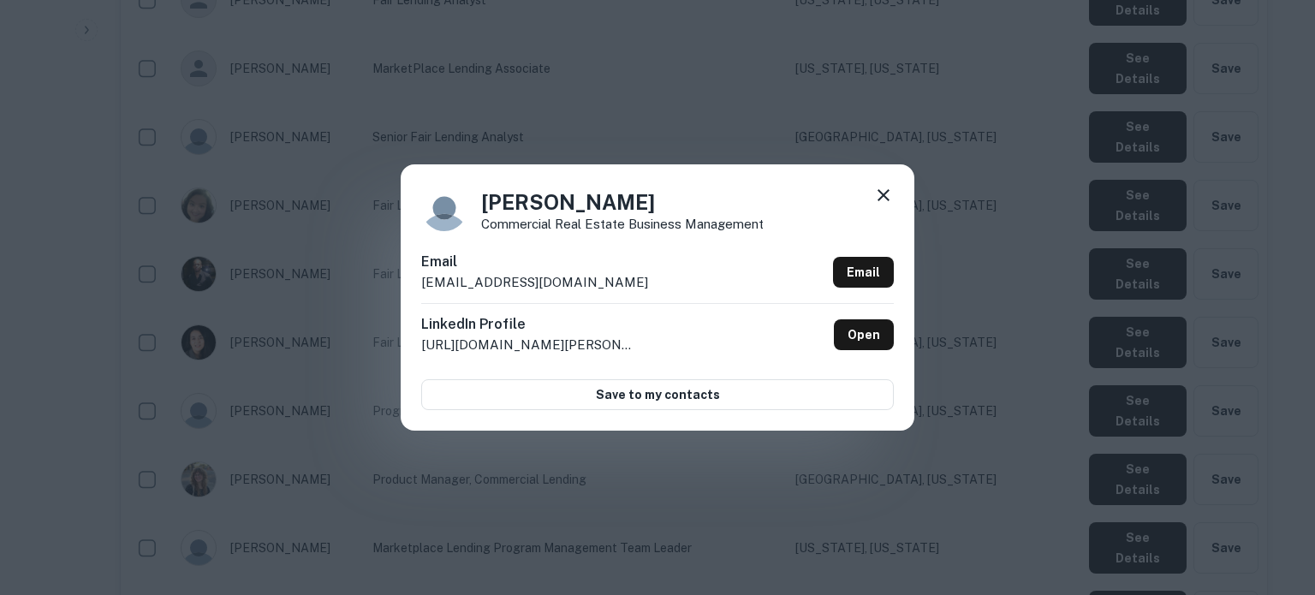
click at [567, 201] on h4 "Jaimie Finkelstein" at bounding box center [622, 202] width 283 height 31
click at [566, 201] on h4 "Jaimie Finkelstein" at bounding box center [622, 202] width 283 height 31
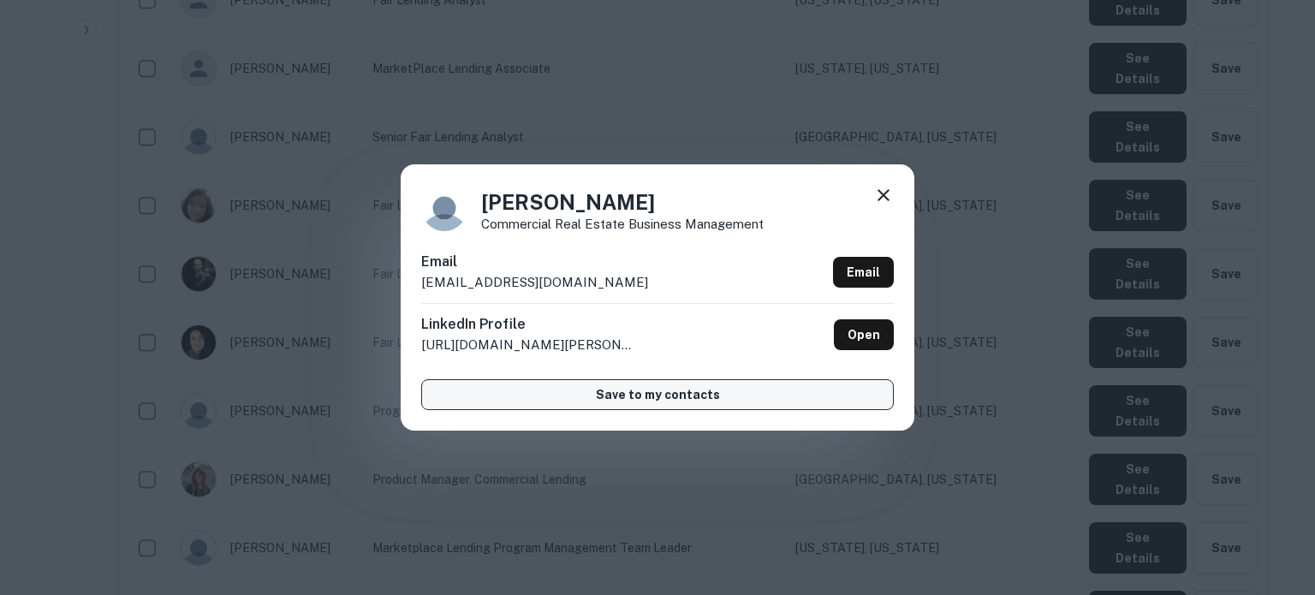
copy h4 "Finkelstein"
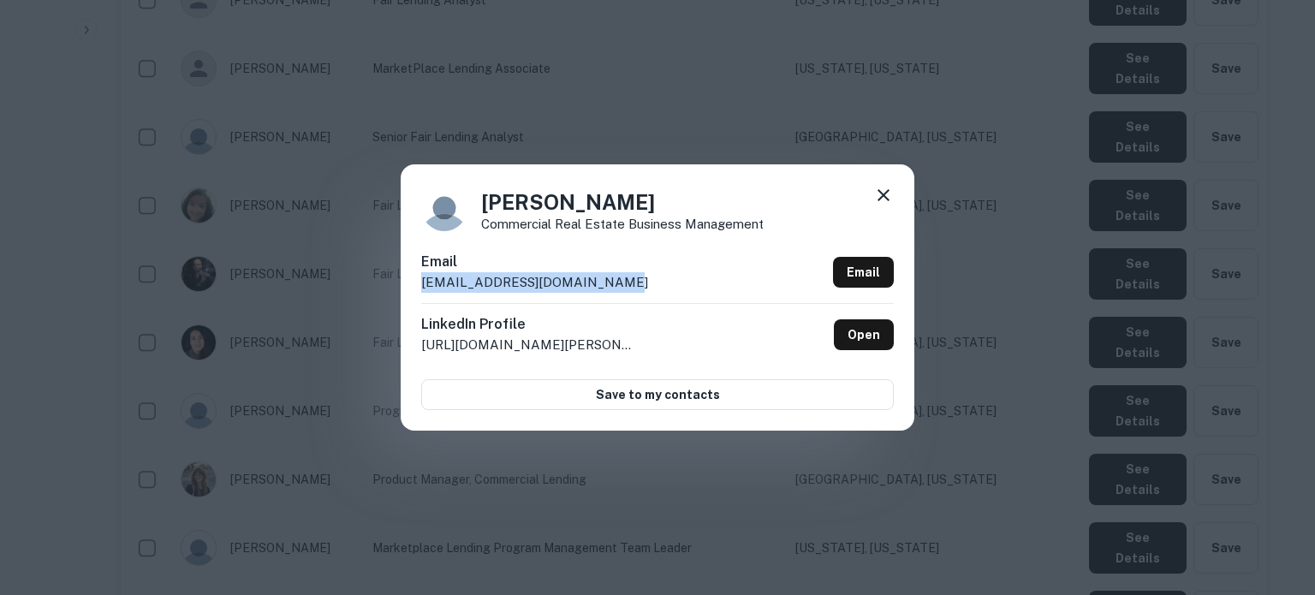
drag, startPoint x: 418, startPoint y: 285, endPoint x: 596, endPoint y: 290, distance: 178.2
click at [596, 290] on div "Jaimie Finkelstein Commercial Real Estate Business Management Email jfinkelstei…" at bounding box center [658, 296] width 514 height 265
copy p "jfinkelstein@crossriver.com"
click at [885, 194] on icon at bounding box center [884, 195] width 12 height 12
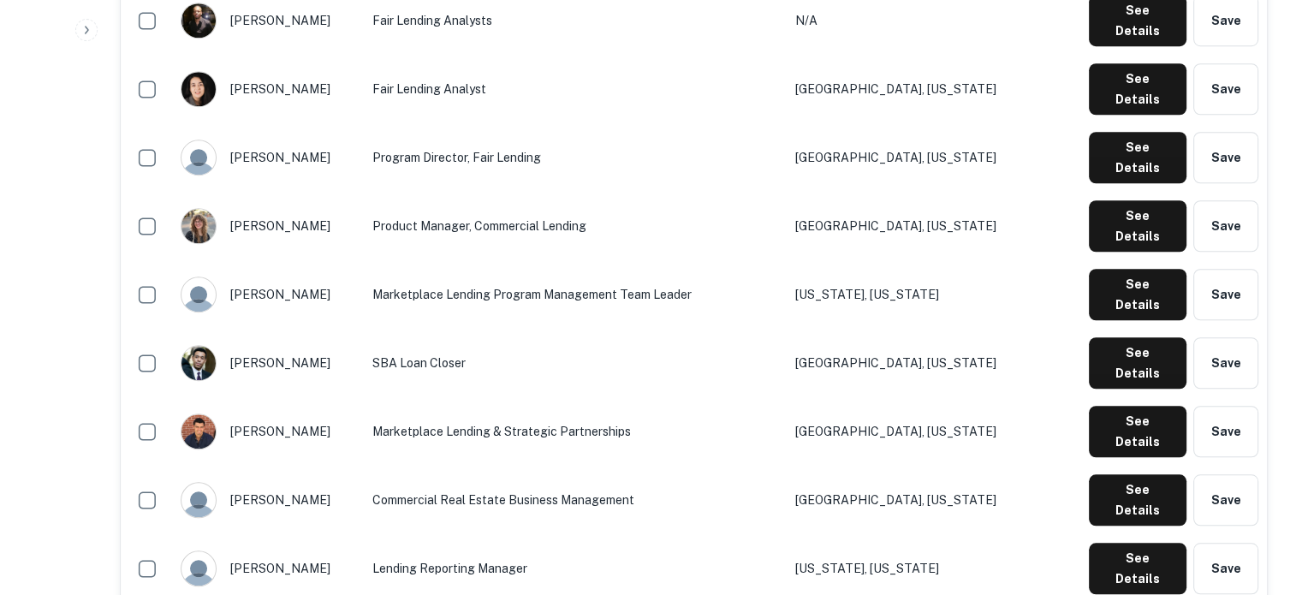
scroll to position [1370, 0]
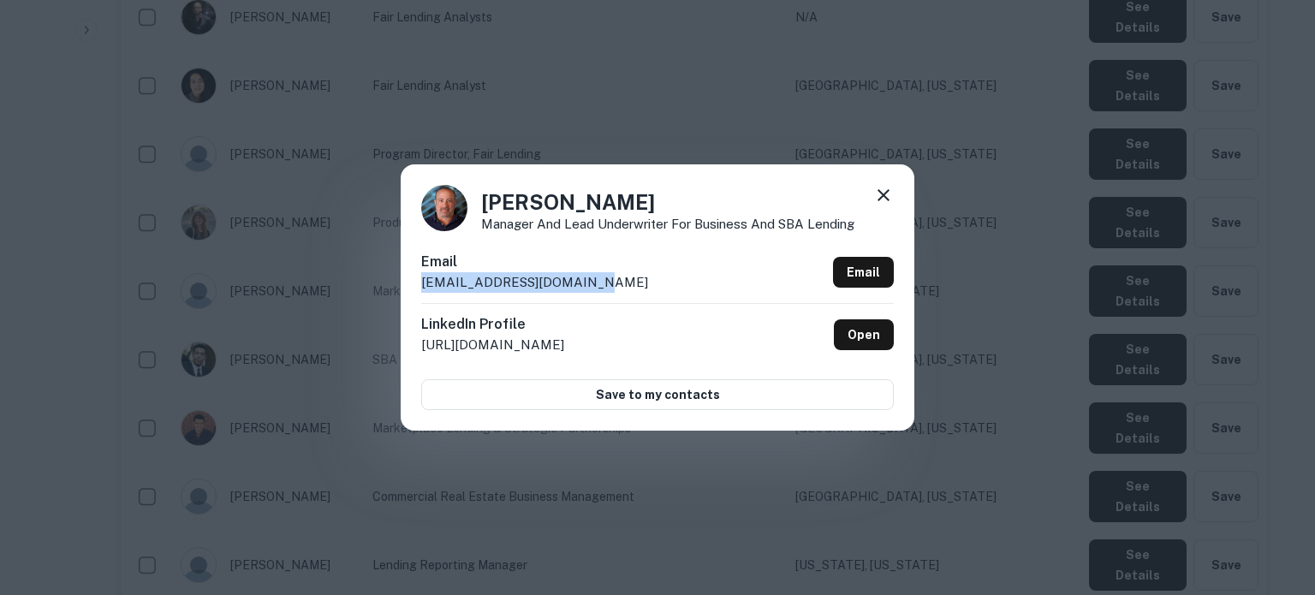
drag, startPoint x: 437, startPoint y: 287, endPoint x: 620, endPoint y: 301, distance: 183.8
click at [611, 287] on div "Jeffrey Birnberg Manager and Lead Underwriter for Business and SBA Lending Emai…" at bounding box center [658, 296] width 514 height 265
copy p "jbirnberg@crossriver.com"
click at [889, 198] on icon at bounding box center [883, 195] width 21 height 21
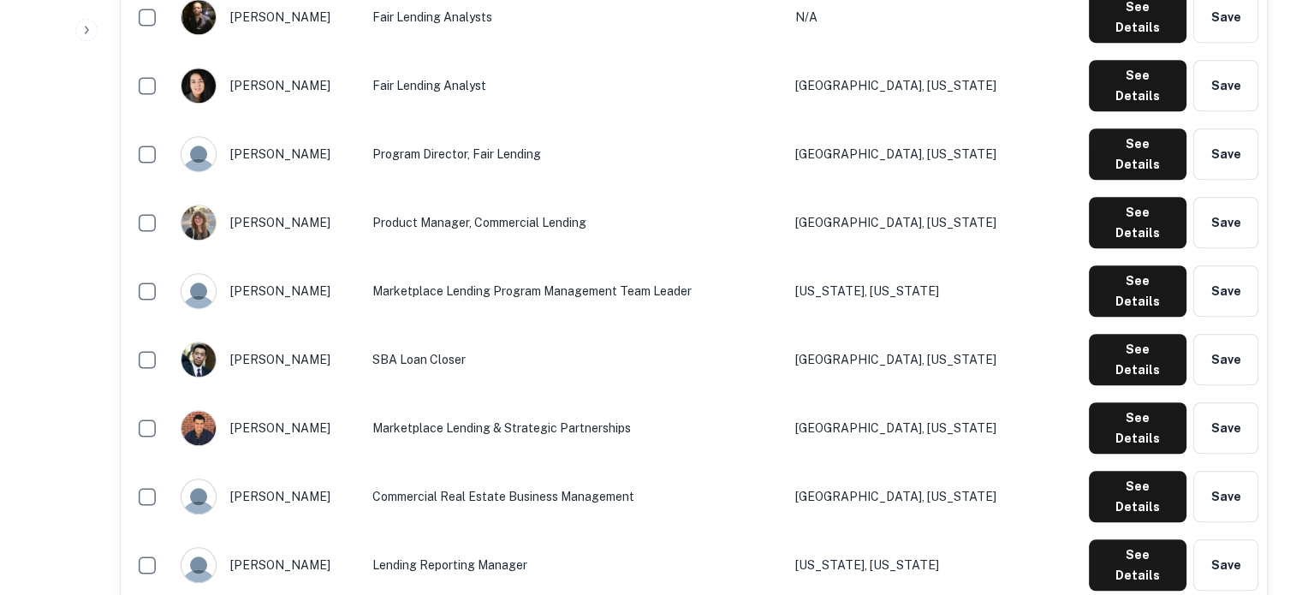
scroll to position [1541, 0]
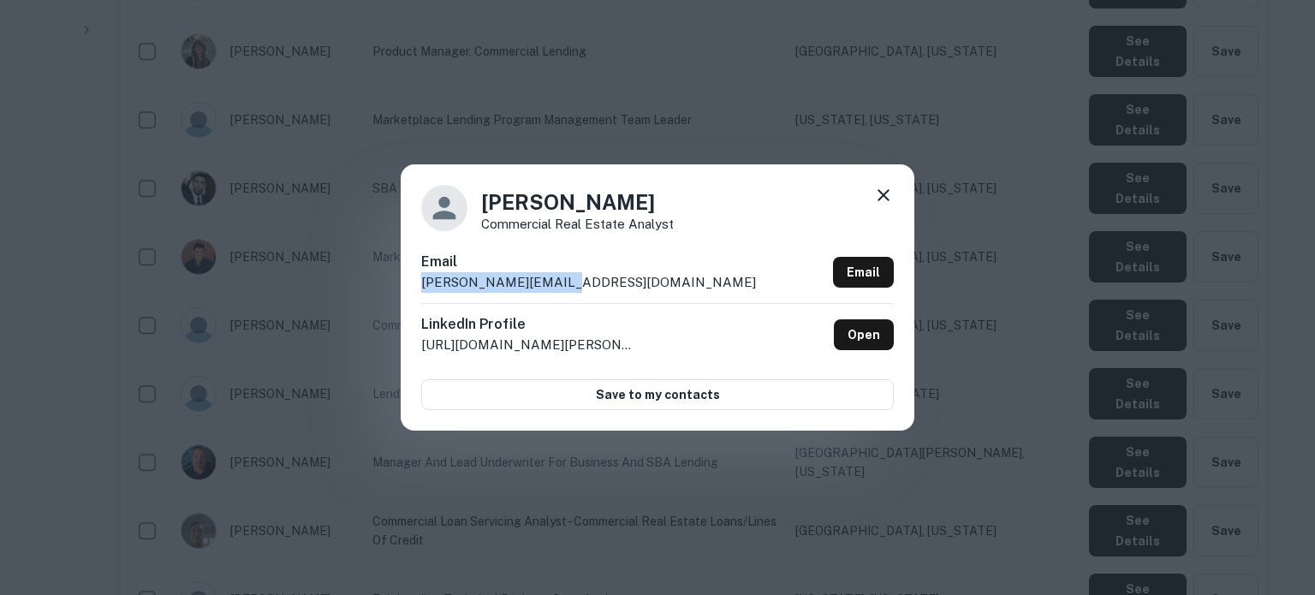
drag, startPoint x: 420, startPoint y: 288, endPoint x: 585, endPoint y: 287, distance: 164.4
click at [585, 287] on div "Mark Ross Commercial Real Estate Analyst Email mross@crossriver.com Email Linke…" at bounding box center [658, 296] width 514 height 265
copy p "mross@crossriver.com"
click at [889, 201] on icon at bounding box center [883, 195] width 21 height 21
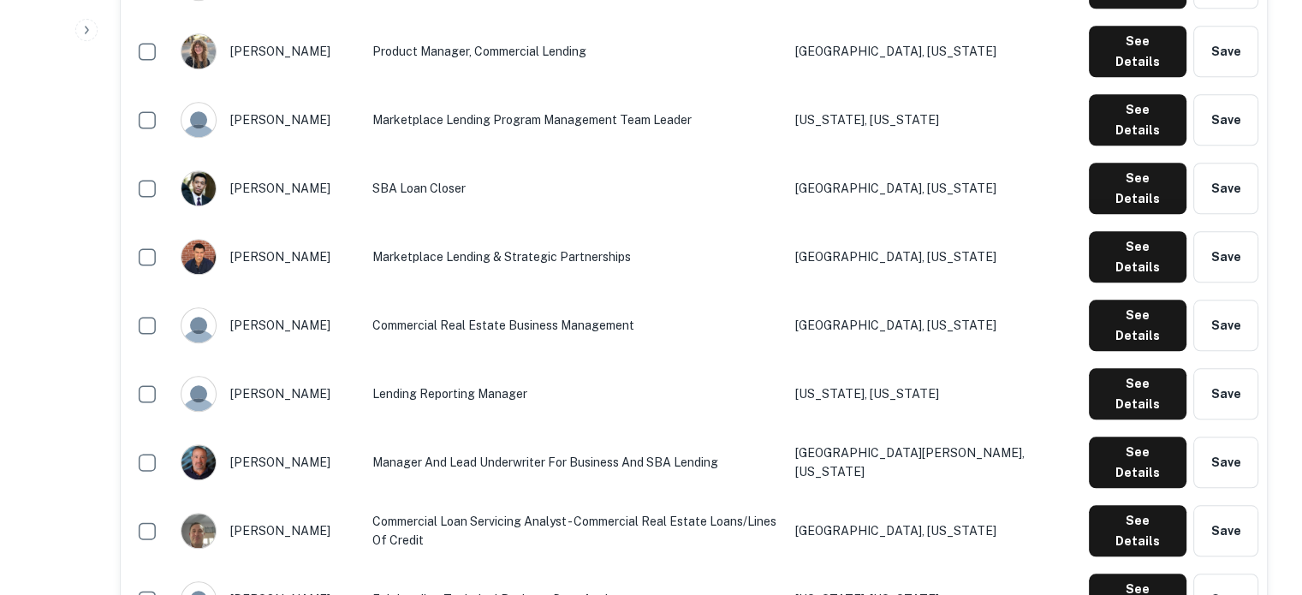
scroll to position [1713, 0]
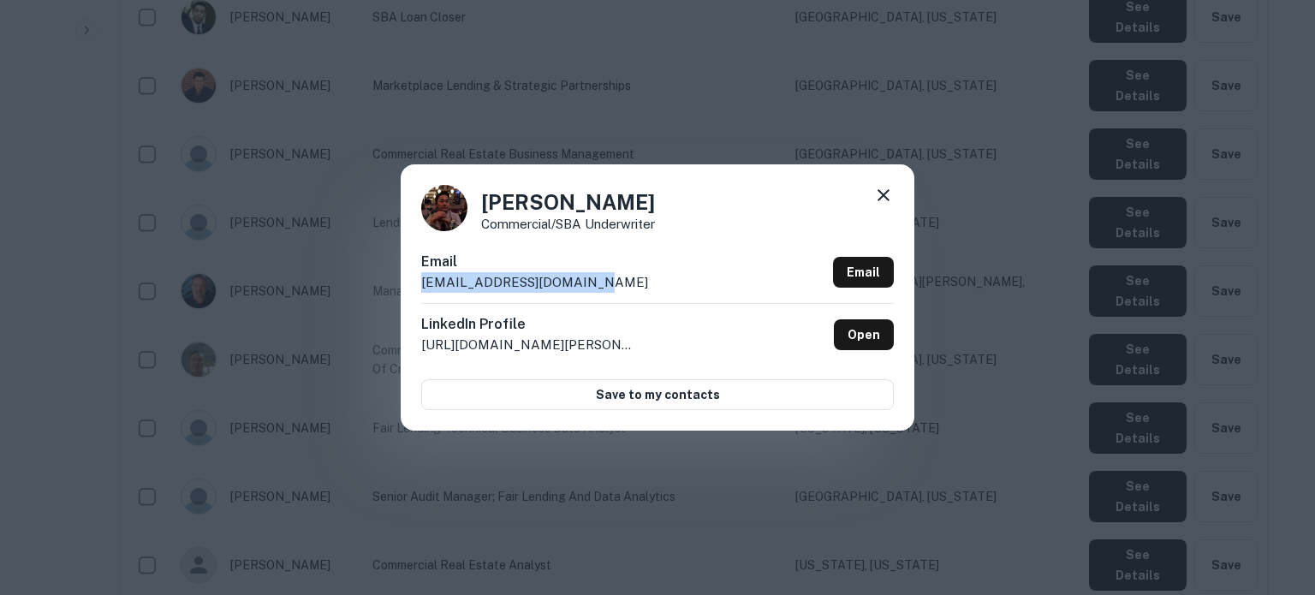
drag, startPoint x: 422, startPoint y: 283, endPoint x: 599, endPoint y: 280, distance: 177.3
click at [599, 280] on div "Email nbaik@crossriverbank.com Email" at bounding box center [657, 277] width 473 height 51
copy p "nbaik@crossriverbank.com"
click at [885, 195] on icon at bounding box center [884, 195] width 12 height 12
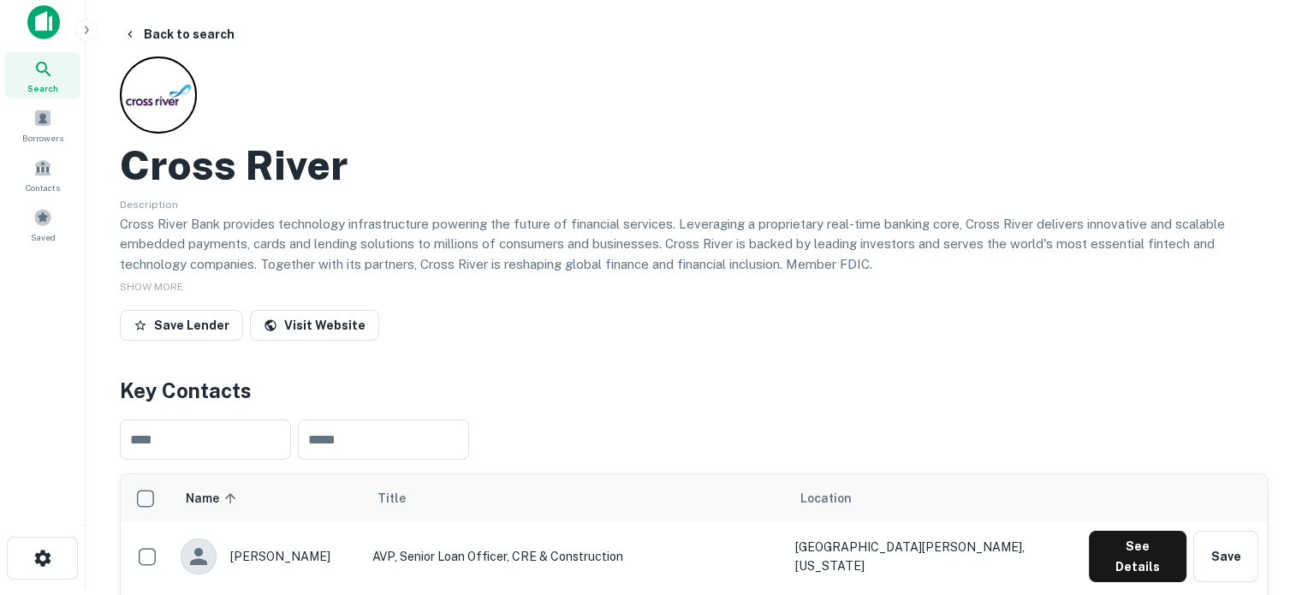
scroll to position [0, 0]
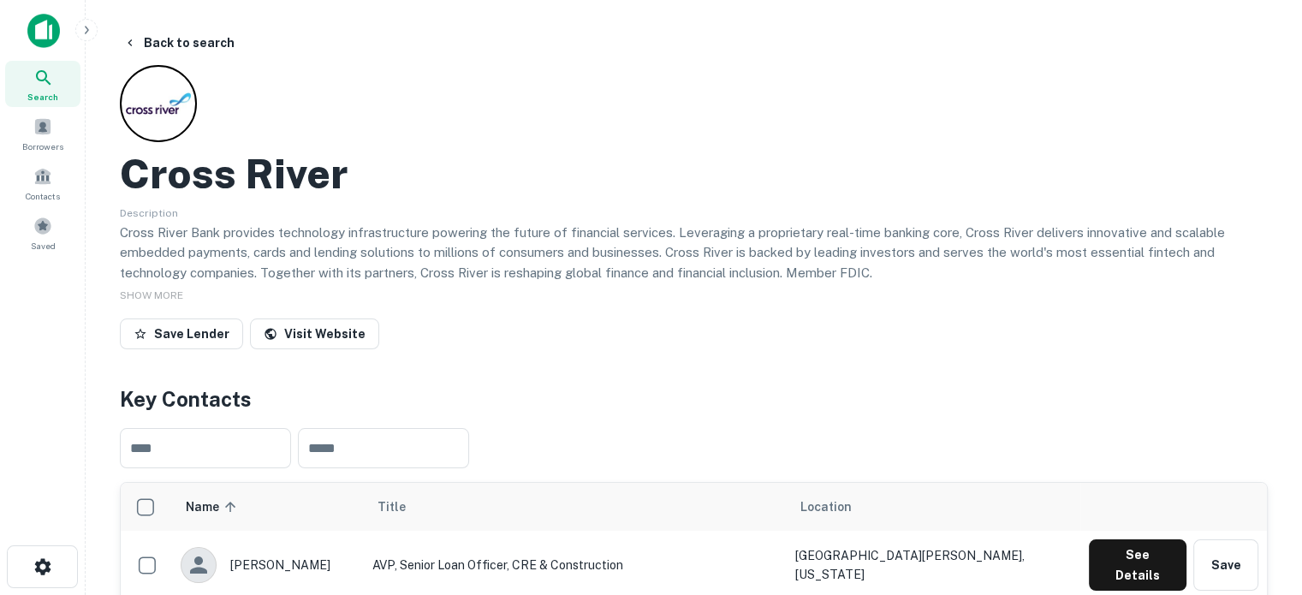
click at [65, 85] on div "Search" at bounding box center [42, 84] width 75 height 46
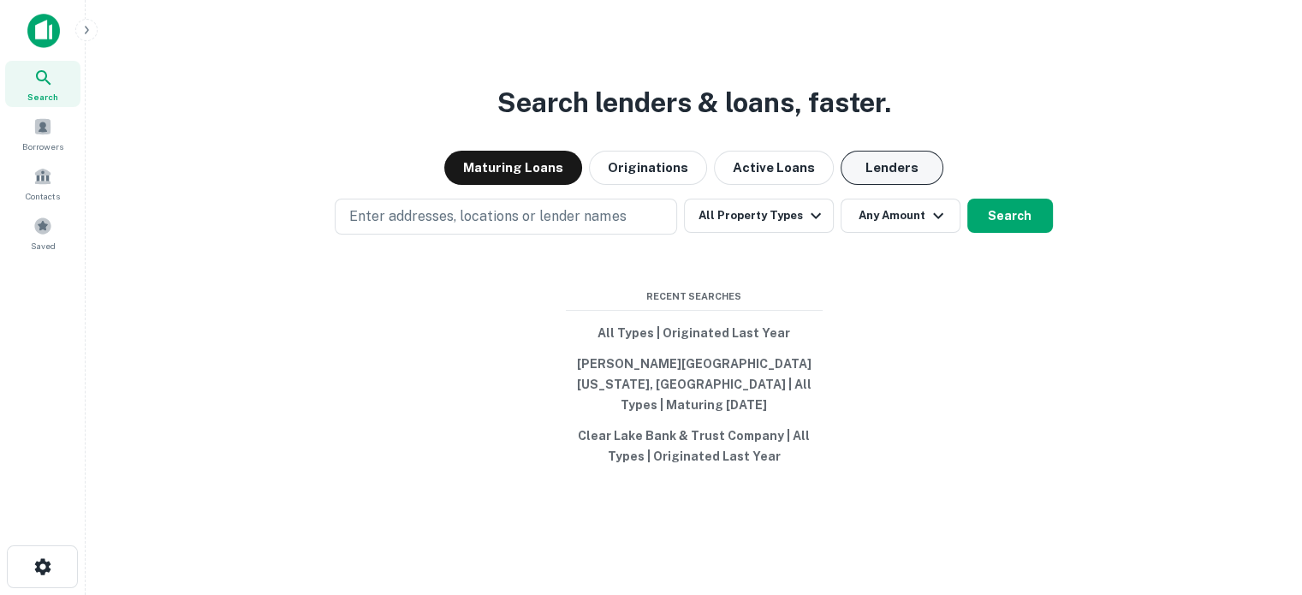
click at [891, 178] on button "Lenders" at bounding box center [892, 168] width 103 height 34
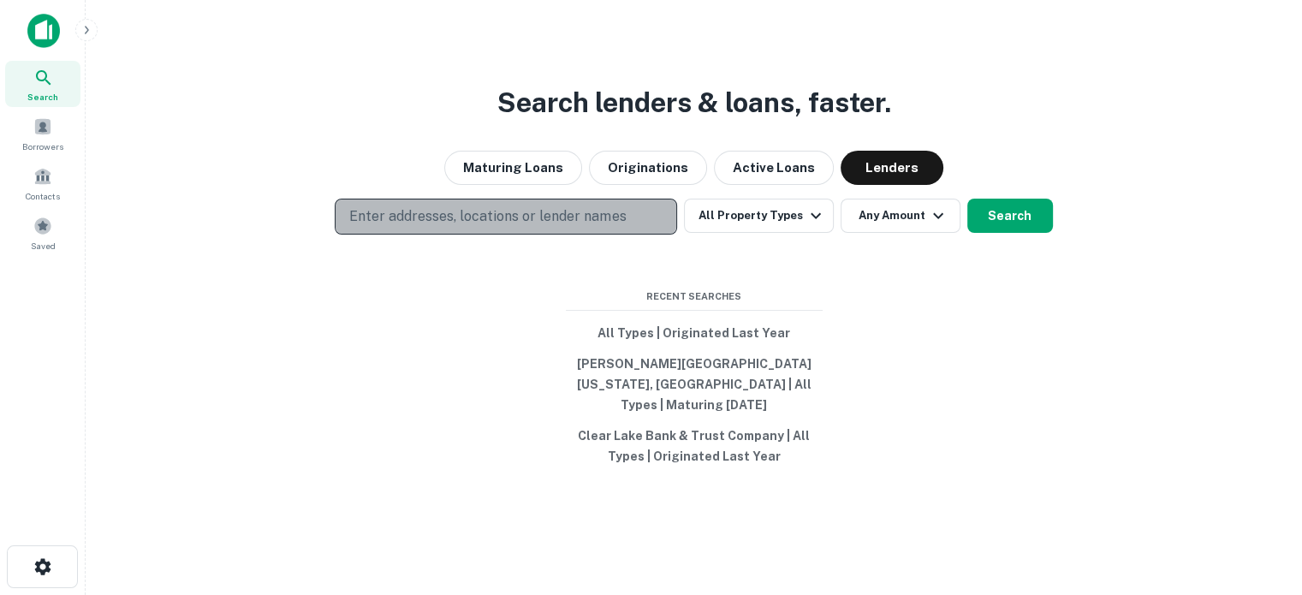
click at [516, 222] on p "Enter addresses, locations or lender names" at bounding box center [487, 216] width 277 height 21
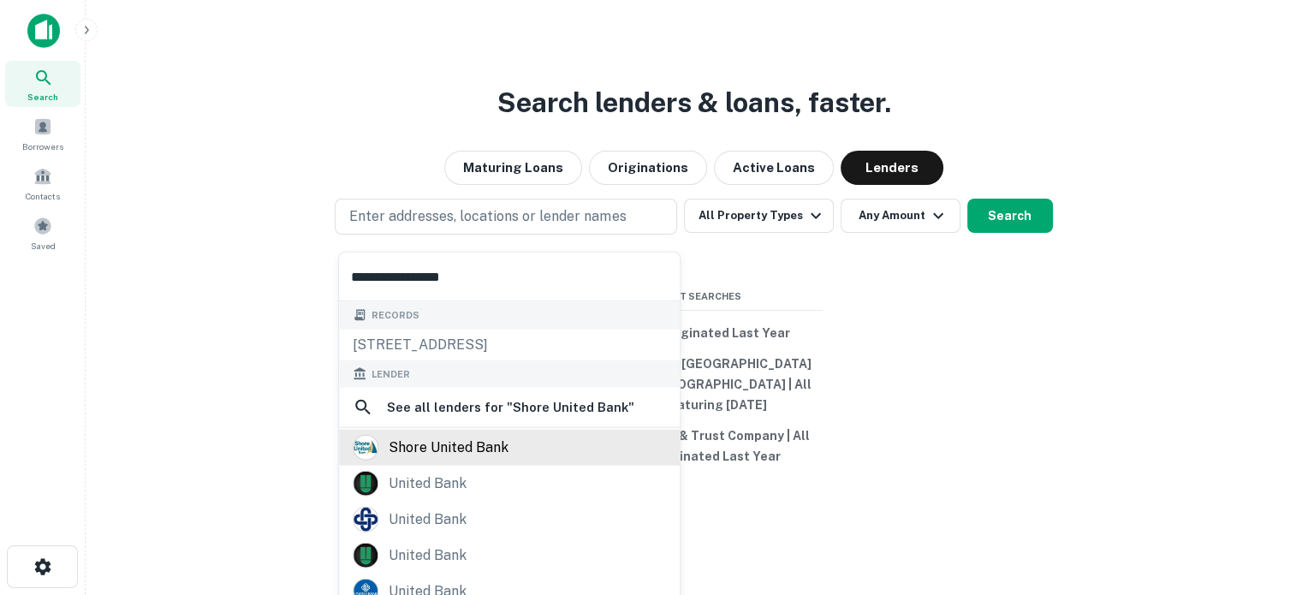
type input "**********"
click at [462, 454] on div "shore united bank" at bounding box center [449, 448] width 120 height 26
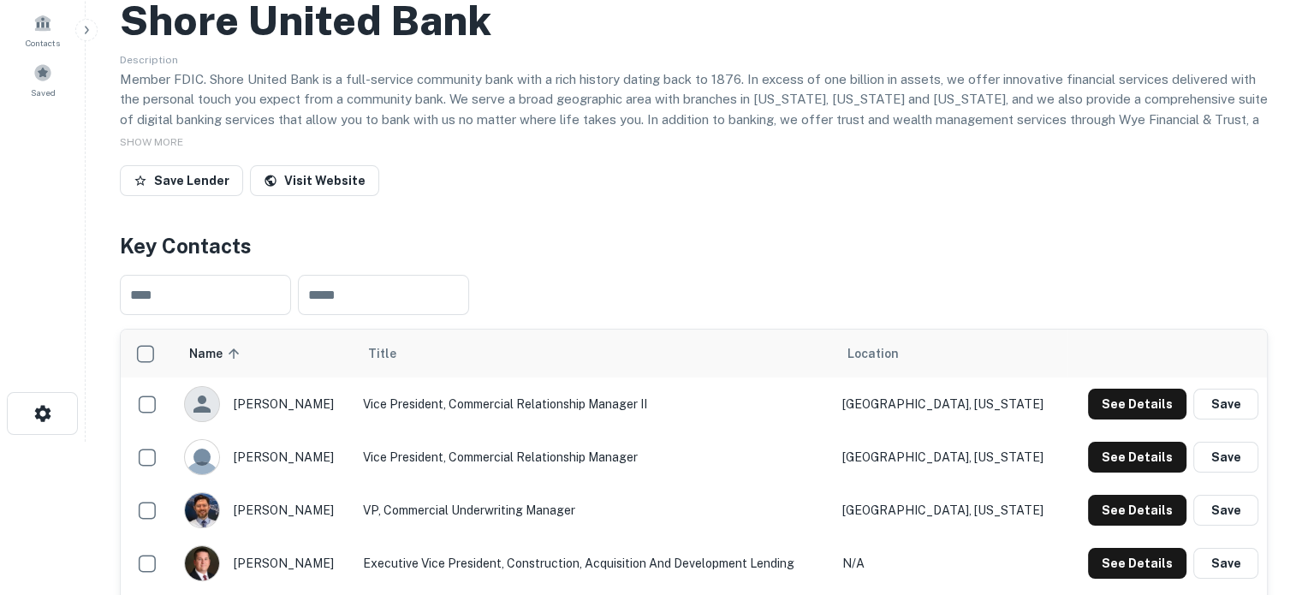
scroll to position [257, 0]
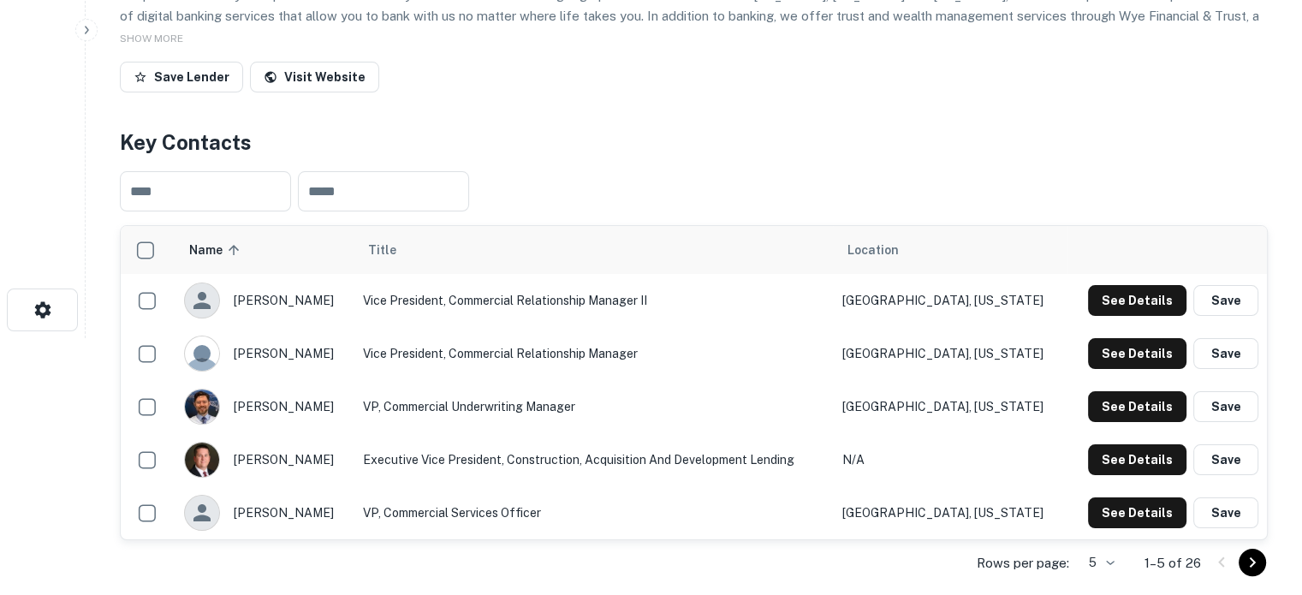
click at [1122, 563] on div "Rows per page: 5 * 1–5 of 26" at bounding box center [694, 563] width 1148 height 46
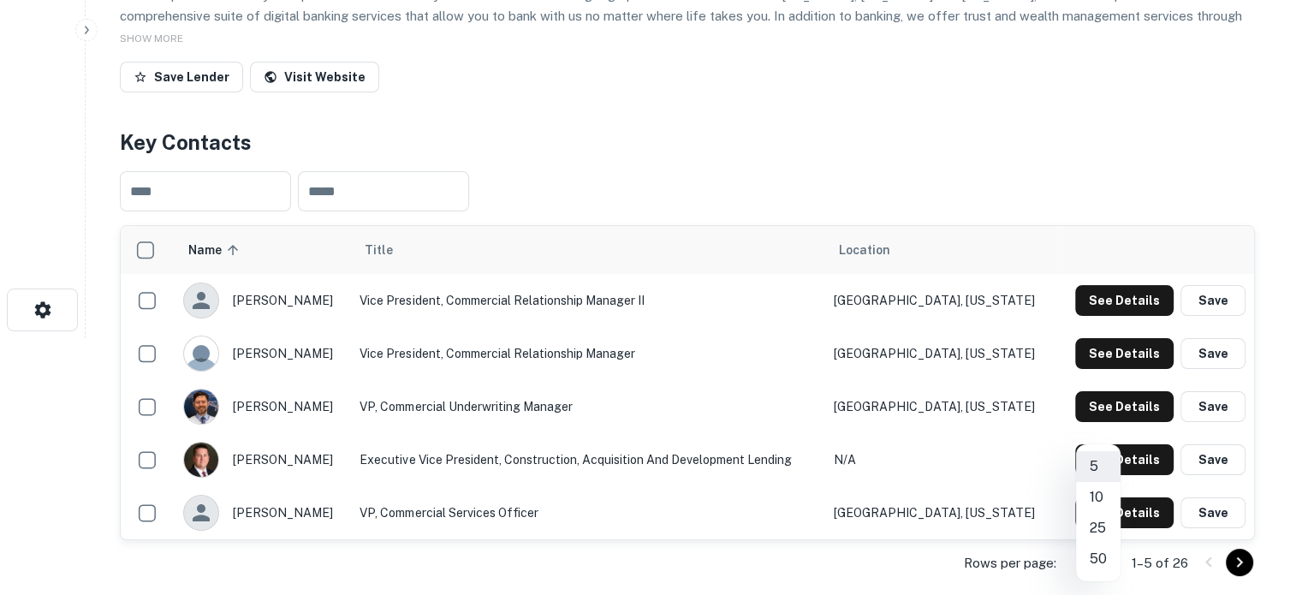
click at [1113, 338] on body "Search Borrowers Contacts Saved Back to search Shore United Bank Description Me…" at bounding box center [651, 40] width 1302 height 595
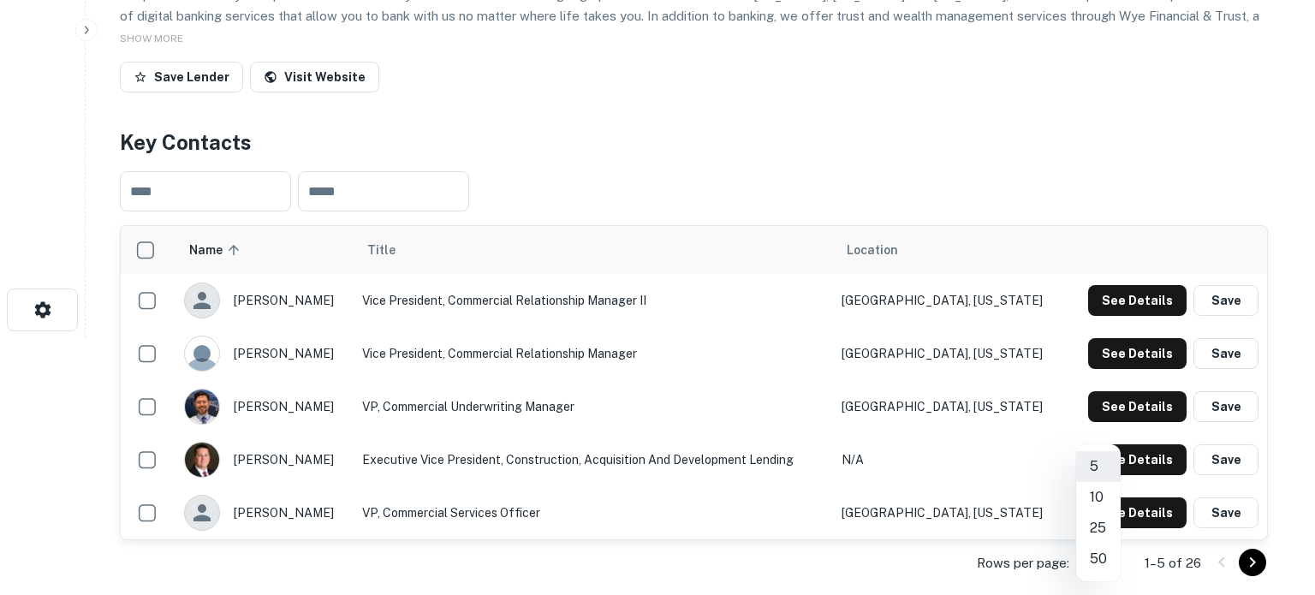
click at [1100, 528] on li "25" at bounding box center [1098, 528] width 45 height 31
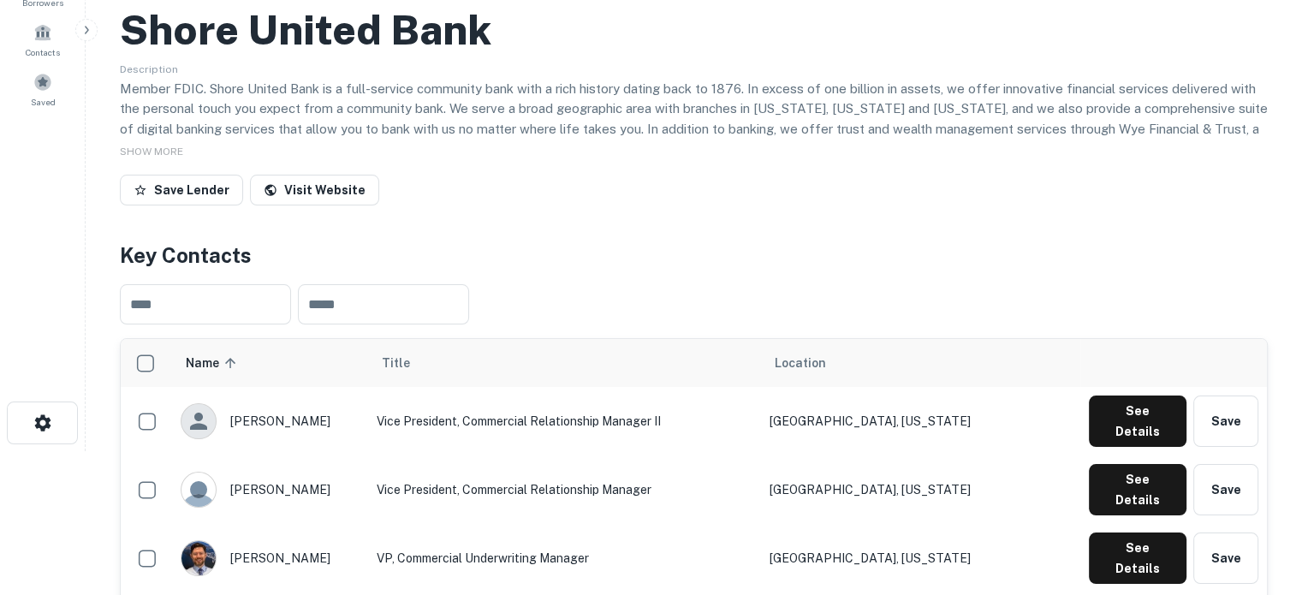
scroll to position [0, 0]
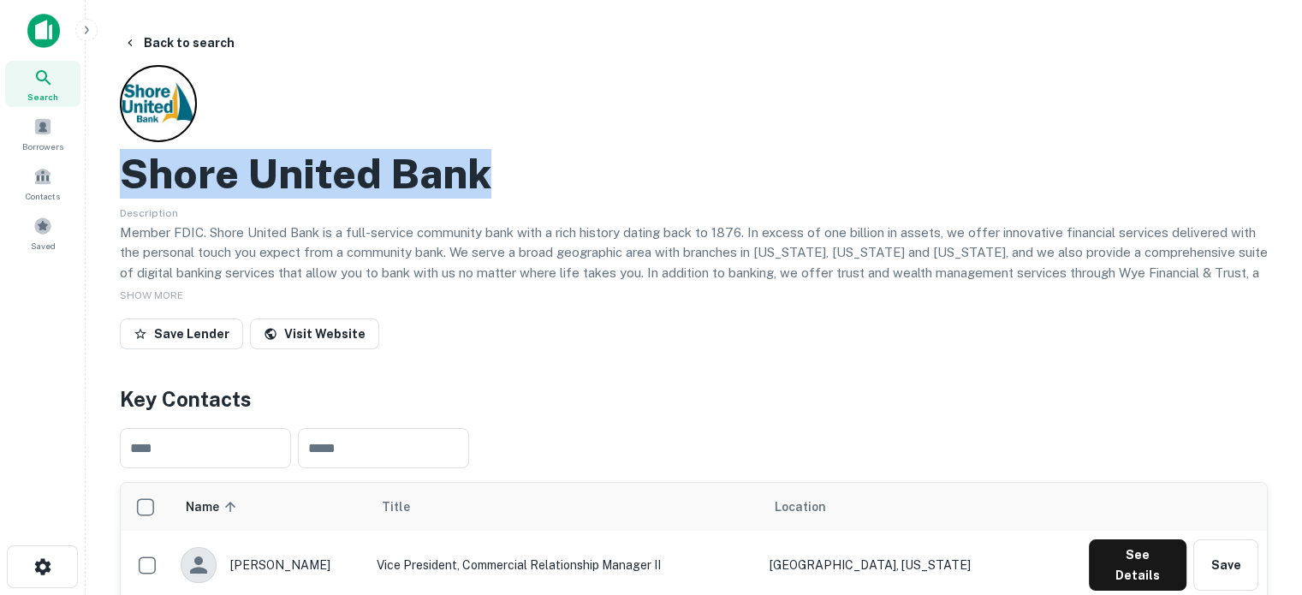
drag, startPoint x: 106, startPoint y: 174, endPoint x: 558, endPoint y: 177, distance: 452.2
copy h2 "Shore United Bank"
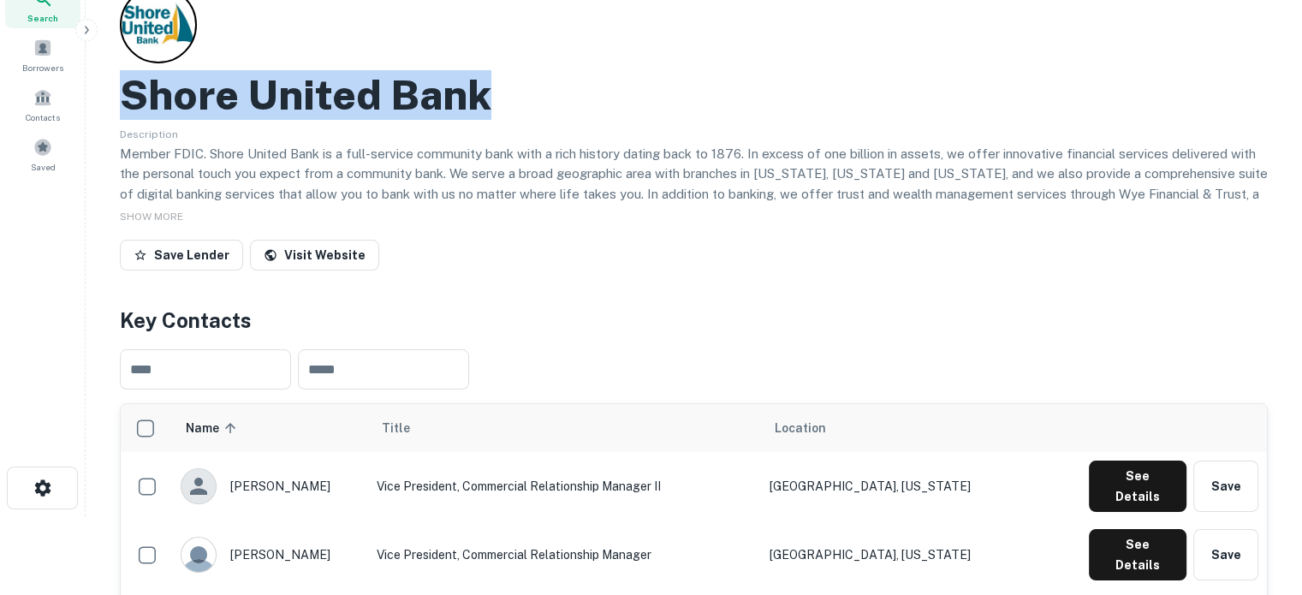
scroll to position [171, 0]
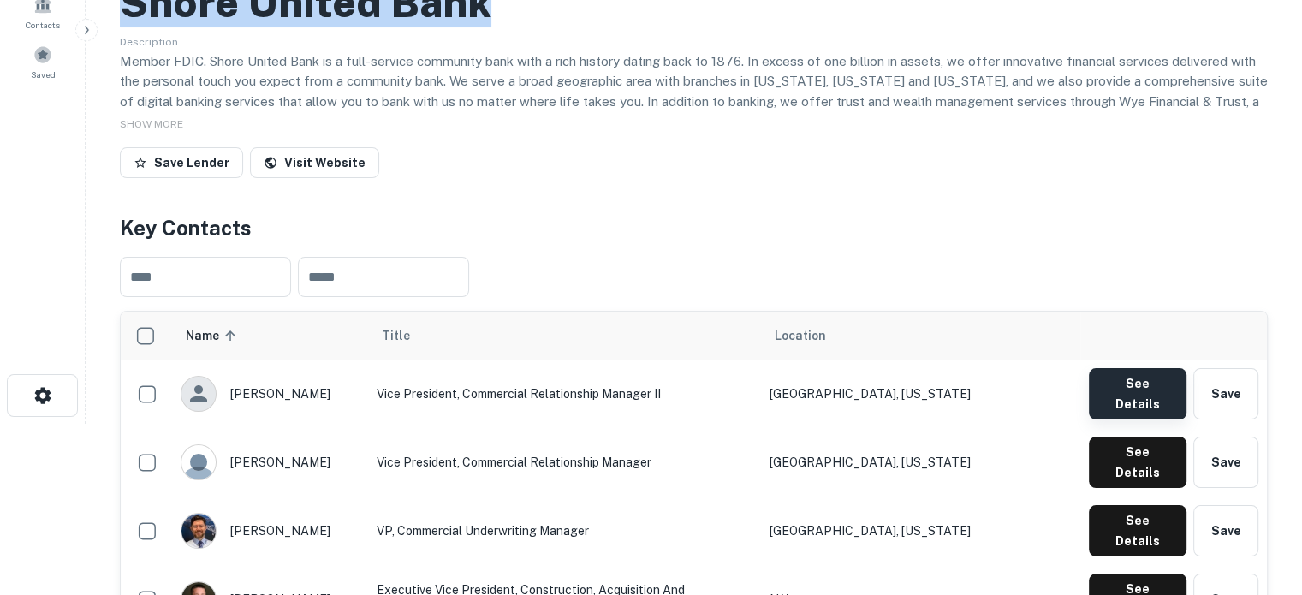
click at [1116, 390] on button "See Details" at bounding box center [1138, 393] width 98 height 51
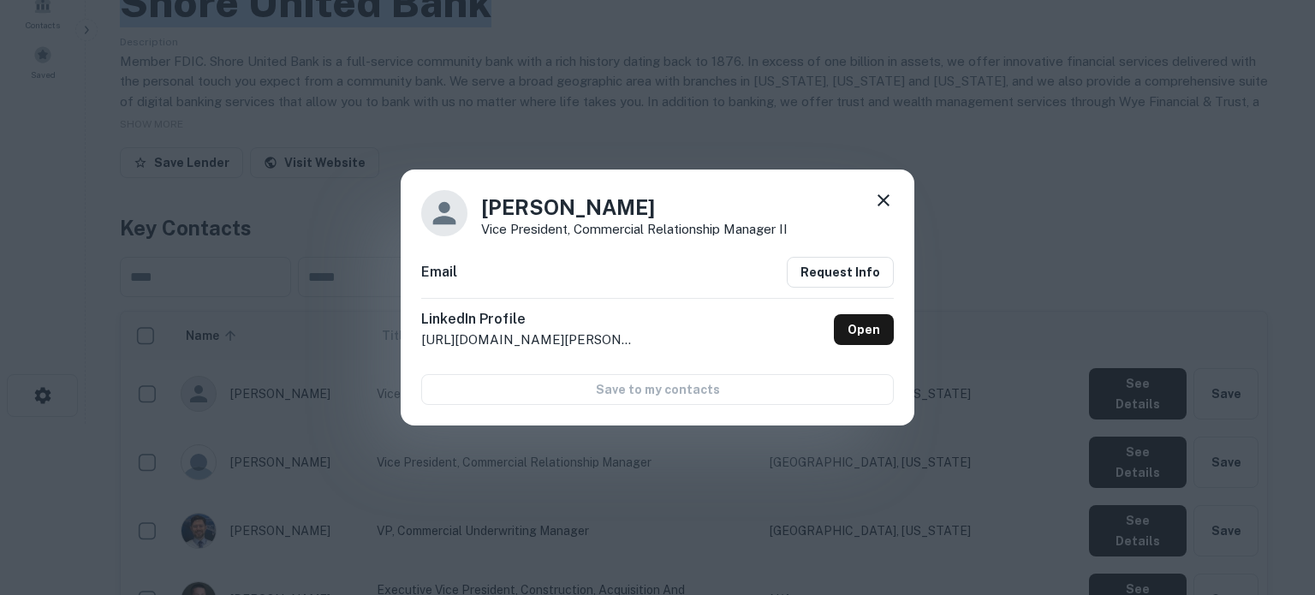
click at [885, 206] on icon at bounding box center [883, 200] width 21 height 21
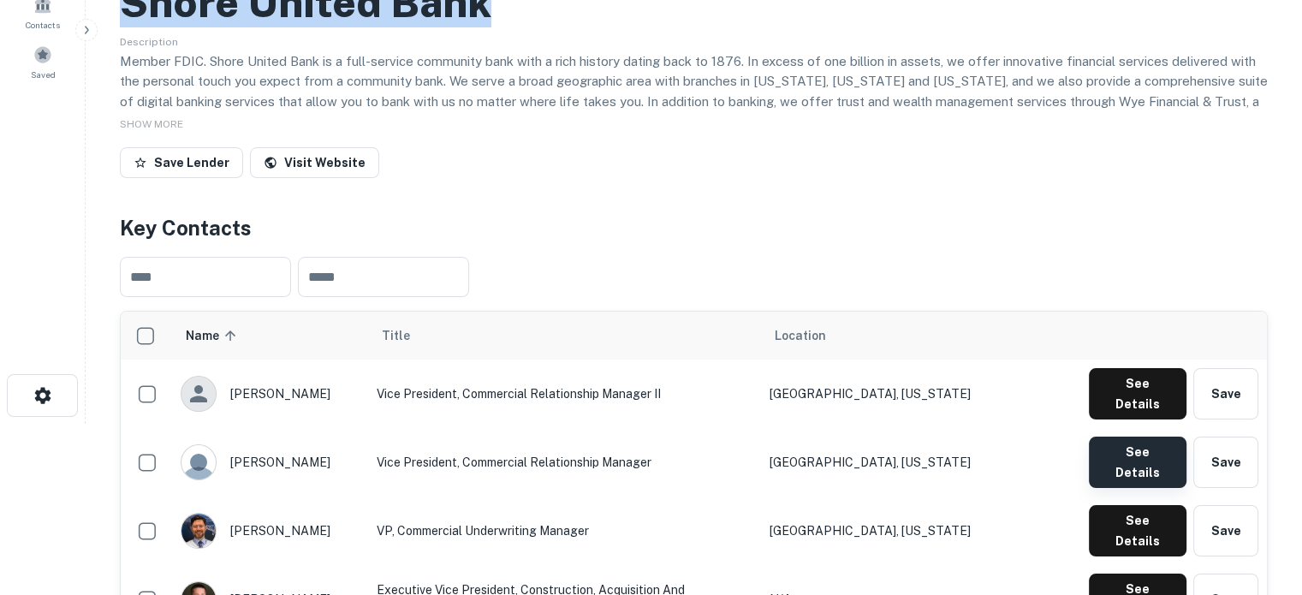
click at [1095, 437] on button "See Details" at bounding box center [1138, 462] width 98 height 51
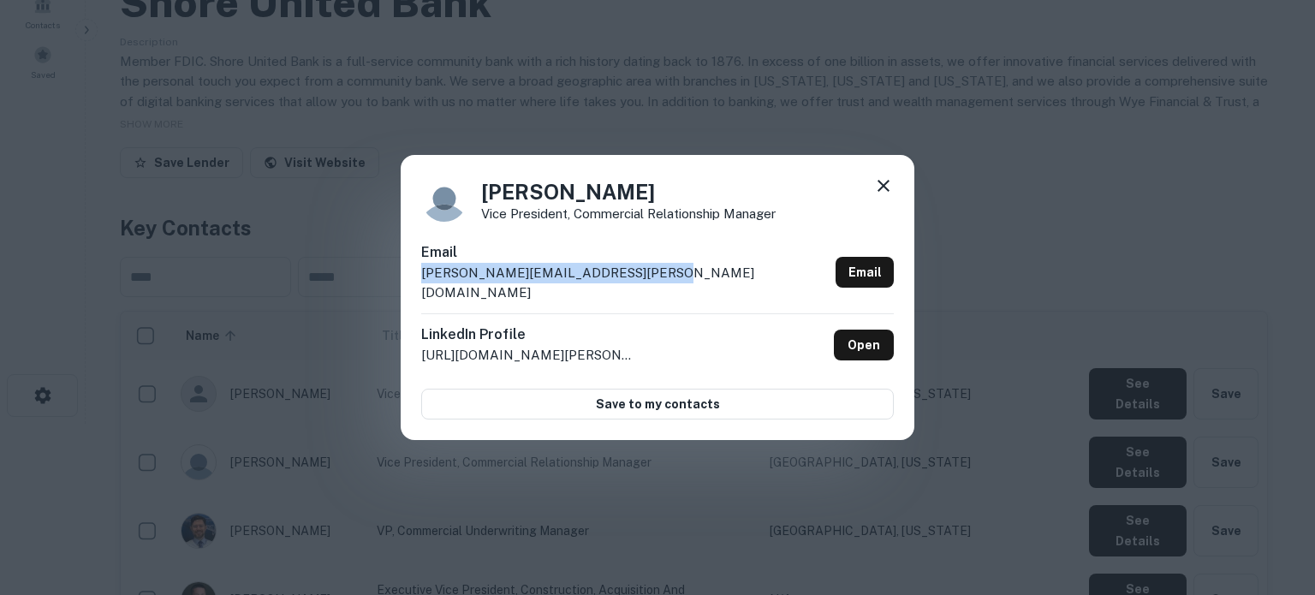
drag, startPoint x: 416, startPoint y: 285, endPoint x: 682, endPoint y: 290, distance: 265.5
click at [682, 290] on div "Brandon Mooney Vice President, Commercial Relationship Manager Email brandon.mo…" at bounding box center [658, 298] width 514 height 286
copy p "brandon.mooney@shoreunitedbank.com"
click at [880, 192] on icon at bounding box center [884, 186] width 12 height 12
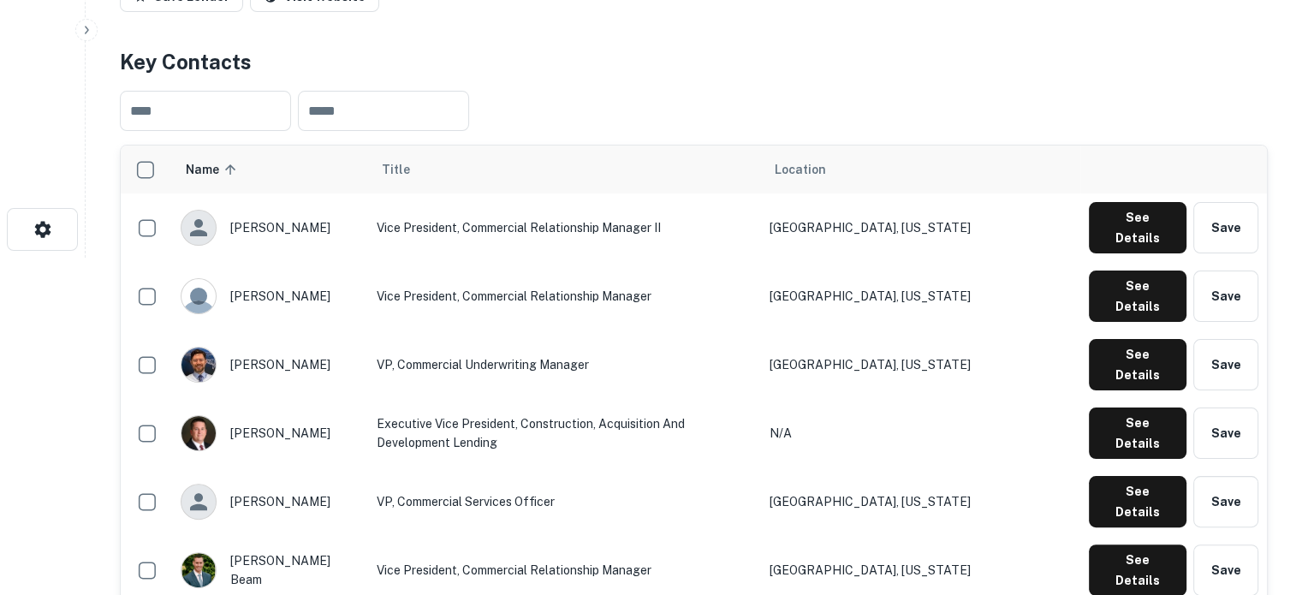
scroll to position [343, 0]
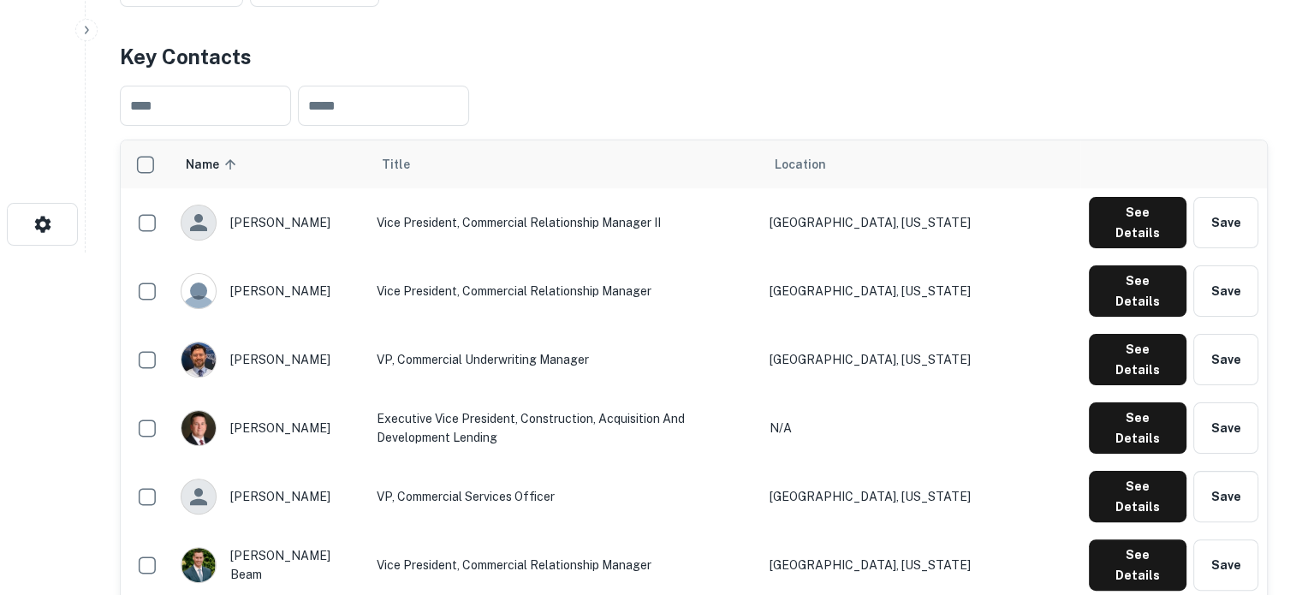
click at [1089, 334] on div "See Details Save" at bounding box center [1174, 359] width 170 height 51
click at [1094, 334] on button "See Details" at bounding box center [1138, 359] width 98 height 51
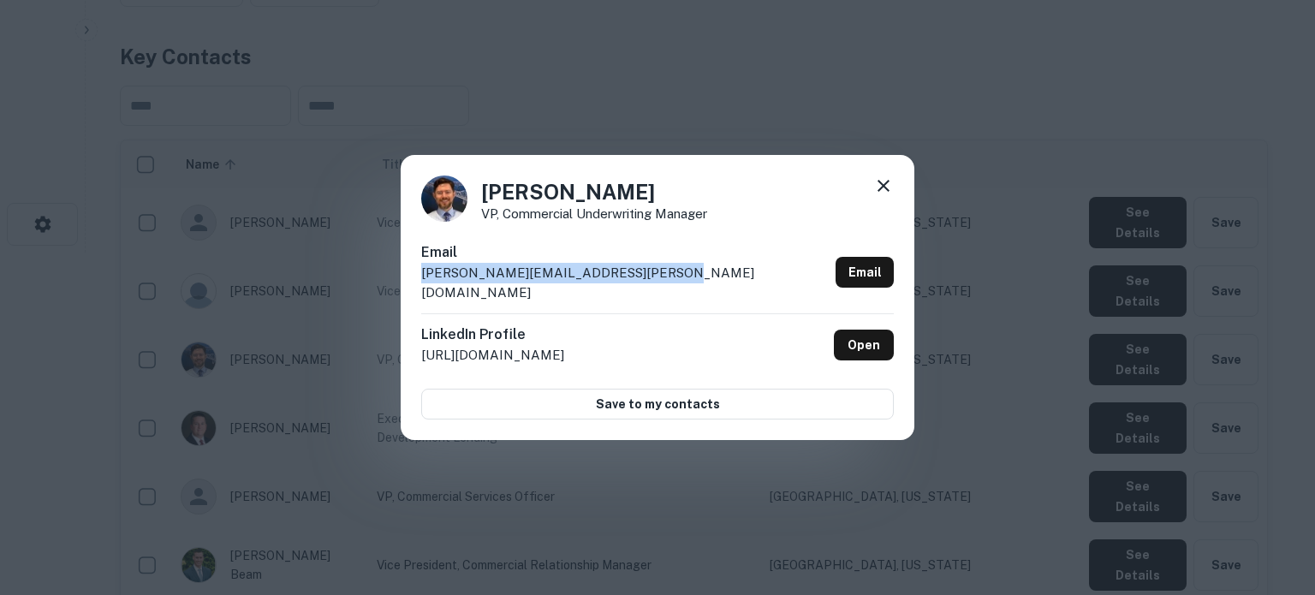
drag, startPoint x: 420, startPoint y: 286, endPoint x: 664, endPoint y: 289, distance: 244.1
click at [664, 289] on div "David Yorzinski VP, Commercial Underwriting Manager Email david.yorzinski@shore…" at bounding box center [658, 298] width 514 height 286
copy p "david.yorzinski@shoreunitedbank.com"
click at [882, 192] on icon at bounding box center [884, 186] width 12 height 12
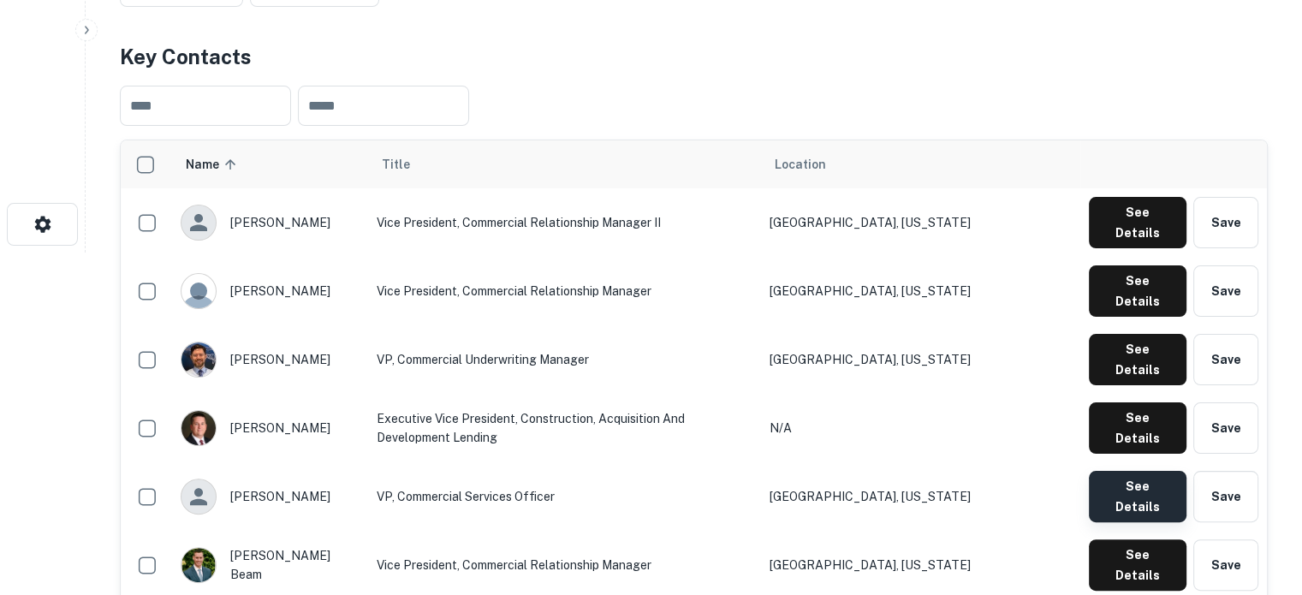
click at [1147, 471] on button "See Details" at bounding box center [1138, 496] width 98 height 51
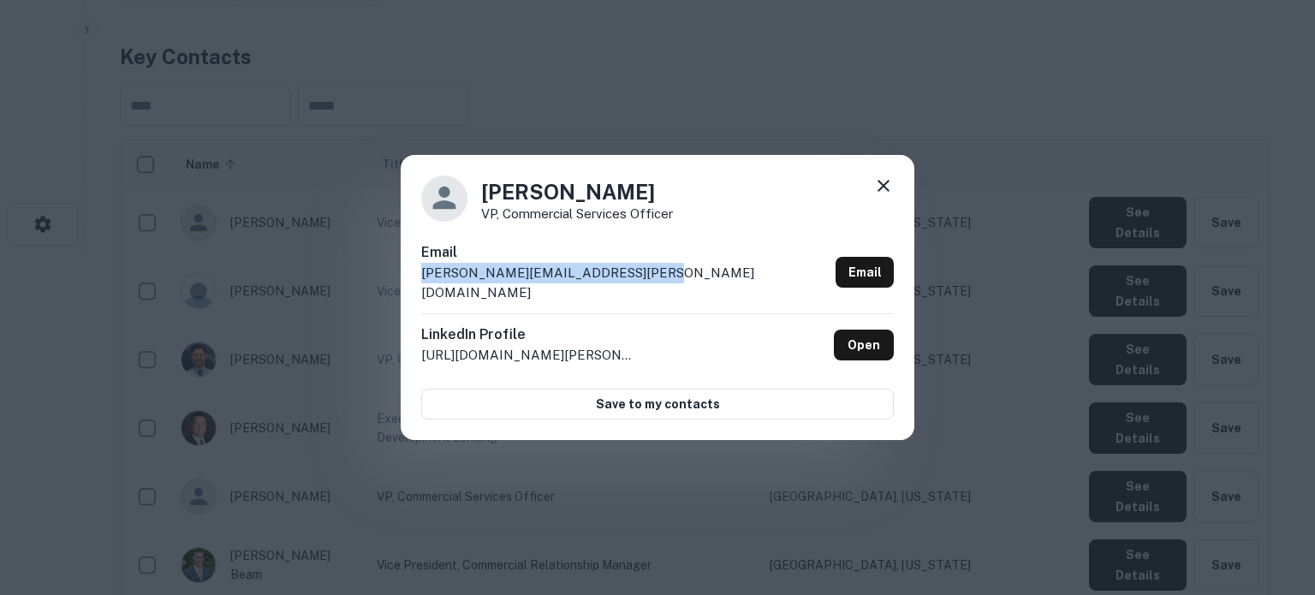
drag, startPoint x: 420, startPoint y: 284, endPoint x: 636, endPoint y: 286, distance: 216.7
click at [636, 286] on div "Kelly Mollick VP, Commercial Services Officer Email kelly.mollick@shoreunitedba…" at bounding box center [658, 298] width 514 height 286
copy p "kelly.mollick@shoreunitedbank.com"
click at [881, 192] on icon at bounding box center [884, 186] width 12 height 12
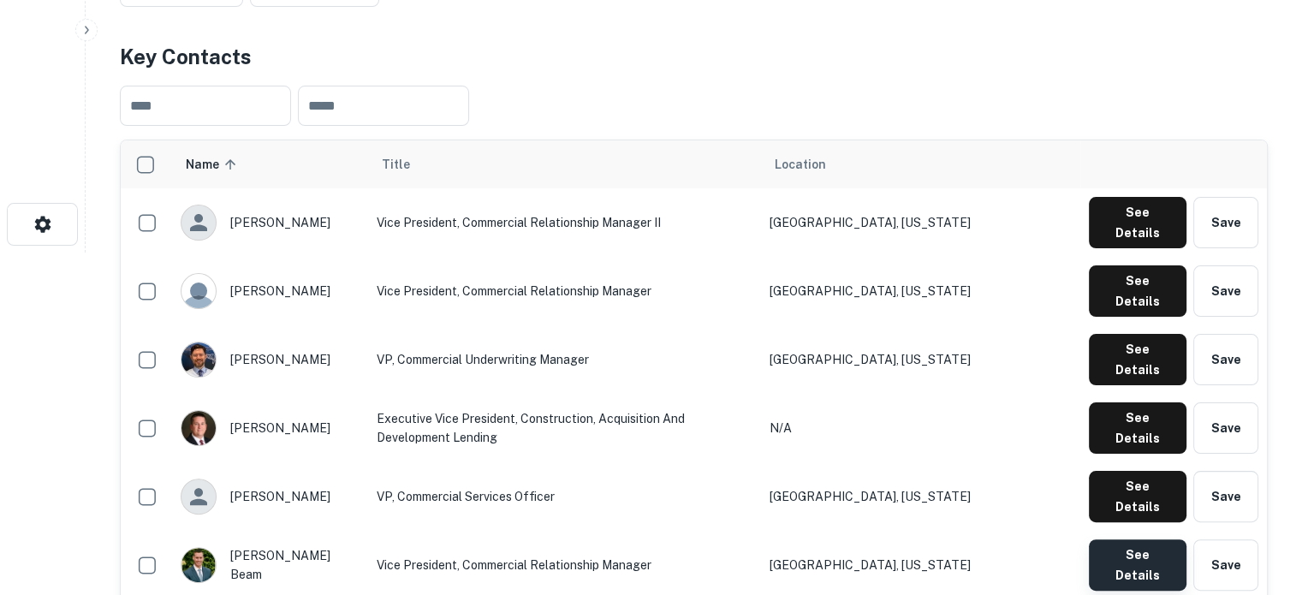
click at [1118, 539] on button "See Details" at bounding box center [1138, 564] width 98 height 51
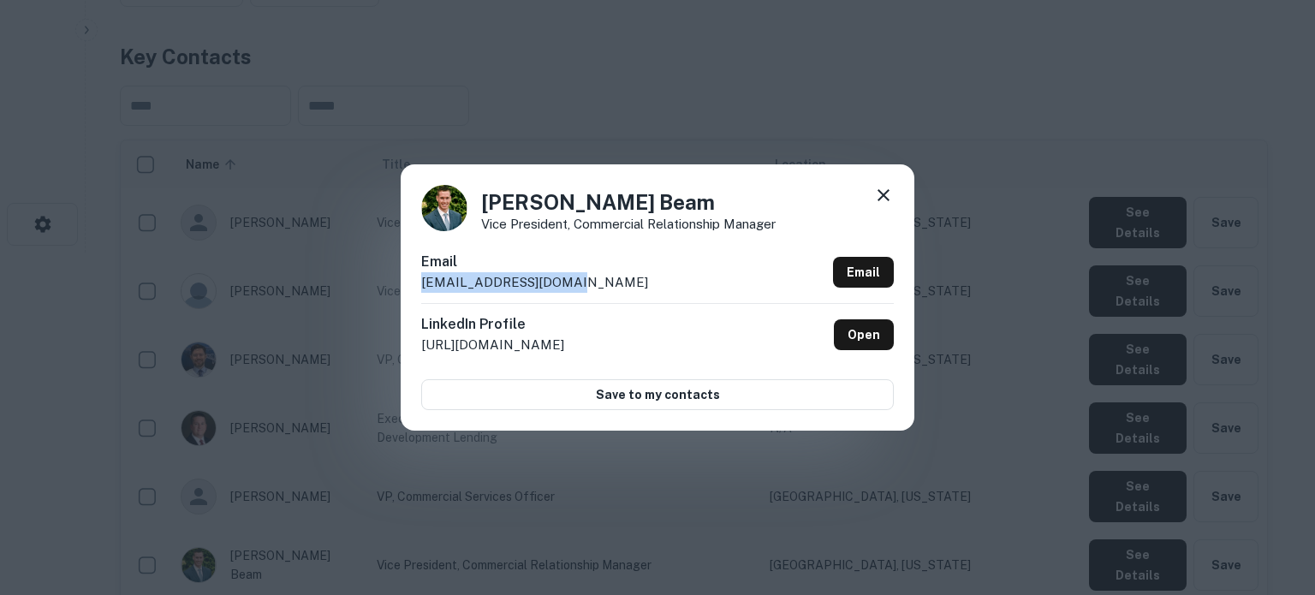
drag, startPoint x: 423, startPoint y: 288, endPoint x: 591, endPoint y: 294, distance: 167.9
click at [591, 294] on div "Email rbeam@harfordbank.com Email" at bounding box center [657, 277] width 473 height 51
copy p "rbeam@harfordbank.com"
click at [878, 192] on icon at bounding box center [883, 195] width 21 height 21
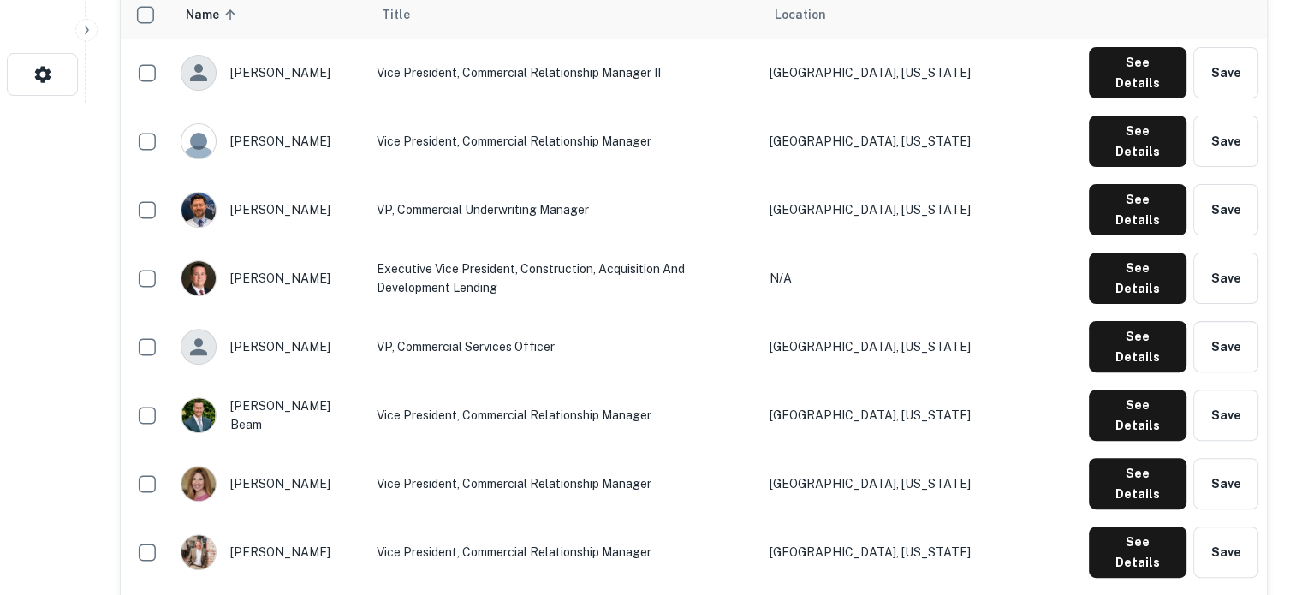
scroll to position [514, 0]
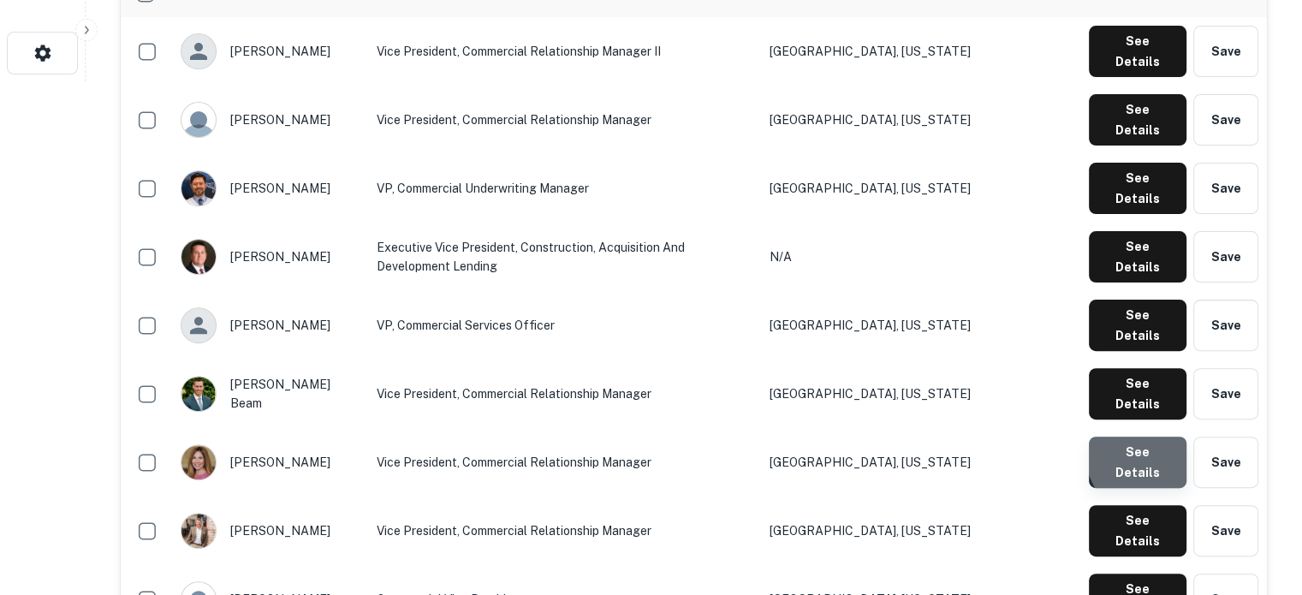
click at [1156, 437] on button "See Details" at bounding box center [1138, 462] width 98 height 51
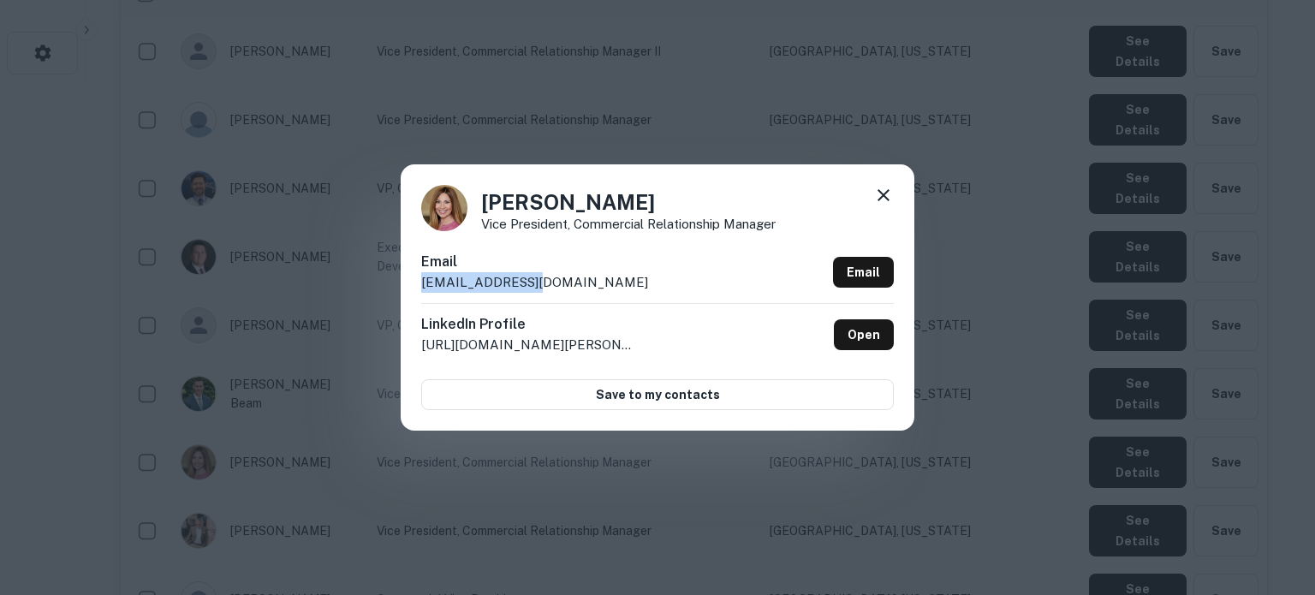
drag, startPoint x: 423, startPoint y: 287, endPoint x: 574, endPoint y: 292, distance: 150.8
click at [574, 292] on div "Email snyderr@cbtc.com Email" at bounding box center [657, 277] width 473 height 51
copy p "snyderr@cbtc.com"
click at [881, 190] on icon at bounding box center [883, 195] width 21 height 21
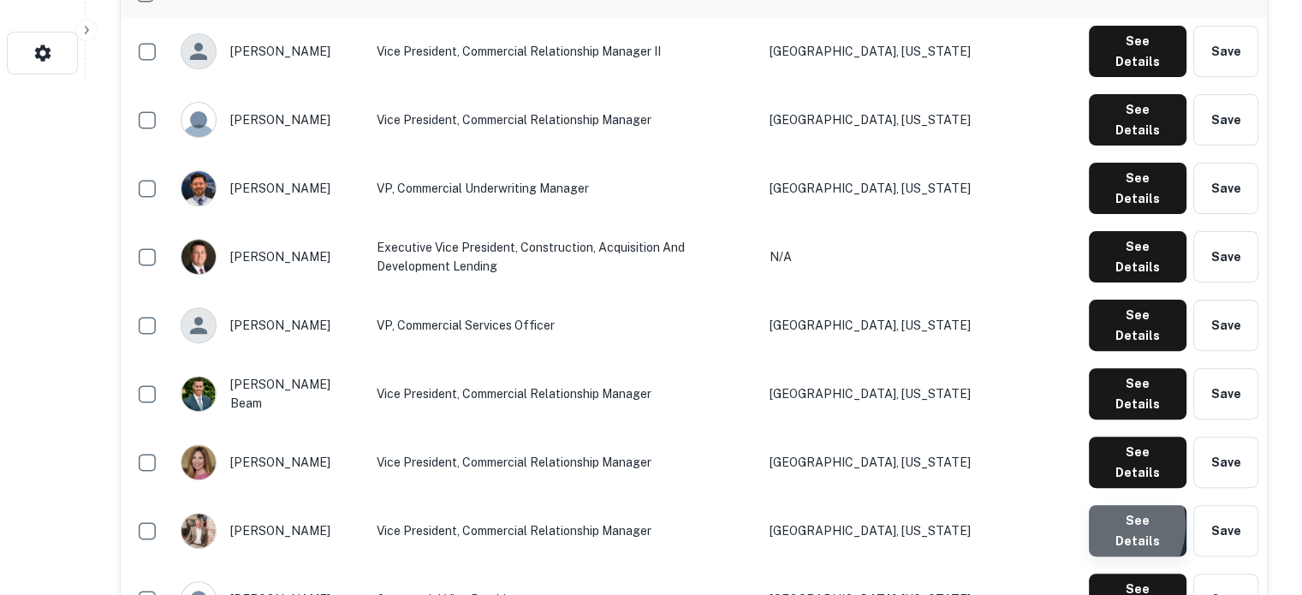
click at [1096, 505] on button "See Details" at bounding box center [1138, 530] width 98 height 51
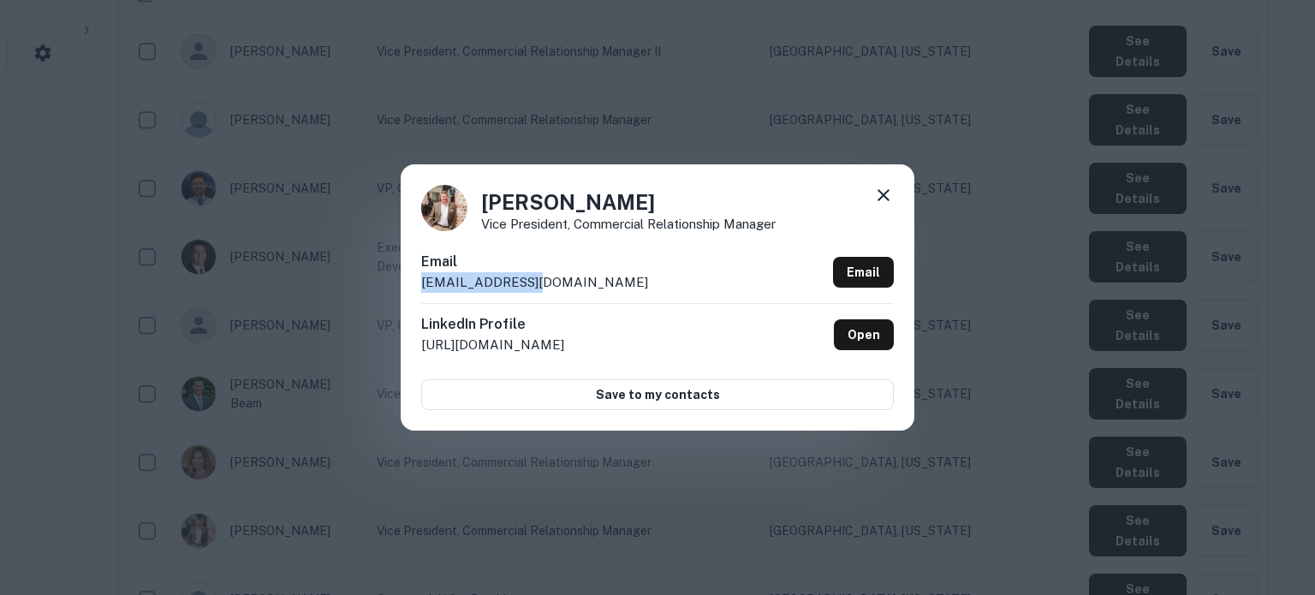
drag, startPoint x: 419, startPoint y: 282, endPoint x: 575, endPoint y: 285, distance: 156.7
click at [575, 285] on div "Scott Waskey Vice President, Commercial Relationship Manager Email waskeys@cbtc…" at bounding box center [658, 296] width 514 height 265
copy p "waskeys@cbtc.com"
click at [891, 194] on icon at bounding box center [883, 195] width 21 height 21
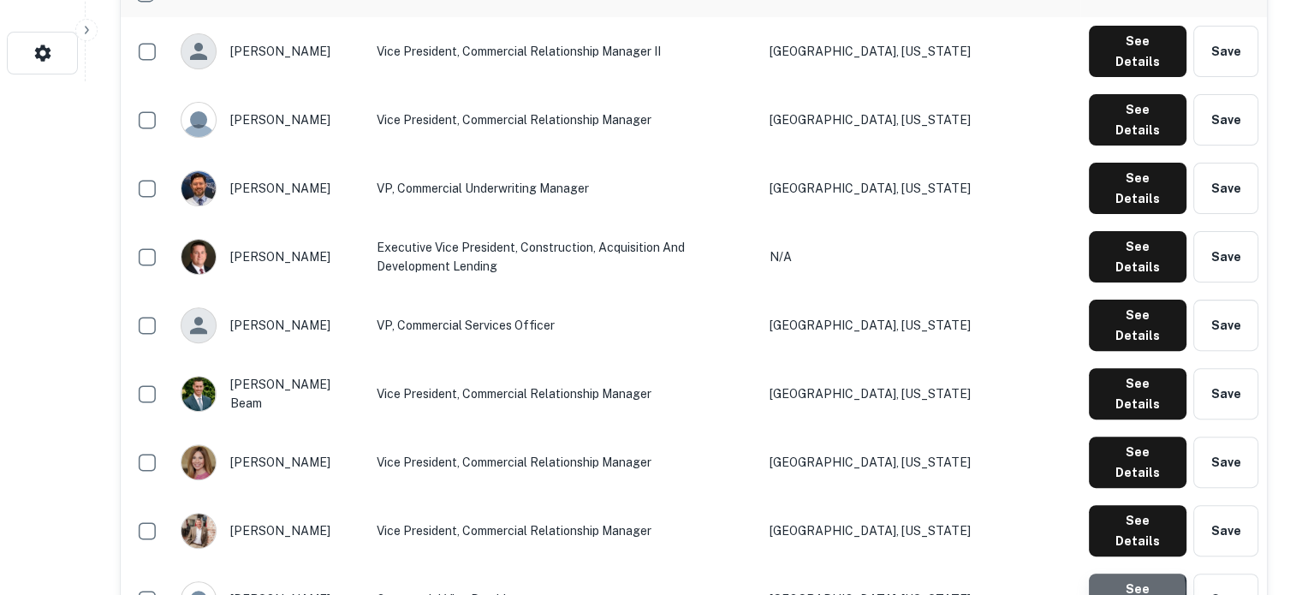
click at [1119, 574] on button "See Details" at bounding box center [1138, 599] width 98 height 51
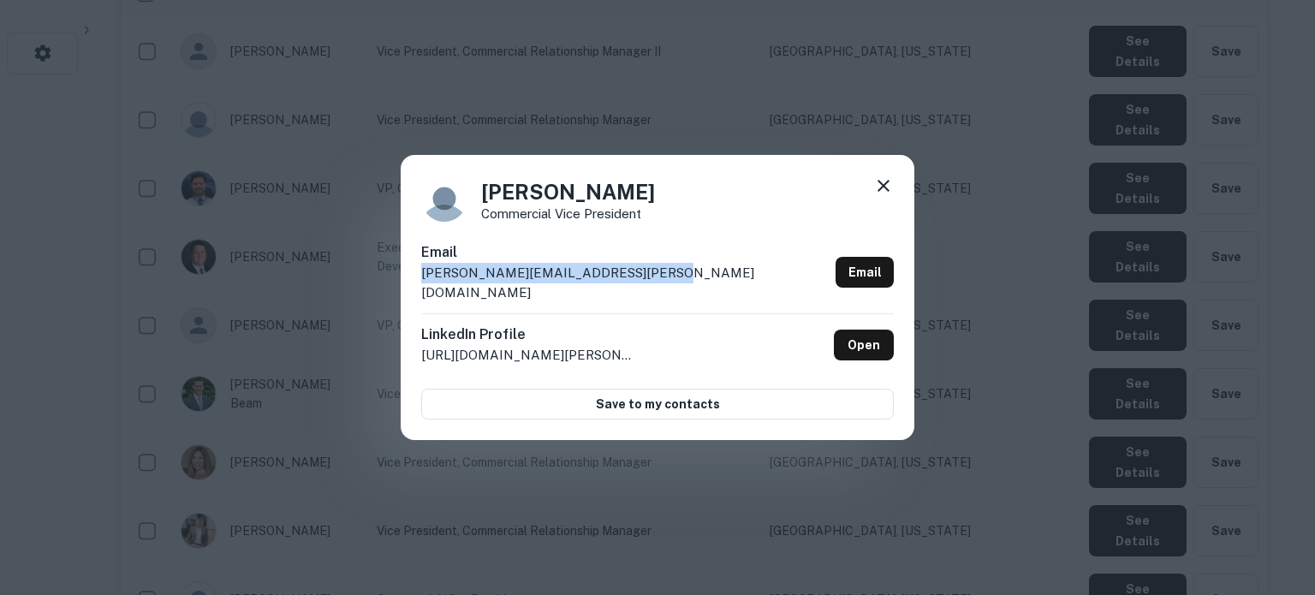
drag, startPoint x: 419, startPoint y: 288, endPoint x: 658, endPoint y: 290, distance: 238.9
click at [658, 290] on div "Steve Loughren Commercial Vice President Email steve.loughren@shoreunitedbank.c…" at bounding box center [658, 298] width 514 height 286
copy p "steve.loughren@shoreunitedbank.com"
click at [881, 189] on icon at bounding box center [883, 186] width 21 height 21
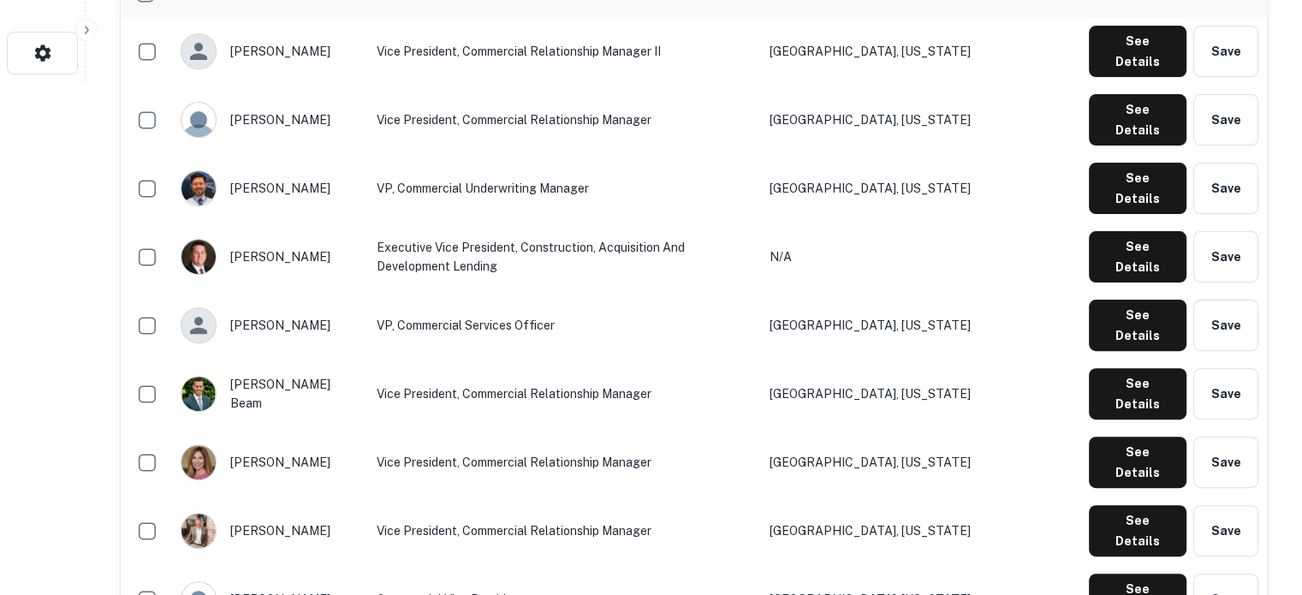
scroll to position [685, 0]
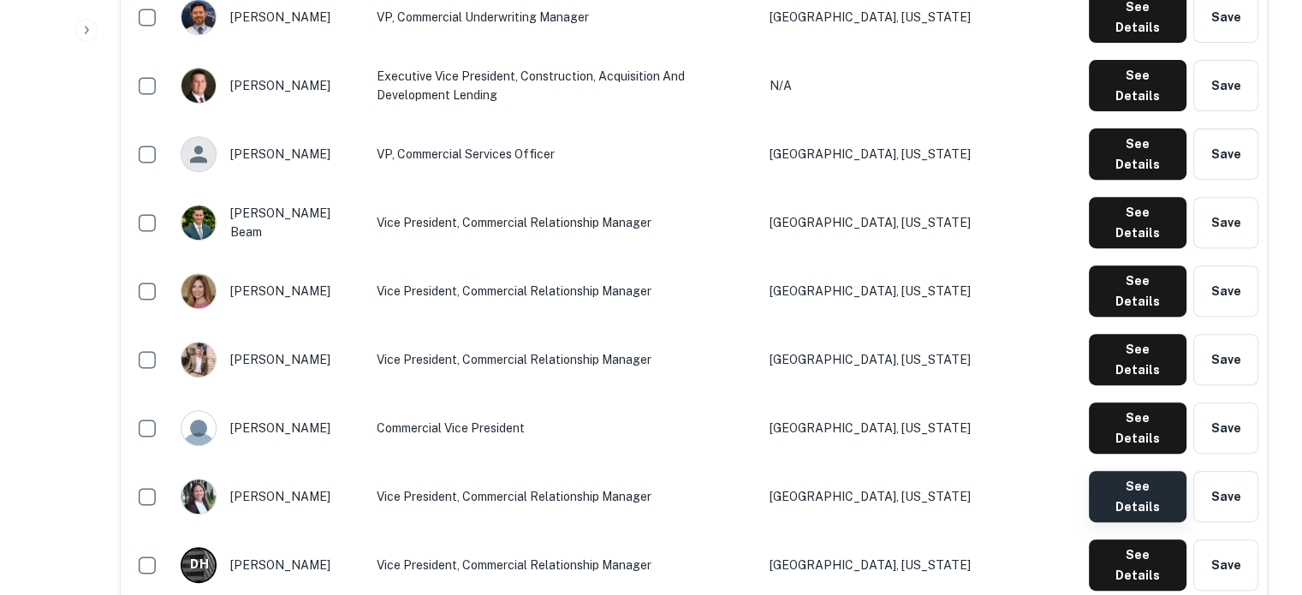
click at [1127, 471] on button "See Details" at bounding box center [1138, 496] width 98 height 51
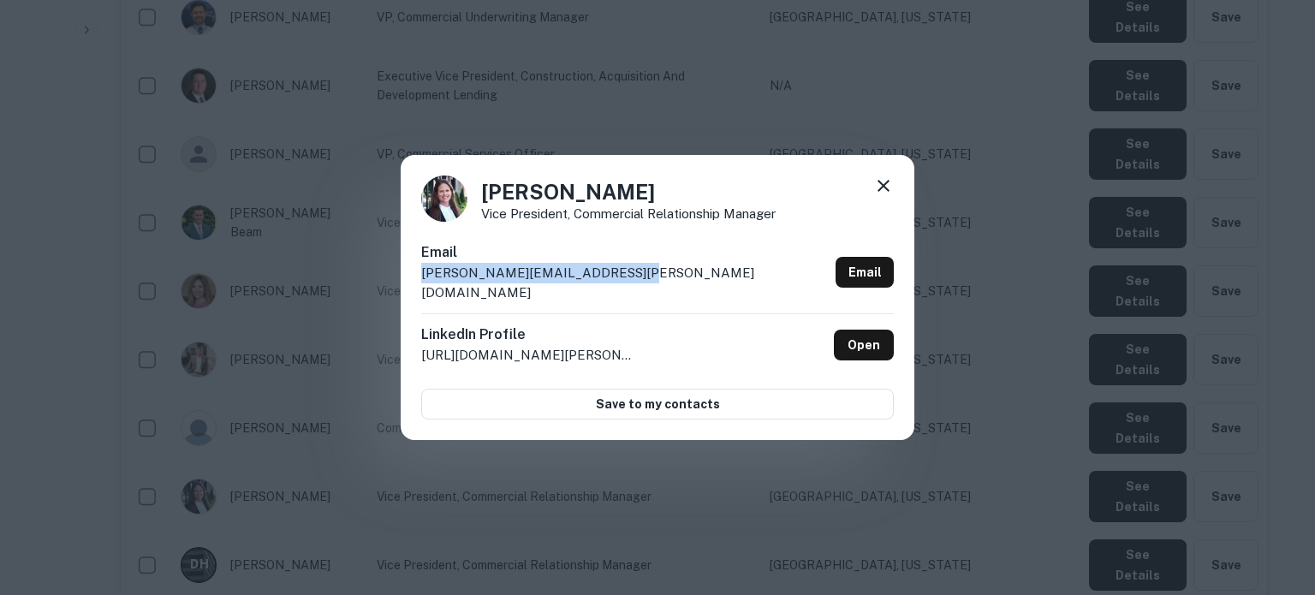
drag, startPoint x: 658, startPoint y: 291, endPoint x: 421, endPoint y: 291, distance: 236.3
click at [421, 291] on div "Email vicki.dean@shoreunitedbank.com Email" at bounding box center [657, 277] width 473 height 71
copy p "vicki.dean@shoreunitedbank.com"
click at [879, 188] on icon at bounding box center [883, 186] width 21 height 21
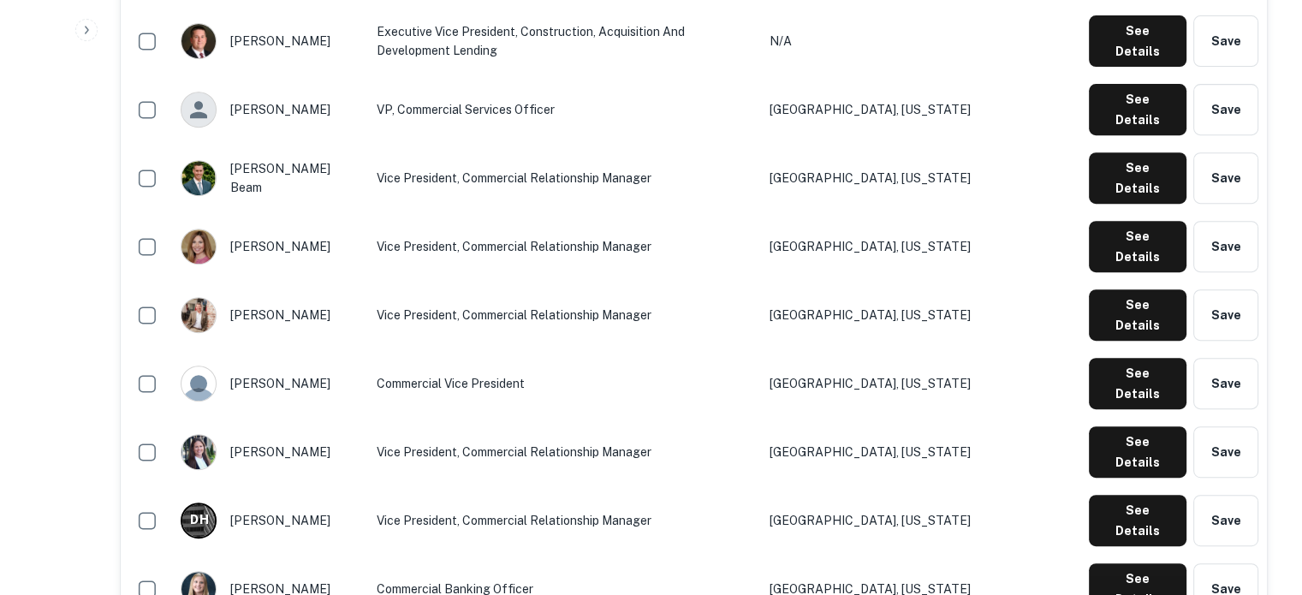
scroll to position [771, 0]
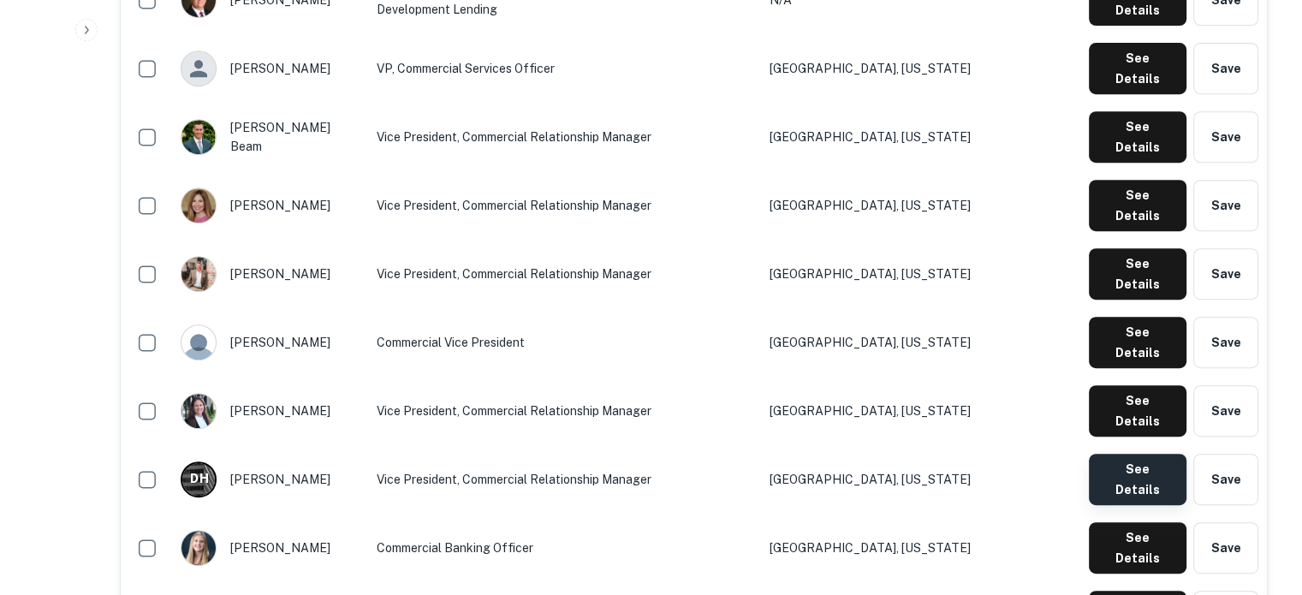
click at [1138, 454] on button "See Details" at bounding box center [1138, 479] width 98 height 51
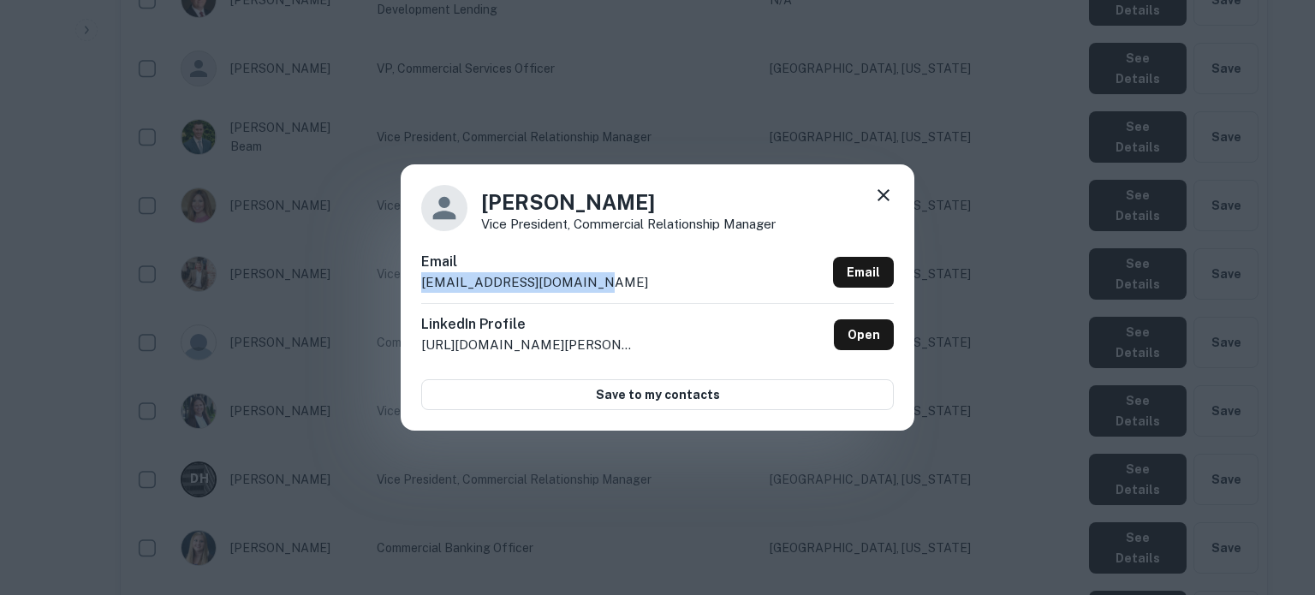
drag, startPoint x: 416, startPoint y: 285, endPoint x: 620, endPoint y: 293, distance: 204.0
click at [620, 293] on div "David Hufnagel Vice President, Commercial Relationship Manager Email dhufnagel@…" at bounding box center [658, 296] width 514 height 265
copy p "dhufnagel@severnbank.com"
click at [880, 191] on icon at bounding box center [883, 195] width 21 height 21
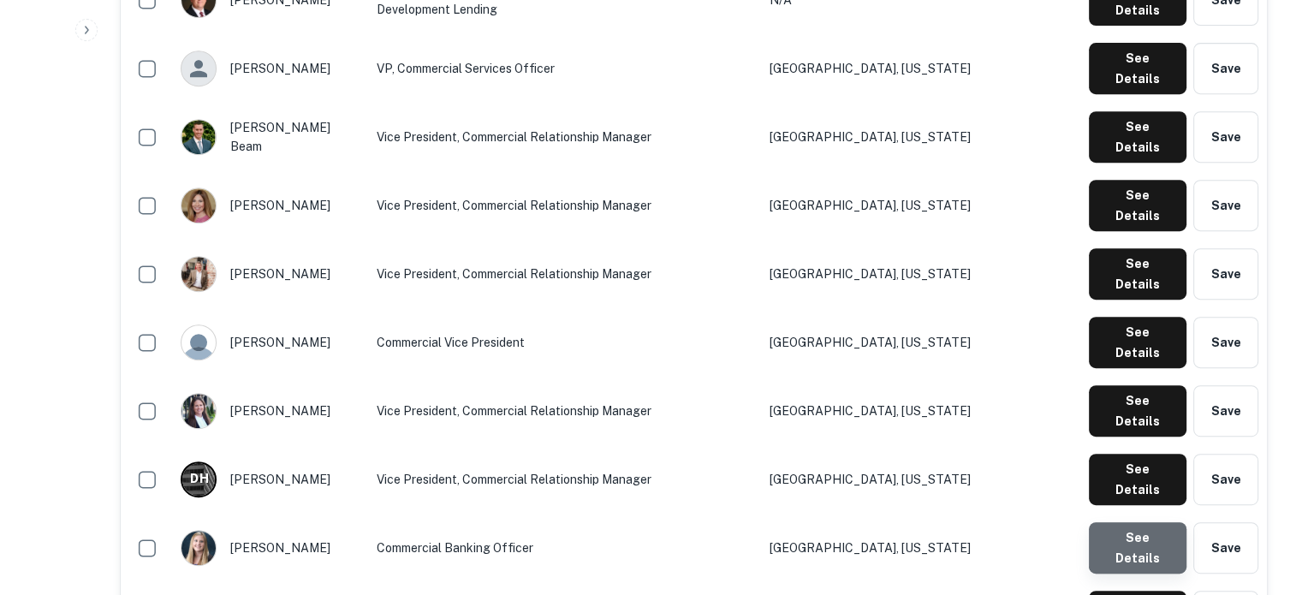
click at [1163, 522] on button "See Details" at bounding box center [1138, 547] width 98 height 51
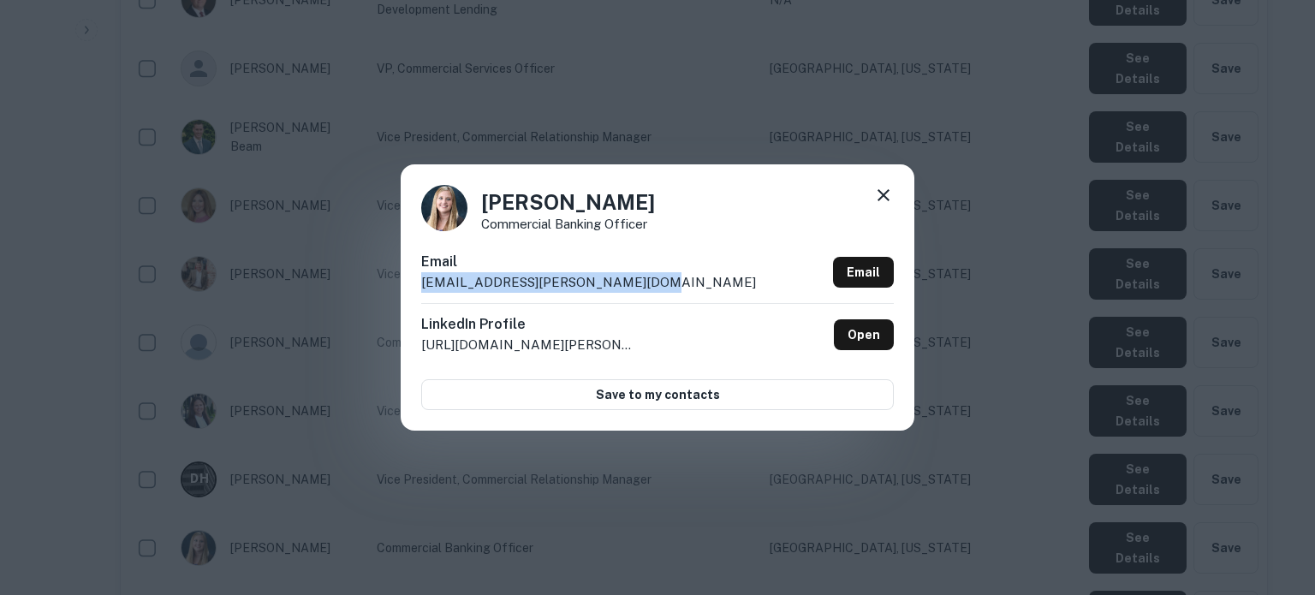
drag, startPoint x: 421, startPoint y: 287, endPoint x: 649, endPoint y: 289, distance: 227.8
click at [649, 289] on div "Email amber.obrien@shoreunitedbank.com Email" at bounding box center [657, 277] width 473 height 51
click at [873, 191] on icon at bounding box center [883, 195] width 21 height 21
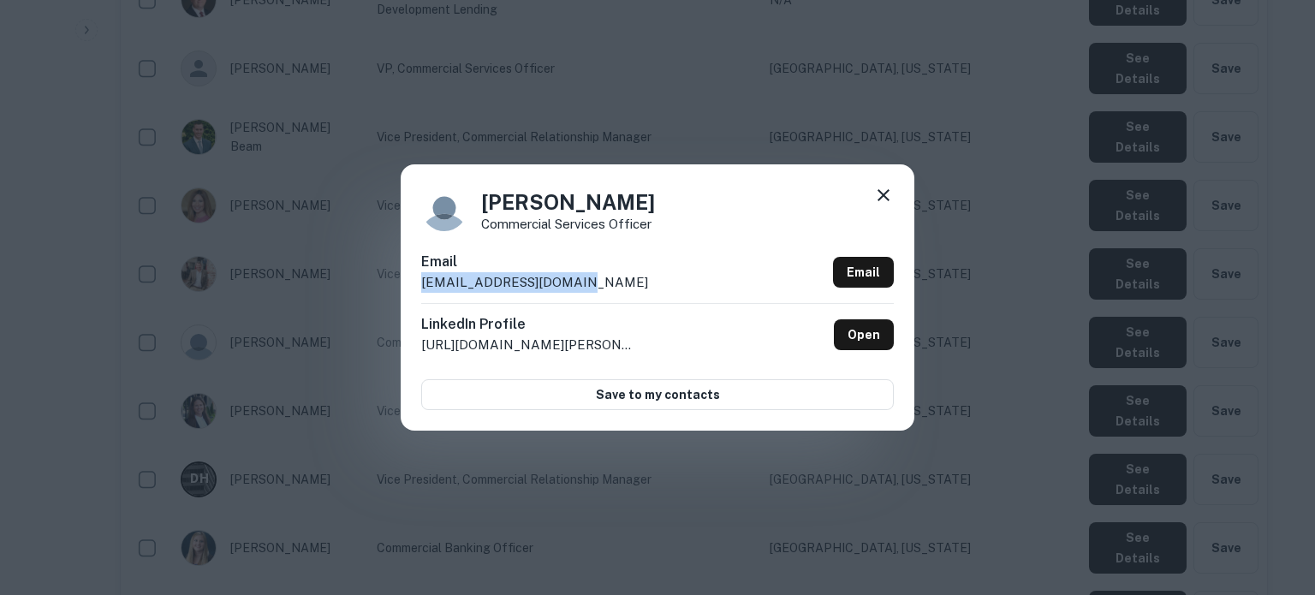
drag, startPoint x: 402, startPoint y: 283, endPoint x: 617, endPoint y: 291, distance: 215.1
click at [617, 291] on div "Jeanne Rieken Commercial Services Officer Email jrieken@severnbank.com Email Li…" at bounding box center [658, 296] width 514 height 265
click at [884, 194] on icon at bounding box center [883, 195] width 21 height 21
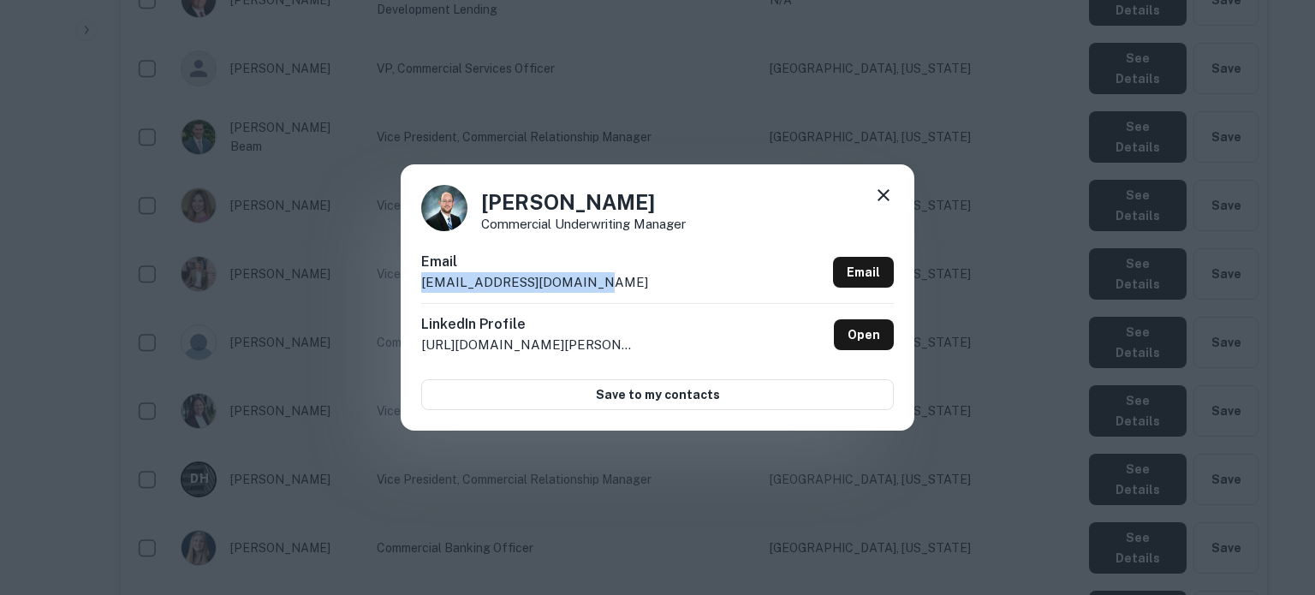
drag, startPoint x: 420, startPoint y: 284, endPoint x: 626, endPoint y: 301, distance: 206.2
click at [617, 291] on div "John Thornton Commercial Underwriting Manager Email jthornton@taylorbank.com Em…" at bounding box center [658, 296] width 514 height 265
click at [876, 206] on div at bounding box center [883, 198] width 21 height 27
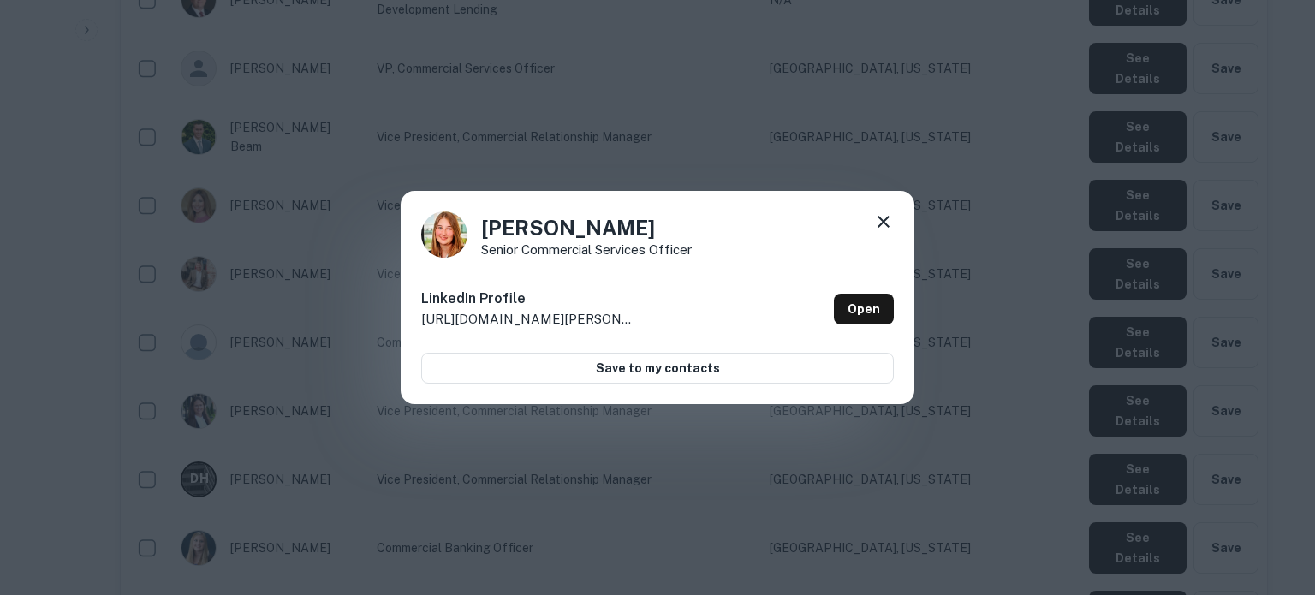
click at [889, 225] on icon at bounding box center [883, 222] width 21 height 21
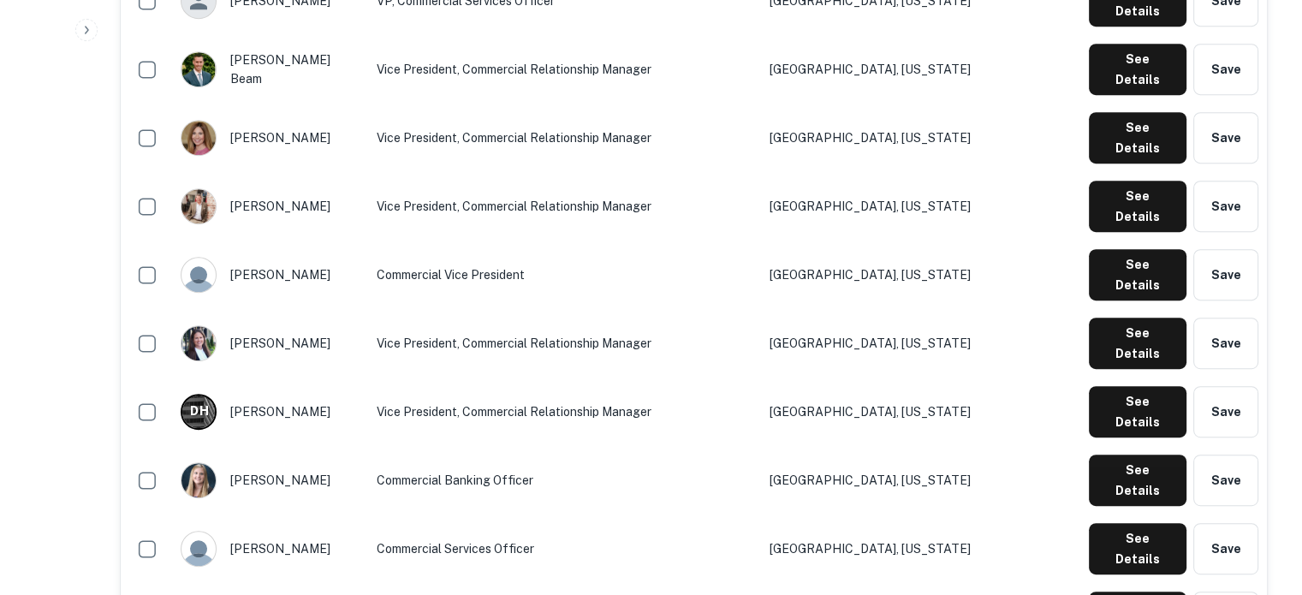
scroll to position [942, 0]
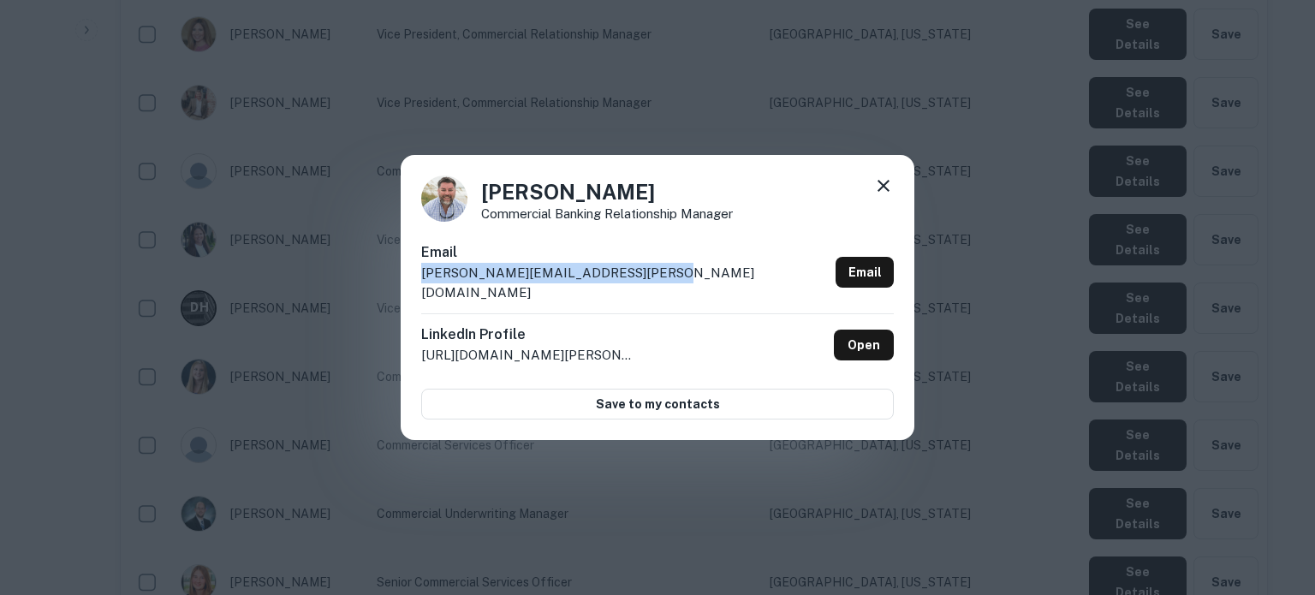
drag, startPoint x: 419, startPoint y: 292, endPoint x: 664, endPoint y: 296, distance: 245.0
click at [664, 296] on div "Matthew Morgan Commercial Banking Relationship Manager Email matthew.morgan@sho…" at bounding box center [658, 298] width 514 height 286
click at [890, 196] on icon at bounding box center [883, 186] width 21 height 21
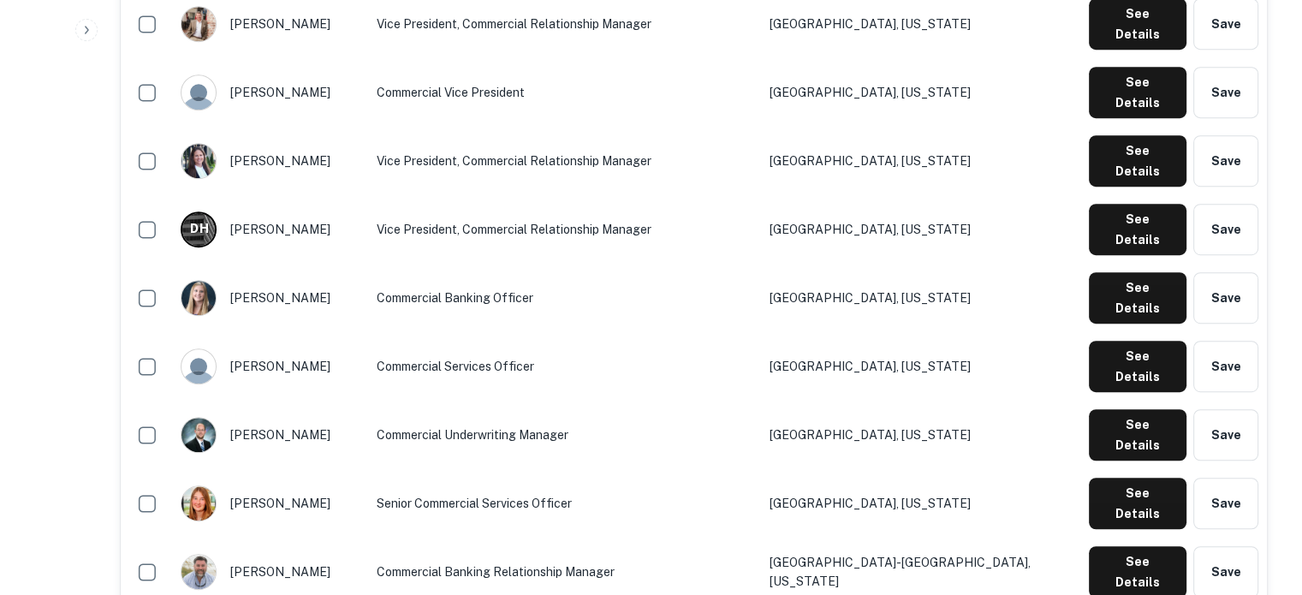
scroll to position [1113, 0]
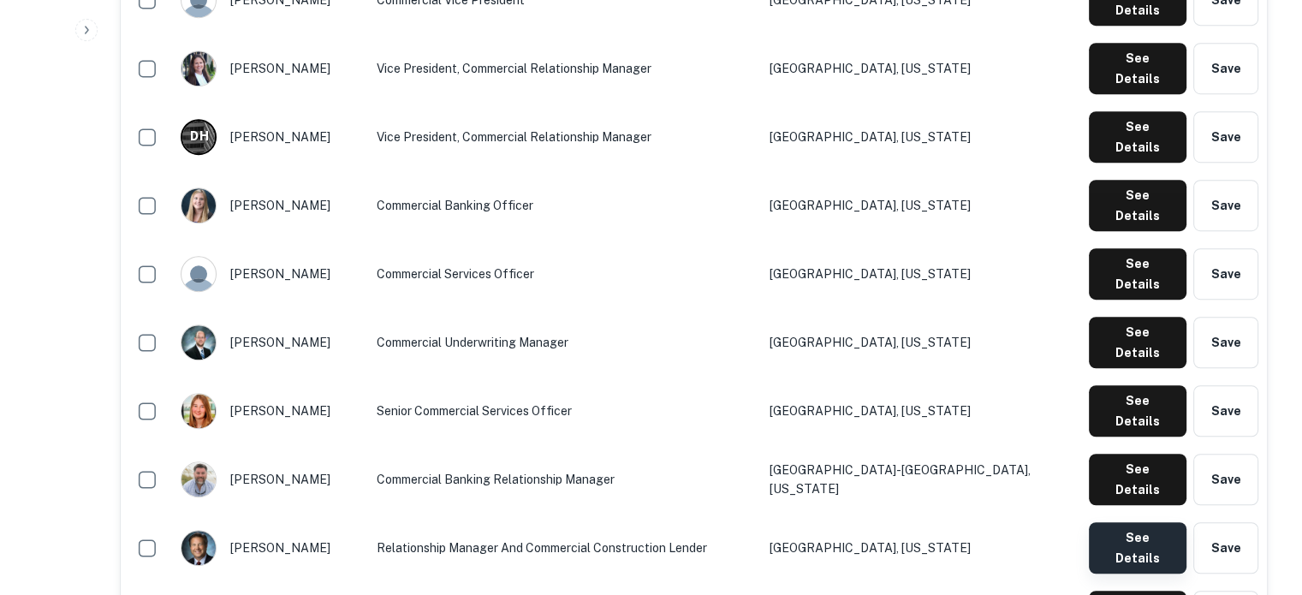
click at [1101, 522] on button "See Details" at bounding box center [1138, 547] width 98 height 51
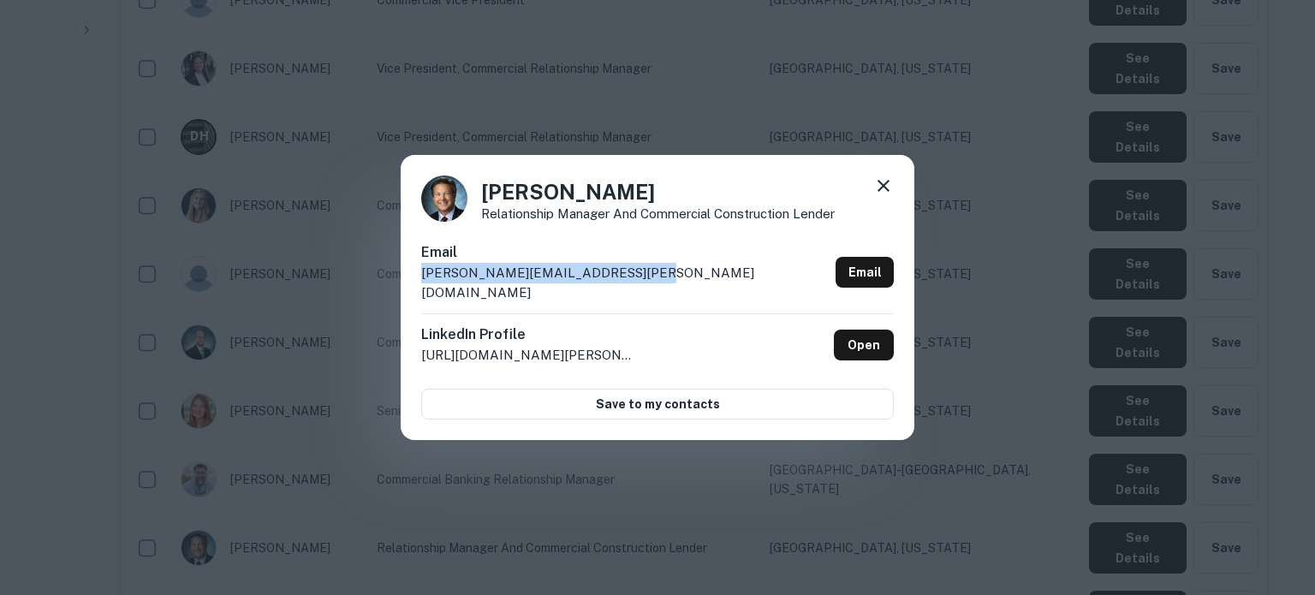
drag, startPoint x: 415, startPoint y: 287, endPoint x: 652, endPoint y: 278, distance: 236.5
click at [652, 278] on div "Paul O'Connor Relationship Manager and Commercial Construction Lender Email pau…" at bounding box center [658, 298] width 514 height 286
click at [879, 189] on icon at bounding box center [883, 186] width 21 height 21
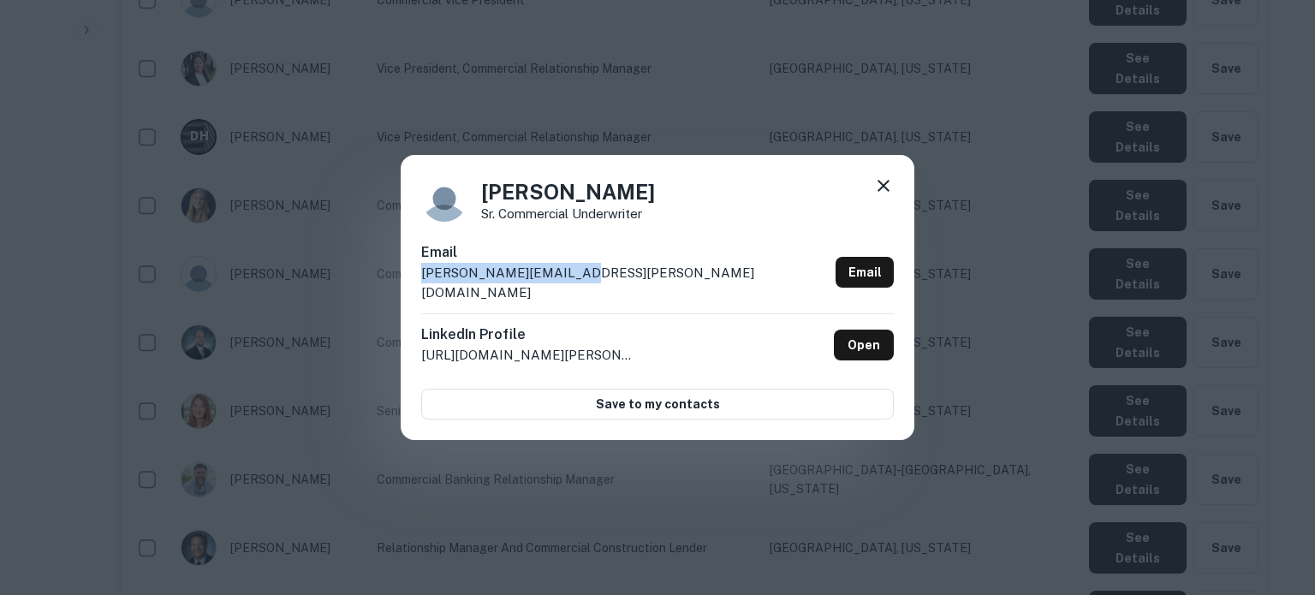
drag, startPoint x: 422, startPoint y: 289, endPoint x: 603, endPoint y: 283, distance: 180.8
click at [603, 283] on div "Email scott.gruin@mybrb.bank Email" at bounding box center [657, 277] width 473 height 71
click at [892, 192] on icon at bounding box center [883, 186] width 21 height 21
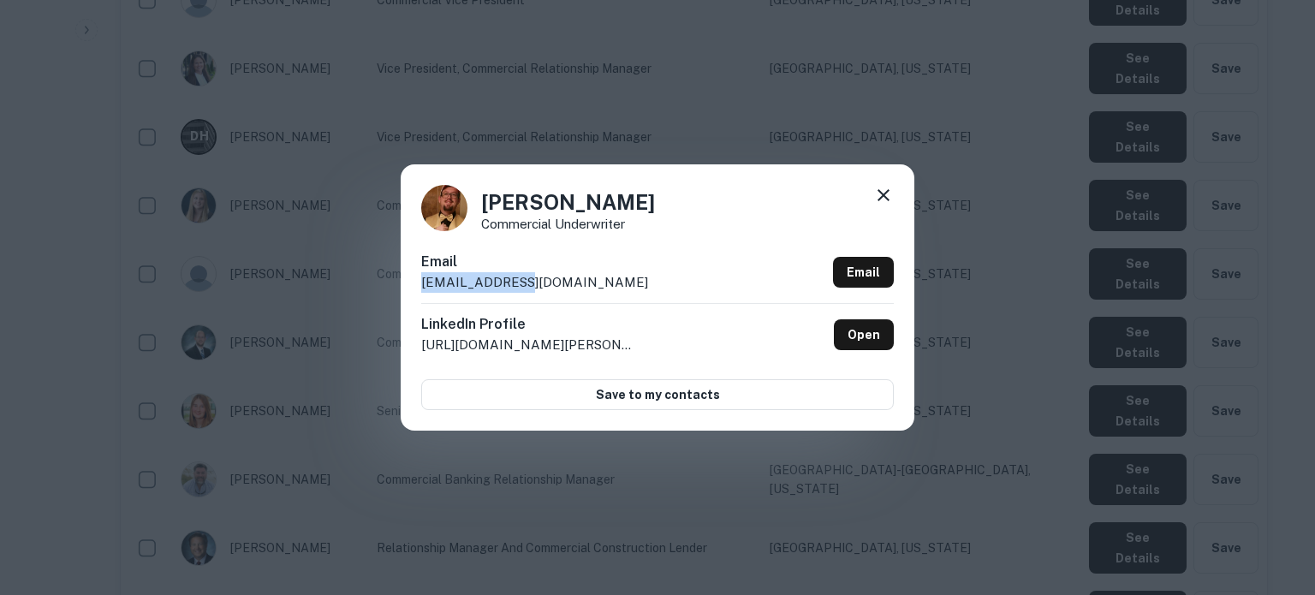
drag, startPoint x: 412, startPoint y: 291, endPoint x: 578, endPoint y: 292, distance: 166.1
click at [573, 288] on div "Steven Hook Commercial Underwriter Email hooks@cbtc.com Email LinkedIn Profile …" at bounding box center [658, 296] width 514 height 265
click at [881, 195] on icon at bounding box center [883, 195] width 21 height 21
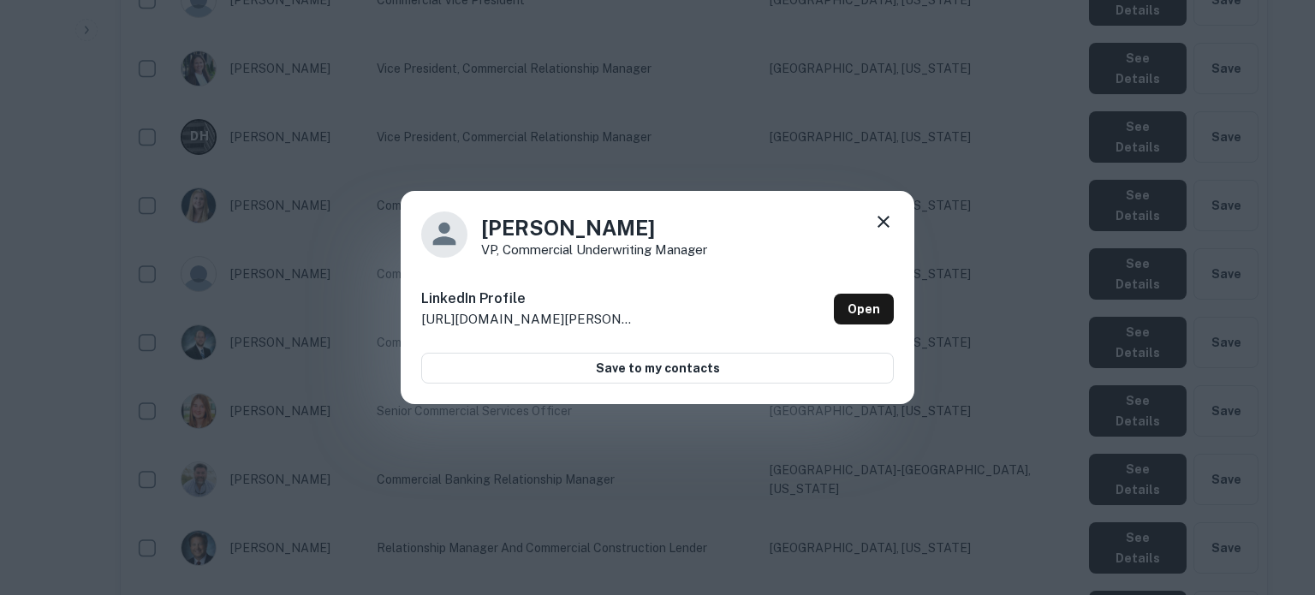
click at [881, 221] on icon at bounding box center [883, 222] width 21 height 21
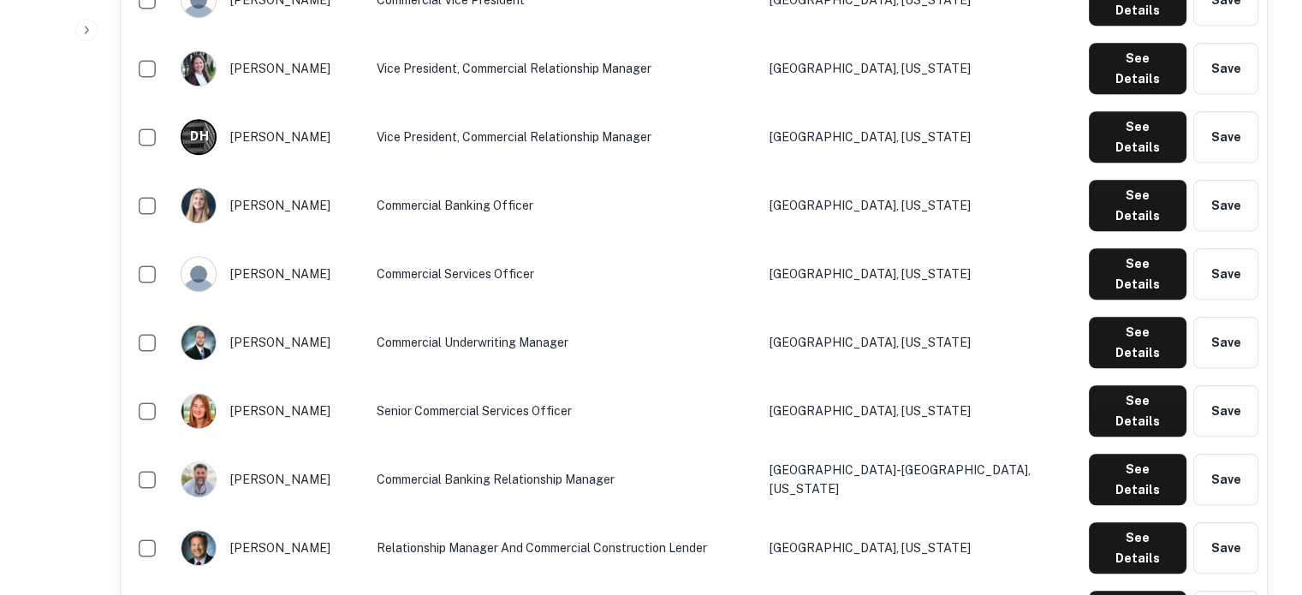
scroll to position [1285, 0]
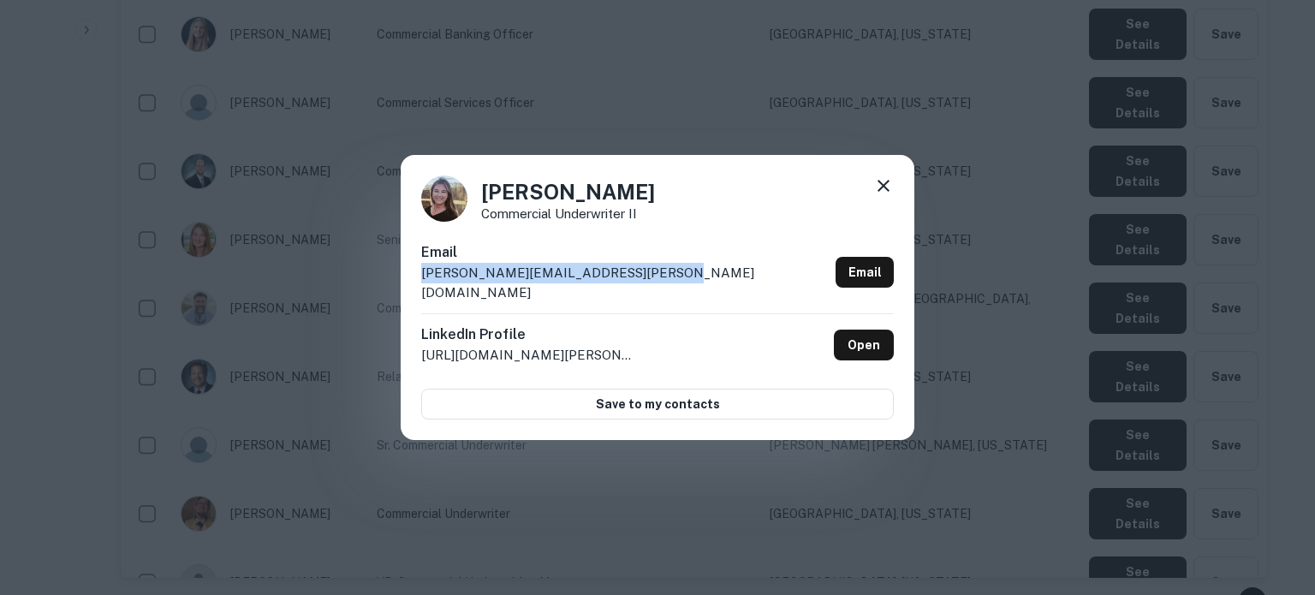
drag, startPoint x: 419, startPoint y: 286, endPoint x: 687, endPoint y: 288, distance: 268.0
click at [687, 288] on div "Kathleen Wasson Commercial Underwriter II Email kathleen.wasson@shoreunitedbank…" at bounding box center [658, 298] width 514 height 286
click at [882, 192] on icon at bounding box center [884, 186] width 12 height 12
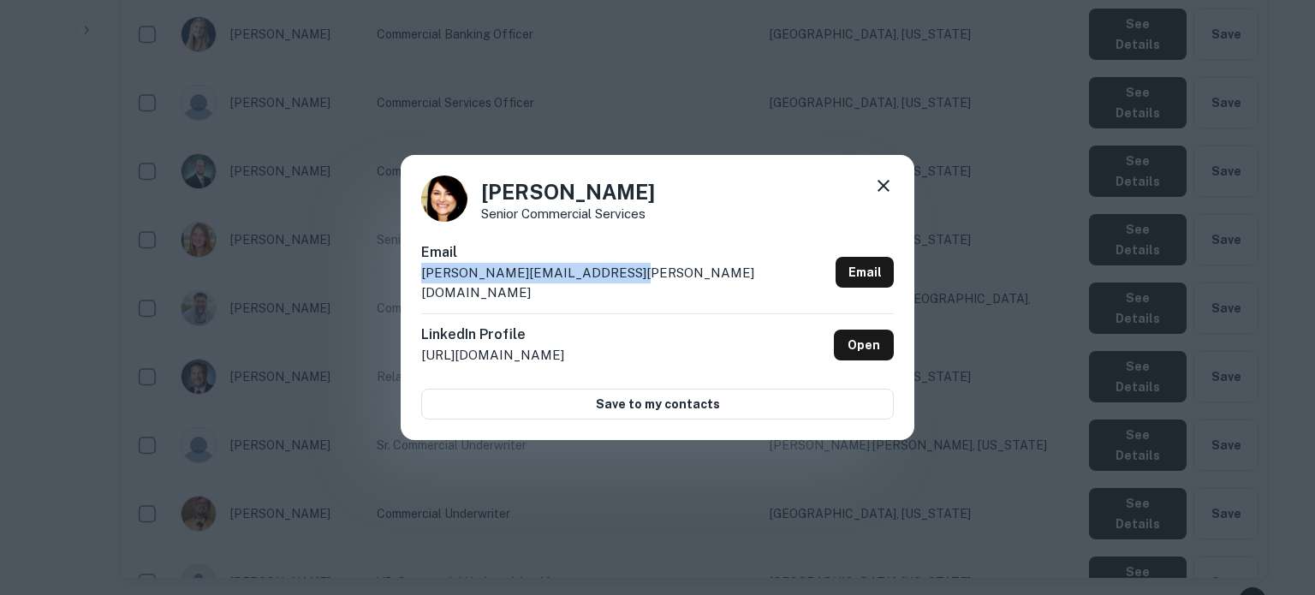
drag, startPoint x: 415, startPoint y: 287, endPoint x: 623, endPoint y: 280, distance: 207.3
click at [623, 280] on div "Kelly Rew Senior commercial services Email kelly.rew@shoreunitedbank.com Email …" at bounding box center [658, 298] width 514 height 286
click at [883, 192] on icon at bounding box center [884, 186] width 12 height 12
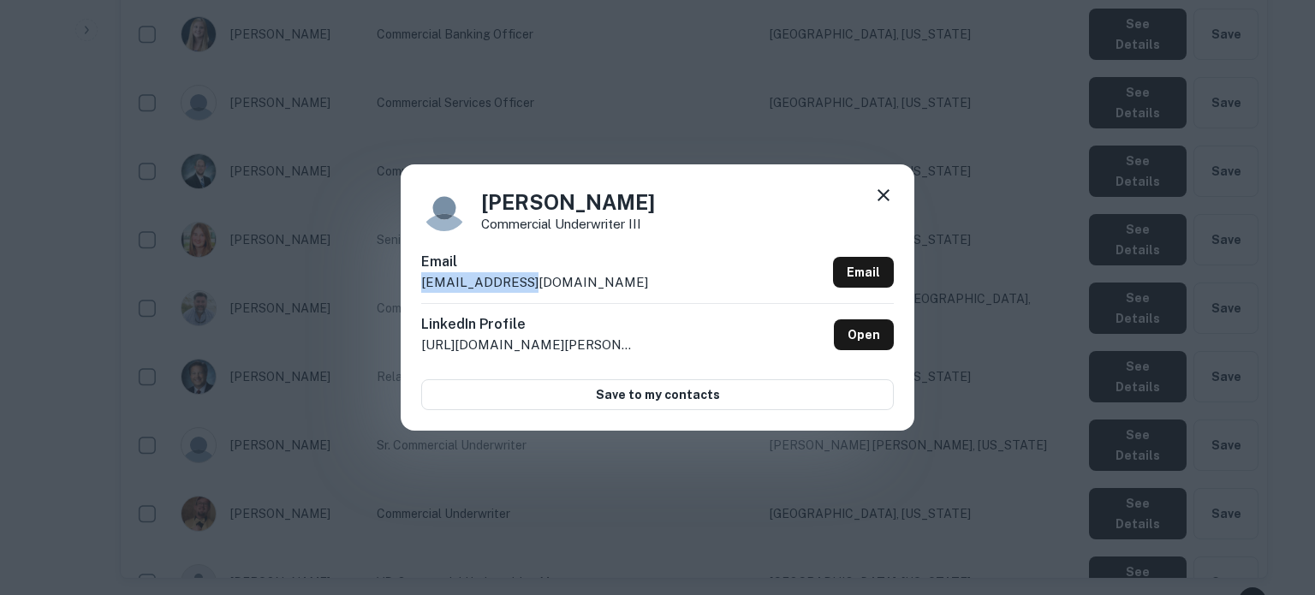
drag, startPoint x: 416, startPoint y: 287, endPoint x: 589, endPoint y: 312, distance: 174.8
click at [563, 286] on div "Lydia Beard Commercial Underwriter III Email beardl@cbtc.com Email LinkedIn Pro…" at bounding box center [658, 296] width 514 height 265
click at [887, 198] on icon at bounding box center [883, 195] width 21 height 21
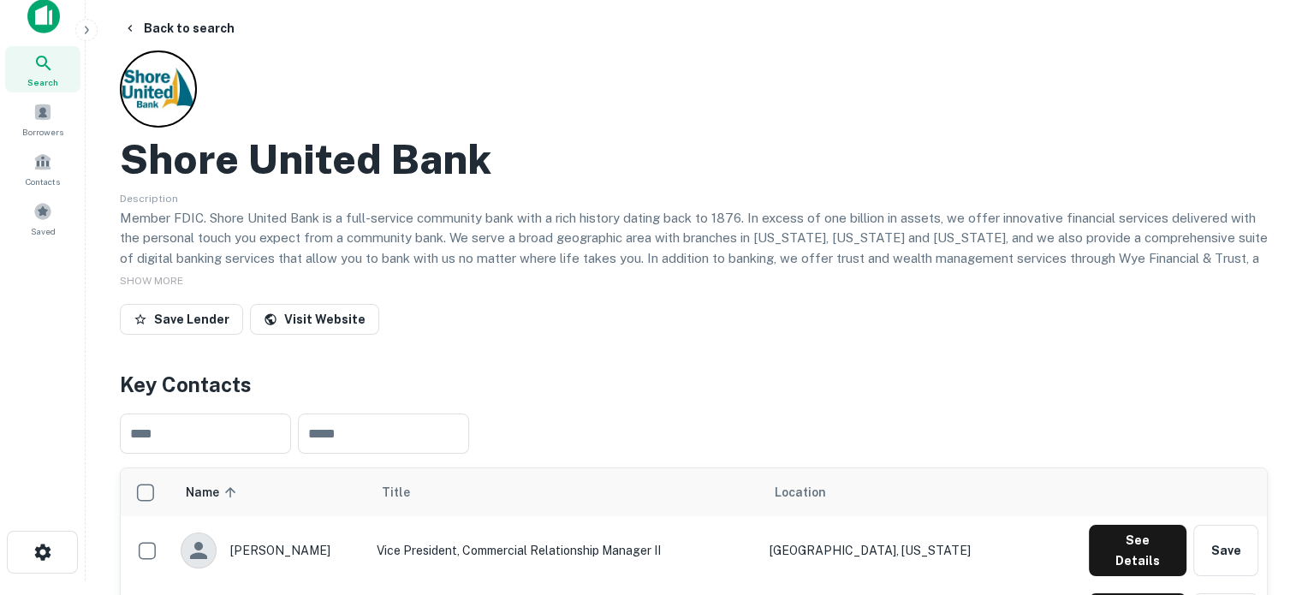
scroll to position [0, 0]
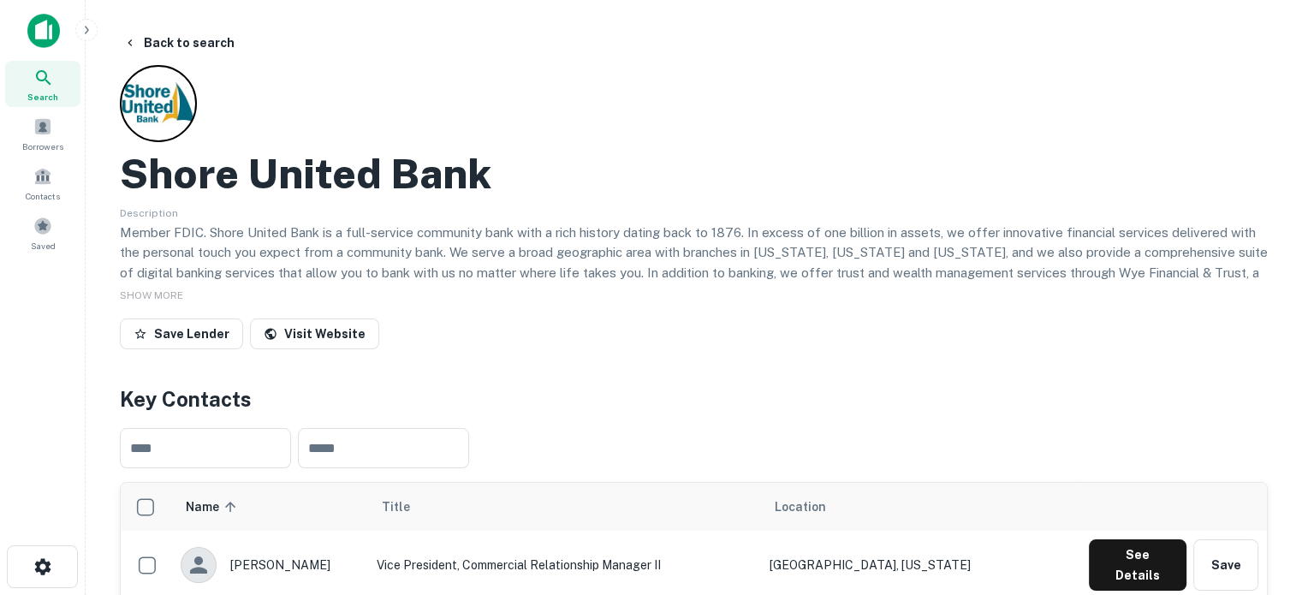
click at [62, 102] on div "Search" at bounding box center [42, 84] width 75 height 46
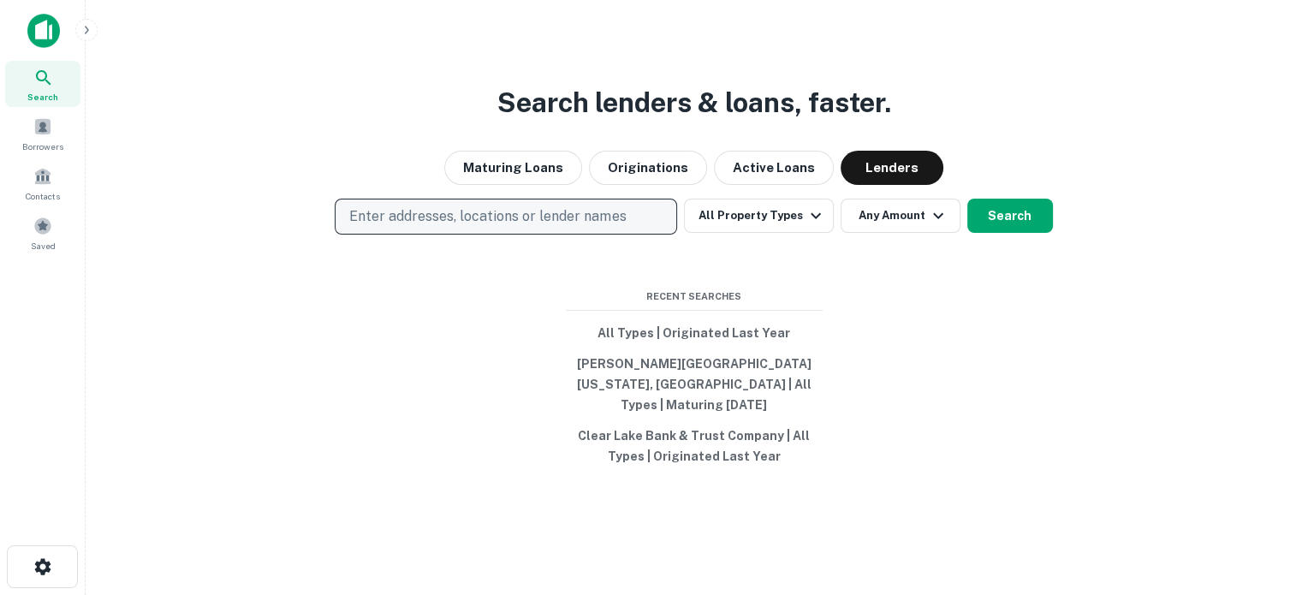
click at [516, 227] on p "Enter addresses, locations or lender names" at bounding box center [487, 216] width 277 height 21
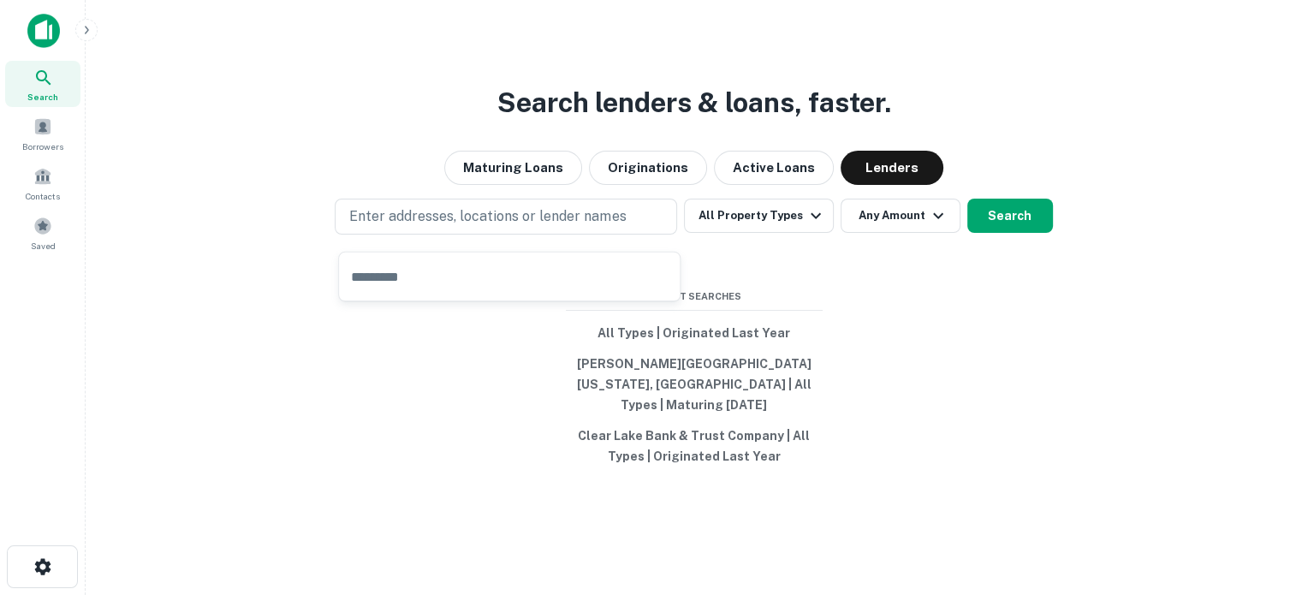
click at [428, 286] on input "text" at bounding box center [509, 277] width 341 height 48
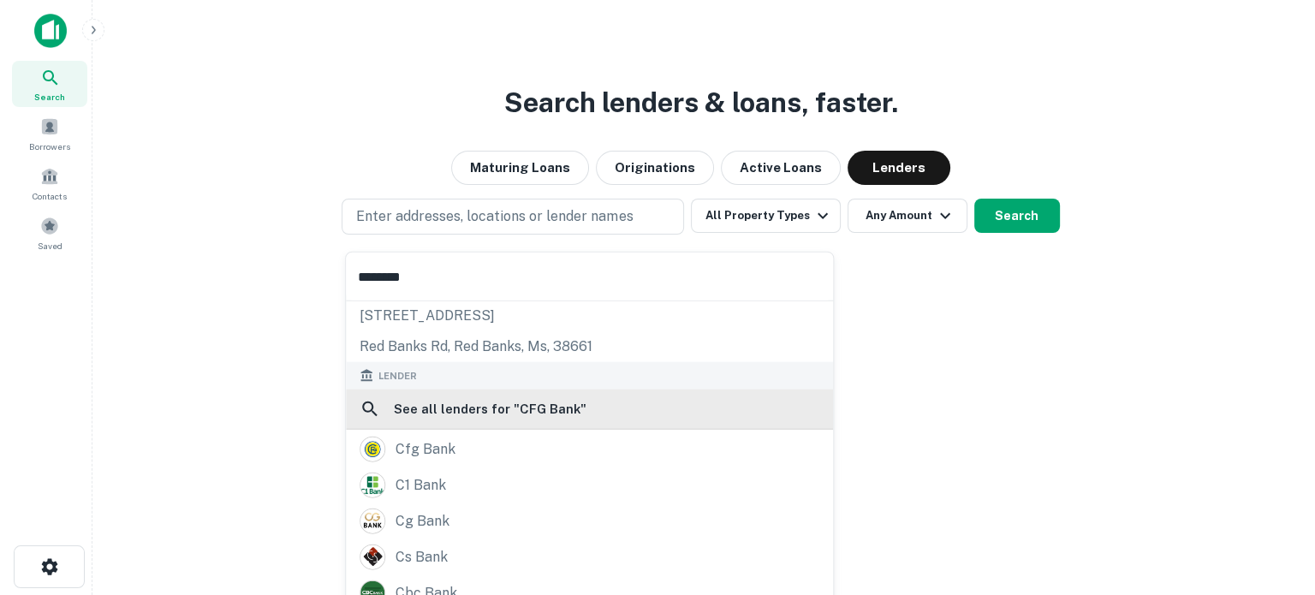
scroll to position [122, 0]
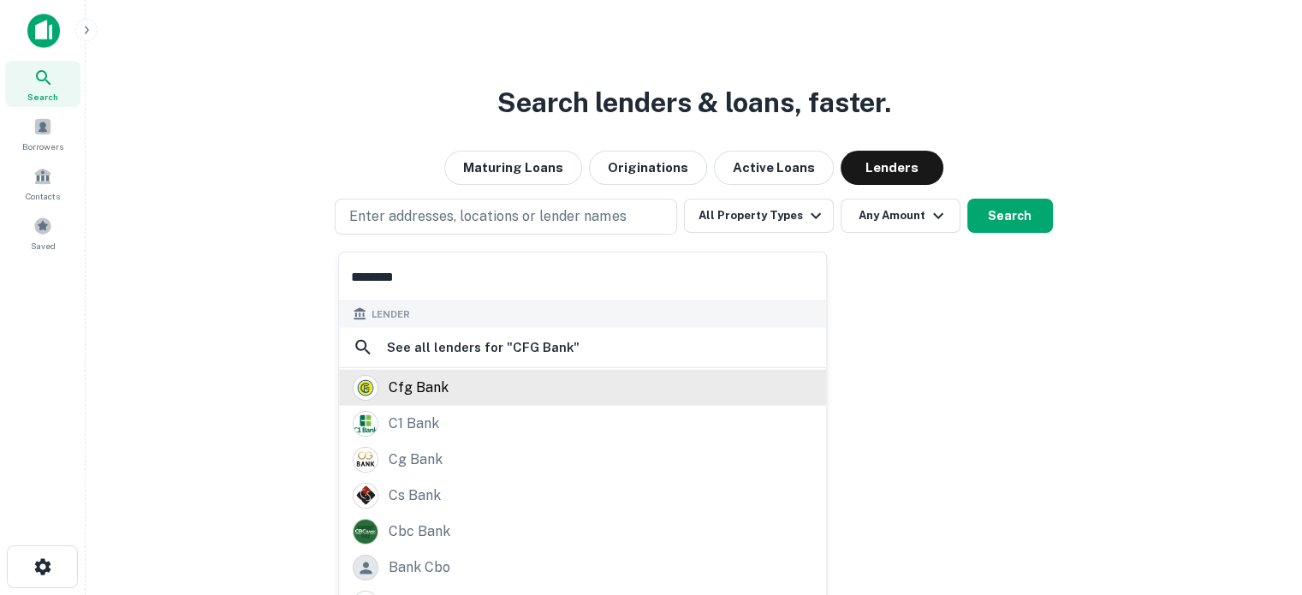
type input "********"
click at [445, 379] on div "cfg bank" at bounding box center [419, 388] width 60 height 26
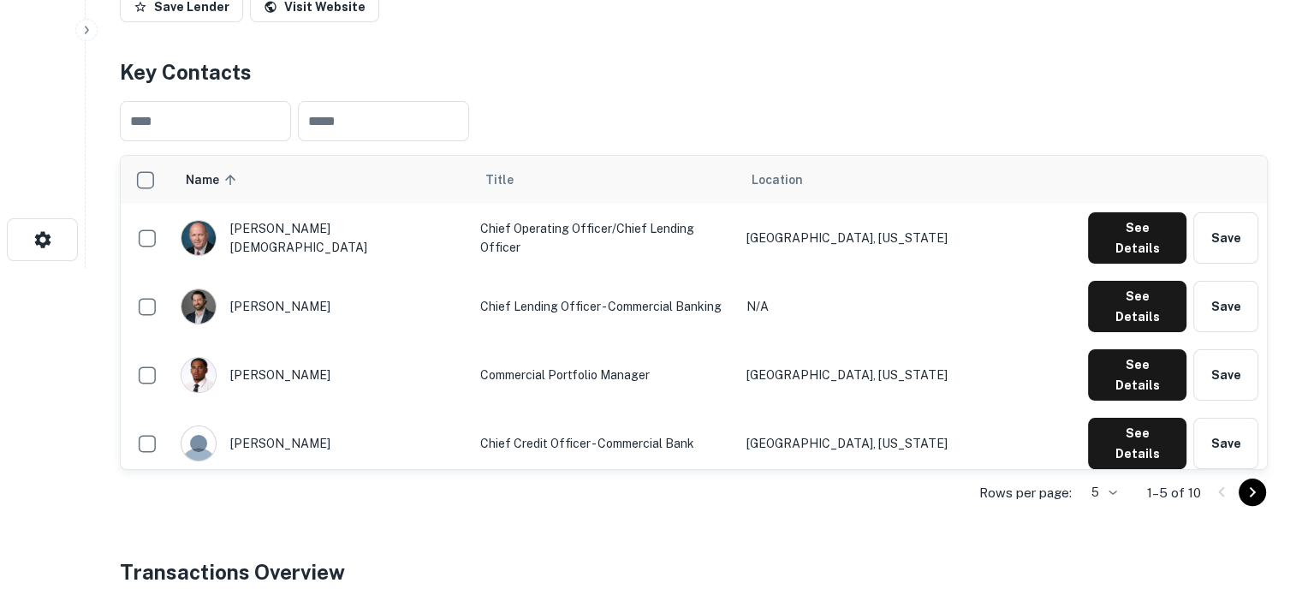
scroll to position [428, 0]
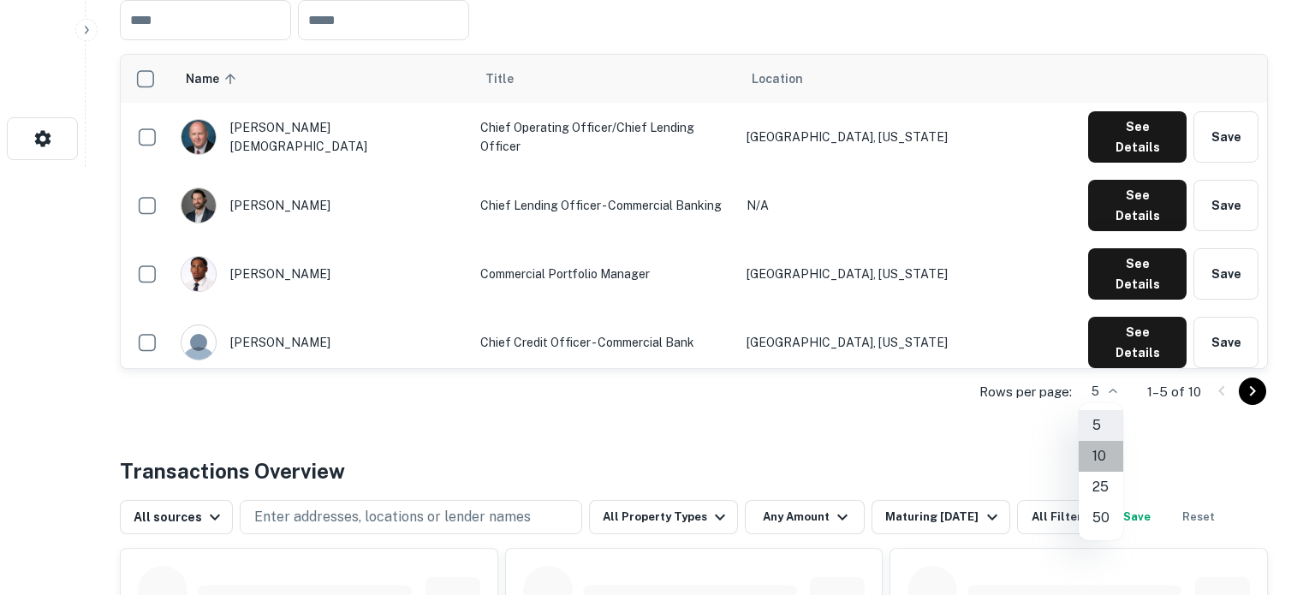
click at [1100, 452] on li "10" at bounding box center [1101, 456] width 45 height 31
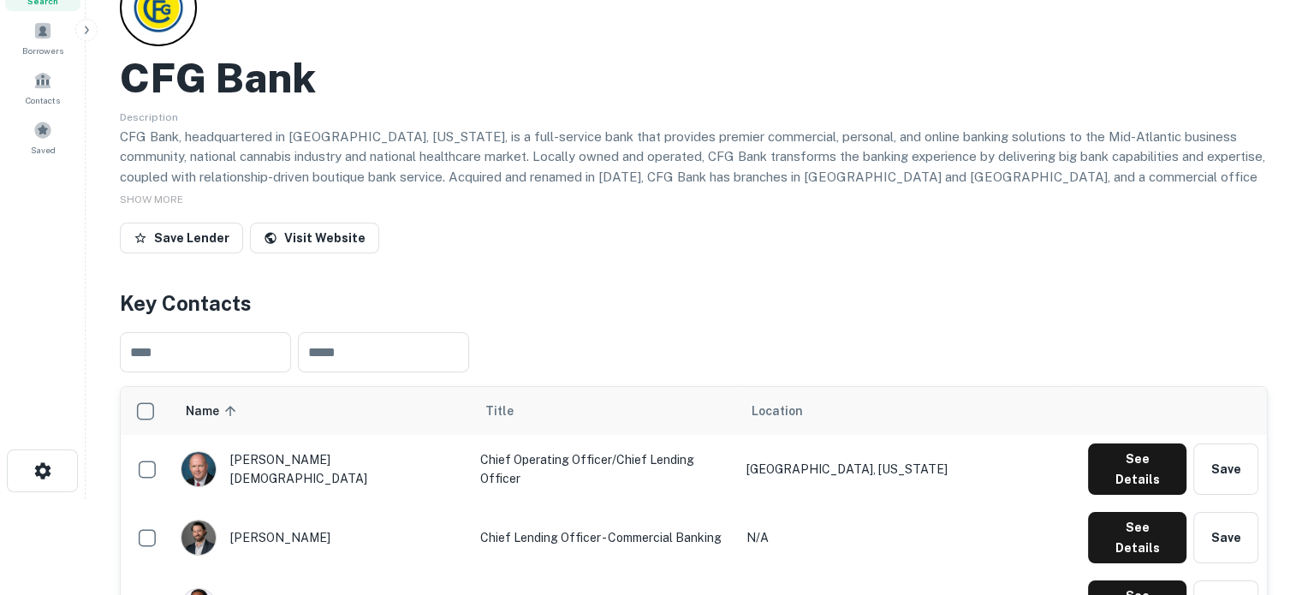
scroll to position [0, 0]
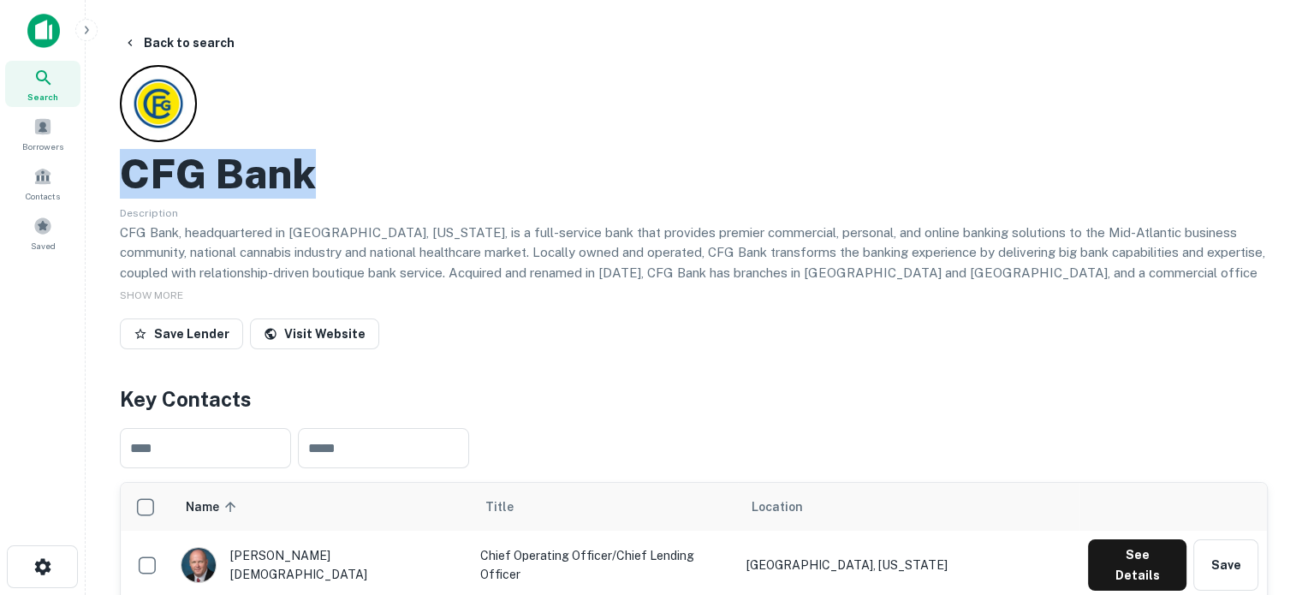
drag, startPoint x: 120, startPoint y: 170, endPoint x: 331, endPoint y: 169, distance: 211.5
click at [331, 168] on div "CFG Bank" at bounding box center [694, 174] width 1148 height 50
copy h2 "CFG Bank"
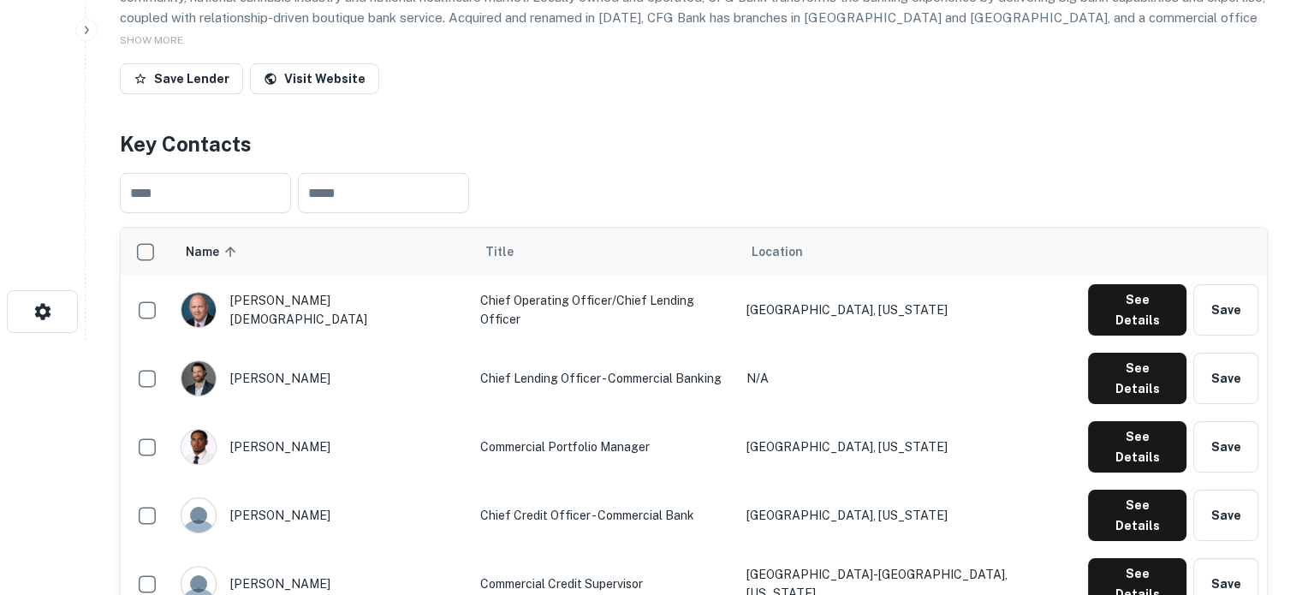
scroll to position [257, 0]
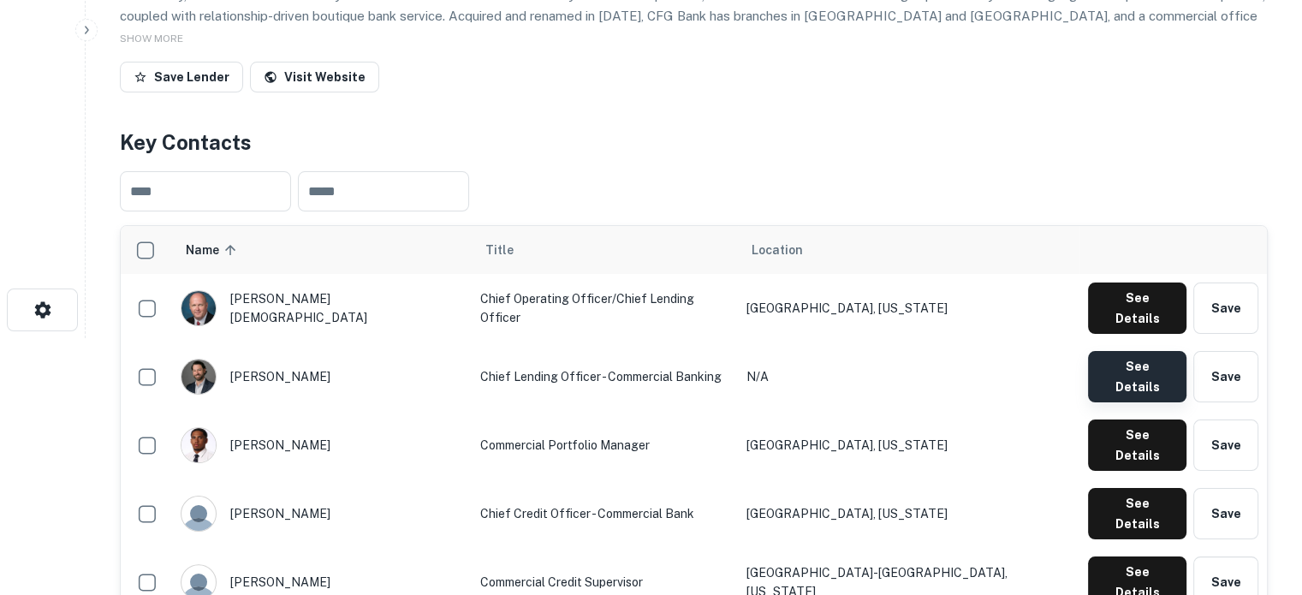
click at [1137, 353] on button "See Details" at bounding box center [1137, 376] width 98 height 51
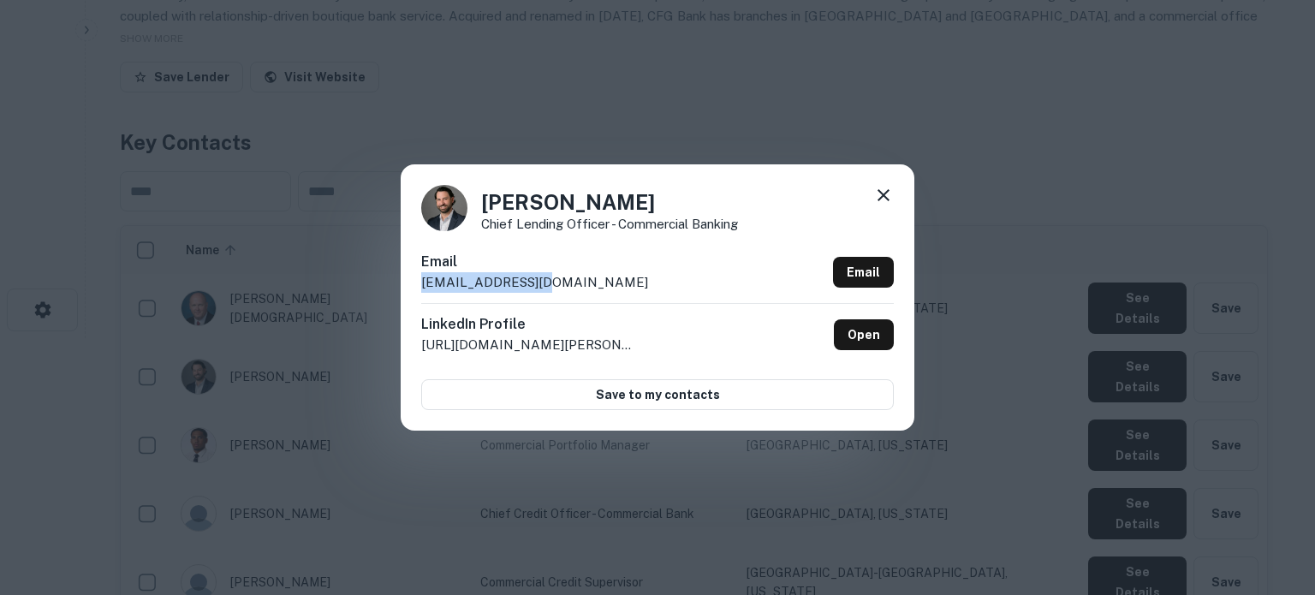
drag, startPoint x: 420, startPoint y: 283, endPoint x: 581, endPoint y: 290, distance: 161.1
click at [581, 290] on div "[PERSON_NAME] Chief Lending Officer - Commercial Banking Email [EMAIL_ADDRESS][…" at bounding box center [658, 296] width 514 height 265
copy p "[EMAIL_ADDRESS][DOMAIN_NAME]"
click at [883, 195] on icon at bounding box center [884, 195] width 12 height 12
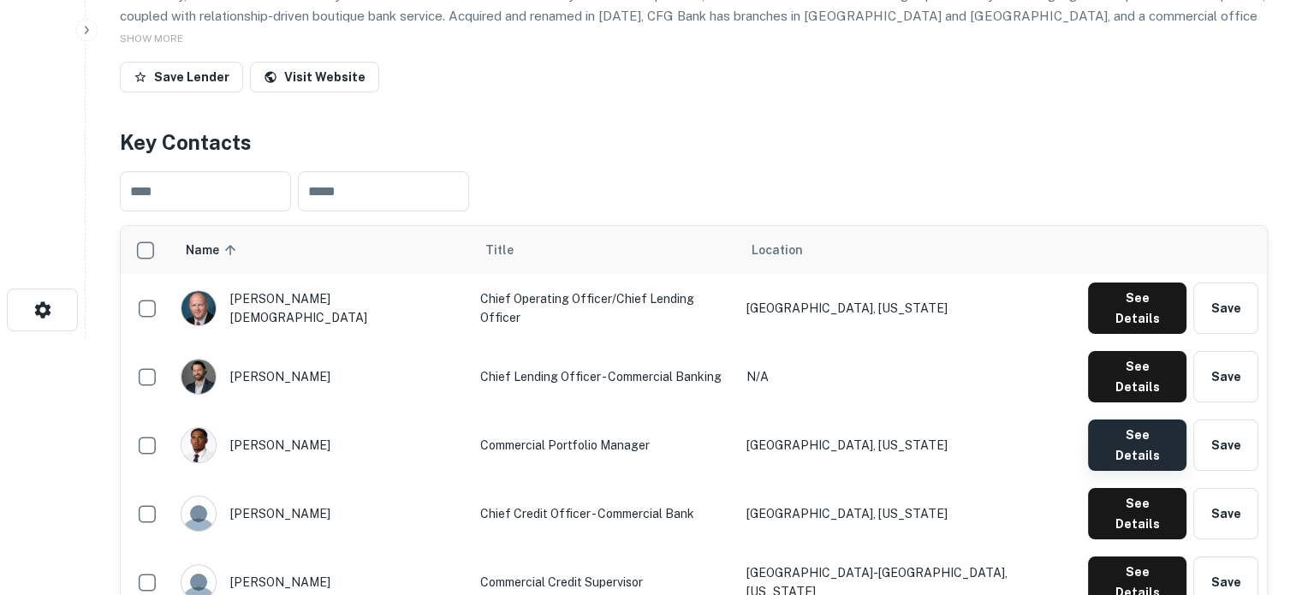
click at [1125, 420] on button "See Details" at bounding box center [1137, 445] width 98 height 51
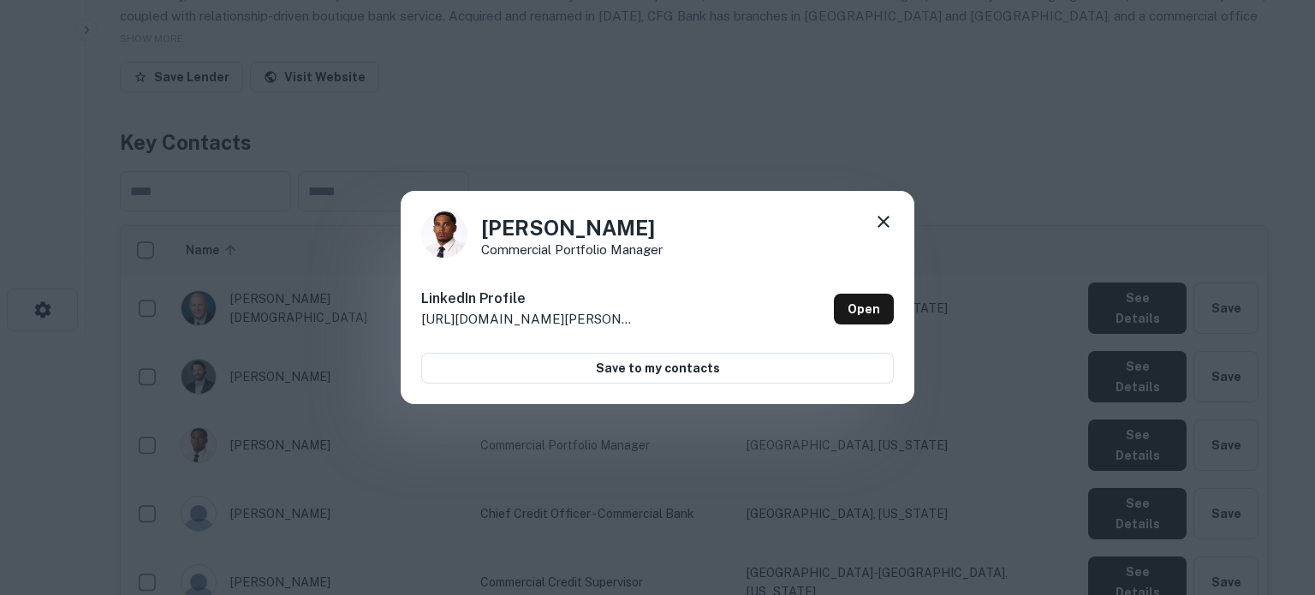
click at [884, 216] on icon at bounding box center [883, 222] width 21 height 21
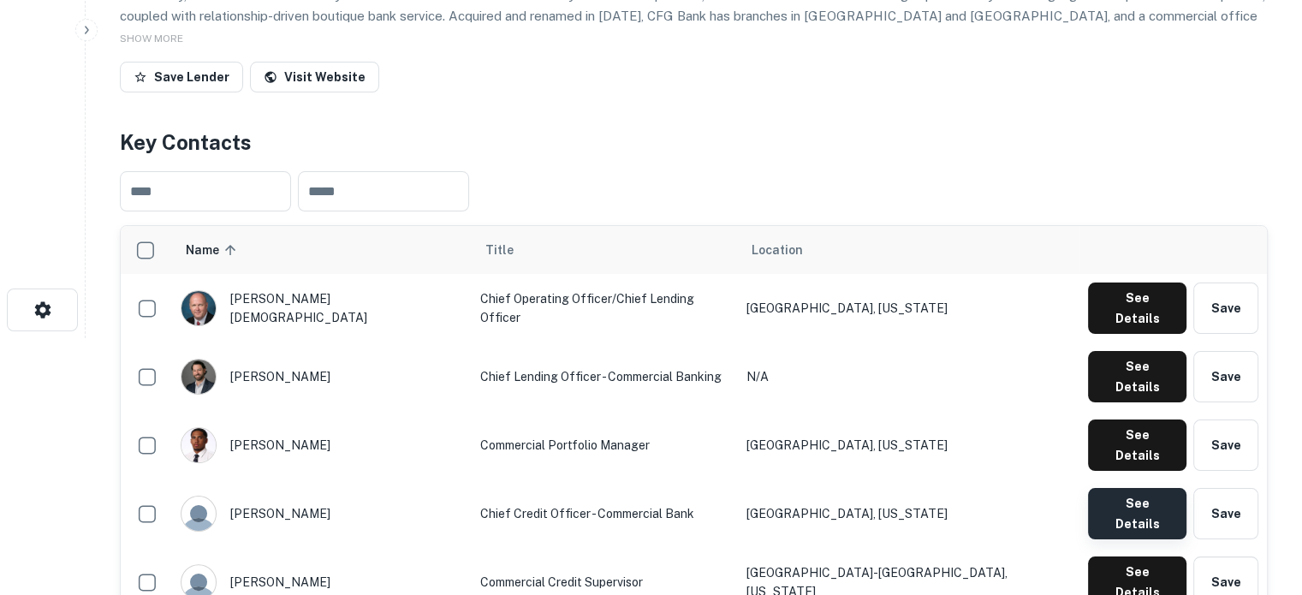
click at [1106, 488] on button "See Details" at bounding box center [1137, 513] width 98 height 51
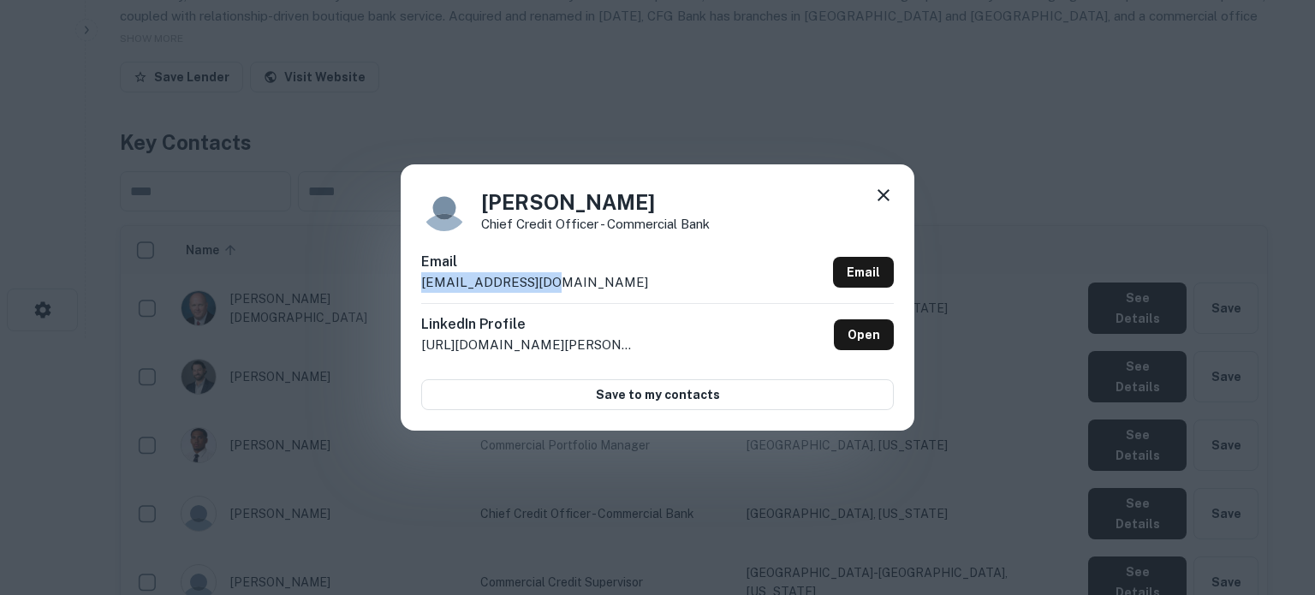
drag, startPoint x: 420, startPoint y: 284, endPoint x: 597, endPoint y: 293, distance: 176.6
click at [597, 293] on div "[PERSON_NAME] Chief Credit Officer - Commercial Bank Email [EMAIL_ADDRESS][DOMA…" at bounding box center [658, 296] width 514 height 265
copy p "[EMAIL_ADDRESS][DOMAIN_NAME]"
drag, startPoint x: 879, startPoint y: 200, endPoint x: 877, endPoint y: 221, distance: 21.6
click at [879, 200] on icon at bounding box center [884, 195] width 12 height 12
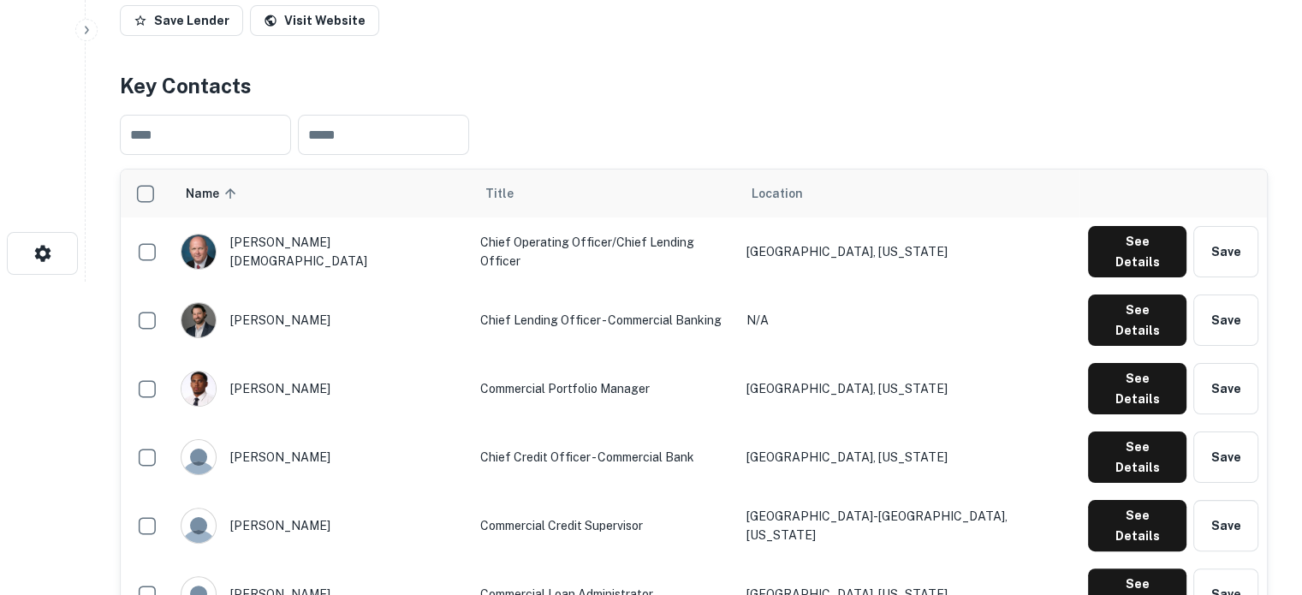
scroll to position [343, 0]
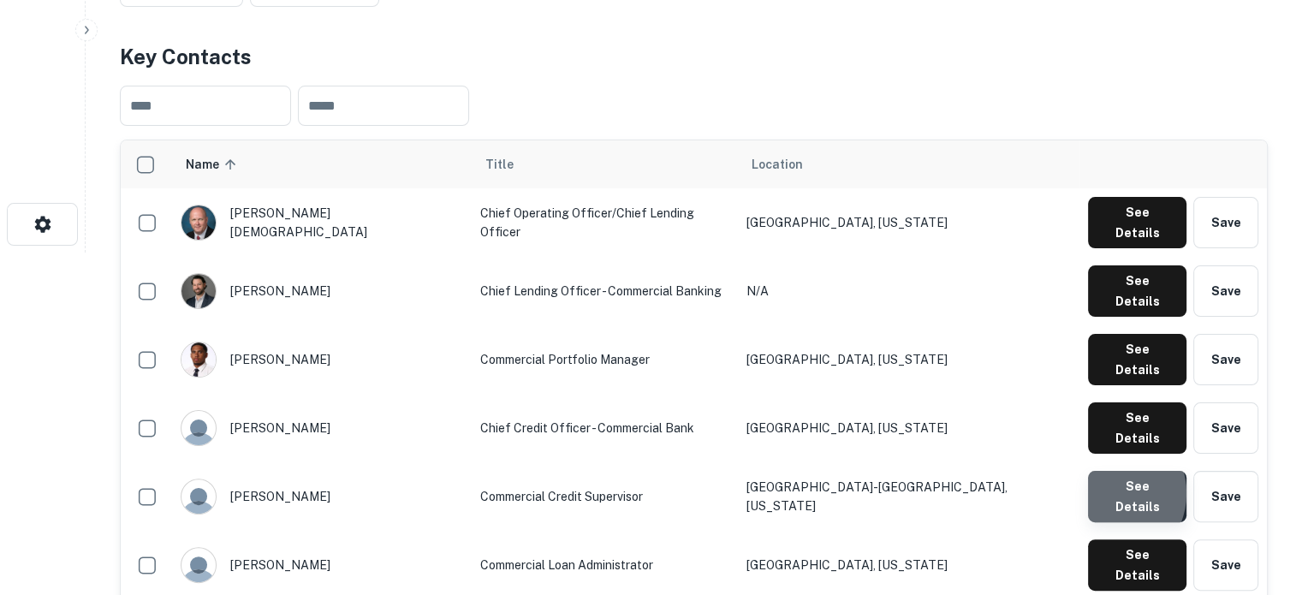
click at [1108, 471] on button "See Details" at bounding box center [1137, 496] width 98 height 51
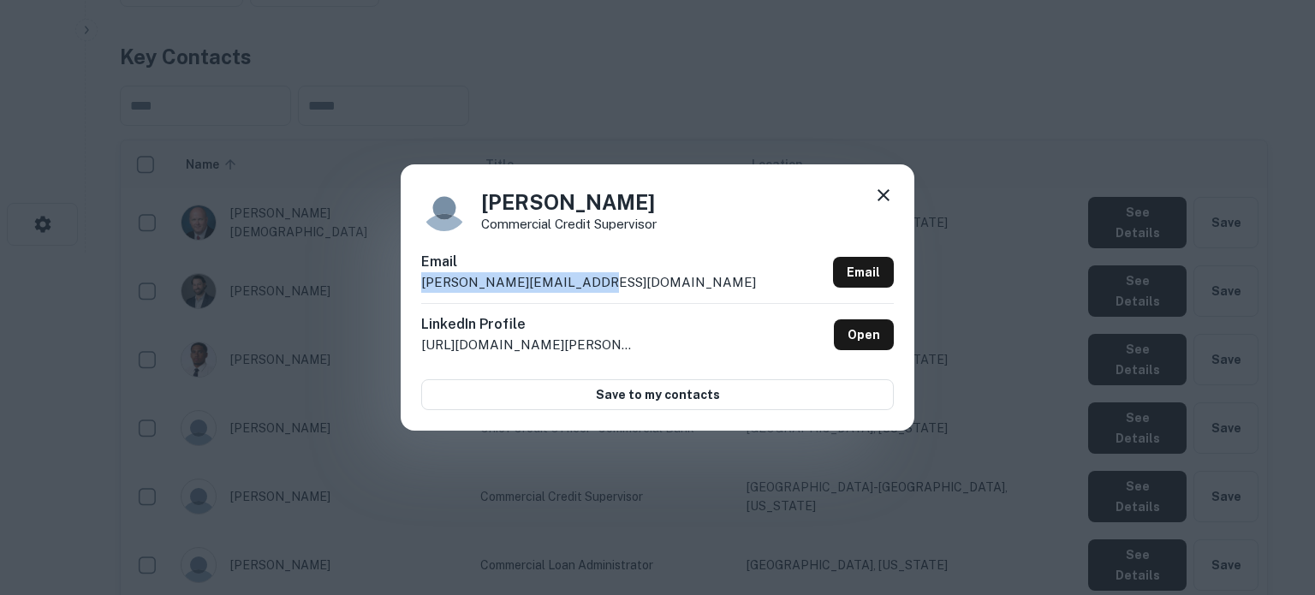
drag, startPoint x: 417, startPoint y: 293, endPoint x: 624, endPoint y: 289, distance: 207.3
click at [624, 289] on div "[PERSON_NAME] Commercial Credit Supervisor [PERSON_NAME] [PERSON_NAME][EMAIL_AD…" at bounding box center [658, 296] width 514 height 265
copy p "[PERSON_NAME][EMAIL_ADDRESS][DOMAIN_NAME]"
click at [884, 197] on icon at bounding box center [884, 195] width 12 height 12
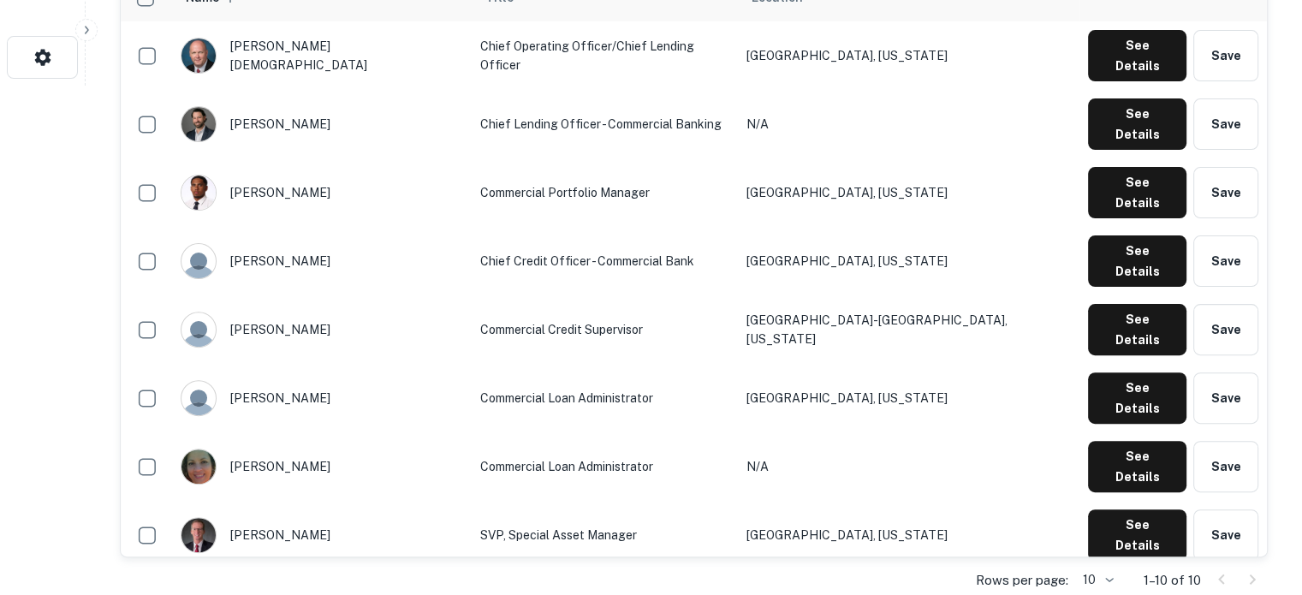
scroll to position [514, 0]
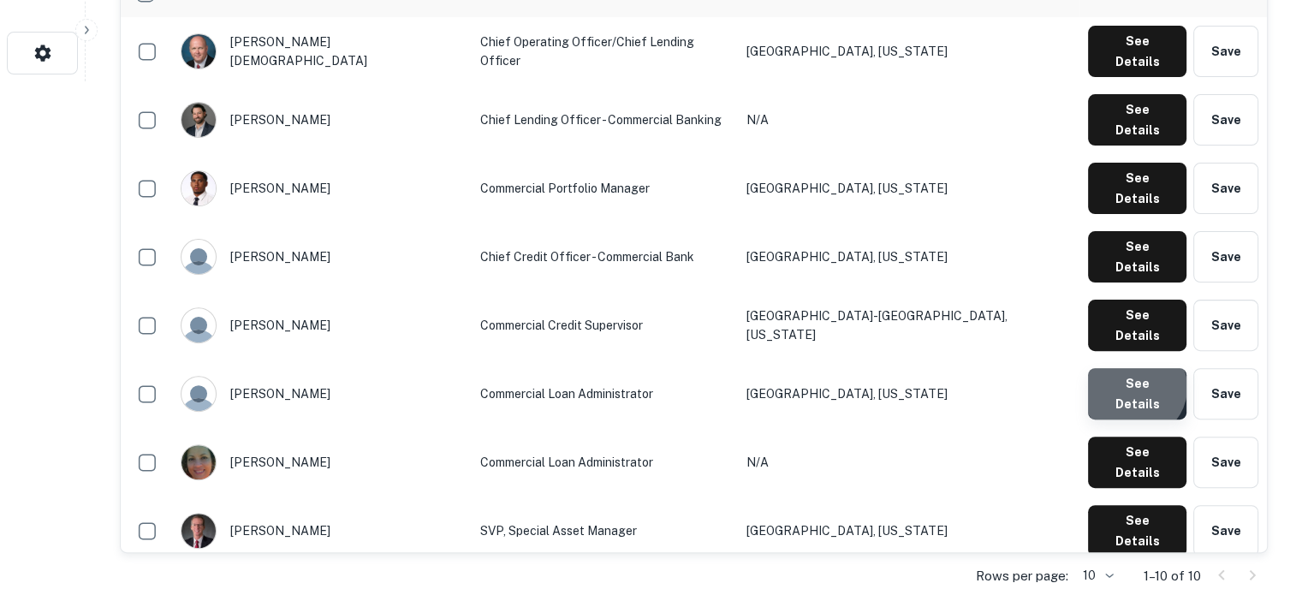
click at [1137, 368] on button "See Details" at bounding box center [1137, 393] width 98 height 51
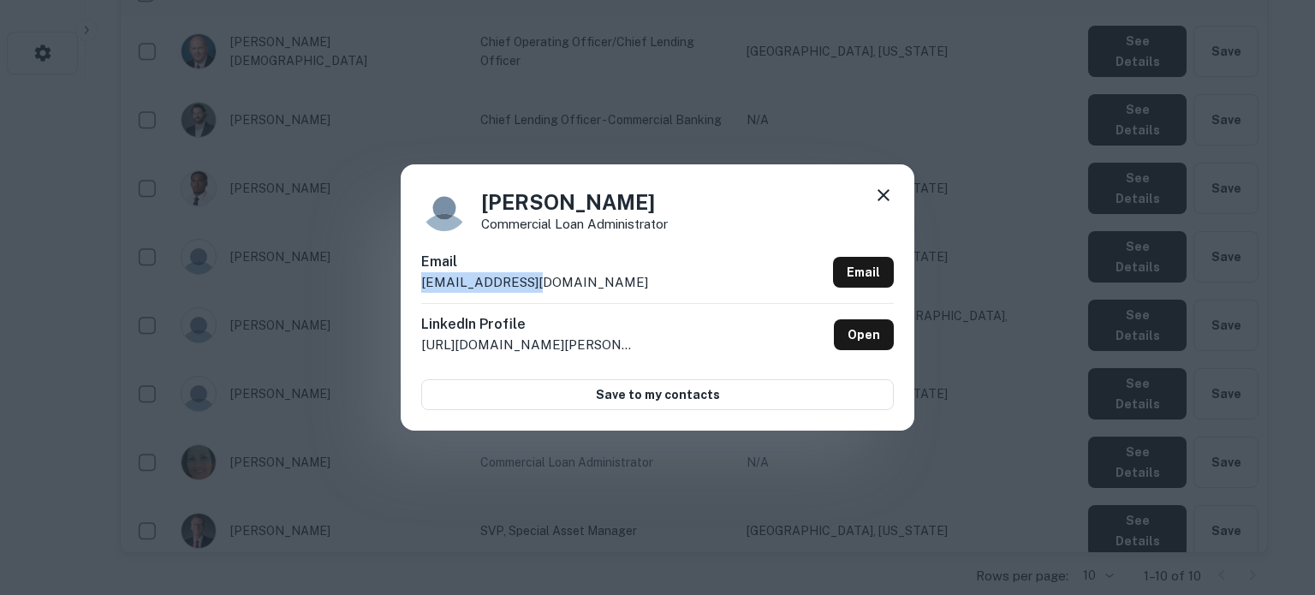
drag, startPoint x: 413, startPoint y: 288, endPoint x: 591, endPoint y: 284, distance: 178.2
click at [591, 284] on div "[PERSON_NAME] Commercial Loan Administrator Email [EMAIL_ADDRESS][DOMAIN_NAME] …" at bounding box center [658, 296] width 514 height 265
copy p "[EMAIL_ADDRESS][DOMAIN_NAME]"
click at [886, 198] on icon at bounding box center [884, 195] width 12 height 12
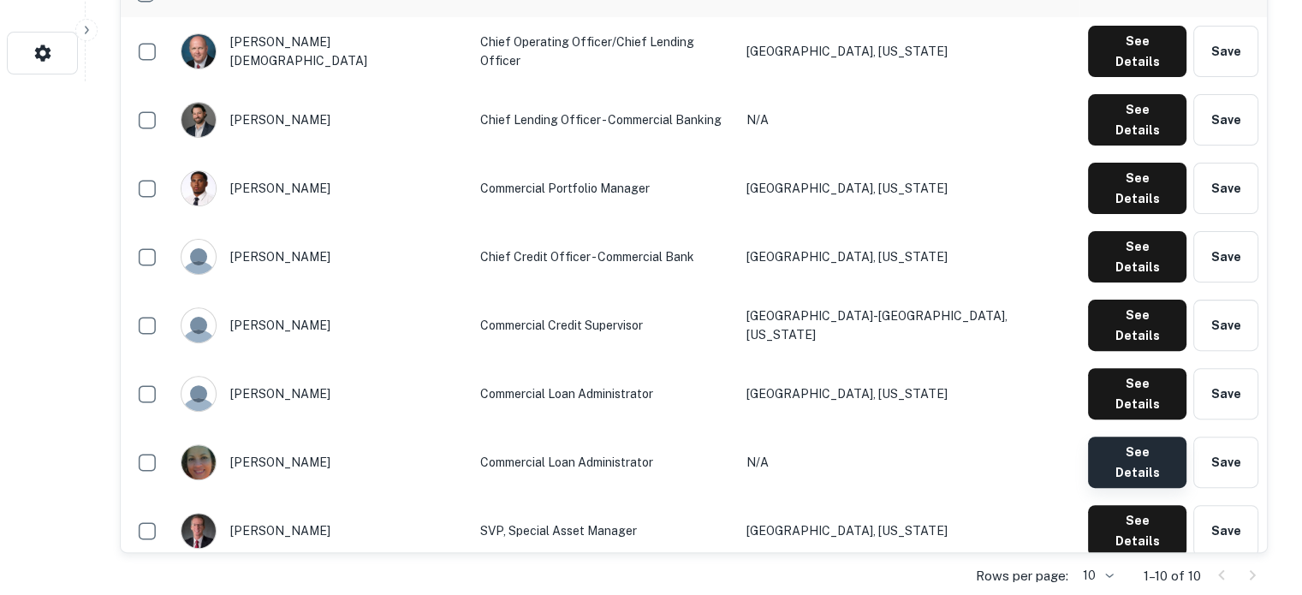
click at [1116, 437] on button "See Details" at bounding box center [1137, 462] width 98 height 51
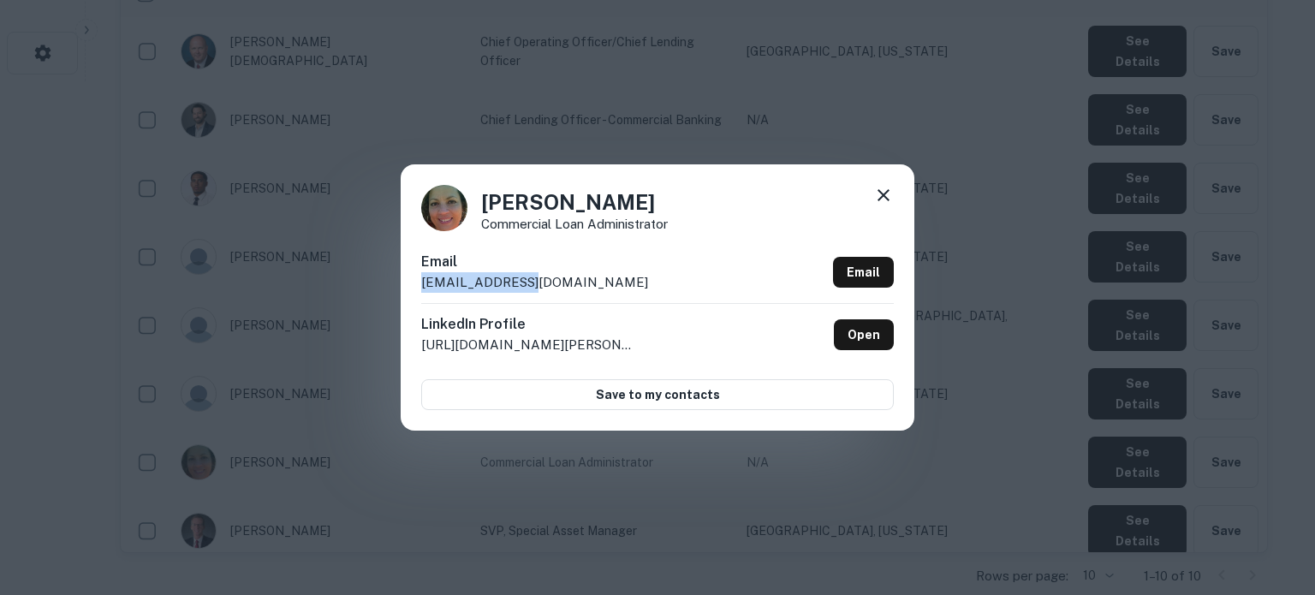
drag, startPoint x: 418, startPoint y: 286, endPoint x: 554, endPoint y: 282, distance: 136.2
click at [554, 282] on div "[PERSON_NAME] Commercial Loan Administrator Email [EMAIL_ADDRESS][DOMAIN_NAME] …" at bounding box center [658, 296] width 514 height 265
copy p "[EMAIL_ADDRESS][DOMAIN_NAME]"
click at [885, 194] on icon at bounding box center [884, 195] width 12 height 12
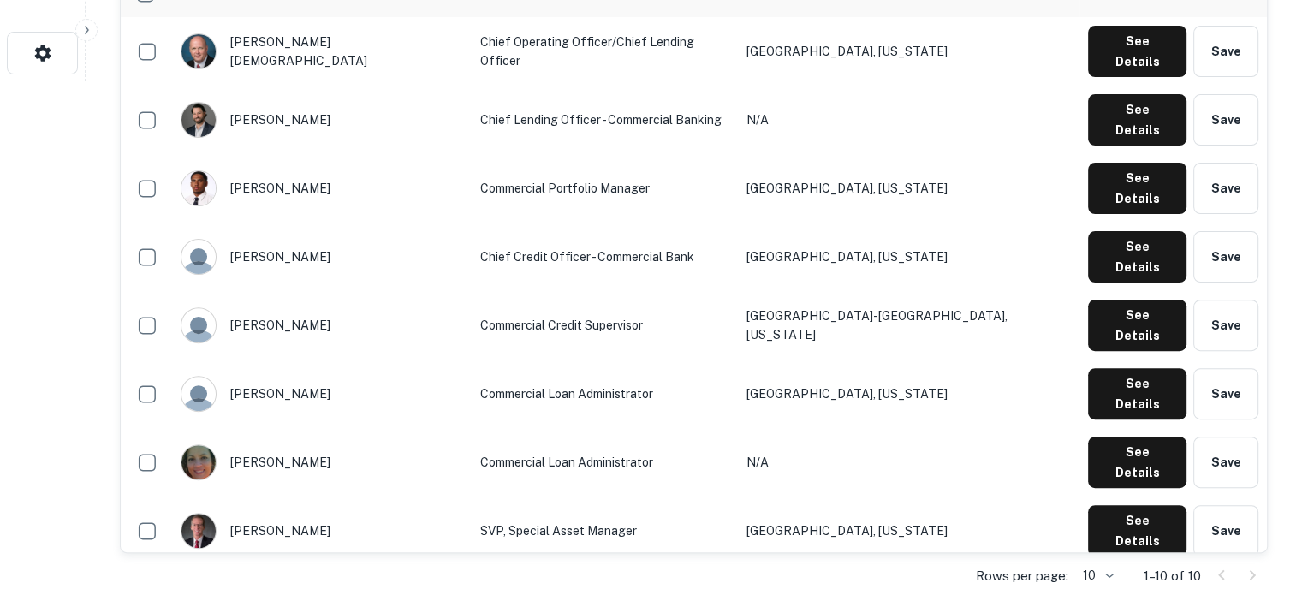
click at [1112, 574] on button "See Details" at bounding box center [1137, 599] width 98 height 51
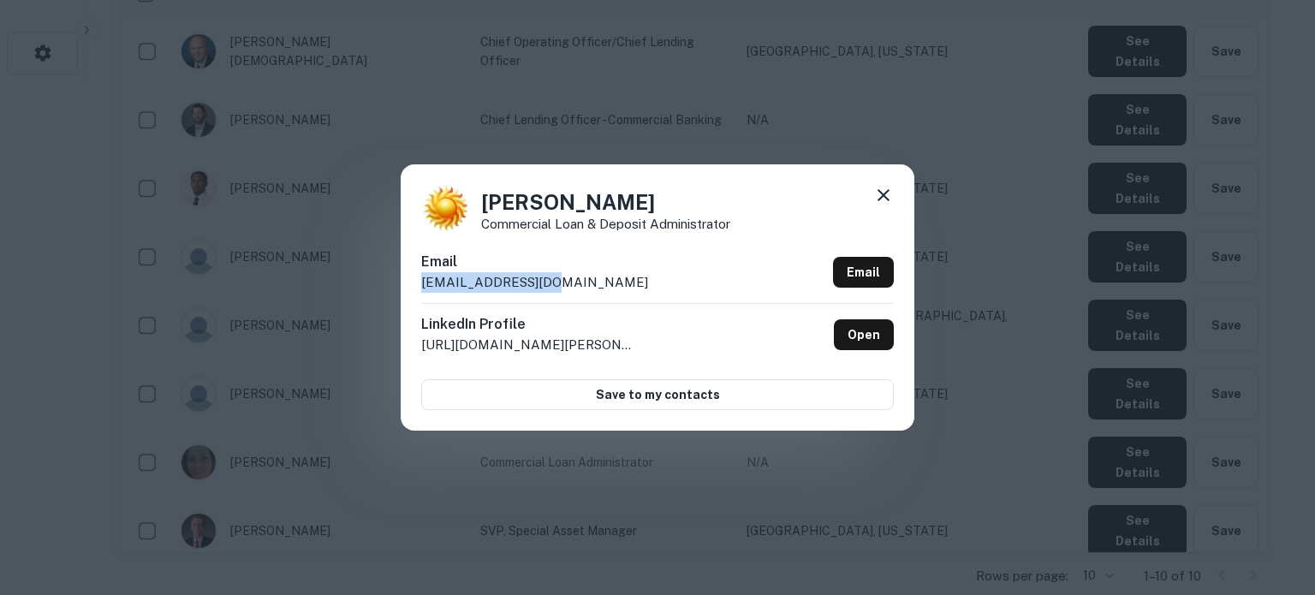
drag, startPoint x: 421, startPoint y: 283, endPoint x: 569, endPoint y: 280, distance: 147.3
click at [569, 280] on div "Email b.theresa@cfg.bank Email" at bounding box center [657, 277] width 473 height 51
copy p "b.theresa@cfg.bank"
click at [884, 201] on icon at bounding box center [883, 195] width 21 height 21
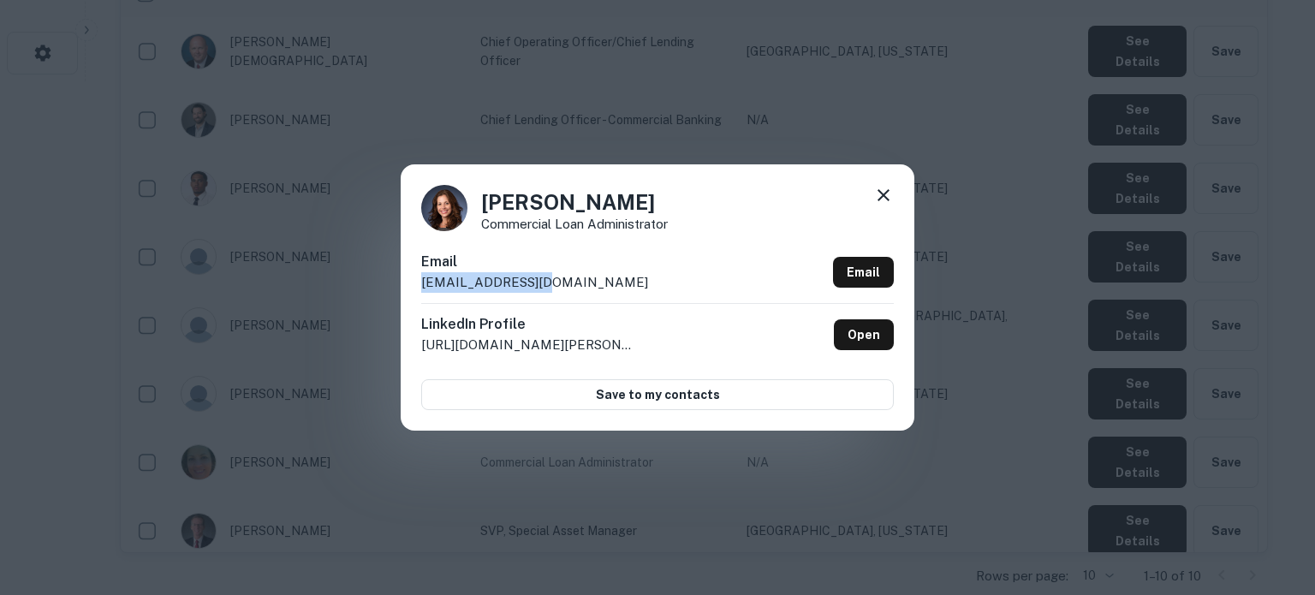
drag, startPoint x: 414, startPoint y: 288, endPoint x: 586, endPoint y: 280, distance: 171.4
click at [586, 280] on div "Toni Carlson Commercial Loan Administrator Email tcarlson@cfg.bank Email Linked…" at bounding box center [658, 296] width 514 height 265
copy p "tcarlson@cfg.bank"
click at [891, 201] on icon at bounding box center [883, 195] width 21 height 21
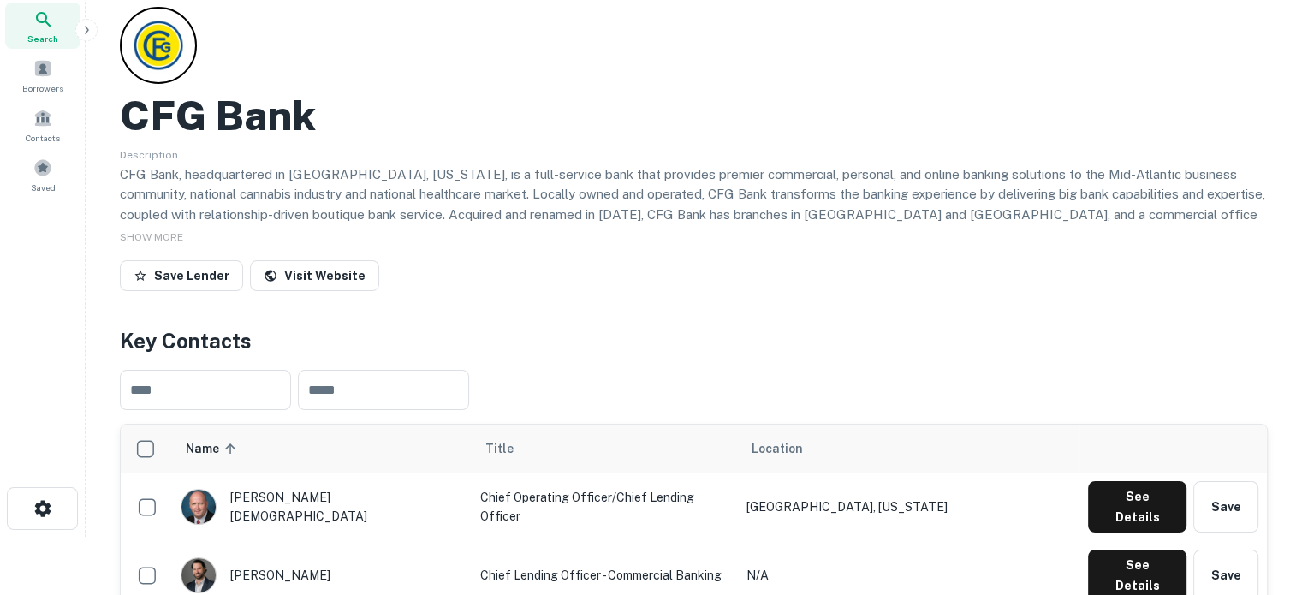
scroll to position [0, 0]
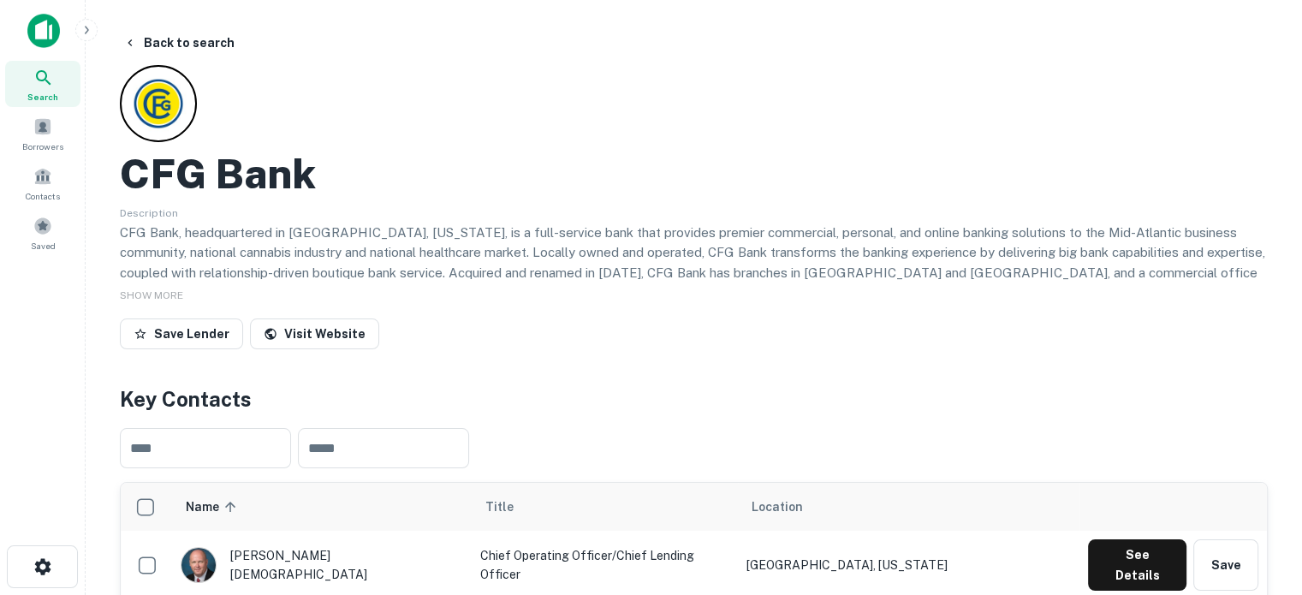
click at [33, 61] on div "Search" at bounding box center [42, 84] width 75 height 46
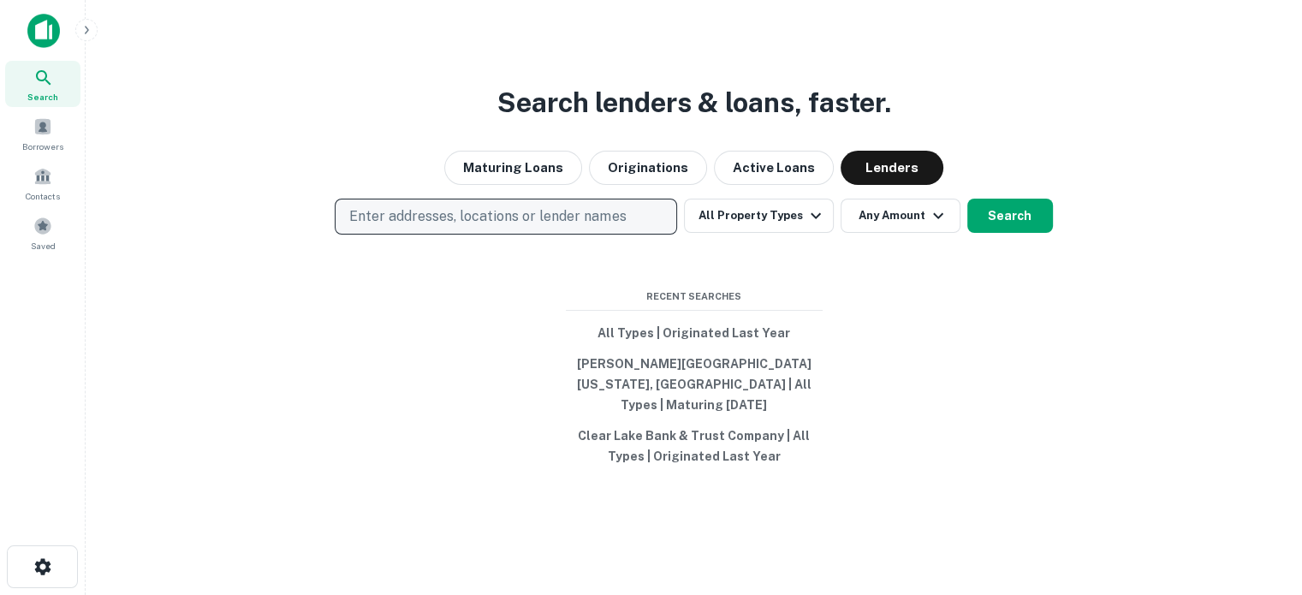
click at [603, 227] on p "Enter addresses, locations or lender names" at bounding box center [487, 216] width 277 height 21
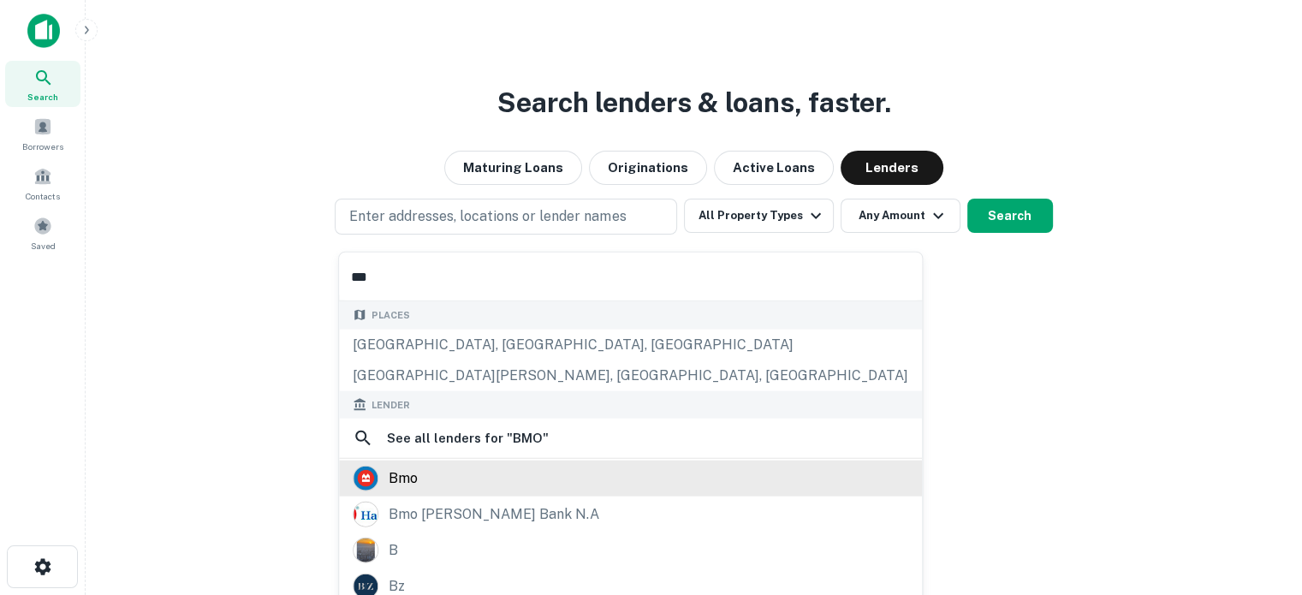
scroll to position [86, 0]
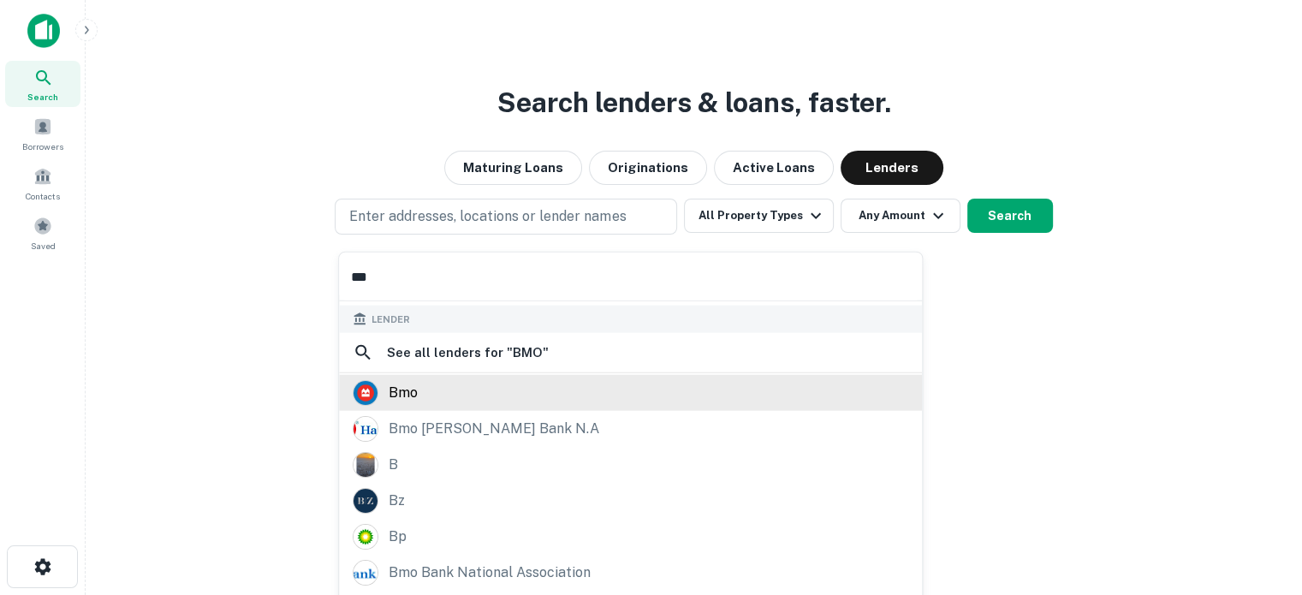
type input "***"
click at [480, 388] on div "bmo" at bounding box center [631, 393] width 556 height 26
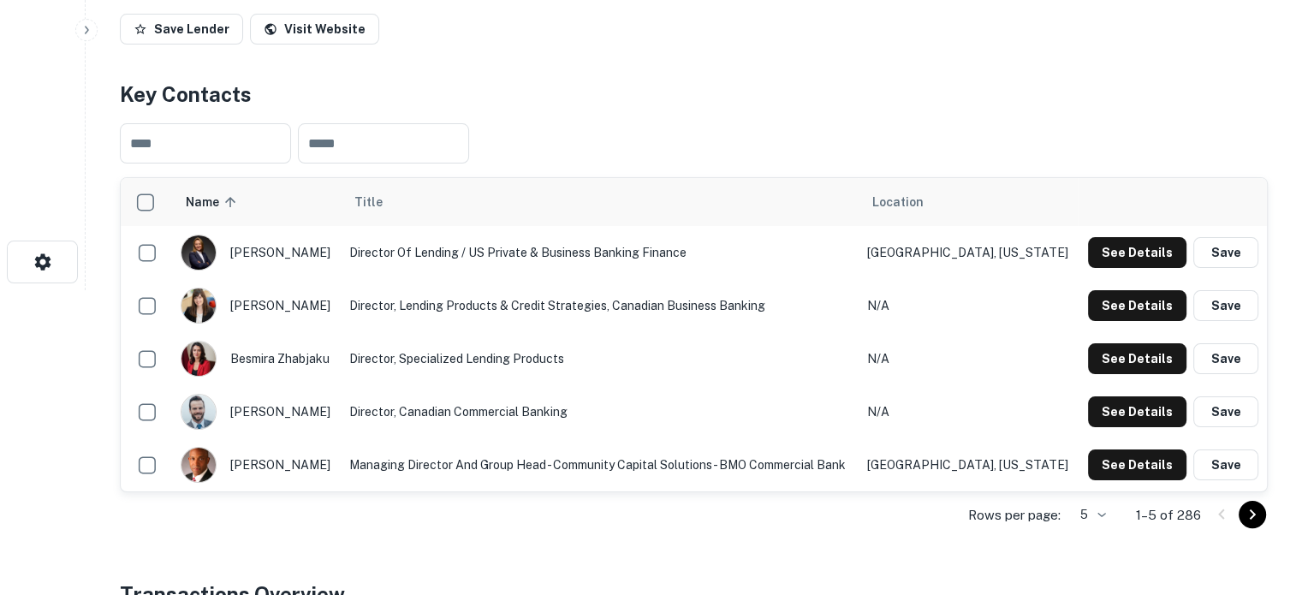
scroll to position [343, 0]
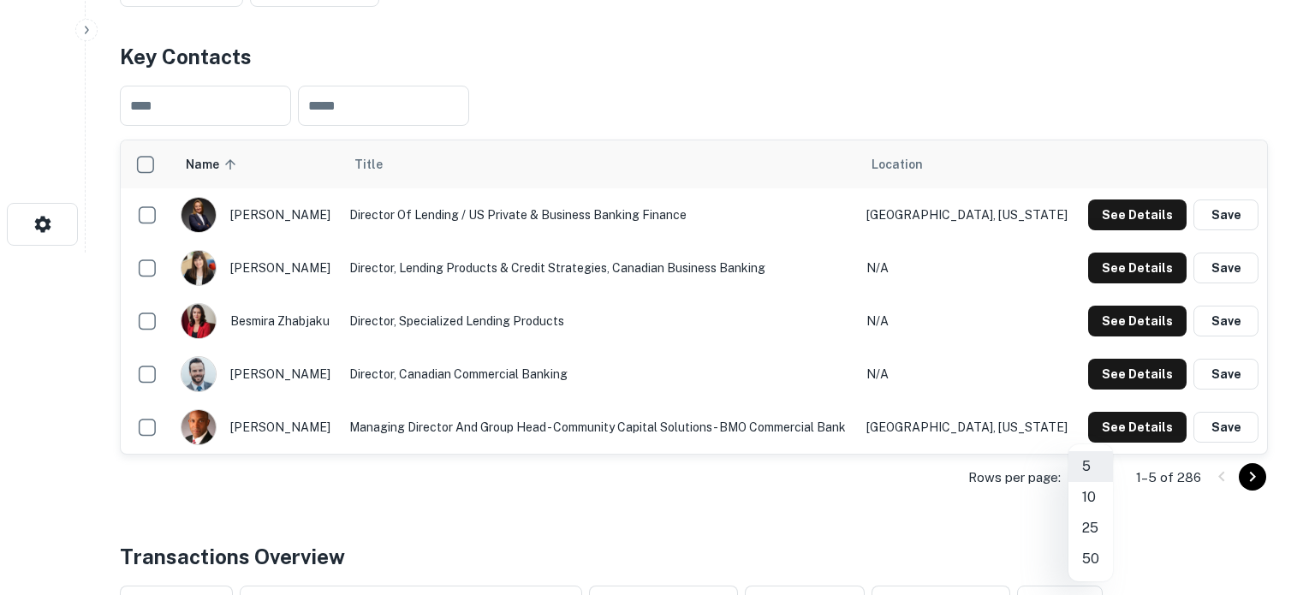
click at [1088, 559] on li "50" at bounding box center [1091, 559] width 45 height 31
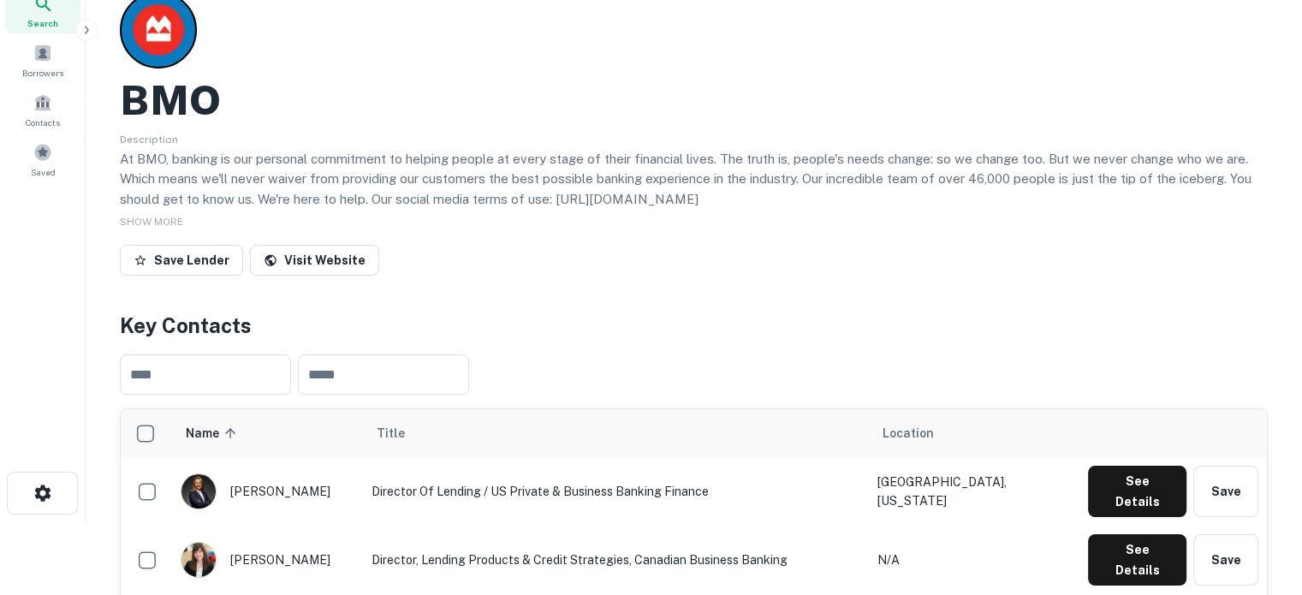
scroll to position [0, 0]
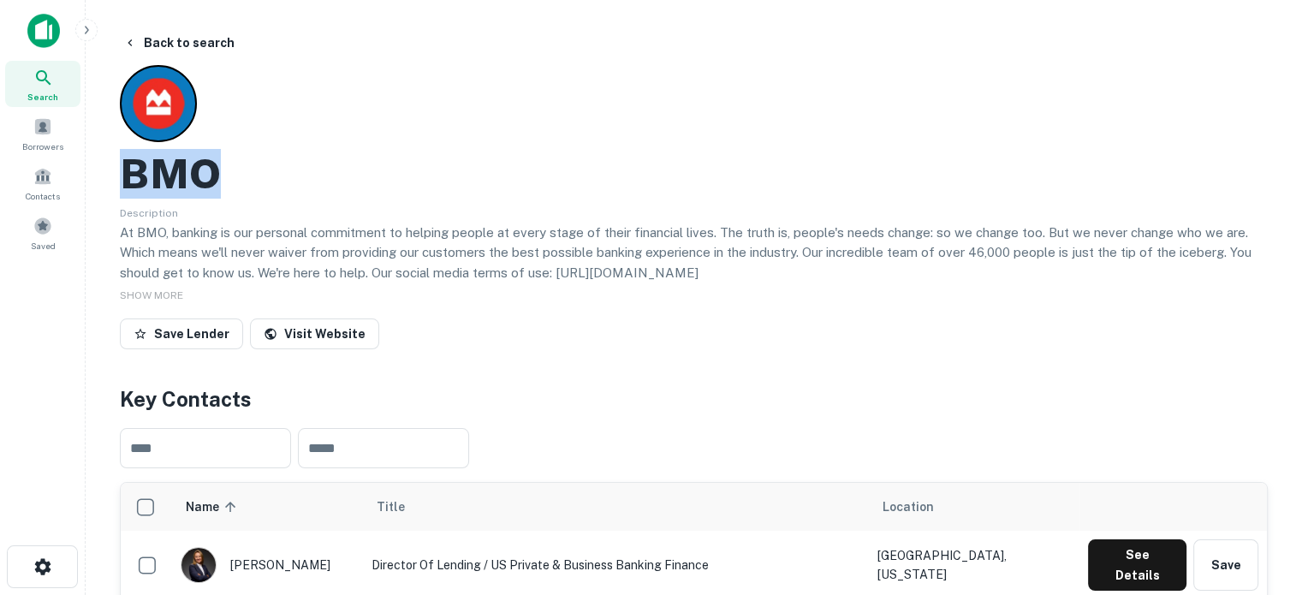
drag, startPoint x: 117, startPoint y: 178, endPoint x: 229, endPoint y: 182, distance: 112.2
copy h2 "BMO"
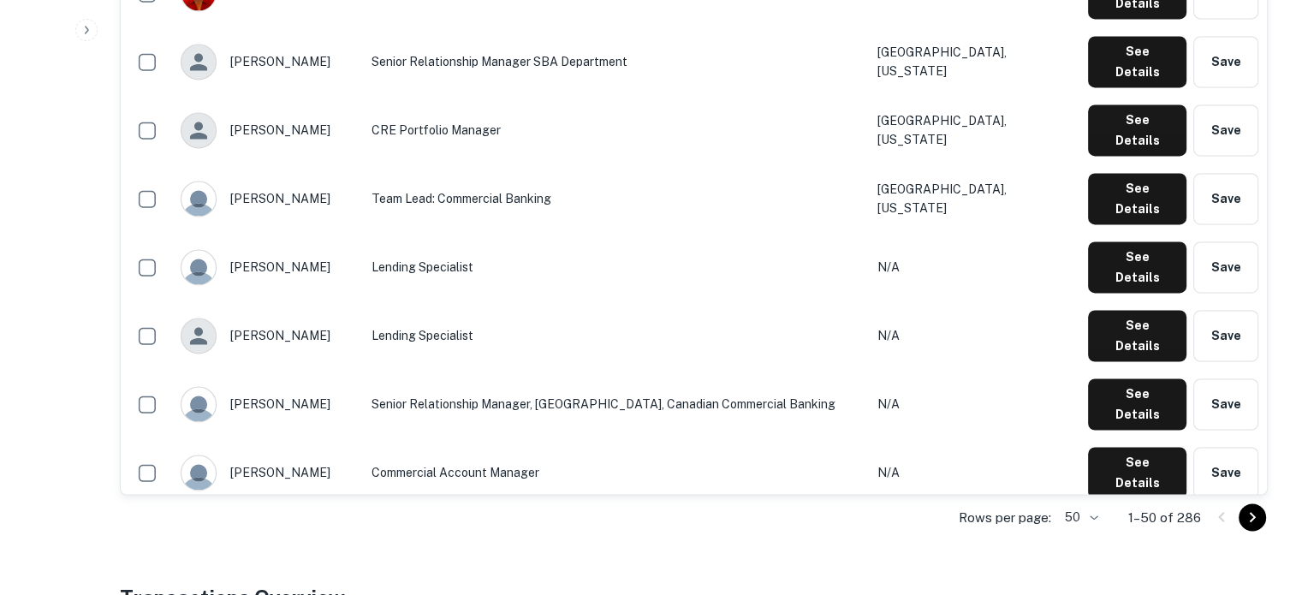
scroll to position [2678, 0]
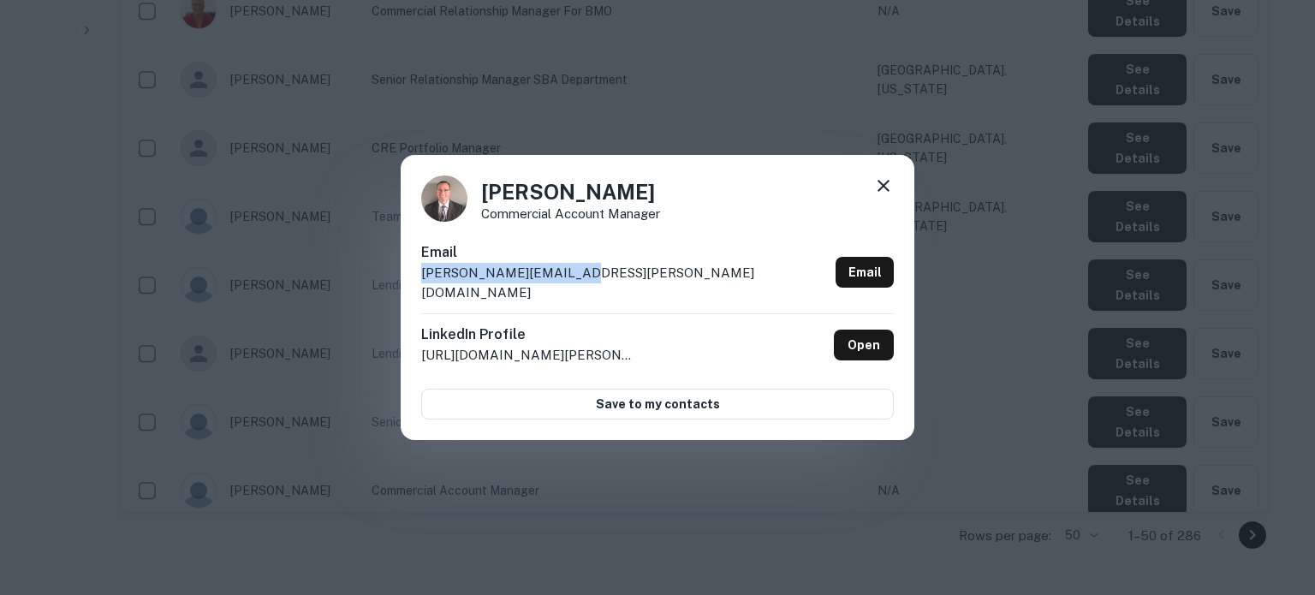
drag, startPoint x: 421, startPoint y: 285, endPoint x: 581, endPoint y: 287, distance: 159.3
click at [581, 287] on div "Email richard.oneill@bmo.com Email" at bounding box center [657, 277] width 473 height 71
copy p "richard.oneill@bmo.com"
click at [880, 188] on icon at bounding box center [883, 186] width 21 height 21
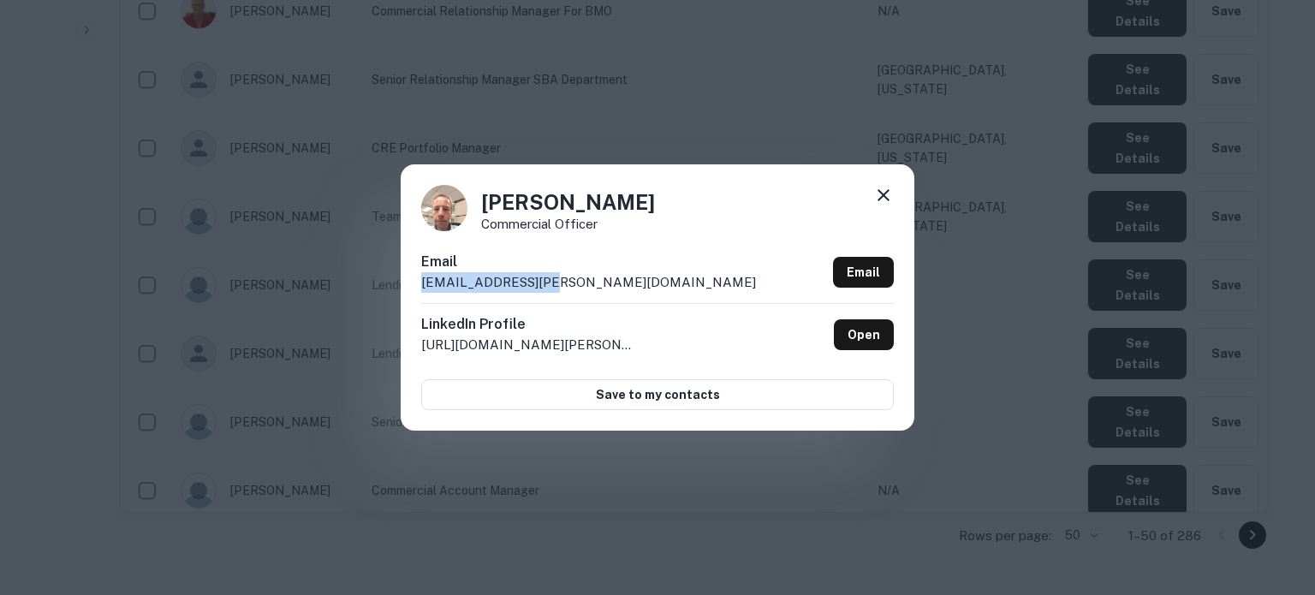
drag, startPoint x: 422, startPoint y: 284, endPoint x: 668, endPoint y: 361, distance: 257.3
click at [569, 285] on div "Email phil.simms@bmo.com Email" at bounding box center [657, 277] width 473 height 51
copy p "phil.simms@bmo.com"
click at [885, 194] on icon at bounding box center [884, 195] width 12 height 12
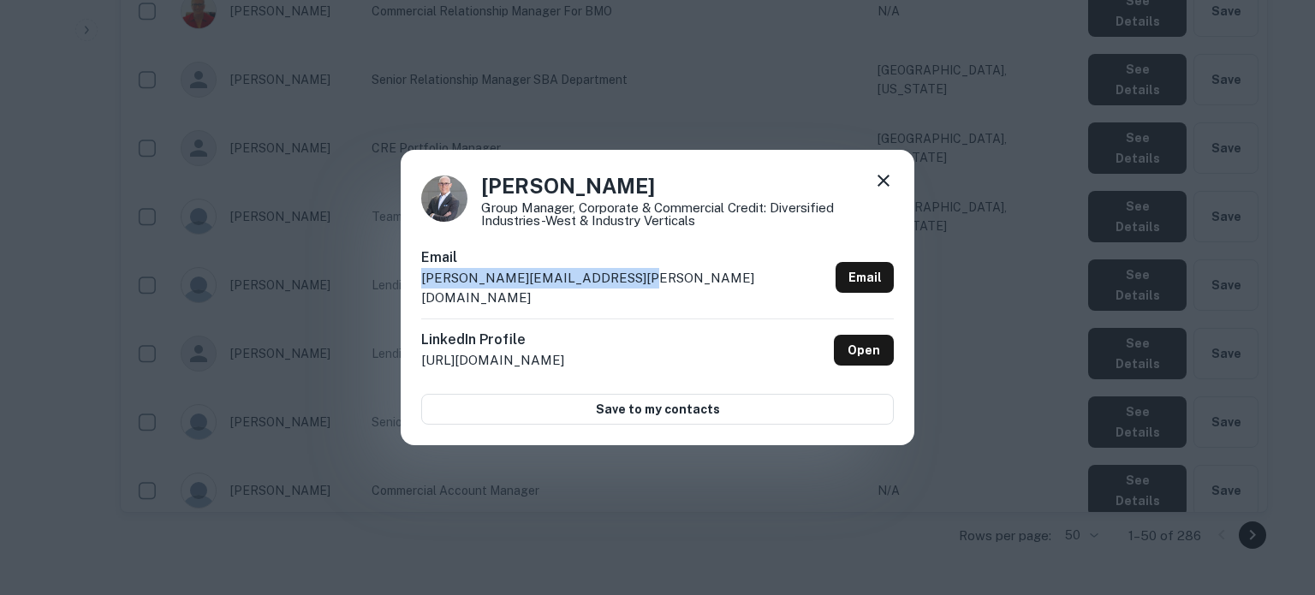
drag, startPoint x: 421, startPoint y: 290, endPoint x: 627, endPoint y: 282, distance: 205.7
click at [627, 282] on div "Email oliver.glenn@bankofthewest.com Email" at bounding box center [657, 282] width 473 height 71
copy p "oliver.glenn@bankofthewest.com"
click at [880, 188] on icon at bounding box center [883, 180] width 21 height 21
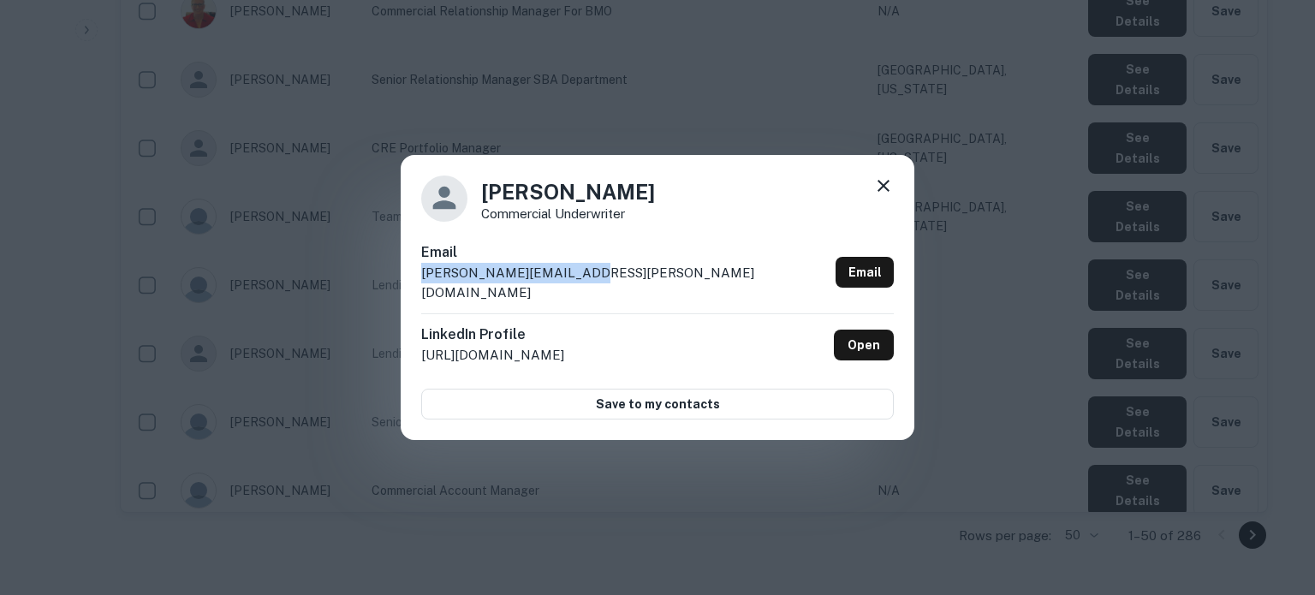
drag, startPoint x: 417, startPoint y: 289, endPoint x: 598, endPoint y: 287, distance: 180.7
click at [598, 287] on div "Michael Redlich Commercial Underwriter Email michael.redlich@bmo.com Email Link…" at bounding box center [658, 298] width 514 height 286
copy p "michael.redlich@bmo.com"
click at [880, 194] on icon at bounding box center [883, 186] width 21 height 21
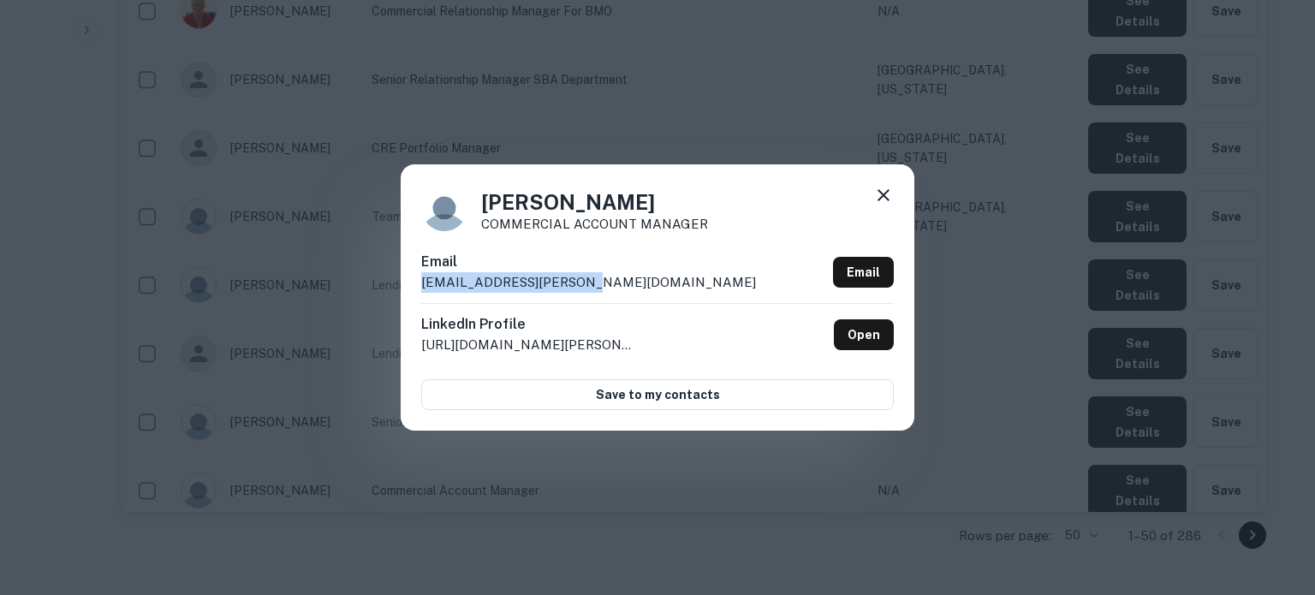
drag, startPoint x: 409, startPoint y: 292, endPoint x: 617, endPoint y: 286, distance: 208.2
click at [617, 286] on div "Mamun Chowdhury COMMERCIAL ACCOUNT MANAGER Email mamun.chowdhury@bmo.com Email …" at bounding box center [658, 296] width 514 height 265
copy p "mamun.chowdhury@bmo.com"
click at [883, 195] on icon at bounding box center [884, 195] width 12 height 12
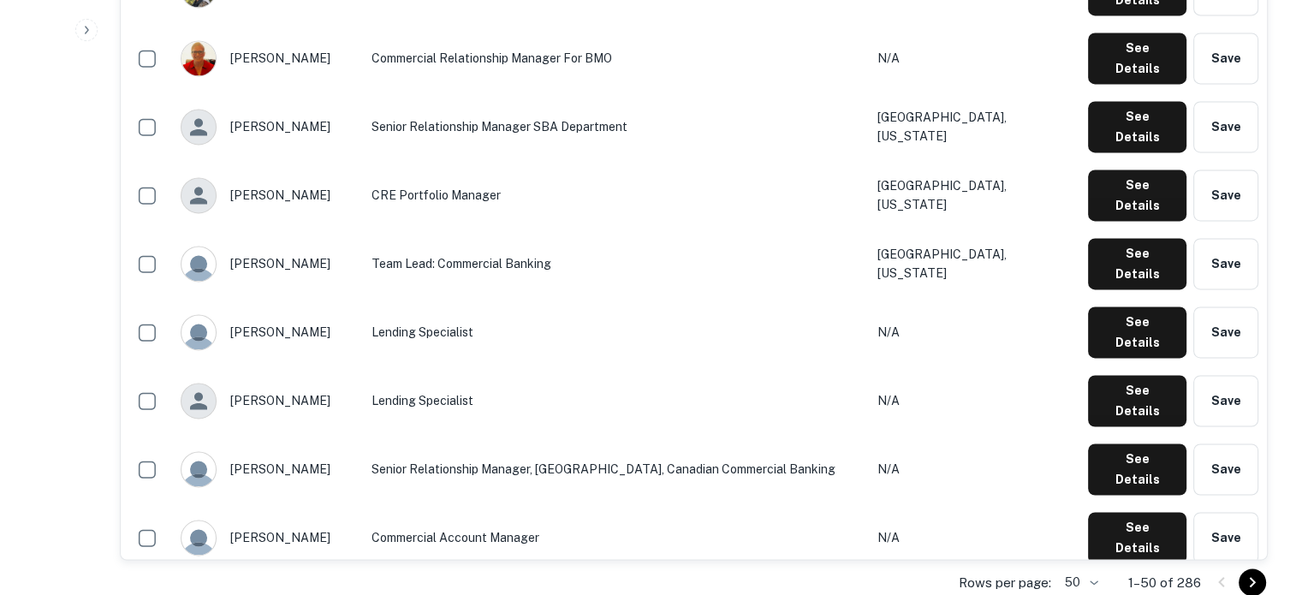
scroll to position [2592, 0]
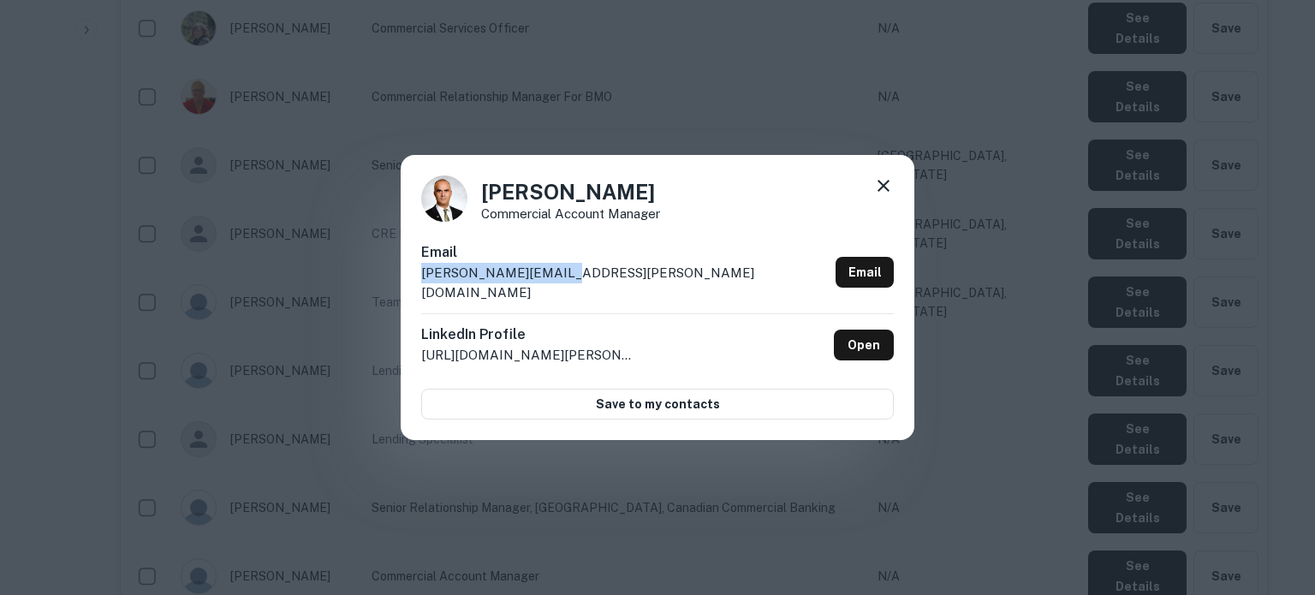
drag, startPoint x: 421, startPoint y: 284, endPoint x: 582, endPoint y: 277, distance: 161.2
click at [580, 279] on div "Email lino.scarano@bmo.com Email" at bounding box center [657, 277] width 473 height 71
copy p "lino.scarano@bmo.com"
click at [888, 195] on icon at bounding box center [883, 186] width 21 height 21
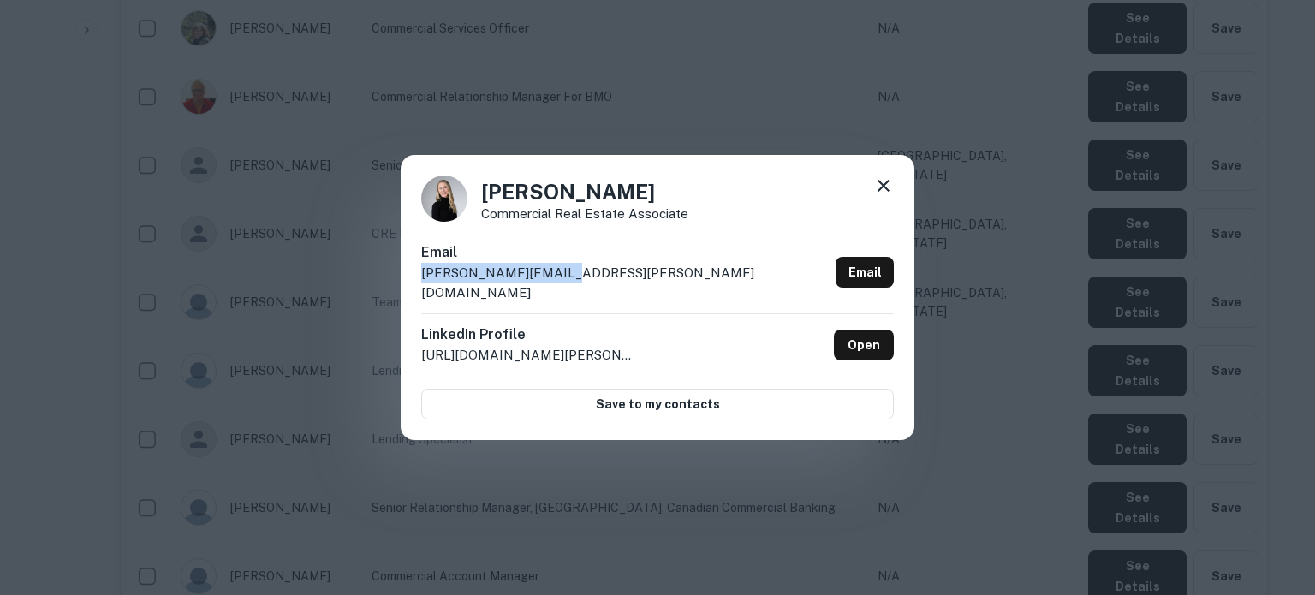
drag, startPoint x: 415, startPoint y: 291, endPoint x: 564, endPoint y: 290, distance: 149.0
click at [564, 290] on div "Kaaren Bucka Commercial Real Estate Associate Email kaaren.bucka@bmo.com Email …" at bounding box center [658, 298] width 514 height 286
copy p "kaaren.bucka@bmo.com"
click at [885, 193] on icon at bounding box center [883, 186] width 21 height 21
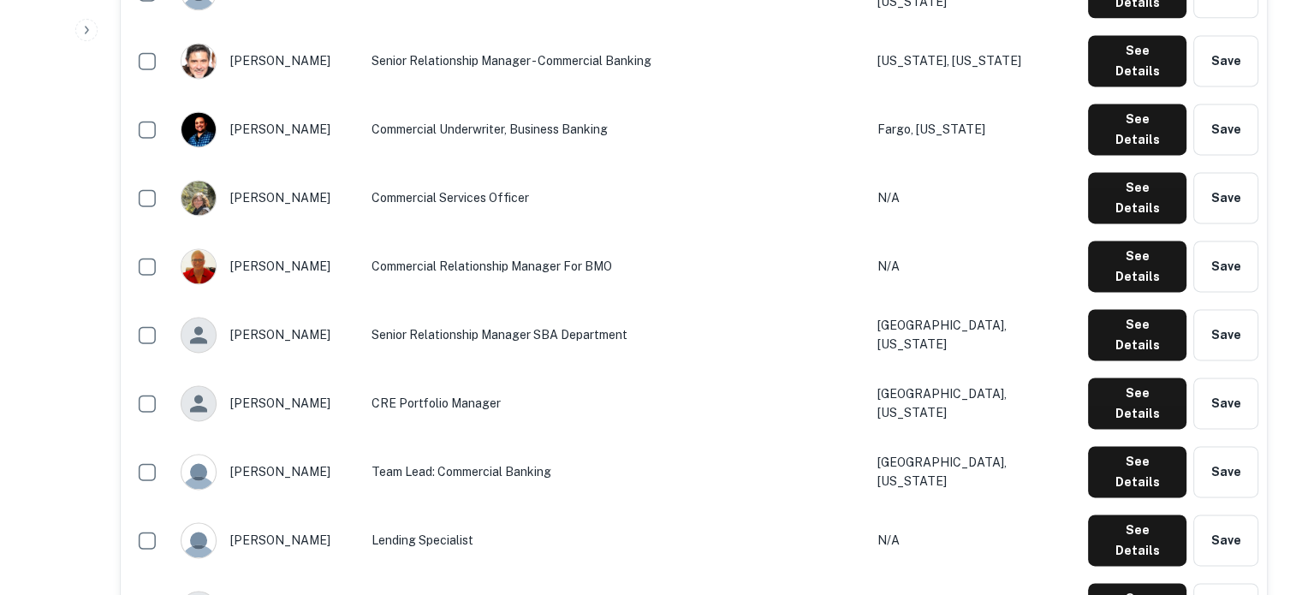
scroll to position [2421, 0]
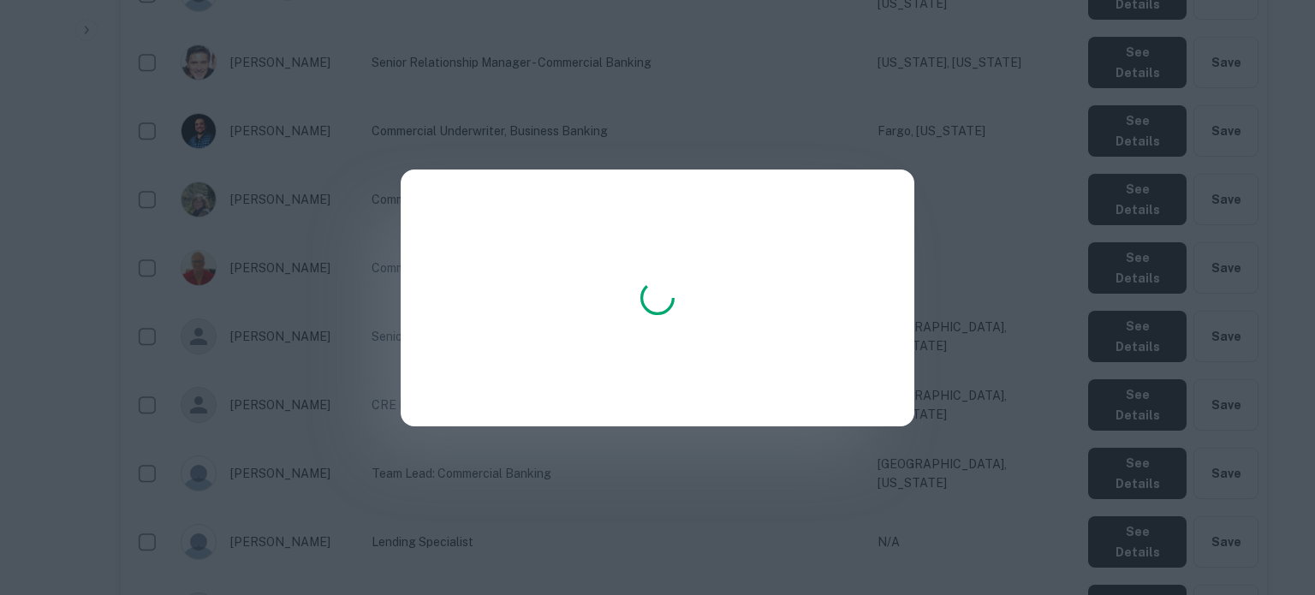
click at [623, 319] on div at bounding box center [658, 298] width 514 height 257
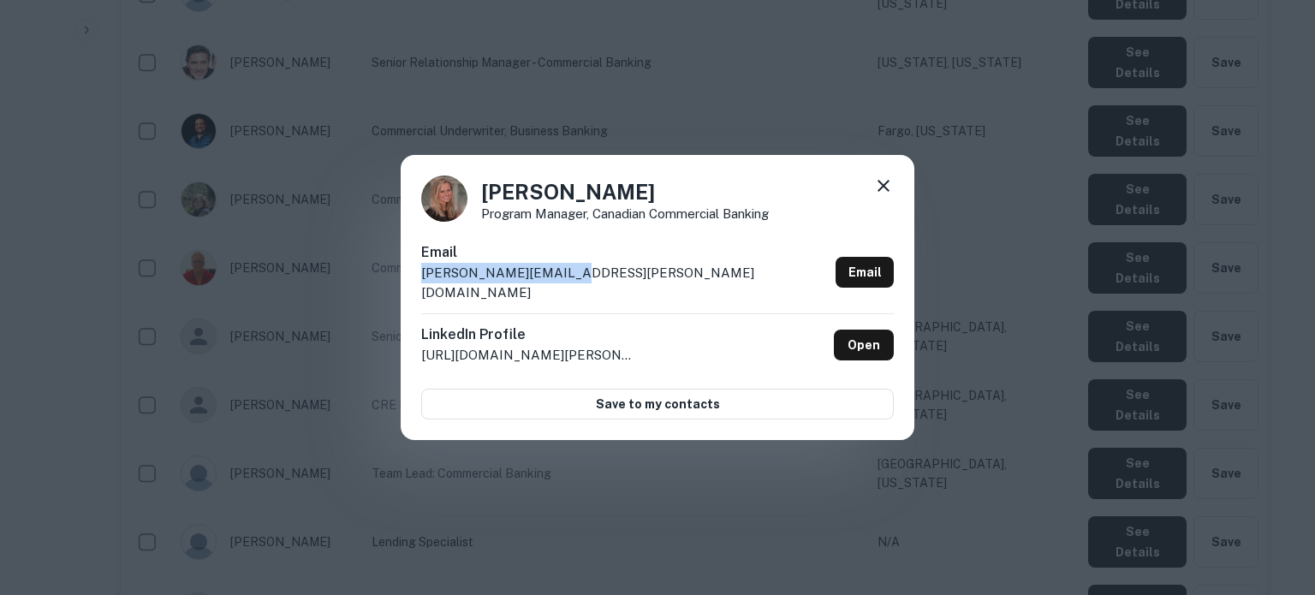
drag, startPoint x: 420, startPoint y: 283, endPoint x: 581, endPoint y: 290, distance: 162.0
click at [581, 290] on div "Julia Bernard Program Manager, Canadian Commercial Banking Email julia.bernard@…" at bounding box center [658, 298] width 514 height 286
copy p "julia.bernard@bmo.com"
click at [882, 192] on icon at bounding box center [884, 186] width 12 height 12
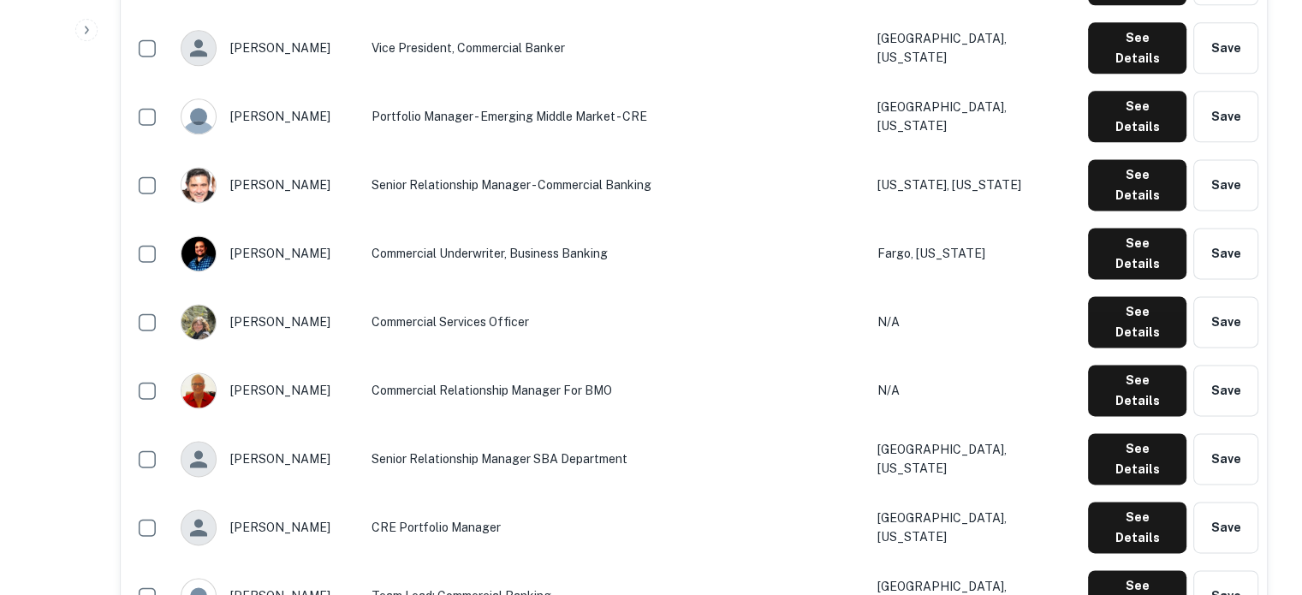
scroll to position [2250, 0]
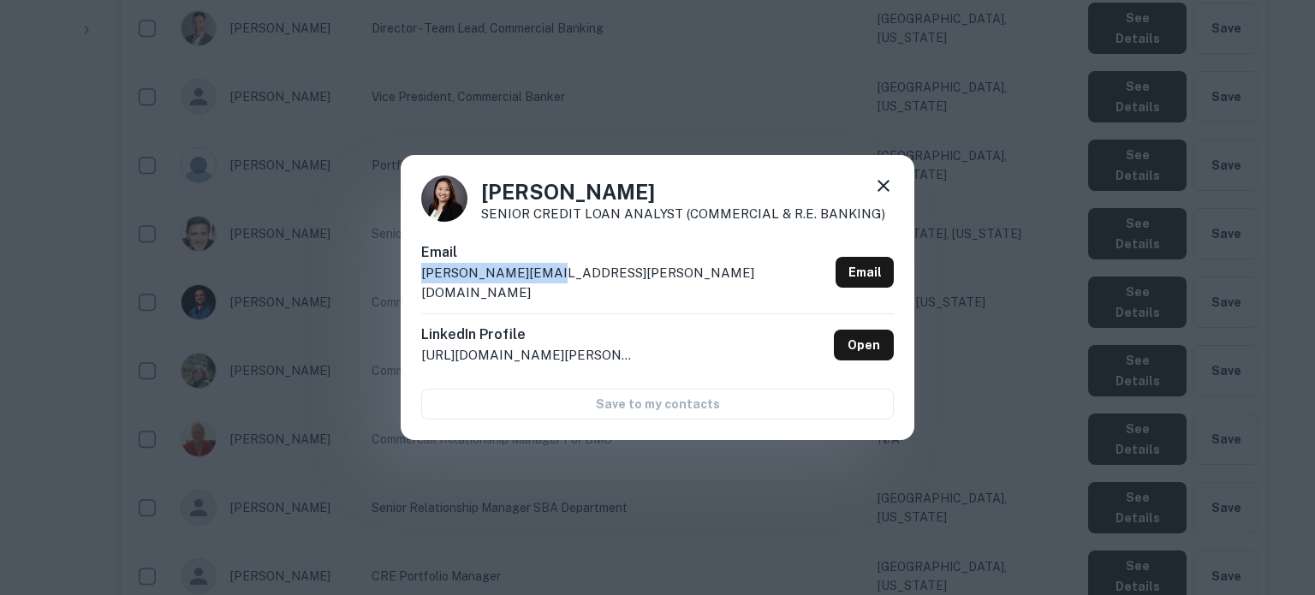
drag, startPoint x: 414, startPoint y: 284, endPoint x: 585, endPoint y: 293, distance: 170.6
click at [585, 293] on div "Joyce Yang SENIOR CREDIT LOAN ANALYST (COMMERCIAL & R.E. BANKING) Email joyce.y…" at bounding box center [658, 298] width 514 height 286
copy p "joyce.yang@bmo.com"
click at [886, 196] on icon at bounding box center [883, 186] width 21 height 21
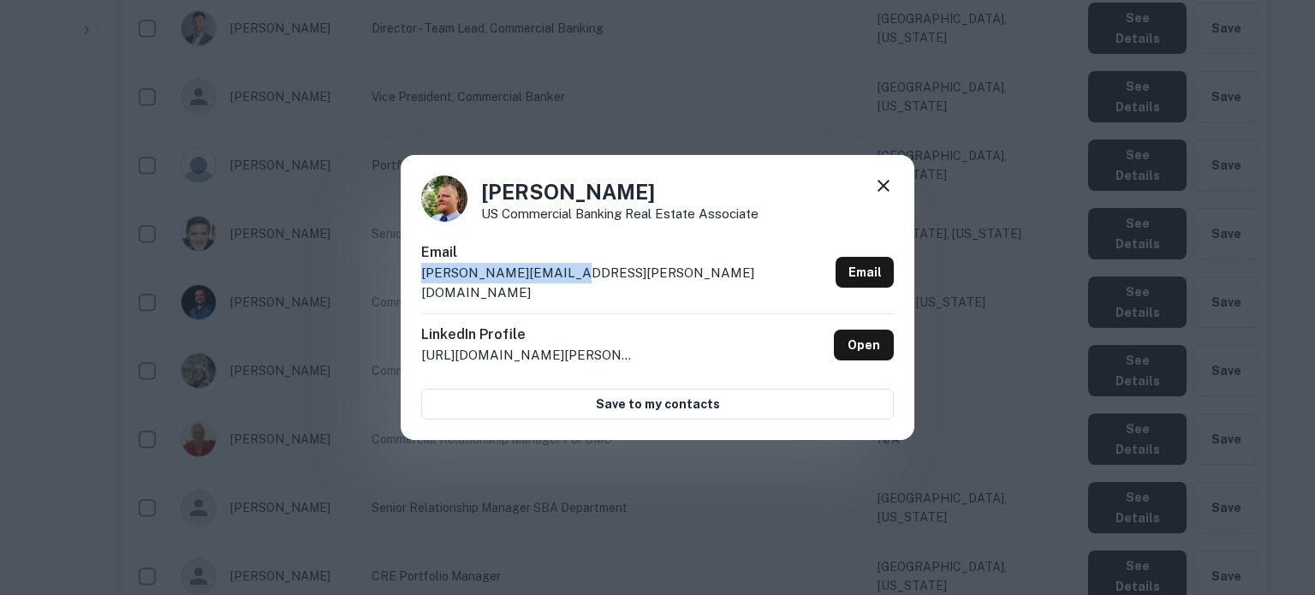
drag, startPoint x: 418, startPoint y: 285, endPoint x: 616, endPoint y: 301, distance: 198.4
click at [616, 301] on div "Joe Machovina US Commercial Banking Real Estate Associate Email joe.machovina@b…" at bounding box center [658, 298] width 514 height 286
click at [887, 192] on icon at bounding box center [884, 186] width 12 height 12
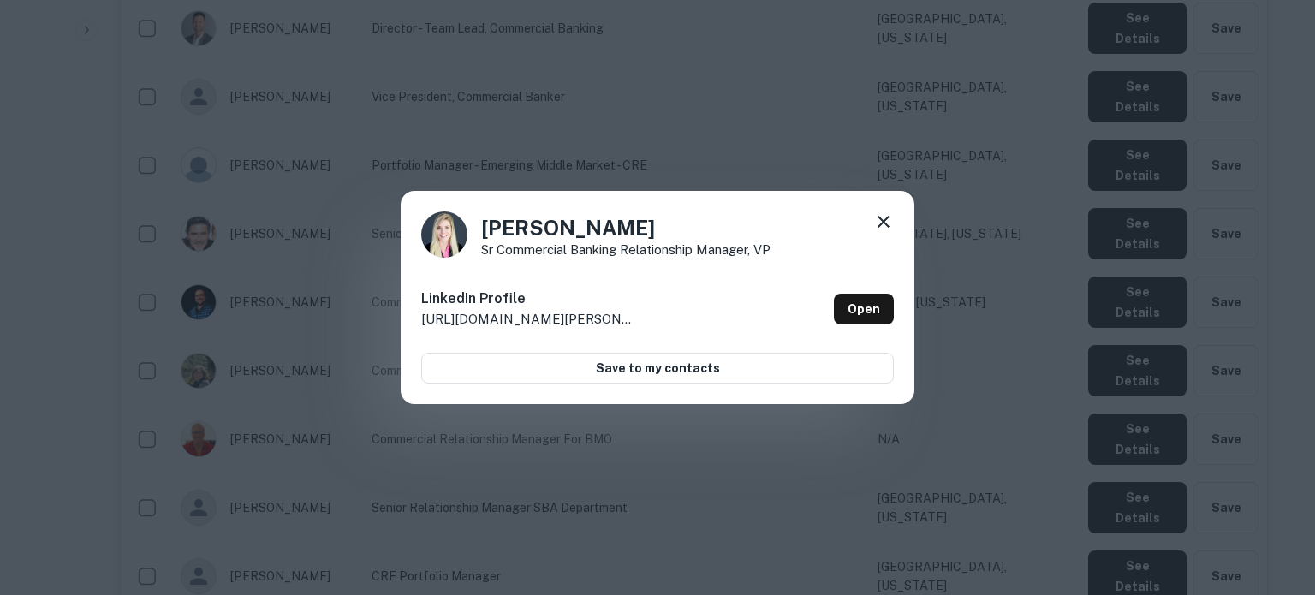
click at [885, 223] on icon at bounding box center [884, 222] width 12 height 12
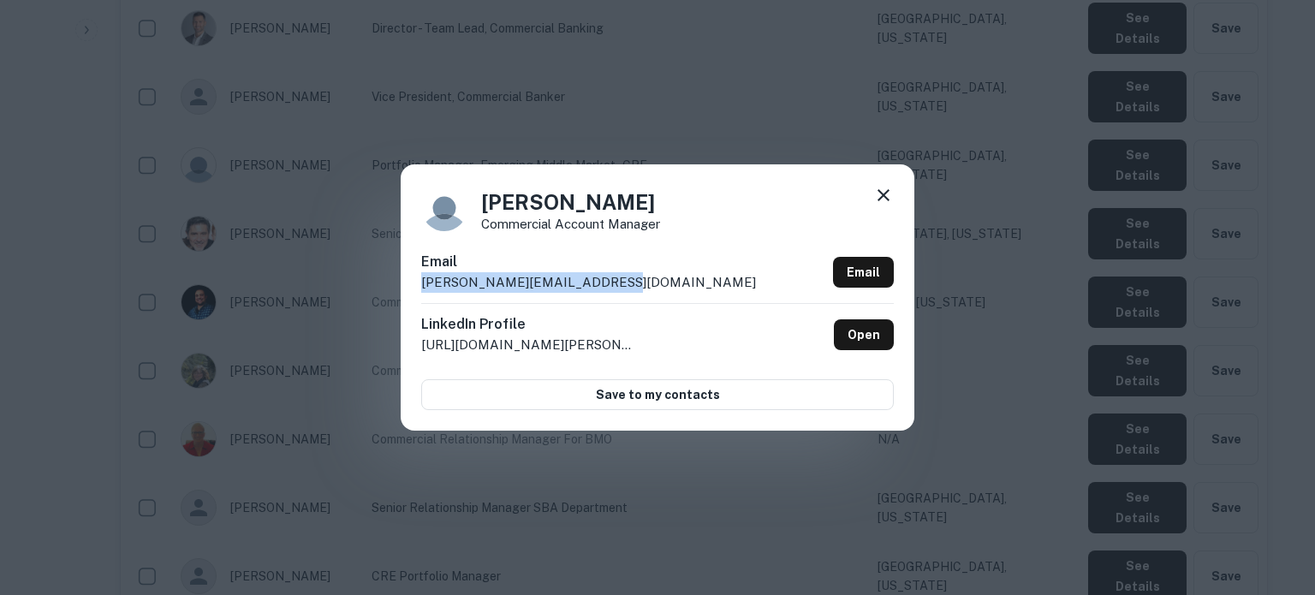
drag, startPoint x: 420, startPoint y: 285, endPoint x: 611, endPoint y: 288, distance: 191.0
click at [611, 288] on div "Jeff Nordick Commercial Account Manager Email jeff@brodskyconstruction.ca Email…" at bounding box center [658, 296] width 514 height 265
click at [886, 200] on icon at bounding box center [884, 195] width 12 height 12
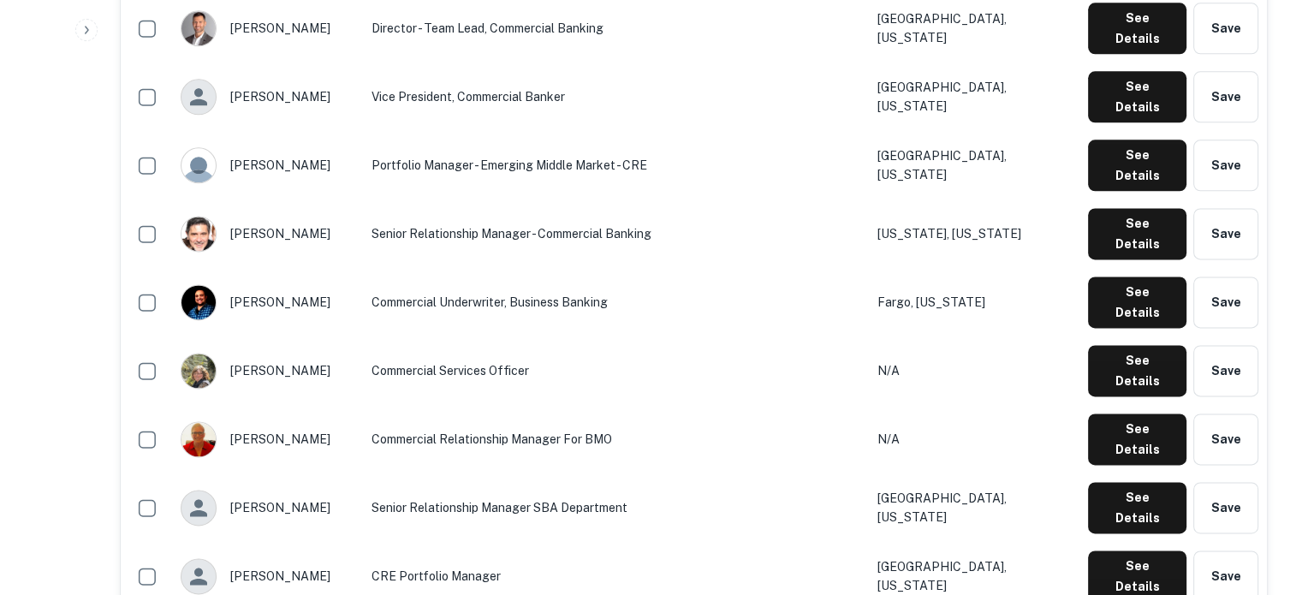
scroll to position [2164, 0]
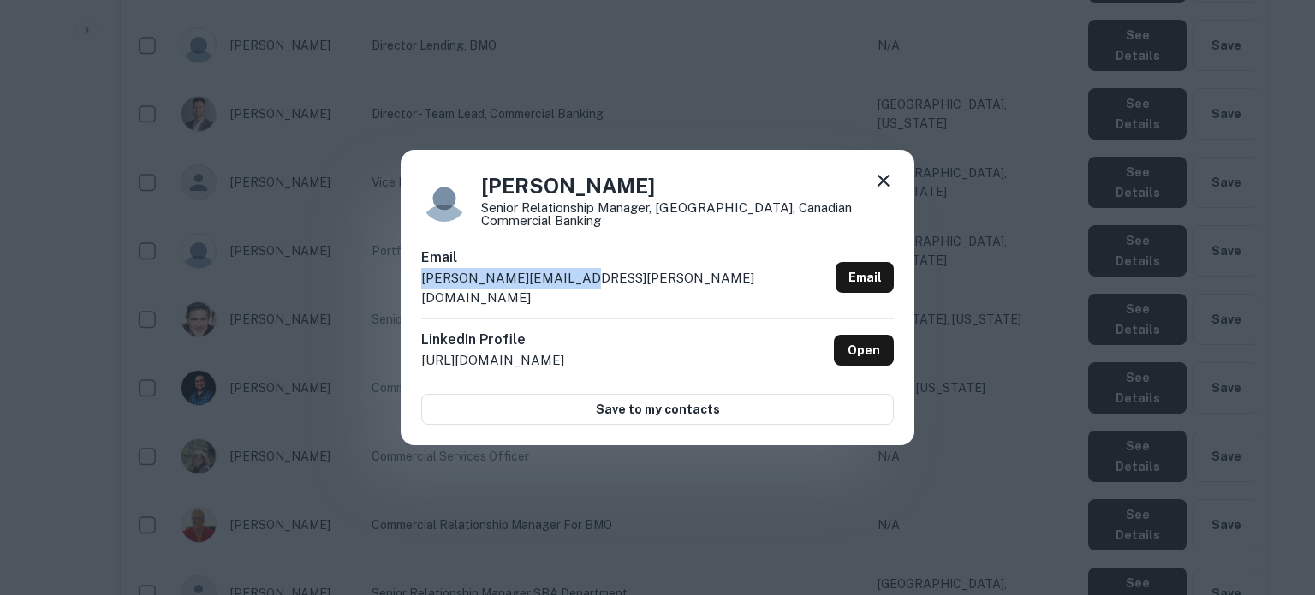
drag, startPoint x: 416, startPoint y: 294, endPoint x: 580, endPoint y: 292, distance: 163.6
click at [580, 292] on div "Janelle Geisel Senior Relationship Manager, Mid Market, Canadian Commercial Ban…" at bounding box center [658, 298] width 514 height 296
click at [885, 180] on icon at bounding box center [883, 180] width 21 height 21
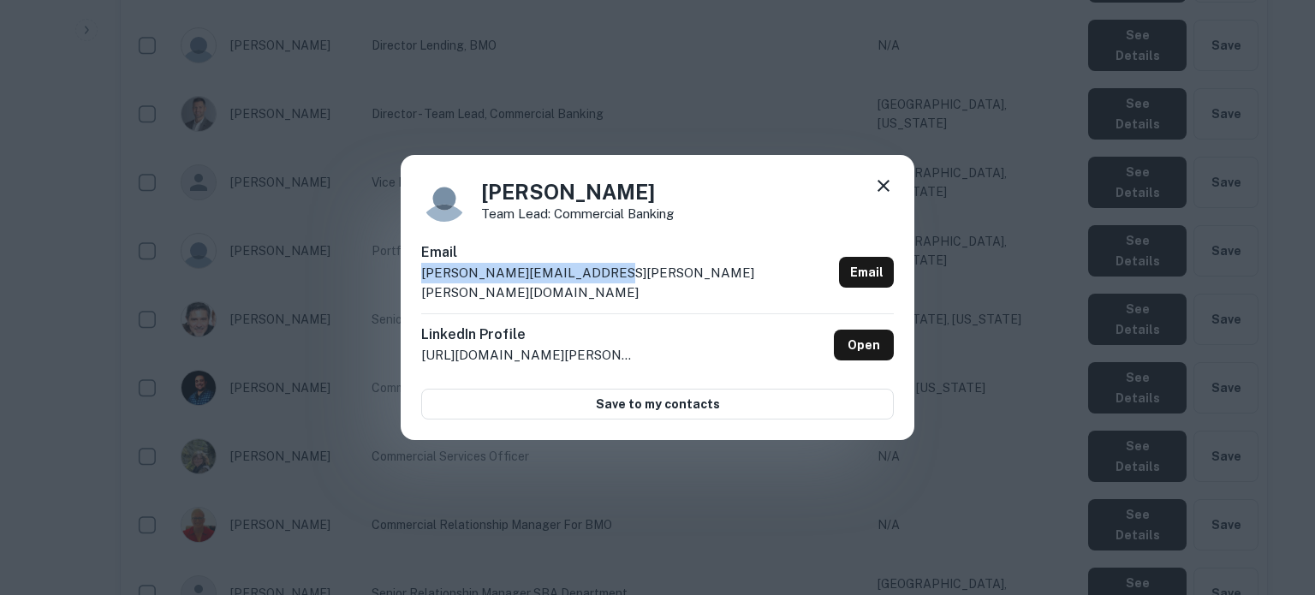
drag, startPoint x: 433, startPoint y: 290, endPoint x: 753, endPoint y: 463, distance: 363.2
click at [603, 284] on div "Gabriel Chappell Team Lead: Commercial Banking Email gabriel.chappell@chase.com…" at bounding box center [658, 298] width 514 height 286
click at [880, 192] on icon at bounding box center [884, 186] width 12 height 12
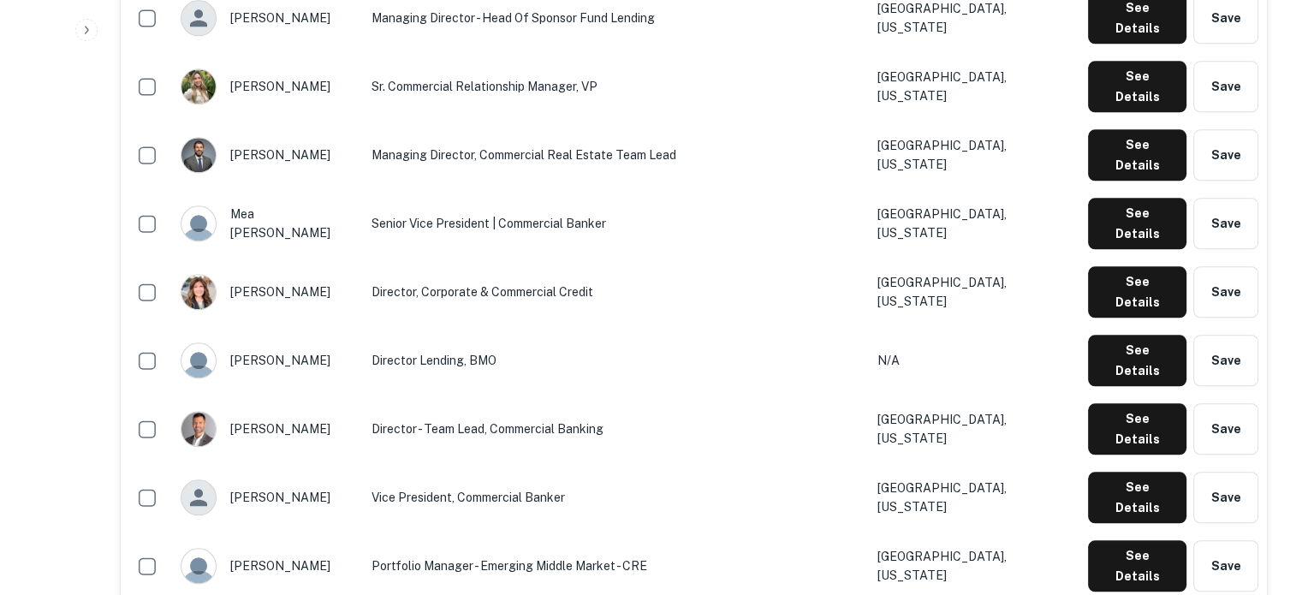
scroll to position [1821, 0]
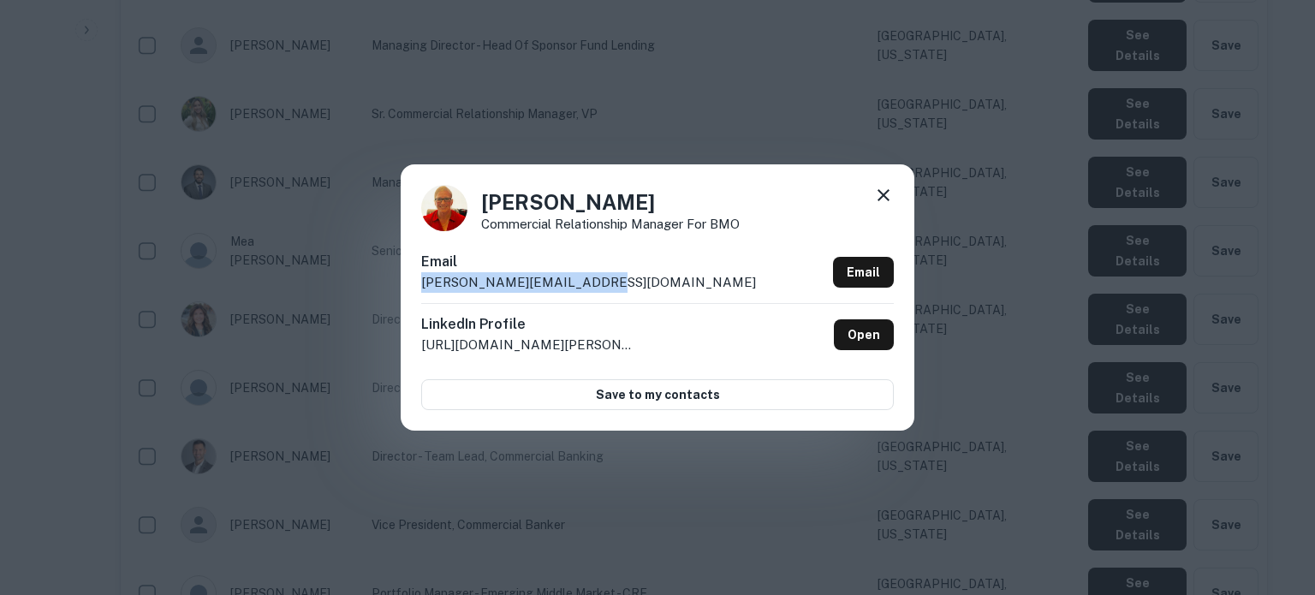
drag, startPoint x: 422, startPoint y: 285, endPoint x: 620, endPoint y: 283, distance: 197.8
click at [620, 283] on div "Email christina.houston@bmo.com Email" at bounding box center [657, 277] width 473 height 51
click at [883, 191] on icon at bounding box center [883, 195] width 21 height 21
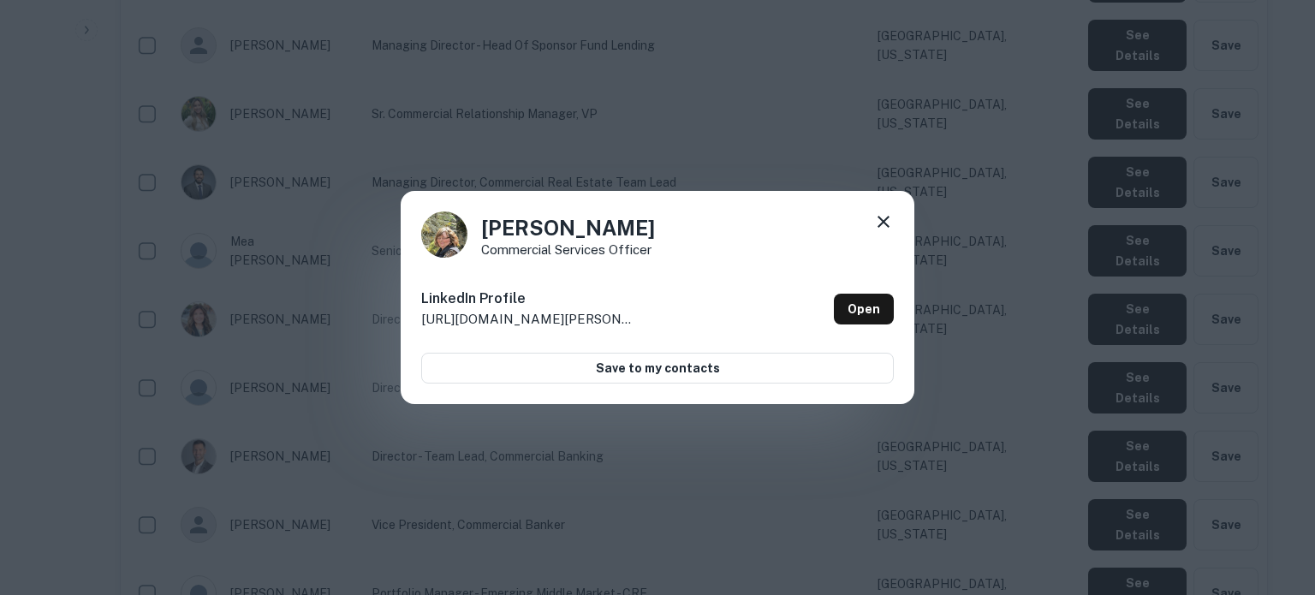
click at [878, 215] on icon at bounding box center [883, 222] width 21 height 21
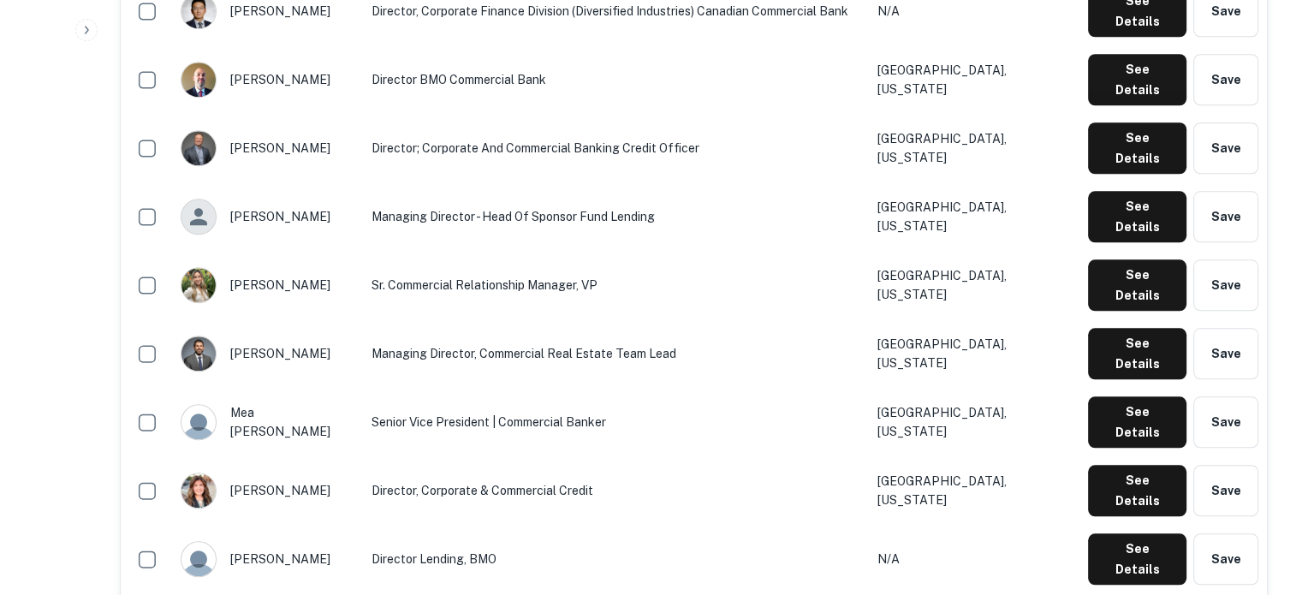
scroll to position [1565, 0]
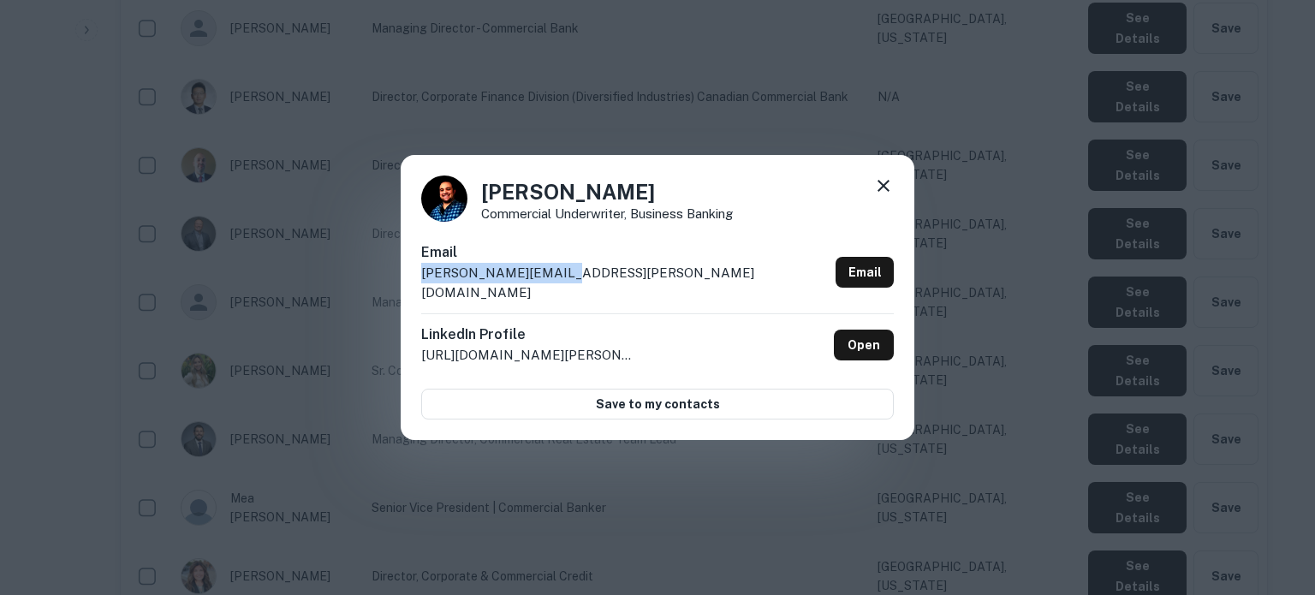
drag, startPoint x: 420, startPoint y: 287, endPoint x: 591, endPoint y: 285, distance: 170.4
click at [591, 285] on div "Brent Horner Commercial Underwriter, Business Banking Email brent.horner@bmo.co…" at bounding box center [658, 298] width 514 height 286
click at [893, 196] on icon at bounding box center [883, 186] width 21 height 21
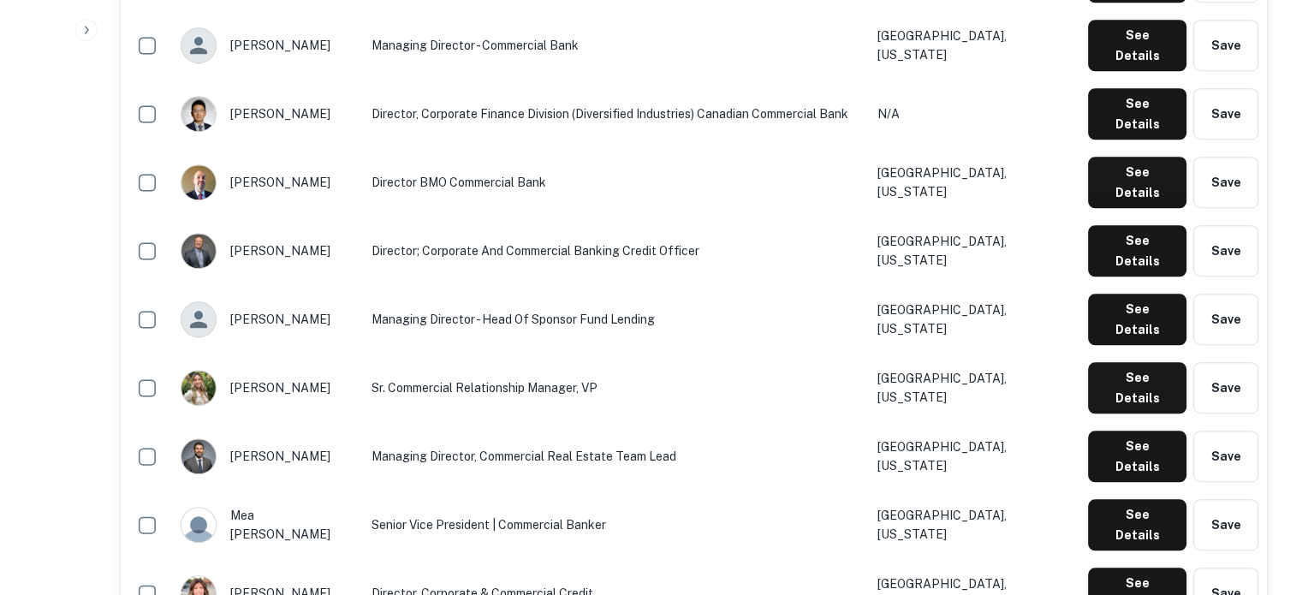
scroll to position [1650, 0]
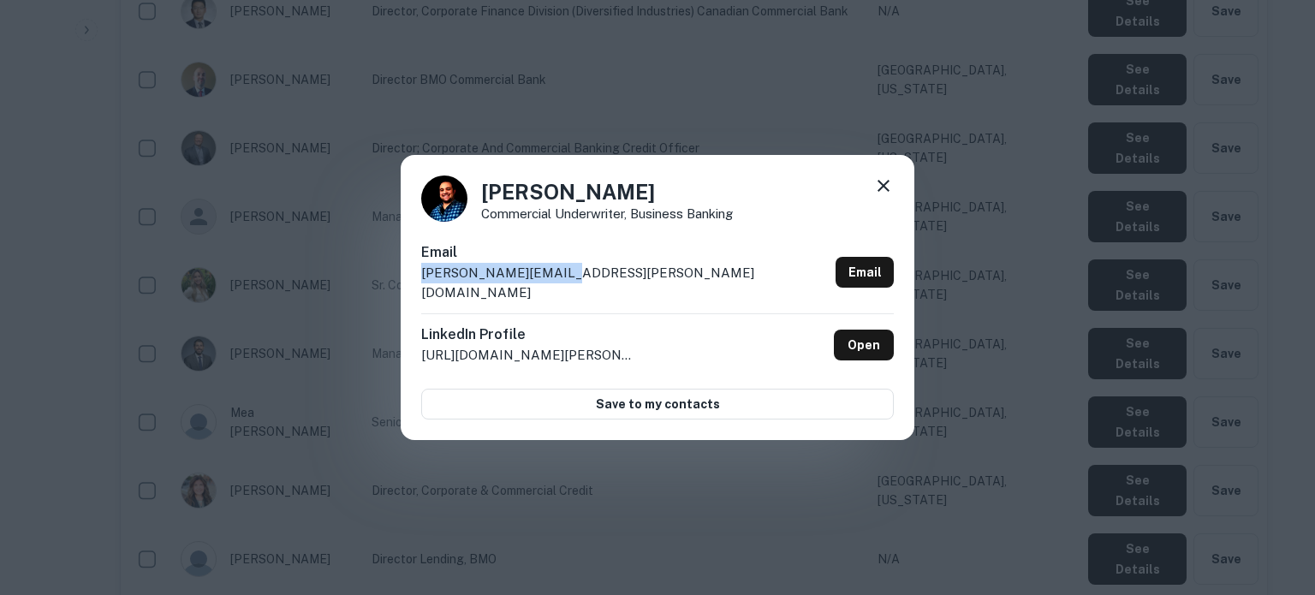
drag, startPoint x: 419, startPoint y: 286, endPoint x: 590, endPoint y: 290, distance: 171.3
click at [590, 290] on div "Brent Horner Commercial Underwriter, Business Banking Email brent.horner@bmo.co…" at bounding box center [658, 298] width 514 height 286
click at [882, 192] on icon at bounding box center [884, 186] width 12 height 12
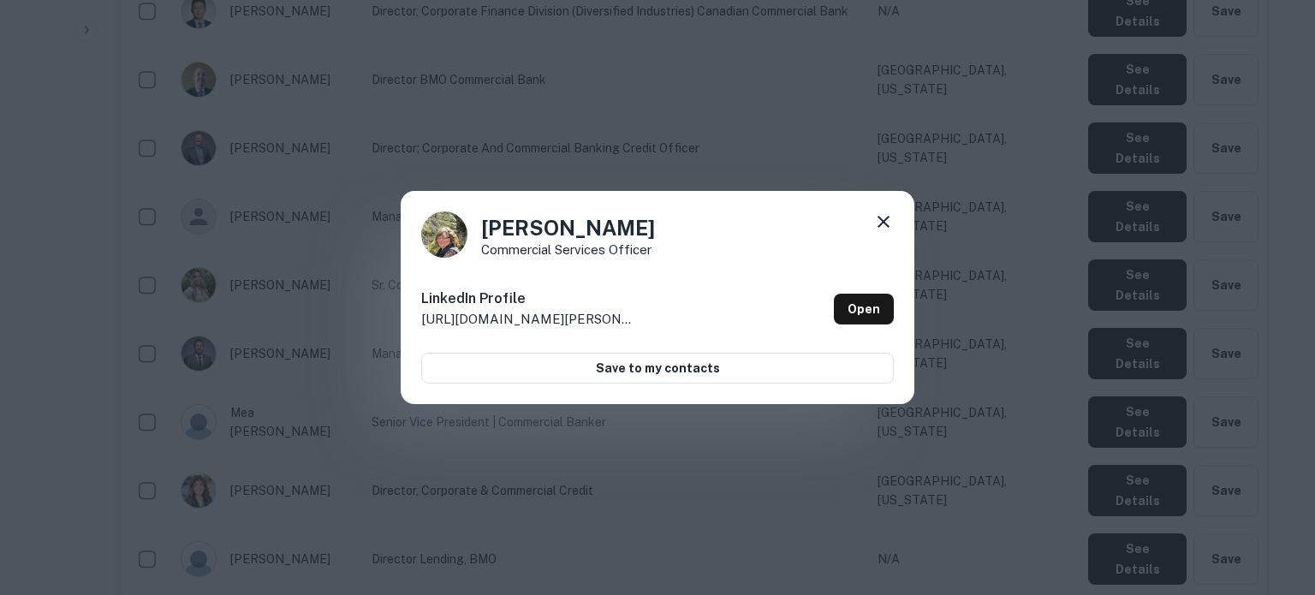
click at [884, 221] on icon at bounding box center [884, 222] width 12 height 12
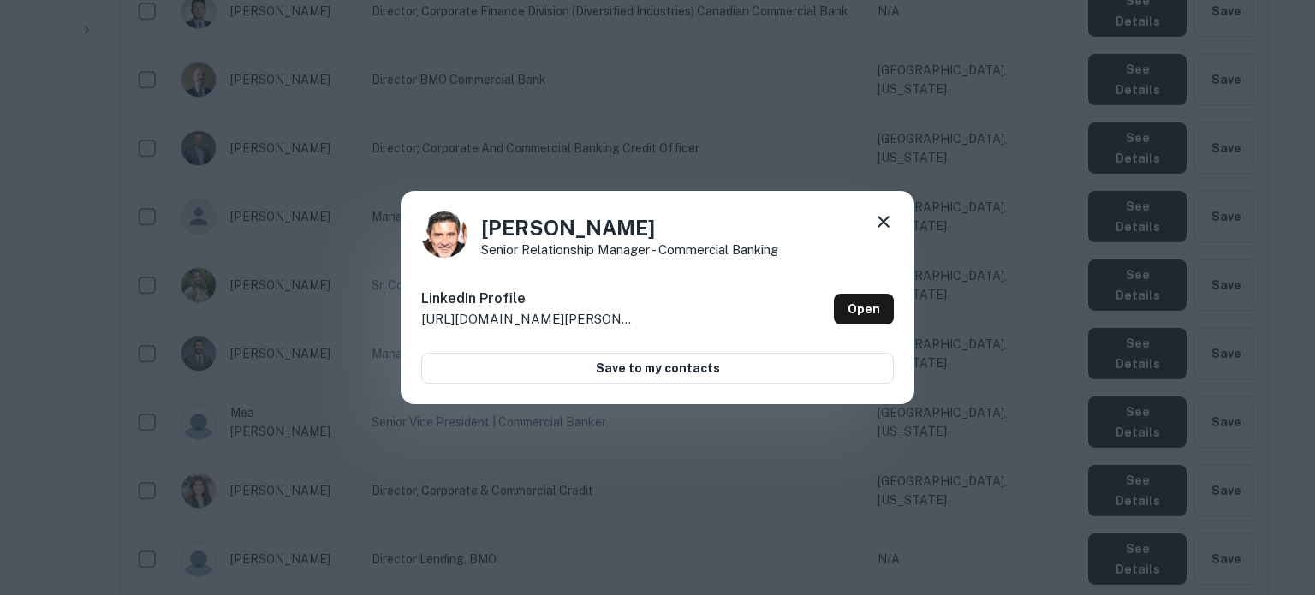
click at [884, 225] on icon at bounding box center [883, 222] width 21 height 21
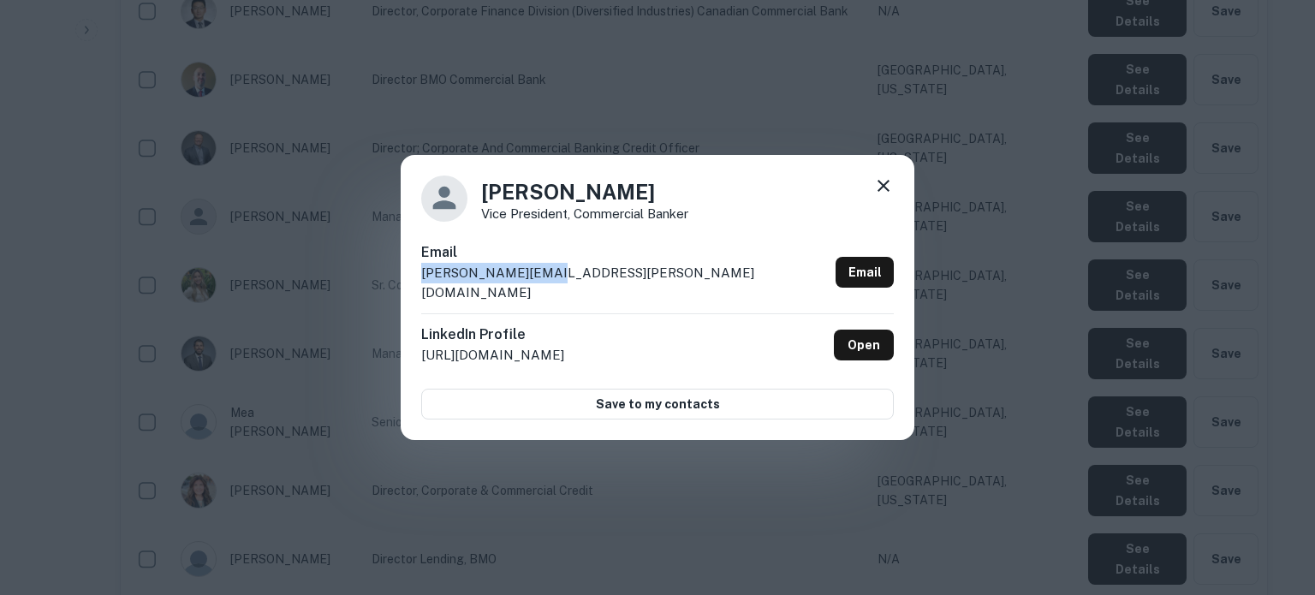
drag, startPoint x: 417, startPoint y: 287, endPoint x: 583, endPoint y: 282, distance: 166.2
click at [583, 282] on div "Tonya Berg Vice President, Commercial Banker Email tonya.berg@bmo.com Email Lin…" at bounding box center [658, 298] width 514 height 286
click at [890, 194] on icon at bounding box center [883, 186] width 21 height 21
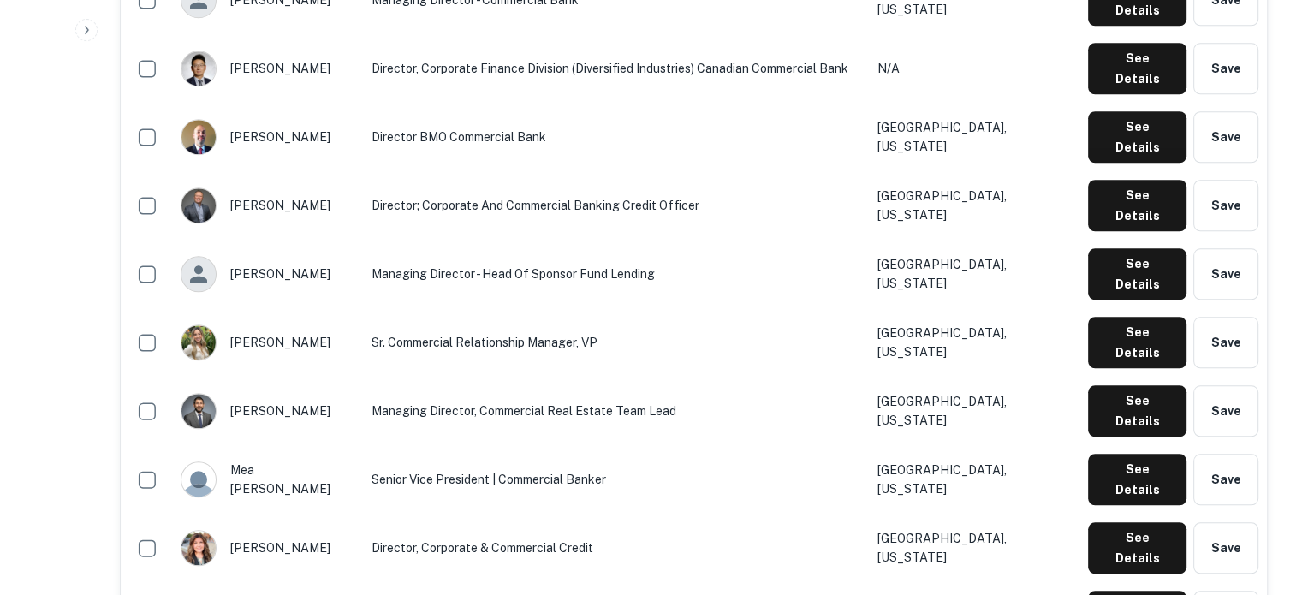
scroll to position [1565, 0]
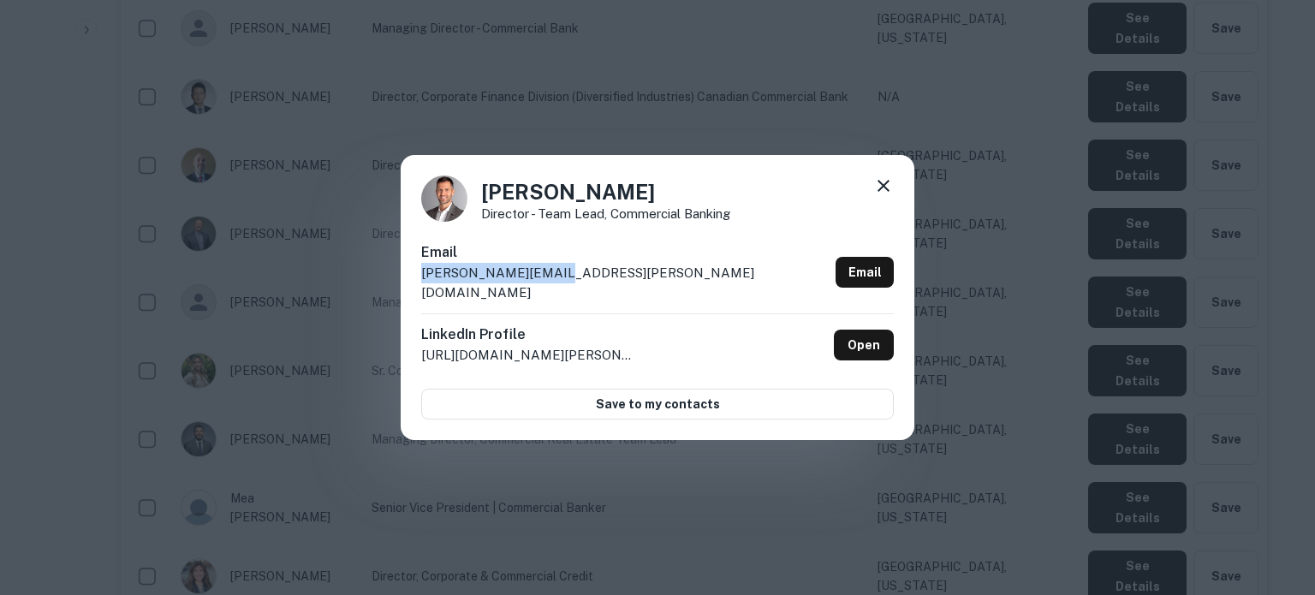
drag, startPoint x: 401, startPoint y: 283, endPoint x: 567, endPoint y: 290, distance: 166.3
click at [567, 290] on div "Tim Anliker Director - Team Lead, Commercial Banking Email tim.anliker@bmo.com …" at bounding box center [658, 298] width 514 height 286
click at [881, 192] on icon at bounding box center [884, 186] width 12 height 12
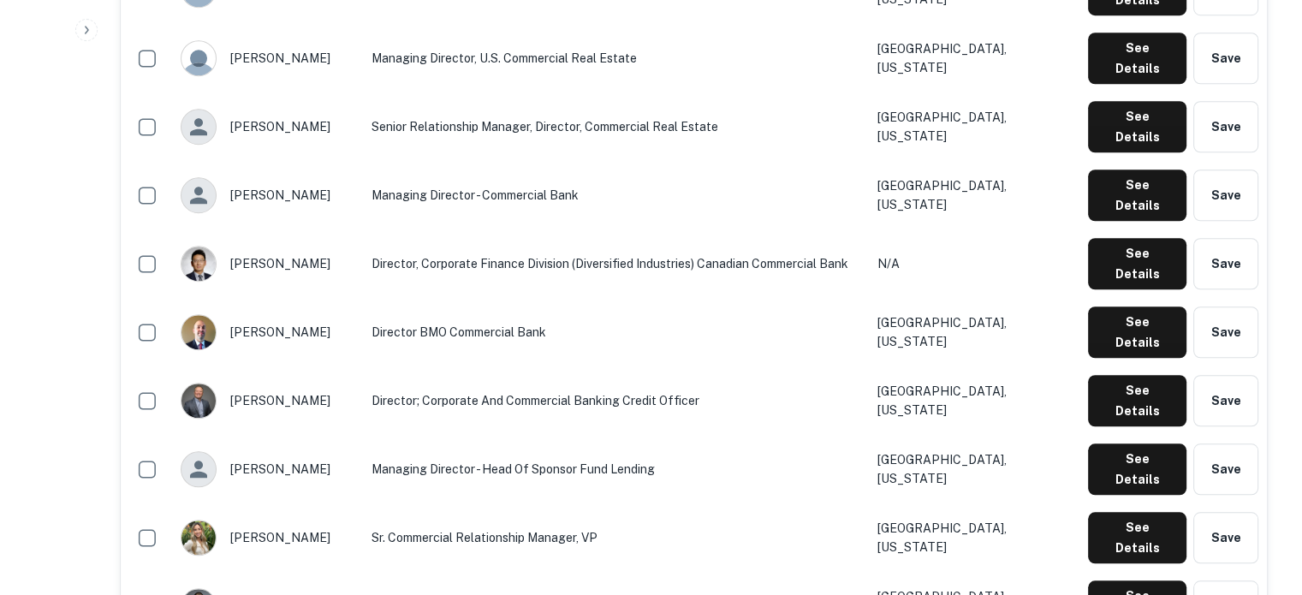
scroll to position [1393, 0]
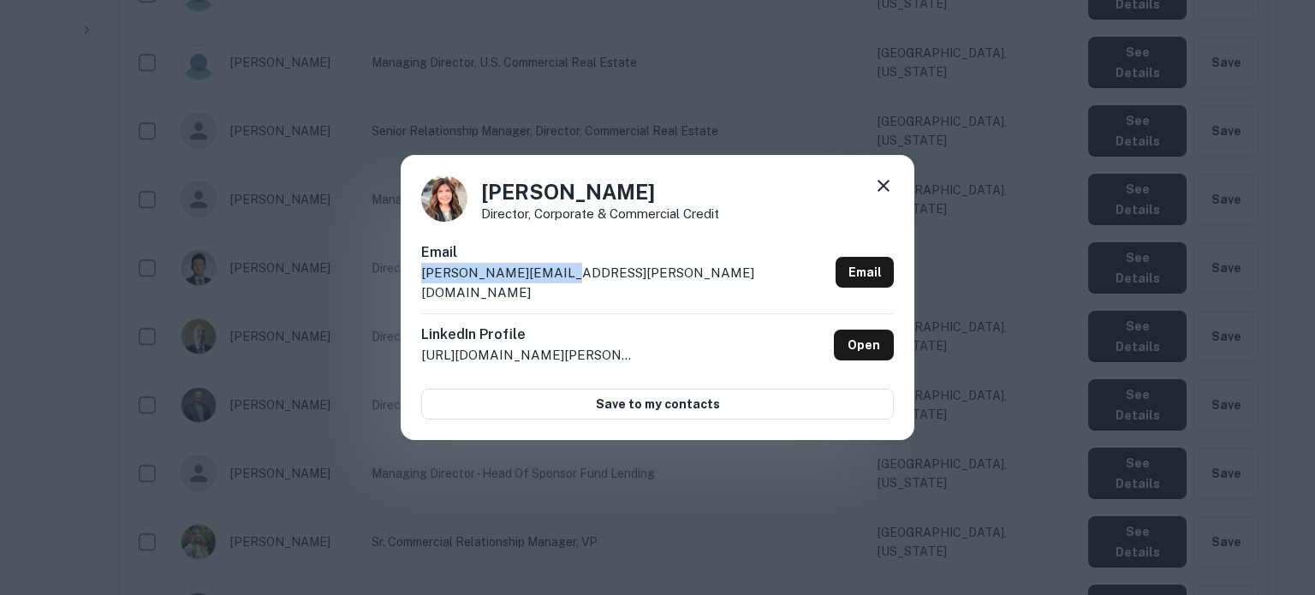
drag, startPoint x: 417, startPoint y: 284, endPoint x: 587, endPoint y: 284, distance: 170.4
click at [587, 284] on div "Nicole Kouba Director, Corporate & Commercial Credit Email nicole.kouba@bmo.com…" at bounding box center [658, 298] width 514 height 286
click at [885, 196] on icon at bounding box center [883, 186] width 21 height 21
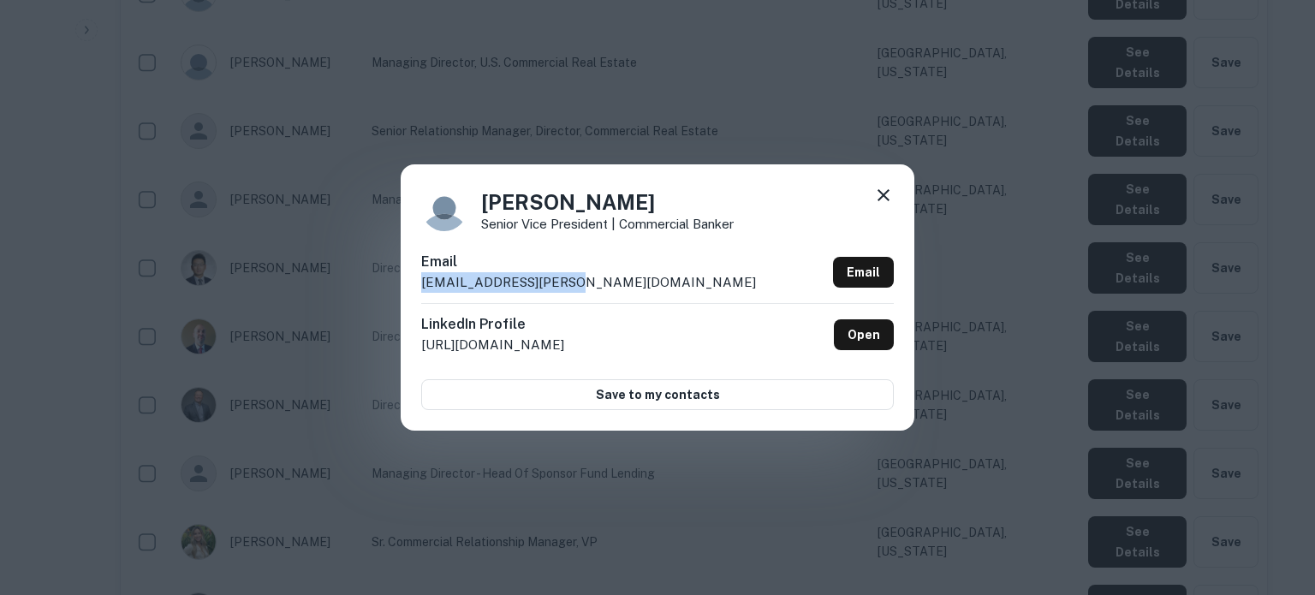
drag, startPoint x: 419, startPoint y: 287, endPoint x: 586, endPoint y: 284, distance: 167.0
click at [586, 284] on div "Mea Konopasek Senior Vice President | Commercial Banker Email mea.konopasek@bmo…" at bounding box center [658, 296] width 514 height 265
click at [888, 206] on div at bounding box center [883, 198] width 21 height 27
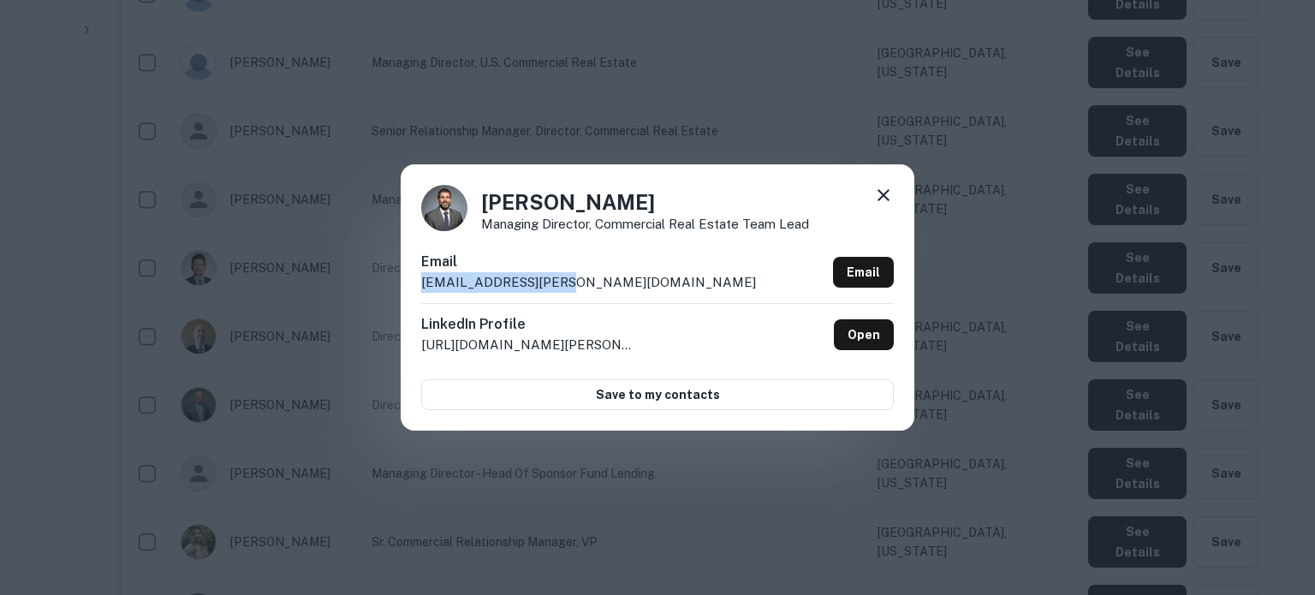
drag, startPoint x: 422, startPoint y: 292, endPoint x: 608, endPoint y: 289, distance: 185.9
click at [608, 289] on div "Email mark.frankel@bmo.com Email" at bounding box center [657, 277] width 473 height 51
click at [884, 206] on div at bounding box center [883, 198] width 21 height 27
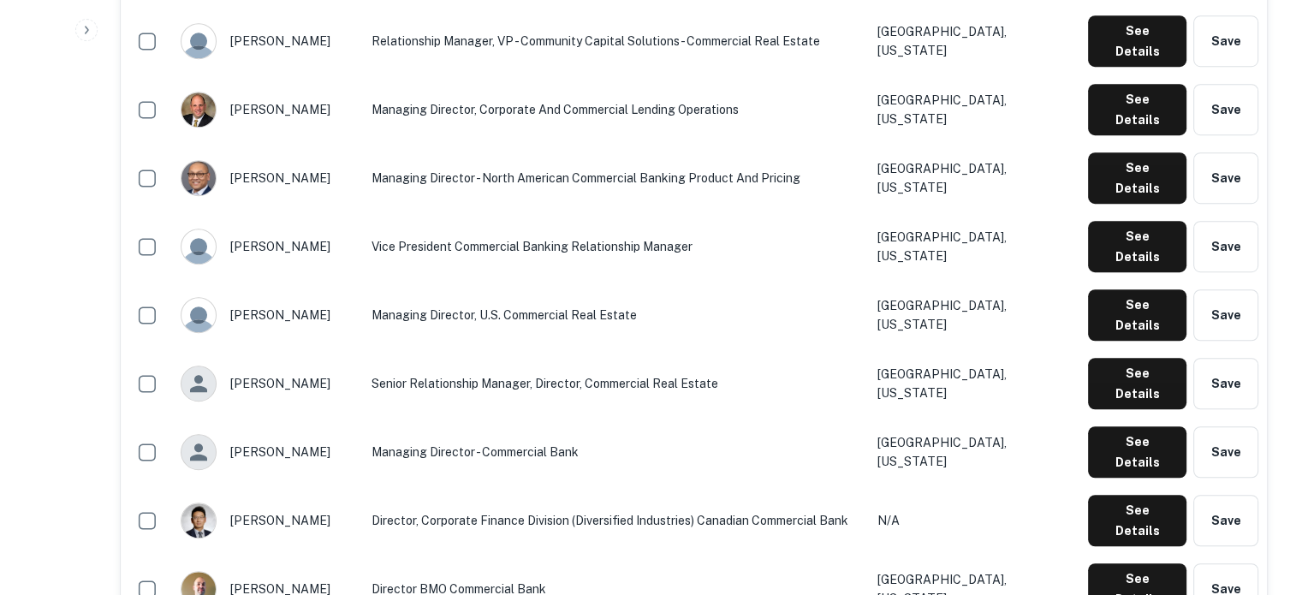
scroll to position [1136, 0]
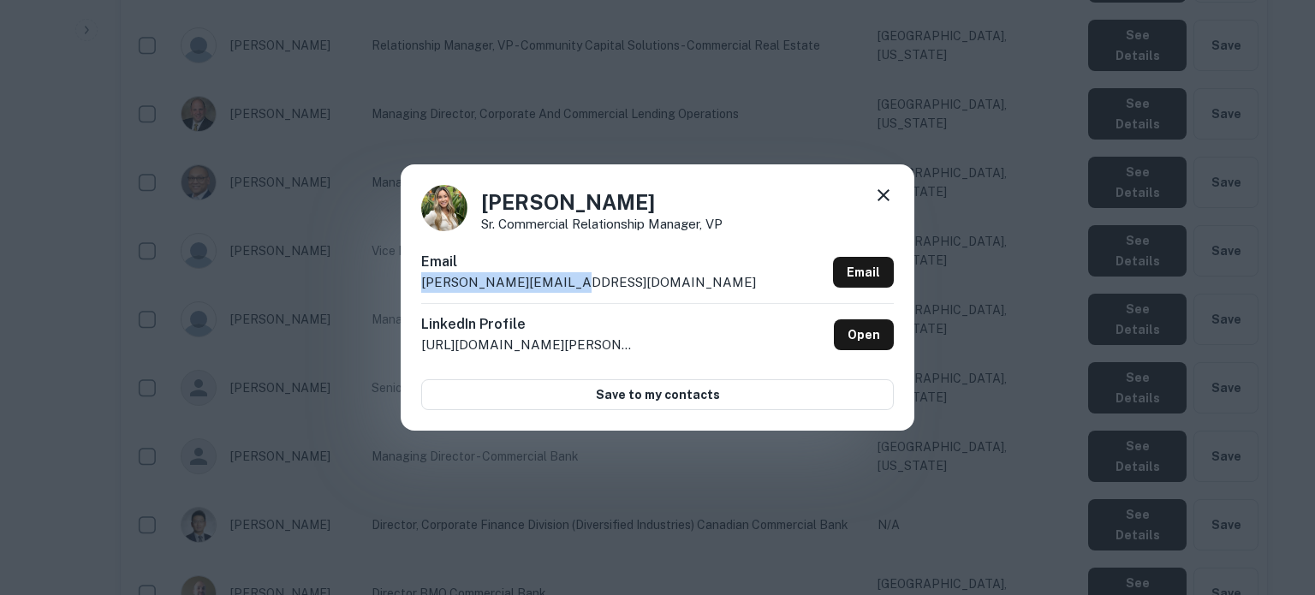
drag, startPoint x: 419, startPoint y: 285, endPoint x: 596, endPoint y: 290, distance: 177.3
click at [596, 290] on div "Leah Delajoux Sr. Commercial Relationship Manager, VP Email leah.delajoux@bmo.c…" at bounding box center [658, 296] width 514 height 265
click at [879, 200] on icon at bounding box center [884, 195] width 12 height 12
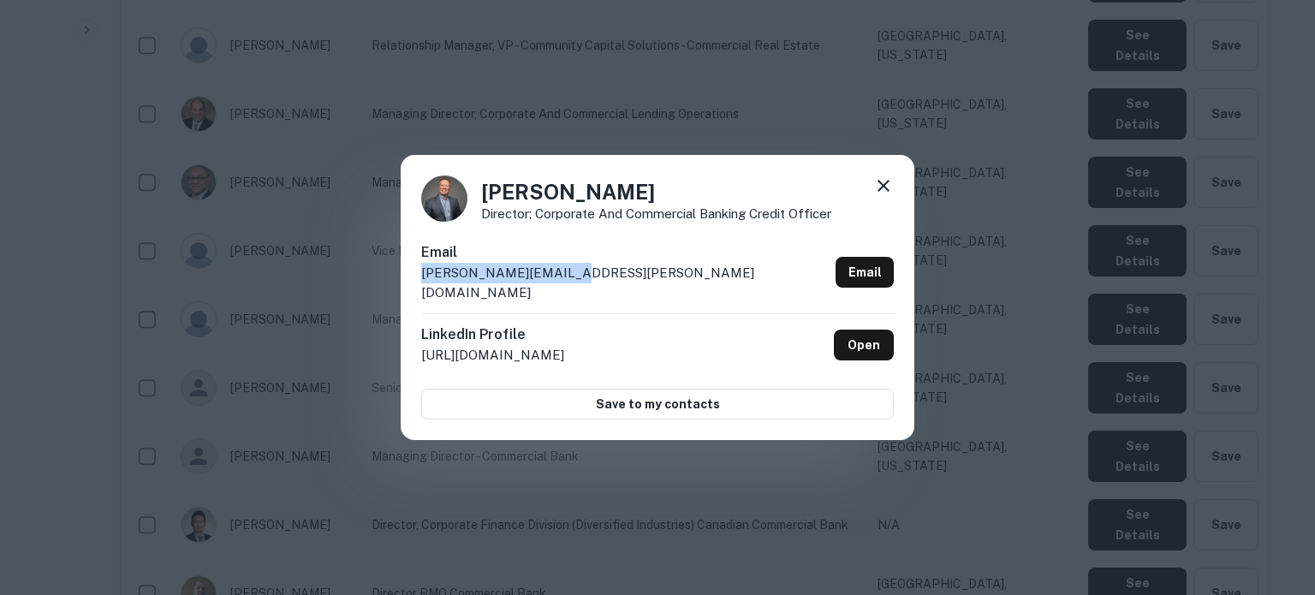
drag, startPoint x: 409, startPoint y: 285, endPoint x: 606, endPoint y: 294, distance: 197.1
click at [606, 294] on div "Joseph Lococo Director; Corporate and Commercial Banking Credit Officer Email j…" at bounding box center [658, 298] width 514 height 286
click at [884, 196] on icon at bounding box center [883, 186] width 21 height 21
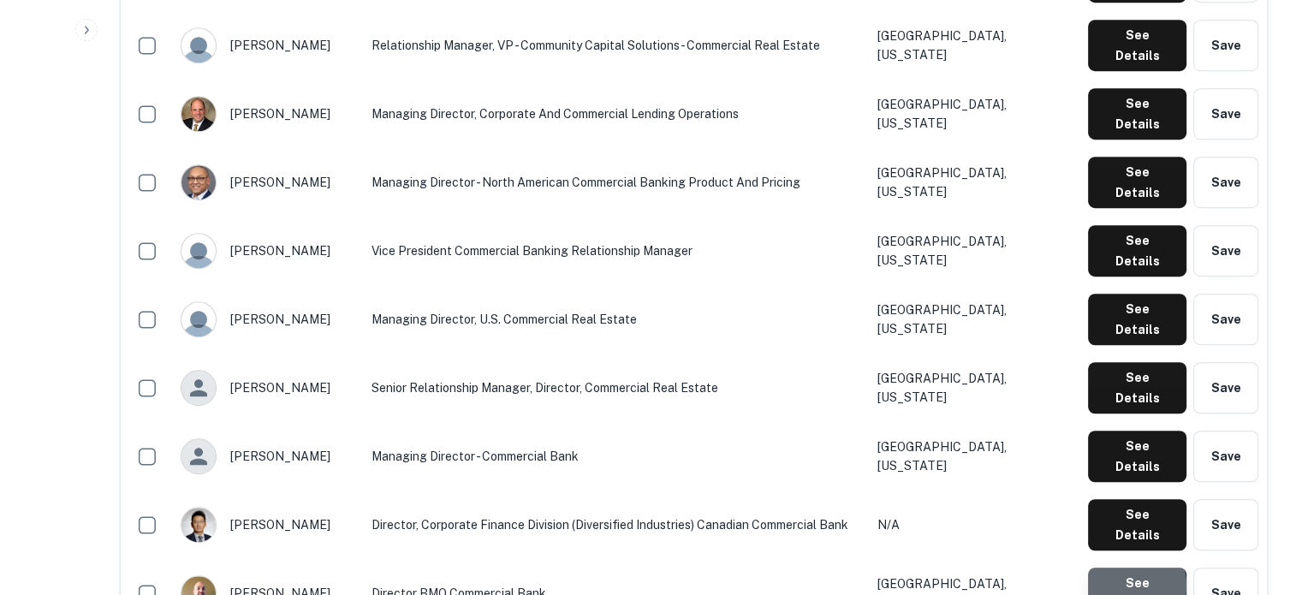
click at [1117, 568] on button "See Details" at bounding box center [1137, 593] width 98 height 51
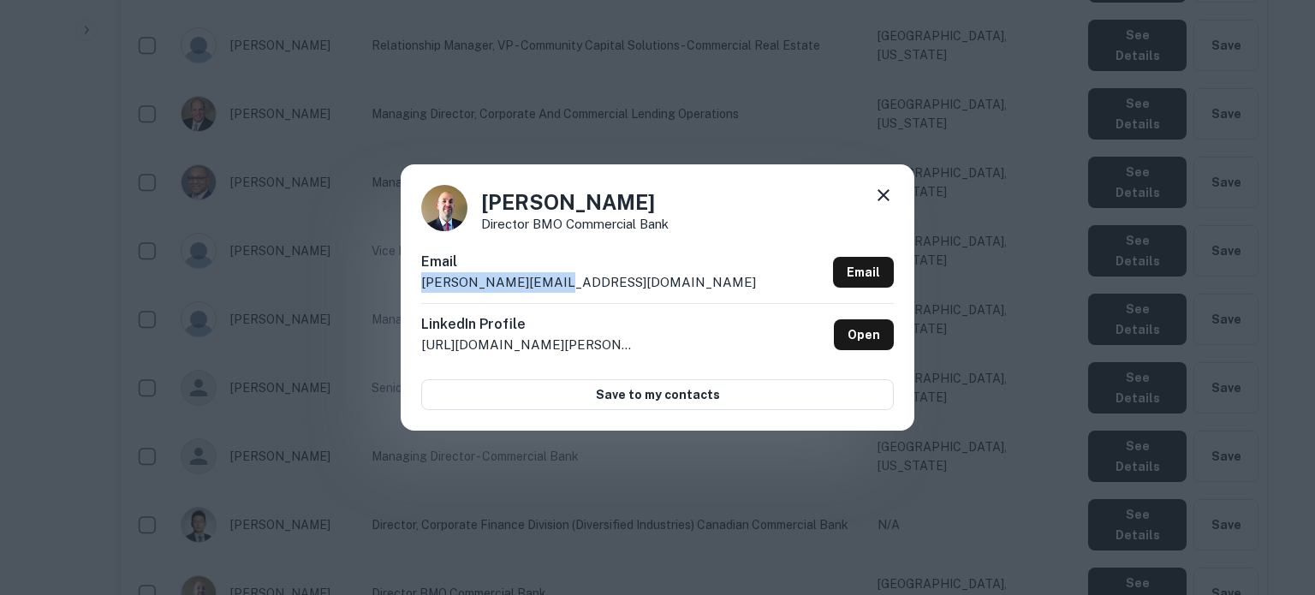
drag, startPoint x: 419, startPoint y: 289, endPoint x: 565, endPoint y: 285, distance: 146.5
click at [565, 285] on div "Jeff Filler Director BMO Commercial Bank Email jeff.filler@bmo.com Email Linked…" at bounding box center [658, 296] width 514 height 265
click at [883, 198] on icon at bounding box center [883, 195] width 21 height 21
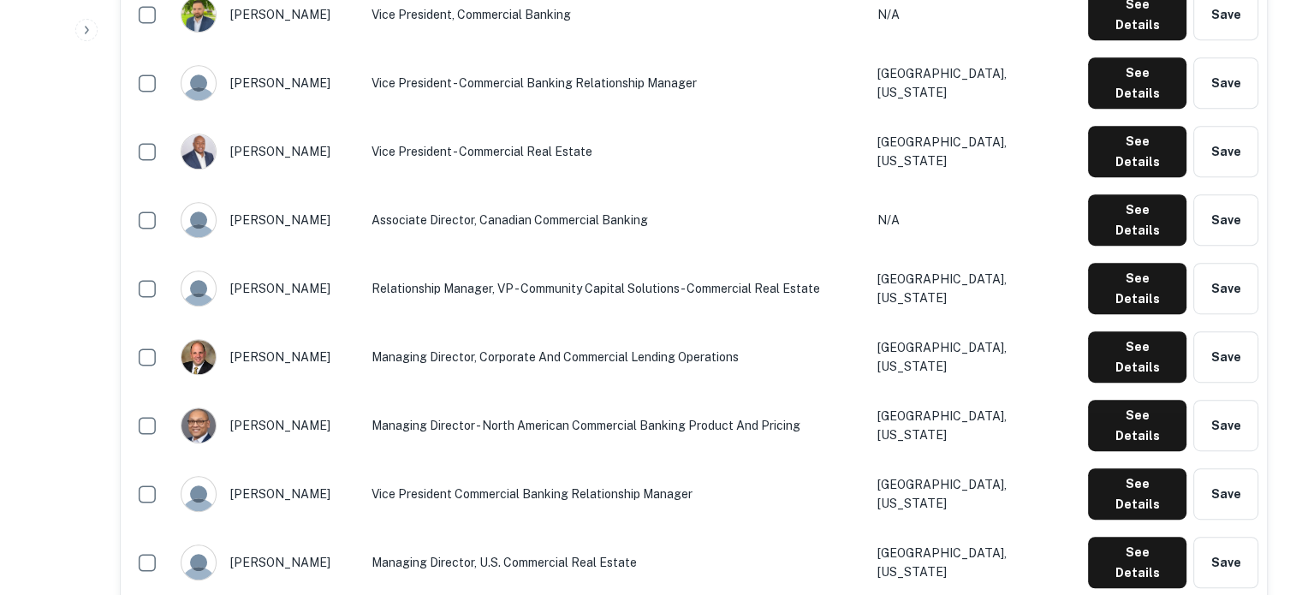
scroll to position [879, 0]
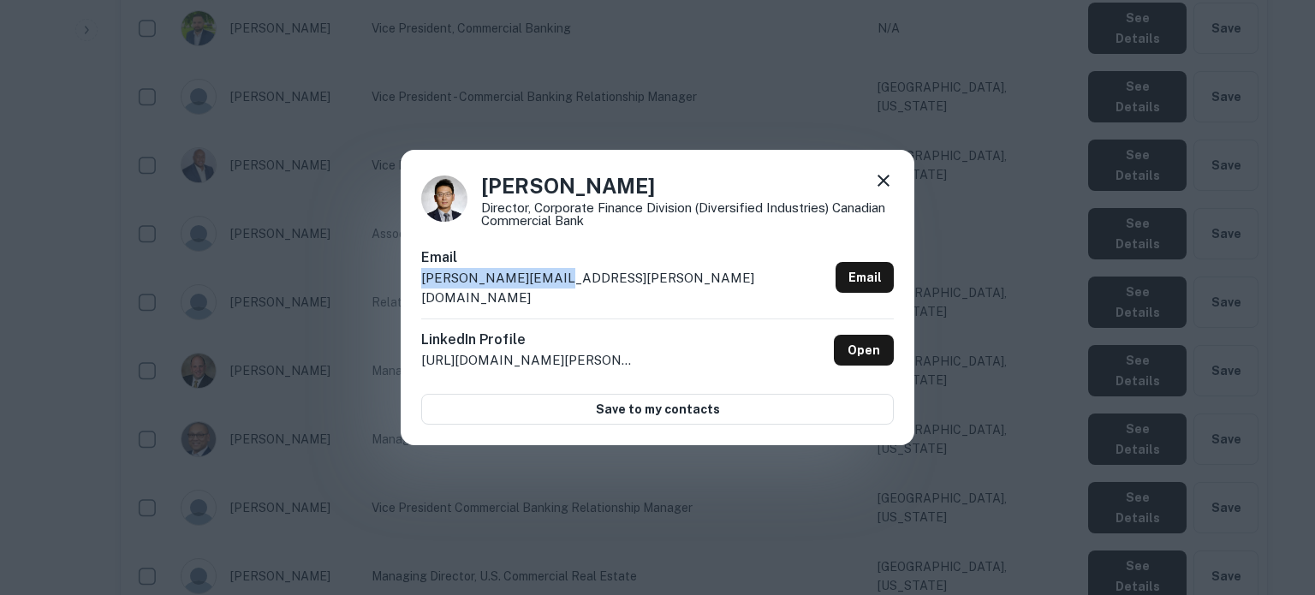
drag, startPoint x: 412, startPoint y: 294, endPoint x: 580, endPoint y: 292, distance: 167.9
click at [580, 292] on div "Horace Shum Director, Corporate Finance Division (Diversified Industries) Canad…" at bounding box center [658, 298] width 514 height 296
click at [885, 184] on icon at bounding box center [883, 180] width 21 height 21
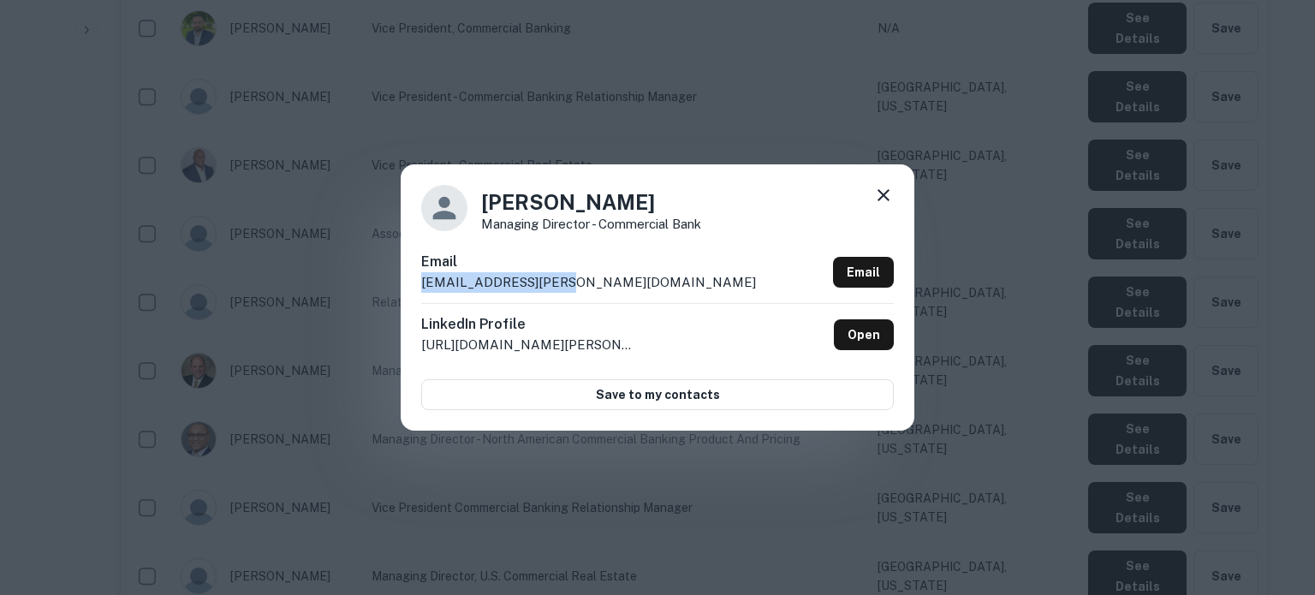
drag, startPoint x: 420, startPoint y: 283, endPoint x: 600, endPoint y: 280, distance: 179.9
click at [600, 280] on div "Heath Scheid Managing Director - Commercial Bank Email heath.scheid@bmo.com Ema…" at bounding box center [658, 296] width 514 height 265
click at [886, 191] on icon at bounding box center [883, 195] width 21 height 21
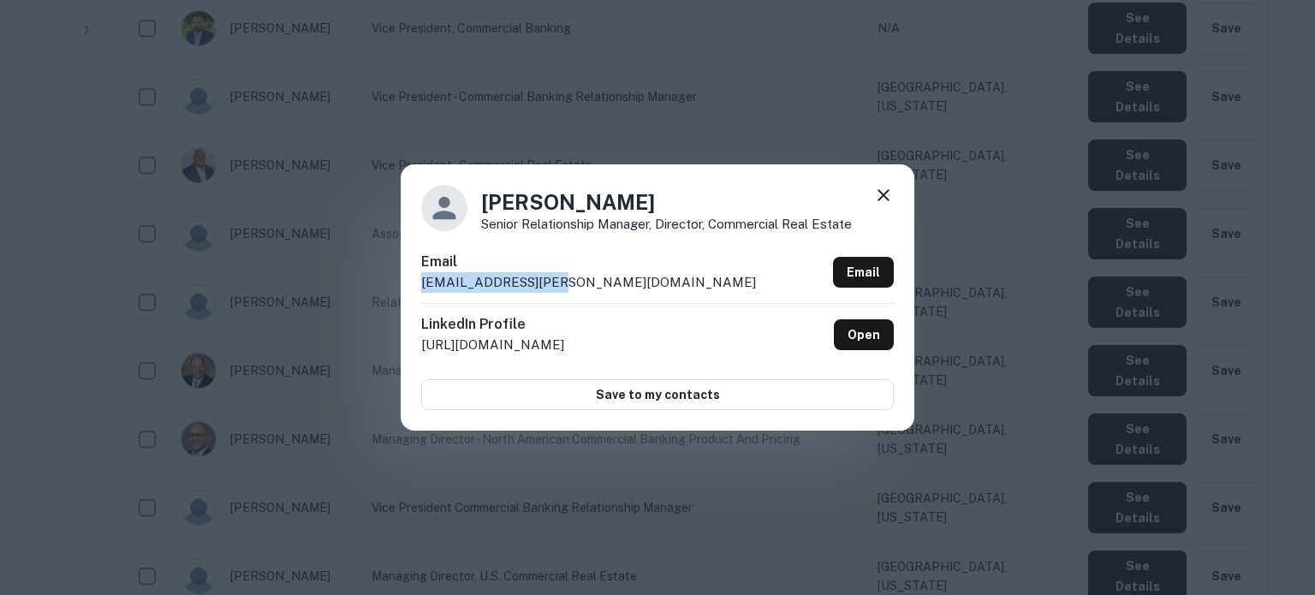
drag, startPoint x: 418, startPoint y: 290, endPoint x: 592, endPoint y: 295, distance: 173.9
click at [592, 295] on div "Hans Starks Senior Relationship Manager, Director, Commercial Real Estate Email…" at bounding box center [658, 296] width 514 height 265
click at [885, 194] on icon at bounding box center [884, 195] width 12 height 12
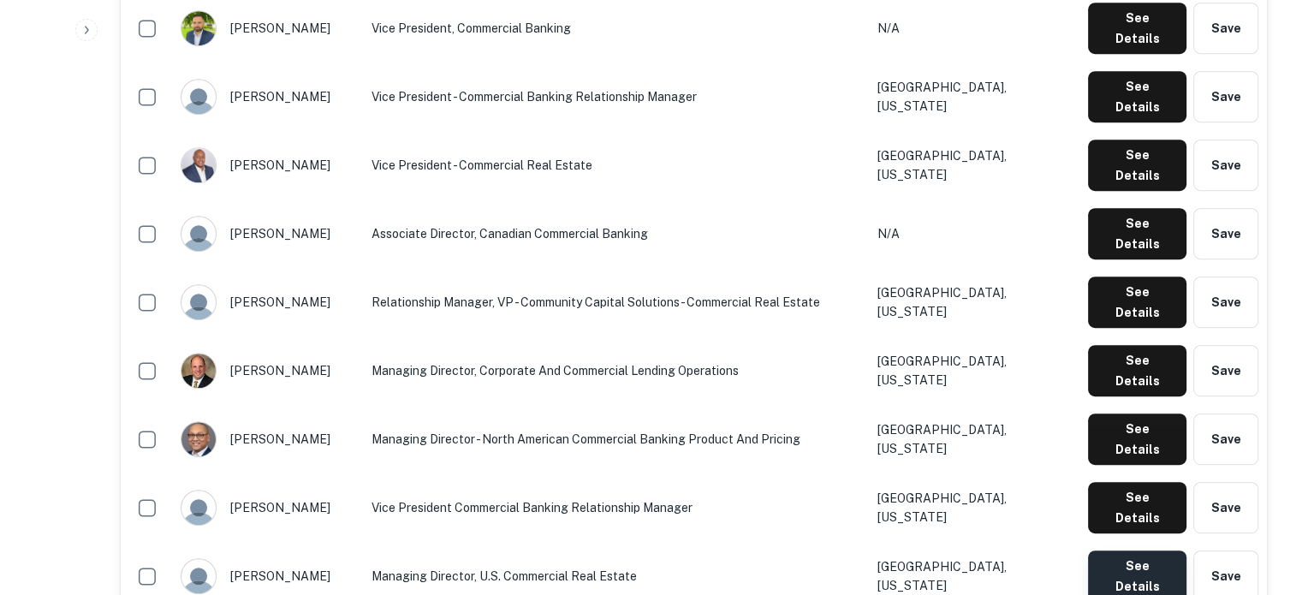
click at [1124, 551] on button "See Details" at bounding box center [1137, 576] width 98 height 51
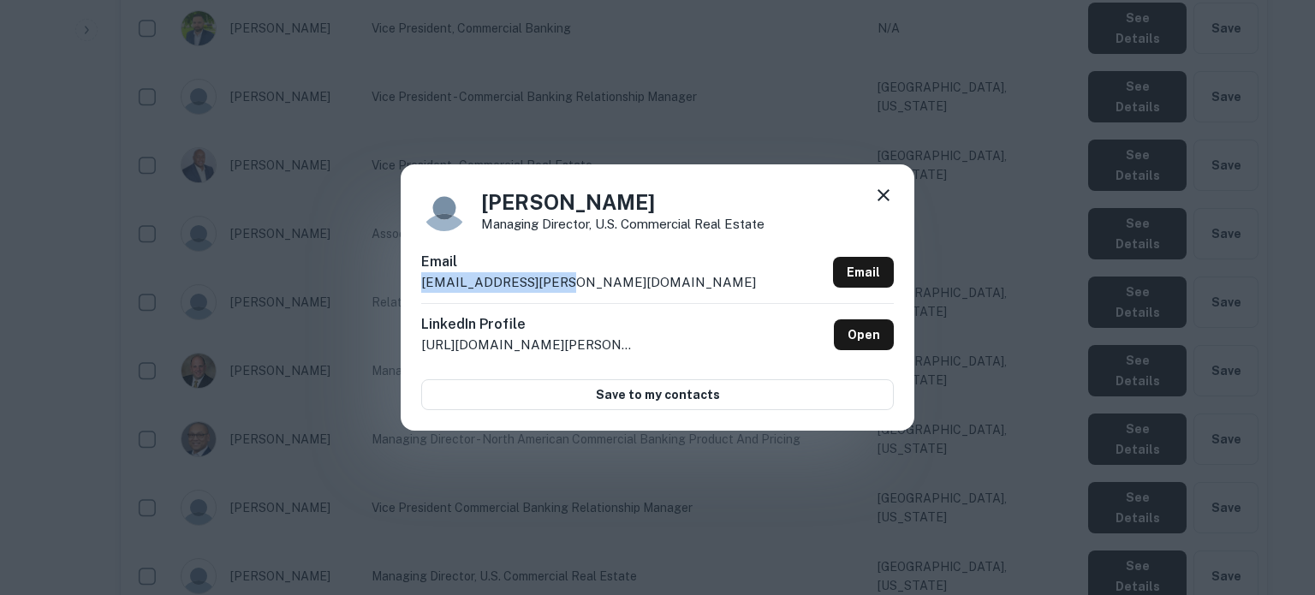
drag, startPoint x: 418, startPoint y: 284, endPoint x: 655, endPoint y: 359, distance: 248.6
click at [579, 284] on div "Guy Steffens Managing Director, U.S. Commercial Real Estate Email guy.steffens@…" at bounding box center [658, 296] width 514 height 265
click at [884, 194] on icon at bounding box center [884, 195] width 12 height 12
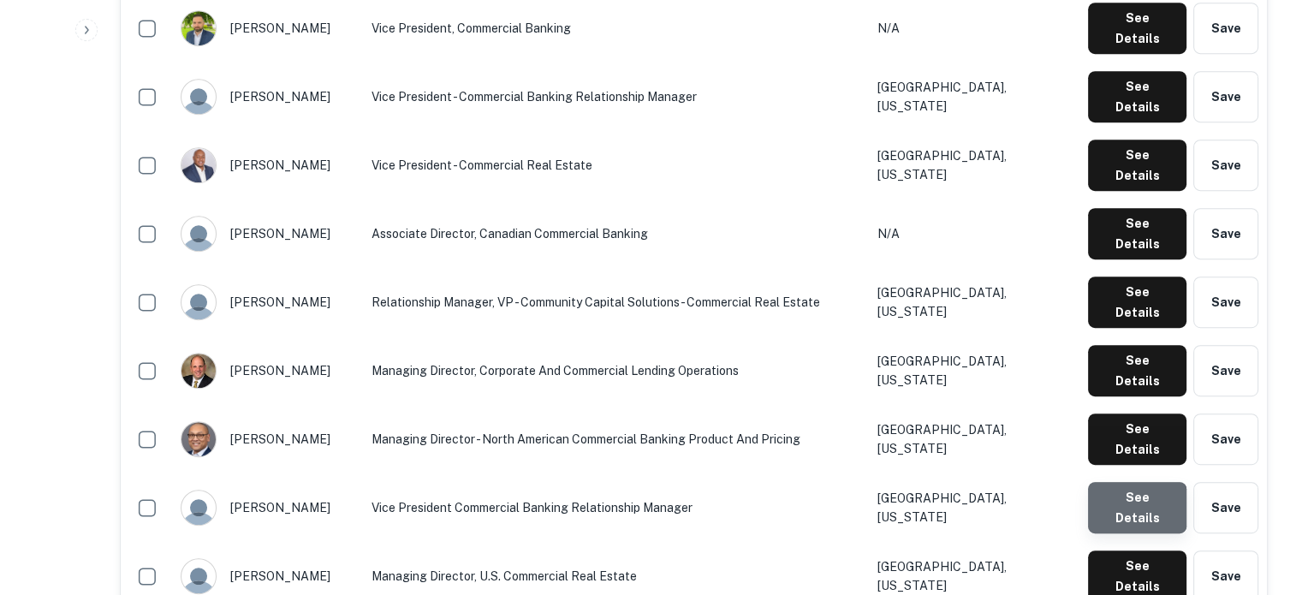
click at [1138, 482] on button "See Details" at bounding box center [1137, 507] width 98 height 51
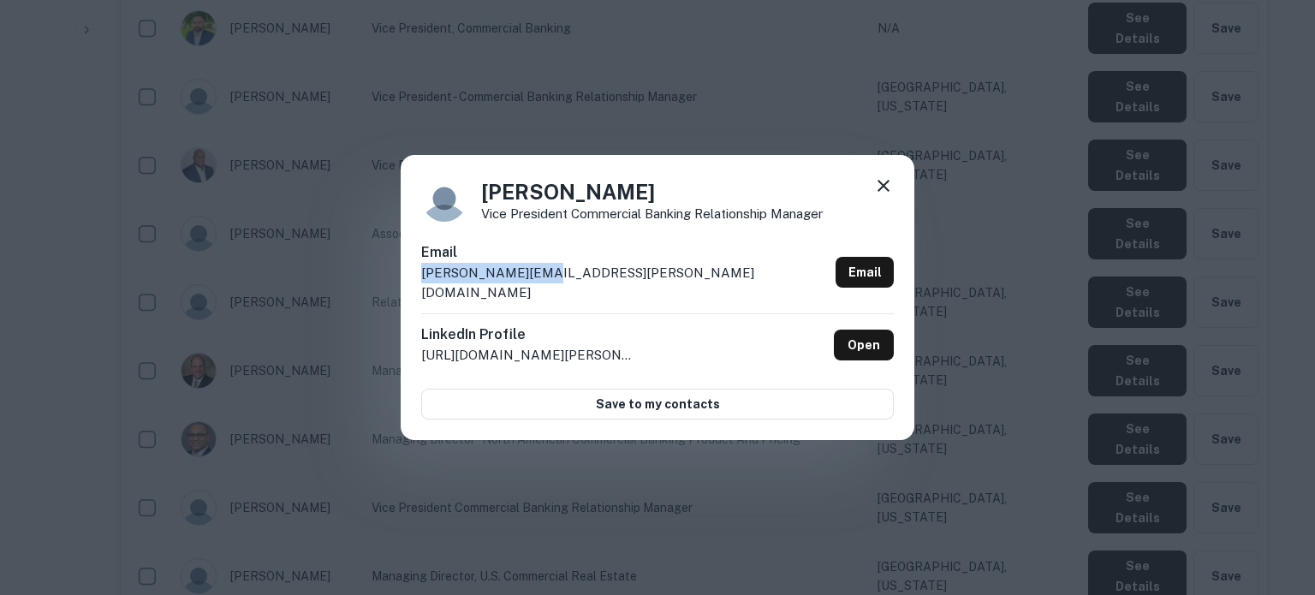
drag, startPoint x: 417, startPoint y: 292, endPoint x: 596, endPoint y: 285, distance: 179.1
click at [596, 285] on div "Erin Muth Vice President Commercial Banking Relationship Manager Email erin.mut…" at bounding box center [658, 298] width 514 height 286
click at [885, 193] on icon at bounding box center [883, 186] width 21 height 21
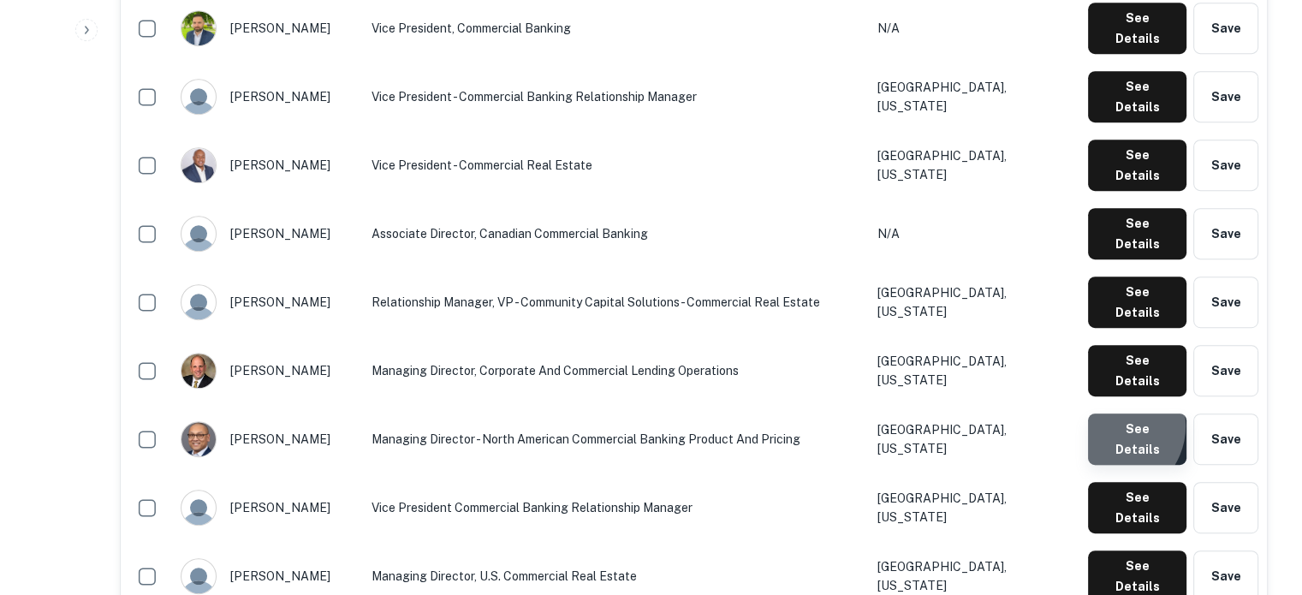
click at [1112, 414] on button "See Details" at bounding box center [1137, 439] width 98 height 51
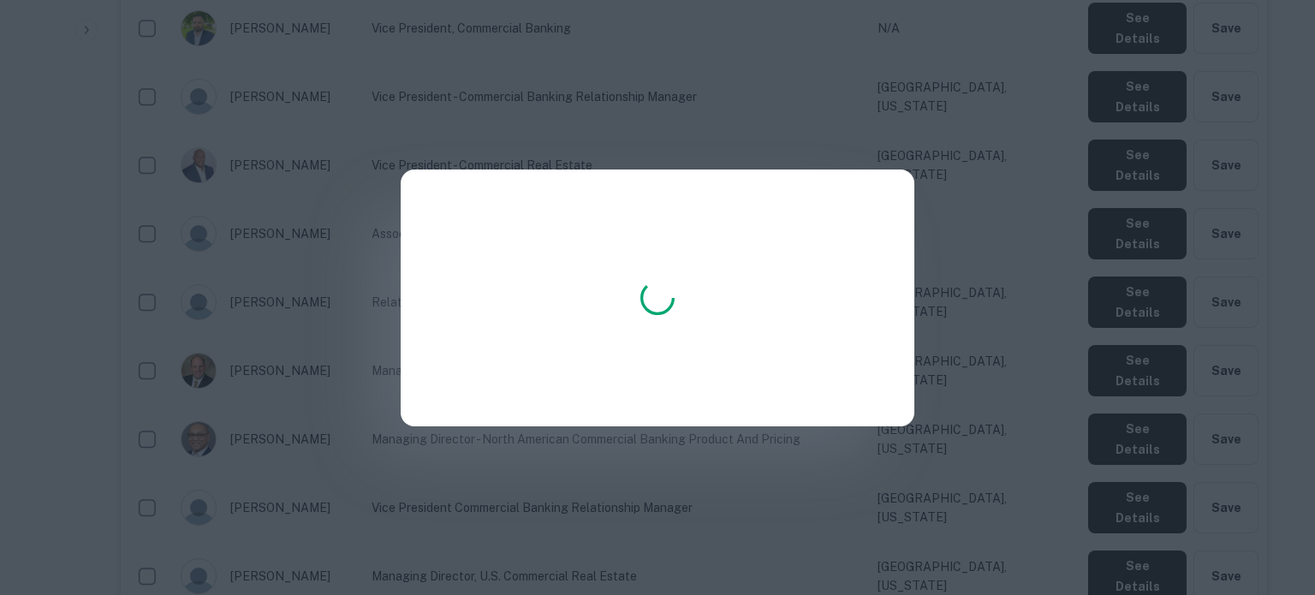
click at [342, 355] on div at bounding box center [657, 297] width 1315 height 595
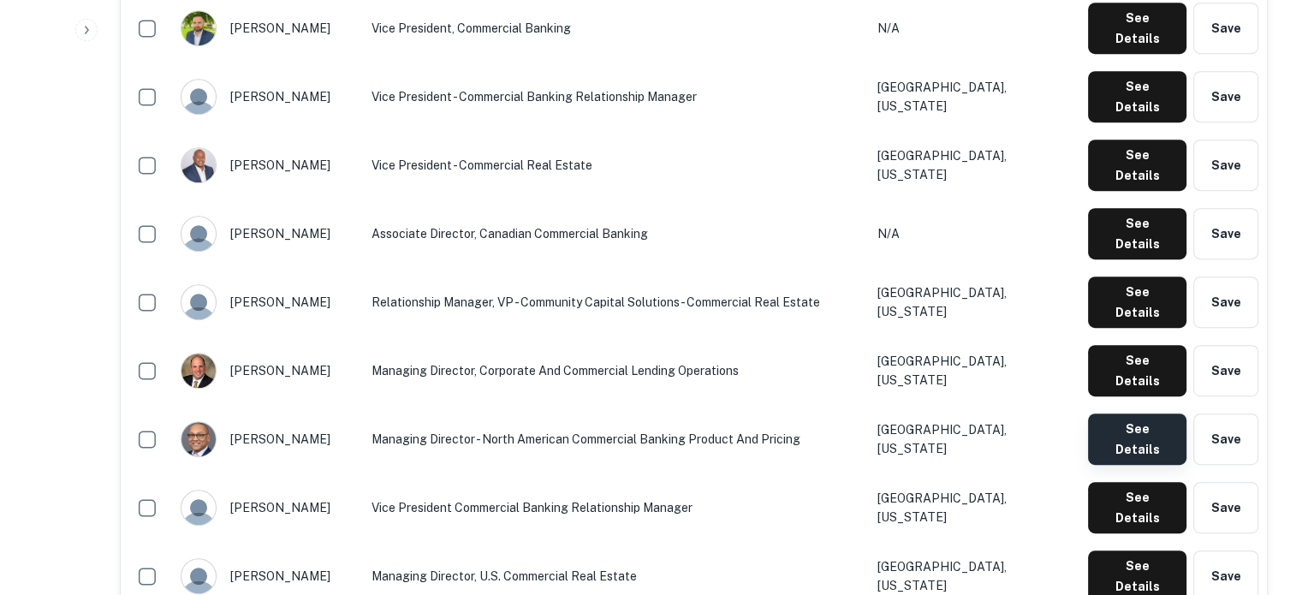
click at [1127, 414] on button "See Details" at bounding box center [1137, 439] width 98 height 51
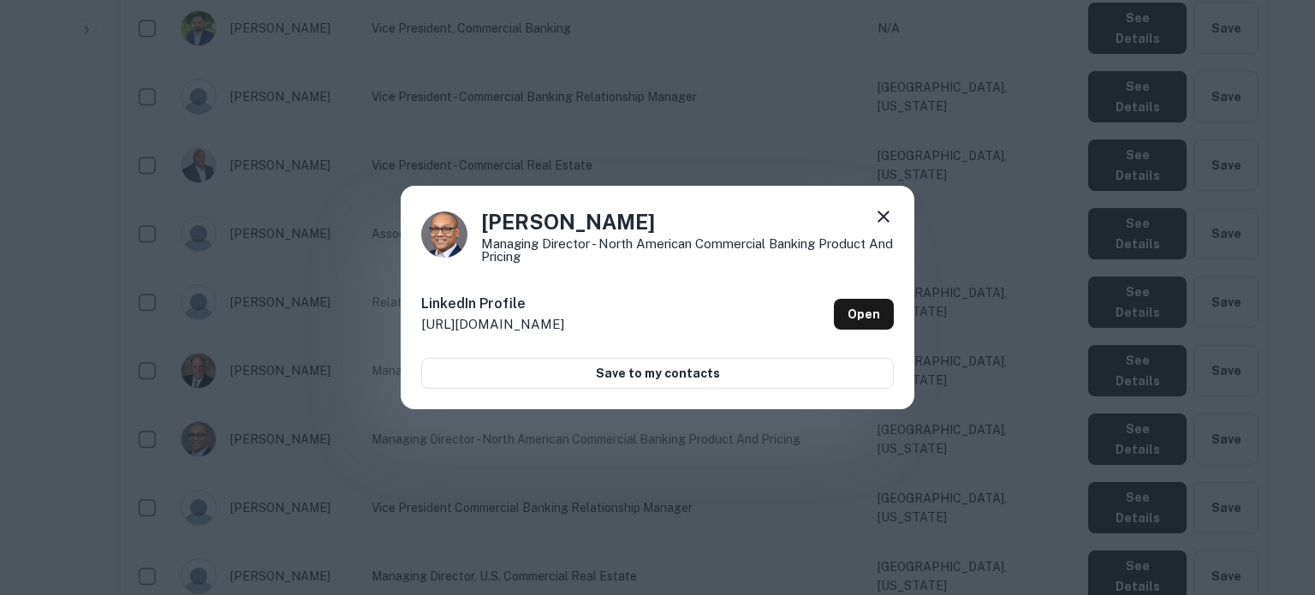
drag, startPoint x: 893, startPoint y: 214, endPoint x: 885, endPoint y: 218, distance: 9.6
click at [891, 215] on icon at bounding box center [883, 216] width 21 height 21
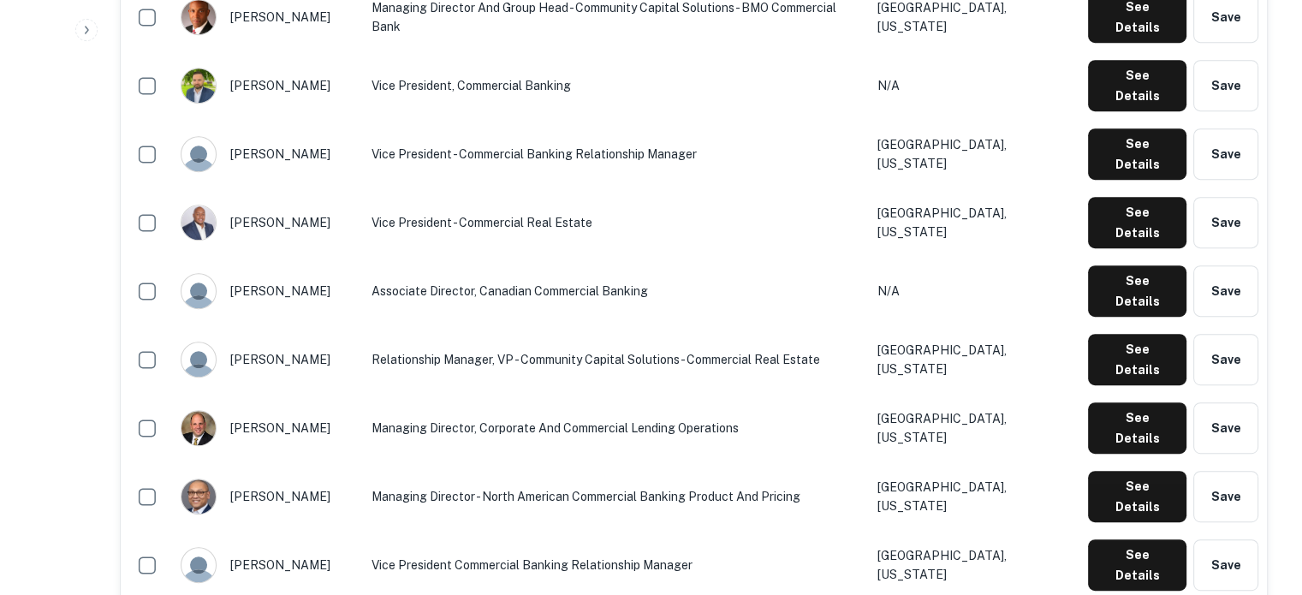
scroll to position [794, 0]
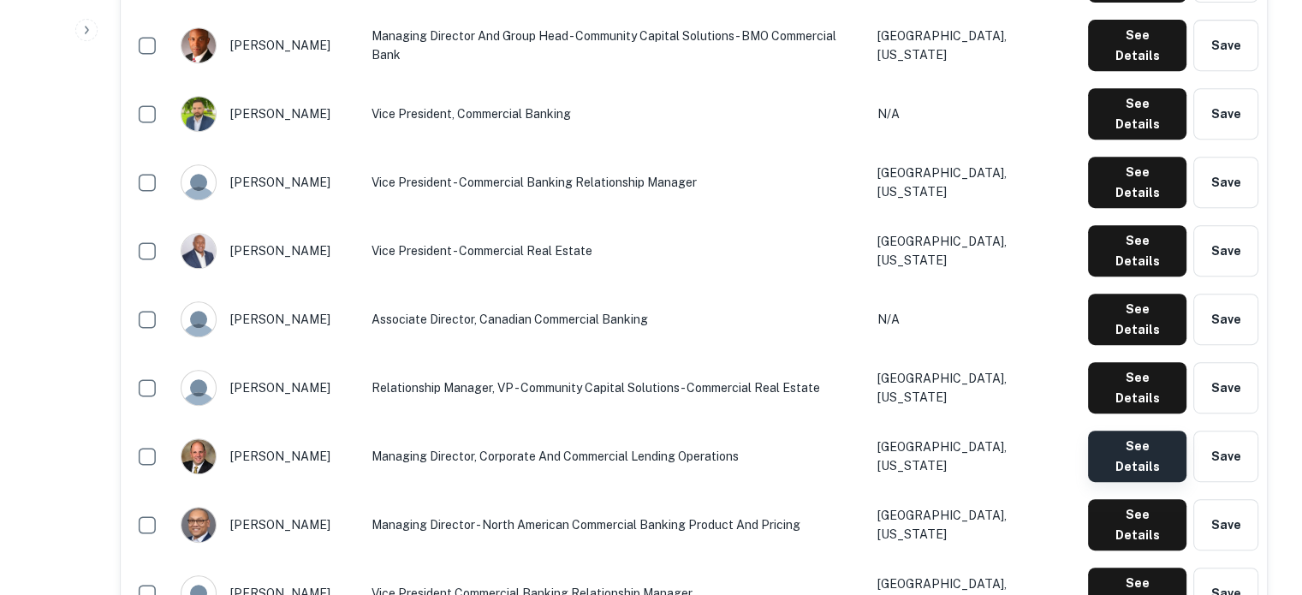
click at [1120, 431] on button "See Details" at bounding box center [1137, 456] width 98 height 51
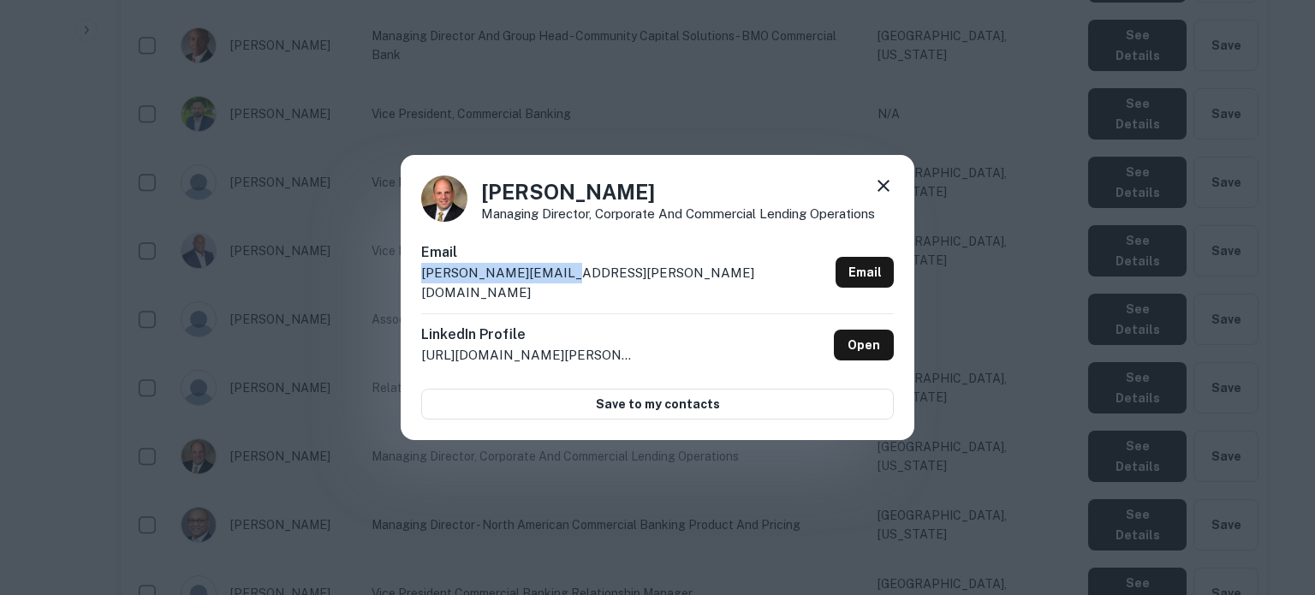
drag, startPoint x: 576, startPoint y: 287, endPoint x: 420, endPoint y: 294, distance: 156.0
click at [420, 294] on div "Eric Chibnik Managing Director, Corporate and Commercial Lending Operations Ema…" at bounding box center [658, 298] width 514 height 286
click at [890, 191] on icon at bounding box center [883, 186] width 21 height 21
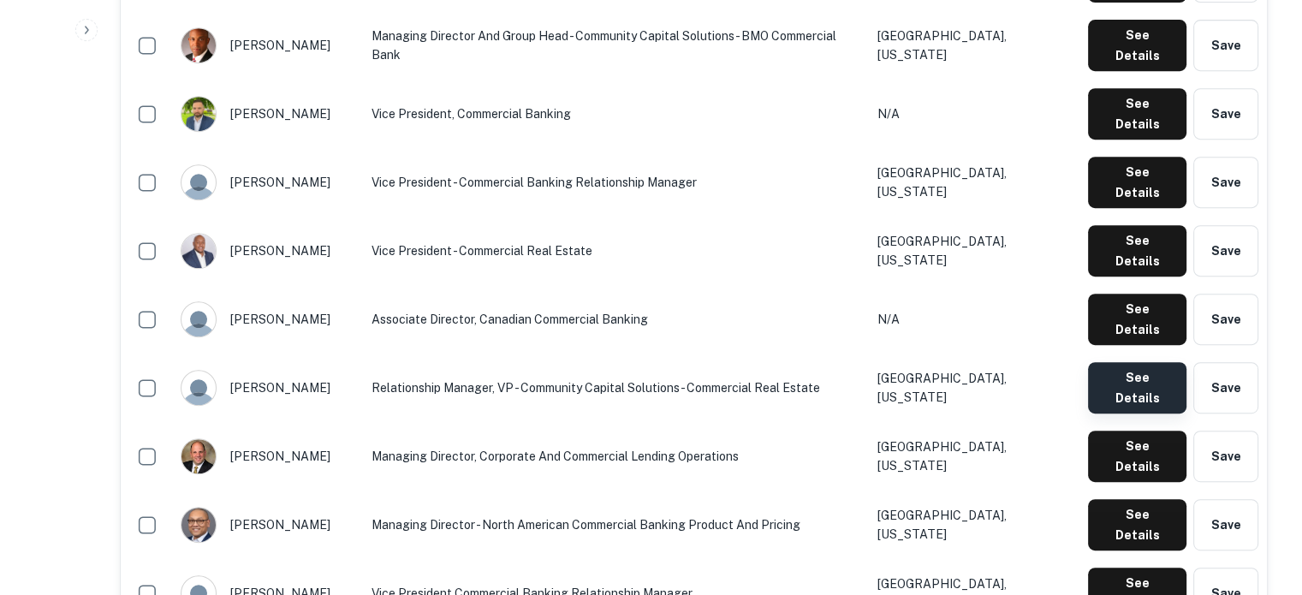
click at [1114, 362] on button "See Details" at bounding box center [1137, 387] width 98 height 51
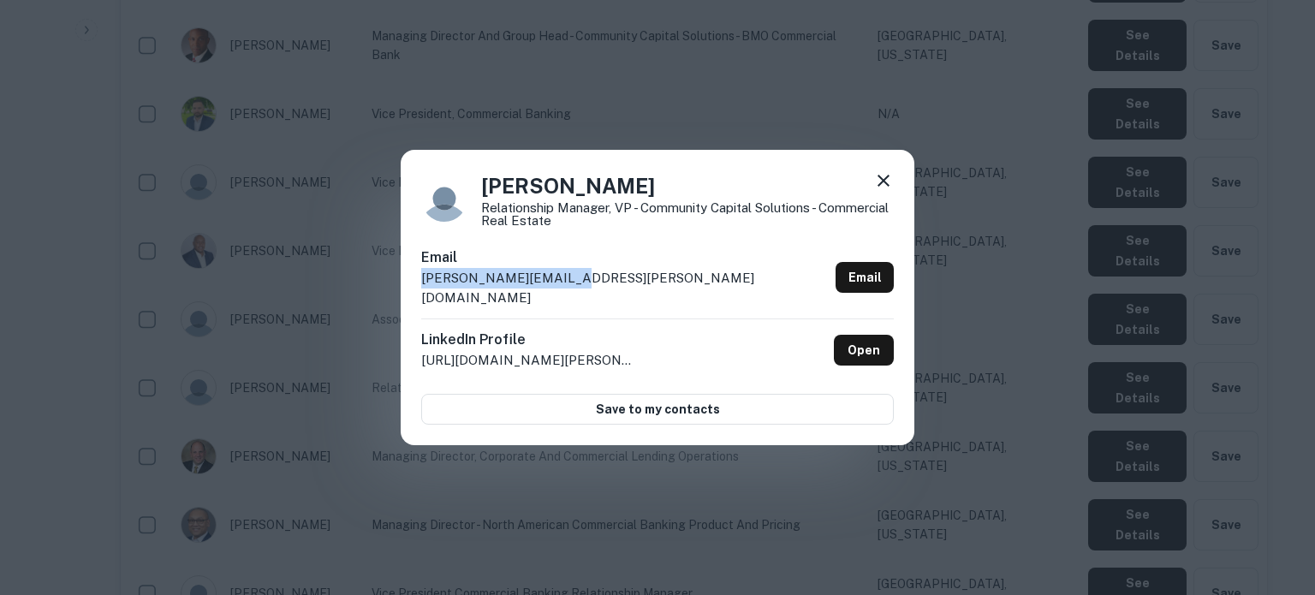
drag, startPoint x: 418, startPoint y: 288, endPoint x: 583, endPoint y: 292, distance: 165.3
click at [583, 292] on div "Erica Frazier Relationship Manager, VP - Community Capital Solutions - Commerci…" at bounding box center [658, 298] width 514 height 296
click at [885, 190] on icon at bounding box center [883, 180] width 21 height 21
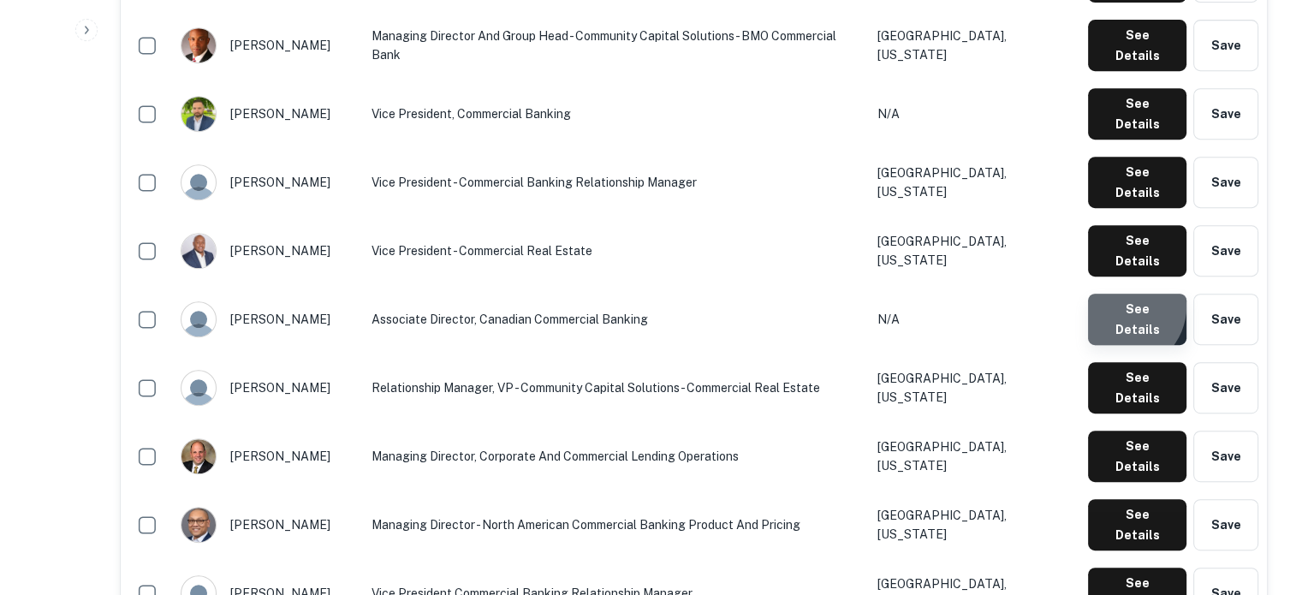
click at [1123, 294] on button "See Details" at bounding box center [1137, 319] width 98 height 51
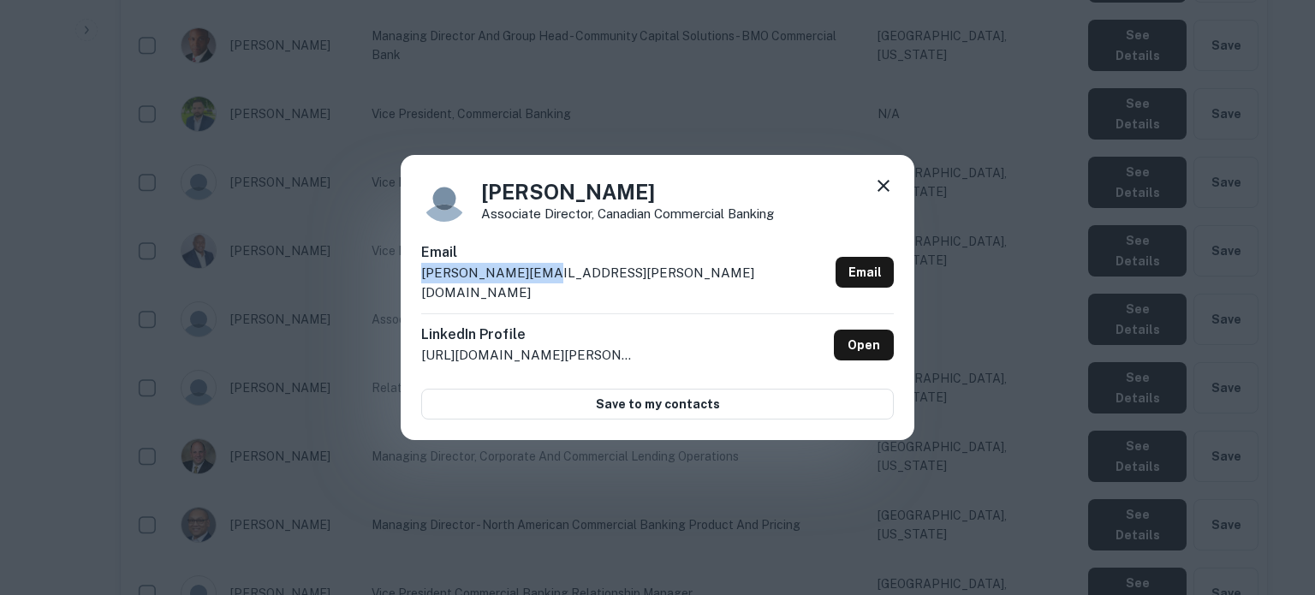
drag, startPoint x: 418, startPoint y: 283, endPoint x: 593, endPoint y: 290, distance: 174.8
click at [593, 290] on div "Dave Kwon Associate Director, Canadian Commercial Banking Email dave.kwon@bmo.c…" at bounding box center [658, 298] width 514 height 286
click at [884, 194] on icon at bounding box center [883, 186] width 21 height 21
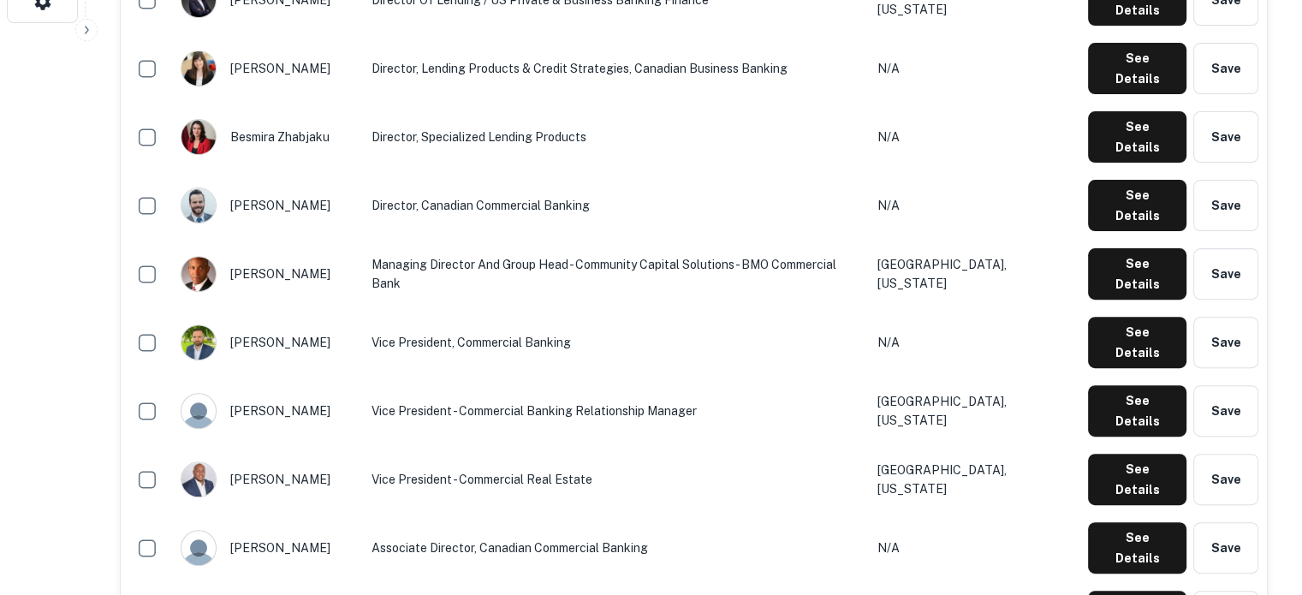
scroll to position [537, 0]
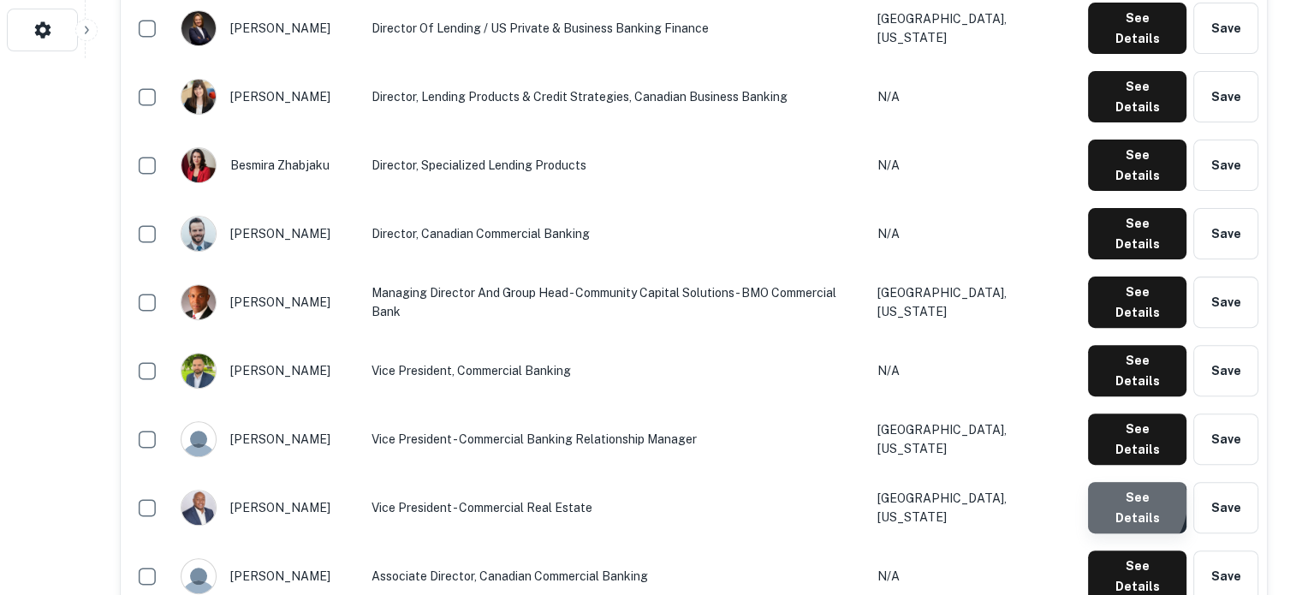
click at [1124, 482] on button "See Details" at bounding box center [1137, 507] width 98 height 51
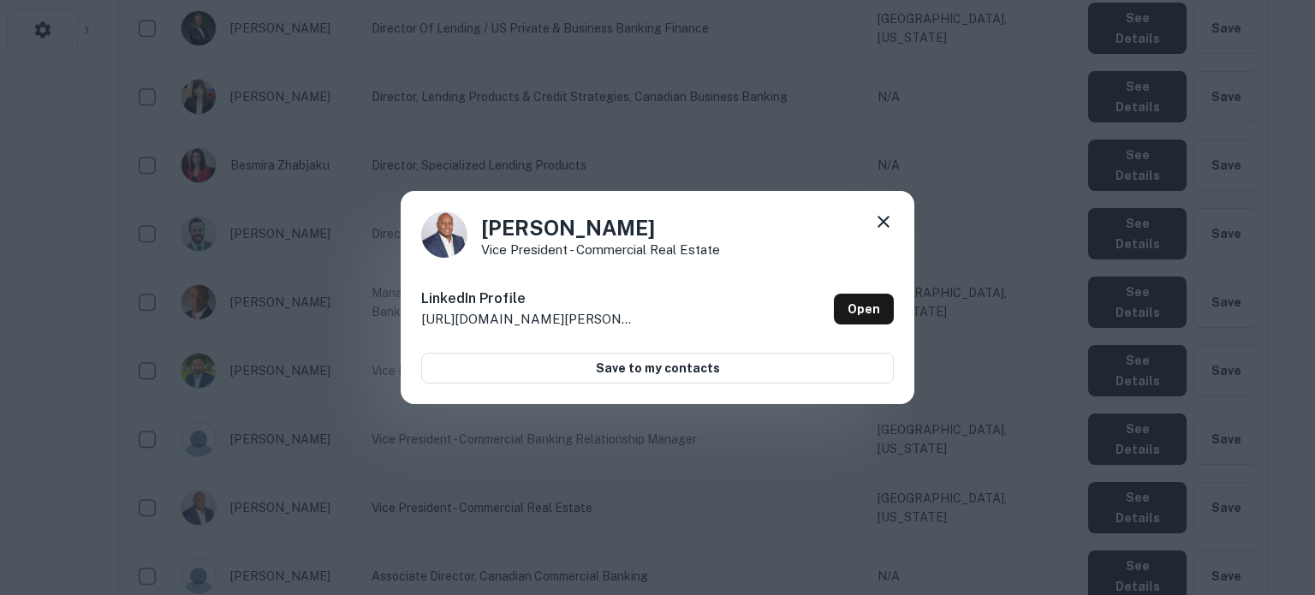
click at [879, 218] on icon at bounding box center [883, 222] width 21 height 21
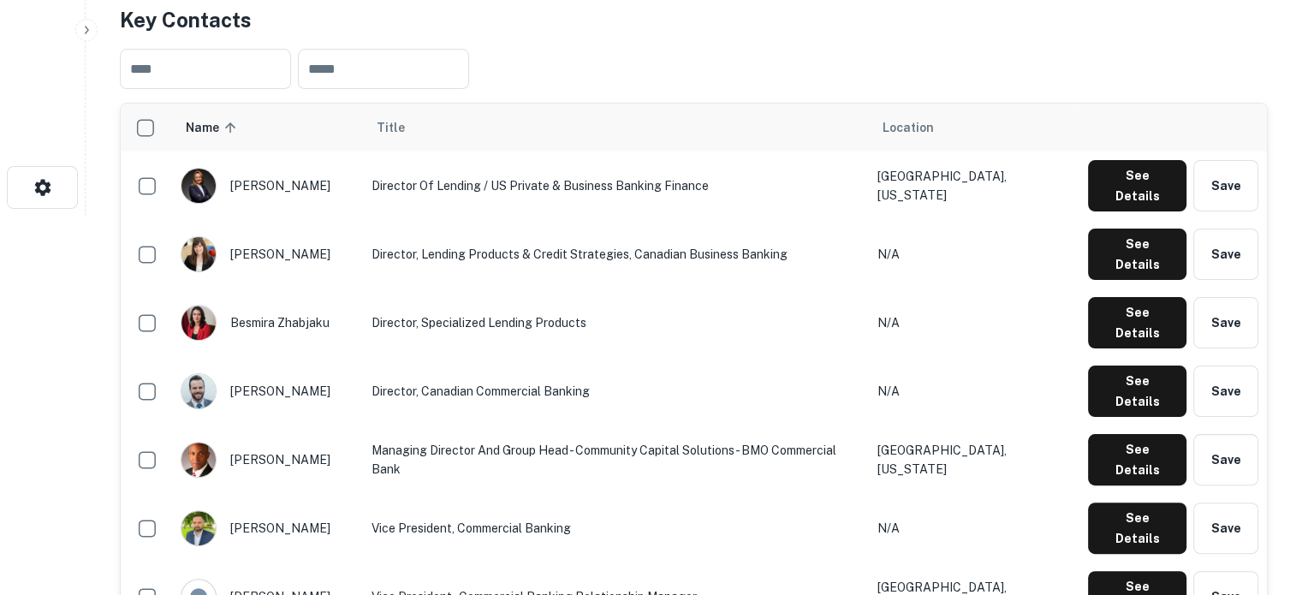
scroll to position [366, 0]
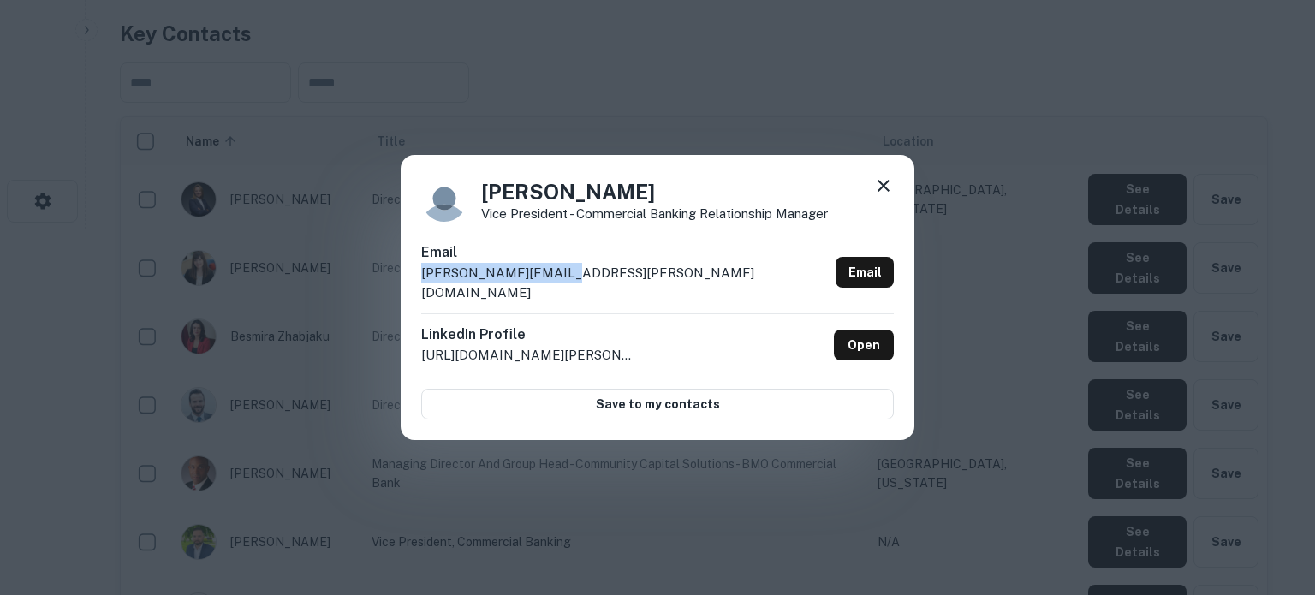
drag, startPoint x: 411, startPoint y: 287, endPoint x: 637, endPoint y: 297, distance: 226.3
click at [637, 297] on div "Craig Shanks Vice President - Commercial Banking Relationship Manager Email cra…" at bounding box center [658, 298] width 514 height 286
click at [885, 191] on icon at bounding box center [883, 186] width 21 height 21
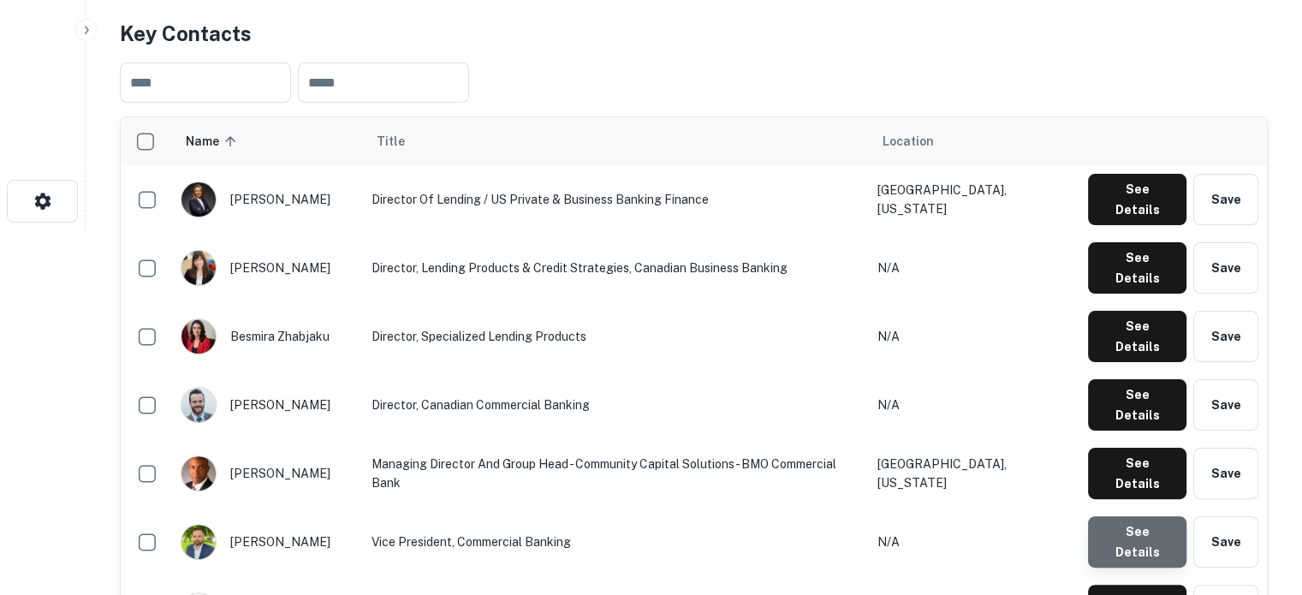
click at [1143, 516] on button "See Details" at bounding box center [1137, 541] width 98 height 51
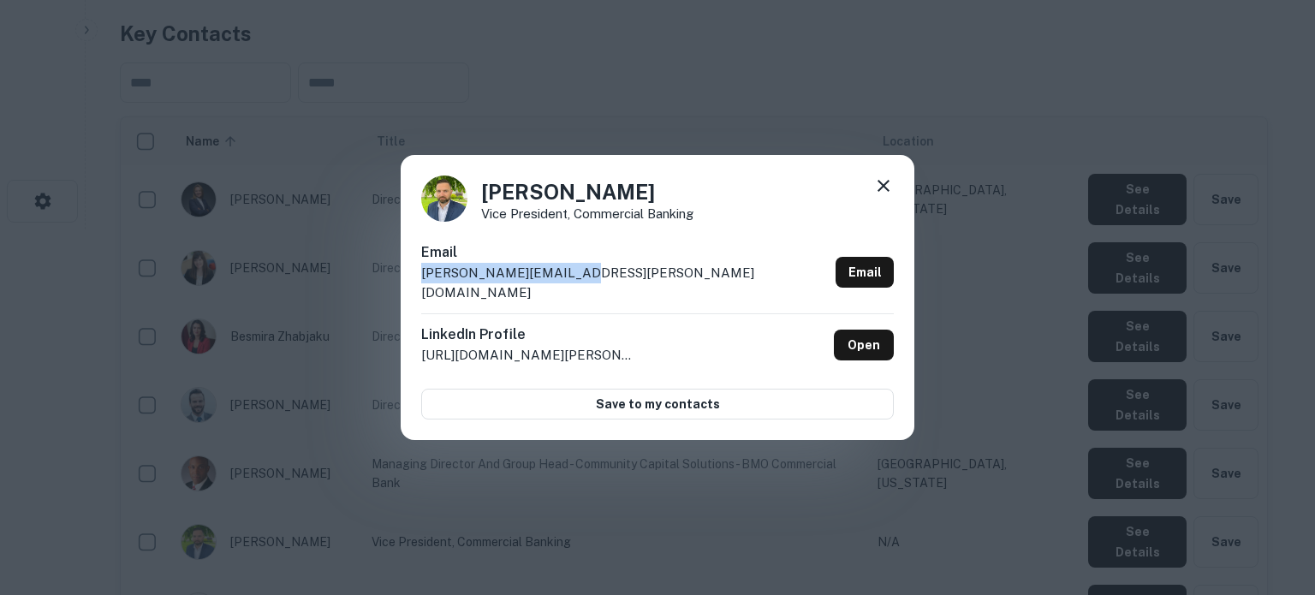
drag, startPoint x: 420, startPoint y: 287, endPoint x: 613, endPoint y: 293, distance: 193.6
click at [613, 293] on div "Chris Walmsley Vice President, Commercial Banking Email chris.walmsley@bmo.com …" at bounding box center [658, 298] width 514 height 286
click at [884, 189] on icon at bounding box center [883, 186] width 21 height 21
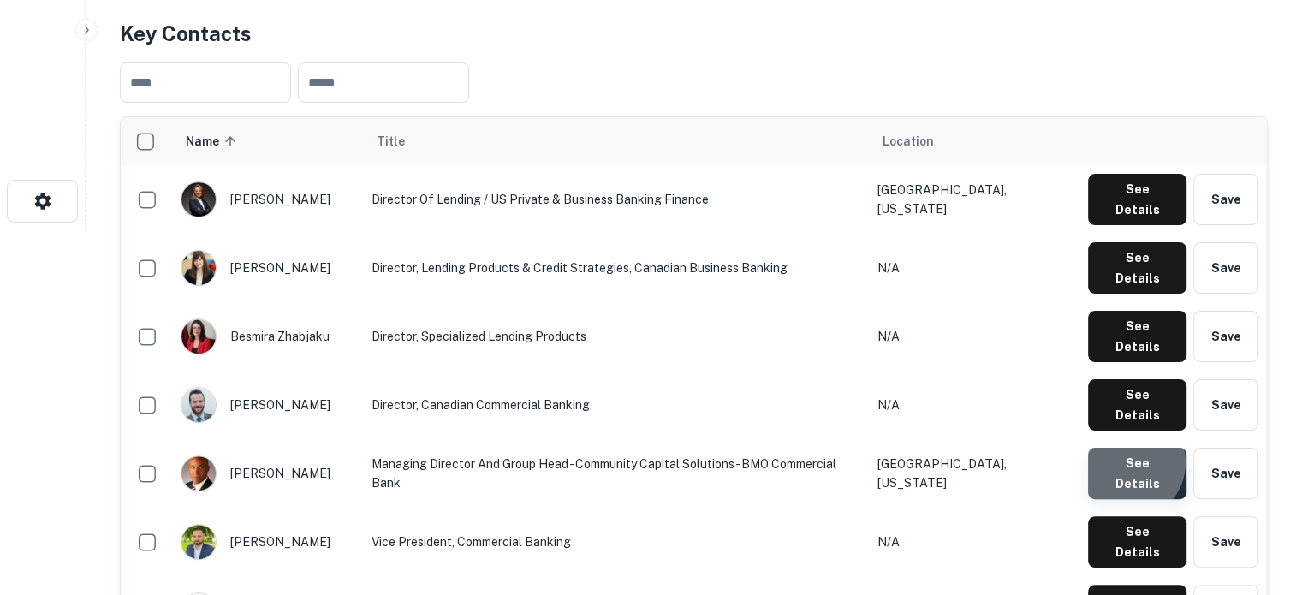
click at [1130, 448] on button "See Details" at bounding box center [1137, 473] width 98 height 51
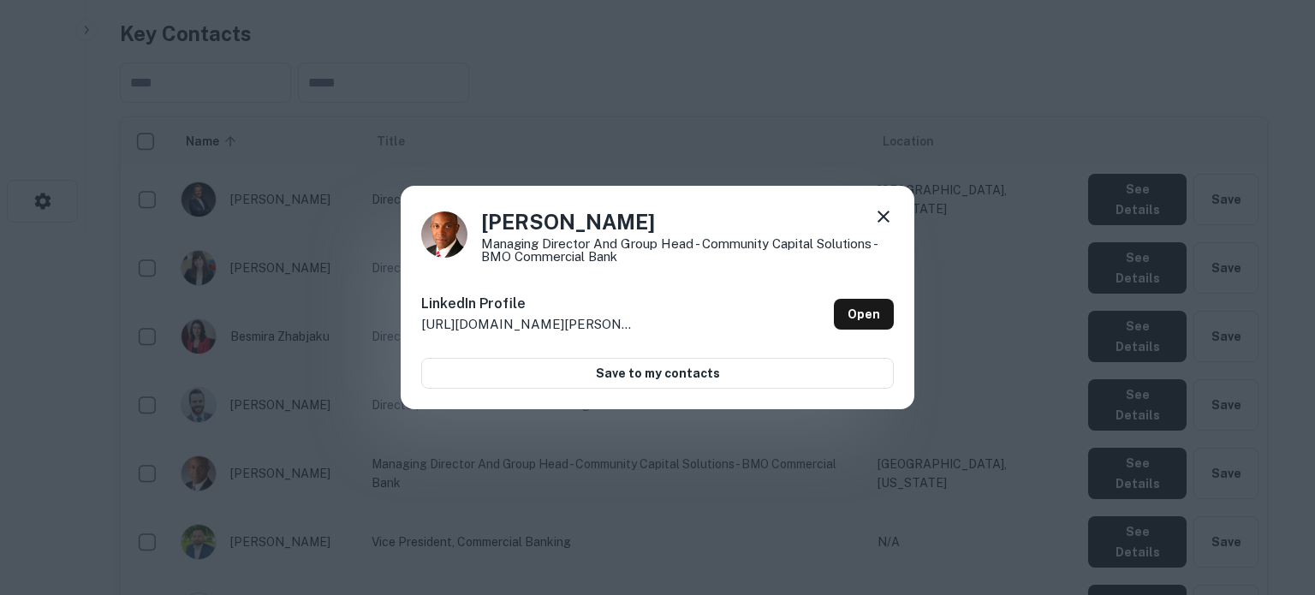
click at [888, 214] on icon at bounding box center [883, 216] width 21 height 21
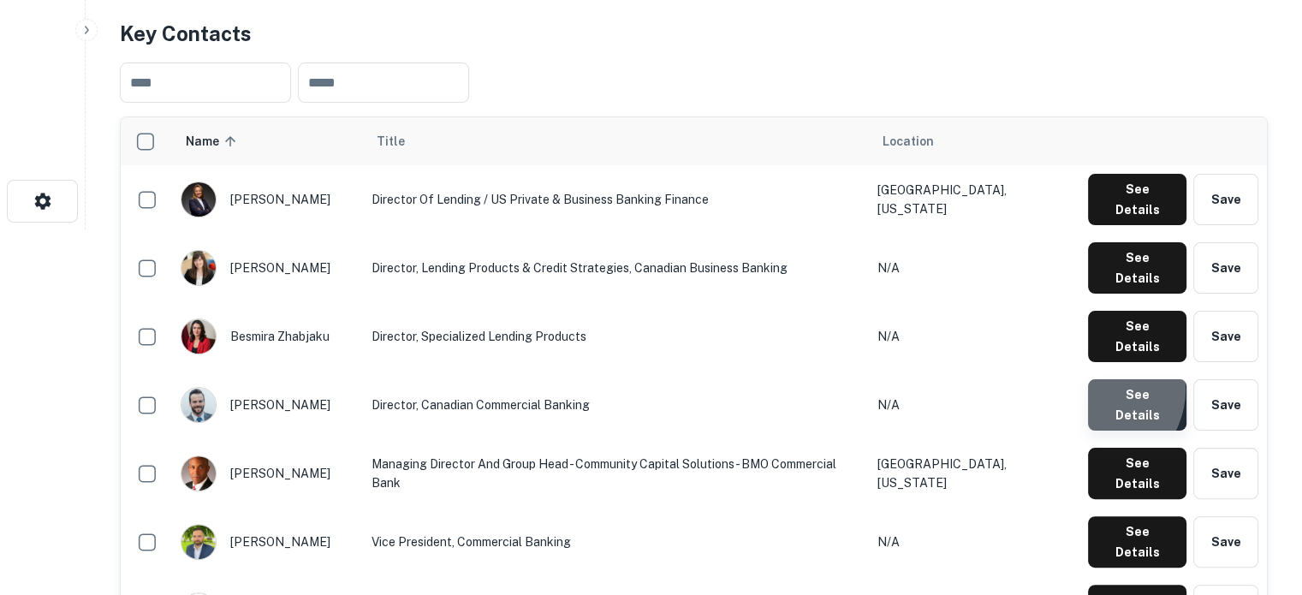
click at [1094, 379] on button "See Details" at bounding box center [1137, 404] width 98 height 51
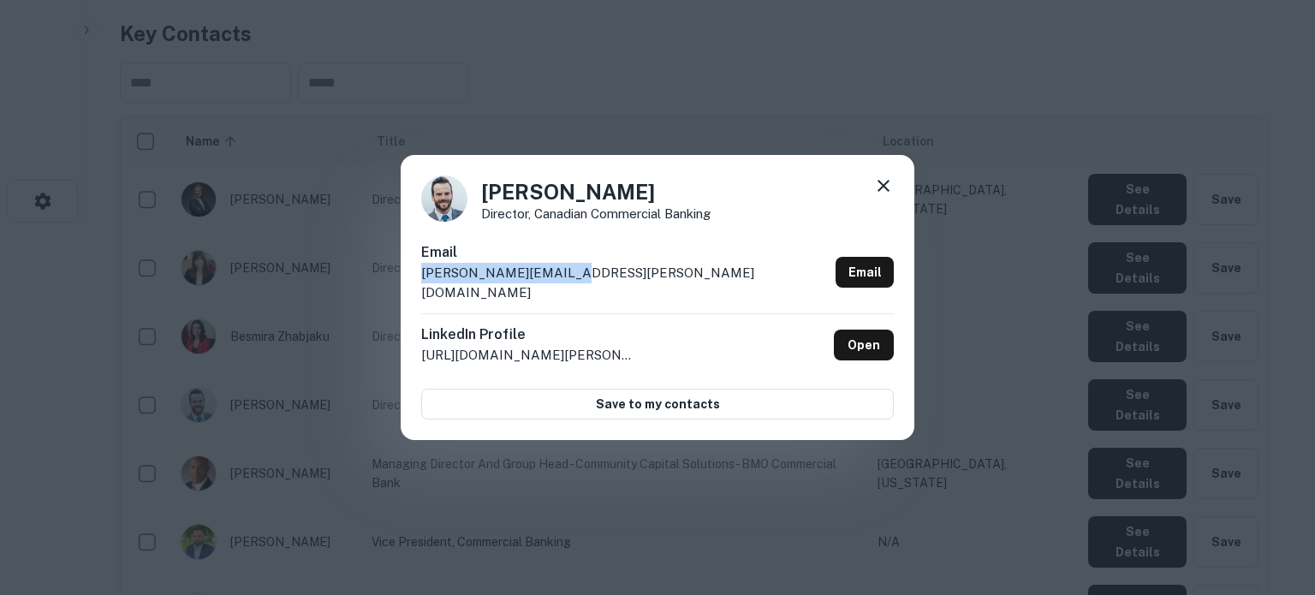
drag, startPoint x: 415, startPoint y: 289, endPoint x: 595, endPoint y: 293, distance: 179.9
click at [595, 293] on div "Blake Paulson Director, Canadian Commercial Banking Email blake.paulson@bmo.com…" at bounding box center [658, 298] width 514 height 286
click at [887, 192] on icon at bounding box center [884, 186] width 12 height 12
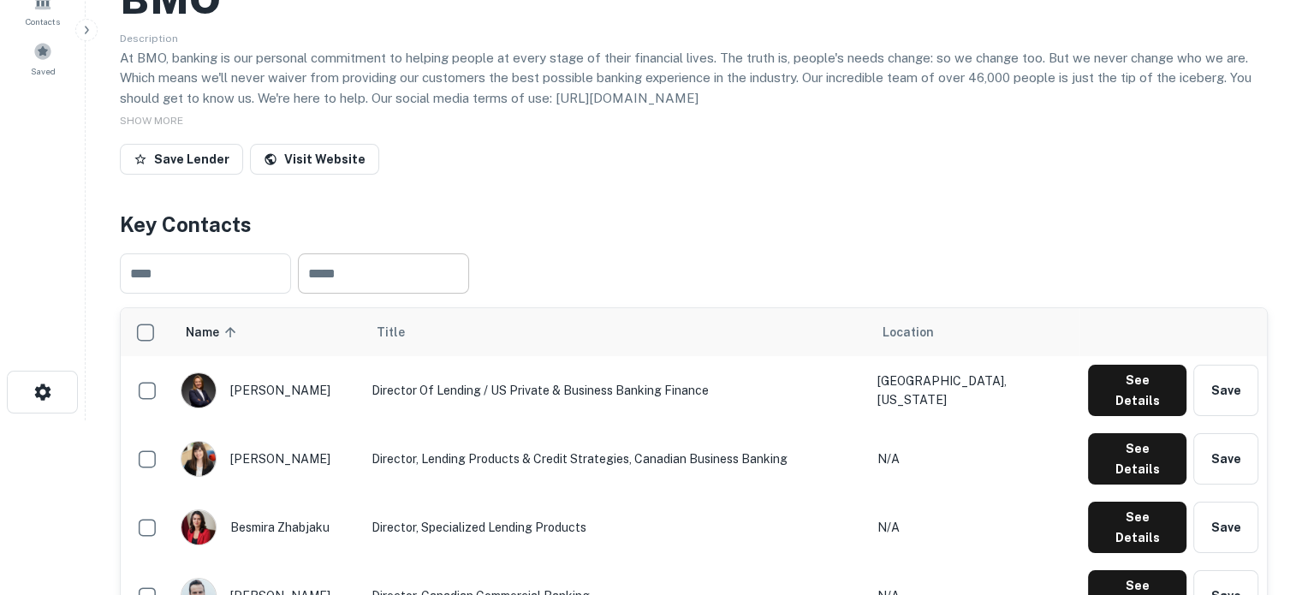
scroll to position [109, 0]
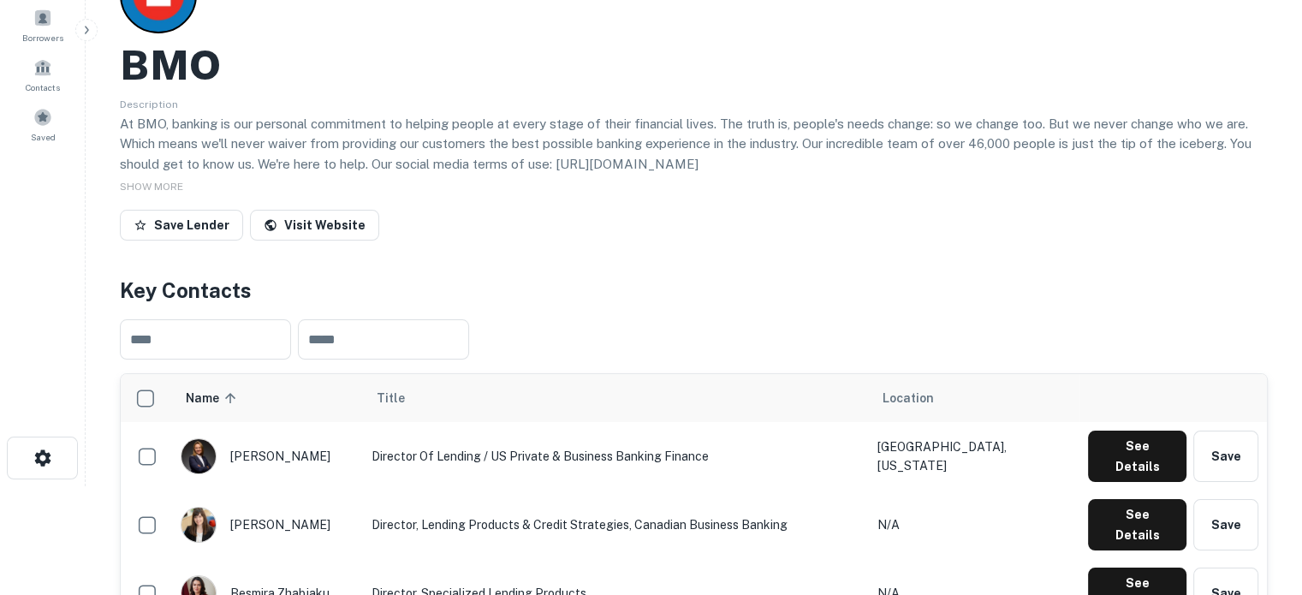
click at [687, 318] on div "​ ​" at bounding box center [694, 340] width 1148 height 68
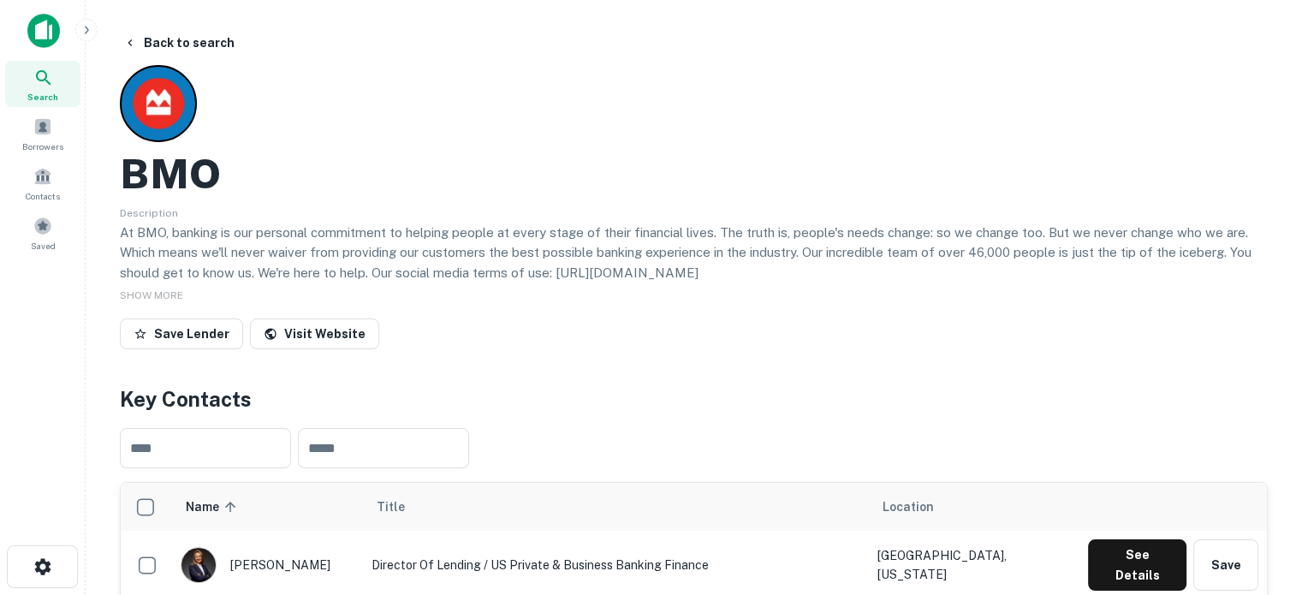
click at [40, 86] on icon at bounding box center [43, 78] width 21 height 21
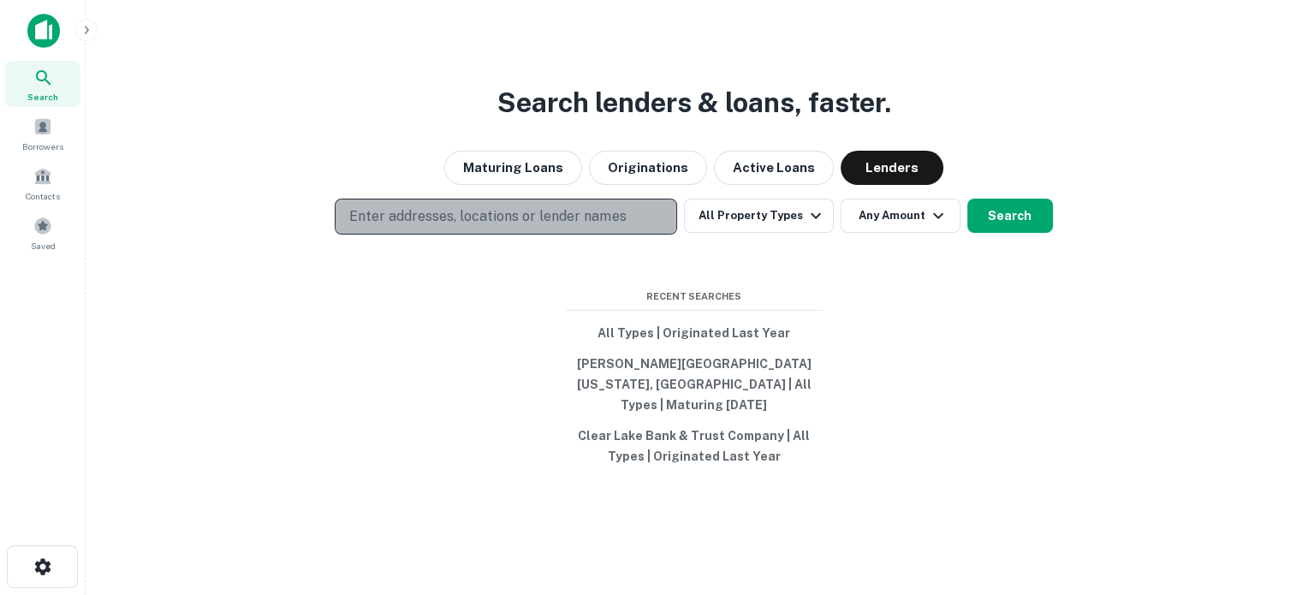
click at [514, 222] on p "Enter addresses, locations or lender names" at bounding box center [487, 216] width 277 height 21
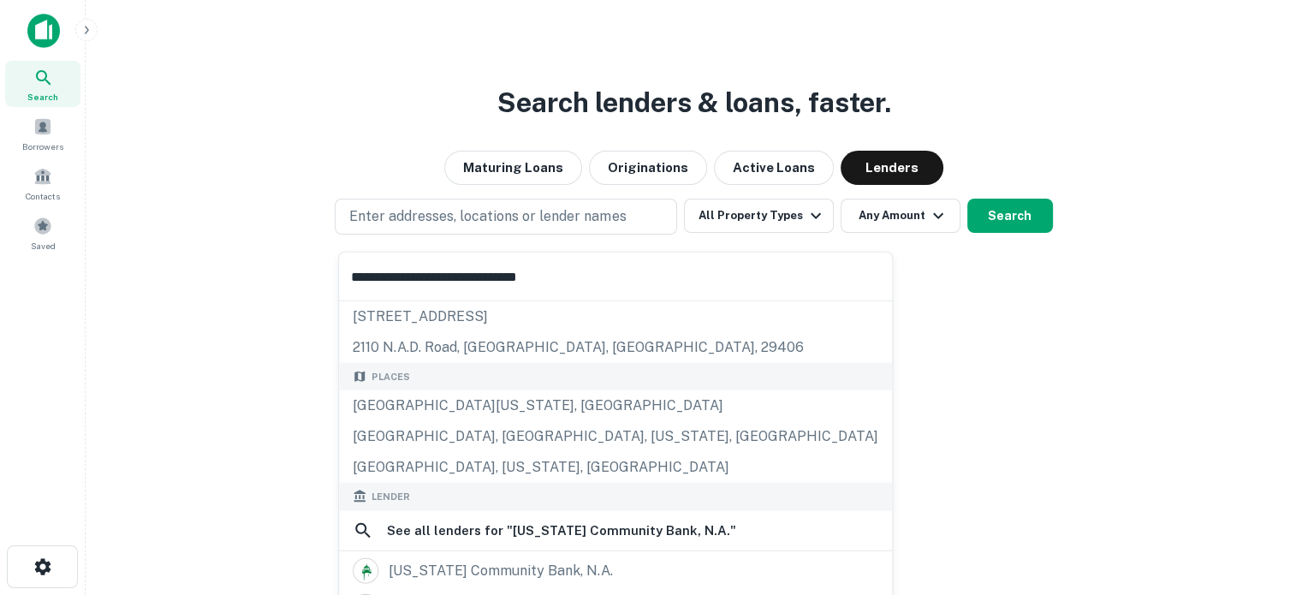
scroll to position [171, 0]
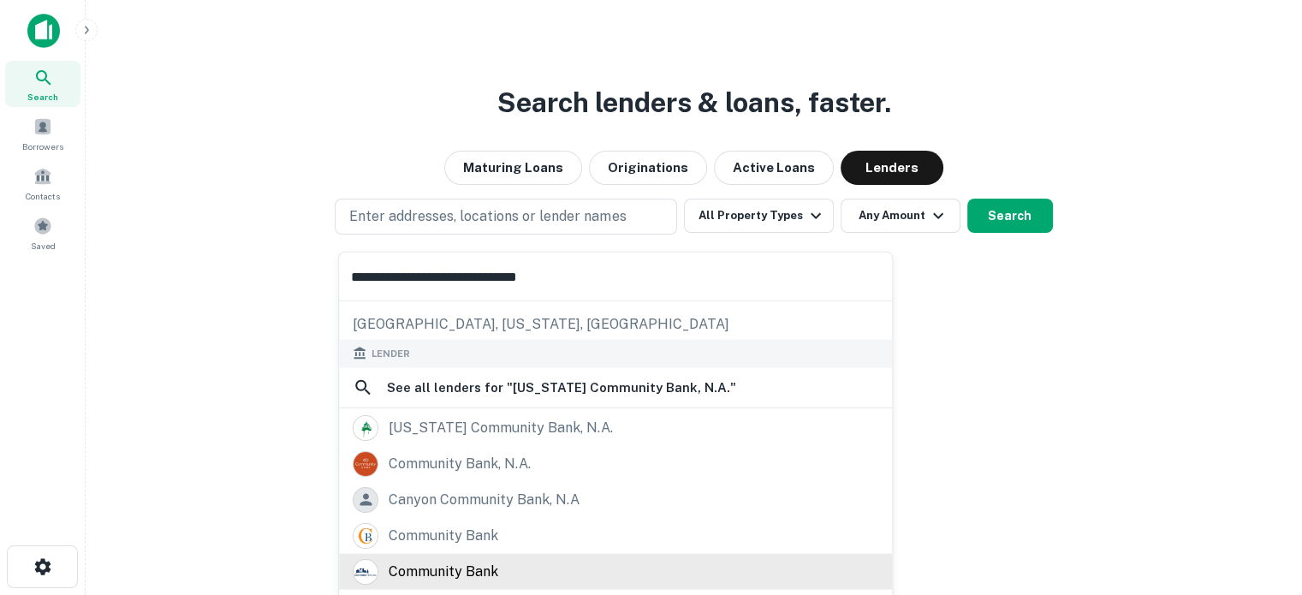
type input "**********"
click at [568, 564] on div "community bank" at bounding box center [616, 571] width 526 height 26
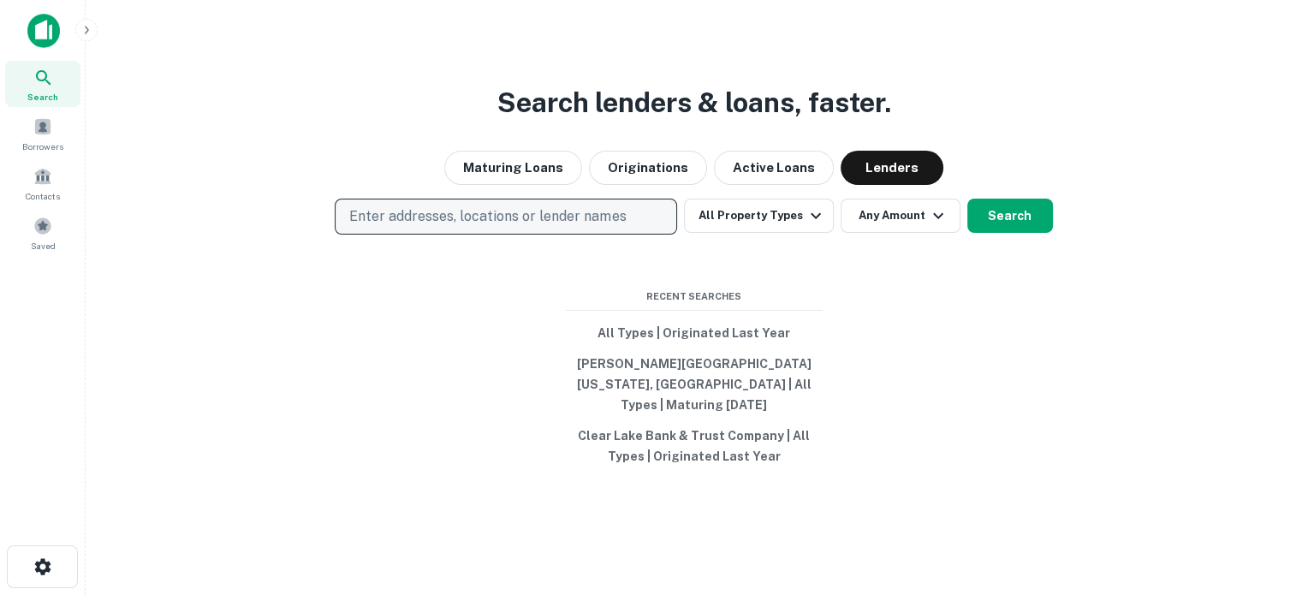
click at [551, 227] on p "Enter addresses, locations or lender names" at bounding box center [487, 216] width 277 height 21
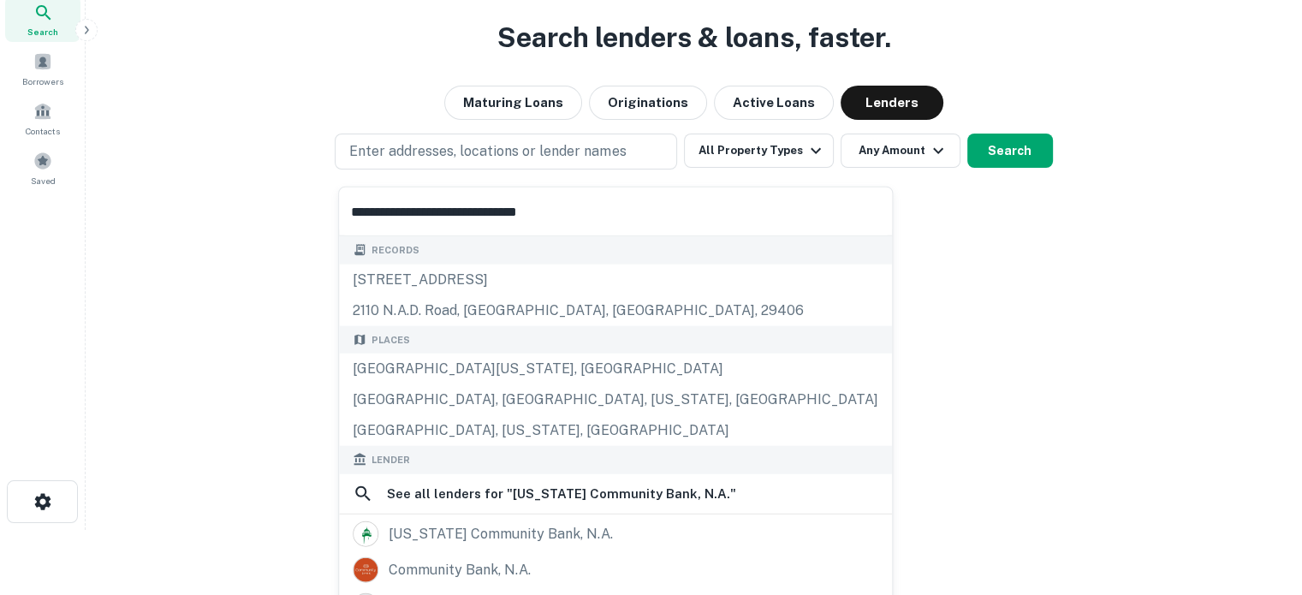
scroll to position [134, 0]
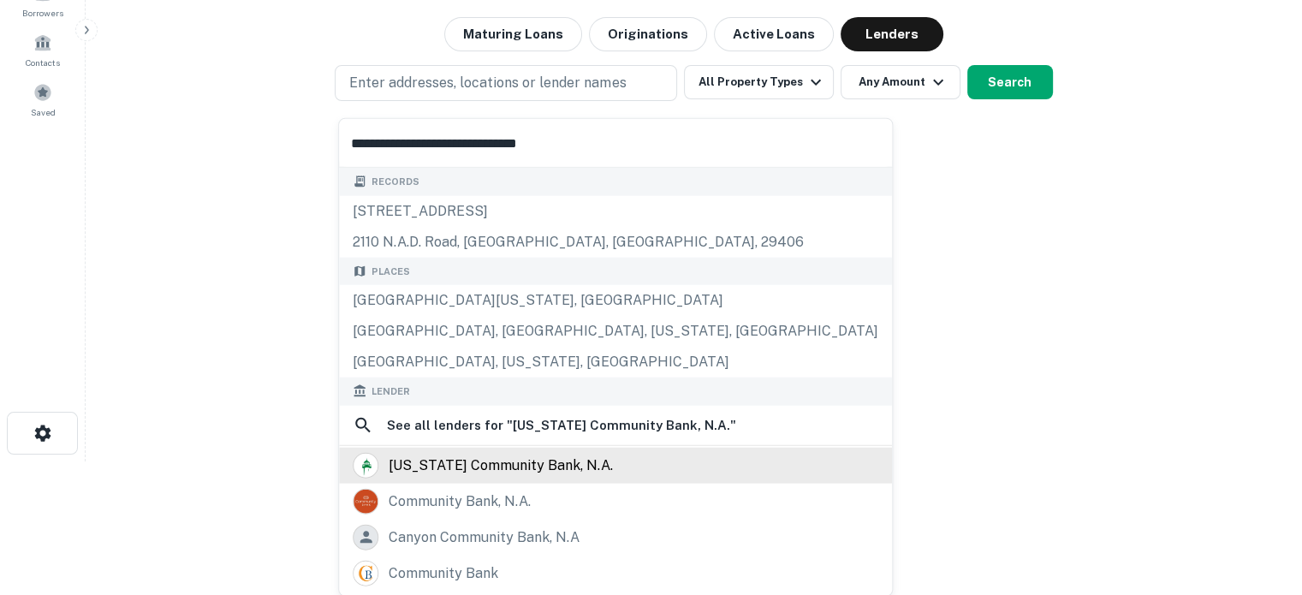
type input "**********"
click at [623, 466] on div "[US_STATE] community bank, n.a." at bounding box center [616, 465] width 526 height 26
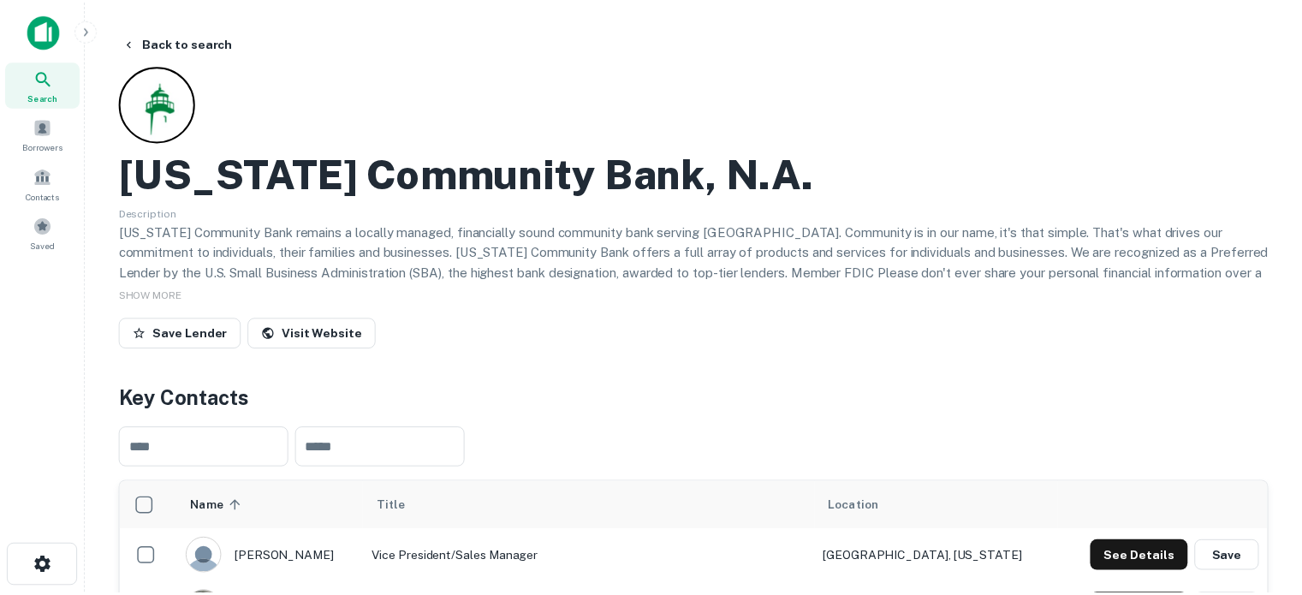
scroll to position [257, 0]
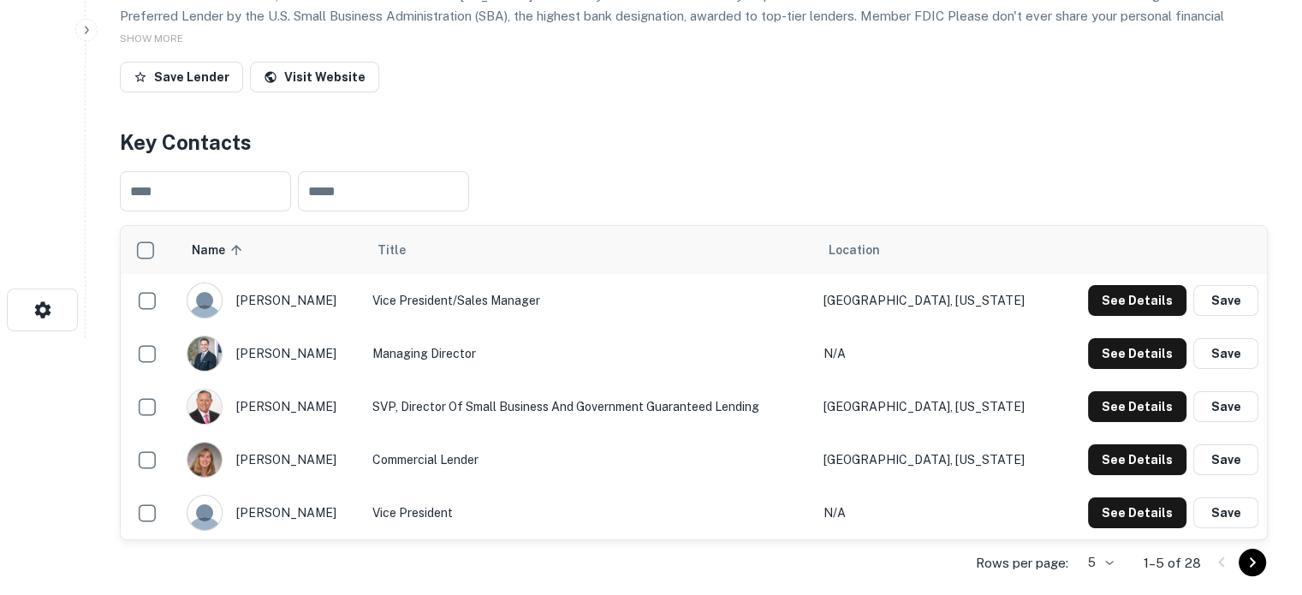
click at [1106, 338] on body "Search Borrowers Contacts Saved Back to search [US_STATE] Community Bank, N.a. …" at bounding box center [651, 40] width 1302 height 595
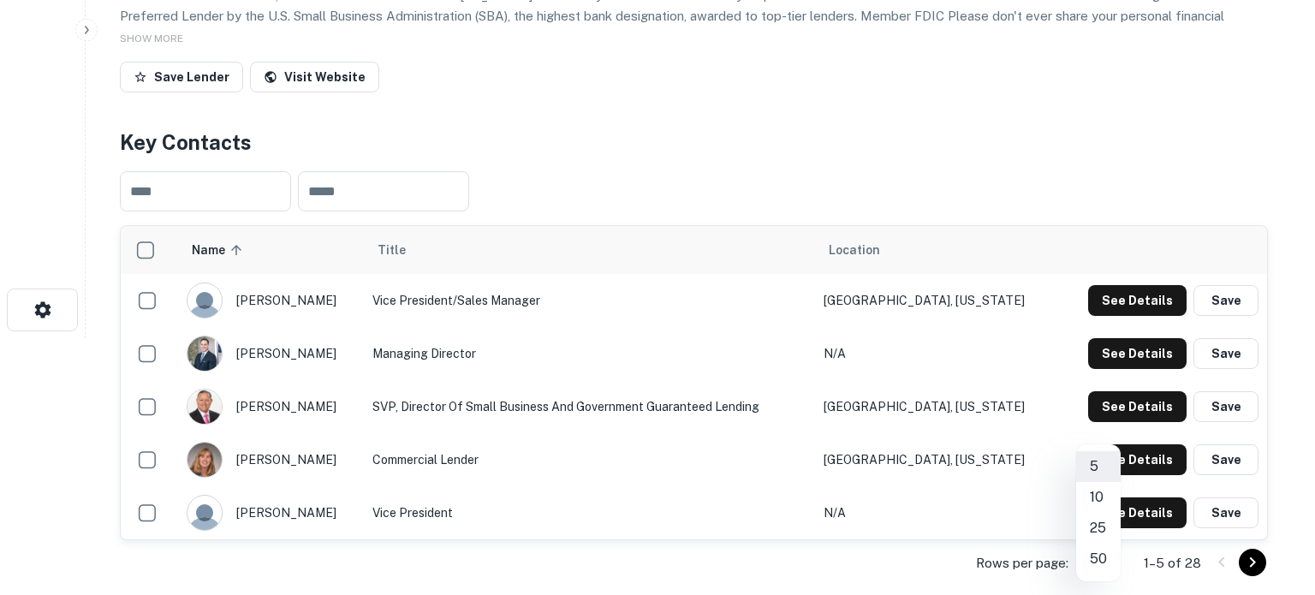
click at [1096, 559] on li "50" at bounding box center [1098, 559] width 45 height 31
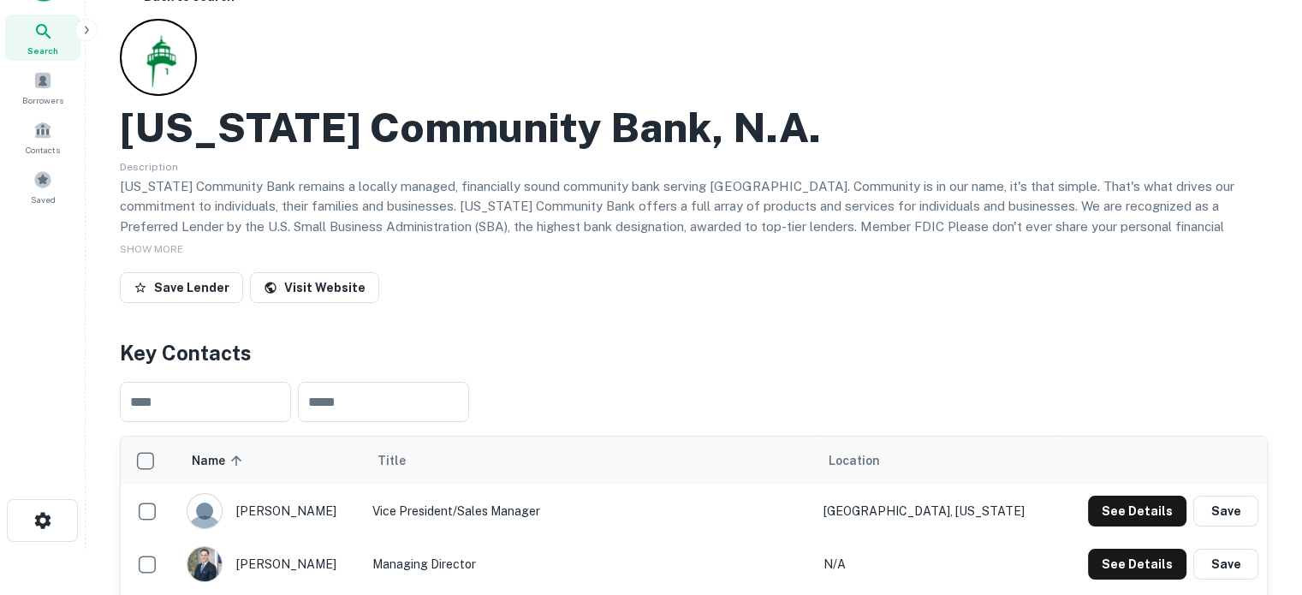
scroll to position [0, 0]
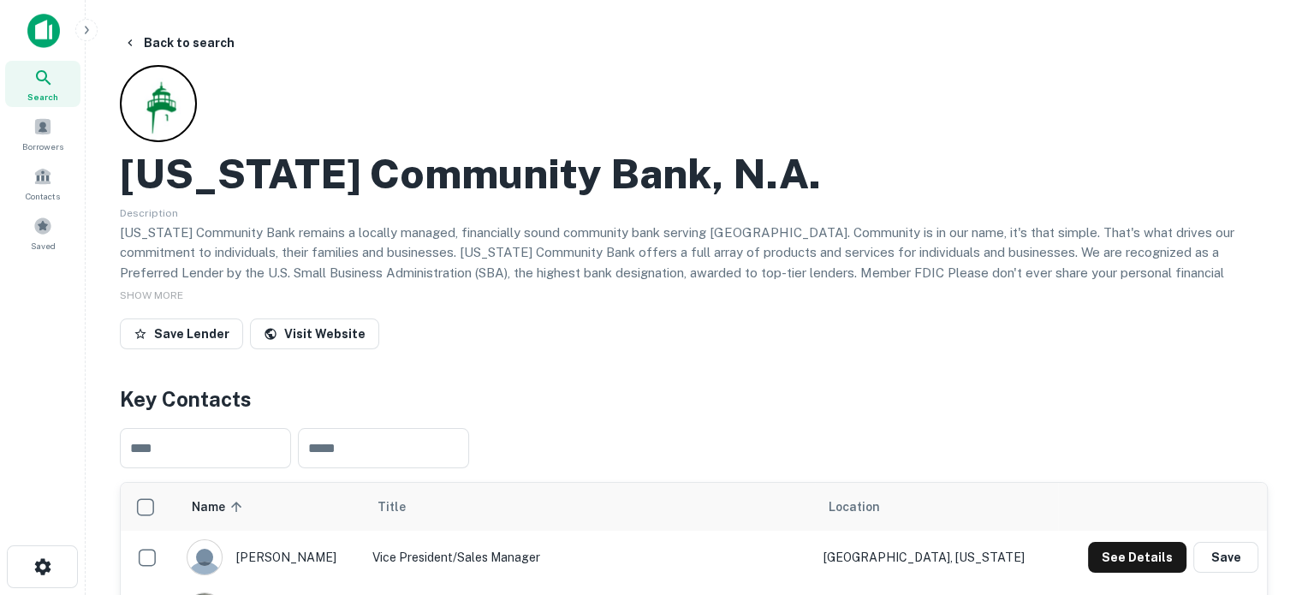
drag, startPoint x: 115, startPoint y: 186, endPoint x: 925, endPoint y: 192, distance: 810.1
copy h2 "[US_STATE] Community Bank, N.a."
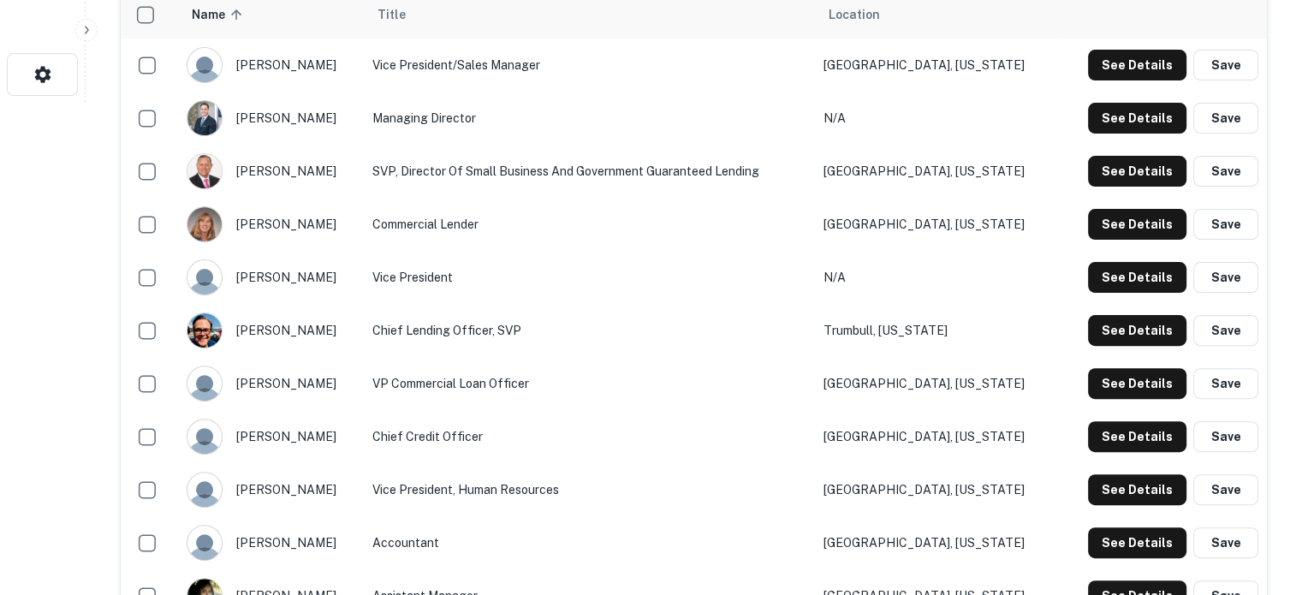
scroll to position [514, 0]
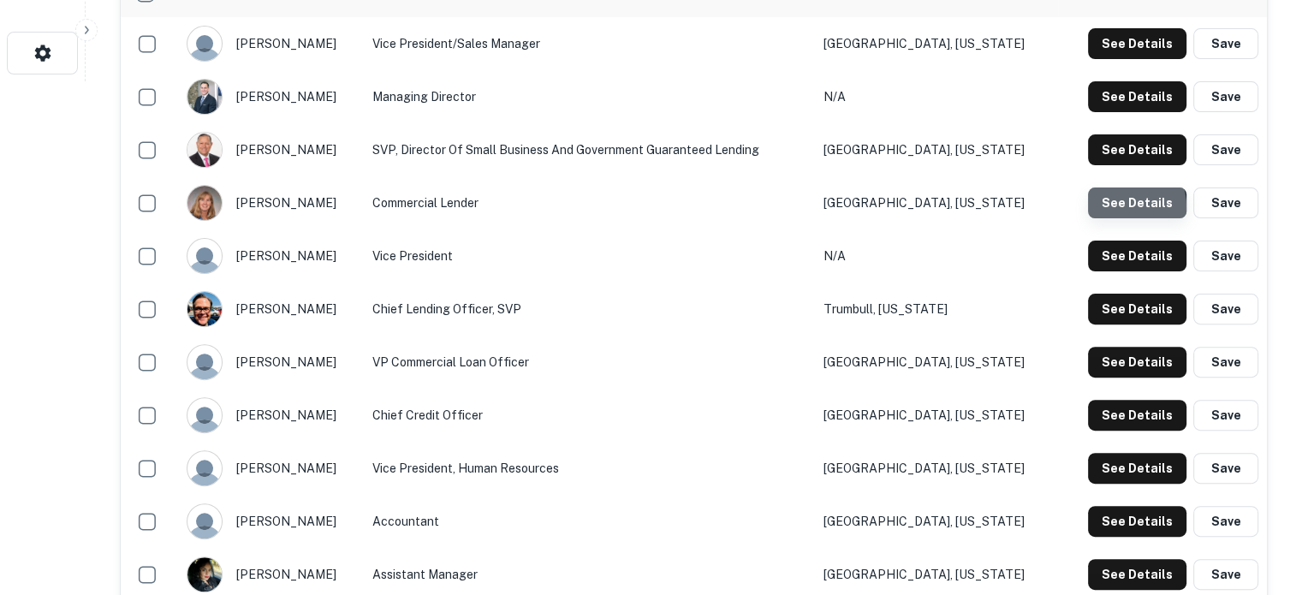
click at [1120, 208] on button "See Details" at bounding box center [1137, 203] width 98 height 31
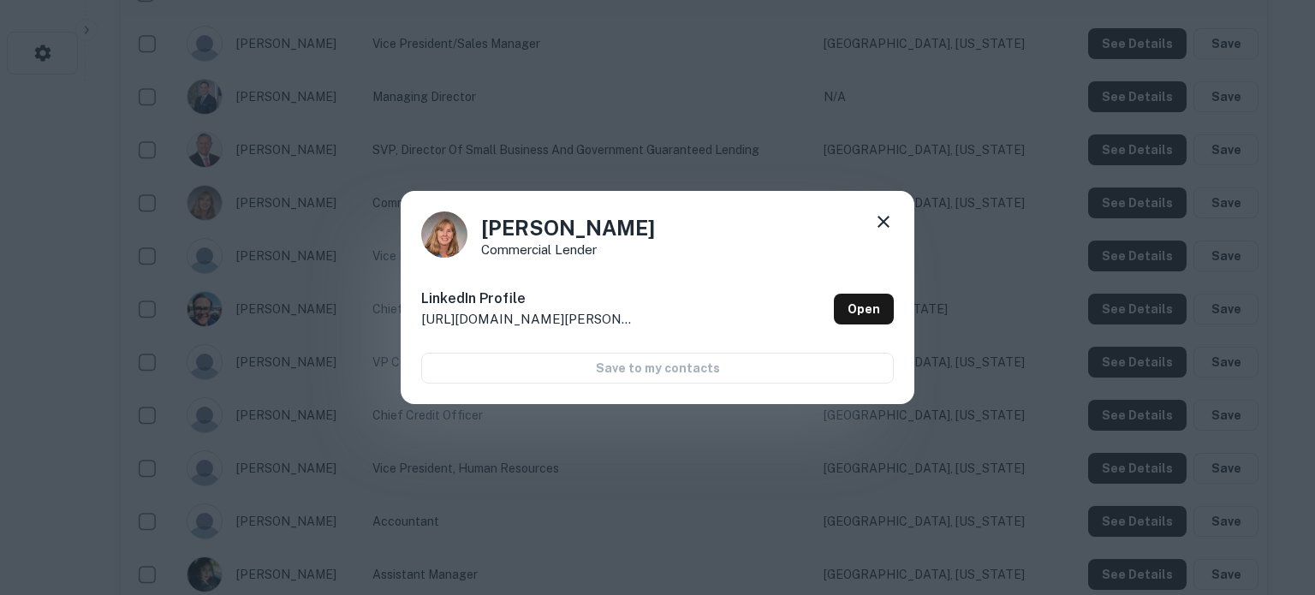
click at [887, 224] on icon at bounding box center [883, 222] width 21 height 21
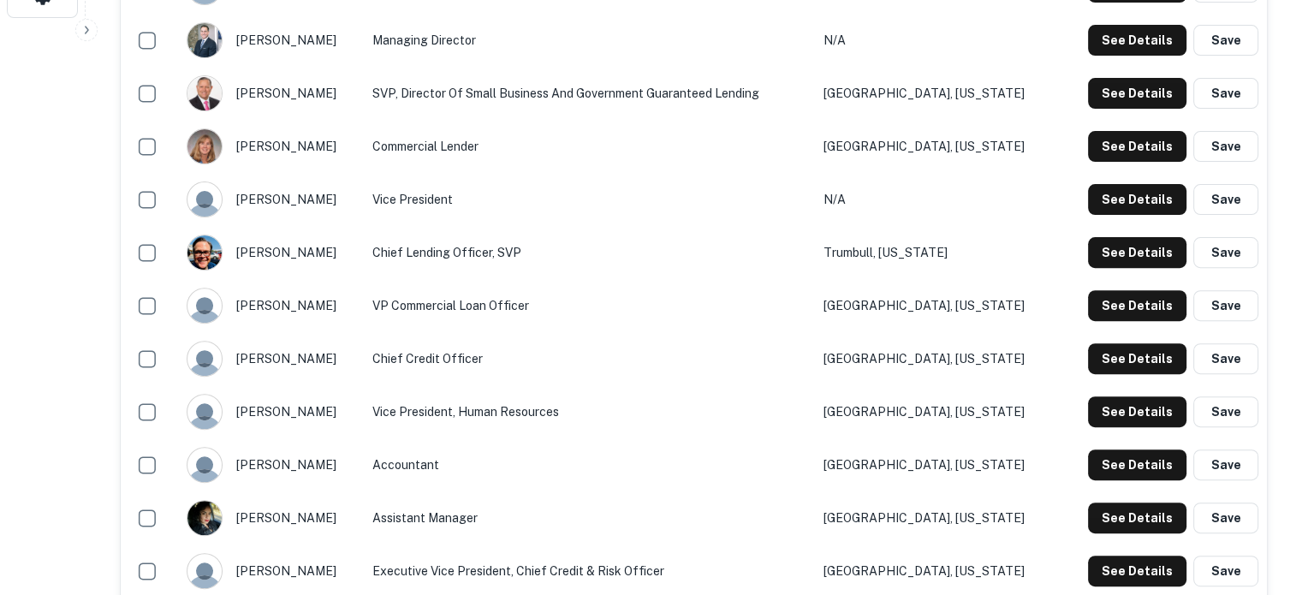
scroll to position [599, 0]
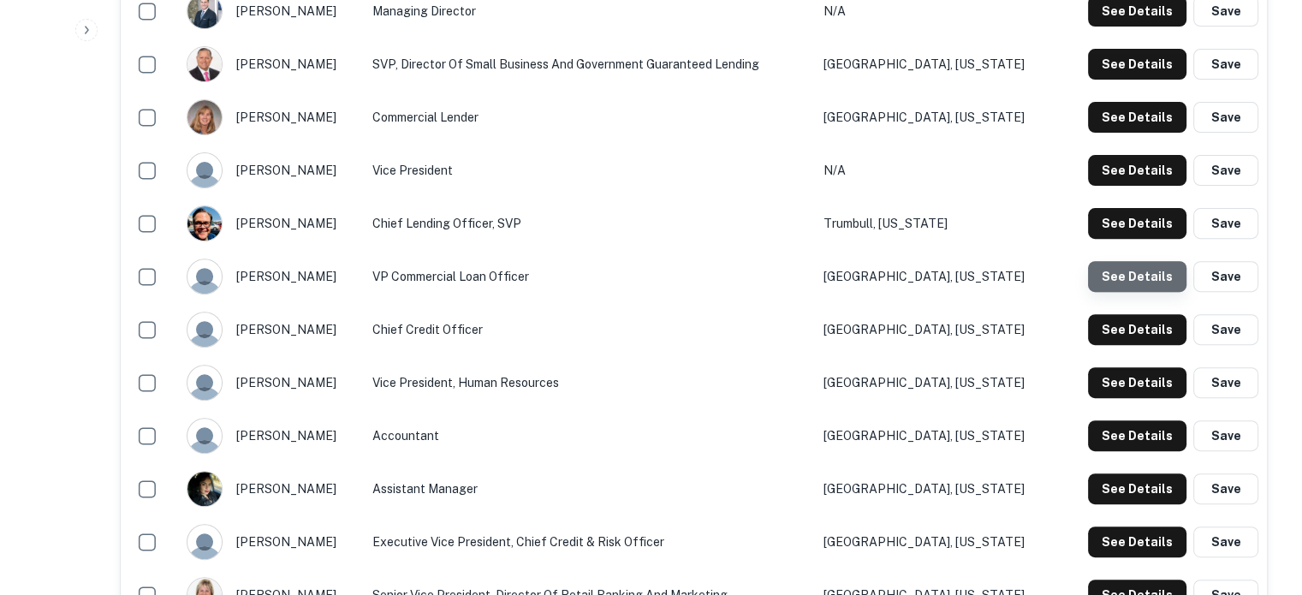
click at [1140, 283] on button "See Details" at bounding box center [1137, 276] width 98 height 31
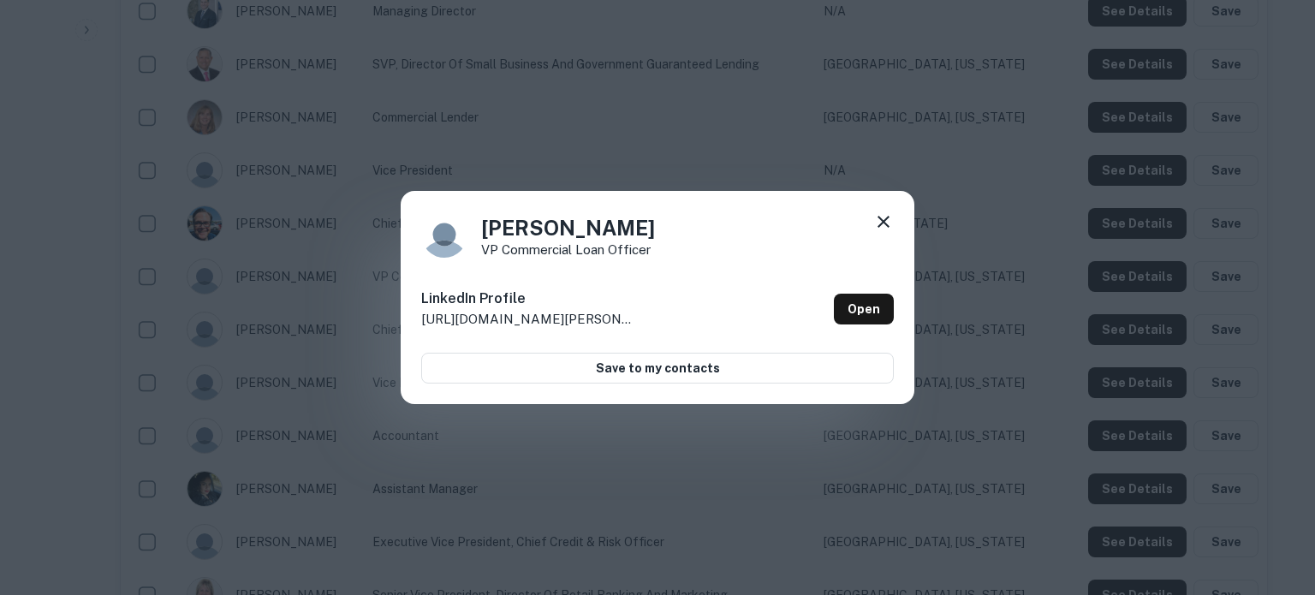
click at [897, 213] on div "Virgilio Lopez VP Commercial Loan Officer LinkedIn Profile http://www.linkedin.…" at bounding box center [658, 298] width 514 height 214
click at [894, 216] on div "Virgilio Lopez VP Commercial Loan Officer LinkedIn Profile http://www.linkedin.…" at bounding box center [658, 298] width 514 height 214
click at [891, 221] on icon at bounding box center [883, 222] width 21 height 21
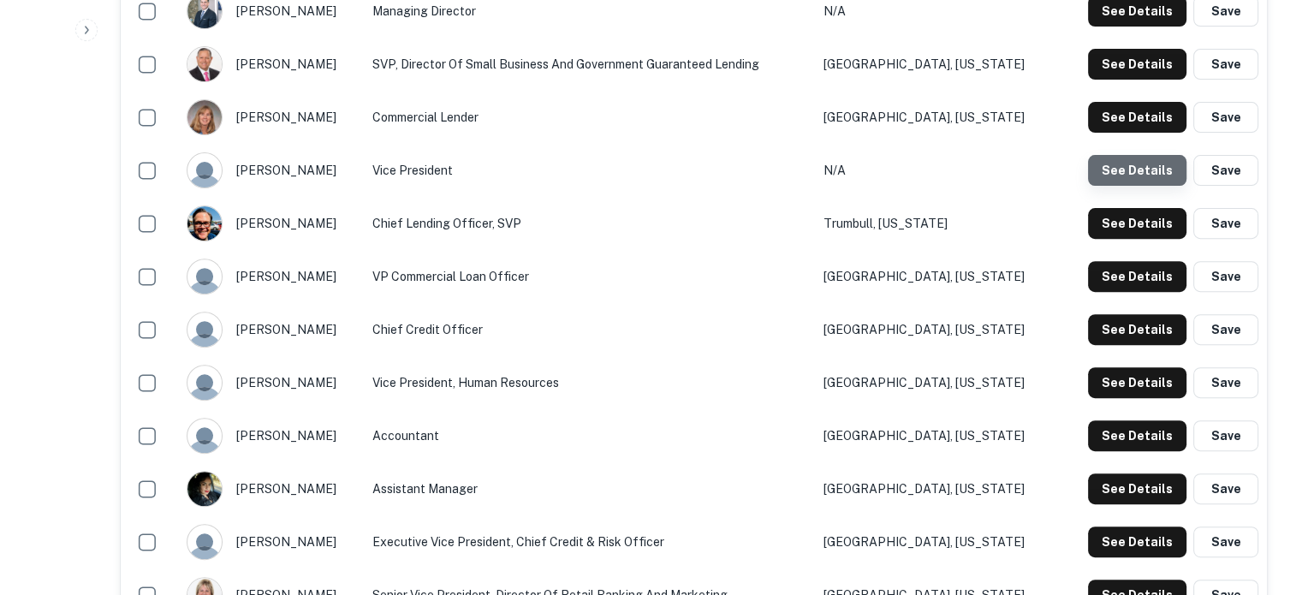
click at [1146, 175] on button "See Details" at bounding box center [1137, 170] width 98 height 31
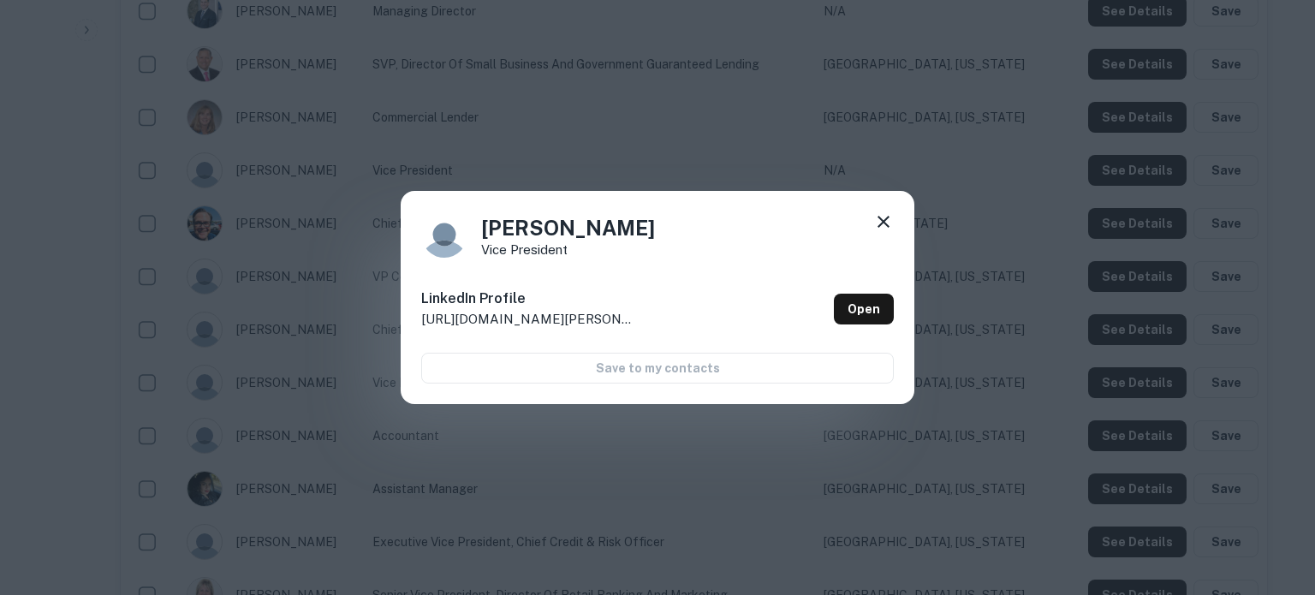
click at [1140, 210] on div "Dennis Clark Vice President LinkedIn Profile http://www.linkedin.com/in/dennis-…" at bounding box center [657, 297] width 1315 height 595
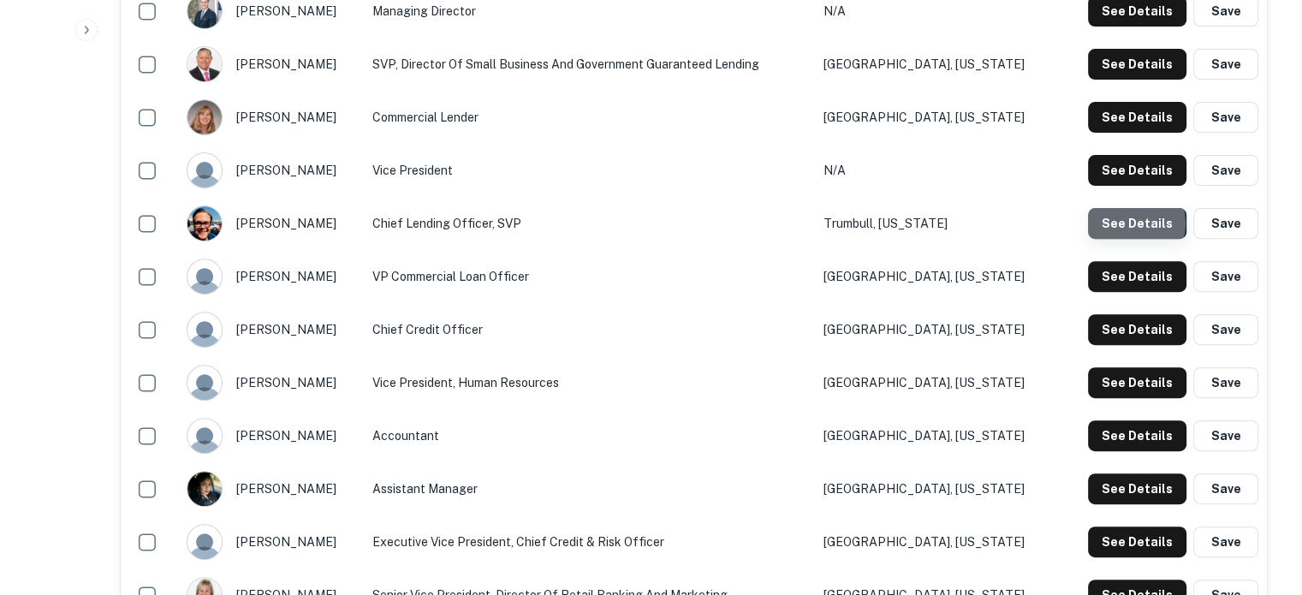
click at [1138, 224] on button "See Details" at bounding box center [1137, 223] width 98 height 31
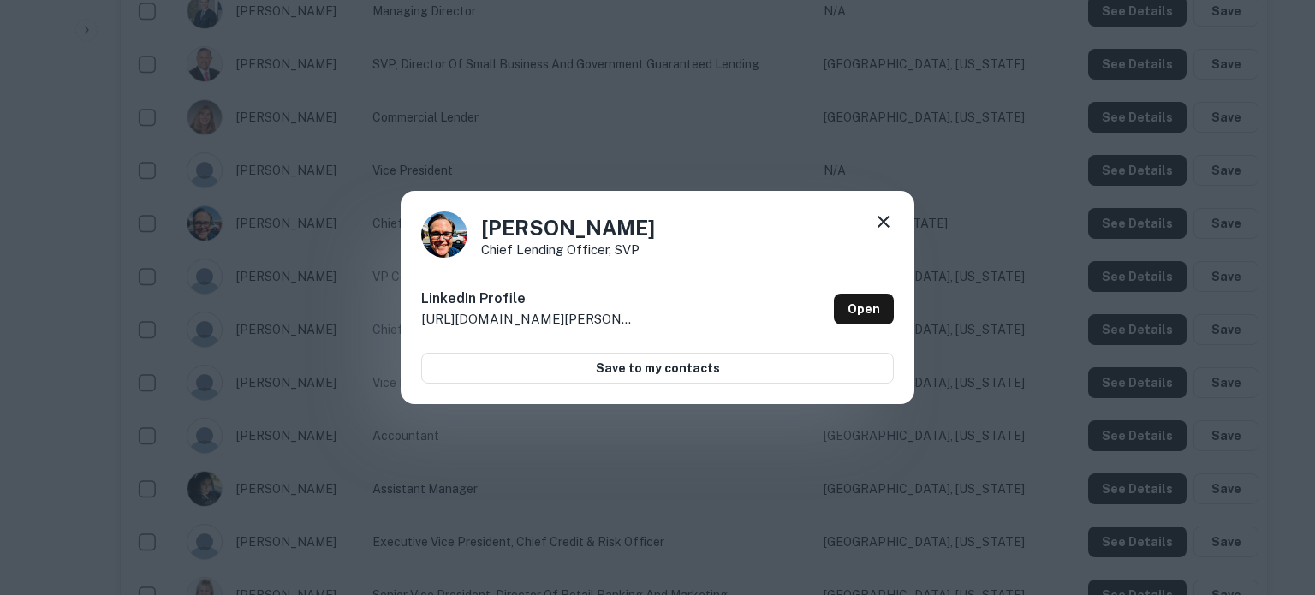
click at [1108, 438] on div "Joseph Kirk Chief Lending Officer, SVP LinkedIn Profile http://www.linkedin.com…" at bounding box center [657, 297] width 1315 height 595
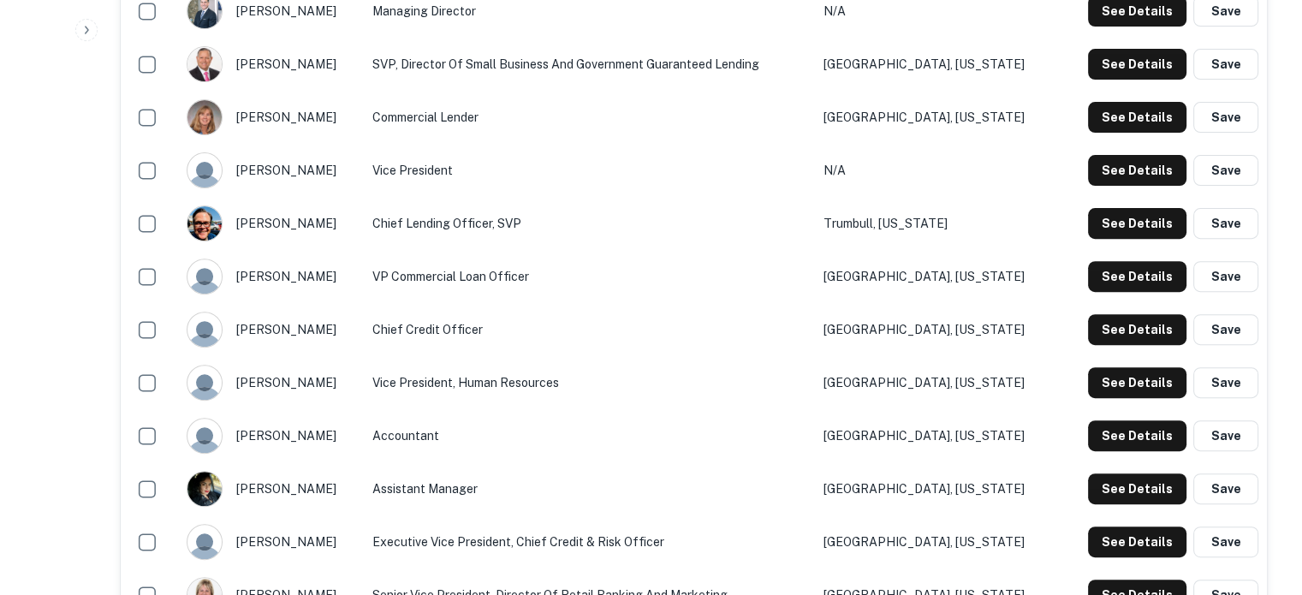
click at [1108, 438] on button "See Details" at bounding box center [1137, 435] width 98 height 31
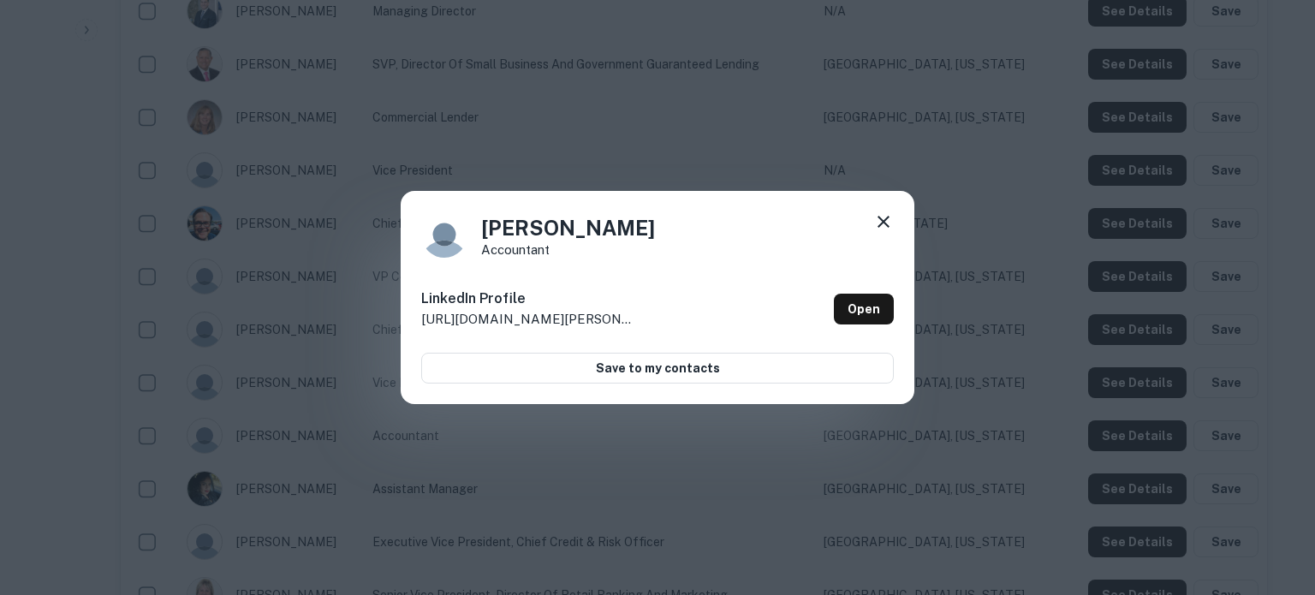
click at [885, 219] on icon at bounding box center [884, 222] width 12 height 12
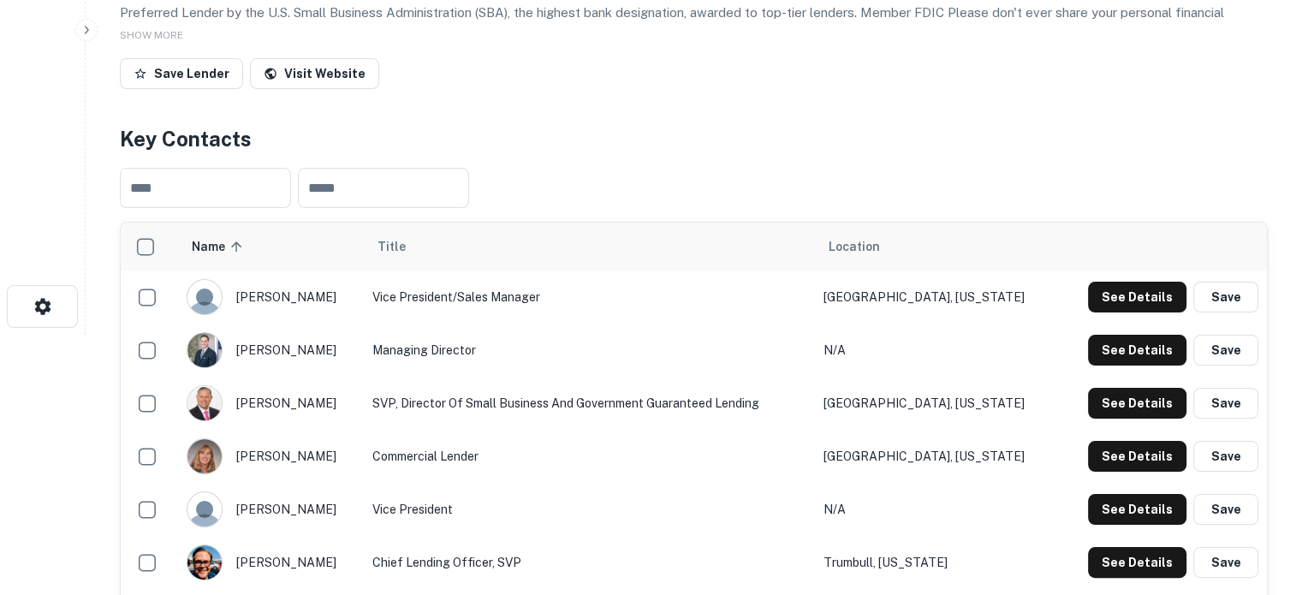
scroll to position [171, 0]
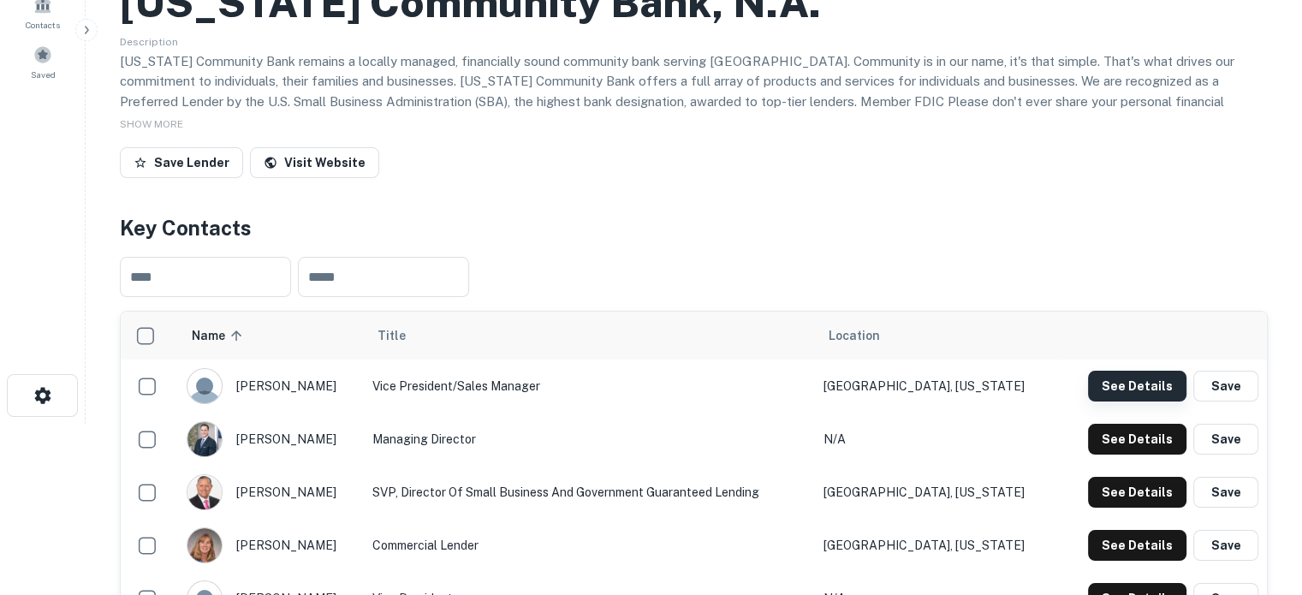
click at [1144, 390] on button "See Details" at bounding box center [1137, 386] width 98 height 31
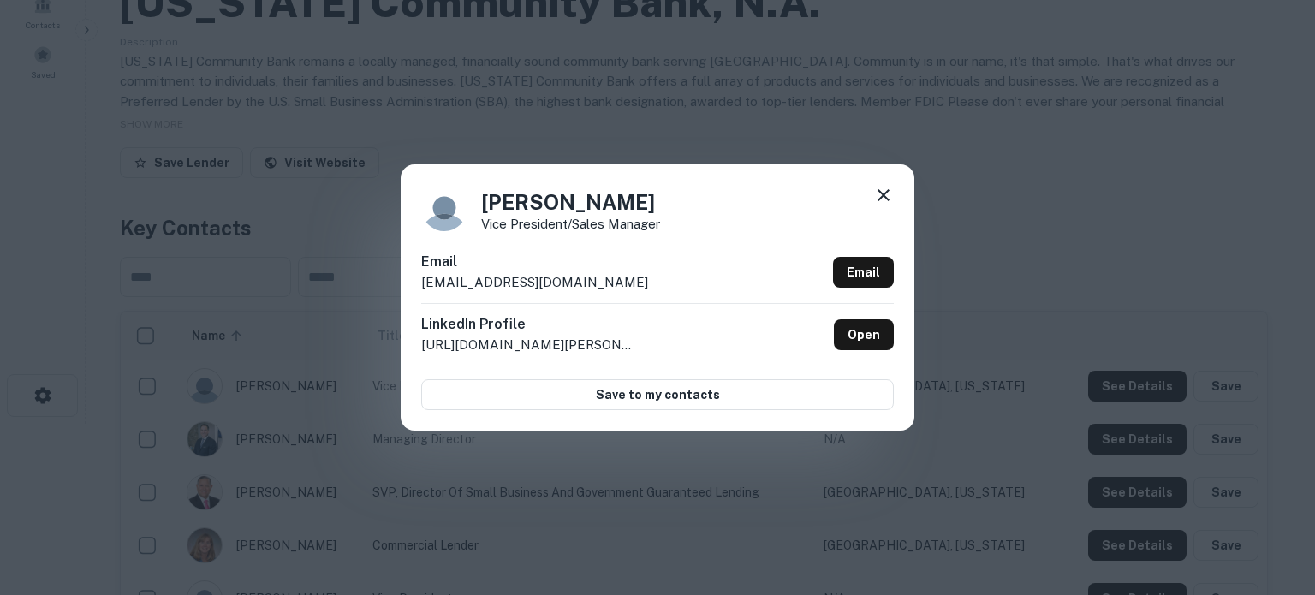
drag, startPoint x: 418, startPoint y: 285, endPoint x: 723, endPoint y: 289, distance: 304.9
click at [723, 289] on div "Alison Ignatowski Vice President/Sales Manager Email aignatowski@connecticutcom…" at bounding box center [658, 296] width 514 height 265
copy p "aignatowski@connecticutcommunitybank.com"
click at [279, 253] on div "Alison Ignatowski Vice President/Sales Manager Email aignatowski@connecticutcom…" at bounding box center [657, 297] width 1315 height 595
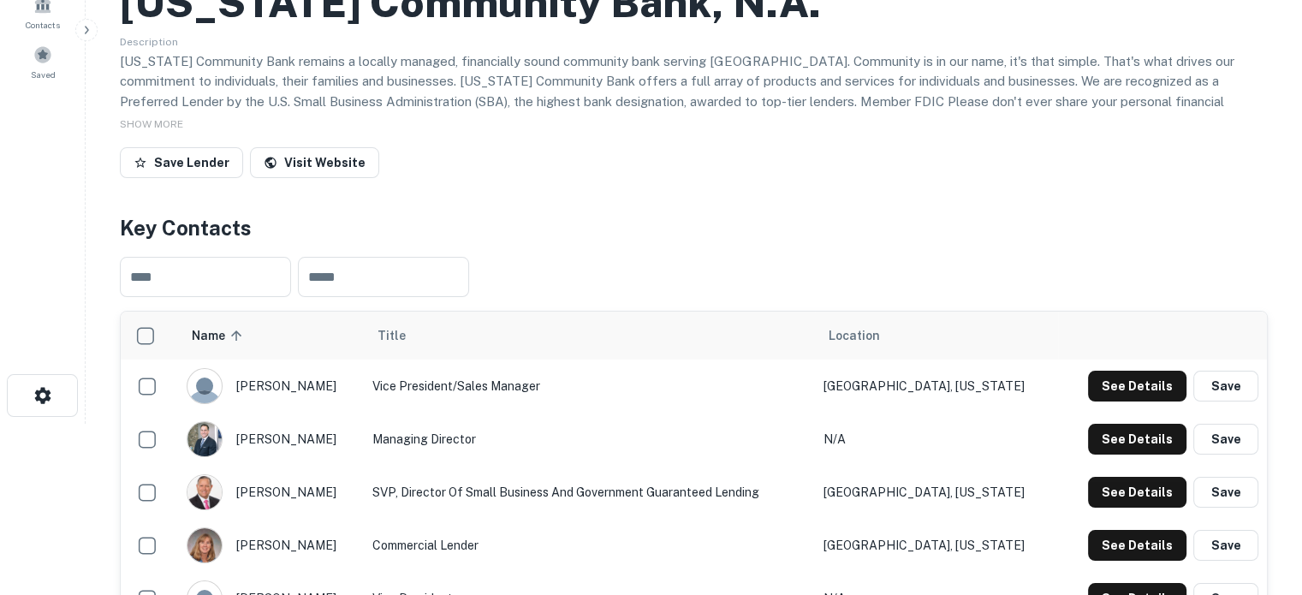
scroll to position [0, 0]
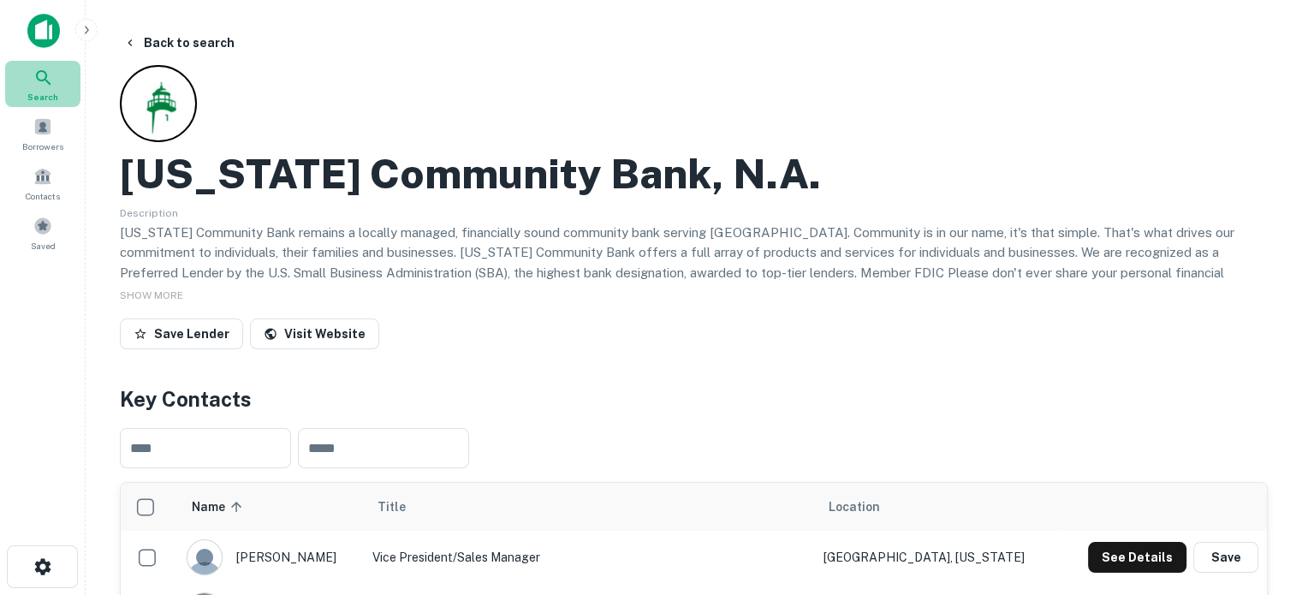
click at [60, 88] on div "Search" at bounding box center [42, 84] width 75 height 46
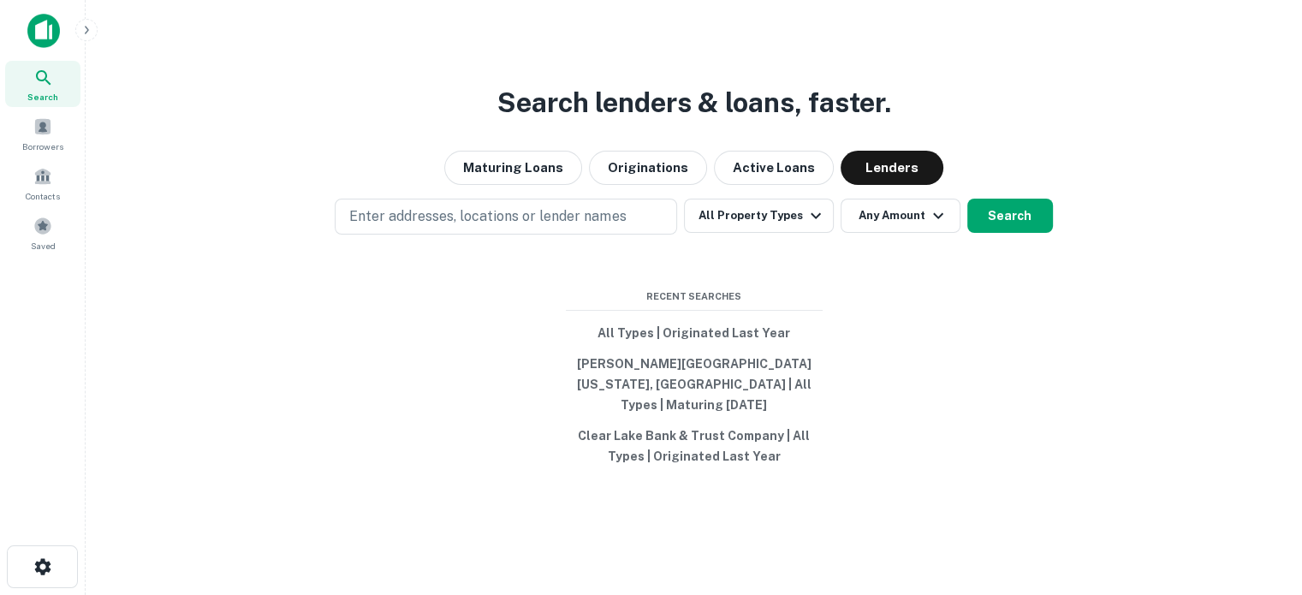
click at [551, 217] on p "Enter addresses, locations or lender names" at bounding box center [487, 216] width 277 height 21
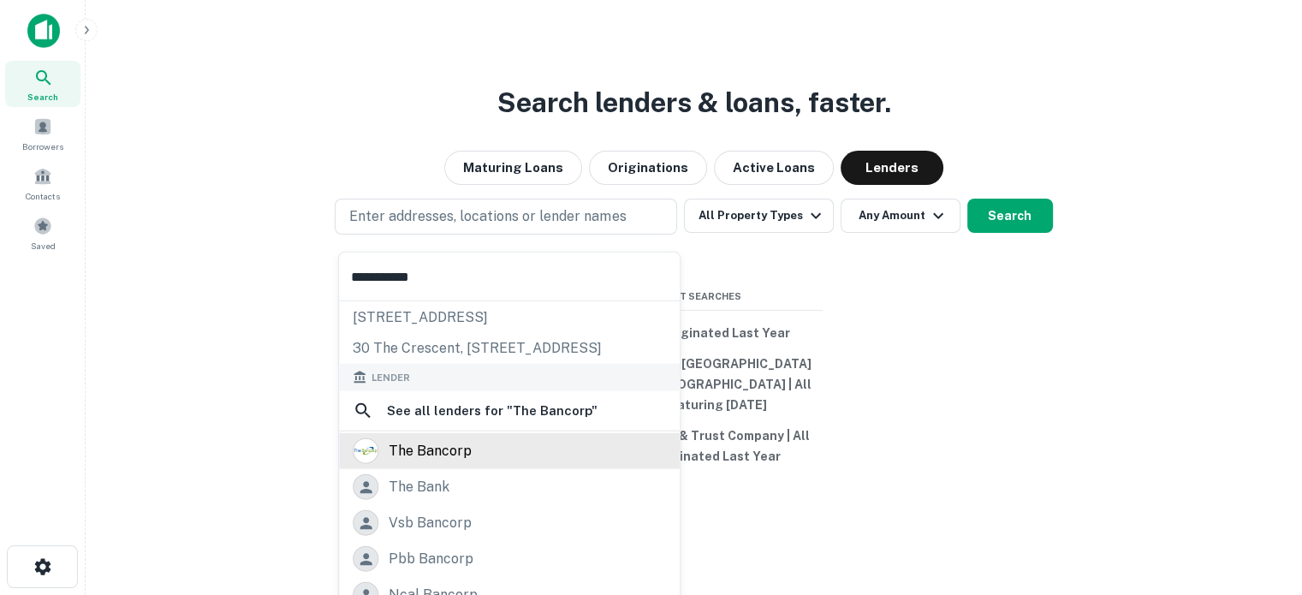
scroll to position [86, 0]
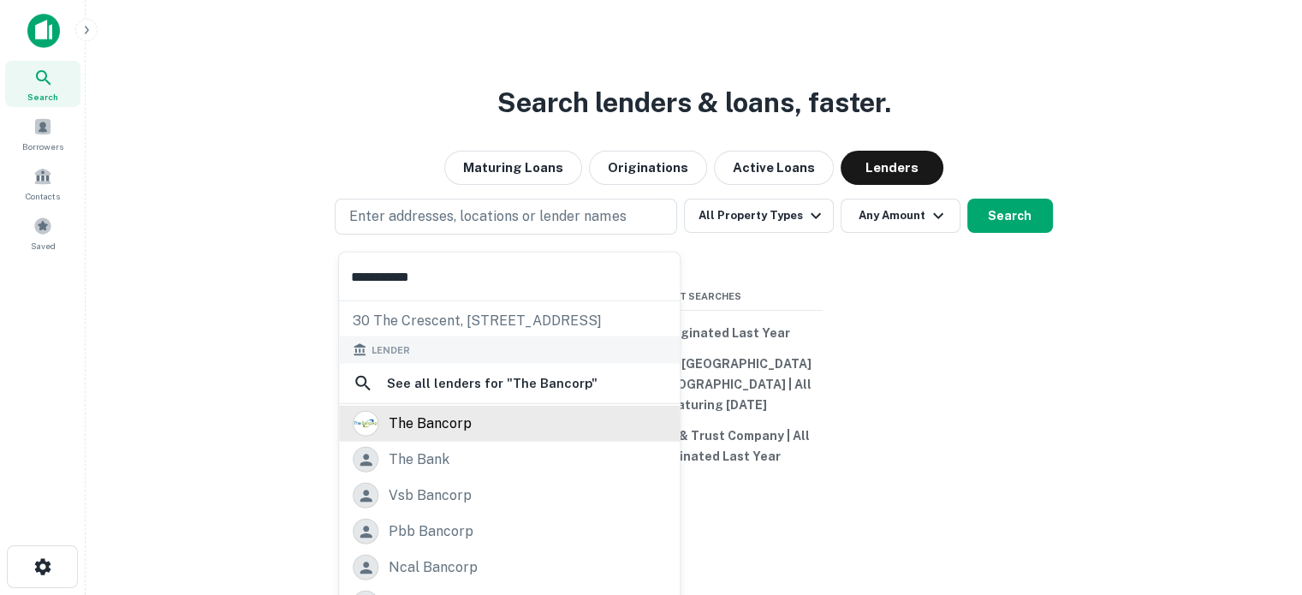
type input "**********"
click at [486, 431] on div "the bancorp" at bounding box center [509, 424] width 313 height 26
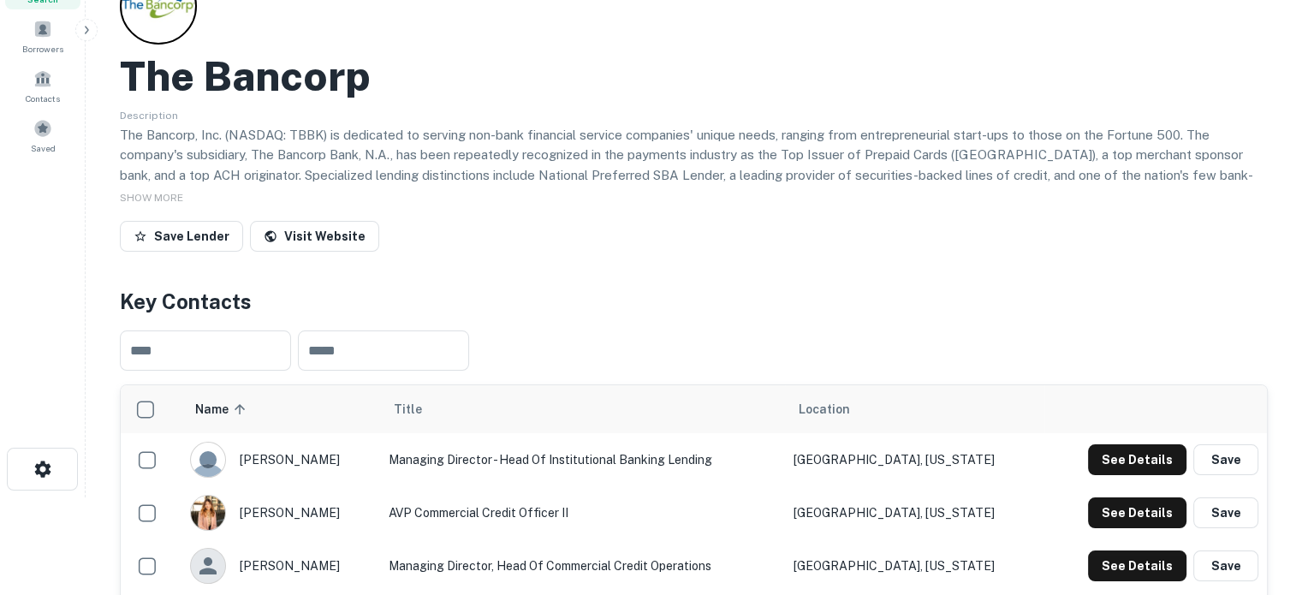
scroll to position [257, 0]
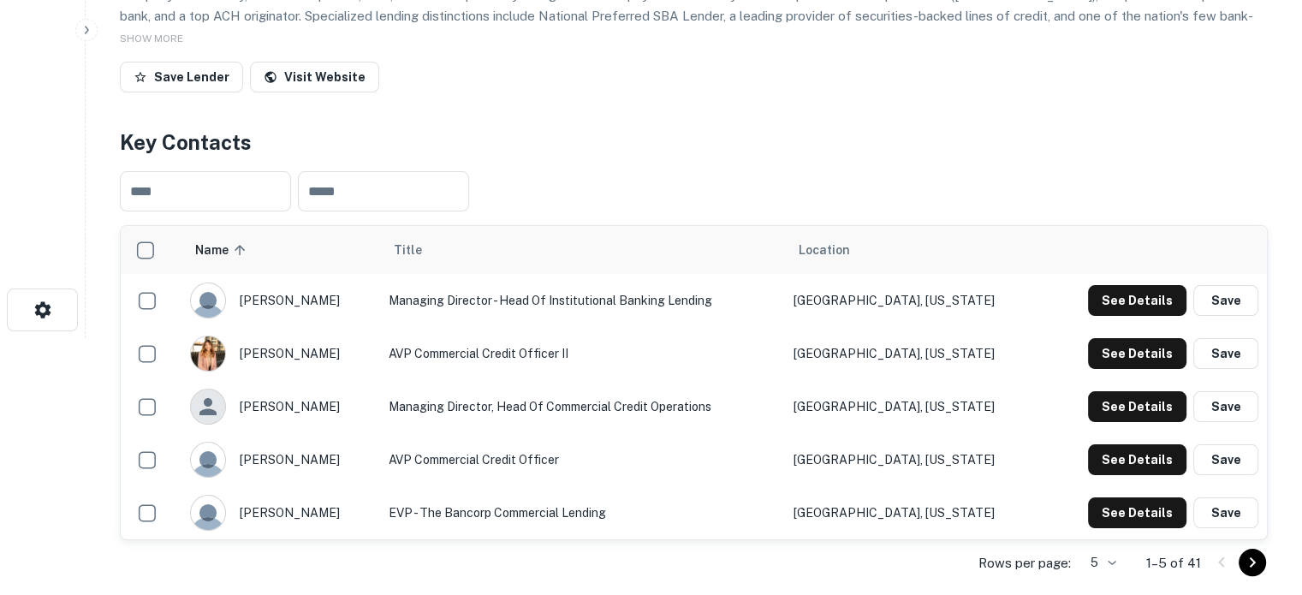
click at [1106, 338] on body "Search Borrowers Contacts Saved Back to search The Bancorp Description The Banc…" at bounding box center [651, 40] width 1302 height 595
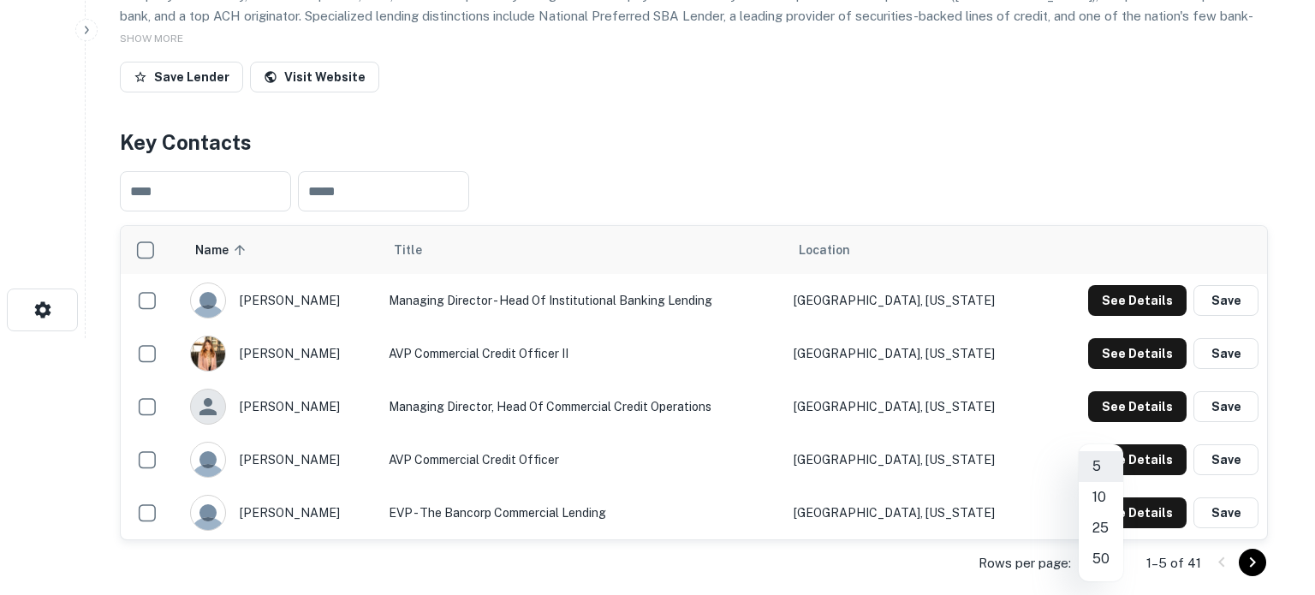
click at [1100, 561] on li "50" at bounding box center [1101, 559] width 45 height 31
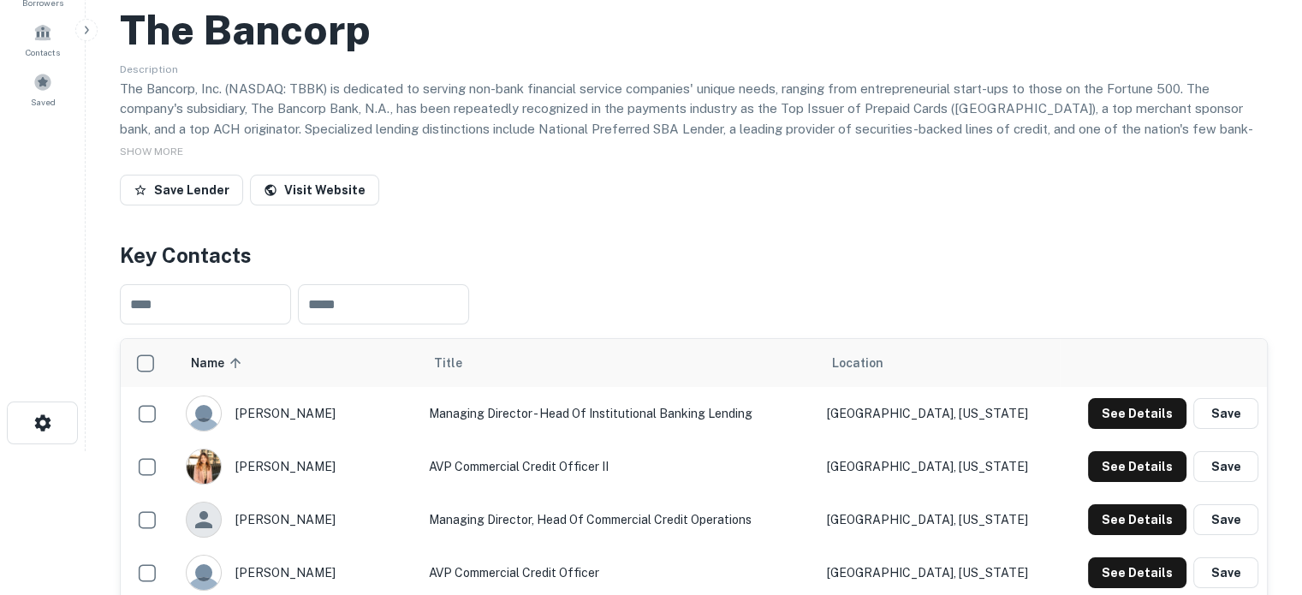
scroll to position [86, 0]
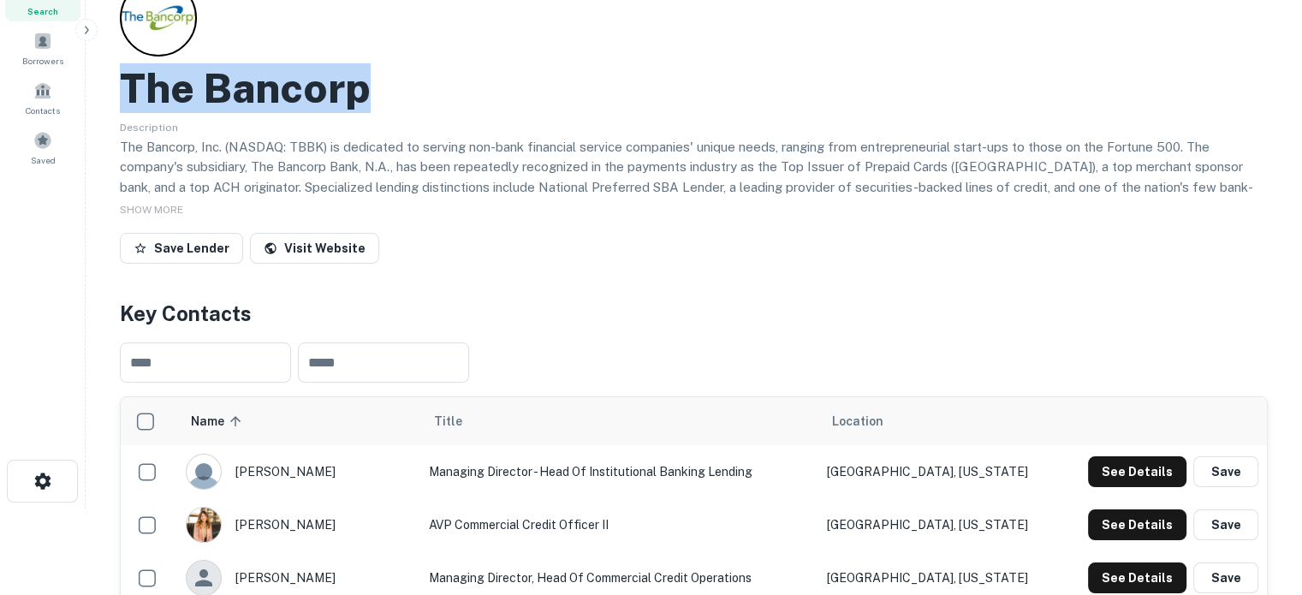
drag, startPoint x: 402, startPoint y: 92, endPoint x: 121, endPoint y: 95, distance: 281.8
click at [121, 95] on div "The Bancorp" at bounding box center [694, 88] width 1148 height 50
copy h2 "The Bancorp"
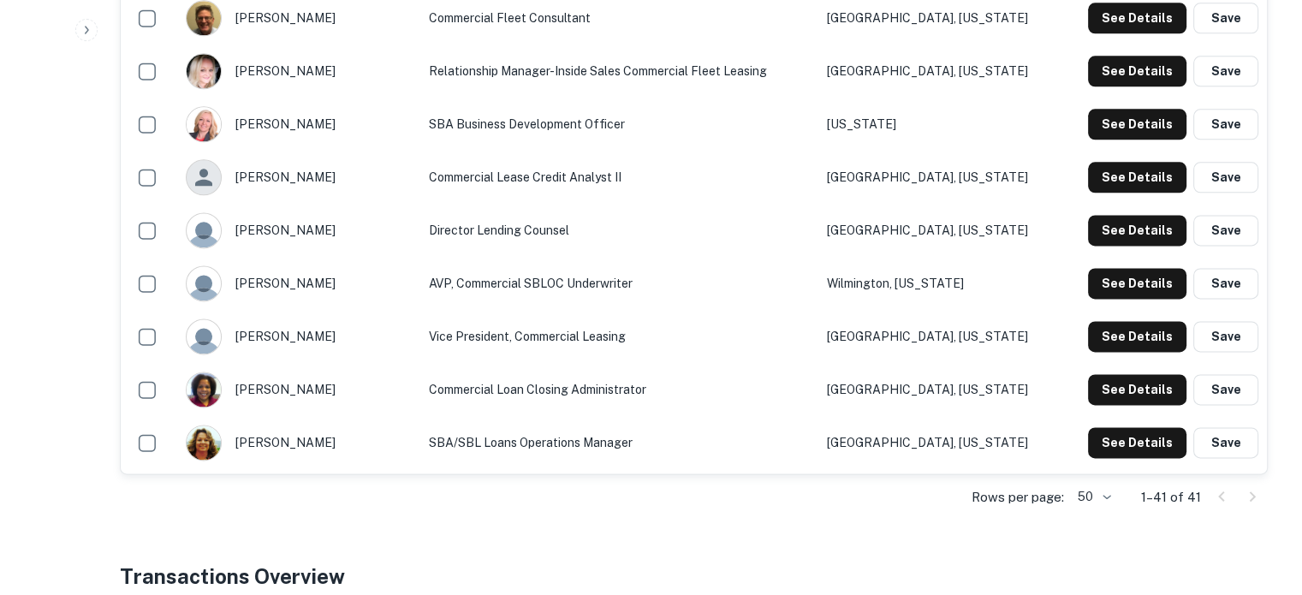
scroll to position [2312, 0]
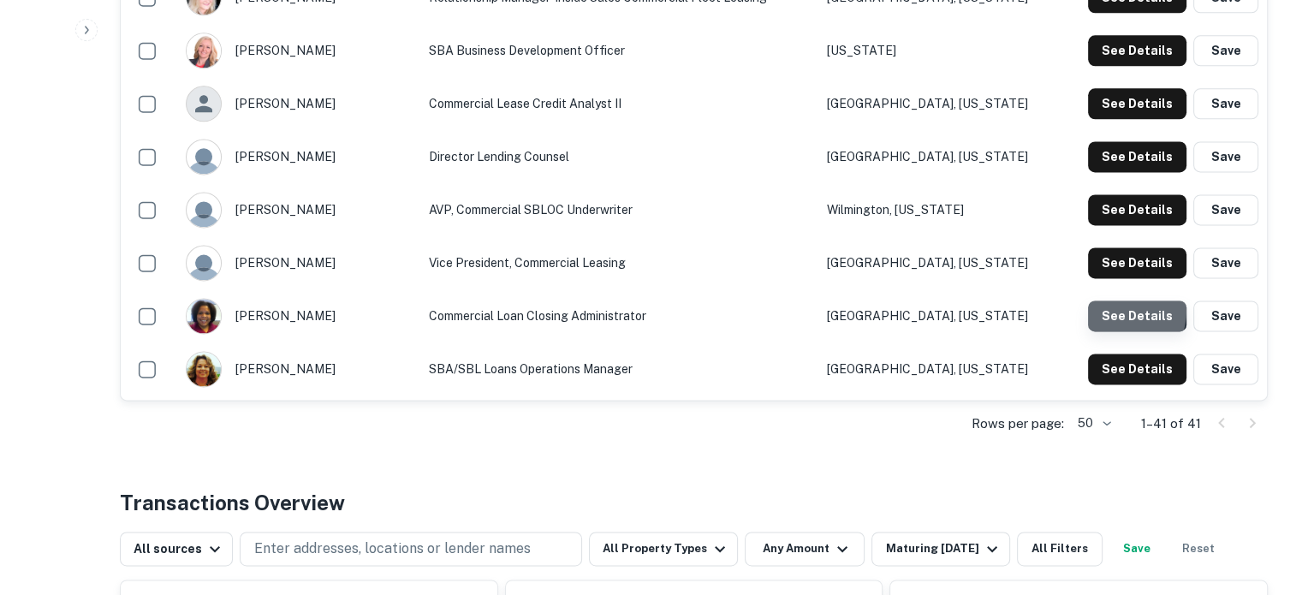
click at [1111, 311] on button "See Details" at bounding box center [1137, 316] width 98 height 31
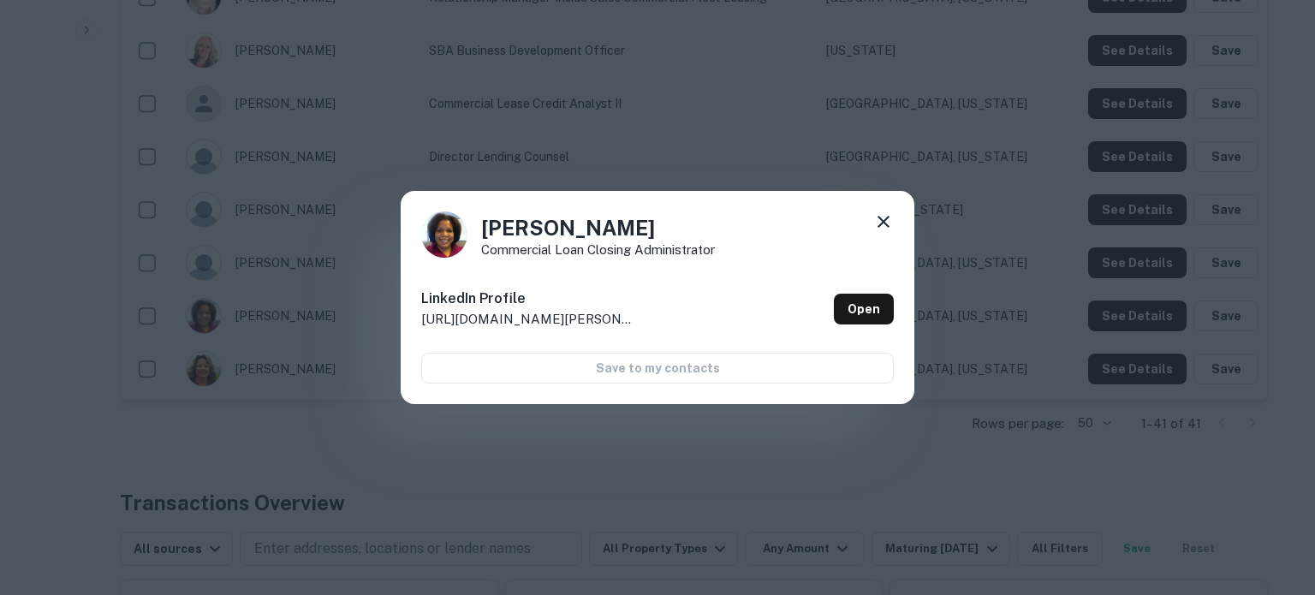
click at [878, 224] on icon at bounding box center [883, 222] width 21 height 21
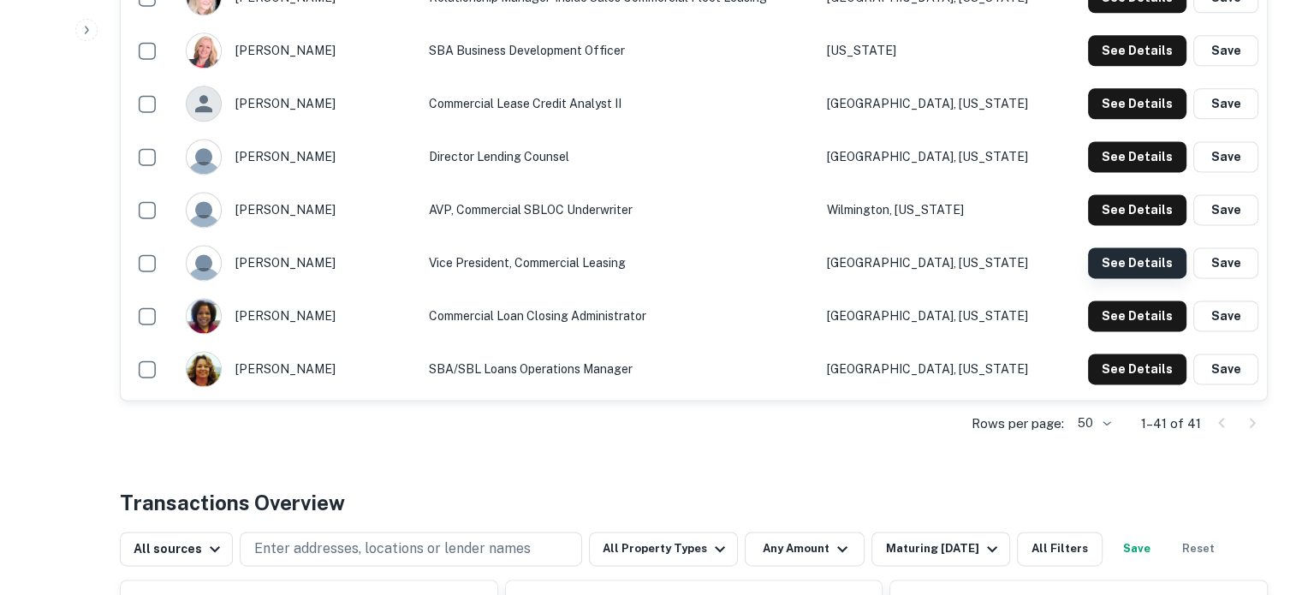
click at [1100, 257] on button "See Details" at bounding box center [1137, 262] width 98 height 31
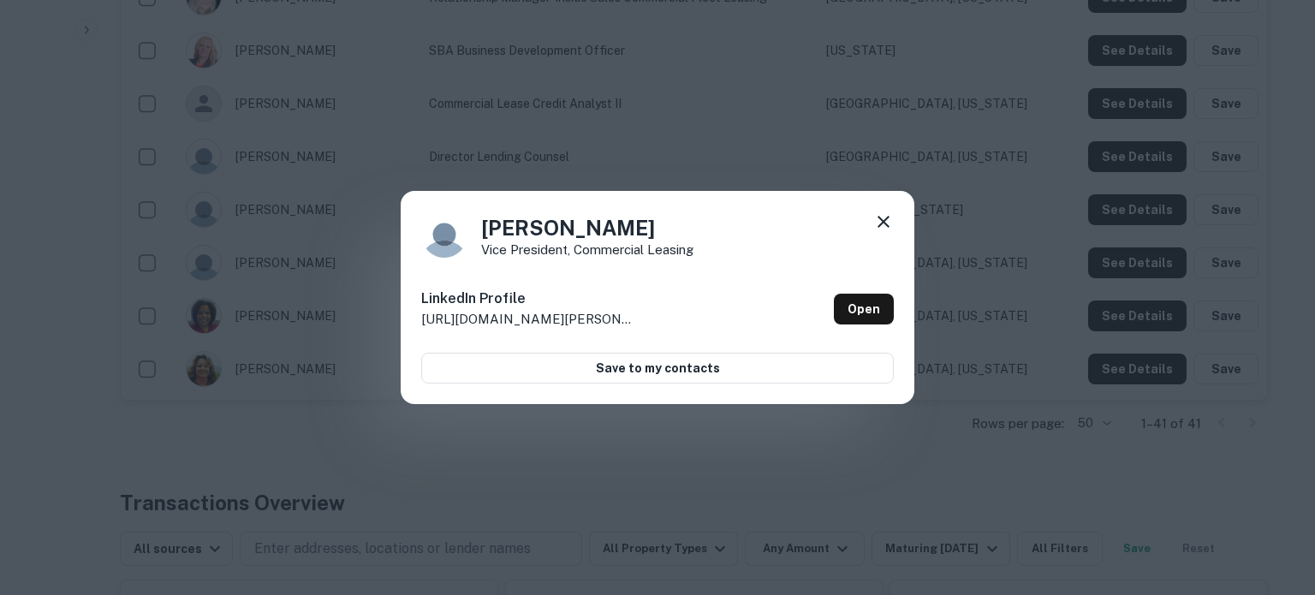
click at [879, 223] on icon at bounding box center [883, 222] width 21 height 21
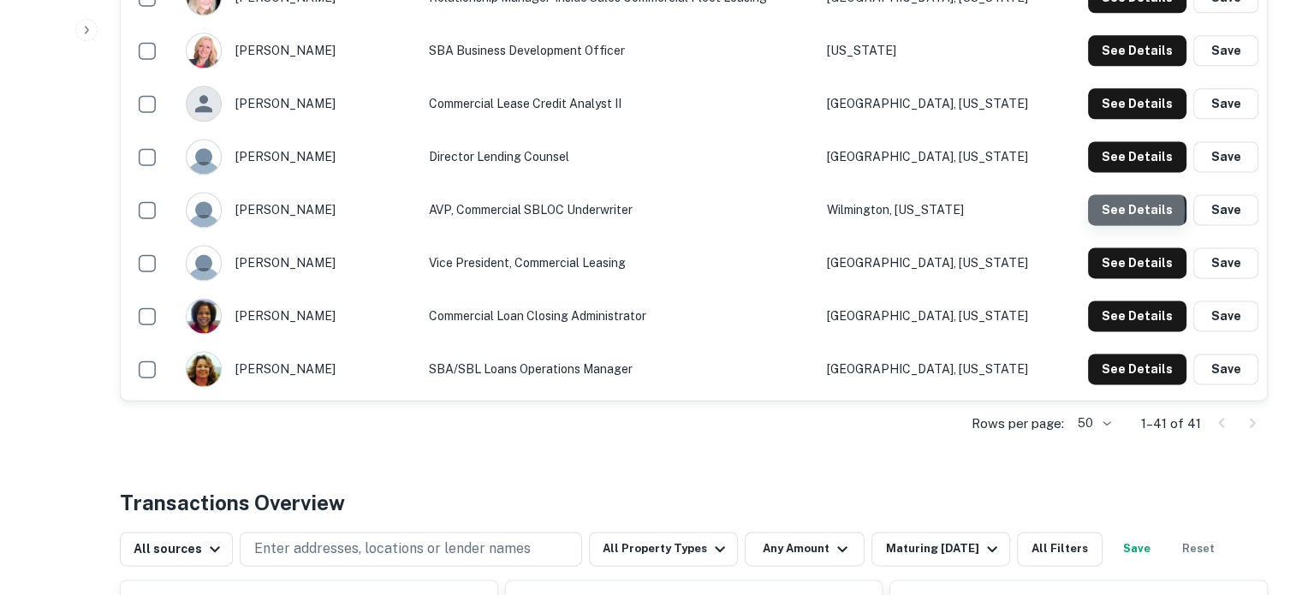
click at [1103, 212] on button "See Details" at bounding box center [1137, 209] width 98 height 31
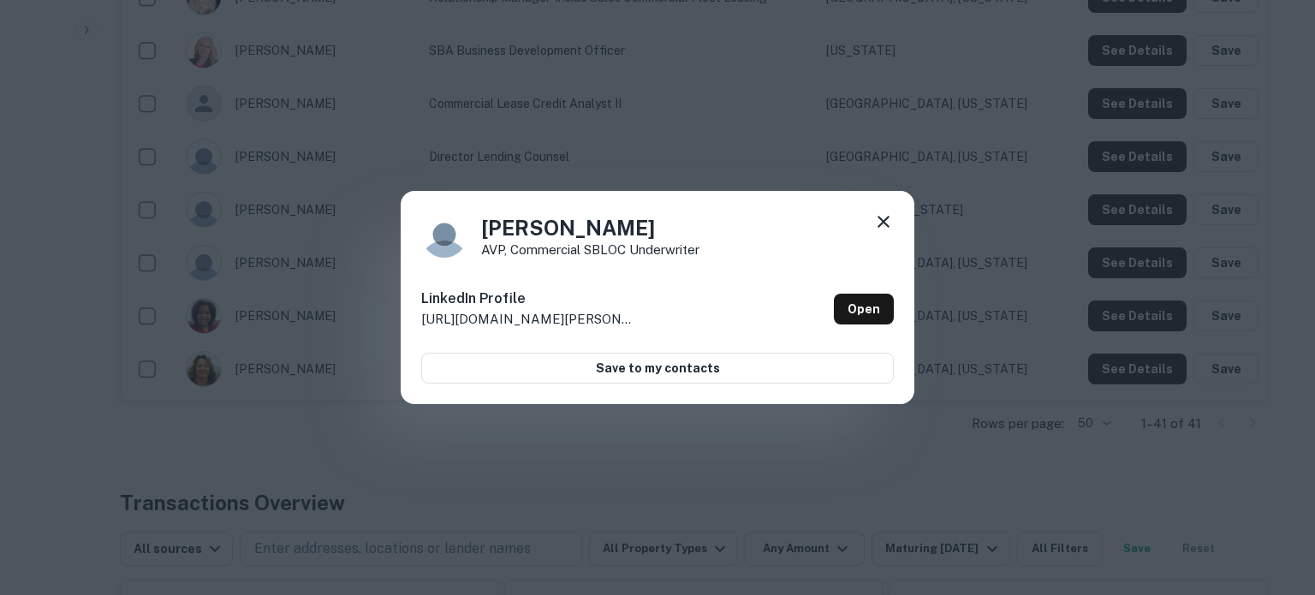
click at [886, 221] on icon at bounding box center [883, 222] width 21 height 21
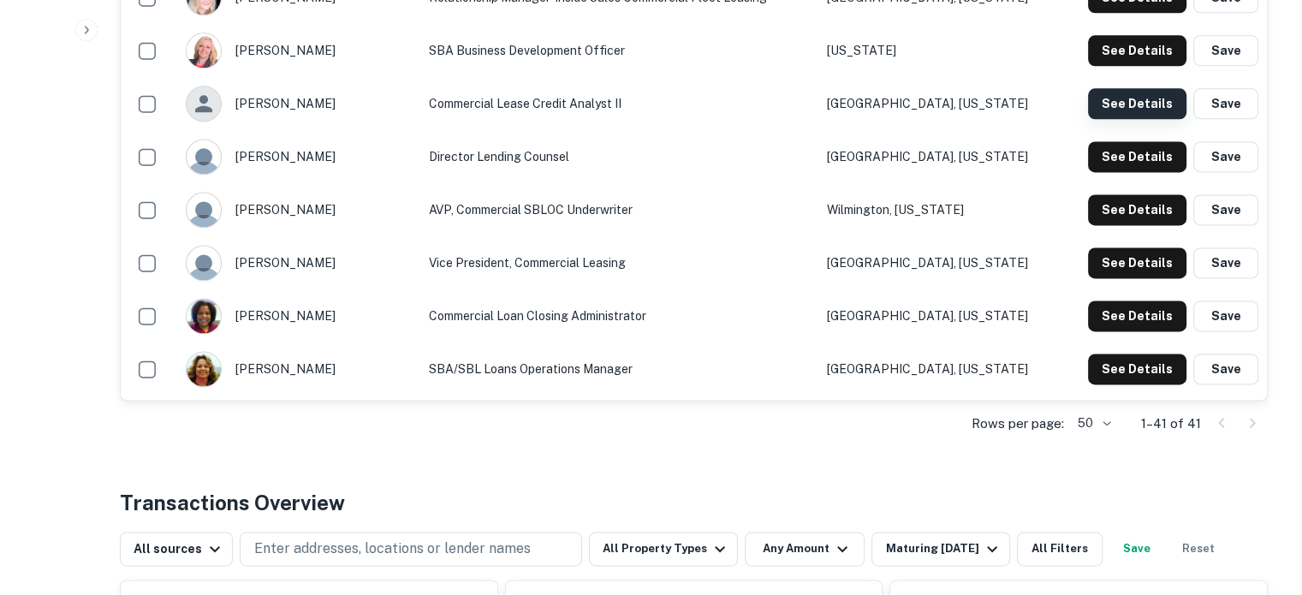
click at [1111, 113] on button "See Details" at bounding box center [1137, 103] width 98 height 31
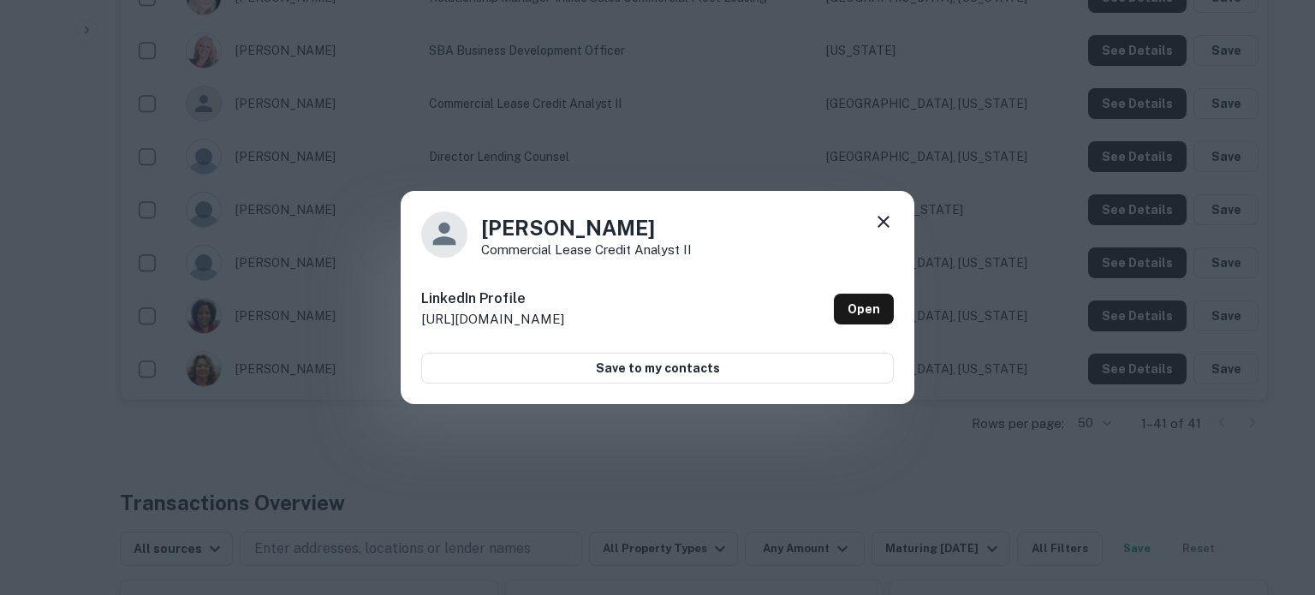
click at [885, 225] on icon at bounding box center [883, 222] width 21 height 21
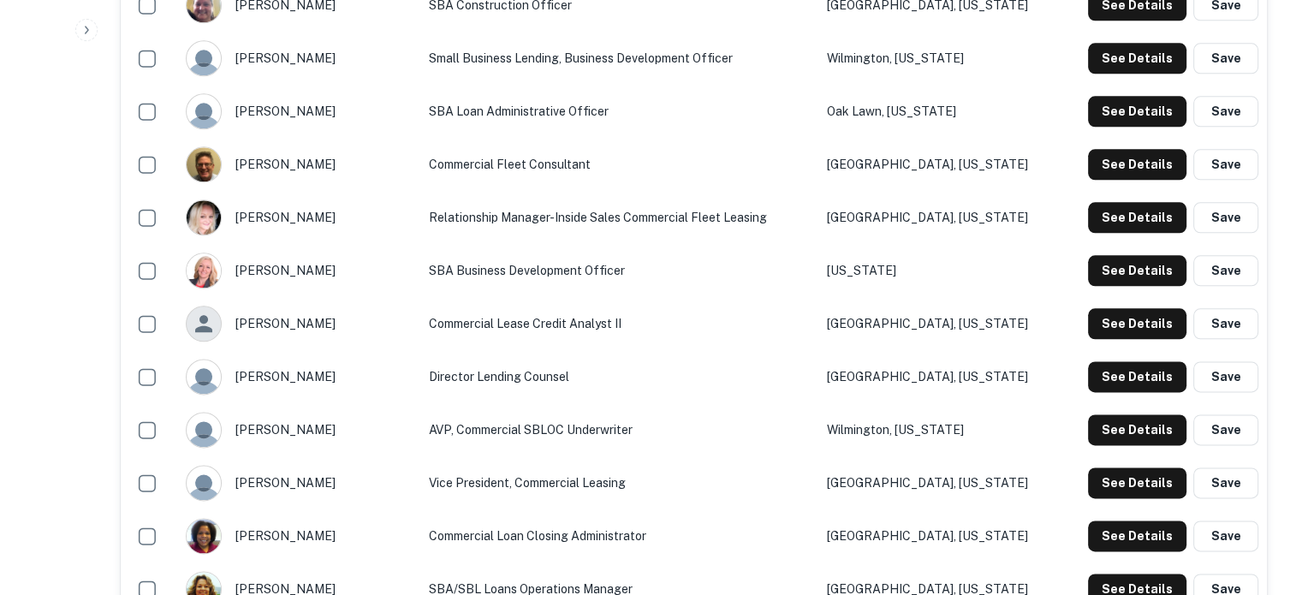
scroll to position [2055, 0]
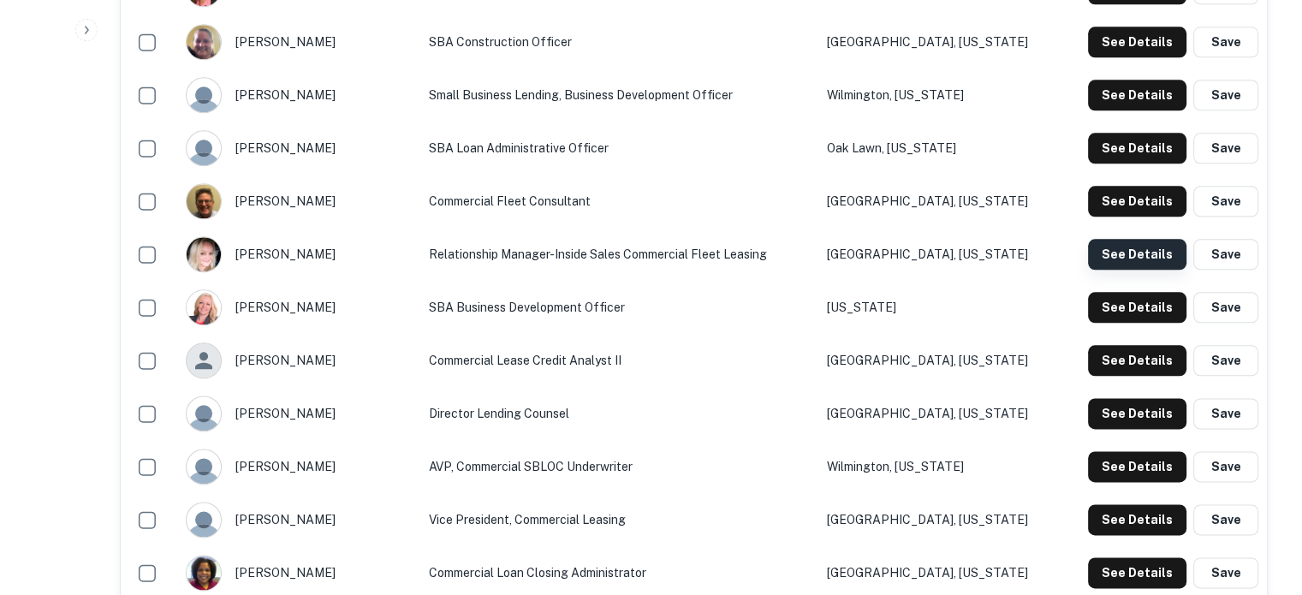
click at [1105, 250] on button "See Details" at bounding box center [1137, 254] width 98 height 31
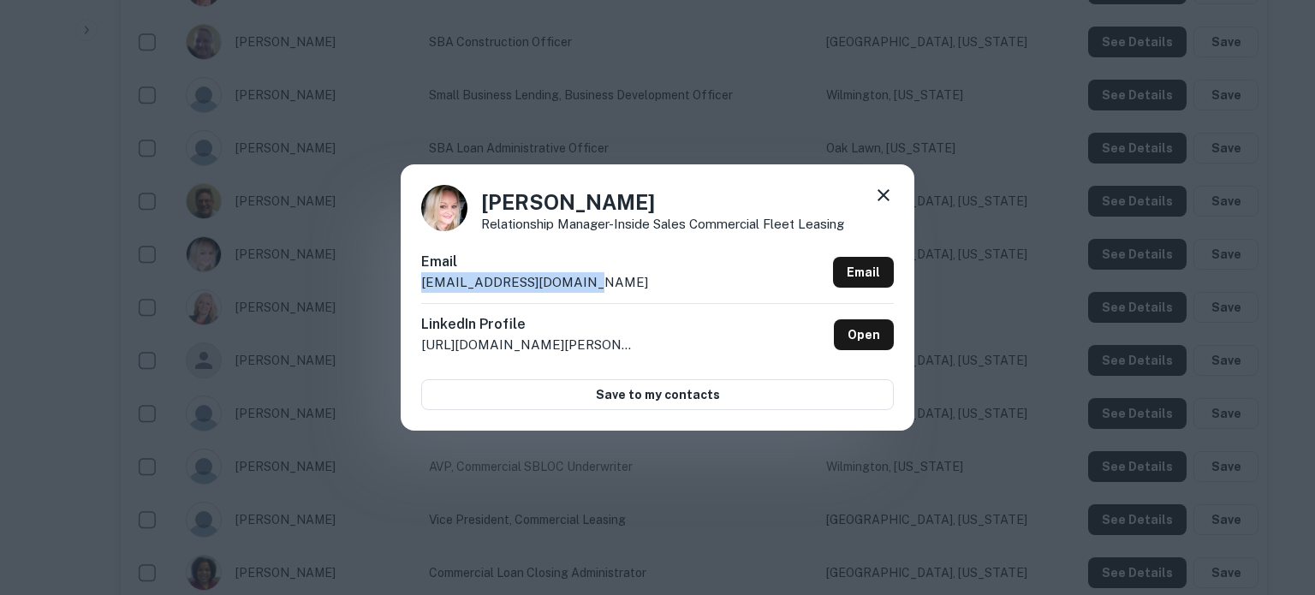
drag, startPoint x: 420, startPoint y: 284, endPoint x: 593, endPoint y: 290, distance: 173.9
click at [593, 290] on div "[PERSON_NAME] Relationship Manager-Inside Sales Commercial Fleet Leasing Email …" at bounding box center [658, 296] width 514 height 265
copy p "[EMAIL_ADDRESS][DOMAIN_NAME]"
click at [875, 188] on icon at bounding box center [883, 195] width 21 height 21
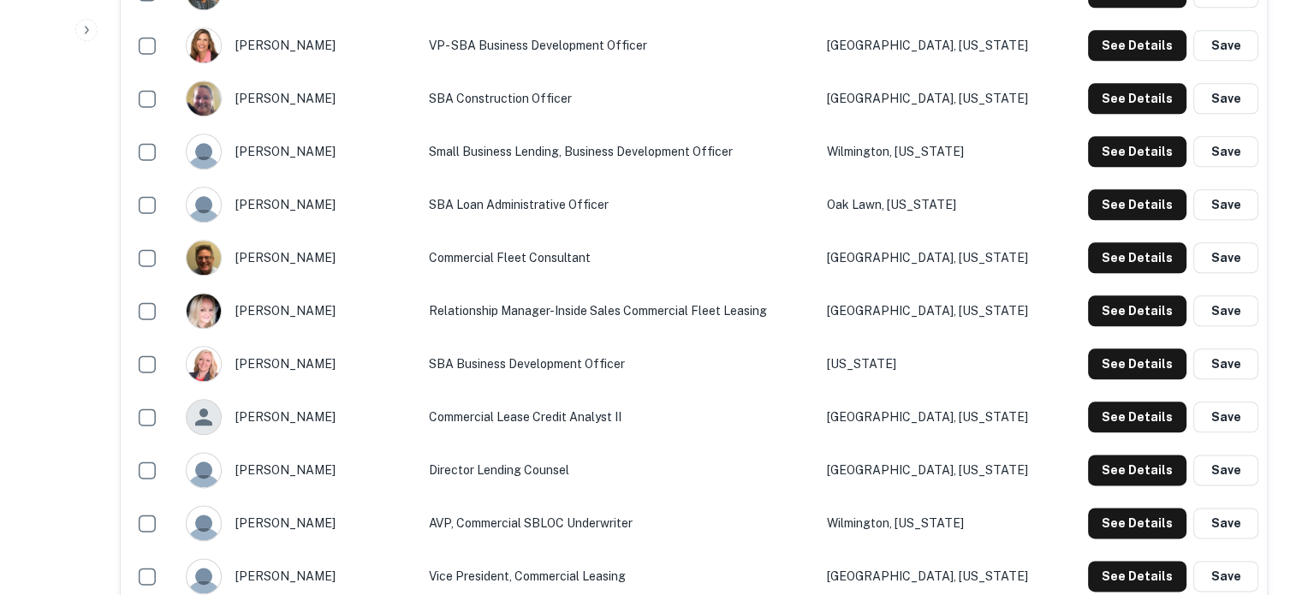
scroll to position [1970, 0]
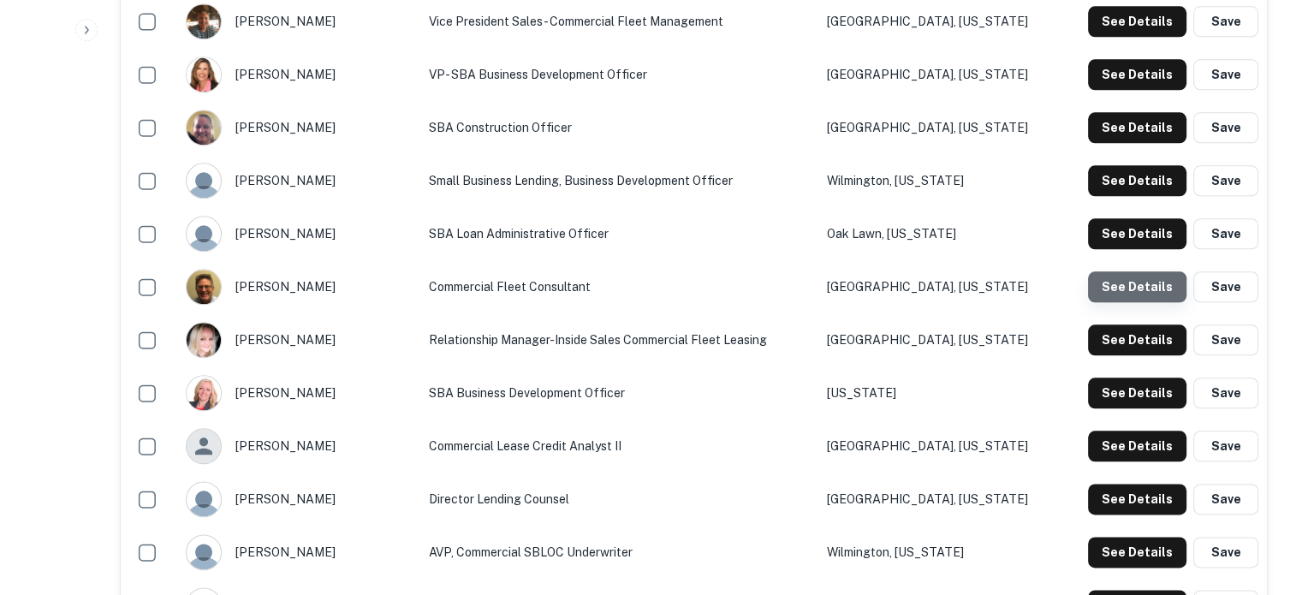
click at [1133, 295] on button "See Details" at bounding box center [1137, 286] width 98 height 31
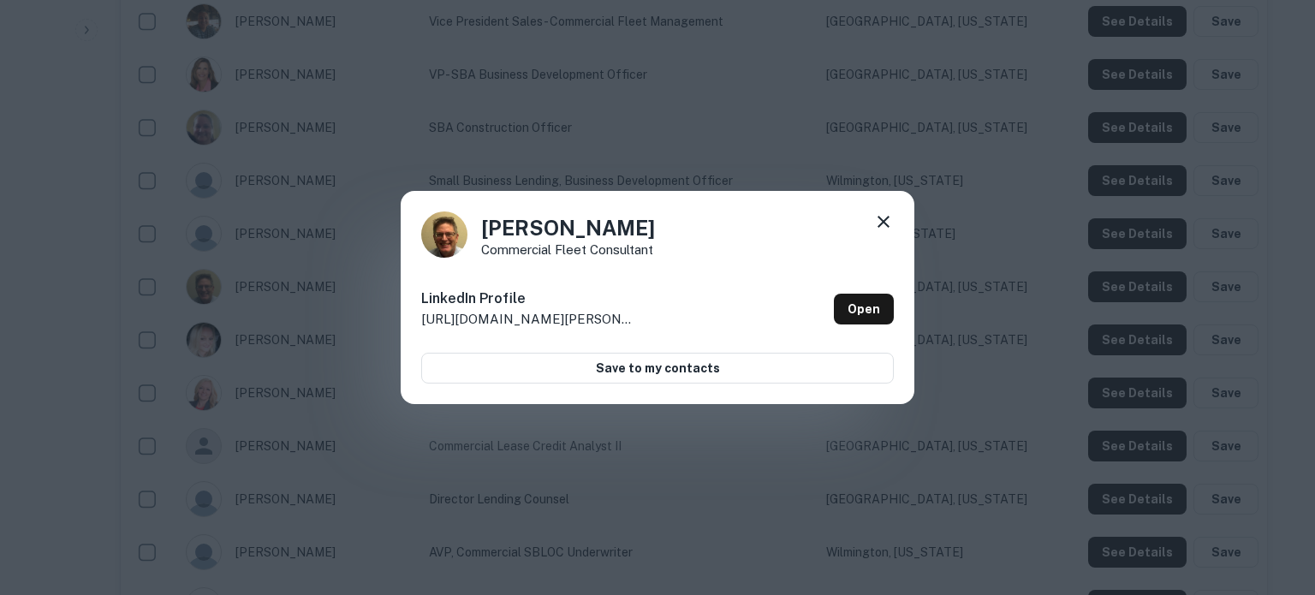
click at [876, 219] on icon at bounding box center [883, 222] width 21 height 21
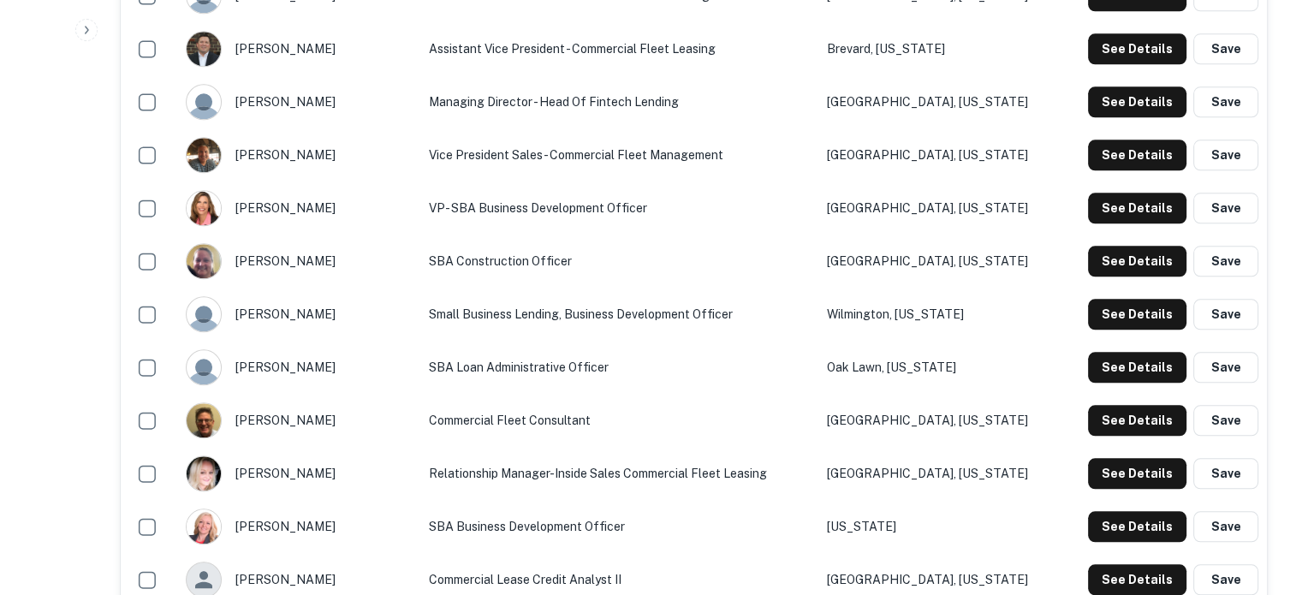
scroll to position [1798, 0]
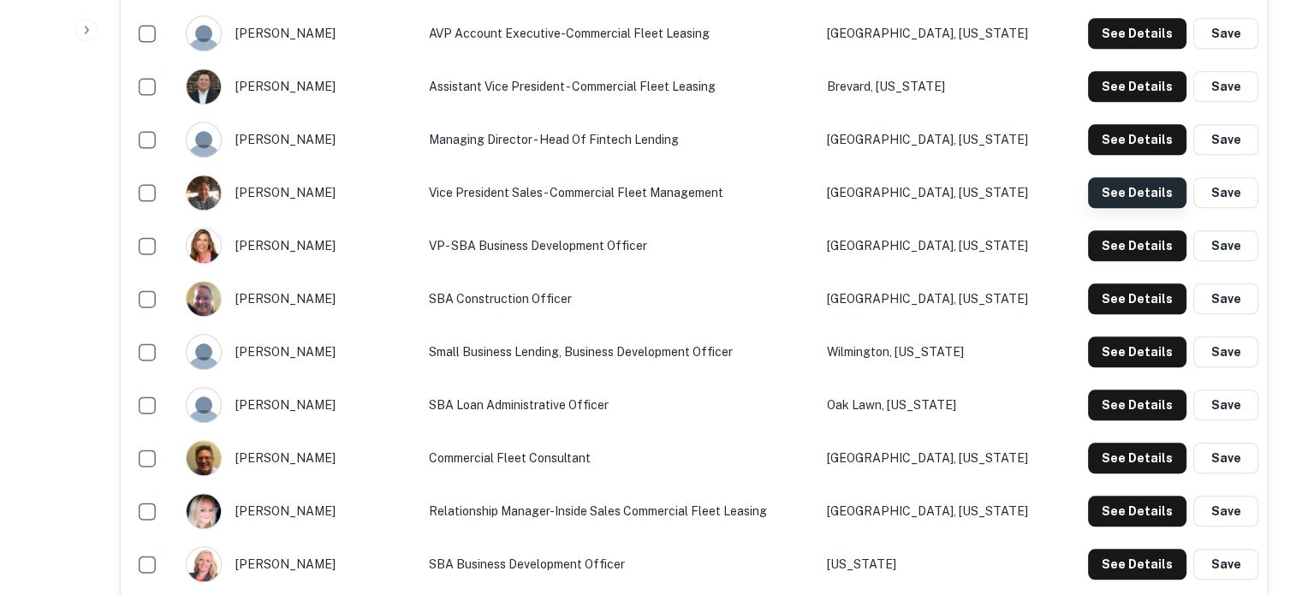
click at [1142, 194] on button "See Details" at bounding box center [1137, 192] width 98 height 31
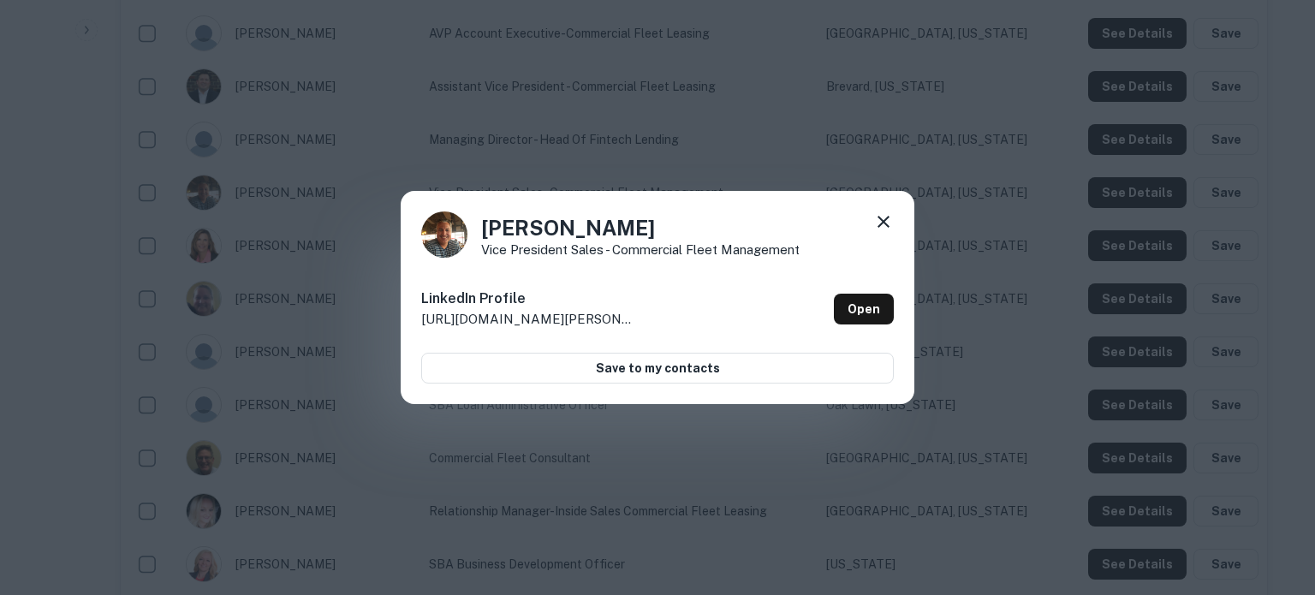
click at [880, 218] on icon at bounding box center [883, 222] width 21 height 21
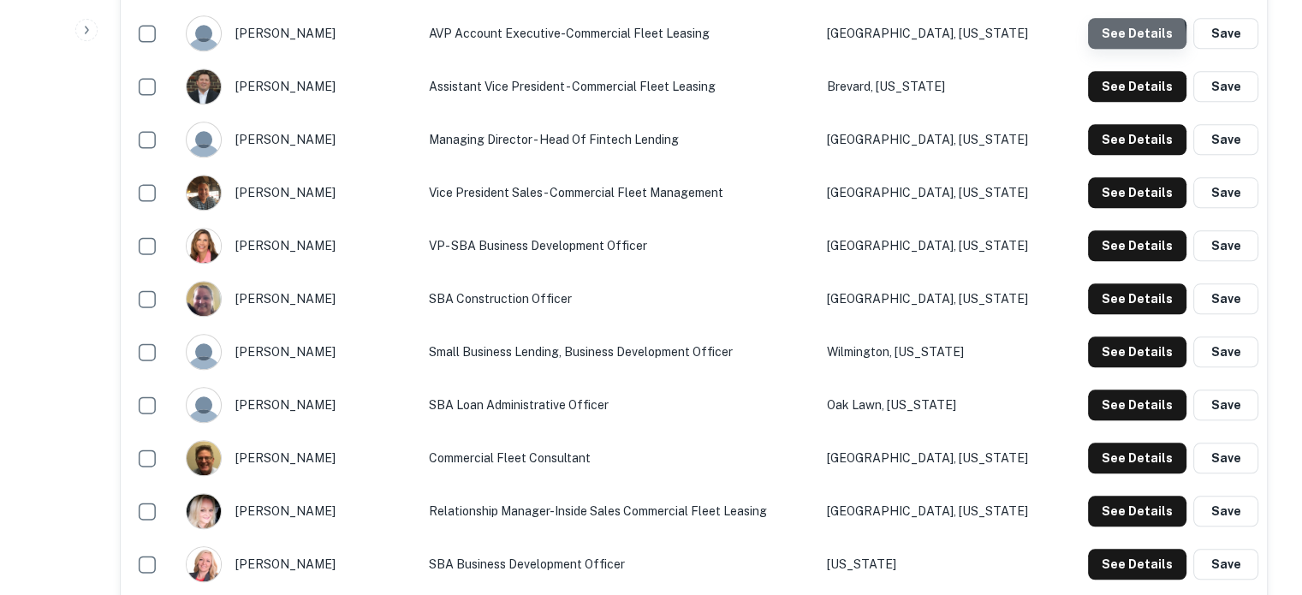
click at [1118, 40] on button "See Details" at bounding box center [1137, 33] width 98 height 31
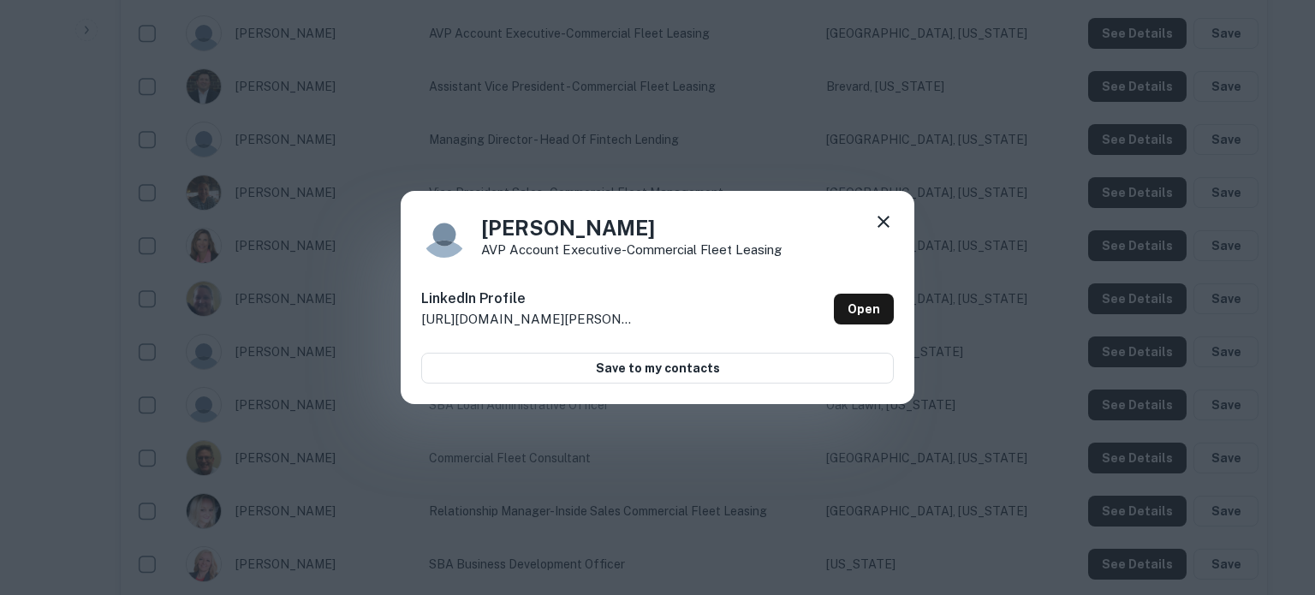
click at [879, 216] on icon at bounding box center [884, 222] width 12 height 12
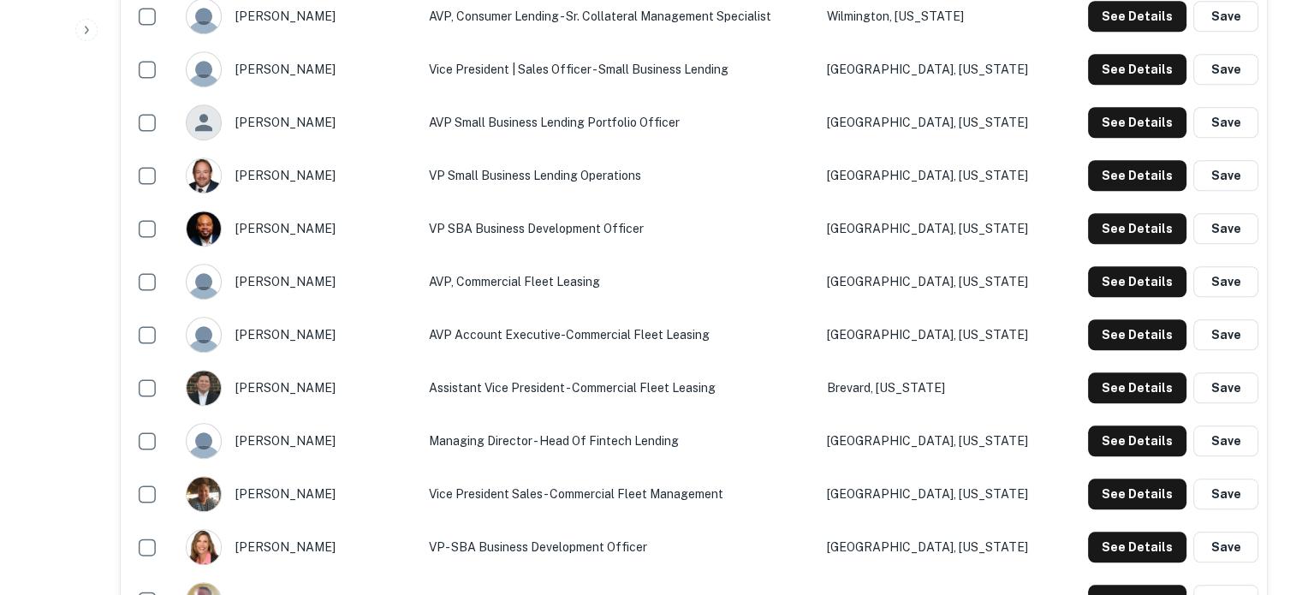
scroll to position [1456, 0]
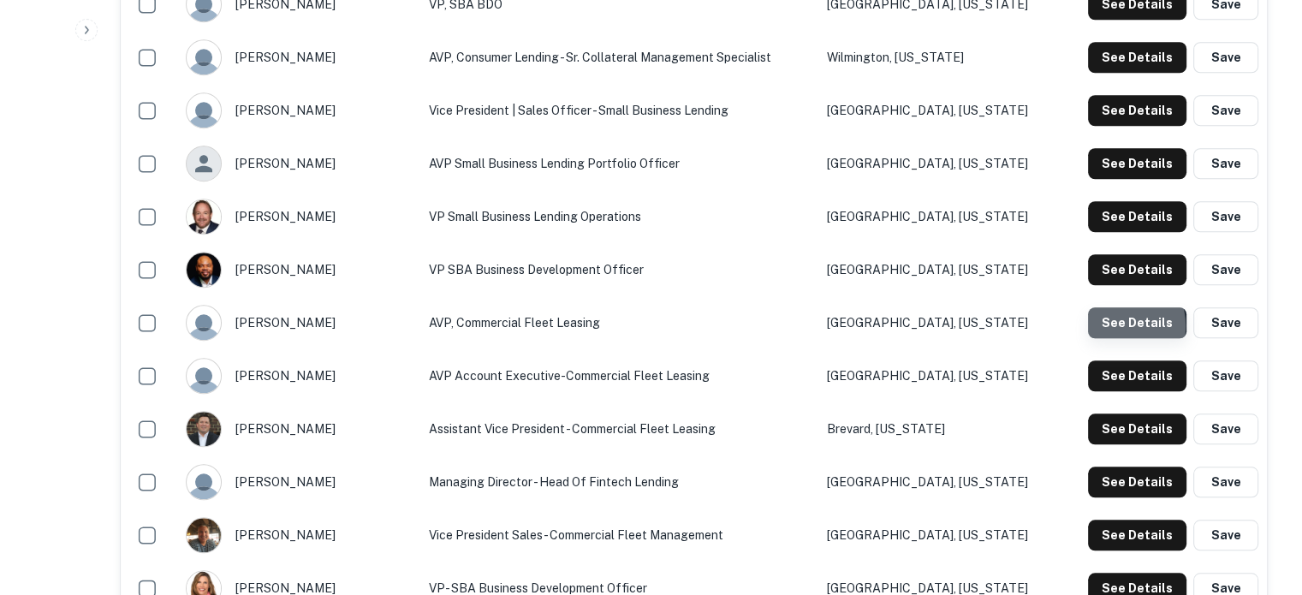
click at [1117, 327] on button "See Details" at bounding box center [1137, 322] width 98 height 31
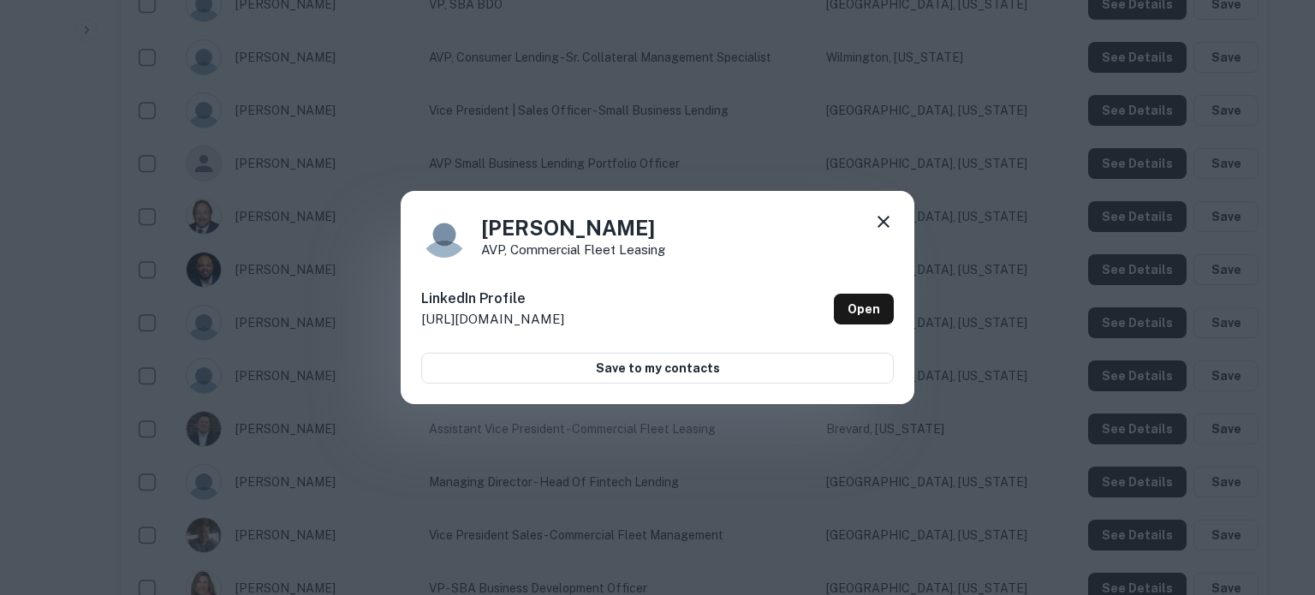
click at [886, 221] on icon at bounding box center [883, 222] width 21 height 21
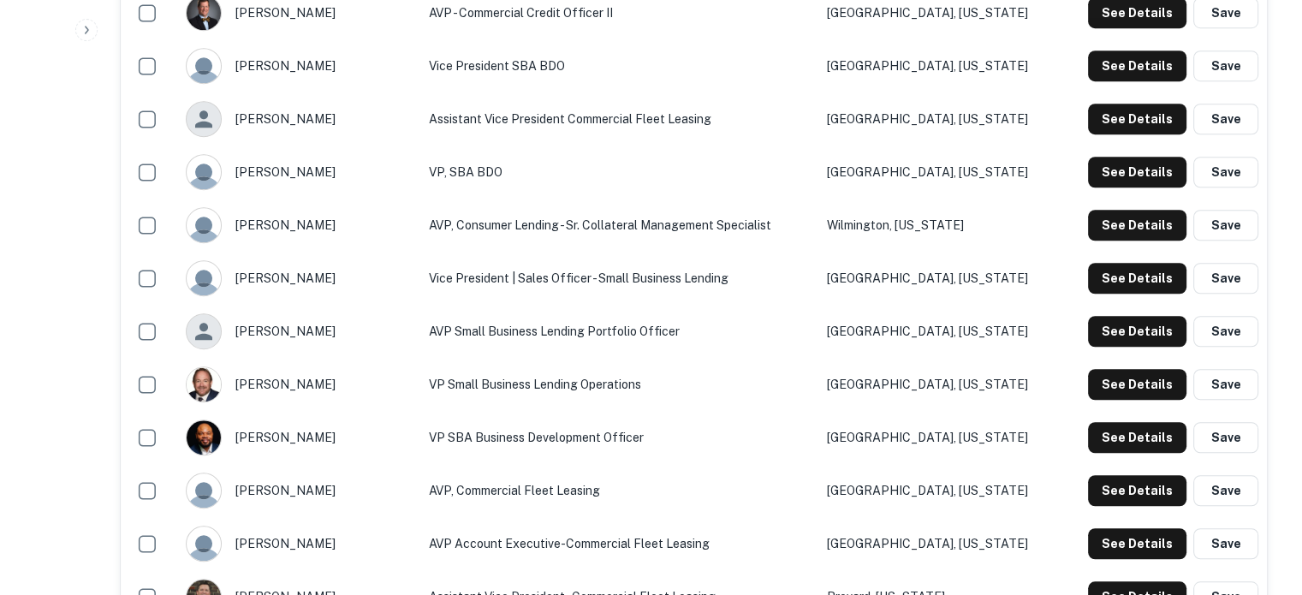
scroll to position [1285, 0]
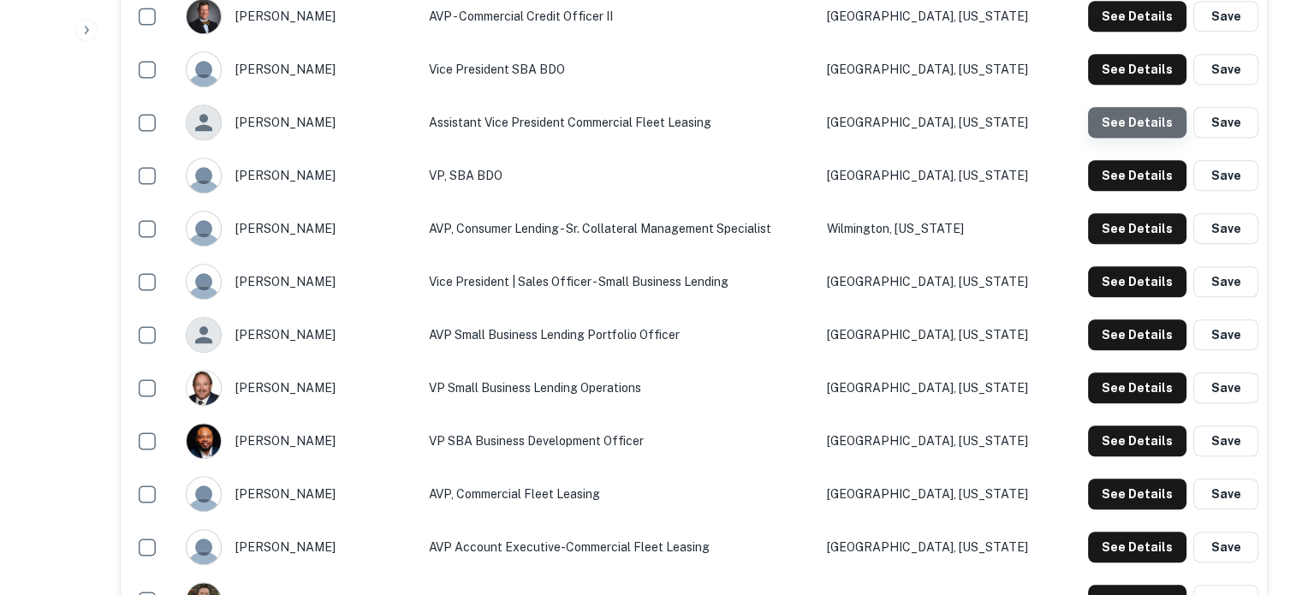
click at [1137, 131] on button "See Details" at bounding box center [1137, 122] width 98 height 31
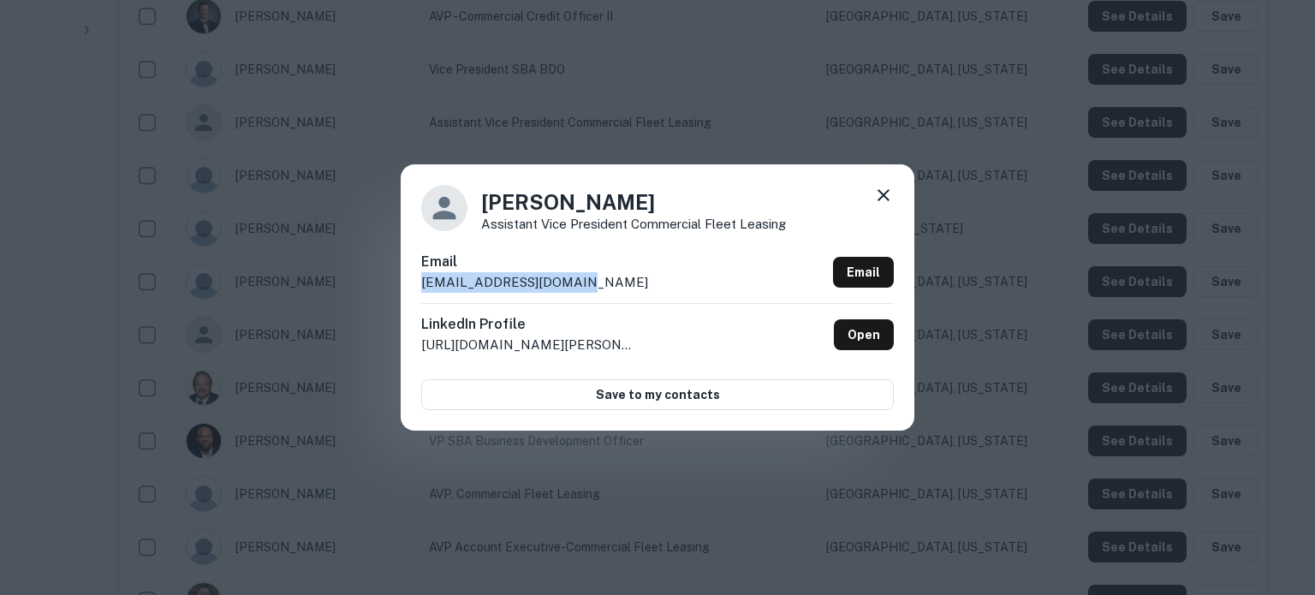
drag, startPoint x: 415, startPoint y: 285, endPoint x: 619, endPoint y: 288, distance: 203.8
click at [619, 288] on div "Brittany Rudd Assistant Vice President Commercial Fleet Leasing Email bsharpe@t…" at bounding box center [658, 296] width 514 height 265
copy p "bsharpe@thebancorp.com"
click at [885, 191] on icon at bounding box center [883, 195] width 21 height 21
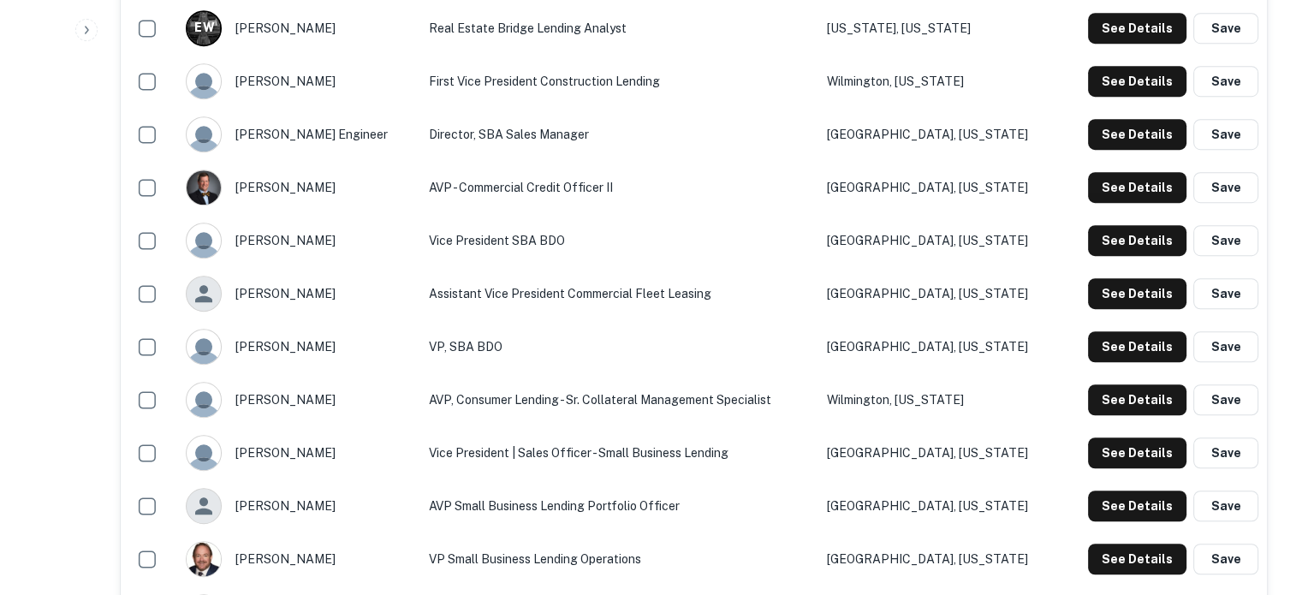
scroll to position [1028, 0]
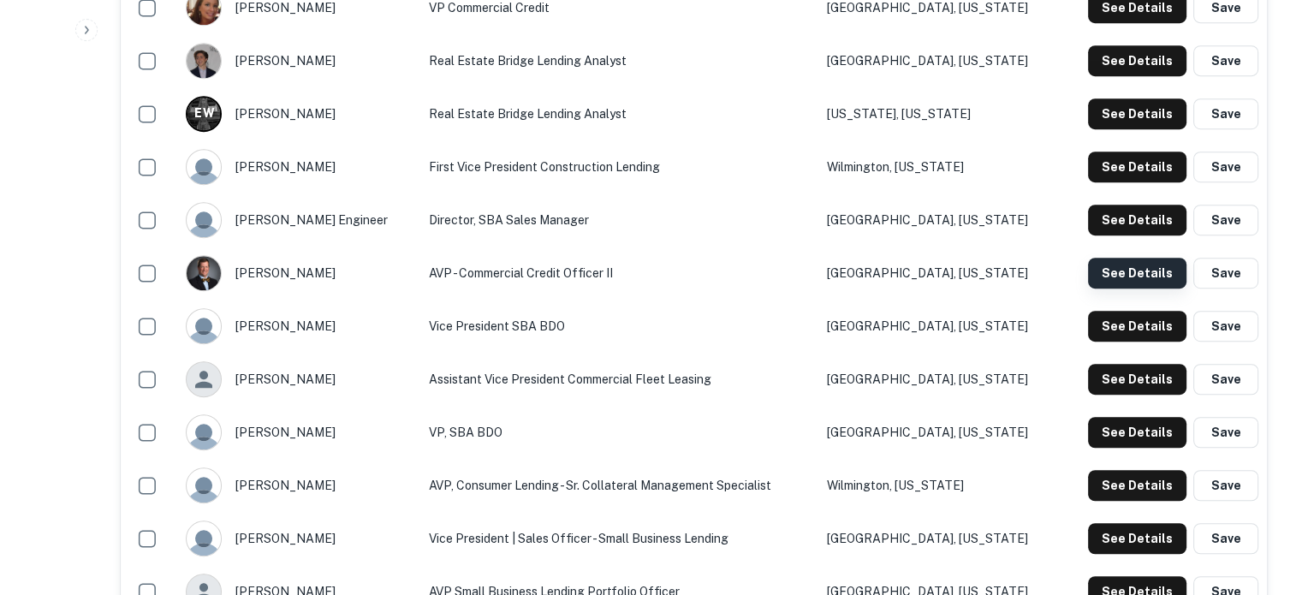
click at [1133, 266] on button "See Details" at bounding box center [1137, 273] width 98 height 31
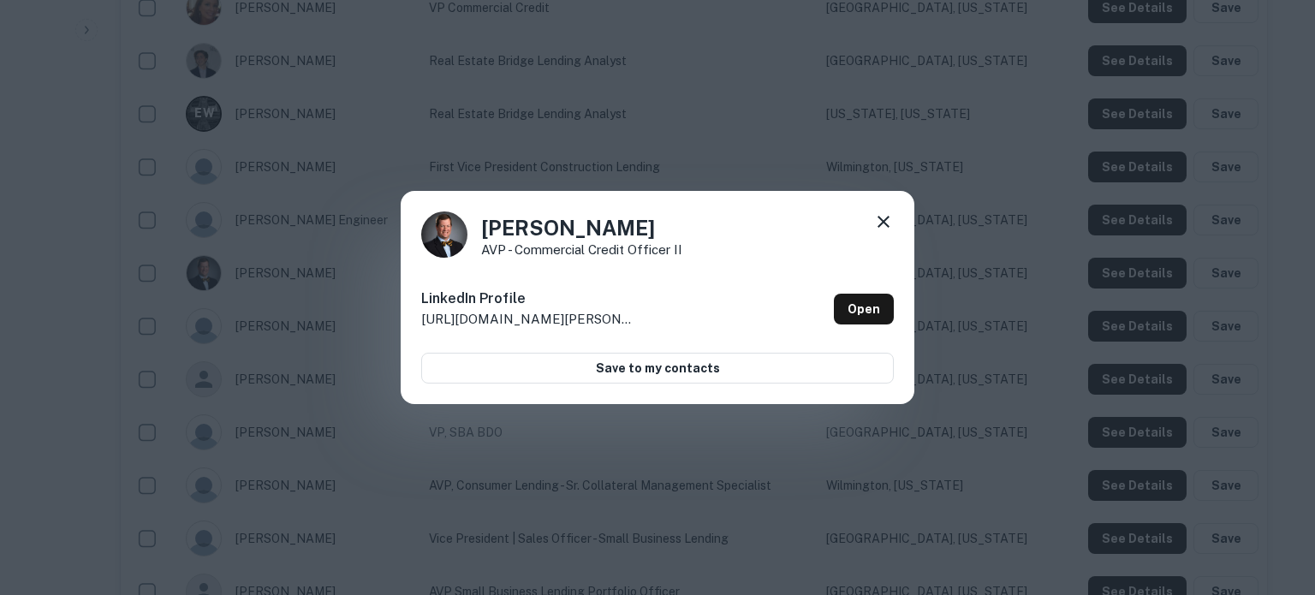
click at [887, 224] on icon at bounding box center [883, 222] width 21 height 21
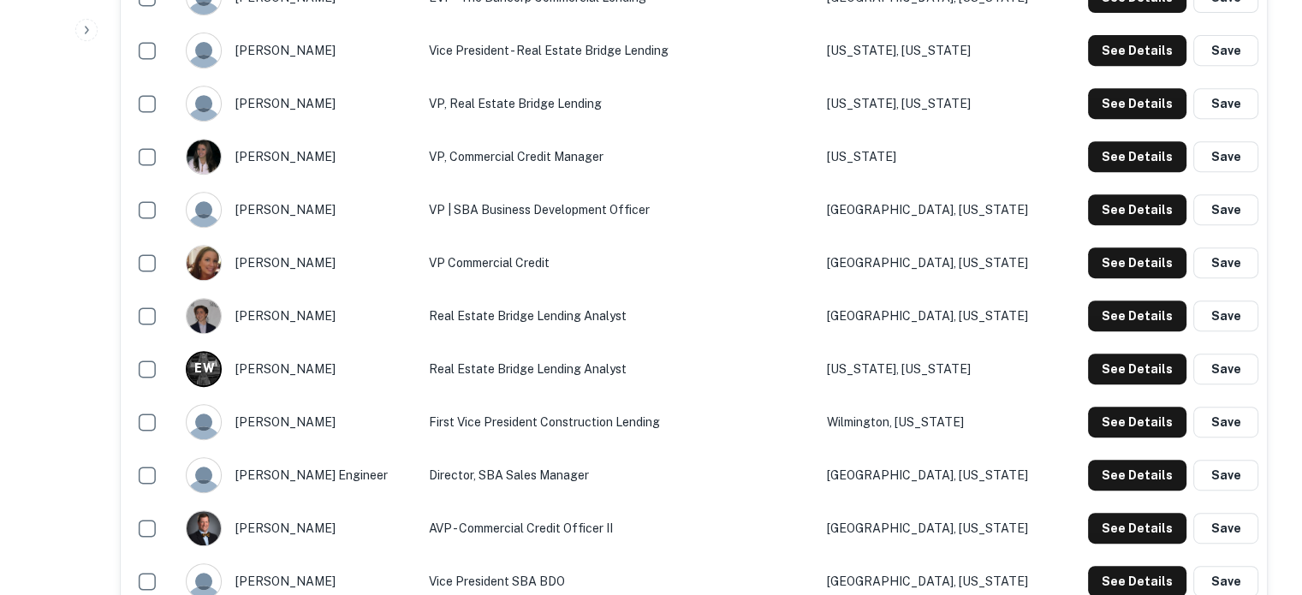
scroll to position [685, 0]
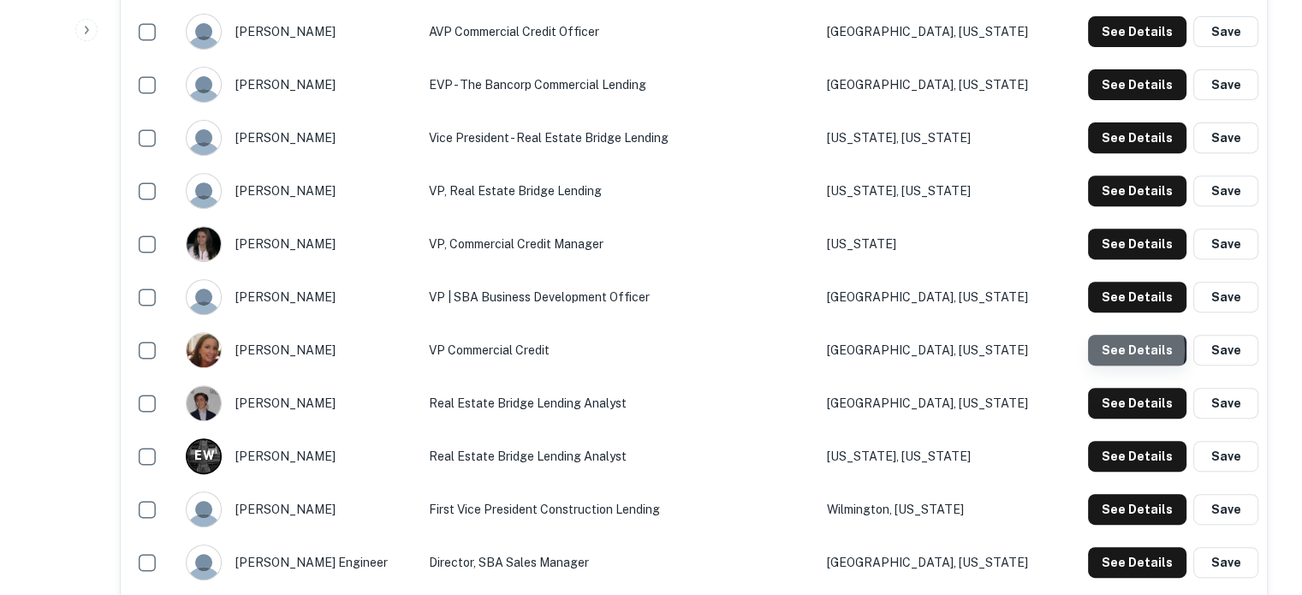
click at [1118, 351] on button "See Details" at bounding box center [1137, 350] width 98 height 31
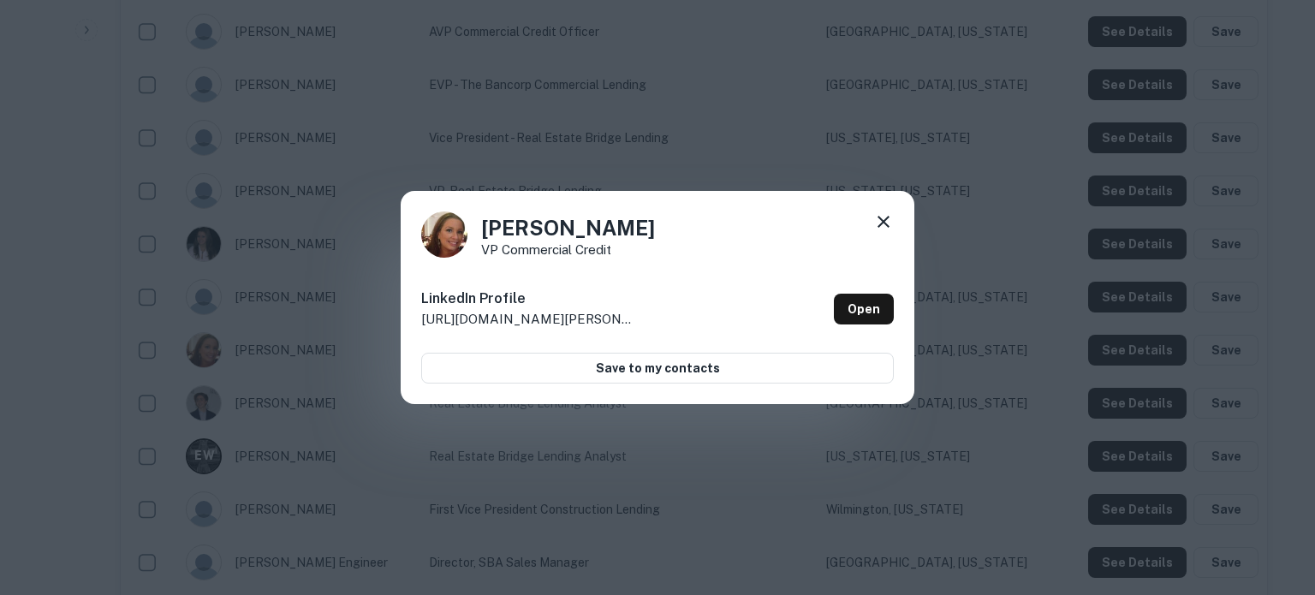
click at [880, 226] on icon at bounding box center [883, 222] width 21 height 21
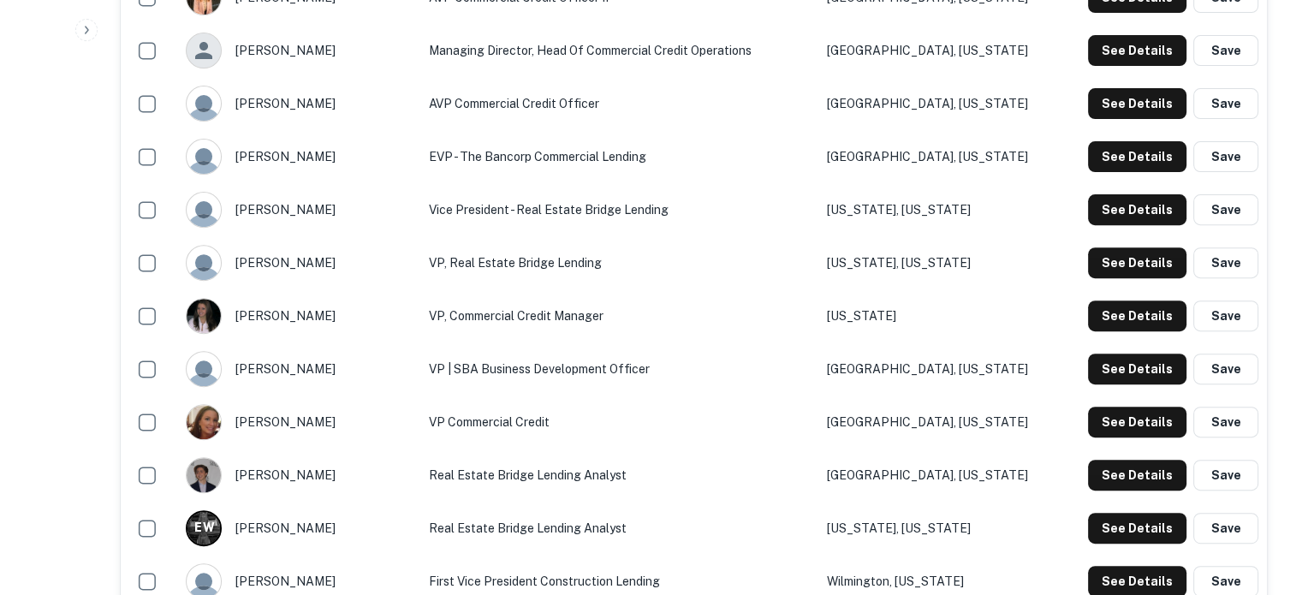
scroll to position [514, 0]
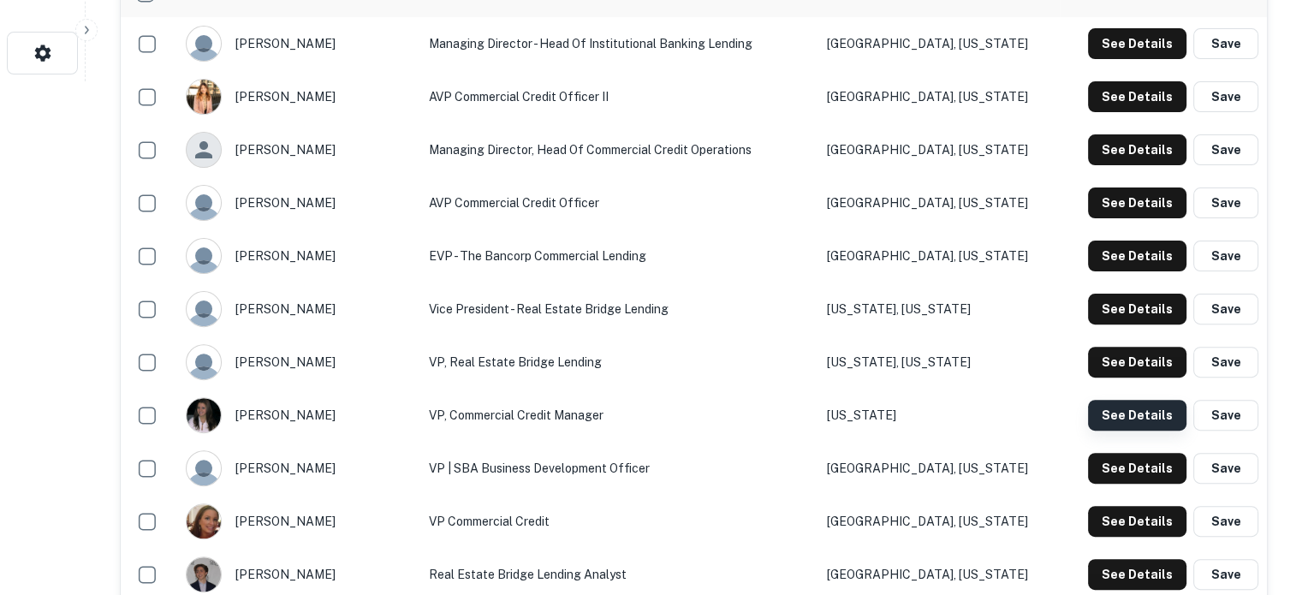
click at [1112, 426] on button "See Details" at bounding box center [1137, 415] width 98 height 31
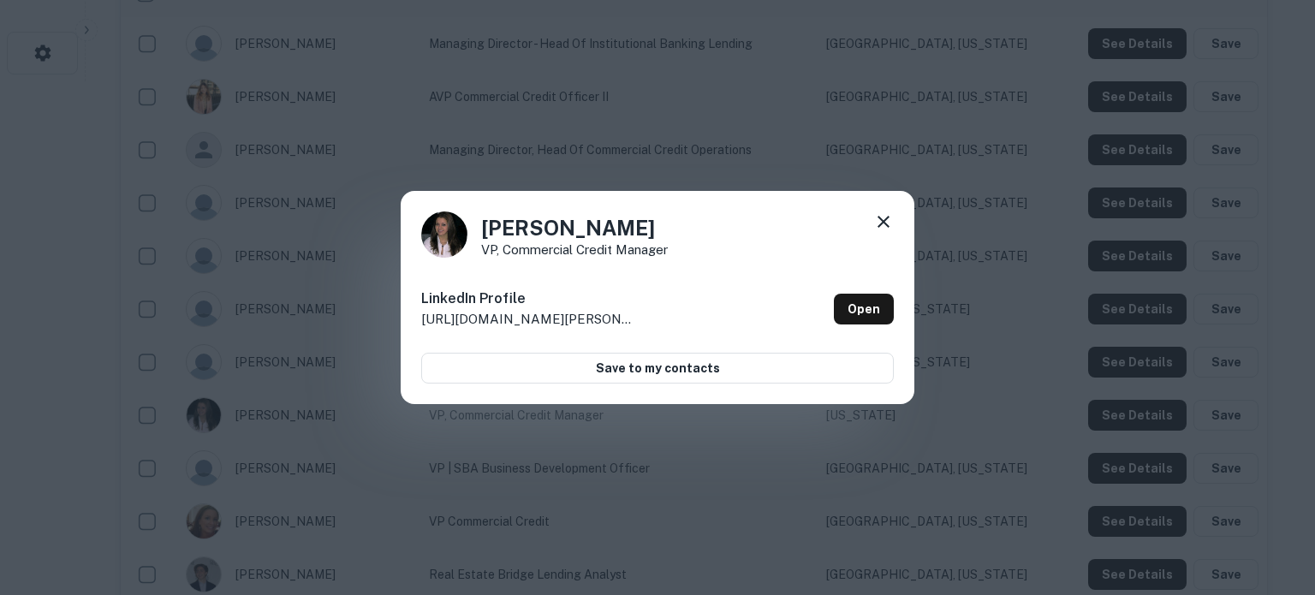
click at [872, 211] on div "Rebecca Manning VP, Commercial Credit Manager LinkedIn Profile http://www.linke…" at bounding box center [658, 298] width 514 height 214
click at [879, 218] on icon at bounding box center [883, 222] width 21 height 21
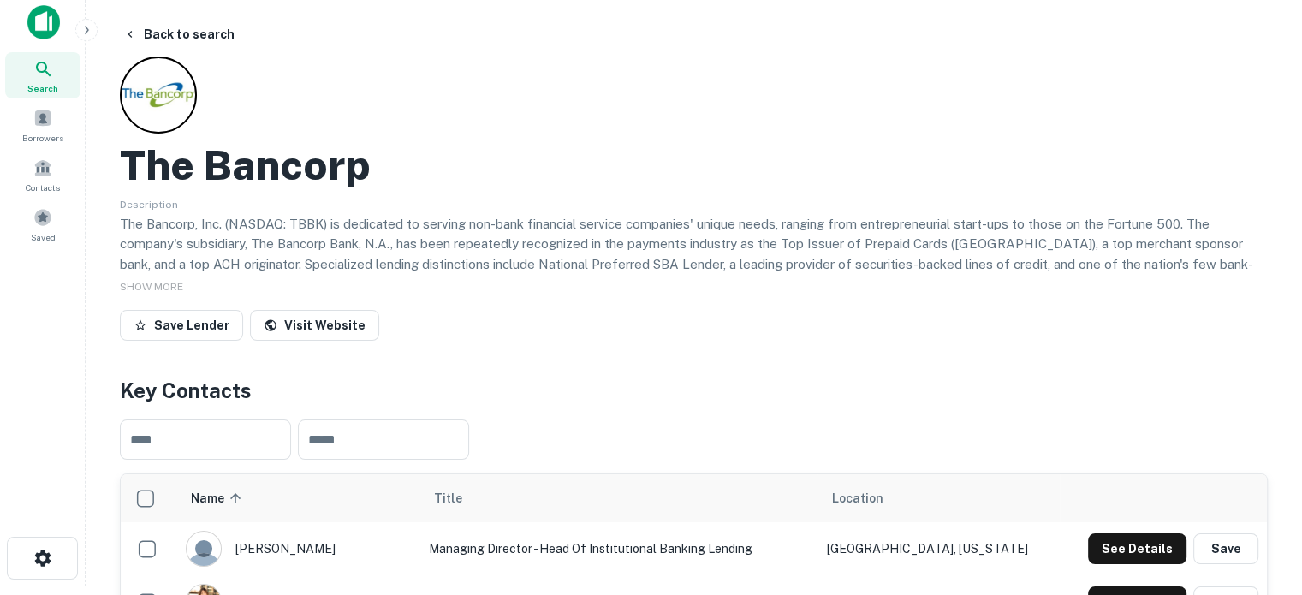
scroll to position [0, 0]
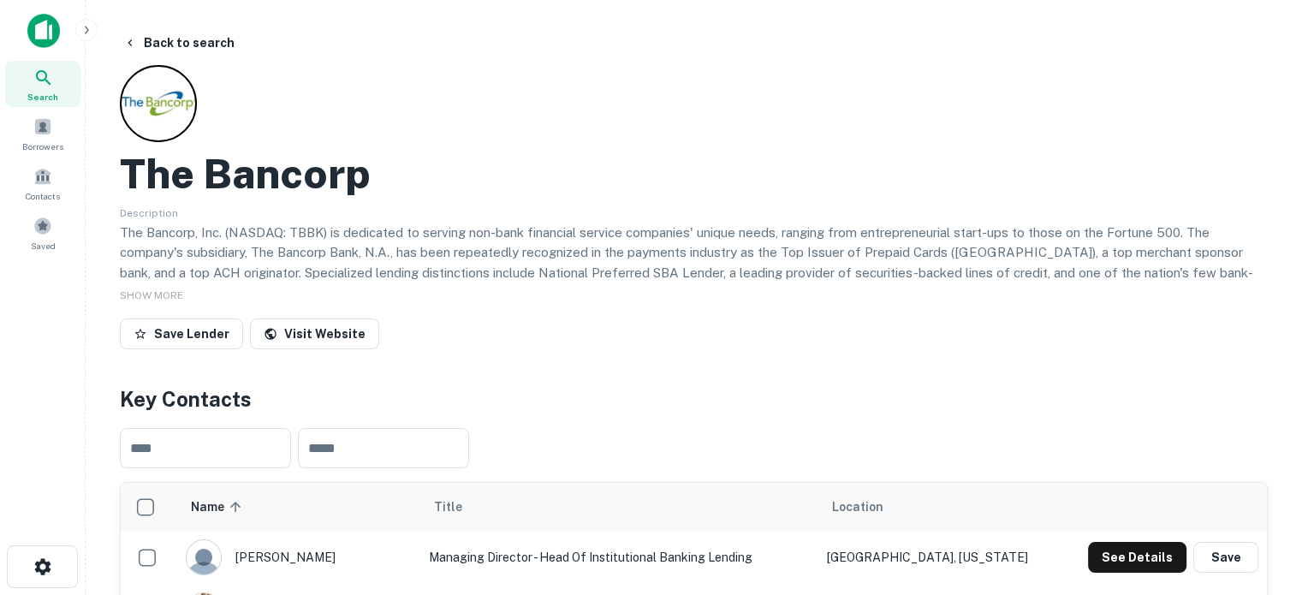
click at [50, 100] on span "Search" at bounding box center [42, 97] width 31 height 14
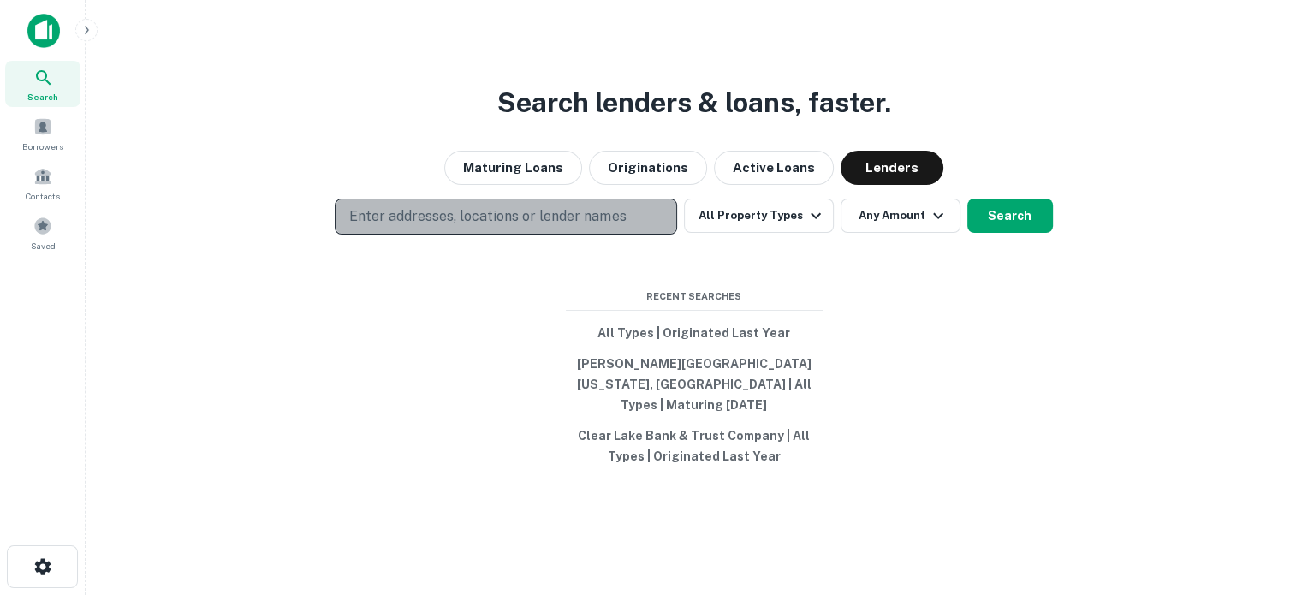
click at [459, 227] on p "Enter addresses, locations or lender names" at bounding box center [487, 216] width 277 height 21
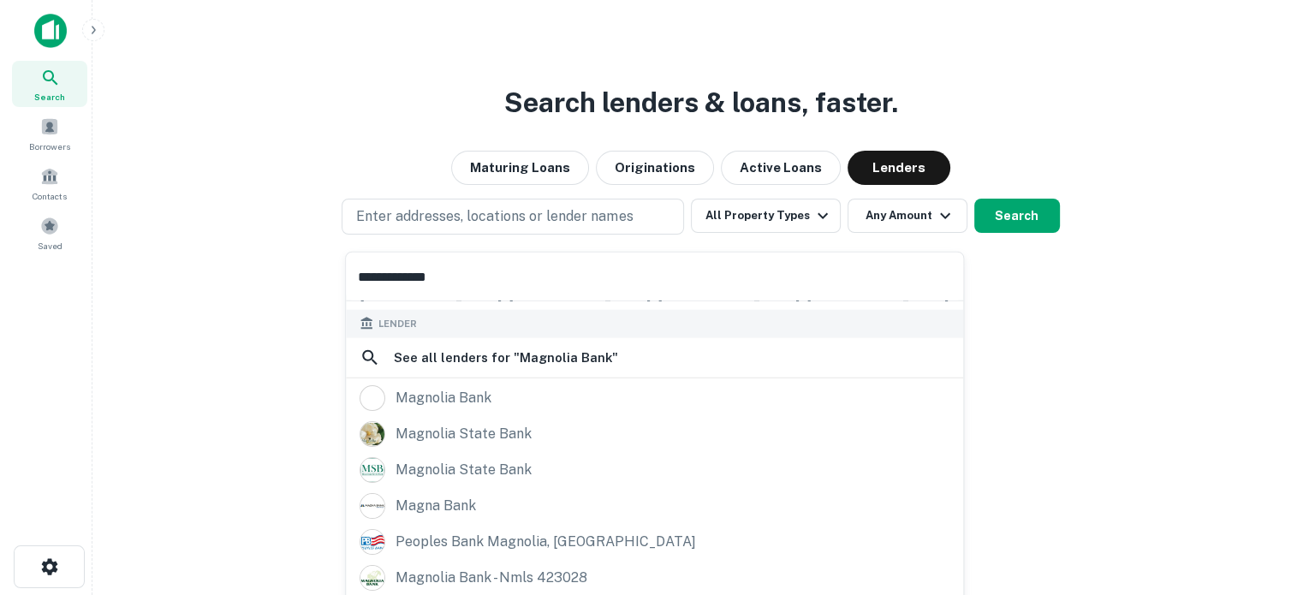
scroll to position [241, 0]
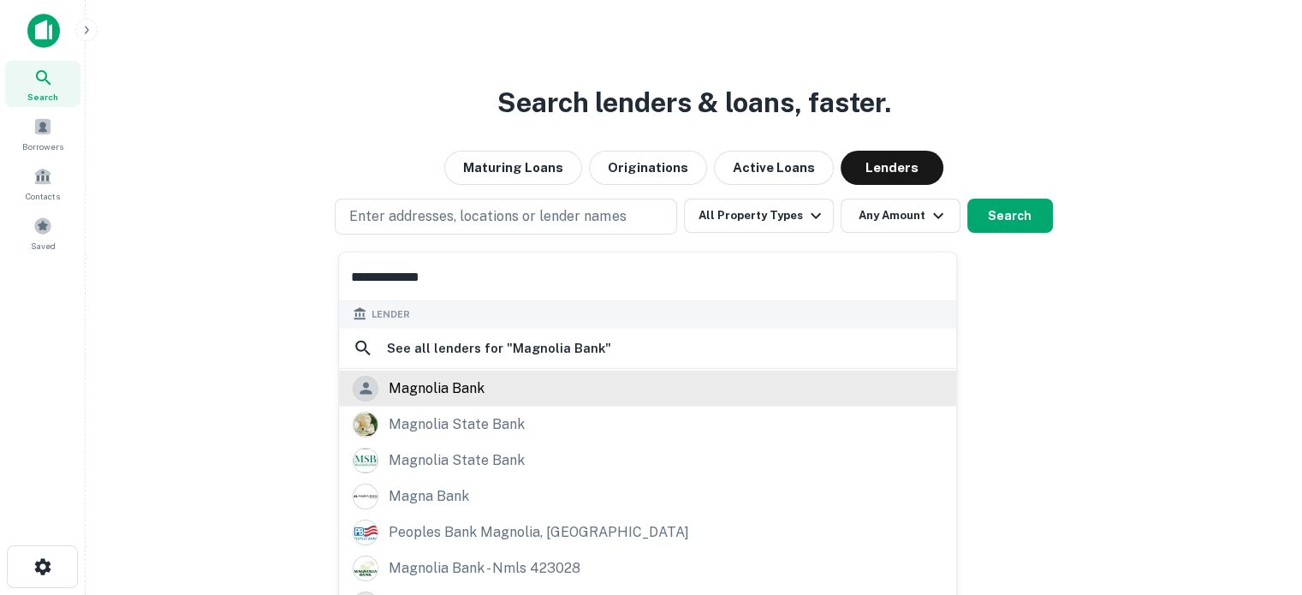
type input "**********"
click at [480, 396] on div "magnolia bank" at bounding box center [437, 388] width 96 height 26
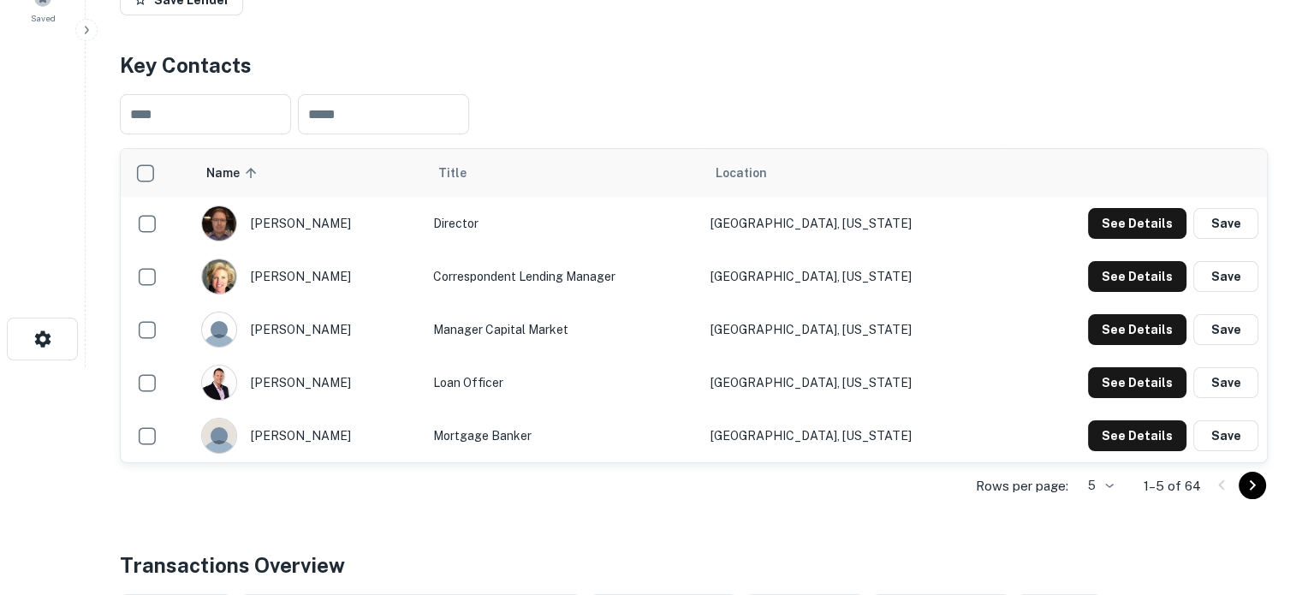
scroll to position [257, 0]
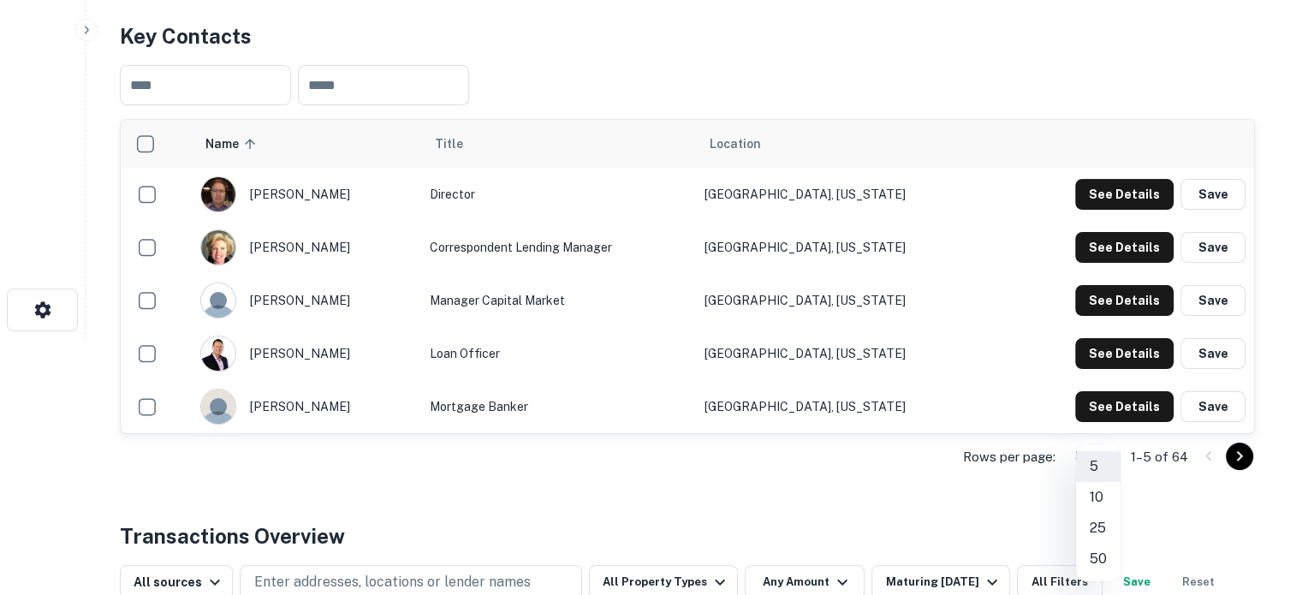
click at [1099, 338] on body "Search Borrowers Contacts Saved Back to search Magnolia Bank Save Lender Key Co…" at bounding box center [651, 40] width 1302 height 595
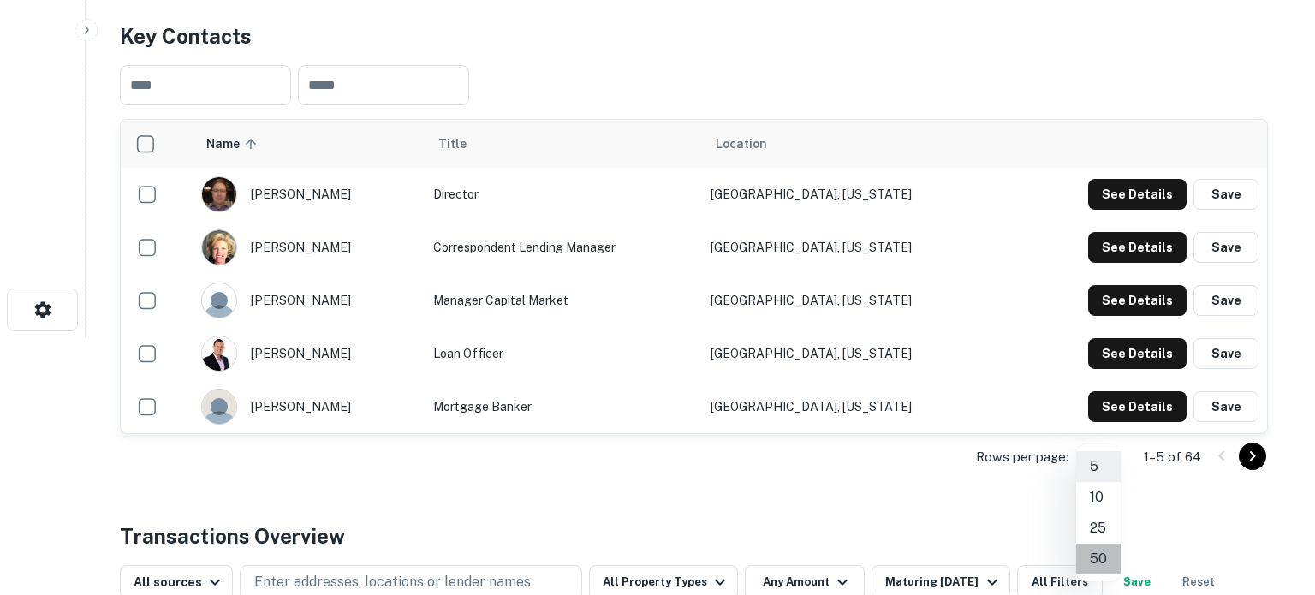
click at [1101, 557] on li "50" at bounding box center [1098, 559] width 45 height 31
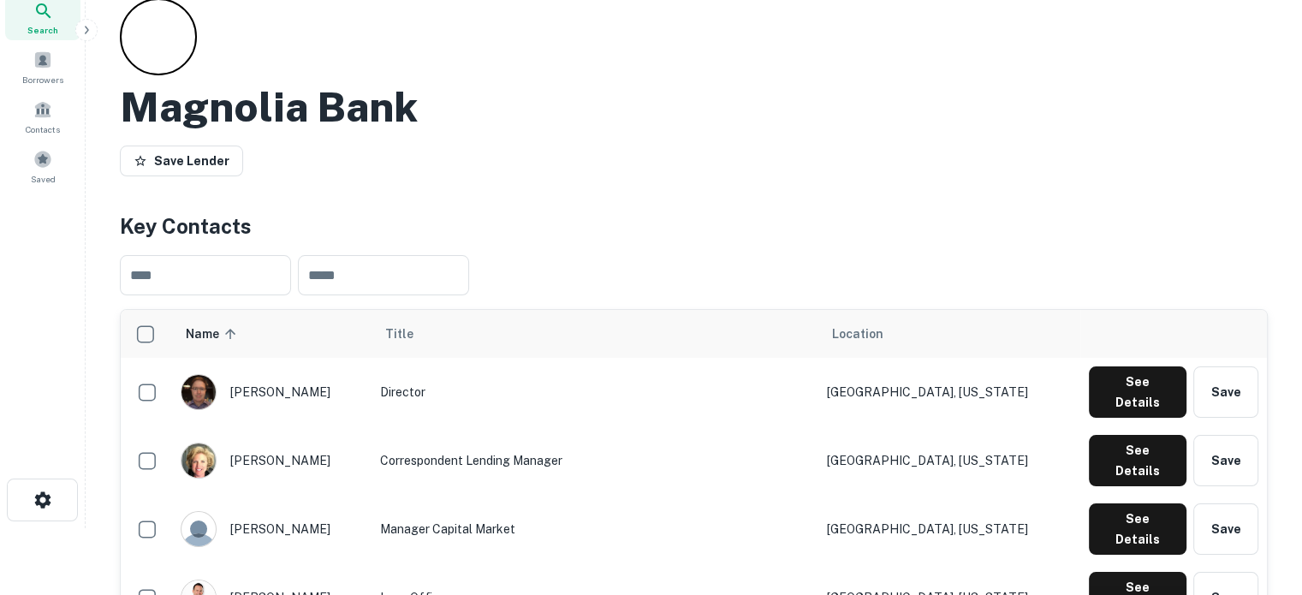
scroll to position [0, 0]
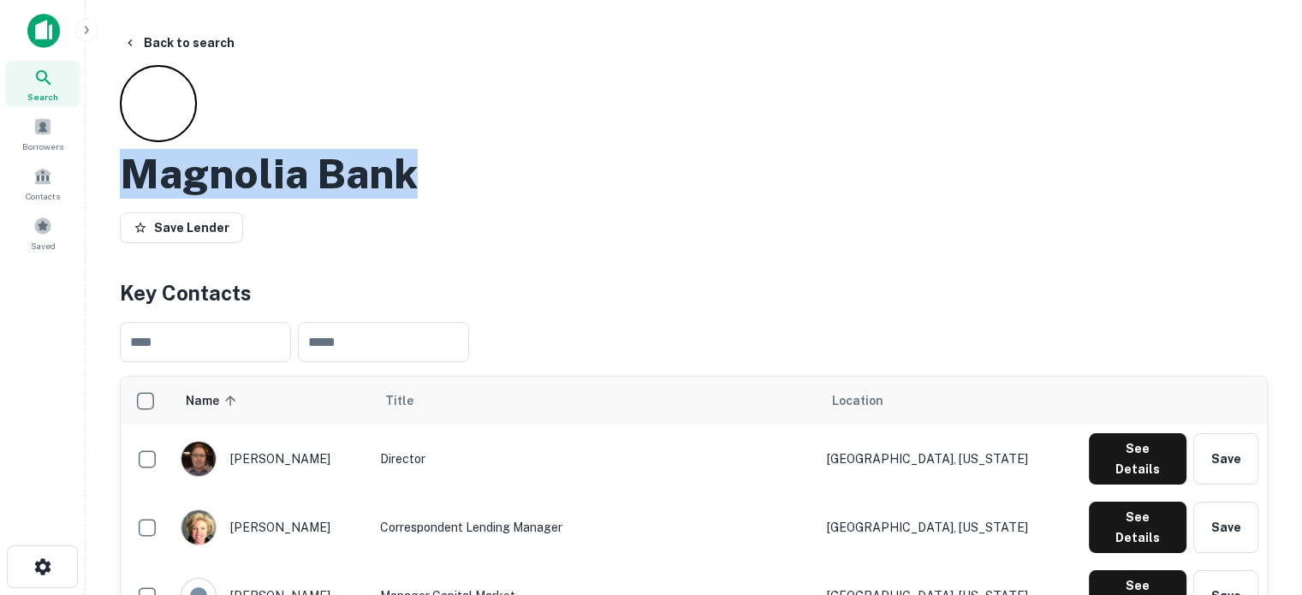
drag, startPoint x: 129, startPoint y: 168, endPoint x: 541, endPoint y: 198, distance: 413.0
click at [541, 198] on div "Magnolia Bank Save Lender" at bounding box center [694, 157] width 1148 height 185
copy h2 "Magnolia Bank"
click at [55, 87] on div "Search" at bounding box center [42, 84] width 75 height 46
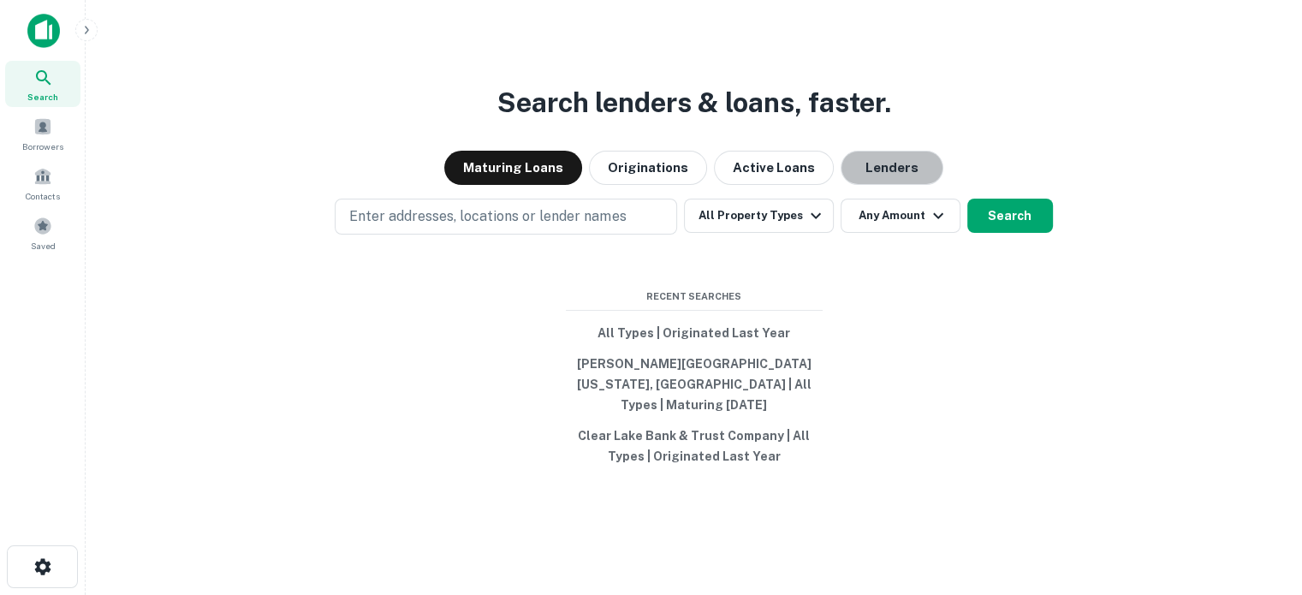
click at [905, 181] on button "Lenders" at bounding box center [892, 168] width 103 height 34
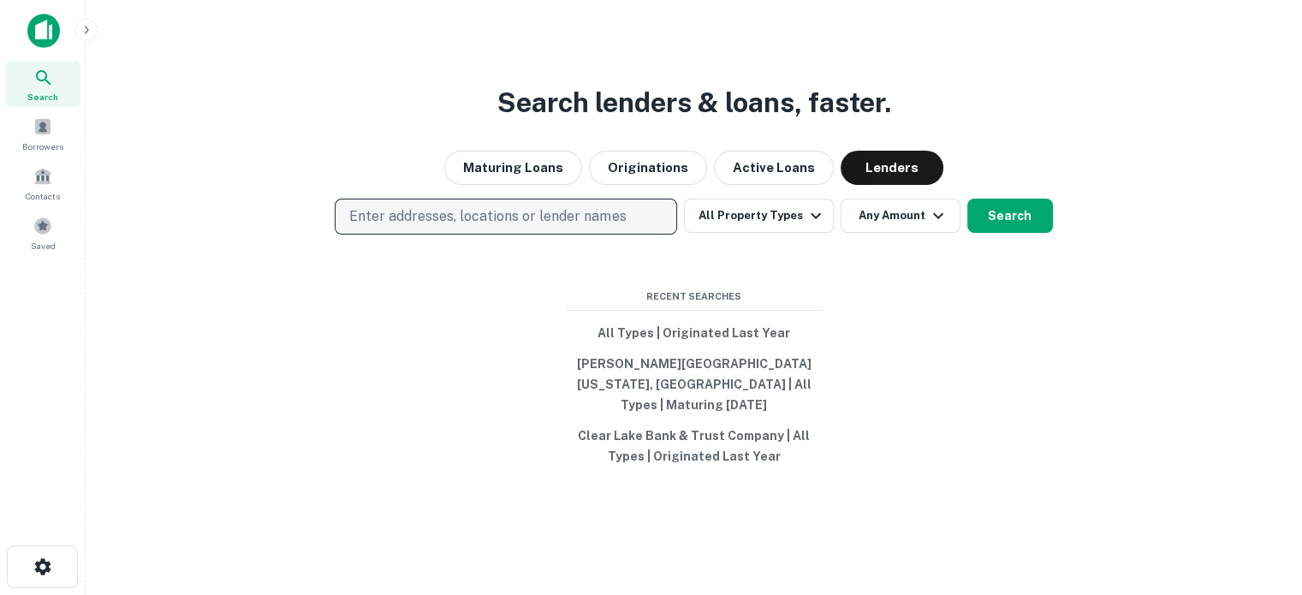
click at [624, 216] on p "Enter addresses, locations or lender names" at bounding box center [487, 216] width 277 height 21
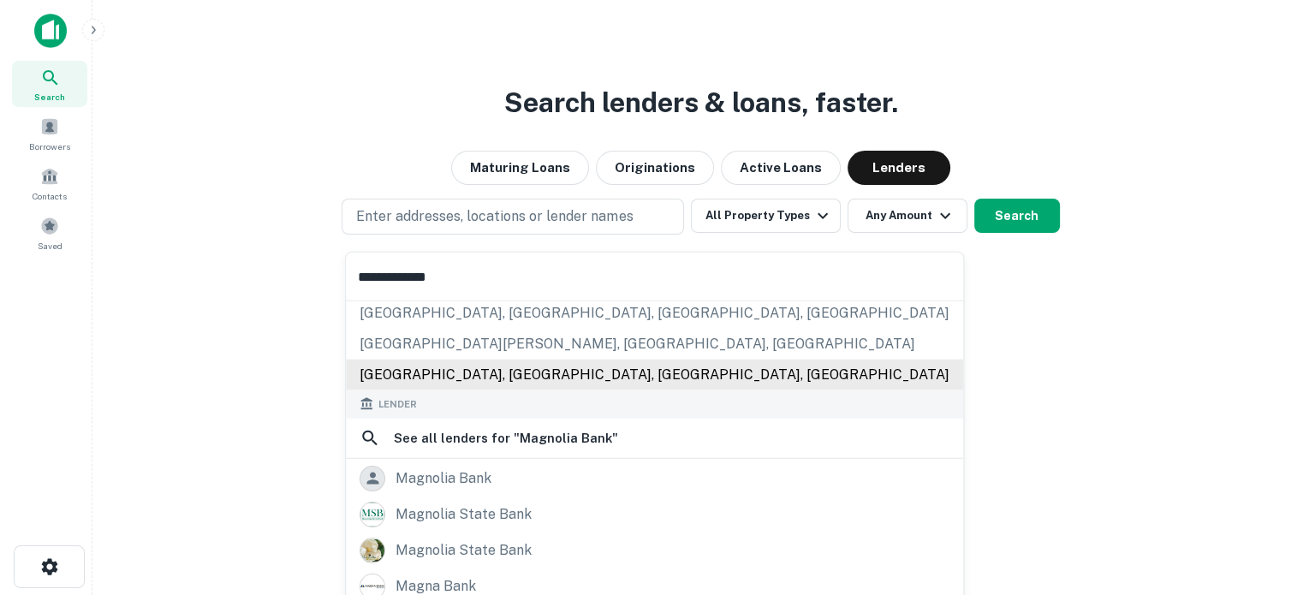
scroll to position [171, 0]
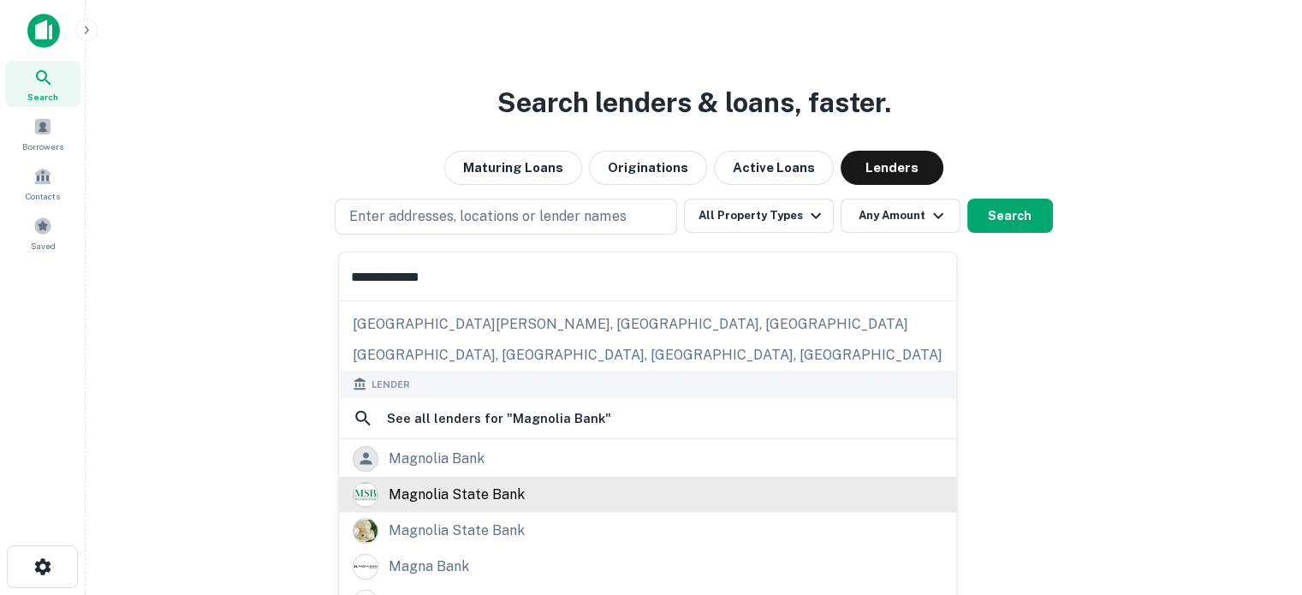
type input "**********"
click at [486, 499] on div "magnolia state bank" at bounding box center [457, 494] width 136 height 26
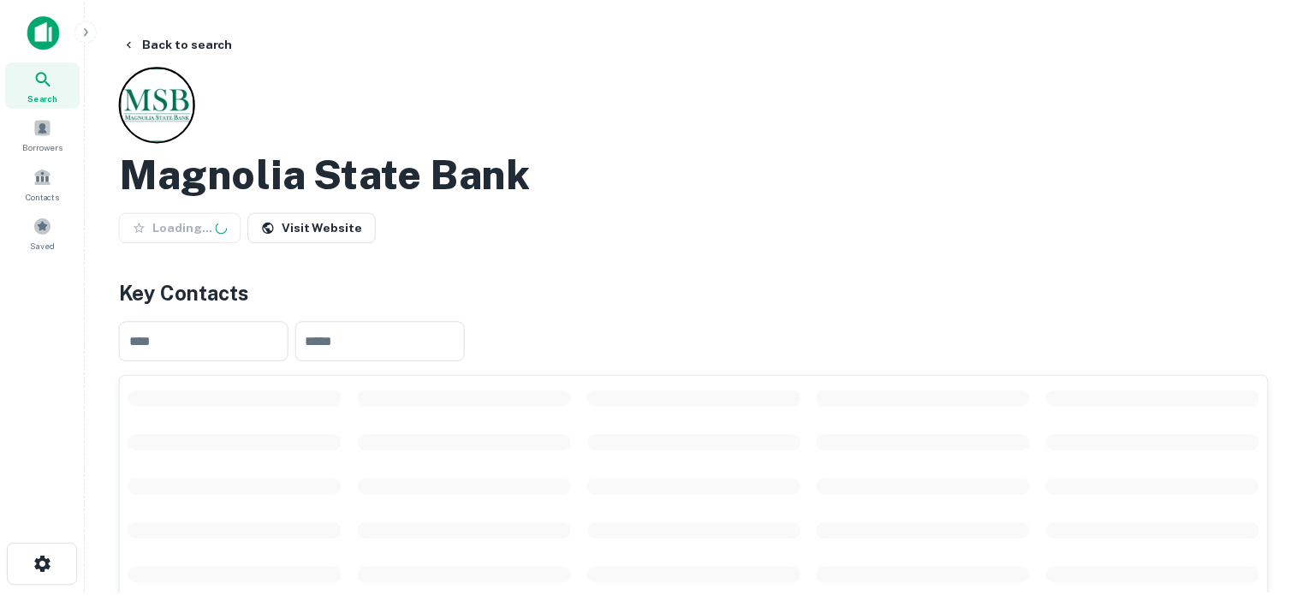
scroll to position [343, 0]
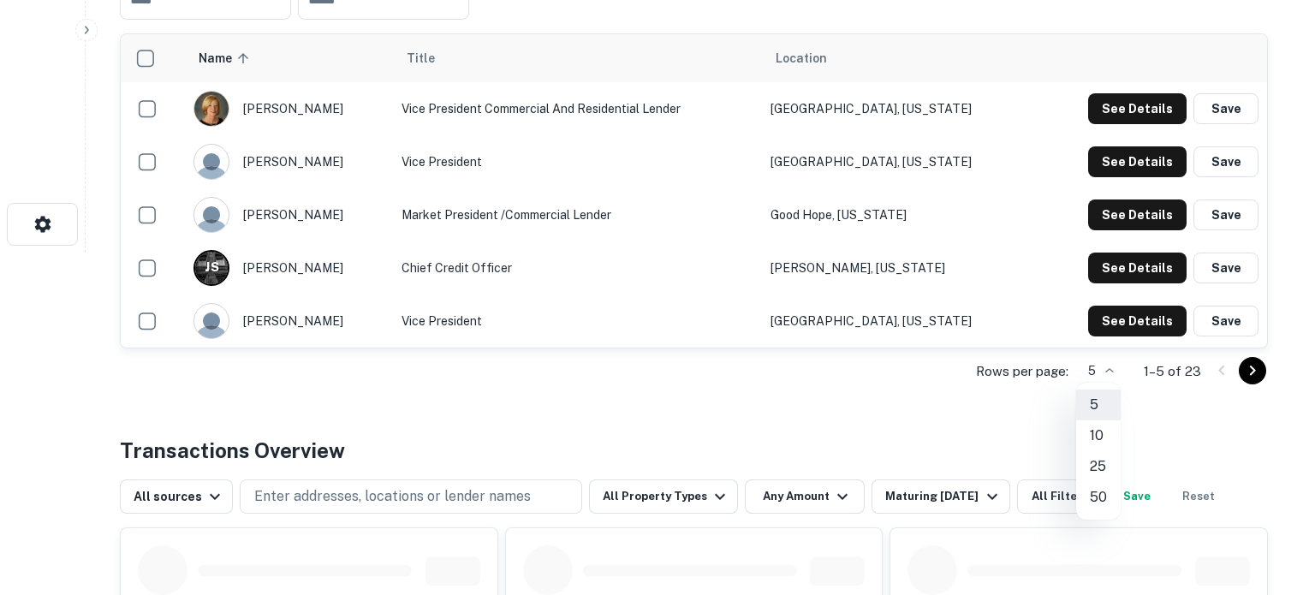
click at [1100, 459] on li "25" at bounding box center [1098, 466] width 45 height 31
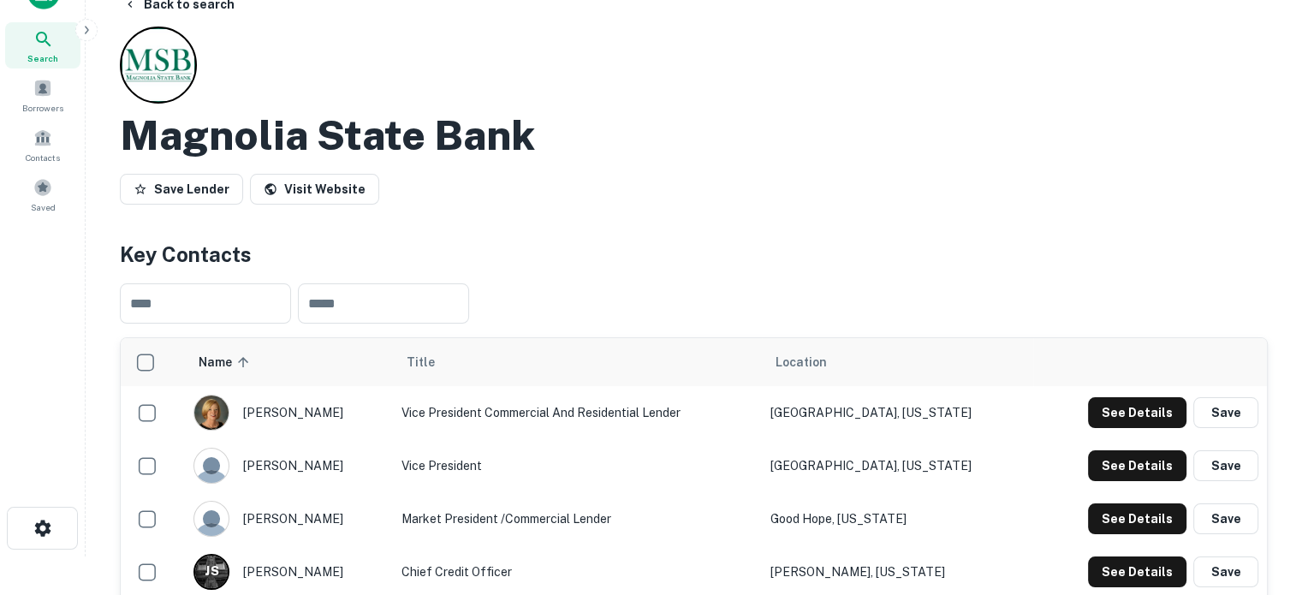
scroll to position [0, 0]
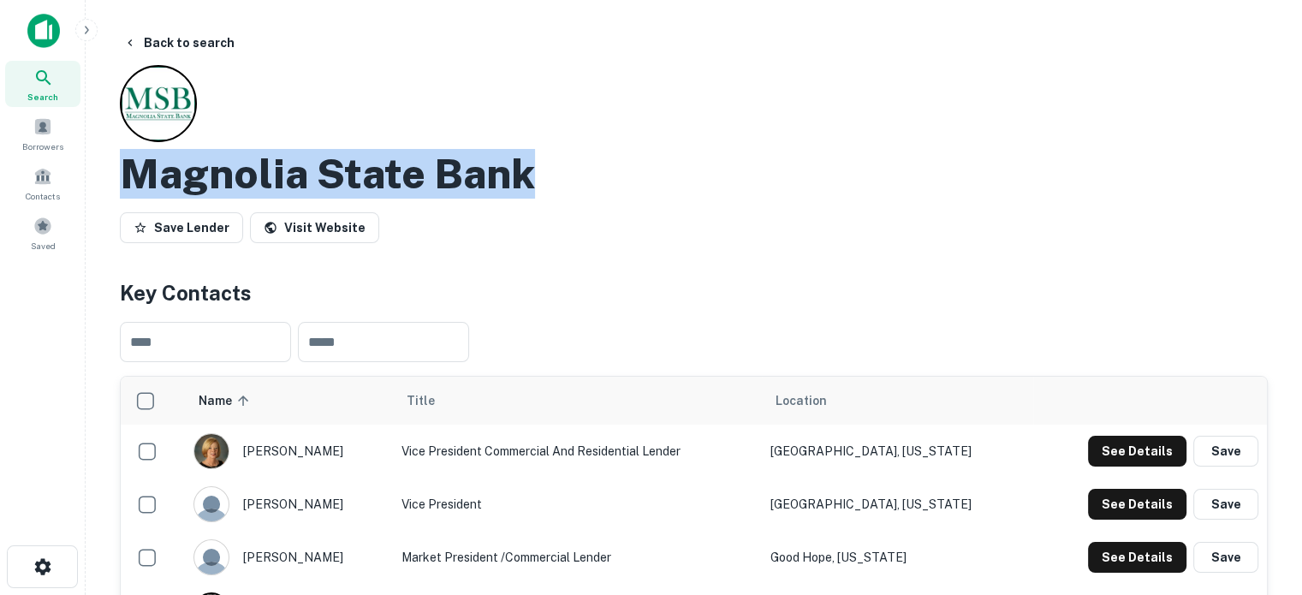
drag, startPoint x: 124, startPoint y: 163, endPoint x: 705, endPoint y: 177, distance: 580.8
click at [705, 177] on div "Magnolia State Bank" at bounding box center [694, 174] width 1148 height 50
copy h2 "Magnolia State Bank"
drag, startPoint x: 45, startPoint y: 91, endPoint x: 181, endPoint y: 106, distance: 137.0
click at [45, 91] on span "Search" at bounding box center [42, 97] width 31 height 14
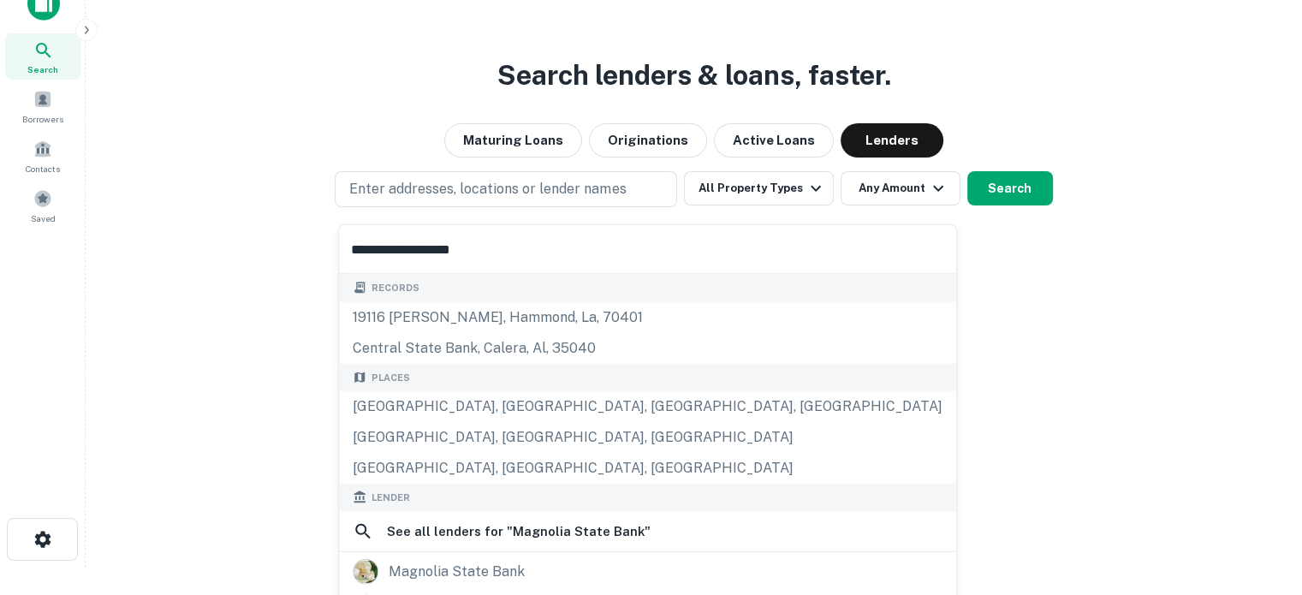
scroll to position [134, 0]
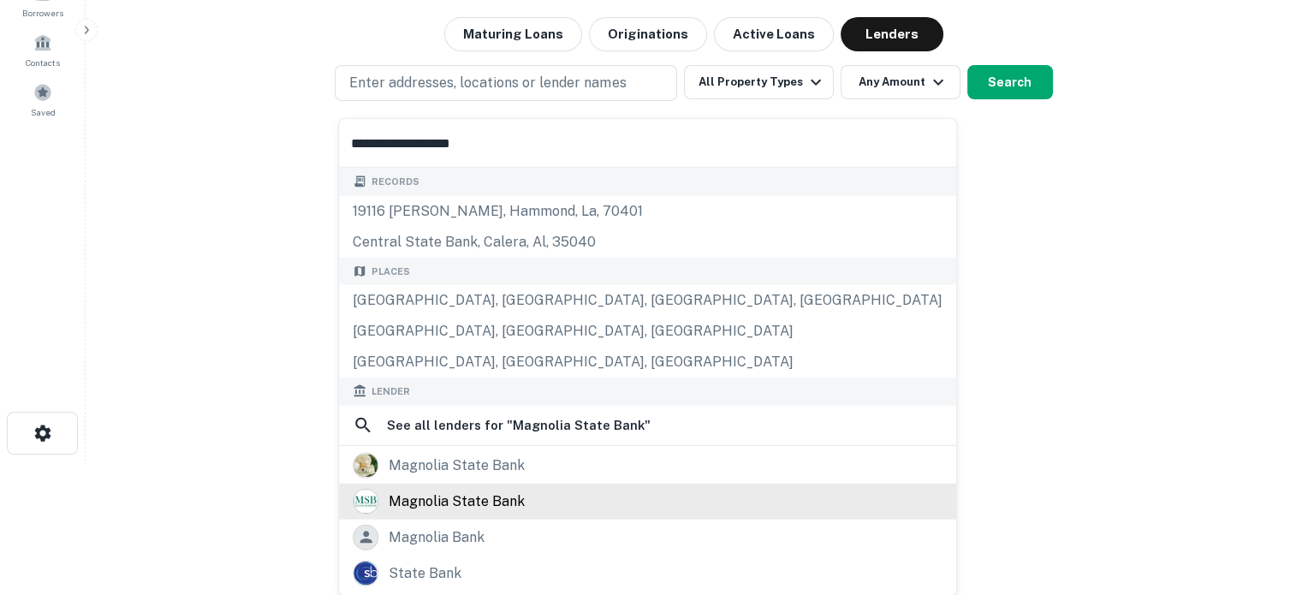
type input "**********"
click at [439, 491] on div "magnolia state bank" at bounding box center [457, 501] width 136 height 26
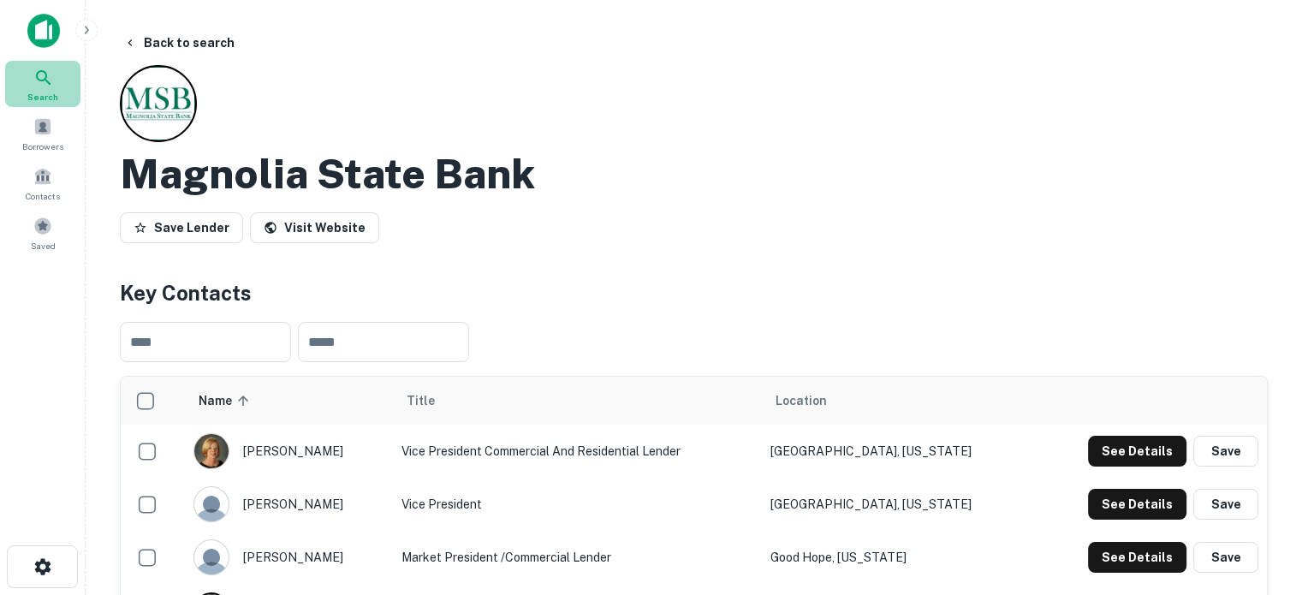
click at [40, 81] on icon at bounding box center [43, 78] width 21 height 21
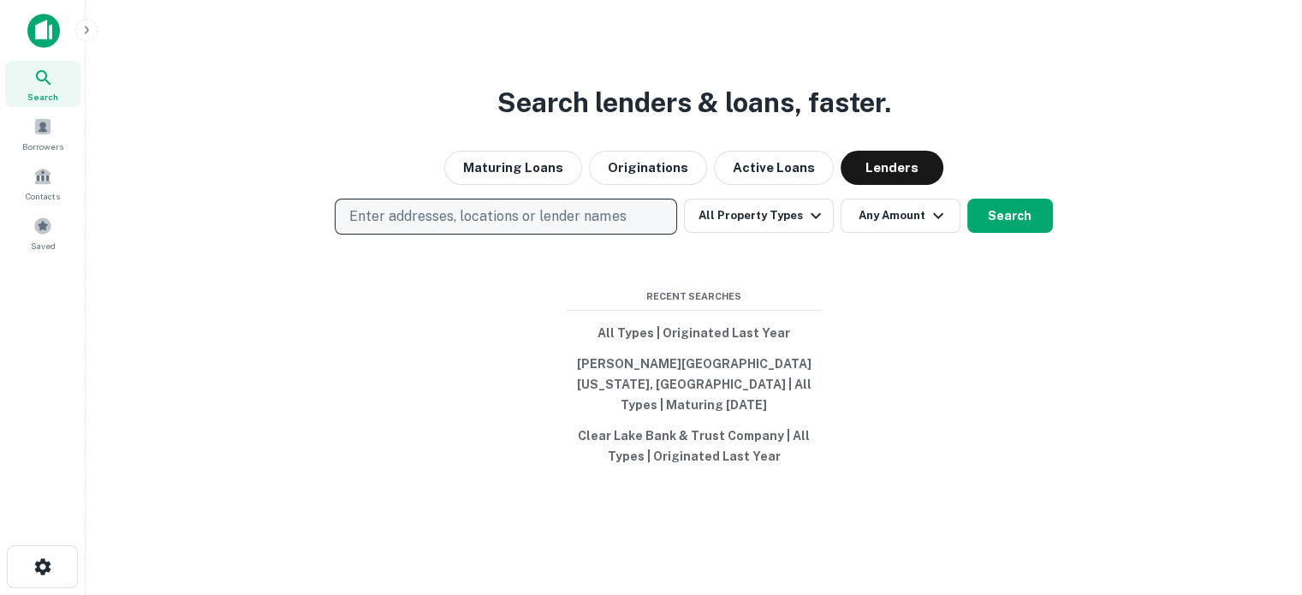
click at [629, 219] on button "Enter addresses, locations or lender names" at bounding box center [506, 217] width 343 height 36
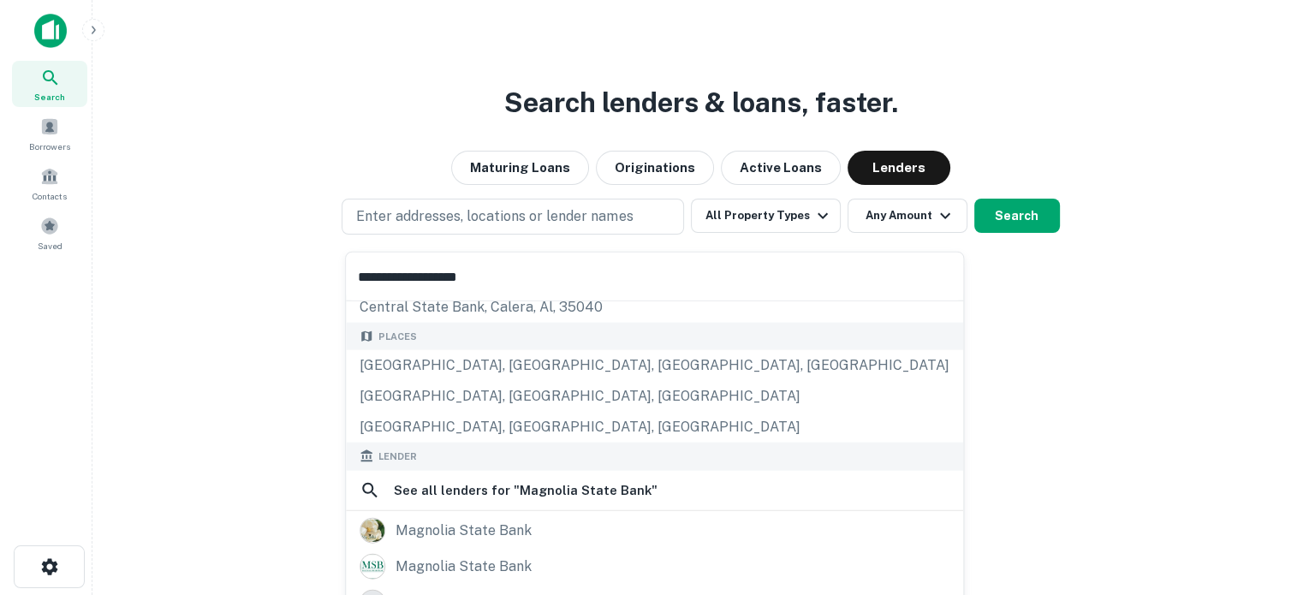
scroll to position [171, 0]
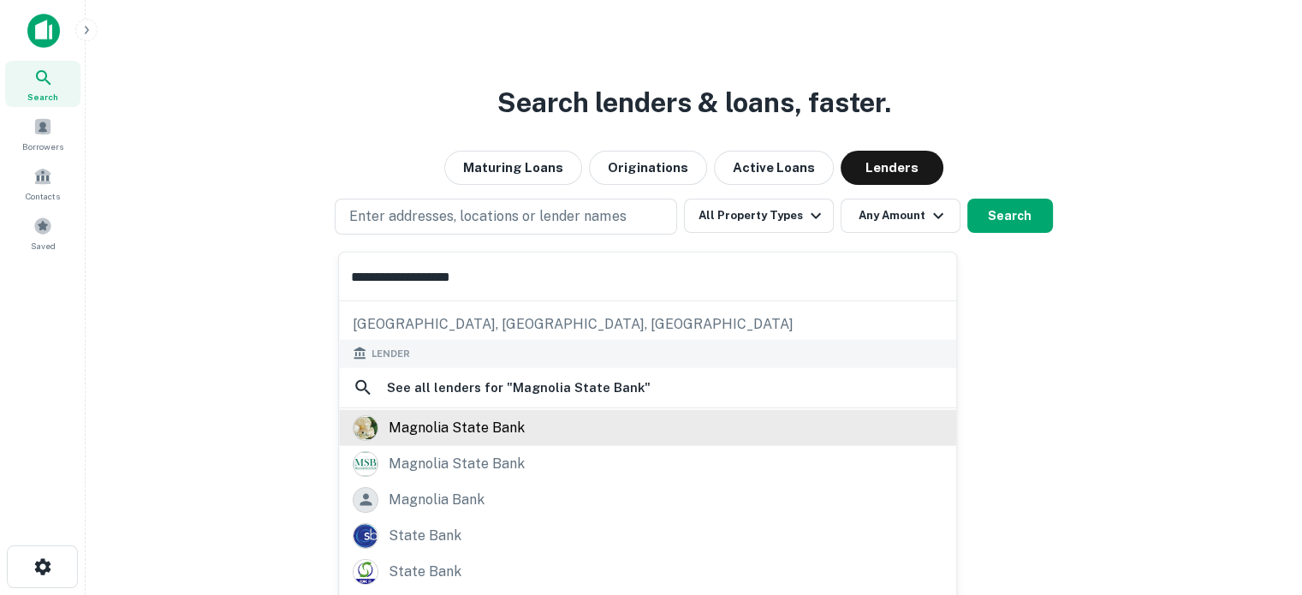
type input "**********"
click at [531, 431] on div "magnolia state bank" at bounding box center [648, 427] width 590 height 26
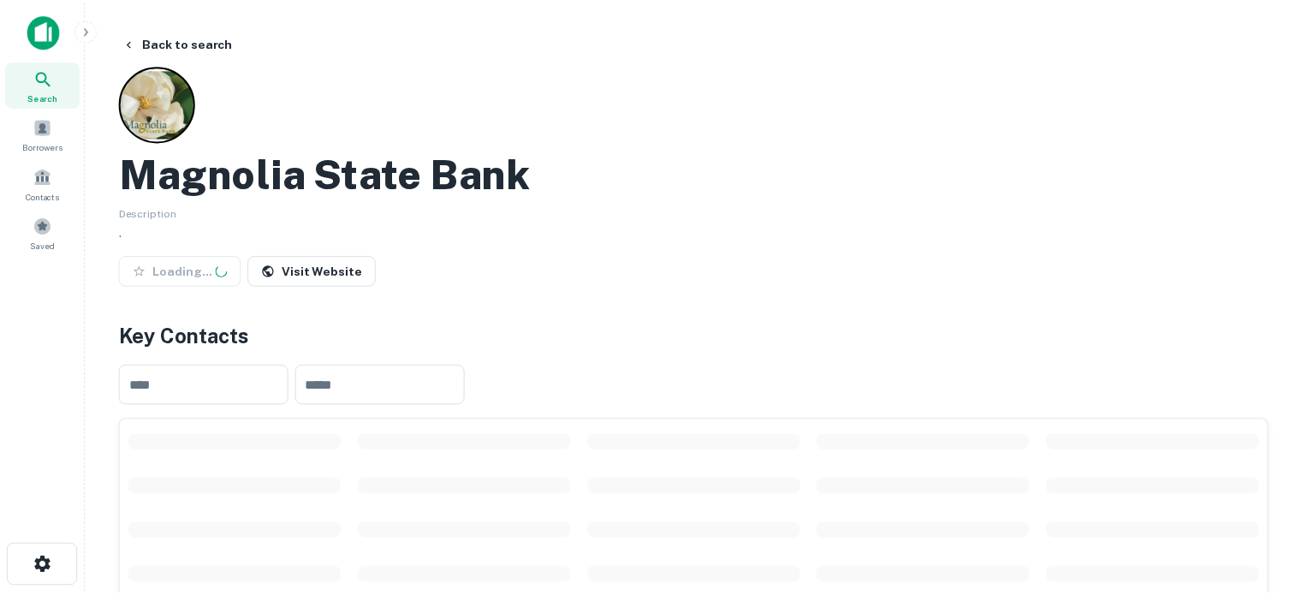
scroll to position [257, 0]
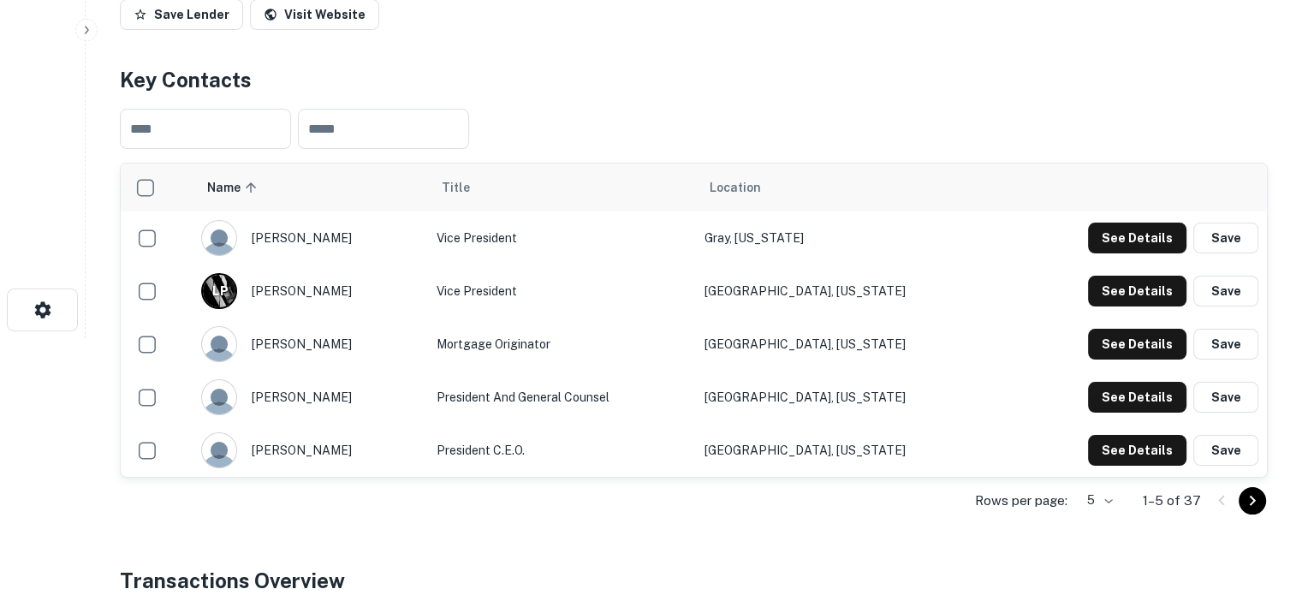
click at [1017, 500] on p "Rows per page:" at bounding box center [1021, 501] width 92 height 21
click at [1086, 338] on body "Search Borrowers Contacts Saved Back to search Magnolia State Bank Description …" at bounding box center [651, 40] width 1302 height 595
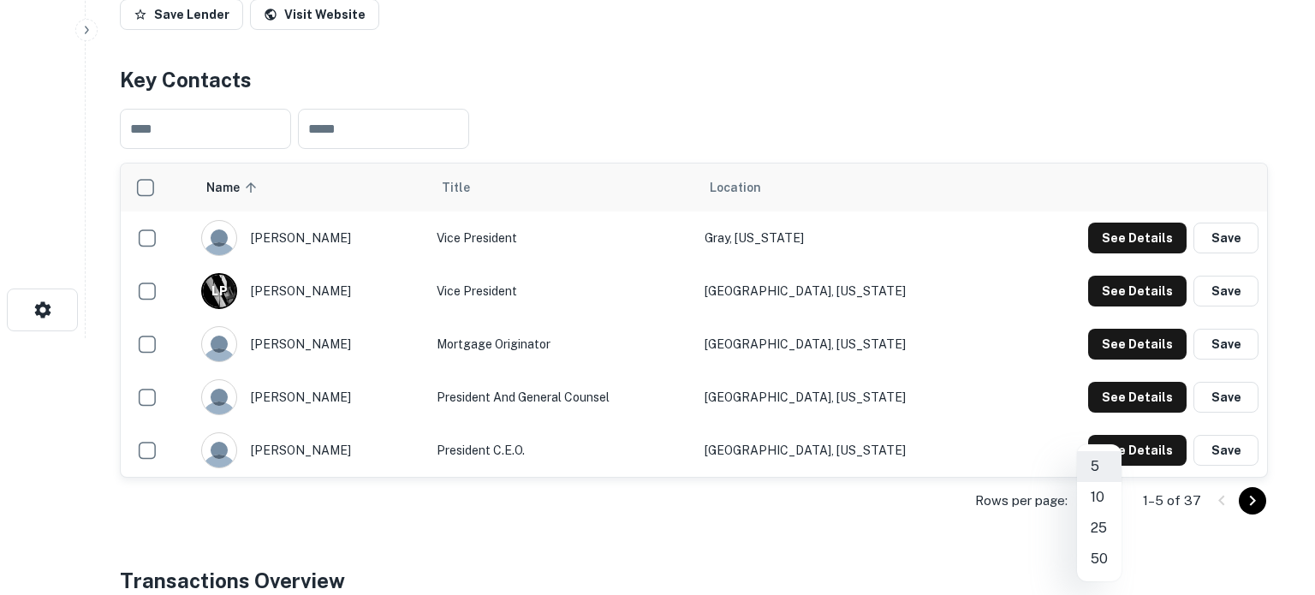
click at [1100, 553] on li "50" at bounding box center [1099, 559] width 45 height 31
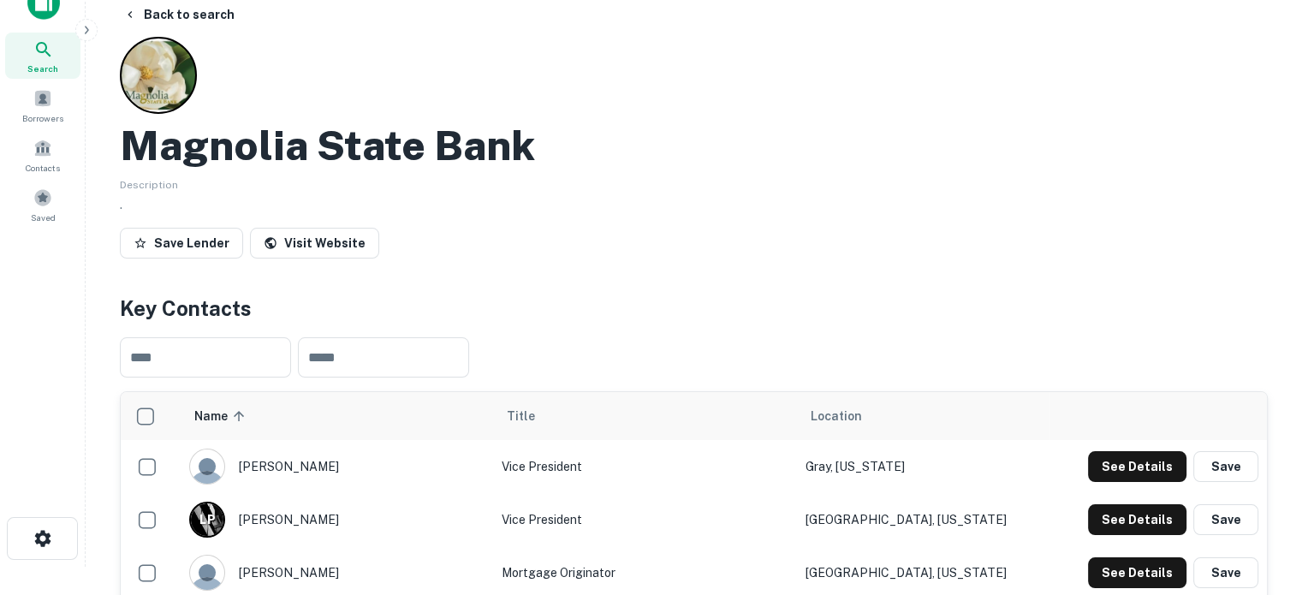
scroll to position [0, 0]
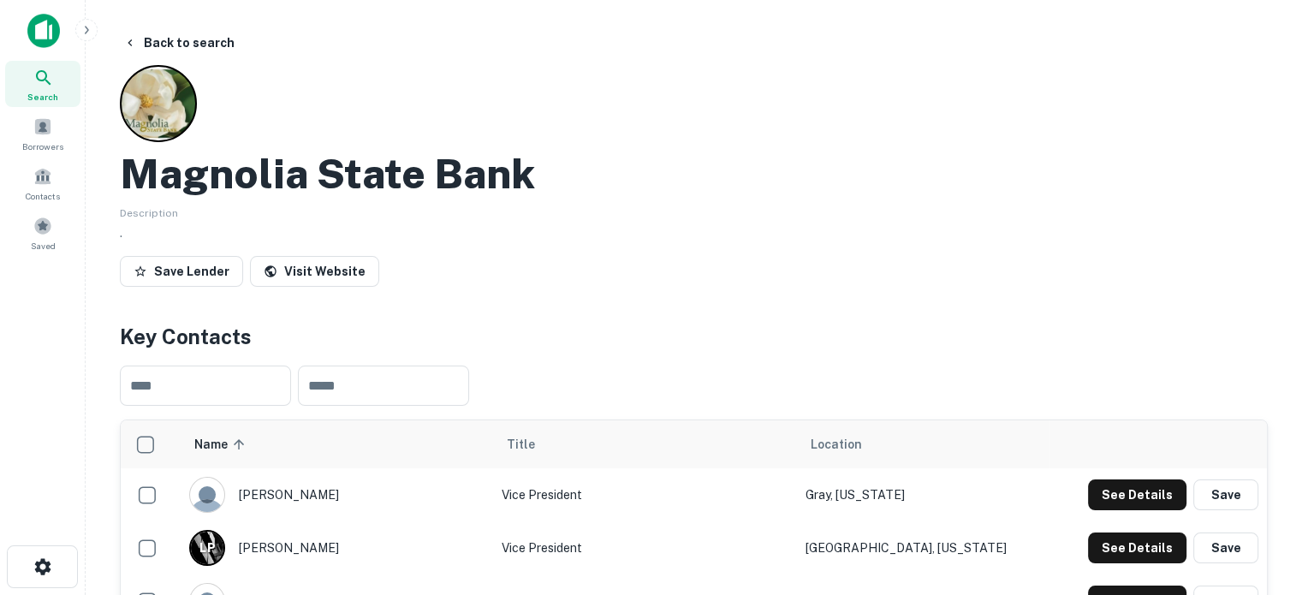
click at [51, 71] on icon at bounding box center [43, 78] width 21 height 21
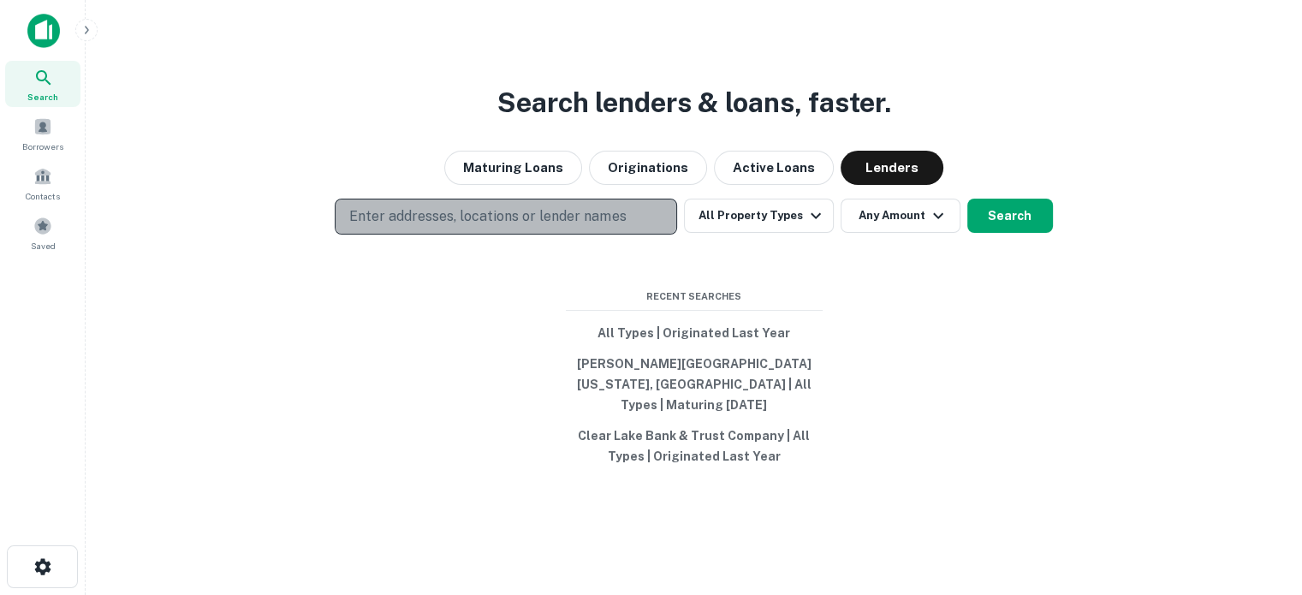
click at [617, 227] on p "Enter addresses, locations or lender names" at bounding box center [487, 216] width 277 height 21
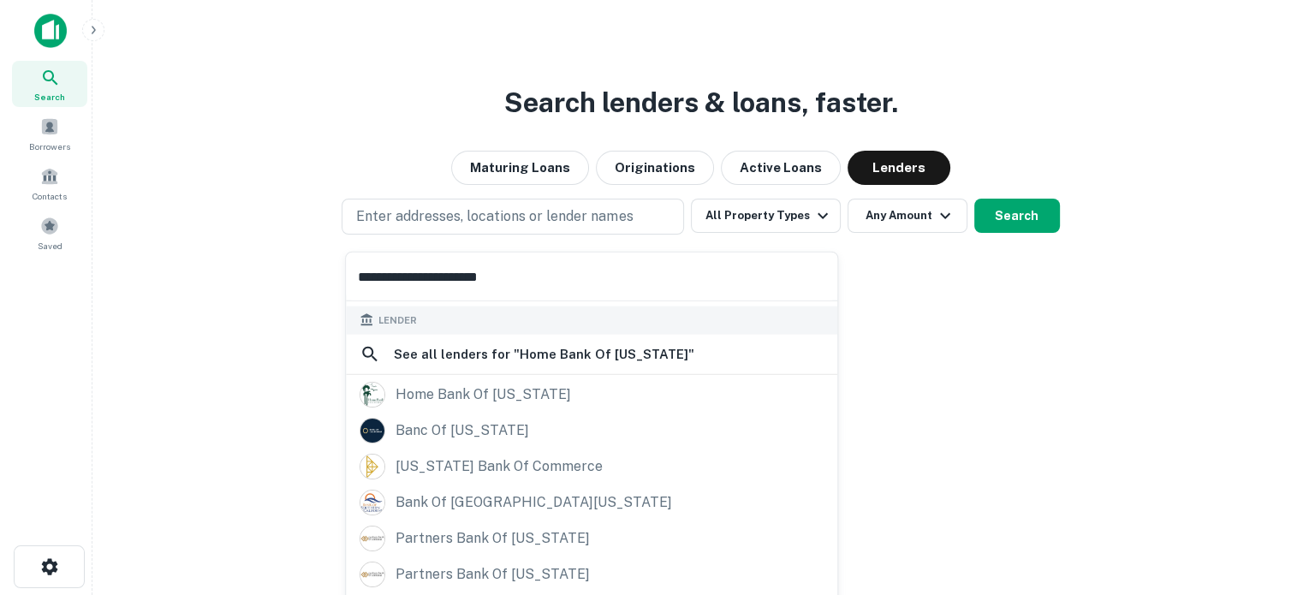
scroll to position [211, 0]
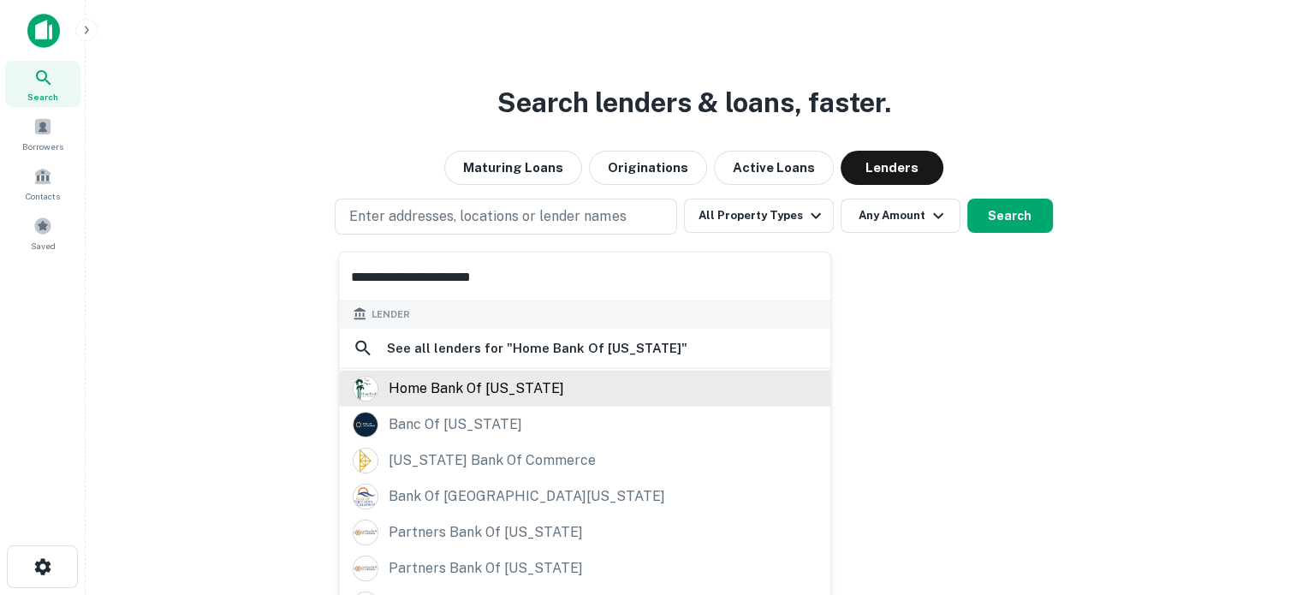
type input "**********"
click at [562, 389] on div "home bank of [US_STATE]" at bounding box center [585, 388] width 464 height 26
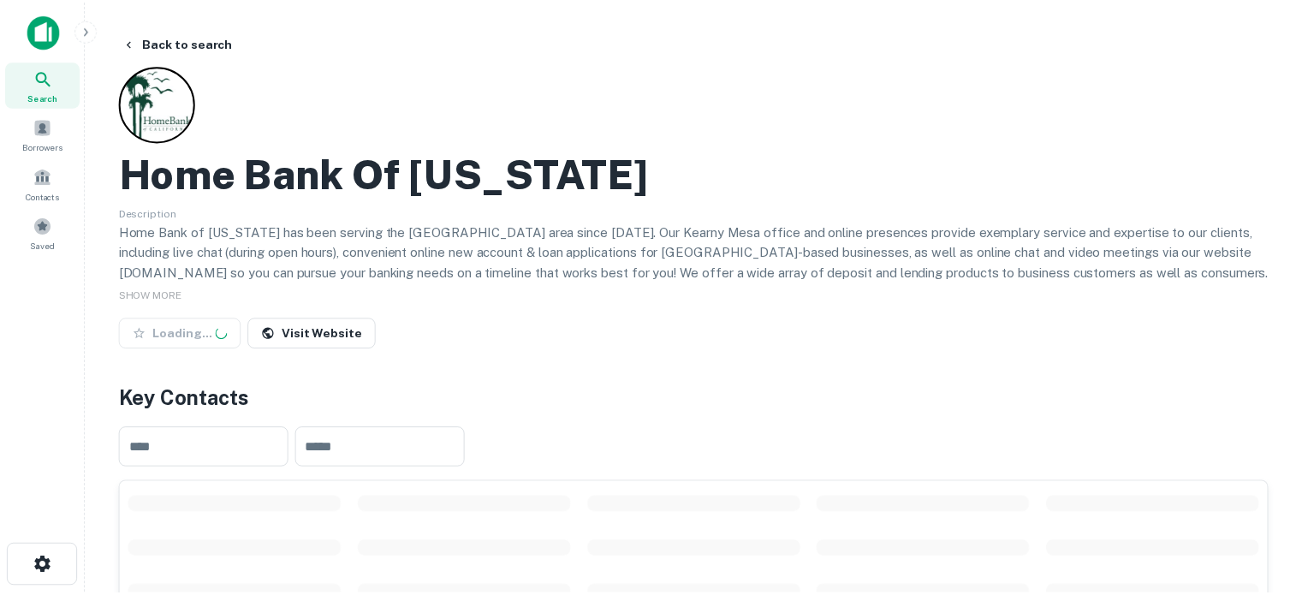
scroll to position [428, 0]
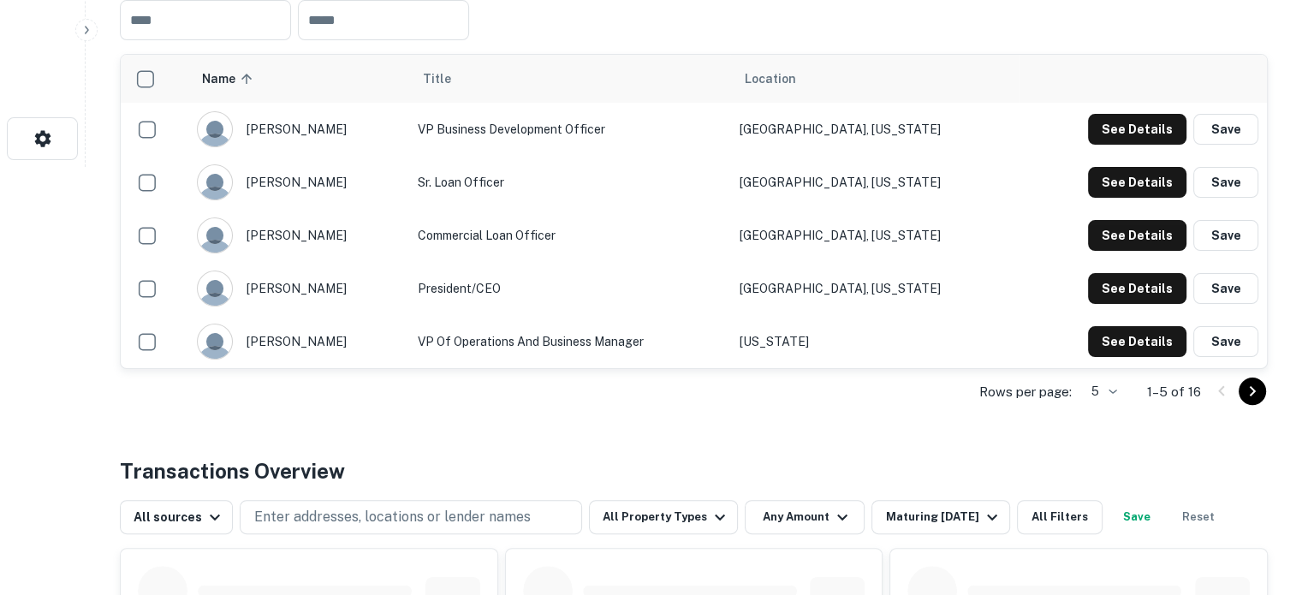
click at [1027, 392] on p "Rows per page:" at bounding box center [1026, 392] width 92 height 21
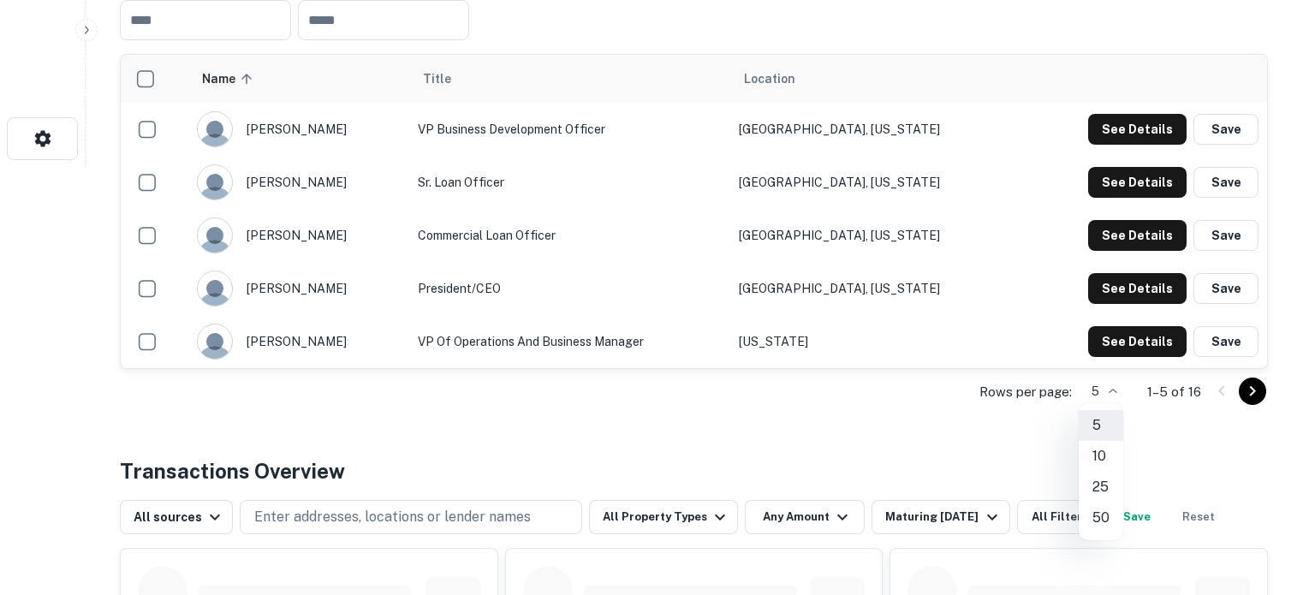
click at [1103, 482] on li "25" at bounding box center [1101, 487] width 45 height 31
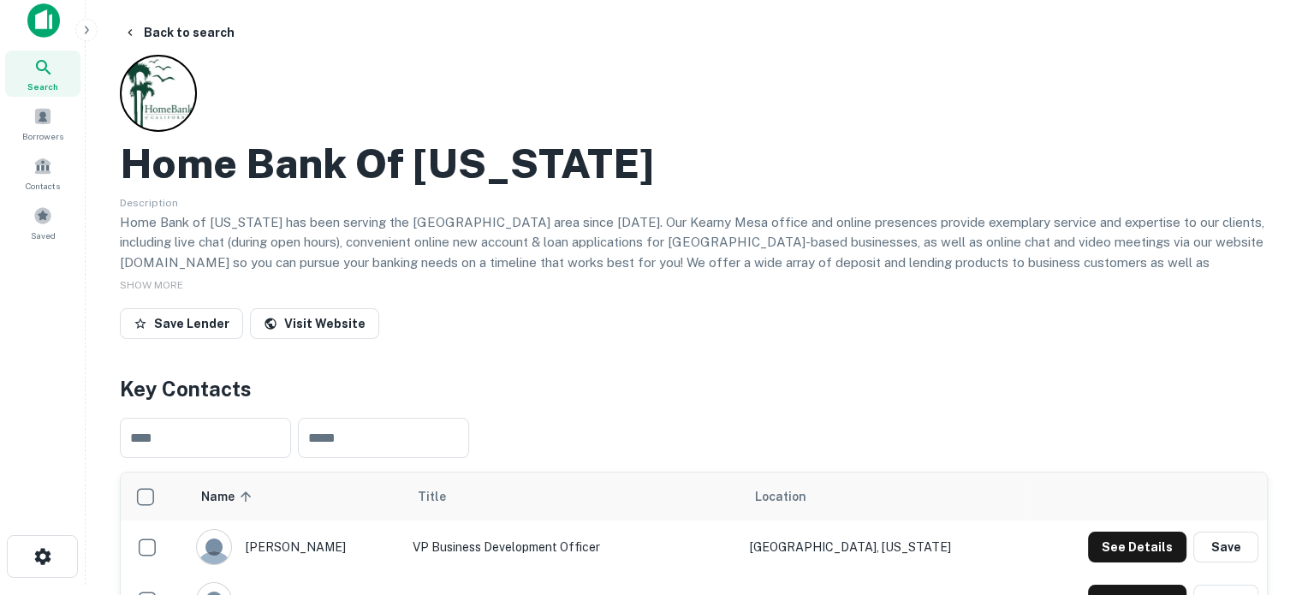
scroll to position [2, 0]
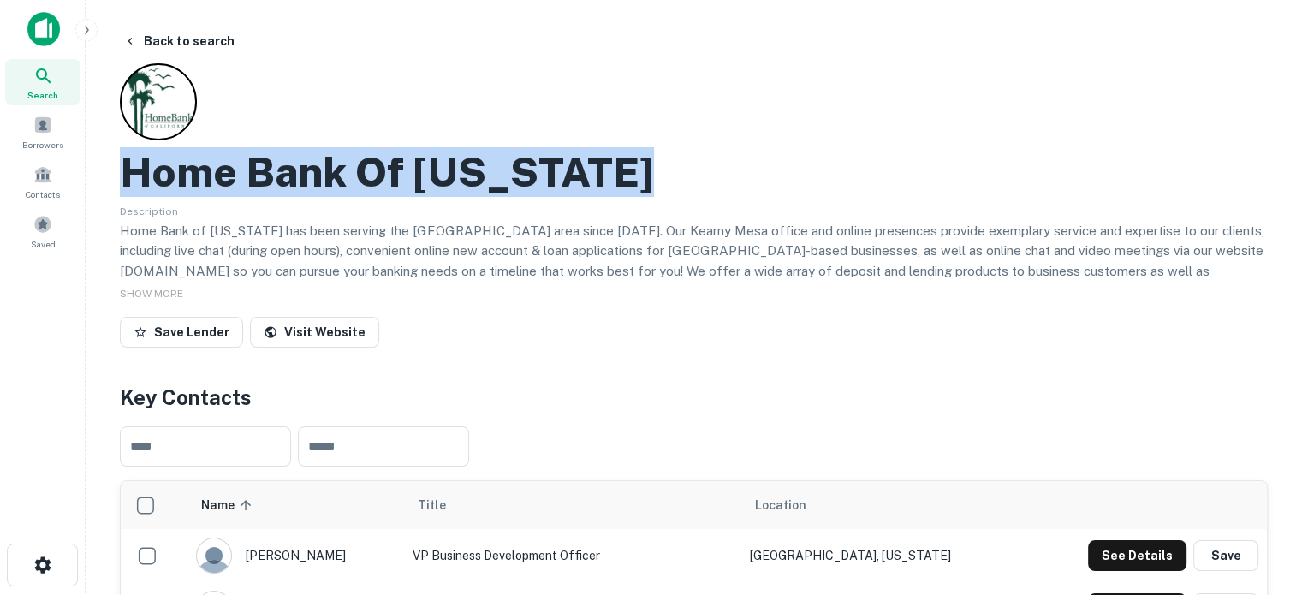
drag, startPoint x: 122, startPoint y: 170, endPoint x: 656, endPoint y: 194, distance: 534.0
click at [656, 194] on div "Home Bank Of [US_STATE]" at bounding box center [694, 172] width 1148 height 50
copy h2 "Home Bank Of [US_STATE]"
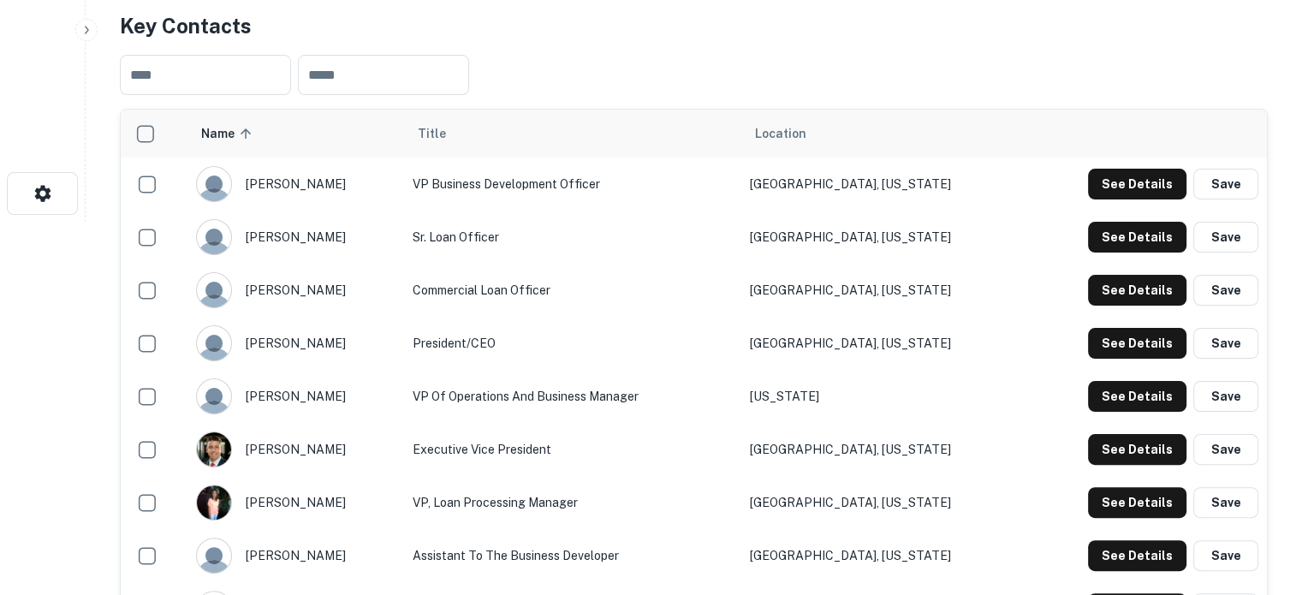
scroll to position [430, 0]
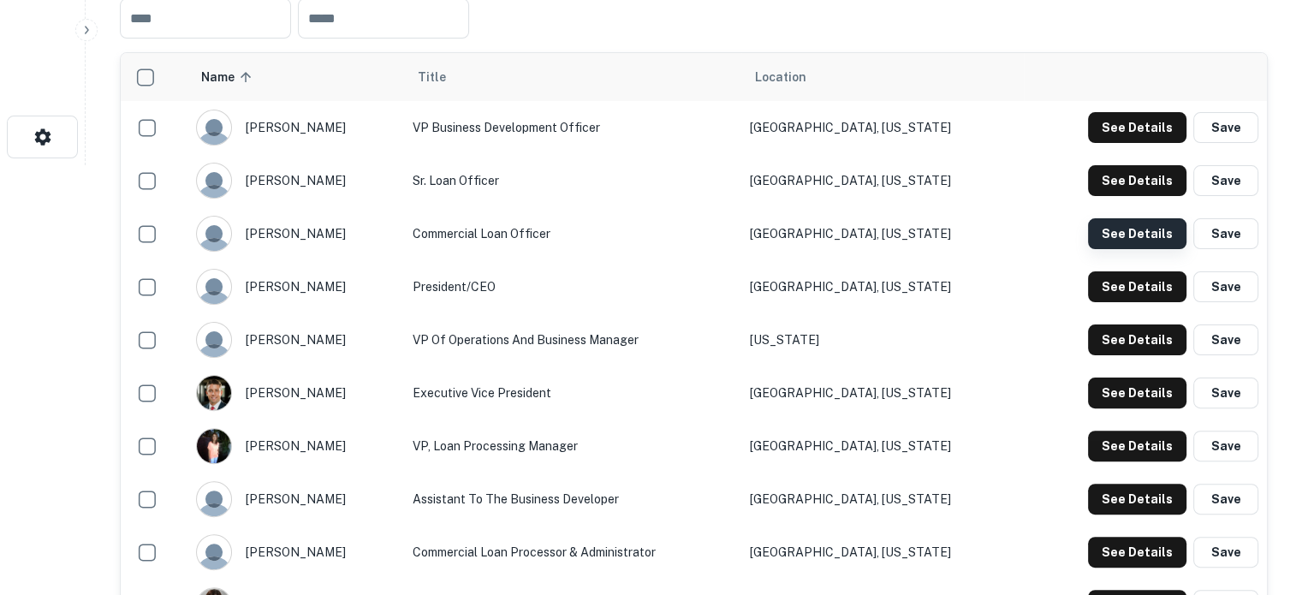
click at [1113, 238] on button "See Details" at bounding box center [1137, 233] width 98 height 31
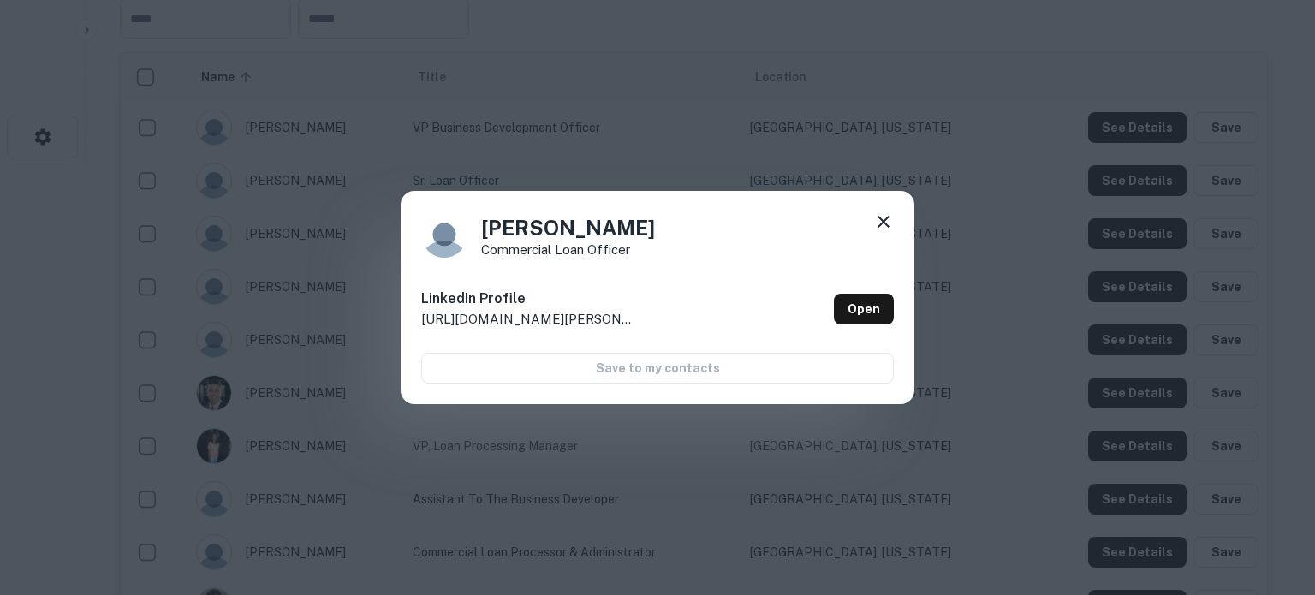
click at [890, 228] on icon at bounding box center [883, 222] width 21 height 21
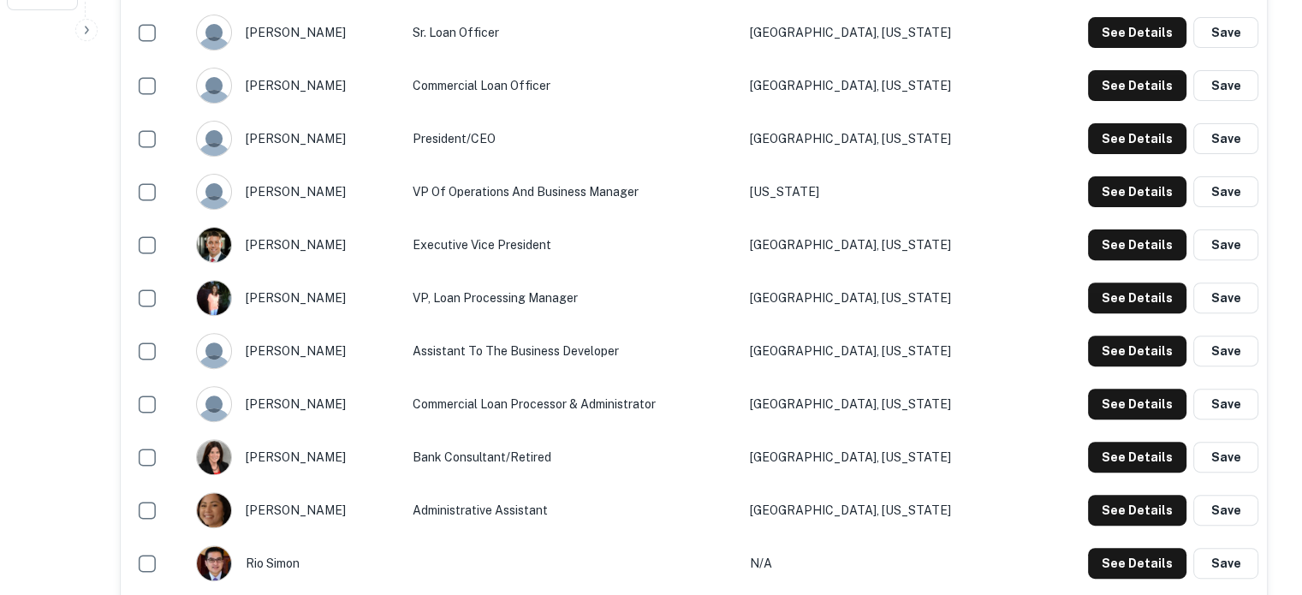
scroll to position [601, 0]
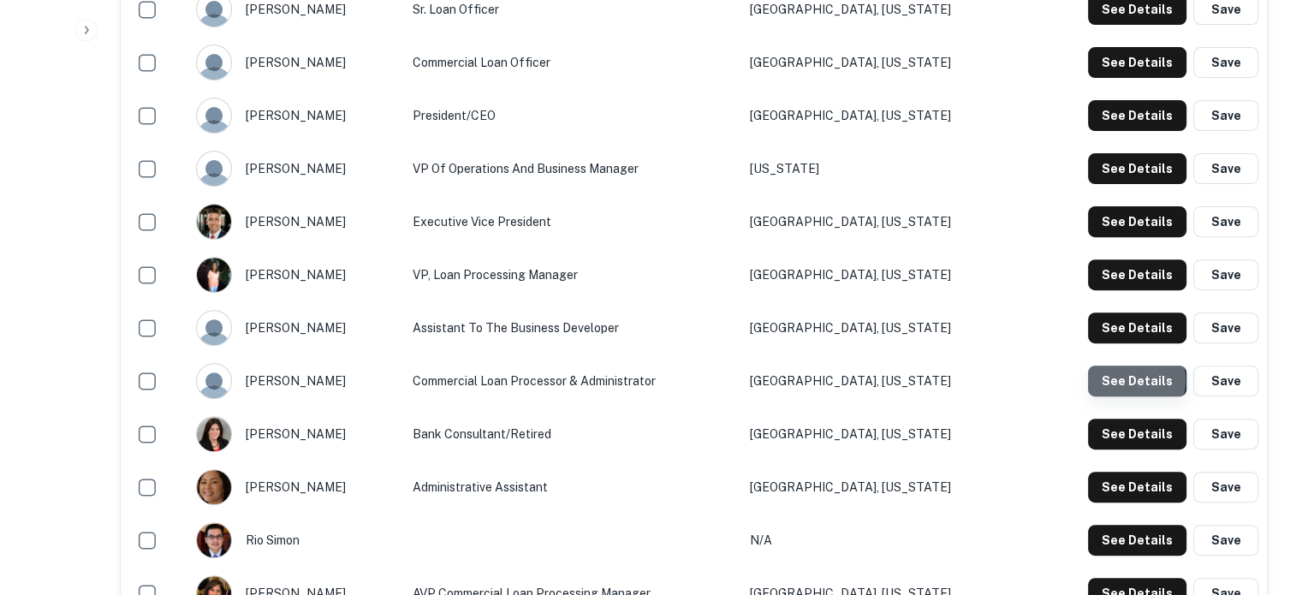
click at [1127, 381] on button "See Details" at bounding box center [1137, 381] width 98 height 31
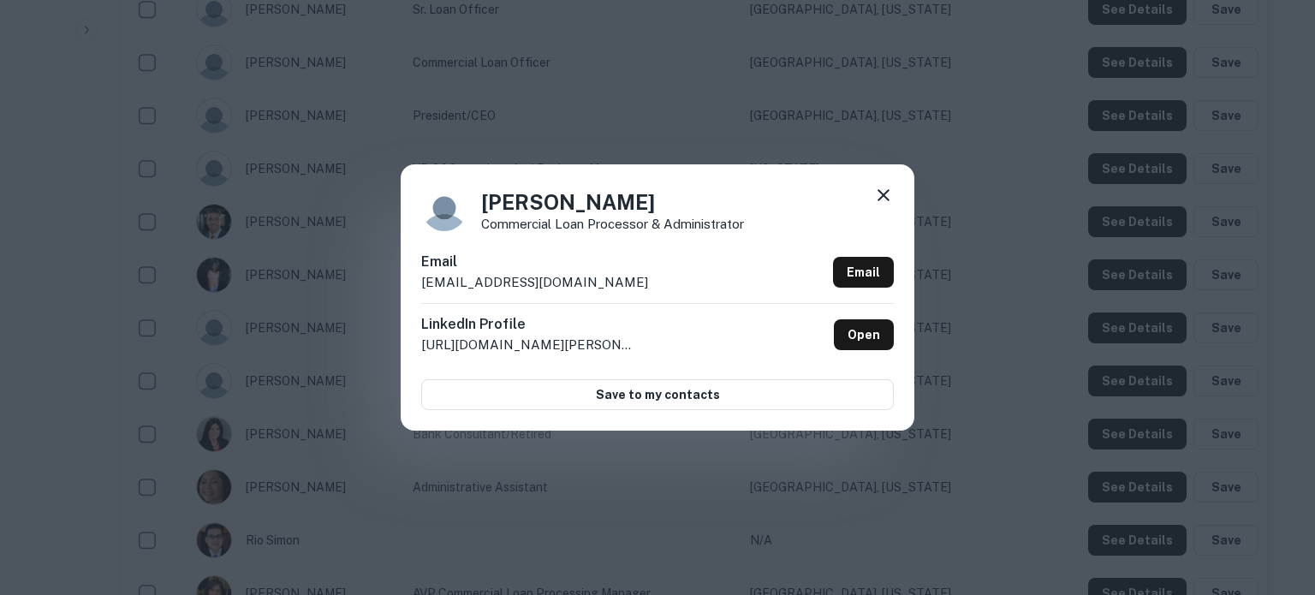
drag, startPoint x: 438, startPoint y: 288, endPoint x: 644, endPoint y: 290, distance: 205.5
click at [644, 290] on div "Brent Morton Commercial Loan Processor & Administrator Email bmorton@homebankof…" at bounding box center [658, 296] width 514 height 265
copy p "bmorton@homebankofcalifornia.com"
click at [887, 200] on icon at bounding box center [884, 195] width 12 height 12
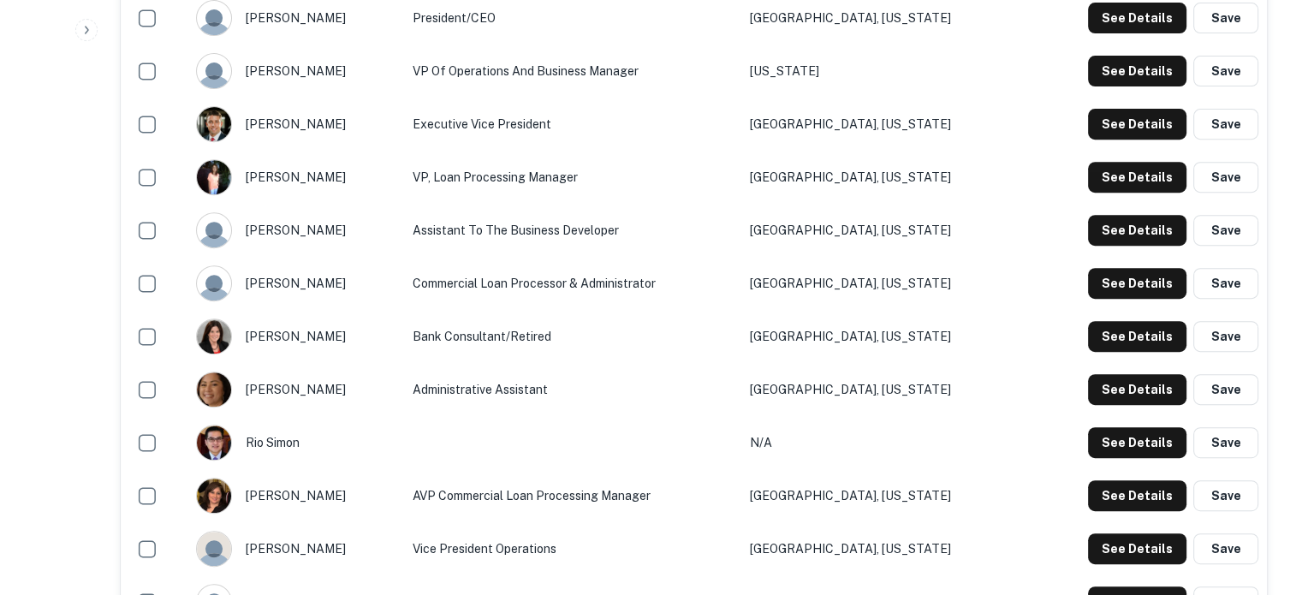
scroll to position [858, 0]
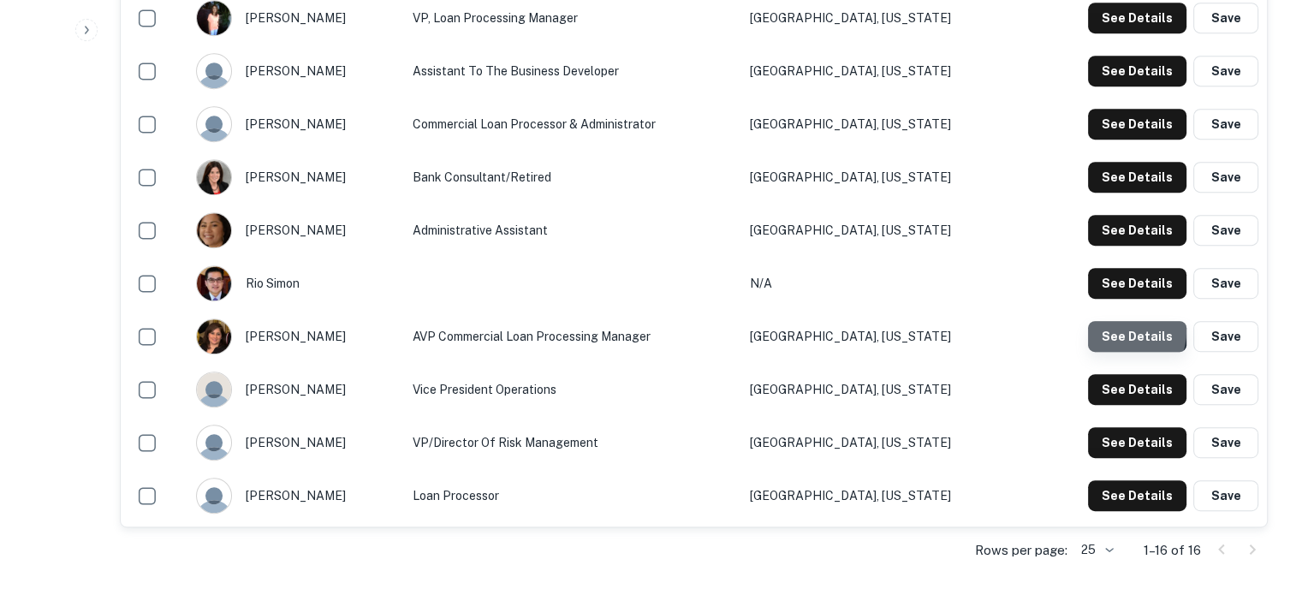
click at [1117, 331] on button "See Details" at bounding box center [1137, 336] width 98 height 31
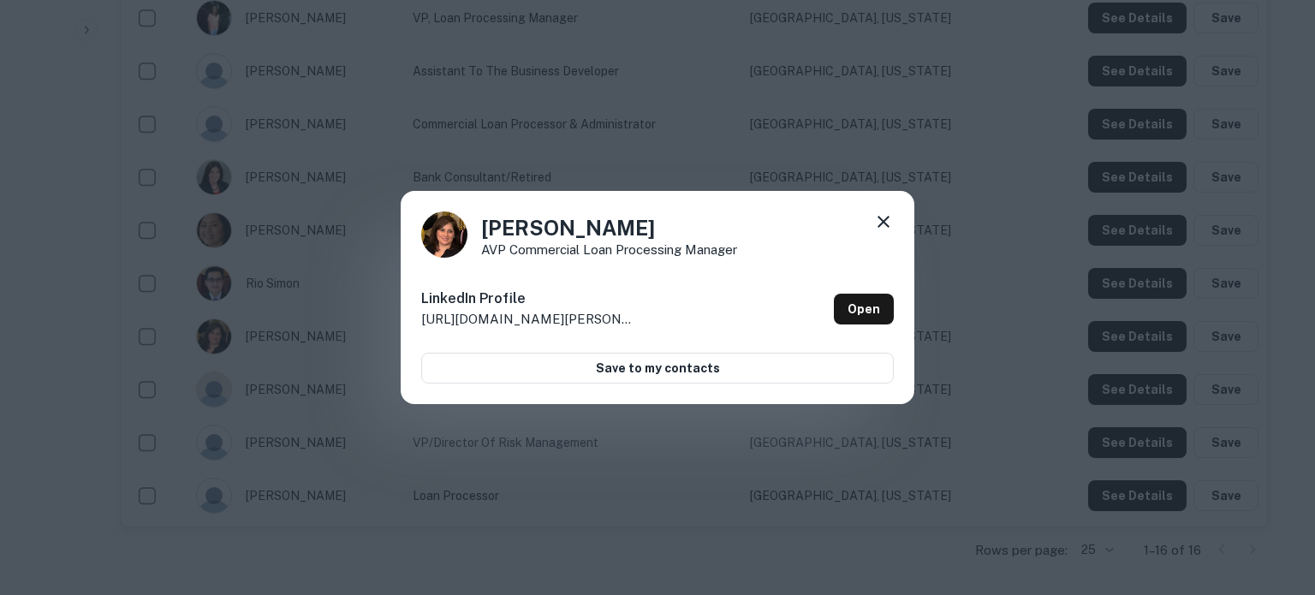
click at [888, 223] on icon at bounding box center [883, 222] width 21 height 21
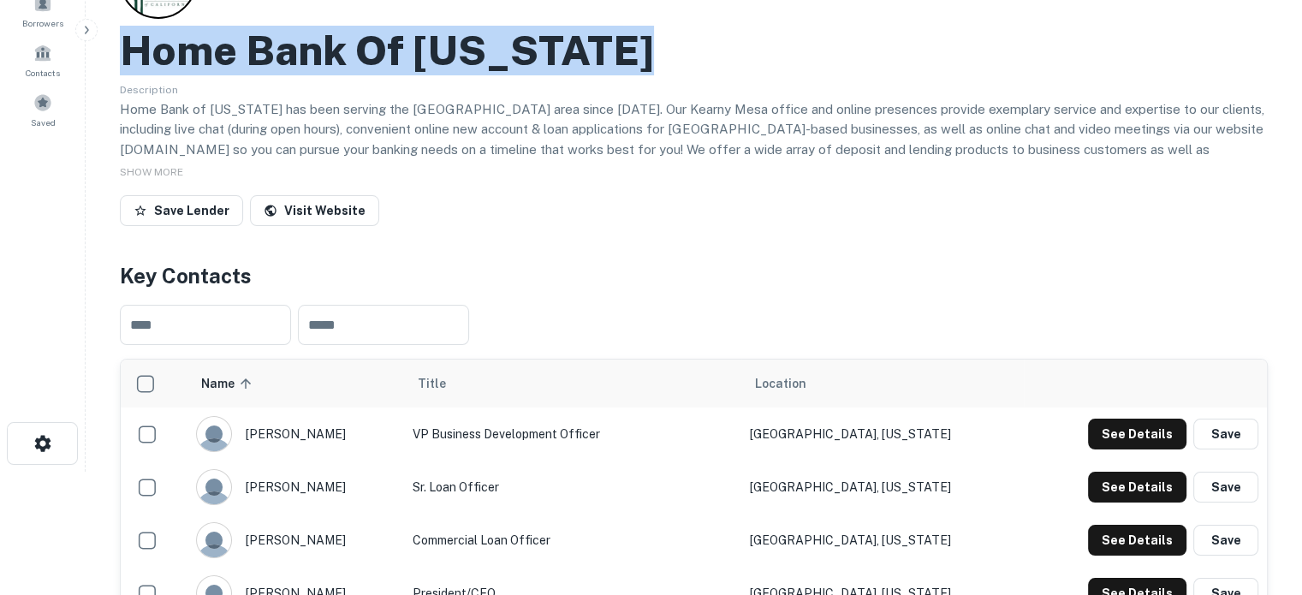
scroll to position [0, 0]
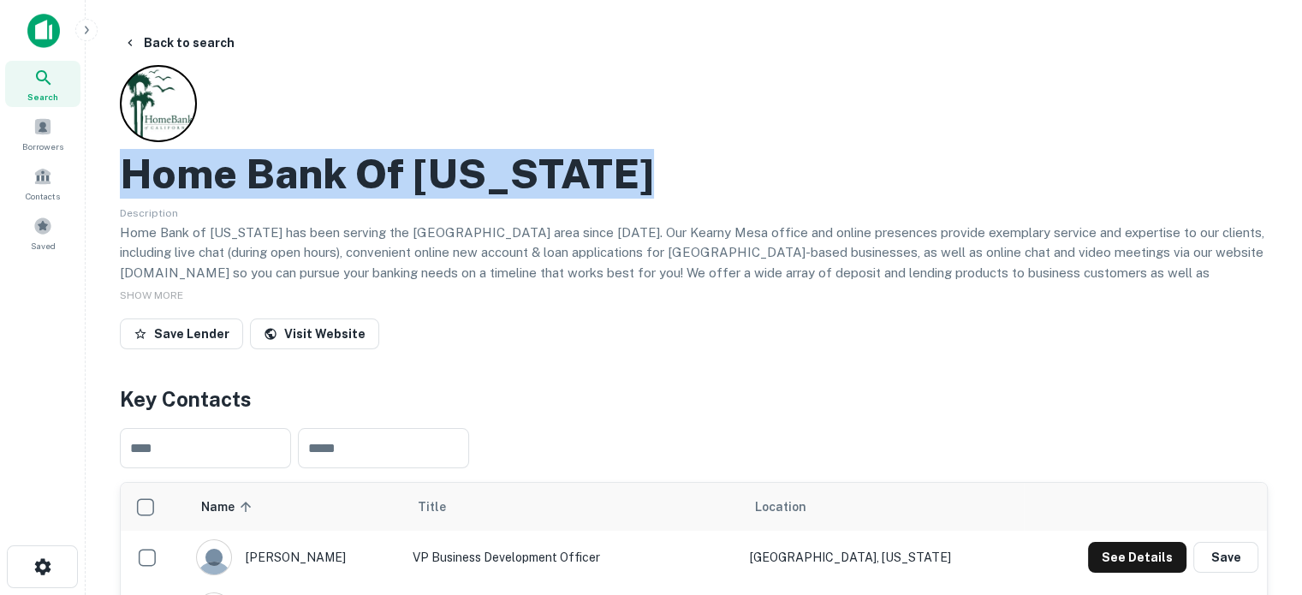
click at [27, 78] on div "Search" at bounding box center [42, 84] width 75 height 46
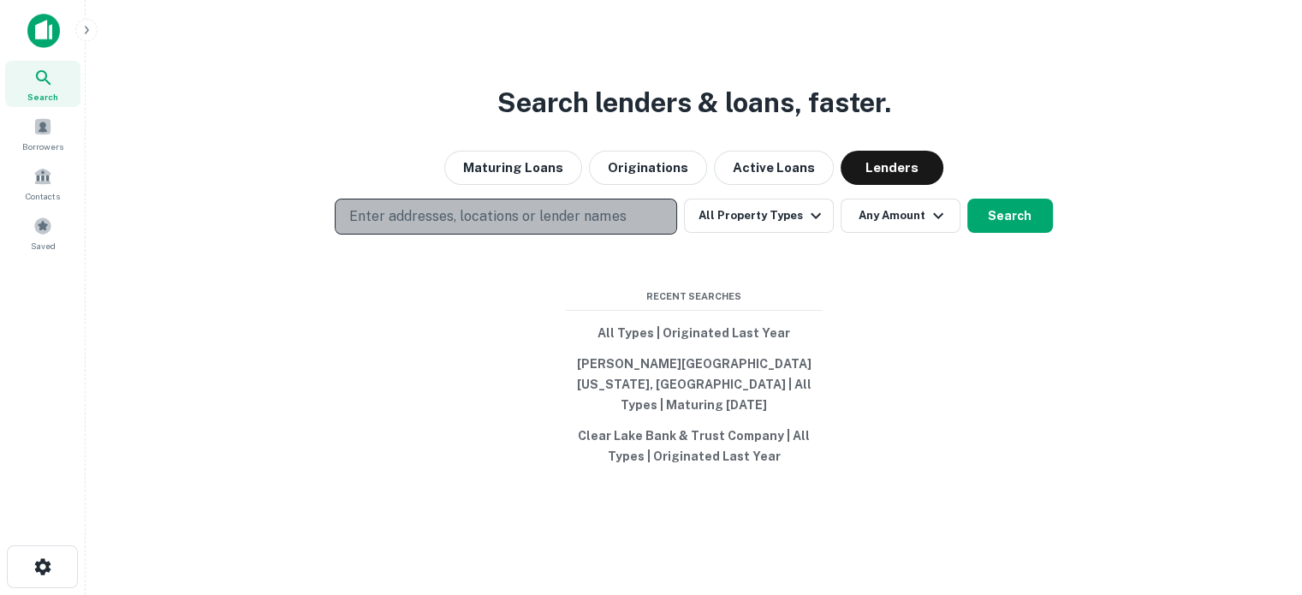
click at [484, 227] on p "Enter addresses, locations or lender names" at bounding box center [487, 216] width 277 height 21
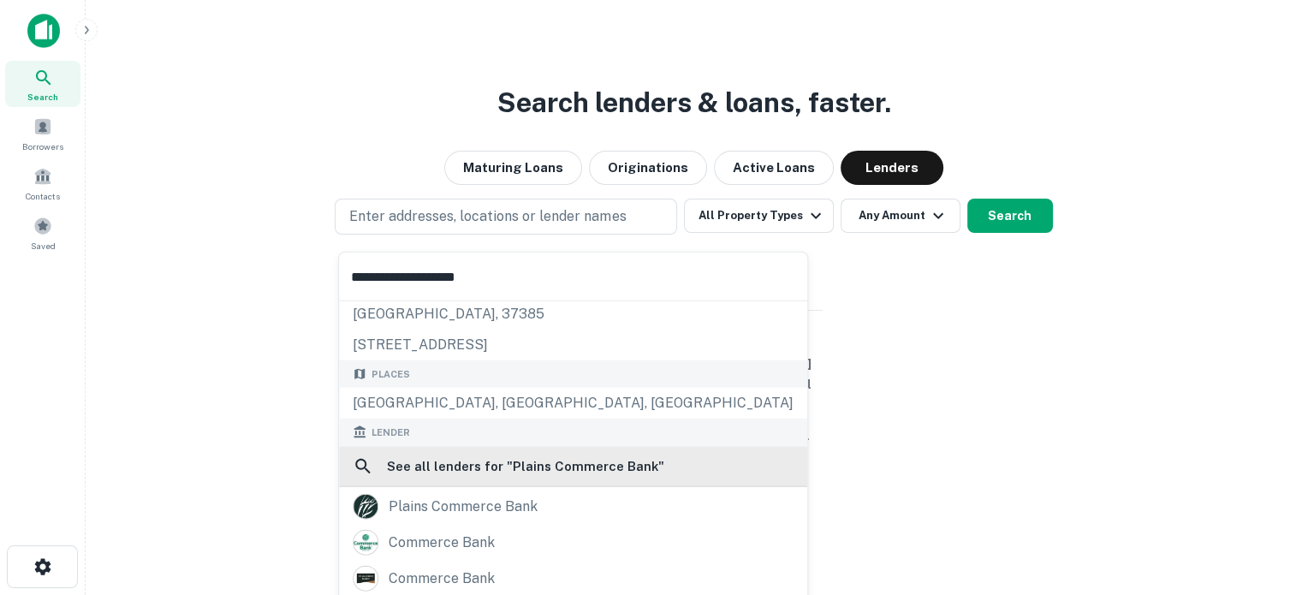
scroll to position [86, 0]
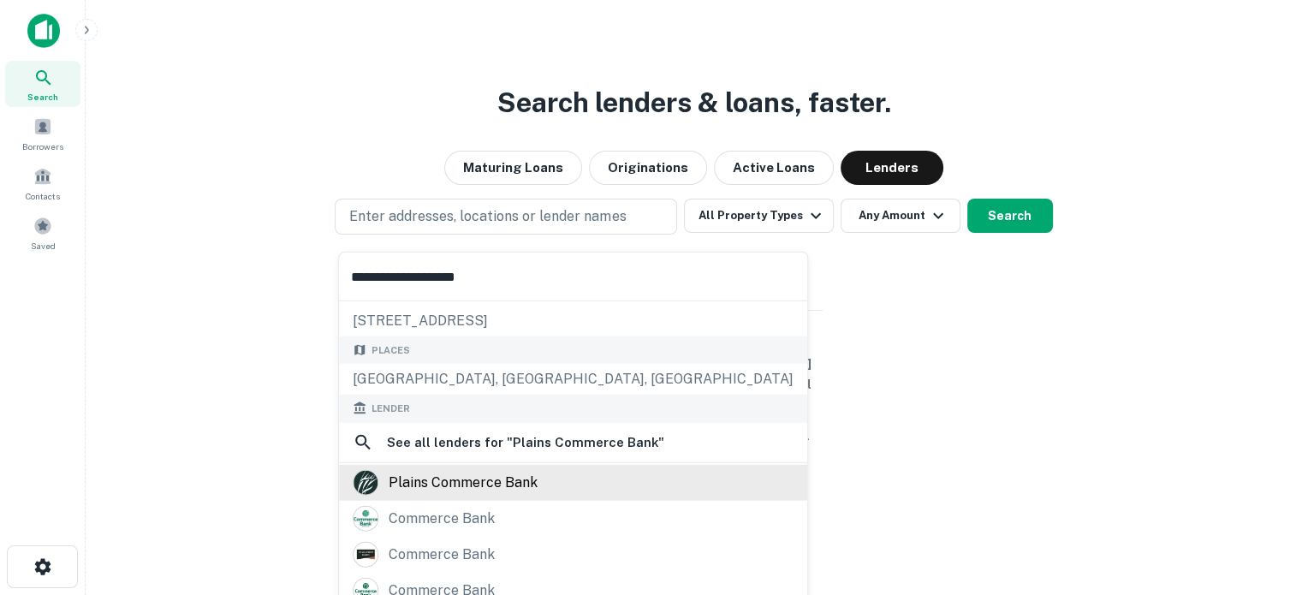
type input "**********"
click at [489, 475] on div "plains commerce bank" at bounding box center [463, 482] width 149 height 26
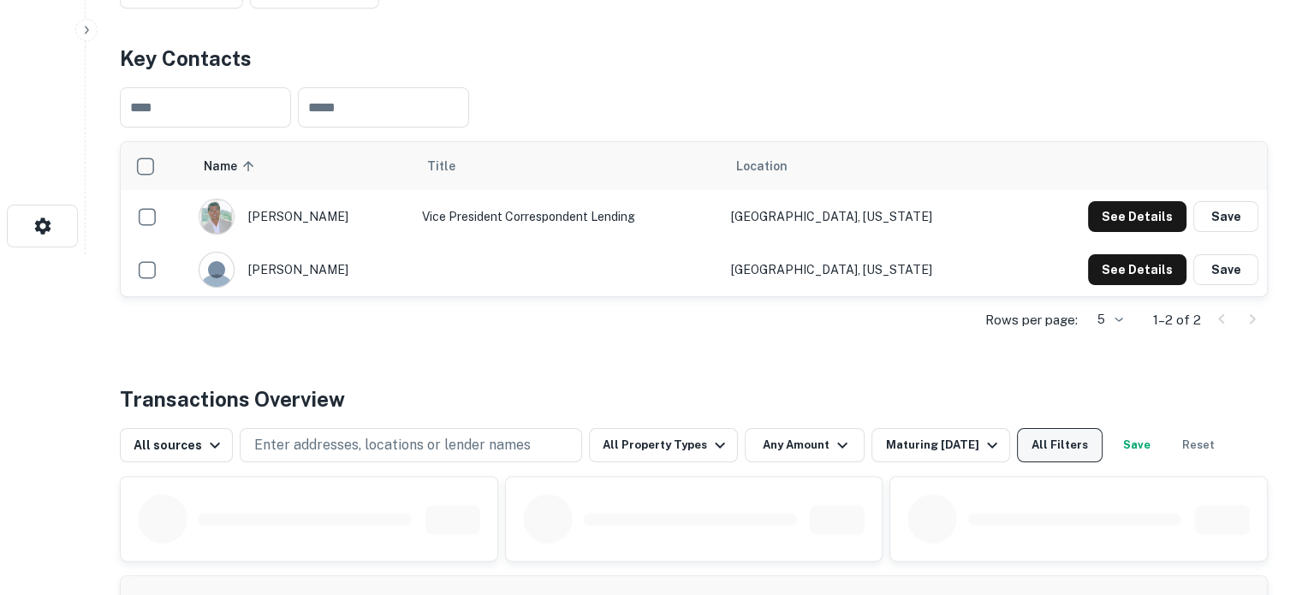
scroll to position [428, 0]
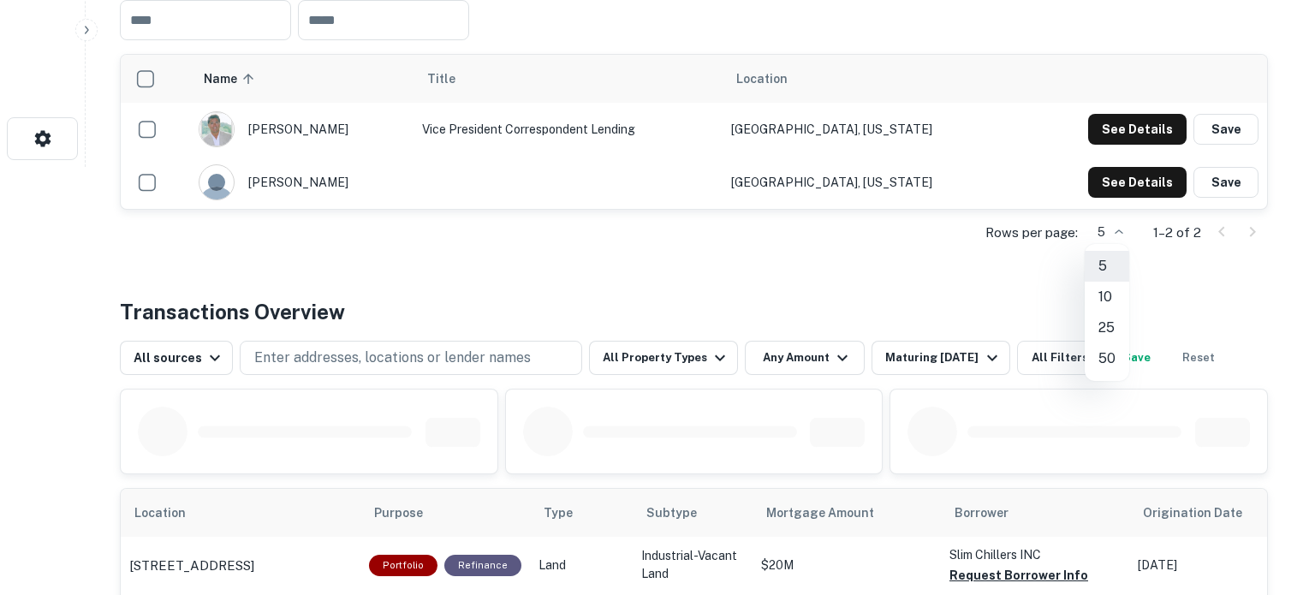
click at [1110, 301] on li "10" at bounding box center [1107, 297] width 45 height 31
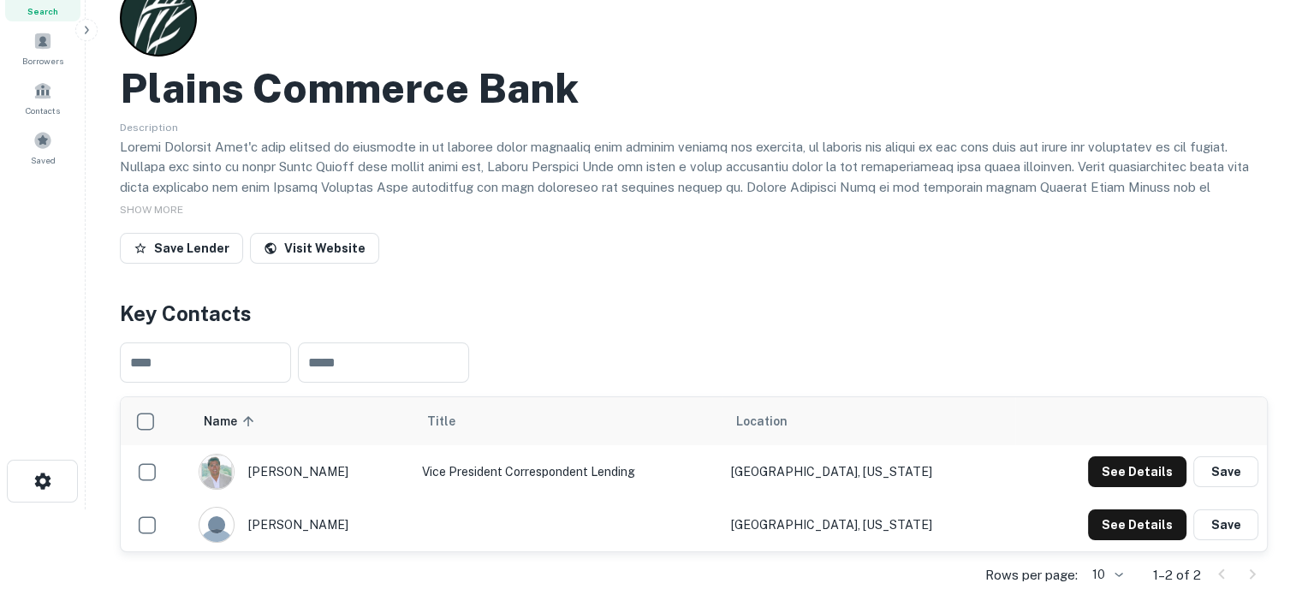
scroll to position [0, 0]
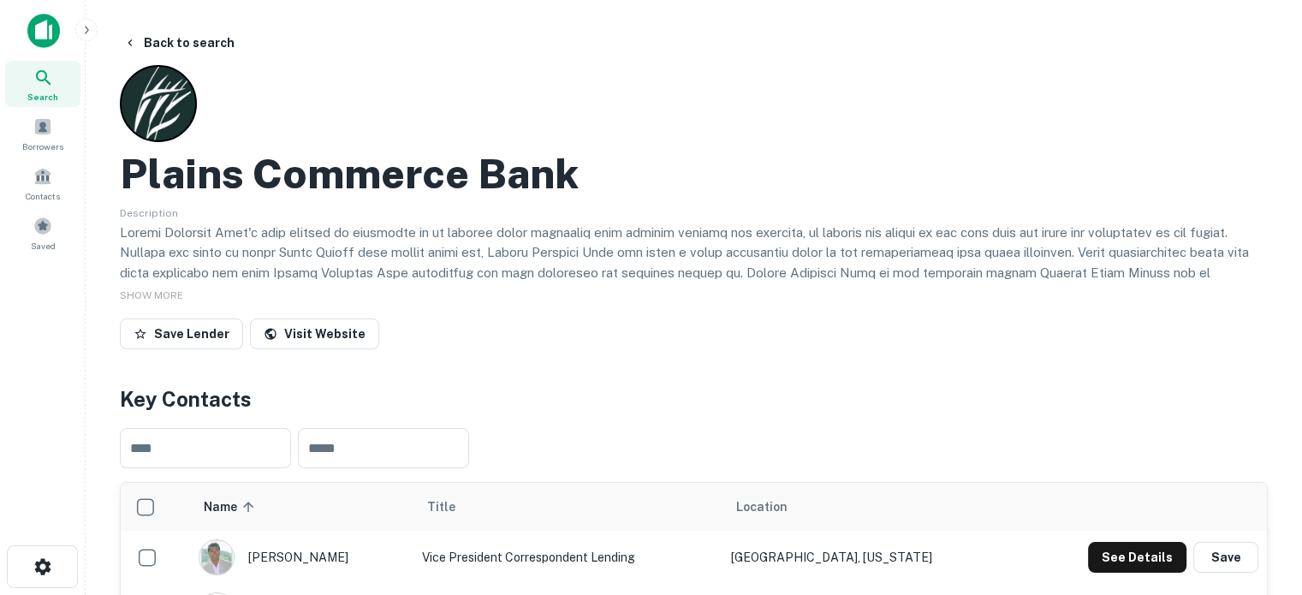
click at [61, 91] on div "Search" at bounding box center [42, 84] width 75 height 46
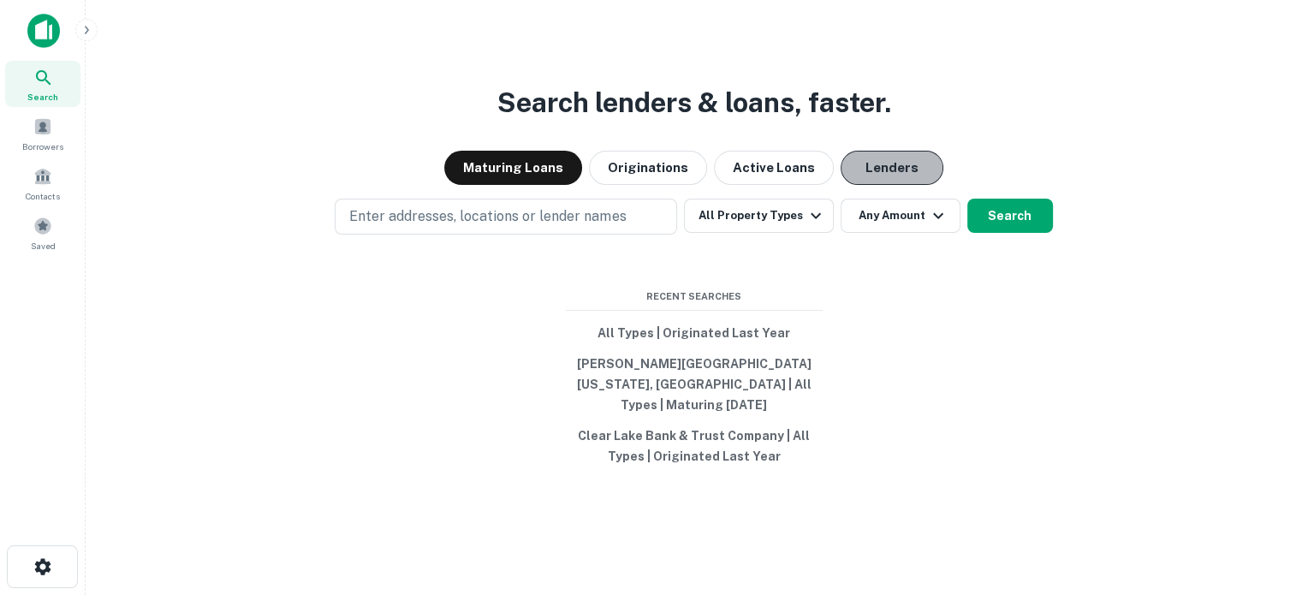
click at [906, 184] on button "Lenders" at bounding box center [892, 168] width 103 height 34
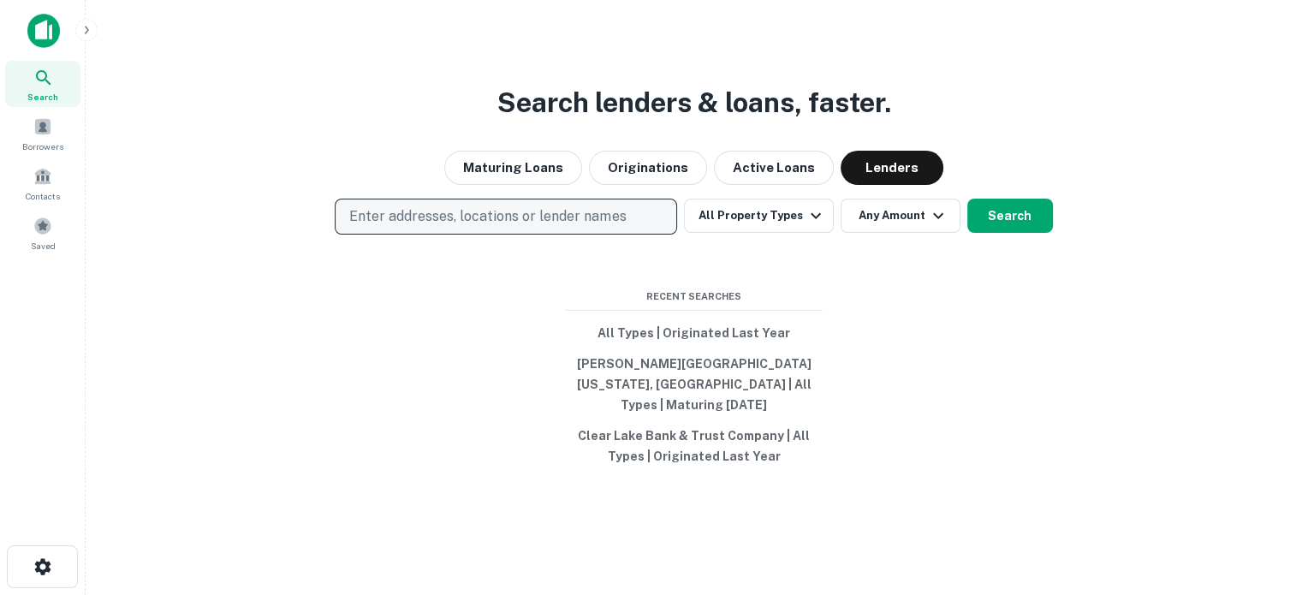
click at [543, 225] on p "Enter addresses, locations or lender names" at bounding box center [487, 216] width 277 height 21
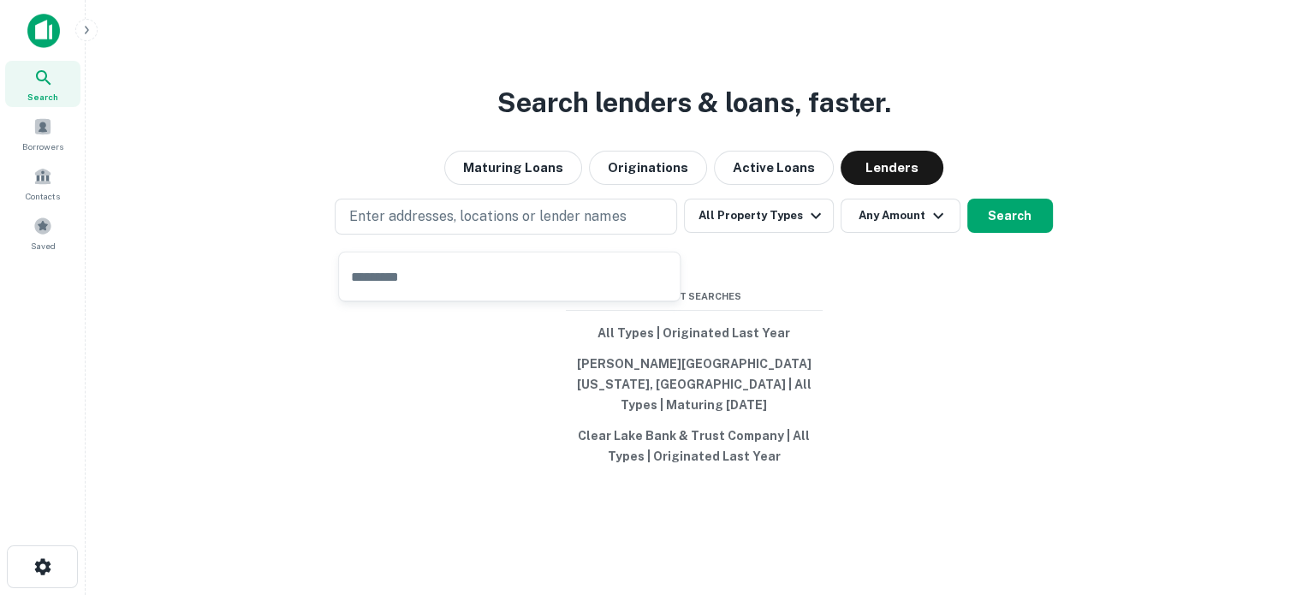
click at [452, 281] on input "text" at bounding box center [509, 277] width 341 height 48
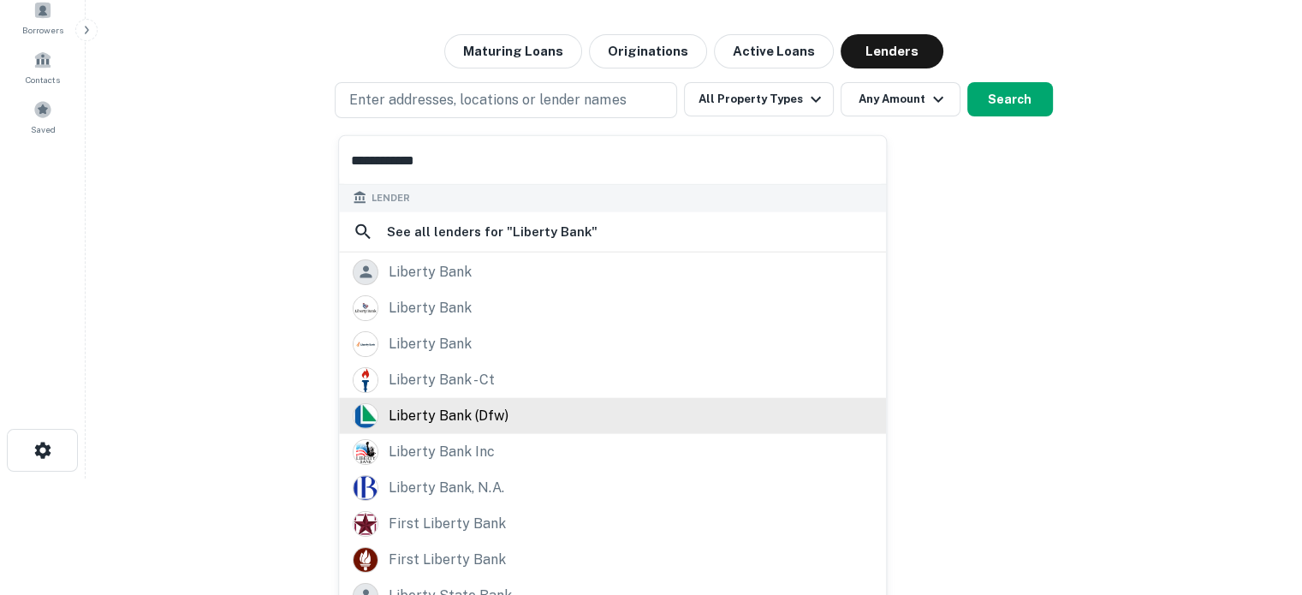
scroll to position [134, 0]
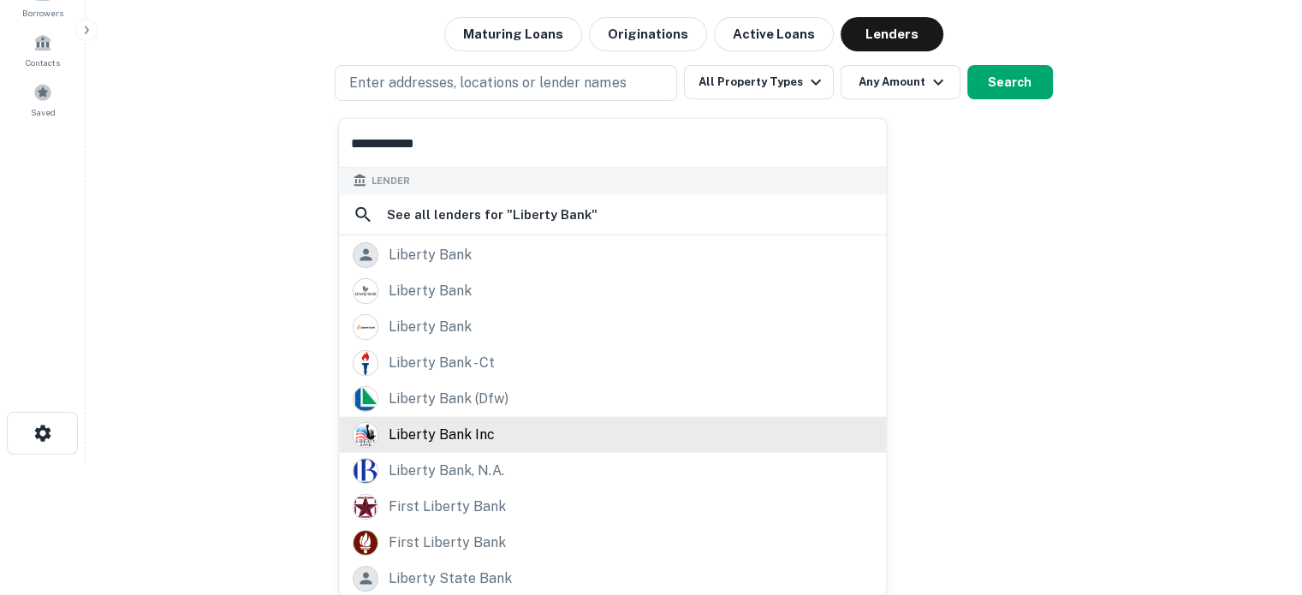
type input "**********"
click at [468, 440] on div "liberty bank inc" at bounding box center [442, 434] width 106 height 26
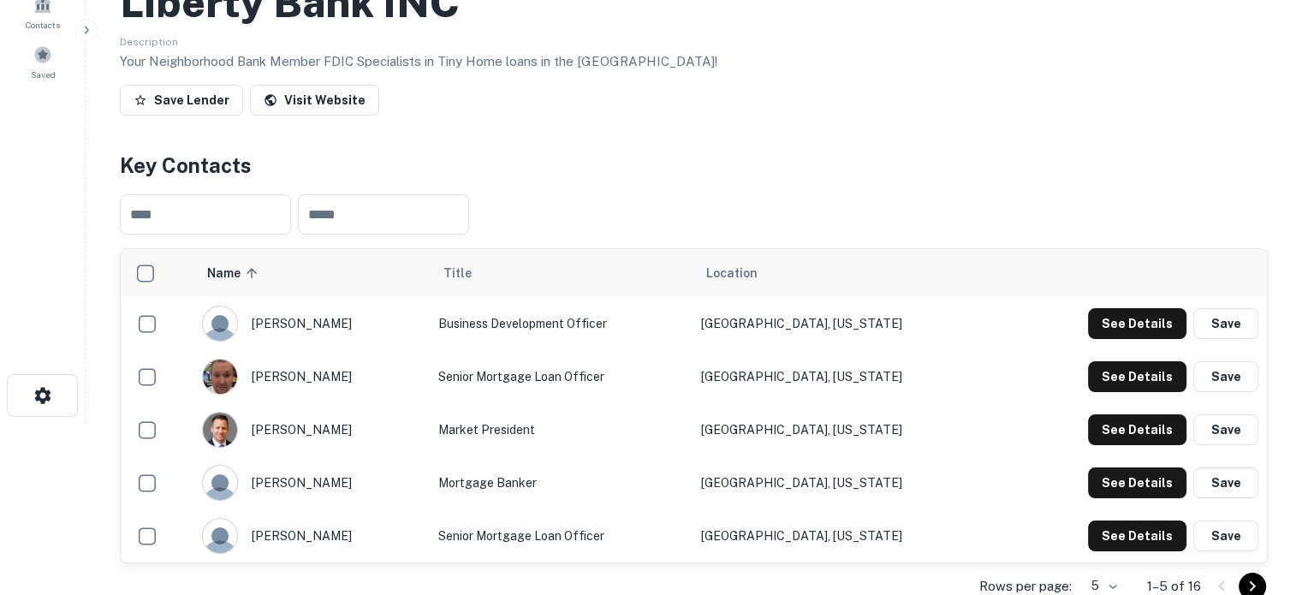
scroll to position [343, 0]
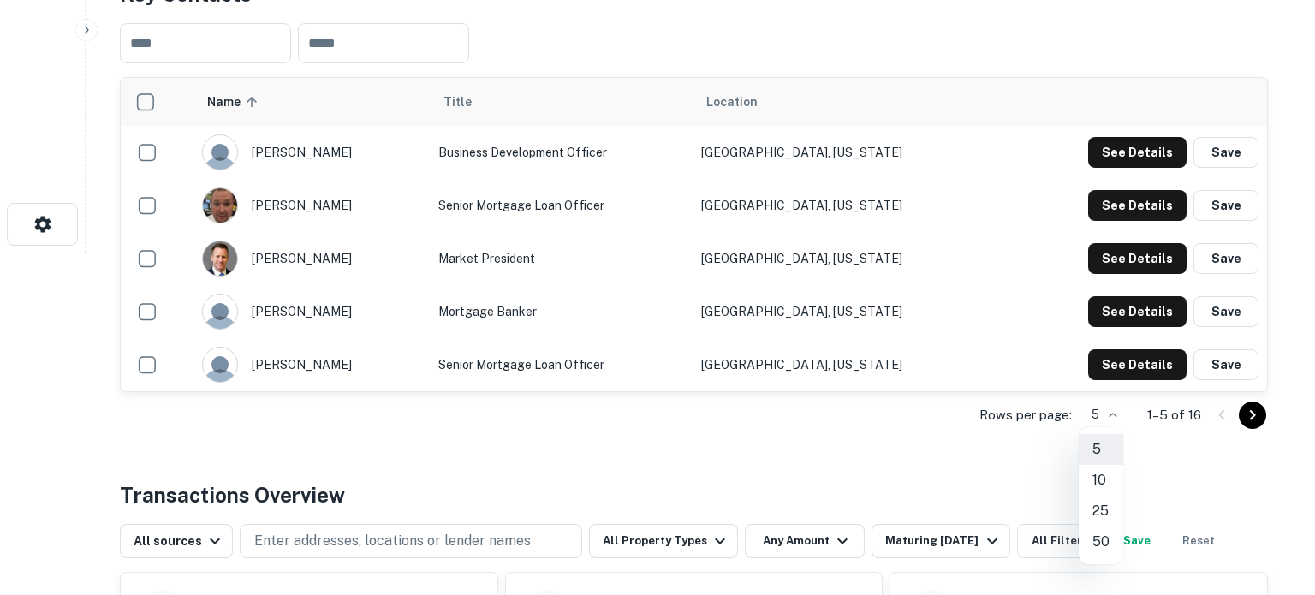
click at [1100, 503] on li "25" at bounding box center [1101, 511] width 45 height 31
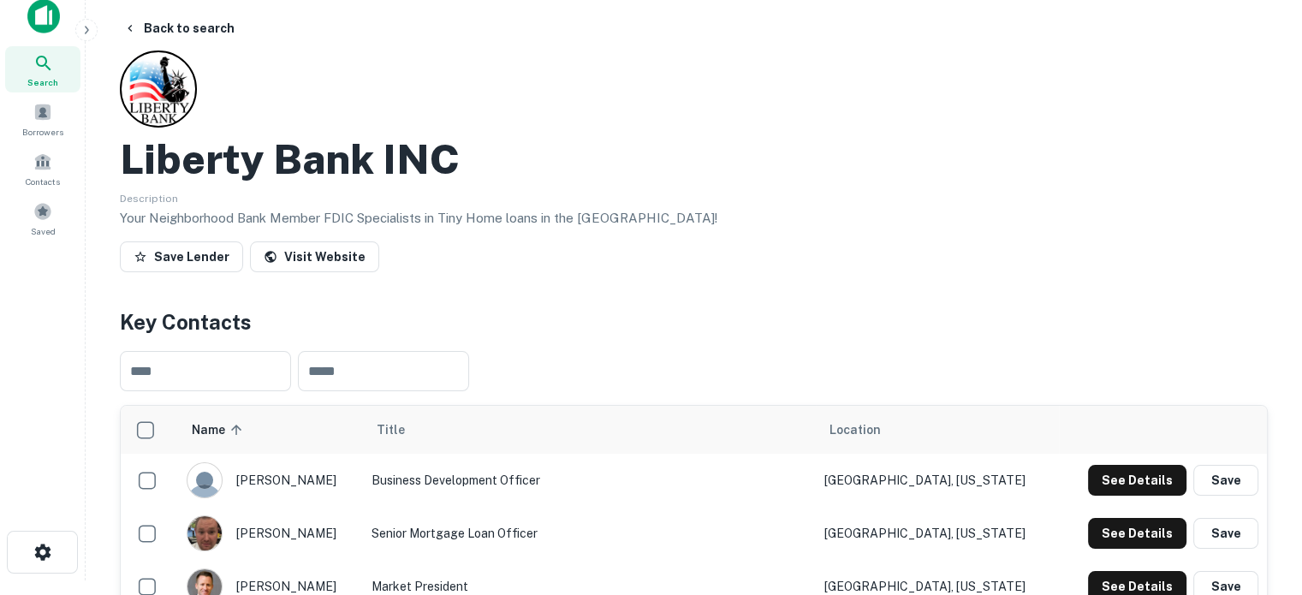
scroll to position [0, 0]
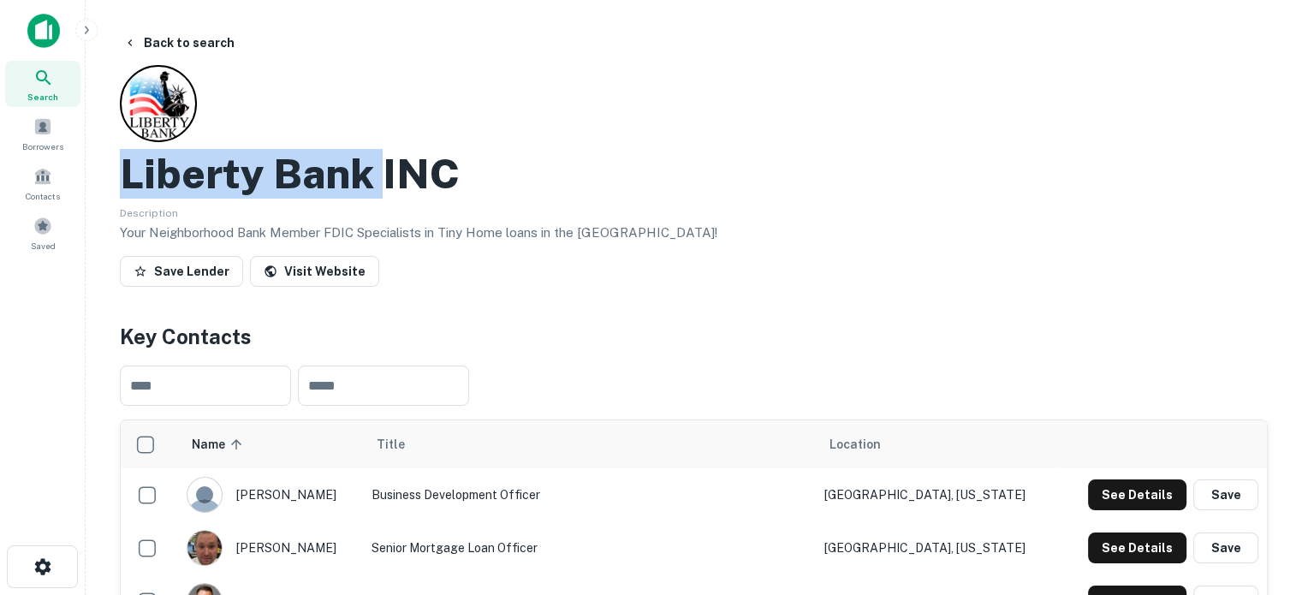
drag, startPoint x: 116, startPoint y: 182, endPoint x: 380, endPoint y: 188, distance: 264.7
copy h2 "Liberty Bank"
click at [45, 84] on icon at bounding box center [43, 78] width 21 height 21
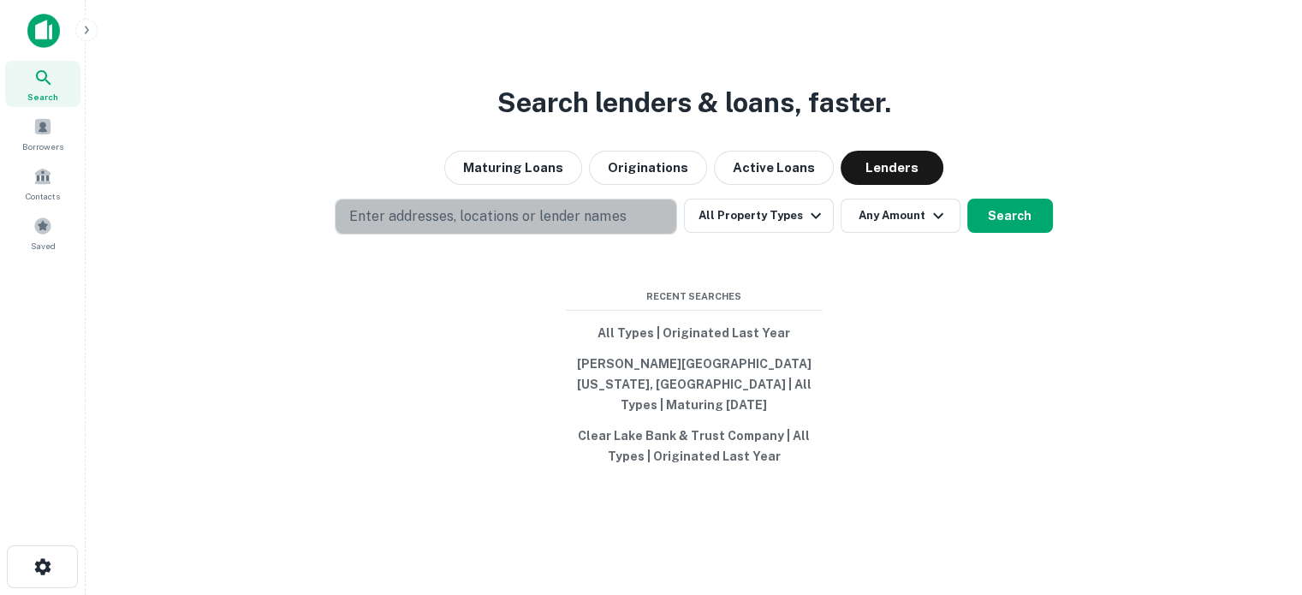
click at [591, 219] on p "Enter addresses, locations or lender names" at bounding box center [487, 216] width 277 height 21
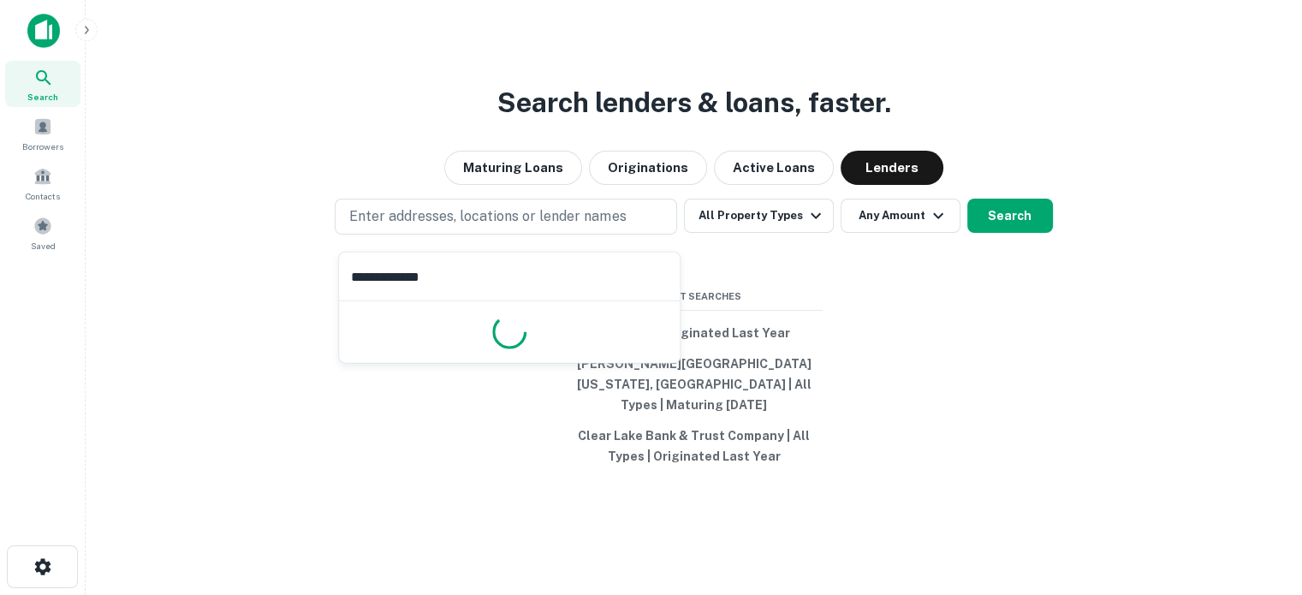
click at [565, 281] on input "**********" at bounding box center [509, 277] width 341 height 48
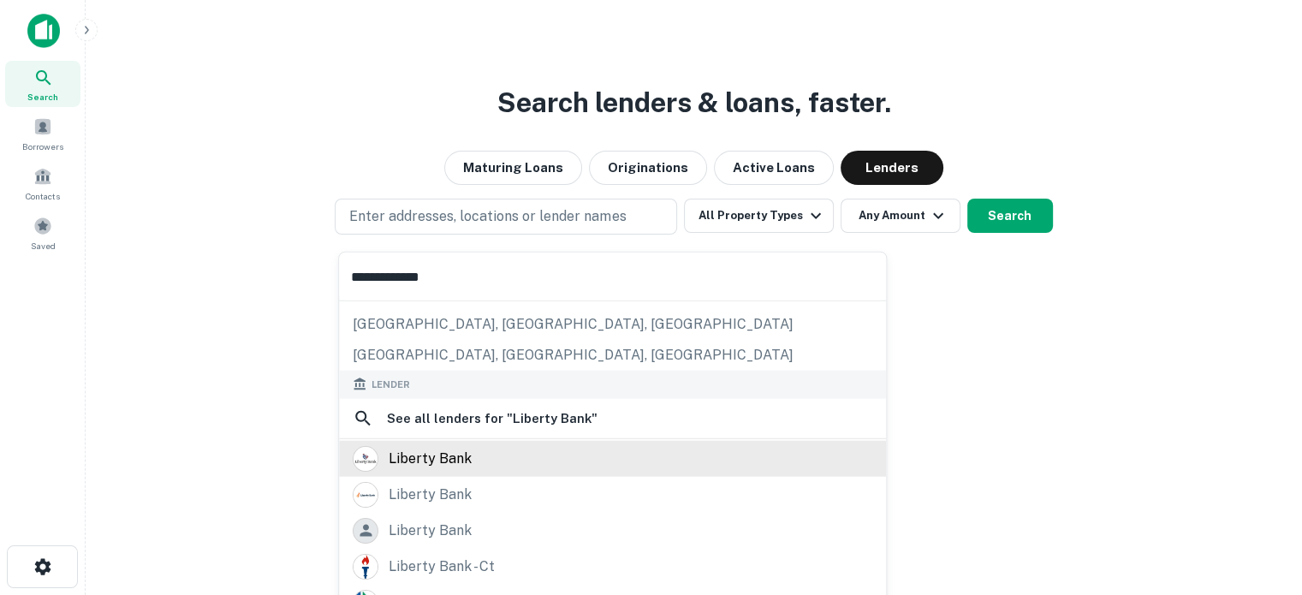
scroll to position [241, 0]
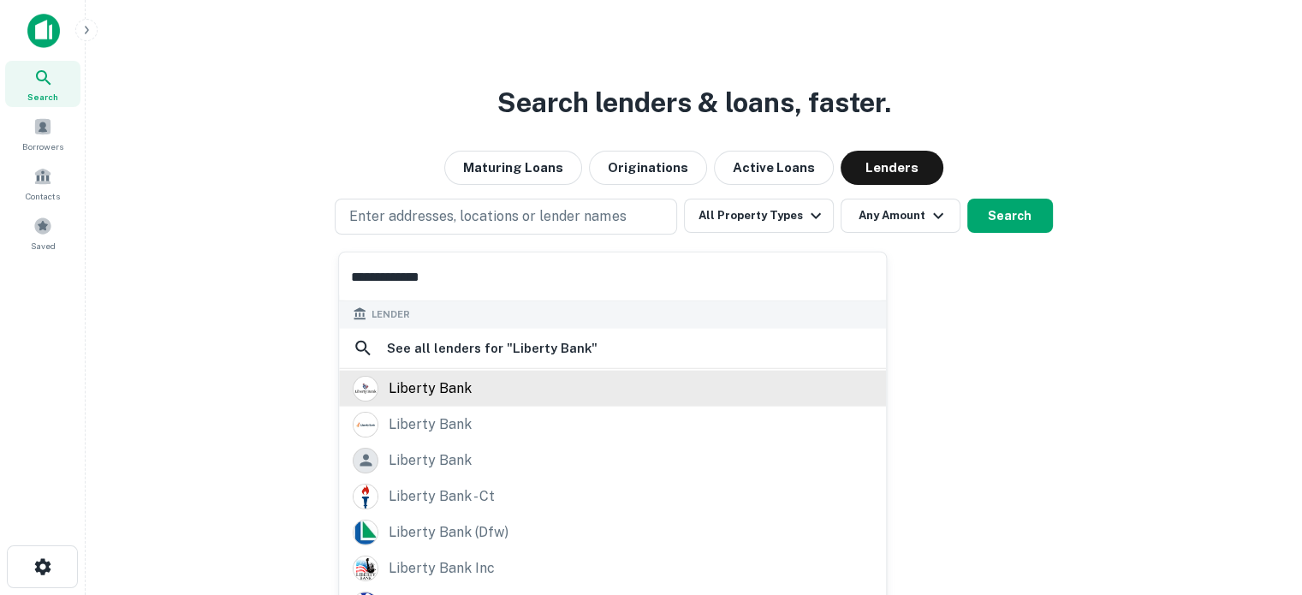
type input "**********"
click at [504, 392] on div "liberty bank" at bounding box center [613, 388] width 520 height 26
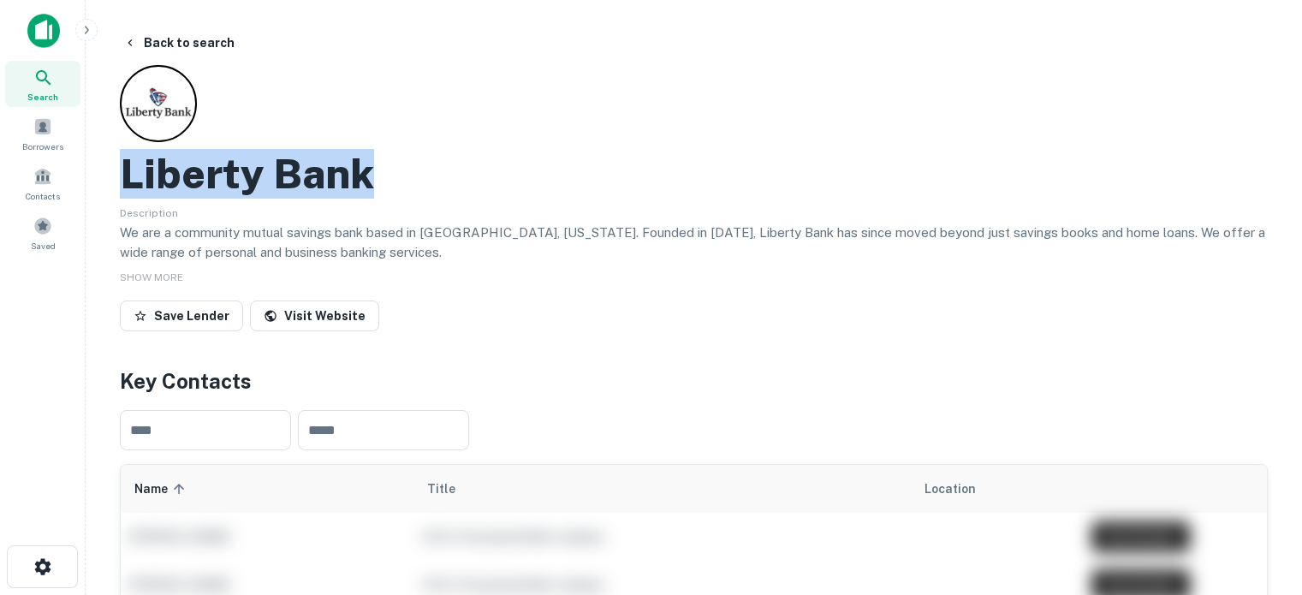
drag, startPoint x: 115, startPoint y: 154, endPoint x: 505, endPoint y: 176, distance: 391.1
copy h2 "Liberty Bank"
click at [38, 78] on icon at bounding box center [43, 77] width 15 height 15
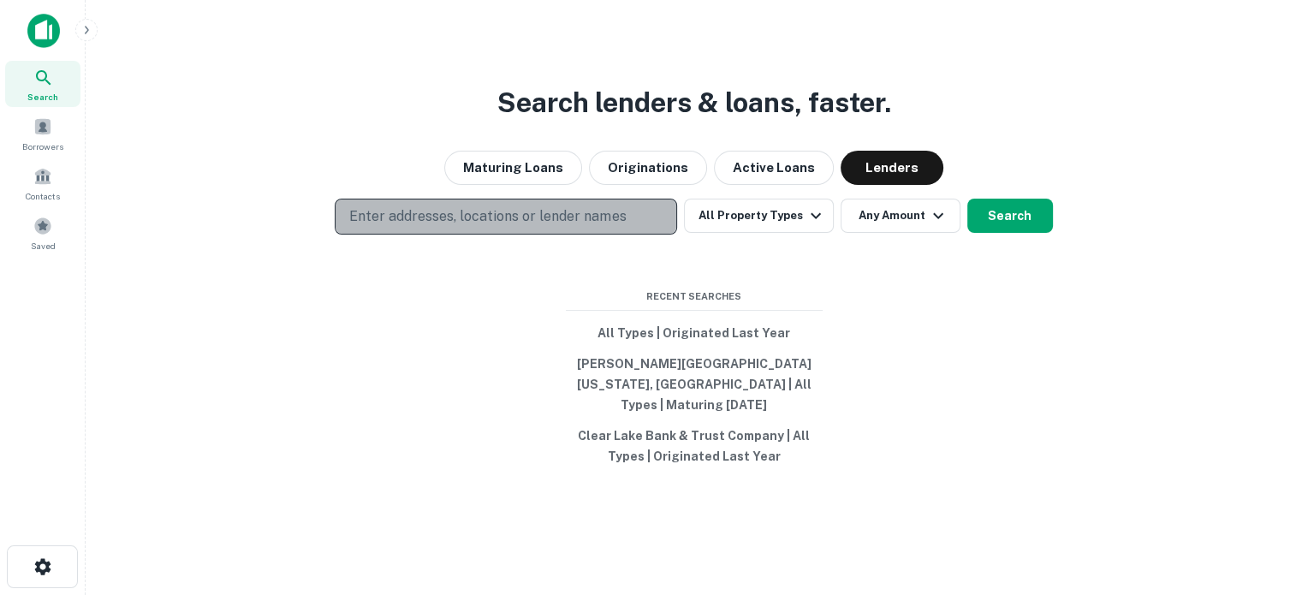
click at [465, 235] on button "Enter addresses, locations or lender names" at bounding box center [506, 217] width 343 height 36
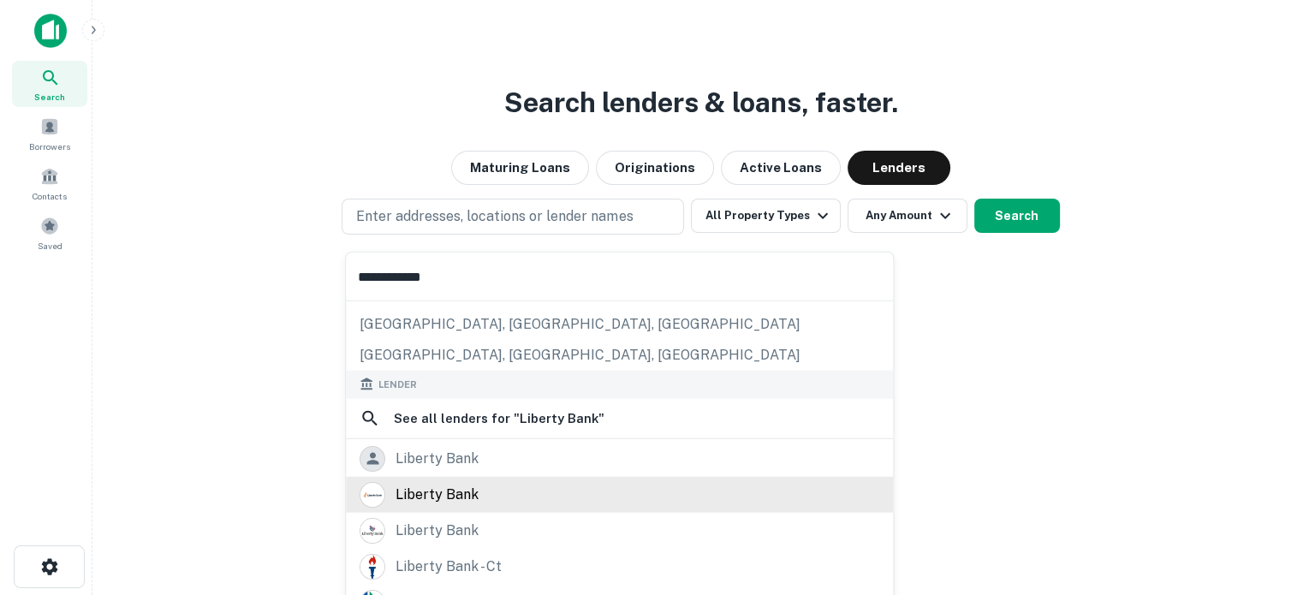
scroll to position [241, 0]
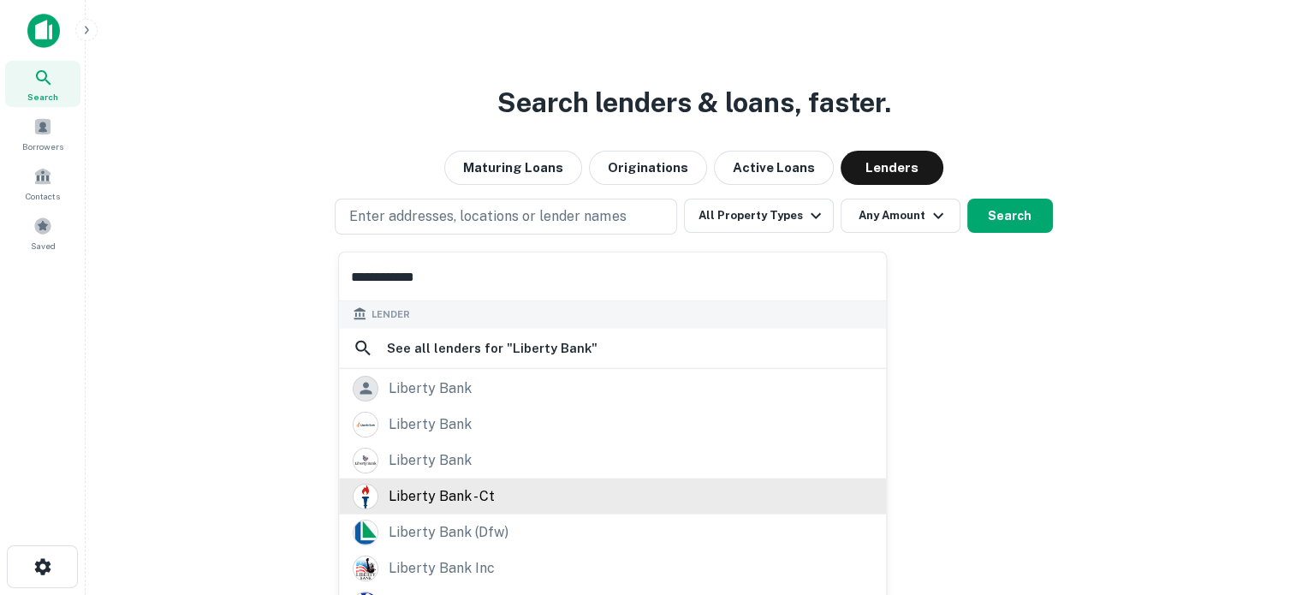
type input "**********"
click at [451, 494] on div "liberty bank - ct" at bounding box center [442, 496] width 106 height 26
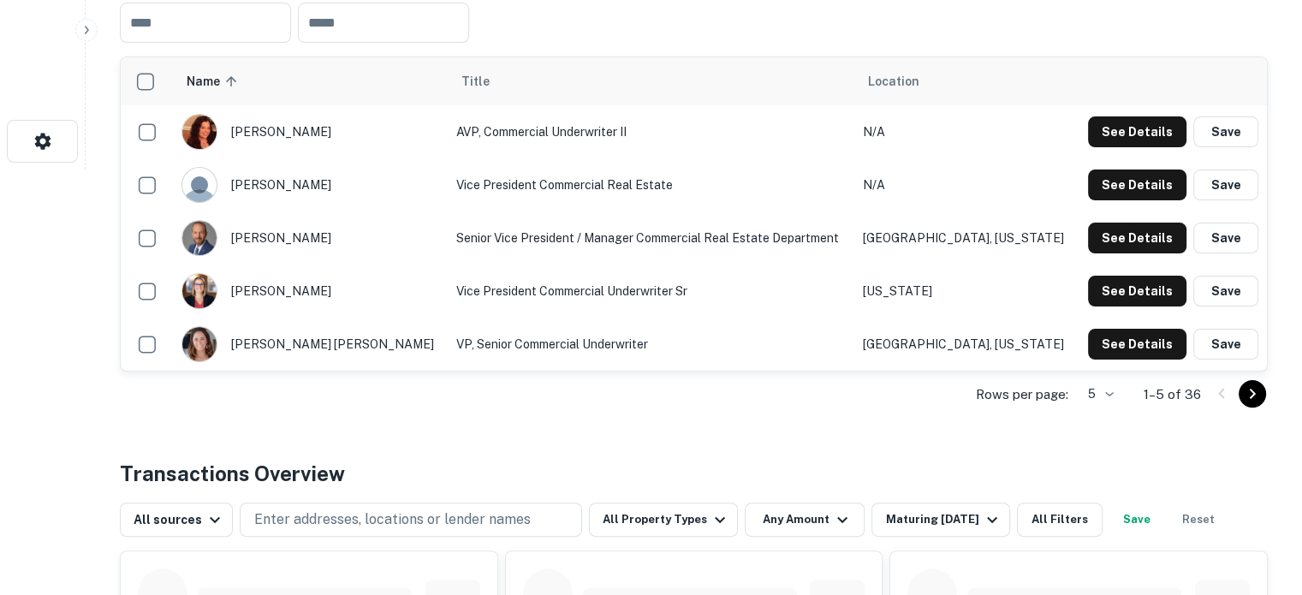
scroll to position [428, 0]
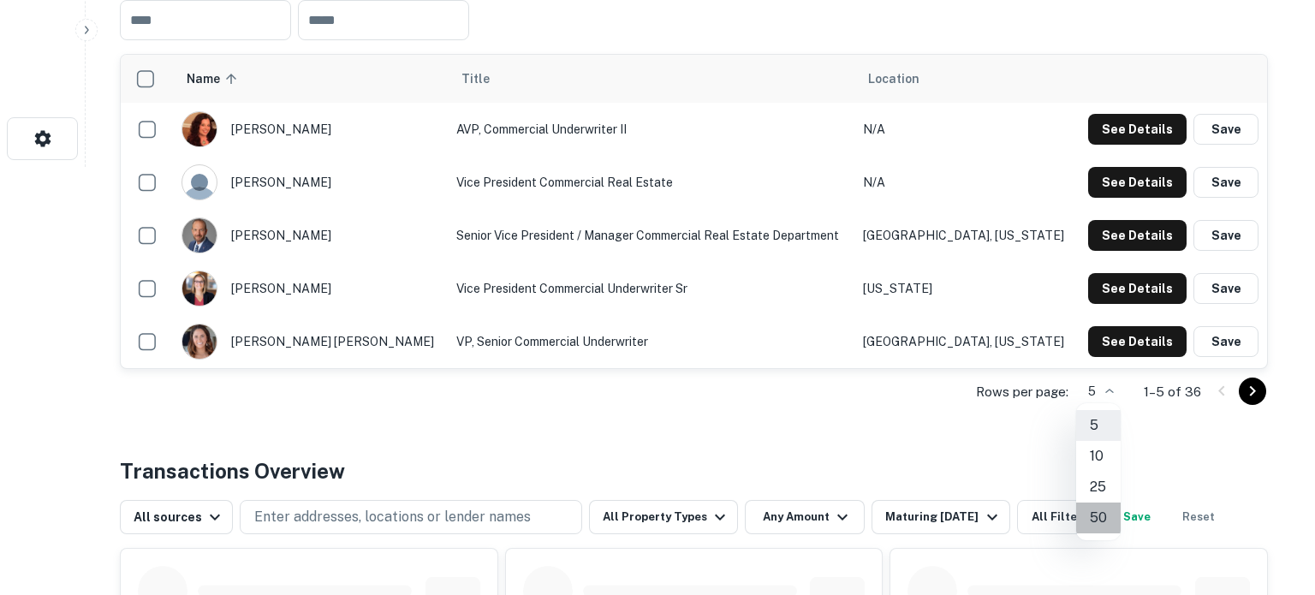
click at [1098, 506] on li "50" at bounding box center [1098, 518] width 45 height 31
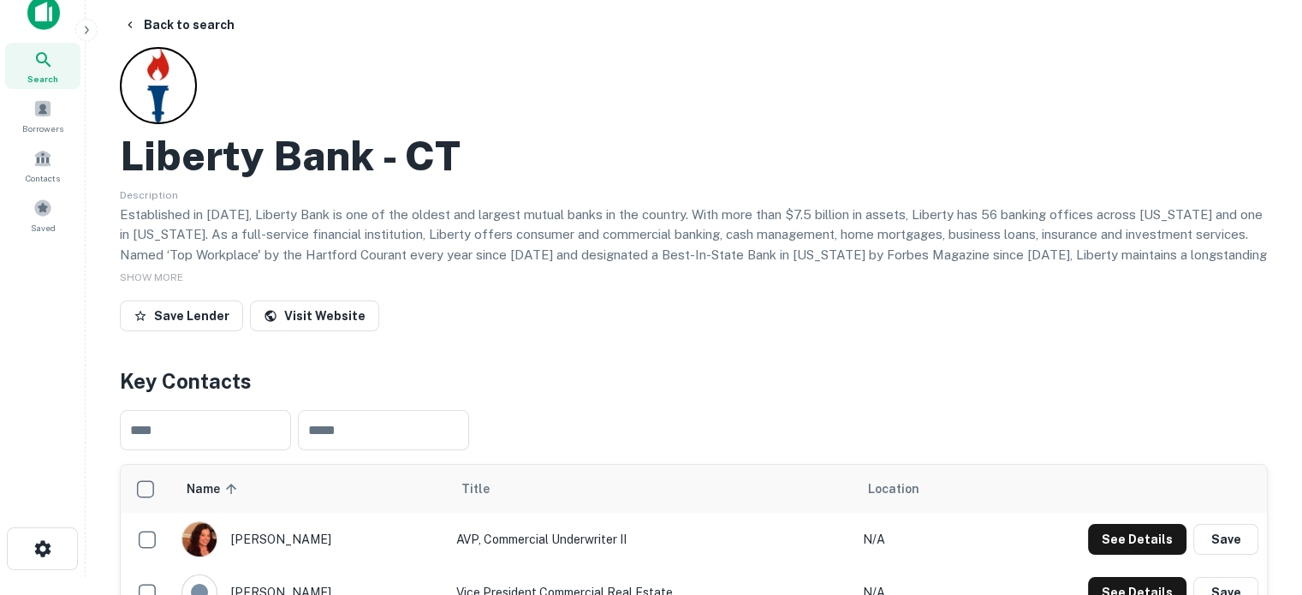
scroll to position [0, 0]
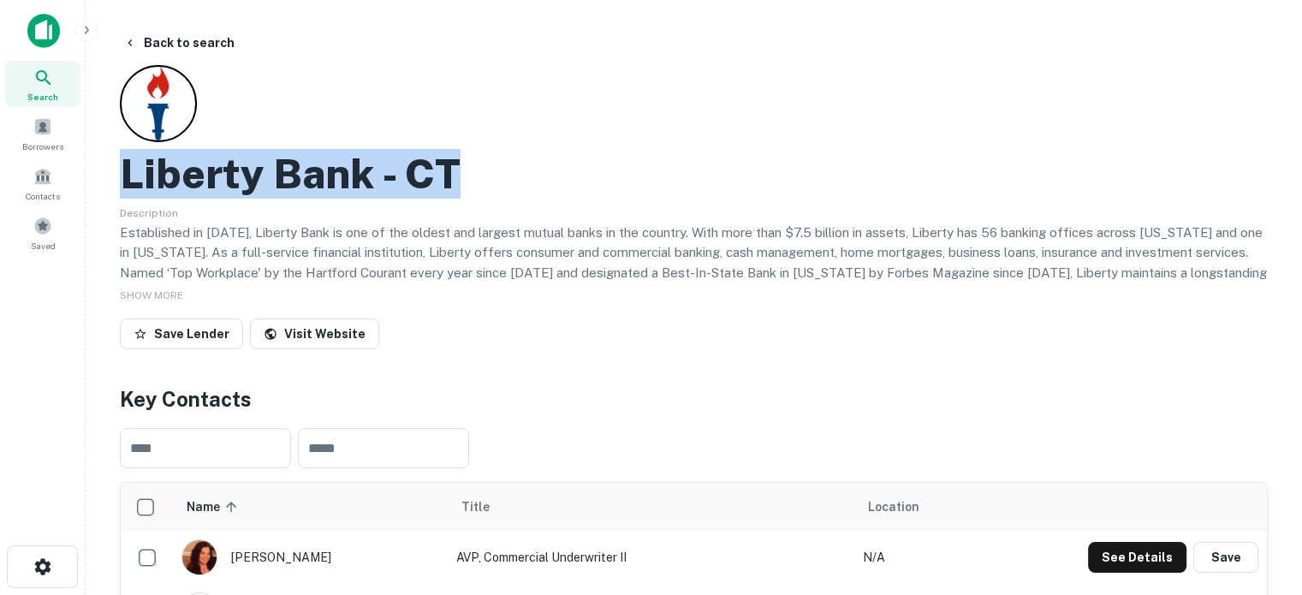
drag, startPoint x: 122, startPoint y: 184, endPoint x: 605, endPoint y: 185, distance: 482.1
click at [605, 185] on div "Liberty Bank - CT" at bounding box center [694, 174] width 1148 height 50
copy h2 "Liberty Bank - CT"
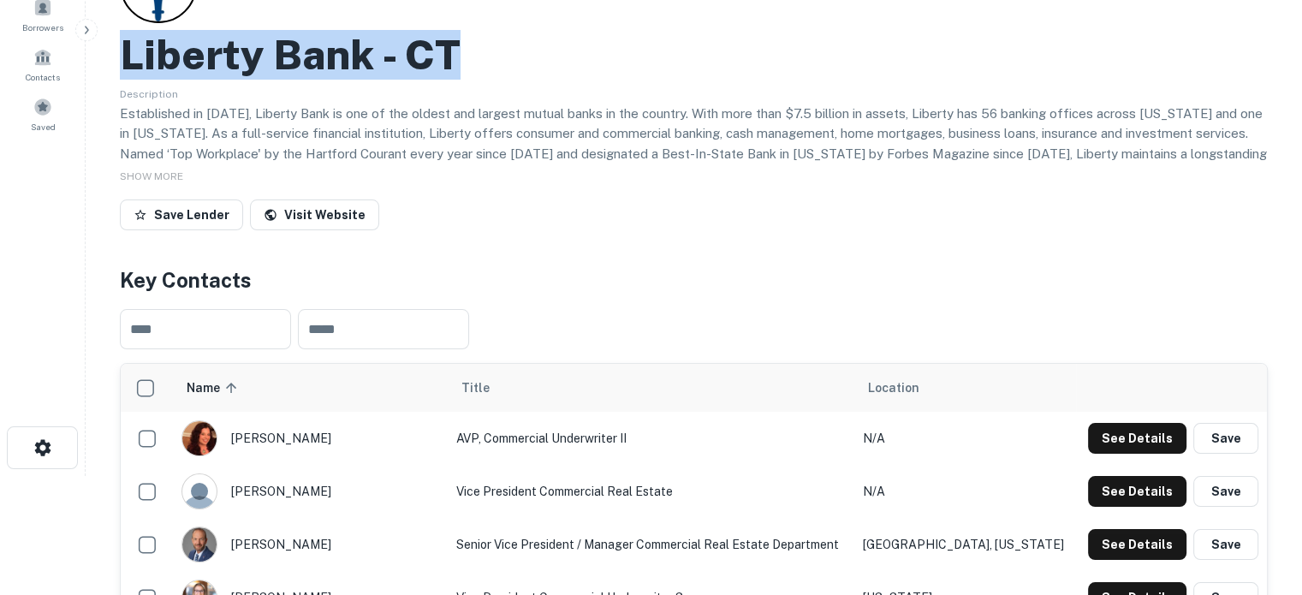
scroll to position [257, 0]
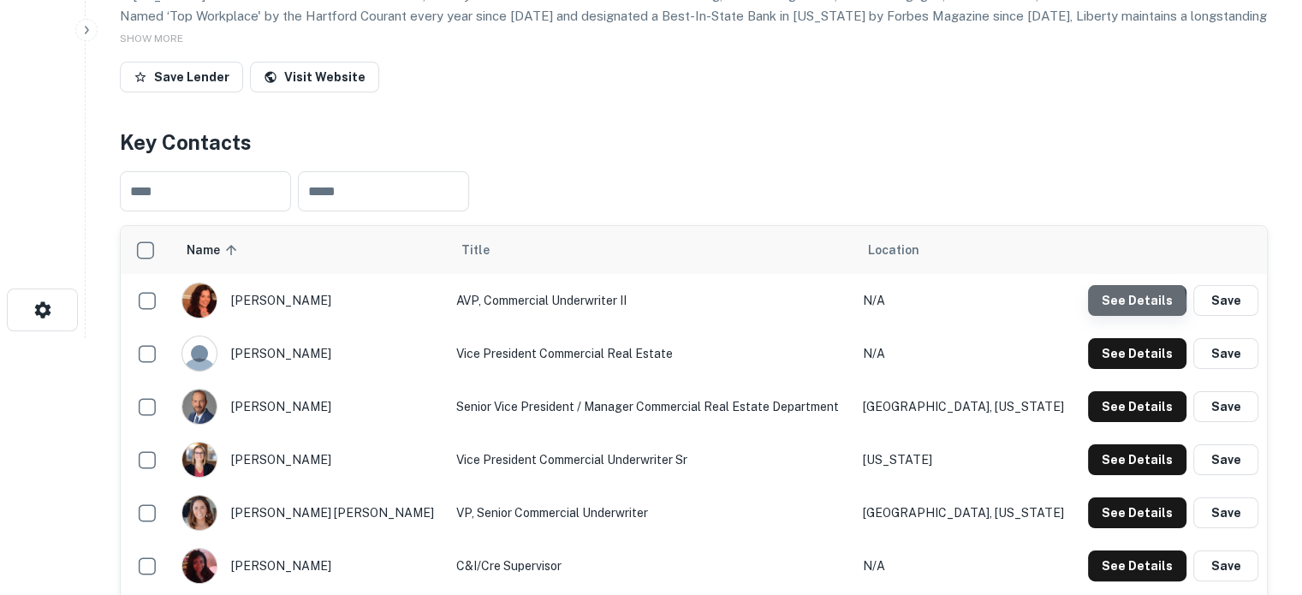
click at [1131, 304] on button "See Details" at bounding box center [1137, 300] width 98 height 31
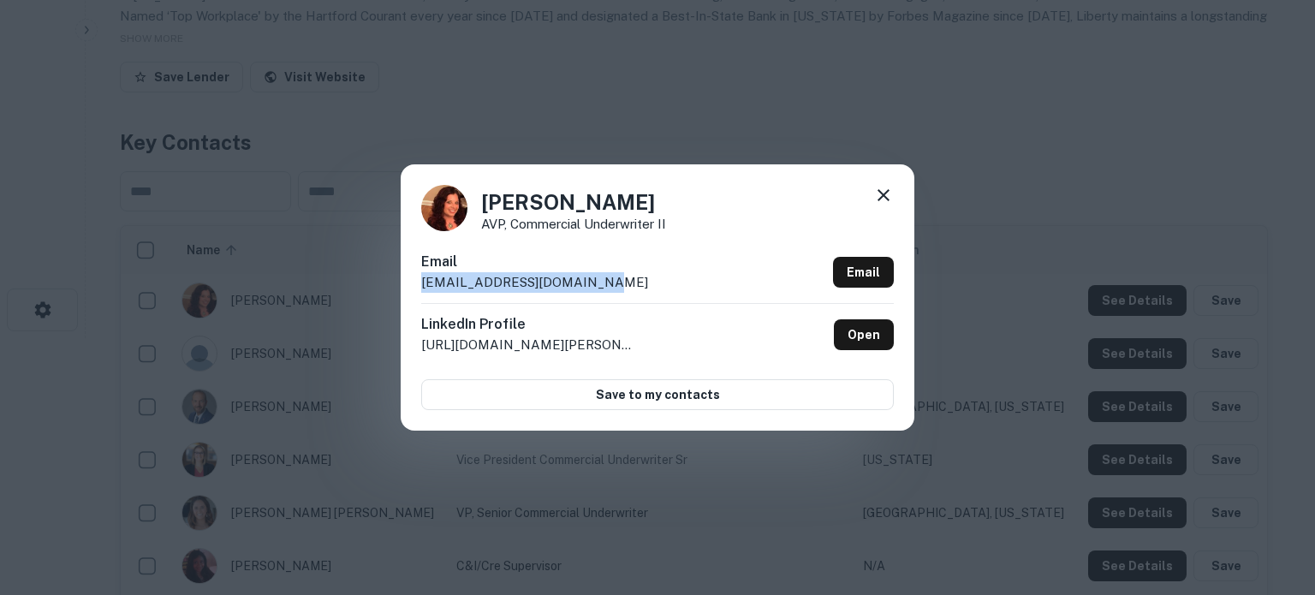
drag, startPoint x: 422, startPoint y: 283, endPoint x: 608, endPoint y: 291, distance: 186.0
click at [608, 291] on div "Email cmeadows@liberty-bank.com Email" at bounding box center [657, 277] width 473 height 51
copy p "cmeadows@liberty-bank.com"
click at [884, 198] on icon at bounding box center [883, 195] width 21 height 21
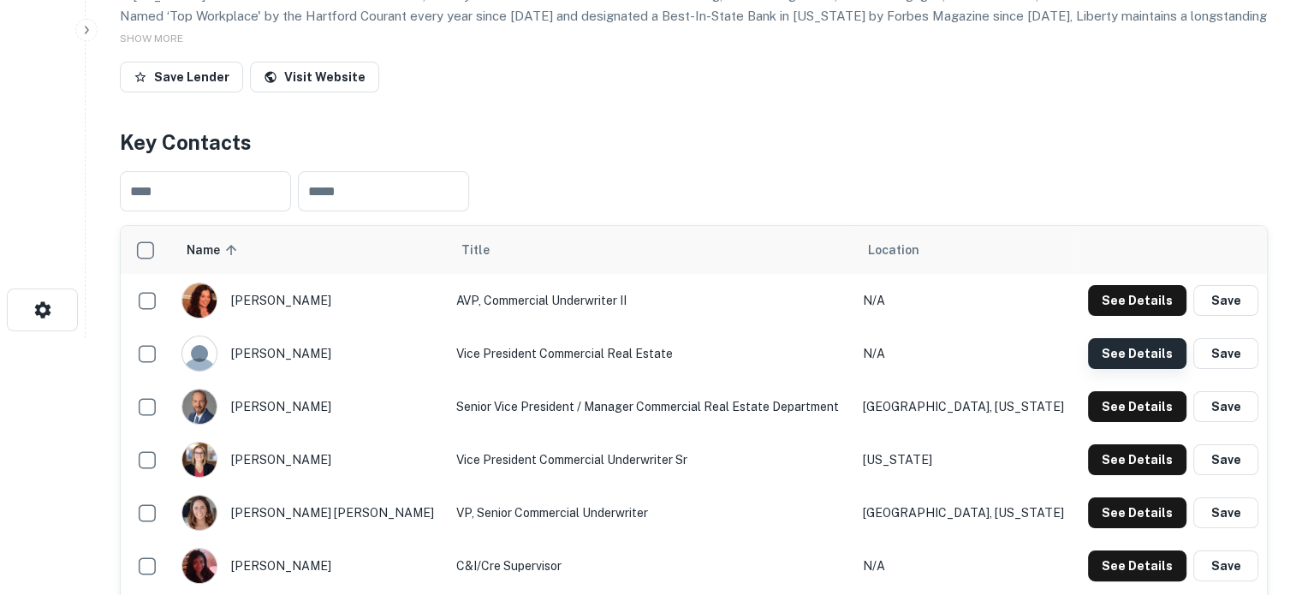
click at [1115, 358] on button "See Details" at bounding box center [1137, 353] width 98 height 31
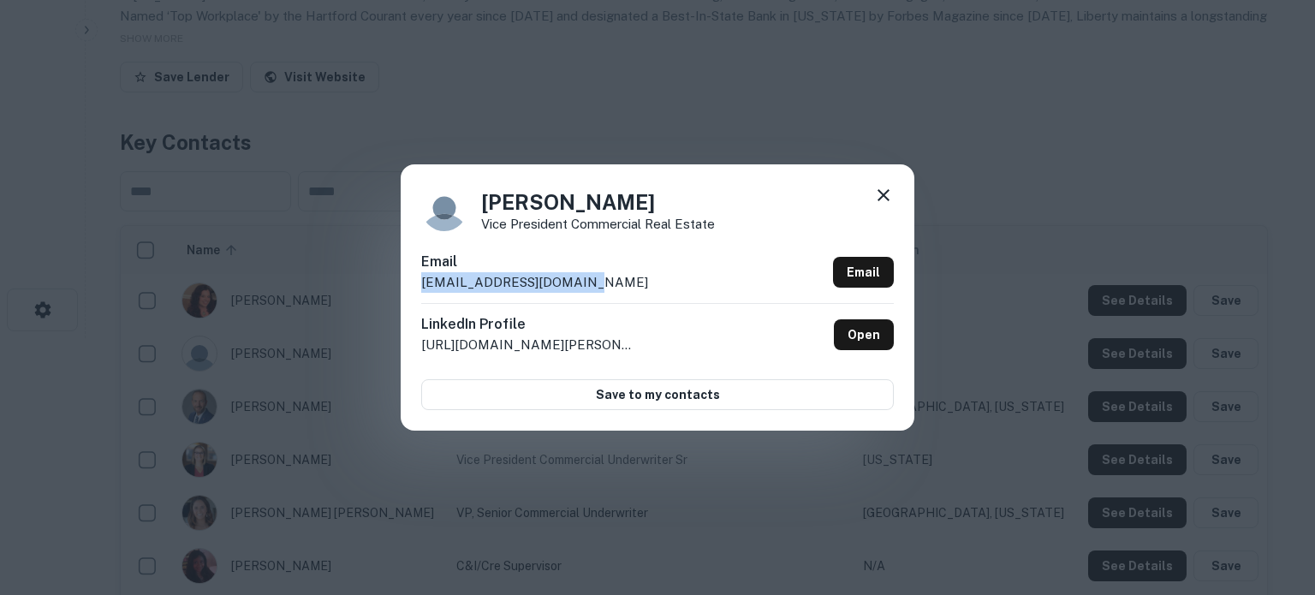
drag, startPoint x: 418, startPoint y: 283, endPoint x: 582, endPoint y: 287, distance: 164.5
click at [582, 287] on div "Christa Smith Vice President Commercial Real Estate Email csmith@liberty-bank.c…" at bounding box center [658, 296] width 514 height 265
copy p "csmith@liberty-bank.com"
click at [884, 194] on icon at bounding box center [883, 195] width 21 height 21
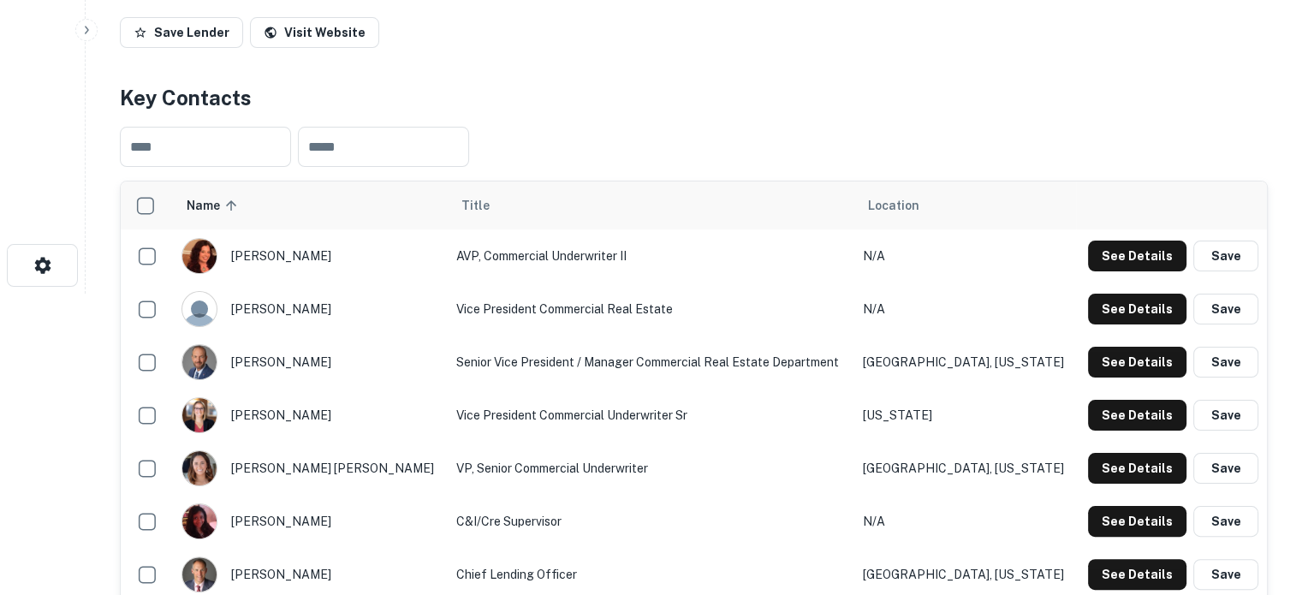
scroll to position [343, 0]
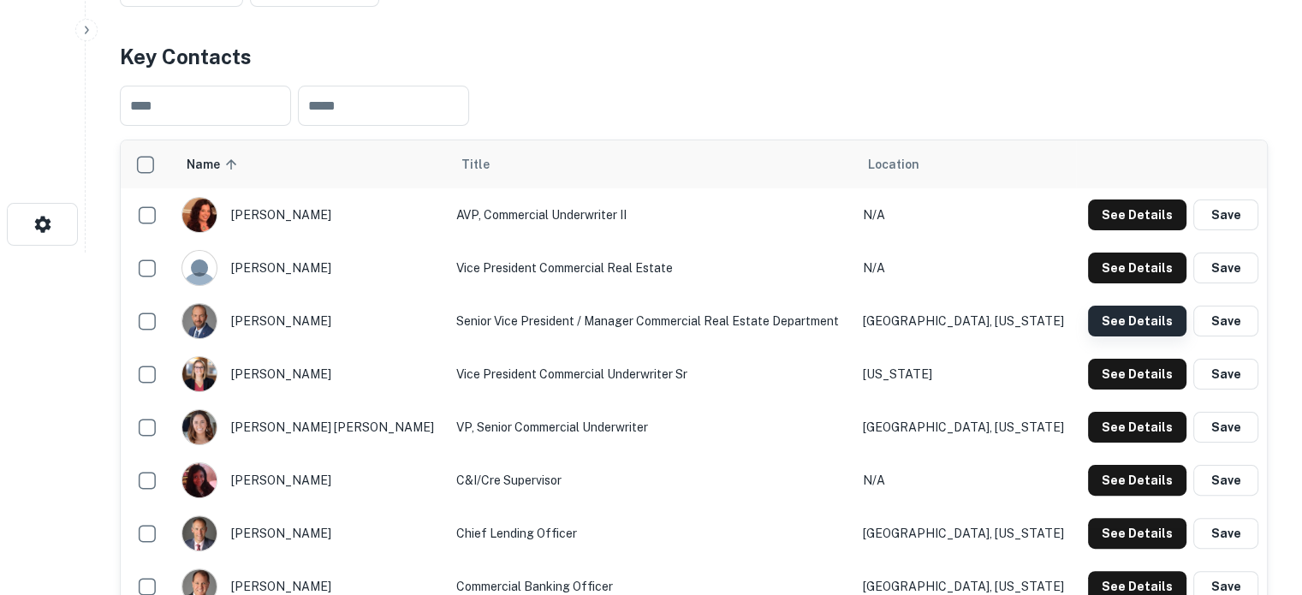
click at [1093, 325] on button "See Details" at bounding box center [1137, 321] width 98 height 31
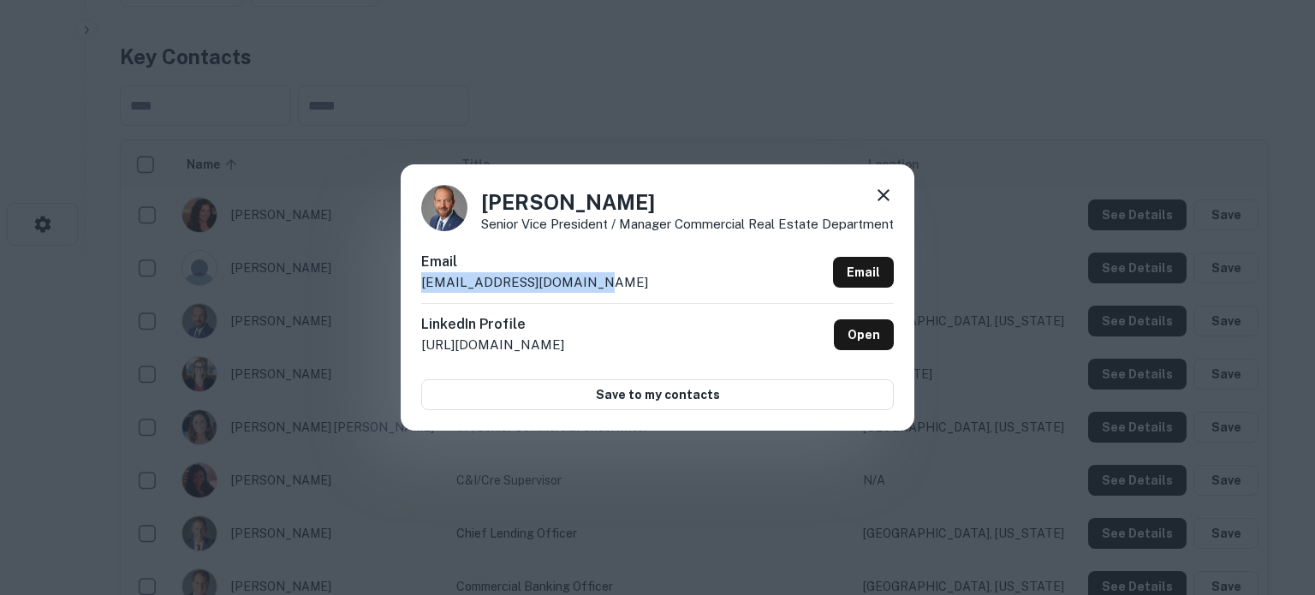
drag, startPoint x: 425, startPoint y: 278, endPoint x: 588, endPoint y: 283, distance: 163.6
click at [588, 283] on div "Email carnold@liberty-bank.com Email" at bounding box center [657, 277] width 473 height 51
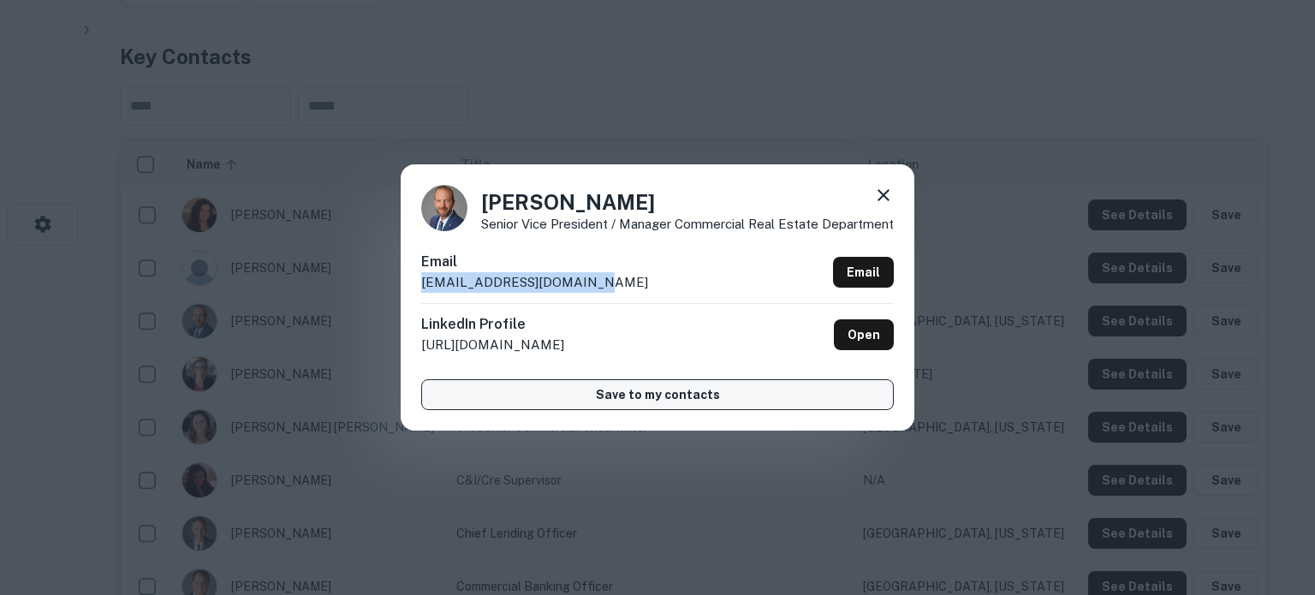
copy p "carnold@liberty-bank.com"
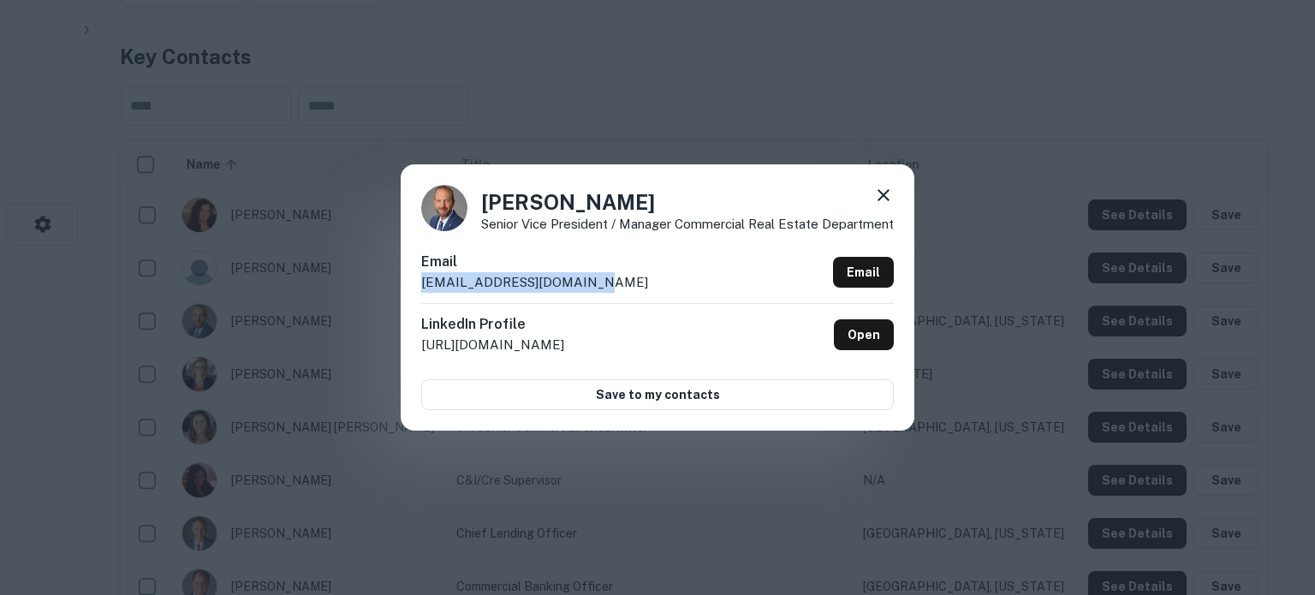
click at [884, 200] on icon at bounding box center [883, 195] width 21 height 21
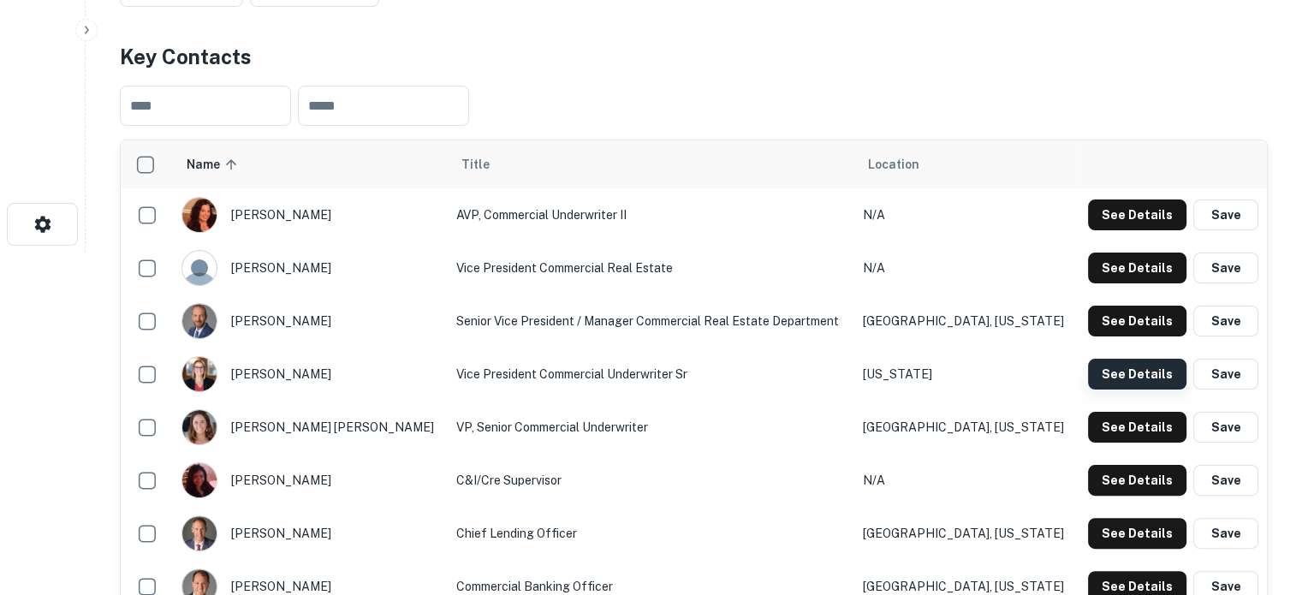
click at [1106, 373] on button "See Details" at bounding box center [1137, 374] width 98 height 31
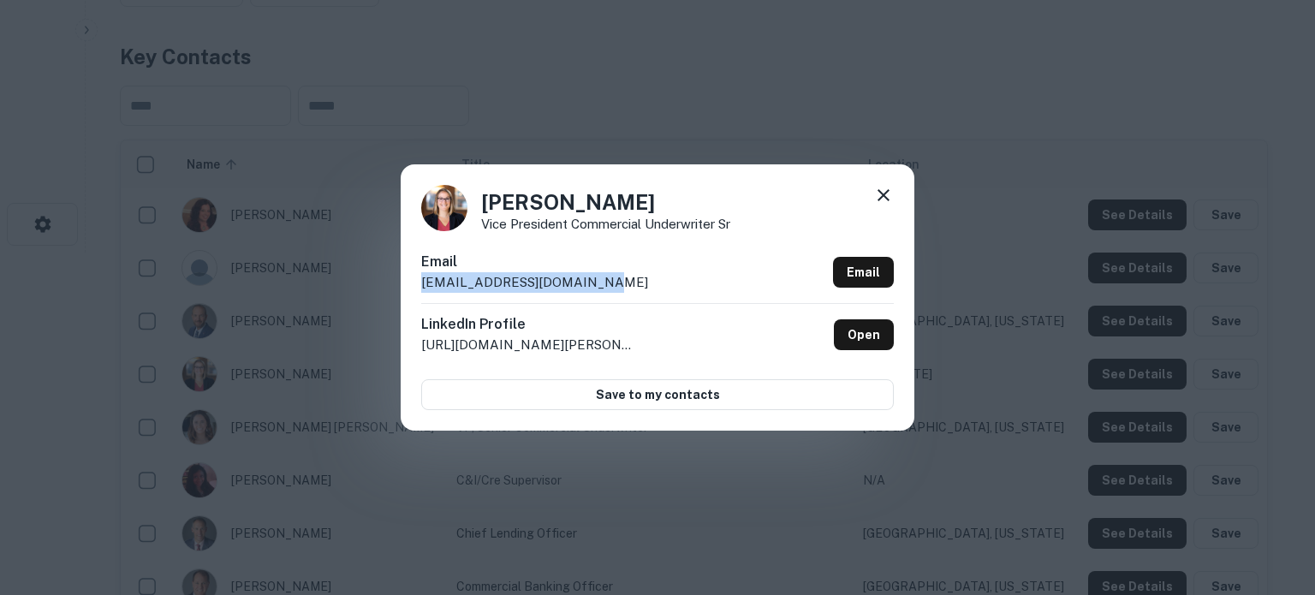
drag, startPoint x: 420, startPoint y: 289, endPoint x: 624, endPoint y: 285, distance: 203.9
click at [624, 285] on div "Kelly Hoadley Vice President Commercial Underwriter Sr Email khoadley@liberty-b…" at bounding box center [658, 296] width 514 height 265
copy p "khoadley@liberty-bank.com"
click at [880, 198] on icon at bounding box center [884, 195] width 12 height 12
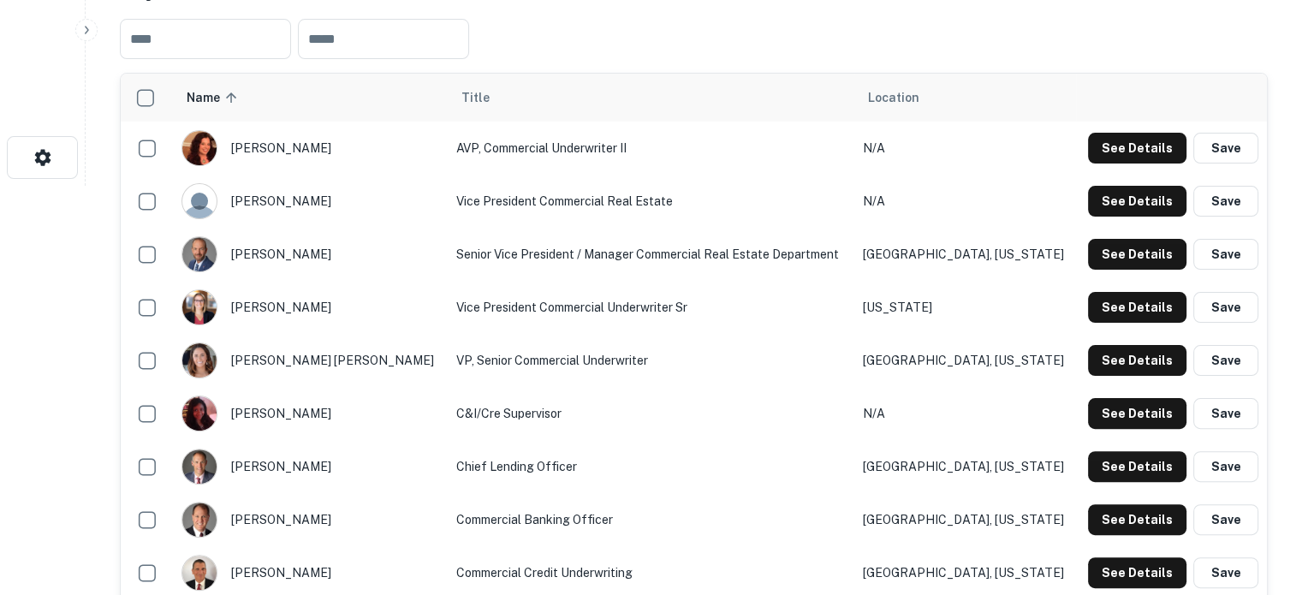
scroll to position [428, 0]
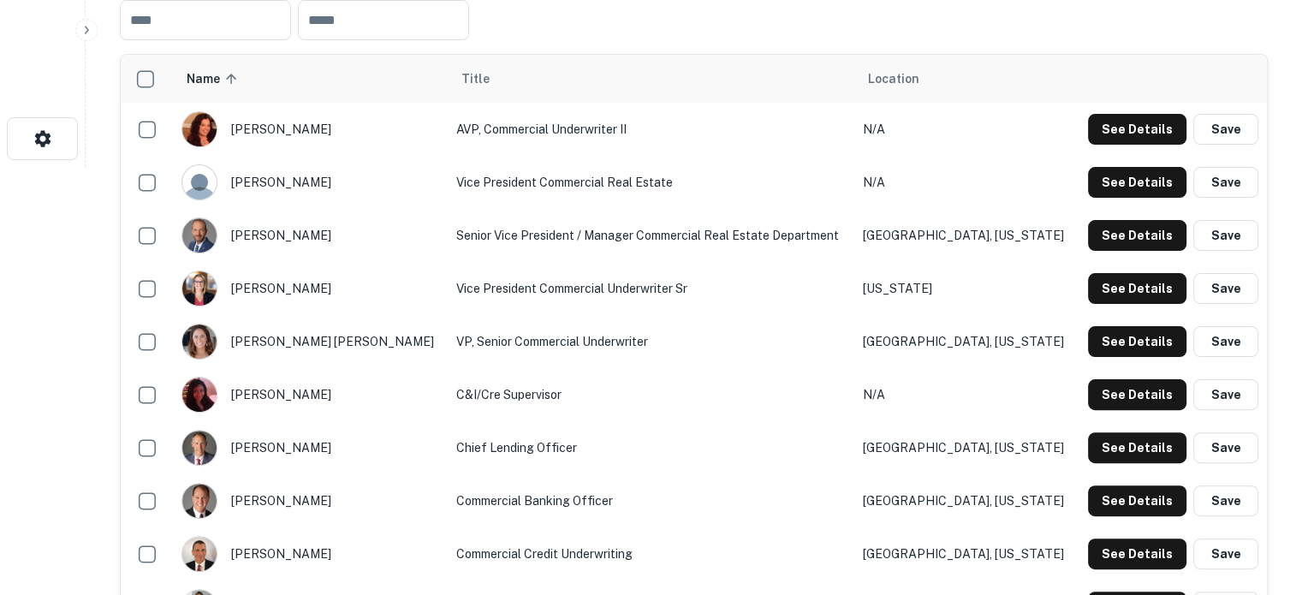
click at [1085, 332] on div "See Details Save" at bounding box center [1172, 341] width 174 height 31
click at [1093, 334] on button "See Details" at bounding box center [1137, 341] width 98 height 31
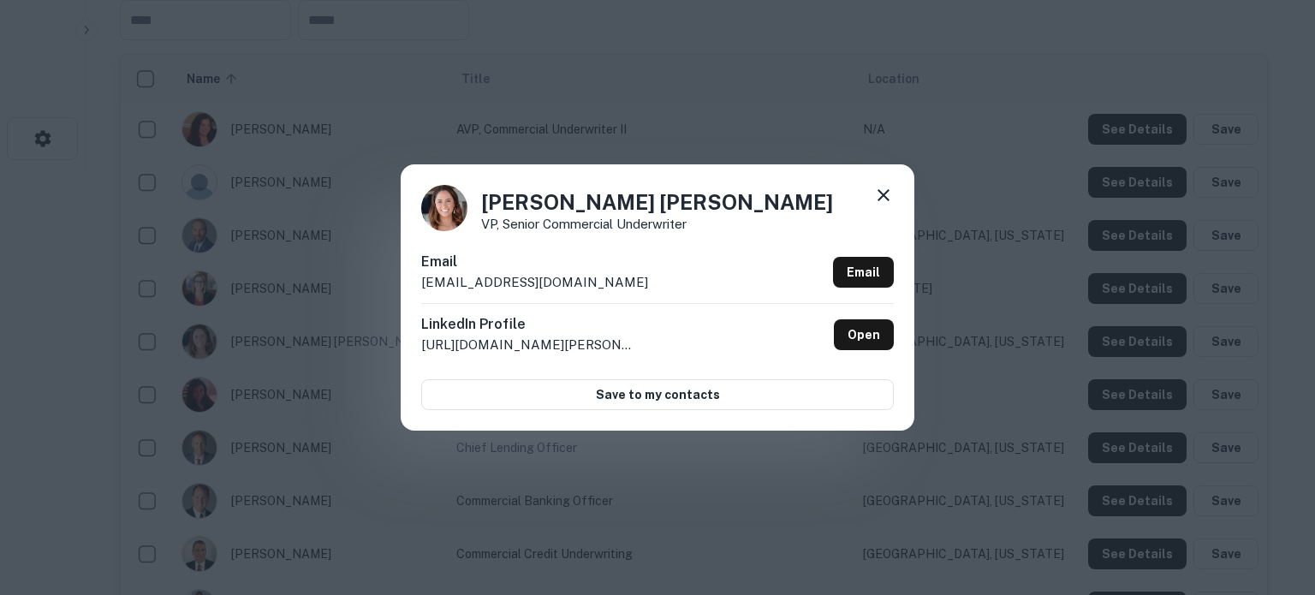
drag, startPoint x: 416, startPoint y: 286, endPoint x: 630, endPoint y: 284, distance: 214.1
click at [630, 284] on div "Reilly Barthelette VP, Senior Commercial Underwriter Email rbarthelette@liberty…" at bounding box center [658, 296] width 514 height 265
copy p "rbarthelette@liberty-bank.com"
click at [885, 201] on icon at bounding box center [883, 195] width 21 height 21
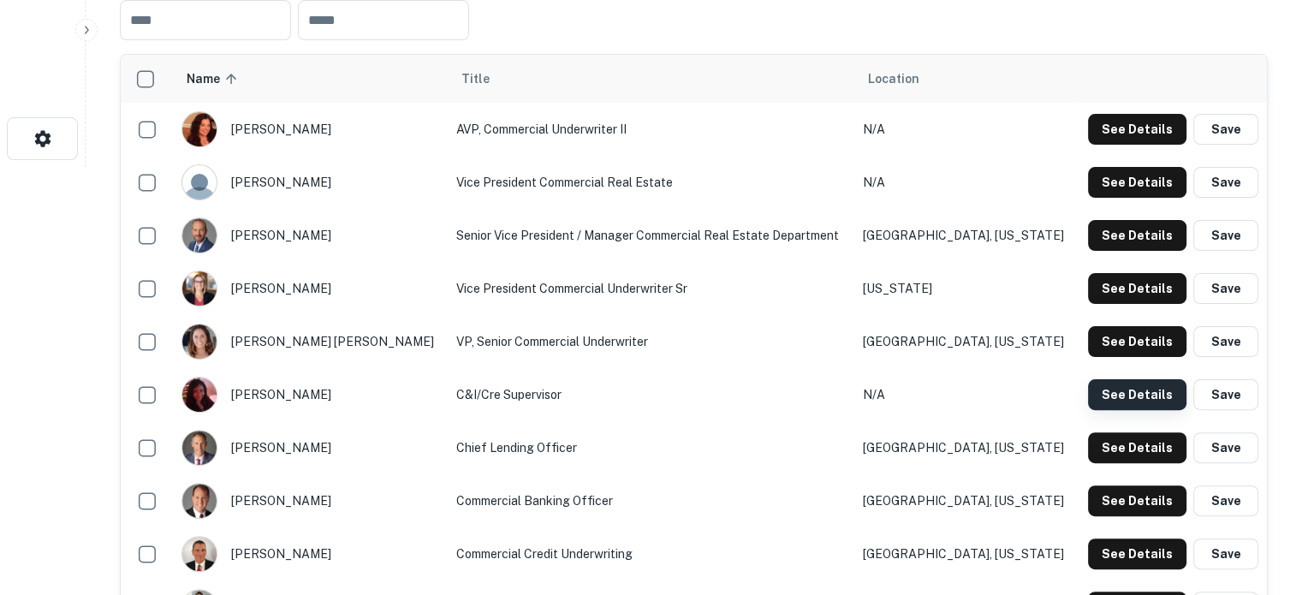
click at [1150, 391] on button "See Details" at bounding box center [1137, 394] width 98 height 31
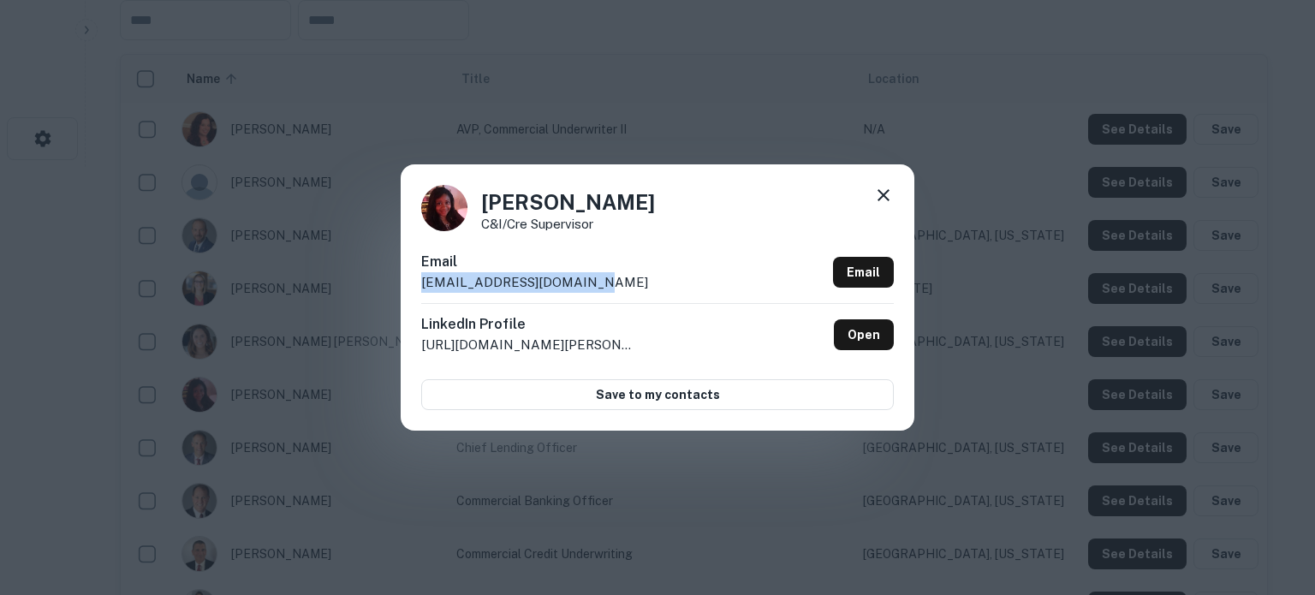
drag, startPoint x: 408, startPoint y: 288, endPoint x: 633, endPoint y: 283, distance: 225.3
click at [633, 283] on div "Crystal Burney C&i/cre Supervisor Email cburney@liberty-bank.com Email LinkedIn…" at bounding box center [658, 296] width 514 height 265
copy p "cburney@liberty-bank.com"
click at [882, 191] on icon at bounding box center [883, 195] width 21 height 21
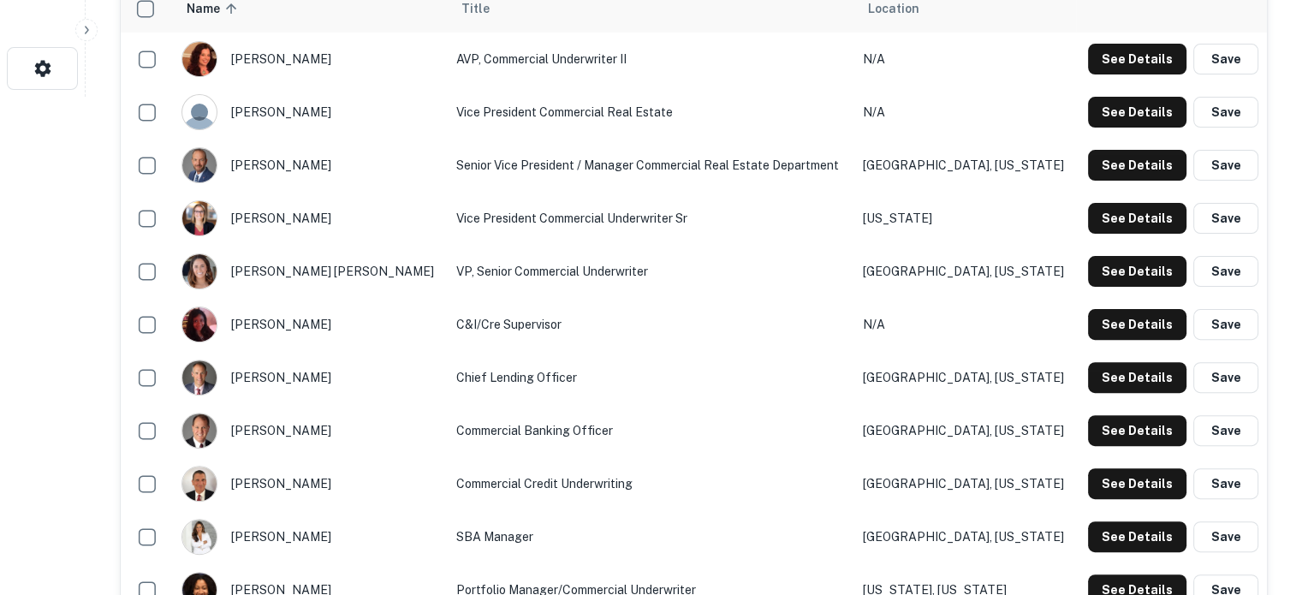
scroll to position [599, 0]
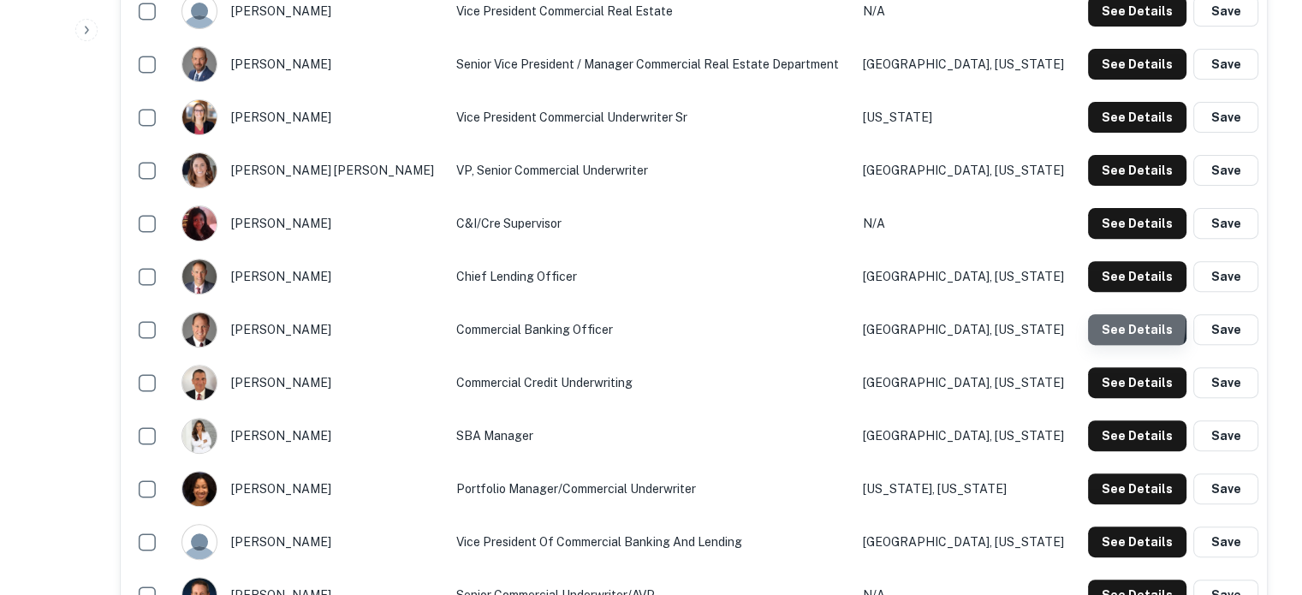
click at [1093, 324] on button "See Details" at bounding box center [1137, 329] width 98 height 31
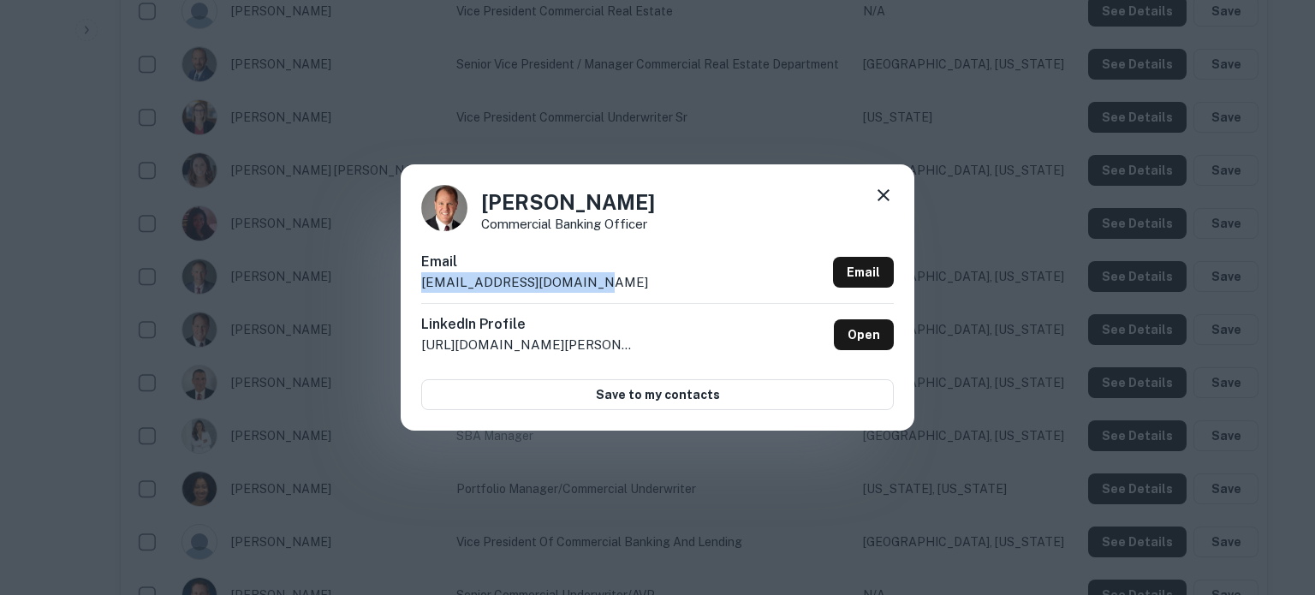
drag, startPoint x: 415, startPoint y: 287, endPoint x: 599, endPoint y: 287, distance: 183.3
click at [599, 287] on div "John Jepson Commercial Banking Officer Email jjepson@liberty-bank.com Email Lin…" at bounding box center [658, 296] width 514 height 265
copy p "jjepson@liberty-bank.com"
click at [881, 202] on icon at bounding box center [883, 195] width 21 height 21
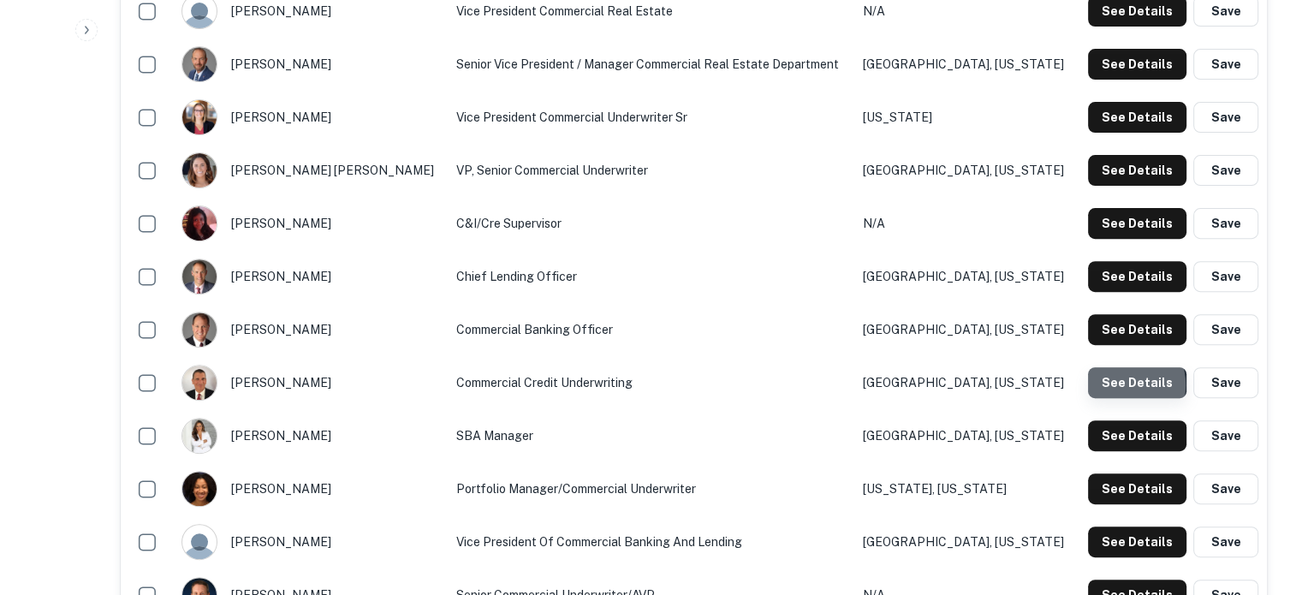
click at [1124, 386] on button "See Details" at bounding box center [1137, 382] width 98 height 31
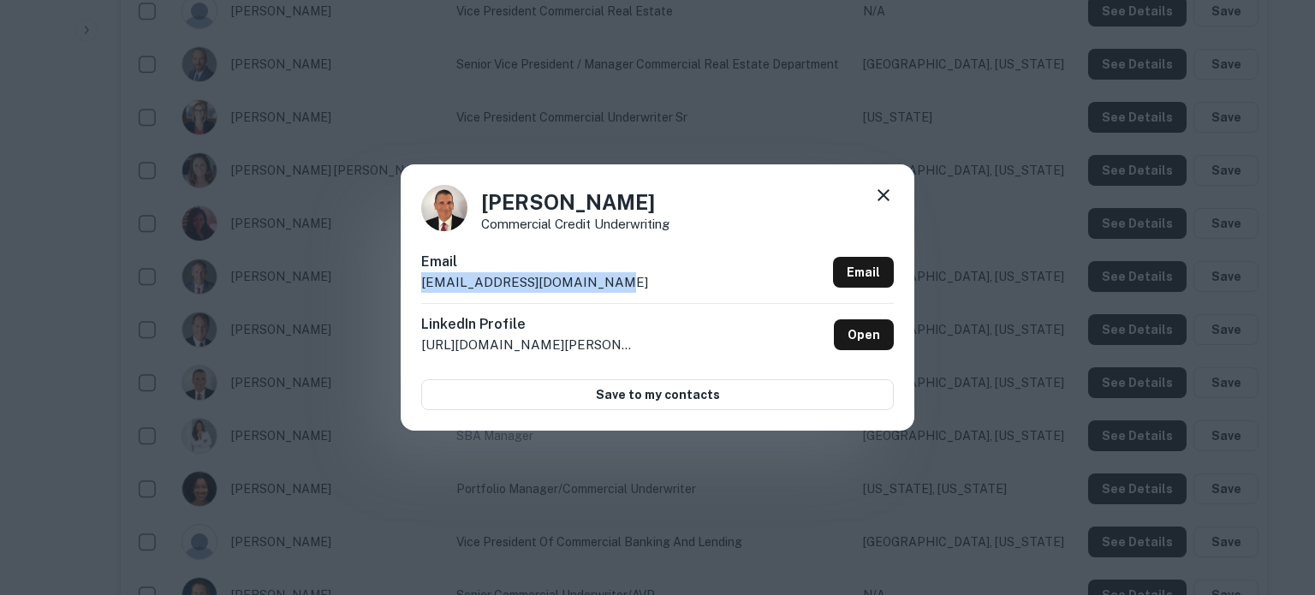
drag, startPoint x: 416, startPoint y: 292, endPoint x: 623, endPoint y: 291, distance: 207.2
click at [623, 291] on div "John Saunders Commercial Credit Underwriting Email jsaunders@liberty-bank.com E…" at bounding box center [658, 296] width 514 height 265
copy p "jsaunders@liberty-bank.com"
click at [887, 198] on icon at bounding box center [883, 195] width 21 height 21
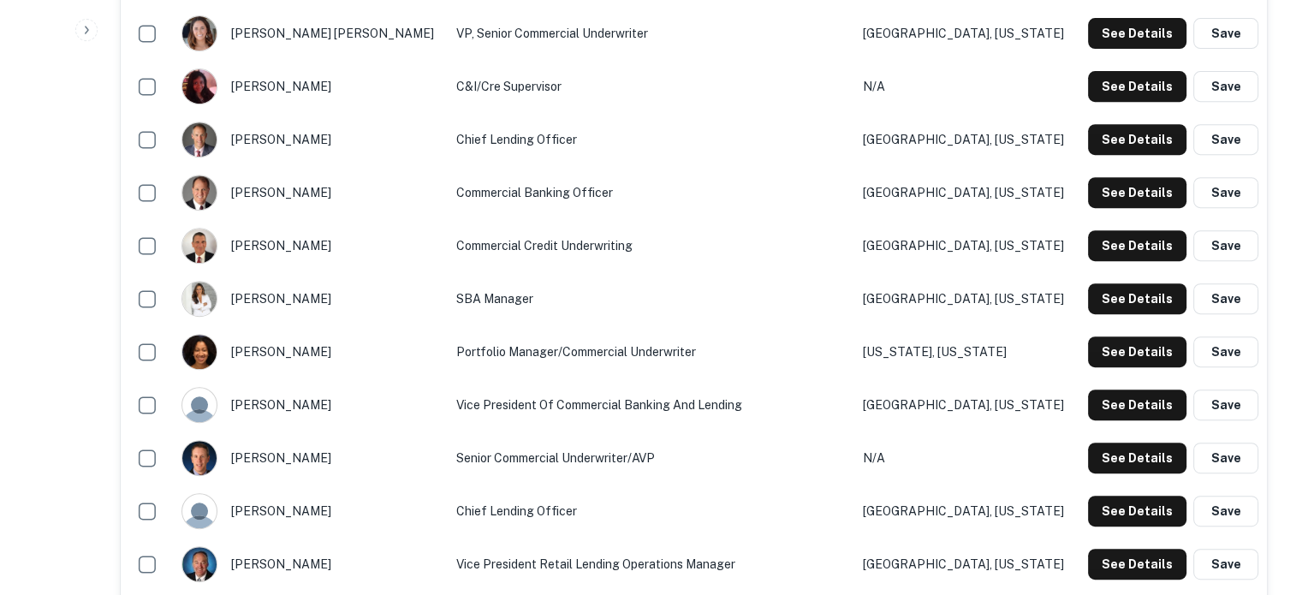
scroll to position [771, 0]
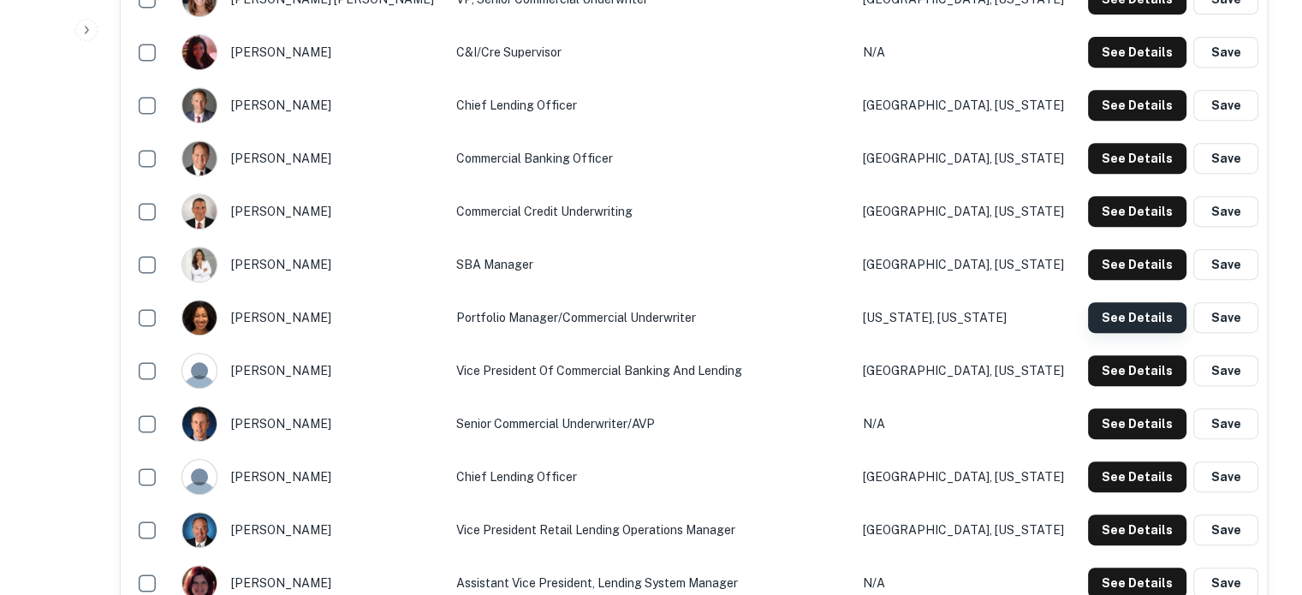
click at [1122, 318] on button "See Details" at bounding box center [1137, 317] width 98 height 31
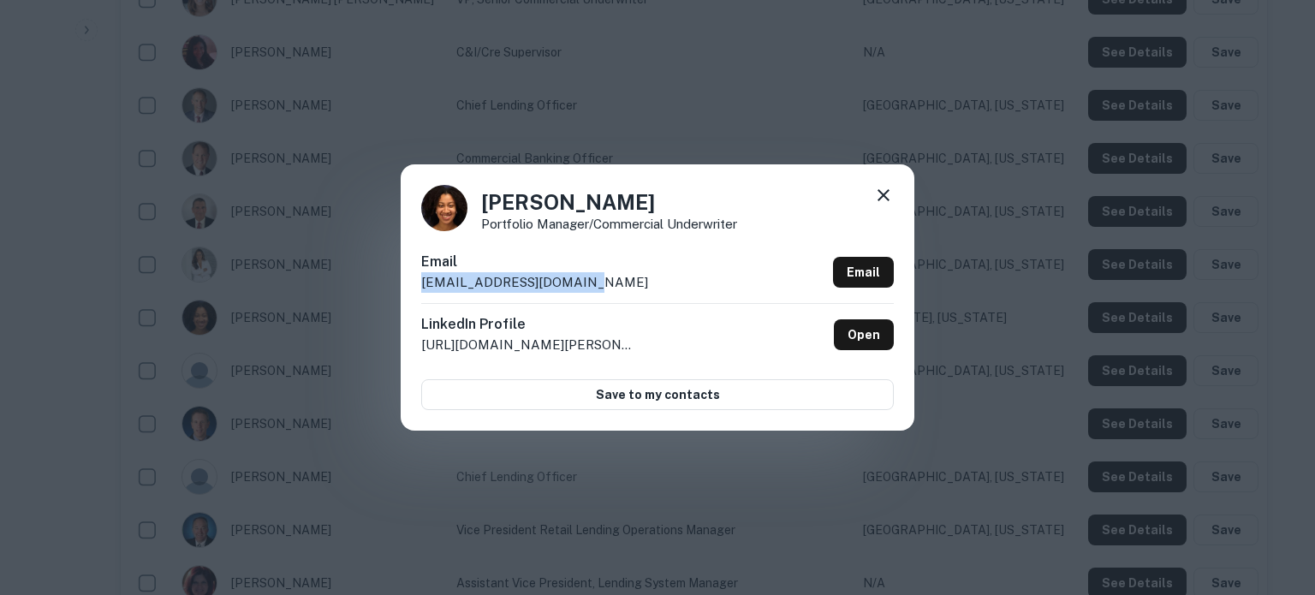
drag, startPoint x: 420, startPoint y: 288, endPoint x: 611, endPoint y: 288, distance: 191.8
click at [611, 288] on div "Taylor McCoy Portfolio Manager/Commercial Underwriter Email tmccoy@liberty-bank…" at bounding box center [658, 296] width 514 height 265
copy p "tmccoy@liberty-bank.com"
click at [881, 193] on icon at bounding box center [884, 195] width 12 height 12
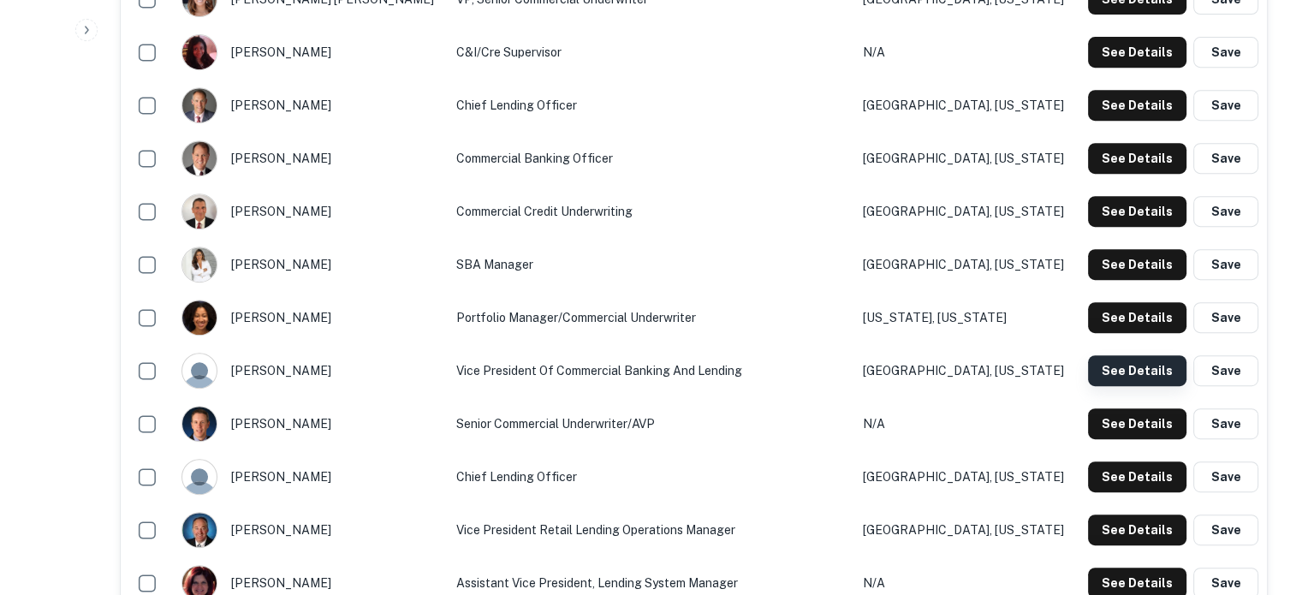
click at [1124, 366] on button "See Details" at bounding box center [1137, 370] width 98 height 31
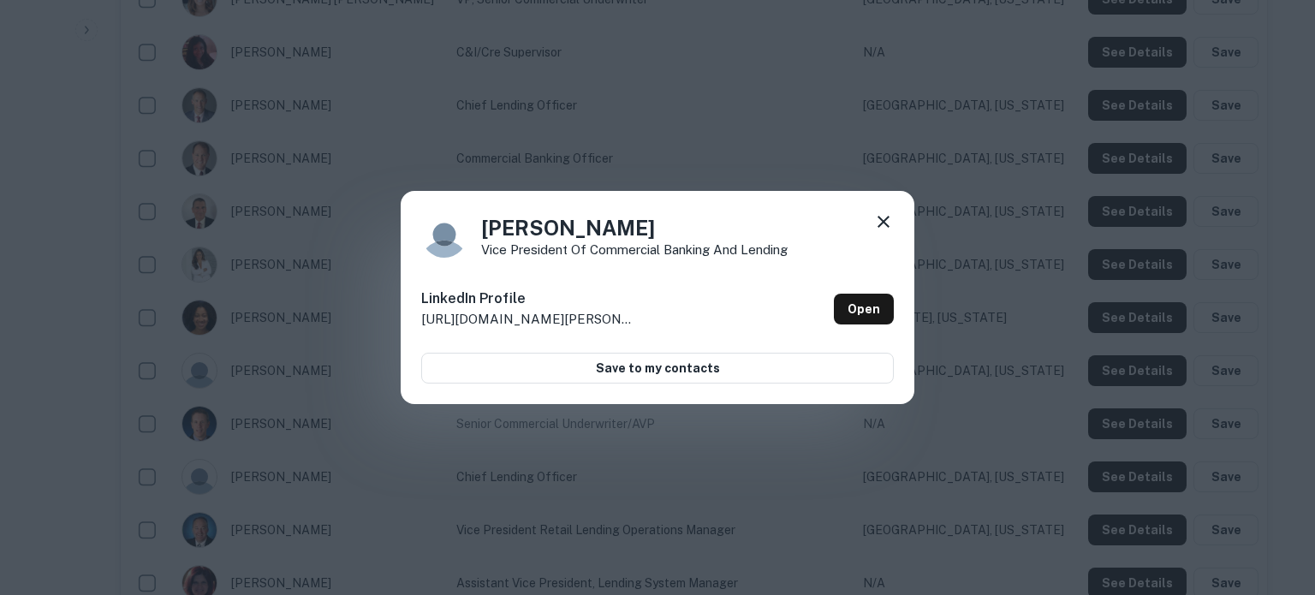
click at [881, 225] on icon at bounding box center [883, 222] width 21 height 21
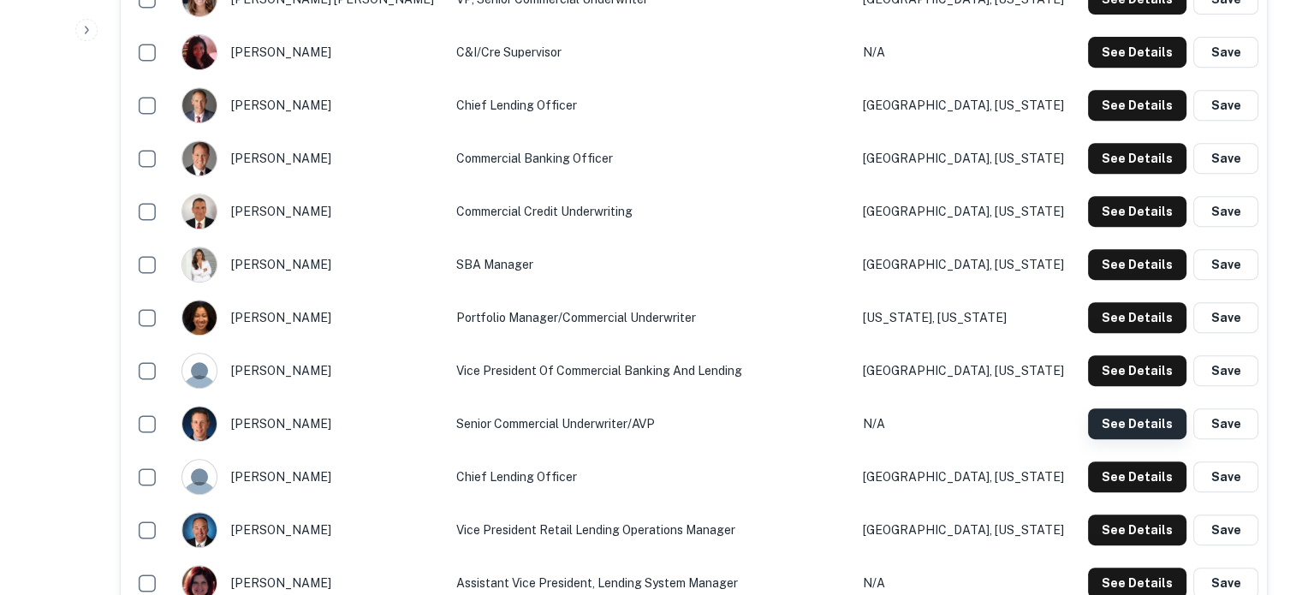
click at [1118, 432] on button "See Details" at bounding box center [1137, 423] width 98 height 31
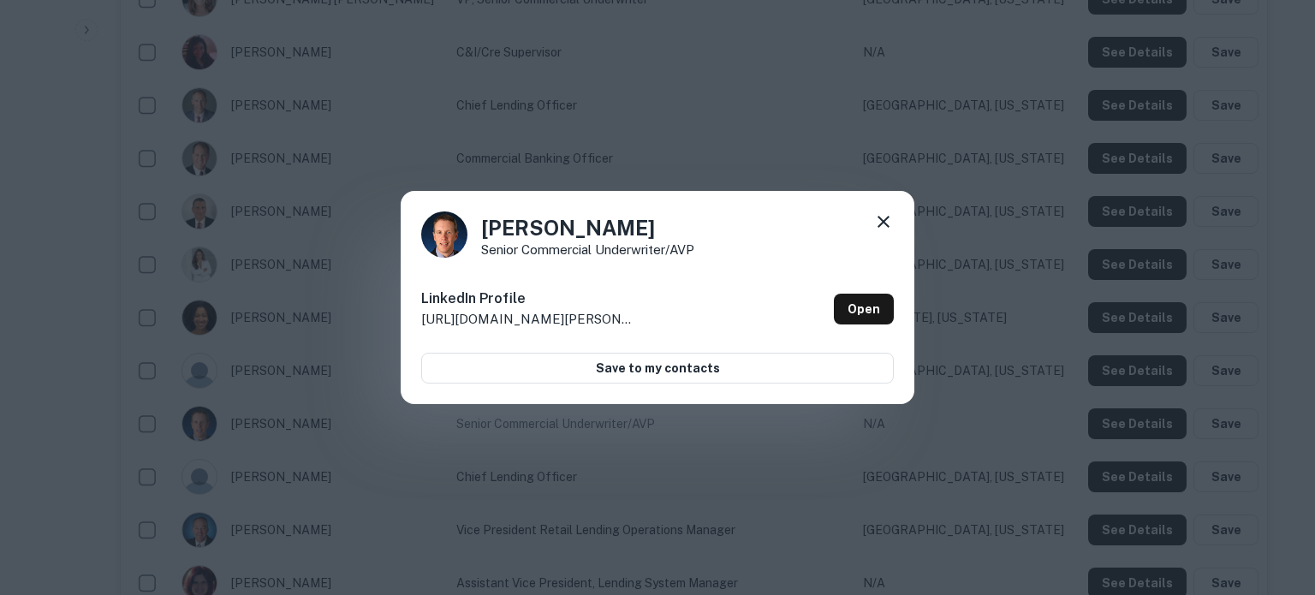
click at [893, 222] on icon at bounding box center [883, 222] width 21 height 21
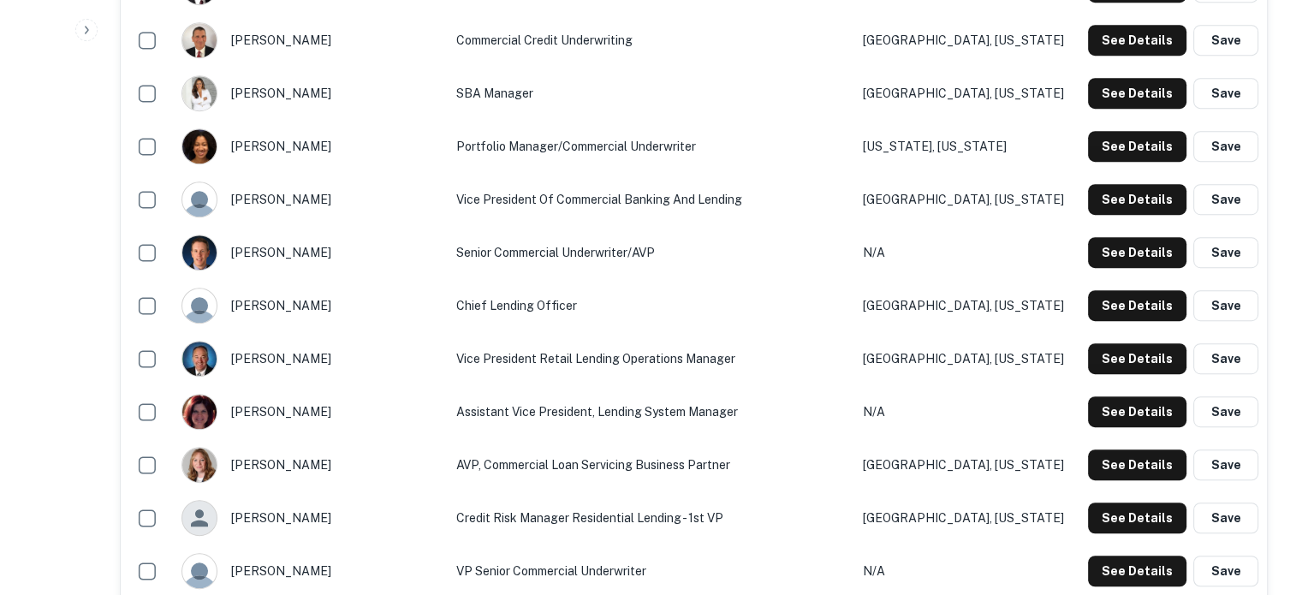
scroll to position [1028, 0]
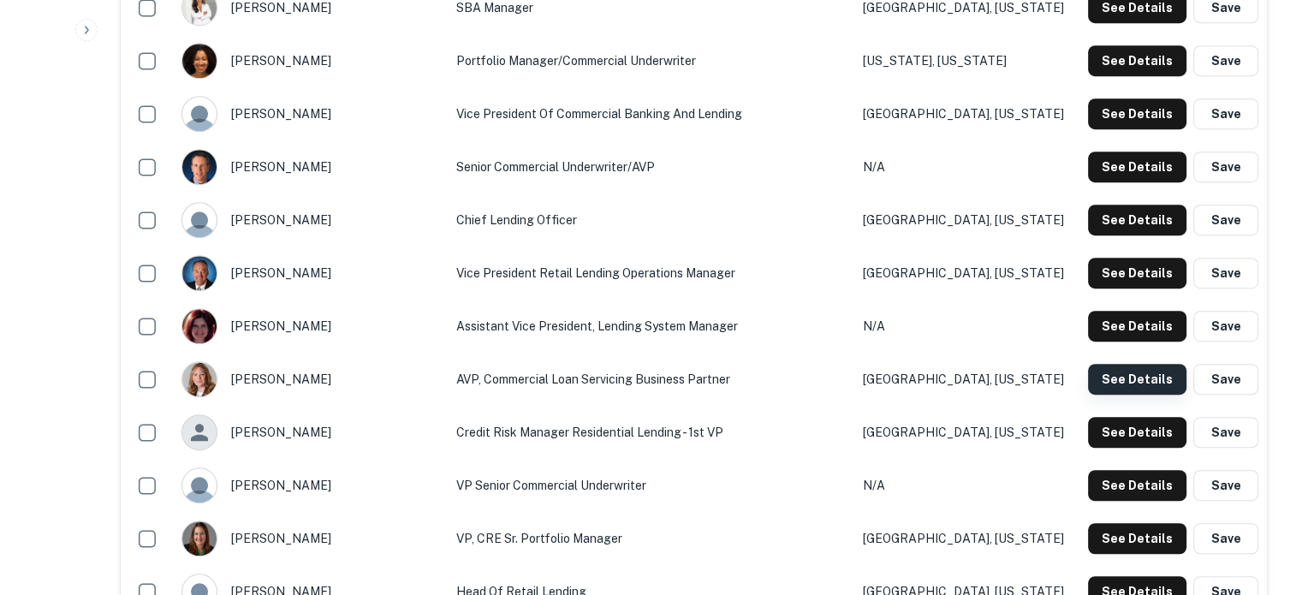
click at [1106, 378] on button "See Details" at bounding box center [1137, 379] width 98 height 31
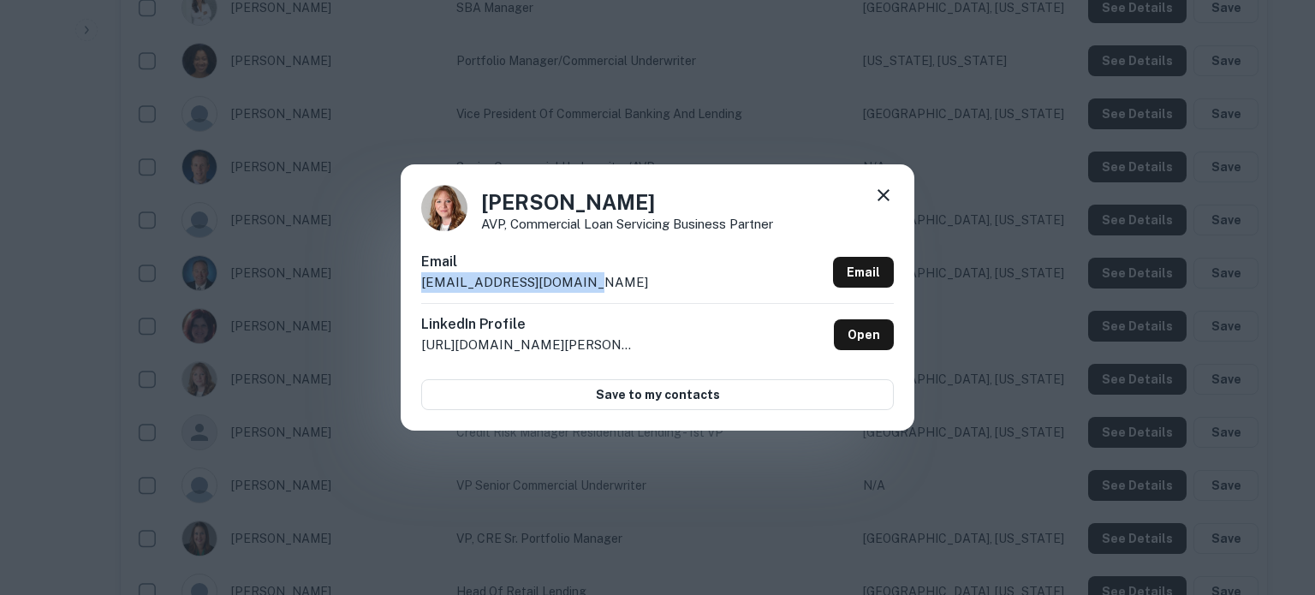
drag, startPoint x: 424, startPoint y: 287, endPoint x: 586, endPoint y: 283, distance: 161.9
click at [586, 283] on div "Email dsears@liberty-bank.com Email" at bounding box center [657, 277] width 473 height 51
click at [887, 191] on icon at bounding box center [884, 195] width 12 height 12
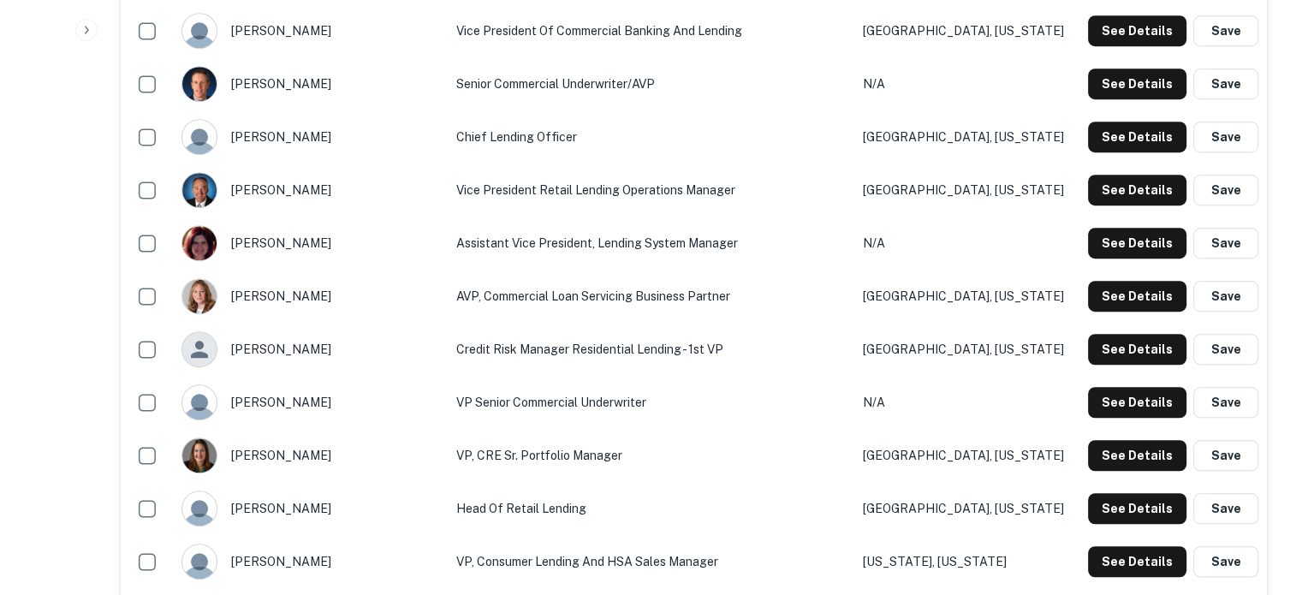
scroll to position [1199, 0]
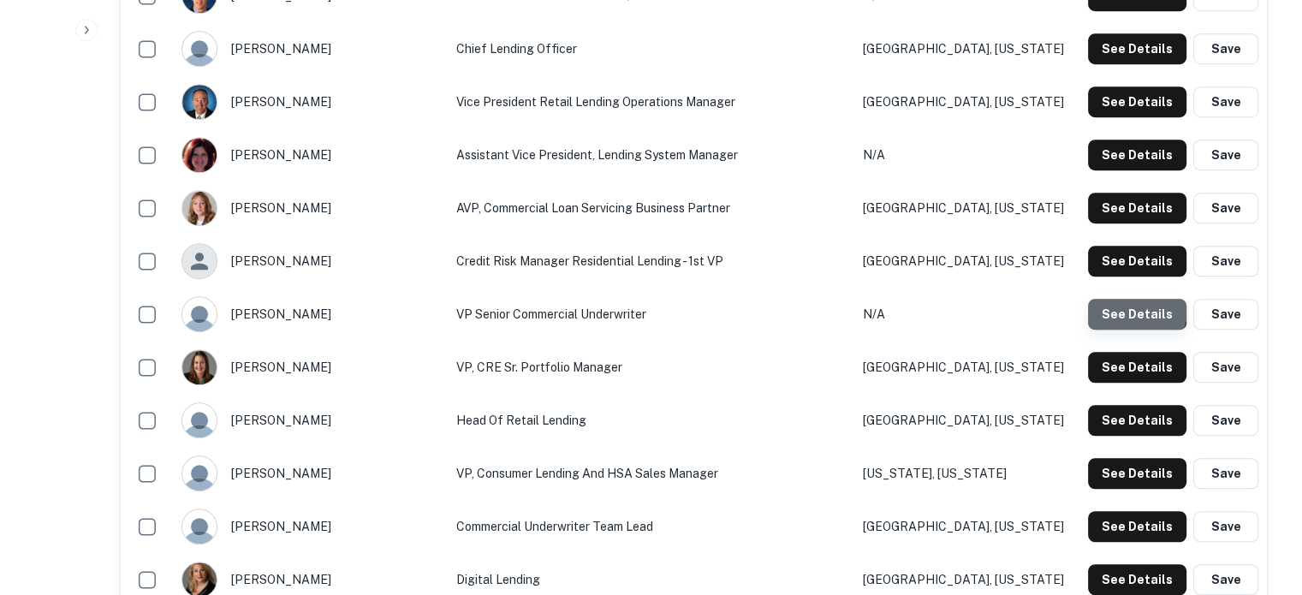
click at [1136, 307] on button "See Details" at bounding box center [1137, 314] width 98 height 31
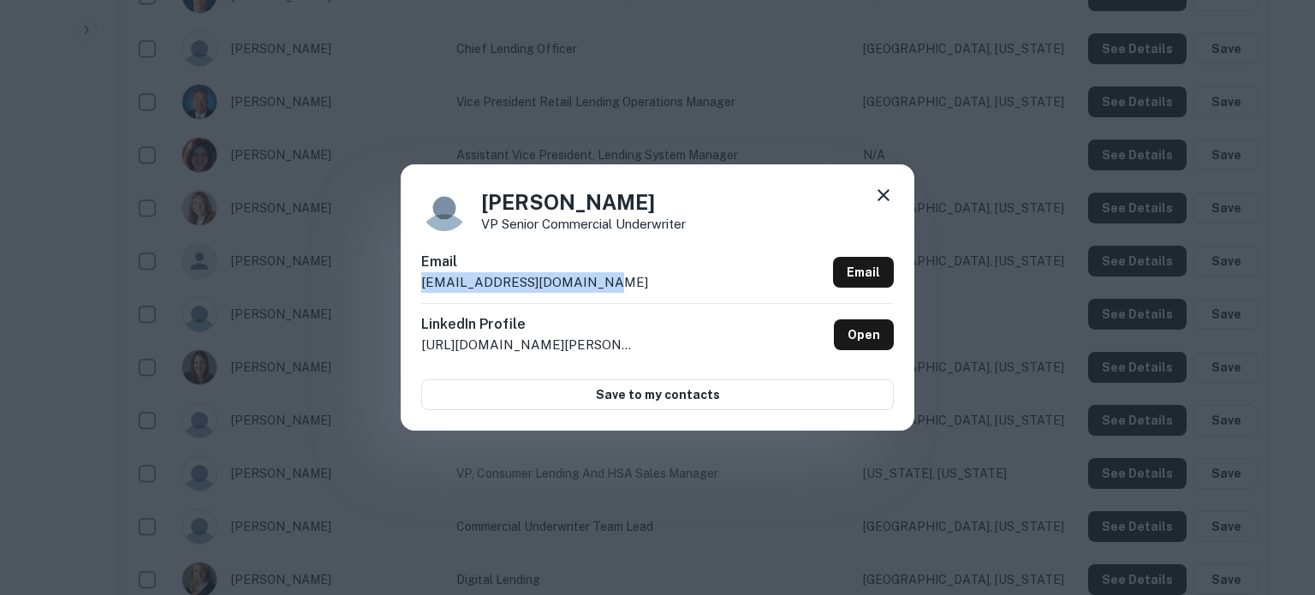
drag, startPoint x: 421, startPoint y: 288, endPoint x: 590, endPoint y: 287, distance: 168.7
click at [590, 287] on div "Email elasance@liberty-bank.com Email" at bounding box center [657, 277] width 473 height 51
click at [878, 191] on icon at bounding box center [884, 195] width 12 height 12
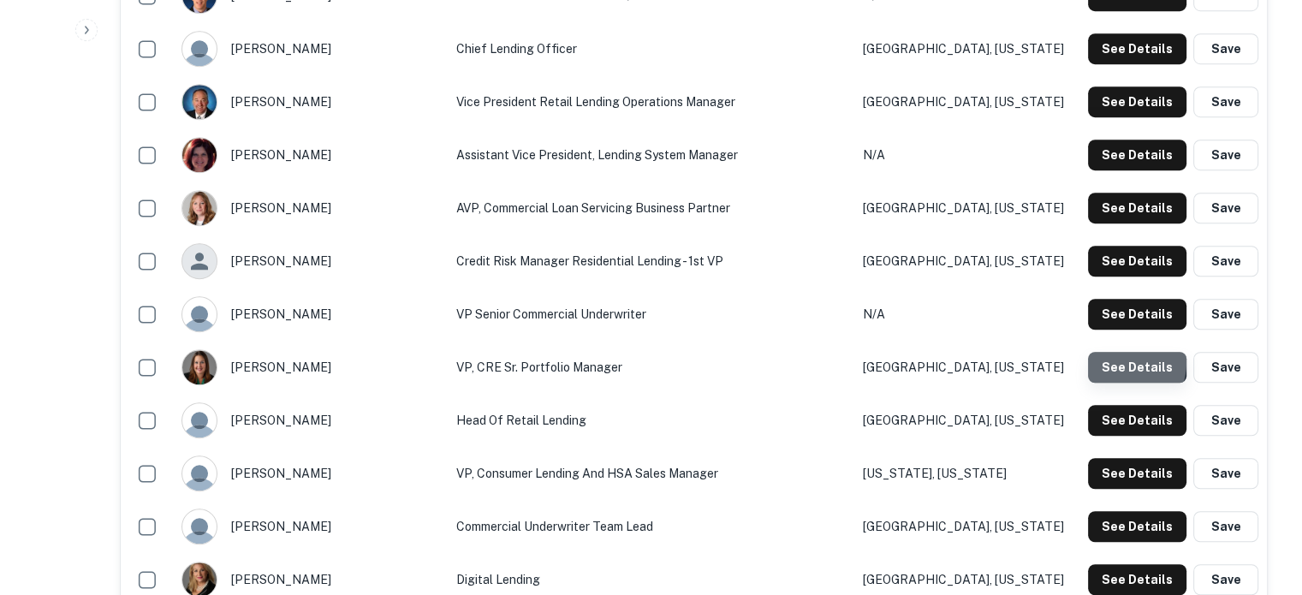
click at [1119, 362] on button "See Details" at bounding box center [1137, 367] width 98 height 31
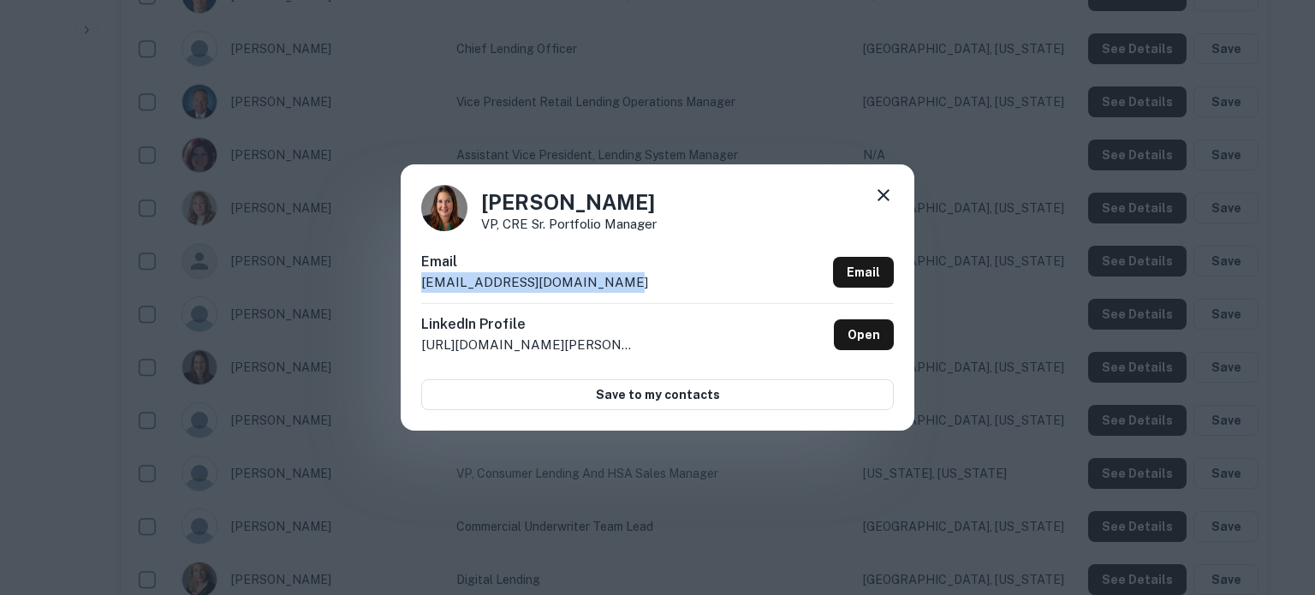
drag, startPoint x: 420, startPoint y: 286, endPoint x: 590, endPoint y: 283, distance: 169.6
click at [590, 283] on div "Jennifer Rodriguez VP, CRE Sr. Portfolio Manager Email jrodriguez@liberty-bank.…" at bounding box center [658, 296] width 514 height 265
click at [889, 194] on icon at bounding box center [883, 195] width 21 height 21
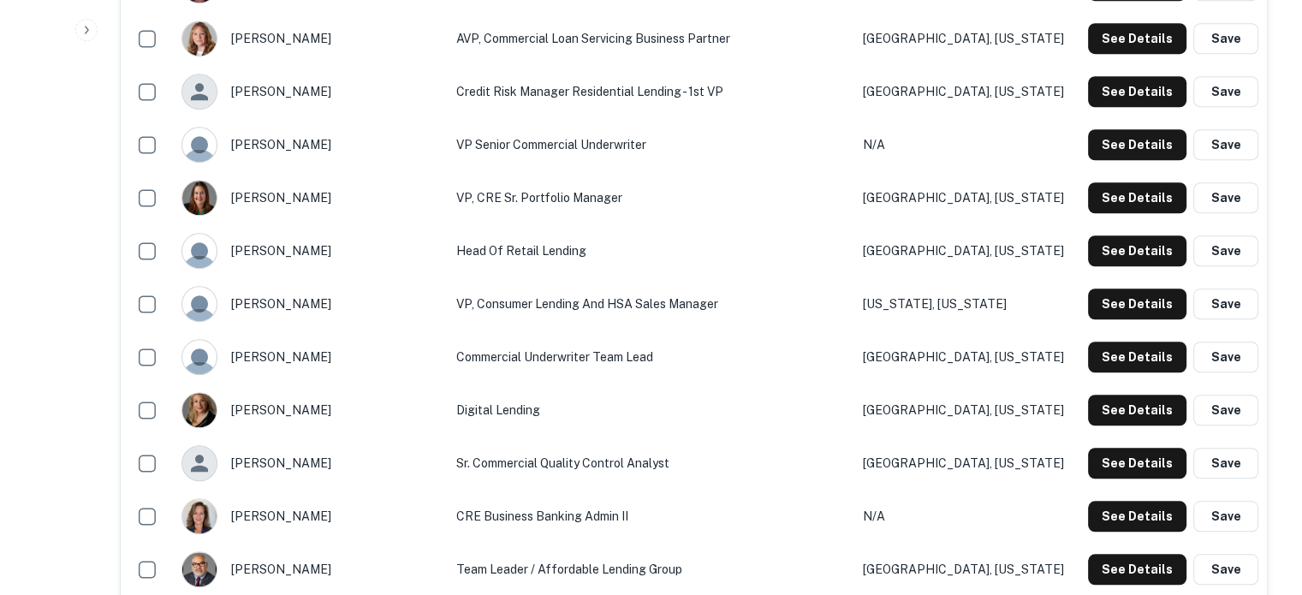
scroll to position [1370, 0]
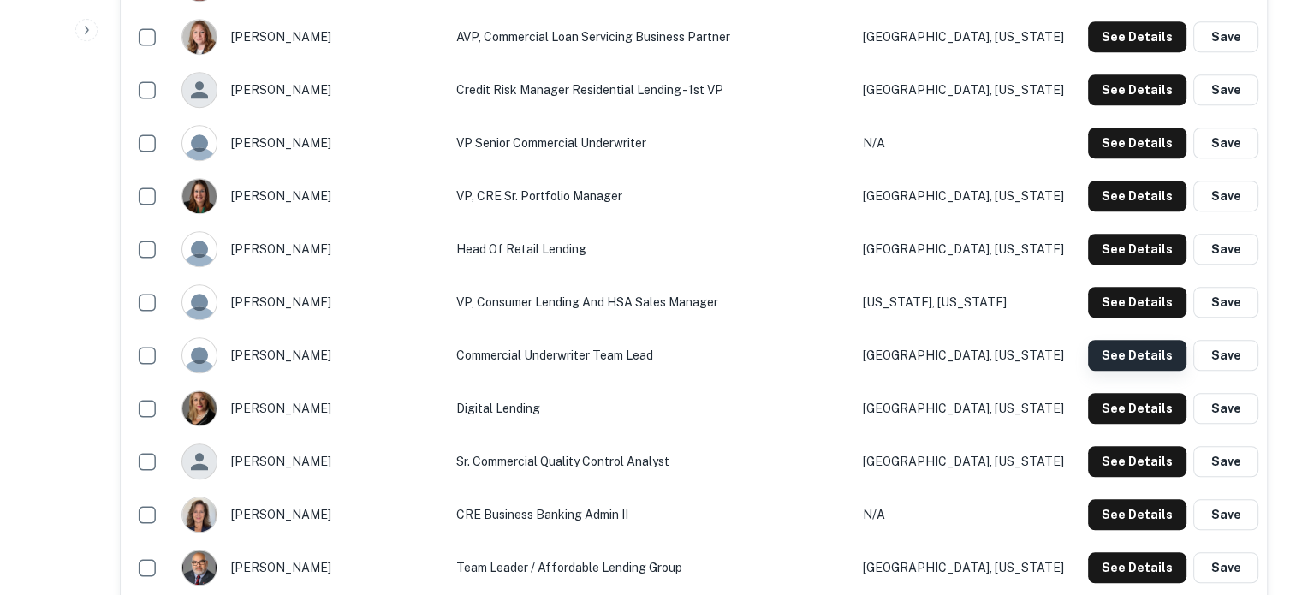
click at [1108, 352] on button "See Details" at bounding box center [1137, 355] width 98 height 31
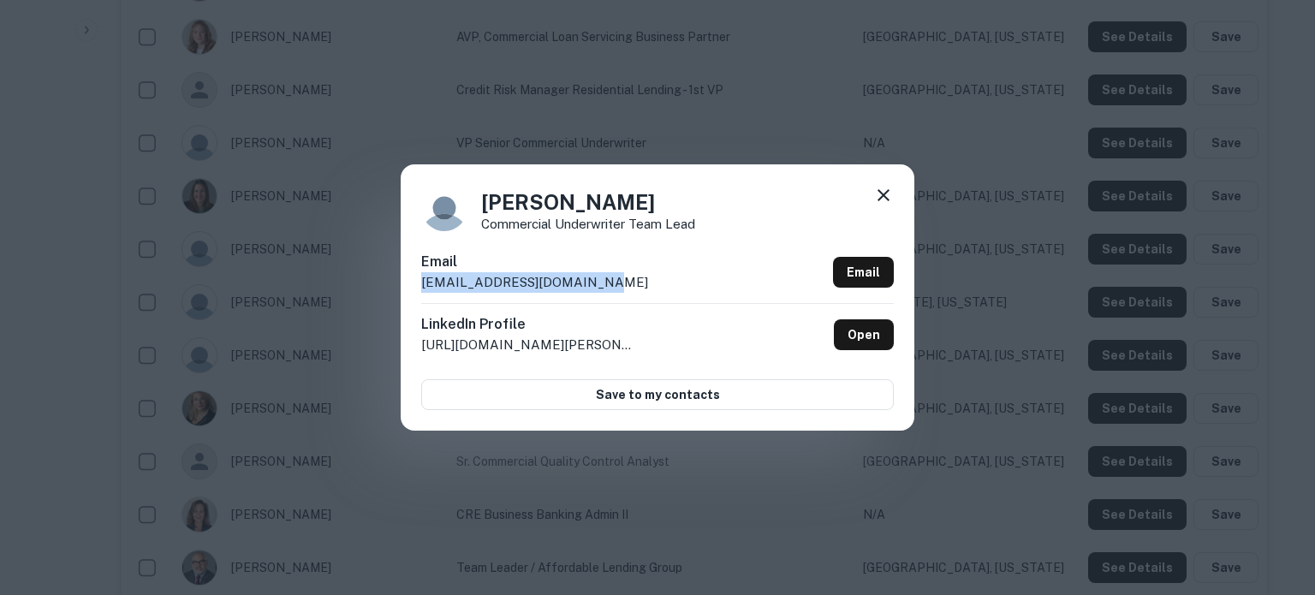
drag, startPoint x: 418, startPoint y: 283, endPoint x: 609, endPoint y: 281, distance: 191.0
click at [609, 281] on div "Amy Fillion Commercial Underwriter Team Lead Email afillion@liberty-bank.com Em…" at bounding box center [658, 296] width 514 height 265
click at [880, 194] on icon at bounding box center [883, 195] width 21 height 21
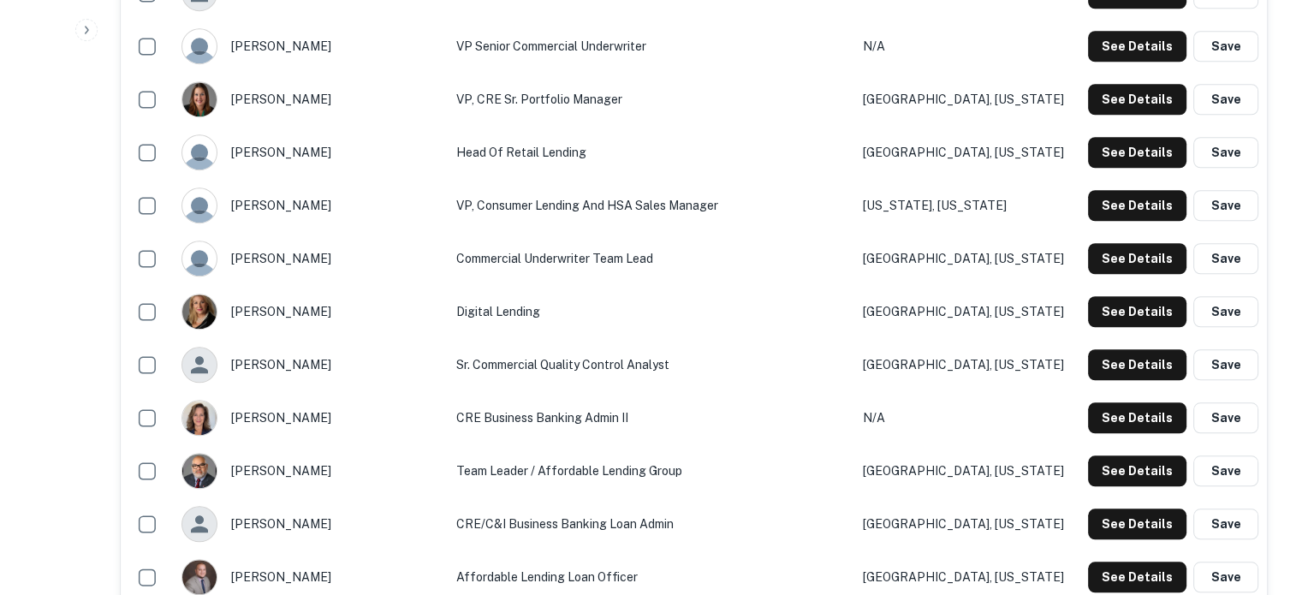
scroll to position [1541, 0]
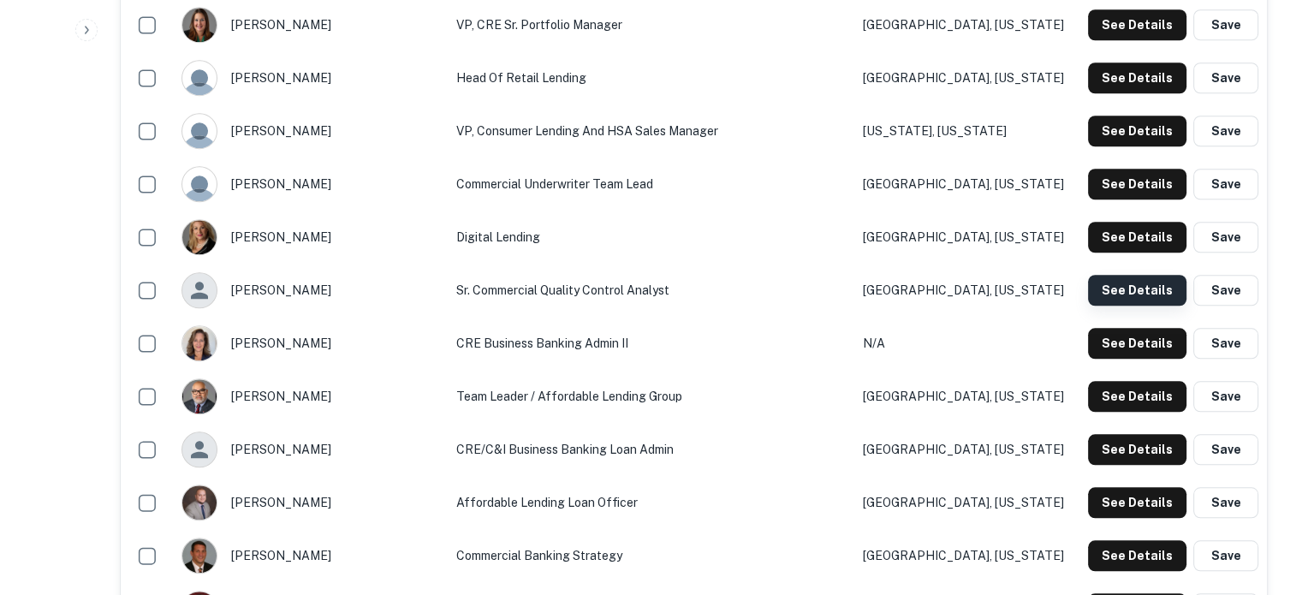
click at [1105, 292] on button "See Details" at bounding box center [1137, 290] width 98 height 31
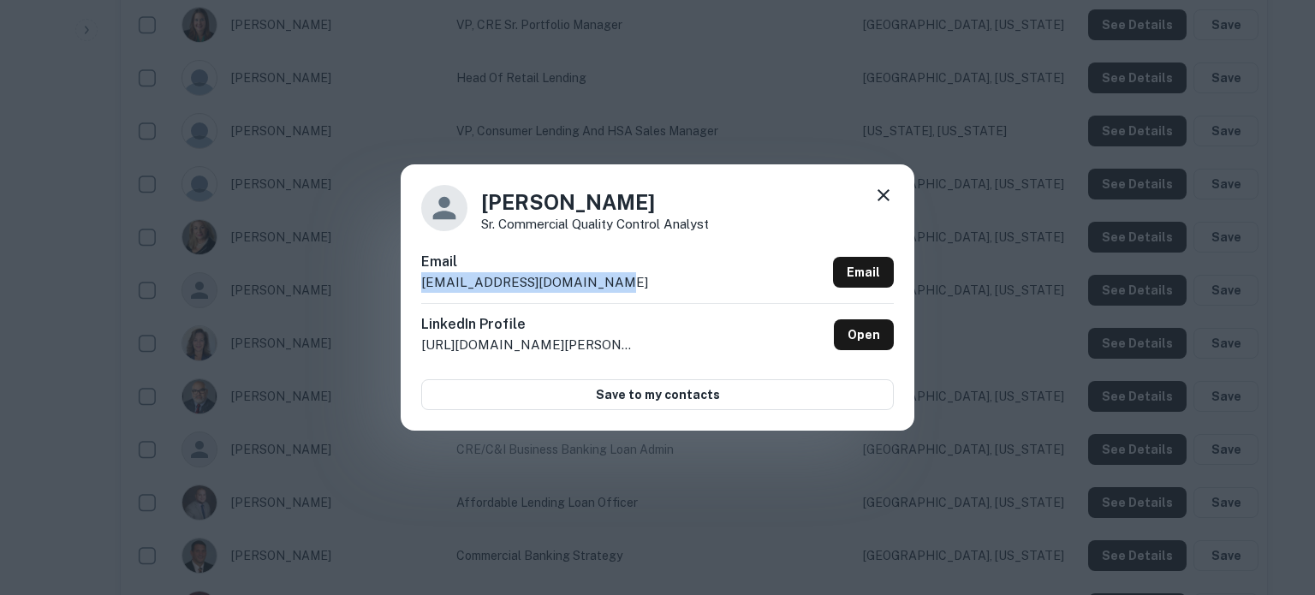
drag, startPoint x: 419, startPoint y: 285, endPoint x: 615, endPoint y: 278, distance: 196.2
click at [615, 278] on div "Candace Rafferty Sr. Commercial Quality Control Analyst Email crafferty@liberty…" at bounding box center [658, 296] width 514 height 265
click at [879, 192] on icon at bounding box center [884, 195] width 12 height 12
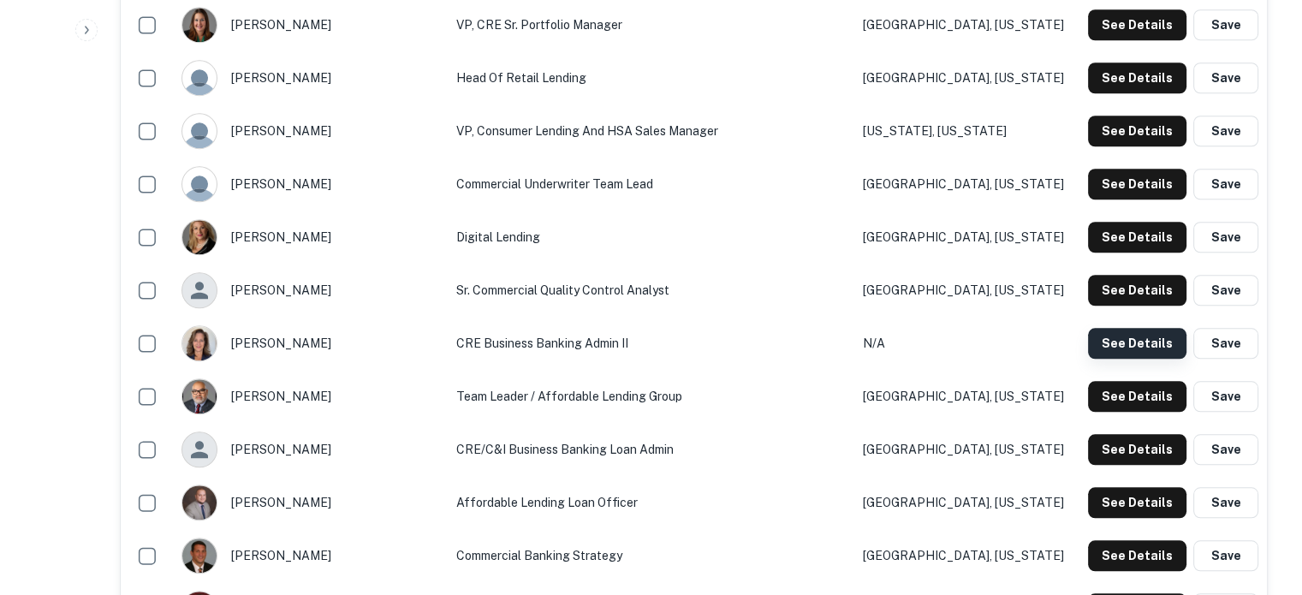
click at [1129, 342] on button "See Details" at bounding box center [1137, 343] width 98 height 31
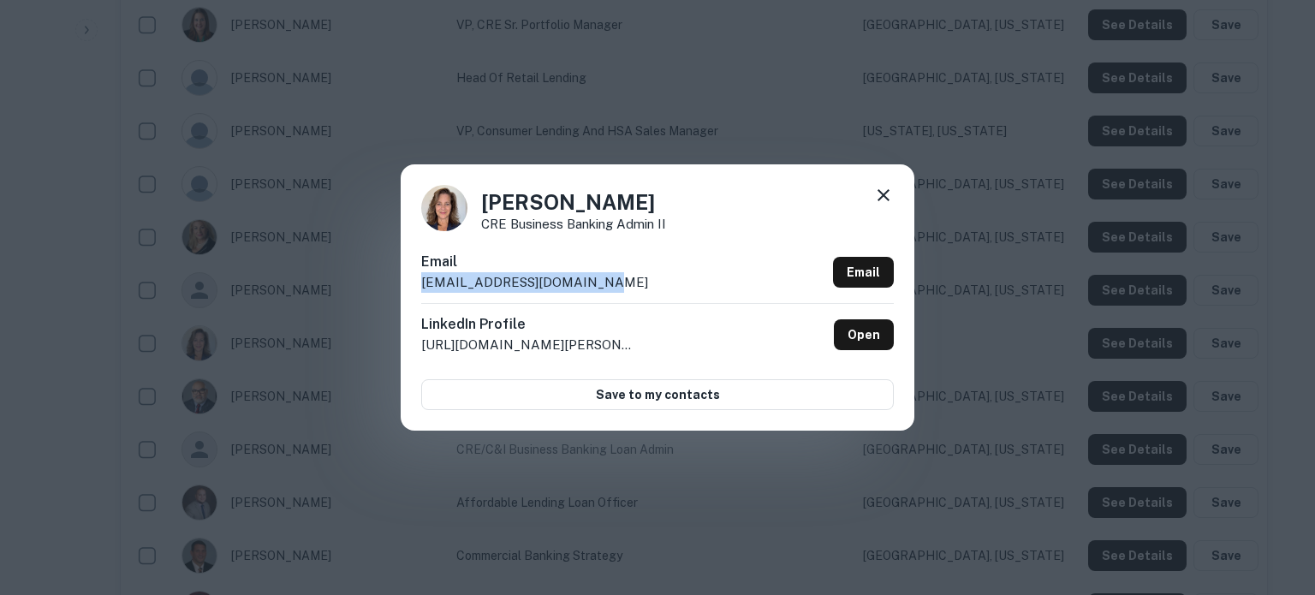
drag, startPoint x: 419, startPoint y: 289, endPoint x: 627, endPoint y: 288, distance: 208.1
click at [627, 288] on div "Christine Grenier CRE Business Banking Admin II Email cgrenier@liberty-bank.com…" at bounding box center [658, 296] width 514 height 265
click at [879, 201] on icon at bounding box center [884, 195] width 12 height 12
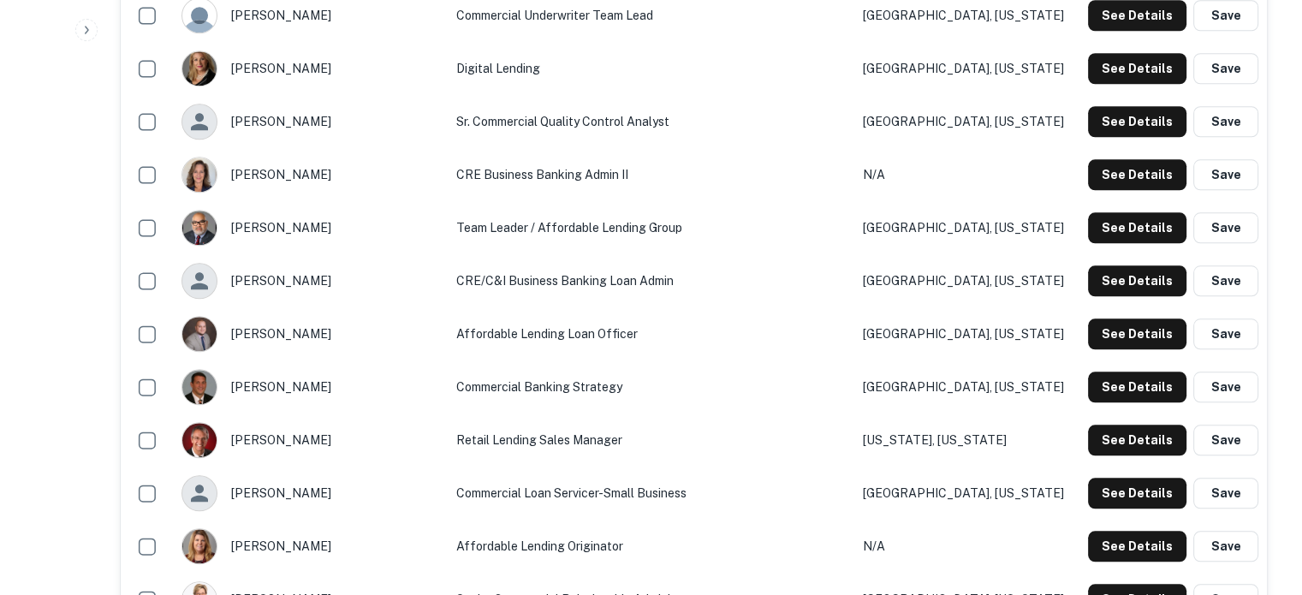
scroll to position [1713, 0]
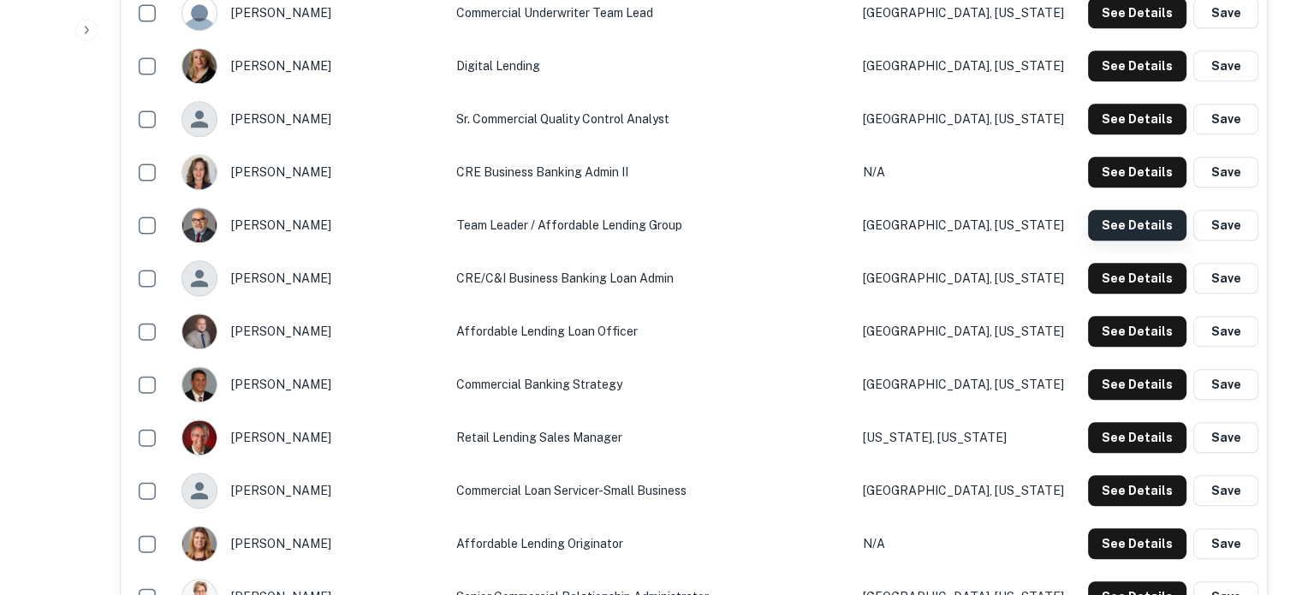
click at [1128, 225] on button "See Details" at bounding box center [1137, 225] width 98 height 31
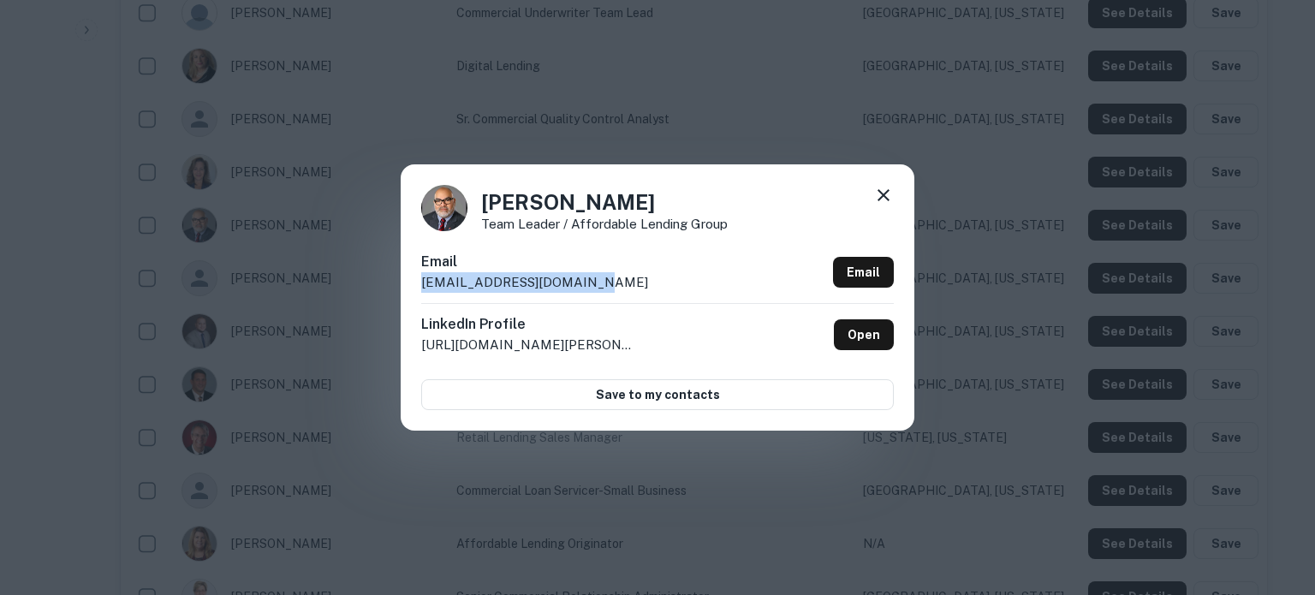
drag, startPoint x: 420, startPoint y: 287, endPoint x: 610, endPoint y: 285, distance: 190.1
click at [610, 285] on div "Dante Galvez Team Leader / Affordable Lending Group Email dgalvez@liberty-bank.…" at bounding box center [658, 296] width 514 height 265
click at [884, 198] on icon at bounding box center [884, 195] width 12 height 12
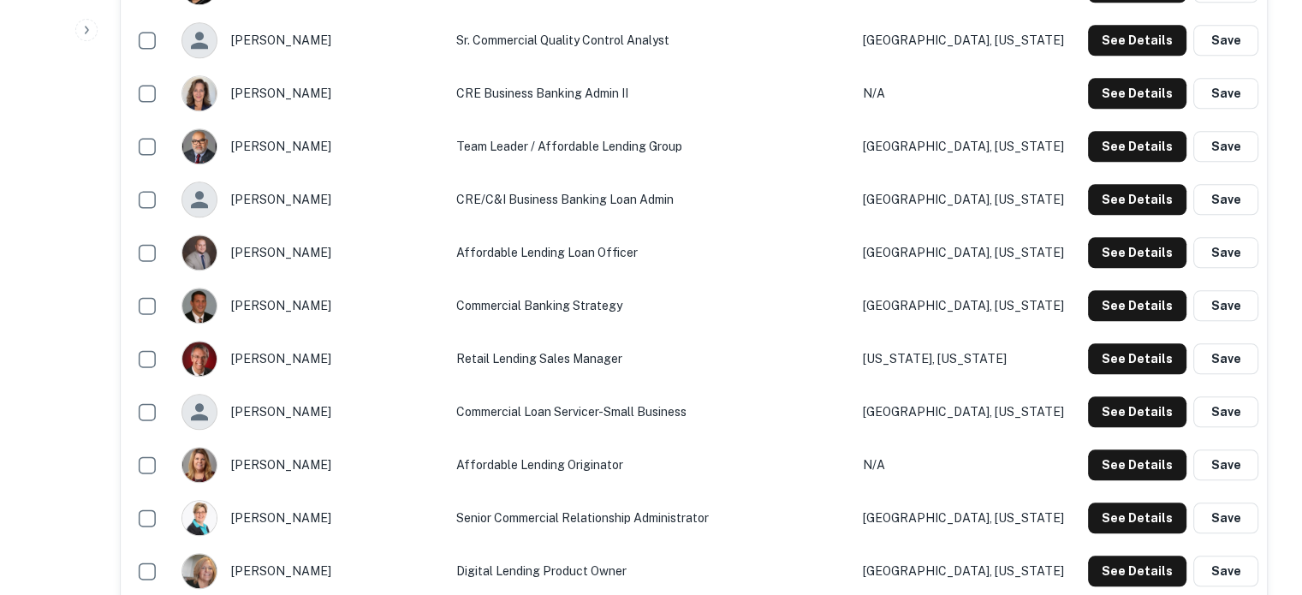
scroll to position [1884, 0]
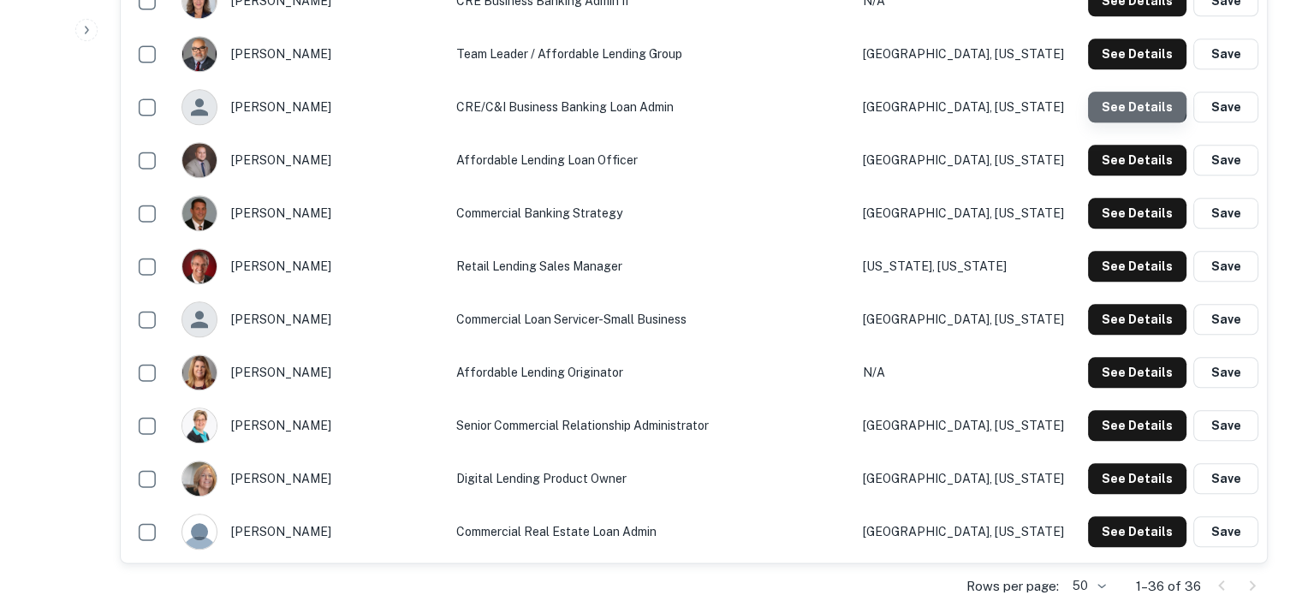
click at [1127, 98] on button "See Details" at bounding box center [1137, 107] width 98 height 31
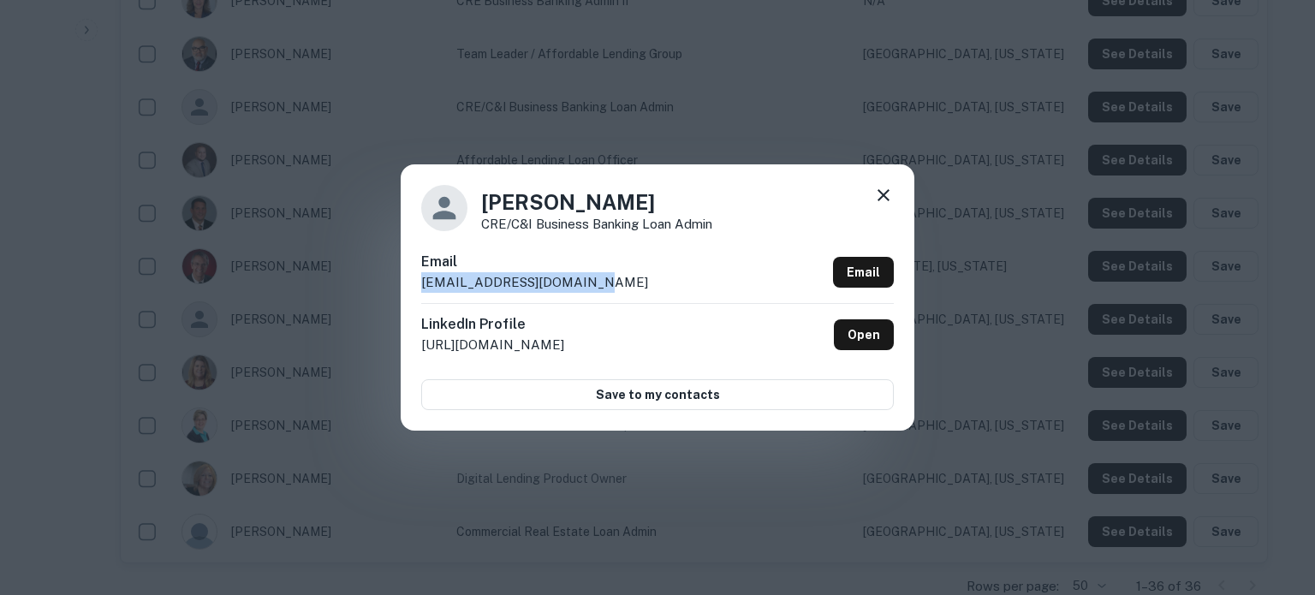
drag, startPoint x: 421, startPoint y: 283, endPoint x: 591, endPoint y: 284, distance: 169.6
click at [591, 284] on div "Email dflyntz@liberty-bank.com Email" at bounding box center [657, 277] width 473 height 51
click at [886, 200] on icon at bounding box center [883, 195] width 21 height 21
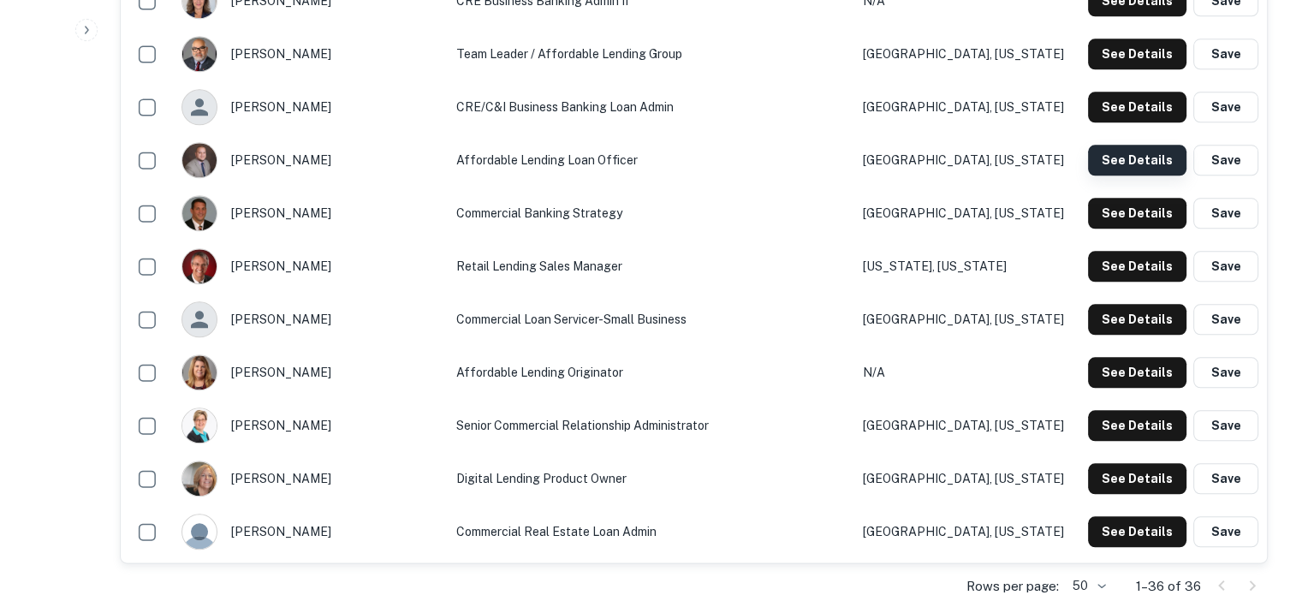
click at [1121, 164] on button "See Details" at bounding box center [1137, 160] width 98 height 31
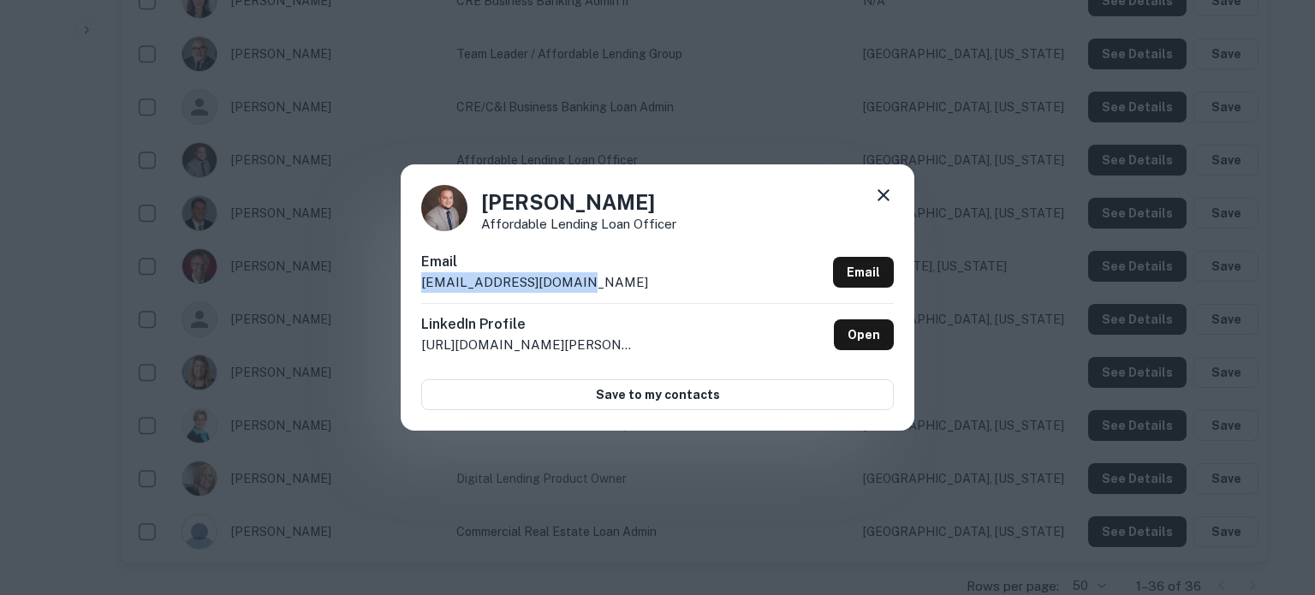
drag, startPoint x: 413, startPoint y: 290, endPoint x: 618, endPoint y: 289, distance: 205.5
click at [618, 289] on div "Ivan Cruz Affordable Lending Loan Officer Email icruz@liberty-bank.com Email Li…" at bounding box center [658, 296] width 514 height 265
click at [884, 194] on icon at bounding box center [883, 195] width 21 height 21
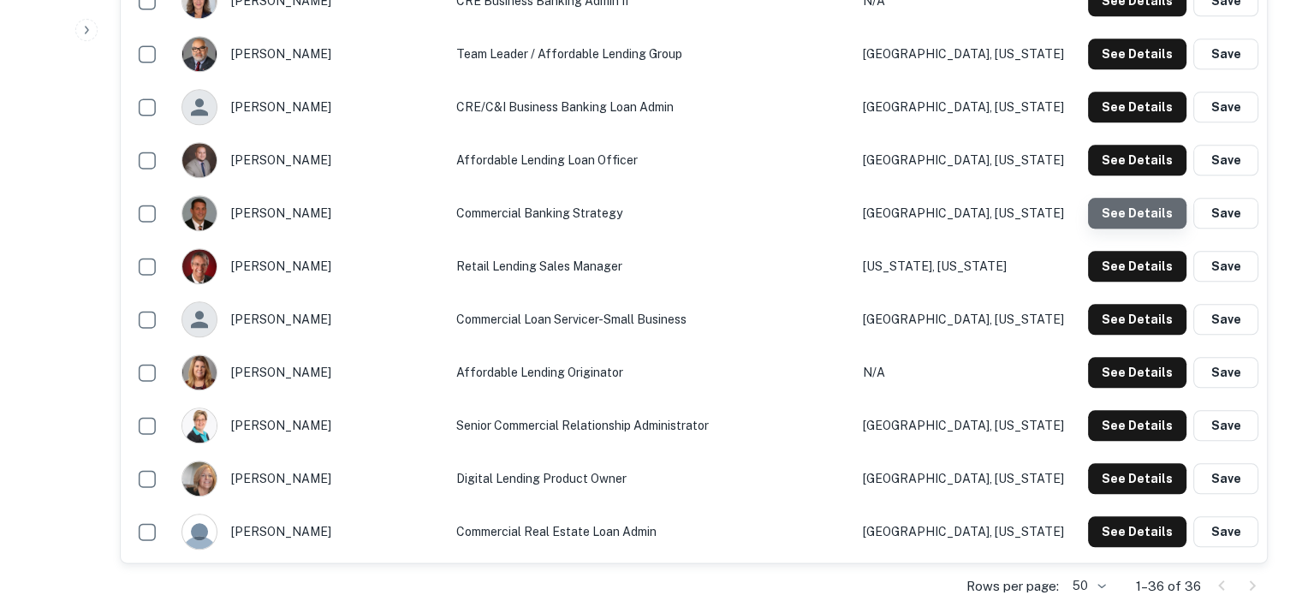
click at [1145, 218] on button "See Details" at bounding box center [1137, 213] width 98 height 31
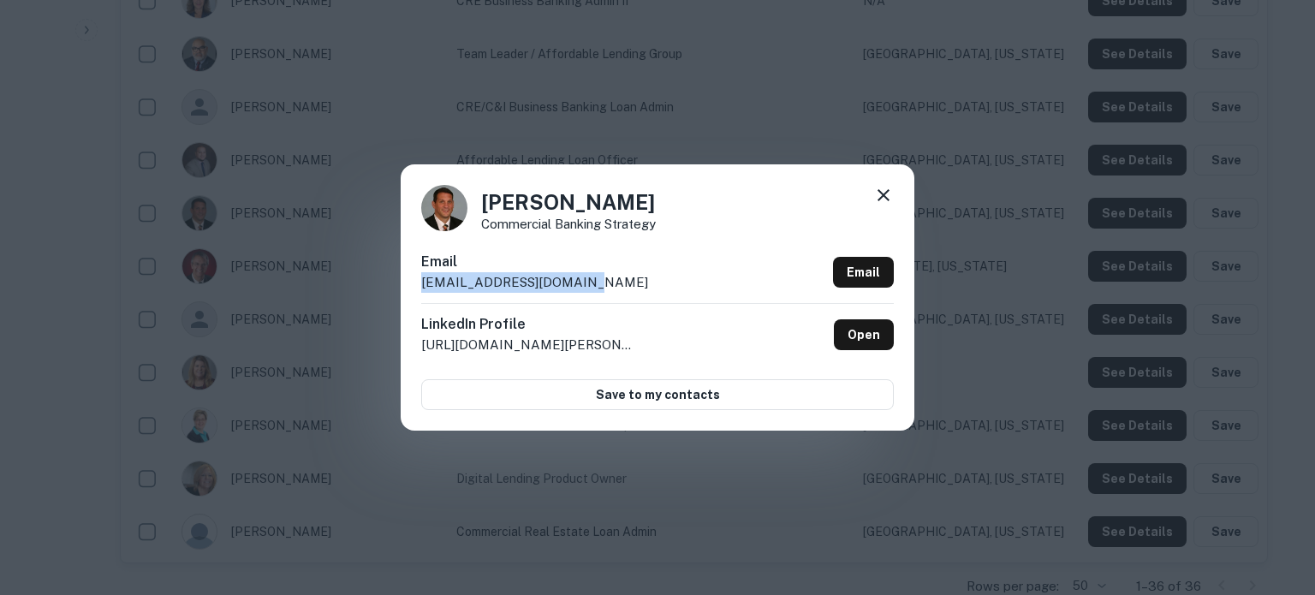
drag, startPoint x: 421, startPoint y: 289, endPoint x: 599, endPoint y: 286, distance: 177.3
click at [599, 286] on div "Email jgaspo@liberty-bank.com Email" at bounding box center [657, 277] width 473 height 51
click at [879, 192] on icon at bounding box center [884, 195] width 12 height 12
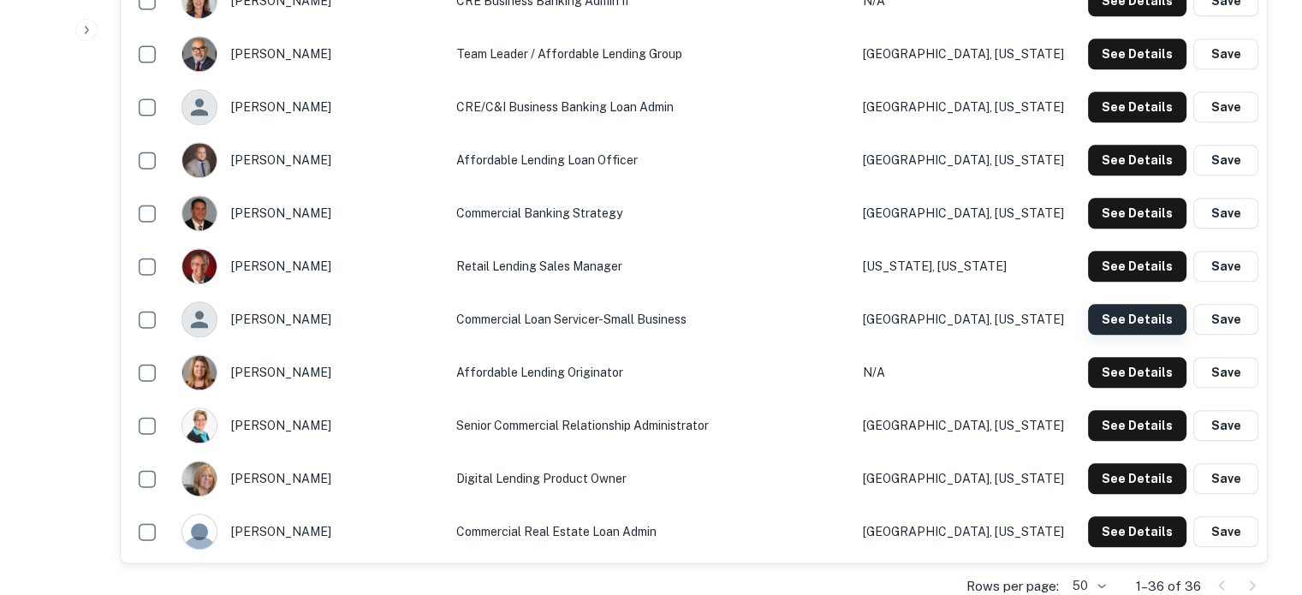
click at [1122, 325] on button "See Details" at bounding box center [1137, 319] width 98 height 31
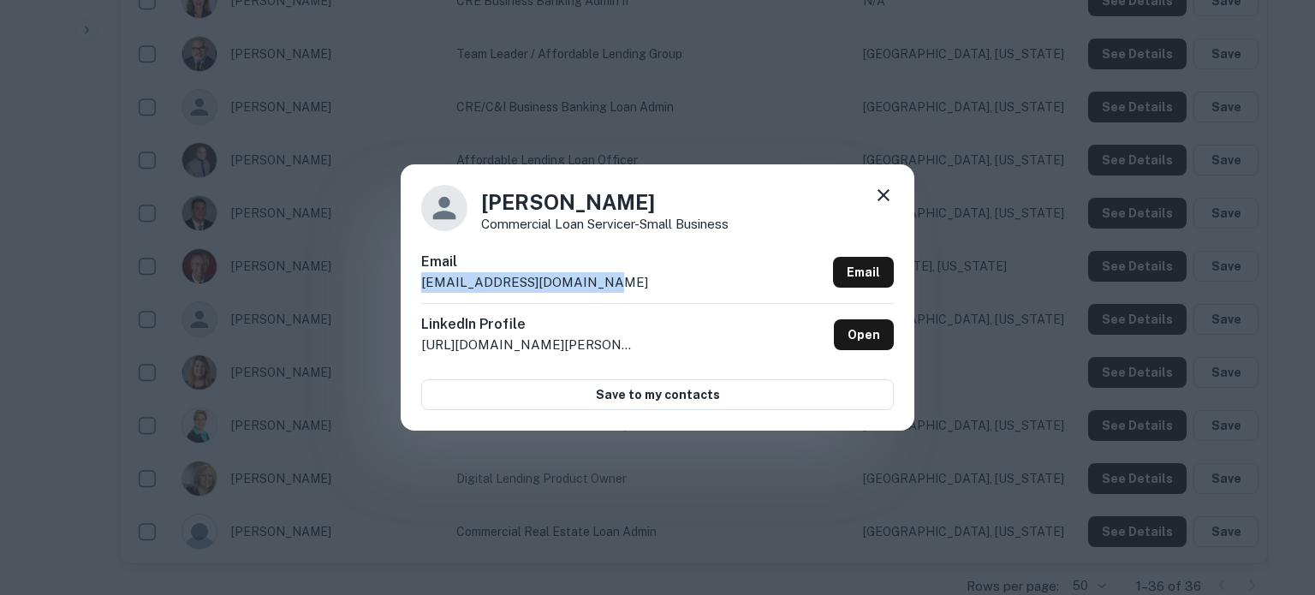
drag, startPoint x: 415, startPoint y: 289, endPoint x: 629, endPoint y: 289, distance: 213.2
click at [629, 289] on div "Leah Pickard Commercial Loan Servicer-Small Business Email lpickard@liberty-ban…" at bounding box center [658, 296] width 514 height 265
click at [883, 197] on icon at bounding box center [884, 195] width 12 height 12
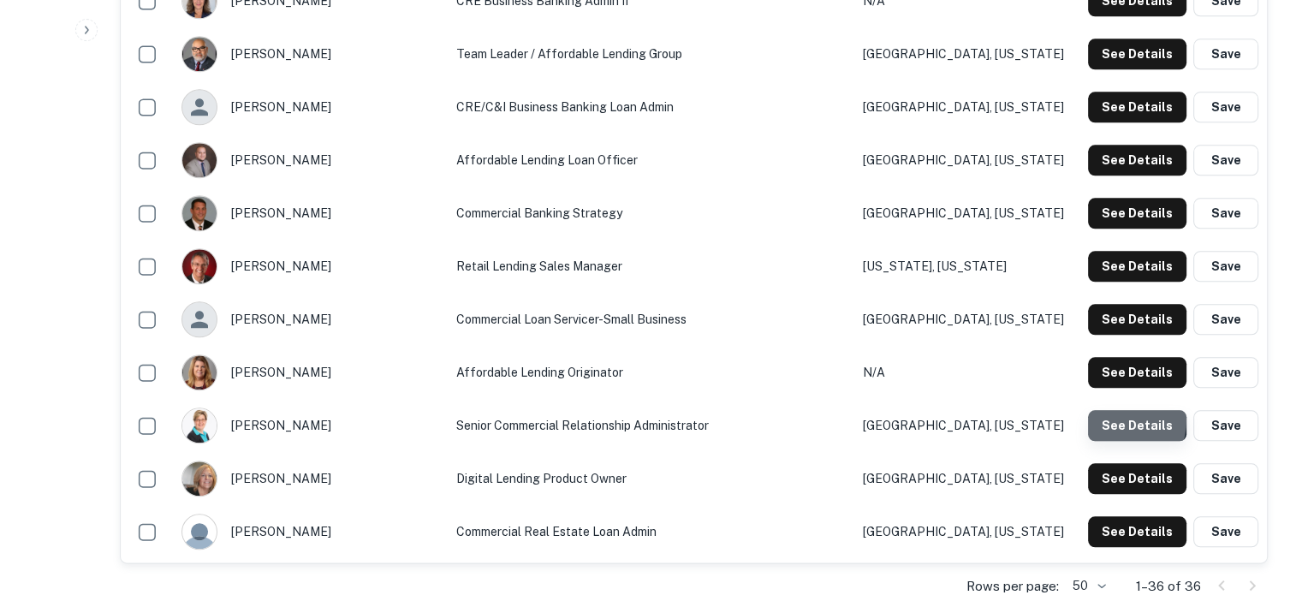
click at [1110, 420] on button "See Details" at bounding box center [1137, 425] width 98 height 31
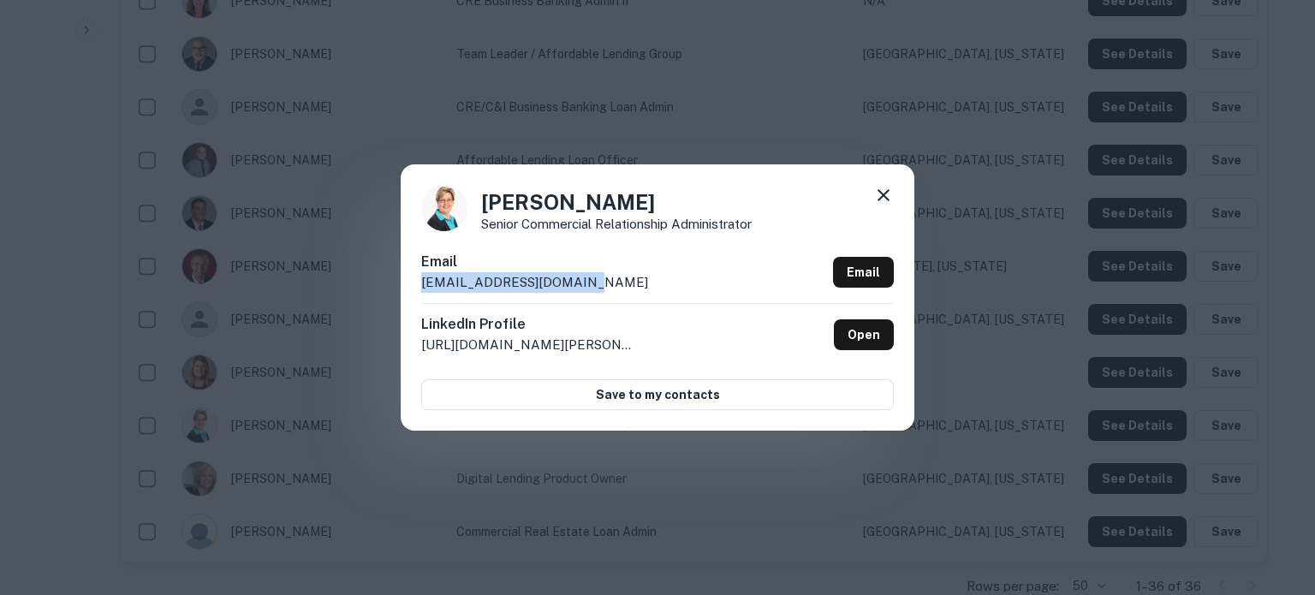
drag, startPoint x: 418, startPoint y: 288, endPoint x: 605, endPoint y: 291, distance: 187.6
click at [605, 291] on div "Rebecca Giles Senior Commercial Relationship Administrator Email rgiles@liberty…" at bounding box center [658, 296] width 514 height 265
click at [888, 191] on icon at bounding box center [884, 195] width 12 height 12
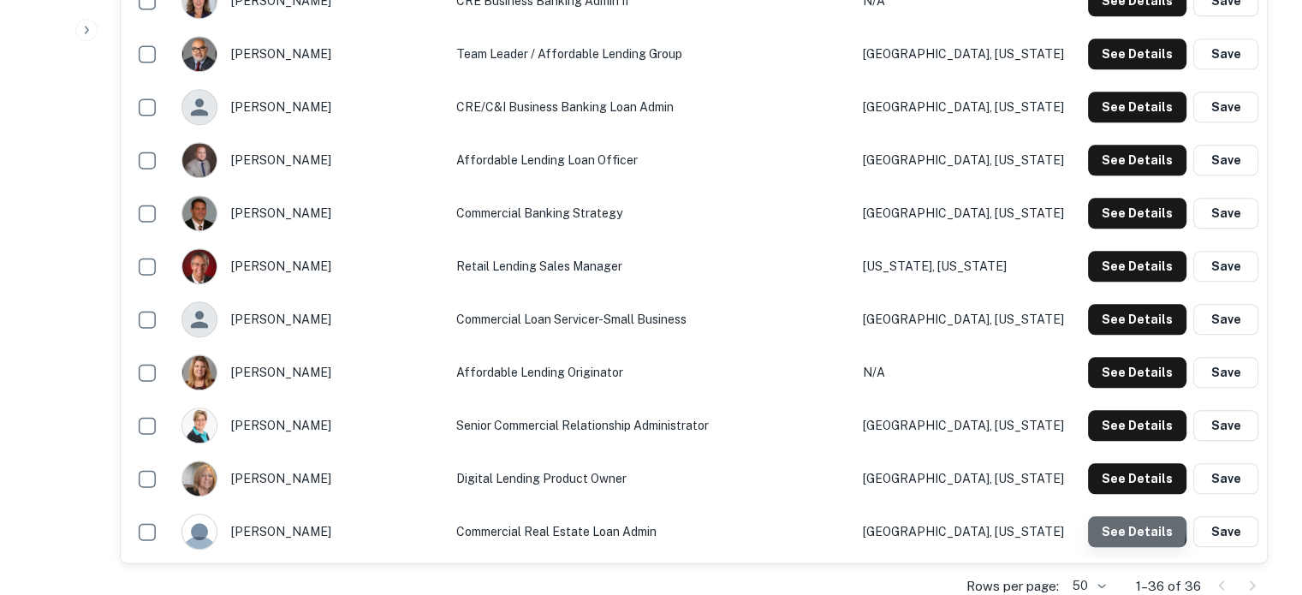
click at [1106, 527] on button "See Details" at bounding box center [1137, 531] width 98 height 31
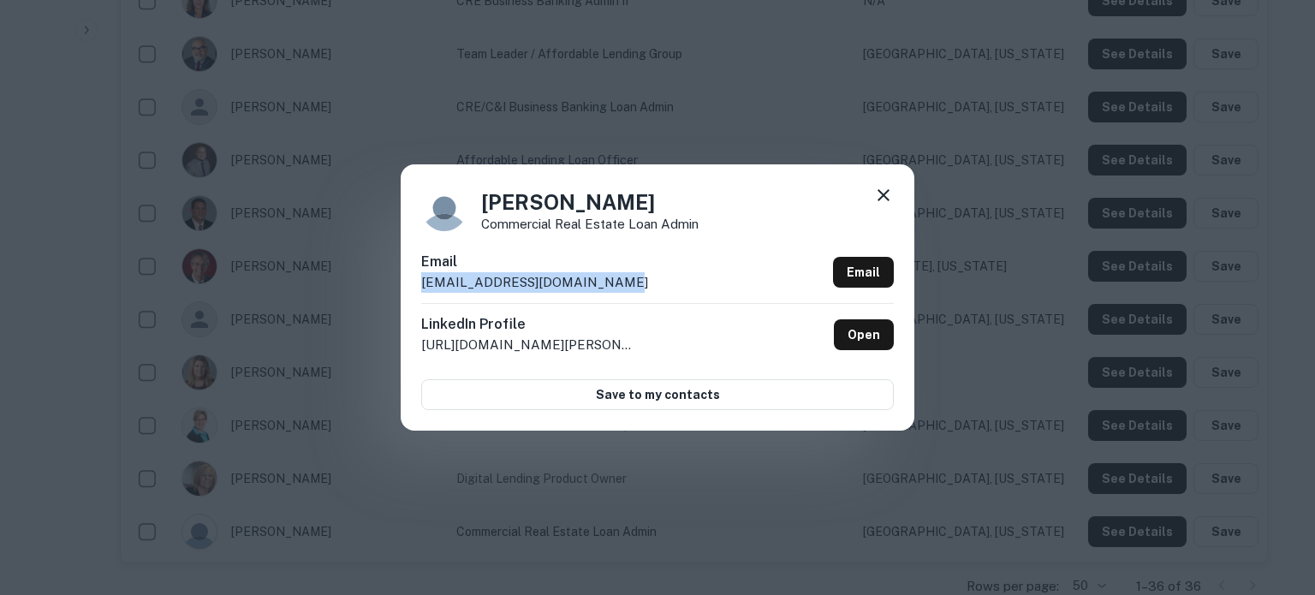
drag, startPoint x: 419, startPoint y: 284, endPoint x: 620, endPoint y: 285, distance: 201.2
click at [620, 285] on div "Steven Cavanaugh Commercial Real Estate Loan Admin Email scavanaugh@liberty-ban…" at bounding box center [658, 296] width 514 height 265
click at [879, 192] on icon at bounding box center [884, 195] width 12 height 12
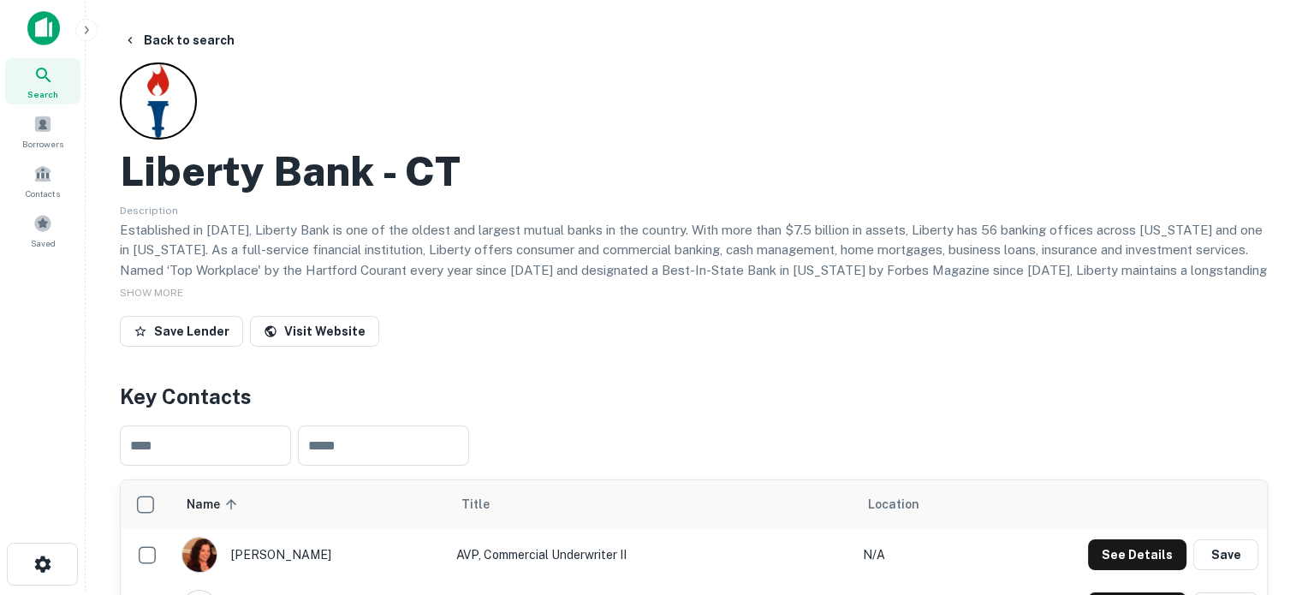
scroll to position [0, 0]
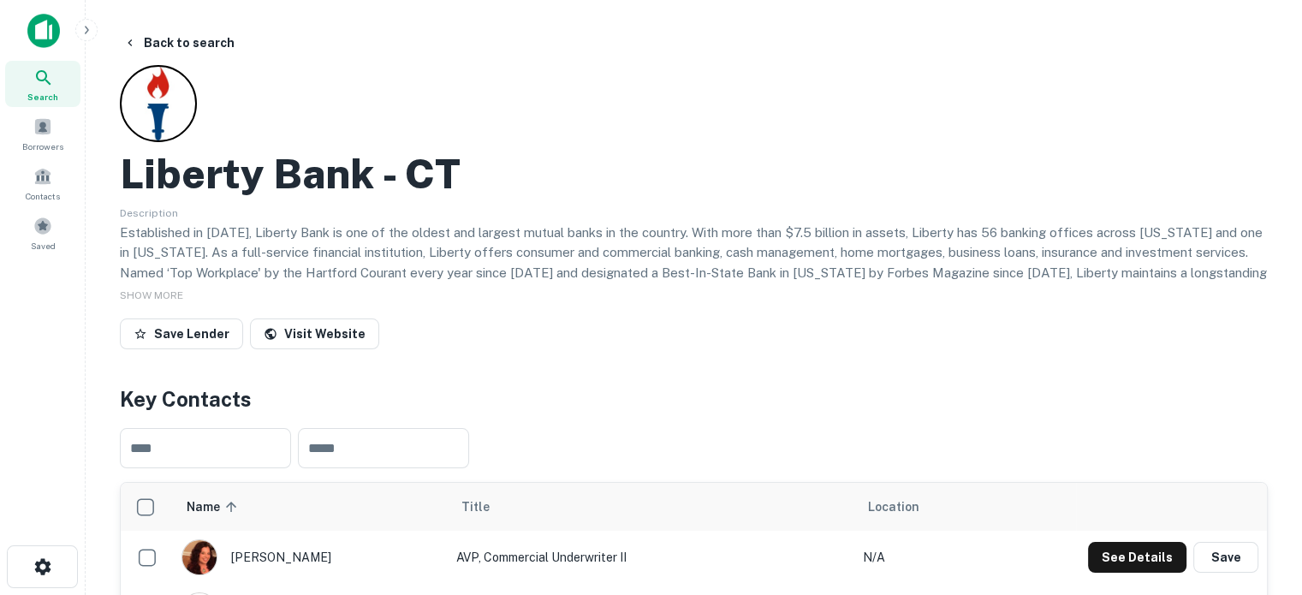
click at [58, 85] on div "Search" at bounding box center [42, 84] width 75 height 46
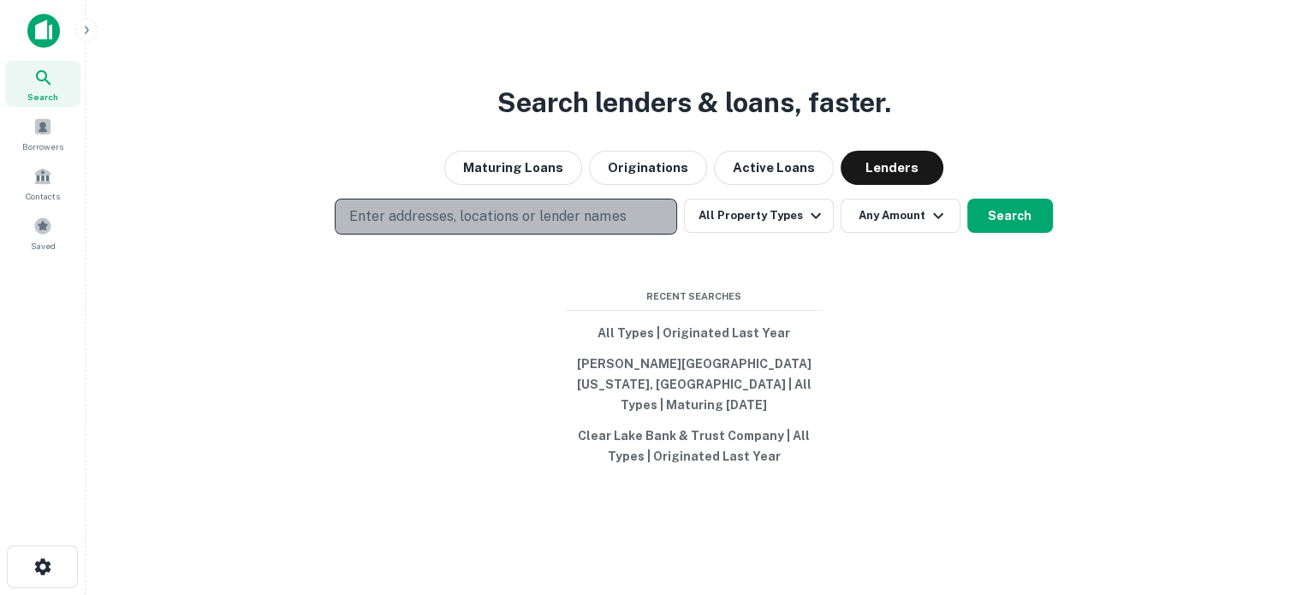
click at [500, 218] on p "Enter addresses, locations or lender names" at bounding box center [487, 216] width 277 height 21
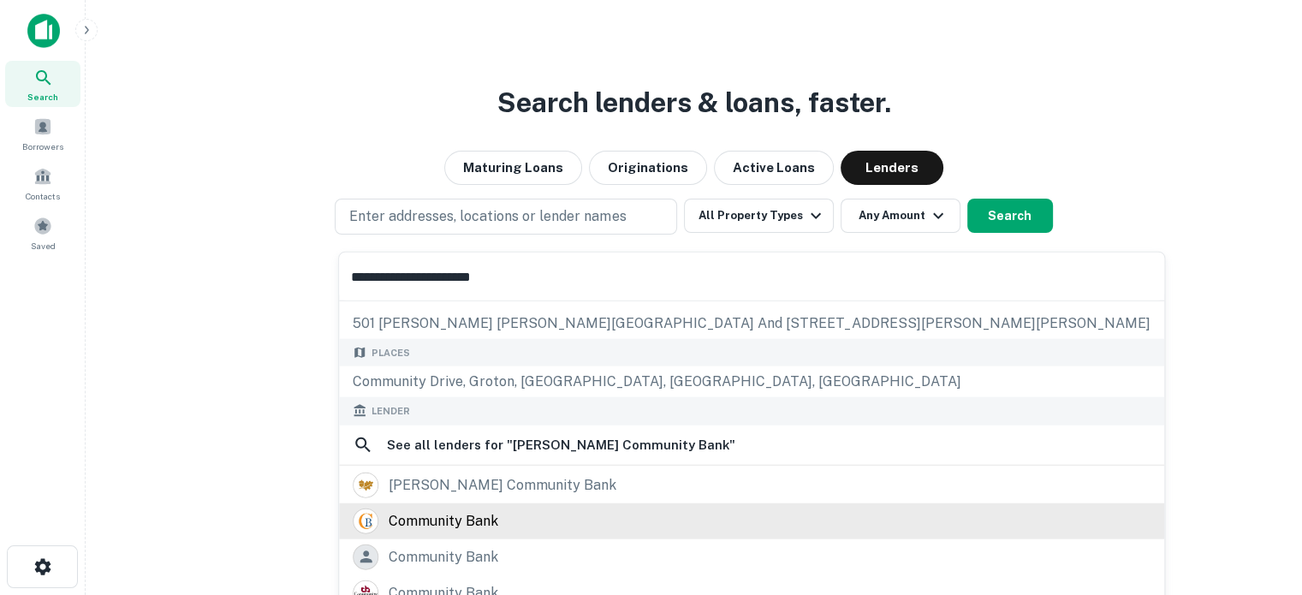
scroll to position [149, 0]
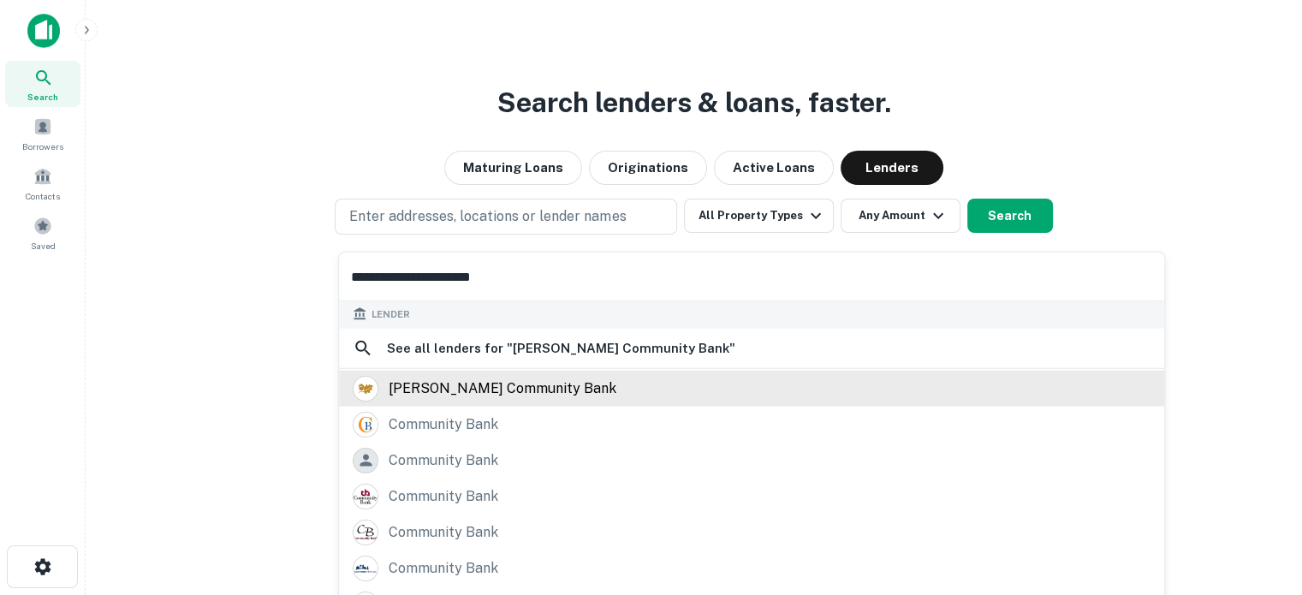
type input "**********"
click at [493, 386] on div "[PERSON_NAME] community bank" at bounding box center [503, 388] width 228 height 26
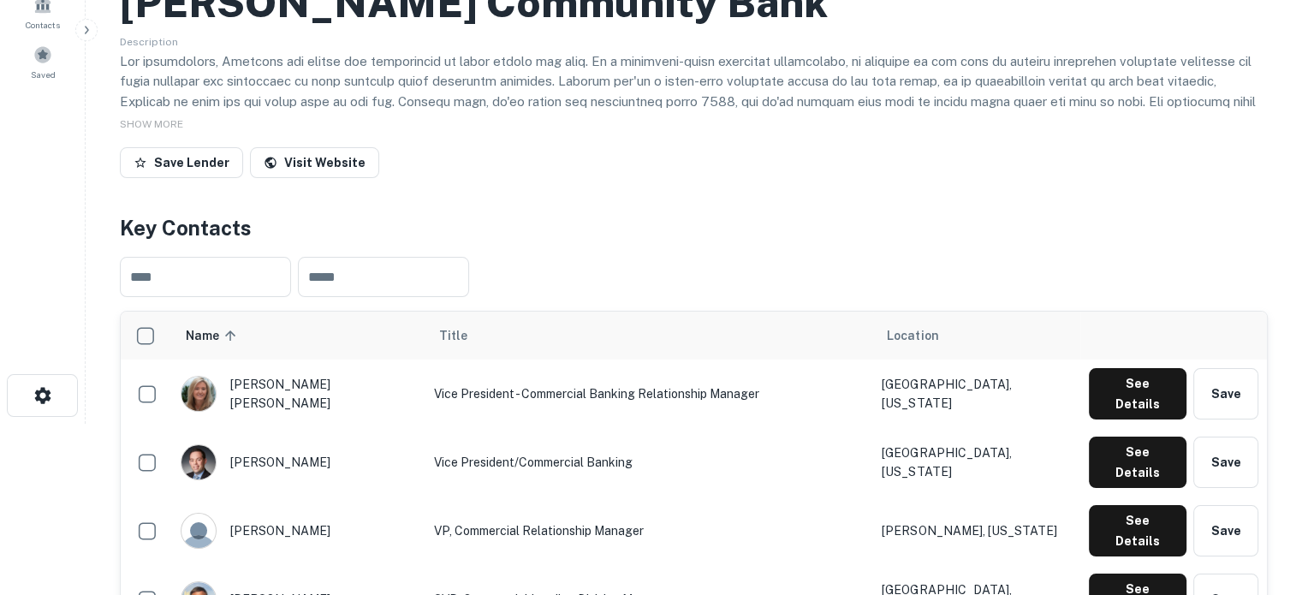
scroll to position [428, 0]
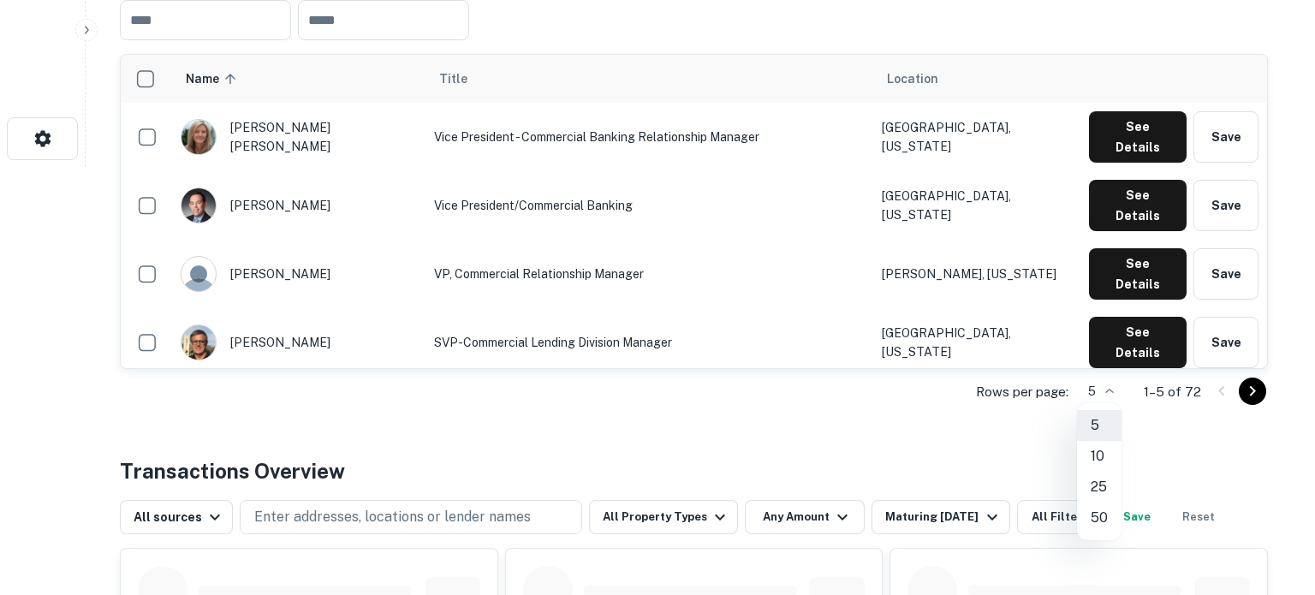
click at [1101, 512] on li "50" at bounding box center [1099, 518] width 45 height 31
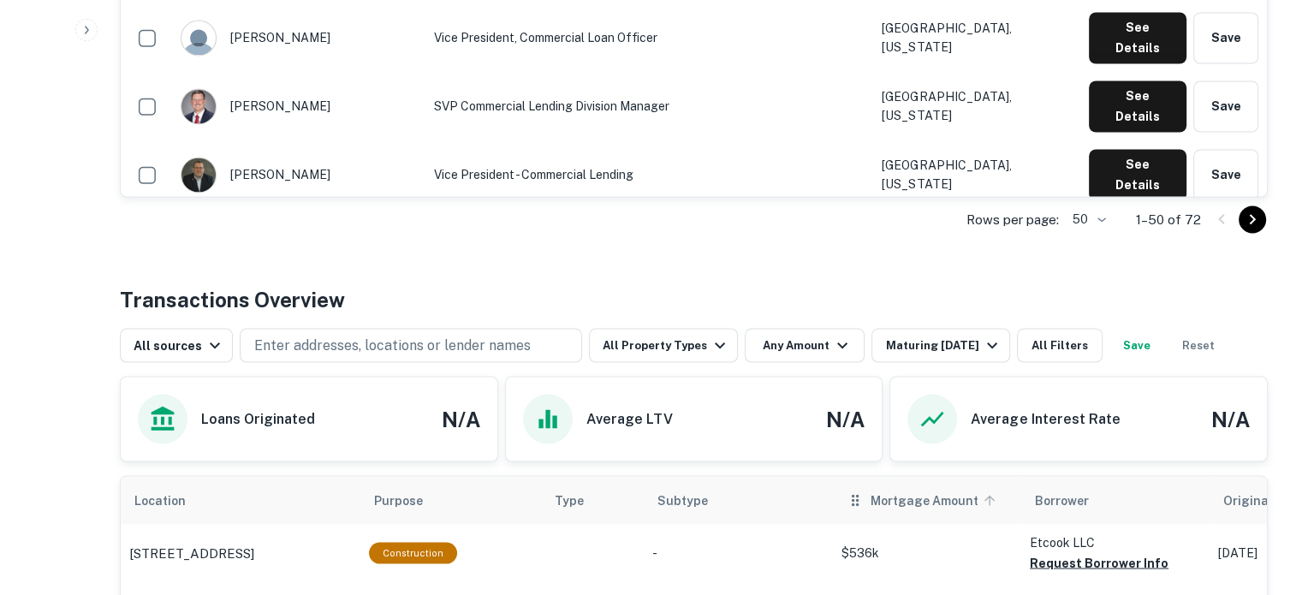
scroll to position [3083, 0]
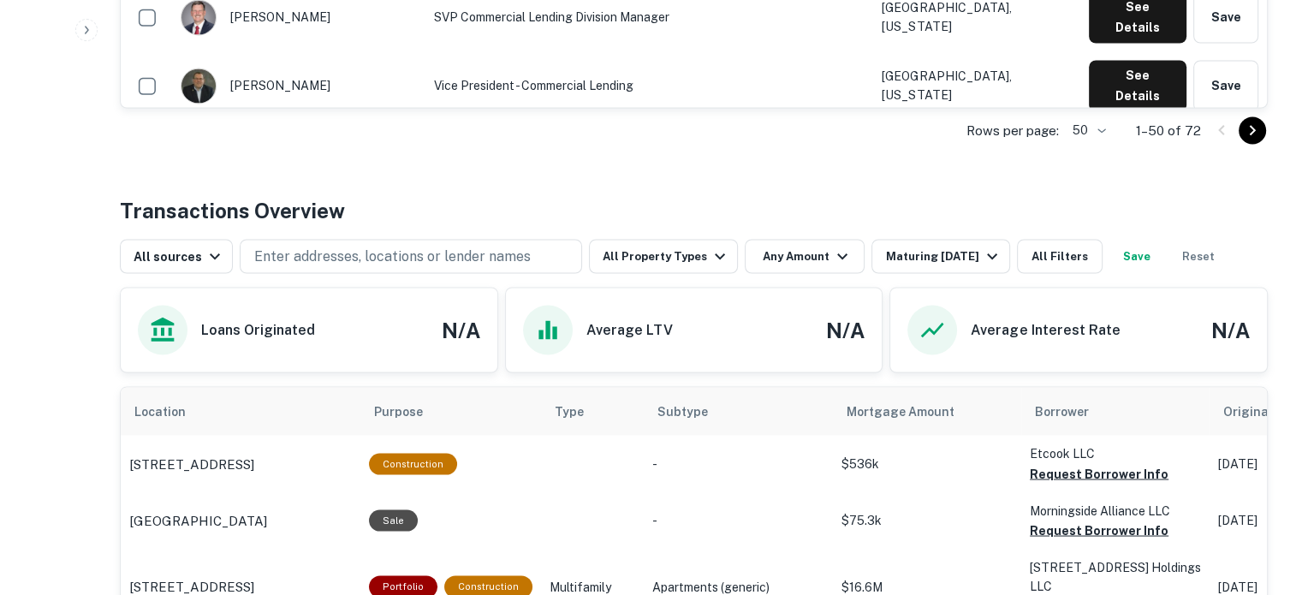
click at [1253, 128] on icon "Go to next page" at bounding box center [1253, 130] width 6 height 10
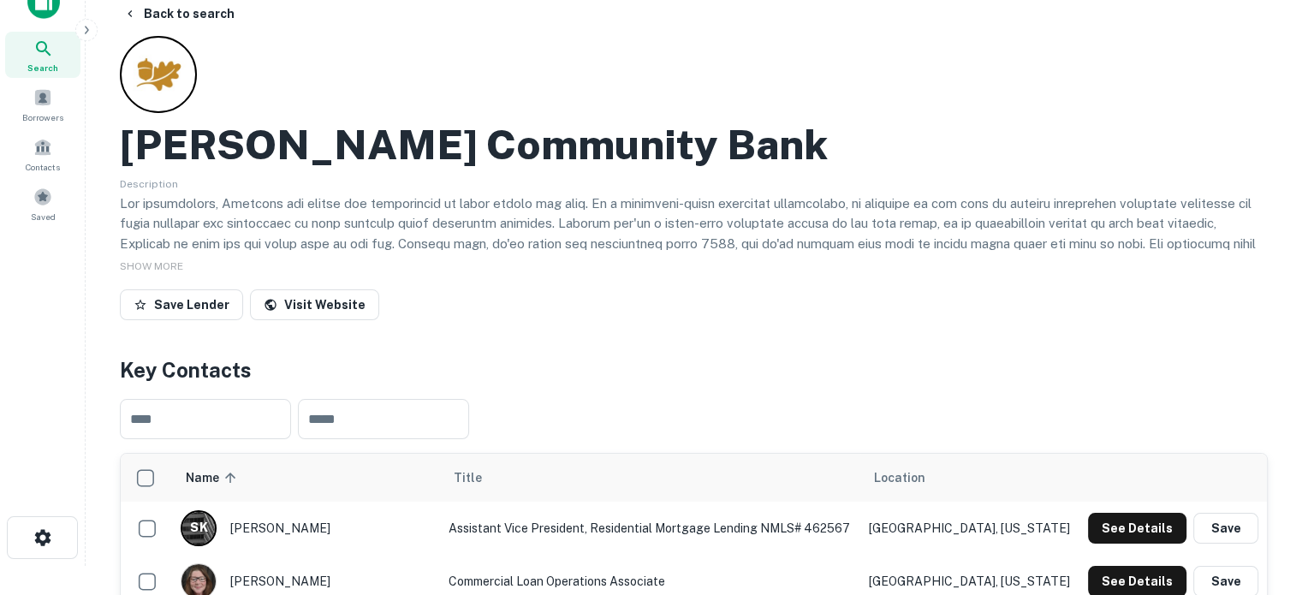
scroll to position [0, 0]
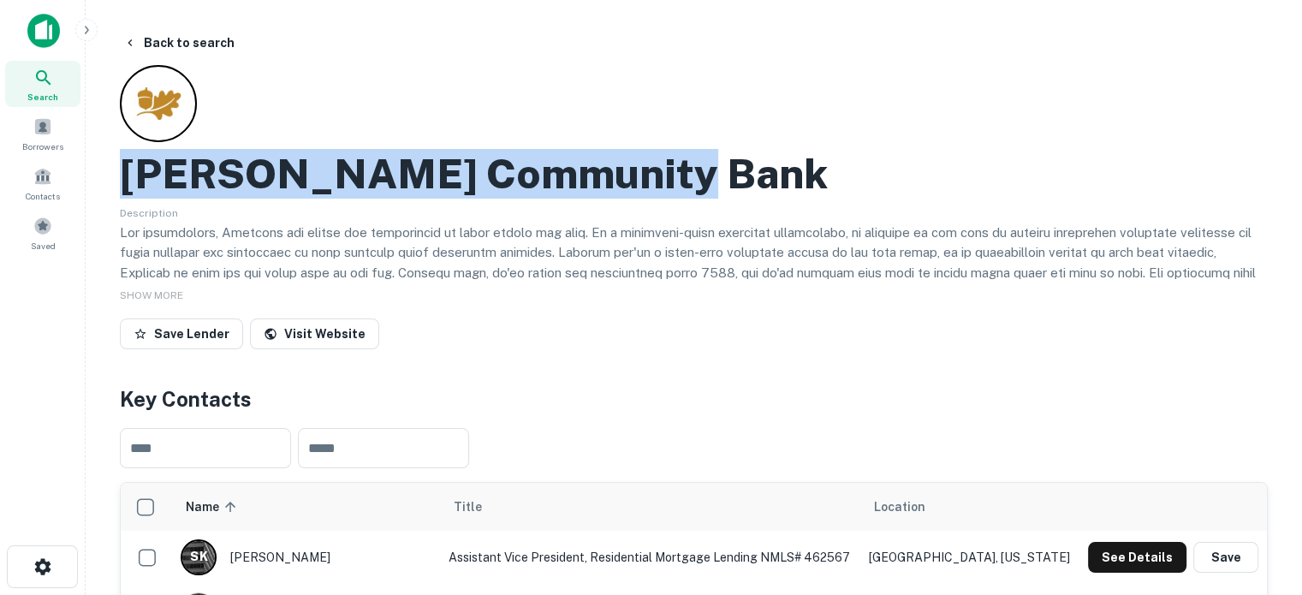
drag, startPoint x: 123, startPoint y: 173, endPoint x: 718, endPoint y: 205, distance: 596.0
click at [692, 170] on div "[PERSON_NAME] Community Bank" at bounding box center [694, 174] width 1148 height 50
copy h2 "[PERSON_NAME] Community Bank"
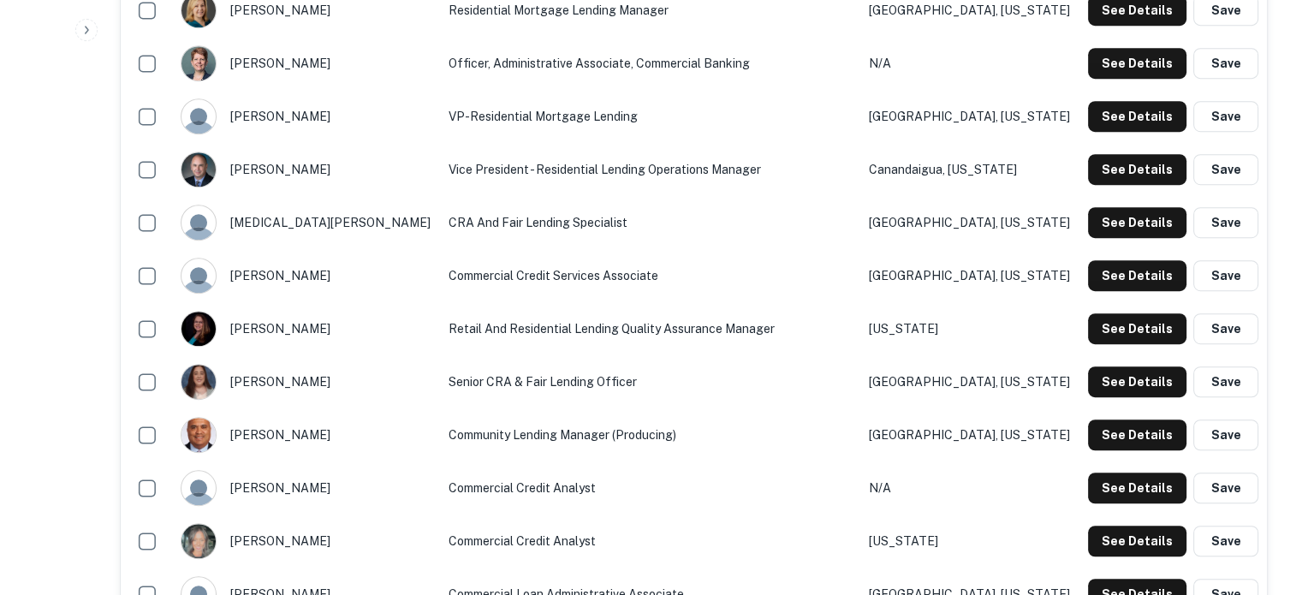
scroll to position [1113, 0]
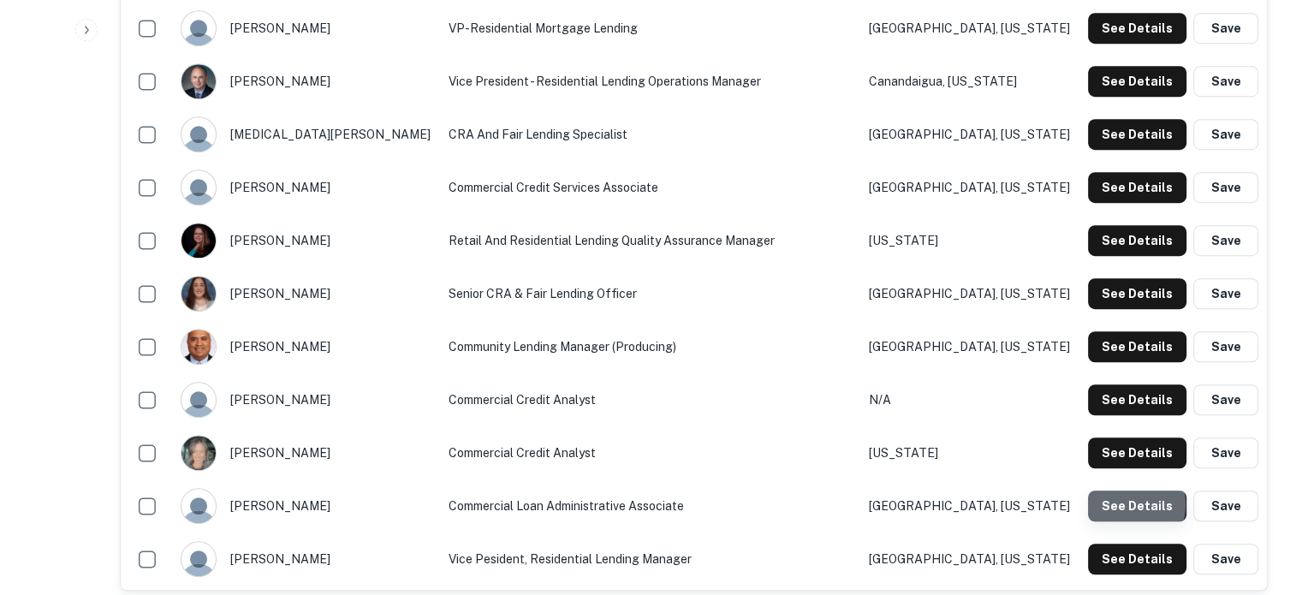
click at [1123, 505] on button "See Details" at bounding box center [1137, 506] width 98 height 31
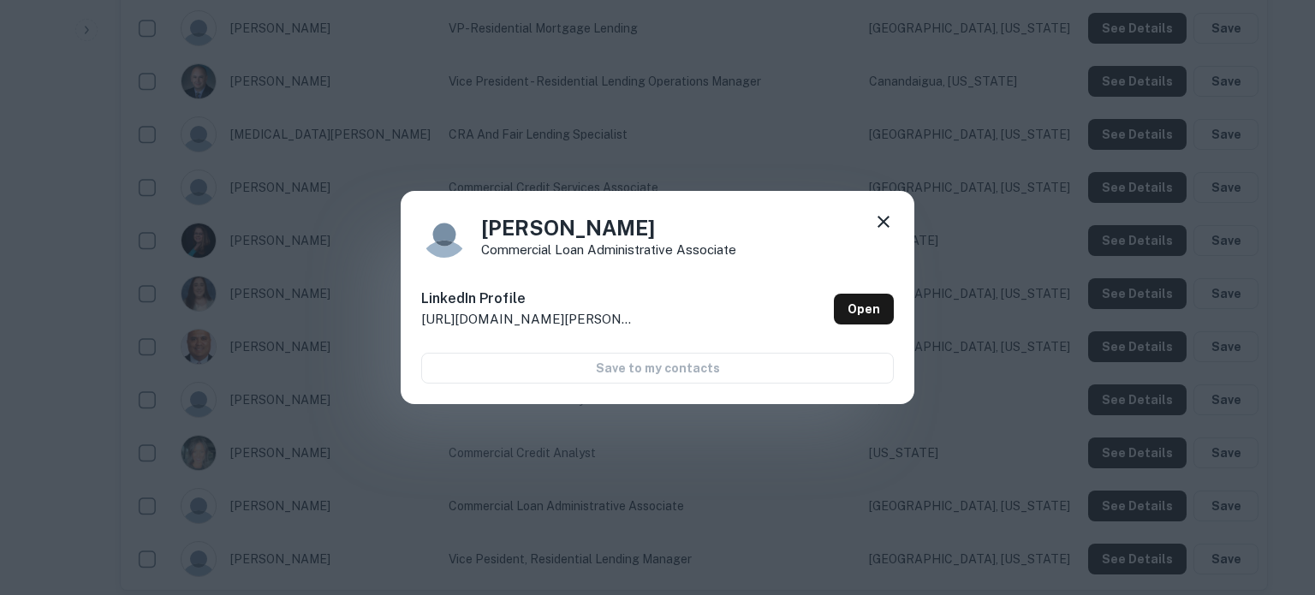
click at [888, 221] on icon at bounding box center [883, 222] width 21 height 21
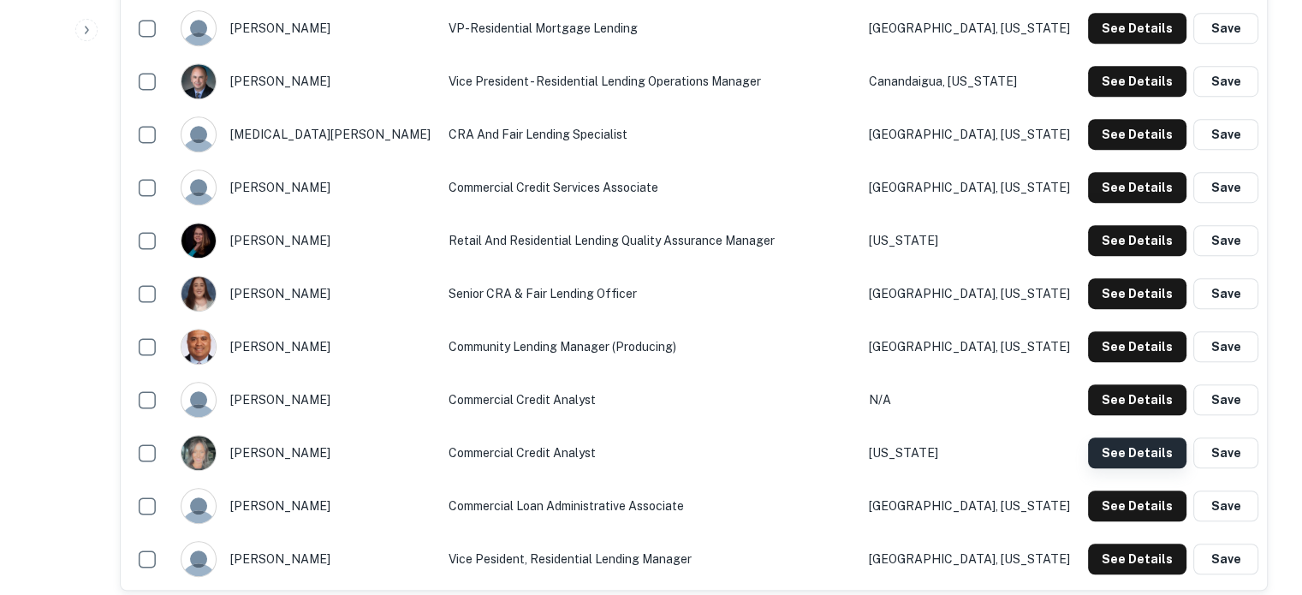
click at [1105, 455] on button "See Details" at bounding box center [1137, 453] width 98 height 31
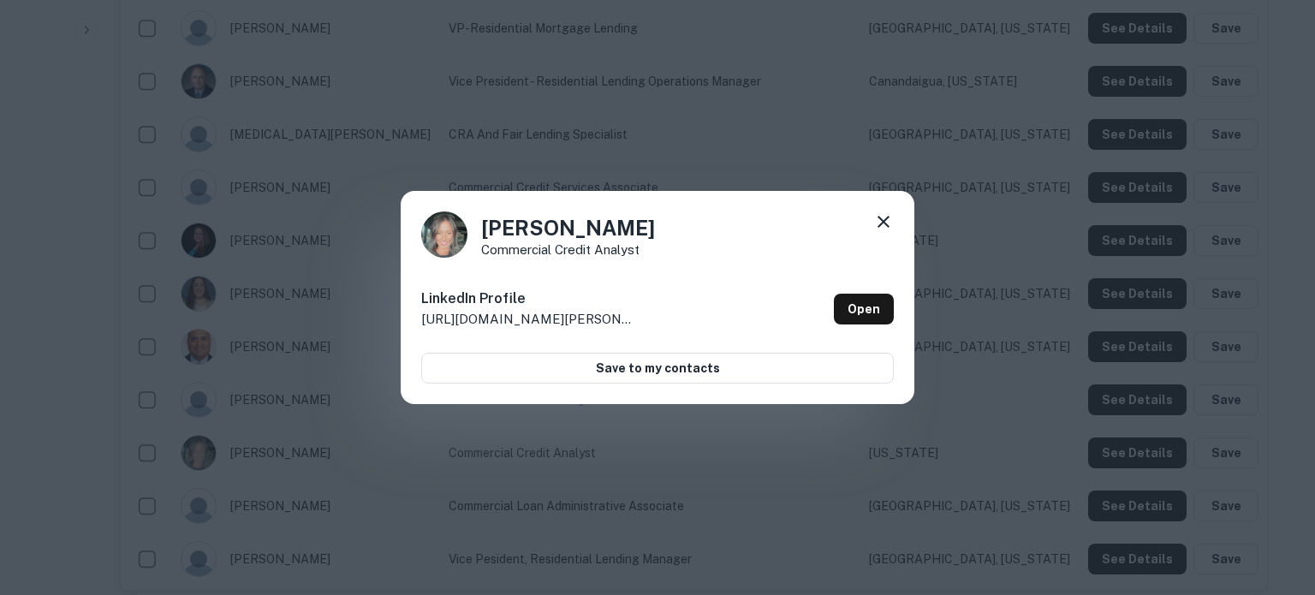
drag, startPoint x: 883, startPoint y: 218, endPoint x: 891, endPoint y: 229, distance: 14.0
click at [883, 218] on icon at bounding box center [883, 222] width 21 height 21
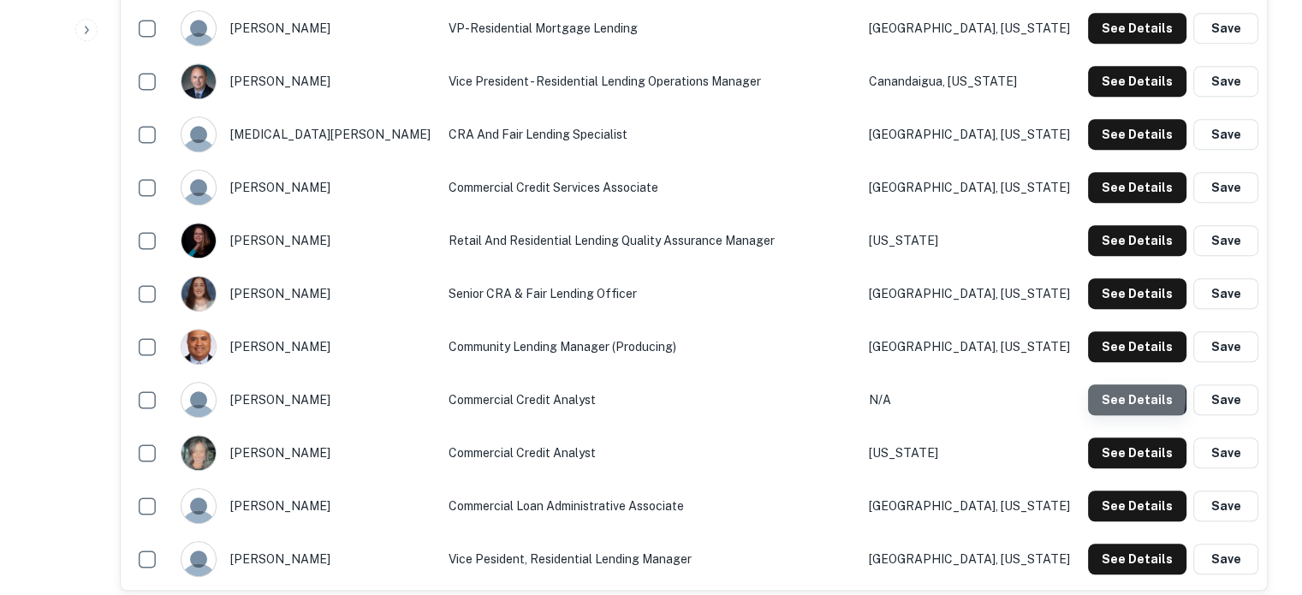
click at [1110, 397] on button "See Details" at bounding box center [1137, 399] width 98 height 31
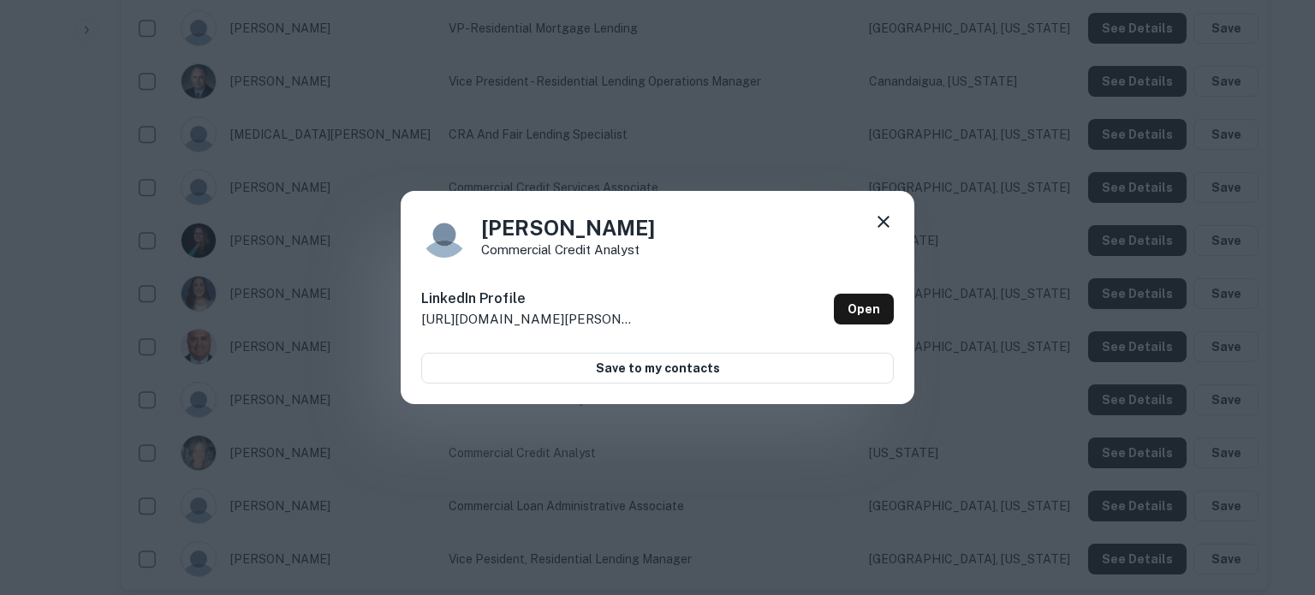
click at [886, 223] on icon at bounding box center [883, 222] width 21 height 21
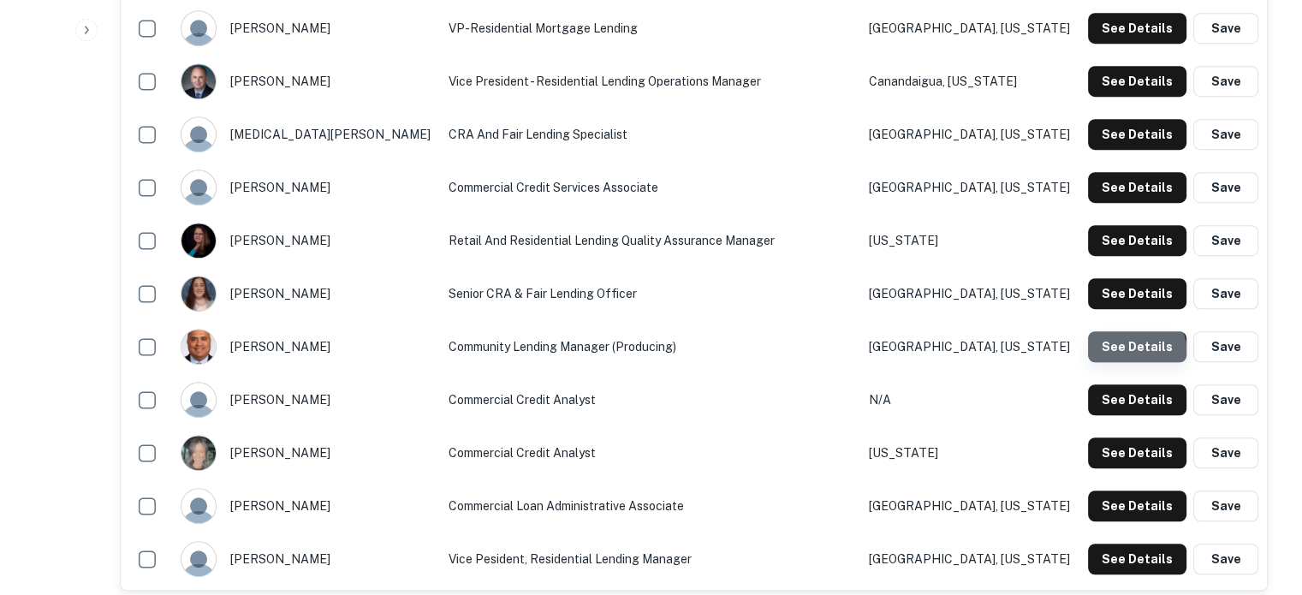
click at [1106, 358] on button "See Details" at bounding box center [1137, 346] width 98 height 31
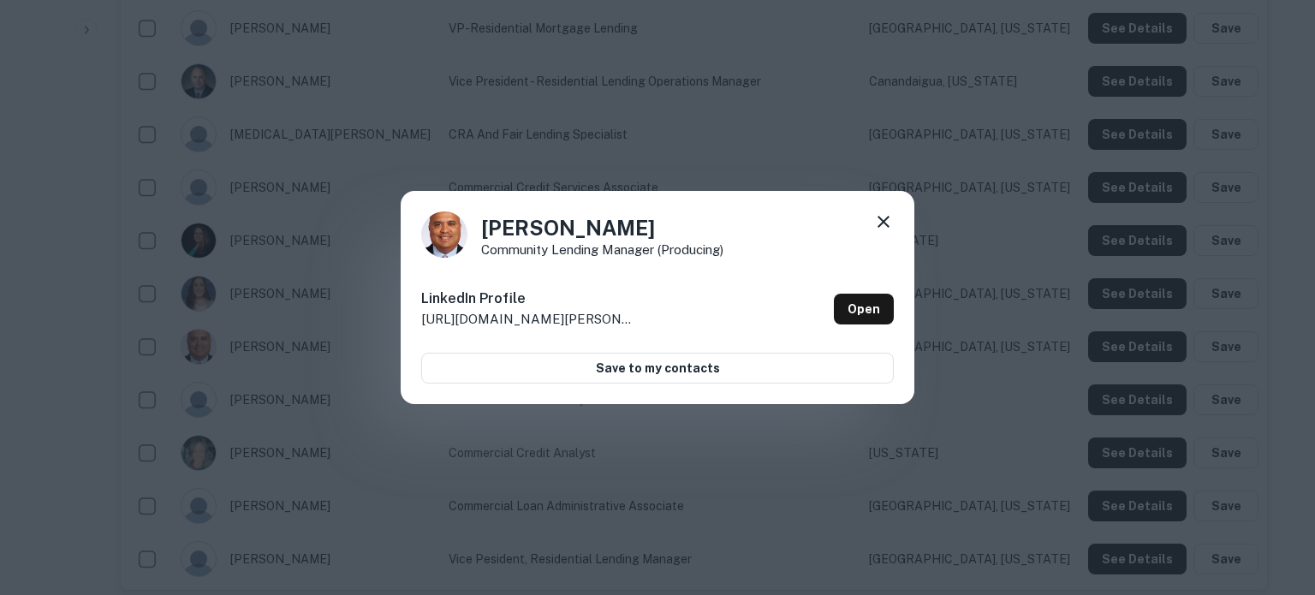
click at [887, 222] on icon at bounding box center [883, 222] width 21 height 21
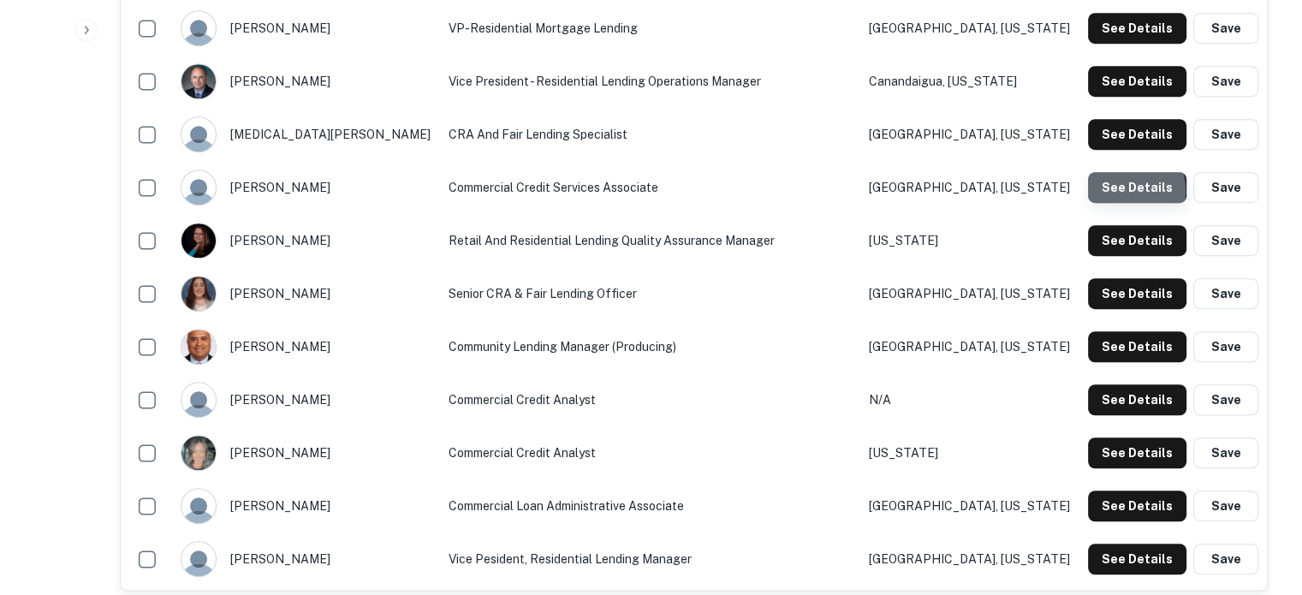
click at [1111, 192] on button "See Details" at bounding box center [1137, 187] width 98 height 31
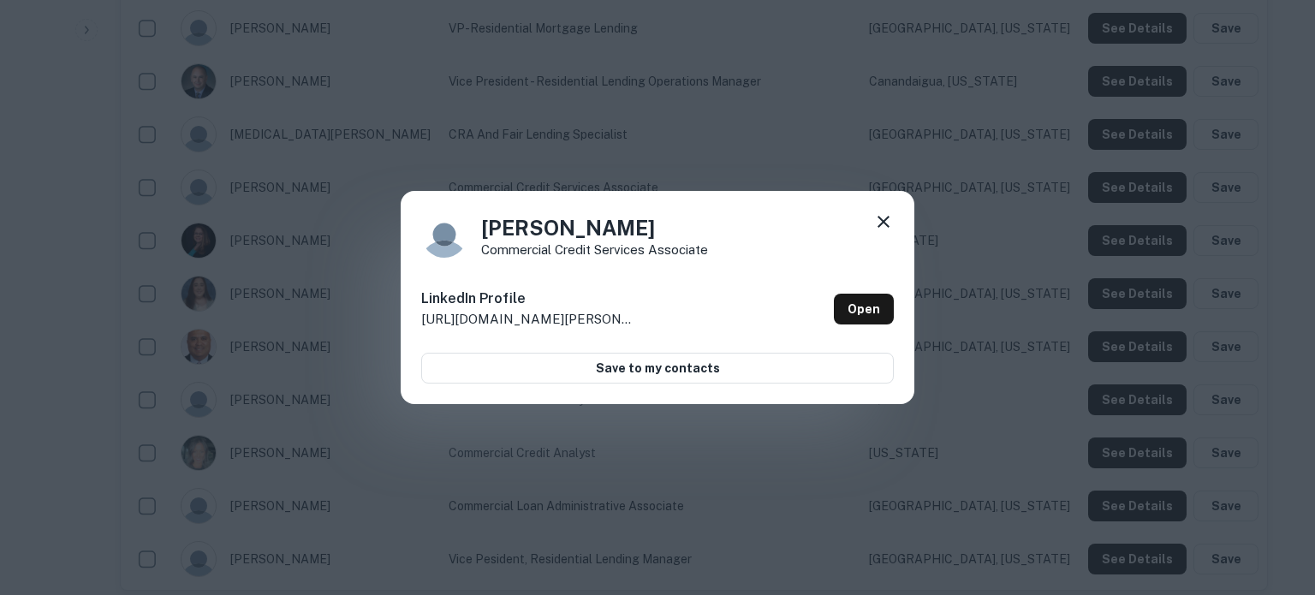
click at [886, 218] on icon at bounding box center [884, 222] width 12 height 12
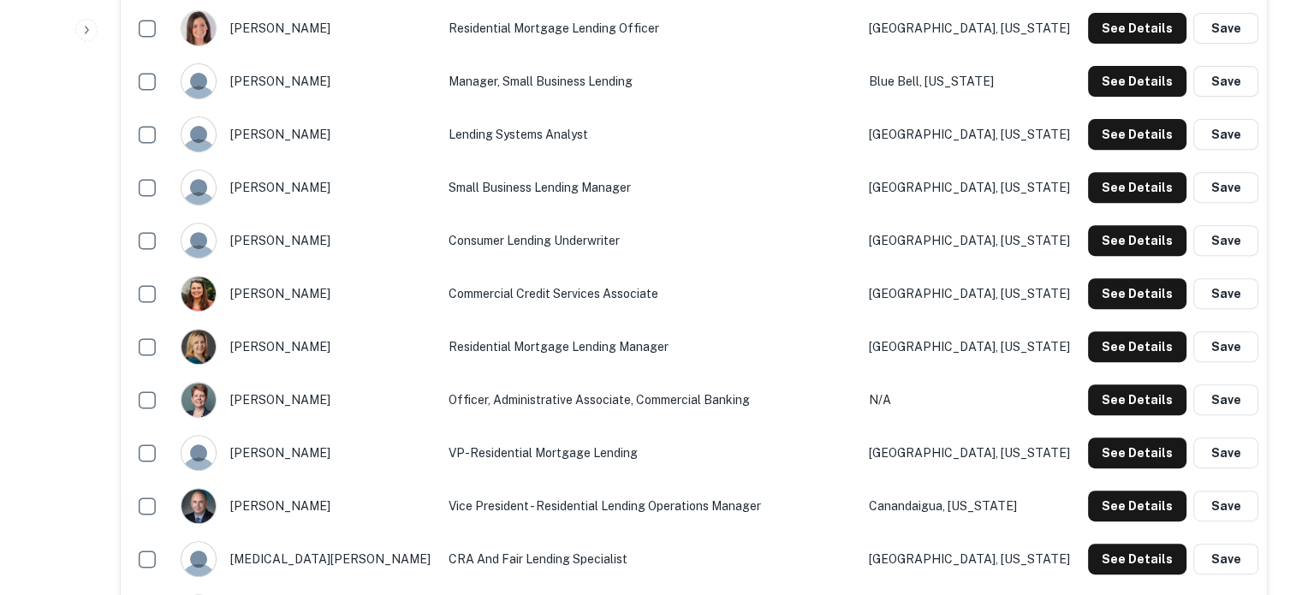
scroll to position [685, 0]
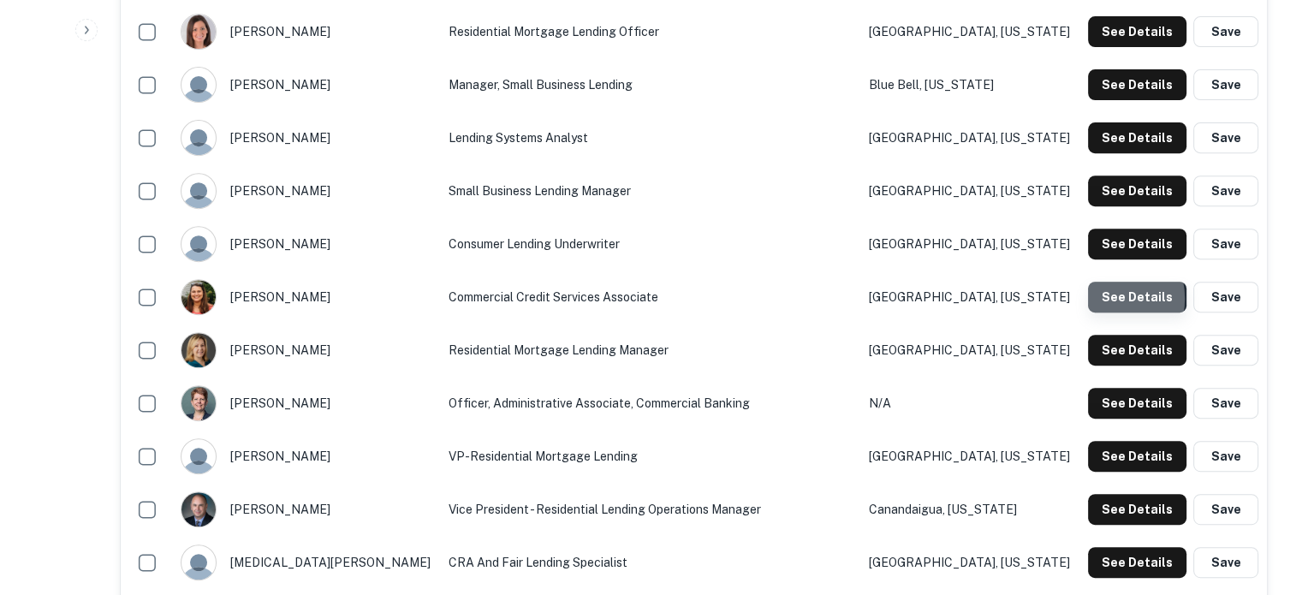
click at [1111, 300] on button "See Details" at bounding box center [1137, 297] width 98 height 31
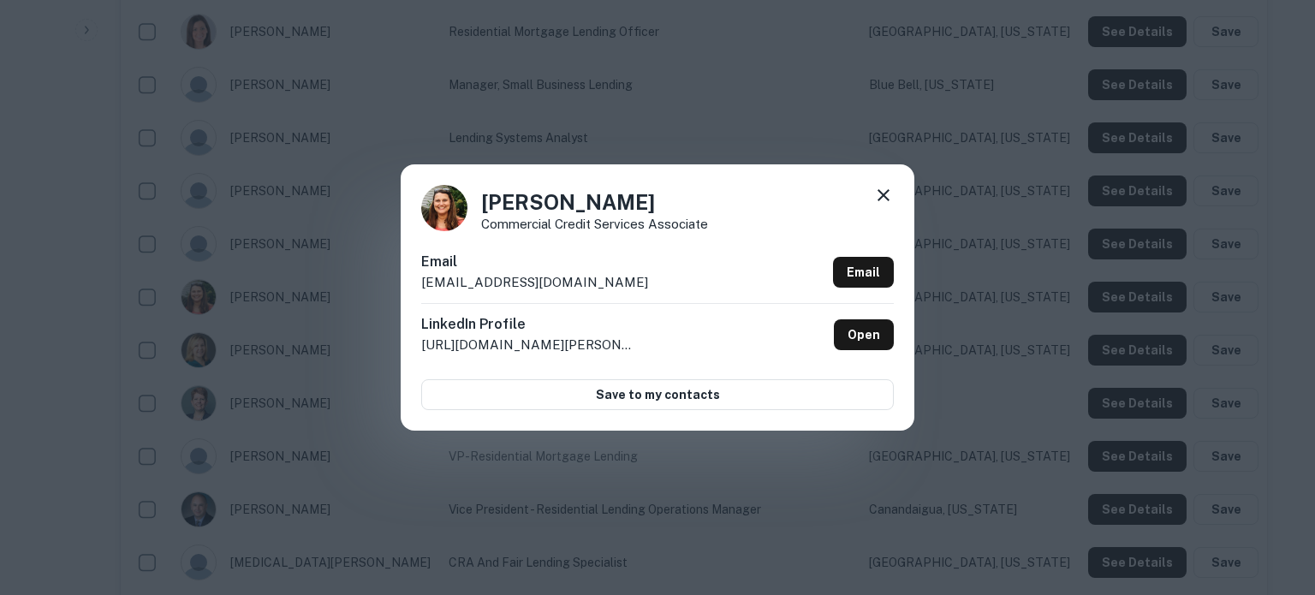
drag, startPoint x: 418, startPoint y: 281, endPoint x: 643, endPoint y: 290, distance: 225.4
click at [643, 290] on div "[PERSON_NAME] Commercial Credit Services Associate Email [EMAIL_ADDRESS][DOMAIN…" at bounding box center [658, 296] width 514 height 265
copy p "[EMAIL_ADDRESS][DOMAIN_NAME]"
click at [884, 195] on icon at bounding box center [884, 195] width 12 height 12
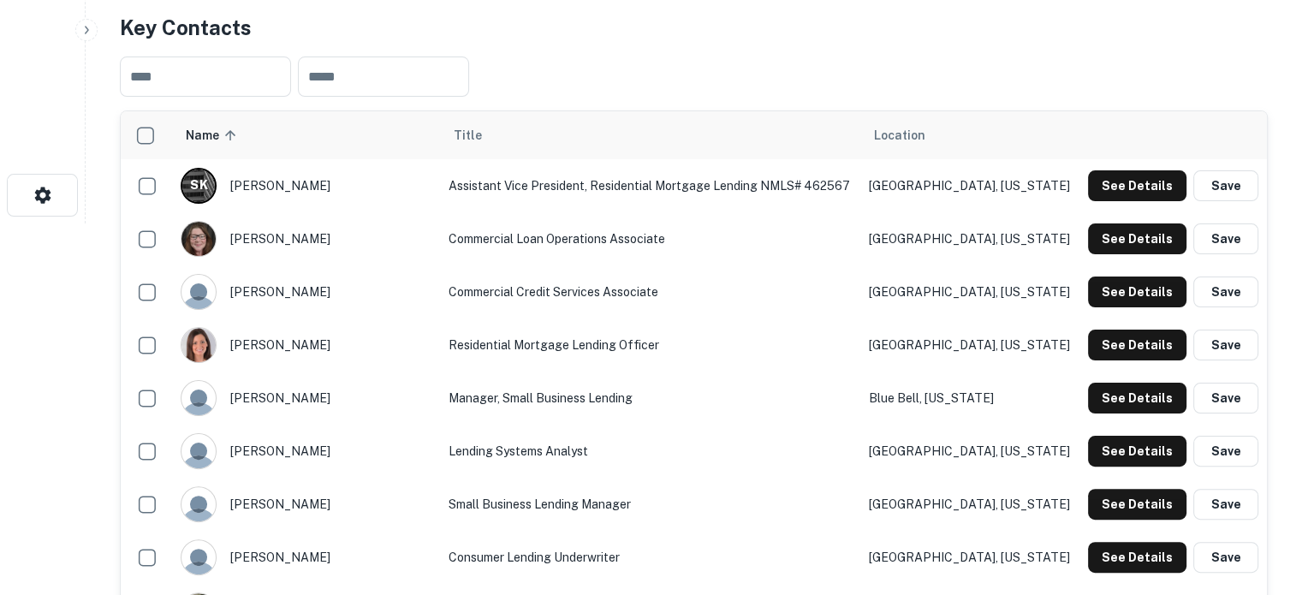
scroll to position [343, 0]
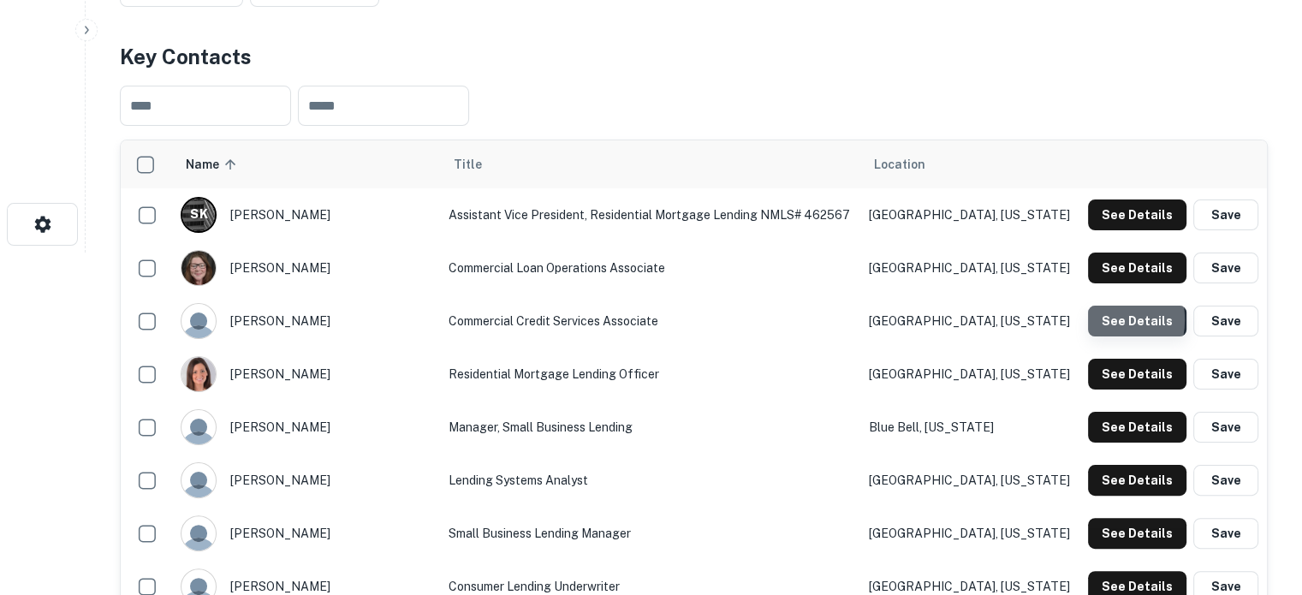
click at [1096, 321] on button "See Details" at bounding box center [1137, 321] width 98 height 31
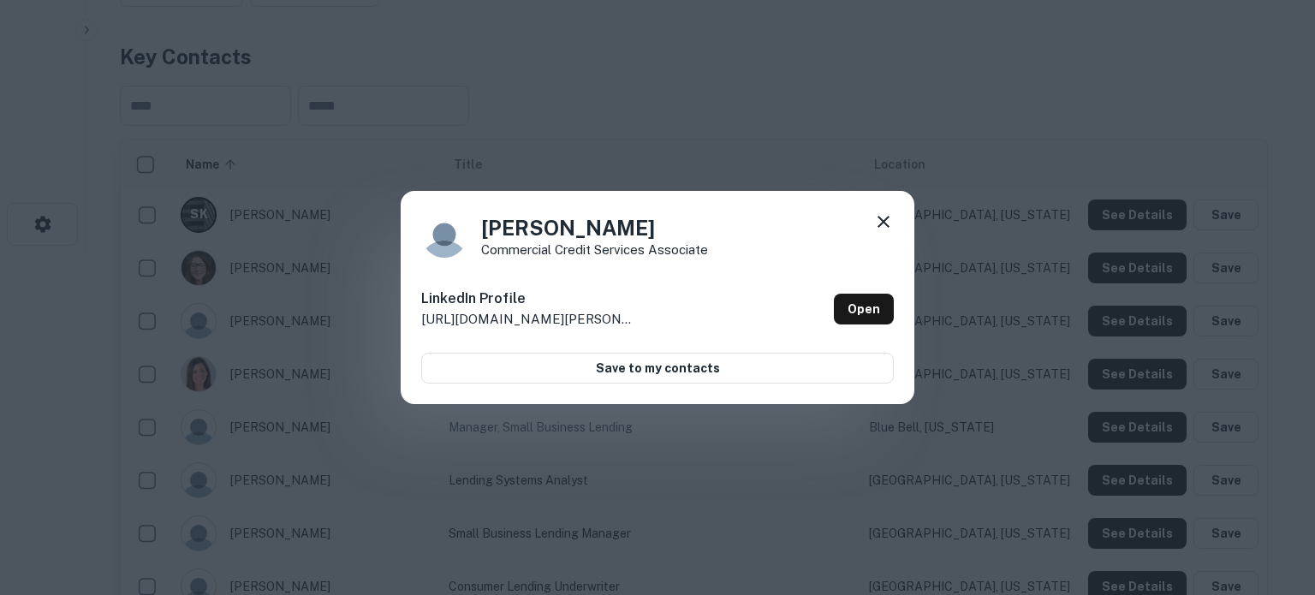
click at [885, 222] on icon at bounding box center [884, 222] width 12 height 12
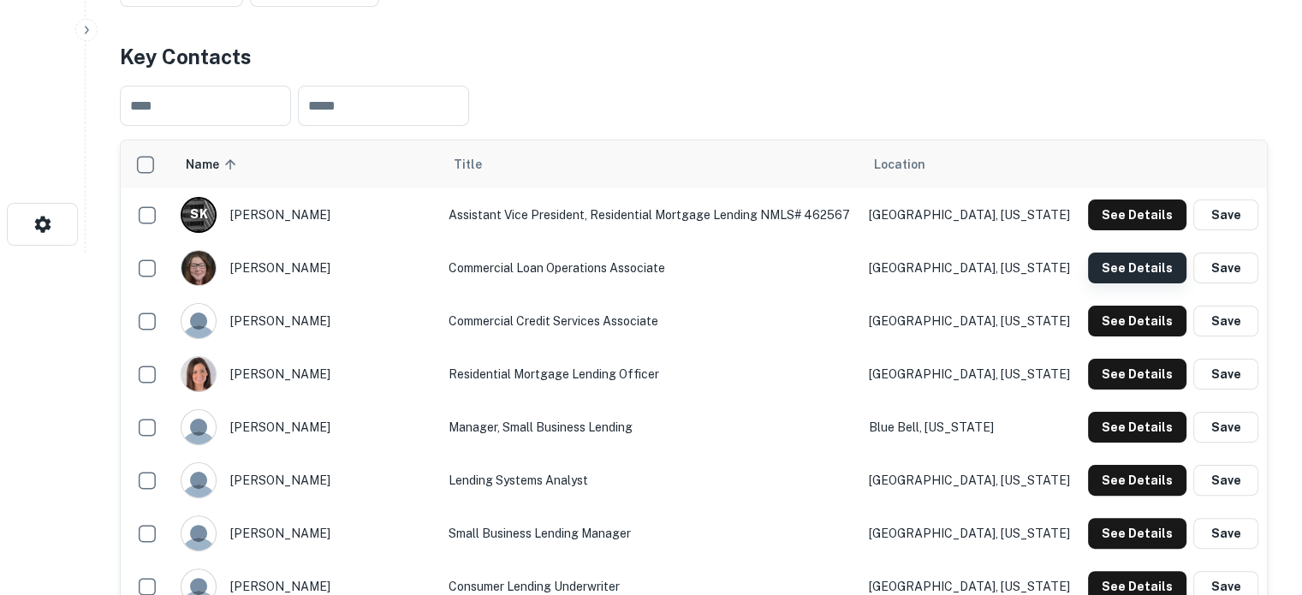
click at [1127, 276] on button "See Details" at bounding box center [1137, 268] width 98 height 31
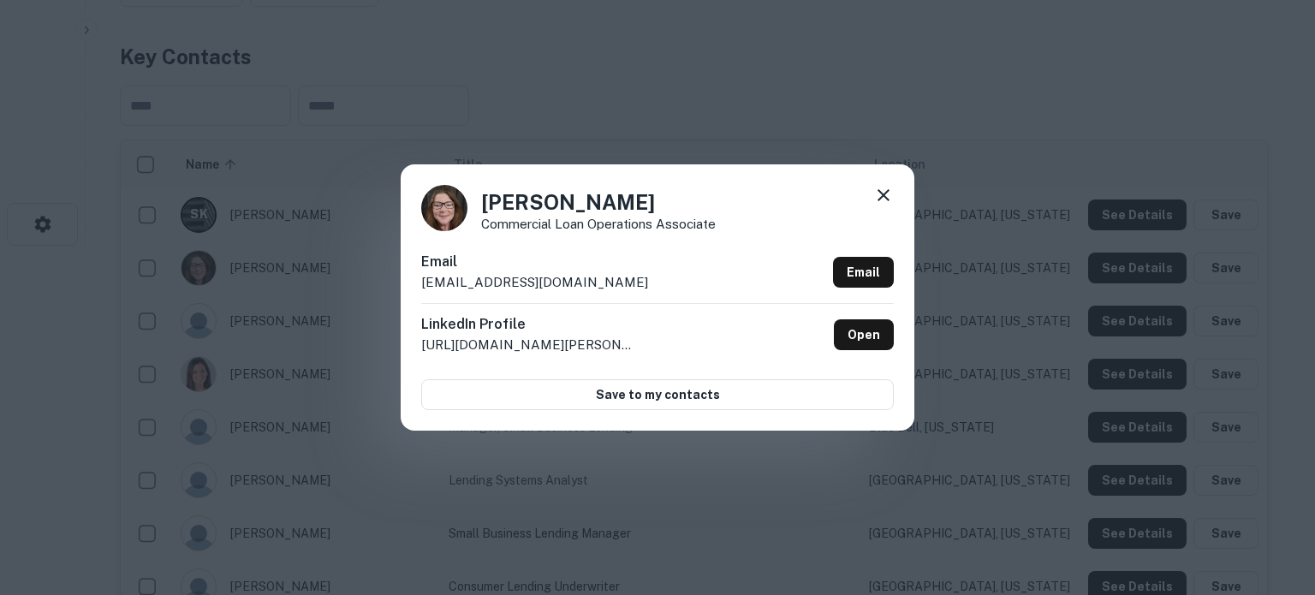
drag, startPoint x: 420, startPoint y: 281, endPoint x: 664, endPoint y: 281, distance: 243.2
click at [664, 281] on div "[PERSON_NAME] Commercial Loan Operations Associate Email [EMAIL_ADDRESS][DOMAIN…" at bounding box center [658, 296] width 514 height 265
copy p "[EMAIL_ADDRESS][DOMAIN_NAME]"
click at [884, 194] on icon at bounding box center [883, 195] width 21 height 21
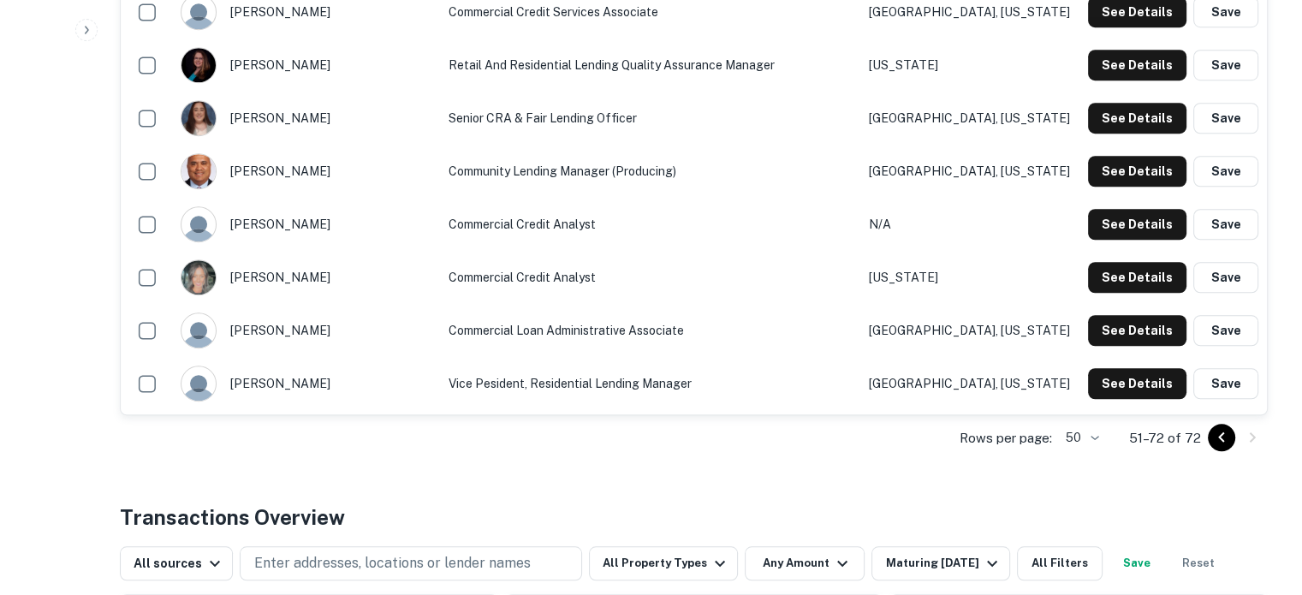
scroll to position [1541, 0]
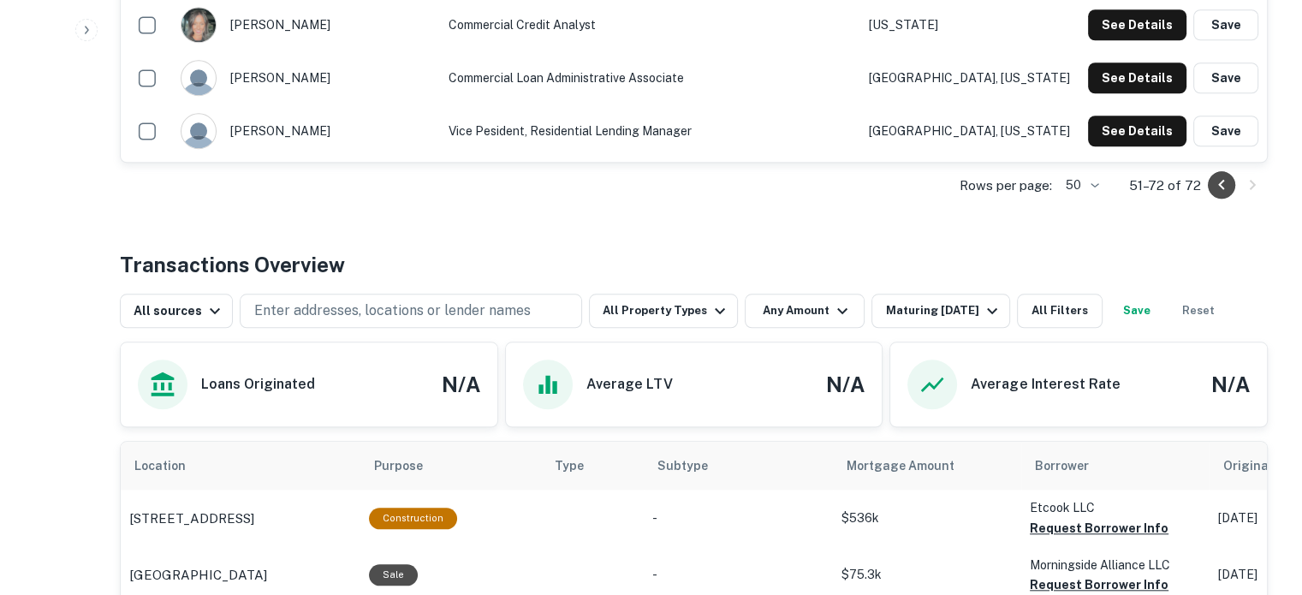
click at [1215, 191] on icon "Go to previous page" at bounding box center [1222, 185] width 21 height 21
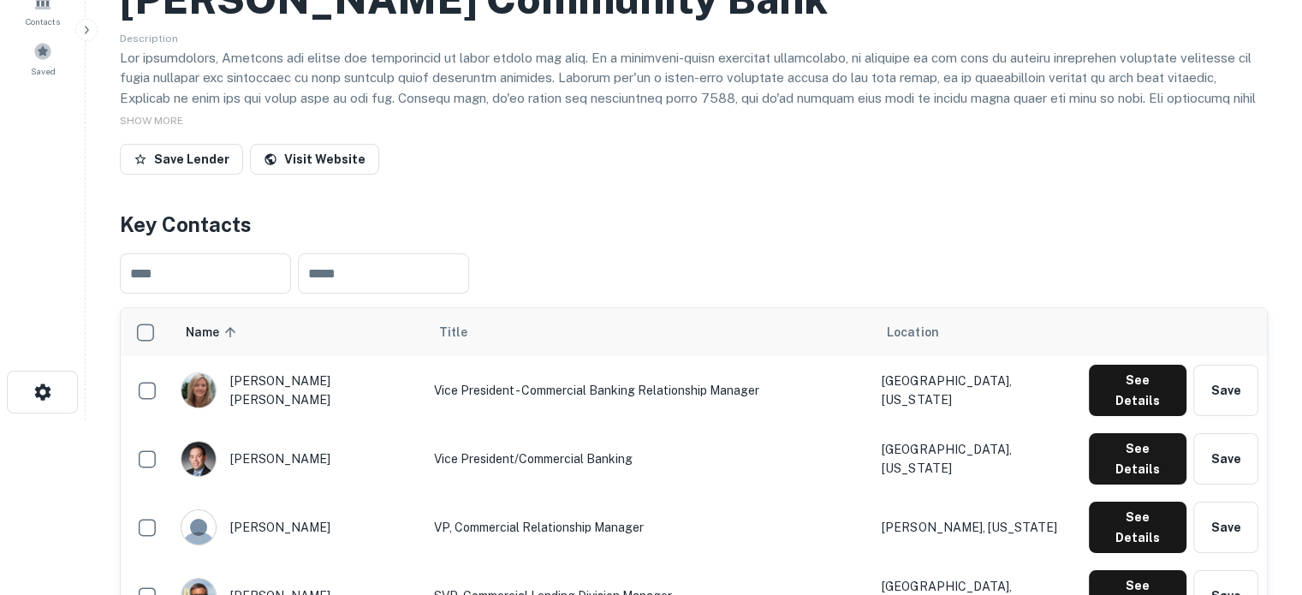
scroll to position [171, 0]
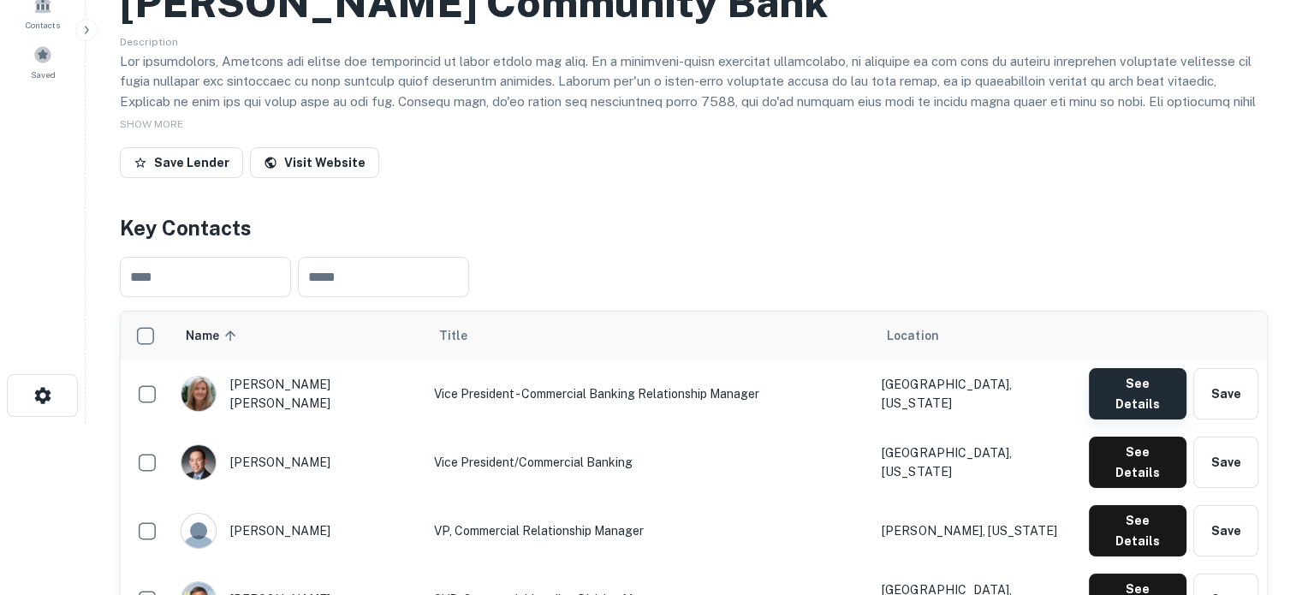
click at [1118, 391] on button "See Details" at bounding box center [1138, 393] width 98 height 51
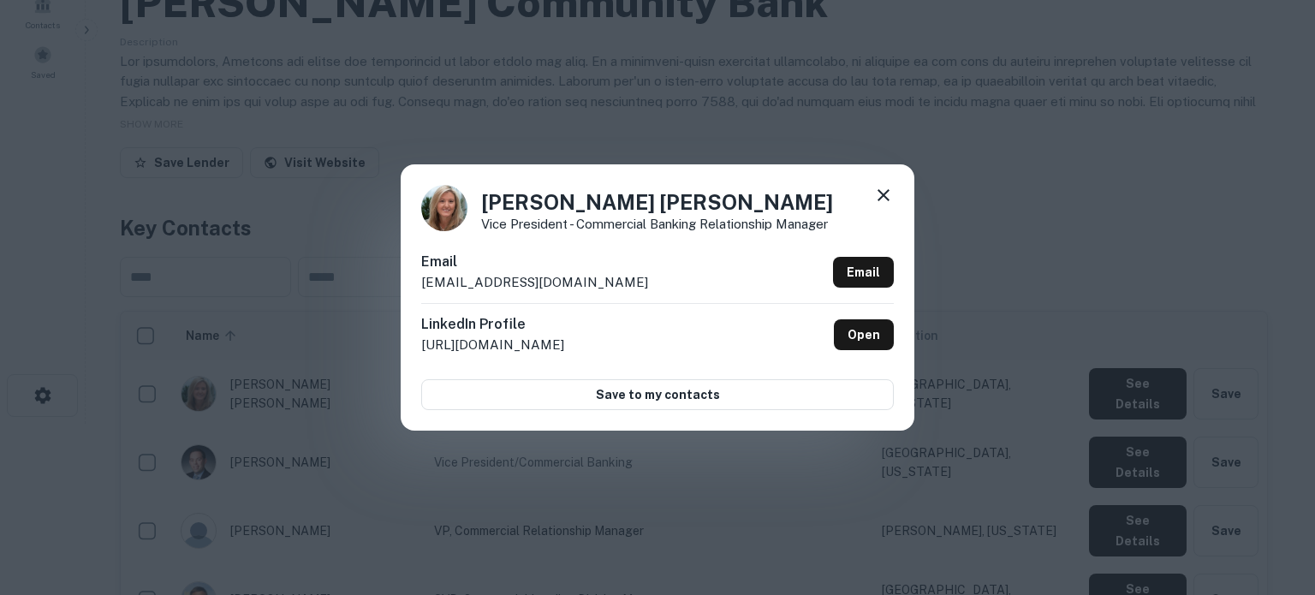
drag, startPoint x: 420, startPoint y: 286, endPoint x: 618, endPoint y: 289, distance: 198.7
click at [618, 289] on div "[PERSON_NAME] [PERSON_NAME] Vice President - Commercial Banking Relationship Ma…" at bounding box center [658, 296] width 514 height 265
copy p "[EMAIL_ADDRESS][DOMAIN_NAME]"
click at [876, 192] on icon at bounding box center [883, 195] width 21 height 21
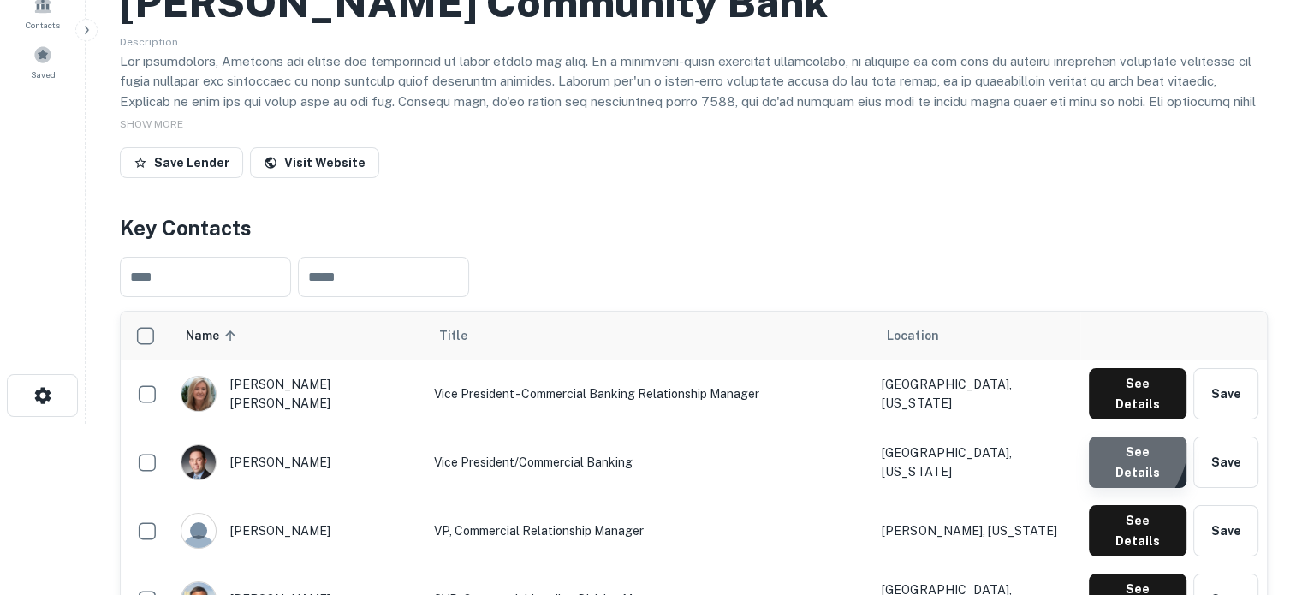
click at [1094, 437] on button "See Details" at bounding box center [1138, 462] width 98 height 51
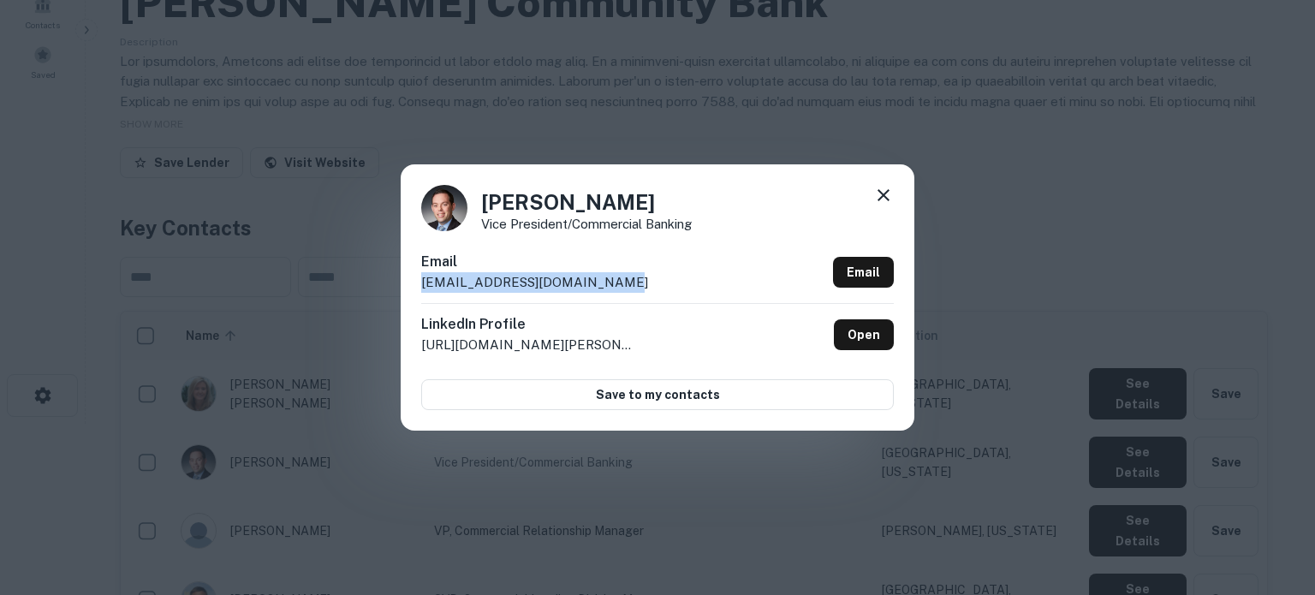
drag, startPoint x: 424, startPoint y: 287, endPoint x: 612, endPoint y: 285, distance: 188.4
click at [612, 285] on div "Email [EMAIL_ADDRESS][DOMAIN_NAME] Email" at bounding box center [657, 277] width 473 height 51
copy p "[EMAIL_ADDRESS][DOMAIN_NAME]"
click at [879, 200] on icon at bounding box center [884, 195] width 12 height 12
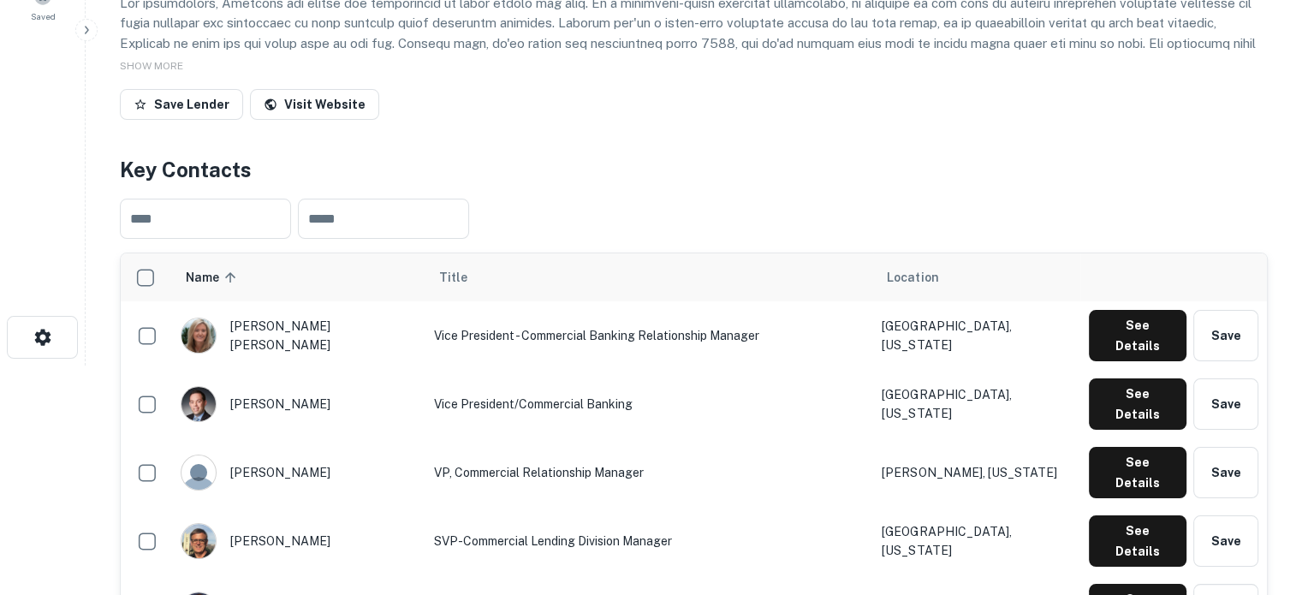
scroll to position [343, 0]
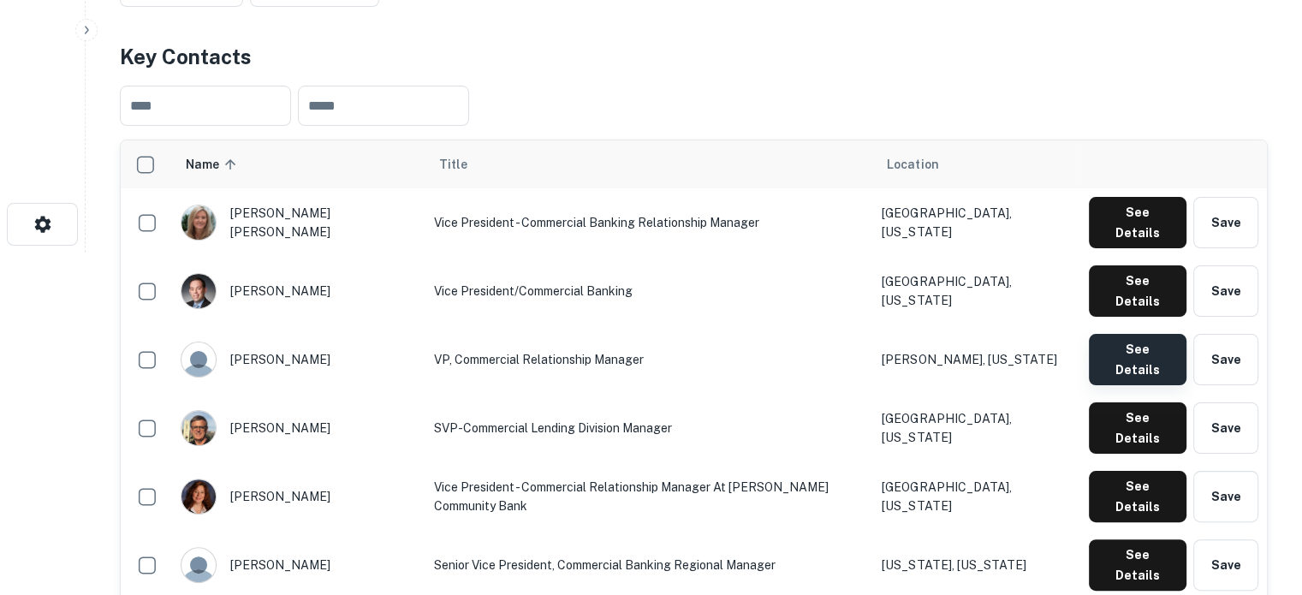
click at [1124, 334] on button "See Details" at bounding box center [1138, 359] width 98 height 51
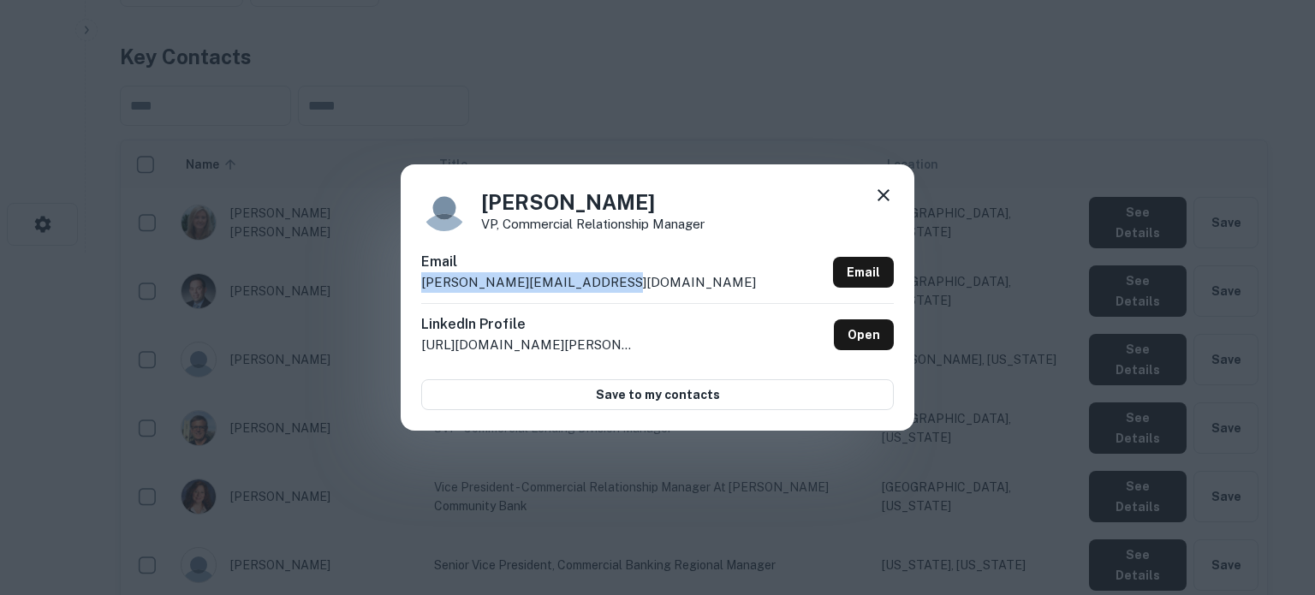
drag, startPoint x: 419, startPoint y: 288, endPoint x: 652, endPoint y: 313, distance: 234.2
click at [617, 283] on div "[PERSON_NAME] VP, Commercial Relationship Manager Email [PERSON_NAME][EMAIL_ADD…" at bounding box center [658, 296] width 514 height 265
copy p "[PERSON_NAME][EMAIL_ADDRESS][DOMAIN_NAME]"
click at [888, 197] on icon at bounding box center [883, 195] width 21 height 21
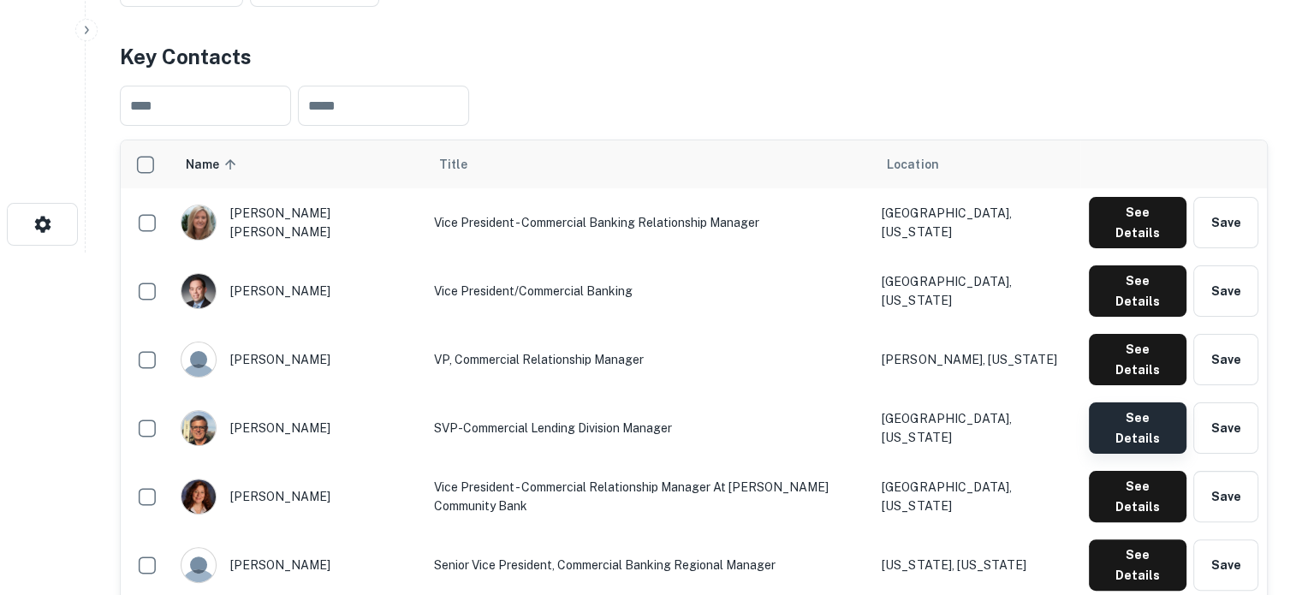
click at [1112, 402] on button "See Details" at bounding box center [1138, 427] width 98 height 51
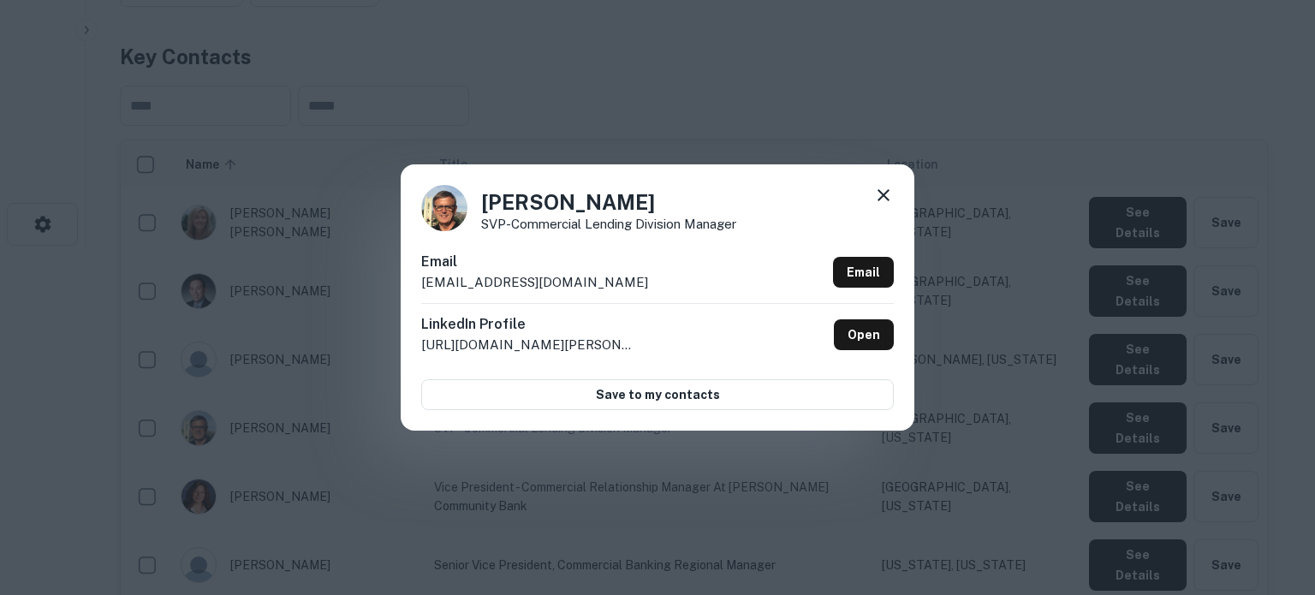
drag, startPoint x: 423, startPoint y: 285, endPoint x: 638, endPoint y: 282, distance: 215.0
click at [638, 282] on div "Email [EMAIL_ADDRESS][DOMAIN_NAME] Email" at bounding box center [657, 277] width 473 height 51
copy p "[EMAIL_ADDRESS][DOMAIN_NAME]"
click at [878, 189] on icon at bounding box center [883, 195] width 21 height 21
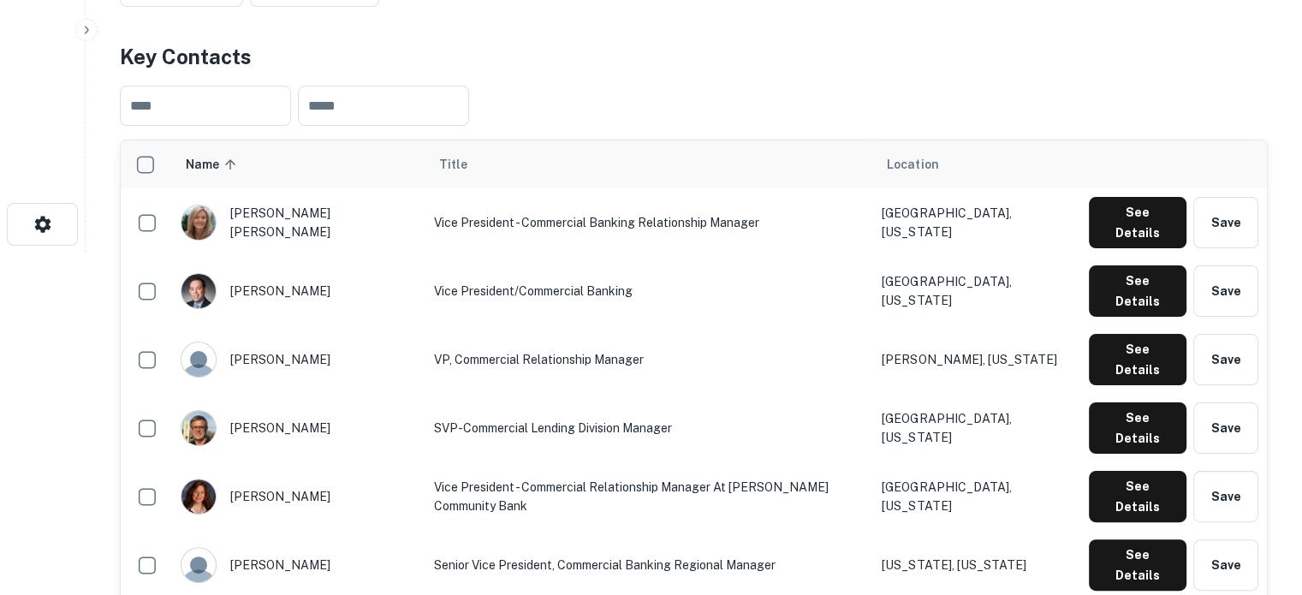
click at [1089, 471] on div "See Details Save" at bounding box center [1174, 496] width 170 height 51
click at [1120, 471] on button "See Details" at bounding box center [1138, 496] width 98 height 51
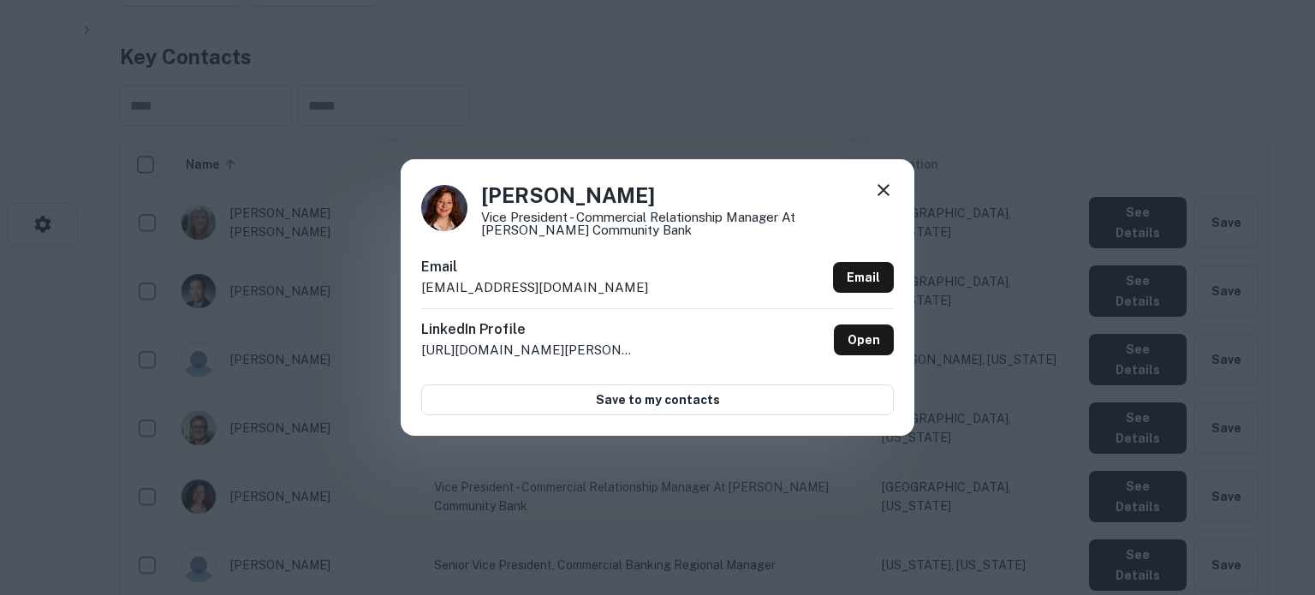
drag, startPoint x: 412, startPoint y: 301, endPoint x: 665, endPoint y: 295, distance: 252.7
click at [665, 295] on div "[PERSON_NAME] Vice President - Commercial Relationship Manager at [PERSON_NAME]…" at bounding box center [658, 297] width 514 height 276
copy p "[EMAIL_ADDRESS][DOMAIN_NAME]"
click at [879, 189] on icon at bounding box center [883, 190] width 21 height 21
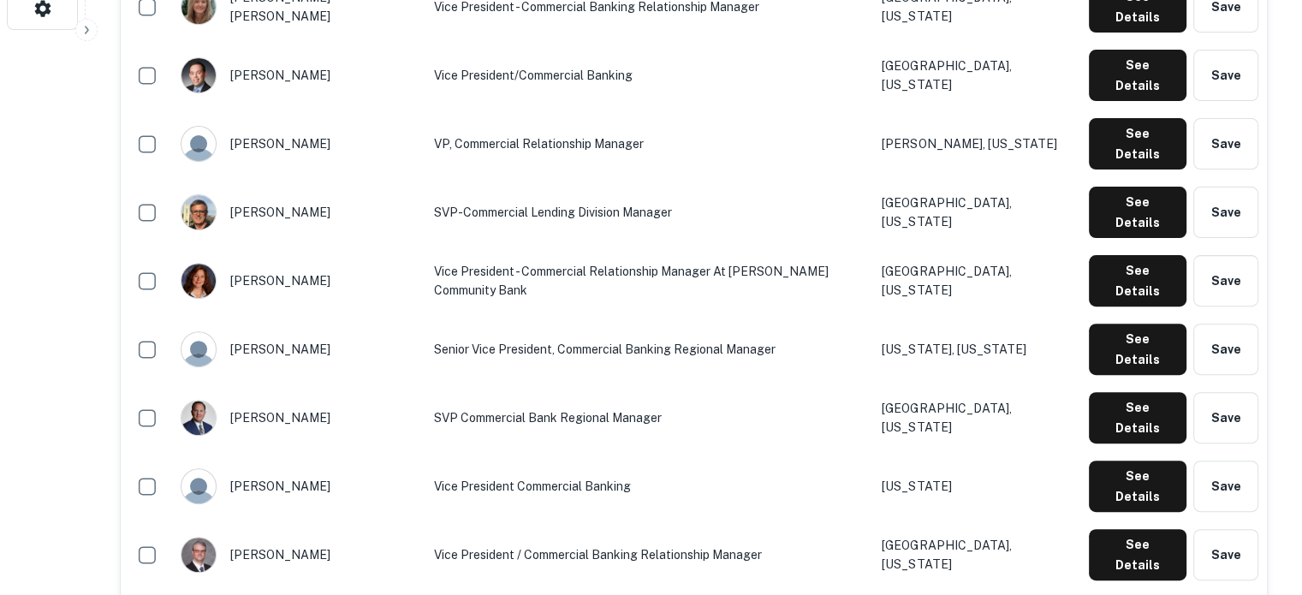
scroll to position [599, 0]
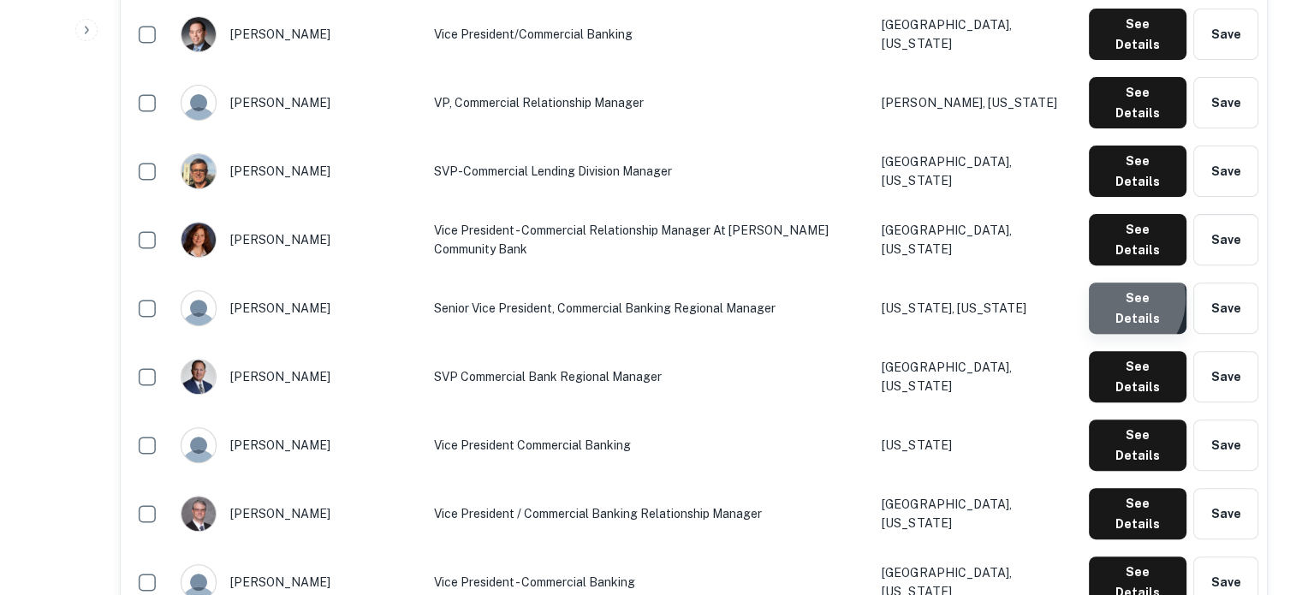
click at [1117, 283] on button "See Details" at bounding box center [1138, 308] width 98 height 51
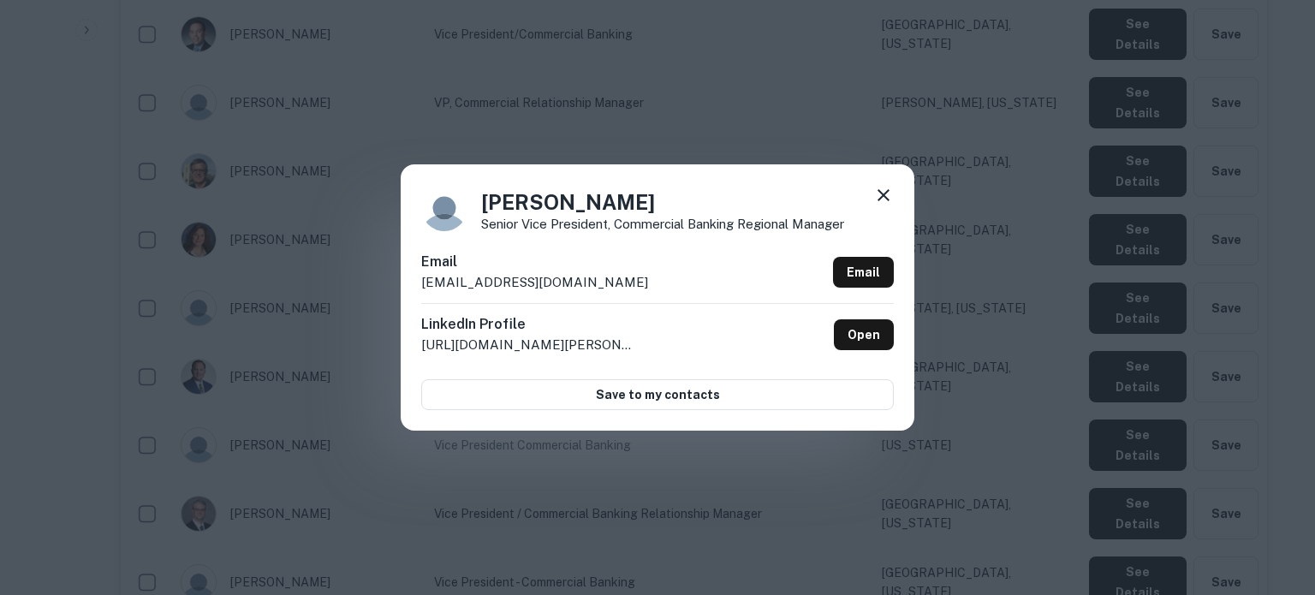
drag, startPoint x: 418, startPoint y: 287, endPoint x: 635, endPoint y: 292, distance: 217.6
click at [635, 292] on div "[PERSON_NAME] Senior Vice President, Commercial Banking Regional Manager Email …" at bounding box center [658, 296] width 514 height 265
copy p "[EMAIL_ADDRESS][DOMAIN_NAME]"
click at [888, 201] on icon at bounding box center [884, 195] width 12 height 12
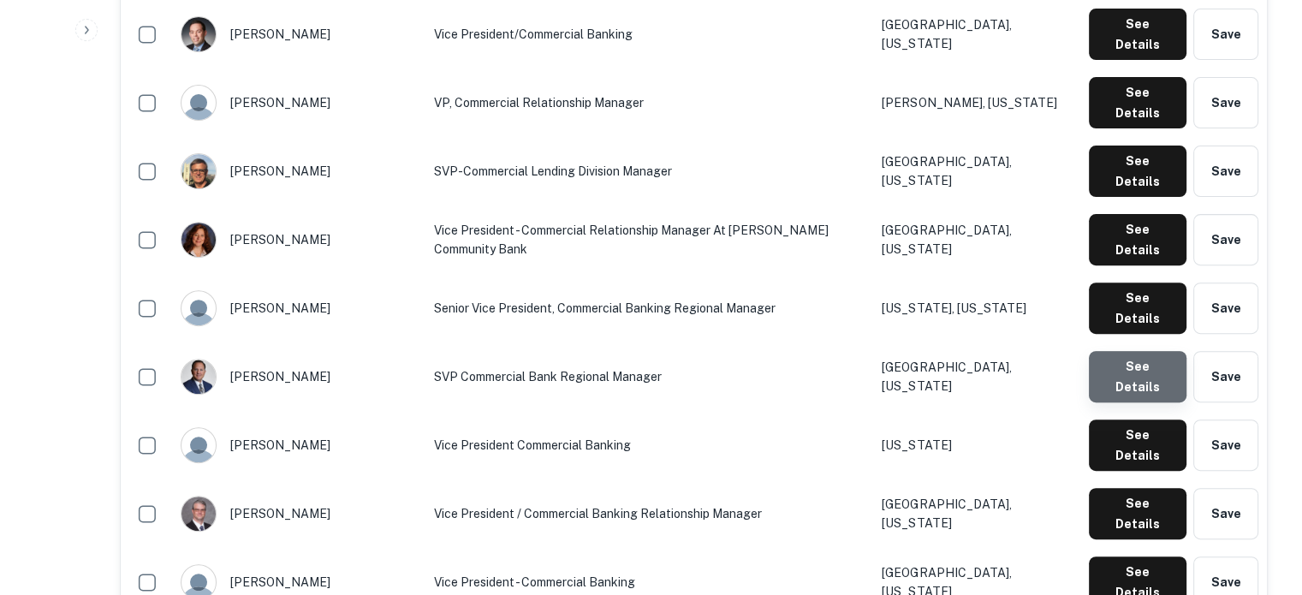
click at [1139, 351] on button "See Details" at bounding box center [1138, 376] width 98 height 51
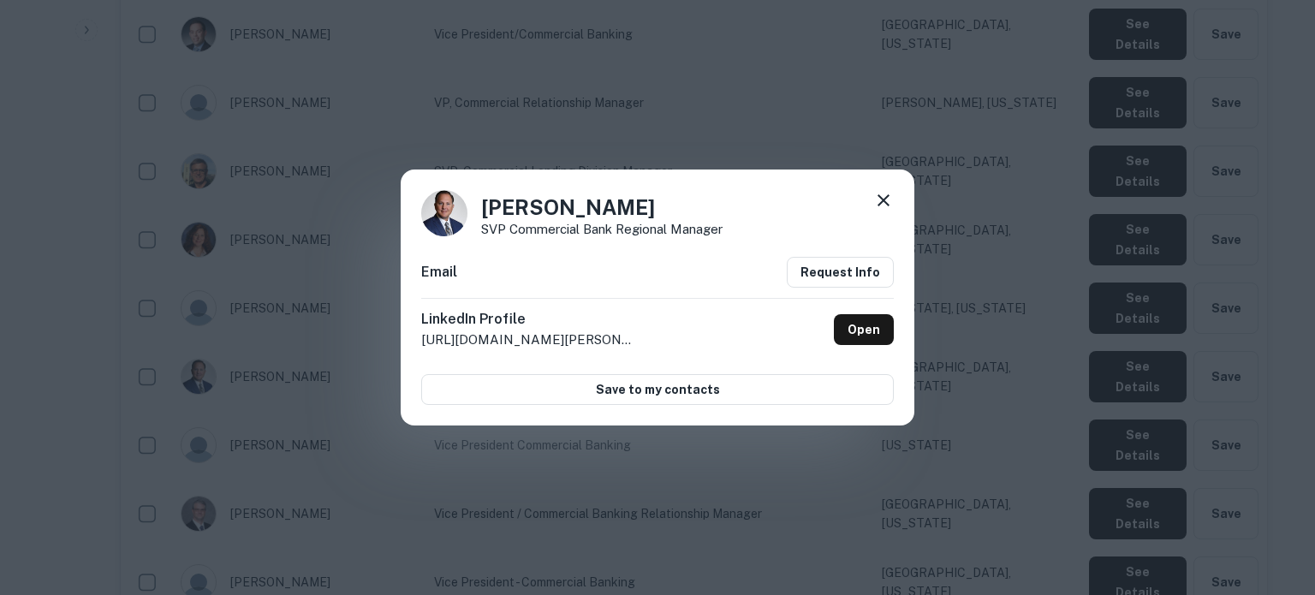
click at [891, 200] on icon at bounding box center [883, 200] width 21 height 21
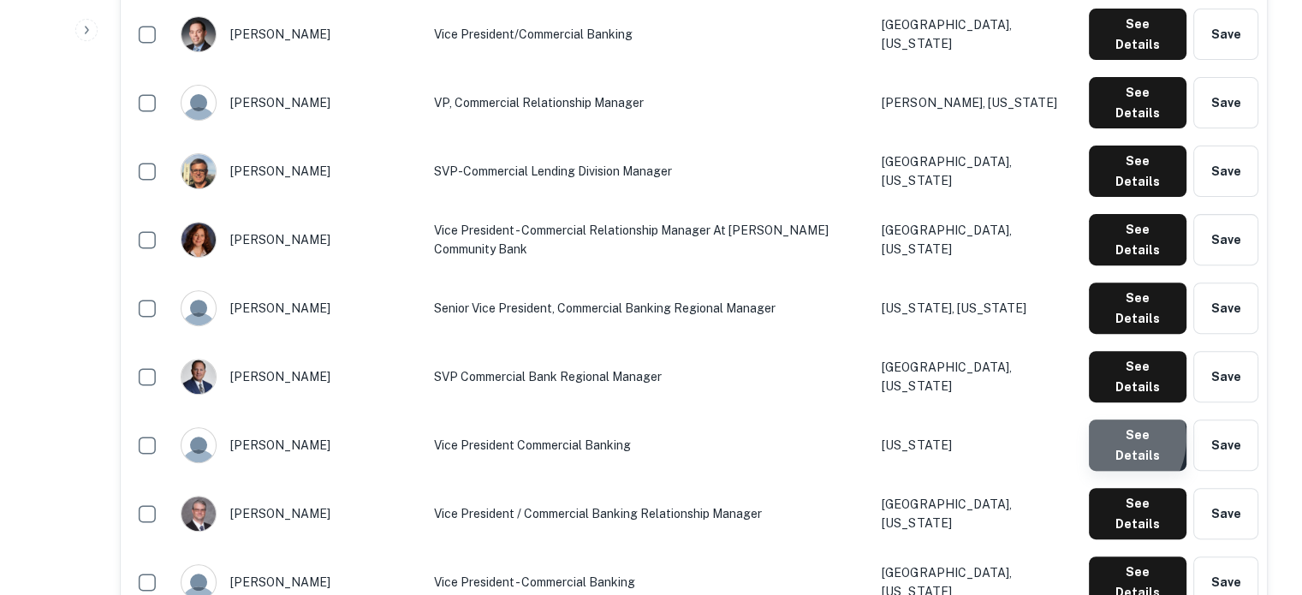
click at [1106, 420] on button "See Details" at bounding box center [1138, 445] width 98 height 51
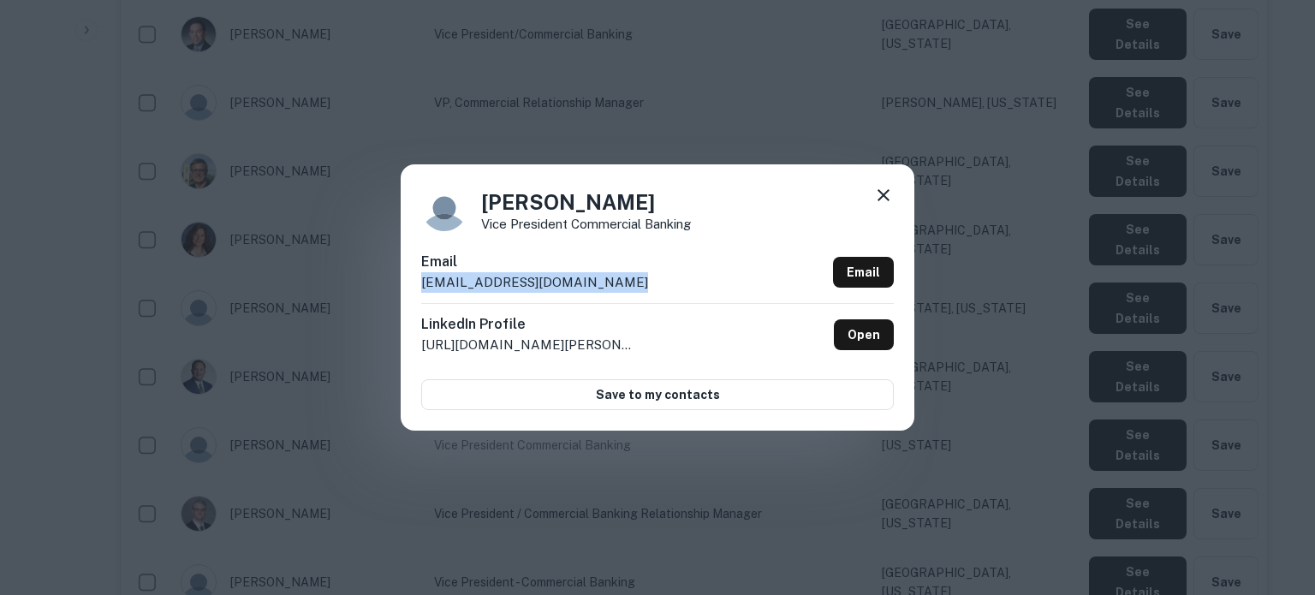
drag, startPoint x: 422, startPoint y: 285, endPoint x: 654, endPoint y: 290, distance: 232.1
click at [654, 290] on div "[PERSON_NAME] Vice President Commercial Banking Email [EMAIL_ADDRESS][DOMAIN_NA…" at bounding box center [658, 296] width 514 height 265
copy p "[EMAIL_ADDRESS][DOMAIN_NAME]"
click at [887, 194] on icon at bounding box center [883, 195] width 21 height 21
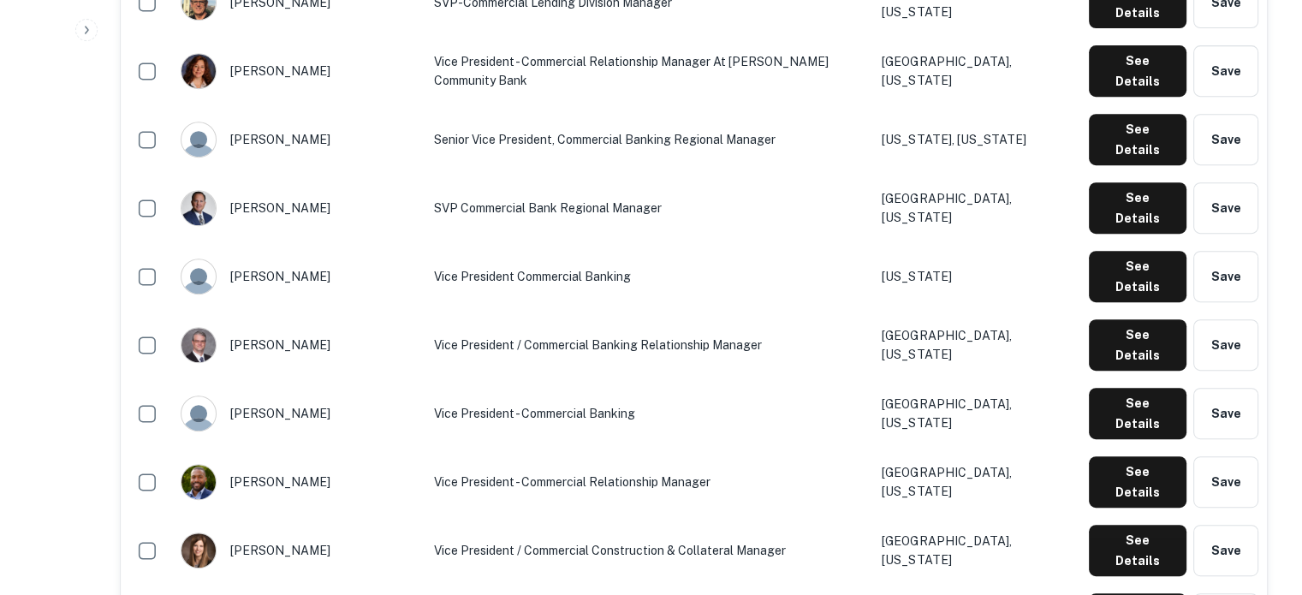
scroll to position [771, 0]
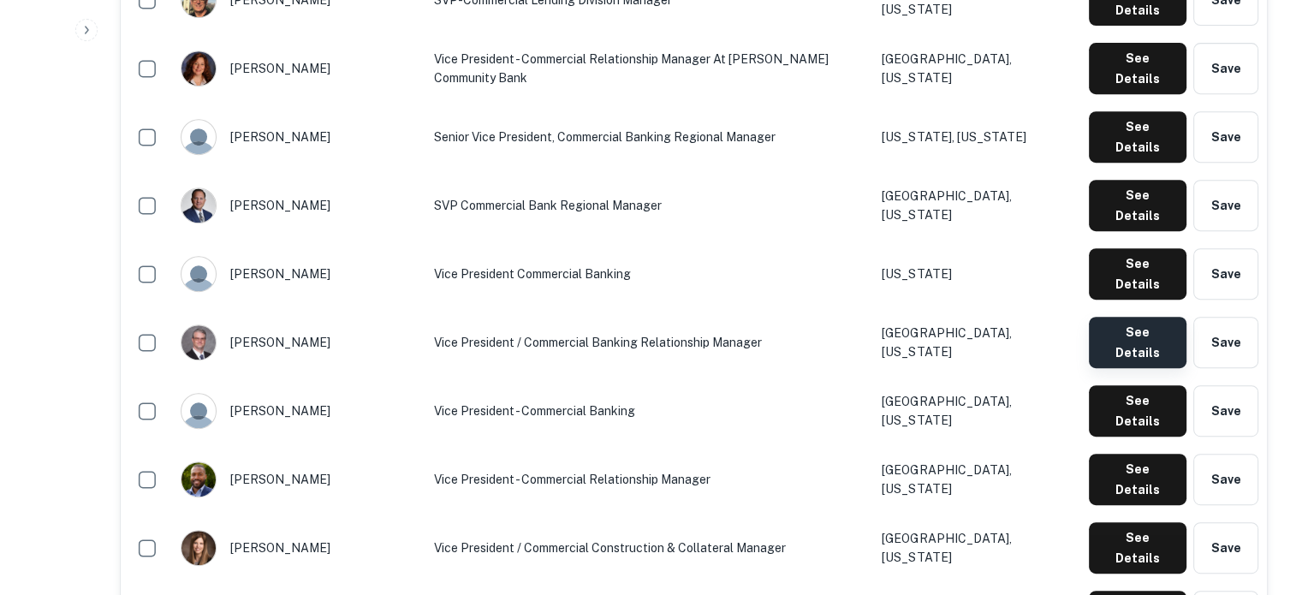
click at [1108, 317] on button "See Details" at bounding box center [1138, 342] width 98 height 51
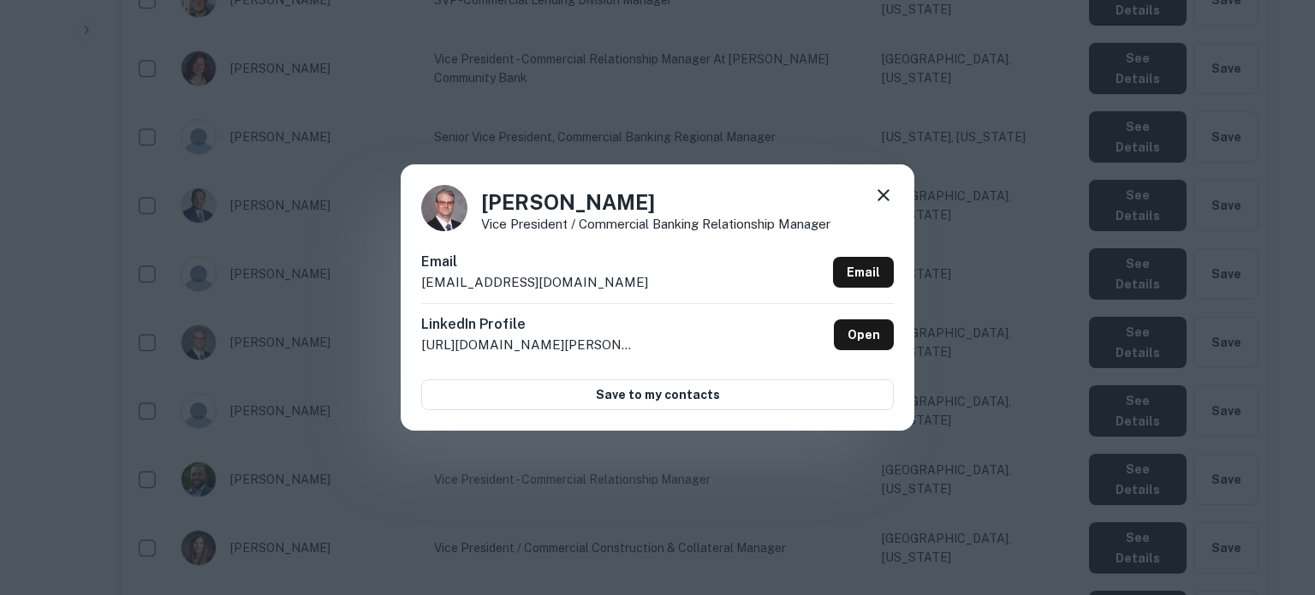
drag, startPoint x: 415, startPoint y: 289, endPoint x: 637, endPoint y: 287, distance: 221.8
click at [636, 287] on div "[PERSON_NAME] Vice President / Commercial Banking Relationship Manager Email [E…" at bounding box center [658, 296] width 514 height 265
click at [885, 194] on icon at bounding box center [884, 195] width 12 height 12
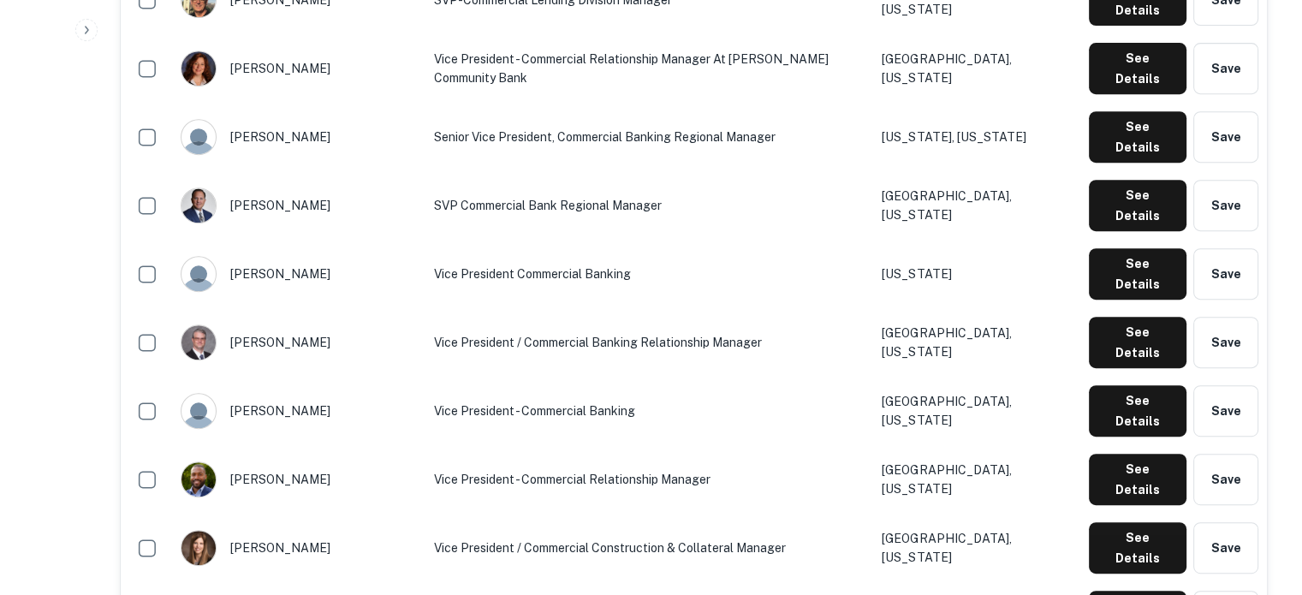
click at [1089, 385] on div "See Details Save" at bounding box center [1174, 410] width 170 height 51
click at [1112, 385] on button "See Details" at bounding box center [1138, 410] width 98 height 51
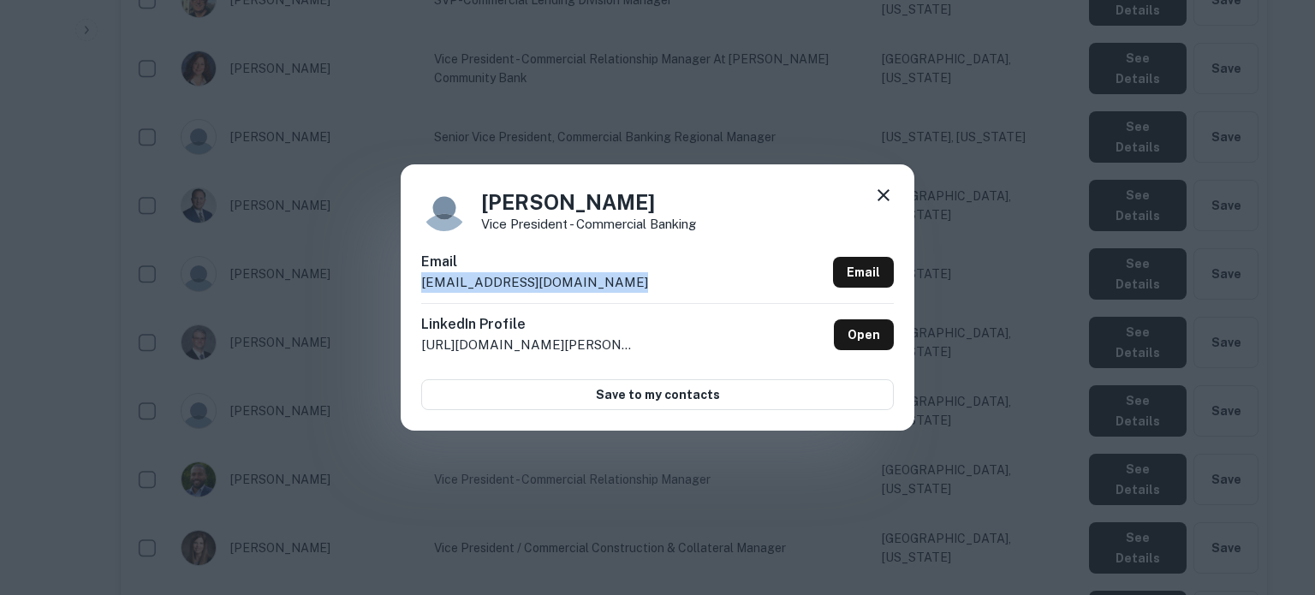
drag, startPoint x: 420, startPoint y: 288, endPoint x: 628, endPoint y: 287, distance: 207.2
click at [628, 287] on div "[PERSON_NAME] Vice President - Commercial Banking Email [PERSON_NAME][EMAIL_ADD…" at bounding box center [658, 296] width 514 height 265
click at [876, 194] on icon at bounding box center [883, 195] width 21 height 21
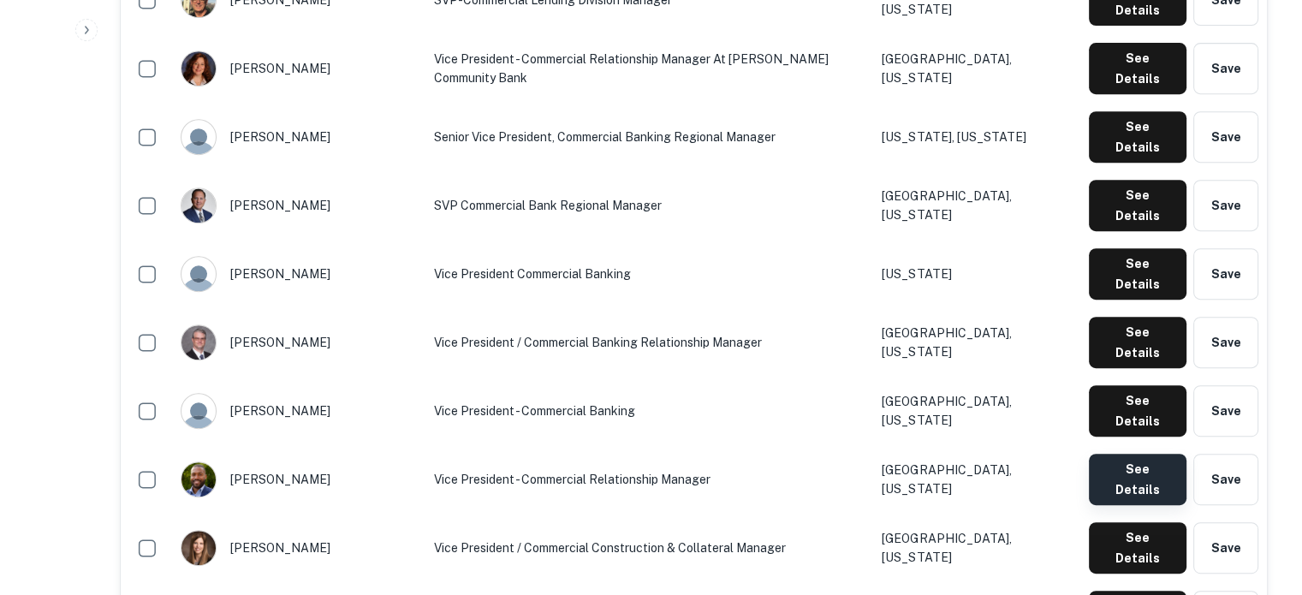
click at [1115, 454] on button "See Details" at bounding box center [1138, 479] width 98 height 51
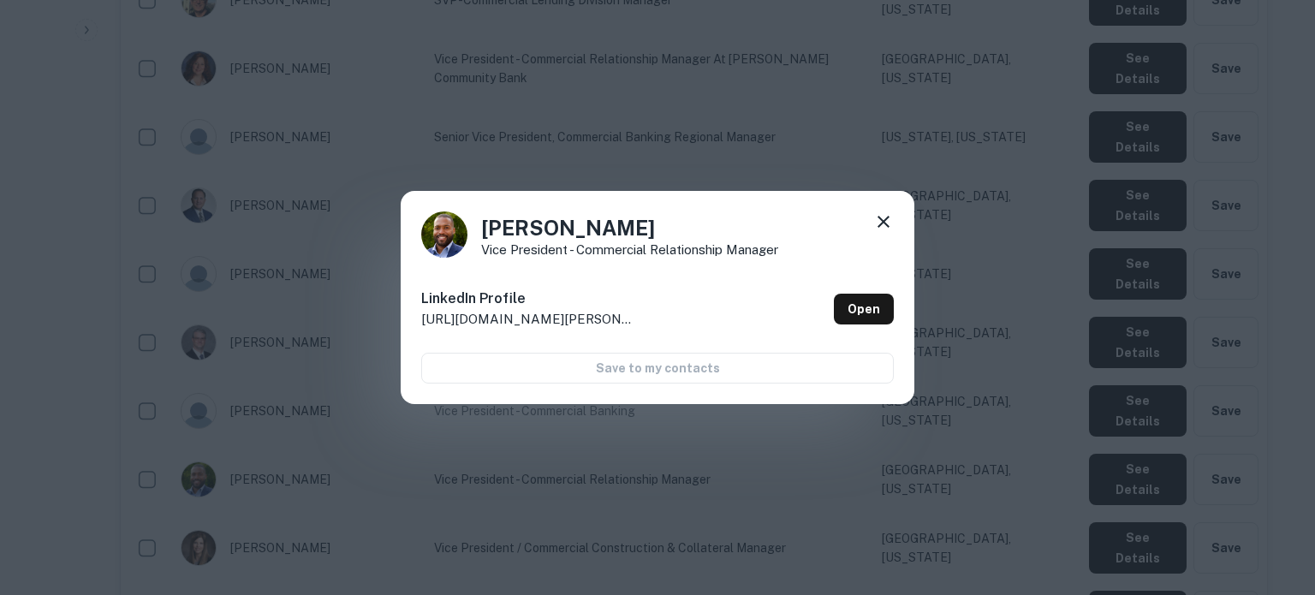
click at [873, 218] on div "[PERSON_NAME] Vice President - Commercial Relationship Manager" at bounding box center [657, 235] width 473 height 46
click at [878, 224] on icon at bounding box center [883, 222] width 21 height 21
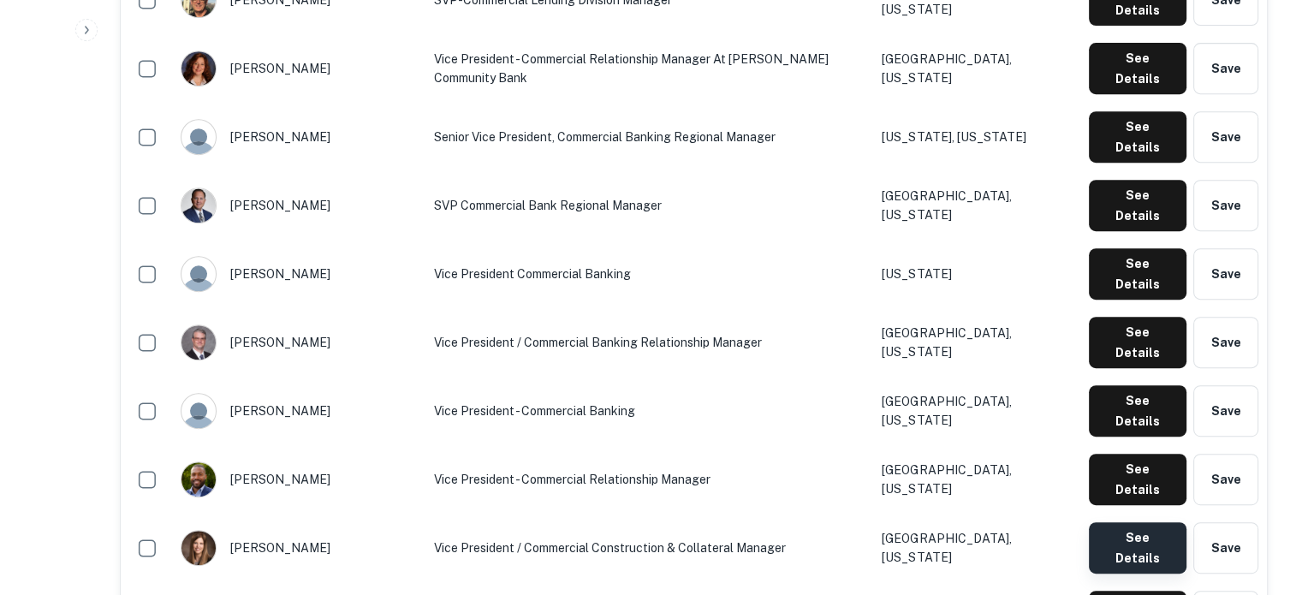
click at [1110, 522] on button "See Details" at bounding box center [1138, 547] width 98 height 51
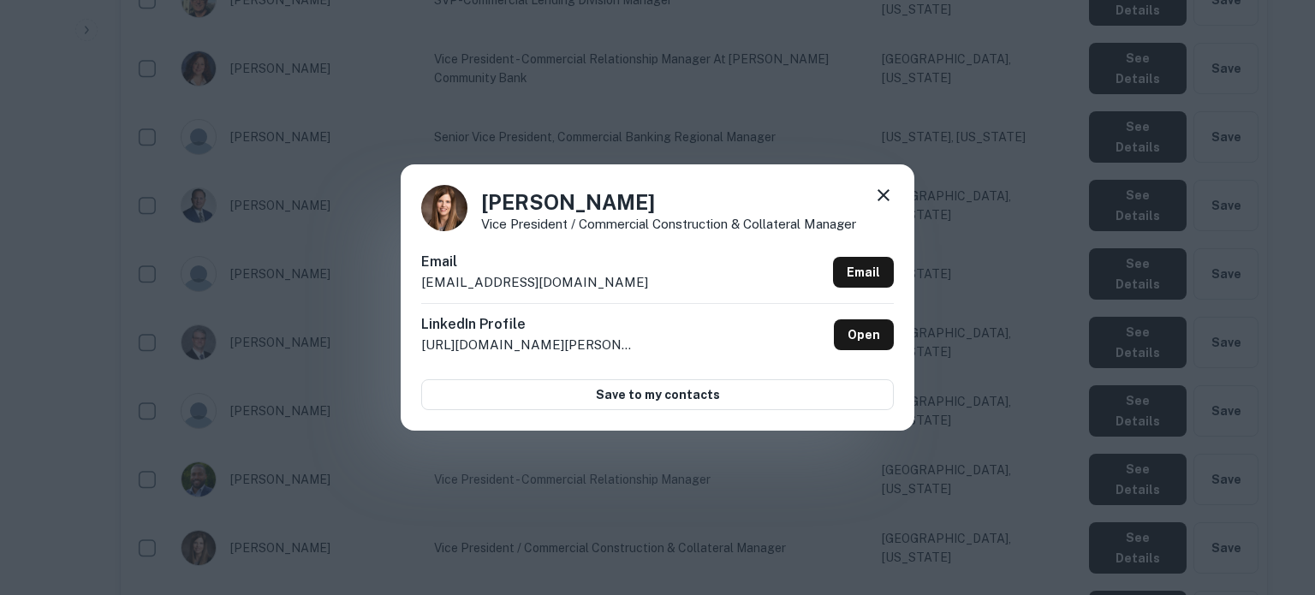
drag, startPoint x: 449, startPoint y: 284, endPoint x: 694, endPoint y: 294, distance: 245.1
click at [694, 294] on div "[PERSON_NAME] Vice President / Commercial Construction & Collateral Manager Ema…" at bounding box center [658, 296] width 514 height 265
click at [882, 196] on icon at bounding box center [884, 195] width 12 height 12
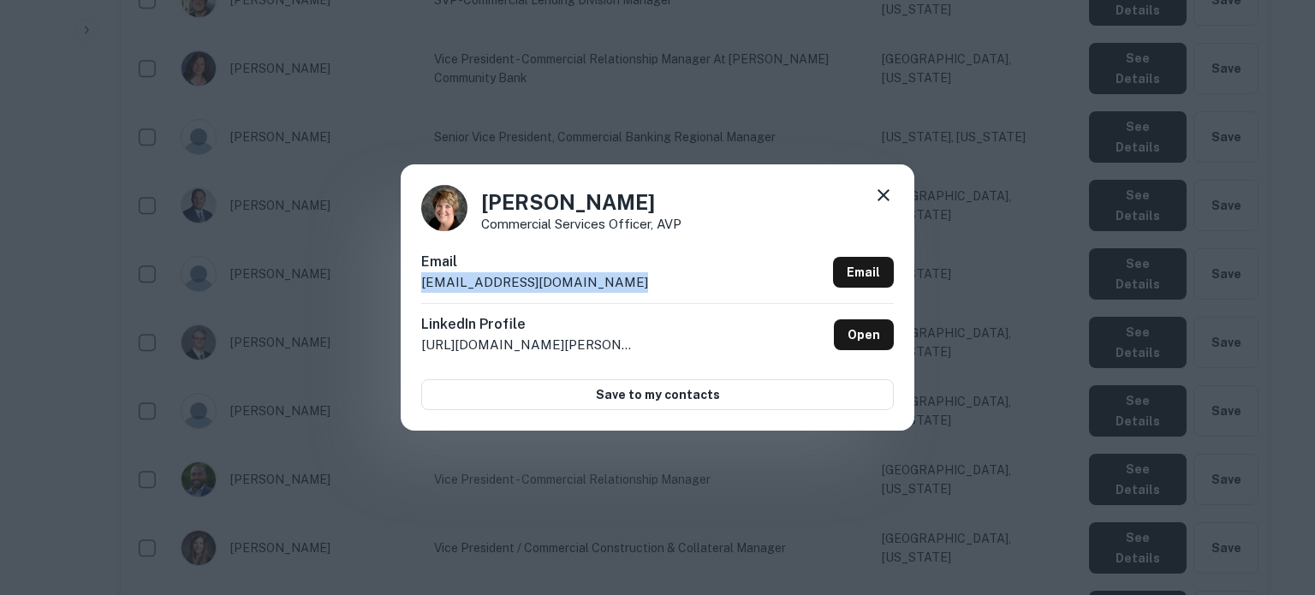
drag, startPoint x: 402, startPoint y: 289, endPoint x: 643, endPoint y: 289, distance: 240.6
click at [643, 289] on div "[PERSON_NAME] Commercial Services Officer, AVP Email [EMAIL_ADDRESS][DOMAIN_NAM…" at bounding box center [658, 296] width 514 height 265
click at [884, 201] on icon at bounding box center [883, 195] width 21 height 21
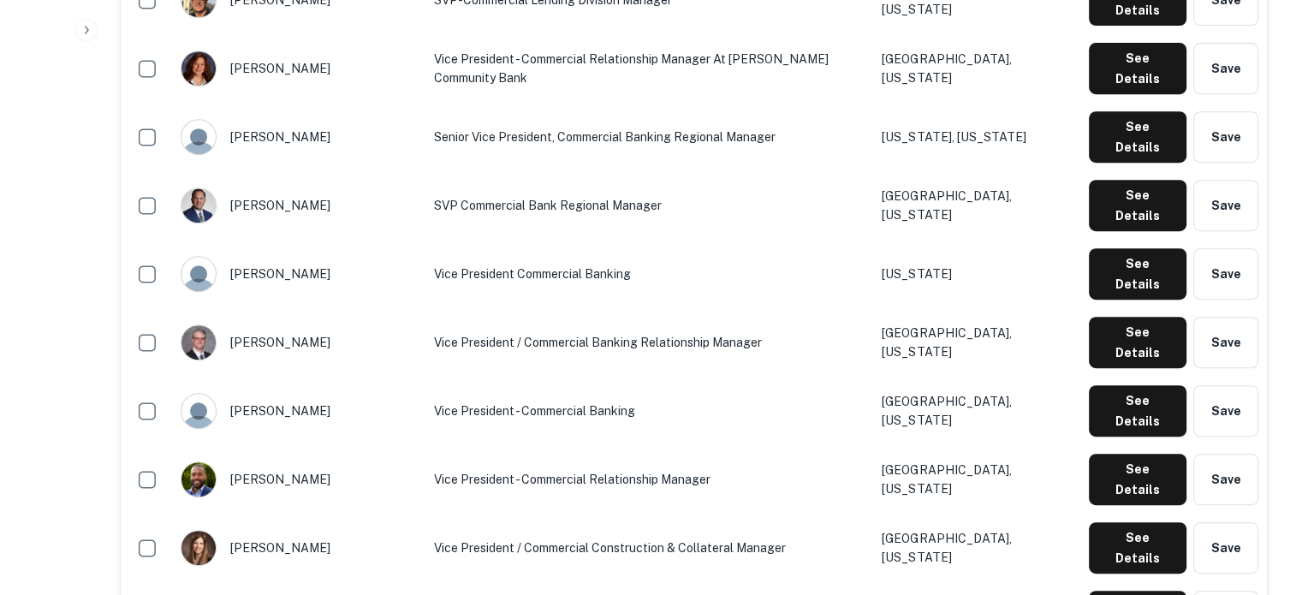
scroll to position [942, 0]
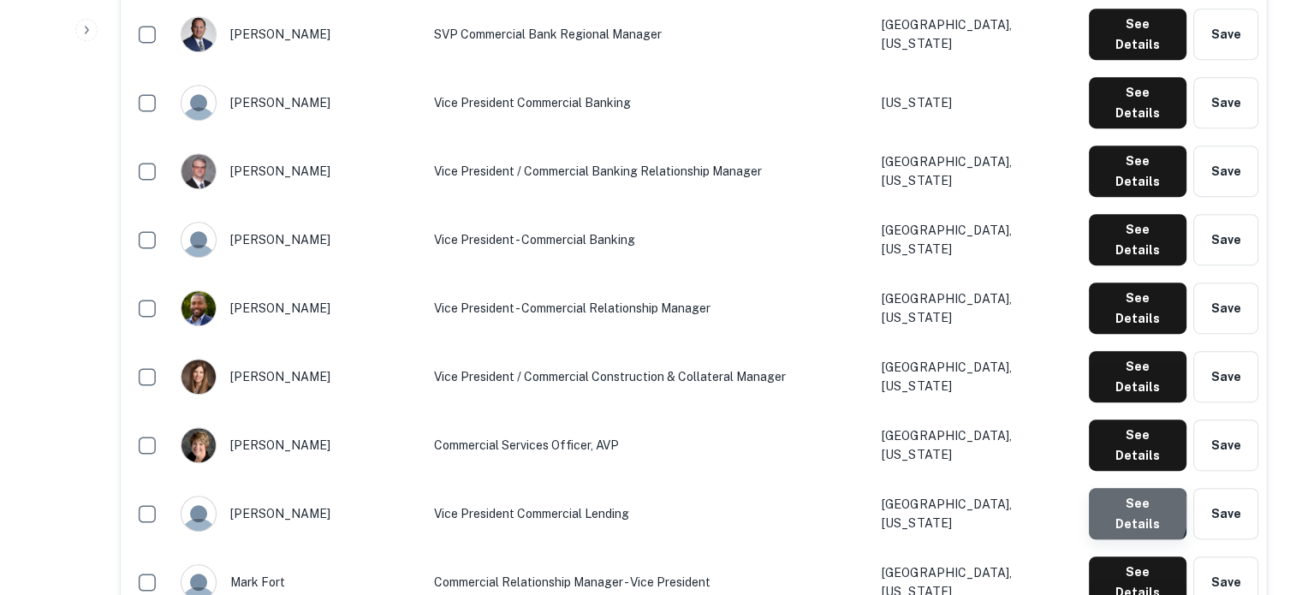
click at [1123, 488] on button "See Details" at bounding box center [1138, 513] width 98 height 51
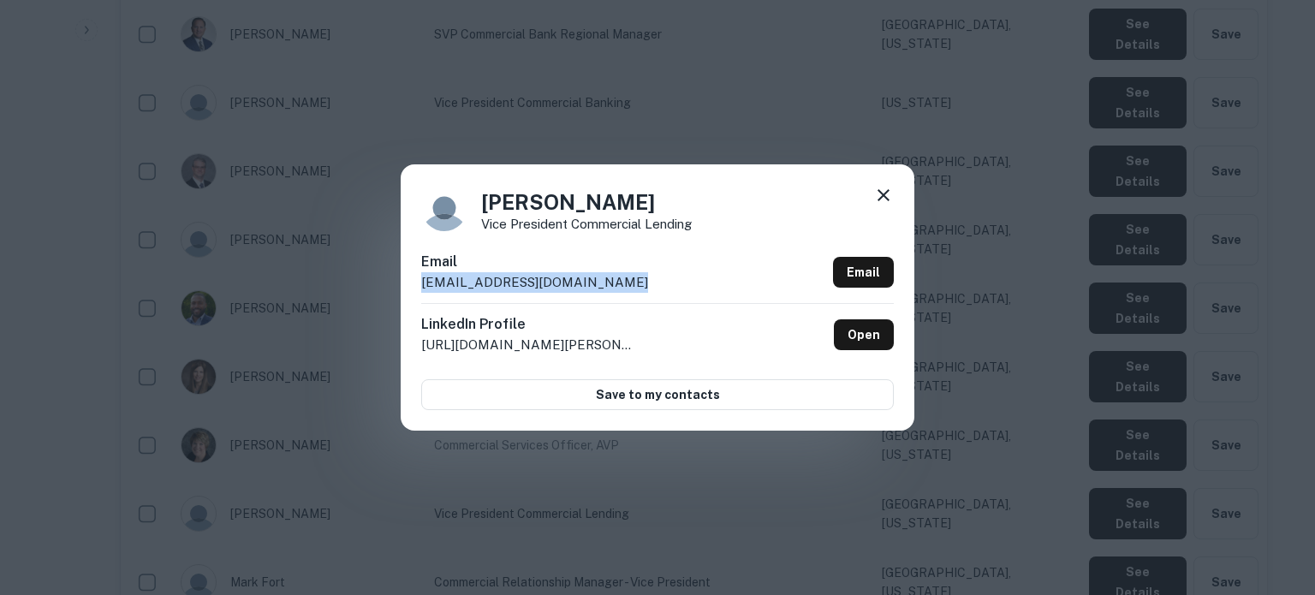
drag, startPoint x: 421, startPoint y: 287, endPoint x: 611, endPoint y: 293, distance: 190.2
click at [611, 293] on p "[EMAIL_ADDRESS][DOMAIN_NAME]" at bounding box center [534, 282] width 227 height 21
click at [635, 293] on div "Email [EMAIL_ADDRESS][DOMAIN_NAME] Email" at bounding box center [657, 277] width 473 height 51
drag, startPoint x: 420, startPoint y: 285, endPoint x: 623, endPoint y: 283, distance: 203.0
click at [623, 283] on div "[PERSON_NAME] Vice President Commercial Lending Email [EMAIL_ADDRESS][DOMAIN_NA…" at bounding box center [658, 296] width 514 height 265
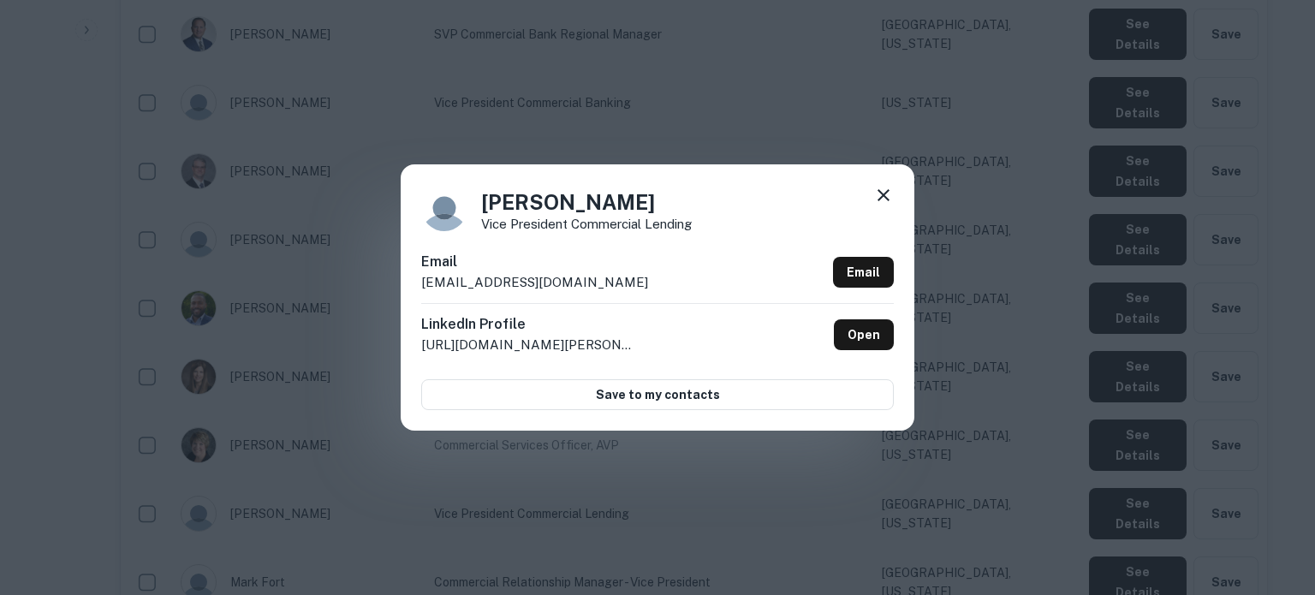
click at [879, 199] on icon at bounding box center [884, 195] width 12 height 12
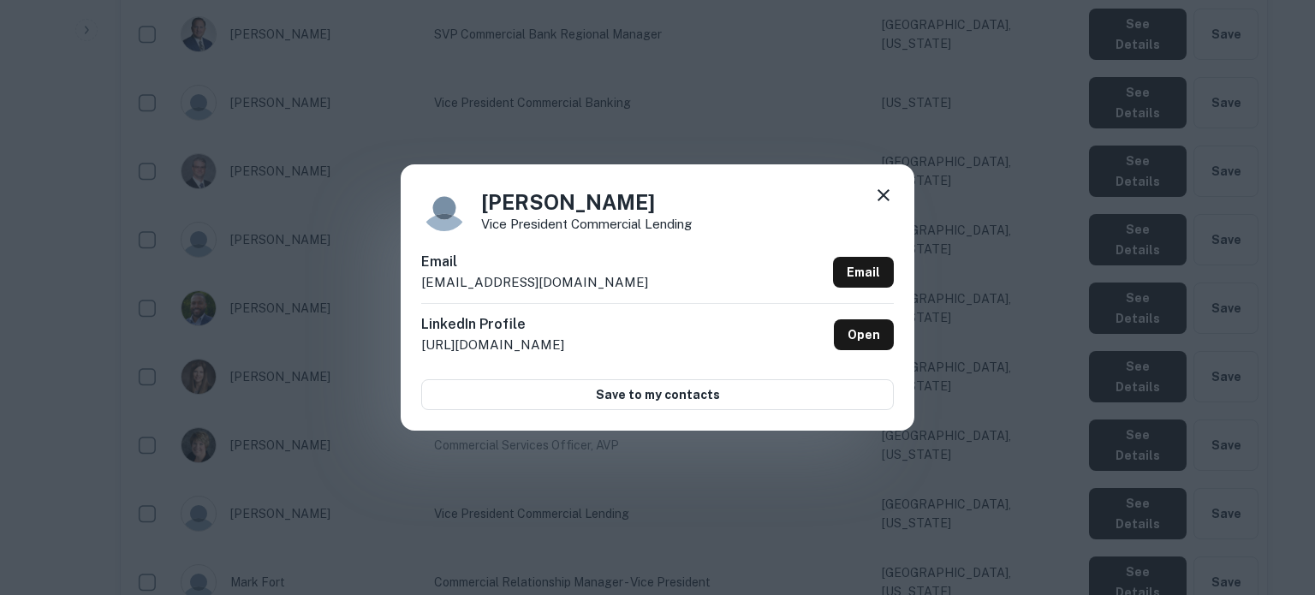
drag, startPoint x: 416, startPoint y: 287, endPoint x: 623, endPoint y: 292, distance: 206.4
click at [623, 292] on div "[PERSON_NAME] Vice President Commercial Lending Email [EMAIL_ADDRESS][DOMAIN_NA…" at bounding box center [658, 296] width 514 height 265
click at [880, 198] on icon at bounding box center [883, 195] width 21 height 21
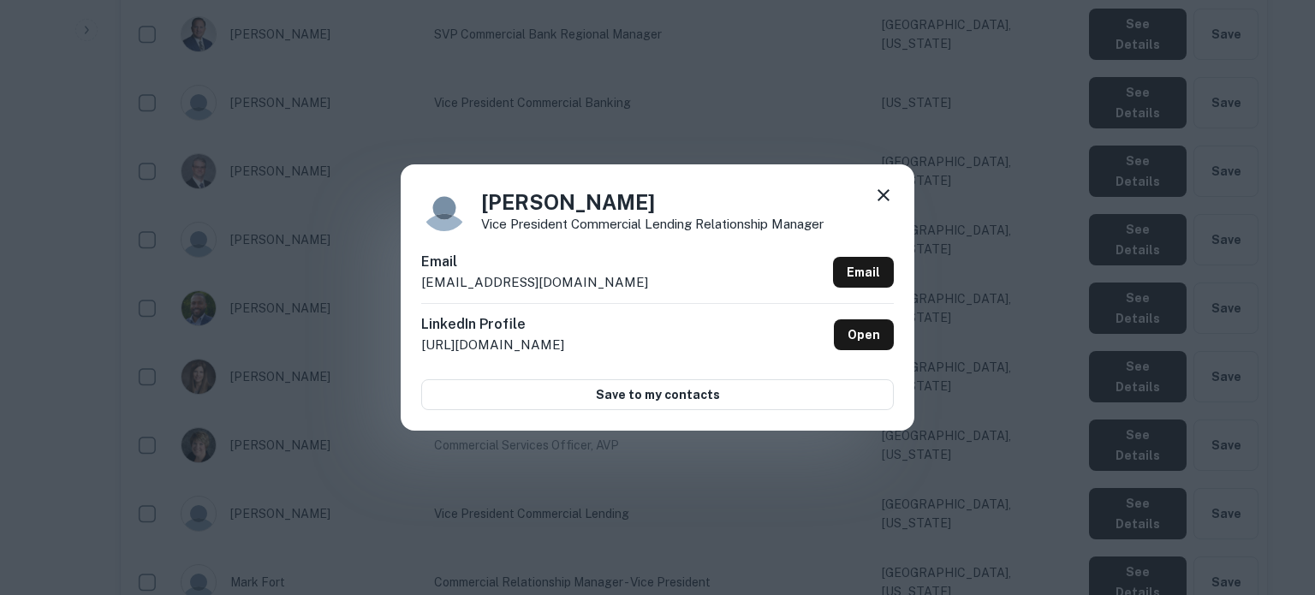
drag, startPoint x: 421, startPoint y: 290, endPoint x: 681, endPoint y: 290, distance: 259.5
click at [681, 290] on div "Email [EMAIL_ADDRESS][DOMAIN_NAME] Email" at bounding box center [657, 277] width 473 height 51
click at [877, 197] on icon at bounding box center [883, 195] width 21 height 21
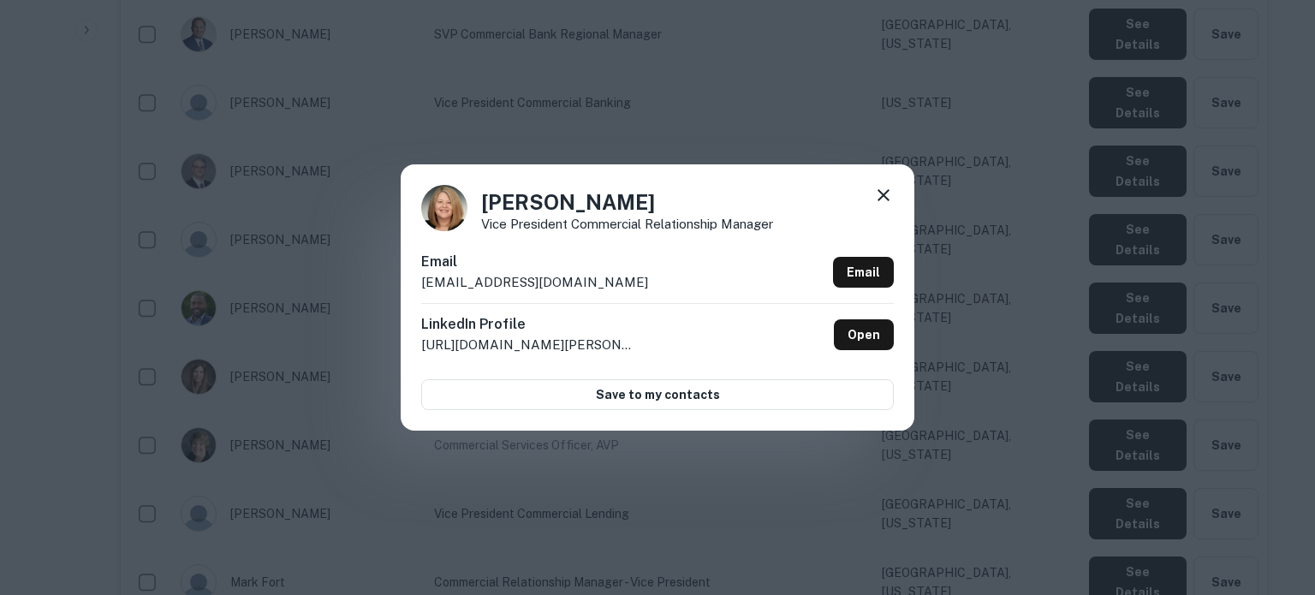
drag, startPoint x: 419, startPoint y: 290, endPoint x: 700, endPoint y: 297, distance: 281.8
click at [700, 297] on div "[PERSON_NAME] Vice President Commercial Relationship Manager Email [EMAIL_ADDRE…" at bounding box center [658, 296] width 514 height 265
click at [883, 201] on icon at bounding box center [883, 195] width 21 height 21
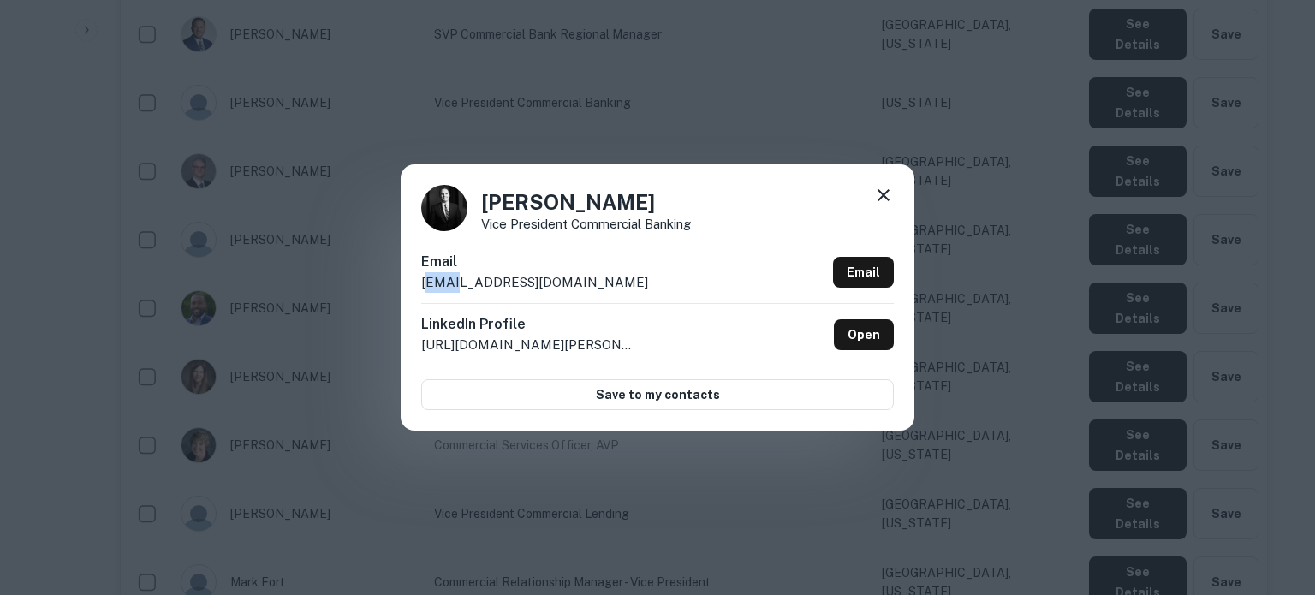
drag, startPoint x: 426, startPoint y: 286, endPoint x: 459, endPoint y: 283, distance: 33.5
click at [459, 283] on p "[EMAIL_ADDRESS][DOMAIN_NAME]" at bounding box center [534, 282] width 227 height 21
click at [437, 285] on p "[EMAIL_ADDRESS][DOMAIN_NAME]" at bounding box center [534, 282] width 227 height 21
drag, startPoint x: 416, startPoint y: 285, endPoint x: 742, endPoint y: 282, distance: 325.4
click at [742, 282] on div "[PERSON_NAME] Vice President Commercial Banking Email [EMAIL_ADDRESS][DOMAIN_NA…" at bounding box center [658, 296] width 514 height 265
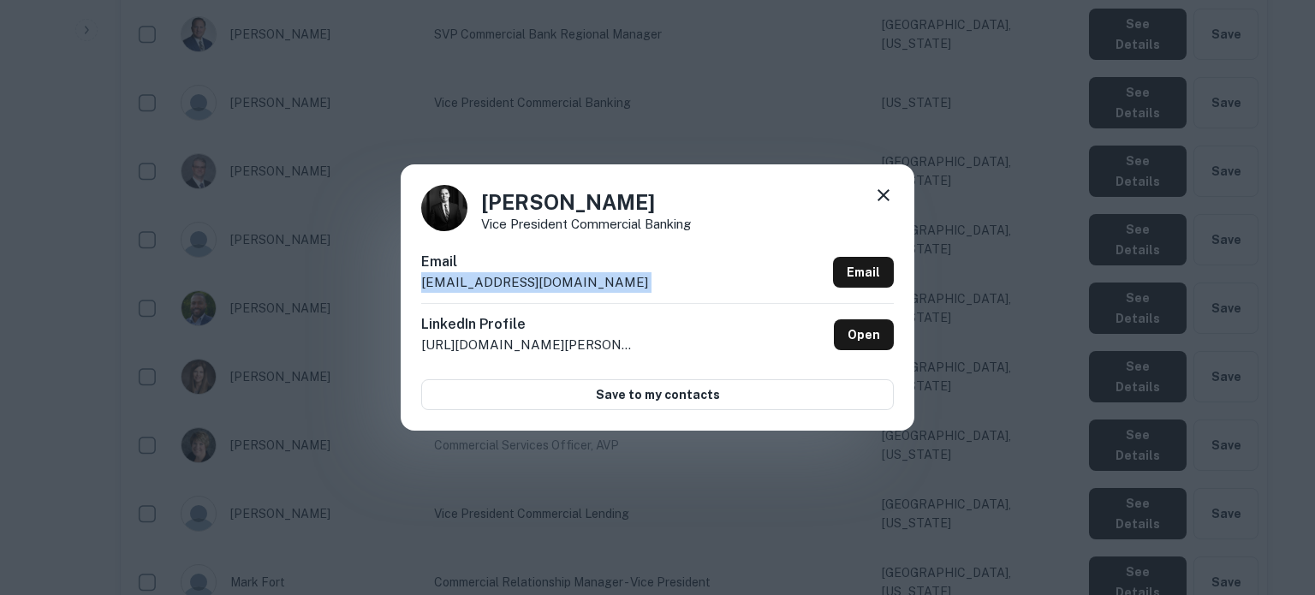
click at [884, 200] on icon at bounding box center [883, 195] width 21 height 21
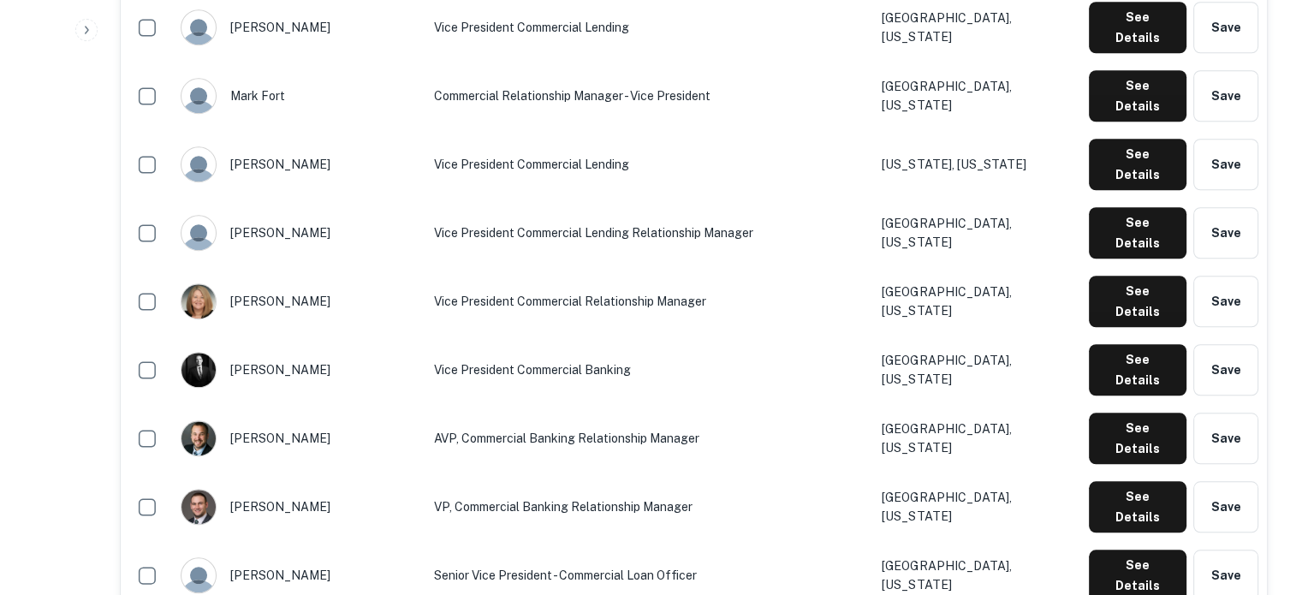
scroll to position [1456, 0]
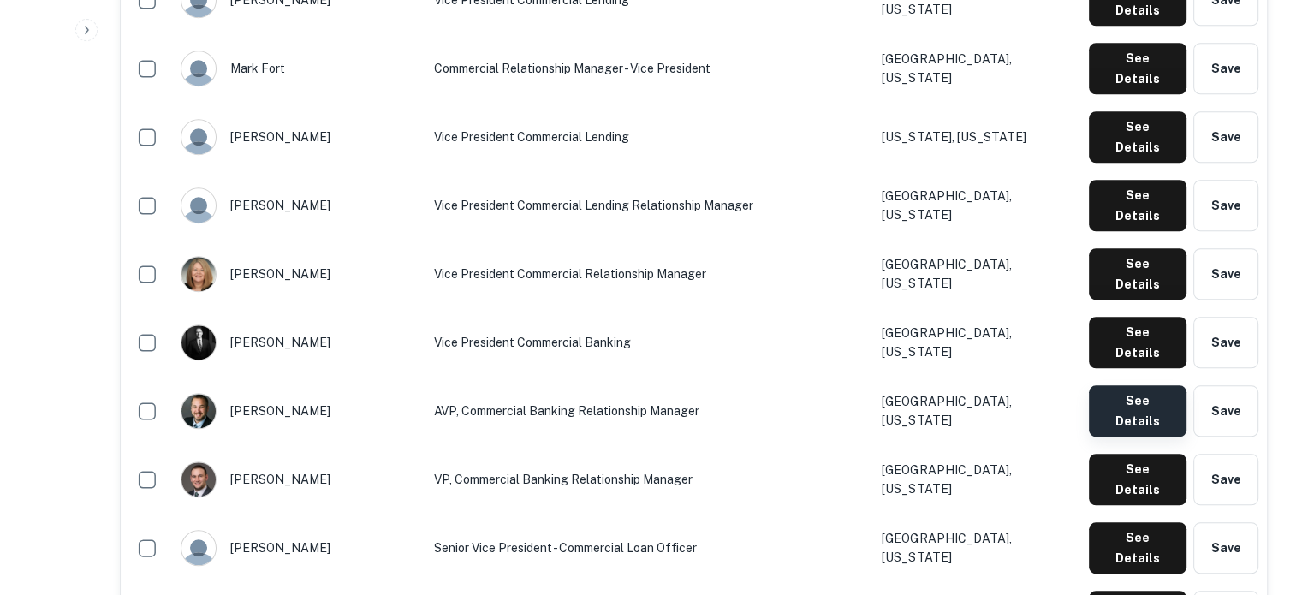
click at [1141, 385] on button "See Details" at bounding box center [1138, 410] width 98 height 51
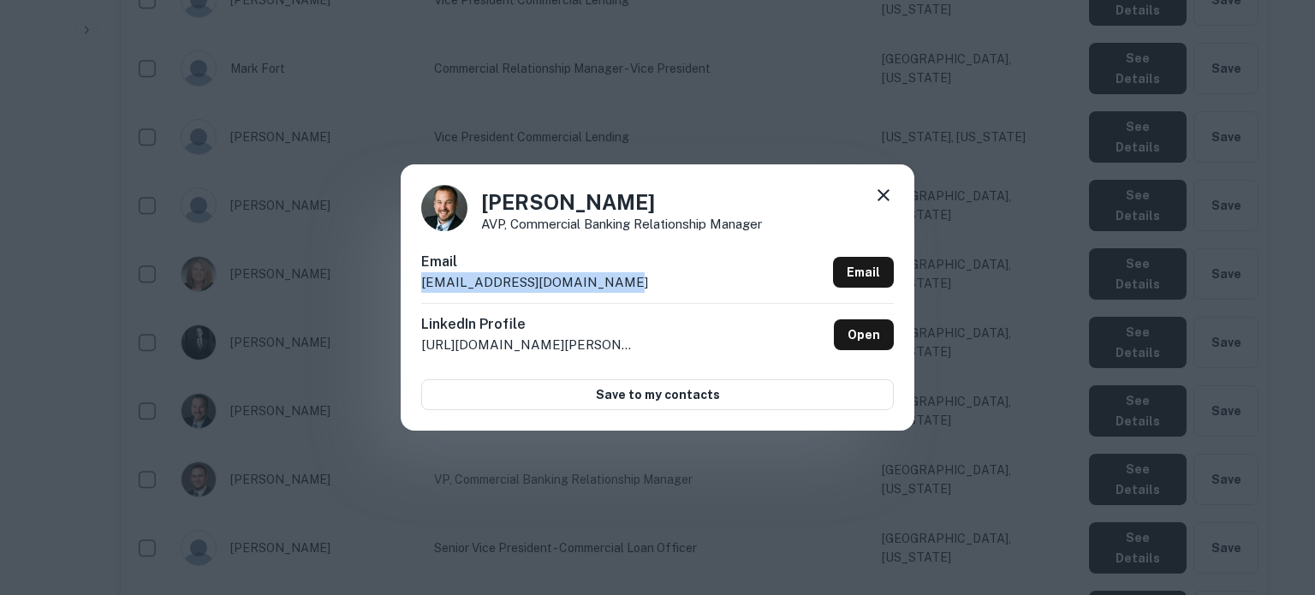
drag, startPoint x: 413, startPoint y: 284, endPoint x: 638, endPoint y: 280, distance: 225.3
click at [638, 280] on div "[PERSON_NAME] AVP, Commercial Banking Relationship Manager Email [EMAIL_ADDRESS…" at bounding box center [658, 296] width 514 height 265
click at [880, 198] on icon at bounding box center [884, 195] width 12 height 12
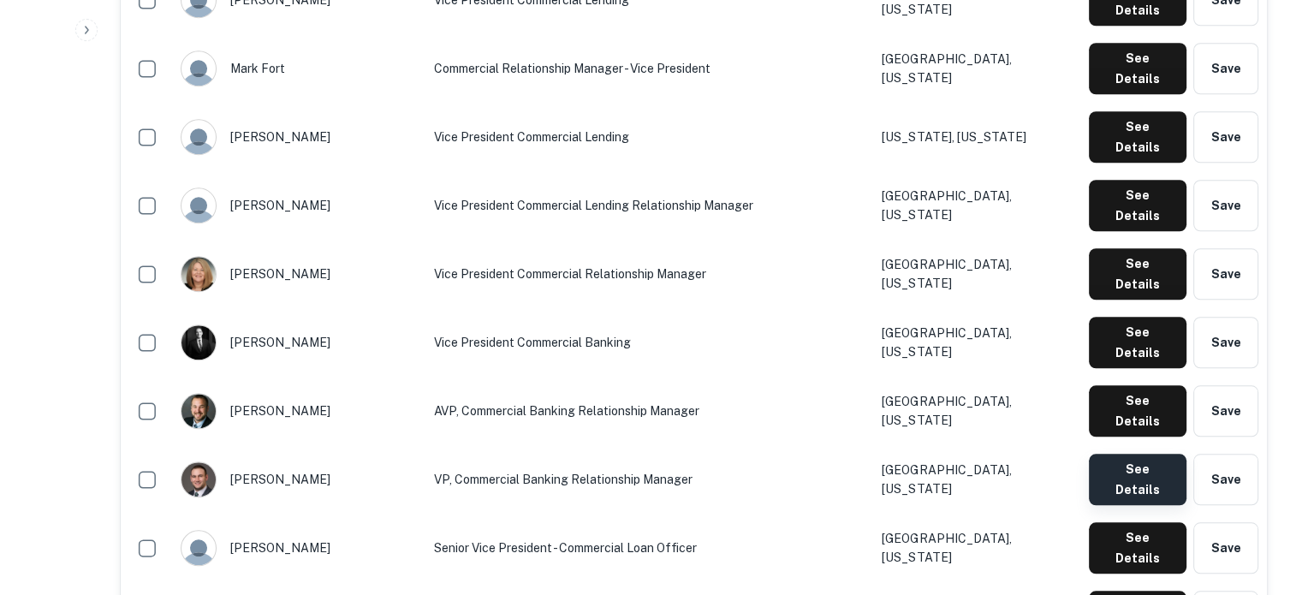
click at [1102, 454] on button "See Details" at bounding box center [1138, 479] width 98 height 51
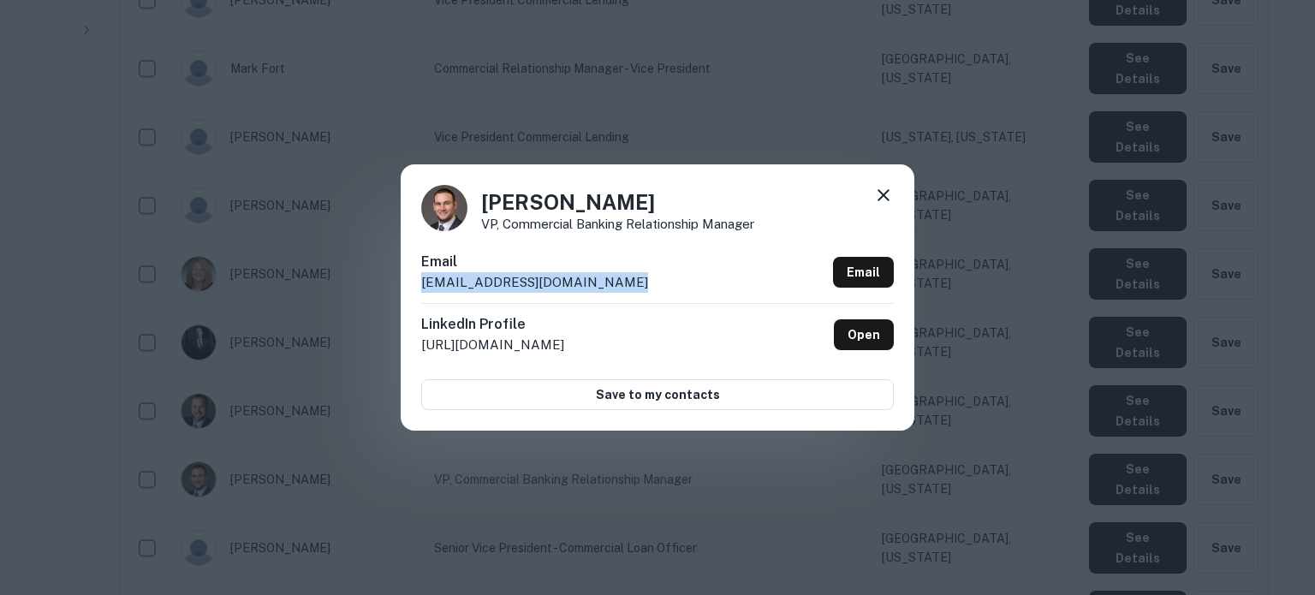
drag, startPoint x: 411, startPoint y: 286, endPoint x: 652, endPoint y: 295, distance: 240.8
click at [652, 295] on div "[PERSON_NAME] VP, Commercial Banking Relationship Manager Email [EMAIL_ADDRESS]…" at bounding box center [658, 296] width 514 height 265
click at [878, 194] on icon at bounding box center [883, 195] width 21 height 21
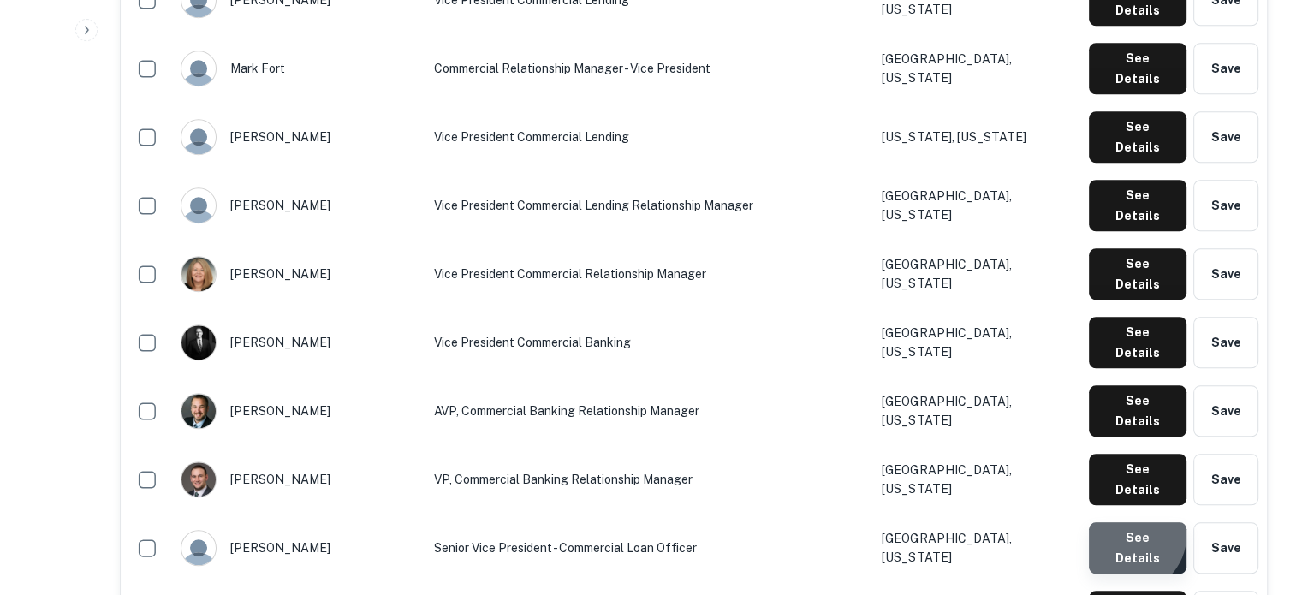
click at [1134, 522] on button "See Details" at bounding box center [1138, 547] width 98 height 51
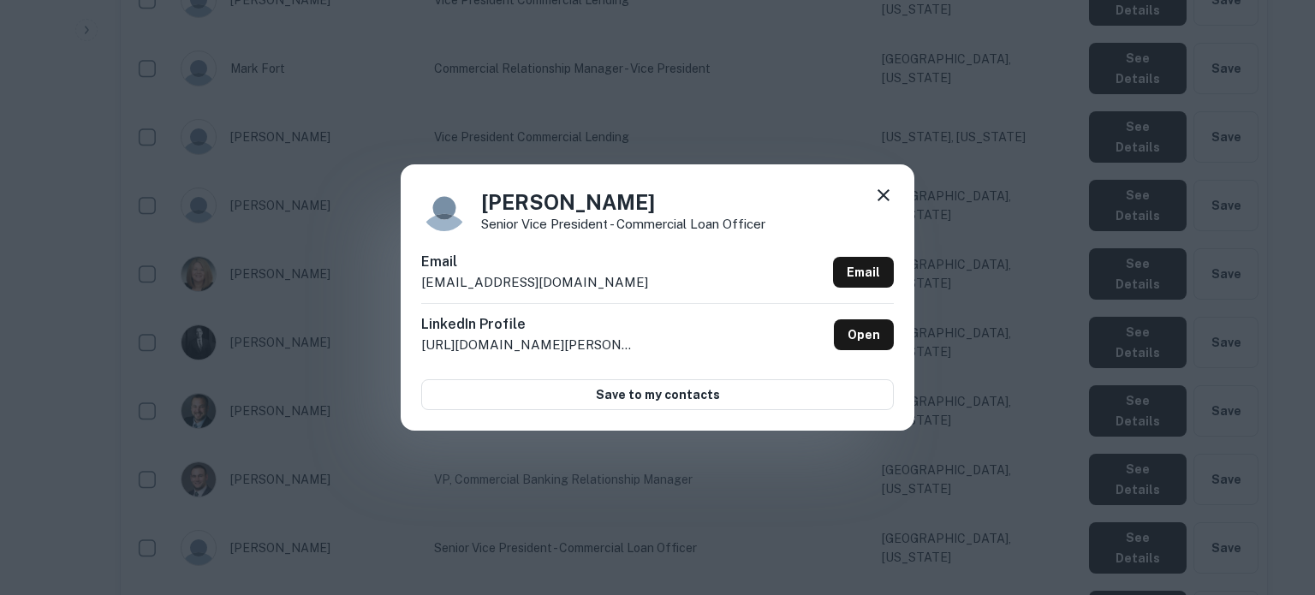
drag, startPoint x: 420, startPoint y: 284, endPoint x: 623, endPoint y: 289, distance: 203.9
click at [623, 289] on div "[PERSON_NAME] Senior Vice President - Commercial Loan Officer Email [EMAIL_ADDR…" at bounding box center [658, 296] width 514 height 265
click at [880, 196] on icon at bounding box center [883, 195] width 21 height 21
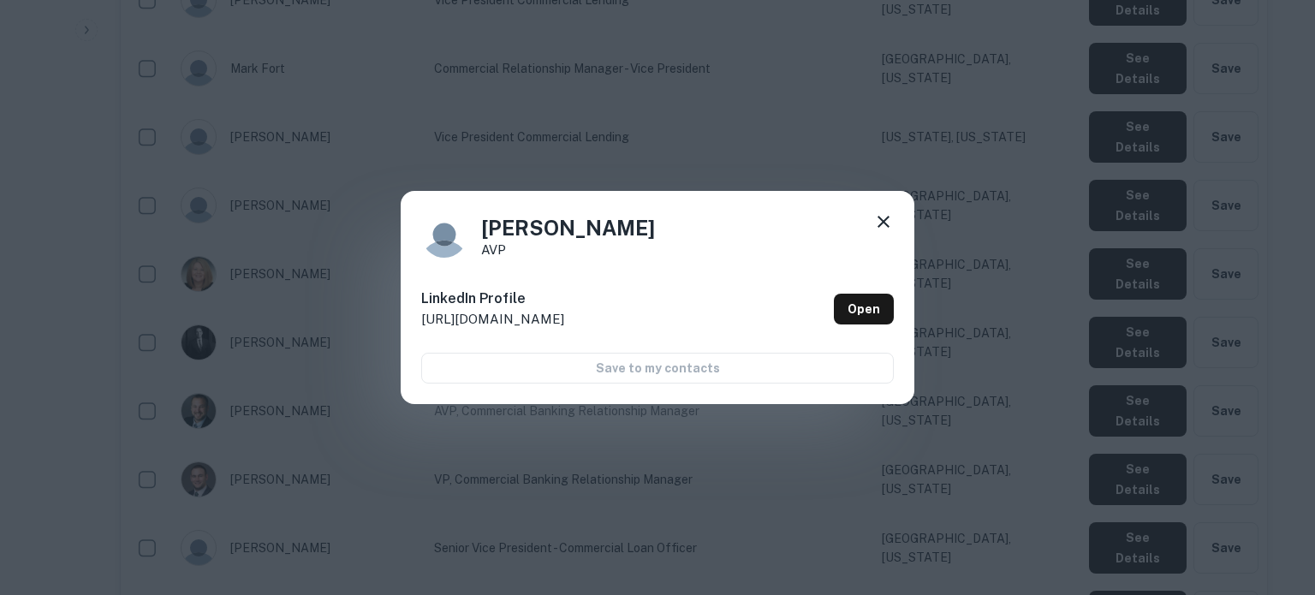
click at [882, 218] on icon at bounding box center [883, 222] width 21 height 21
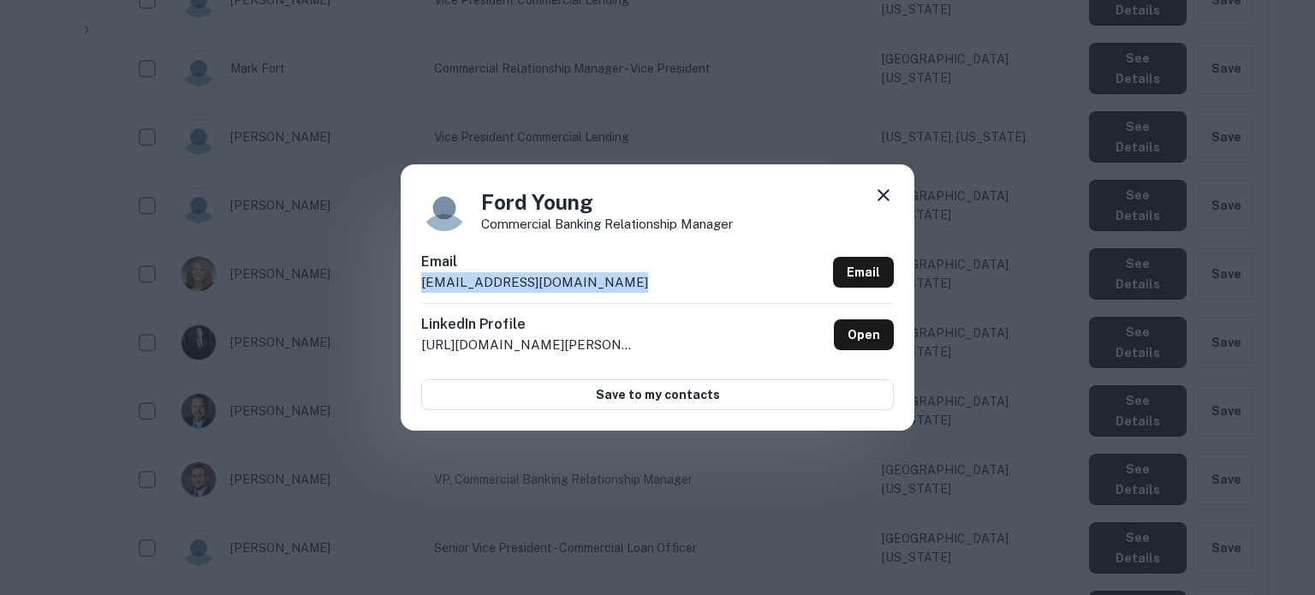
drag, startPoint x: 415, startPoint y: 289, endPoint x: 634, endPoint y: 289, distance: 218.4
click at [634, 289] on div "Ford Young Commercial Banking Relationship Manager Email [EMAIL_ADDRESS][DOMAIN…" at bounding box center [658, 296] width 514 height 265
click at [880, 194] on icon at bounding box center [883, 195] width 21 height 21
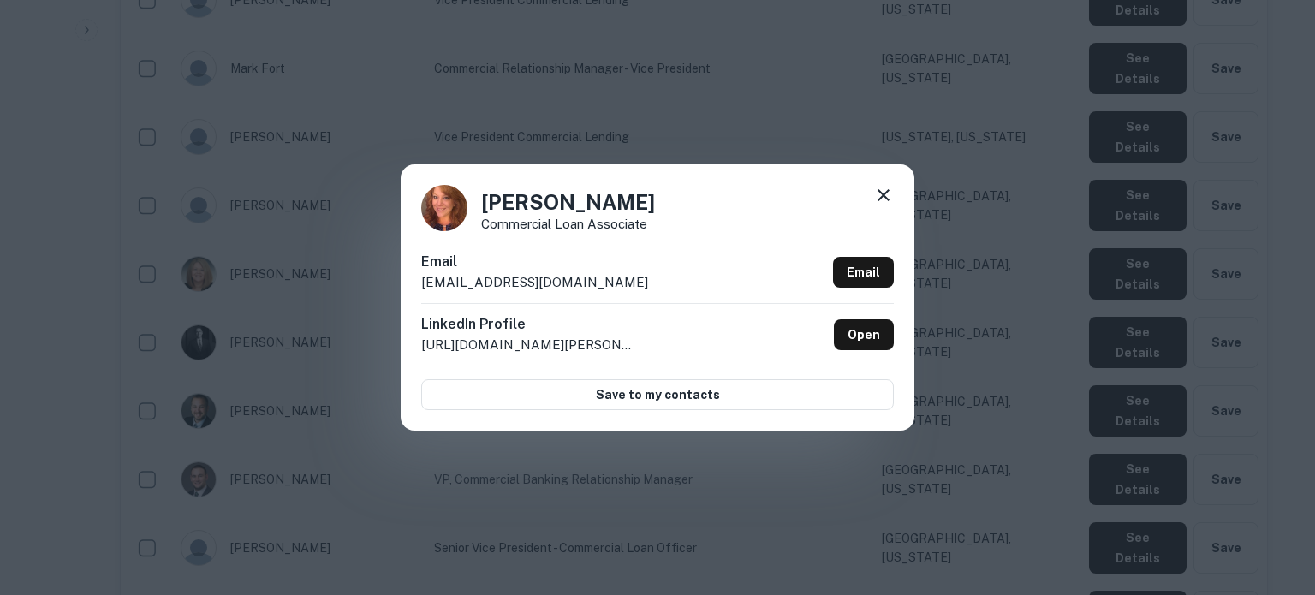
drag, startPoint x: 417, startPoint y: 286, endPoint x: 678, endPoint y: 292, distance: 261.3
click at [678, 292] on div "[PERSON_NAME] Commercial Loan Associate Email [EMAIL_ADDRESS][DOMAIN_NAME] Emai…" at bounding box center [658, 296] width 514 height 265
click at [882, 197] on icon at bounding box center [884, 195] width 12 height 12
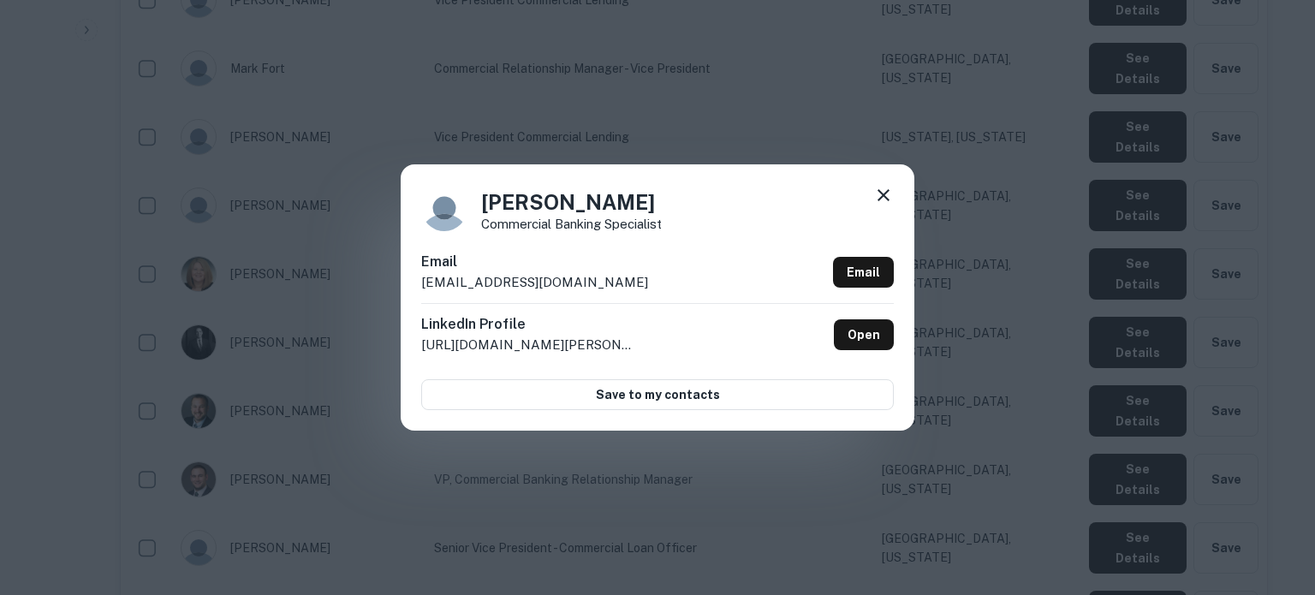
drag, startPoint x: 414, startPoint y: 288, endPoint x: 647, endPoint y: 287, distance: 232.1
click at [647, 287] on div "[PERSON_NAME] Commercial Banking Specialist Email [EMAIL_ADDRESS][DOMAIN_NAME] …" at bounding box center [658, 296] width 514 height 265
click at [886, 194] on icon at bounding box center [884, 195] width 12 height 12
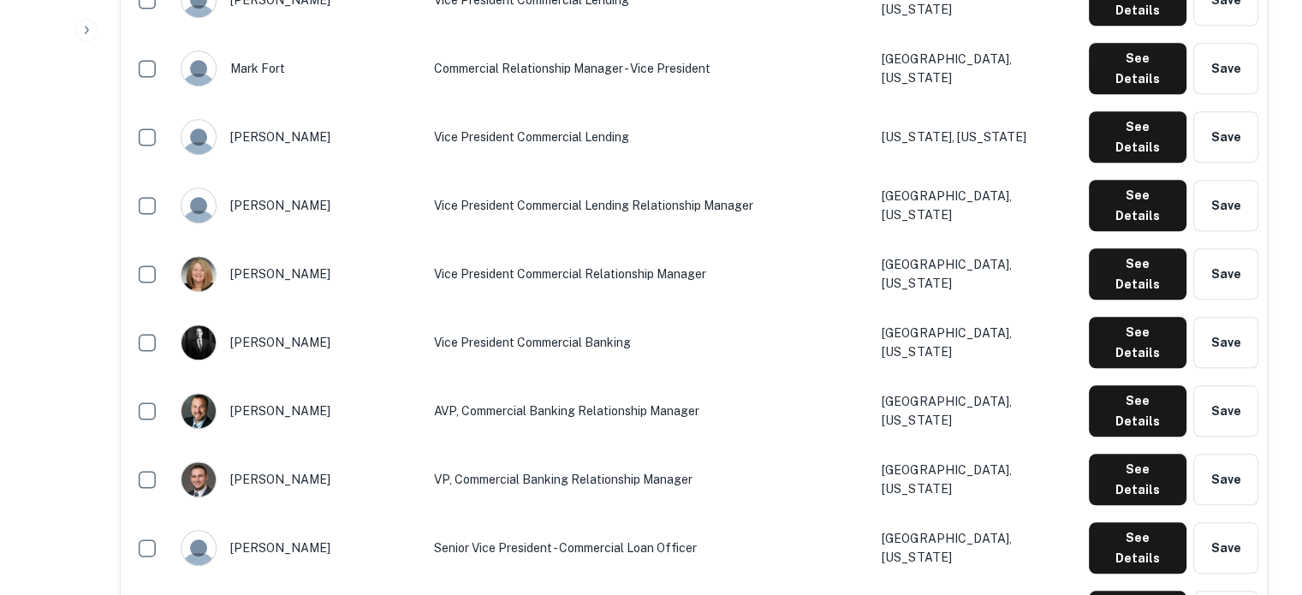
scroll to position [1627, 0]
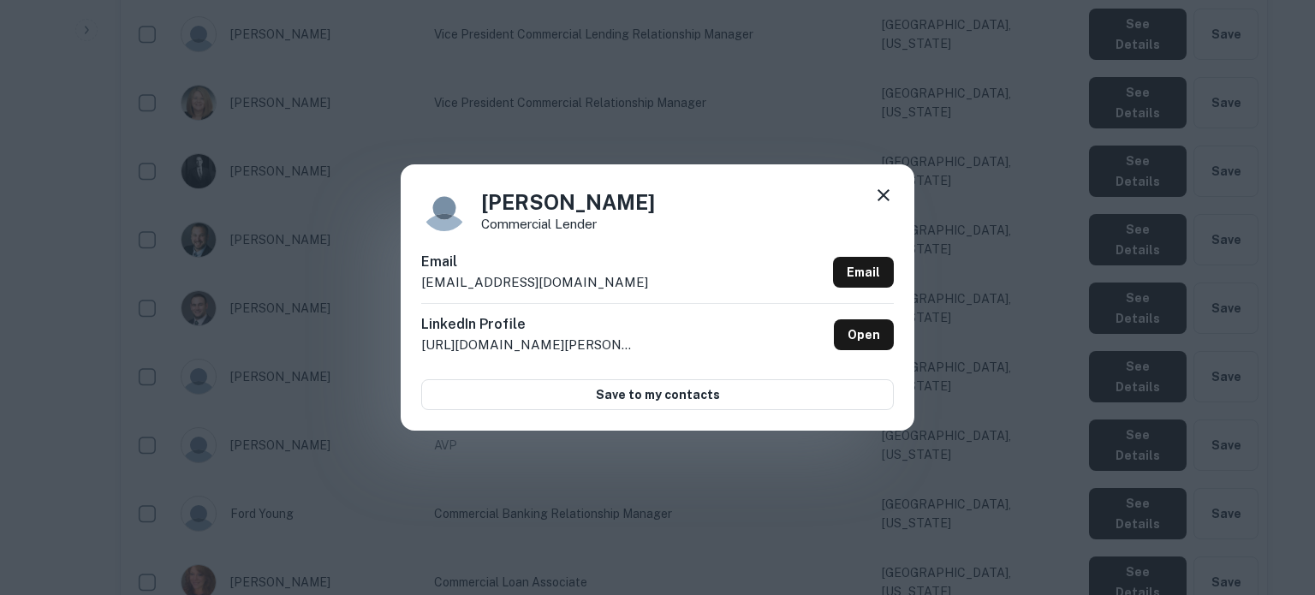
drag, startPoint x: 404, startPoint y: 290, endPoint x: 678, endPoint y: 290, distance: 274.0
click at [678, 290] on div "[PERSON_NAME] Commercial Lender Email [EMAIL_ADDRESS][DOMAIN_NAME] Email Linked…" at bounding box center [658, 296] width 514 height 265
click at [881, 198] on icon at bounding box center [884, 195] width 12 height 12
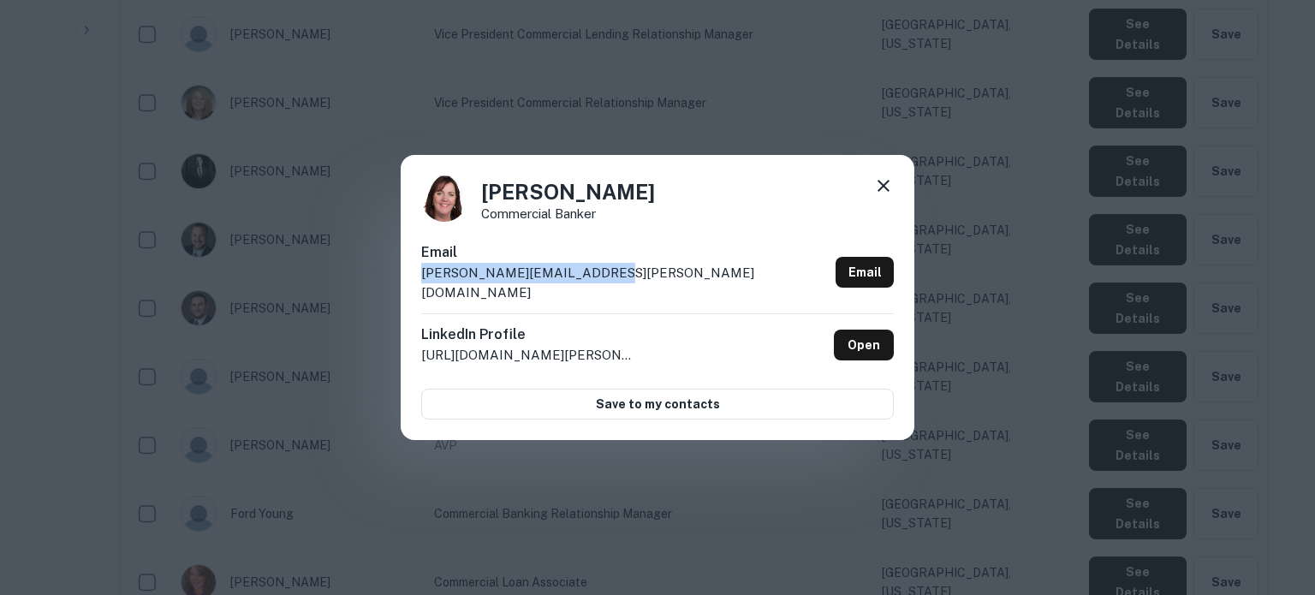
drag, startPoint x: 425, startPoint y: 289, endPoint x: 644, endPoint y: 288, distance: 219.2
click at [644, 288] on div "Email [PERSON_NAME][EMAIL_ADDRESS][PERSON_NAME][DOMAIN_NAME] Email" at bounding box center [657, 277] width 473 height 71
click at [885, 196] on icon at bounding box center [883, 186] width 21 height 21
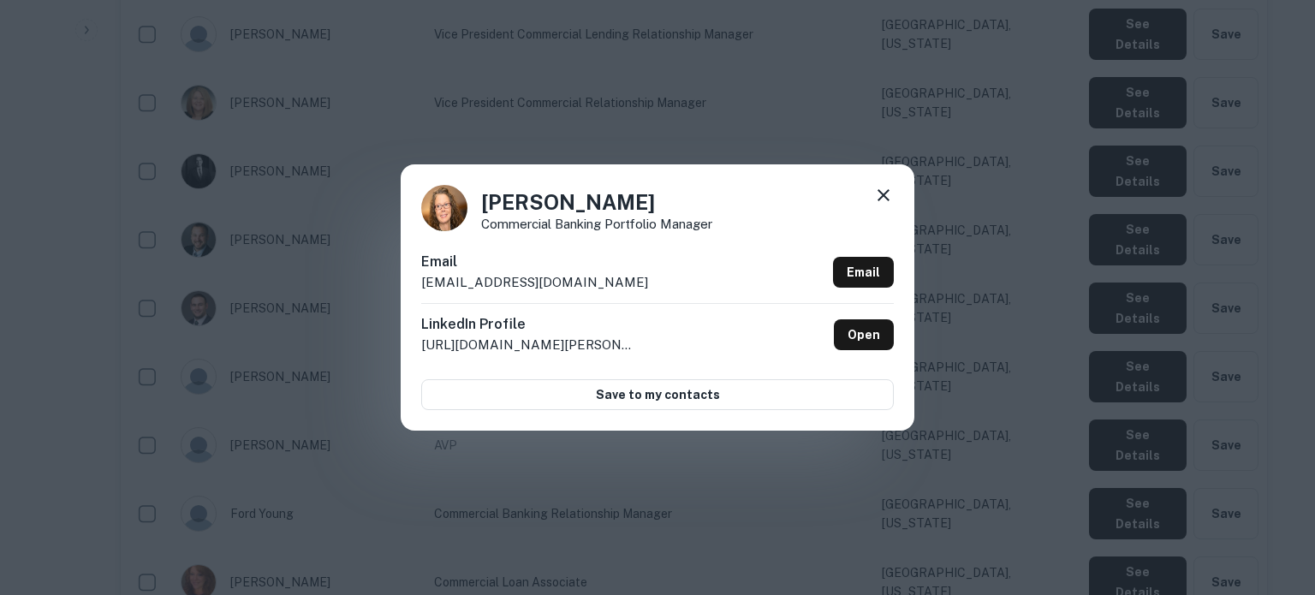
drag, startPoint x: 420, startPoint y: 286, endPoint x: 639, endPoint y: 281, distance: 219.3
click at [639, 281] on div "[PERSON_NAME] Commercial Banking Portfolio Manager Email [EMAIL_ADDRESS][DOMAIN…" at bounding box center [658, 296] width 514 height 265
click at [882, 191] on icon at bounding box center [883, 195] width 21 height 21
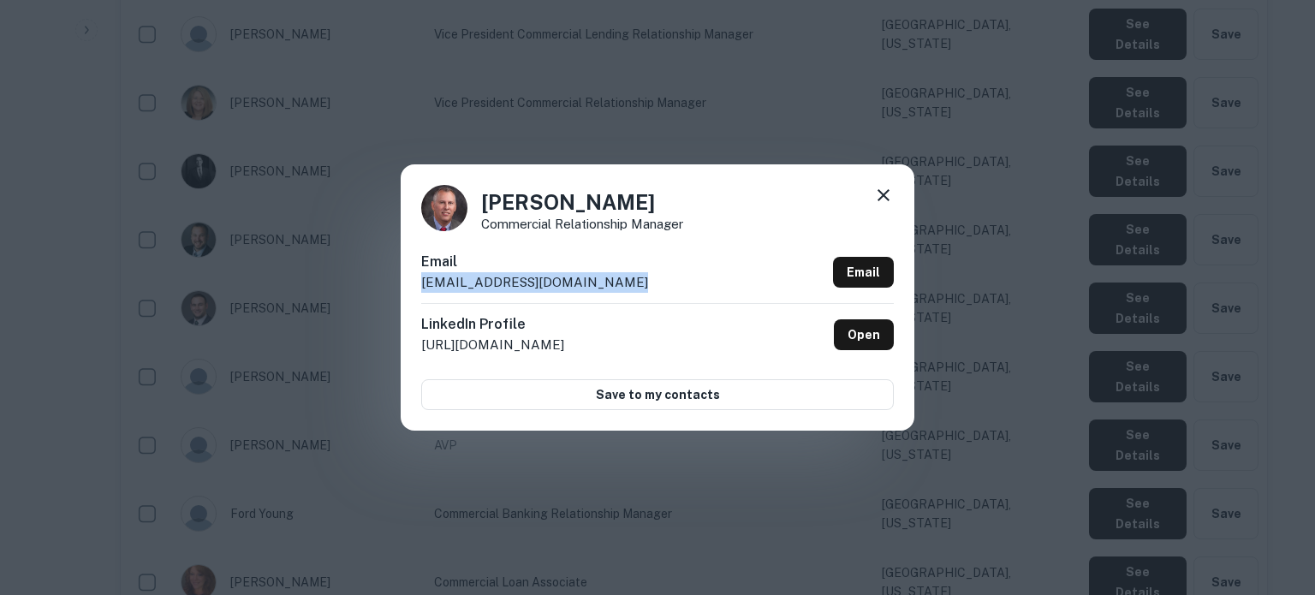
drag, startPoint x: 419, startPoint y: 284, endPoint x: 642, endPoint y: 280, distance: 223.5
click at [642, 280] on div "[PERSON_NAME] Commercial Relationship Manager Email [EMAIL_ADDRESS][DOMAIN_NAME…" at bounding box center [658, 296] width 514 height 265
click at [894, 198] on div "[PERSON_NAME] Commercial Relationship Manager Email [EMAIL_ADDRESS][DOMAIN_NAME…" at bounding box center [658, 296] width 514 height 265
click at [885, 196] on icon at bounding box center [884, 195] width 12 height 12
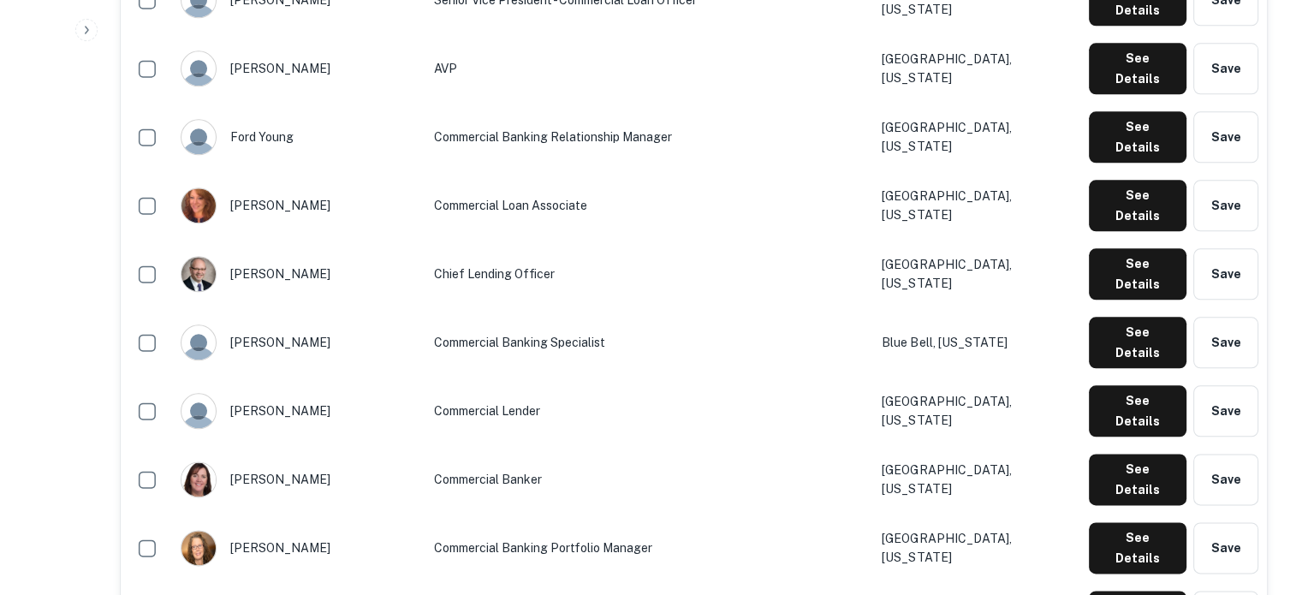
scroll to position [2055, 0]
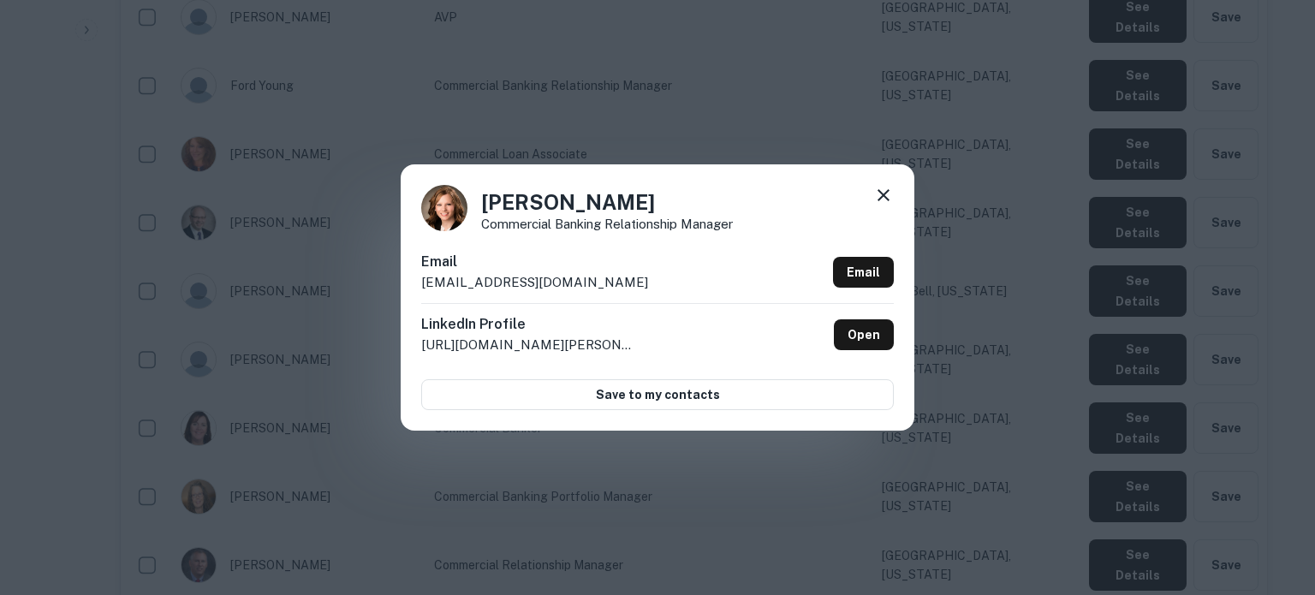
drag, startPoint x: 425, startPoint y: 286, endPoint x: 646, endPoint y: 283, distance: 221.0
click at [646, 283] on div "[PERSON_NAME] Commercial Banking Relationship Manager Email [EMAIL_ADDRESS][DOM…" at bounding box center [658, 296] width 514 height 265
click at [883, 189] on icon at bounding box center [883, 195] width 21 height 21
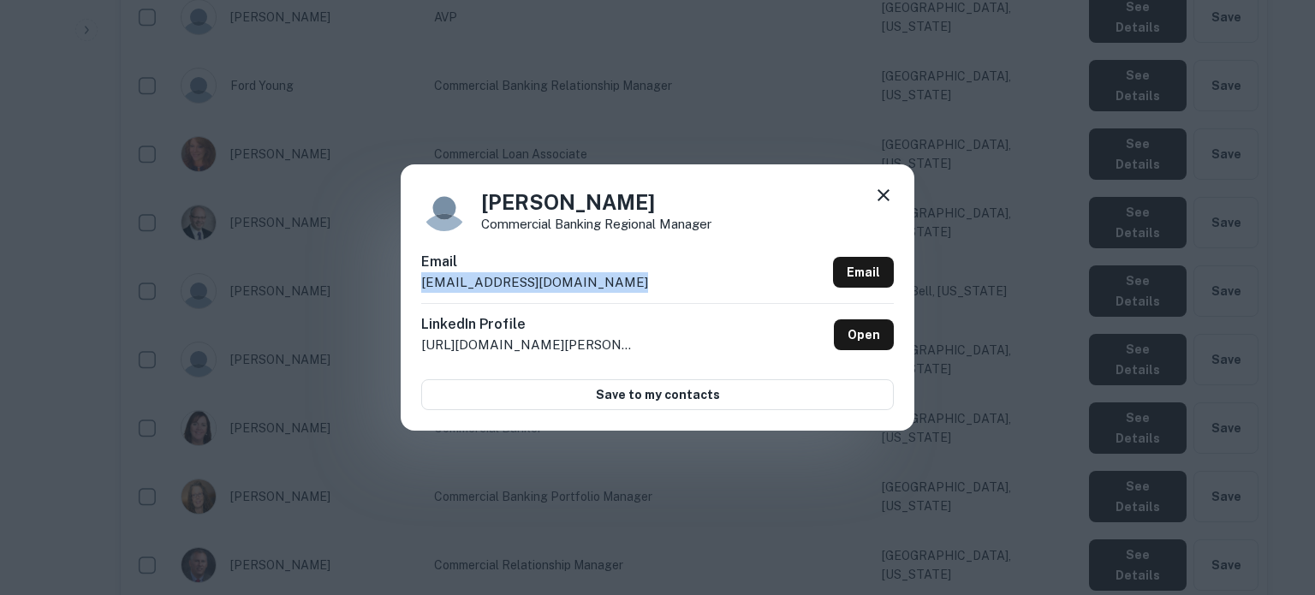
drag, startPoint x: 462, startPoint y: 287, endPoint x: 784, endPoint y: 441, distance: 357.8
click at [620, 292] on div "[PERSON_NAME] Commercial Banking Regional Manager Email [EMAIL_ADDRESS][DOMAIN_…" at bounding box center [658, 296] width 514 height 265
click at [881, 197] on icon at bounding box center [884, 195] width 12 height 12
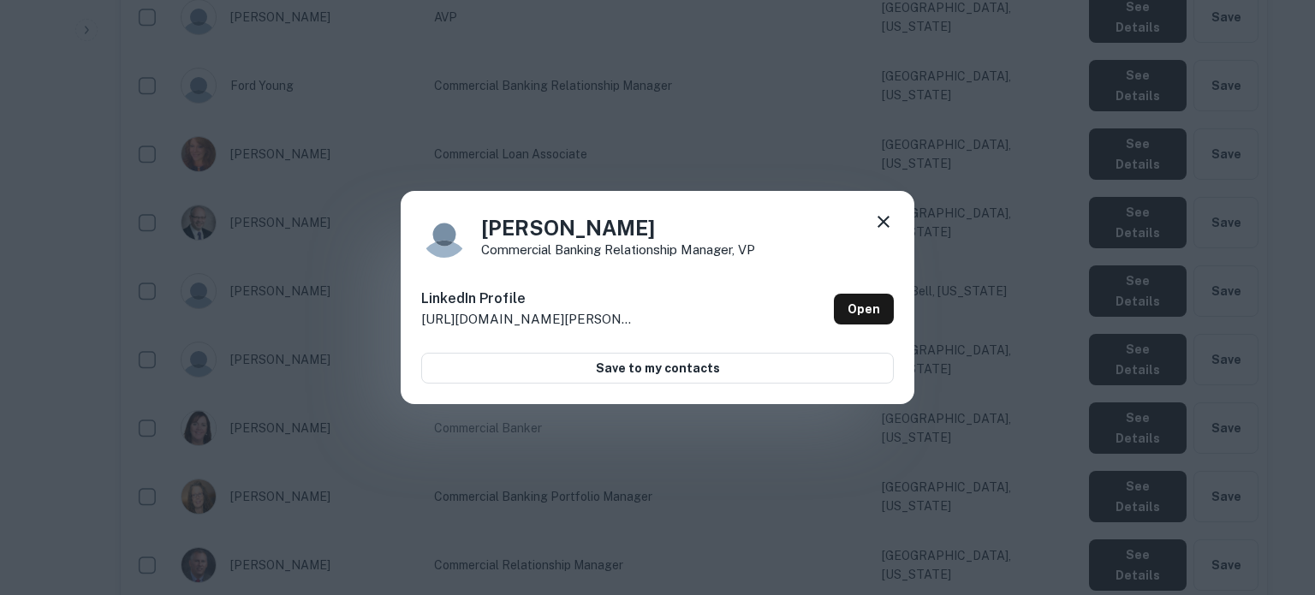
click at [880, 213] on icon at bounding box center [883, 222] width 21 height 21
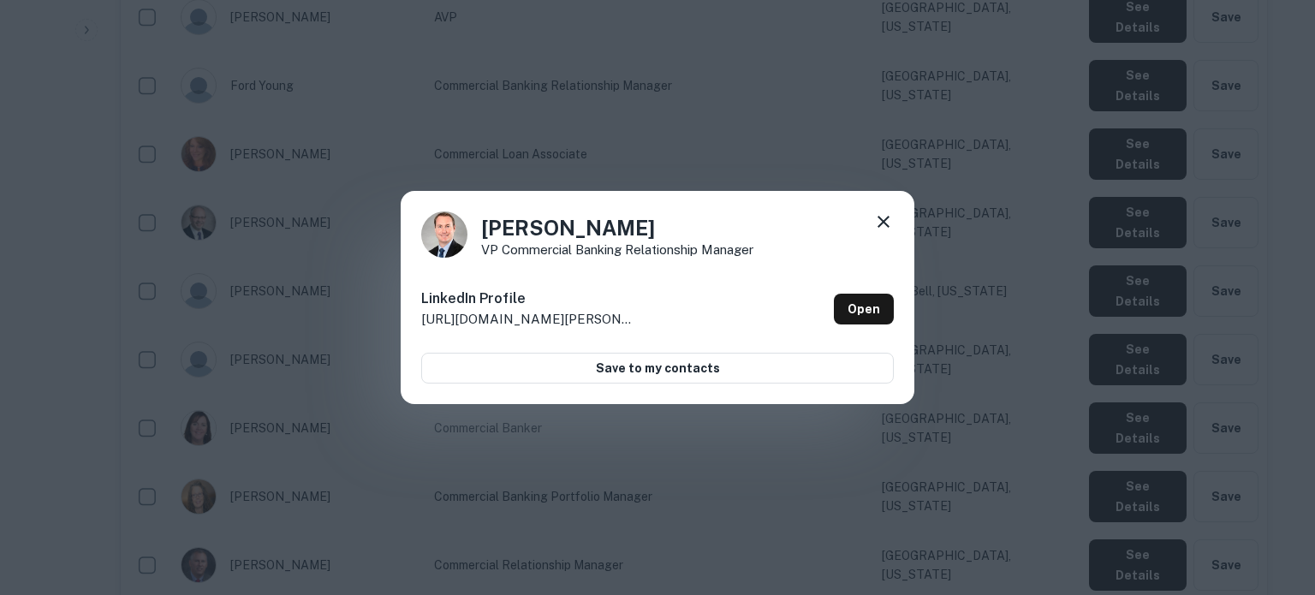
click at [885, 215] on icon at bounding box center [883, 222] width 21 height 21
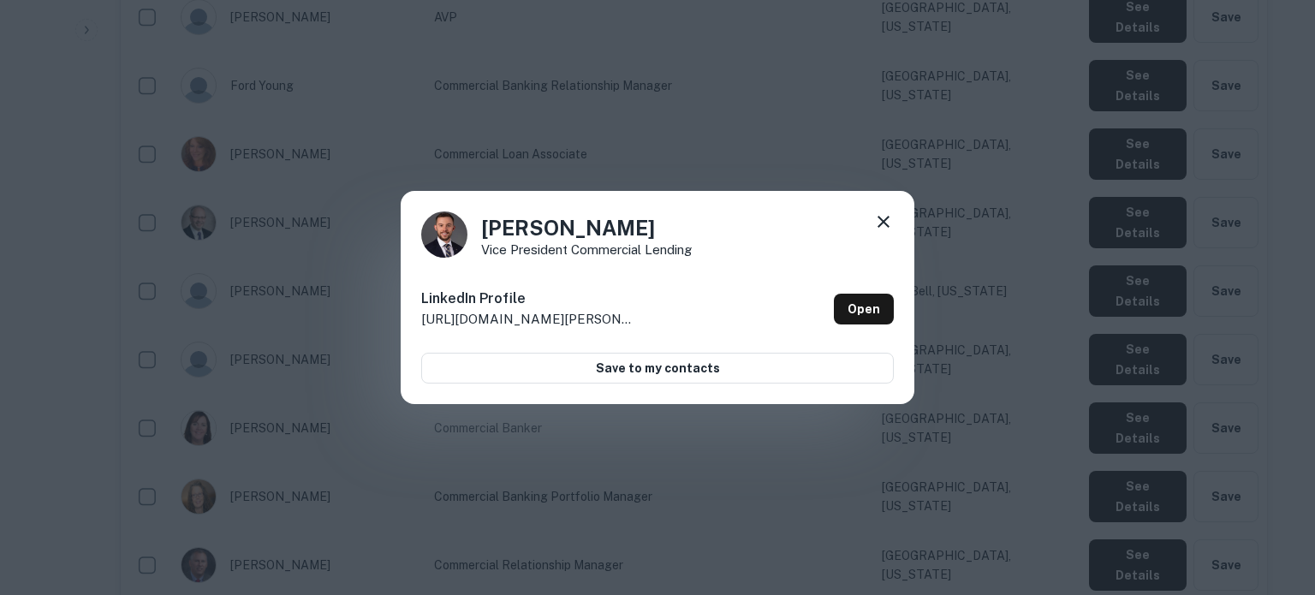
drag, startPoint x: 885, startPoint y: 217, endPoint x: 966, endPoint y: 279, distance: 101.9
click at [885, 218] on icon at bounding box center [883, 222] width 21 height 21
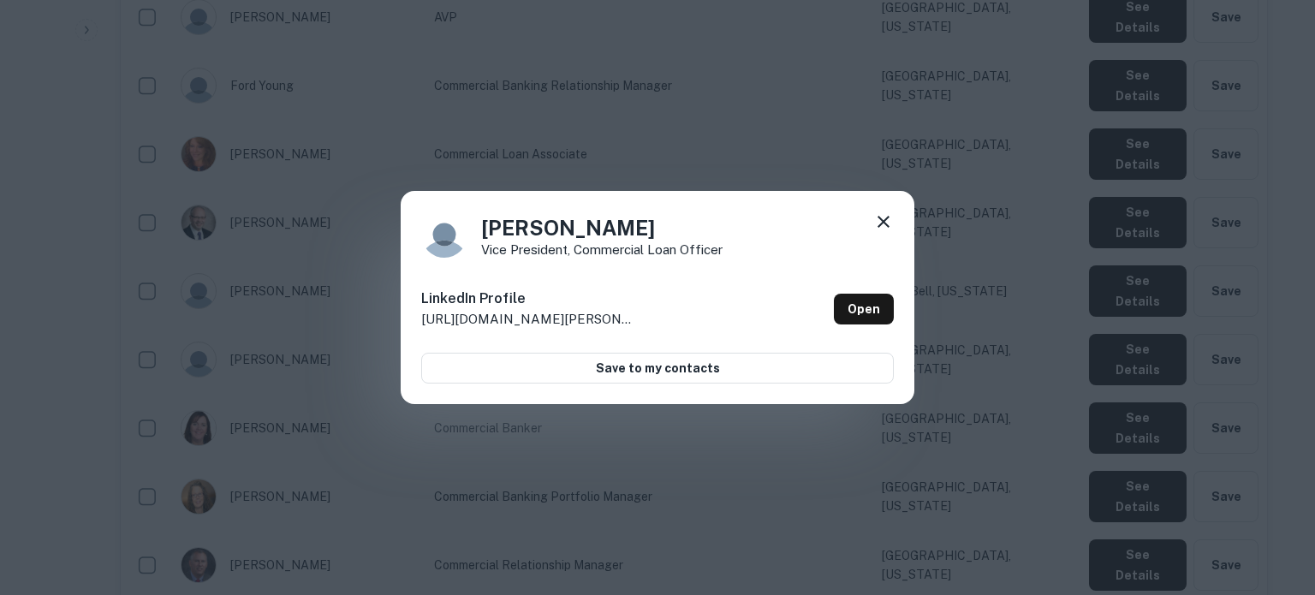
click at [885, 225] on icon at bounding box center [883, 222] width 21 height 21
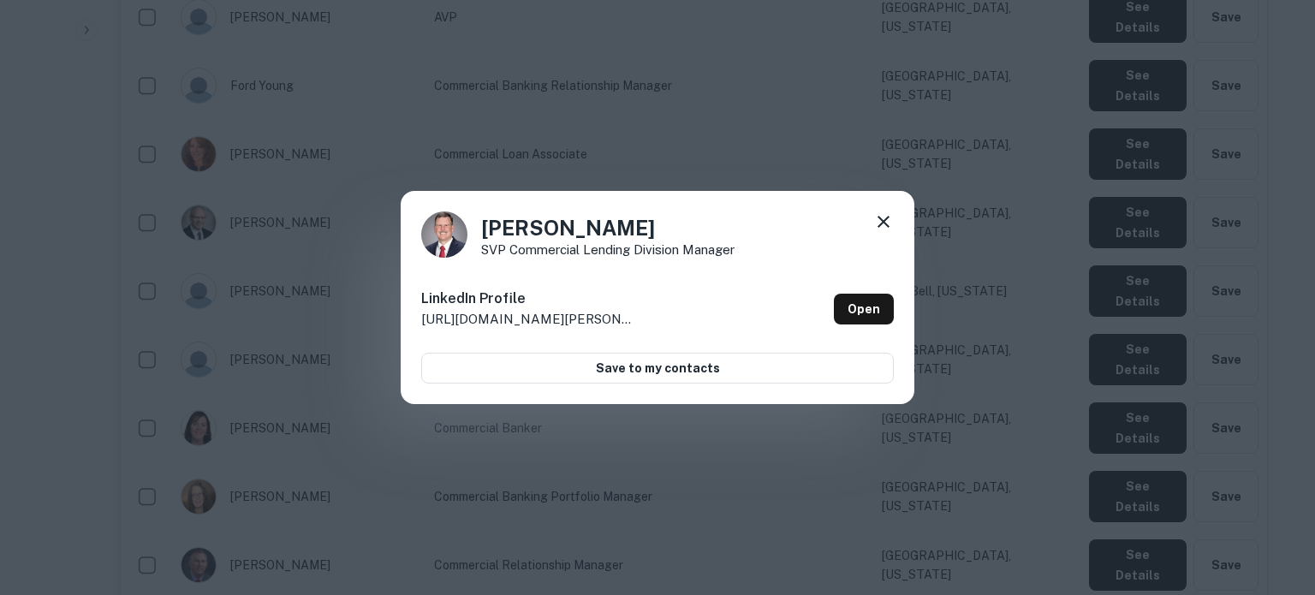
click at [887, 222] on icon at bounding box center [883, 222] width 21 height 21
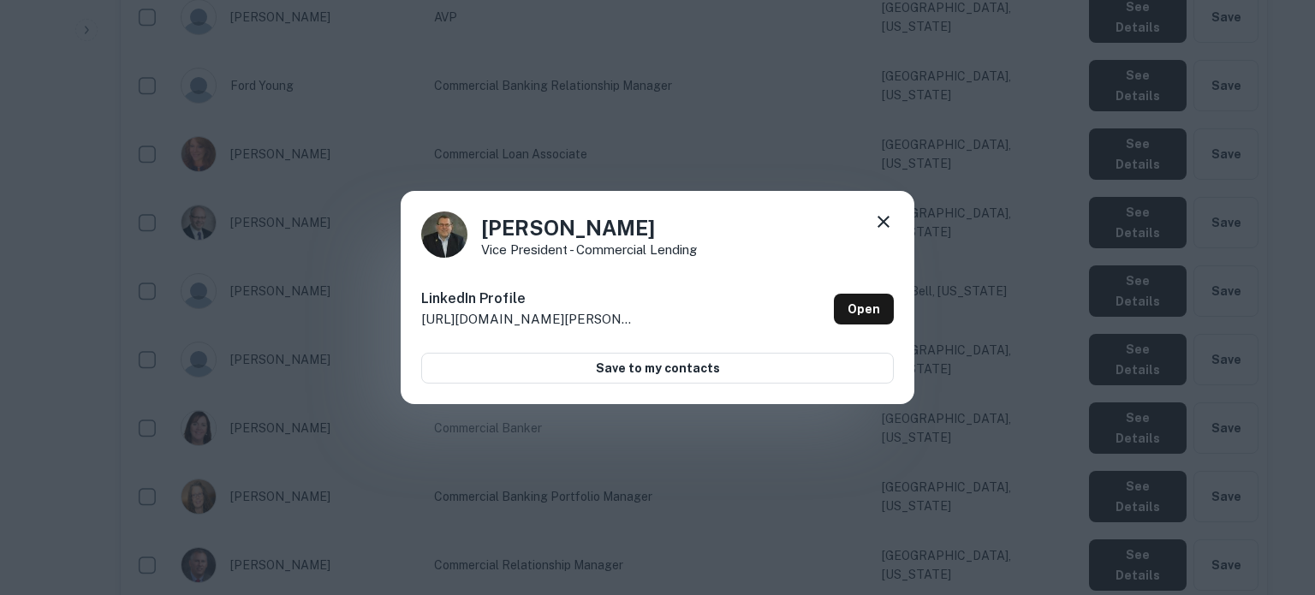
click at [873, 223] on icon at bounding box center [883, 222] width 21 height 21
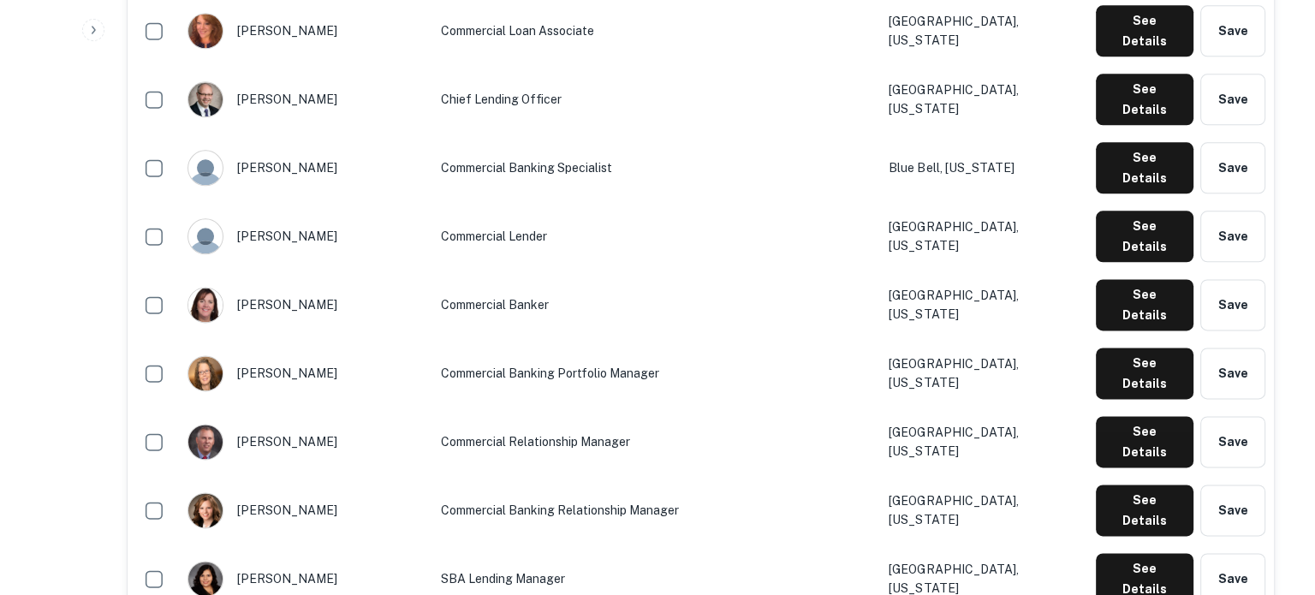
scroll to position [2398, 0]
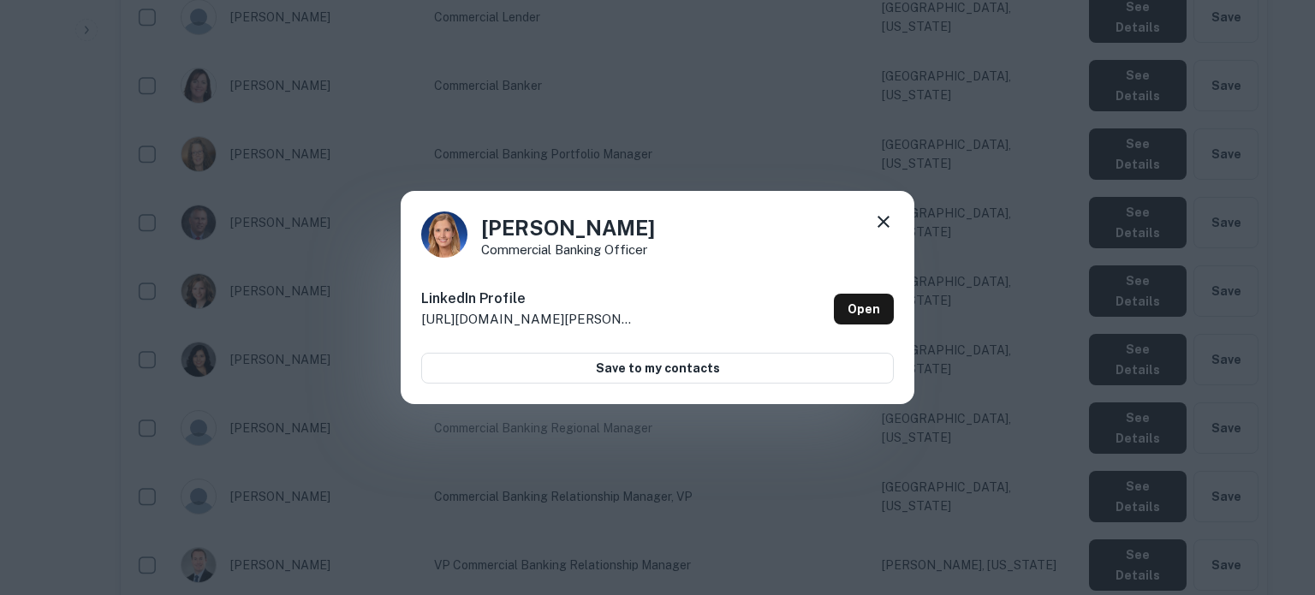
click at [885, 217] on icon at bounding box center [883, 222] width 21 height 21
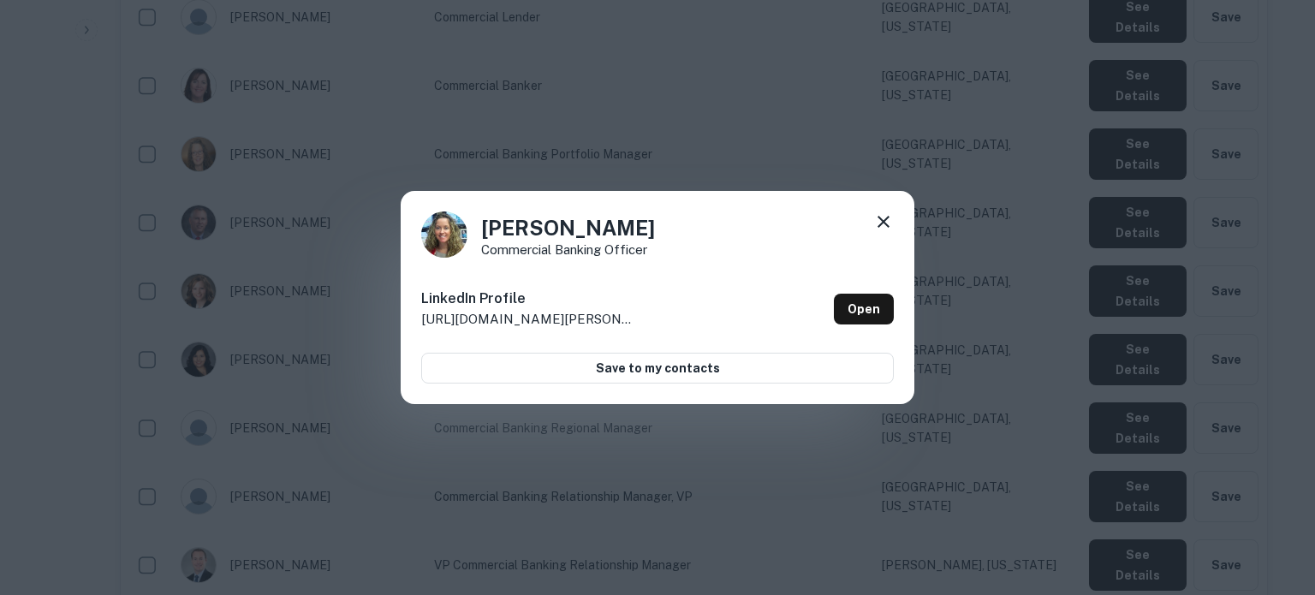
click at [1114, 487] on div "[PERSON_NAME] Commercial Banking Officer LinkedIn Profile [URL][DOMAIN_NAME][PE…" at bounding box center [657, 297] width 1315 height 595
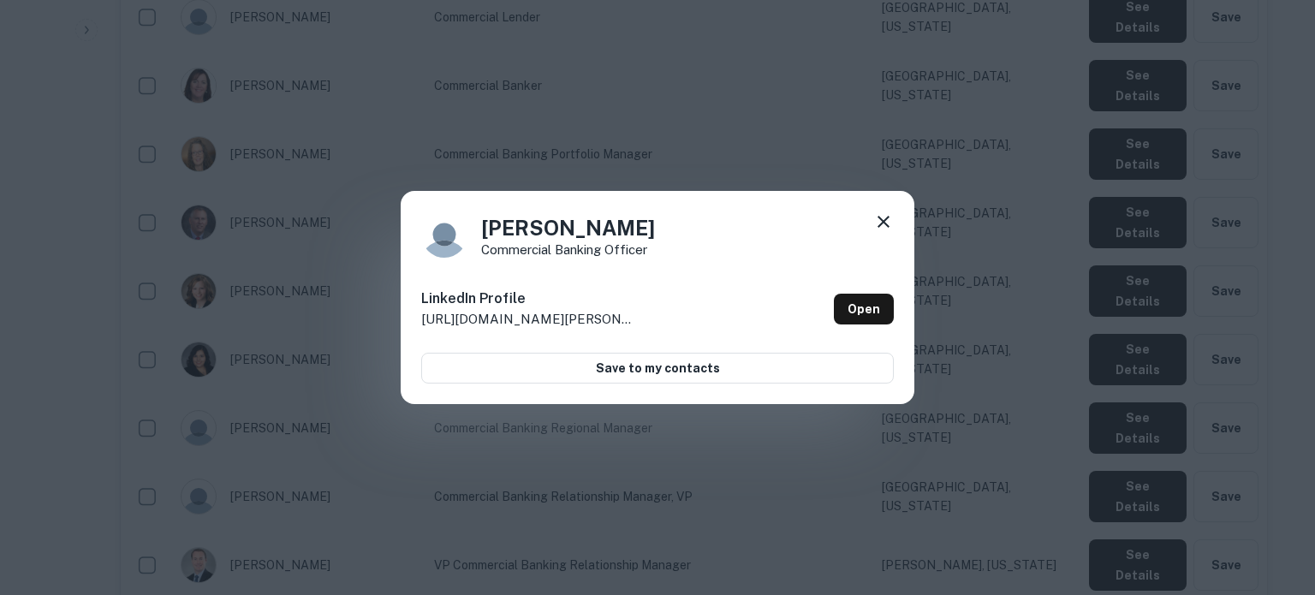
click at [1118, 542] on div "[PERSON_NAME] Commercial Banking Officer LinkedIn Profile [URL][DOMAIN_NAME][PE…" at bounding box center [657, 297] width 1315 height 595
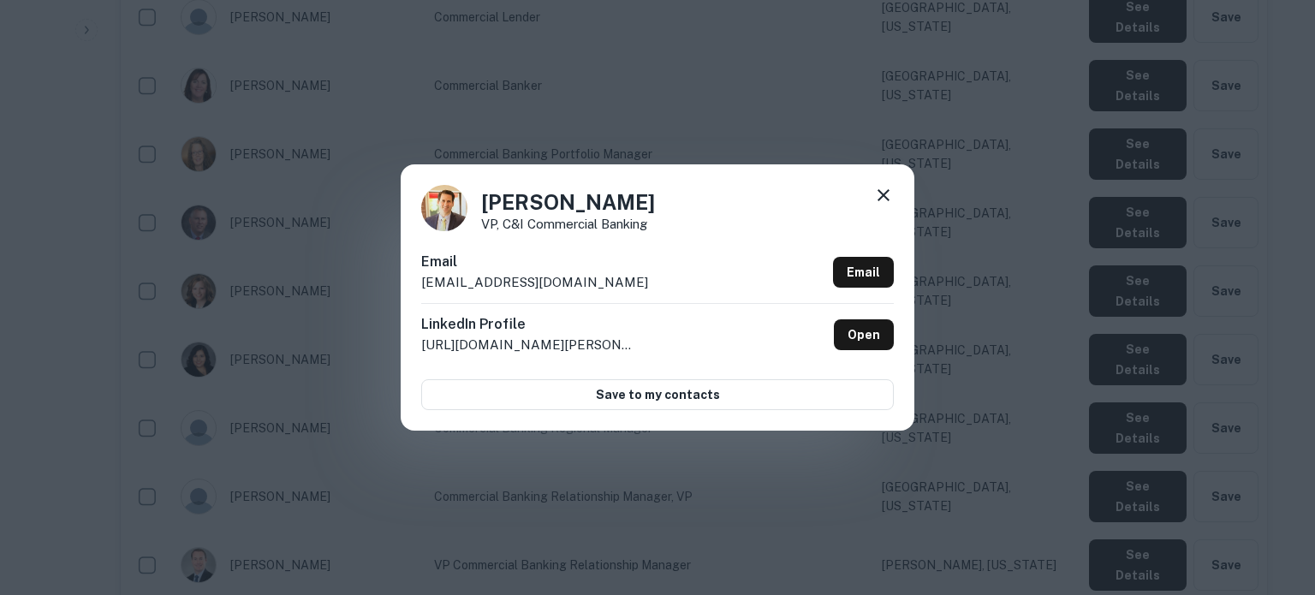
drag, startPoint x: 411, startPoint y: 283, endPoint x: 625, endPoint y: 283, distance: 214.1
click at [625, 283] on div "[PERSON_NAME] VP, C&I Commercial Banking Email [EMAIL_ADDRESS][DOMAIN_NAME] Ema…" at bounding box center [658, 296] width 514 height 265
